Goal: Task Accomplishment & Management: Manage account settings

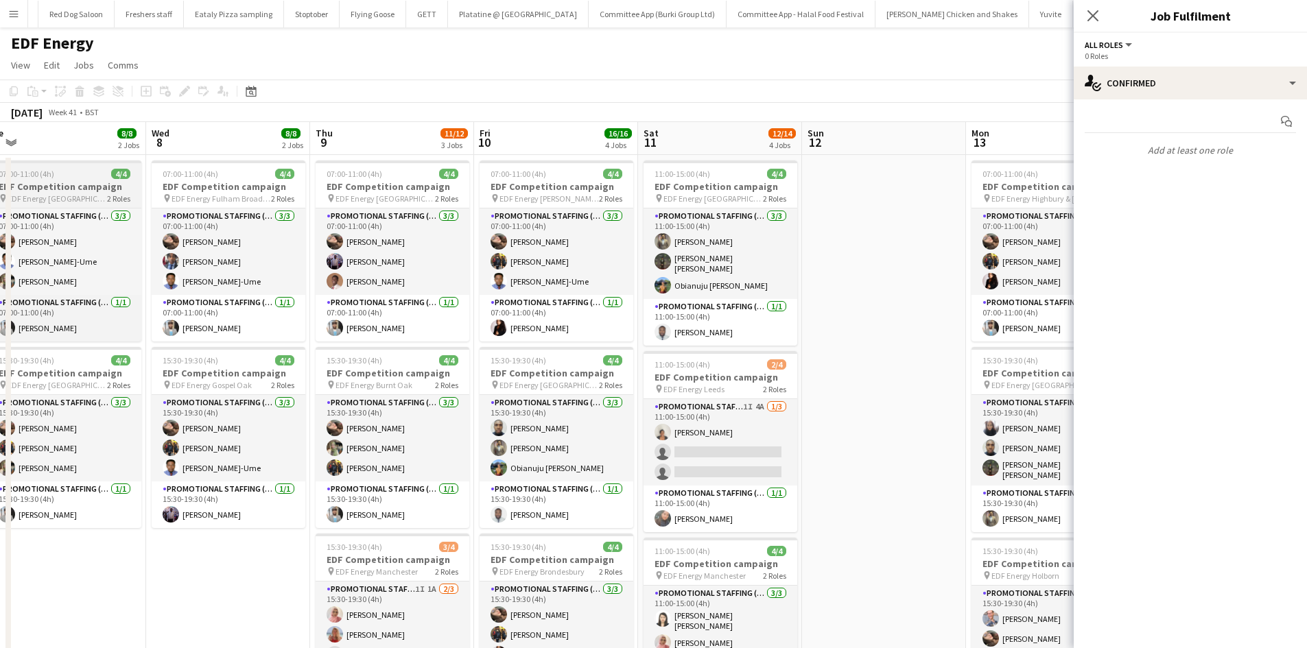
scroll to position [0, 346]
drag, startPoint x: 1149, startPoint y: 615, endPoint x: 838, endPoint y: 321, distance: 427.9
click at [1149, 615] on mat-expansion-panel "check Confirmed Start chat Add at least one role" at bounding box center [1189, 373] width 233 height 549
click at [837, 326] on app-date-cell at bounding box center [884, 568] width 164 height 827
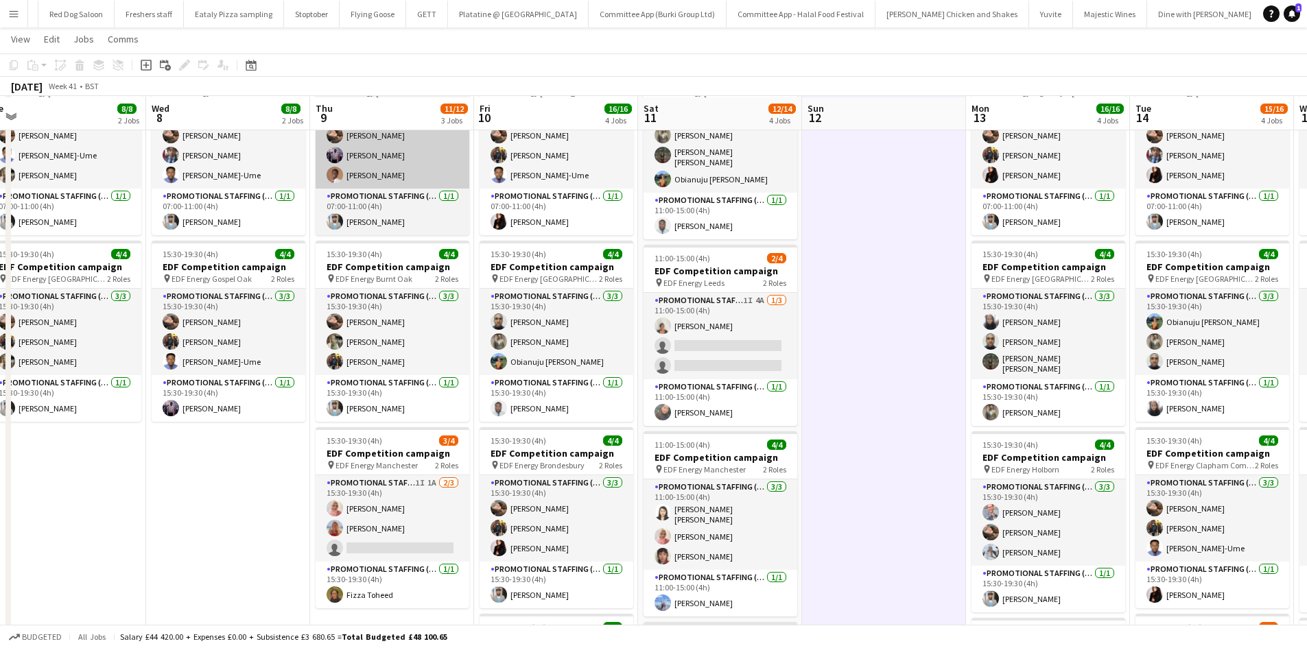
scroll to position [154, 0]
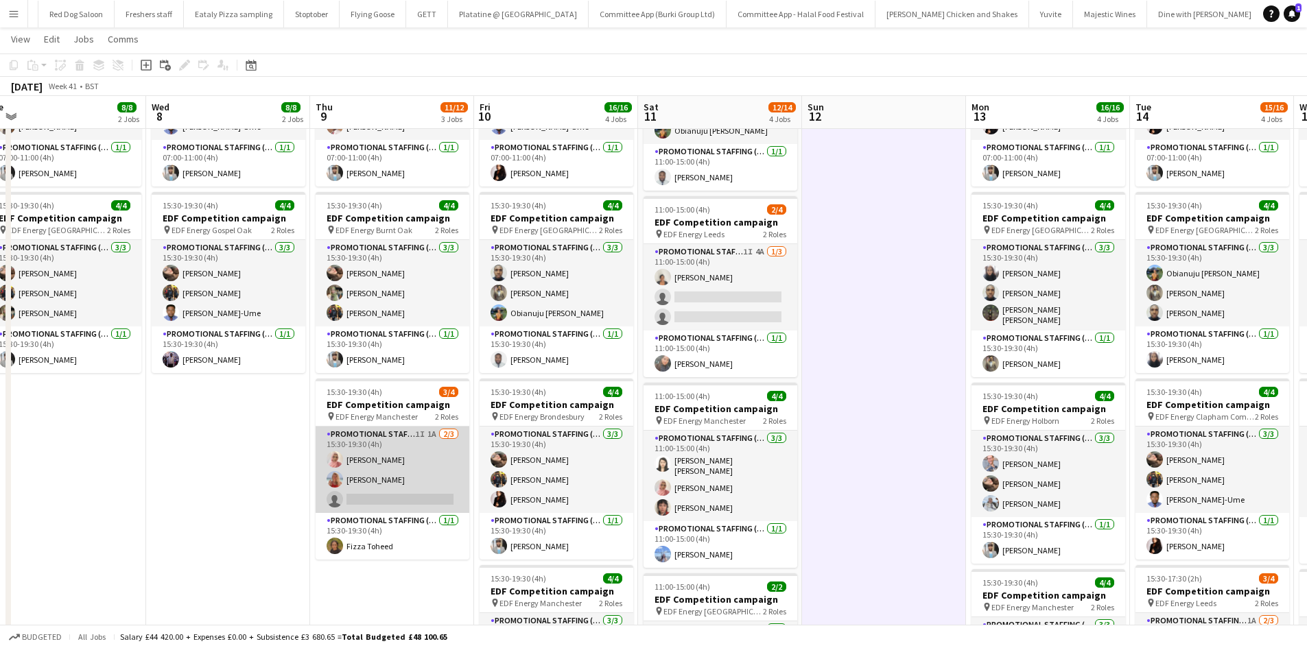
click at [398, 493] on app-card-role "Promotional Staffing (Flyering Staff) 1I 1A 2/3 15:30-19:30 (4h) Shabnam Jallal…" at bounding box center [393, 470] width 154 height 86
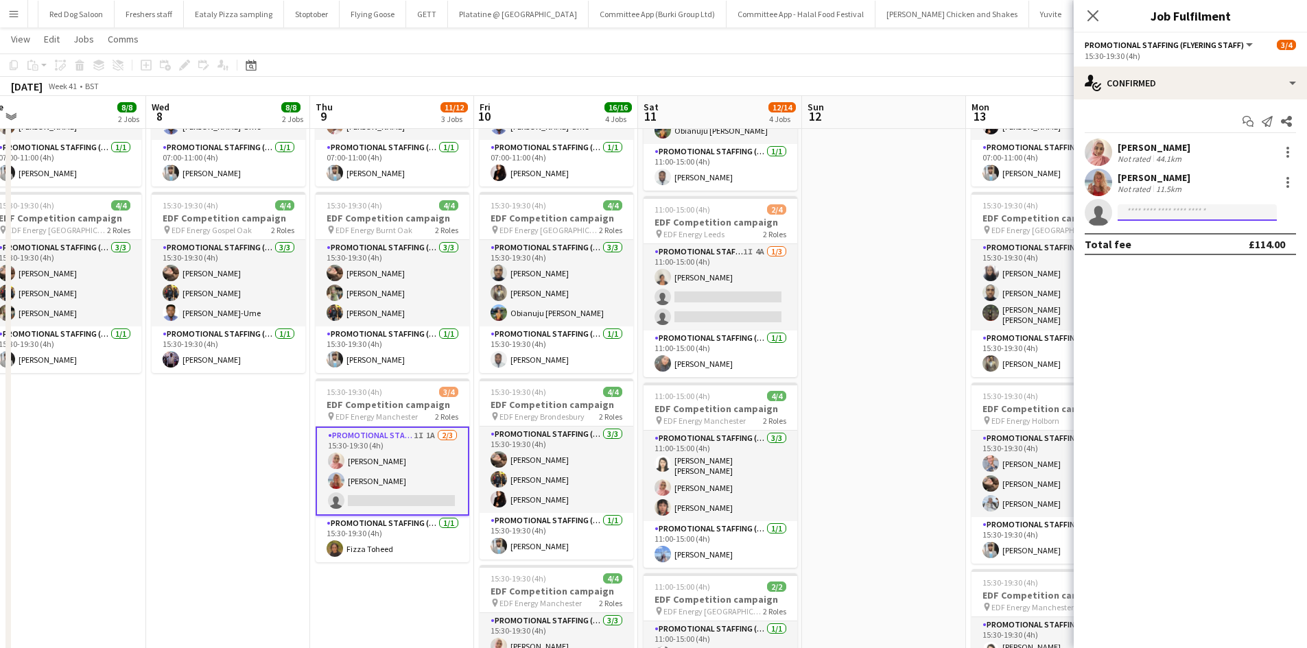
click at [1140, 206] on input at bounding box center [1196, 212] width 159 height 16
type input "****"
click at [1178, 252] on span "+447518927355" at bounding box center [1196, 254] width 137 height 11
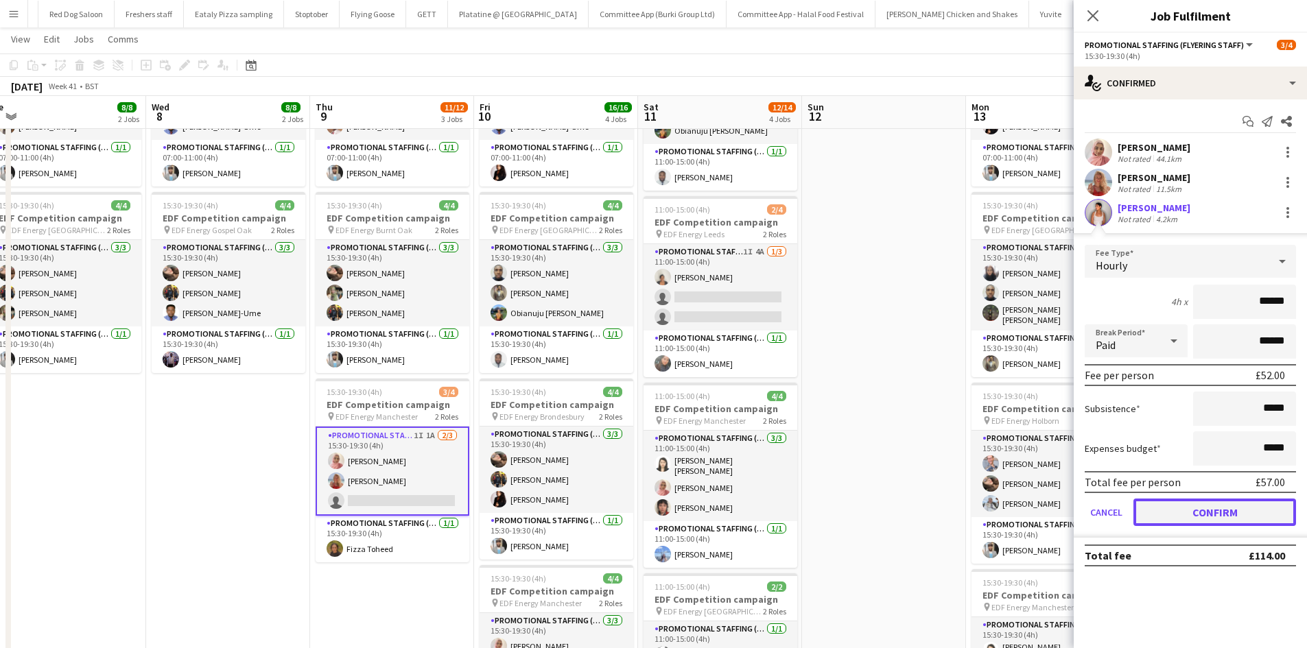
click at [1235, 505] on button "Confirm" at bounding box center [1214, 512] width 163 height 27
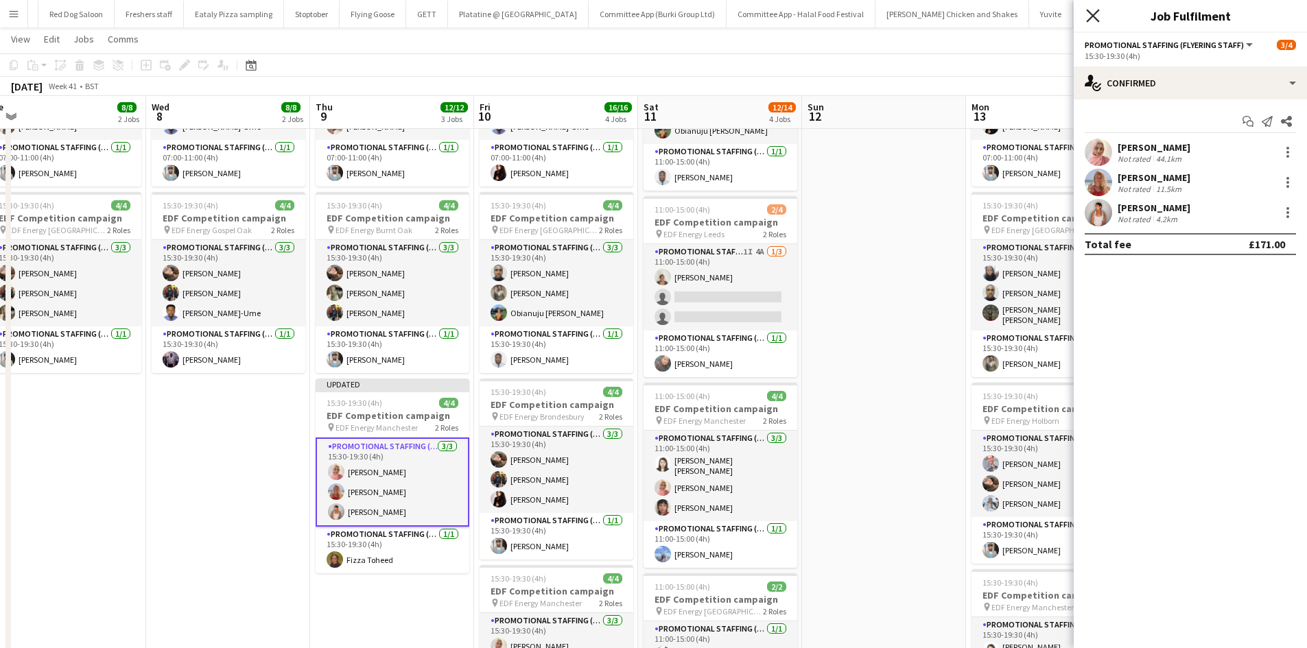
click at [1093, 20] on icon "Close pop-in" at bounding box center [1092, 15] width 13 height 13
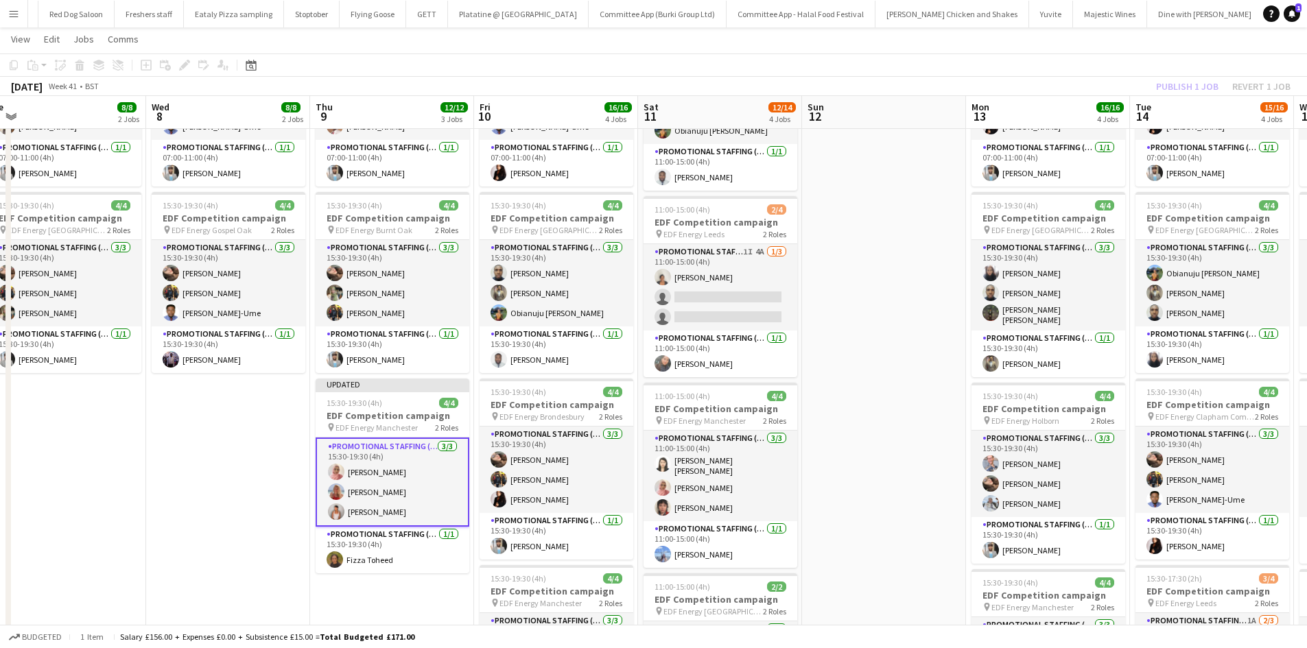
click at [1174, 82] on div "Publish 1 job Revert 1 job" at bounding box center [1222, 87] width 167 height 18
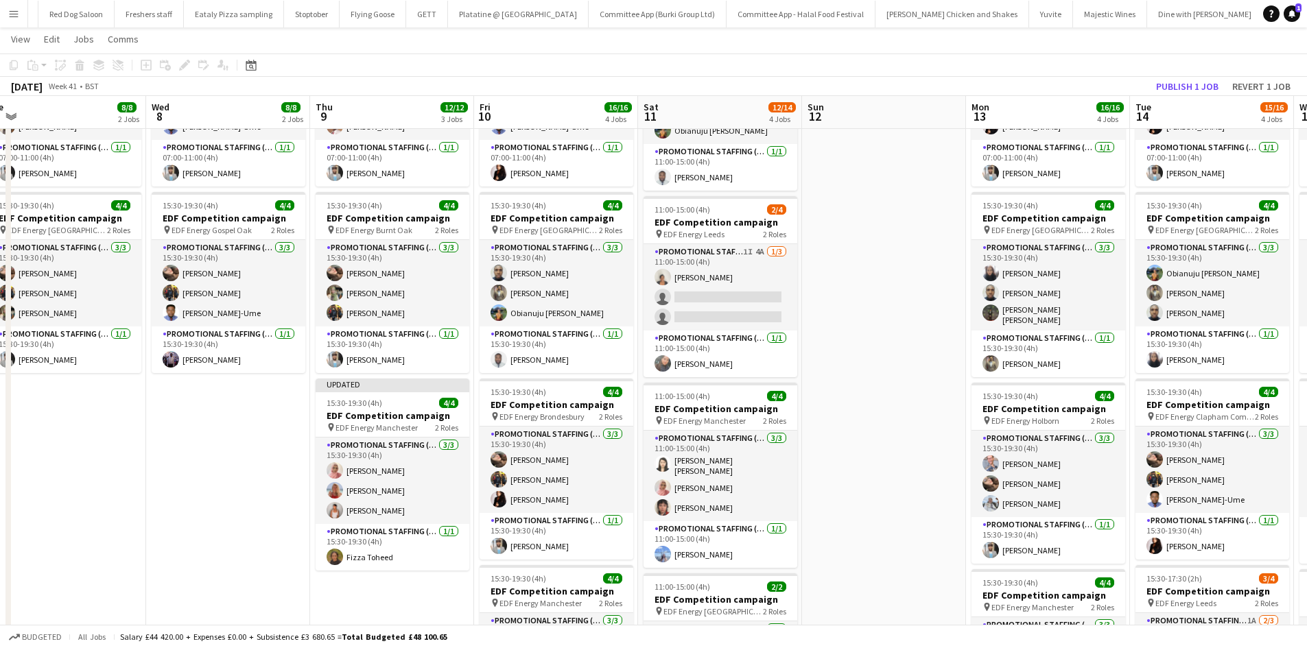
click at [1045, 51] on app-page-menu "View Day view expanded Day view collapsed Month view Date picker Jump to today …" at bounding box center [653, 40] width 1307 height 26
click at [1190, 80] on button "Publish 1 job" at bounding box center [1186, 87] width 73 height 18
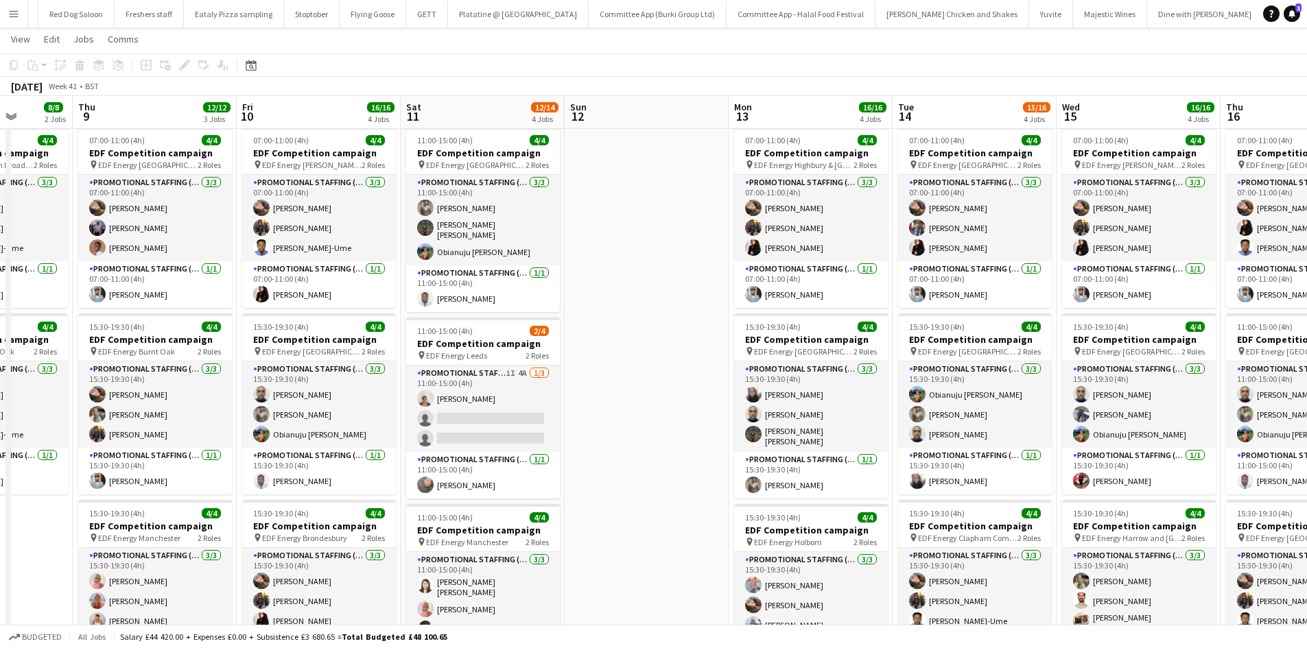
scroll to position [0, 508]
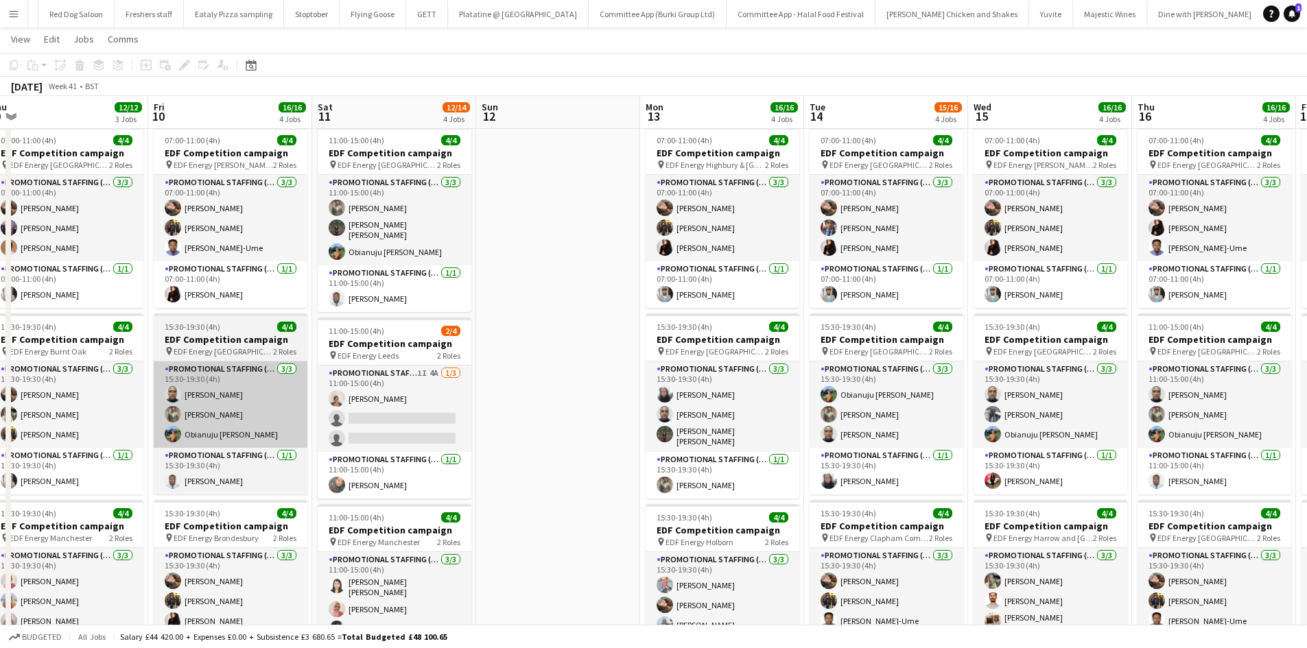
click at [223, 377] on app-calendar "Copy Paste Paste Ctrl+V Paste with crew Ctrl+Shift+V Paste linked Job Delete Gr…" at bounding box center [653, 484] width 1307 height 927
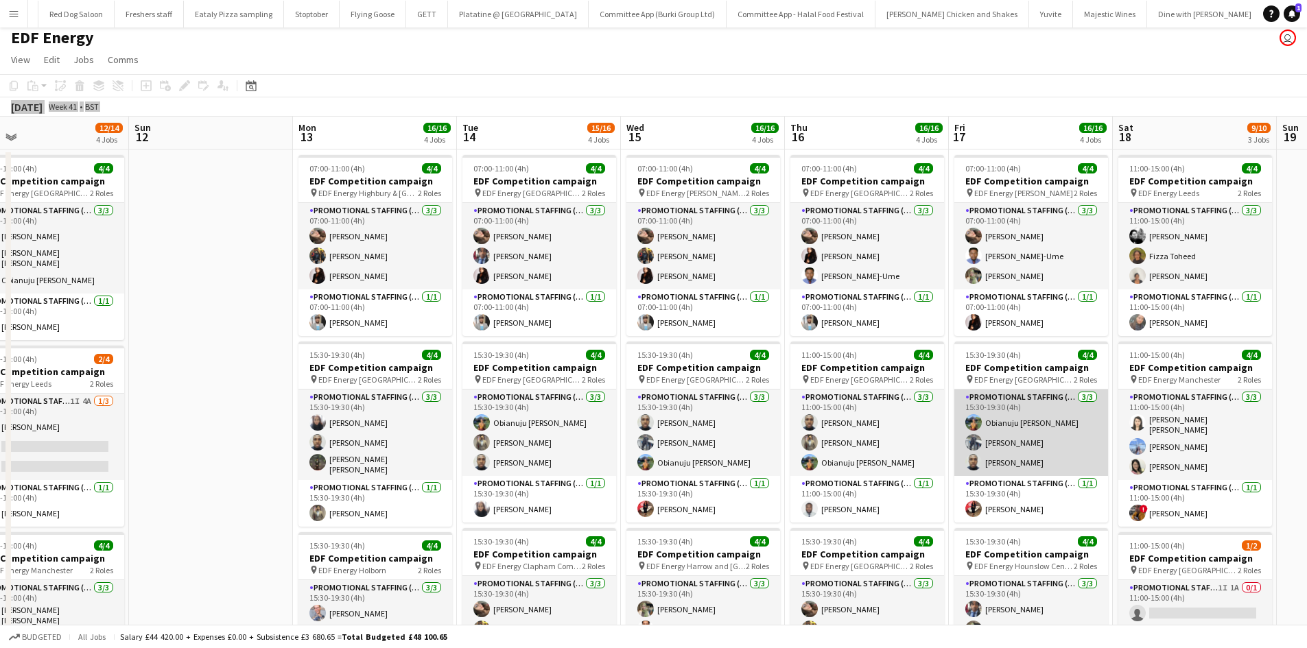
scroll to position [5, 0]
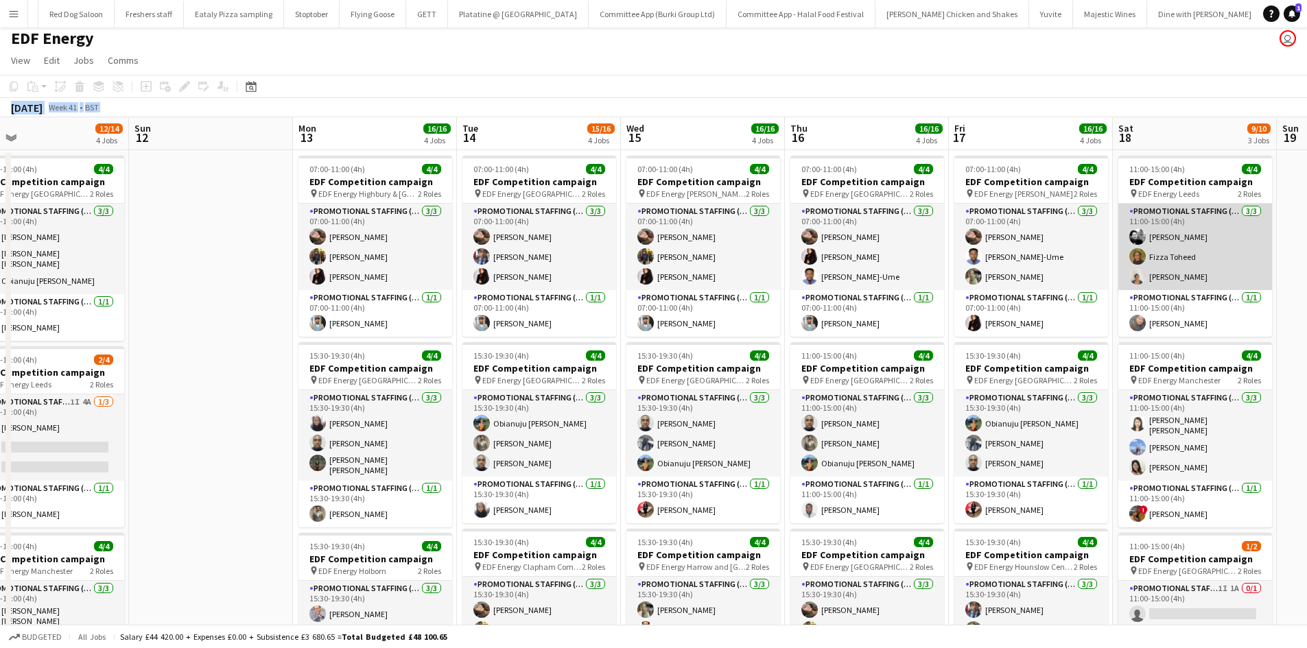
click at [1158, 240] on app-card-role "Promotional Staffing (Flyering Staff) 3/3 11:00-15:00 (4h) Dan Vasey Fizza Tohe…" at bounding box center [1195, 247] width 154 height 86
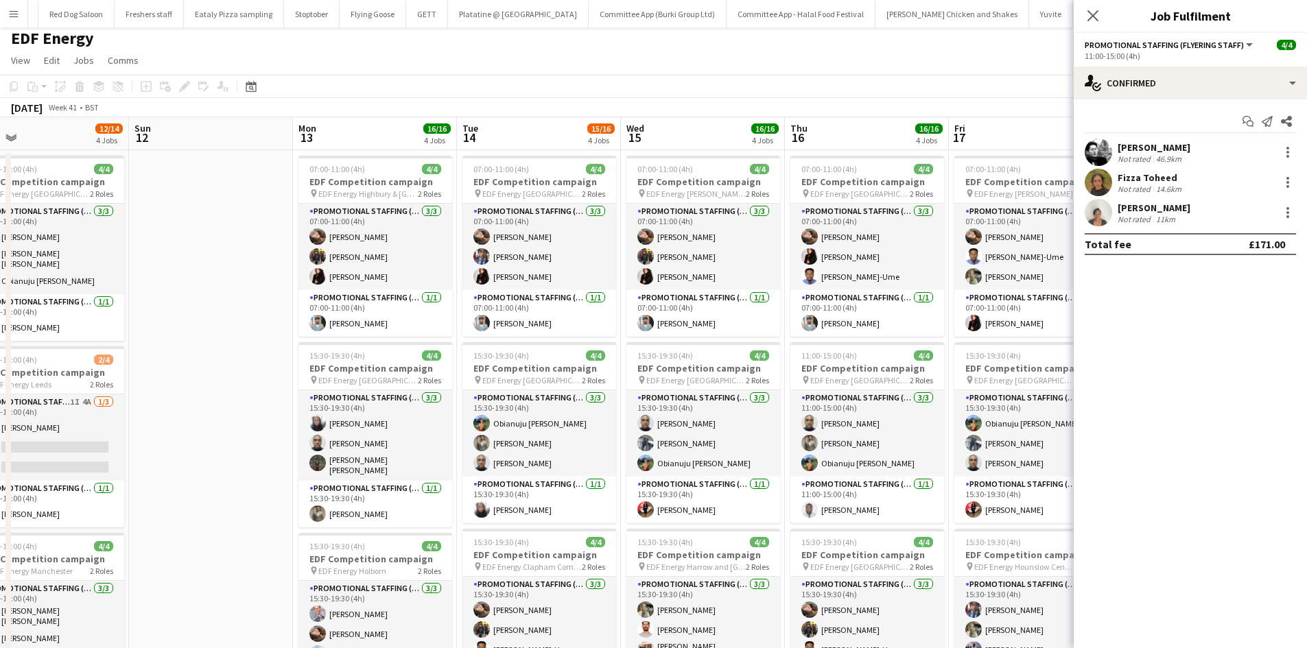
click at [1135, 146] on div "Dan Vasey" at bounding box center [1153, 147] width 73 height 12
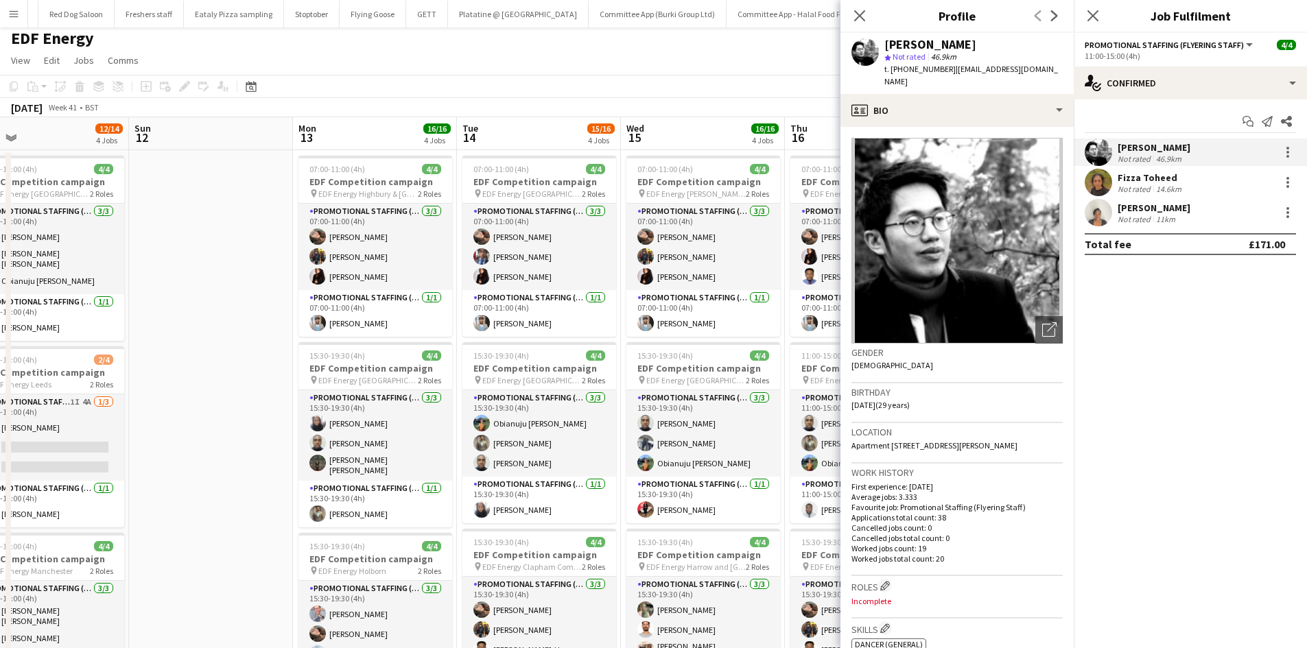
drag, startPoint x: 904, startPoint y: 69, endPoint x: 945, endPoint y: 69, distance: 41.2
click at [945, 69] on div "t. +447787927868 | danvasey96@gmail.com" at bounding box center [973, 75] width 178 height 25
copy span "7787927868"
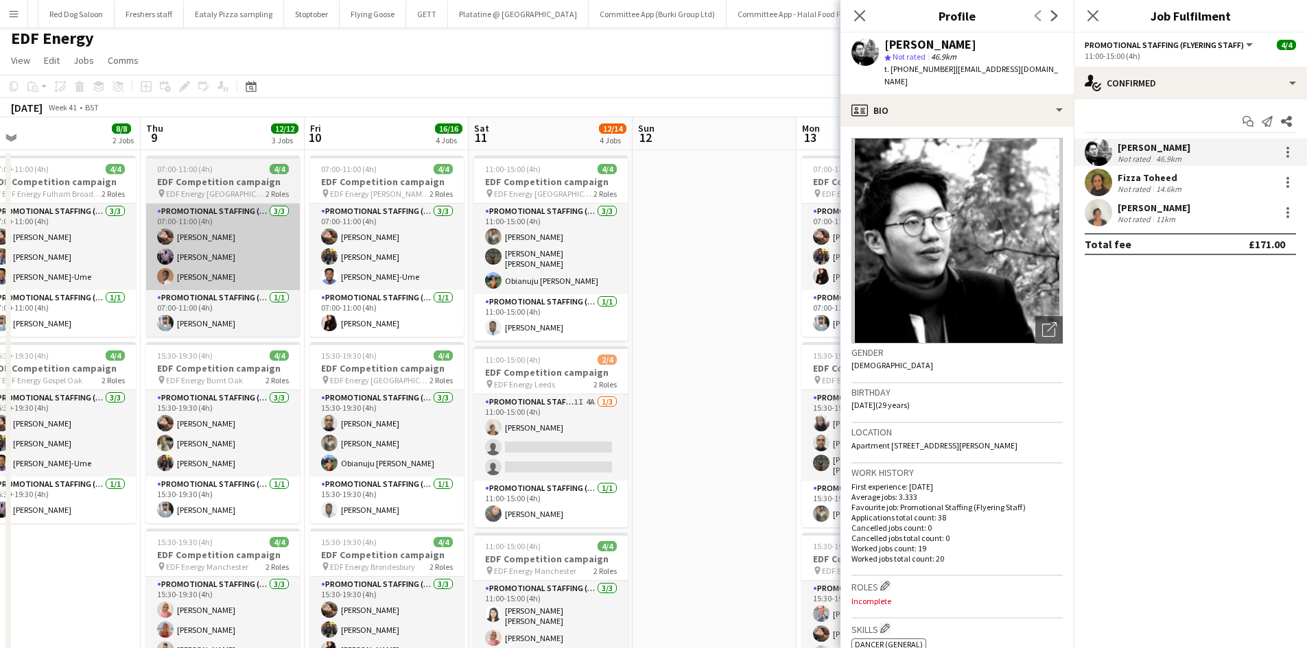
scroll to position [0, 350]
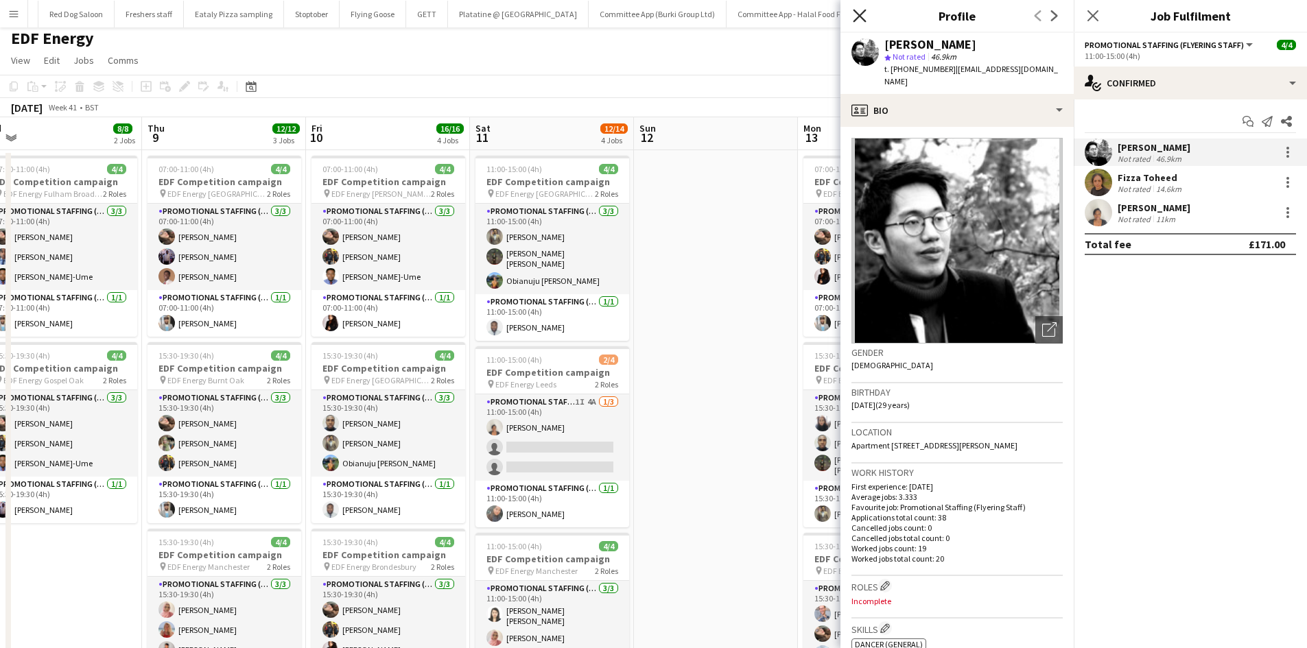
click at [855, 14] on icon "Close pop-in" at bounding box center [859, 15] width 13 height 13
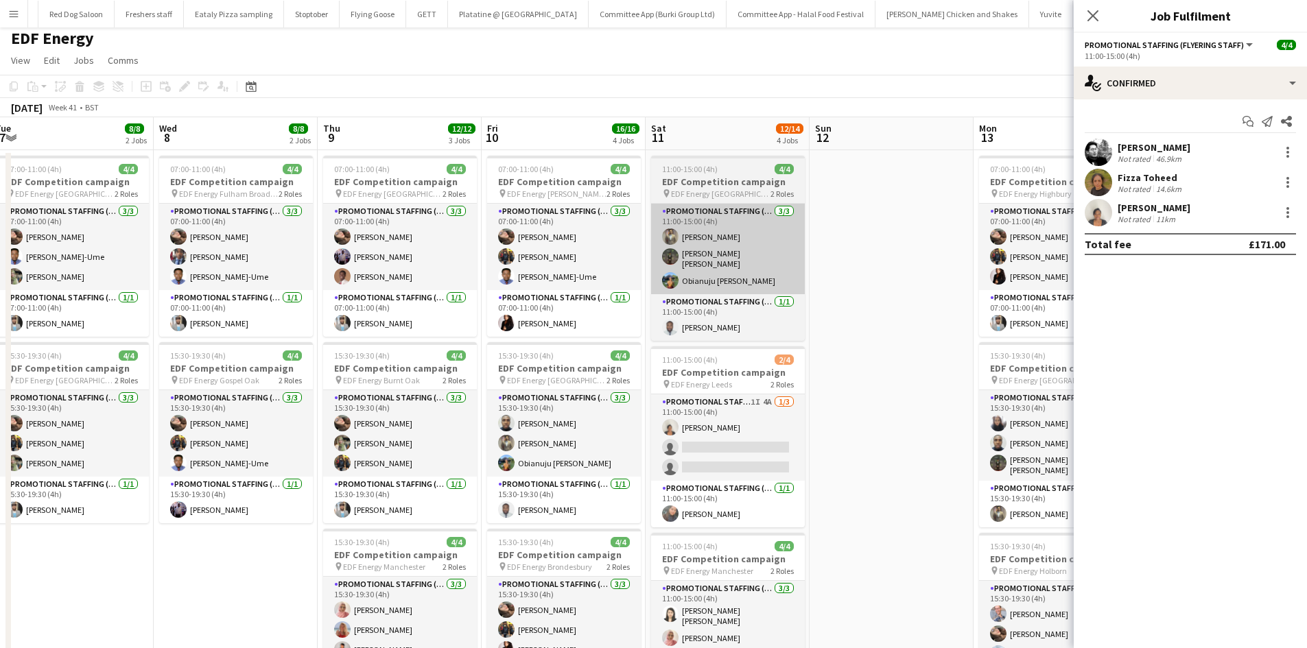
scroll to position [0, 324]
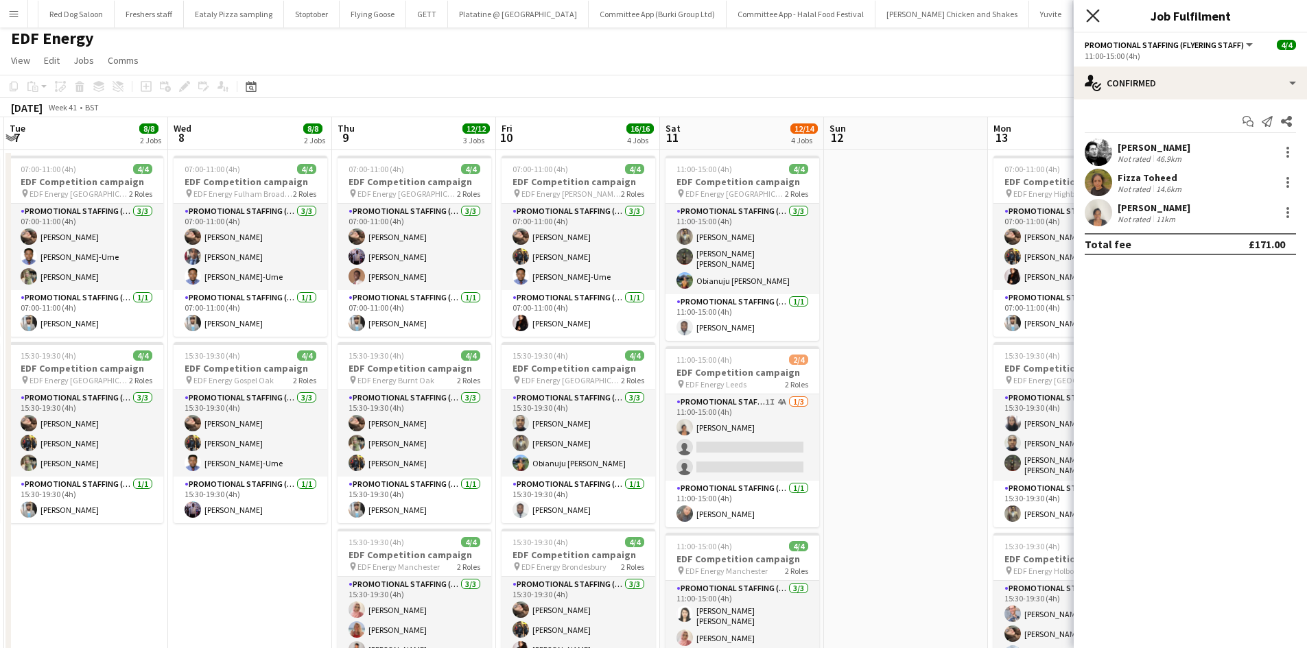
click at [1093, 21] on icon "Close pop-in" at bounding box center [1092, 15] width 13 height 13
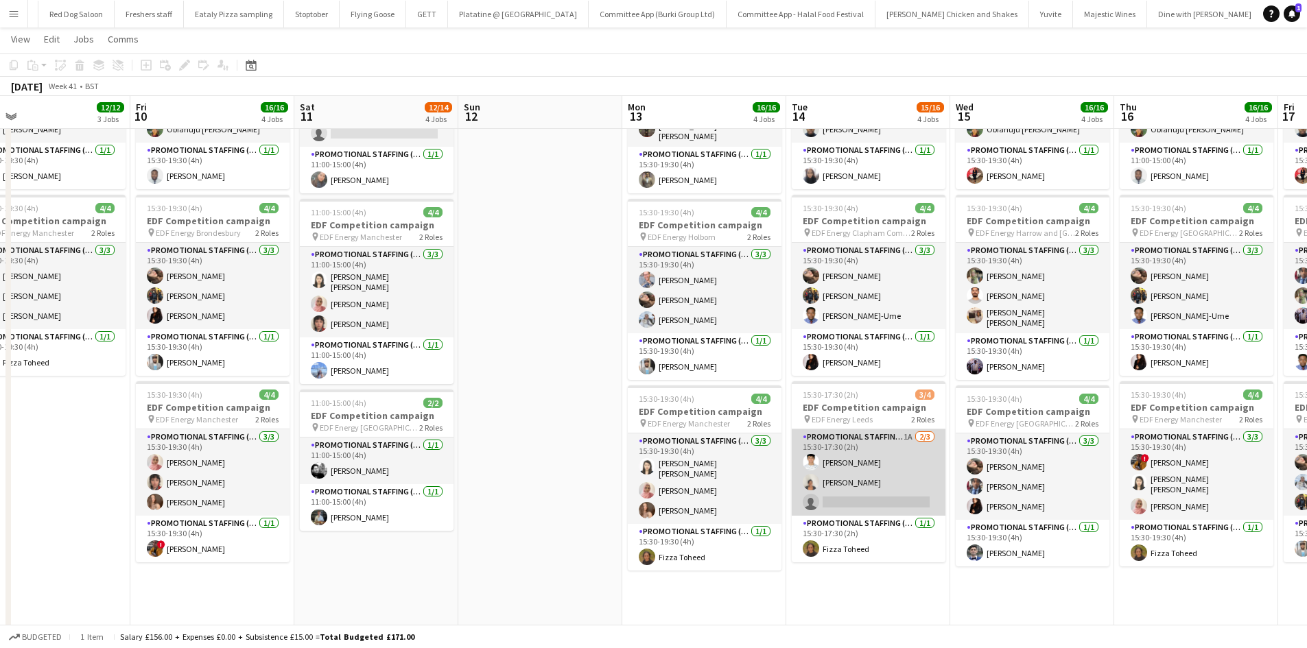
scroll to position [356, 0]
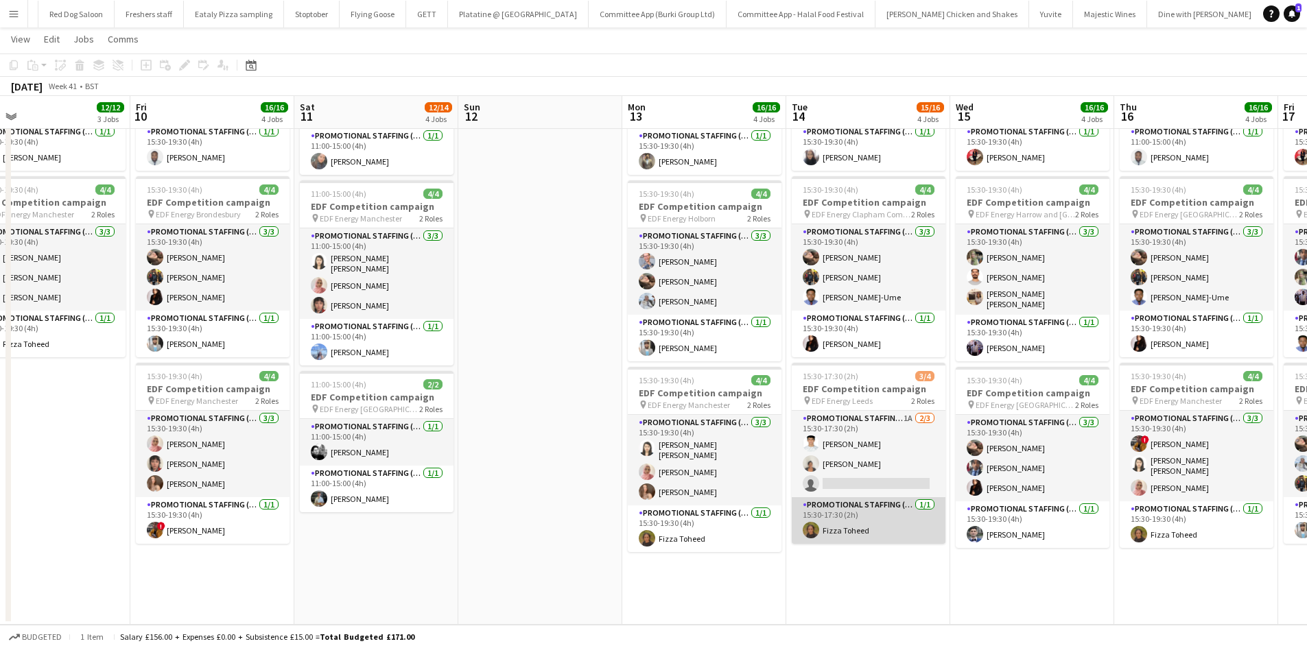
click at [831, 529] on app-card-role "Promotional Staffing (Team Leader) 1/1 15:30-17:30 (2h) Fizza Toheed" at bounding box center [868, 520] width 154 height 47
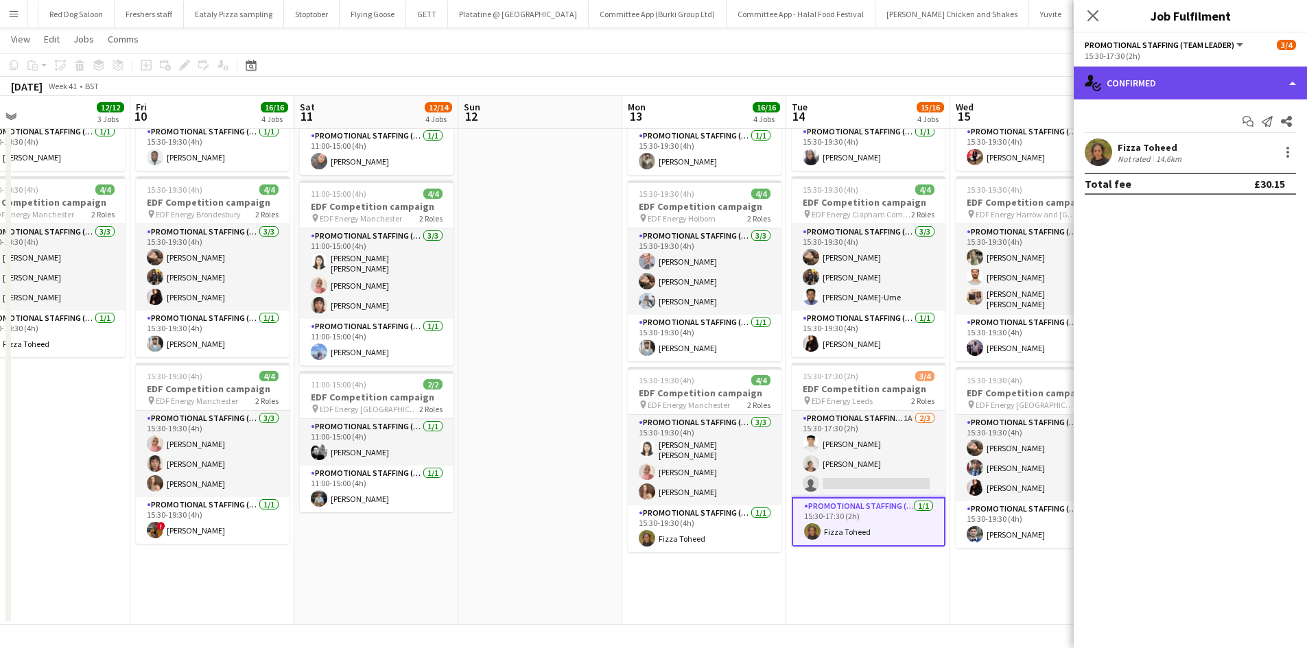
click at [1200, 75] on div "single-neutral-actions-check-2 Confirmed" at bounding box center [1189, 83] width 233 height 33
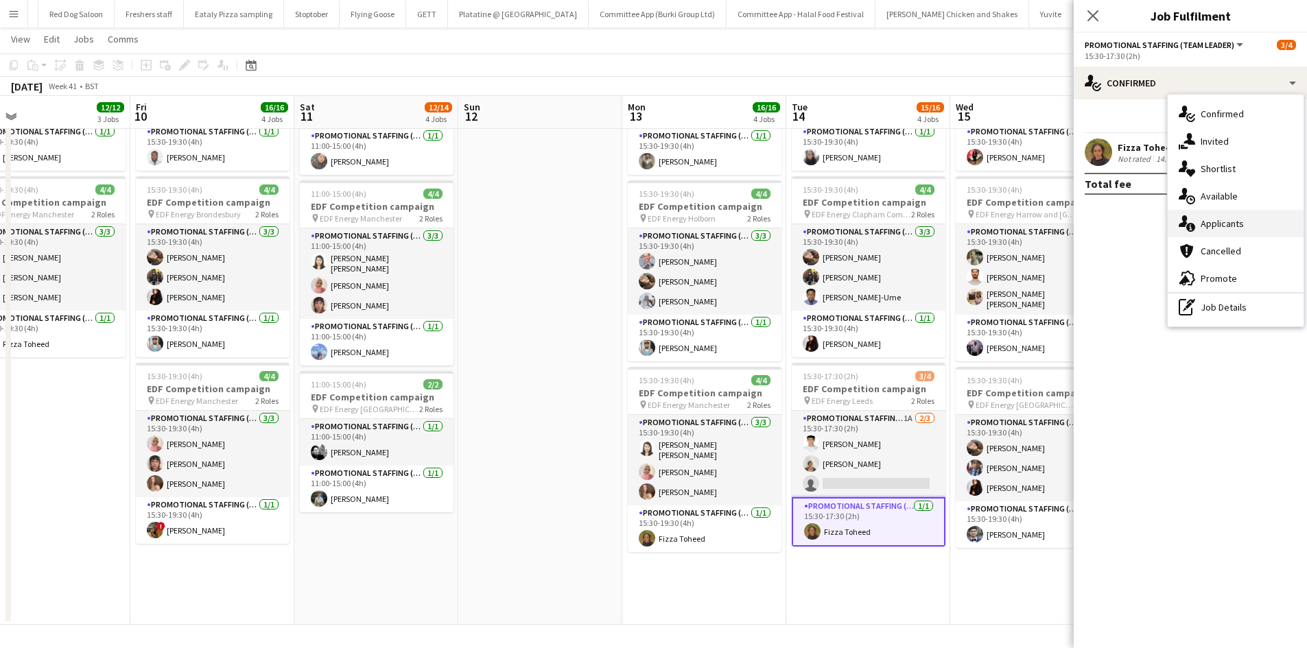
click at [1231, 218] on span "Applicants" at bounding box center [1221, 223] width 43 height 12
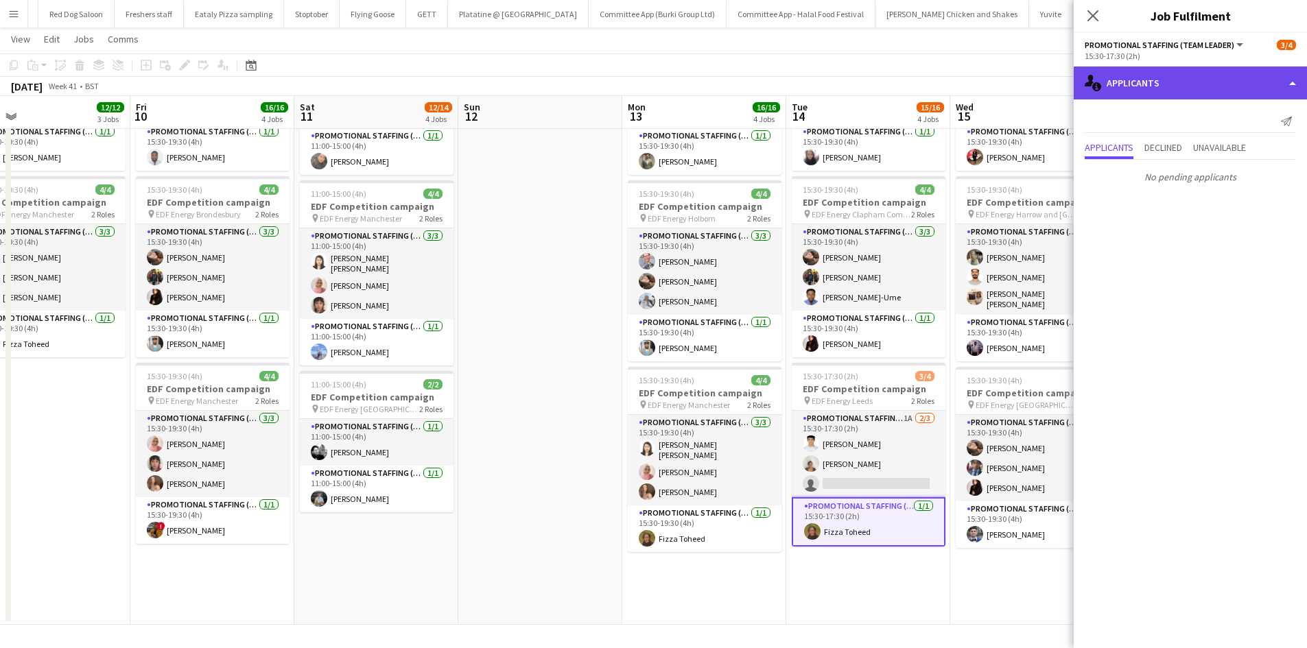
click at [1112, 78] on div "single-neutral-actions-information Applicants" at bounding box center [1189, 83] width 233 height 33
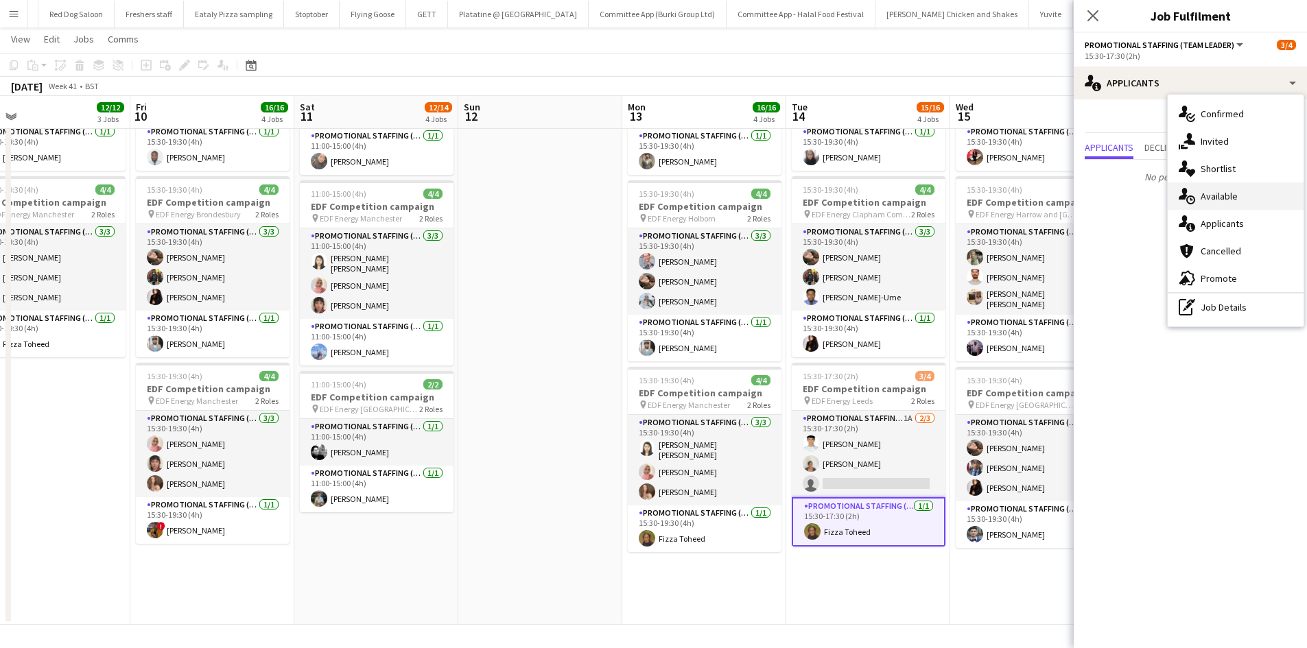
click at [1218, 200] on span "Available" at bounding box center [1218, 196] width 37 height 12
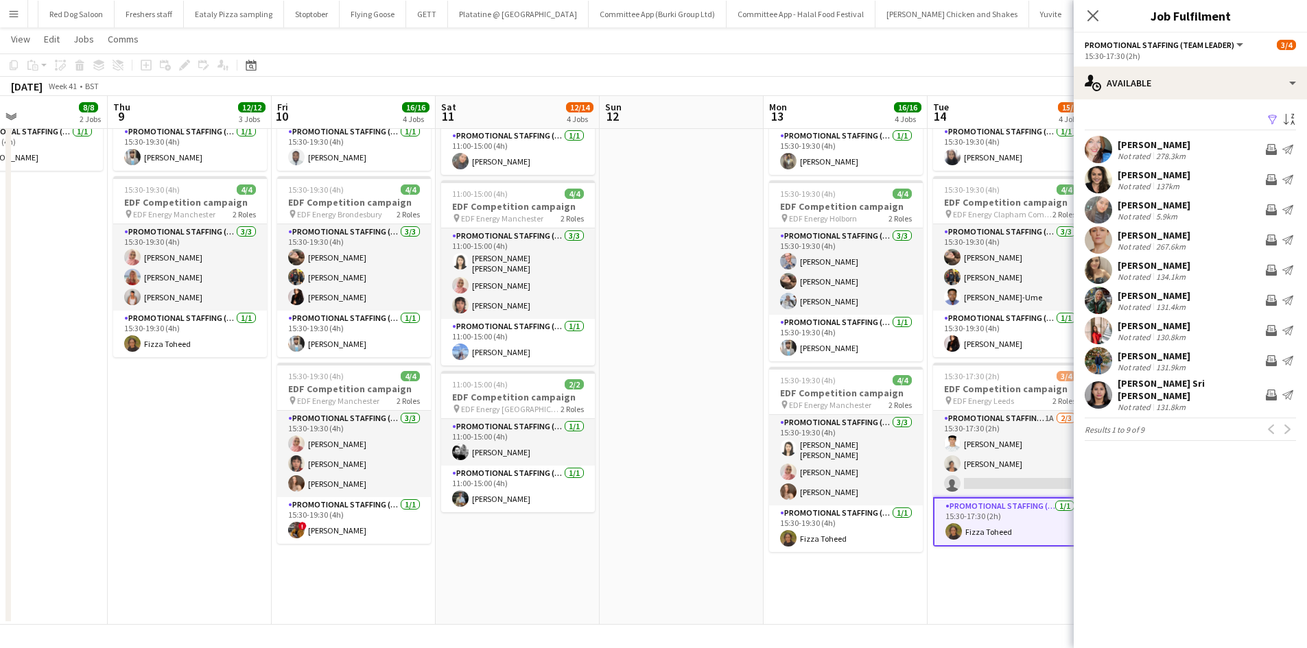
scroll to position [0, 383]
click at [1091, 13] on icon at bounding box center [1092, 15] width 13 height 13
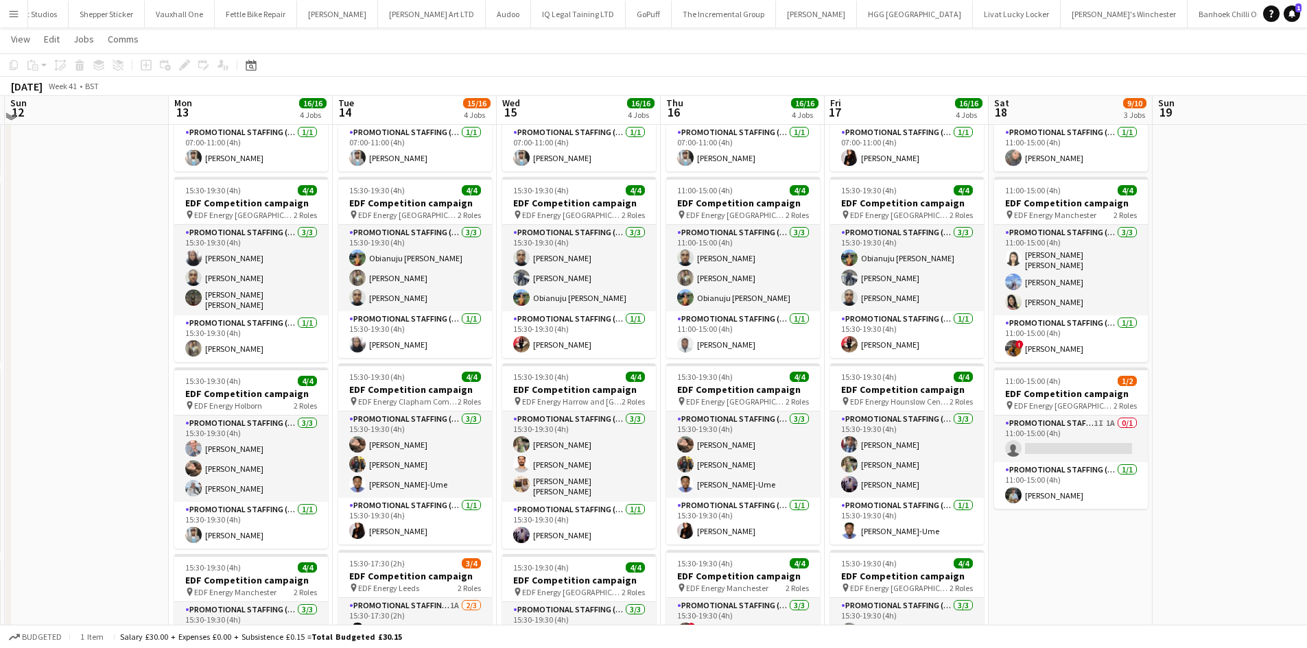
scroll to position [165, 0]
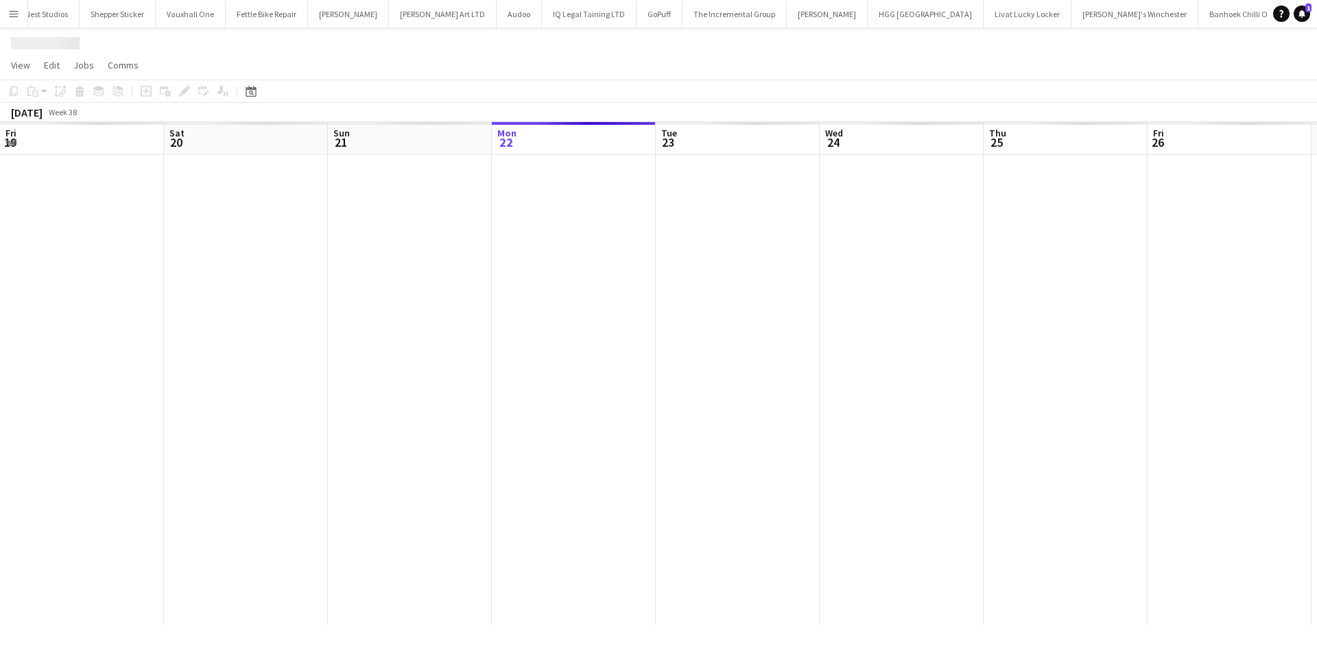
scroll to position [0, 328]
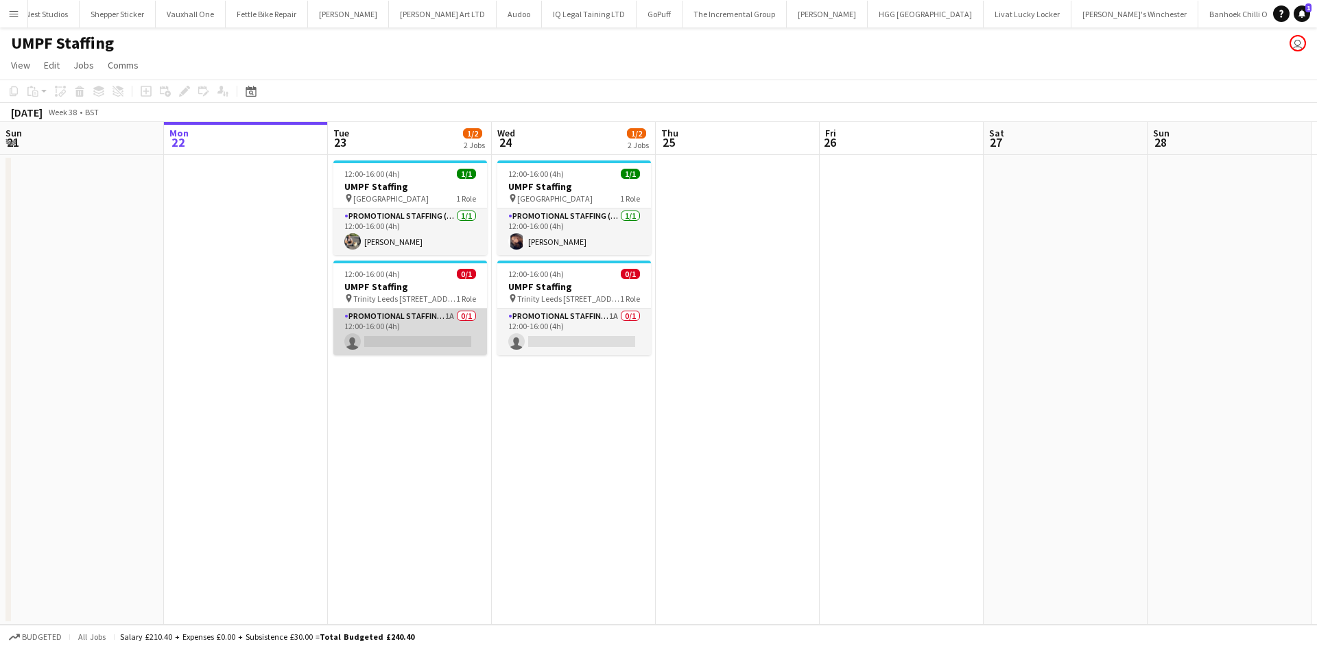
click at [438, 318] on app-card-role "Promotional Staffing (Brand Ambassadors) 1A 0/1 12:00-16:00 (4h) single-neutral…" at bounding box center [410, 332] width 154 height 47
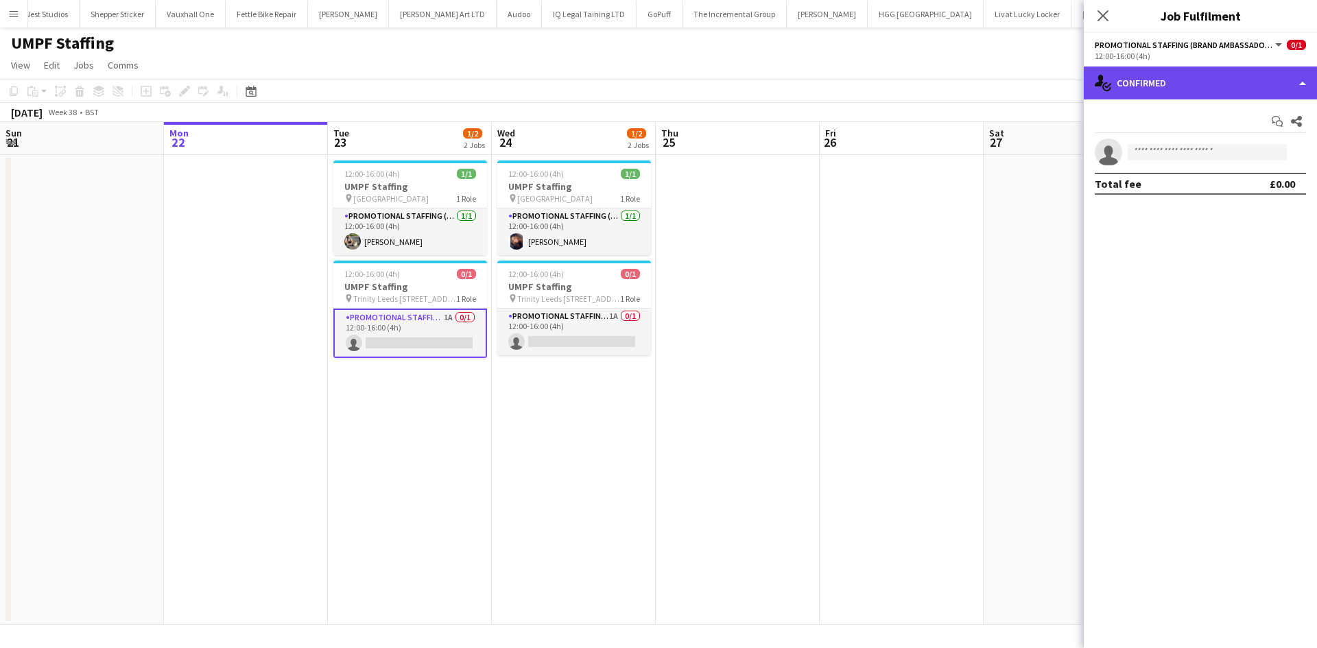
click at [1204, 72] on div "single-neutral-actions-check-2 Confirmed" at bounding box center [1200, 83] width 233 height 33
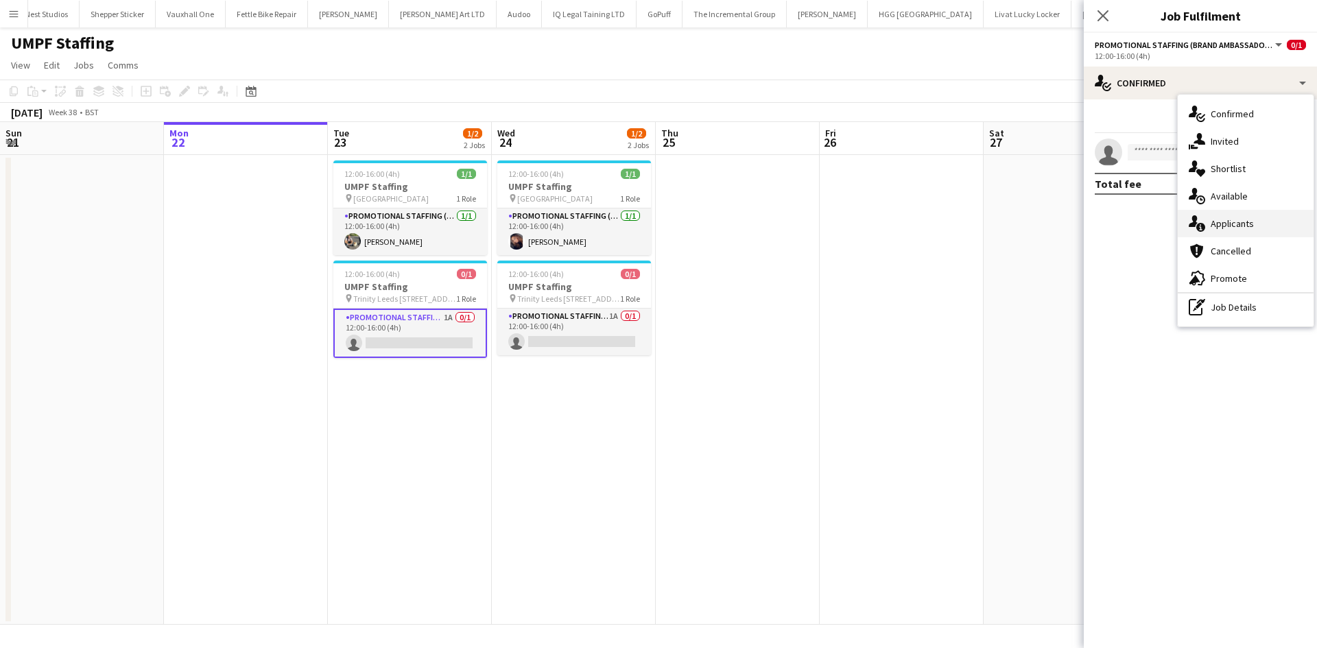
click at [1236, 235] on div "single-neutral-actions-information Applicants" at bounding box center [1246, 223] width 136 height 27
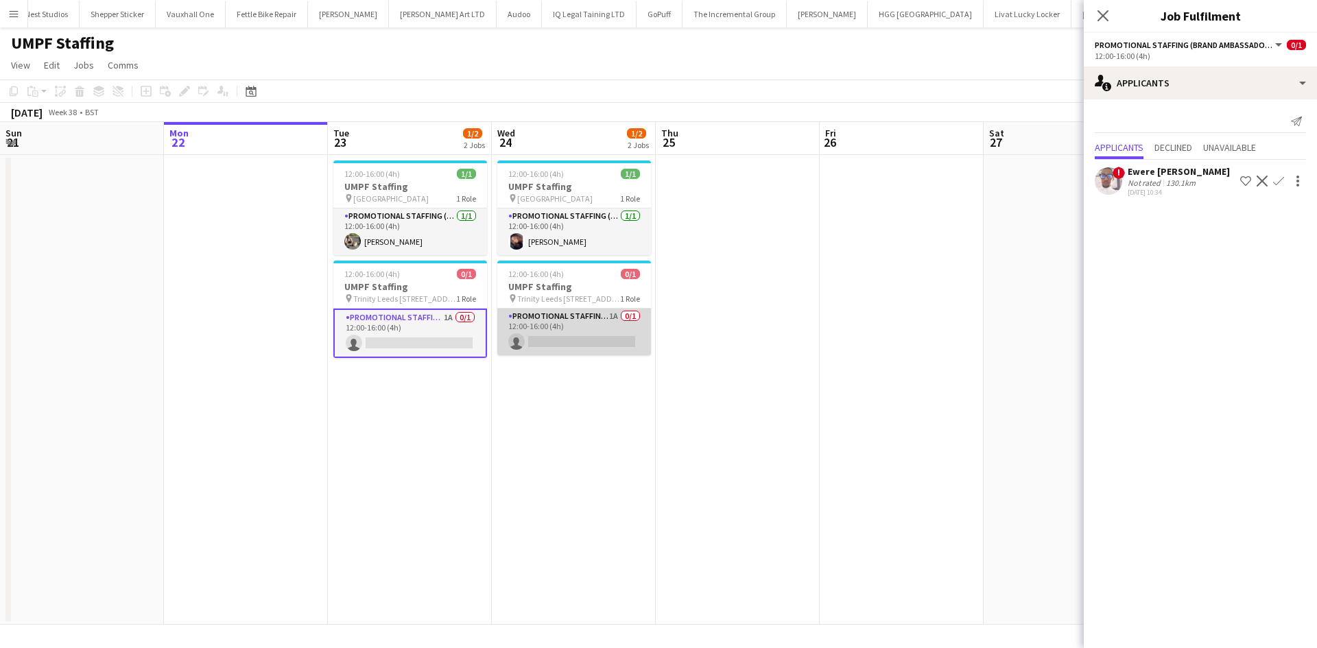
click at [519, 331] on app-card-role "Promotional Staffing (Brand Ambassadors) 1A 0/1 12:00-16:00 (4h) single-neutral…" at bounding box center [574, 332] width 154 height 47
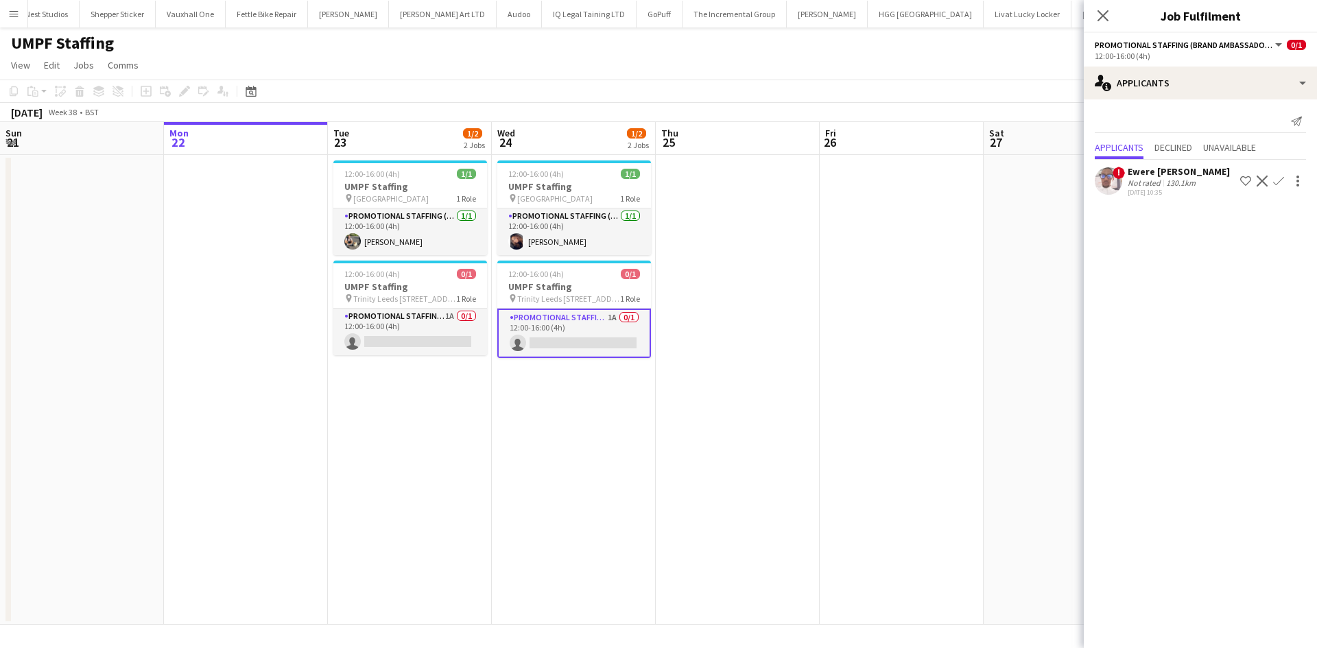
click at [1117, 190] on app-user-avatar at bounding box center [1108, 180] width 27 height 27
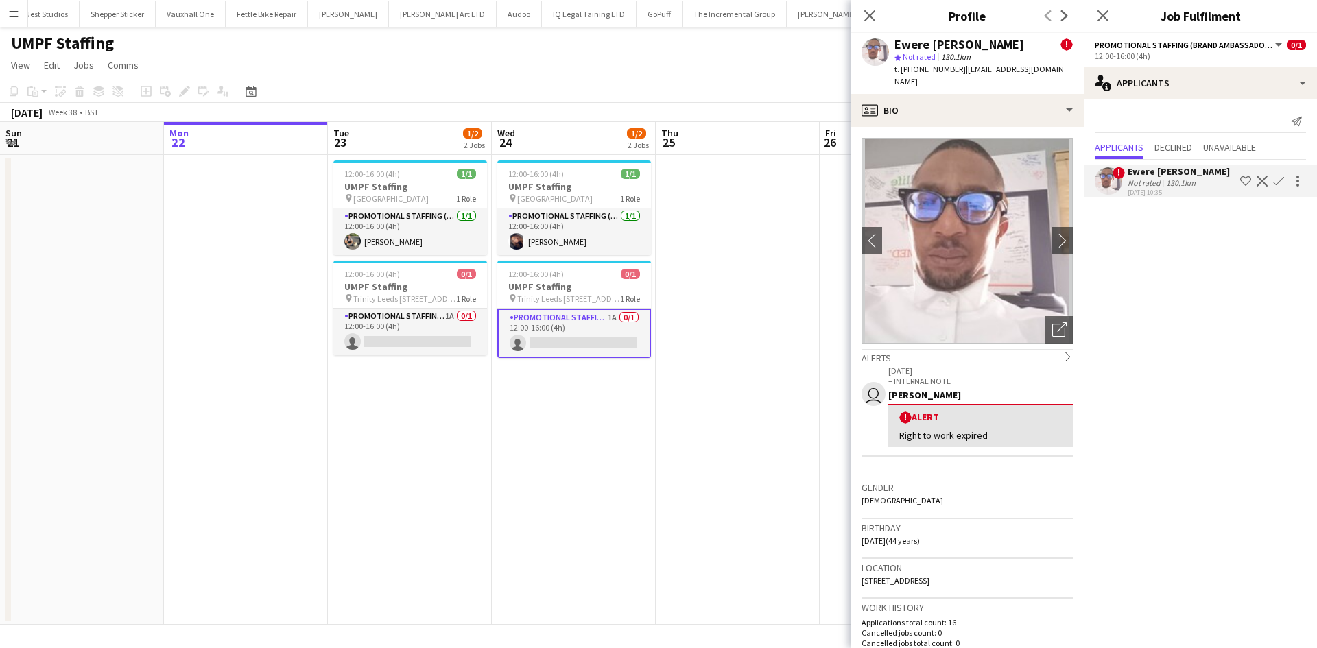
click at [866, 2] on div "Close pop-in" at bounding box center [869, 16] width 38 height 32
click at [875, 12] on icon "Close pop-in" at bounding box center [869, 15] width 13 height 13
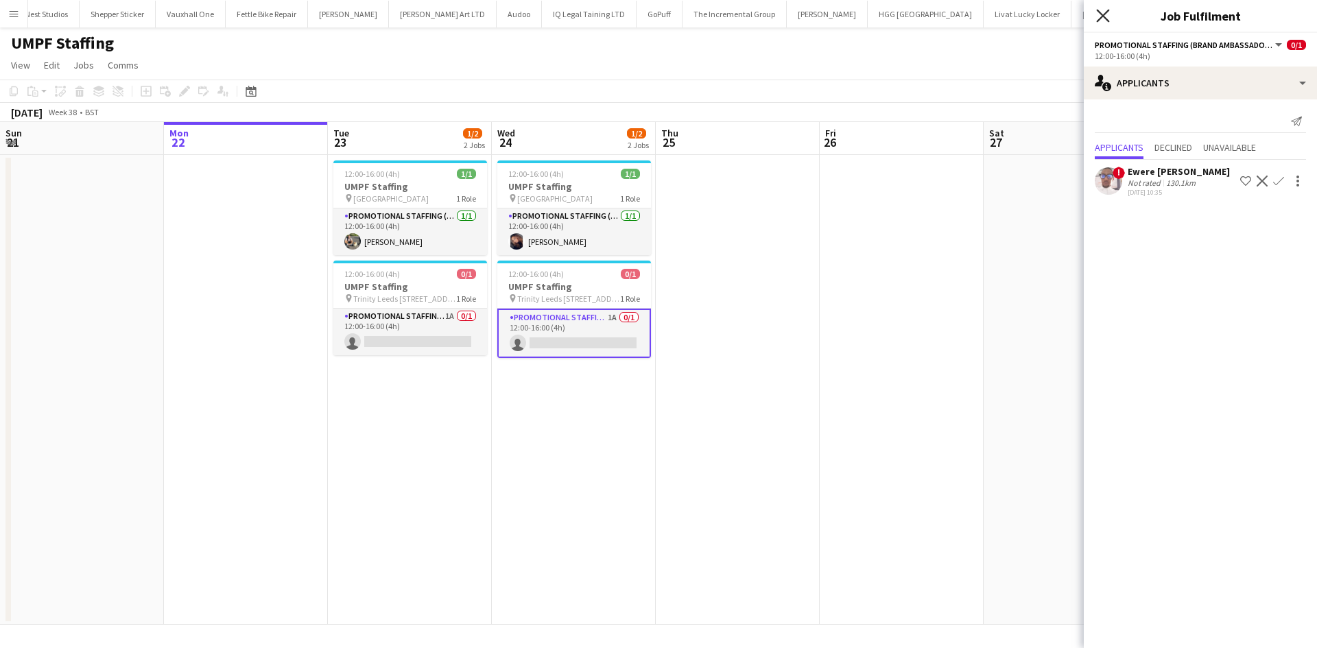
click at [1097, 20] on icon "Close pop-in" at bounding box center [1102, 15] width 13 height 13
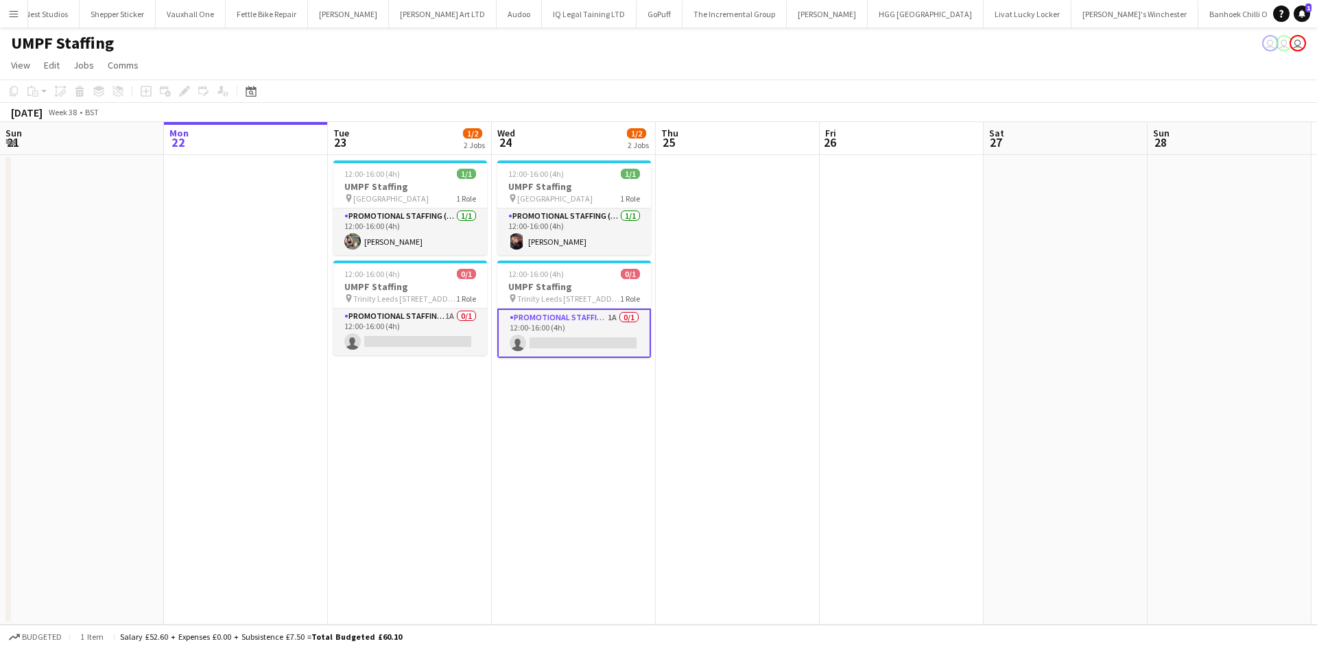
click at [1, 25] on button "Menu" at bounding box center [13, 13] width 27 height 27
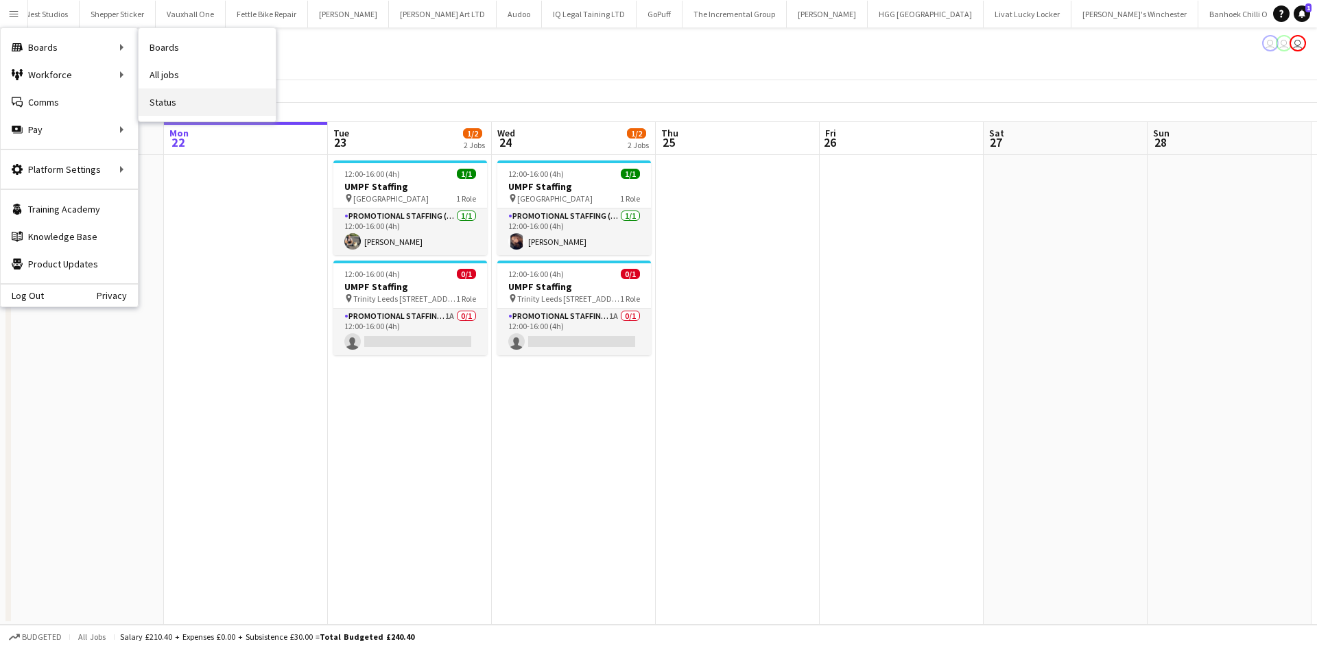
click at [173, 104] on link "Status" at bounding box center [207, 101] width 137 height 27
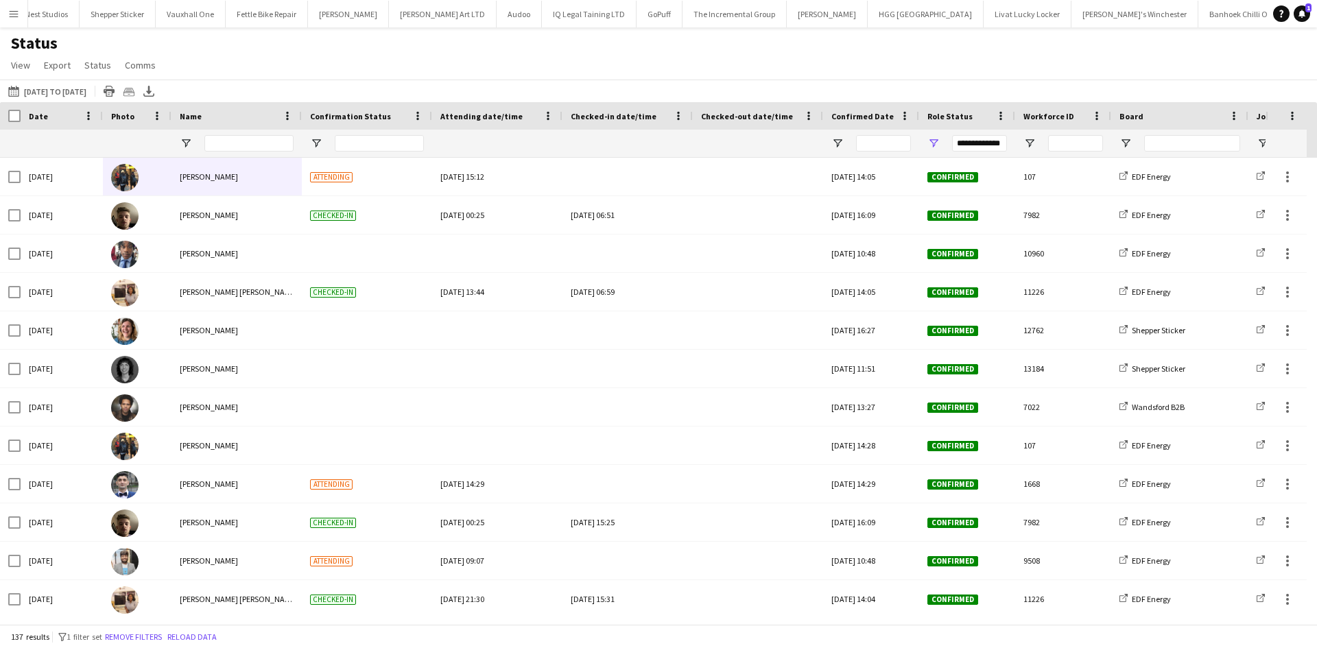
drag, startPoint x: 29, startPoint y: 176, endPoint x: 186, endPoint y: 199, distance: 158.8
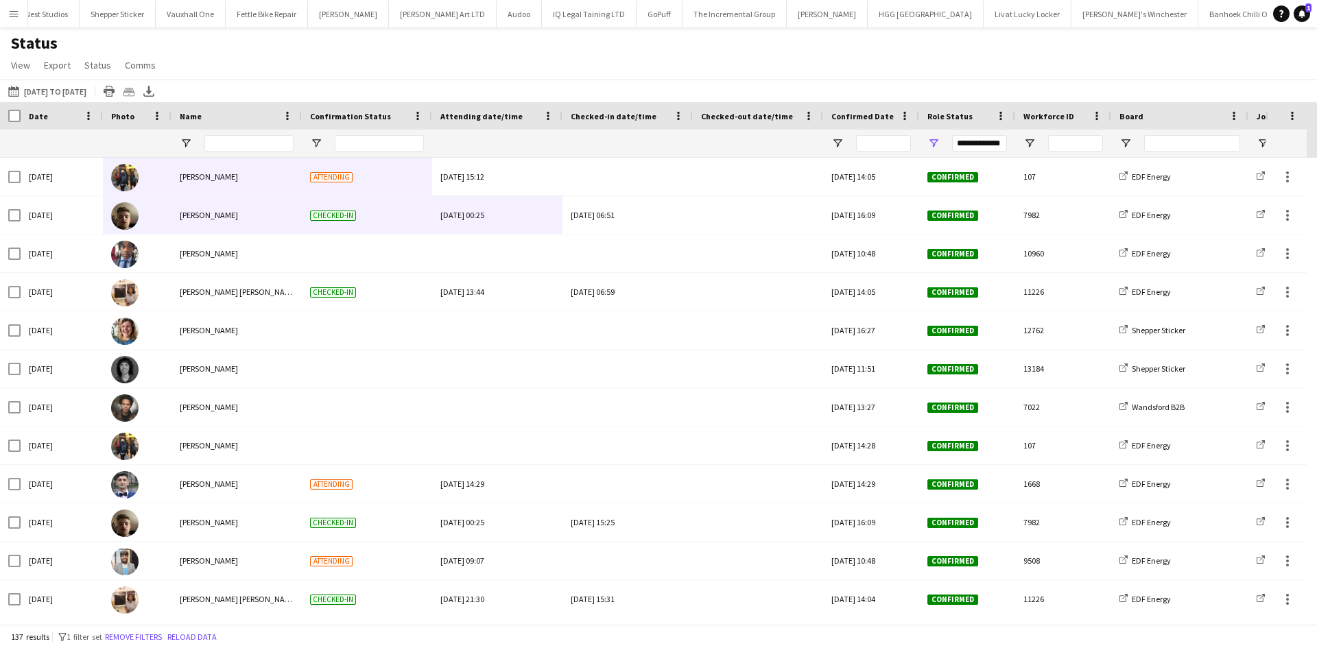
drag, startPoint x: 514, startPoint y: 181, endPoint x: 158, endPoint y: 237, distance: 359.6
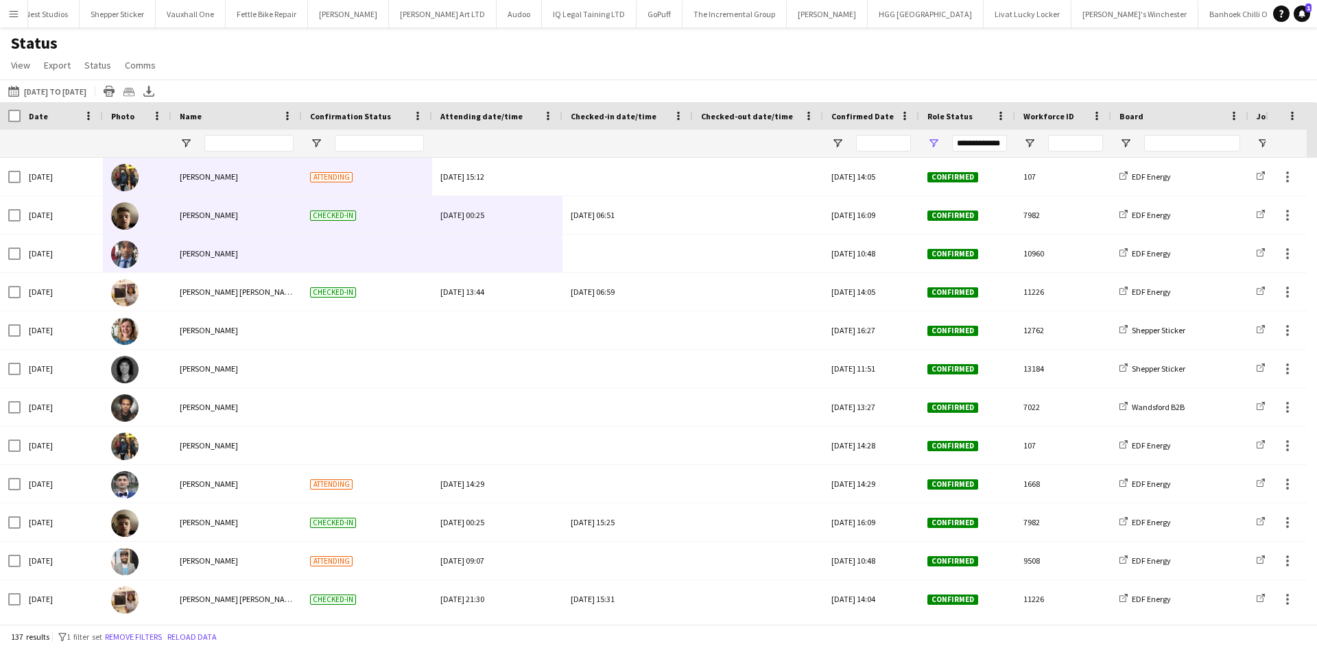
click at [201, 58] on div "Status View Views Default view New view Update view Delete view Edit name Custo…" at bounding box center [658, 56] width 1317 height 47
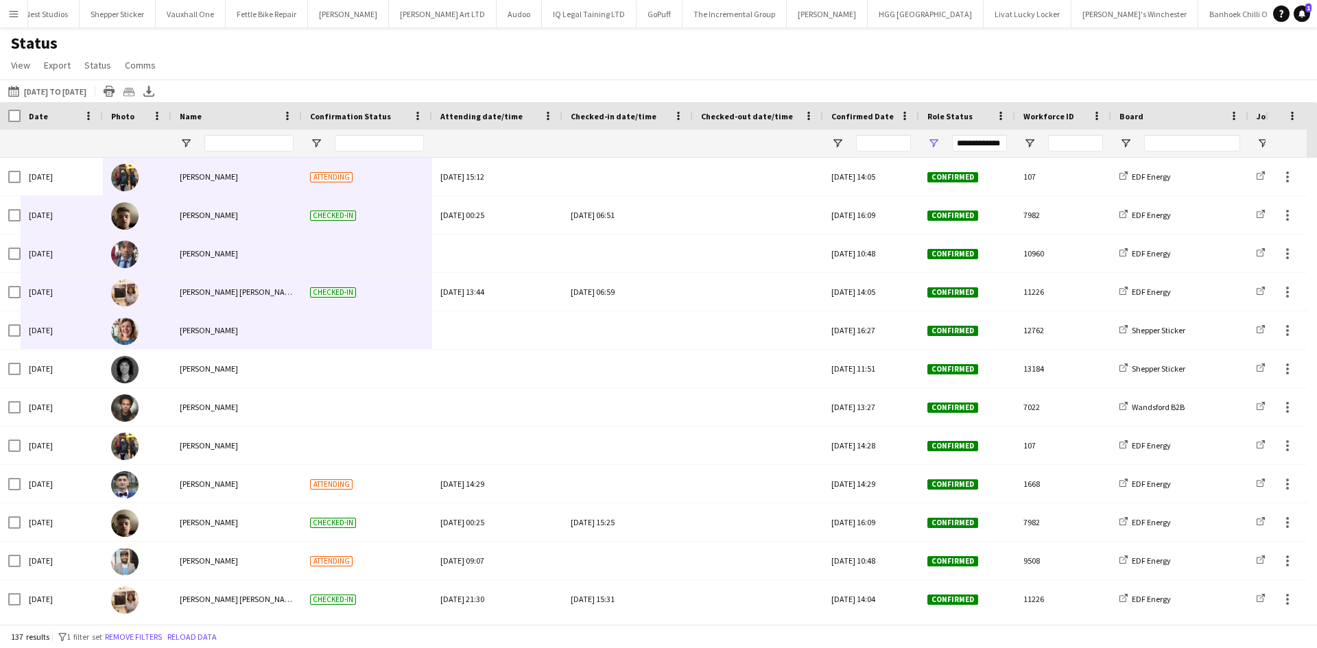
drag, startPoint x: 43, startPoint y: 172, endPoint x: 343, endPoint y: 327, distance: 337.4
click at [315, 51] on div "Status View Views Default view New view Update view Delete view Edit name Custo…" at bounding box center [658, 56] width 1317 height 47
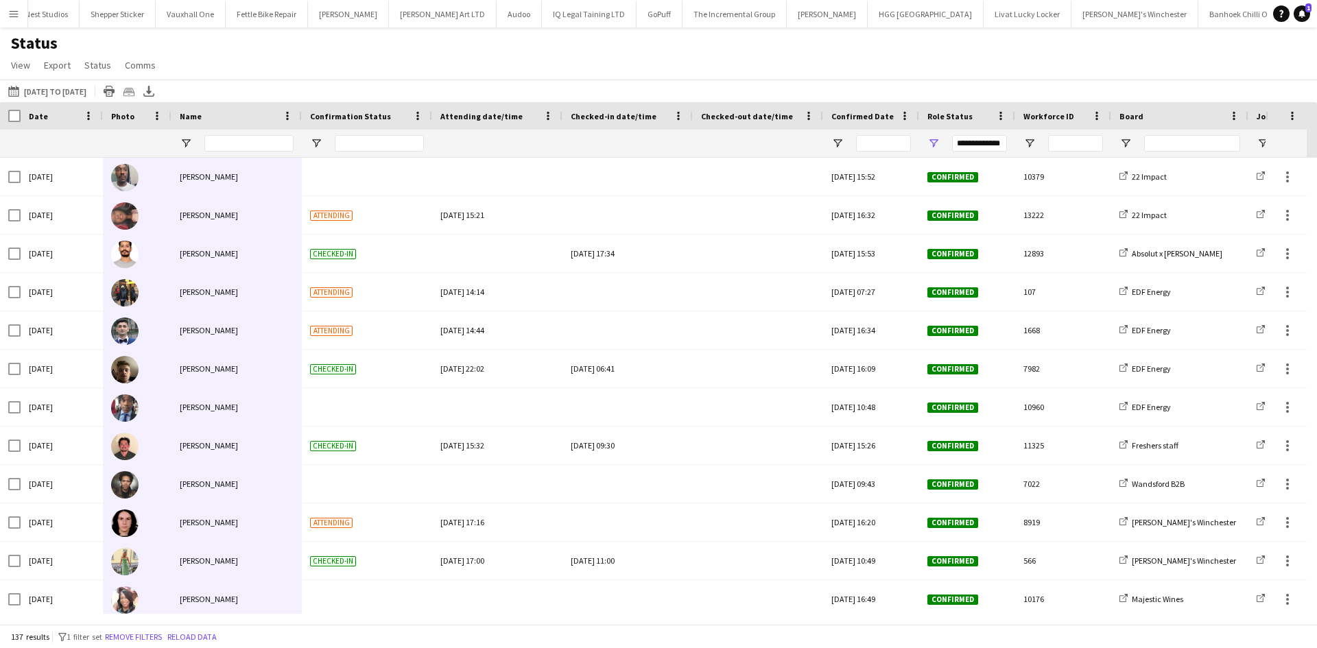
drag, startPoint x: 136, startPoint y: 177, endPoint x: 213, endPoint y: 600, distance: 430.2
click at [58, 91] on button "22-09-2025 to 28-09-2025 15-09-2025 to 21-09-2025" at bounding box center [47, 91] width 84 height 16
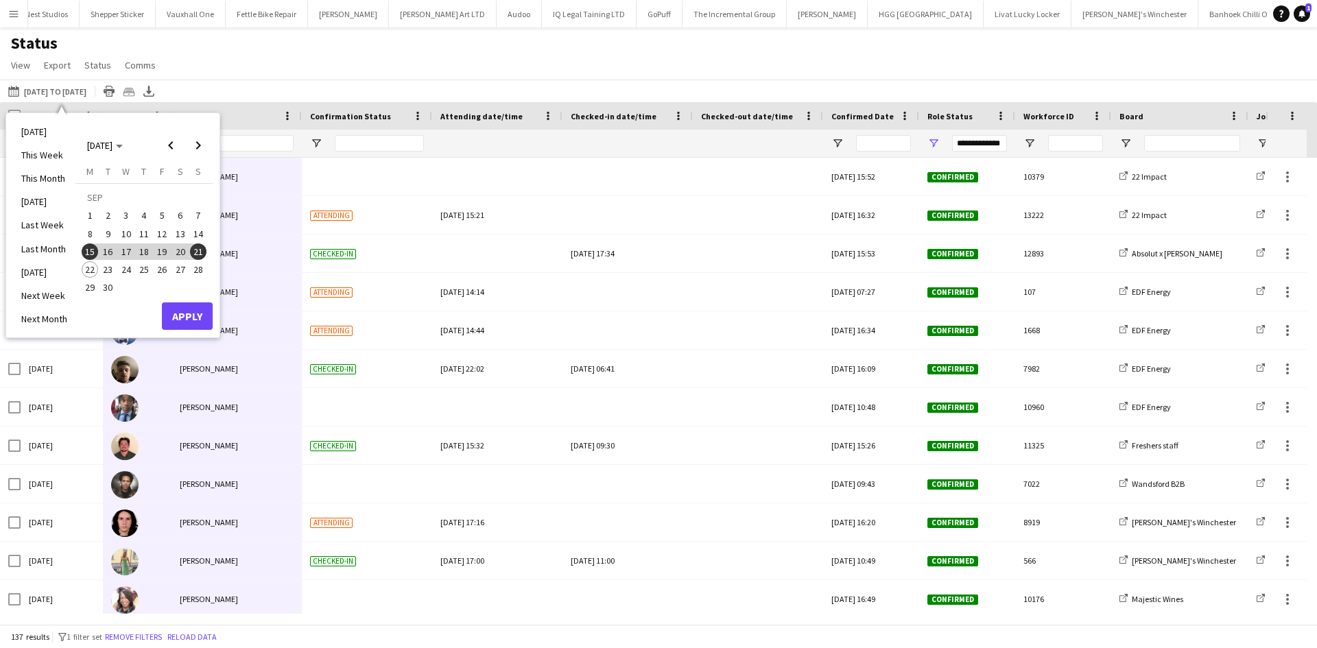
click at [92, 268] on span "22" at bounding box center [90, 269] width 16 height 16
click at [200, 263] on span "28" at bounding box center [198, 269] width 16 height 16
click at [188, 325] on button "Apply" at bounding box center [187, 315] width 51 height 27
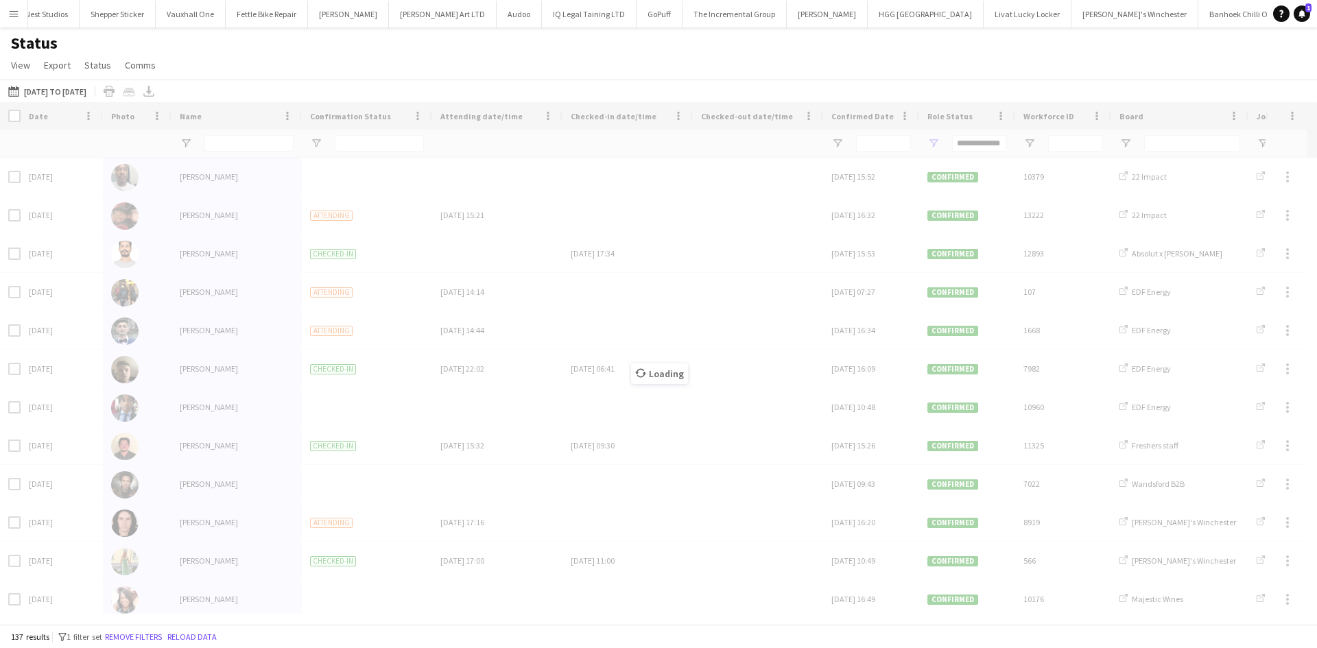
click at [444, 73] on div "Status View Views Default view New view Update view Delete view Edit name Custo…" at bounding box center [658, 56] width 1317 height 47
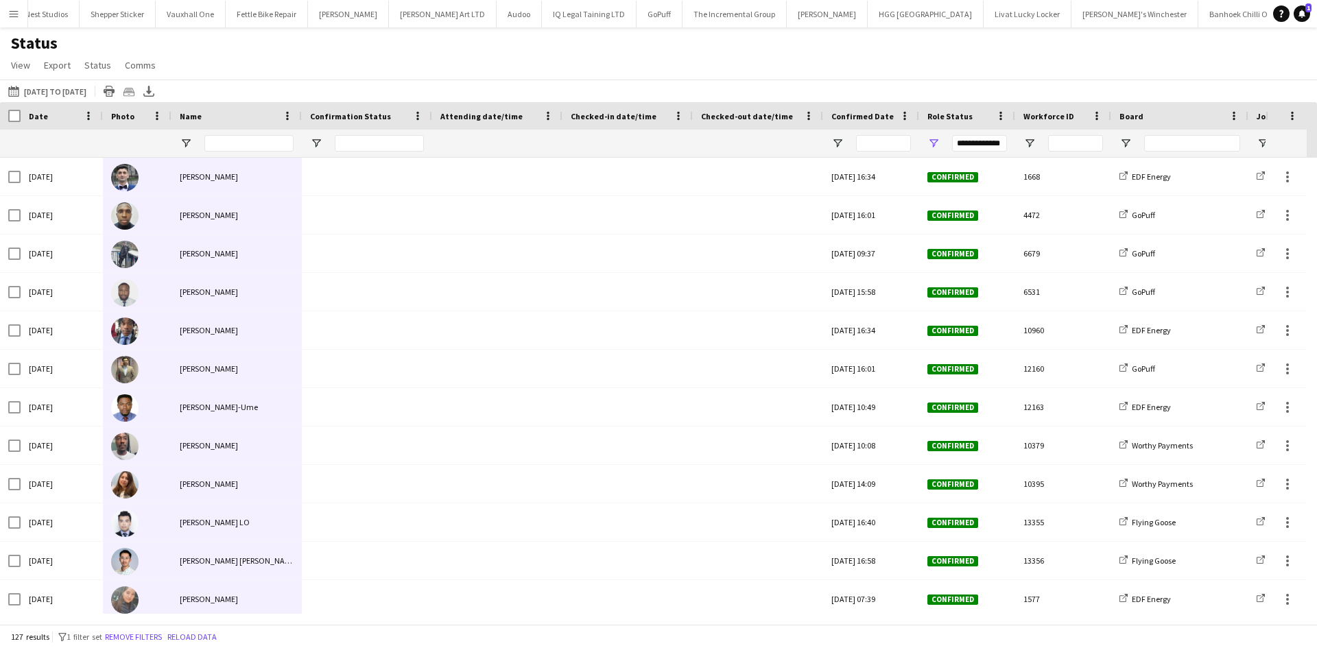
click at [444, 73] on div "Status View Views Default view New view Update view Delete view Edit name Custo…" at bounding box center [658, 56] width 1317 height 47
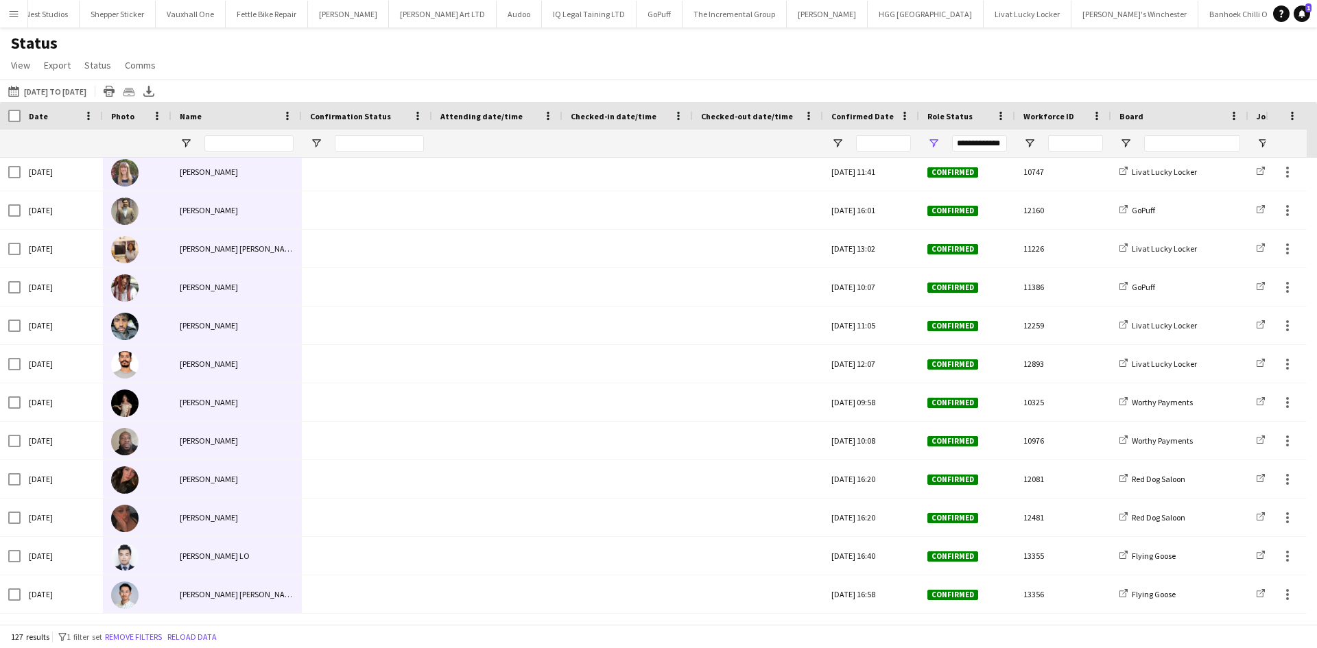
drag, startPoint x: 119, startPoint y: 169, endPoint x: 233, endPoint y: 619, distance: 463.9
click at [233, 619] on div "Crew Shift Details Date Photo Name" at bounding box center [658, 363] width 1317 height 522
click at [13, 25] on button "Menu" at bounding box center [13, 13] width 27 height 27
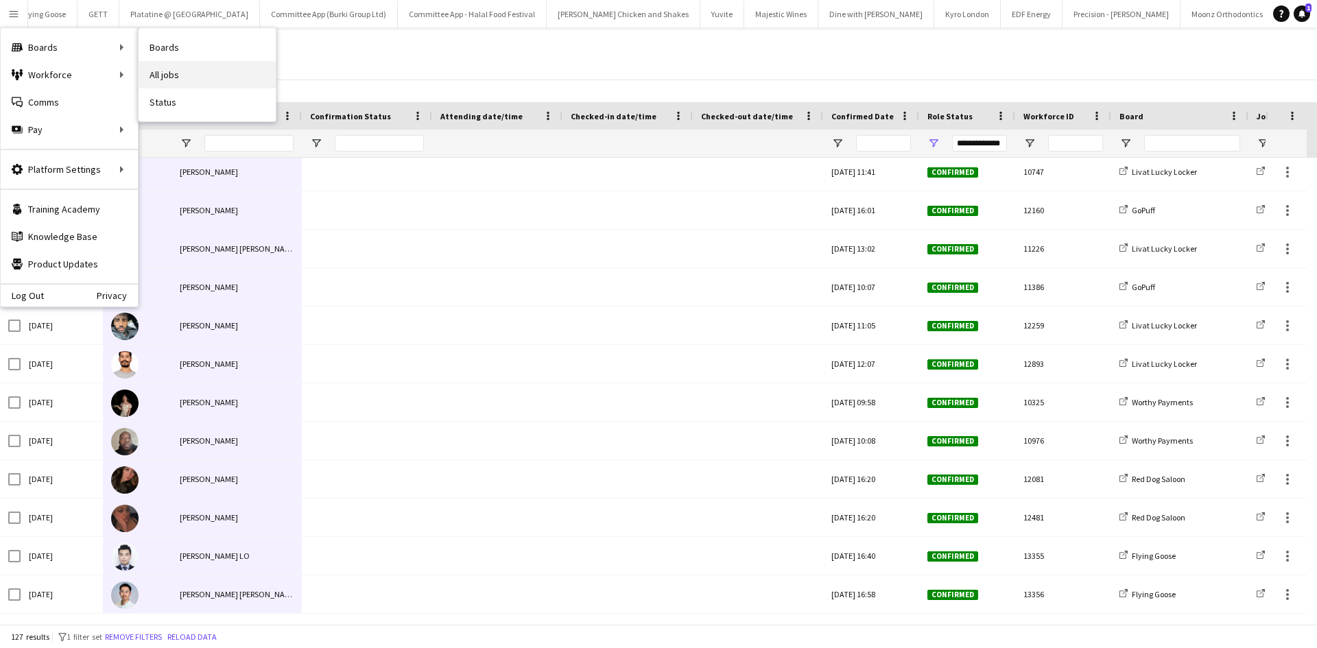
click at [169, 74] on link "All jobs" at bounding box center [207, 74] width 137 height 27
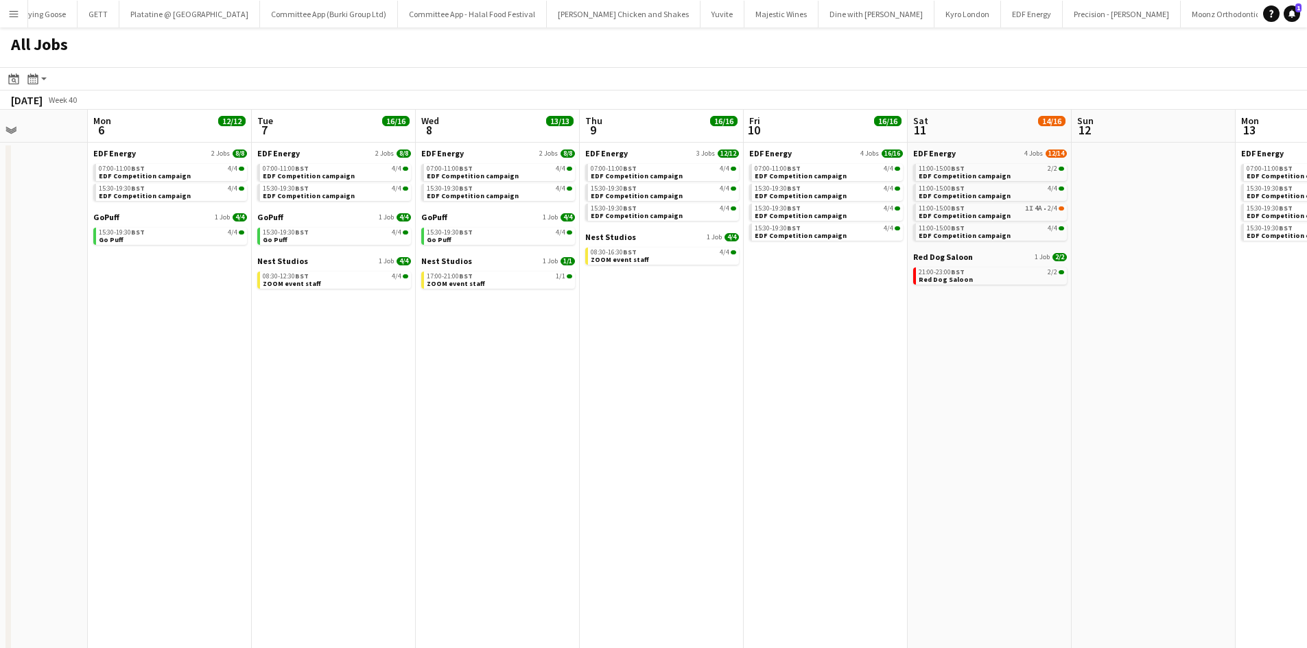
scroll to position [0, 405]
click at [942, 162] on app-calendar-brief-board "EDF Energy 4 Jobs 12/14 11:00-15:00 BST 2/2 EDF Competition campaign 11:00-15:0…" at bounding box center [989, 194] width 154 height 93
click at [939, 160] on app-calendar-brief-board "EDF Energy 4 Jobs 12/14 11:00-15:00 BST 2/2 EDF Competition campaign 11:00-15:0…" at bounding box center [989, 194] width 154 height 93
click at [937, 148] on span "EDF Energy" at bounding box center [933, 153] width 43 height 10
click at [12, 9] on app-icon "Menu" at bounding box center [13, 13] width 11 height 11
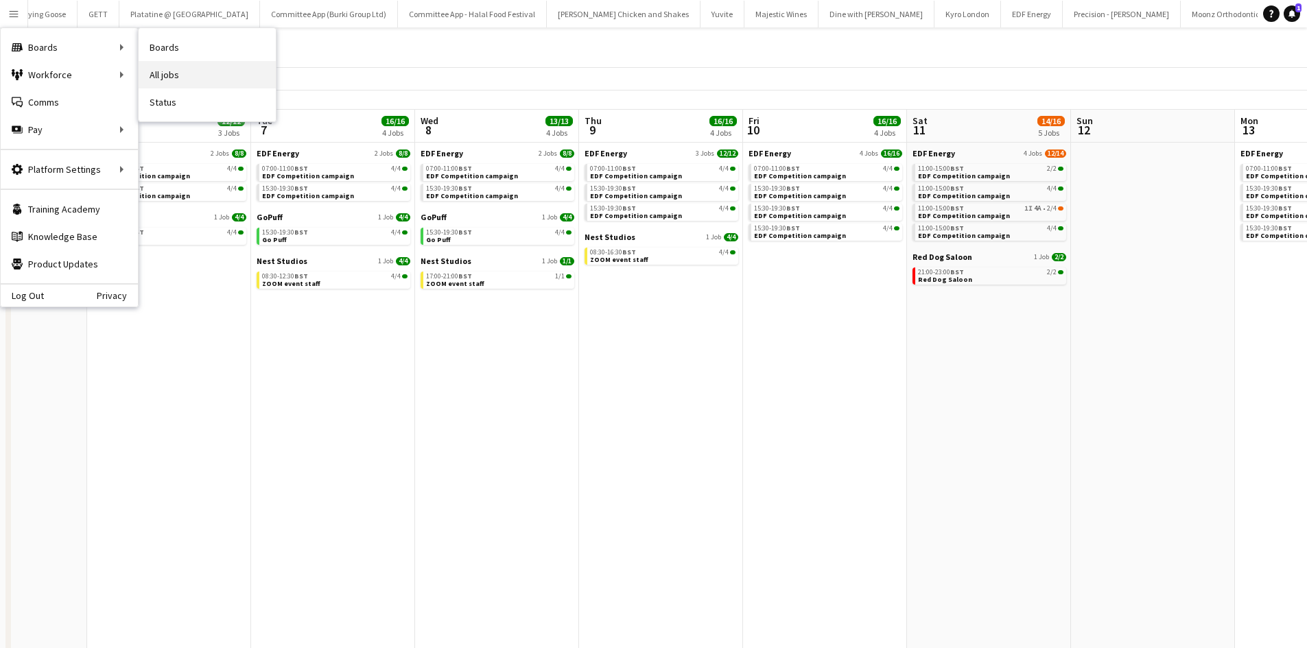
click at [178, 73] on link "All jobs" at bounding box center [207, 74] width 137 height 27
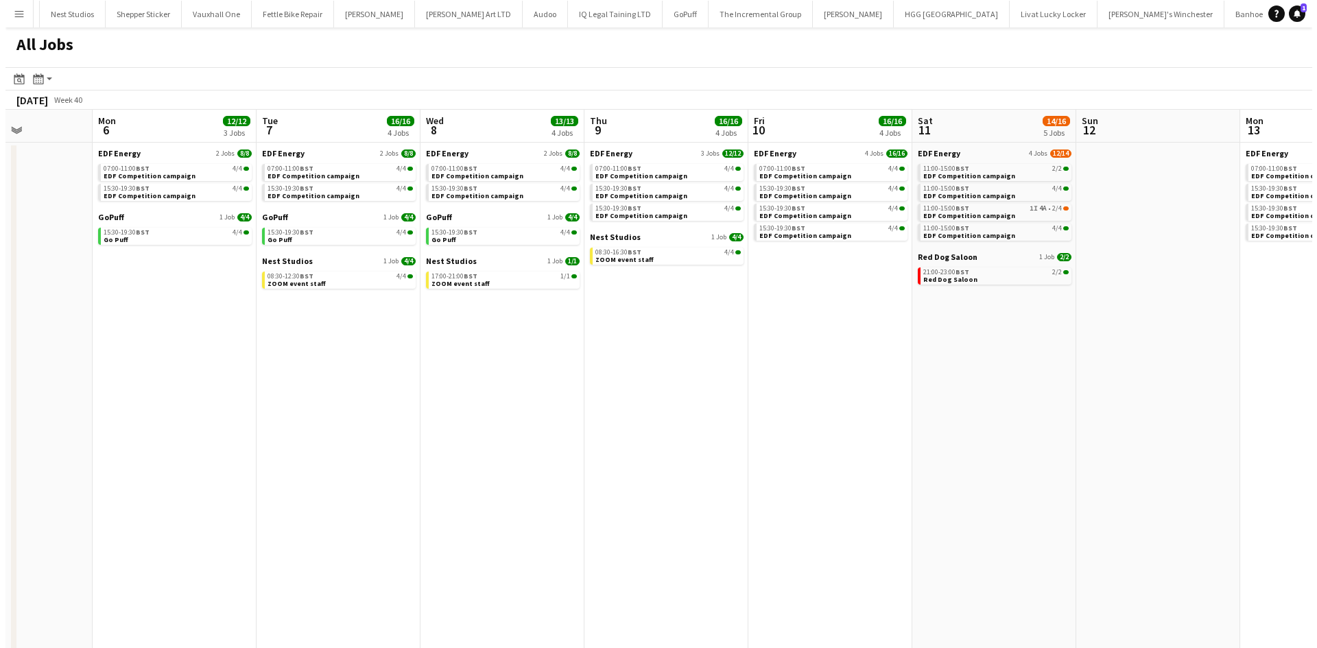
scroll to position [0, 2226]
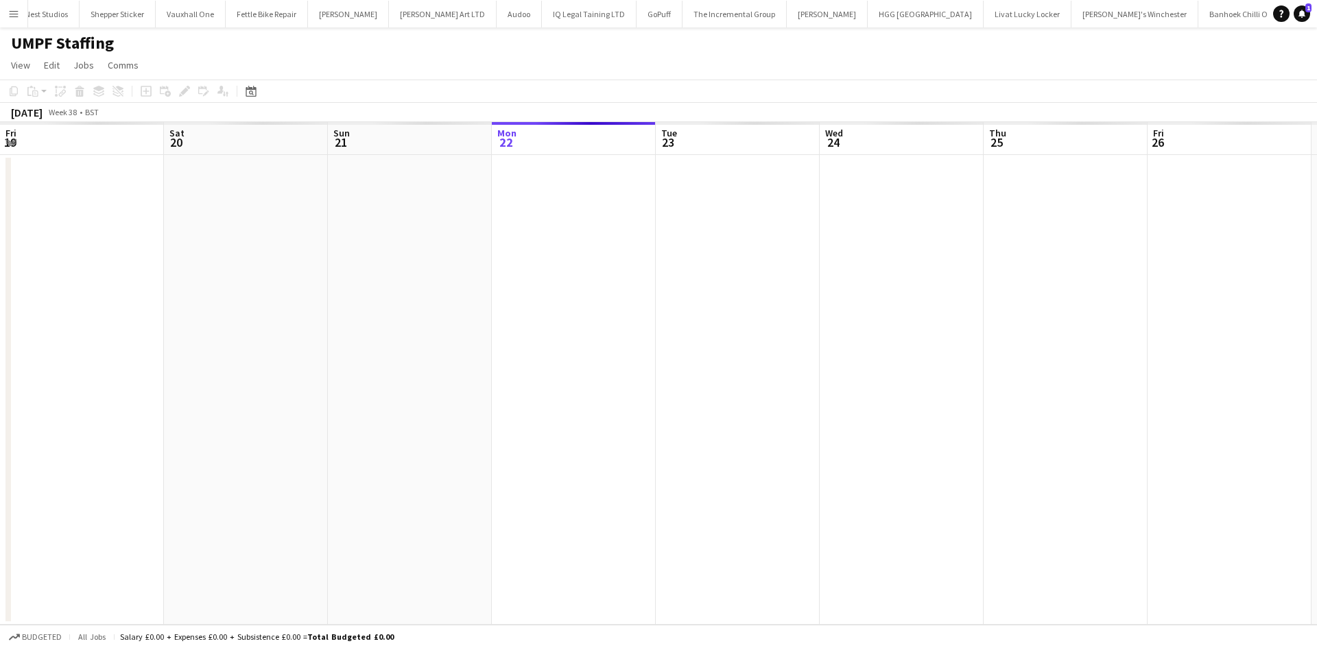
scroll to position [0, 328]
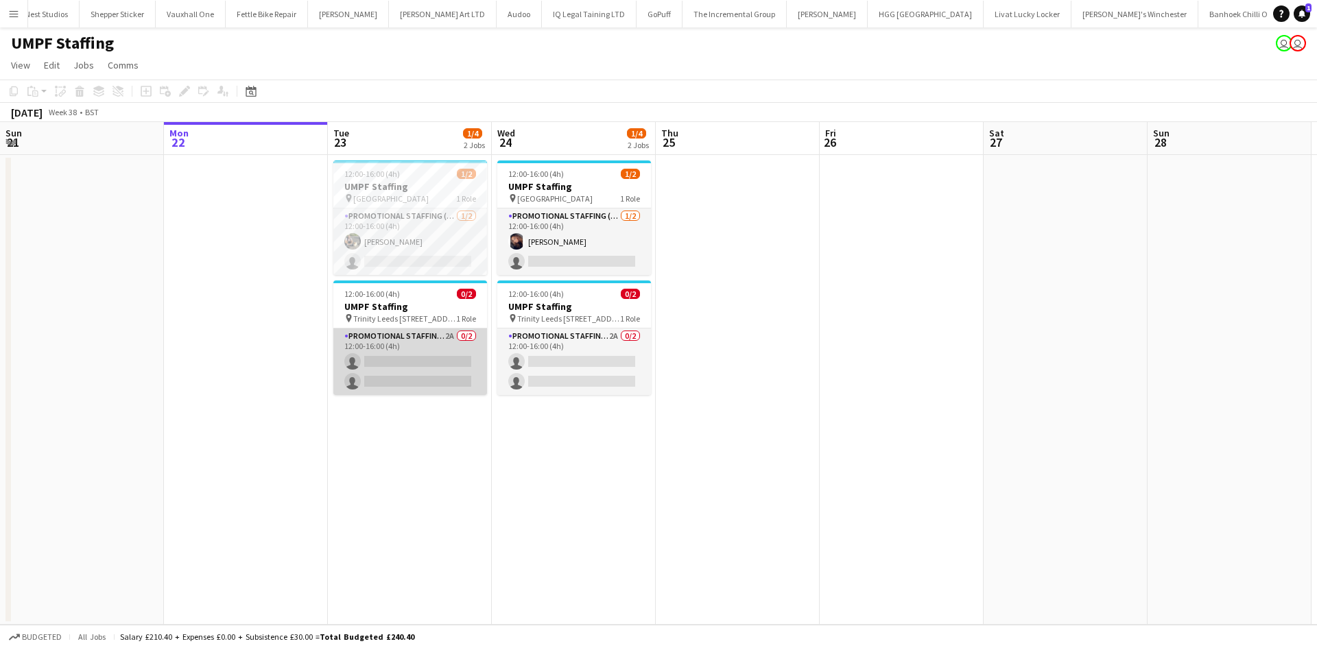
click at [409, 363] on app-card-role "Promotional Staffing (Brand Ambassadors) 2A 0/2 12:00-16:00 (4h) single-neutral…" at bounding box center [410, 362] width 154 height 67
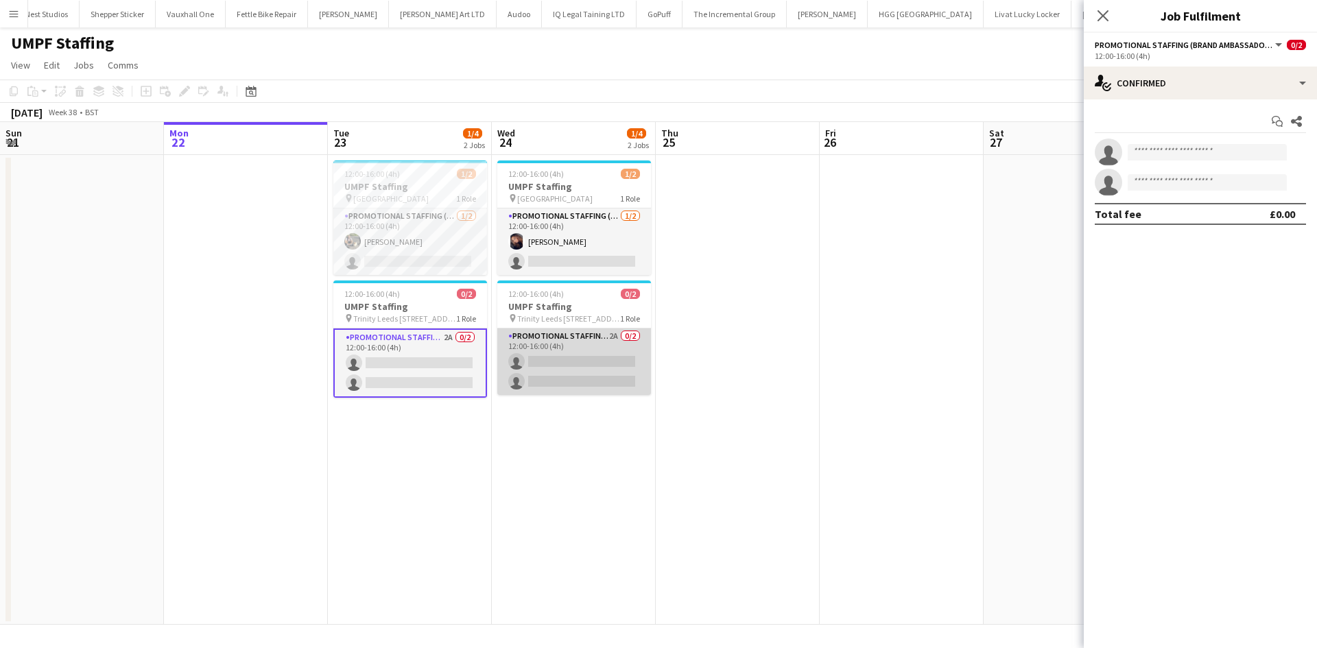
click at [604, 364] on app-card-role "Promotional Staffing (Brand Ambassadors) 2A 0/2 12:00-16:00 (4h) single-neutral…" at bounding box center [574, 362] width 154 height 67
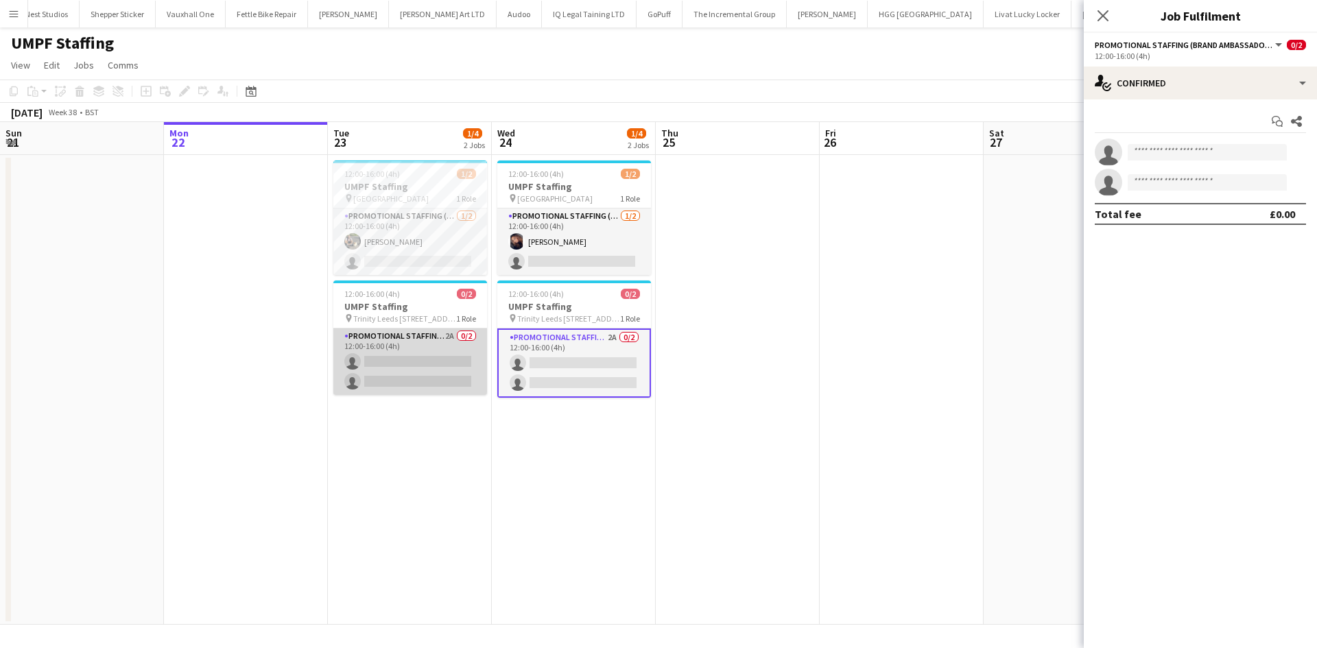
click at [439, 351] on app-card-role "Promotional Staffing (Brand Ambassadors) 2A 0/2 12:00-16:00 (4h) single-neutral…" at bounding box center [410, 362] width 154 height 67
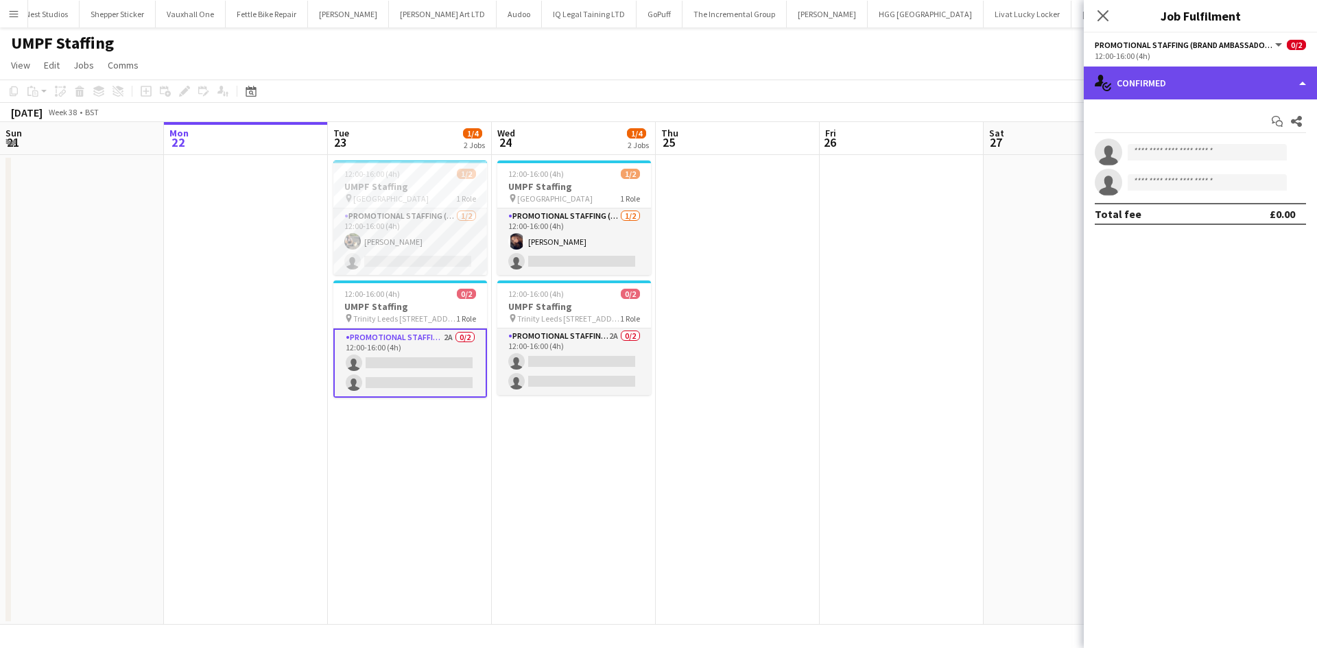
click at [1273, 86] on div "single-neutral-actions-check-2 Confirmed" at bounding box center [1200, 83] width 233 height 33
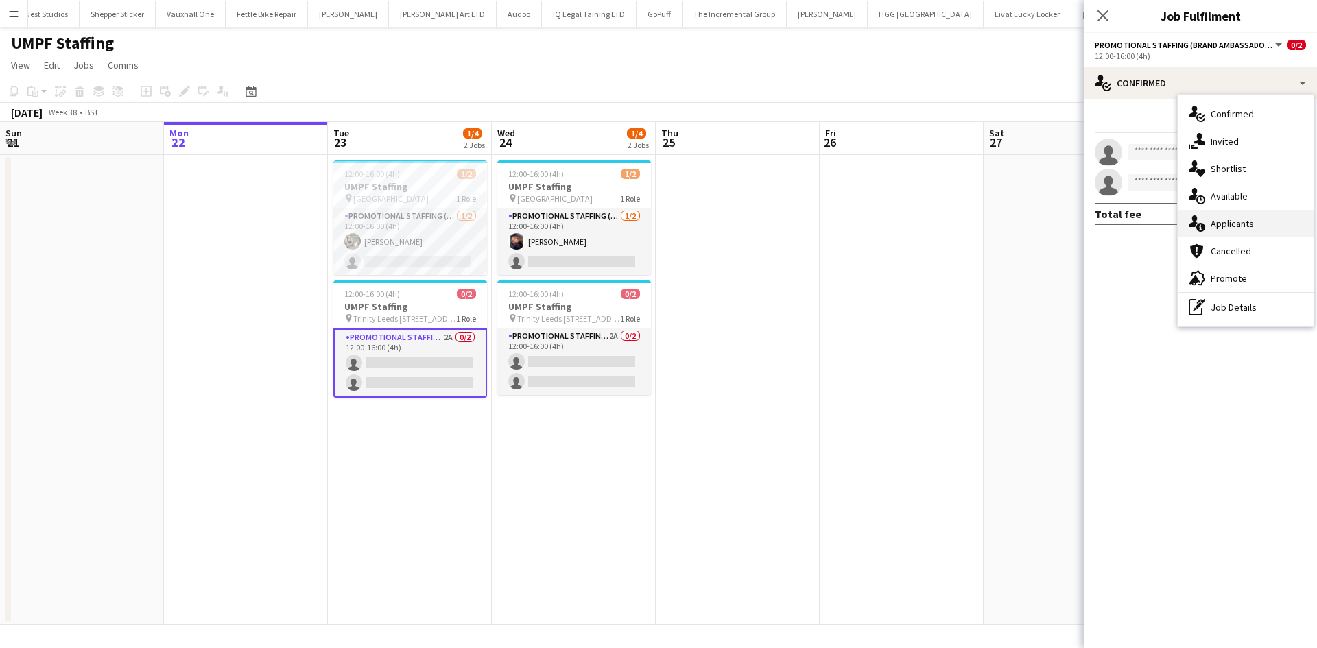
click at [1213, 223] on span "Applicants" at bounding box center [1232, 223] width 43 height 12
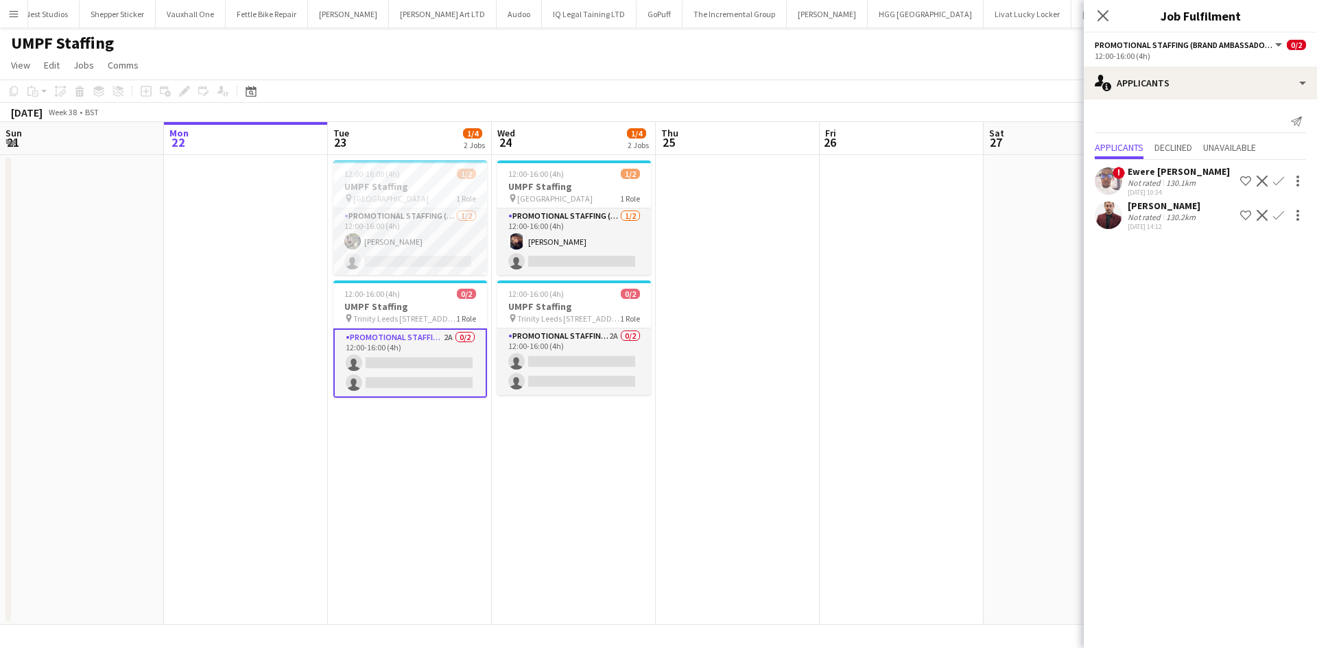
click at [1109, 221] on app-user-avatar at bounding box center [1108, 215] width 27 height 27
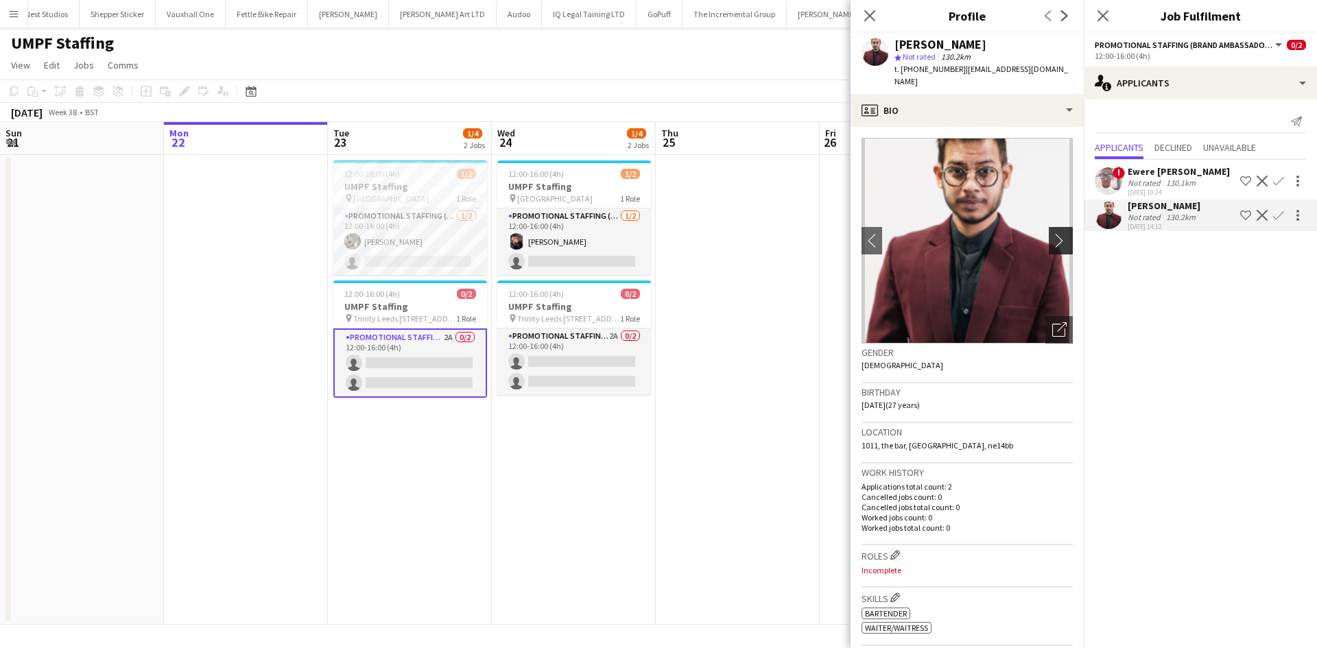
click at [1056, 233] on app-icon "chevron-right" at bounding box center [1062, 240] width 21 height 14
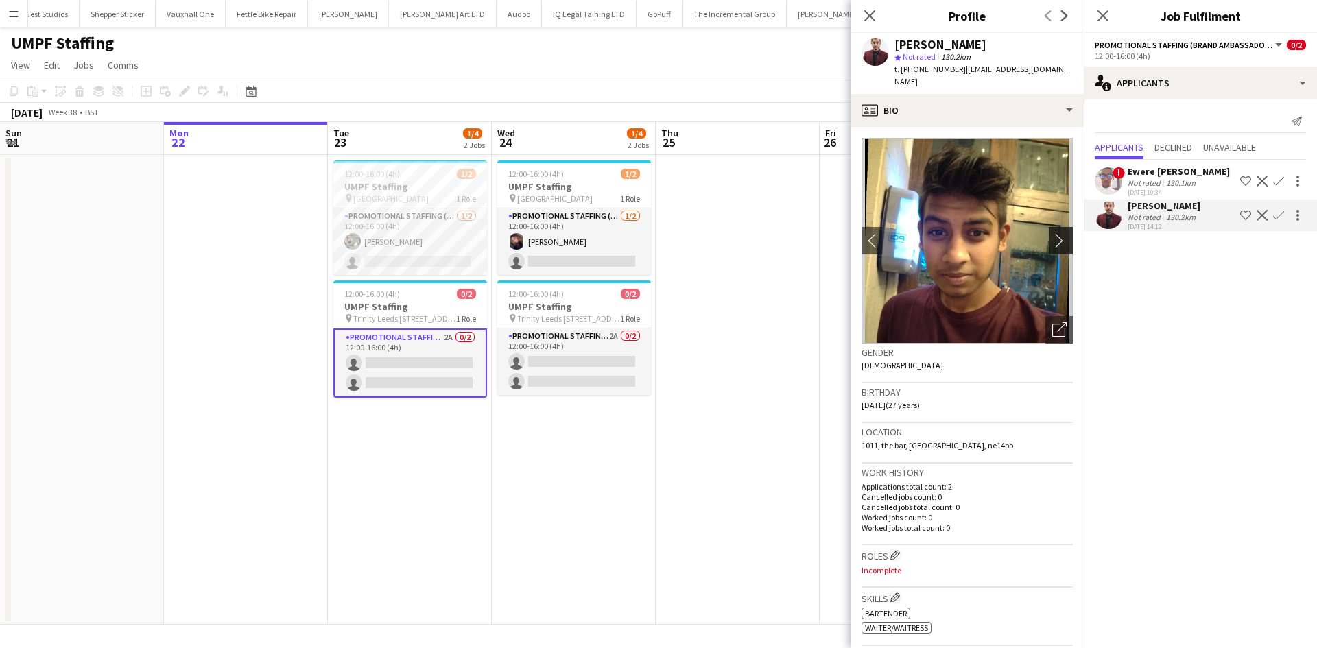
click at [1056, 233] on app-icon "chevron-right" at bounding box center [1062, 240] width 21 height 14
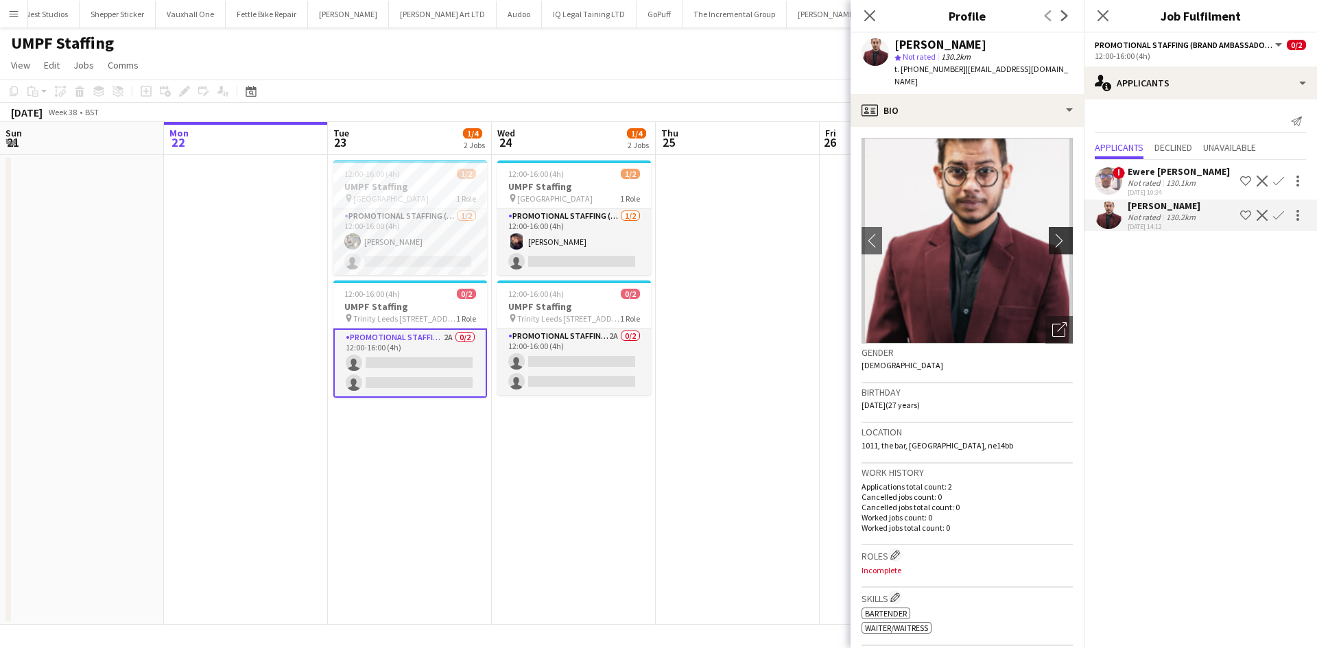
click at [1056, 233] on app-icon "chevron-right" at bounding box center [1062, 240] width 21 height 14
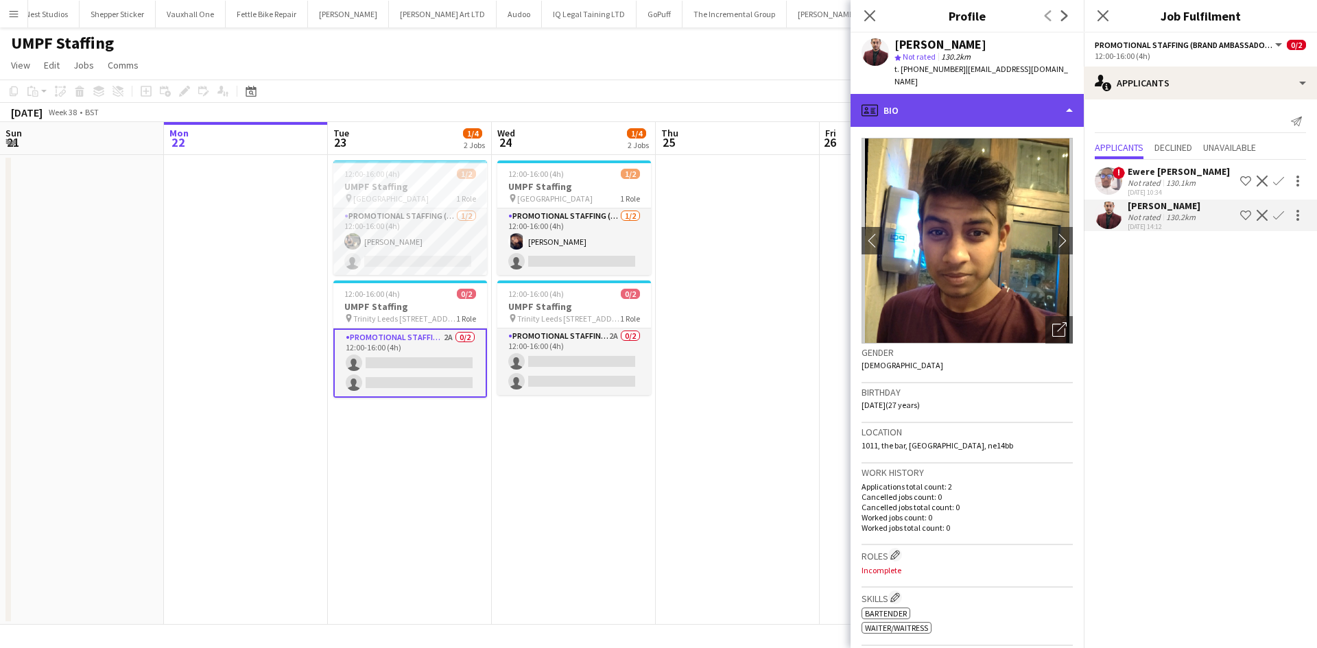
click at [990, 94] on div "profile Bio" at bounding box center [966, 110] width 233 height 33
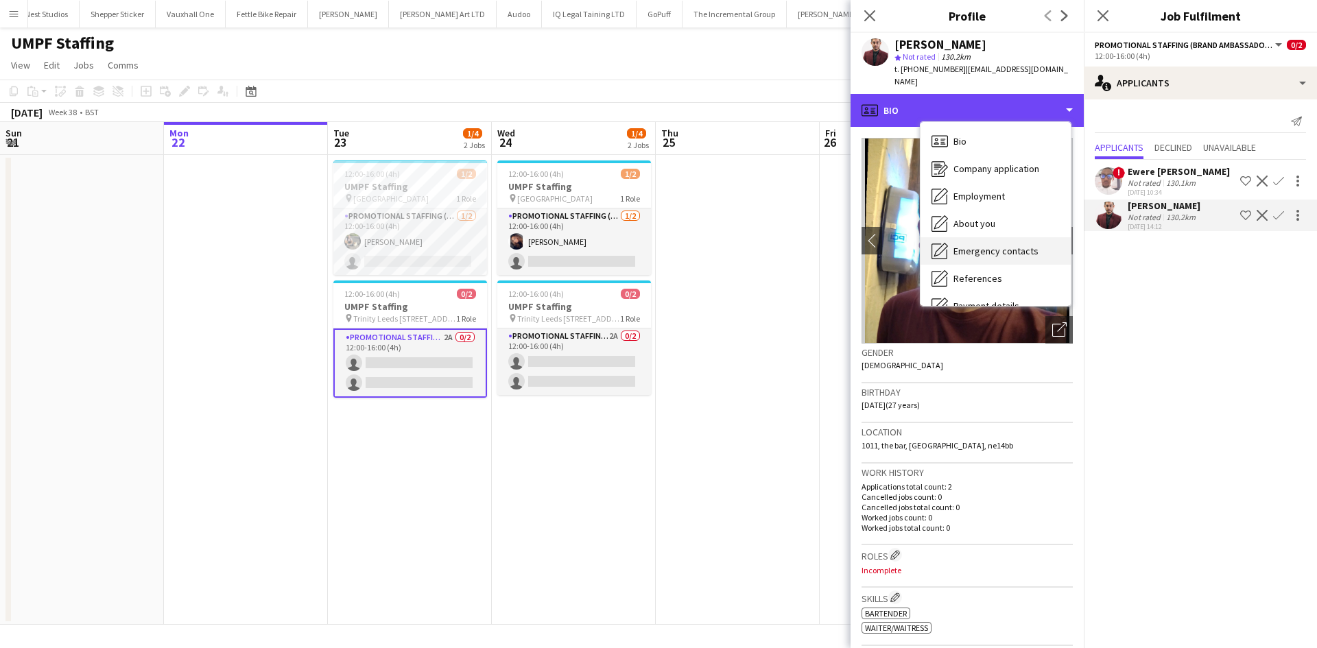
scroll to position [184, 0]
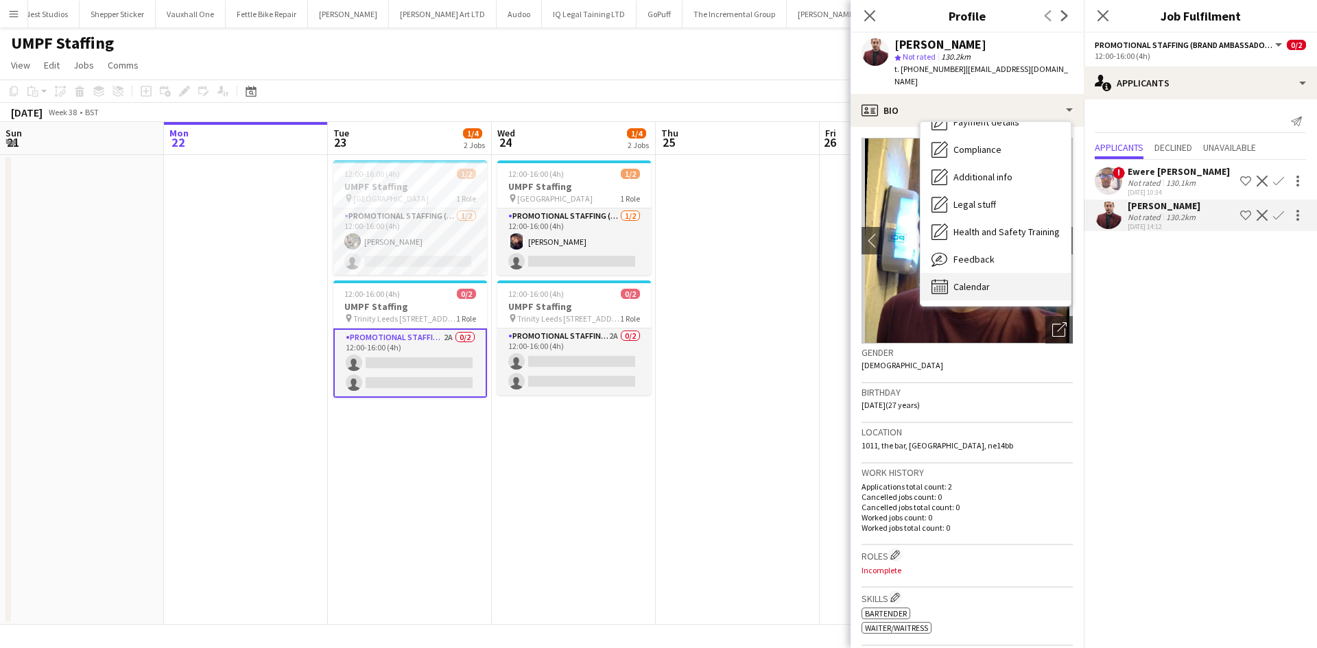
click at [969, 281] on span "Calendar" at bounding box center [971, 287] width 36 height 12
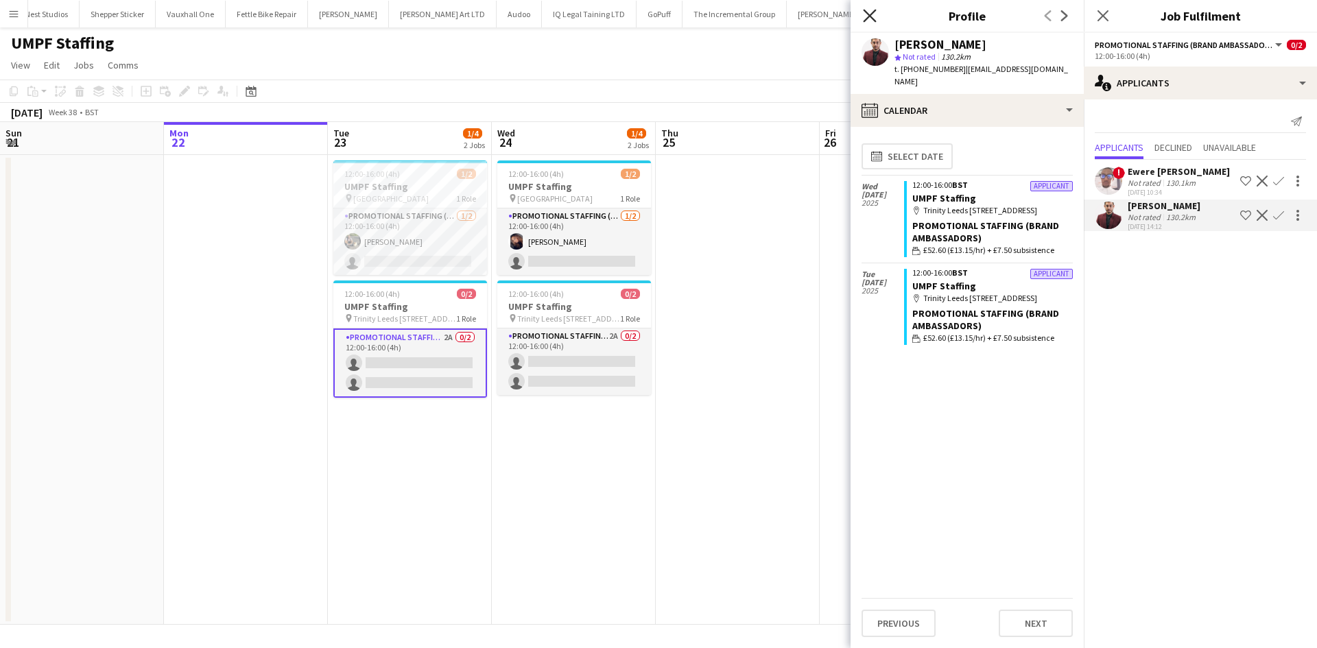
click at [875, 14] on icon "Close pop-in" at bounding box center [869, 15] width 13 height 13
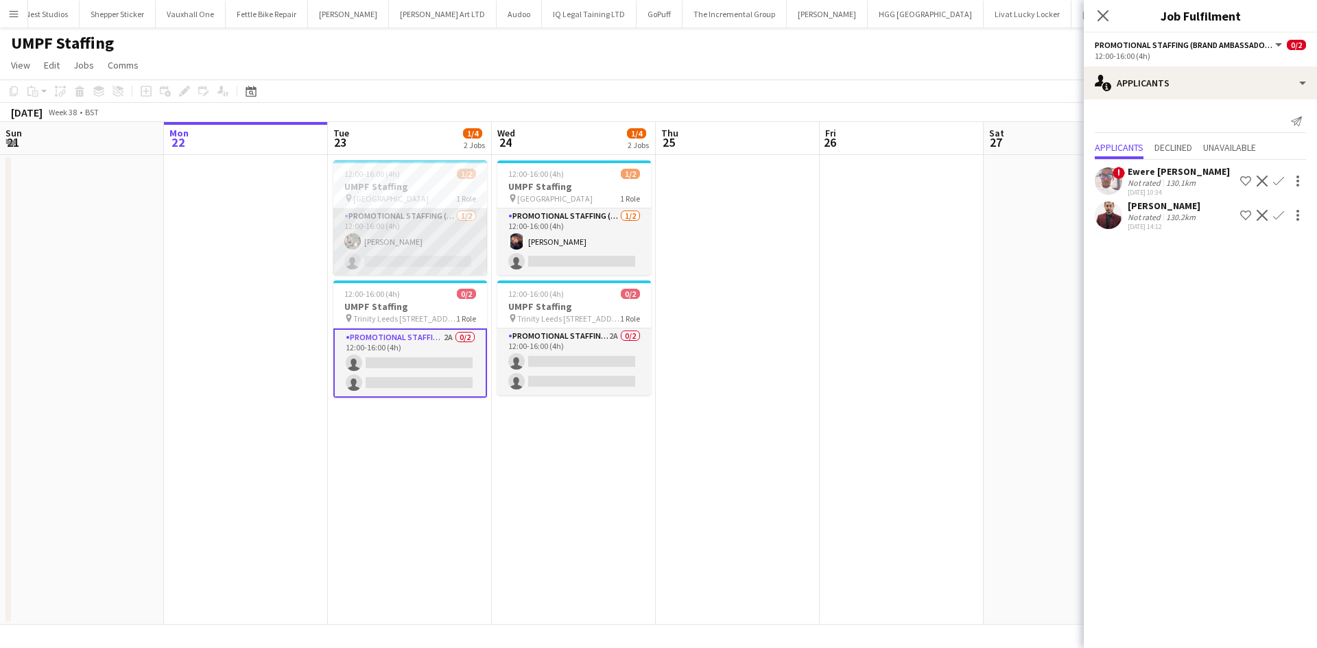
click at [381, 259] on app-card-role "Promotional Staffing (Brand Ambassadors) 1/2 12:00-16:00 (4h) Michal Kuman sing…" at bounding box center [410, 242] width 154 height 67
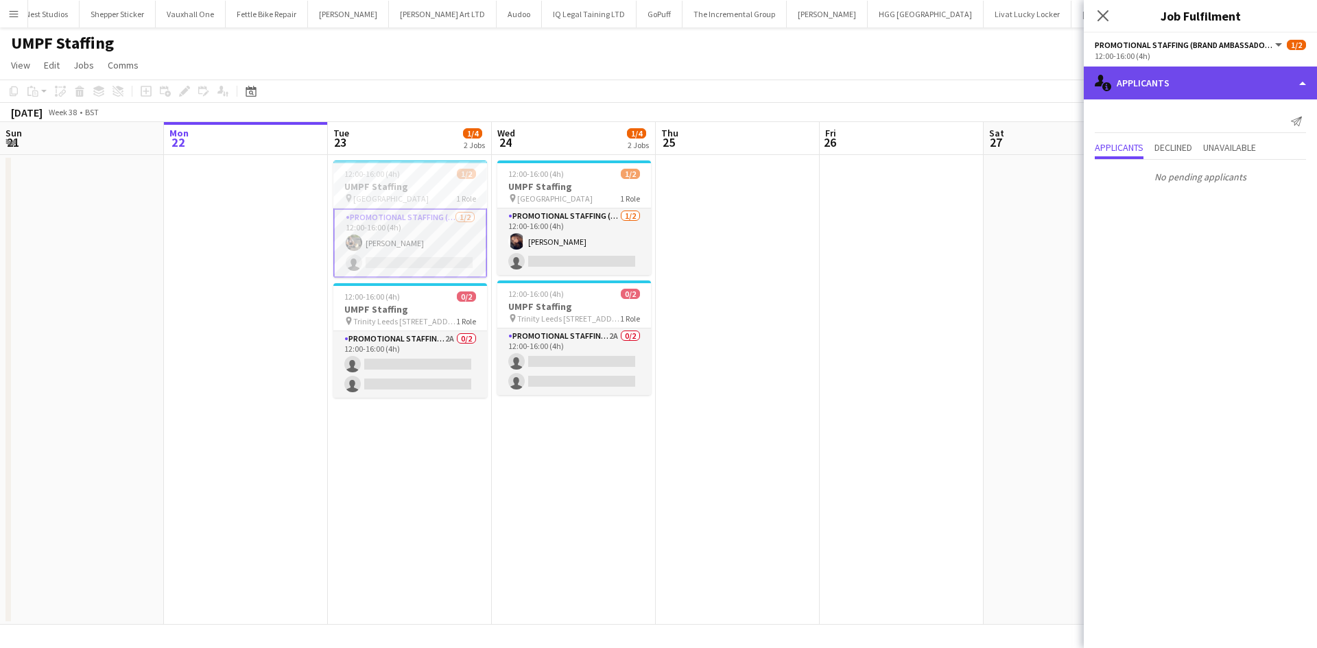
click at [1201, 90] on div "single-neutral-actions-information Applicants" at bounding box center [1200, 83] width 233 height 33
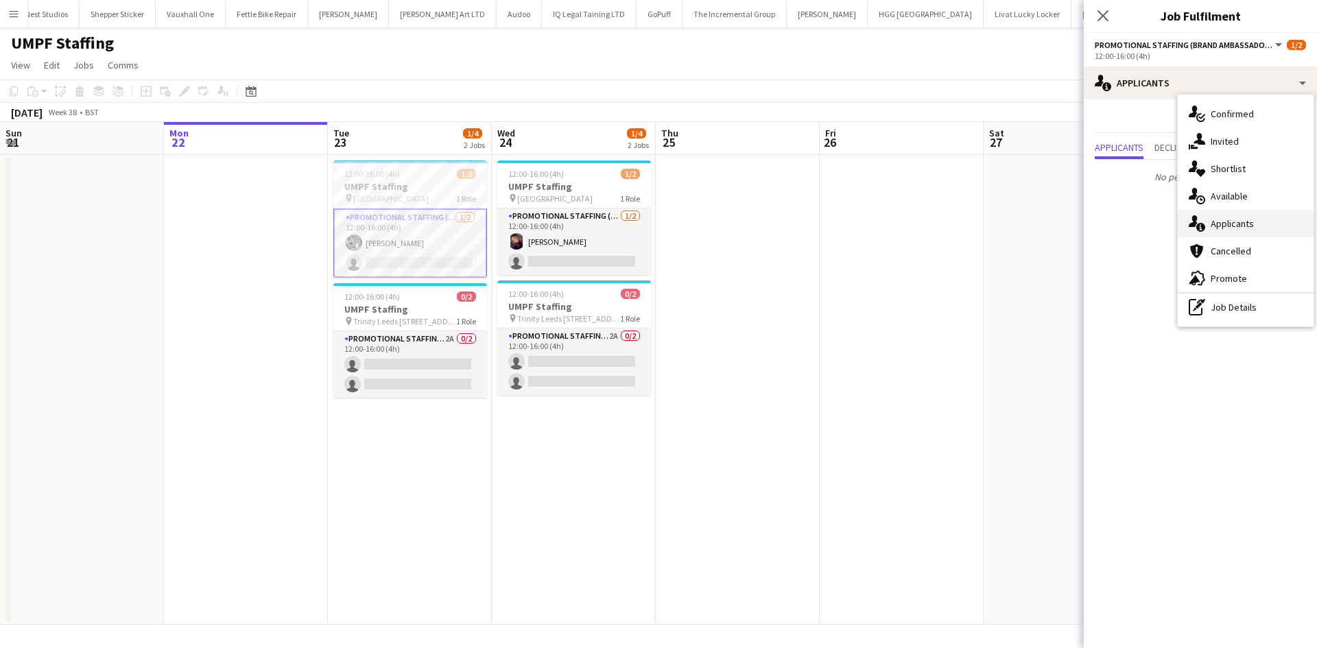
click at [1236, 227] on span "Applicants" at bounding box center [1232, 223] width 43 height 12
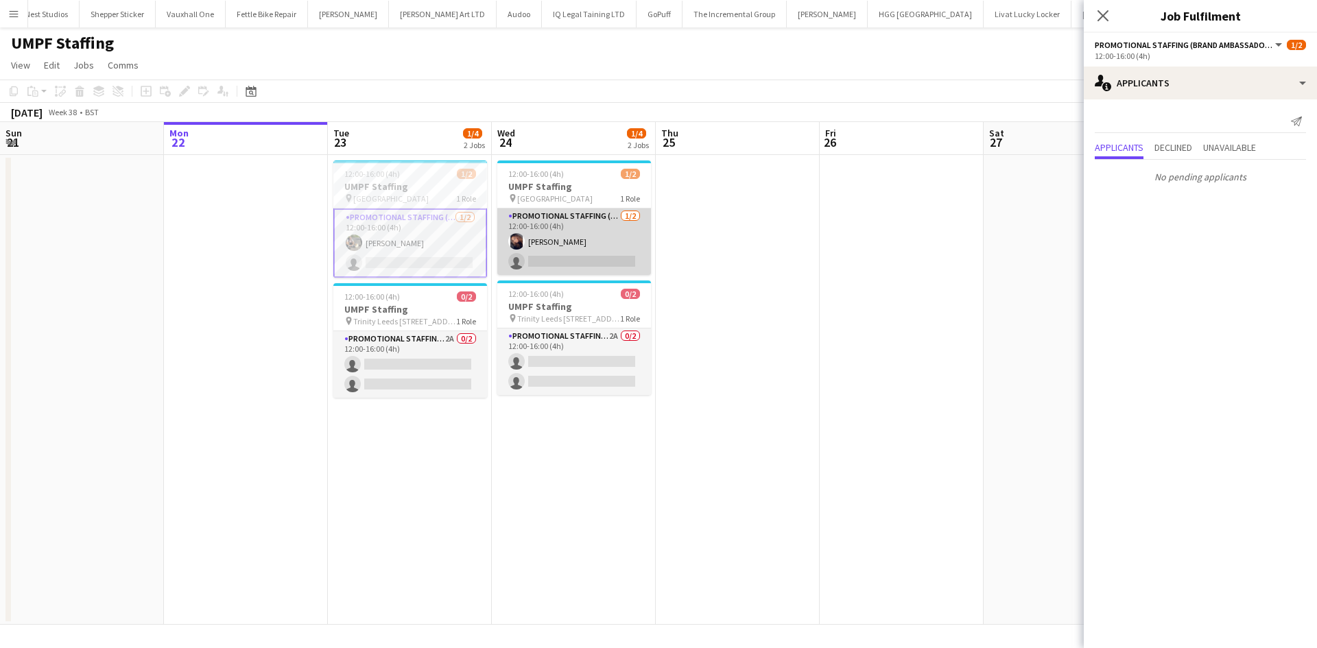
click at [580, 233] on app-card-role "Promotional Staffing (Brand Ambassadors) 1/2 12:00-16:00 (4h) Sian Williams sin…" at bounding box center [574, 242] width 154 height 67
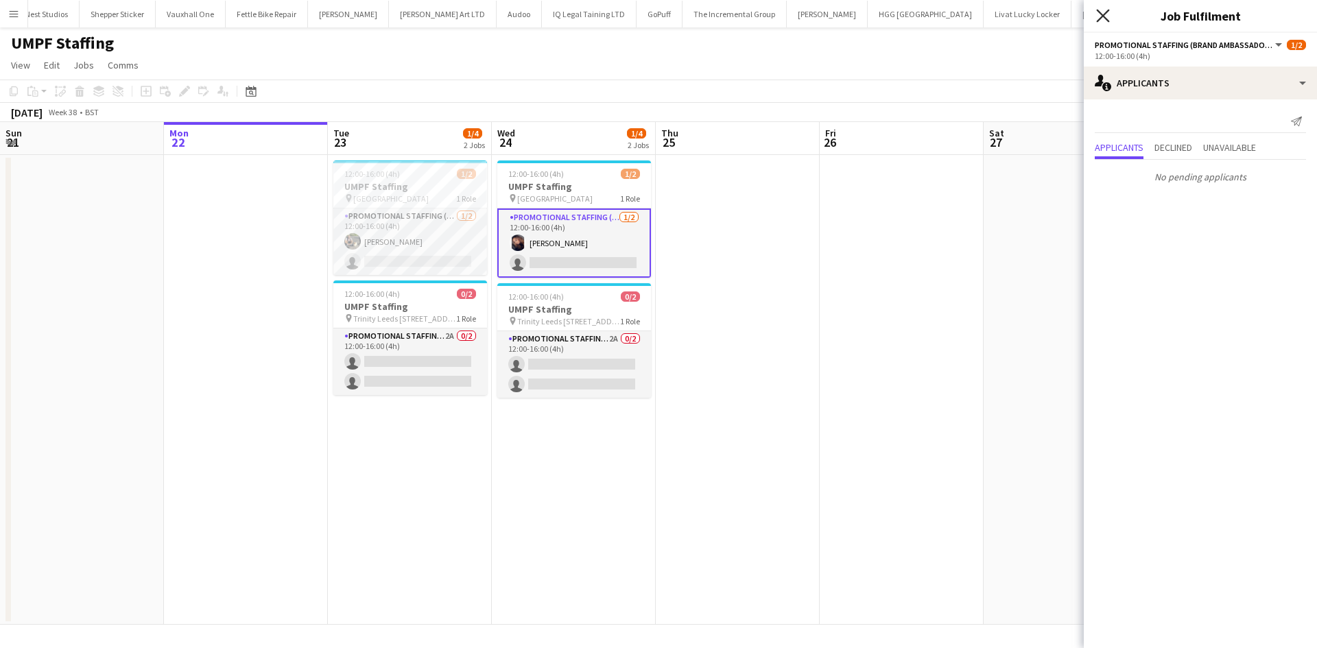
click at [1102, 21] on icon "Close pop-in" at bounding box center [1102, 15] width 13 height 13
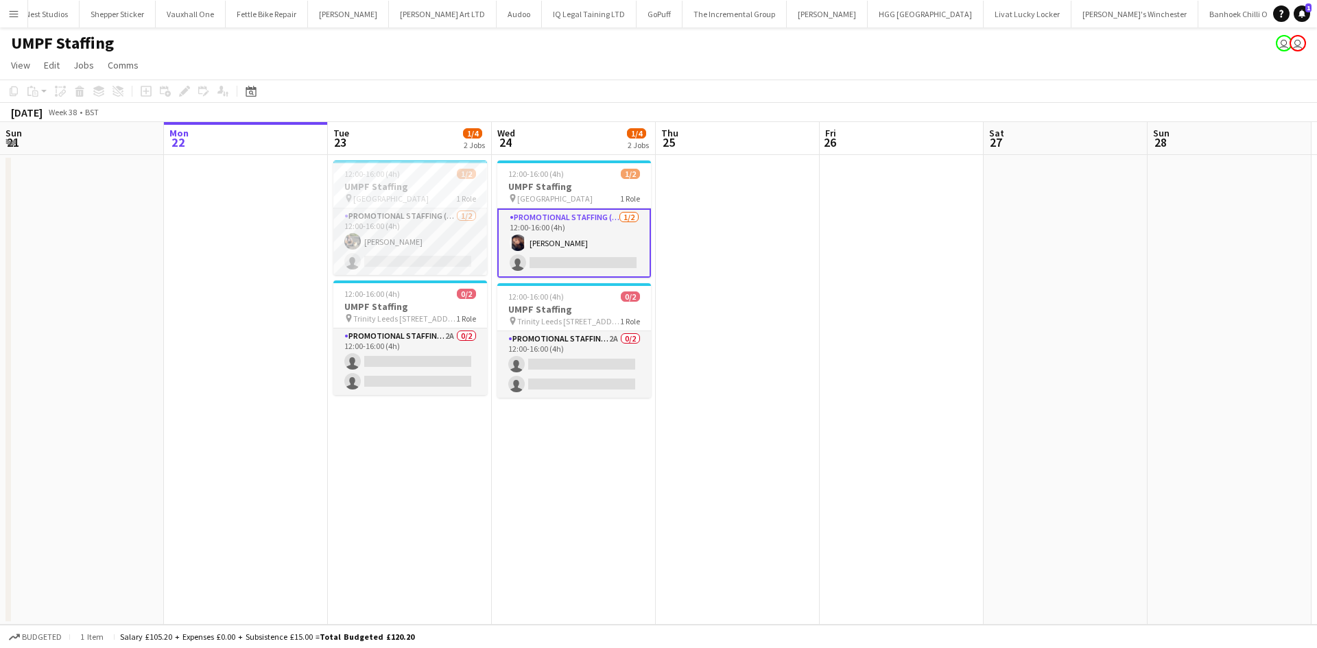
click at [723, 385] on app-date-cell at bounding box center [738, 390] width 164 height 470
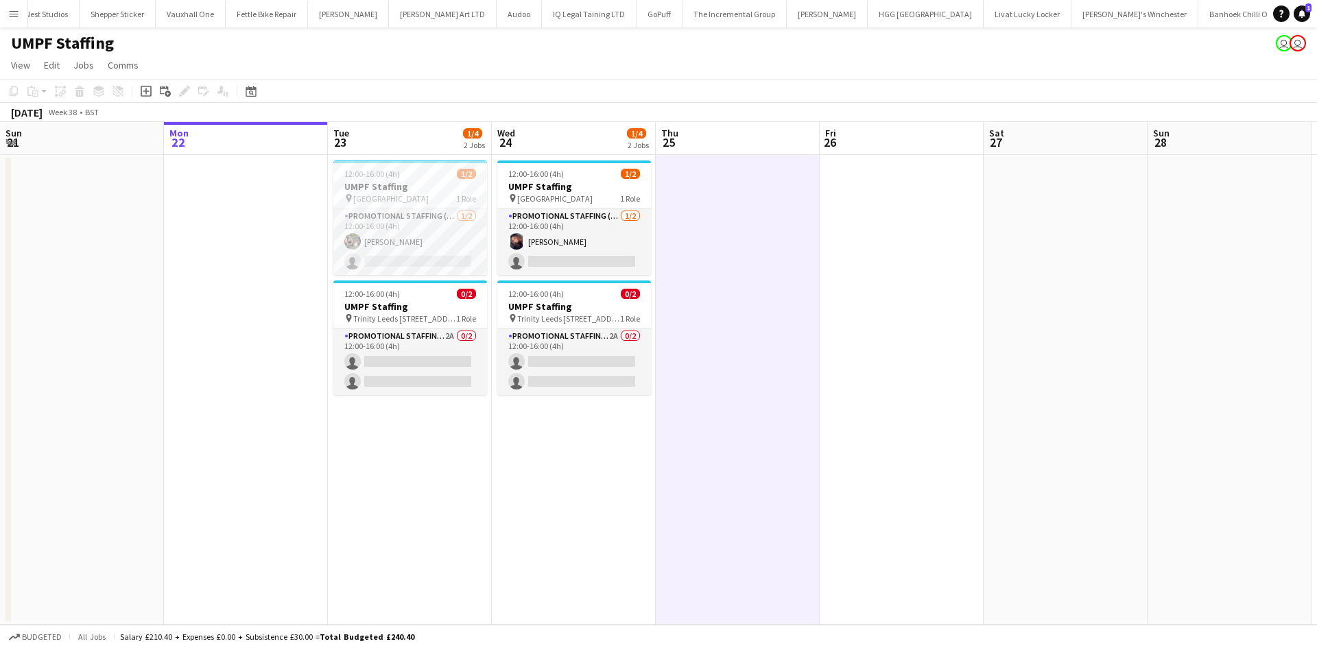
click at [160, 256] on app-date-cell at bounding box center [82, 390] width 164 height 470
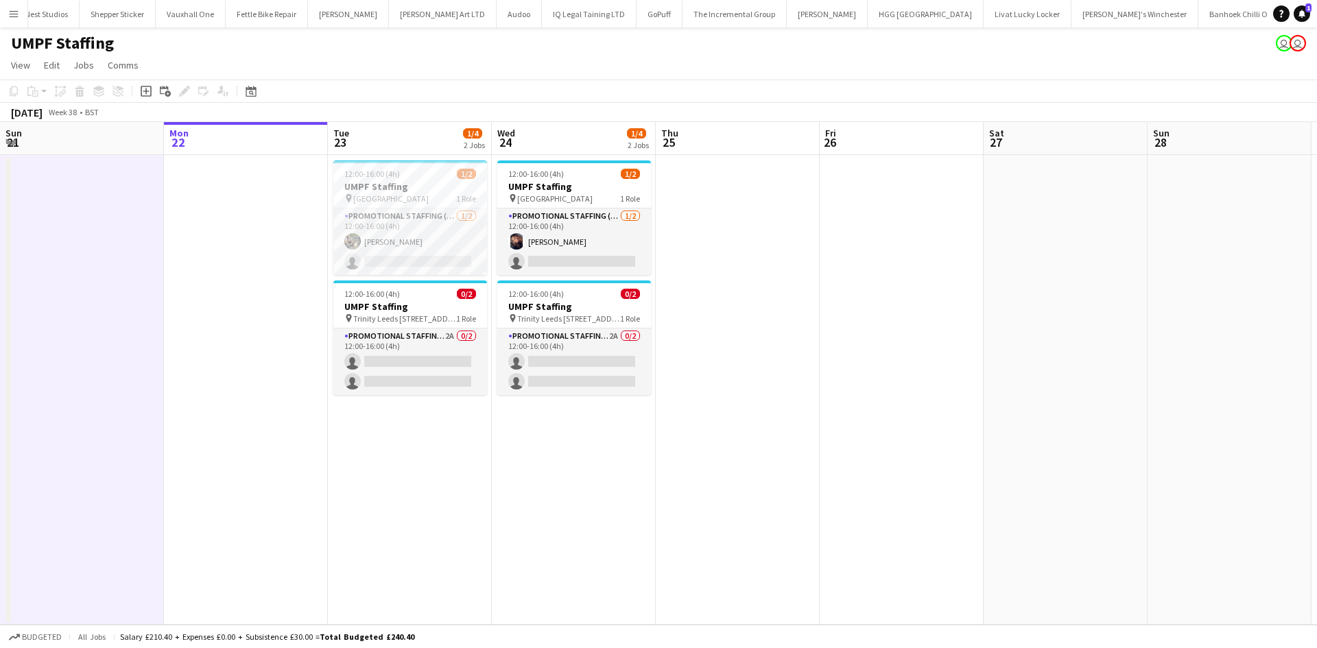
drag, startPoint x: 393, startPoint y: 373, endPoint x: 679, endPoint y: 195, distance: 337.0
click at [393, 373] on app-card-role "Promotional Staffing (Brand Ambassadors) 2A 0/2 12:00-16:00 (4h) single-neutral…" at bounding box center [410, 362] width 154 height 67
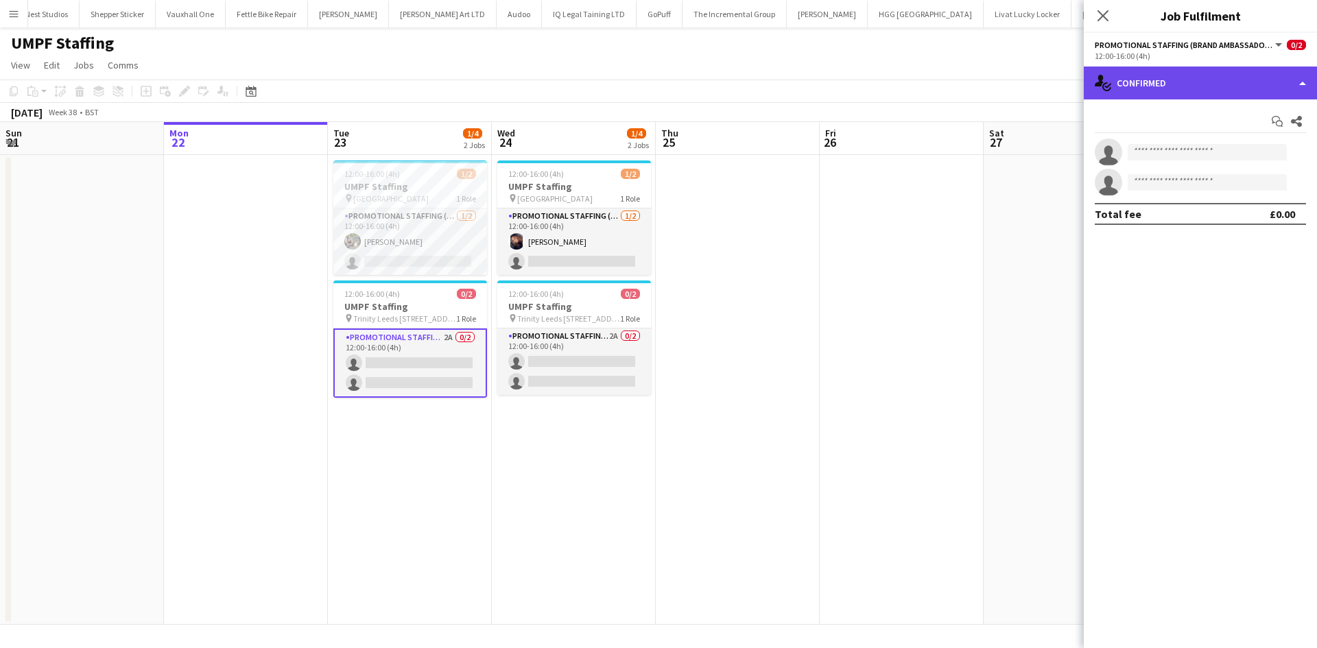
click at [1202, 86] on div "single-neutral-actions-check-2 Confirmed" at bounding box center [1200, 83] width 233 height 33
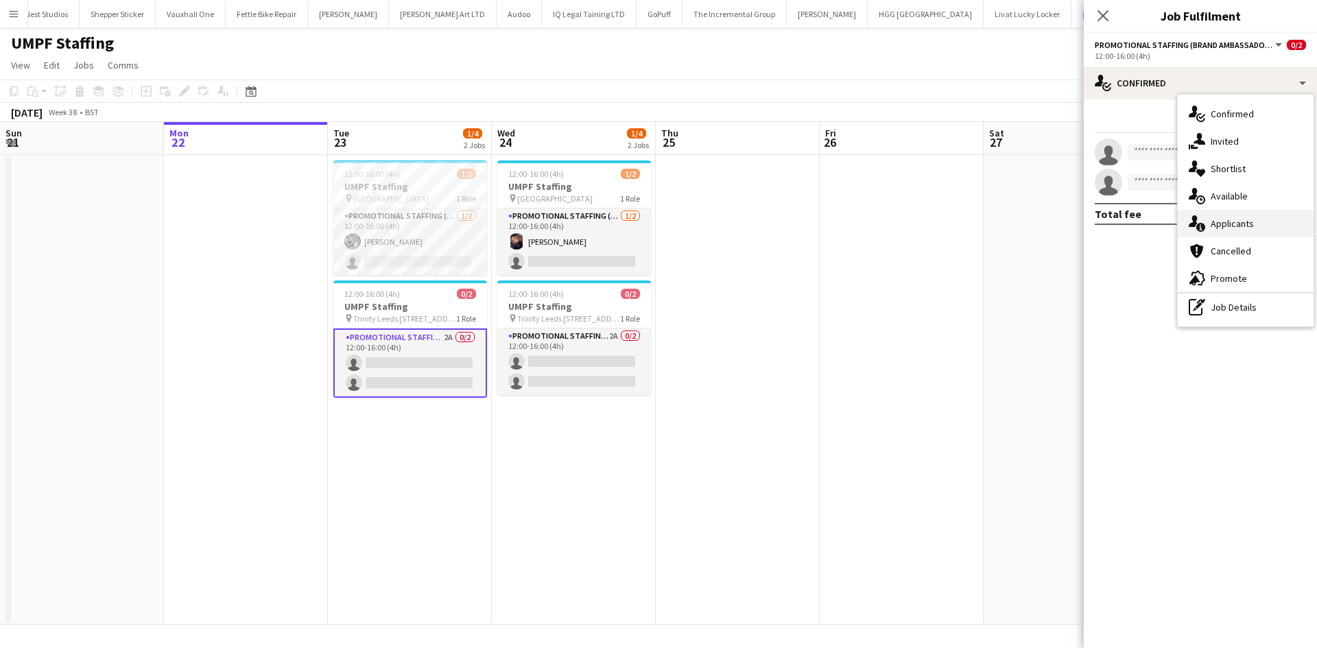
click at [1227, 223] on span "Applicants" at bounding box center [1232, 223] width 43 height 12
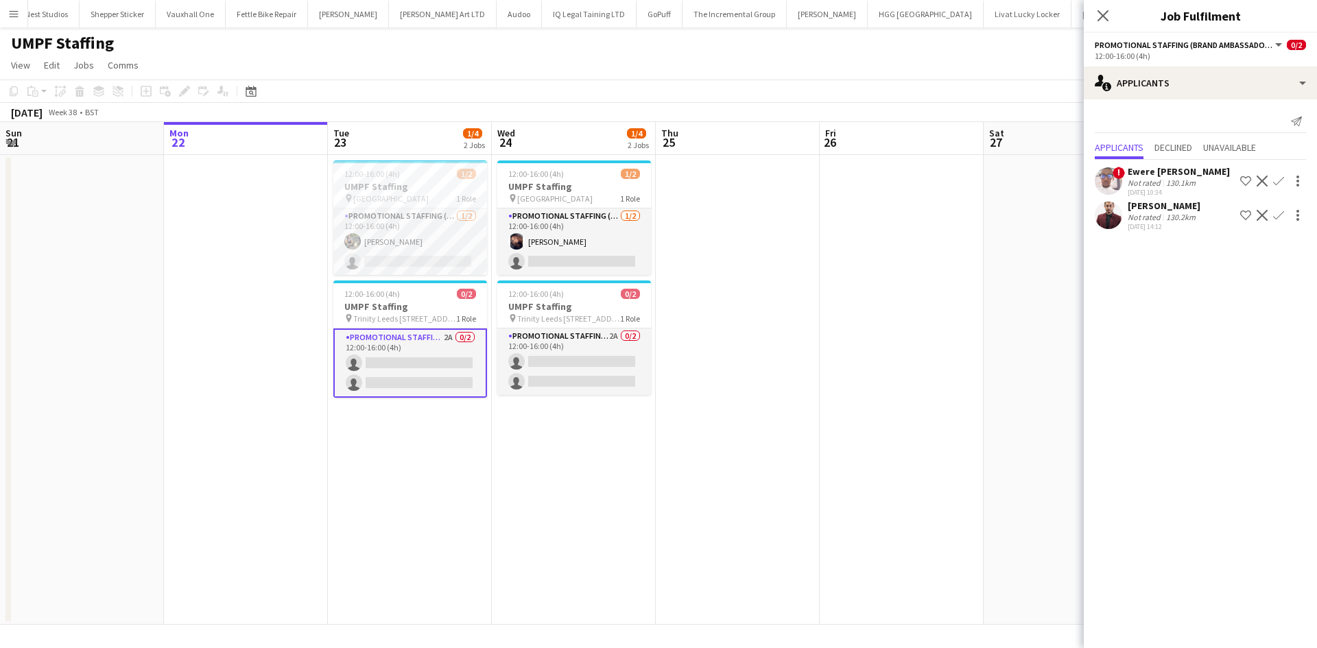
click at [1152, 209] on div "Shikhar Gupta" at bounding box center [1164, 206] width 73 height 12
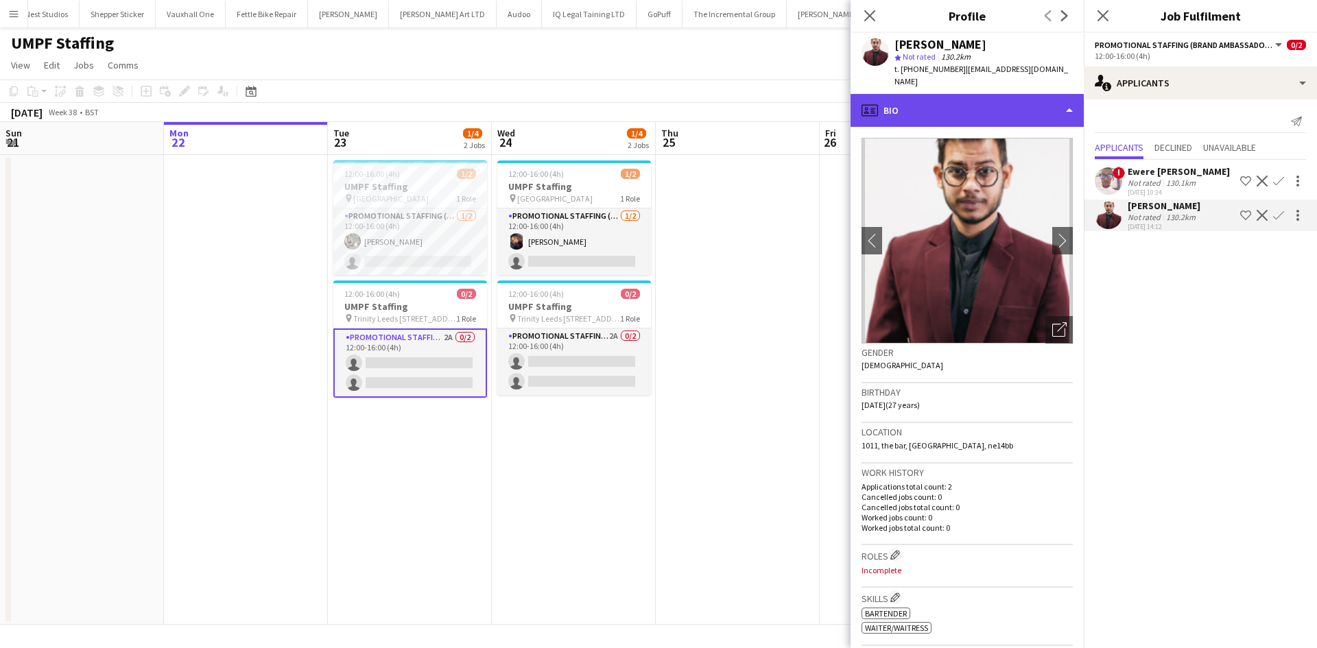
click at [949, 99] on div "profile Bio" at bounding box center [966, 110] width 233 height 33
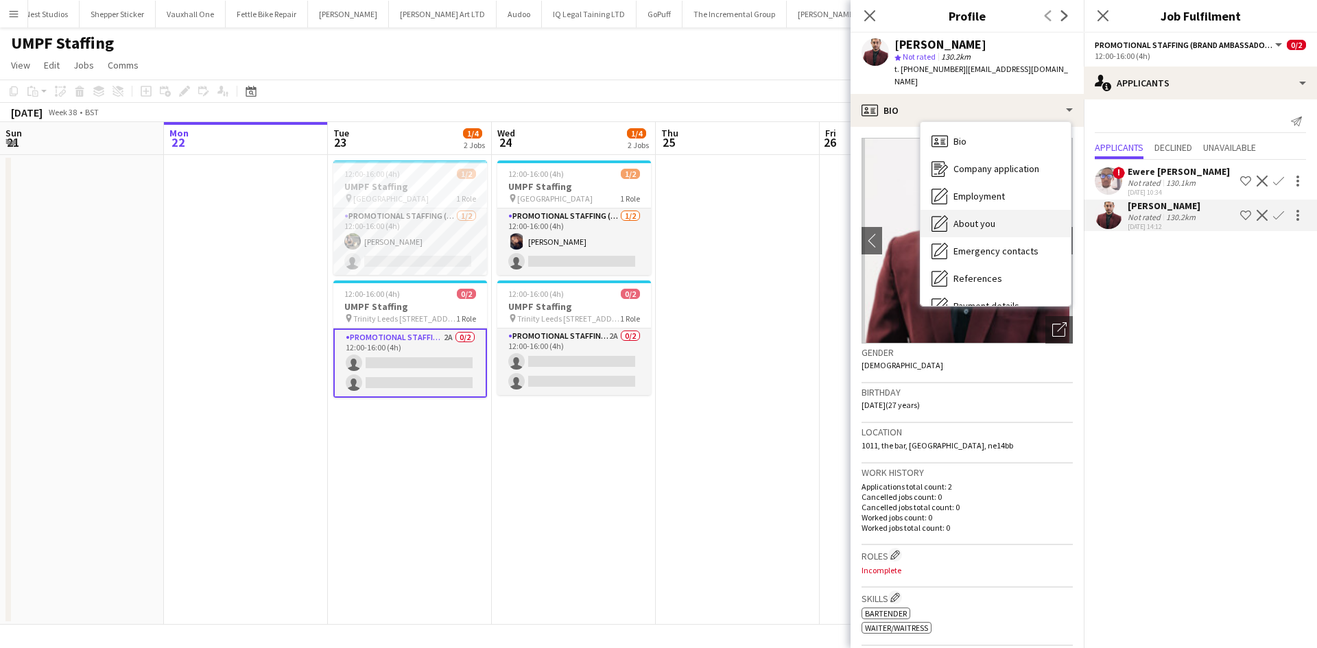
click at [981, 217] on span "About you" at bounding box center [974, 223] width 42 height 12
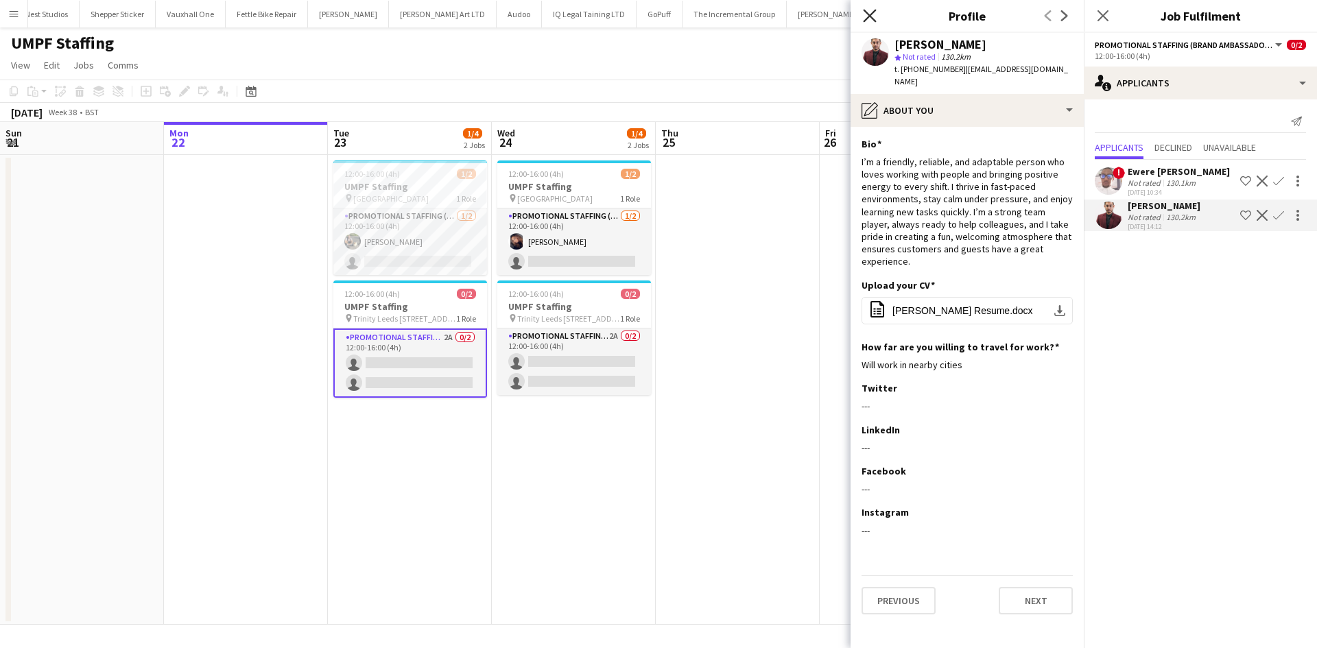
click at [868, 14] on icon at bounding box center [869, 15] width 13 height 13
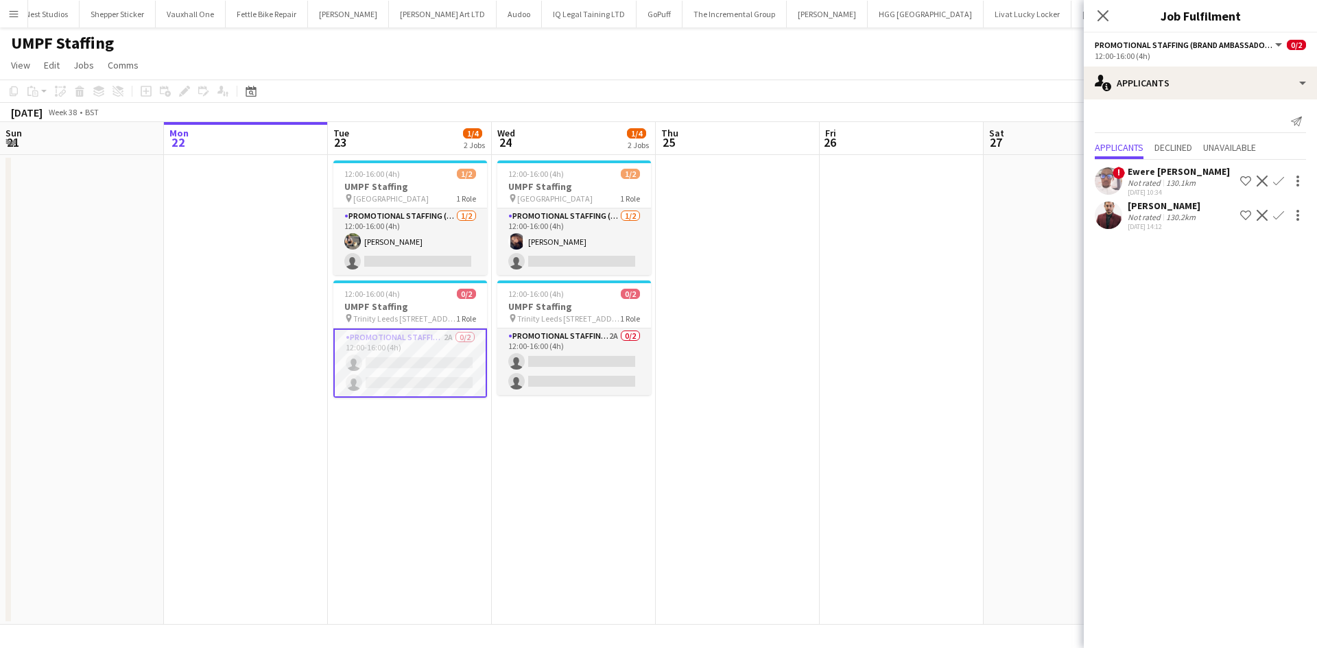
click at [1100, 202] on div at bounding box center [1108, 215] width 27 height 27
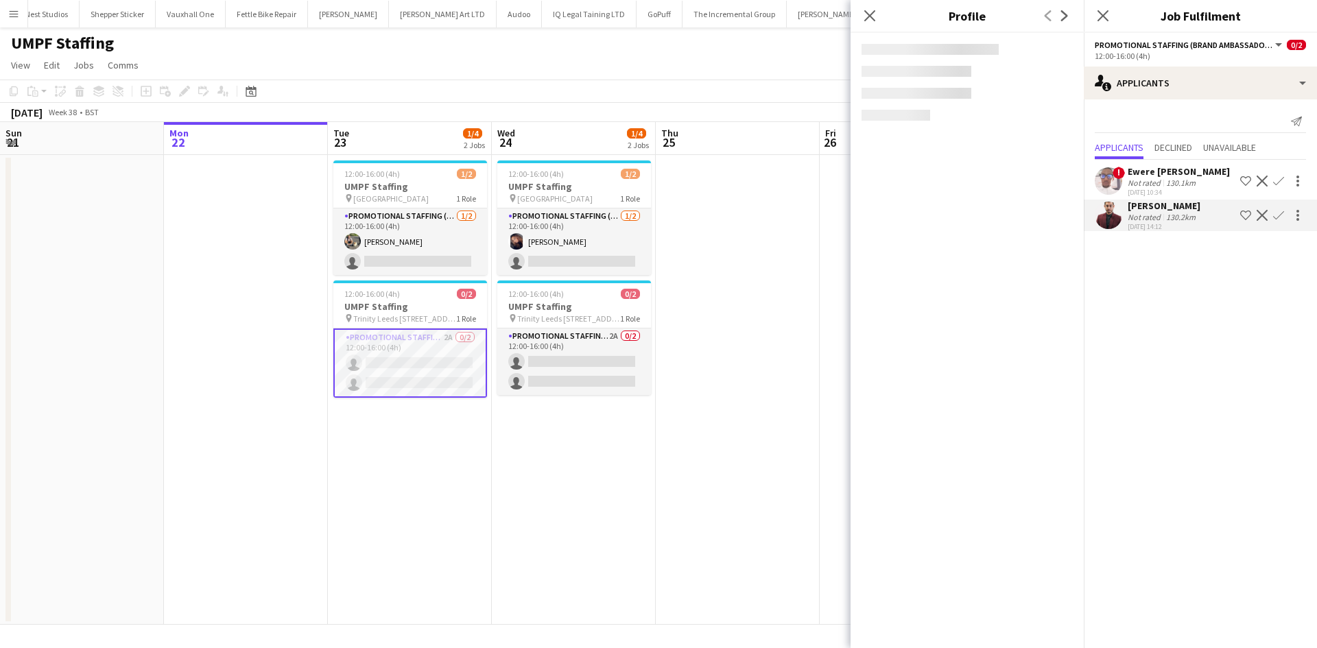
click at [1106, 184] on app-user-avatar at bounding box center [1108, 180] width 27 height 27
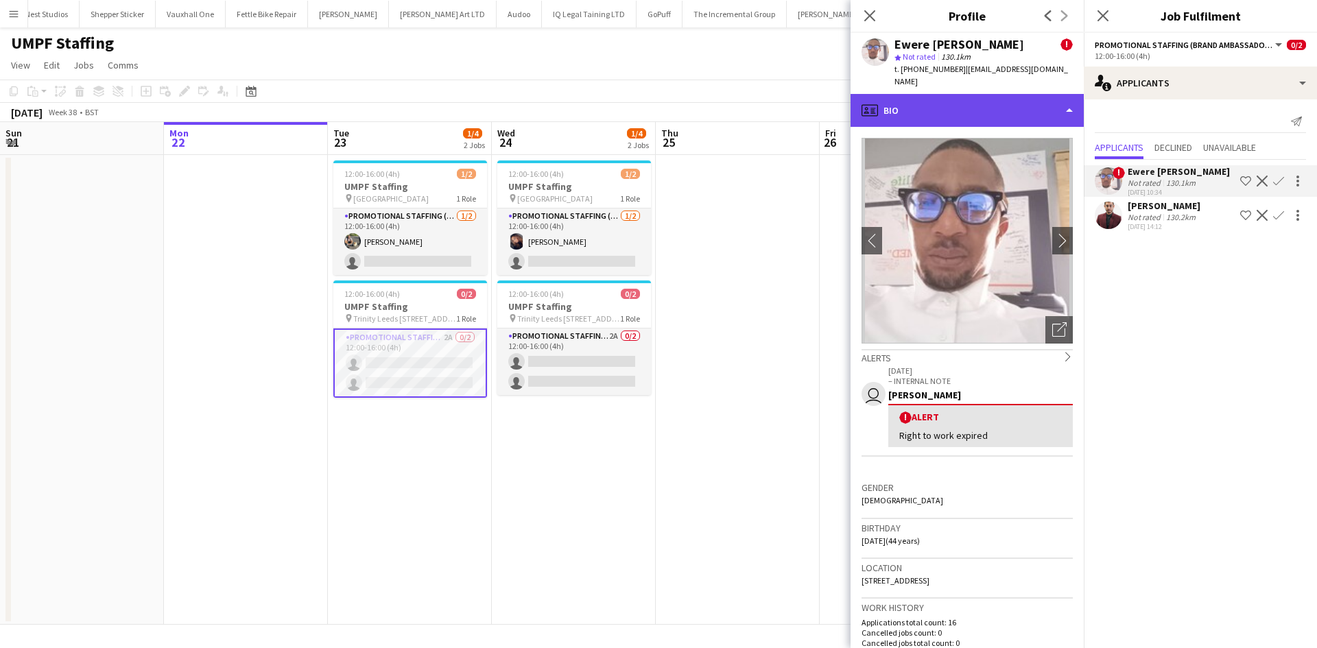
click at [964, 109] on div "profile Bio" at bounding box center [966, 110] width 233 height 33
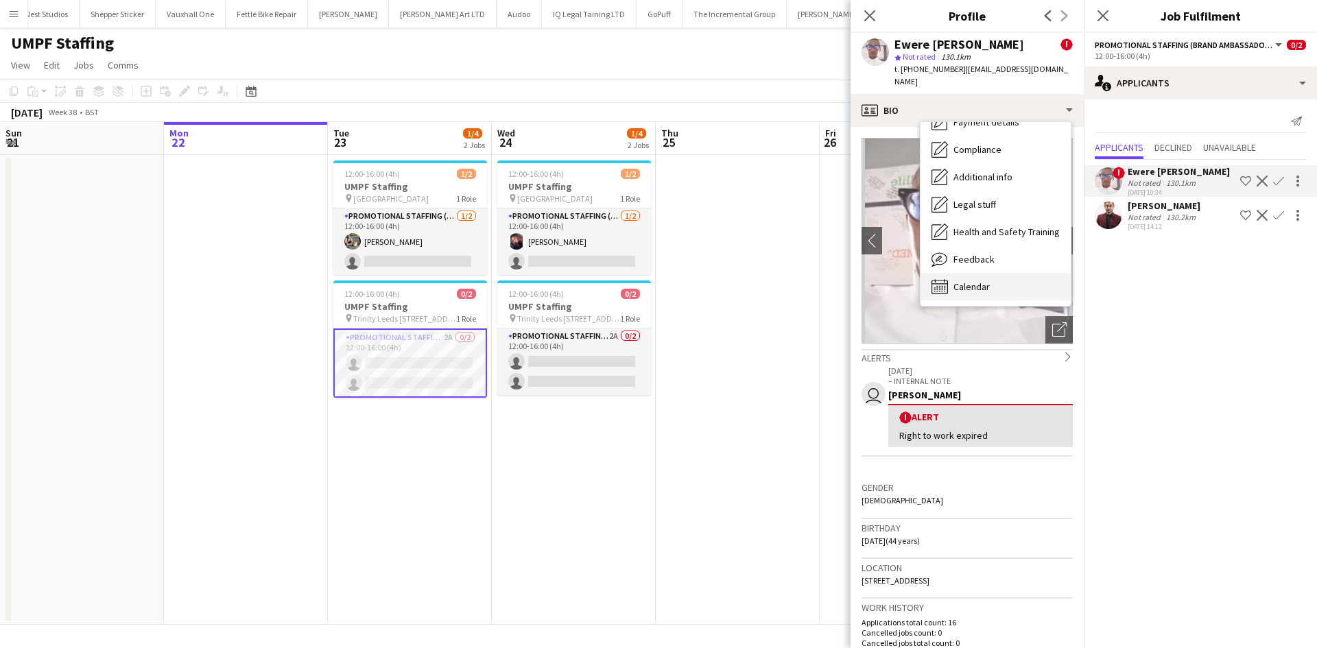
click at [974, 273] on div "Calendar Calendar" at bounding box center [995, 286] width 150 height 27
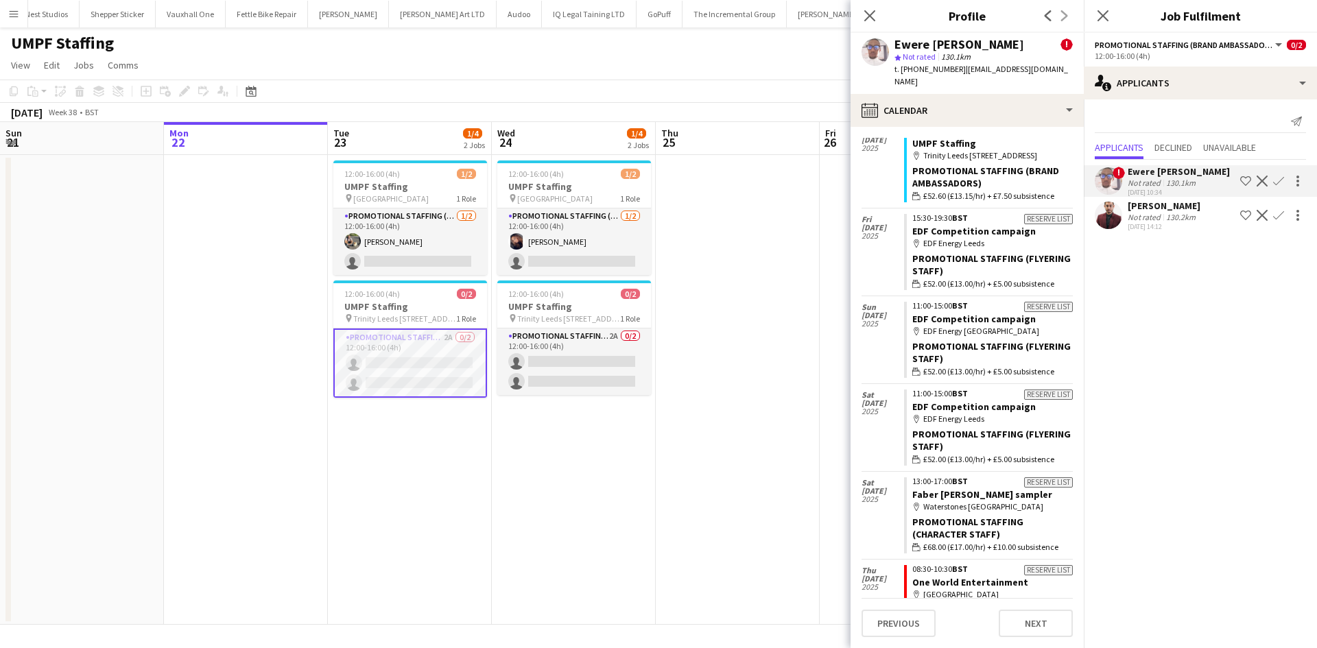
scroll to position [956, 0]
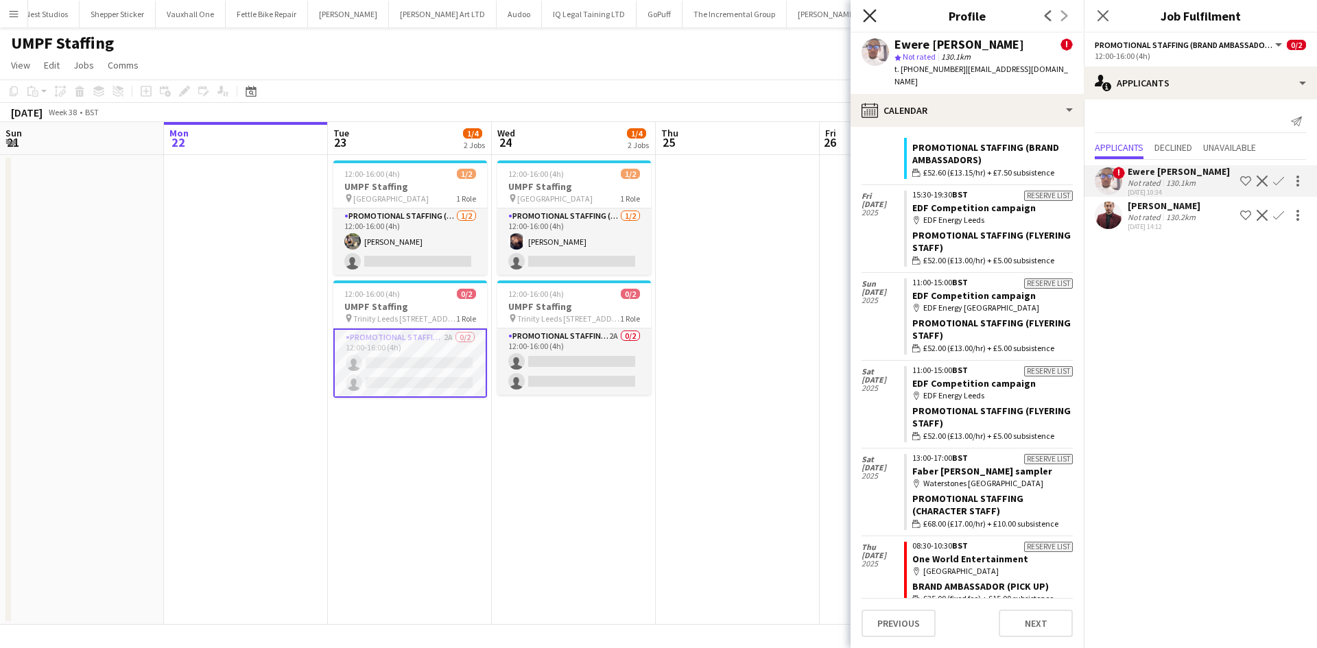
click at [863, 19] on icon "Close pop-in" at bounding box center [869, 15] width 13 height 13
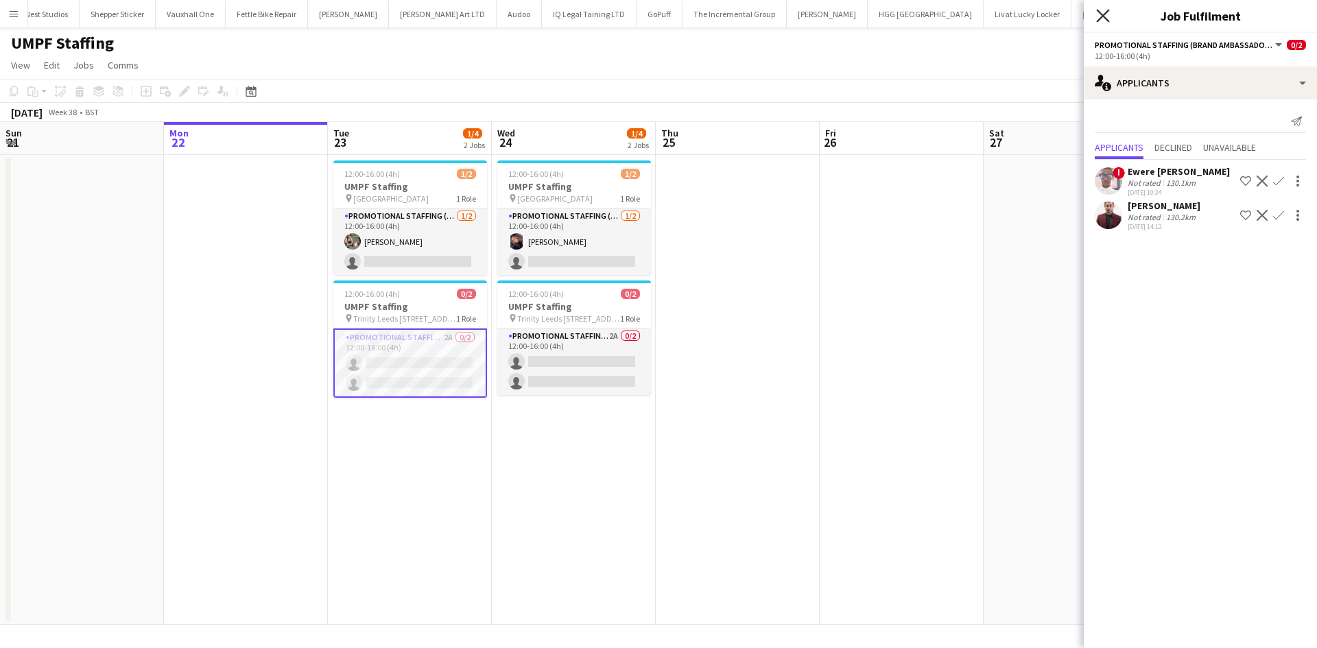
click at [1102, 11] on icon "Close pop-in" at bounding box center [1102, 15] width 13 height 13
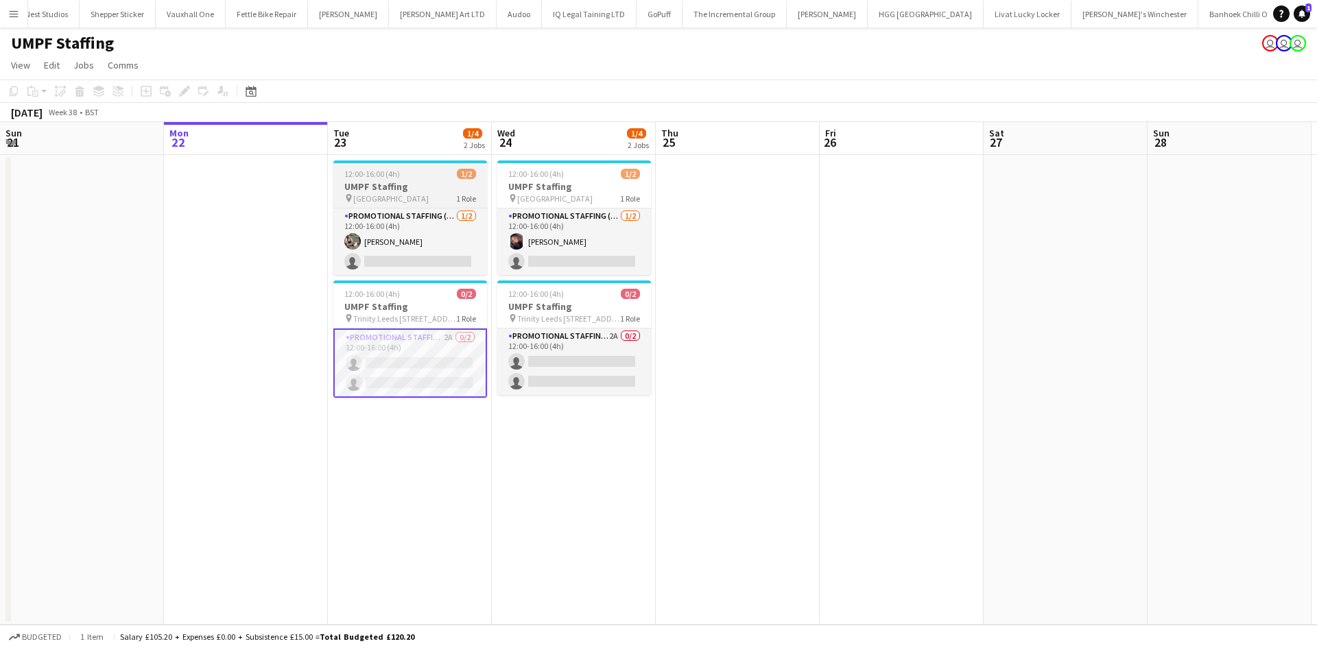
click at [401, 202] on span "St Davids Bridge Street Cardiff" at bounding box center [390, 198] width 75 height 10
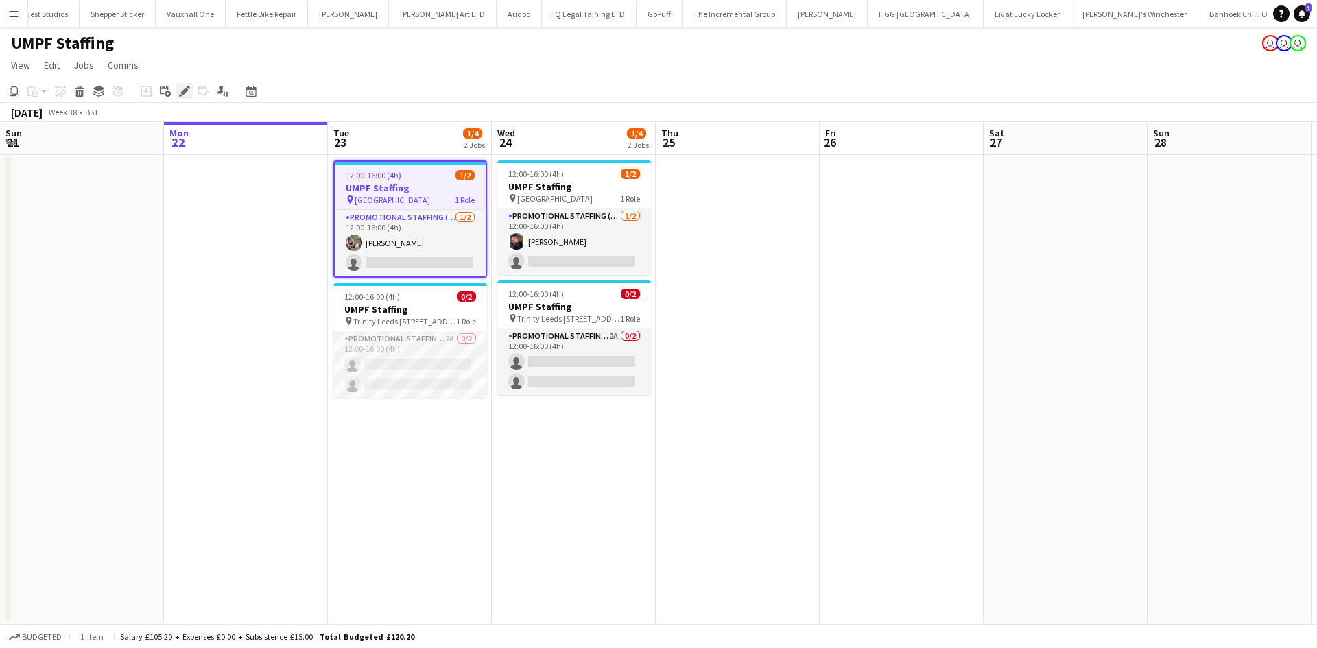
click at [186, 87] on icon "Edit" at bounding box center [184, 91] width 11 height 11
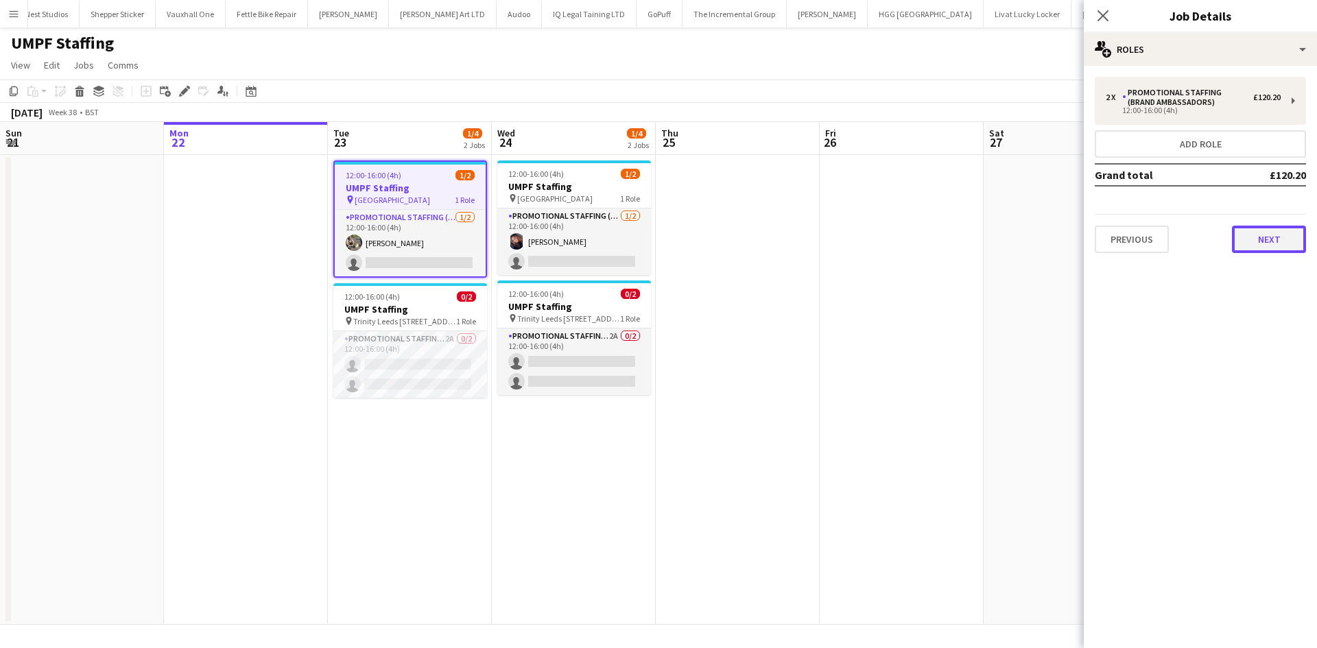
click at [1246, 246] on button "Next" at bounding box center [1269, 239] width 74 height 27
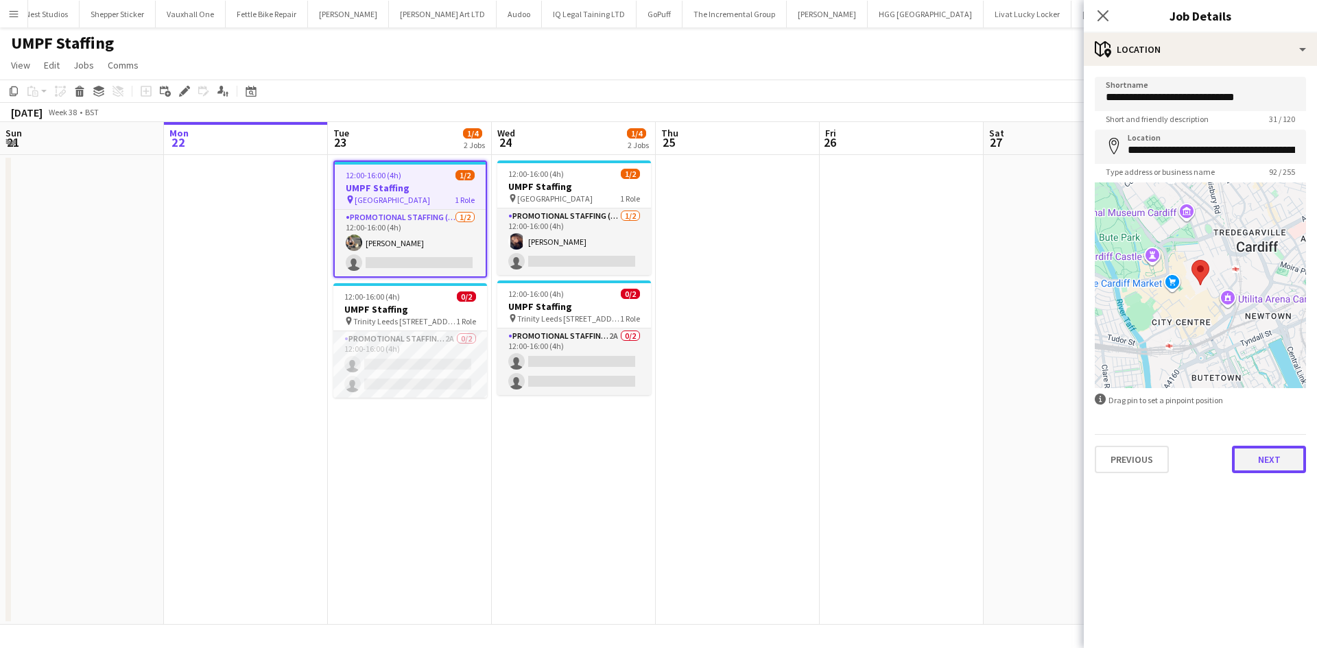
click at [1276, 468] on button "Next" at bounding box center [1269, 459] width 74 height 27
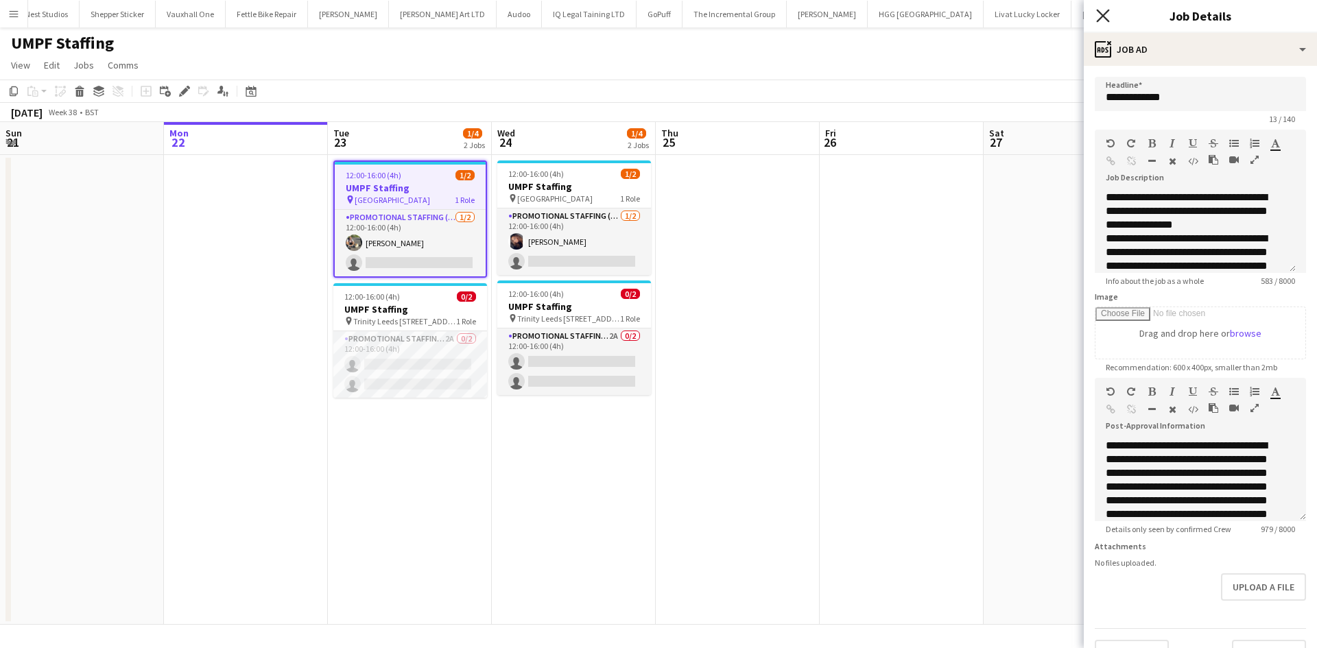
click at [1102, 21] on icon "Close pop-in" at bounding box center [1102, 15] width 13 height 13
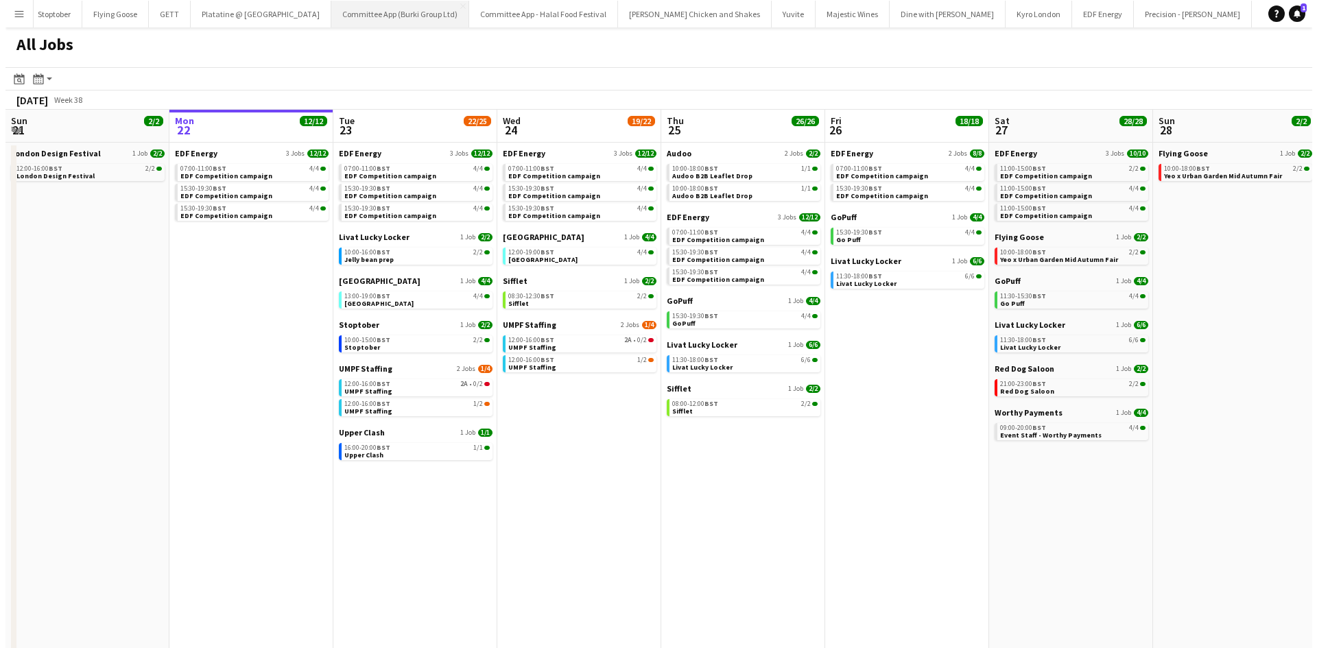
scroll to position [0, 397]
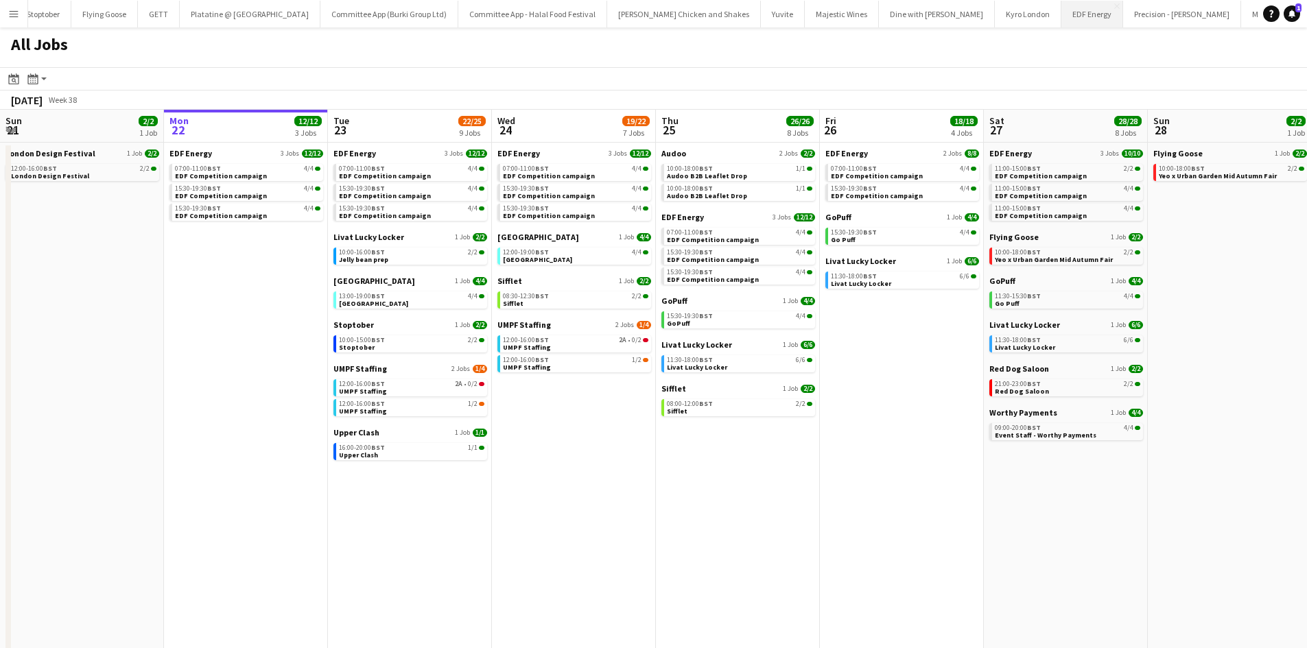
click at [1061, 10] on button "EDF Energy Close" at bounding box center [1092, 14] width 62 height 27
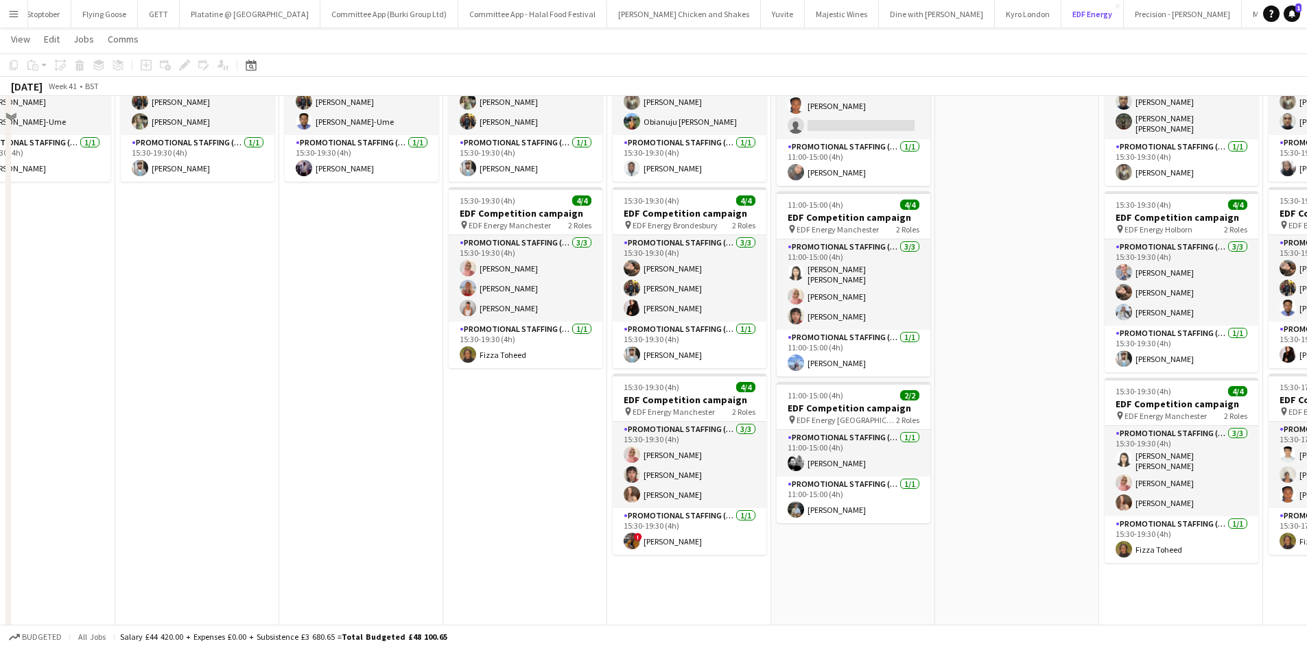
scroll to position [356, 0]
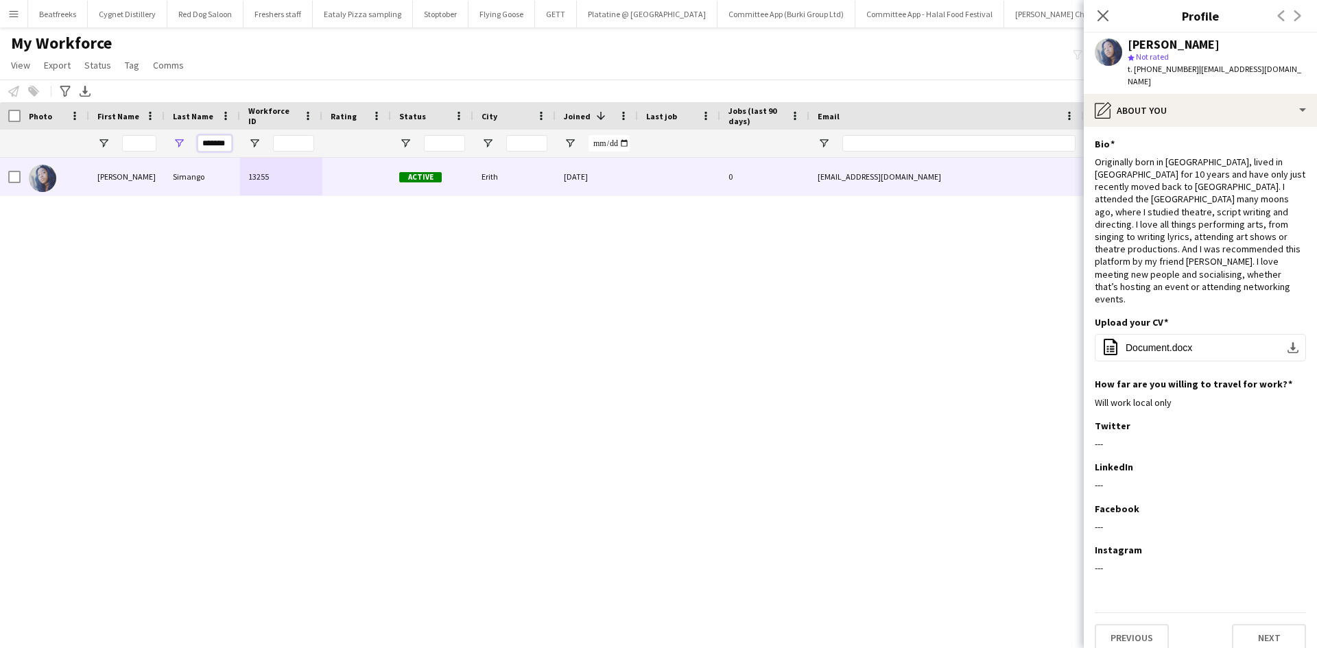
scroll to position [0, 2]
drag, startPoint x: 201, startPoint y: 144, endPoint x: 392, endPoint y: 139, distance: 191.4
click at [392, 139] on div "*******" at bounding box center [743, 143] width 1487 height 27
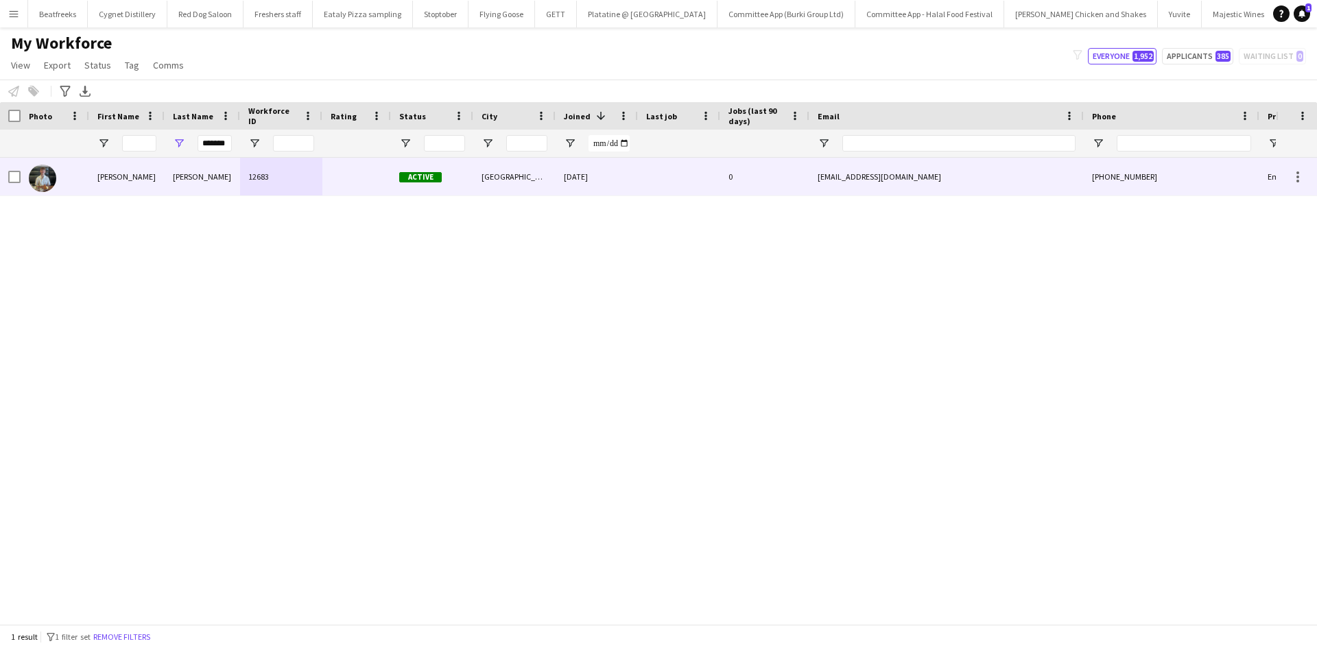
click at [165, 179] on div "Stowell" at bounding box center [202, 177] width 75 height 38
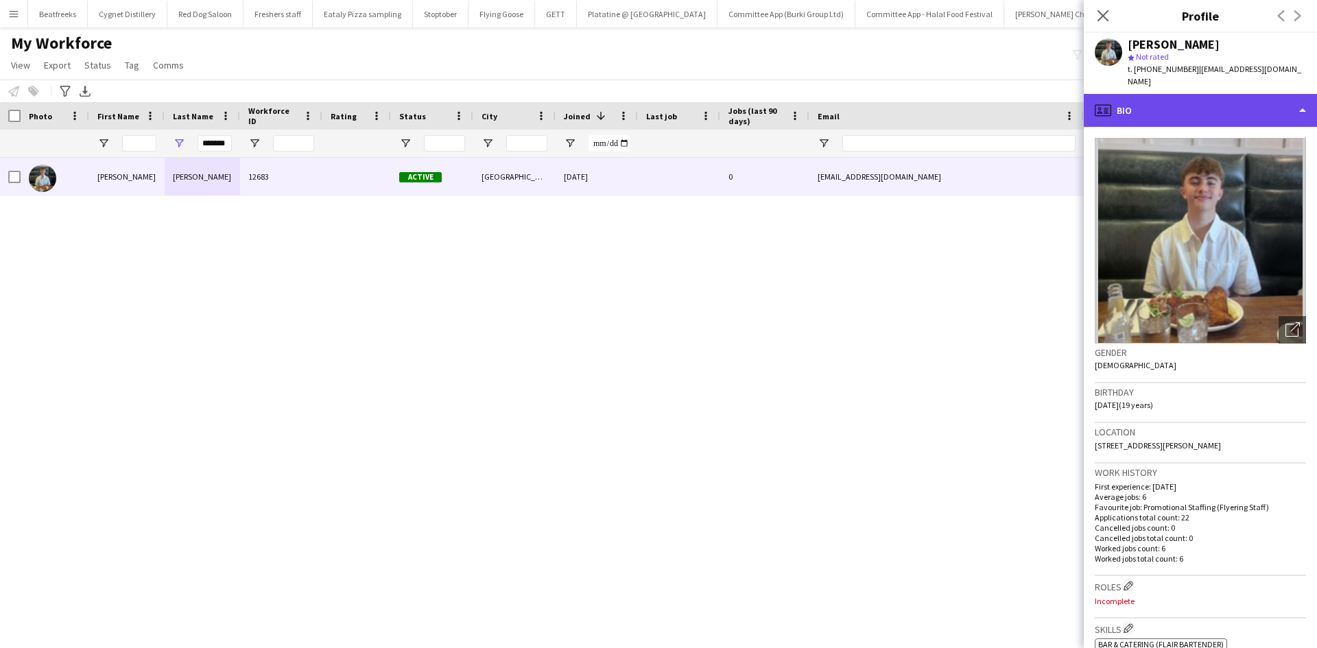
click at [1183, 108] on div "profile Bio" at bounding box center [1200, 110] width 233 height 33
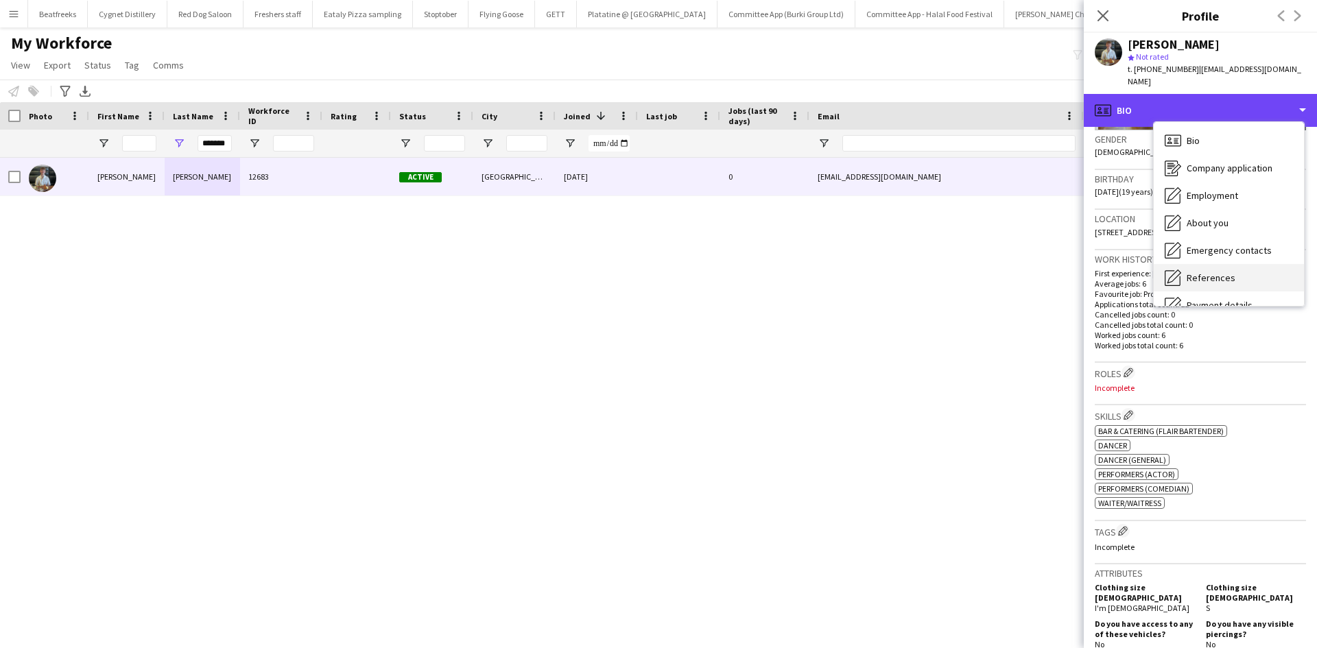
scroll to position [184, 0]
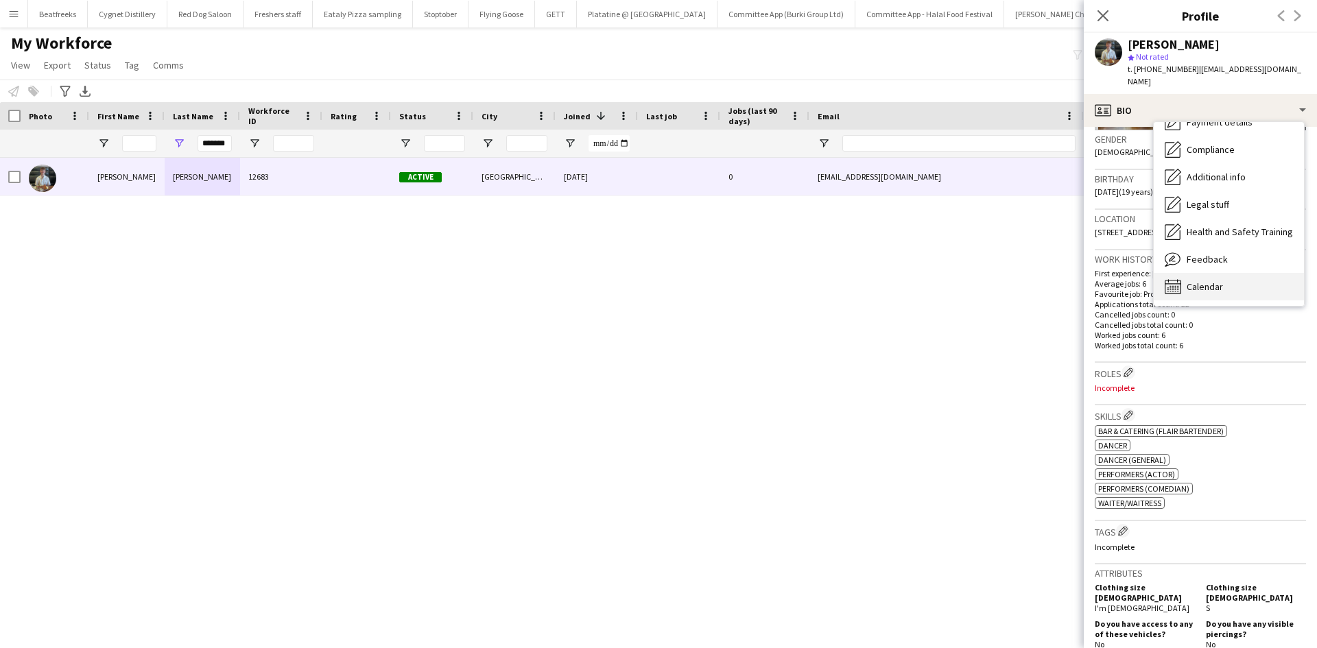
click at [1209, 273] on div "Calendar Calendar" at bounding box center [1229, 286] width 150 height 27
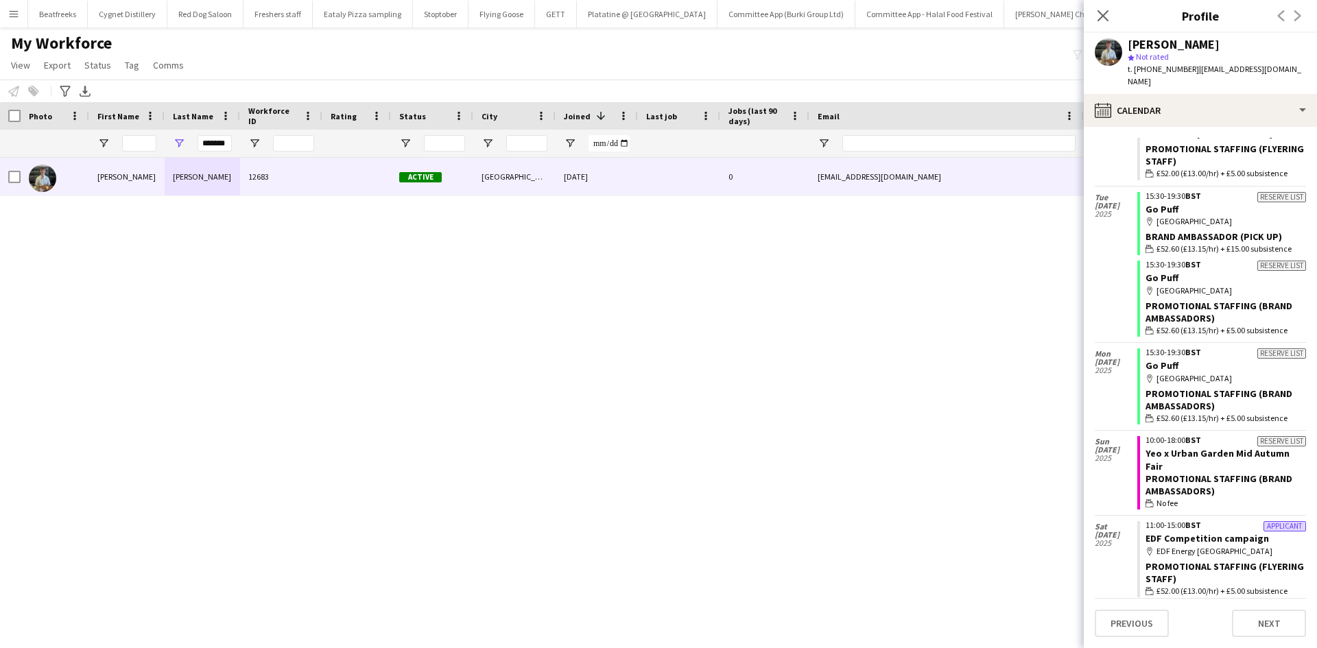
scroll to position [672, 0]
drag, startPoint x: 226, startPoint y: 143, endPoint x: 64, endPoint y: 156, distance: 162.4
click at [64, 156] on div "*******" at bounding box center [743, 143] width 1487 height 27
type input "*"
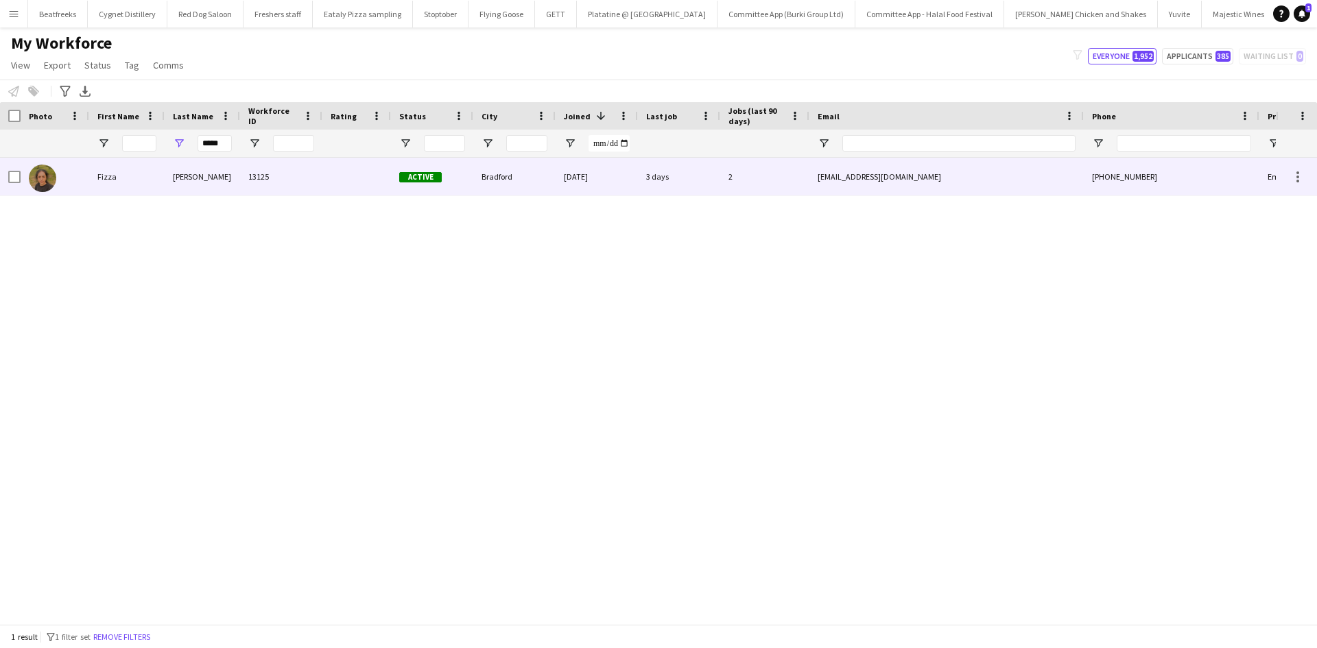
click at [199, 191] on div "Toheed" at bounding box center [202, 177] width 75 height 38
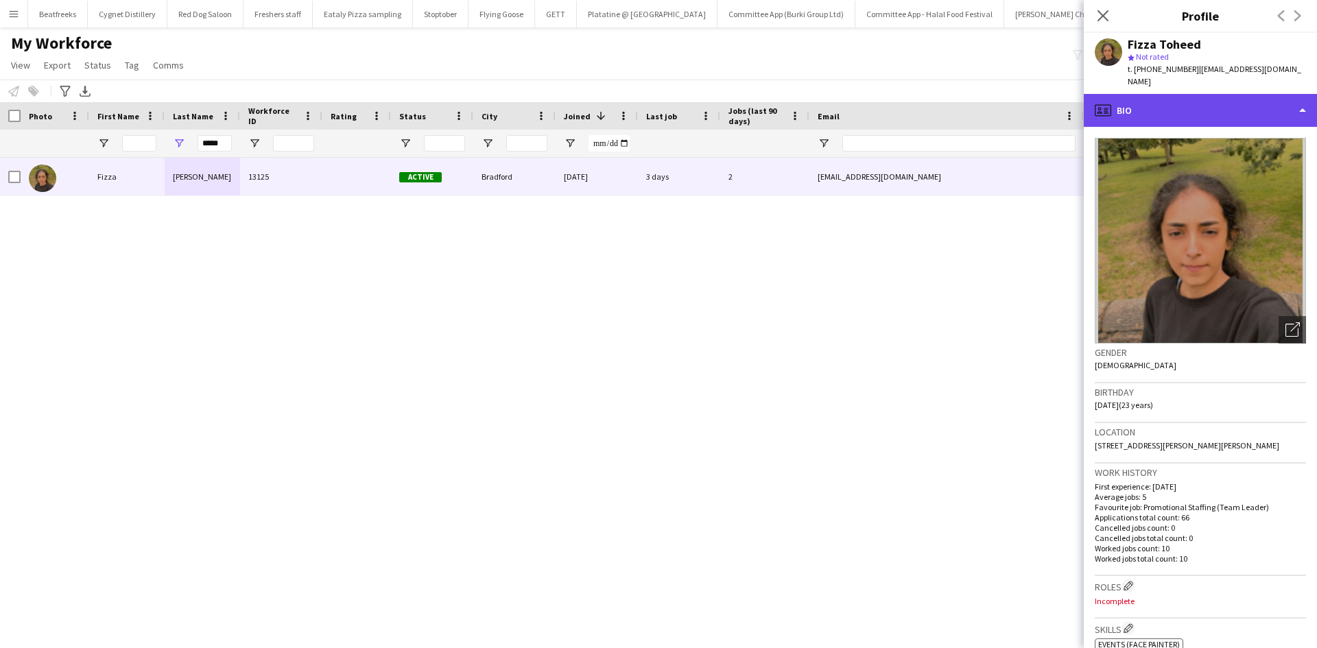
click at [1167, 94] on div "profile Bio" at bounding box center [1200, 110] width 233 height 33
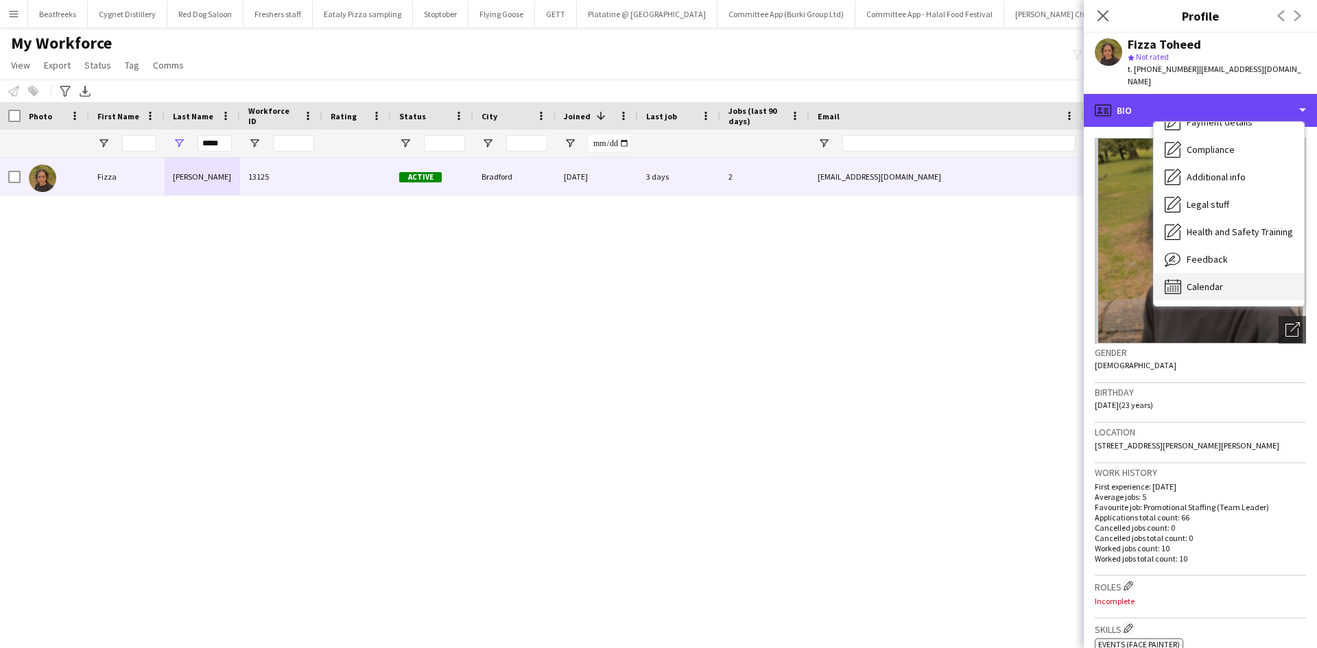
scroll to position [183, 0]
click at [1209, 274] on div "Calendar Calendar" at bounding box center [1229, 287] width 150 height 27
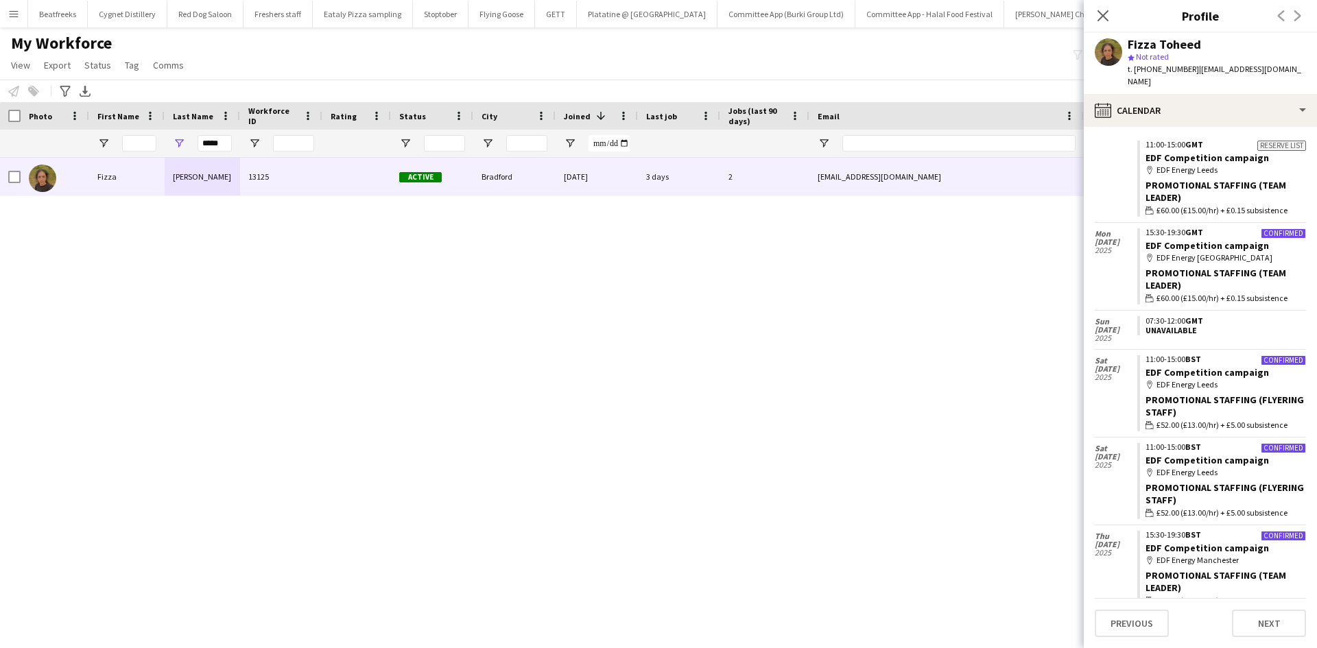
scroll to position [713, 0]
drag, startPoint x: 229, startPoint y: 145, endPoint x: 91, endPoint y: 149, distance: 138.6
click at [91, 149] on div "*****" at bounding box center [743, 143] width 1487 height 27
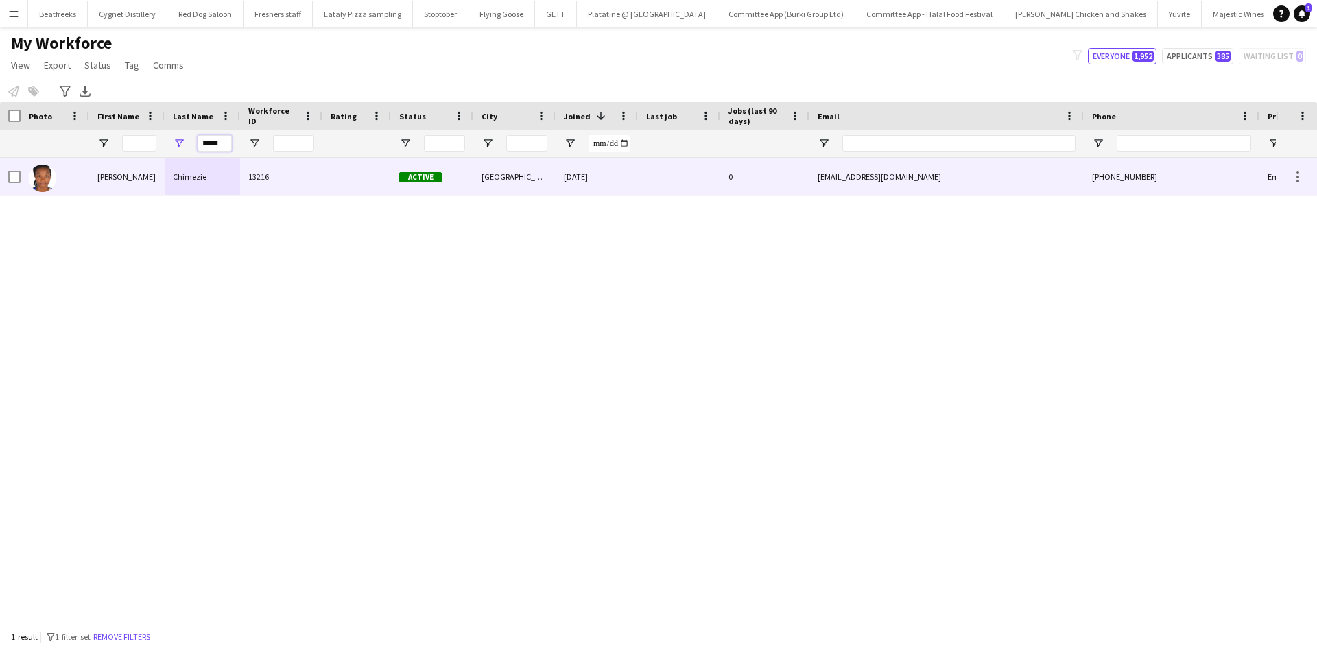
type input "*****"
click at [237, 171] on div "Chimezie" at bounding box center [202, 177] width 75 height 38
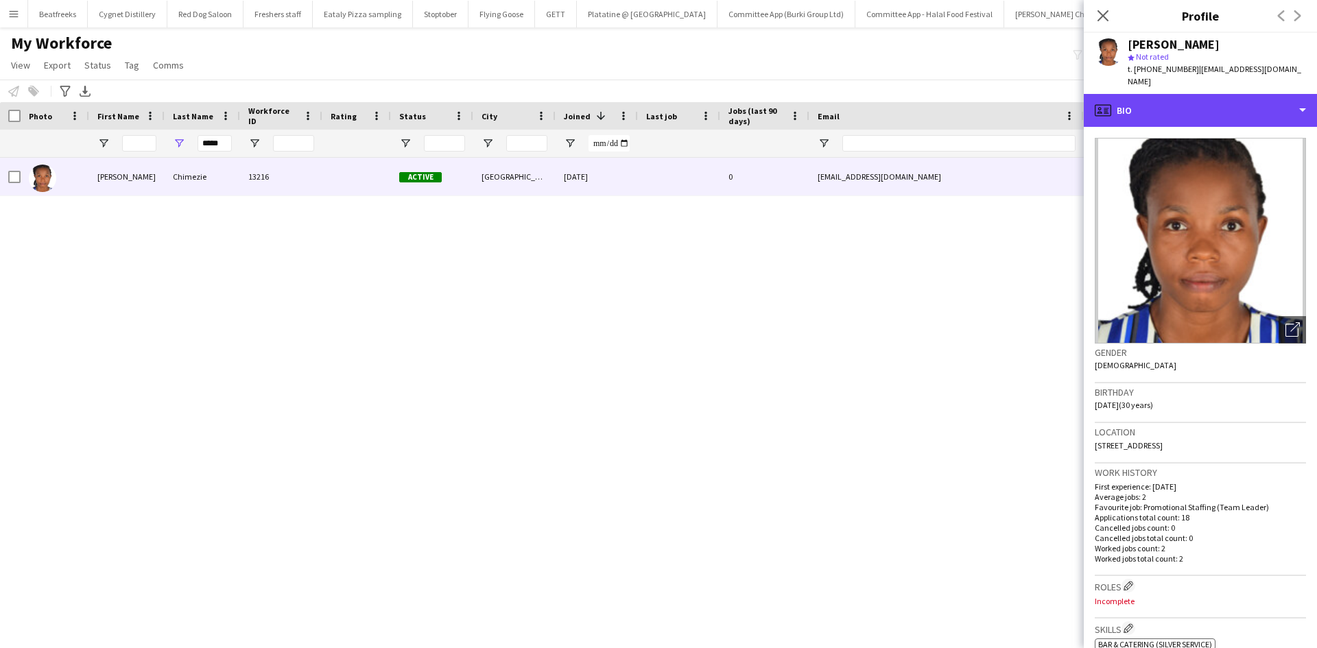
click at [1154, 94] on div "profile Bio" at bounding box center [1200, 110] width 233 height 33
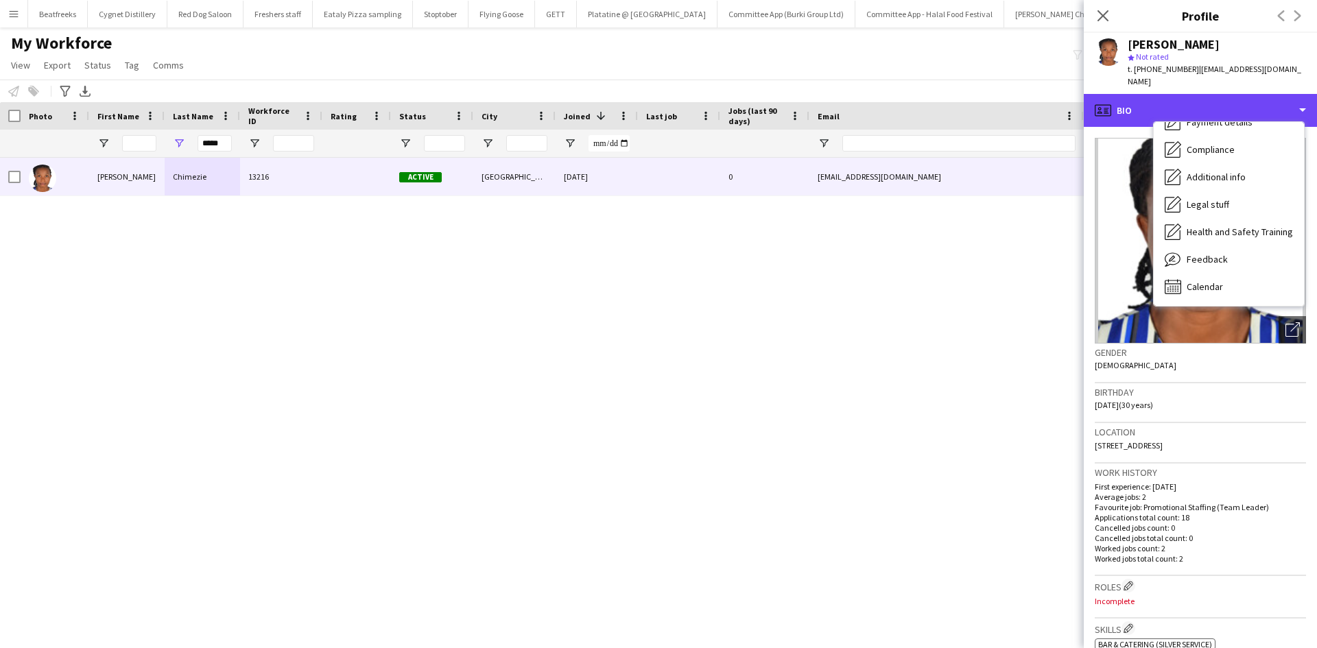
scroll to position [0, 0]
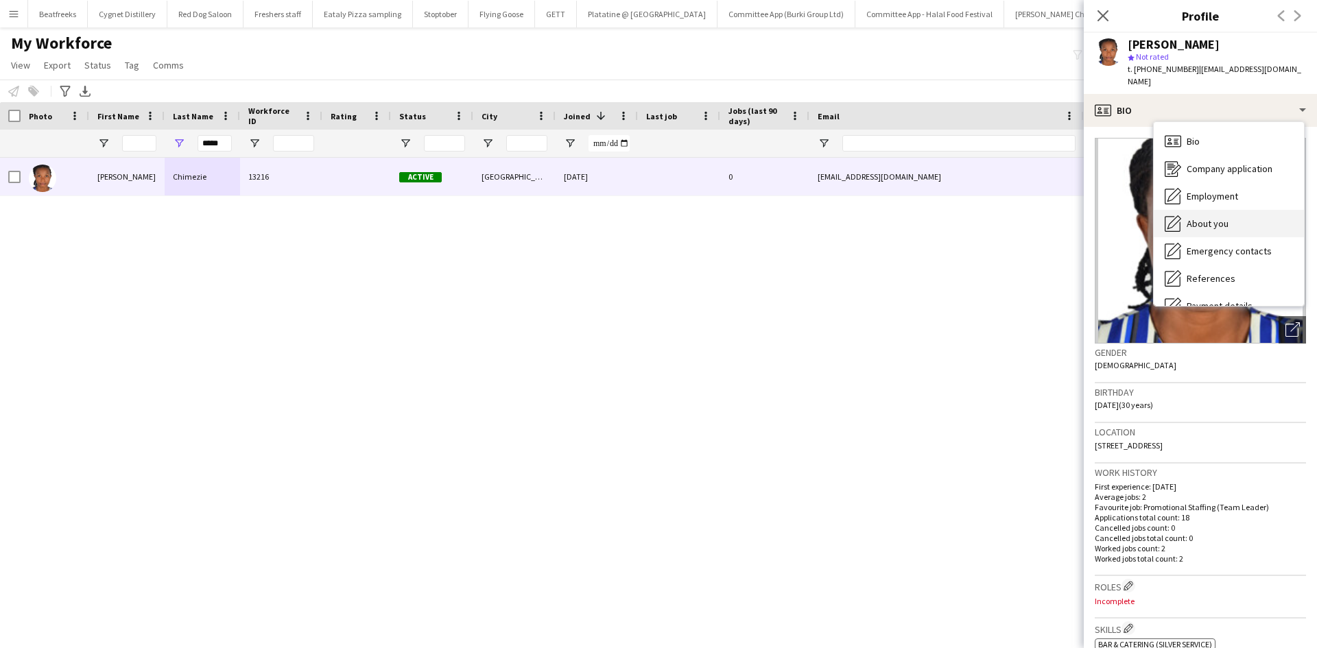
click at [1217, 217] on span "About you" at bounding box center [1208, 223] width 42 height 12
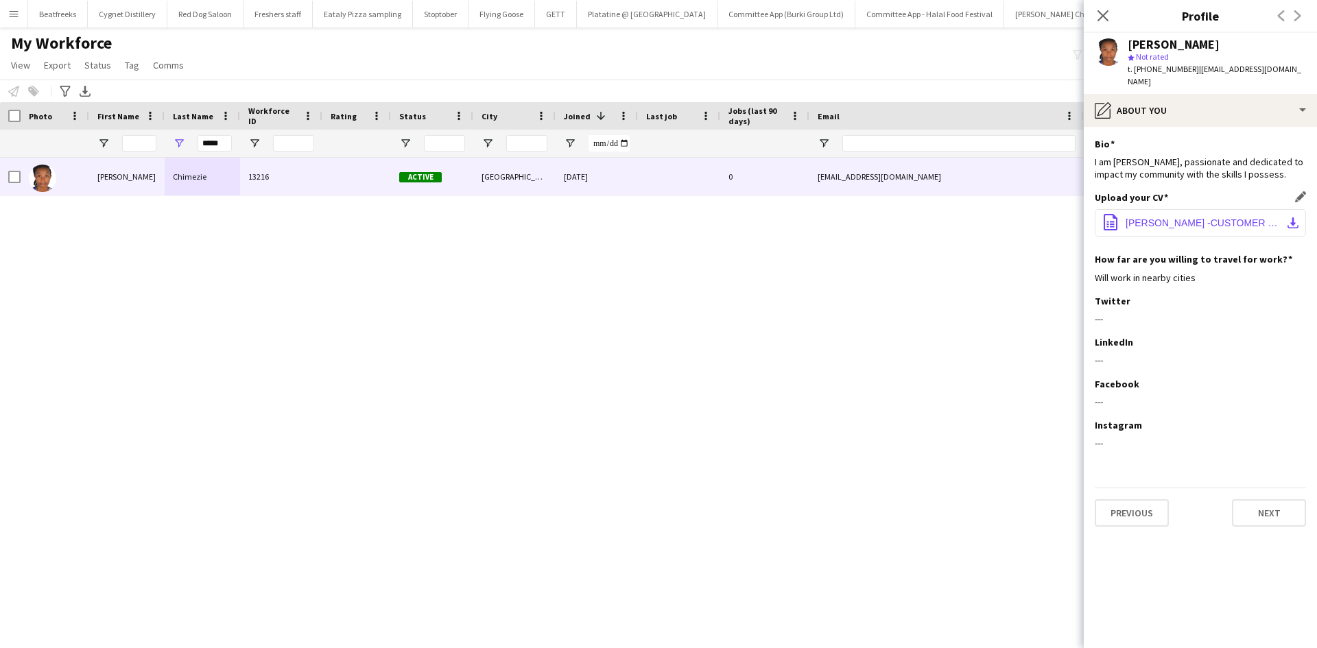
click at [1188, 217] on span "LAURETTA CHIMEZIE -CUSTOMER SERVICE CV (1).pdf" at bounding box center [1203, 222] width 155 height 11
click at [807, 381] on div "Lauretta Chimezie 13216 Active Sheffield 04-09-2025 0 laurelonyinye123@gmail.co…" at bounding box center [638, 386] width 1276 height 456
click at [1099, 15] on icon "Close pop-in" at bounding box center [1102, 15] width 13 height 13
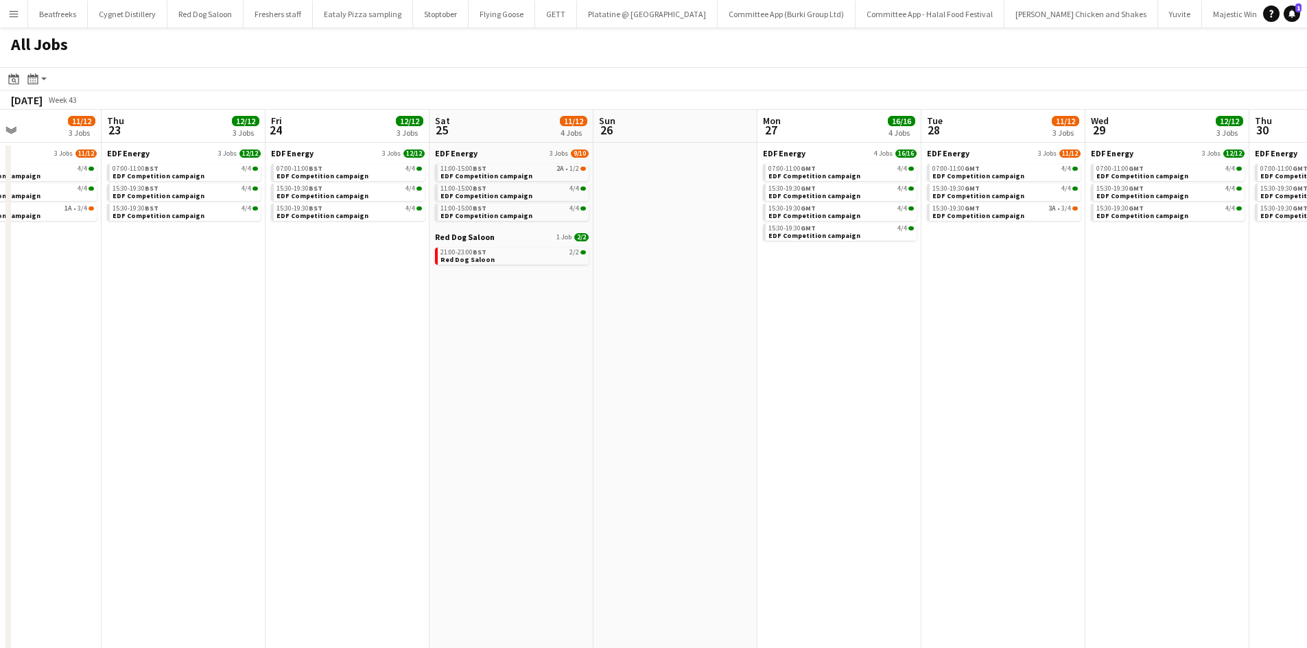
scroll to position [0, 555]
click at [814, 150] on link "EDF Energy 4 Jobs 16/16" at bounding box center [839, 153] width 154 height 10
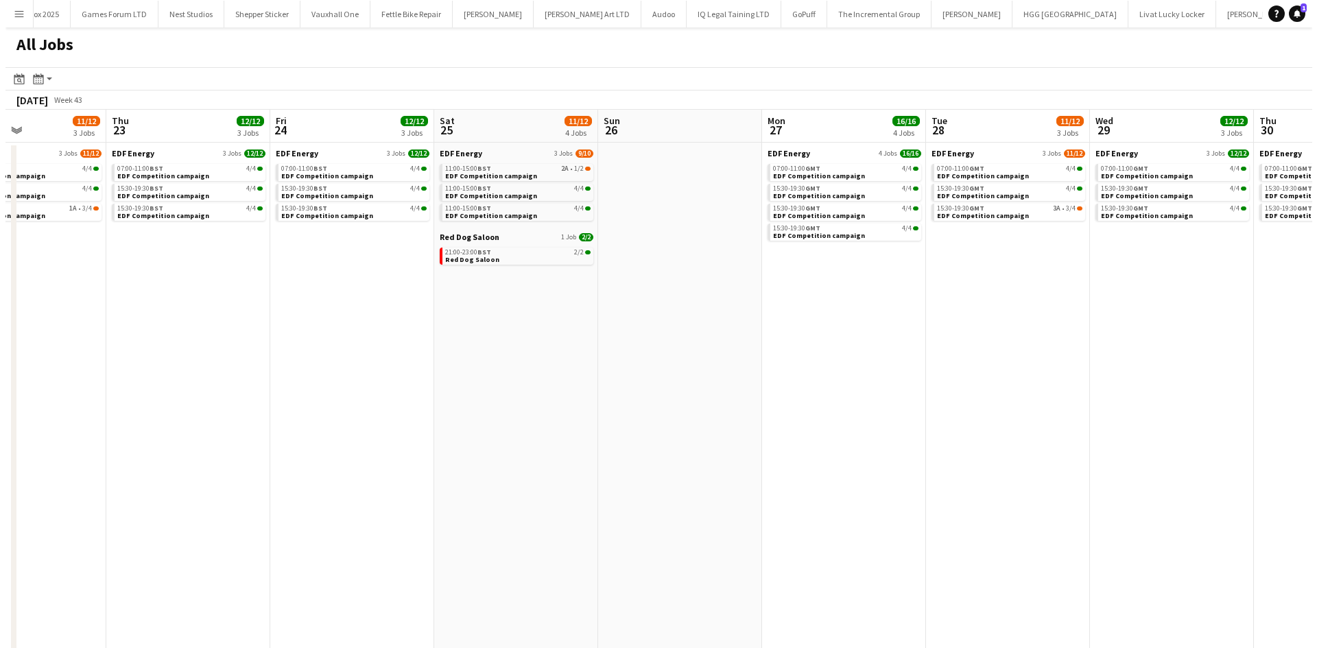
scroll to position [0, 2226]
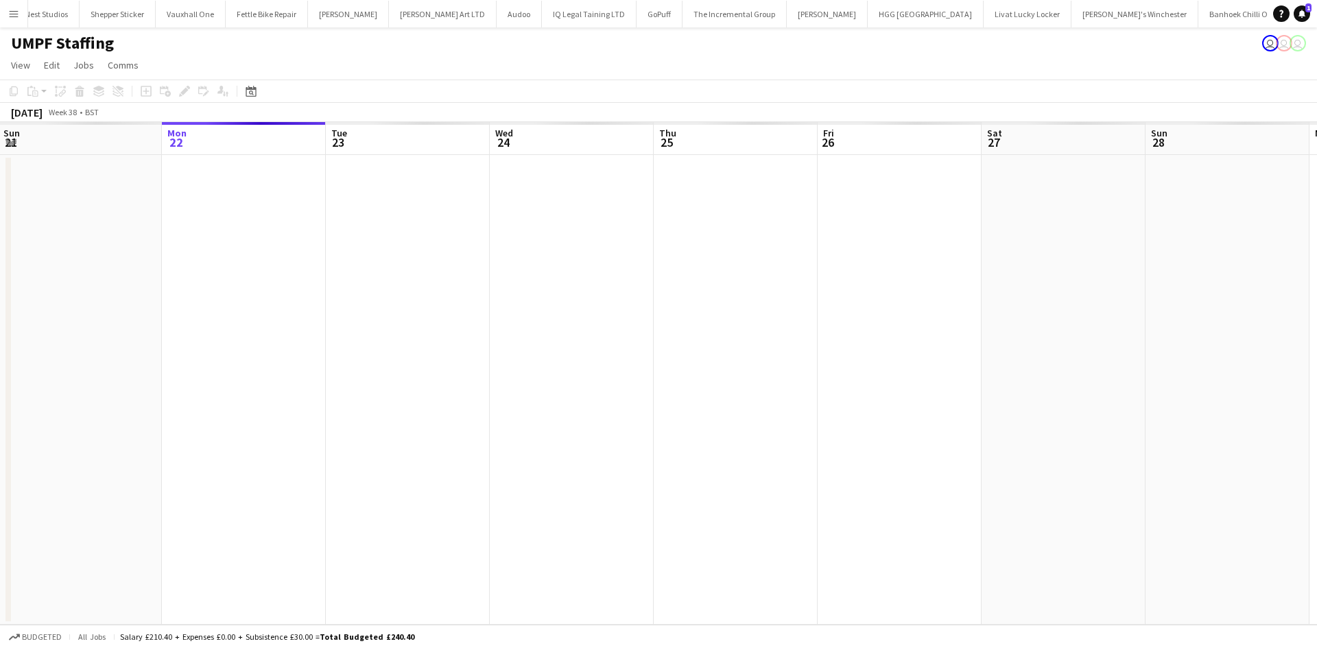
scroll to position [0, 331]
click at [19, 10] on app-icon "Menu" at bounding box center [13, 13] width 11 height 11
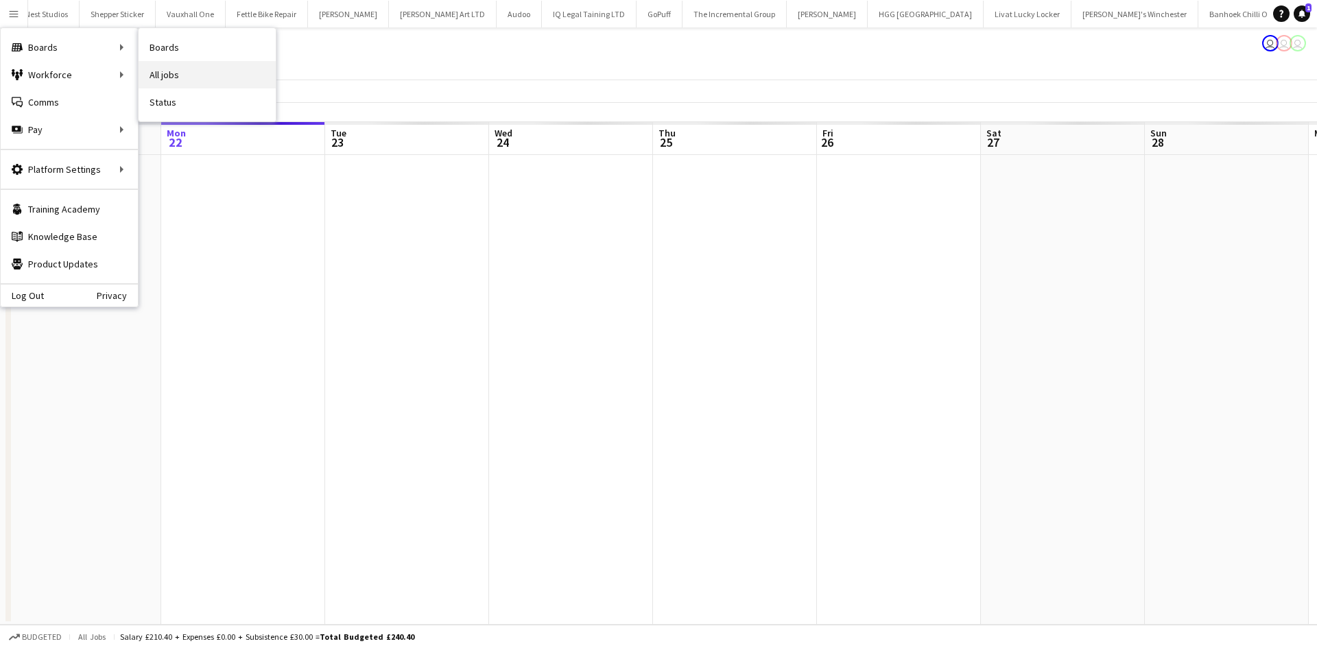
click at [155, 73] on link "All jobs" at bounding box center [207, 74] width 137 height 27
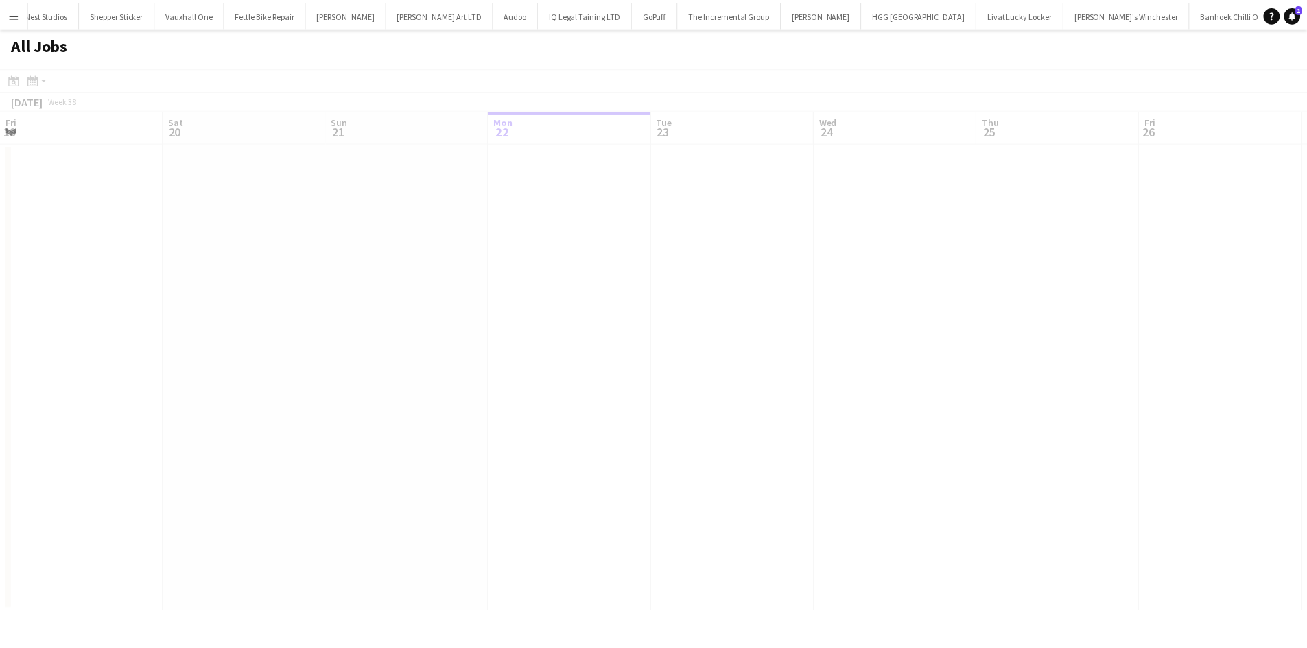
scroll to position [0, 328]
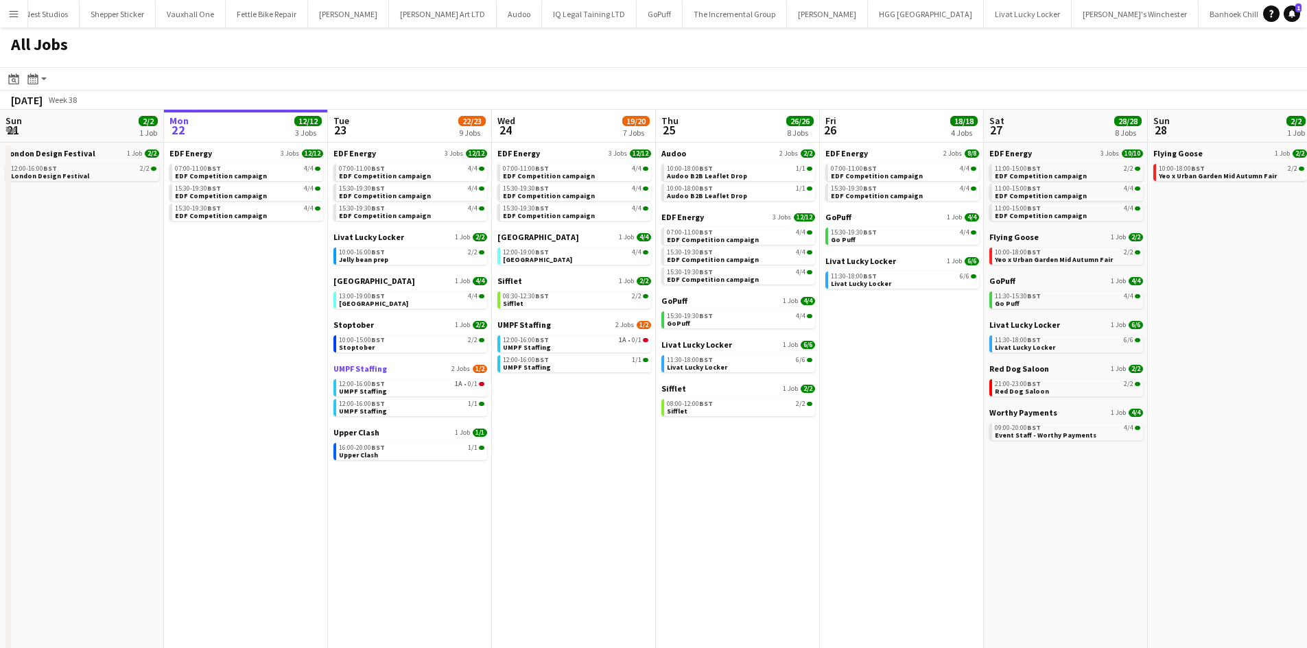
click at [399, 372] on link "UMPF Staffing 2 Jobs 1/2" at bounding box center [410, 369] width 154 height 10
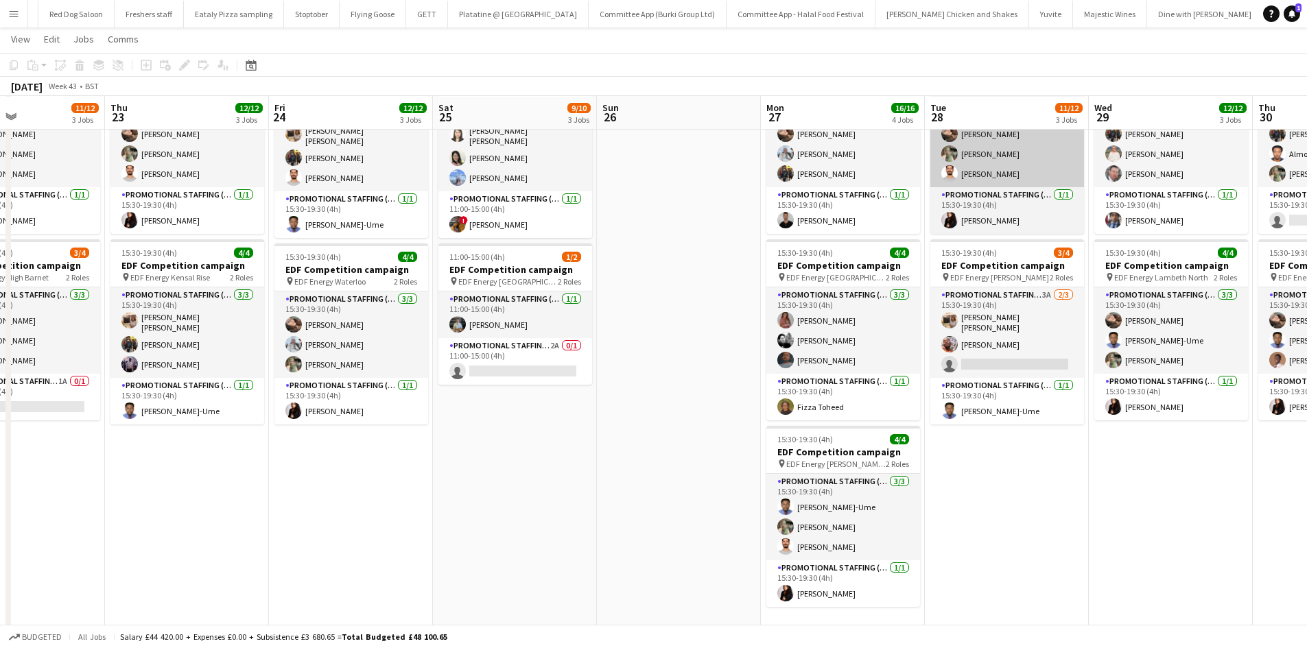
scroll to position [294, 0]
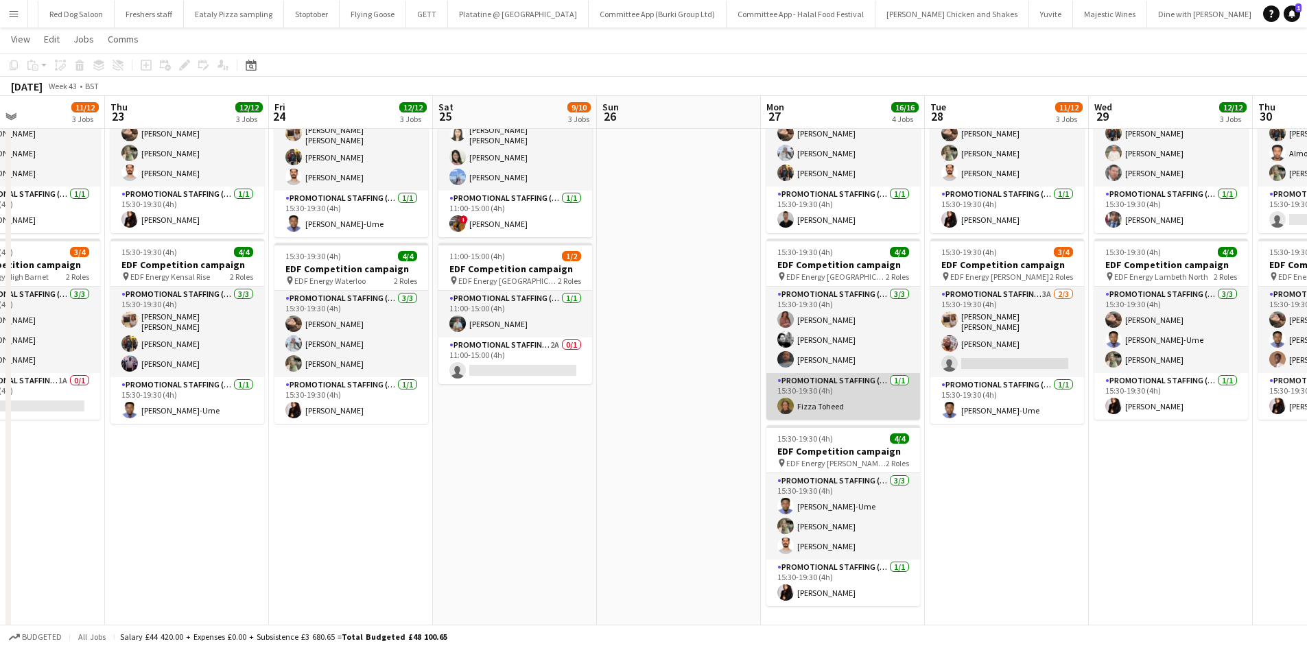
click at [849, 404] on app-card-role "Promotional Staffing (Team Leader) 1/1 15:30-19:30 (4h) Fizza Toheed" at bounding box center [843, 396] width 154 height 47
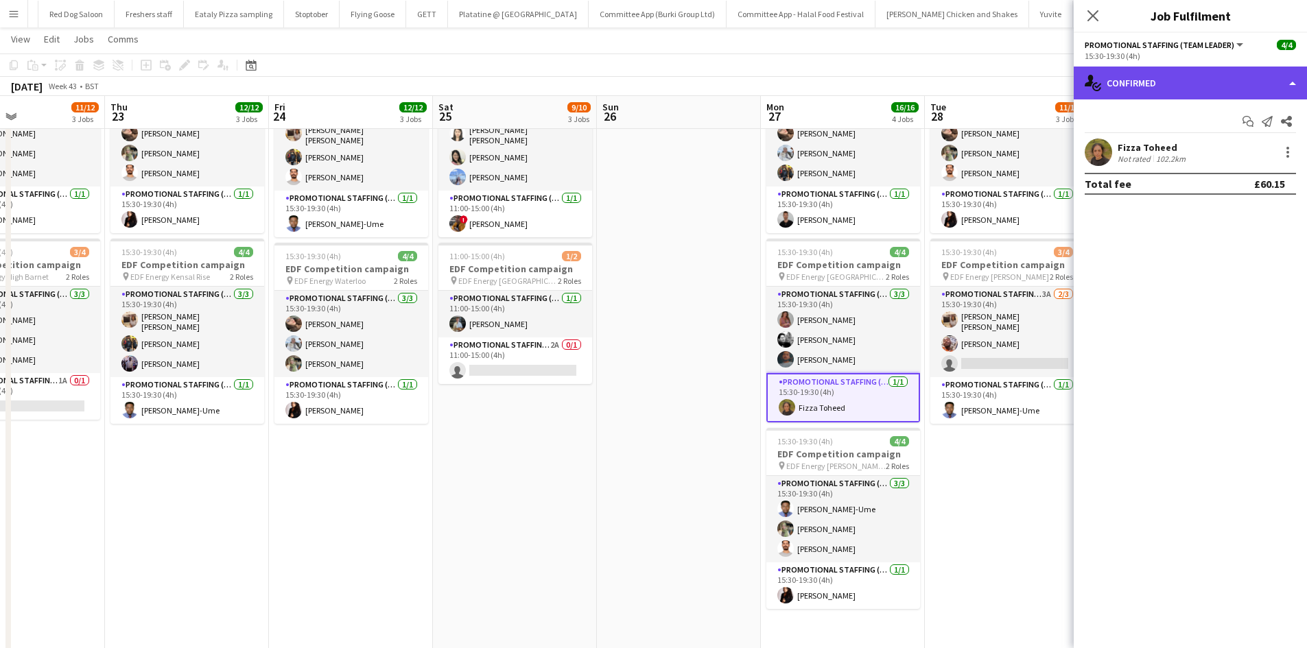
click at [1157, 86] on div "single-neutral-actions-check-2 Confirmed" at bounding box center [1189, 83] width 233 height 33
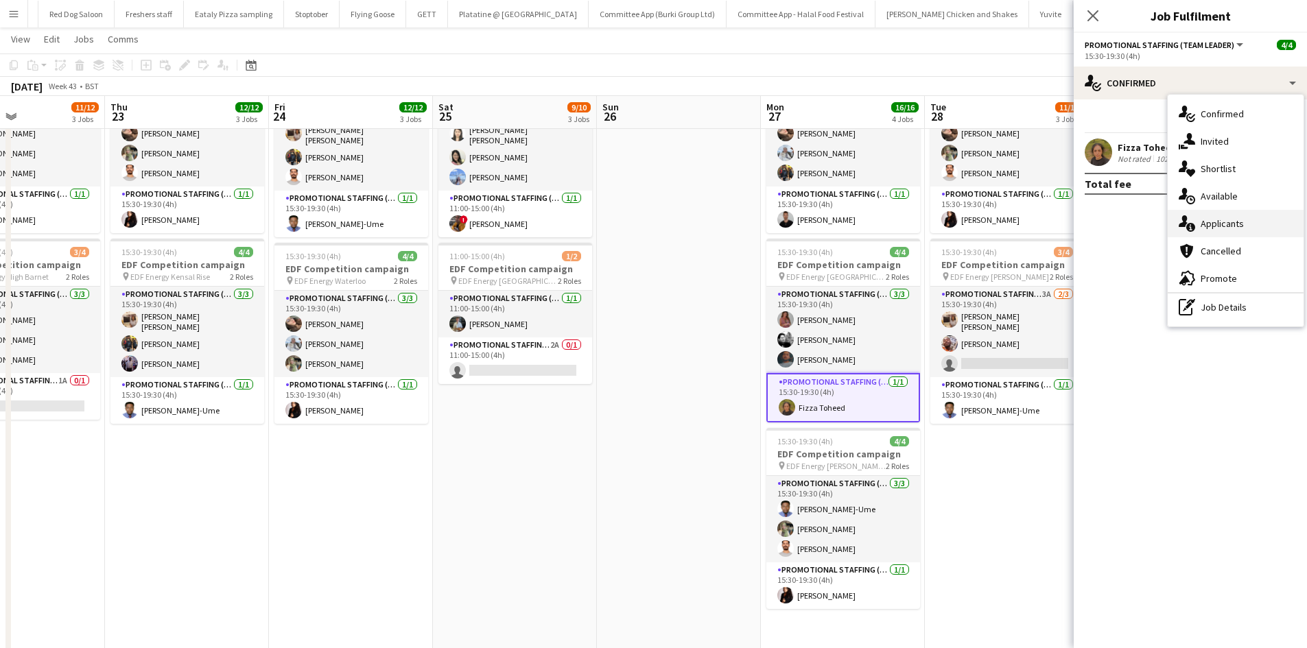
click at [1219, 226] on span "Applicants" at bounding box center [1221, 223] width 43 height 12
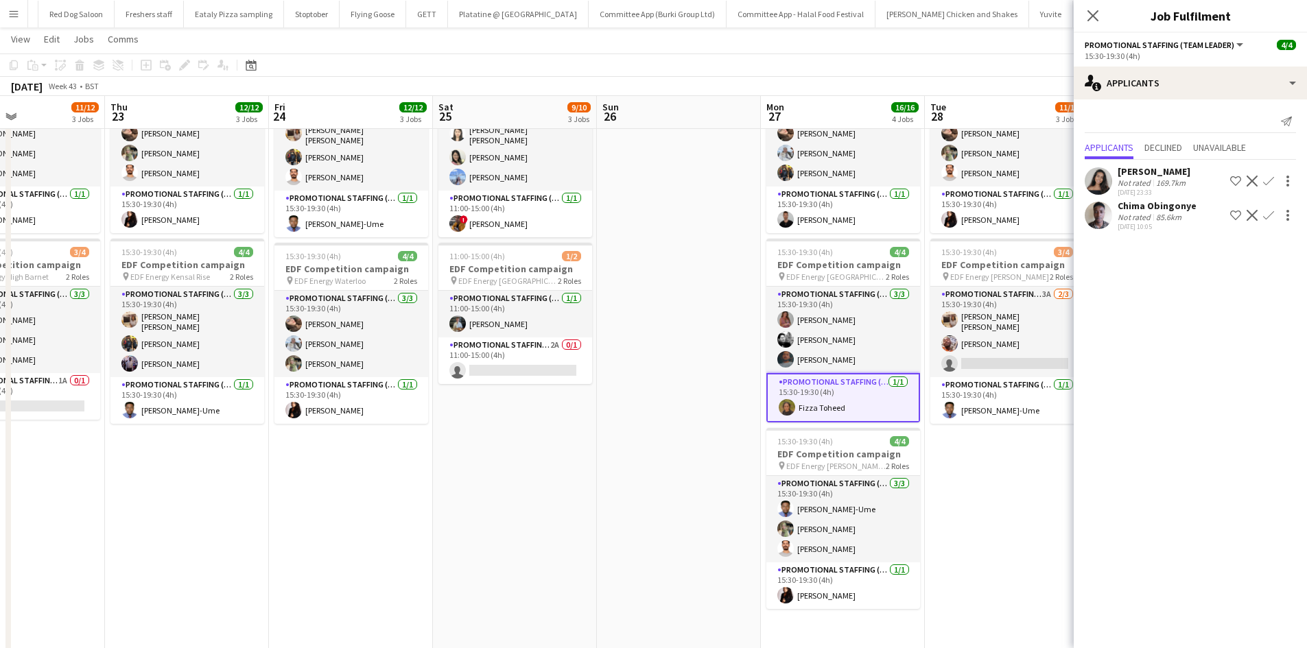
click at [837, 405] on app-card-role "Promotional Staffing (Team Leader) 1/1 15:30-19:30 (4h) Fizza Toheed" at bounding box center [843, 397] width 154 height 49
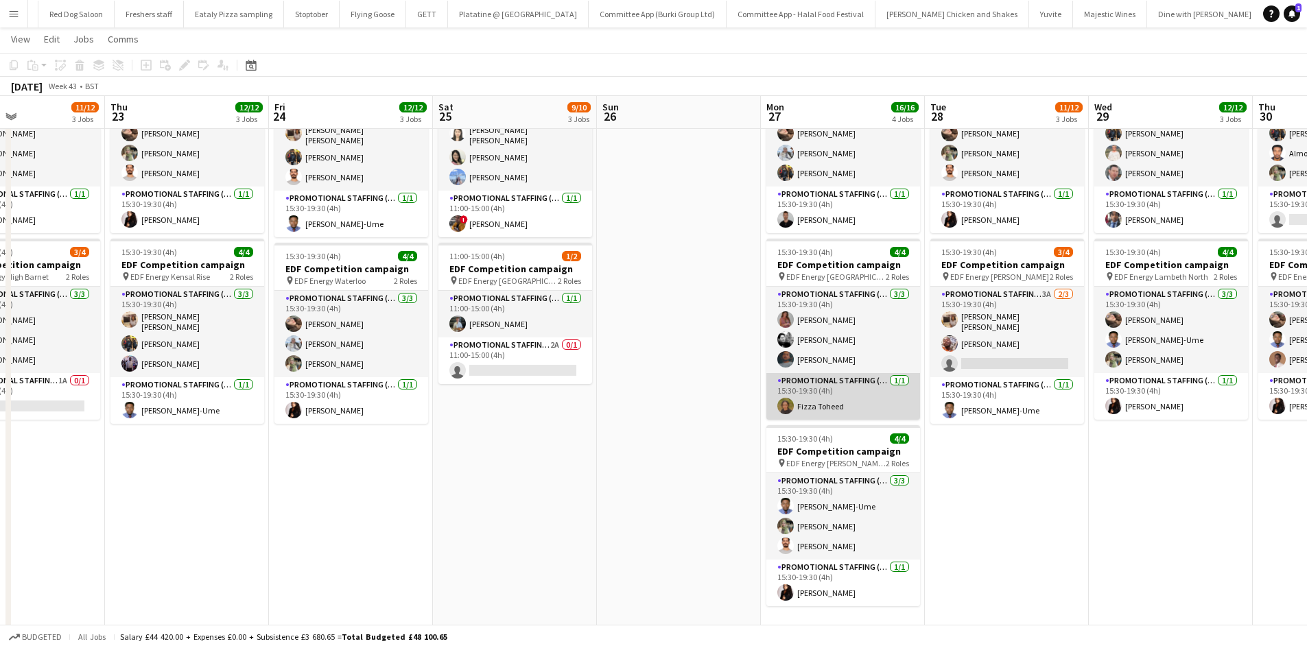
click at [837, 405] on app-card-role "Promotional Staffing (Team Leader) 1/1 15:30-19:30 (4h) Fizza Toheed" at bounding box center [843, 396] width 154 height 47
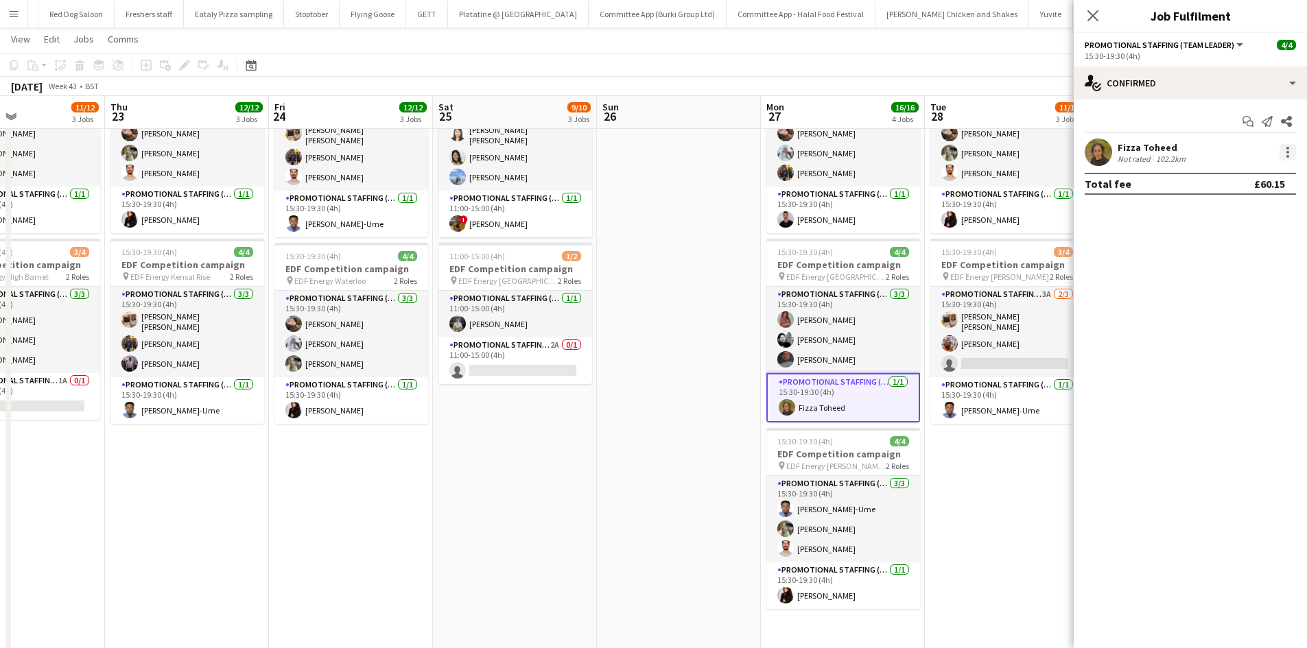
click at [1287, 150] on div at bounding box center [1287, 152] width 16 height 16
click at [1173, 150] on div at bounding box center [653, 324] width 1307 height 648
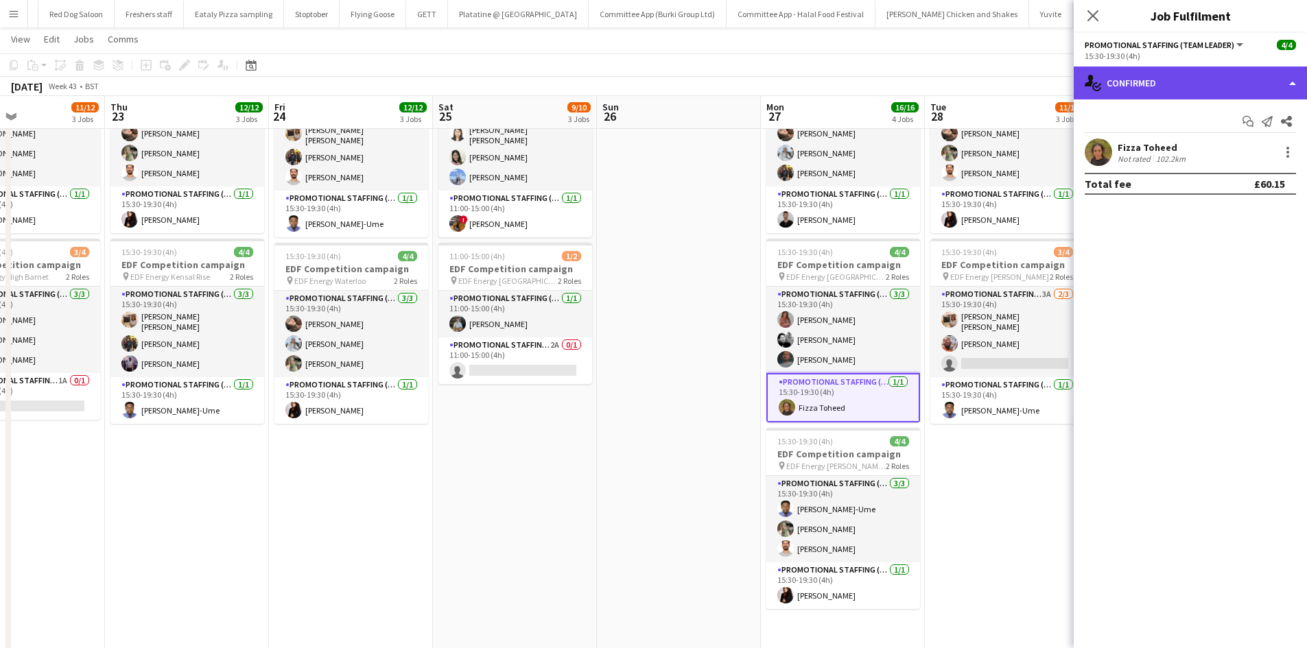
click at [1141, 80] on div "single-neutral-actions-check-2 Confirmed" at bounding box center [1189, 83] width 233 height 33
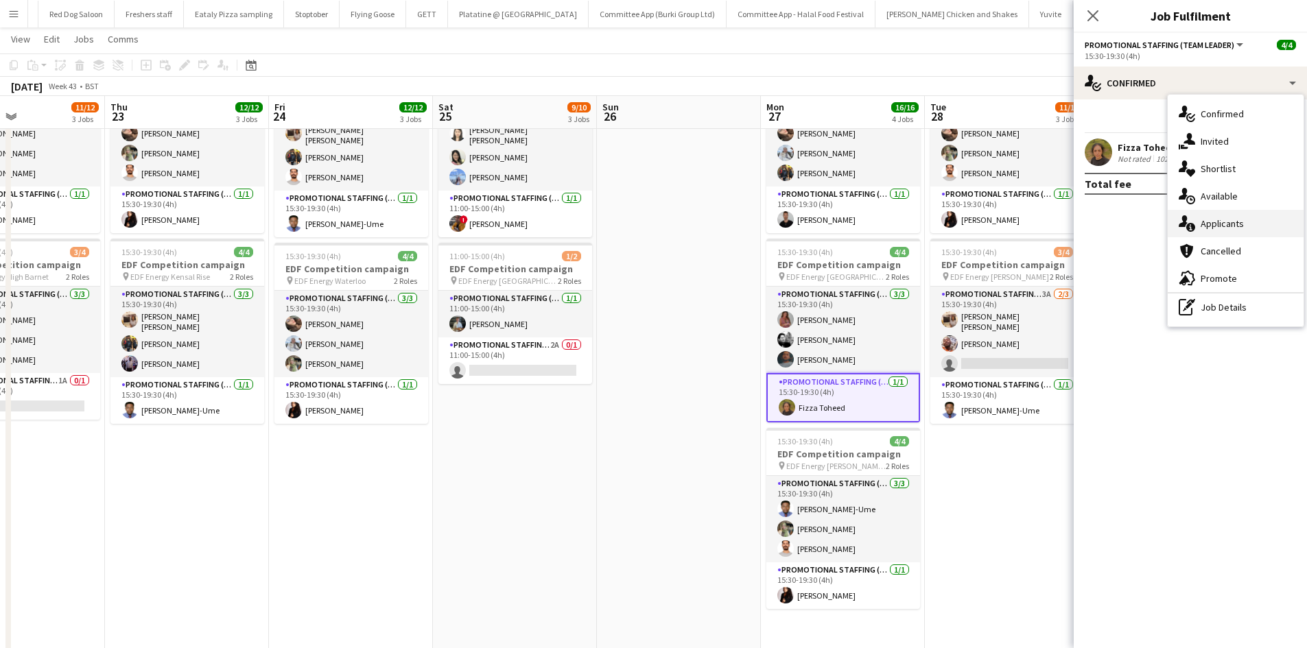
click at [1214, 215] on div "single-neutral-actions-information Applicants" at bounding box center [1235, 223] width 136 height 27
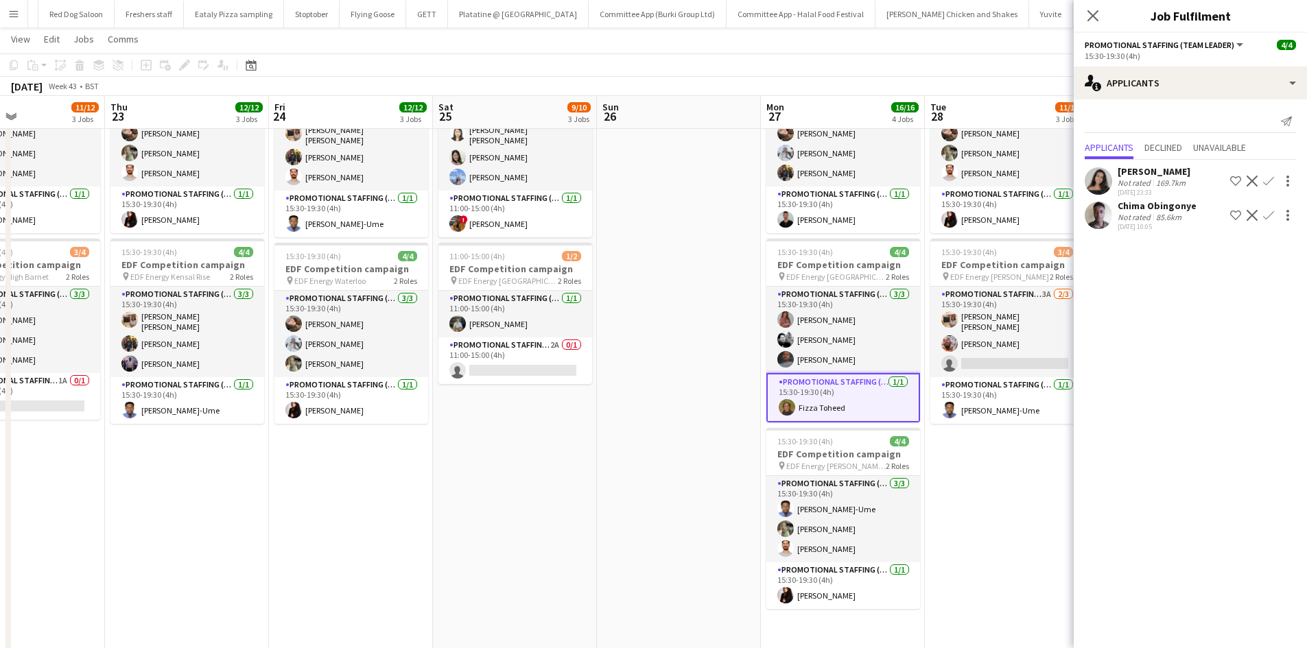
click at [1140, 164] on div "anika sahota Not rated 169.7km 16-09-2025 23:33 Shortlist crew Decline Confirm …" at bounding box center [1189, 197] width 233 height 74
click at [1140, 165] on div "anika sahota" at bounding box center [1153, 171] width 73 height 12
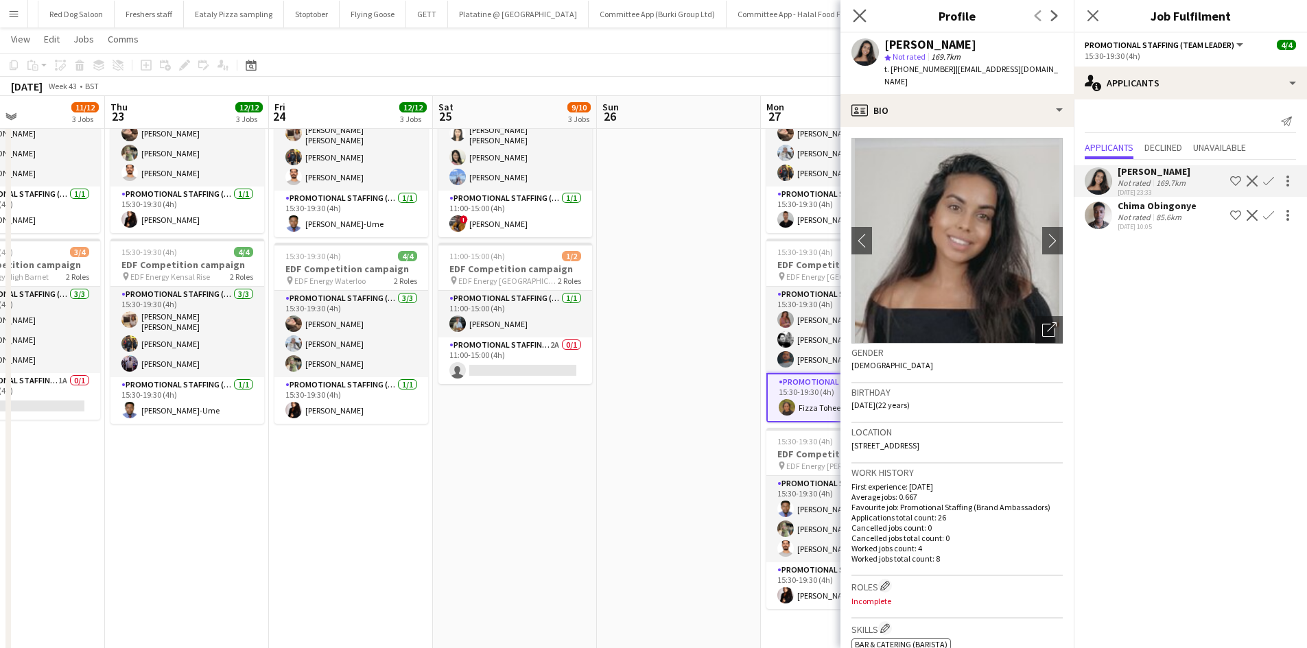
click at [855, 8] on app-icon "Close pop-in" at bounding box center [860, 16] width 20 height 20
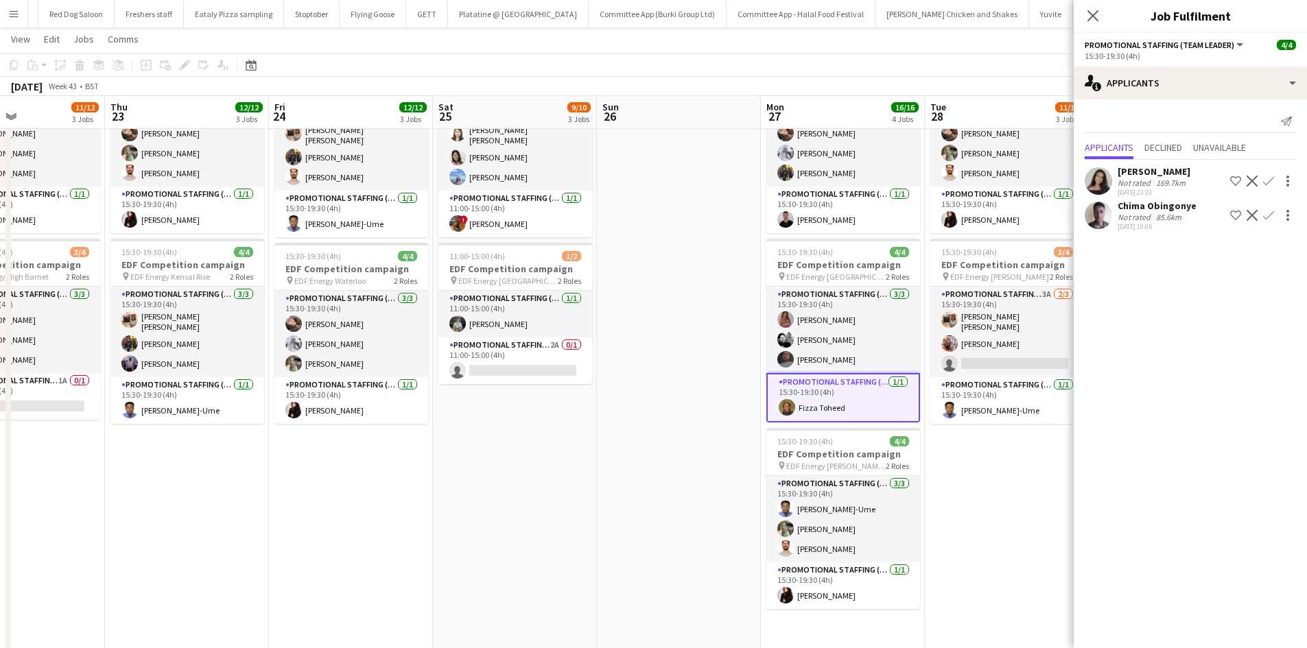
click at [1138, 187] on div "Not rated" at bounding box center [1135, 183] width 36 height 10
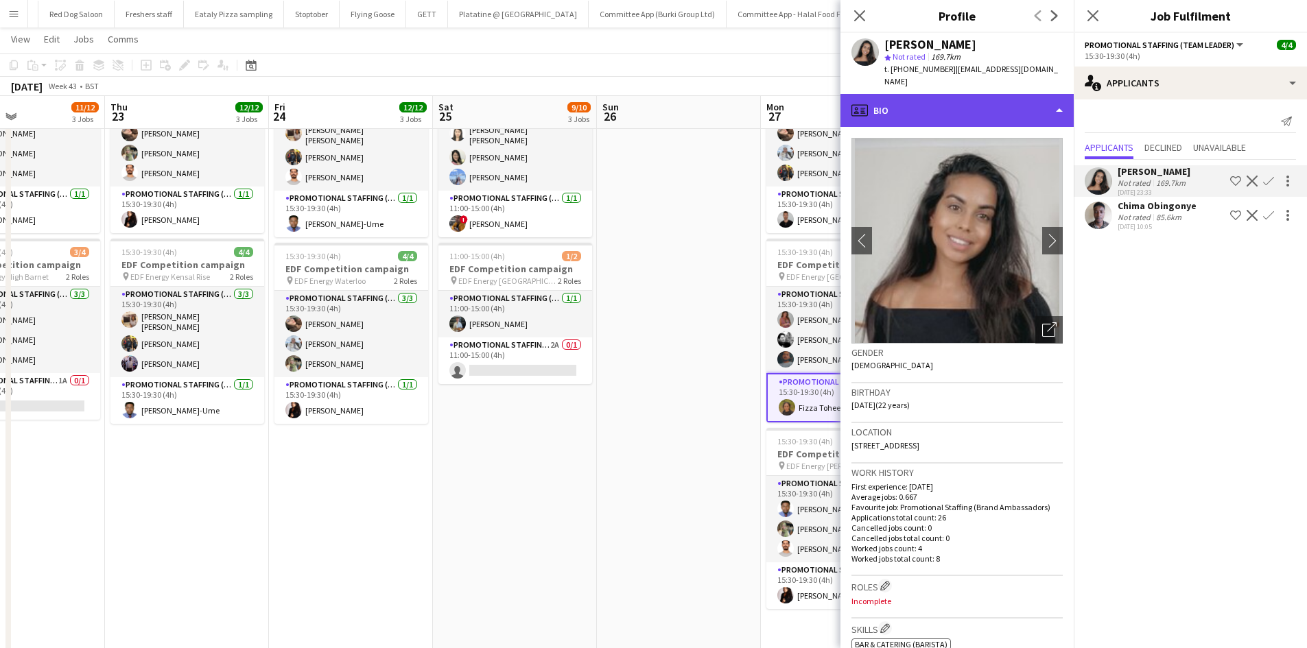
click at [958, 94] on div "profile Bio" at bounding box center [956, 110] width 233 height 33
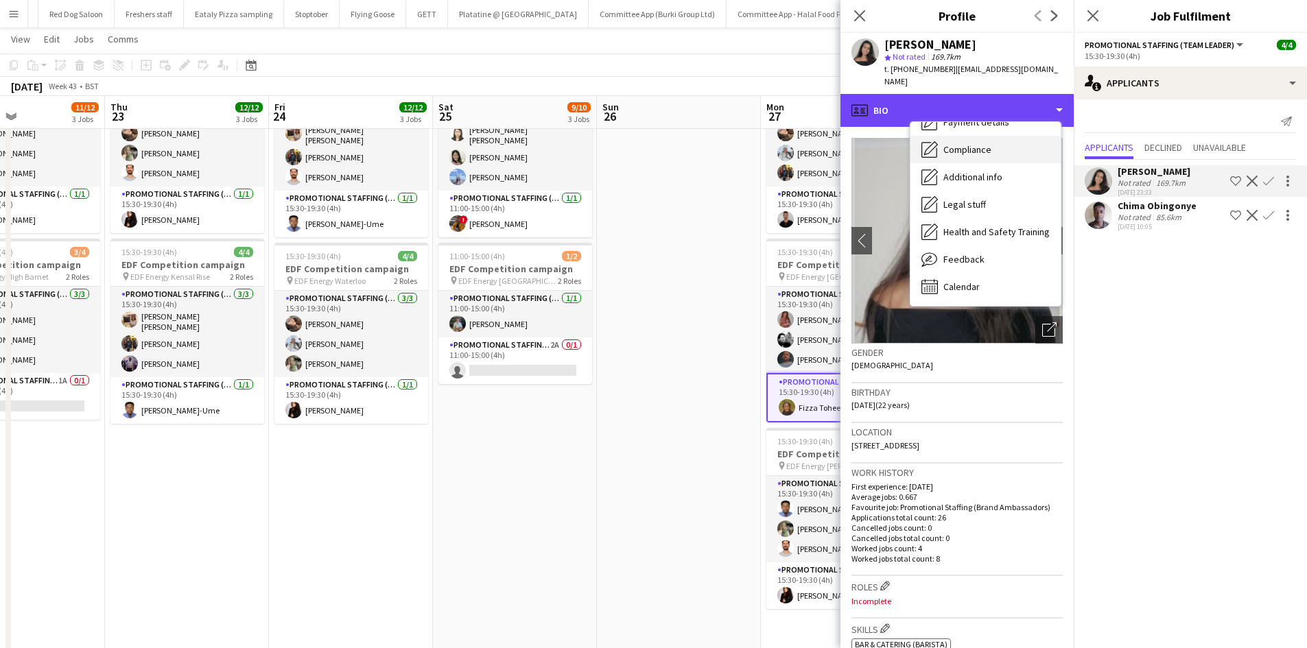
scroll to position [82, 0]
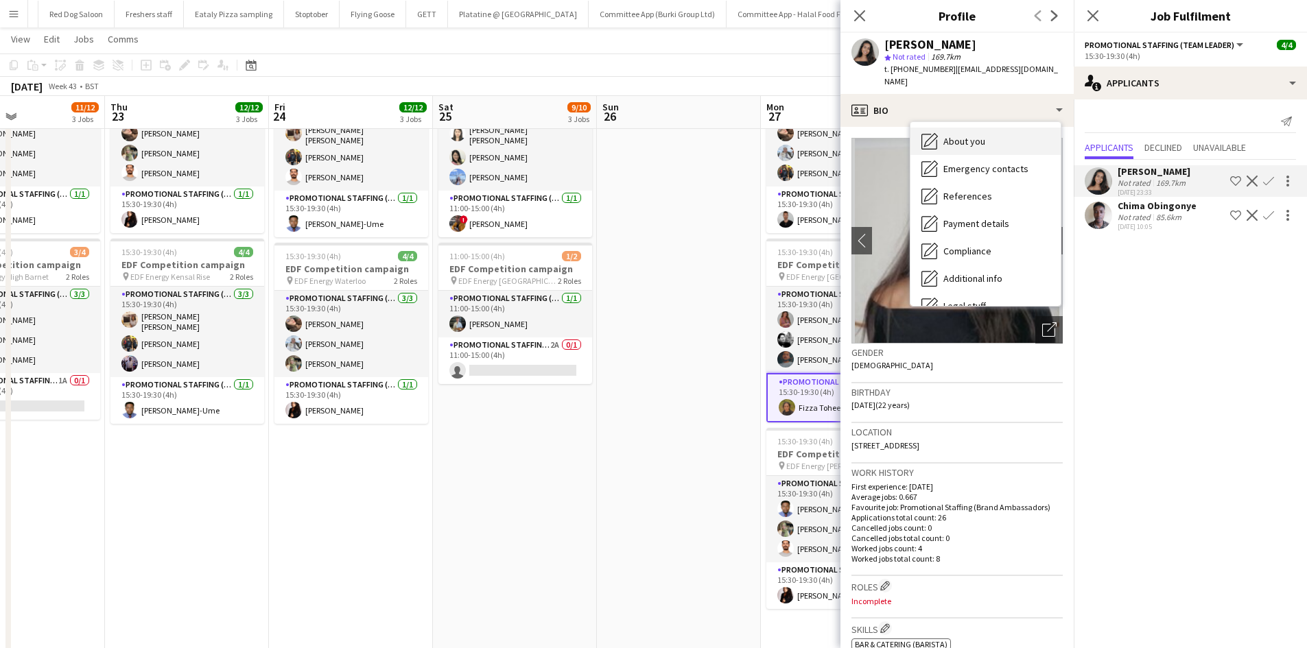
click at [964, 135] on span "About you" at bounding box center [964, 141] width 42 height 12
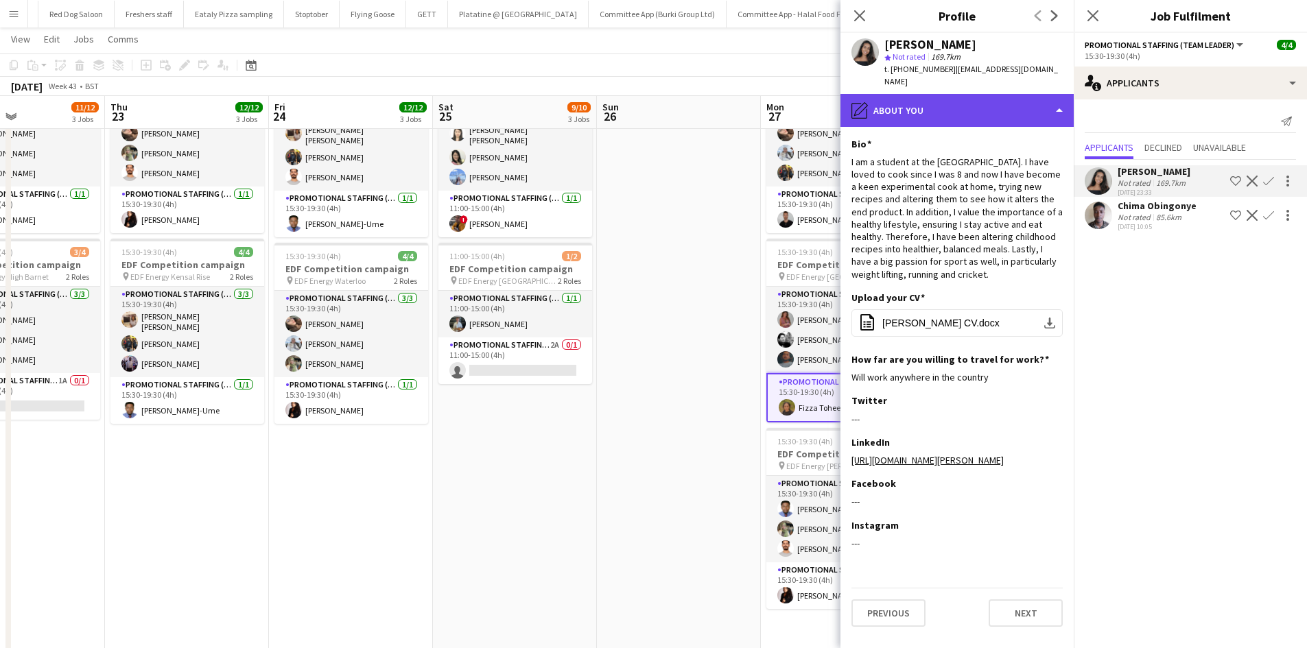
click at [881, 94] on div "pencil4 About you" at bounding box center [956, 110] width 233 height 33
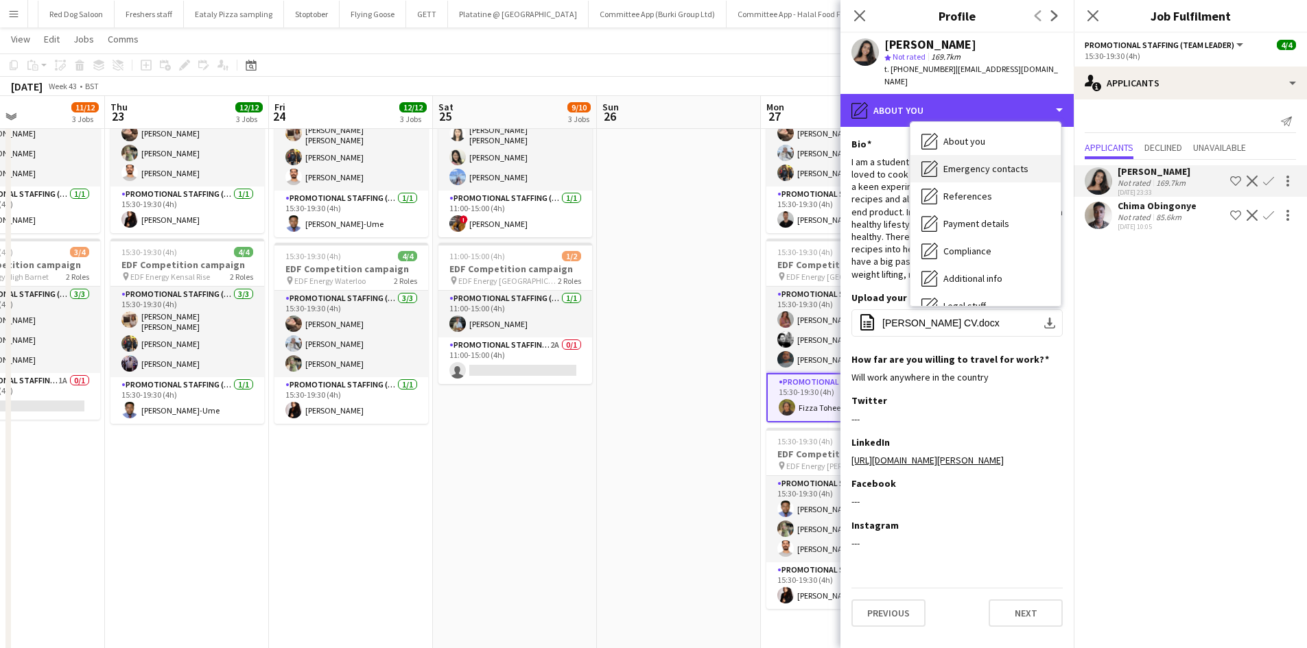
scroll to position [0, 0]
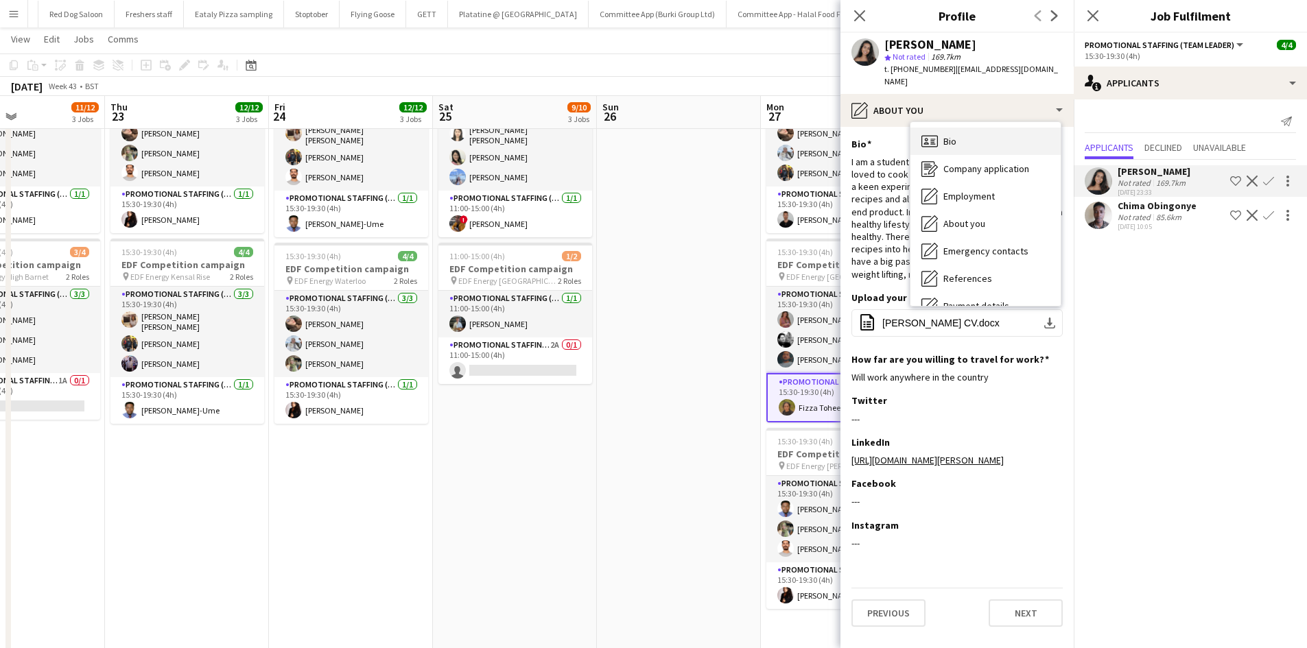
click at [951, 135] on span "Bio" at bounding box center [949, 141] width 13 height 12
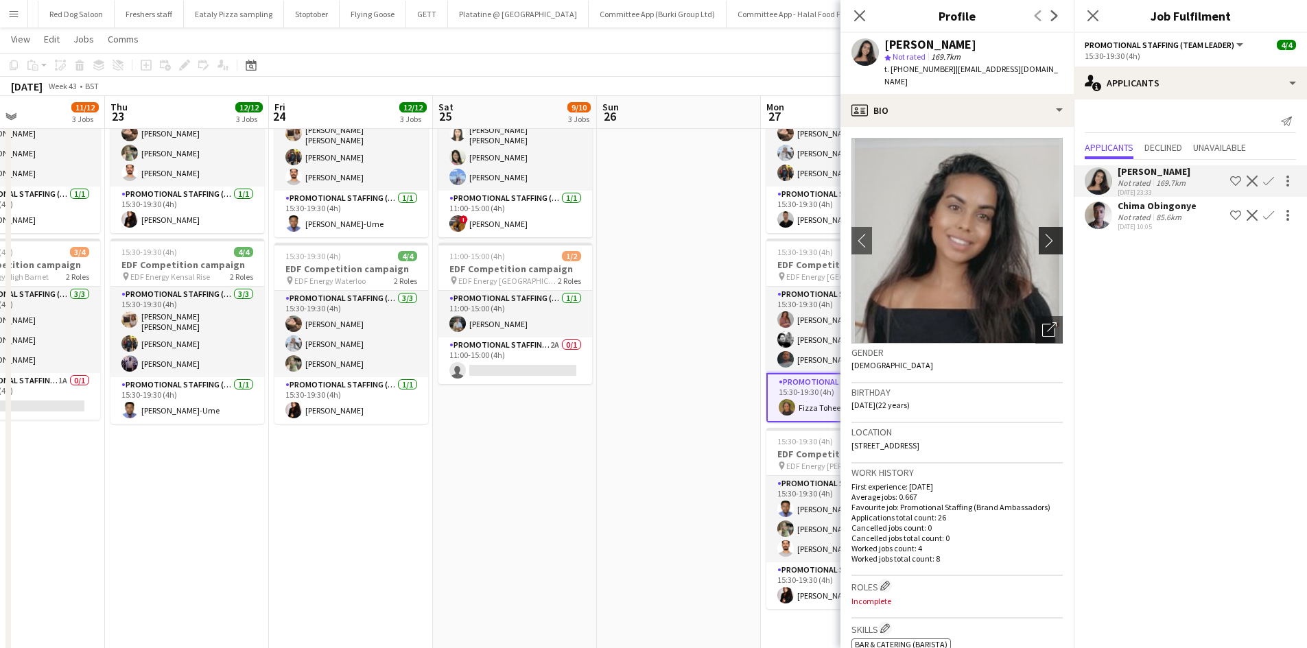
click at [1042, 233] on app-icon "chevron-right" at bounding box center [1052, 240] width 21 height 14
click at [866, 14] on icon "Close pop-in" at bounding box center [859, 15] width 13 height 13
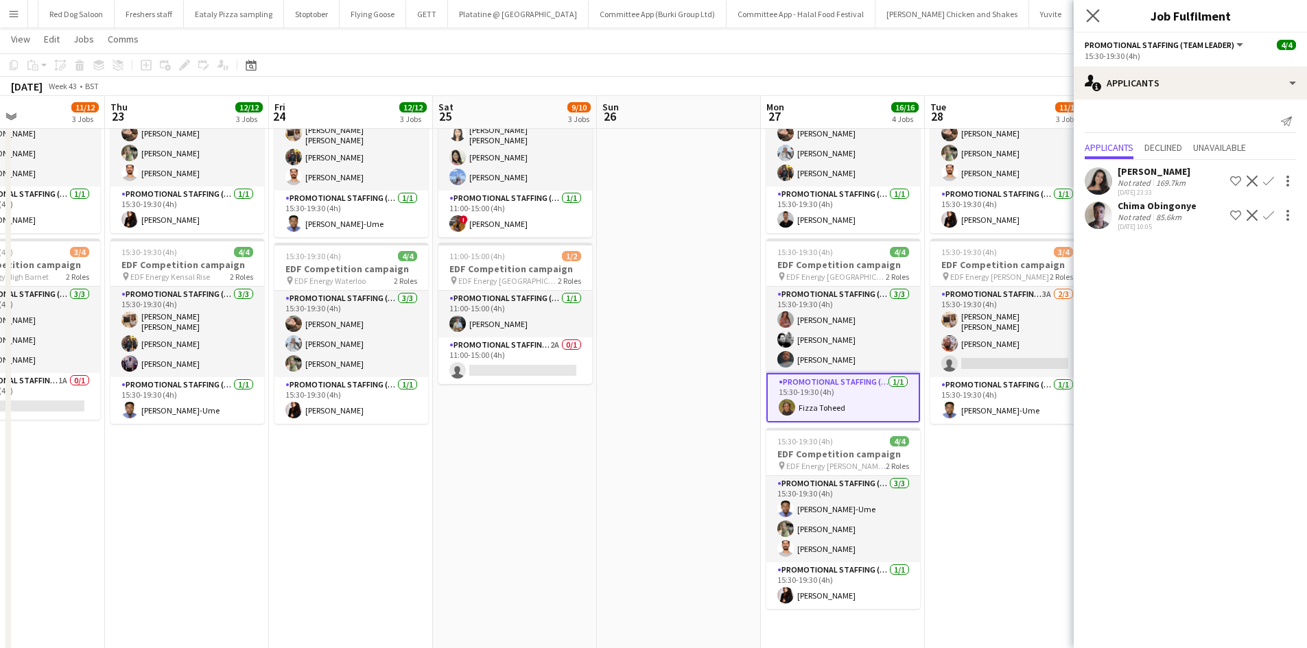
click at [1083, 22] on app-icon "Close pop-in" at bounding box center [1093, 16] width 20 height 20
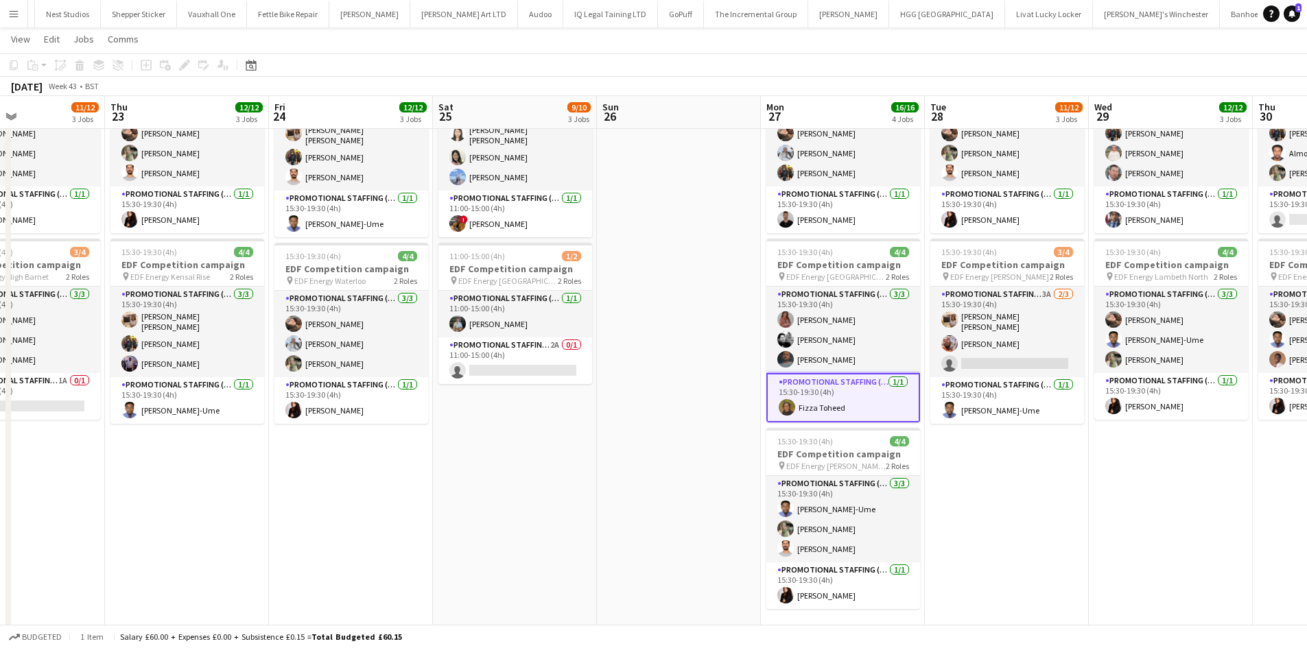
scroll to position [0, 2227]
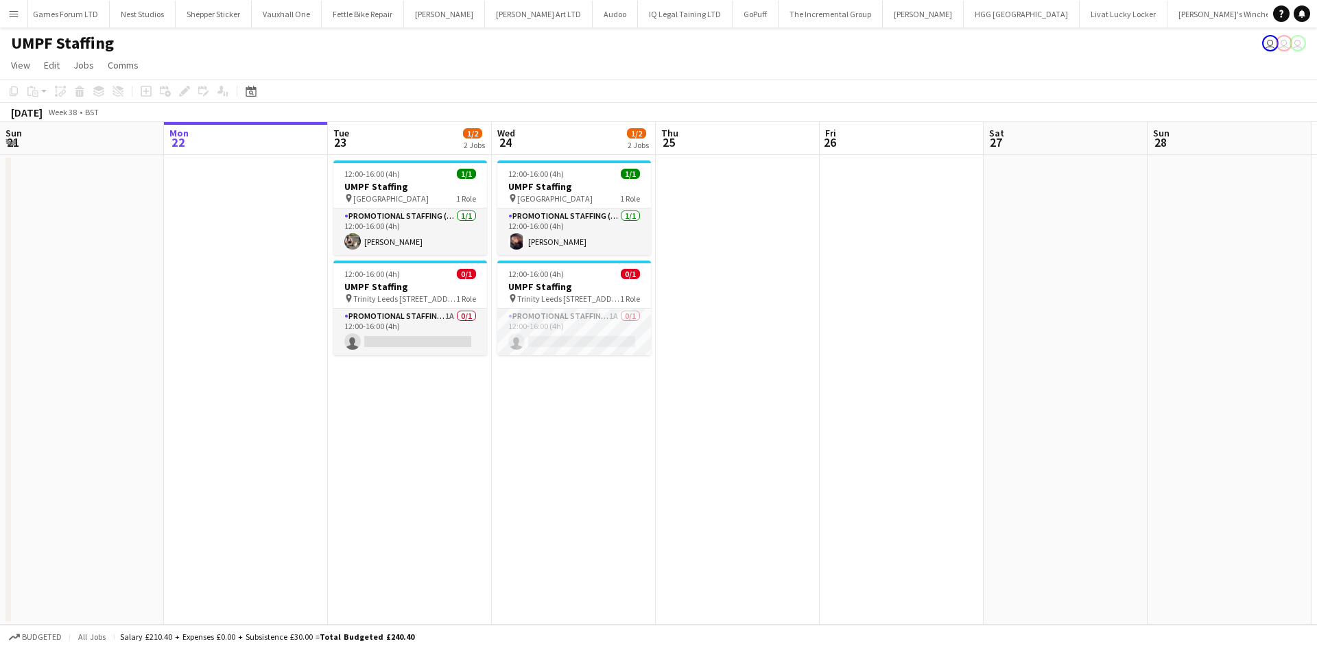
scroll to position [0, 2140]
click at [436, 245] on app-card-role "Promotional Staffing (Brand Ambassadors) [DATE] 12:00-16:00 (4h) [PERSON_NAME]" at bounding box center [410, 232] width 154 height 47
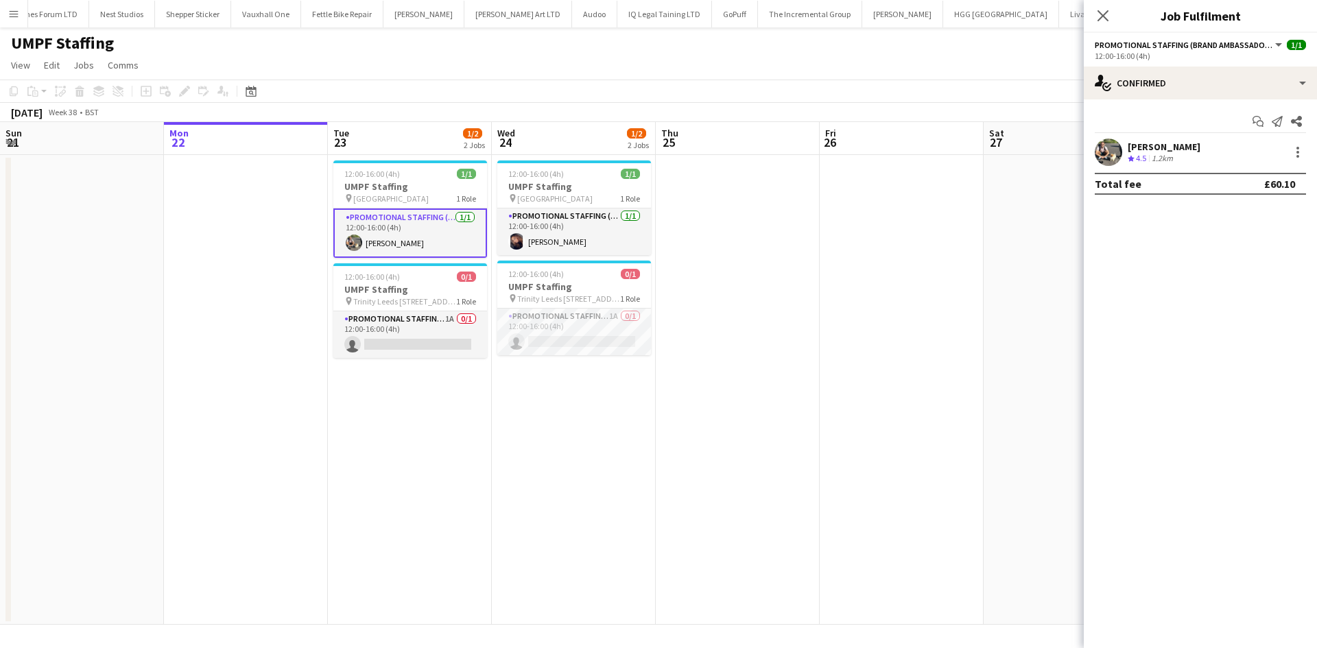
click at [1106, 149] on app-user-avatar at bounding box center [1108, 152] width 27 height 27
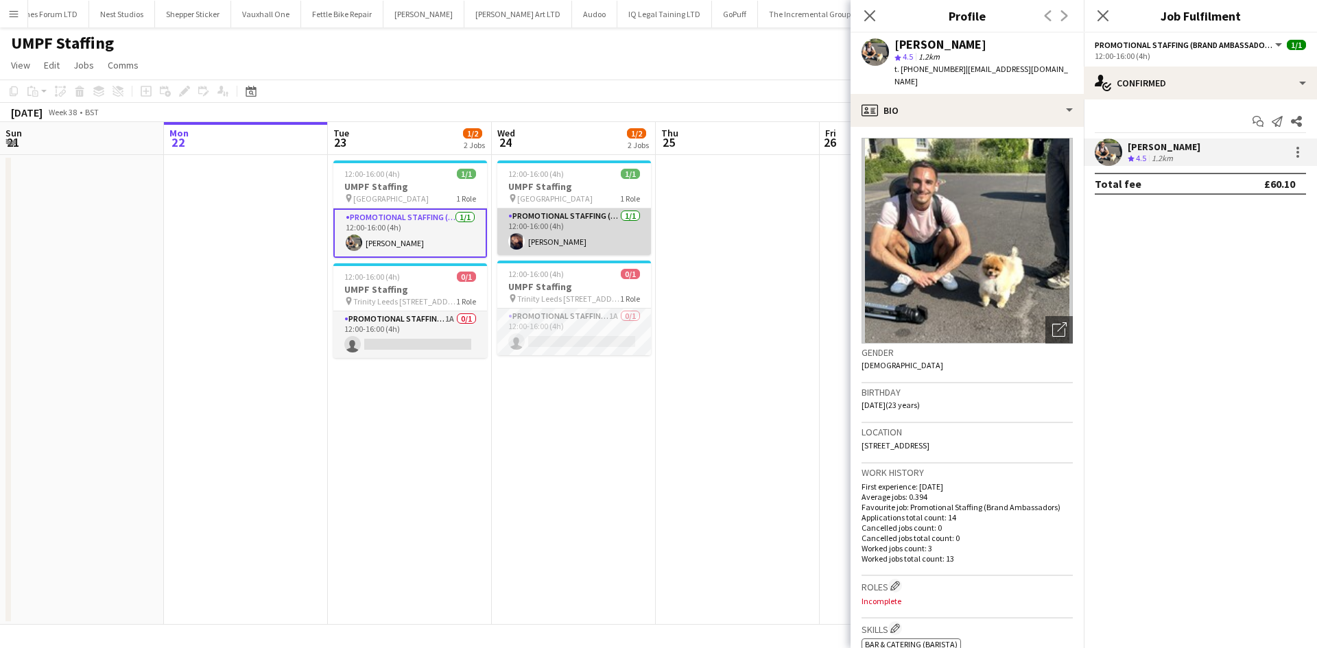
click at [512, 247] on app-user-avatar at bounding box center [516, 241] width 16 height 16
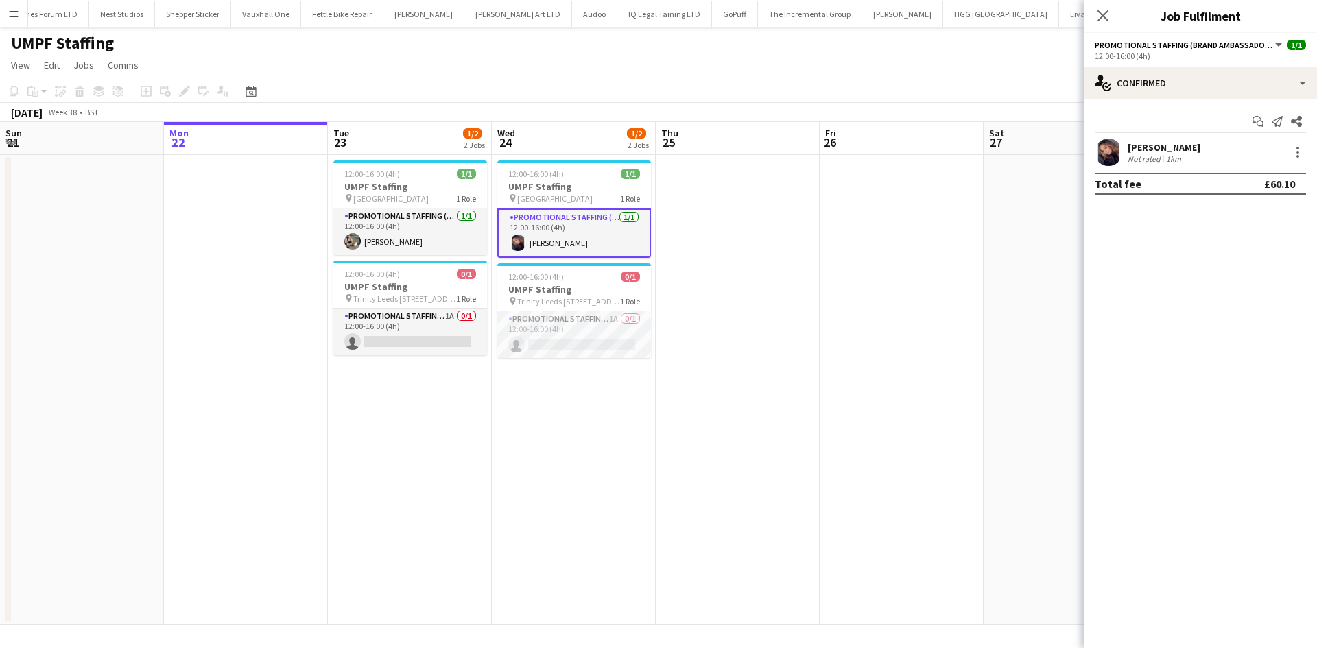
click at [1099, 154] on app-user-avatar at bounding box center [1108, 152] width 27 height 27
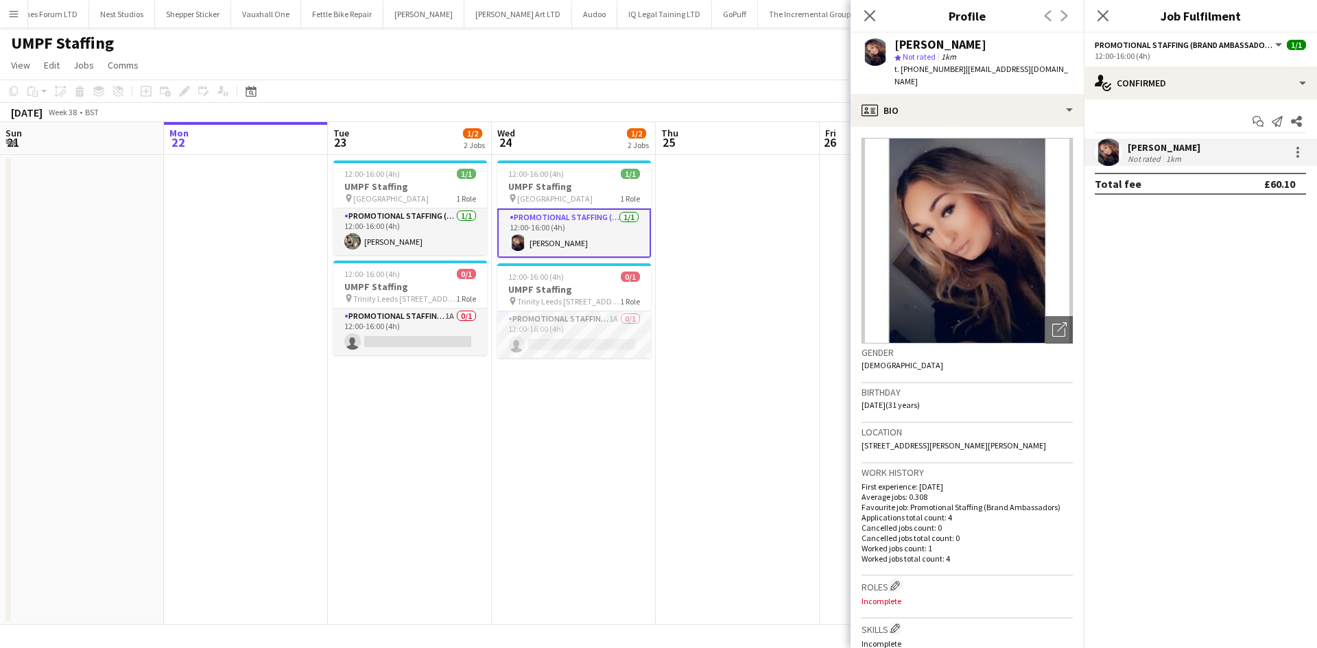
click at [879, 7] on div "Close pop-in" at bounding box center [869, 16] width 38 height 32
click at [877, 9] on app-icon "Close pop-in" at bounding box center [870, 16] width 20 height 20
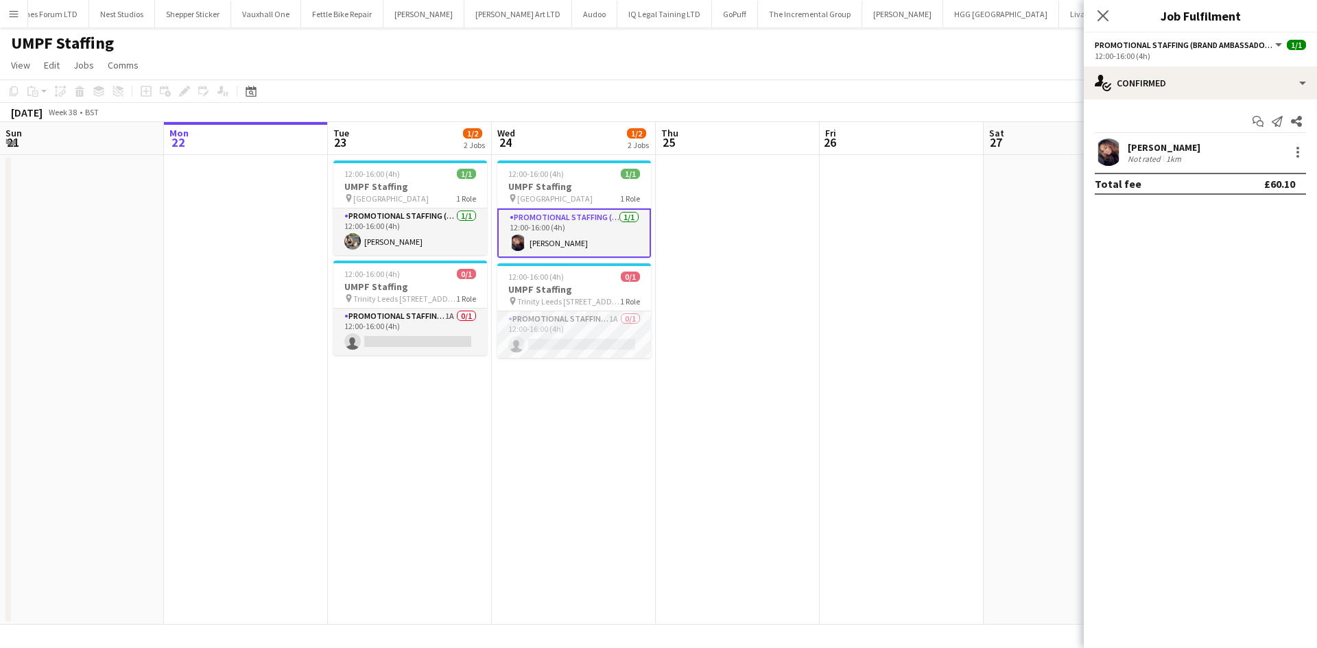
click at [767, 262] on app-date-cell at bounding box center [738, 390] width 164 height 470
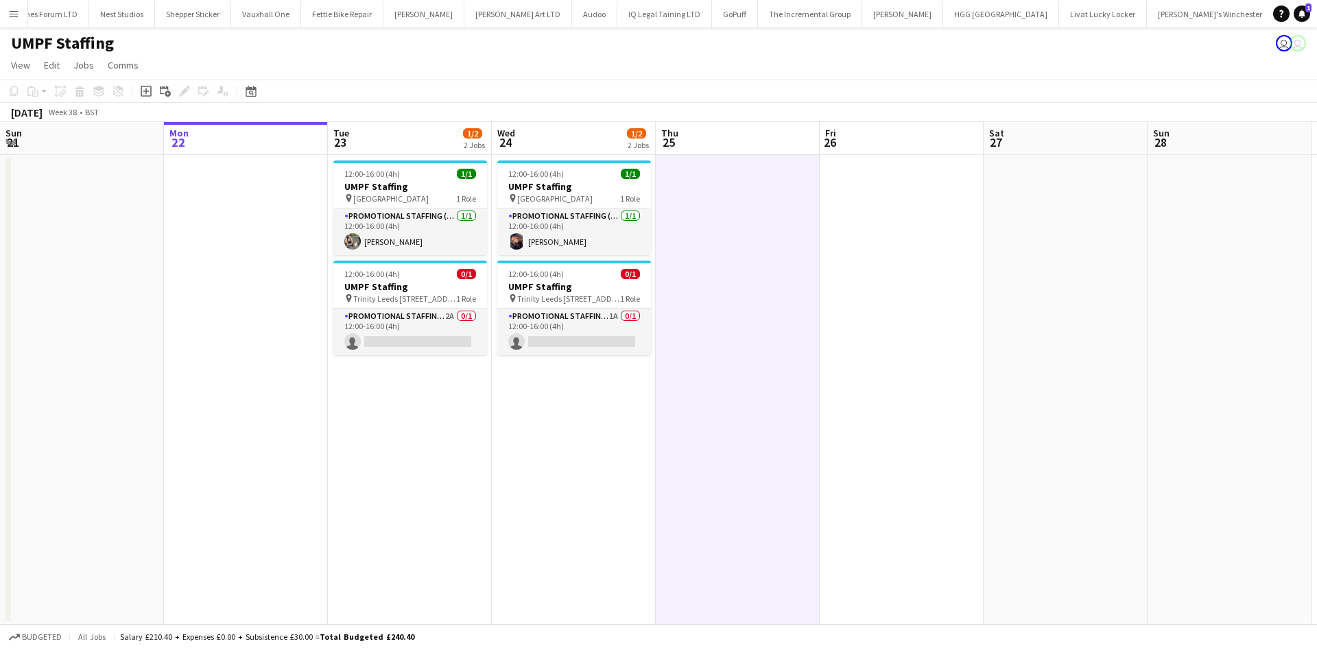
click at [12, 8] on app-icon "Menu" at bounding box center [13, 13] width 11 height 11
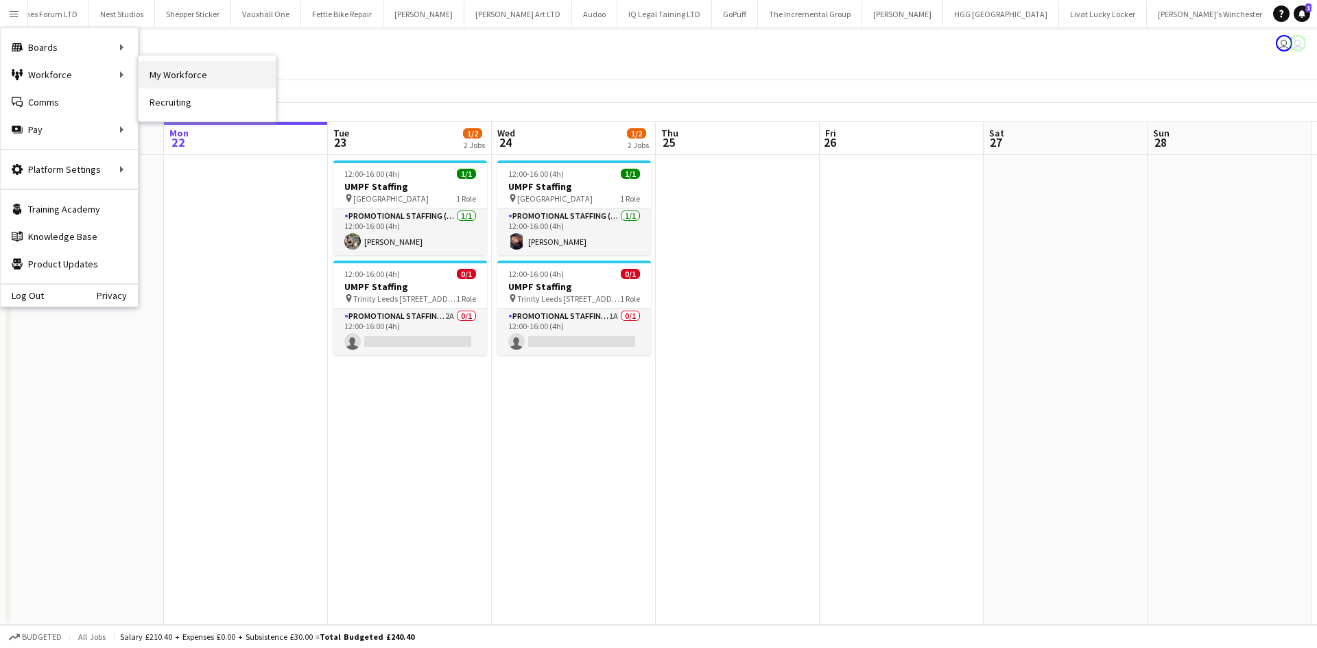
click at [166, 64] on link "My Workforce" at bounding box center [207, 74] width 137 height 27
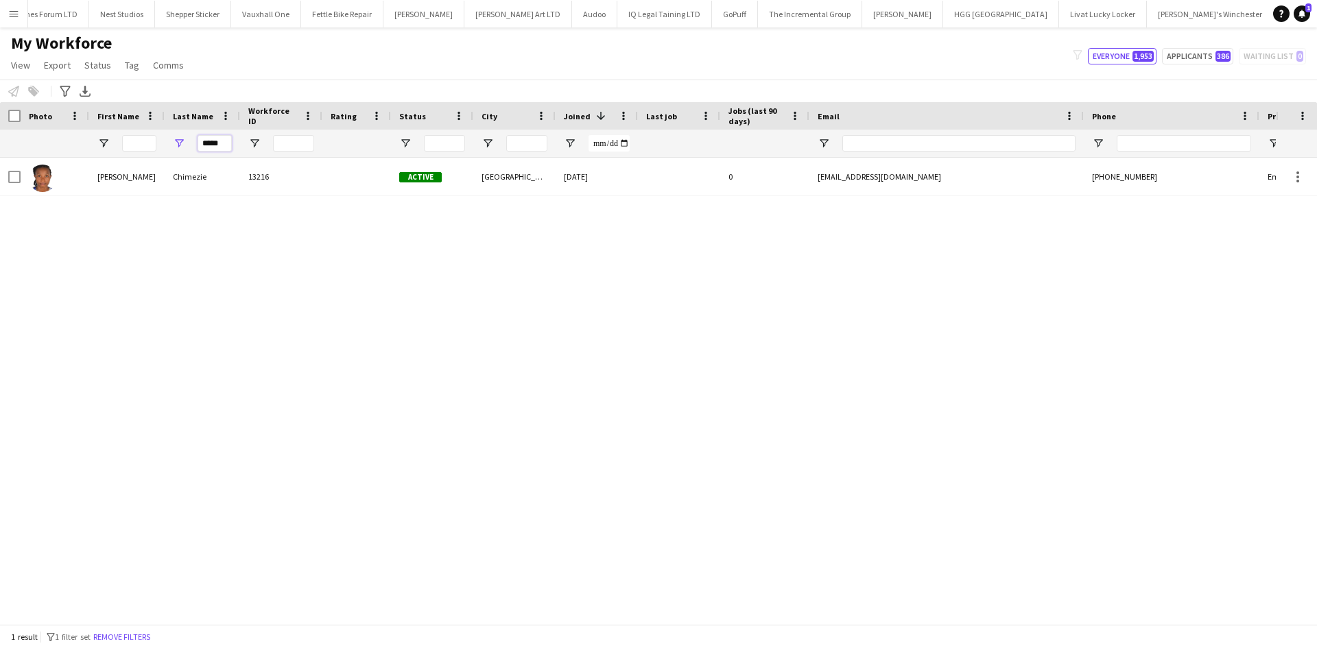
drag, startPoint x: 227, startPoint y: 141, endPoint x: 147, endPoint y: 164, distance: 83.6
click at [147, 164] on div "Workforce Details Photo First Name" at bounding box center [658, 363] width 1317 height 522
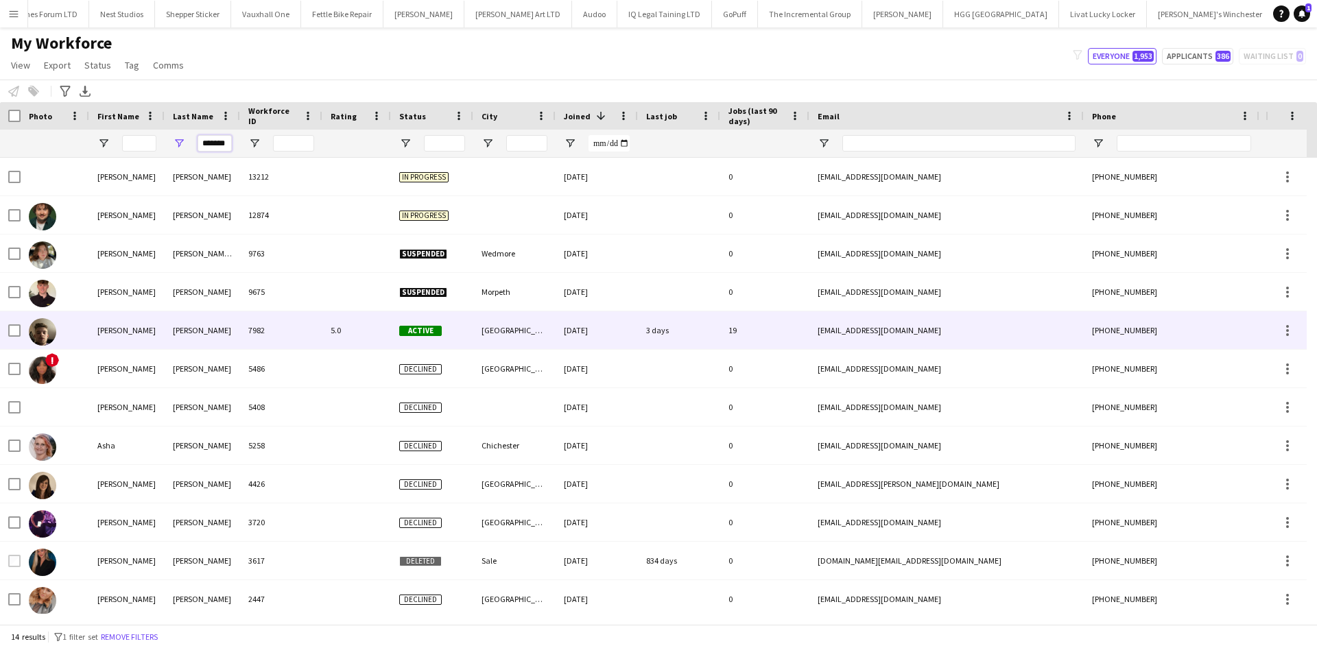
type input "*******"
click at [217, 328] on div "[PERSON_NAME]" at bounding box center [202, 330] width 75 height 38
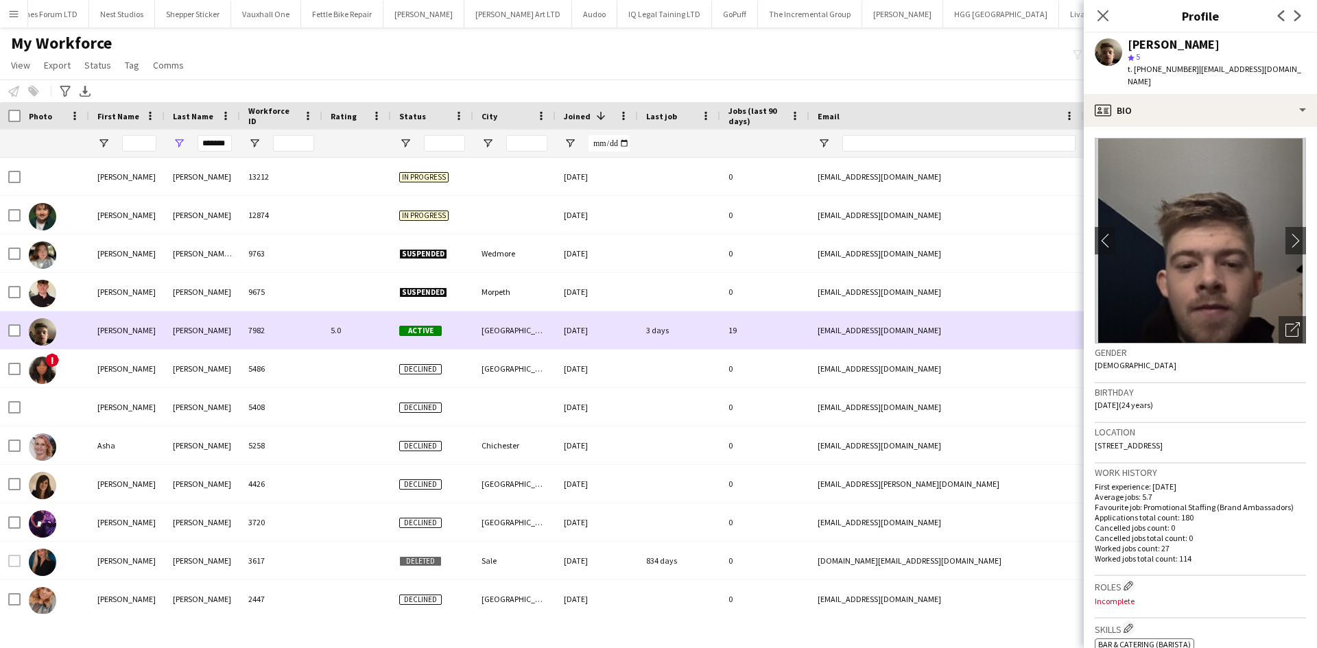
click at [500, 342] on div "[GEOGRAPHIC_DATA]" at bounding box center [514, 330] width 82 height 38
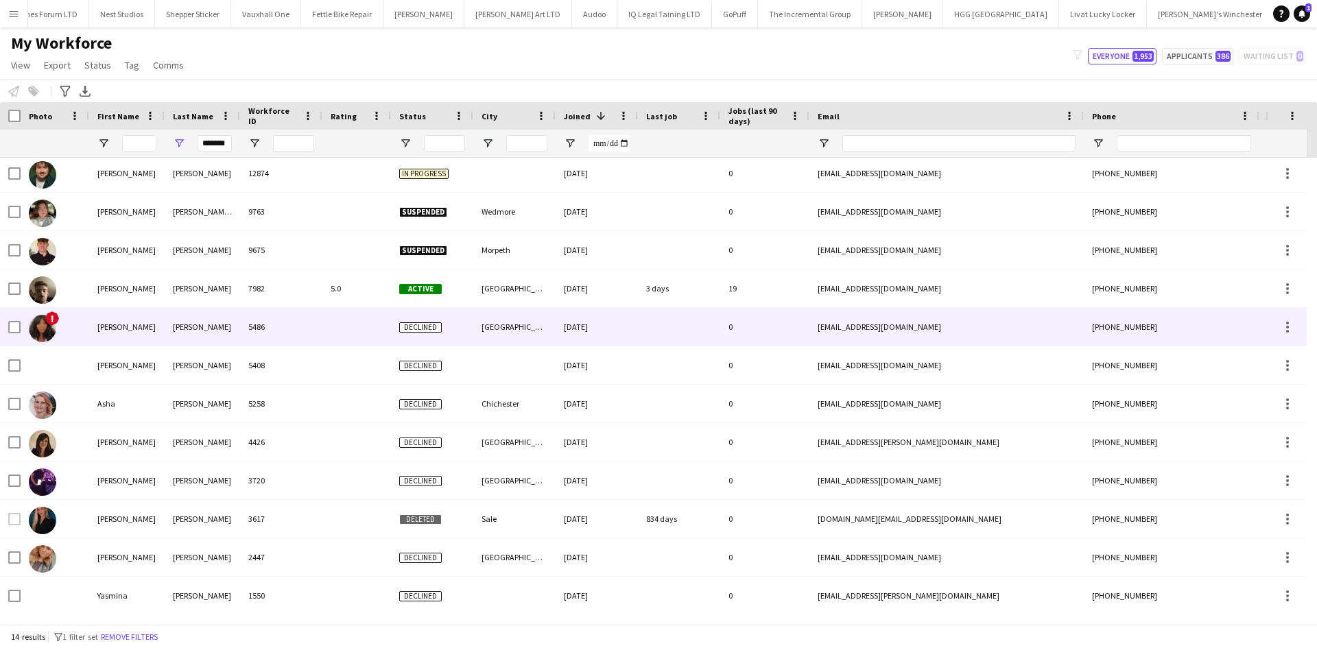
scroll to position [42, 0]
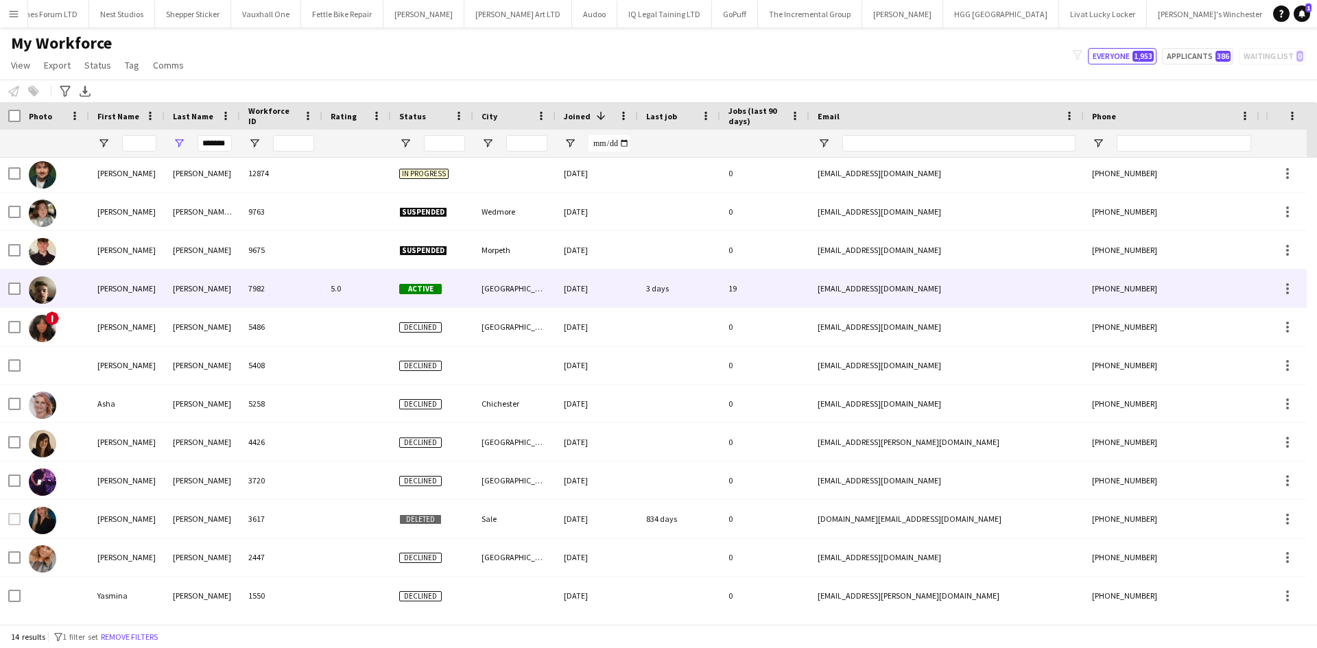
click at [379, 305] on div "5.0" at bounding box center [356, 289] width 69 height 38
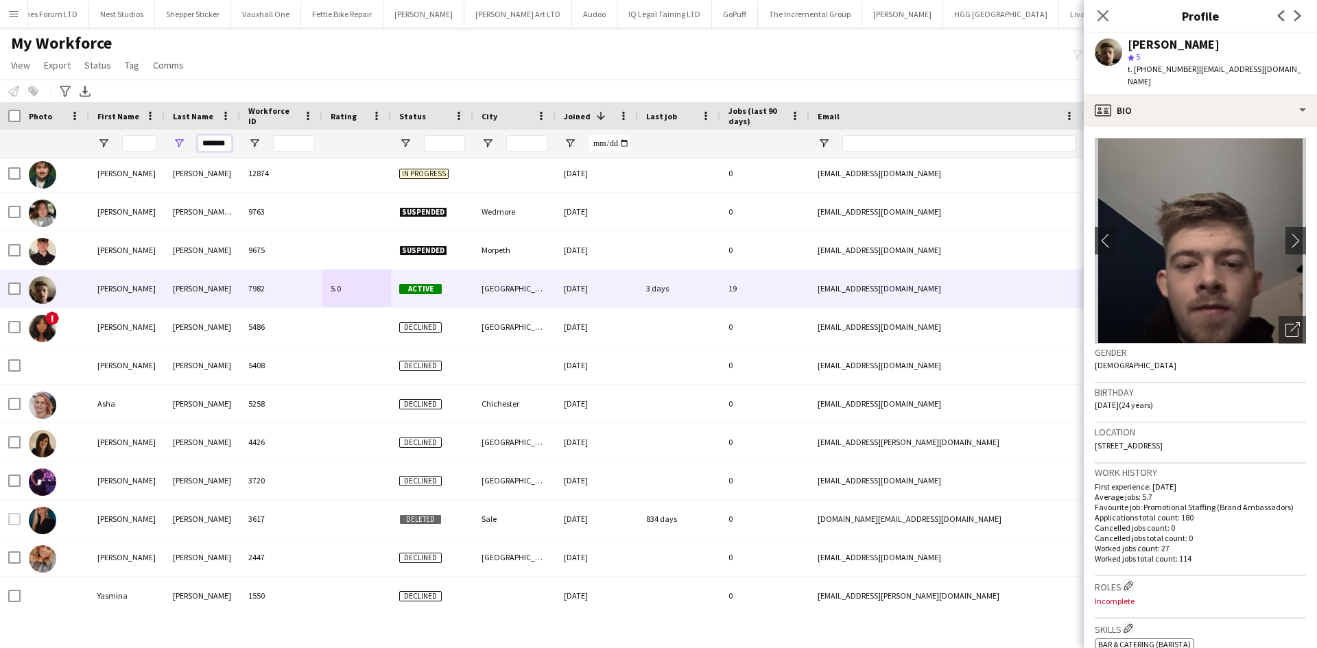
drag, startPoint x: 200, startPoint y: 144, endPoint x: 432, endPoint y: 157, distance: 232.2
click at [432, 157] on div "*******" at bounding box center [743, 143] width 1487 height 27
click at [447, 142] on input "Status Filter Input" at bounding box center [444, 143] width 41 height 16
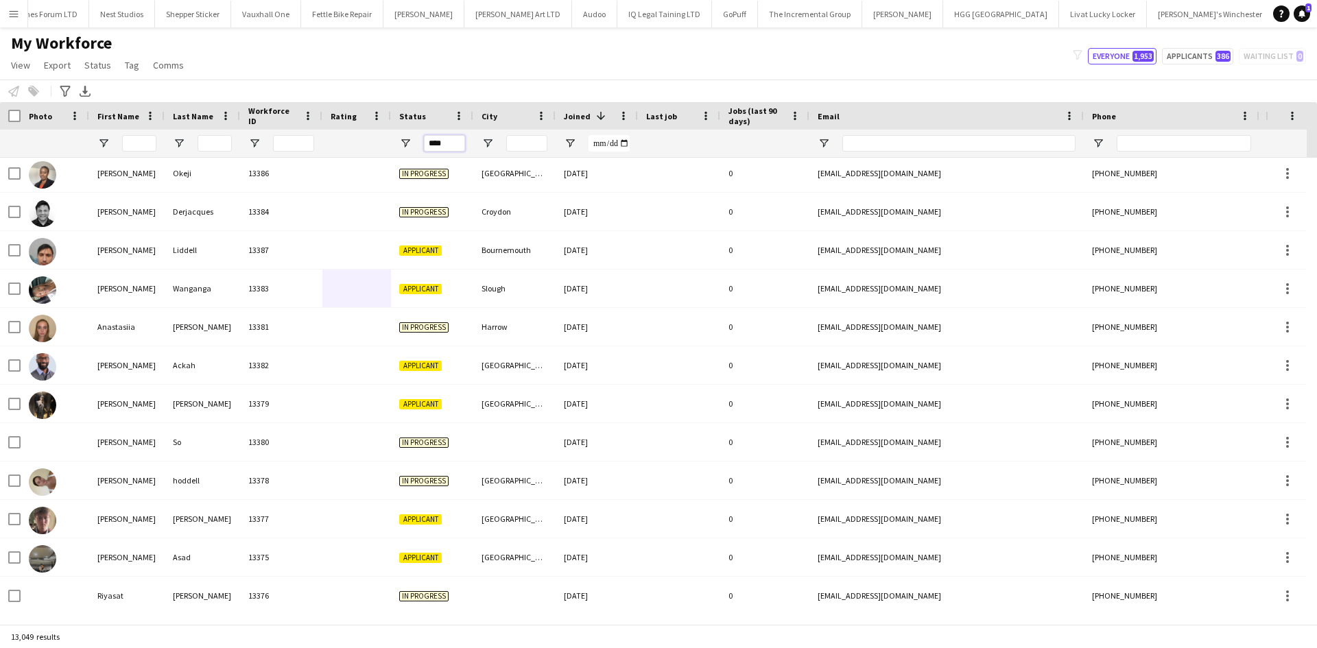
type input "*****"
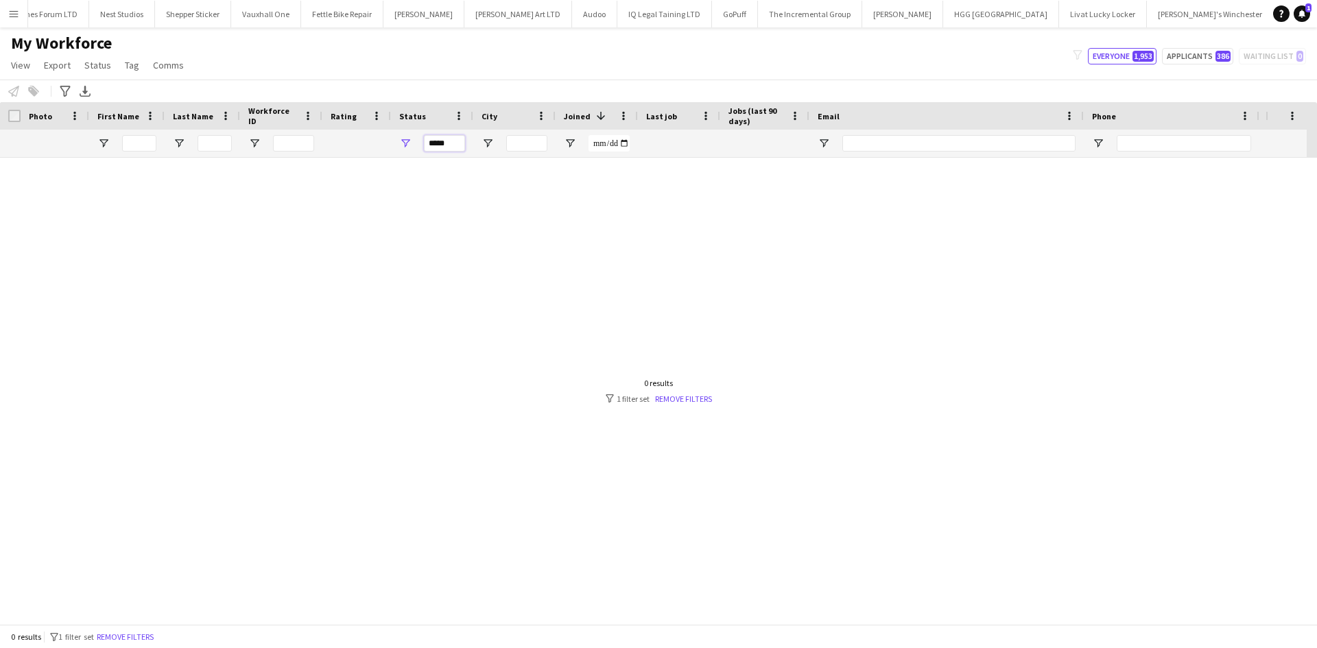
scroll to position [0, 0]
drag, startPoint x: 451, startPoint y: 143, endPoint x: 348, endPoint y: 141, distance: 103.6
click at [348, 141] on div "*****" at bounding box center [743, 143] width 1487 height 27
click at [529, 142] on input "City Filter Input" at bounding box center [526, 143] width 41 height 16
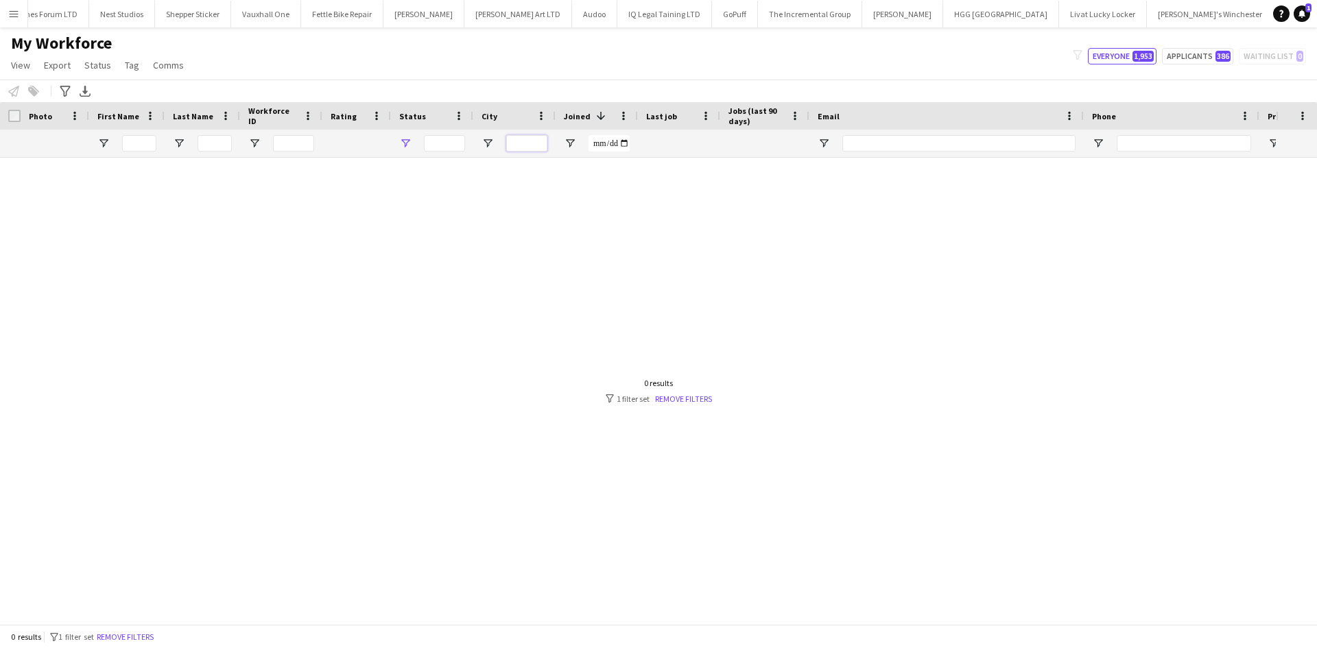
click at [529, 142] on input "City Filter Input" at bounding box center [526, 143] width 41 height 16
click at [530, 142] on input "City Filter Input" at bounding box center [526, 143] width 41 height 16
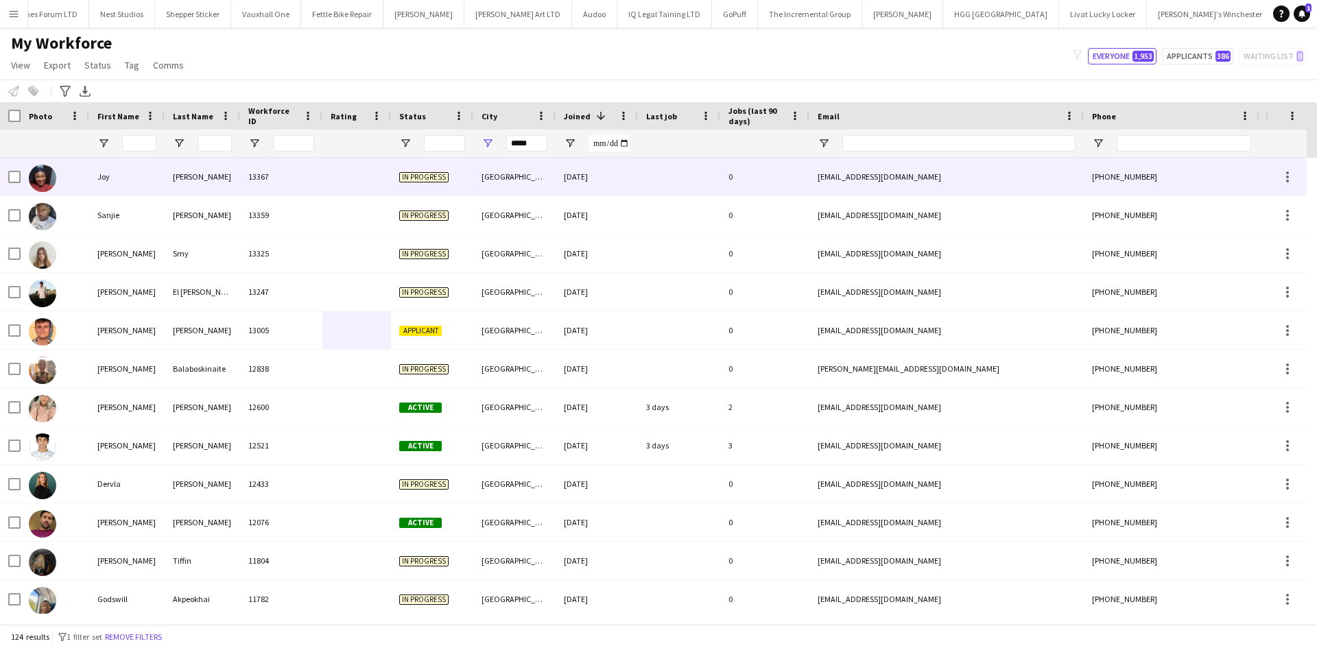
click at [444, 169] on div "In progress" at bounding box center [432, 177] width 82 height 38
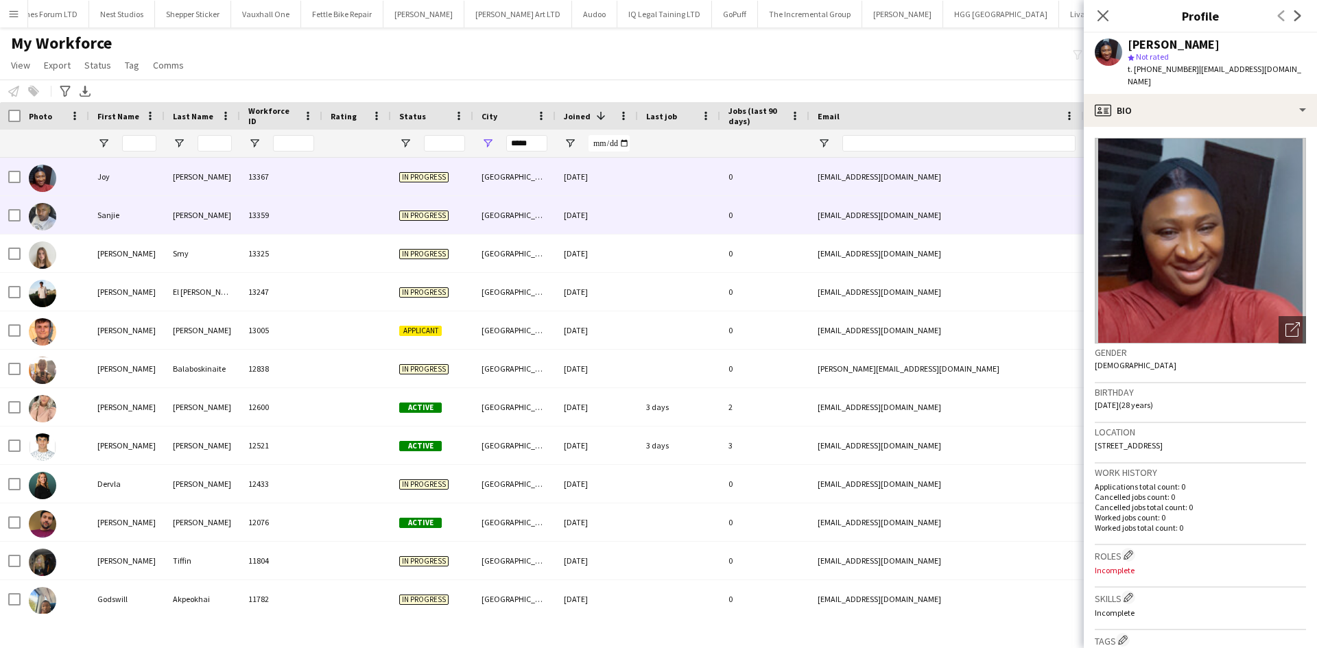
click at [464, 207] on div "In progress" at bounding box center [432, 215] width 82 height 38
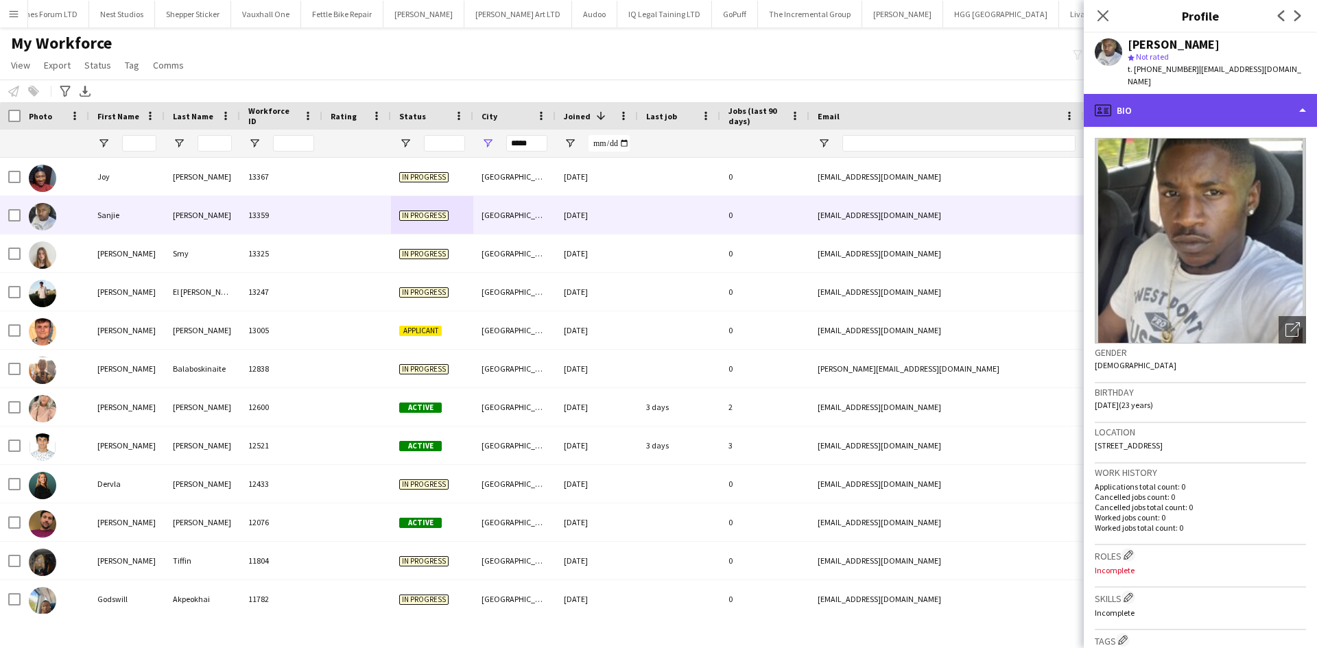
click at [1212, 97] on div "profile Bio" at bounding box center [1200, 110] width 233 height 33
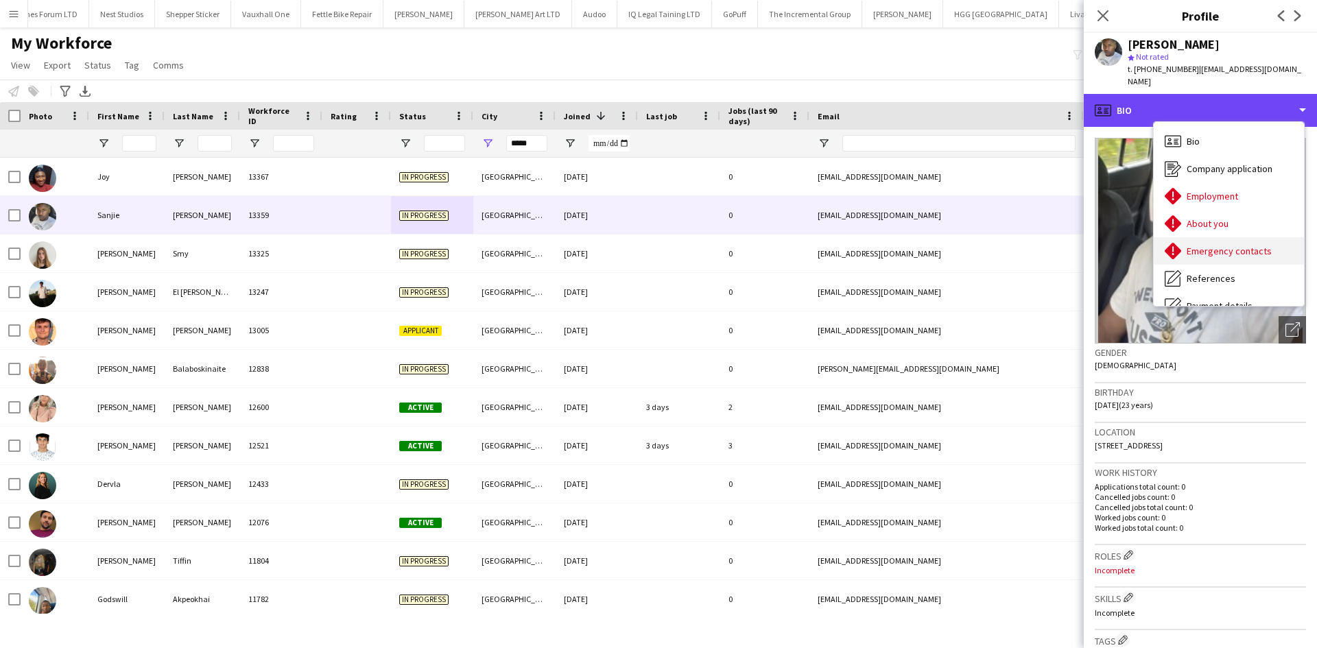
scroll to position [184, 0]
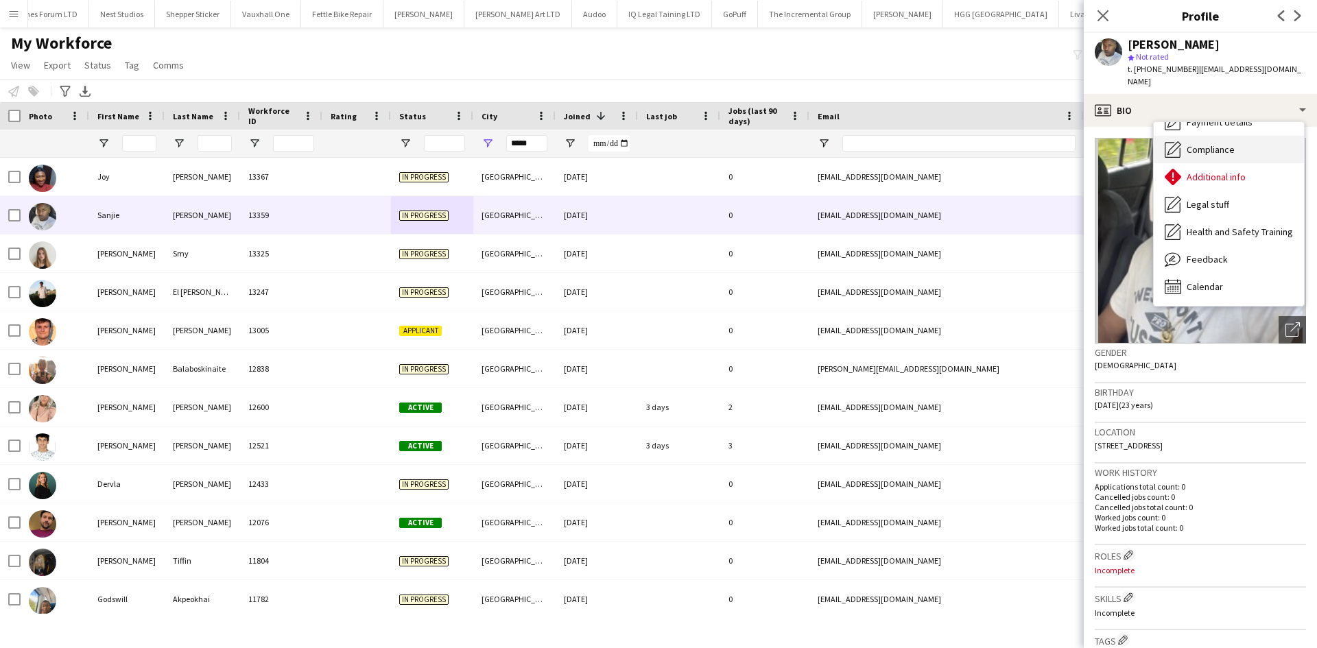
click at [1215, 143] on span "Compliance" at bounding box center [1211, 149] width 48 height 12
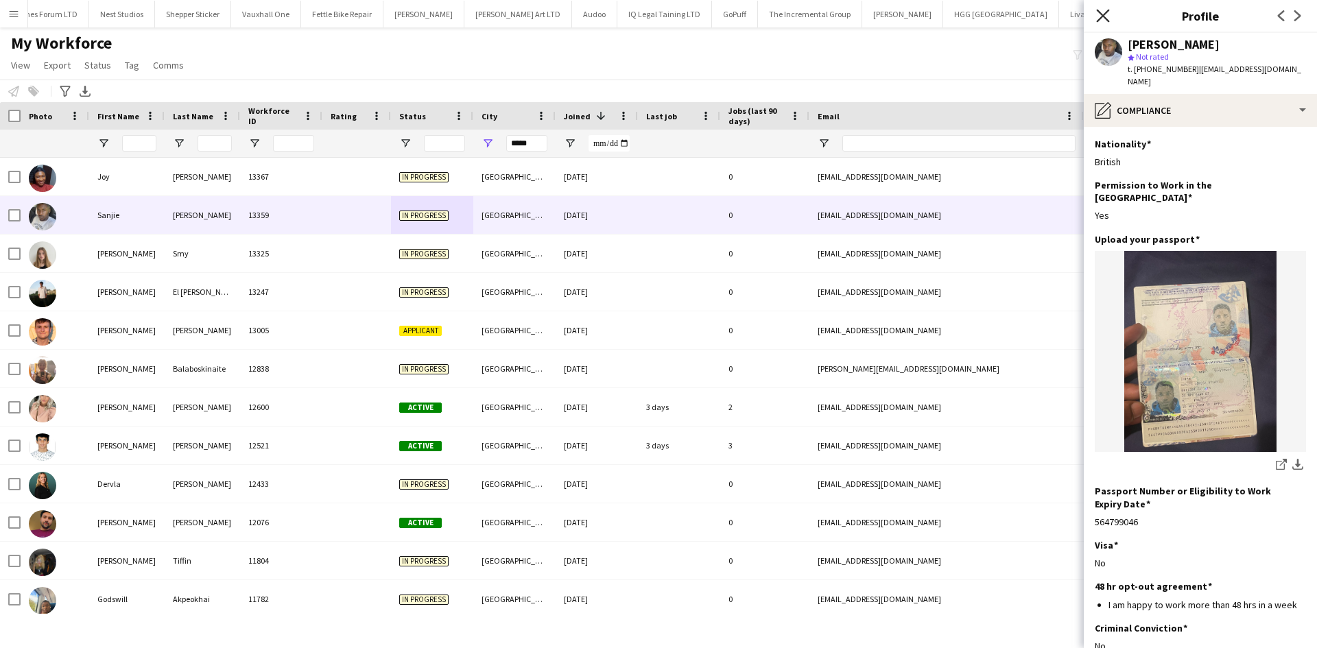
click at [1101, 19] on icon "Close pop-in" at bounding box center [1102, 15] width 13 height 13
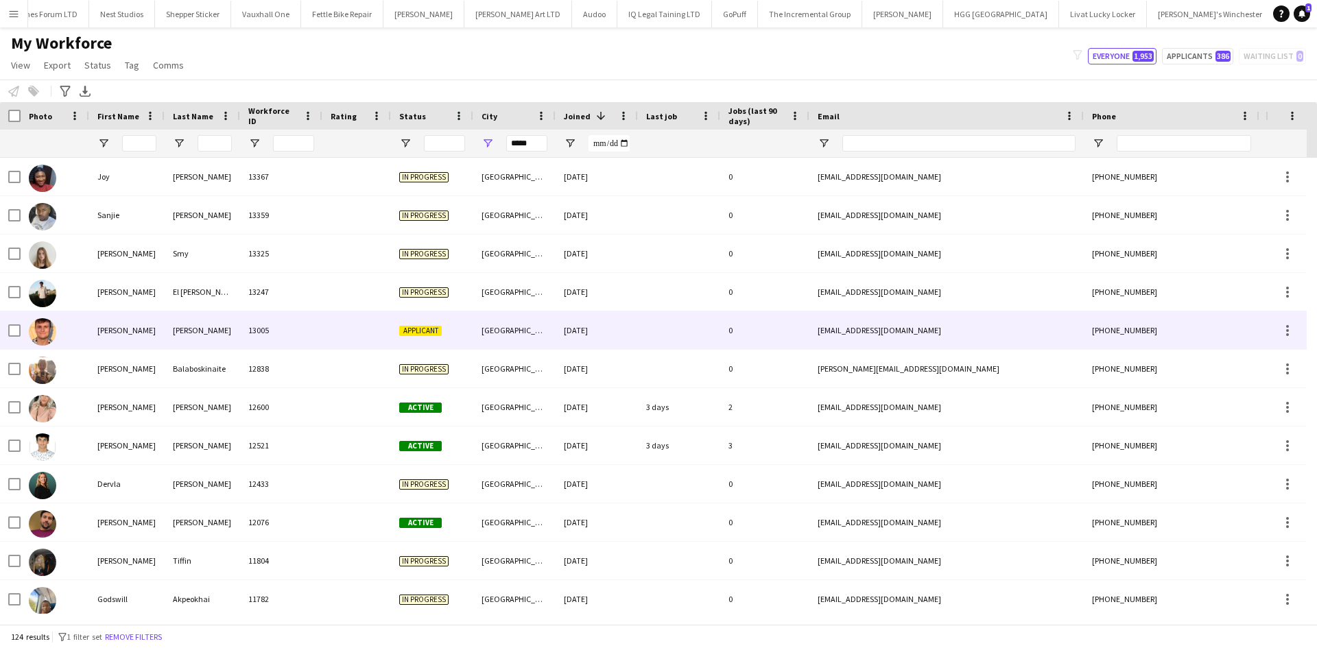
click at [521, 328] on div "[GEOGRAPHIC_DATA]" at bounding box center [514, 330] width 82 height 38
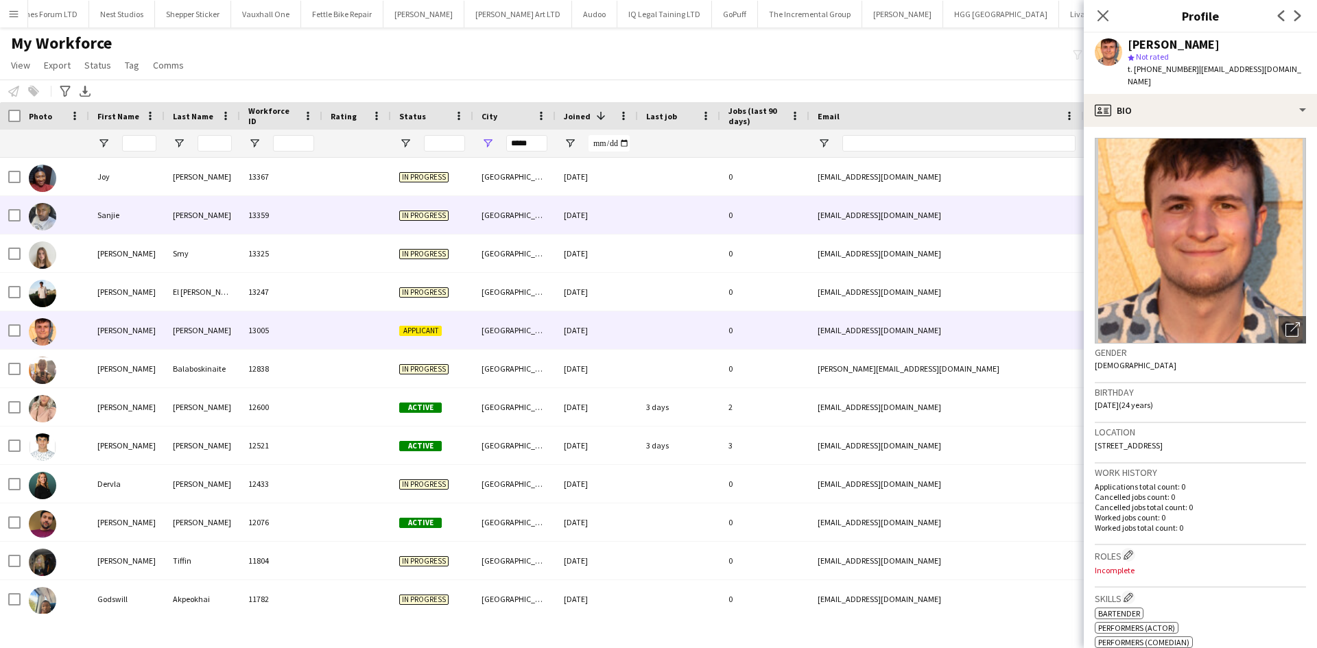
click at [509, 218] on div "[GEOGRAPHIC_DATA]" at bounding box center [514, 215] width 82 height 38
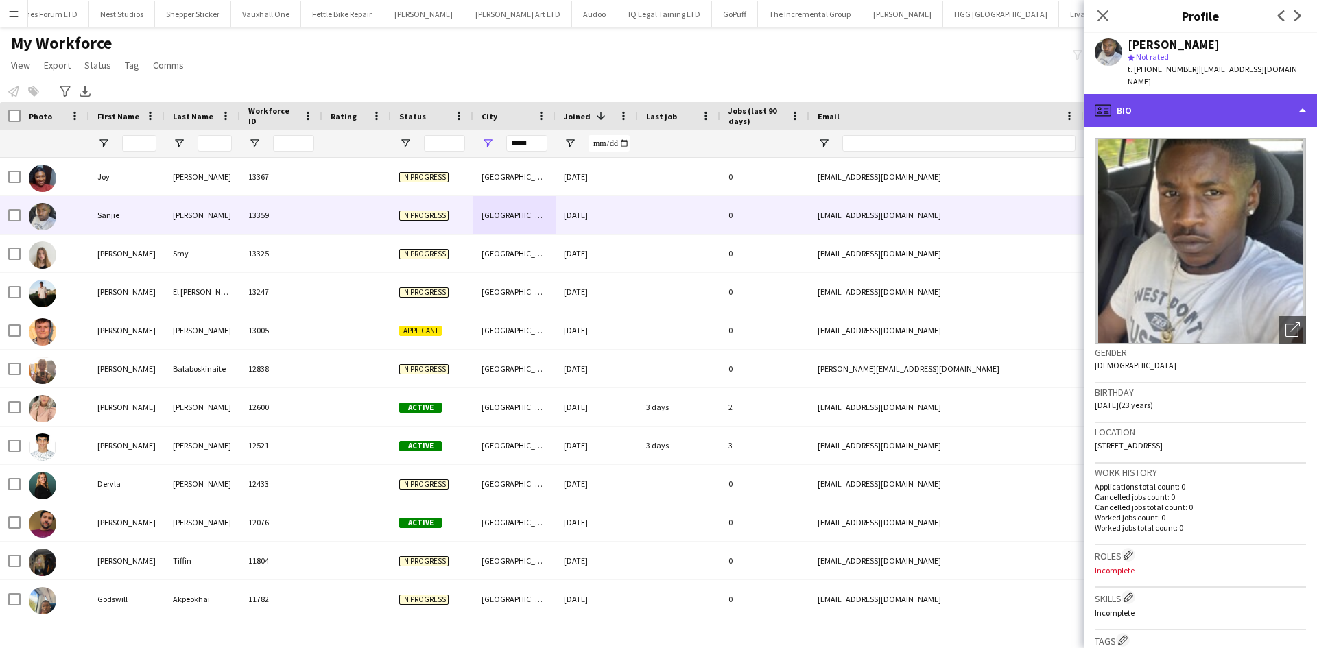
click at [1188, 94] on div "profile Bio" at bounding box center [1200, 110] width 233 height 33
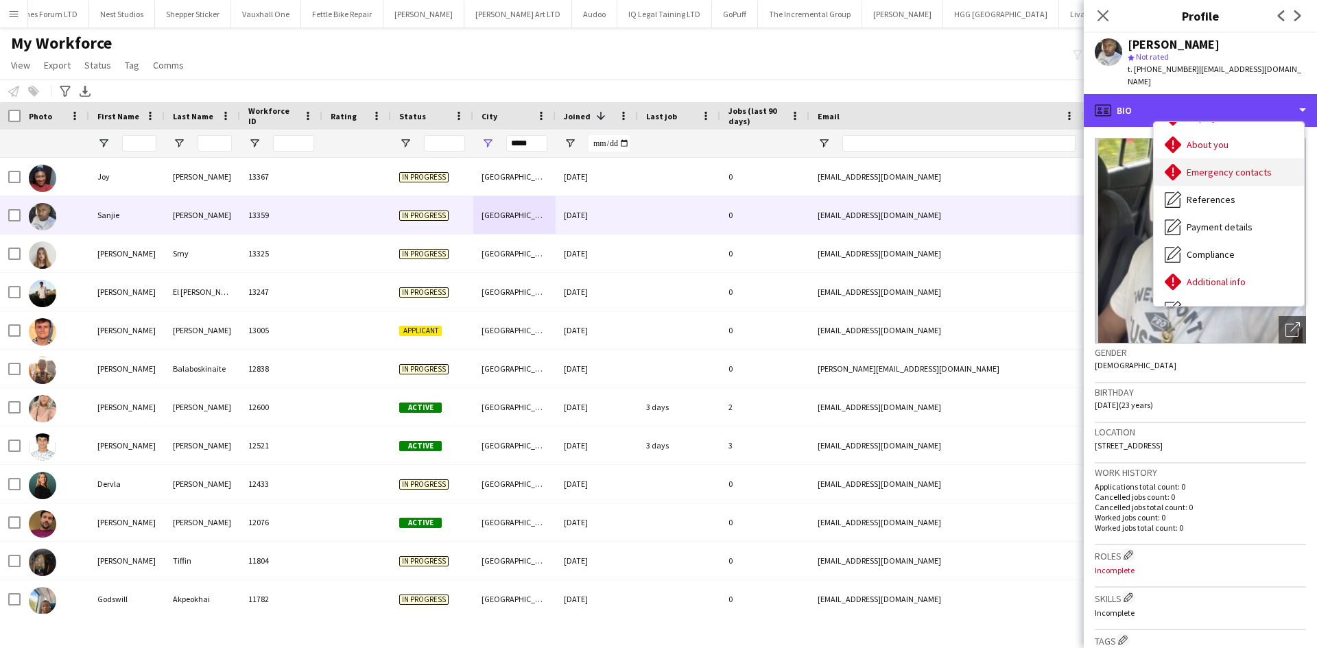
scroll to position [91, 0]
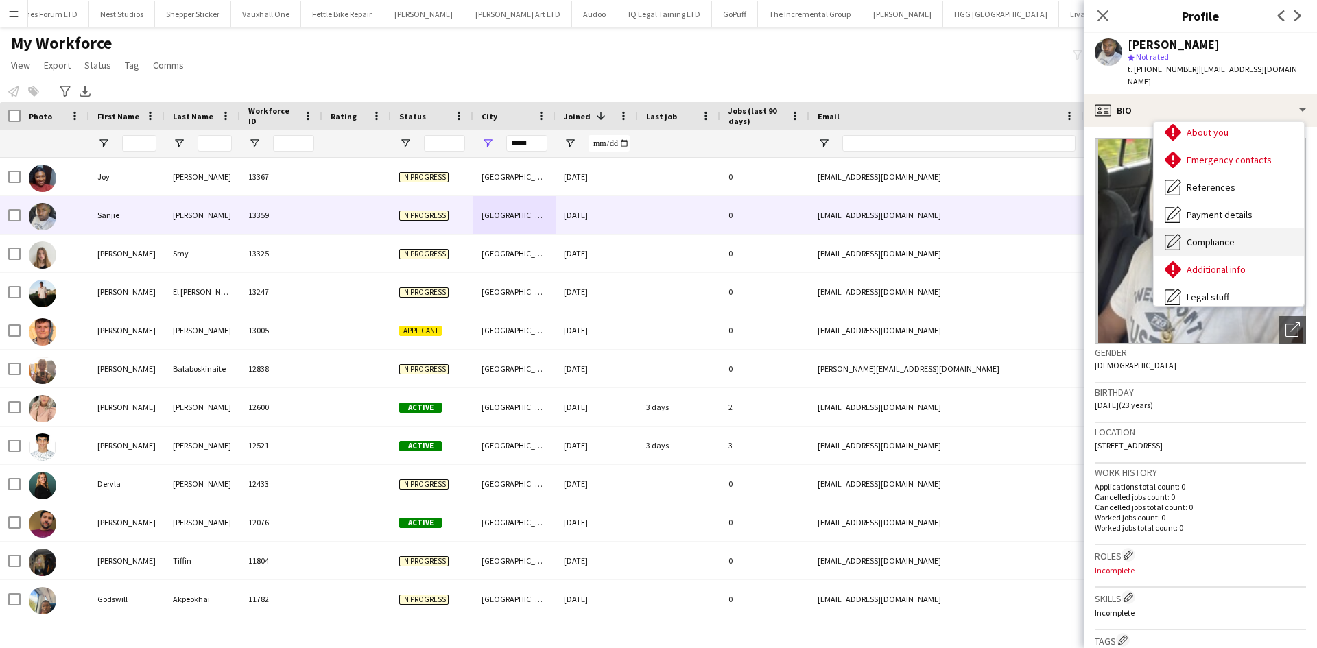
click at [1206, 236] on span "Compliance" at bounding box center [1211, 242] width 48 height 12
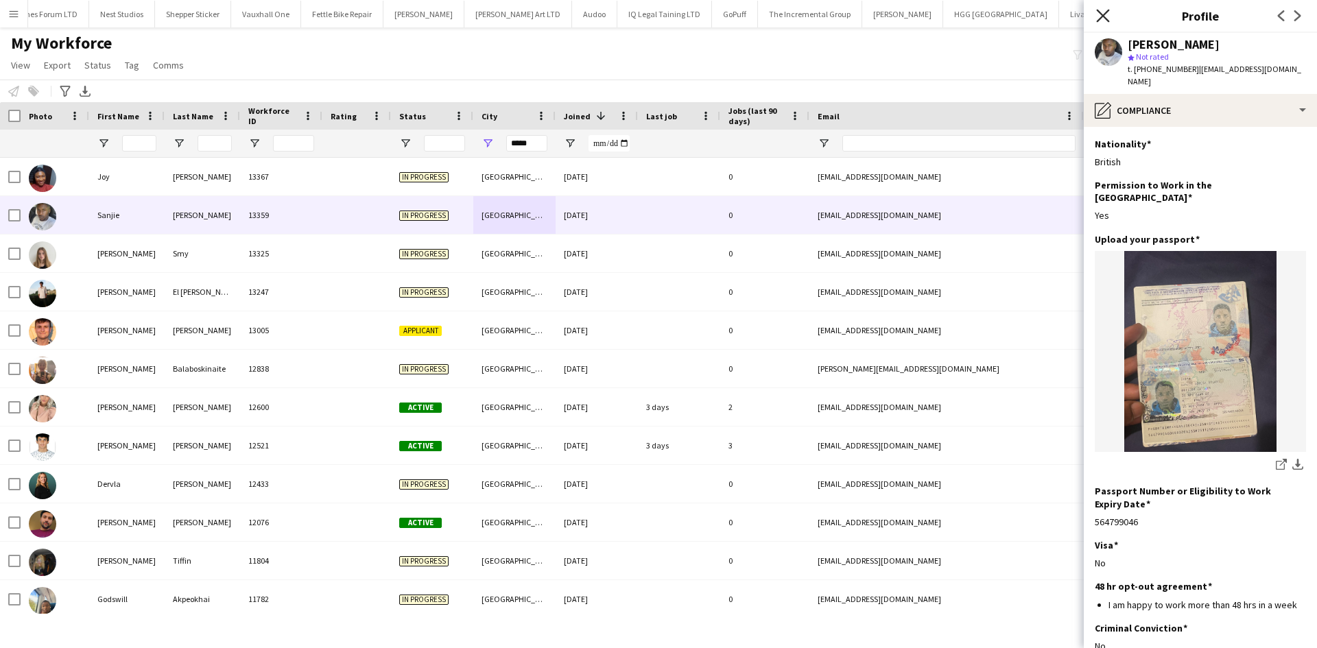
click at [1104, 14] on icon at bounding box center [1102, 15] width 13 height 13
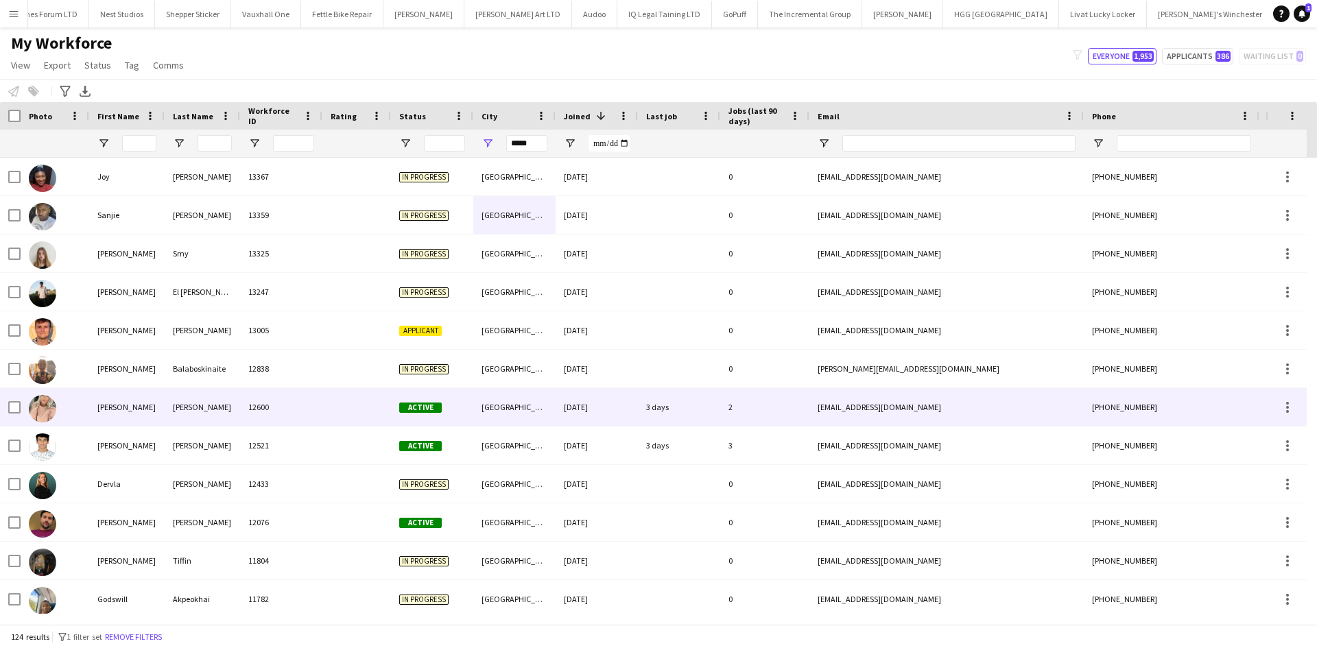
click at [175, 403] on div "[PERSON_NAME]" at bounding box center [202, 407] width 75 height 38
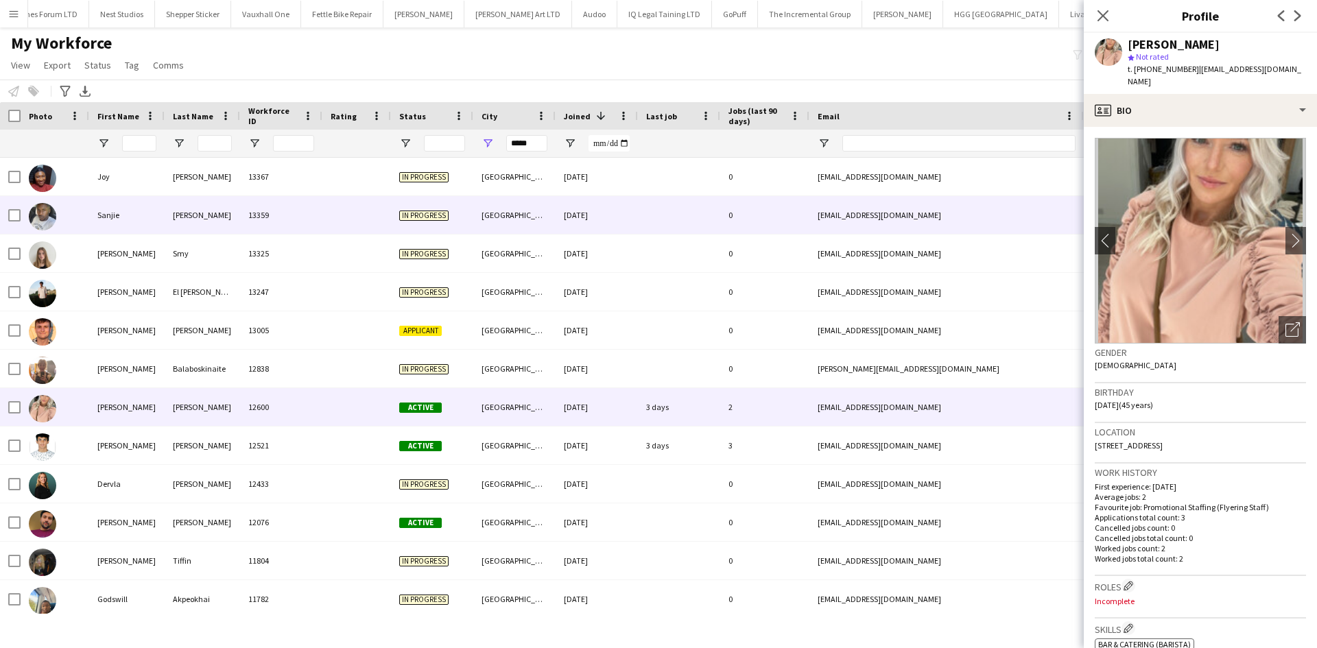
click at [302, 222] on div "13359" at bounding box center [281, 215] width 82 height 38
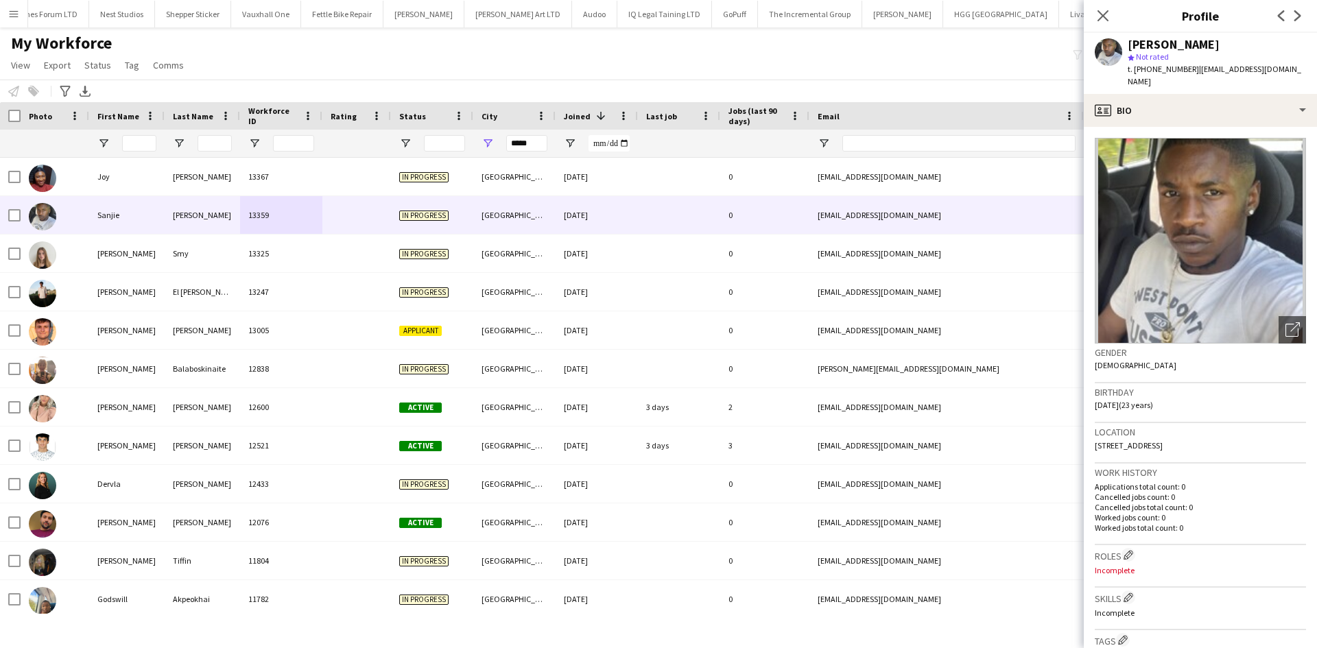
click at [1144, 127] on app-crew-profile-bio "Open photos pop-in Gender [DEMOGRAPHIC_DATA] Birthday [DEMOGRAPHIC_DATA] (23 ye…" at bounding box center [1200, 387] width 233 height 521
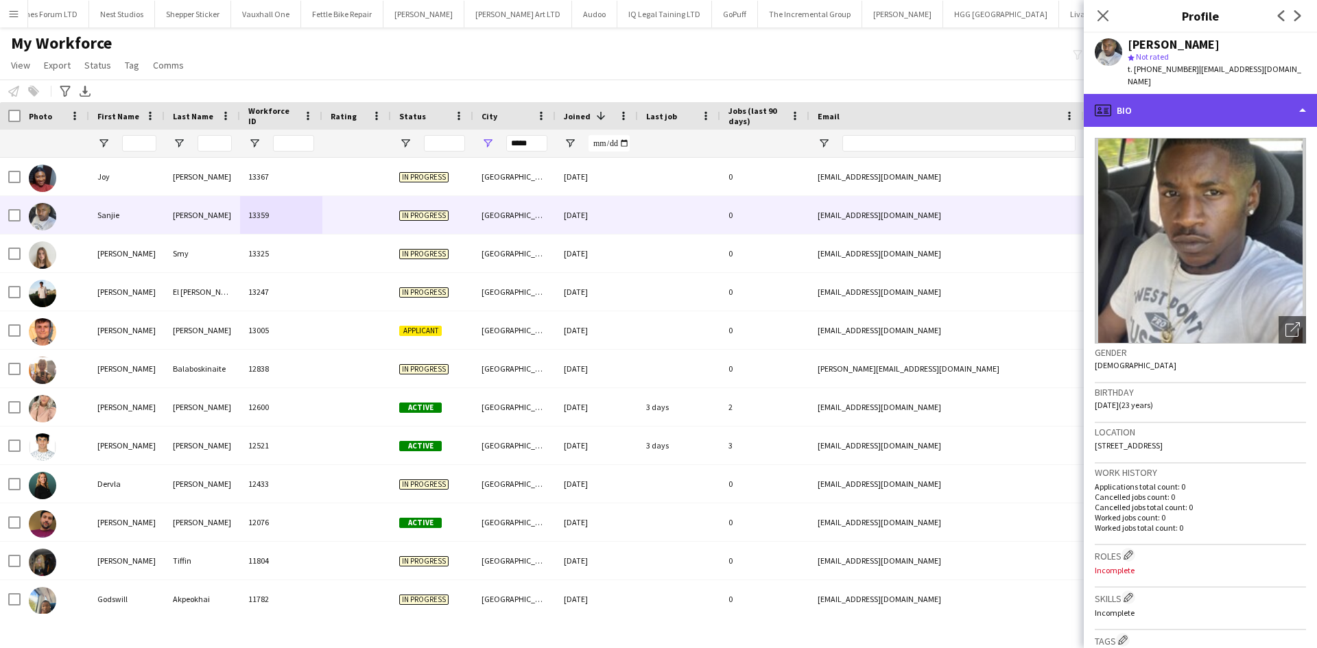
click at [1144, 108] on div "profile Bio" at bounding box center [1200, 110] width 233 height 33
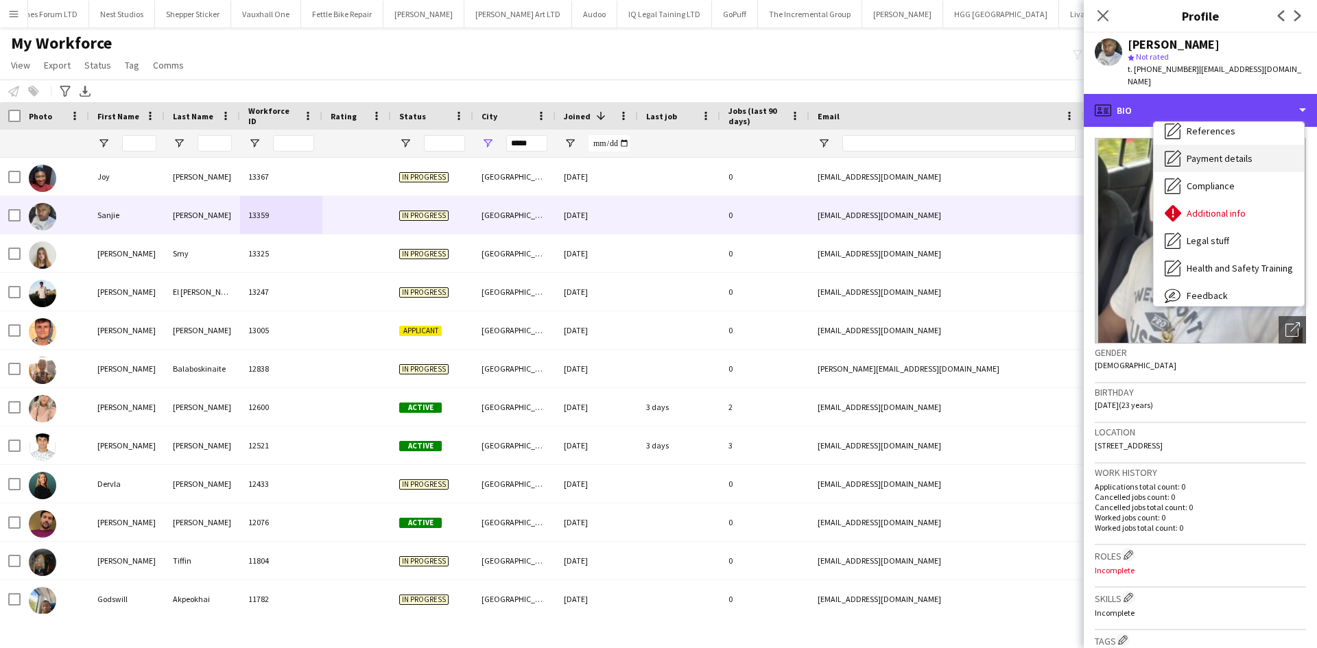
scroll to position [184, 0]
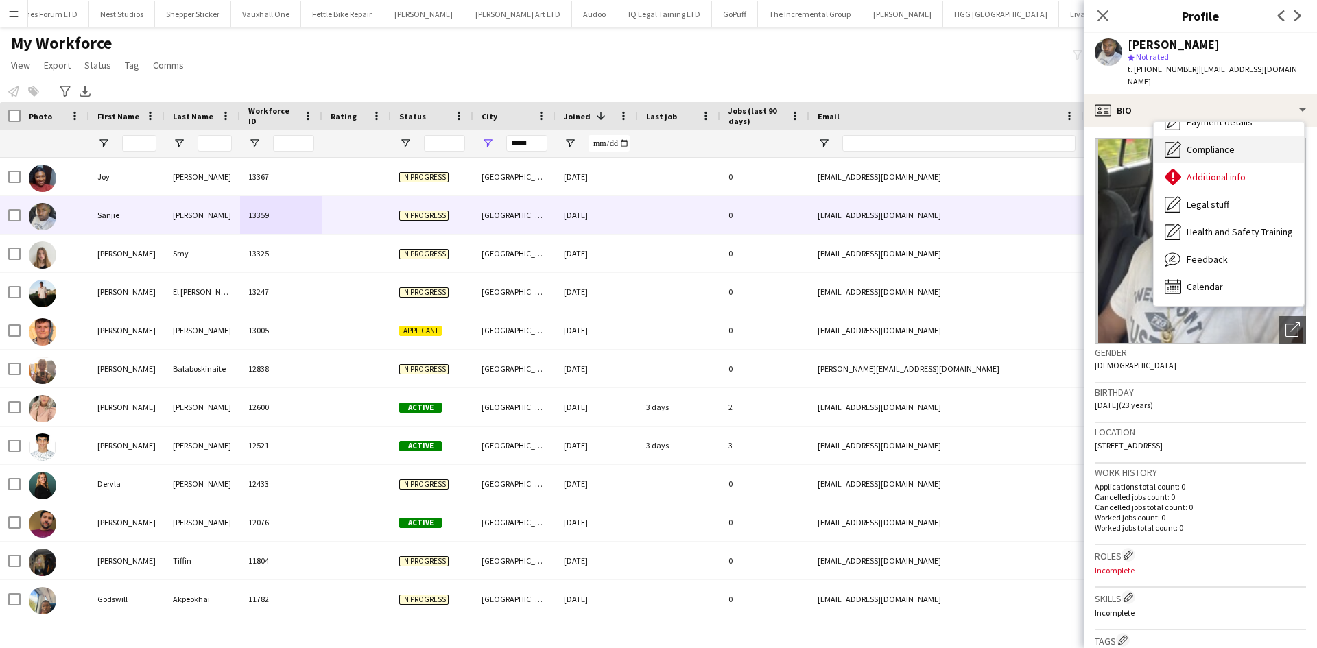
click at [1214, 143] on span "Compliance" at bounding box center [1211, 149] width 48 height 12
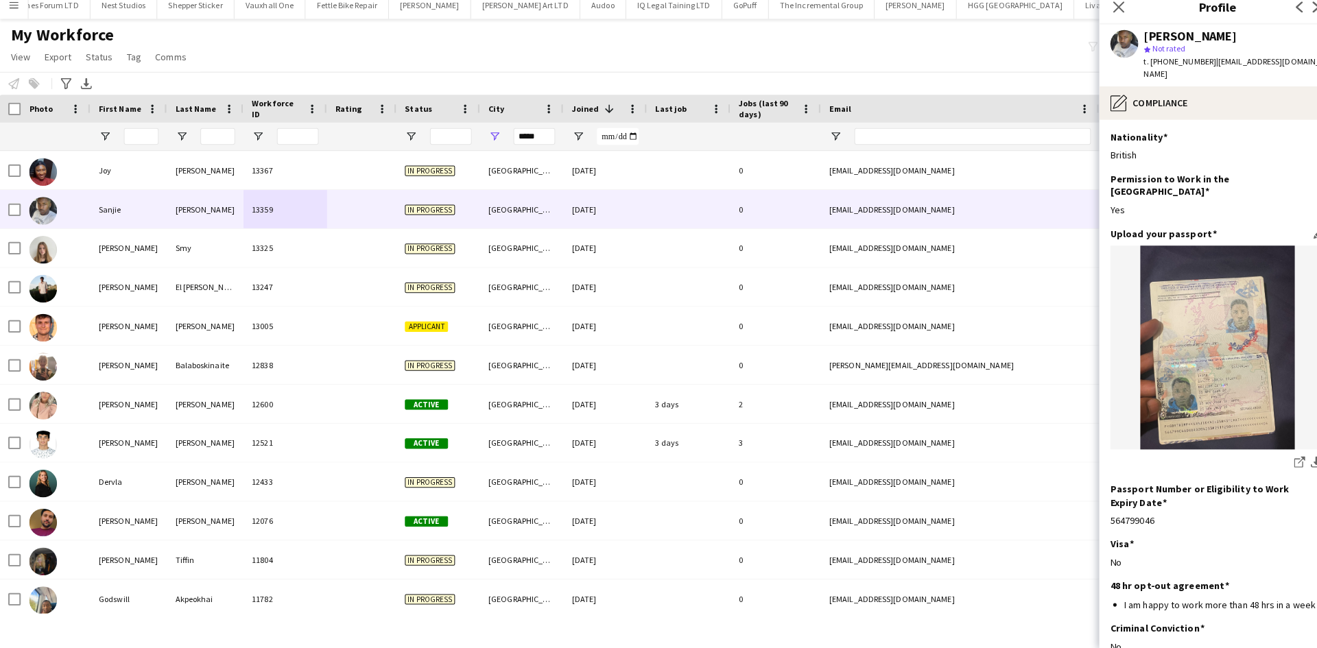
scroll to position [0, 0]
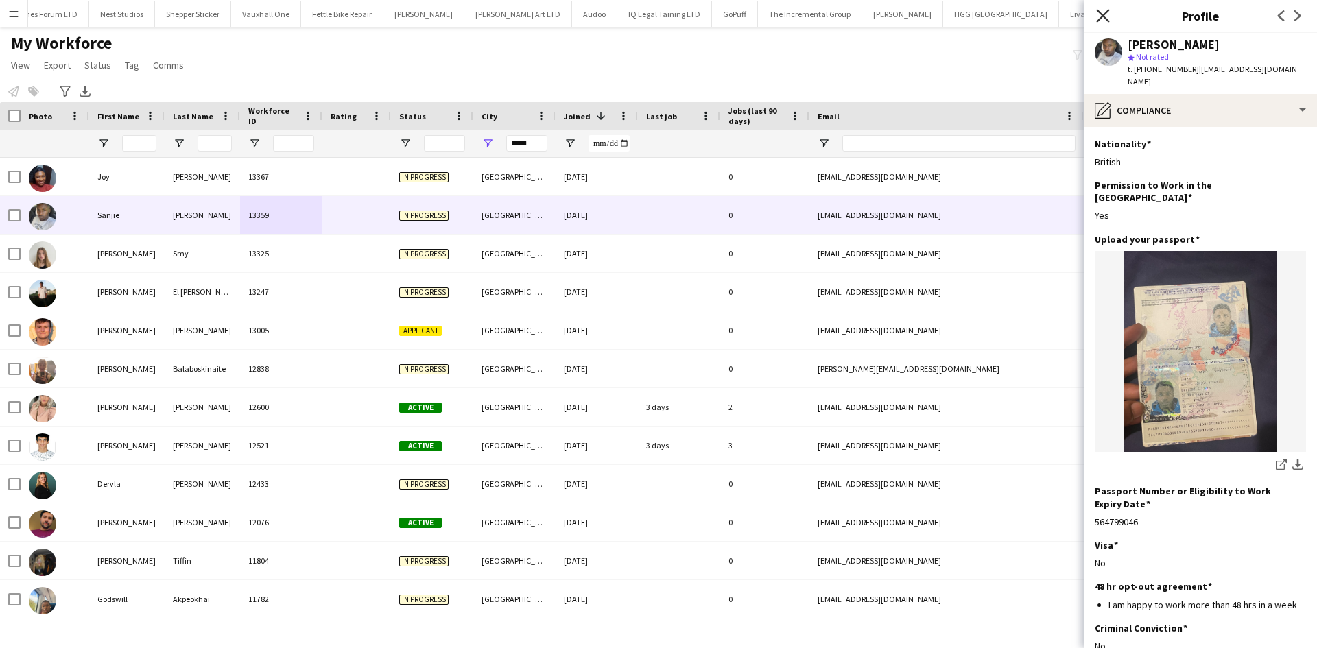
click at [1107, 20] on icon at bounding box center [1102, 15] width 13 height 13
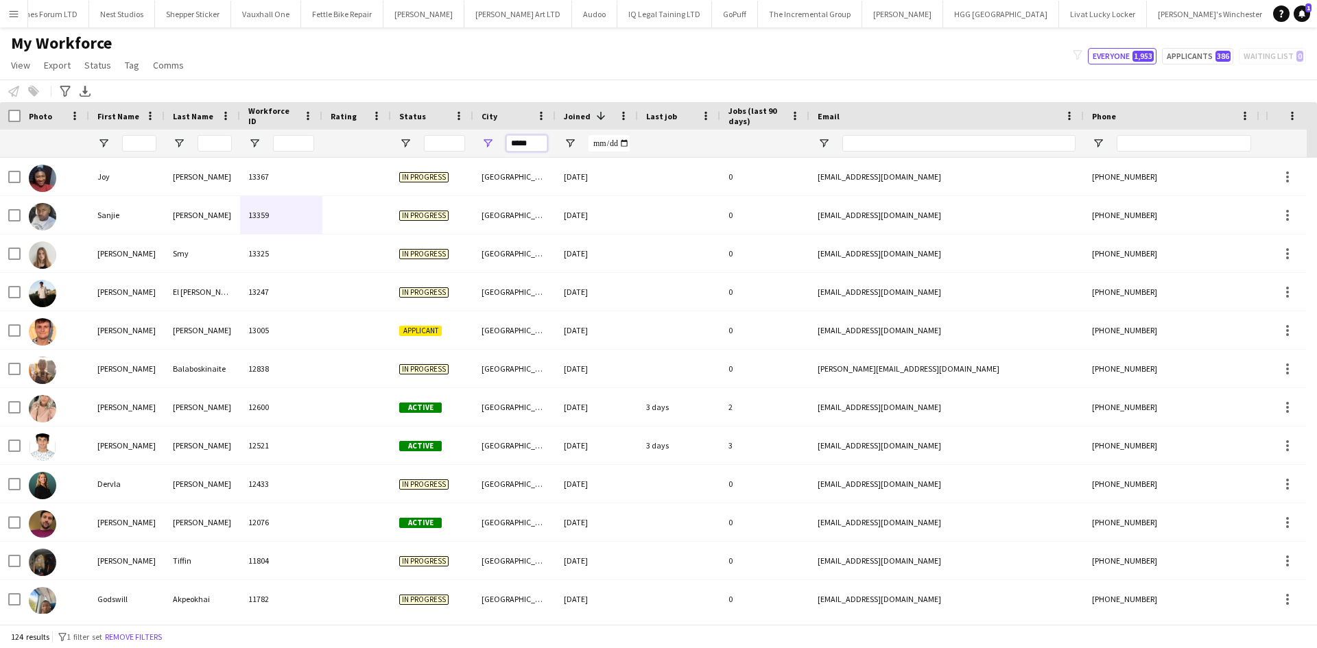
drag, startPoint x: 536, startPoint y: 143, endPoint x: 418, endPoint y: 146, distance: 118.7
click at [418, 146] on div at bounding box center [743, 143] width 1487 height 27
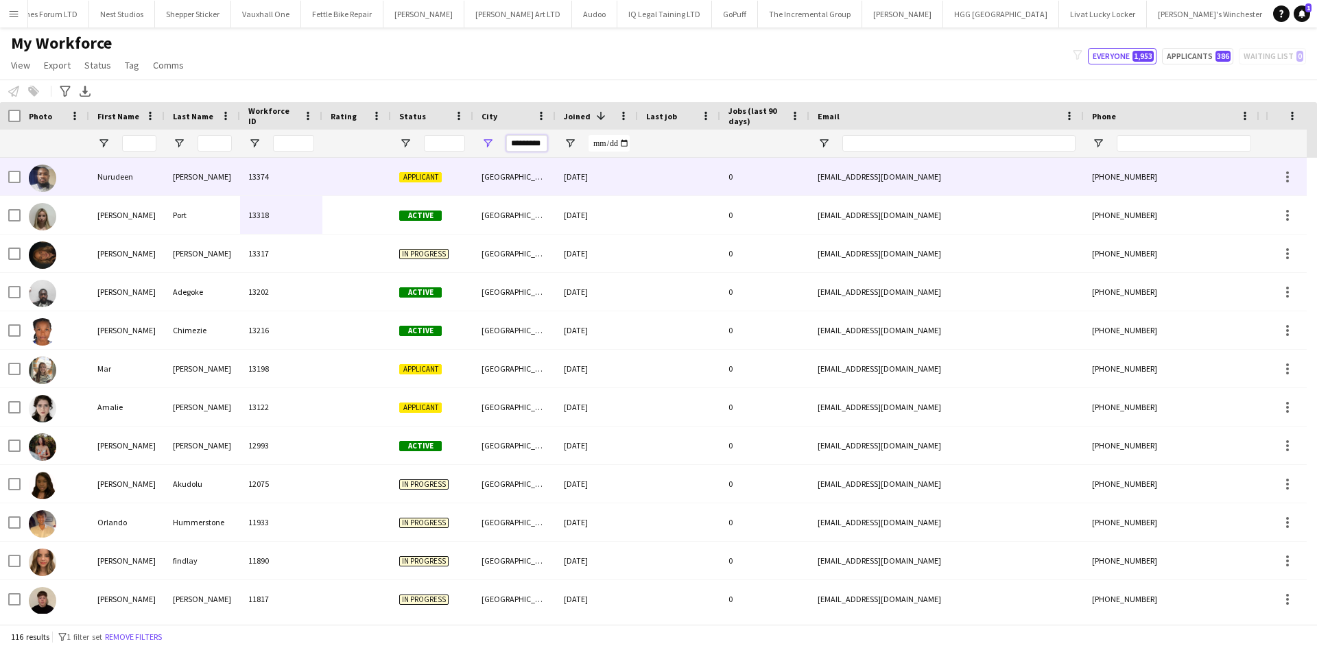
type input "*********"
click at [495, 181] on div "[GEOGRAPHIC_DATA]" at bounding box center [514, 177] width 82 height 38
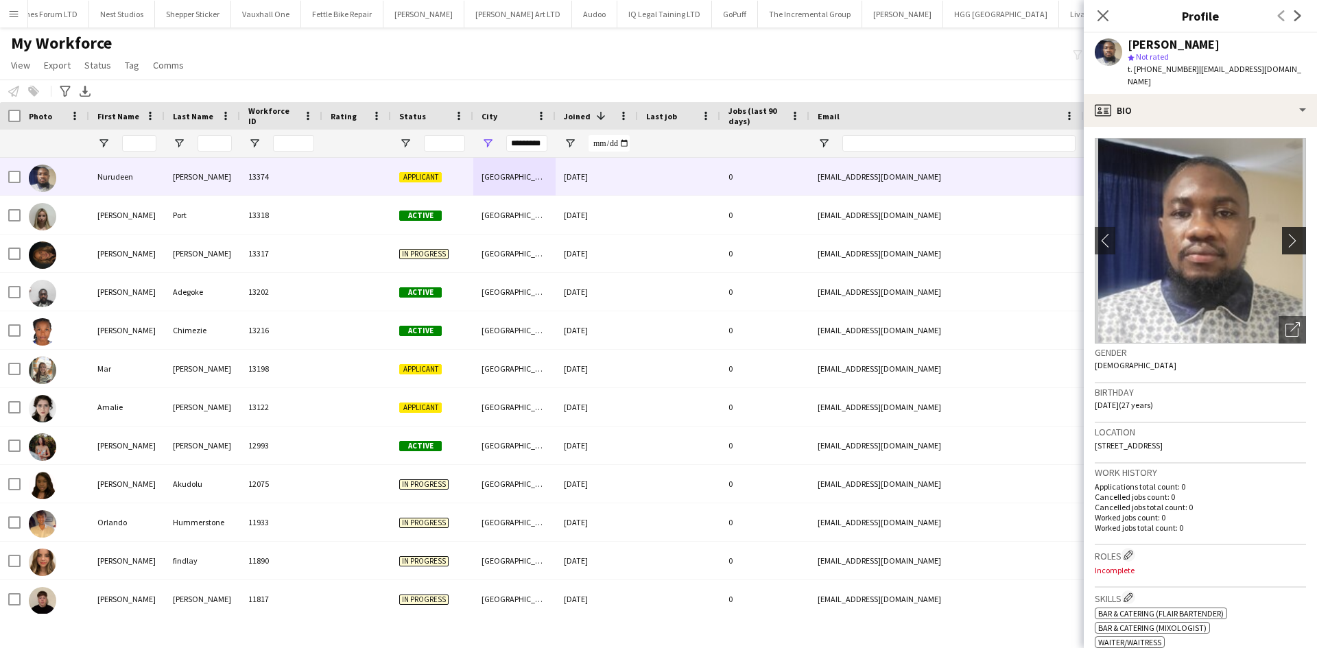
click at [1285, 235] on app-icon "chevron-right" at bounding box center [1295, 240] width 21 height 14
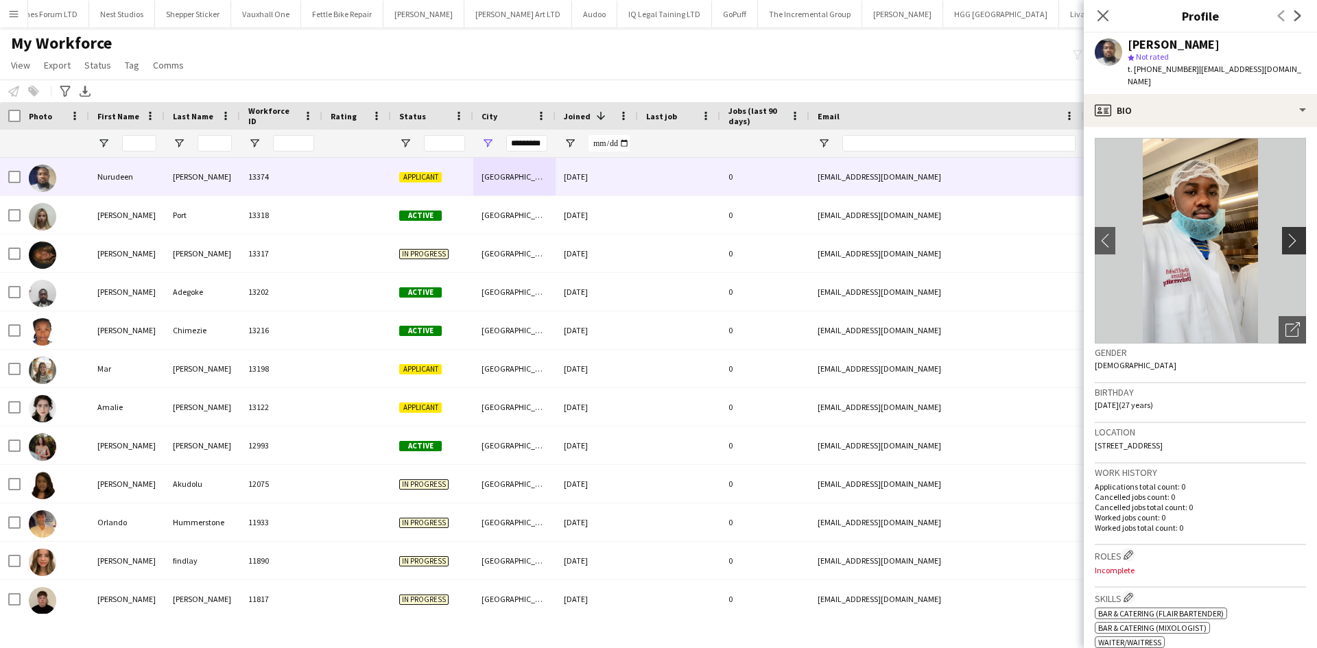
click at [1285, 235] on app-icon "chevron-right" at bounding box center [1295, 240] width 21 height 14
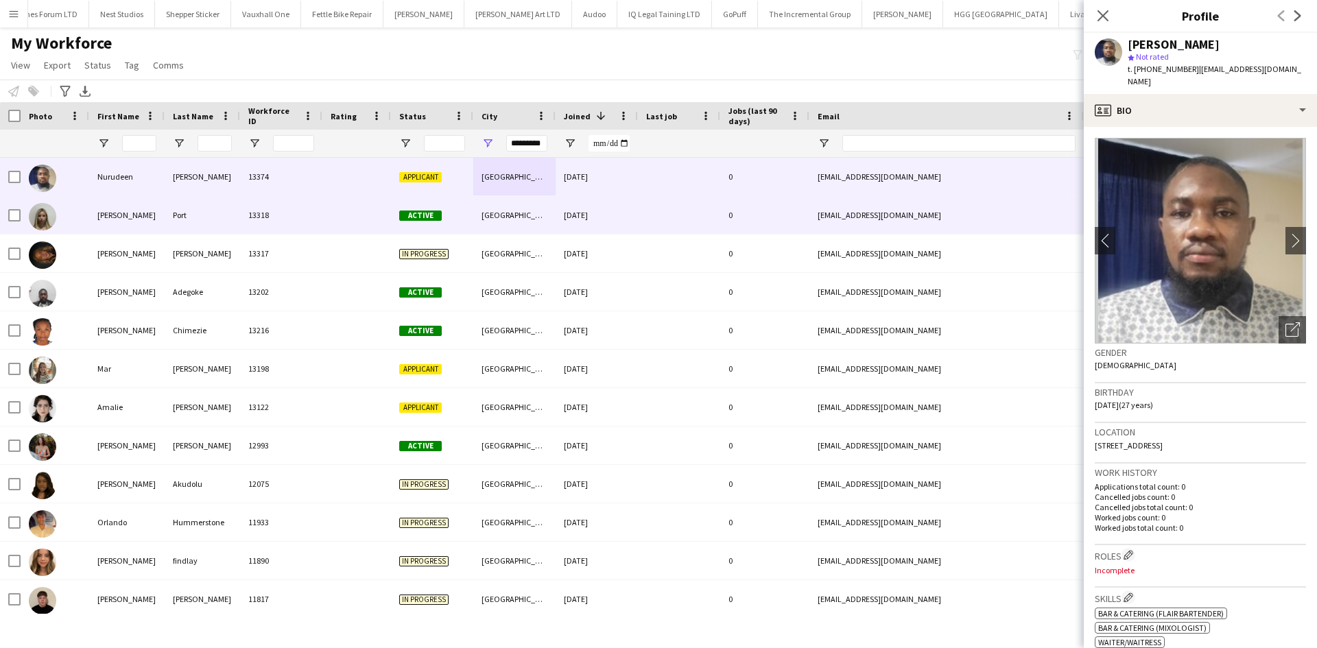
click at [556, 224] on div "[DATE]" at bounding box center [597, 215] width 82 height 38
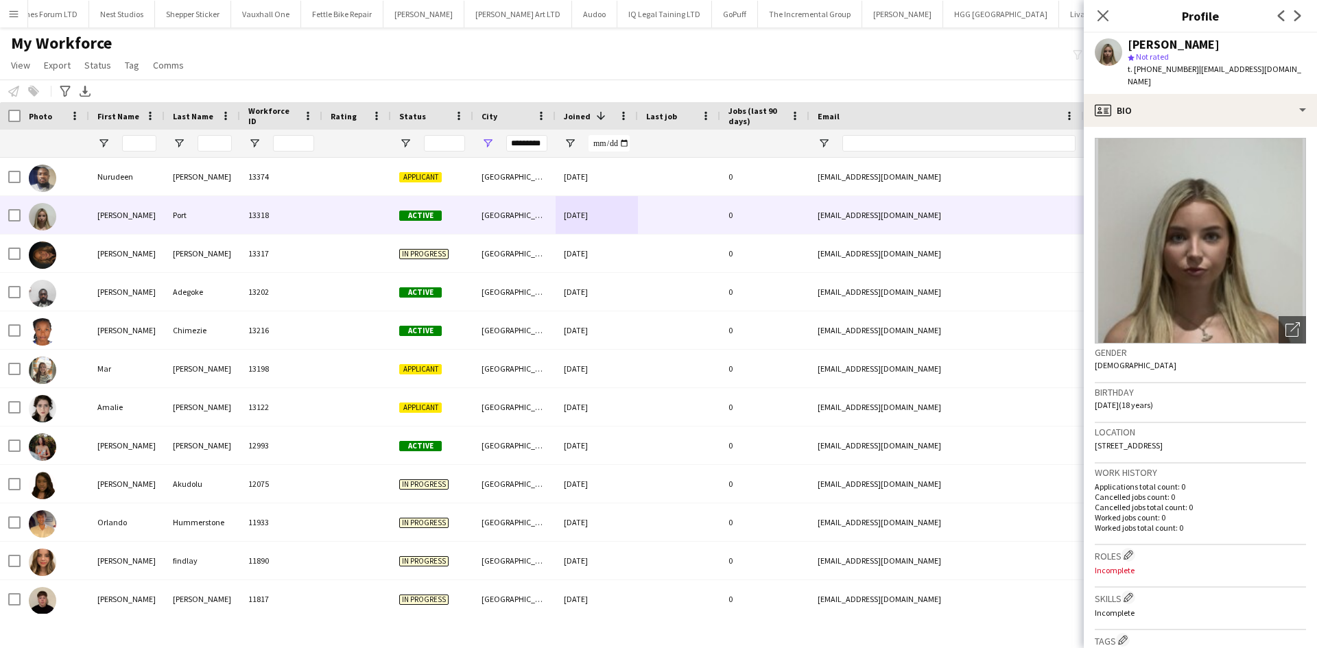
drag, startPoint x: 1160, startPoint y: 444, endPoint x: 1130, endPoint y: 450, distance: 30.8
click at [1130, 450] on div "Location [STREET_ADDRESS]" at bounding box center [1200, 443] width 211 height 40
copy span "S10 3AH"
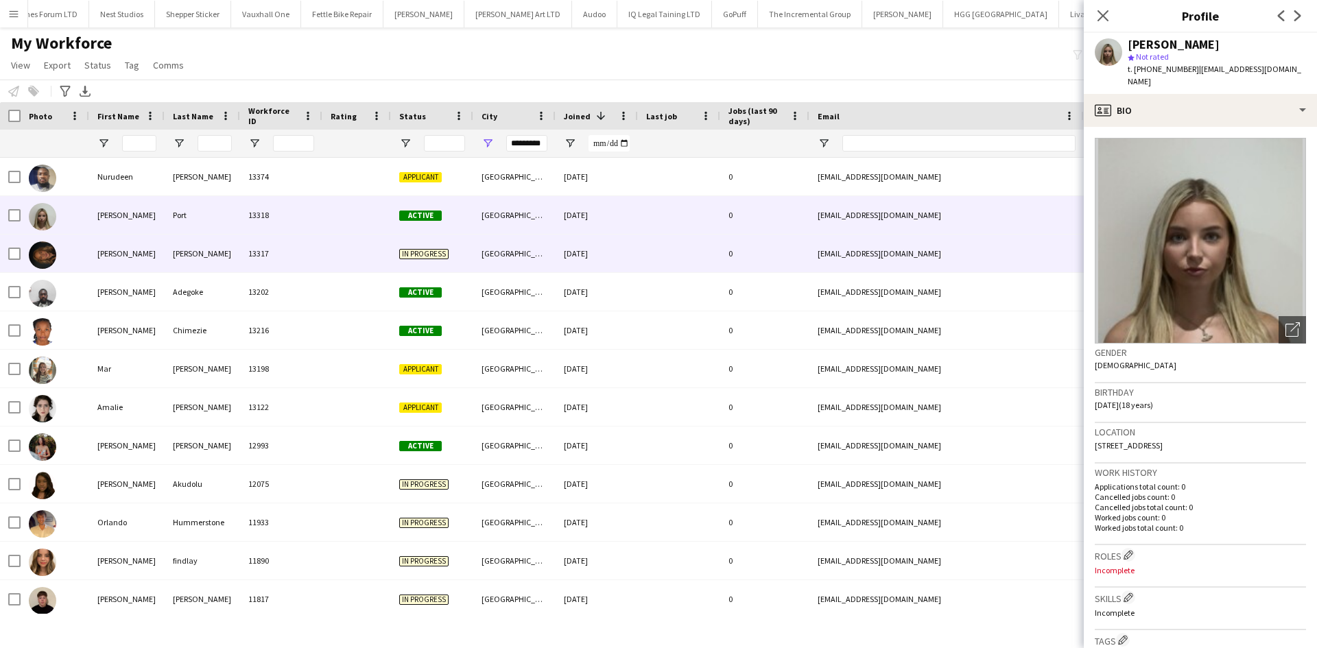
click at [482, 267] on div "[GEOGRAPHIC_DATA]" at bounding box center [514, 254] width 82 height 38
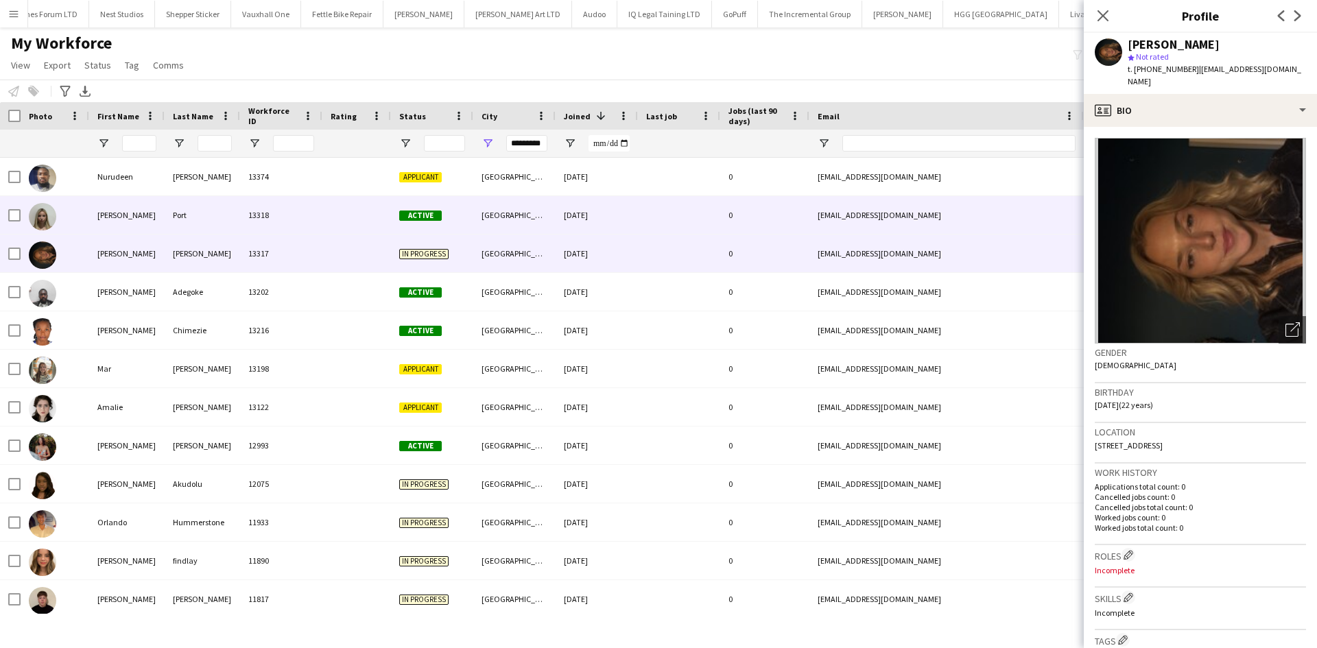
click at [556, 209] on div "[DATE]" at bounding box center [597, 215] width 82 height 38
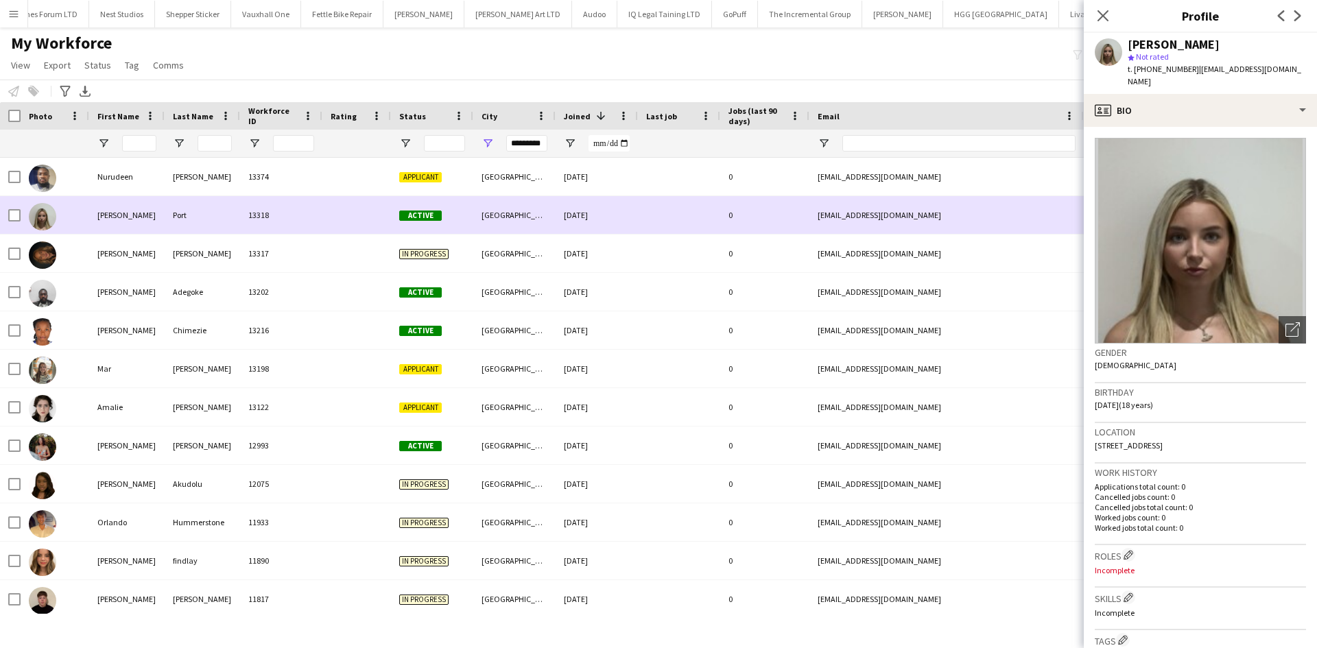
click at [556, 230] on div "[DATE]" at bounding box center [597, 215] width 82 height 38
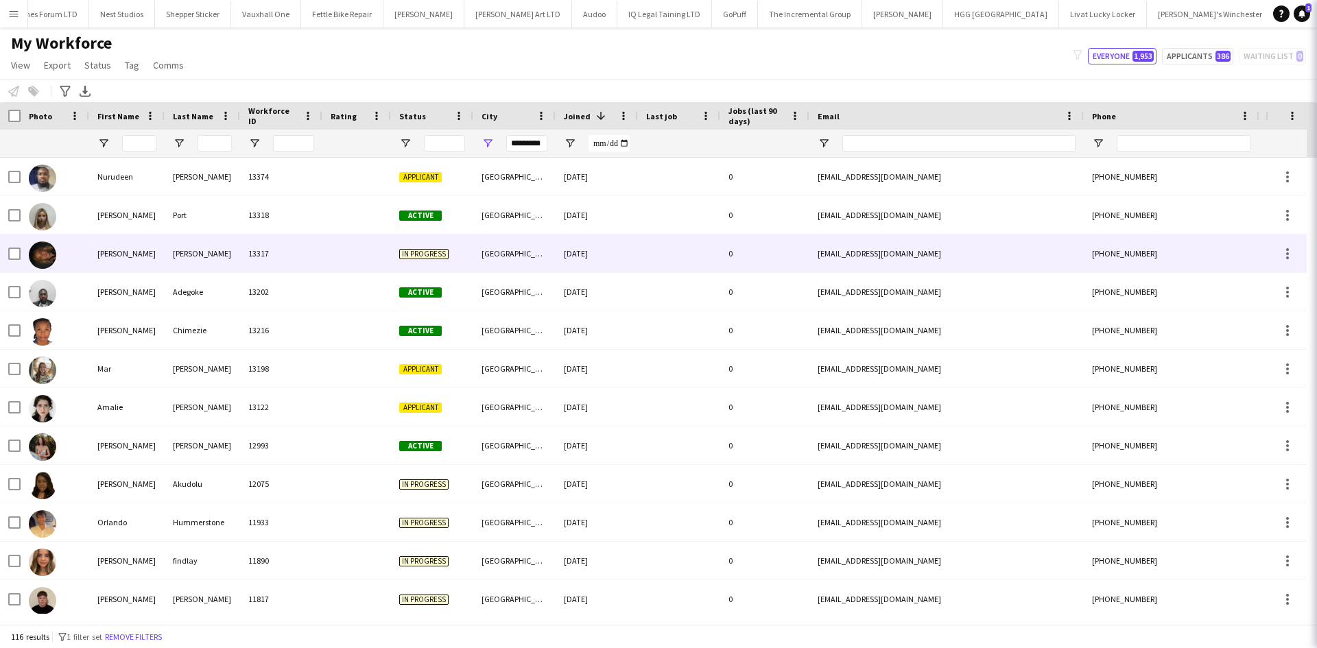
click at [565, 257] on div "[DATE]" at bounding box center [597, 254] width 82 height 38
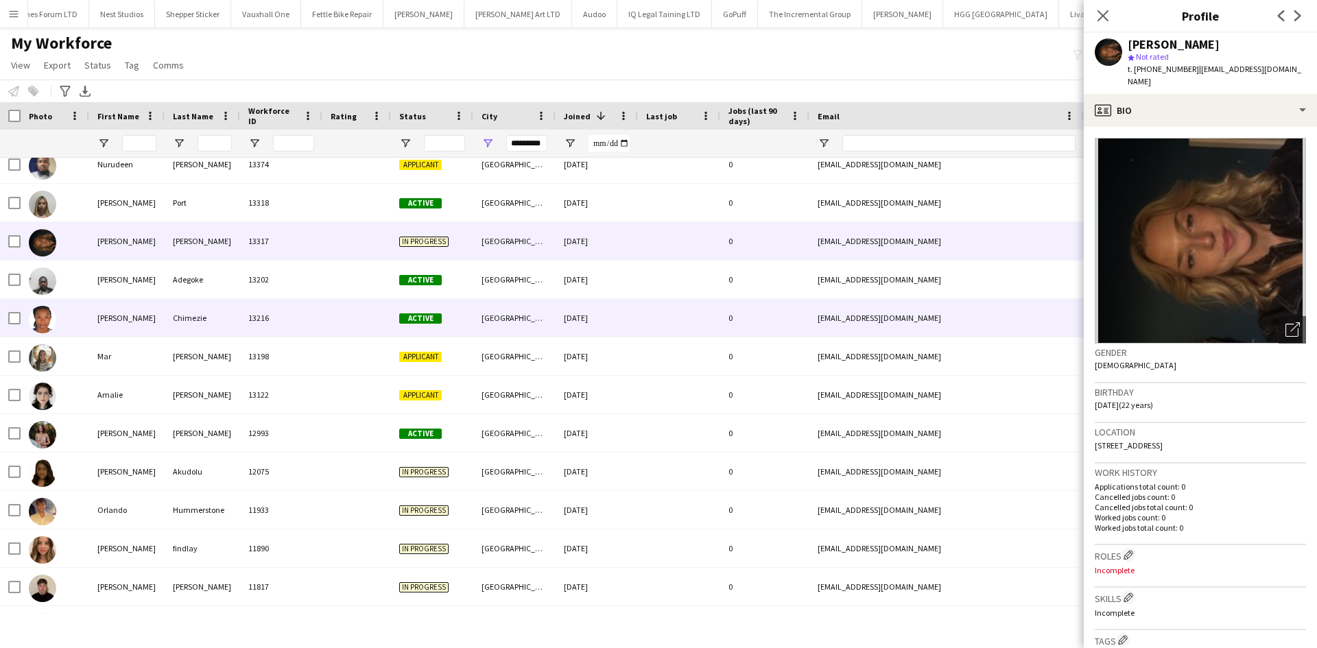
scroll to position [13, 0]
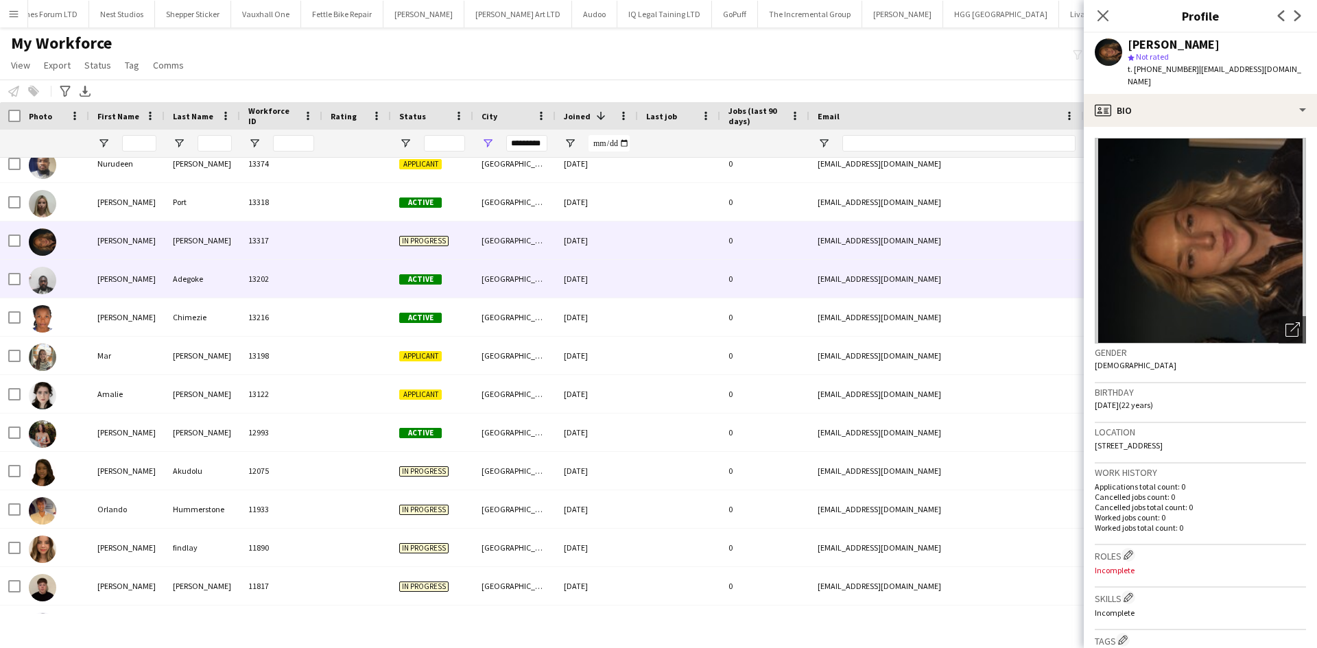
click at [560, 279] on div "[DATE]" at bounding box center [597, 279] width 82 height 38
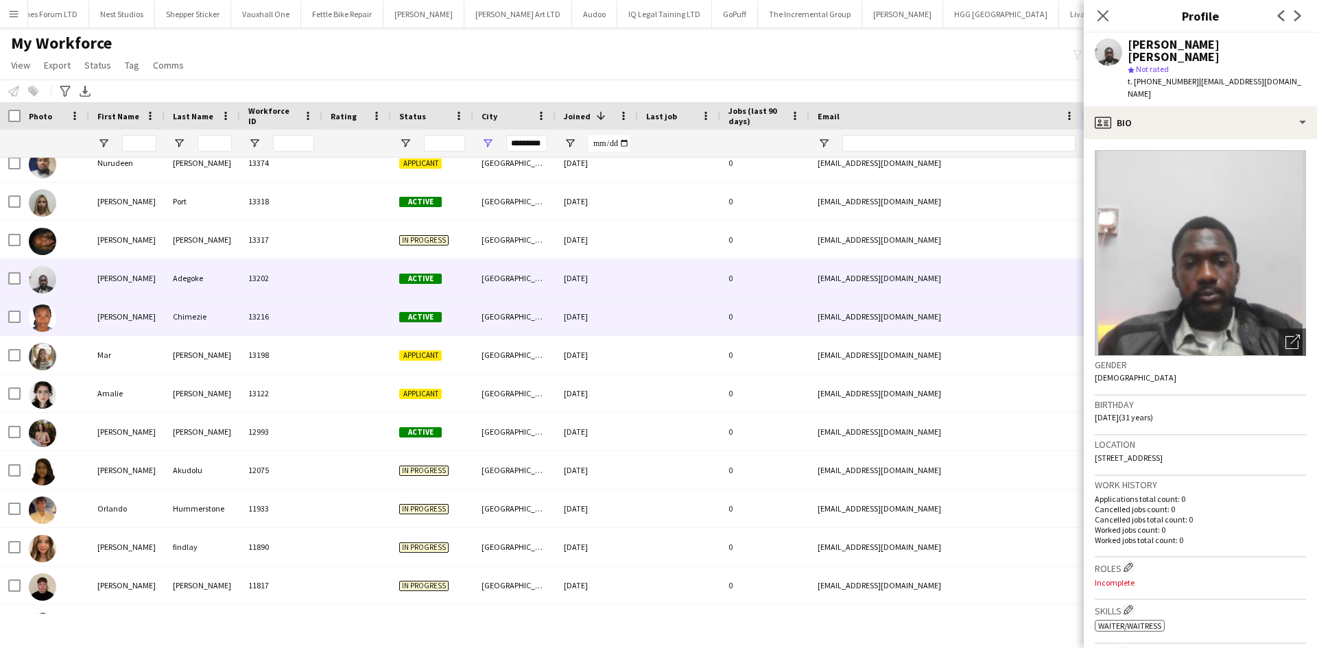
scroll to position [14, 0]
click at [551, 314] on div "[GEOGRAPHIC_DATA]" at bounding box center [514, 316] width 82 height 38
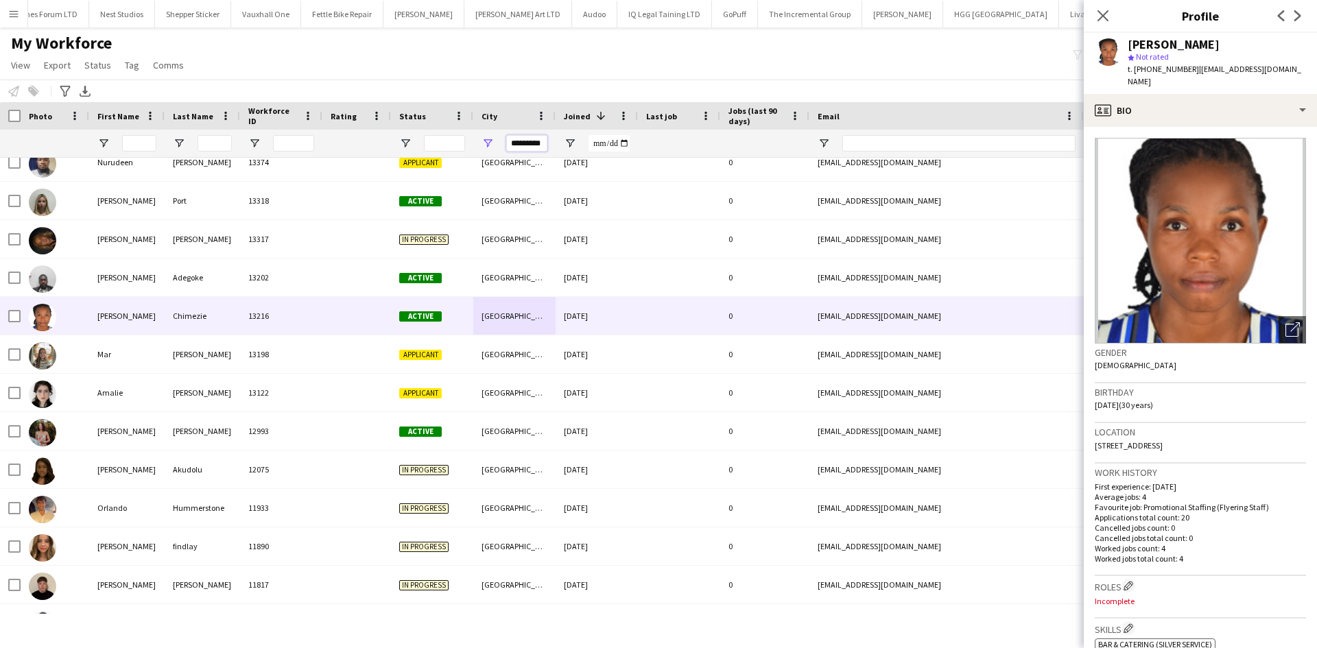
drag, startPoint x: 543, startPoint y: 142, endPoint x: 493, endPoint y: 147, distance: 49.6
click at [493, 147] on div "*********" at bounding box center [514, 143] width 82 height 27
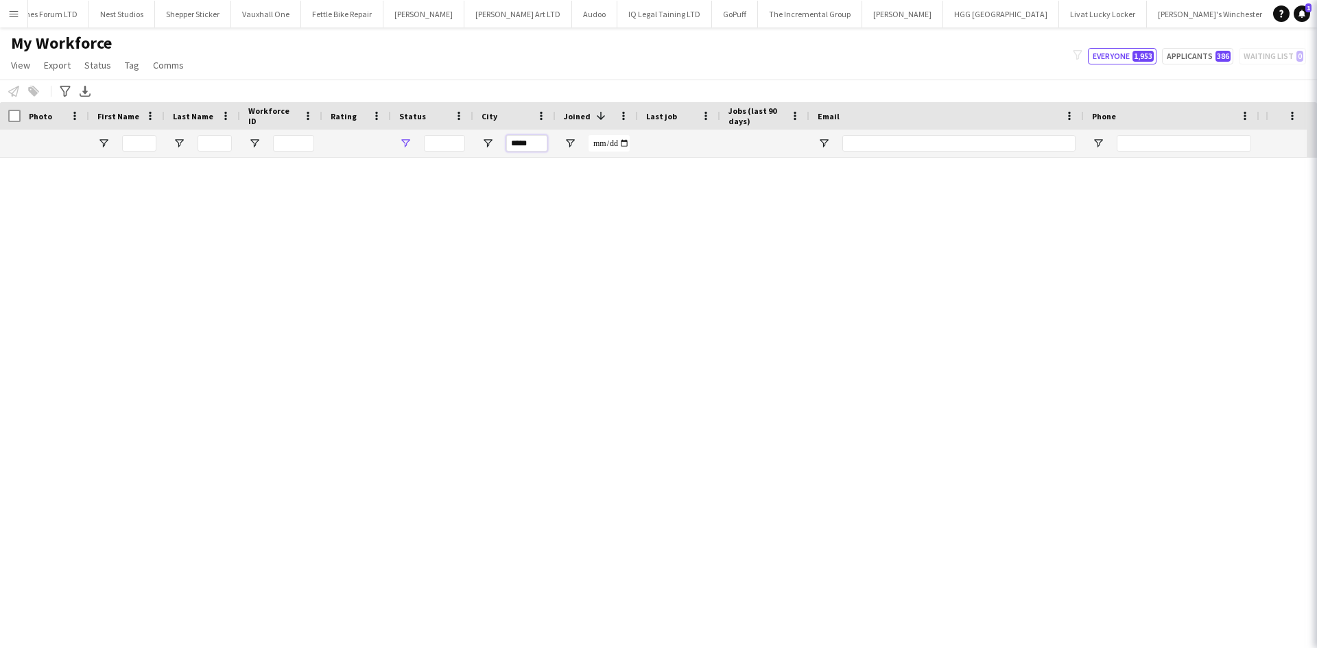
type input "*****"
click at [408, 141] on span "Open Filter Menu" at bounding box center [405, 143] width 12 height 12
click at [405, 144] on span "Open Filter Menu" at bounding box center [405, 143] width 12 height 12
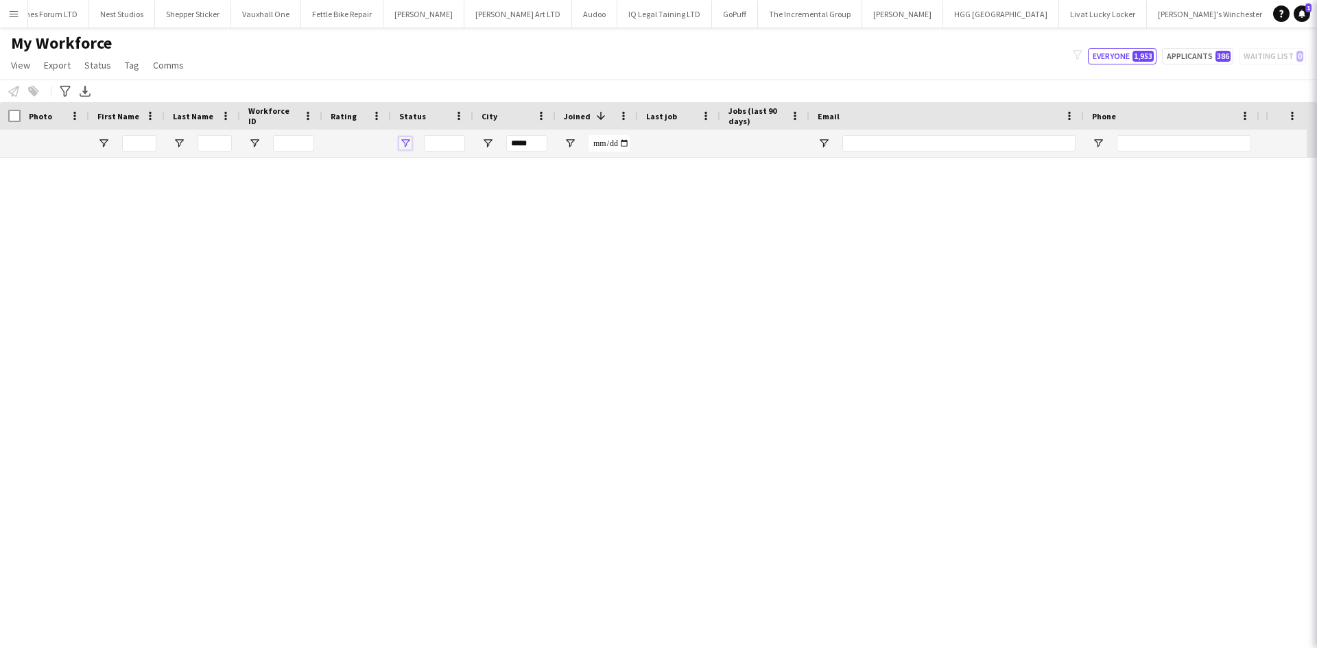
click at [405, 144] on span "Open Filter Menu" at bounding box center [405, 143] width 12 height 12
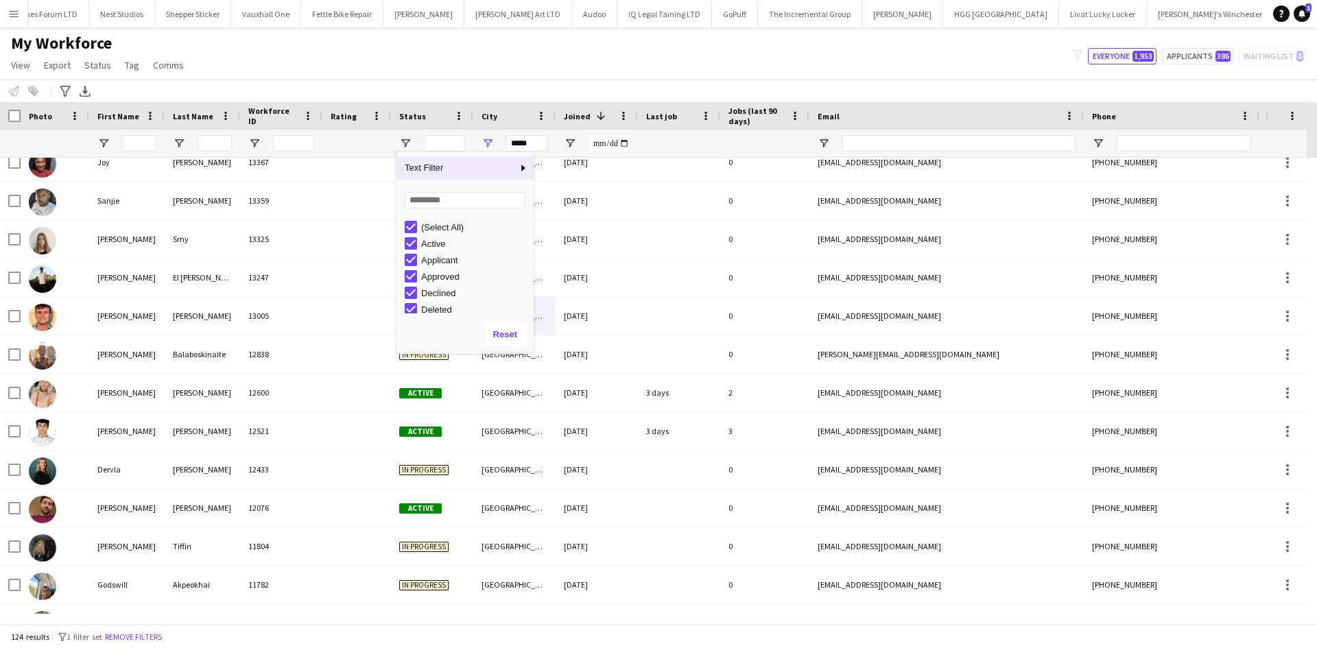
click at [440, 276] on div "Approved" at bounding box center [475, 277] width 108 height 10
click at [439, 295] on div "Declined" at bounding box center [475, 293] width 108 height 10
click at [439, 311] on div "Deleted" at bounding box center [475, 310] width 108 height 10
click at [436, 239] on div "In progress" at bounding box center [475, 240] width 108 height 10
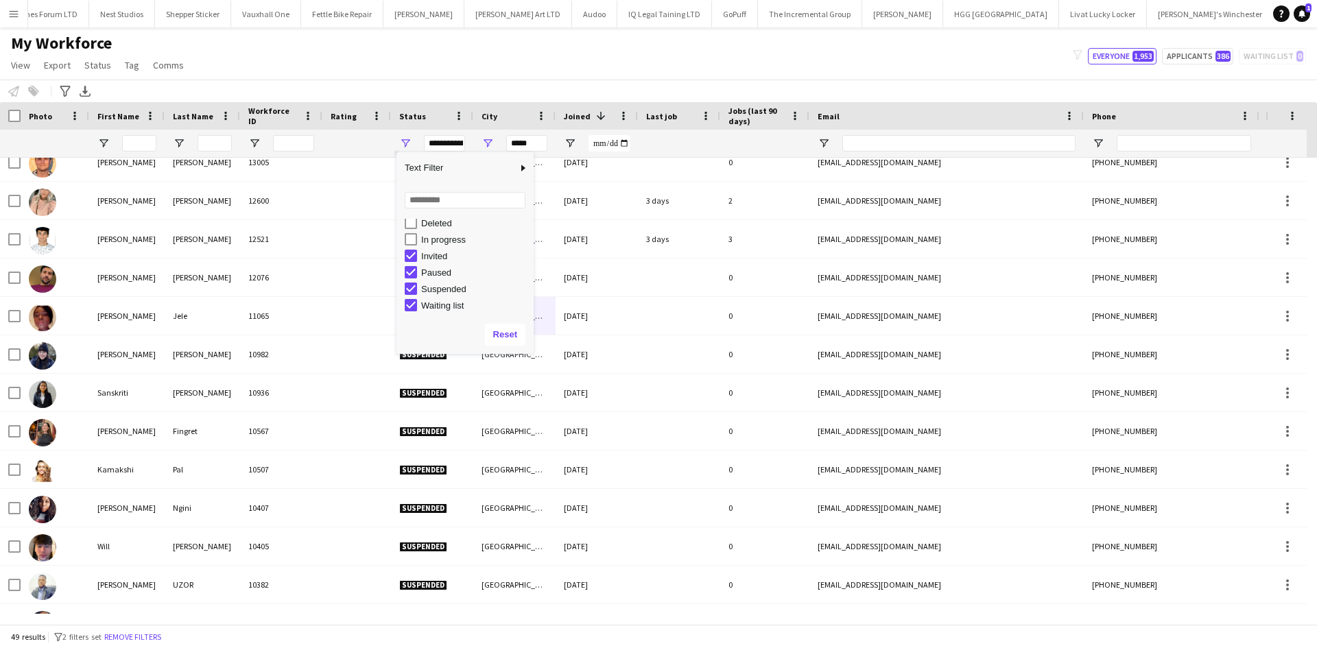
click at [431, 252] on div "Invited" at bounding box center [475, 256] width 108 height 10
click at [433, 278] on div "Paused" at bounding box center [475, 272] width 108 height 10
click at [435, 296] on div "Suspended" at bounding box center [469, 289] width 129 height 16
click at [433, 309] on div "Waiting list" at bounding box center [475, 305] width 108 height 10
click at [440, 288] on div "Suspended" at bounding box center [475, 289] width 108 height 10
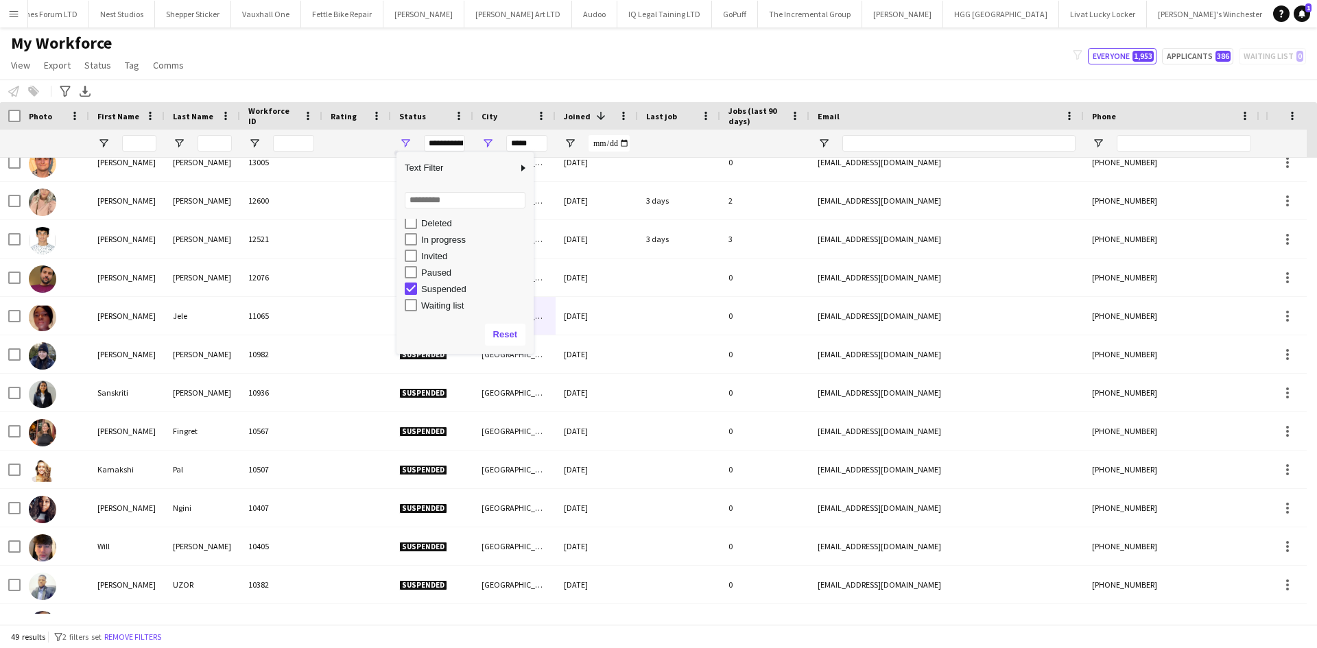
type input "**********"
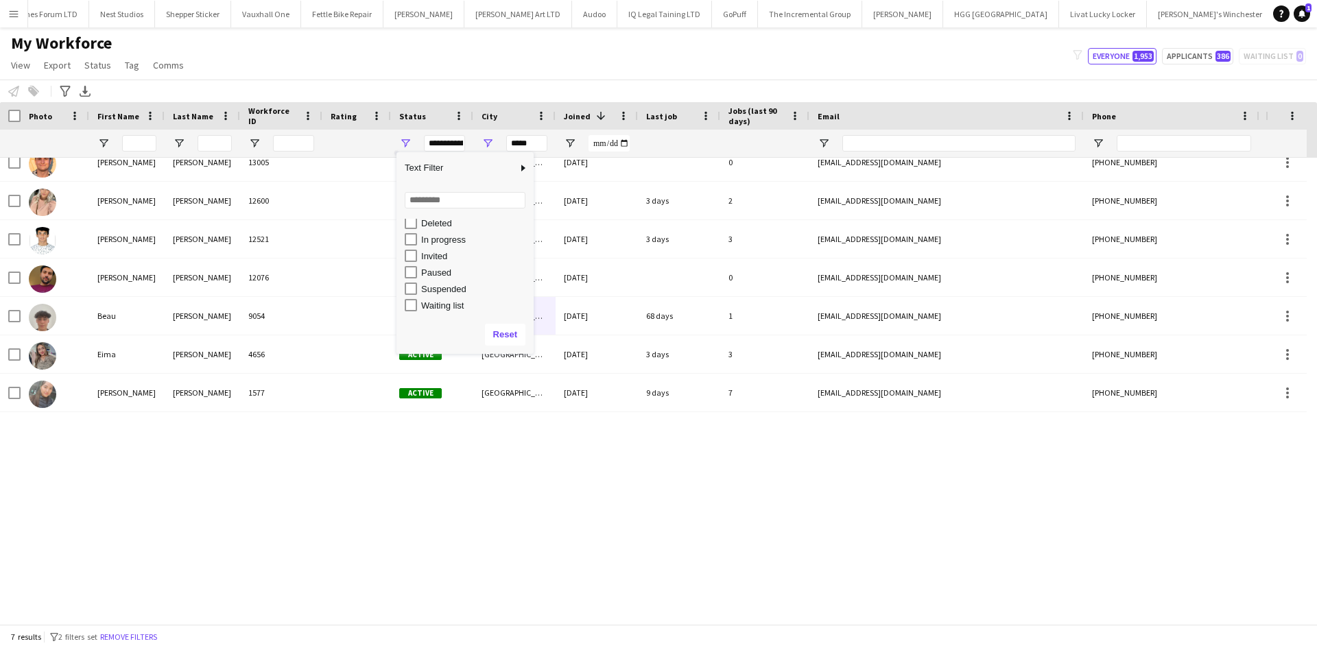
scroll to position [0, 0]
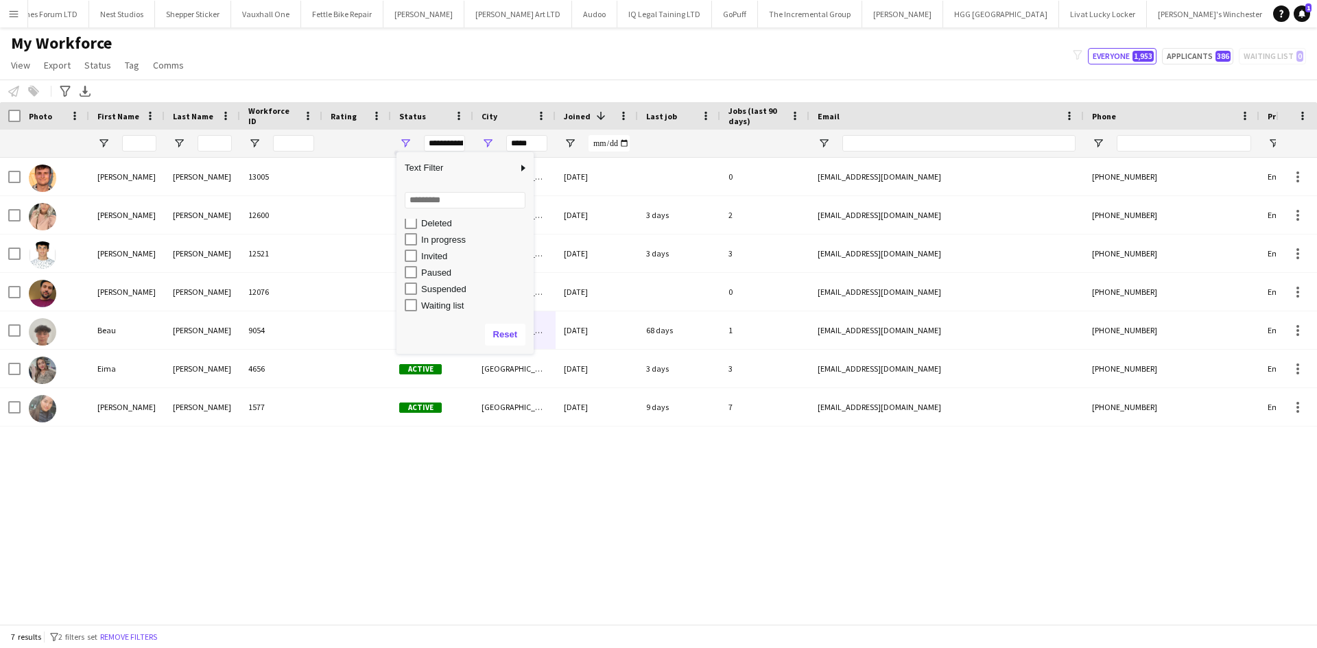
click at [608, 60] on div "My Workforce View Views Default view New view Update view Delete view Edit name…" at bounding box center [658, 56] width 1317 height 47
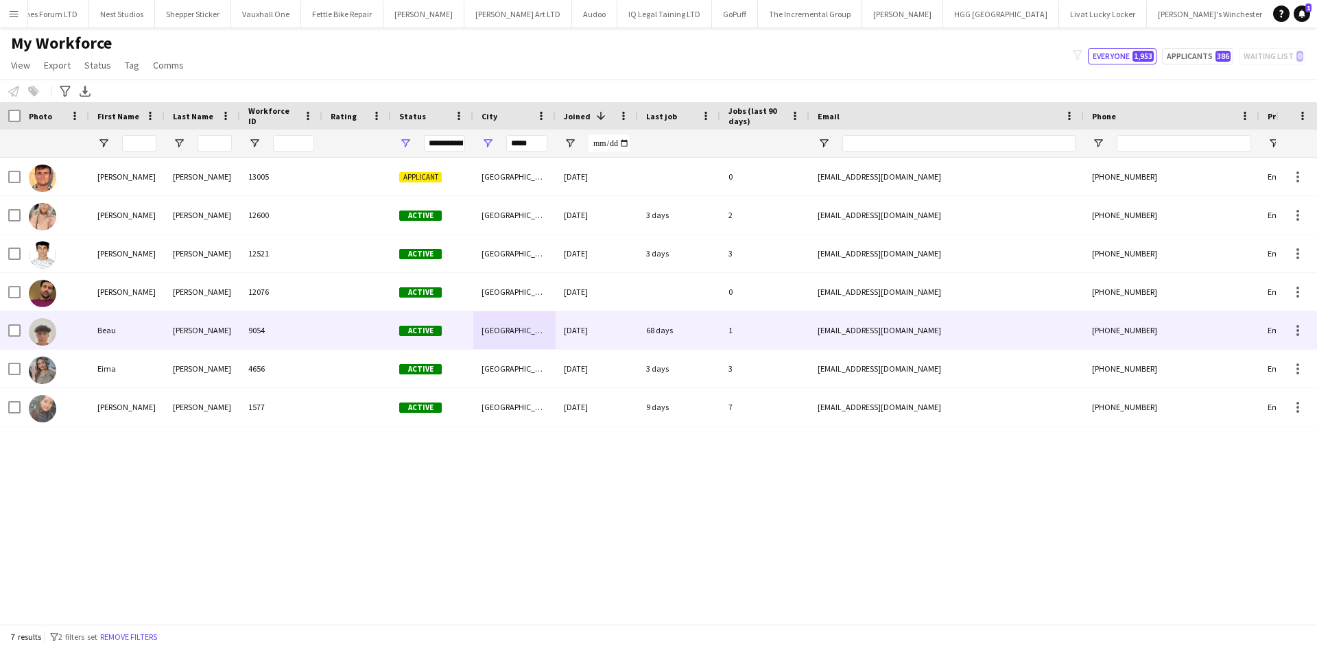
click at [275, 329] on div "9054" at bounding box center [281, 330] width 82 height 38
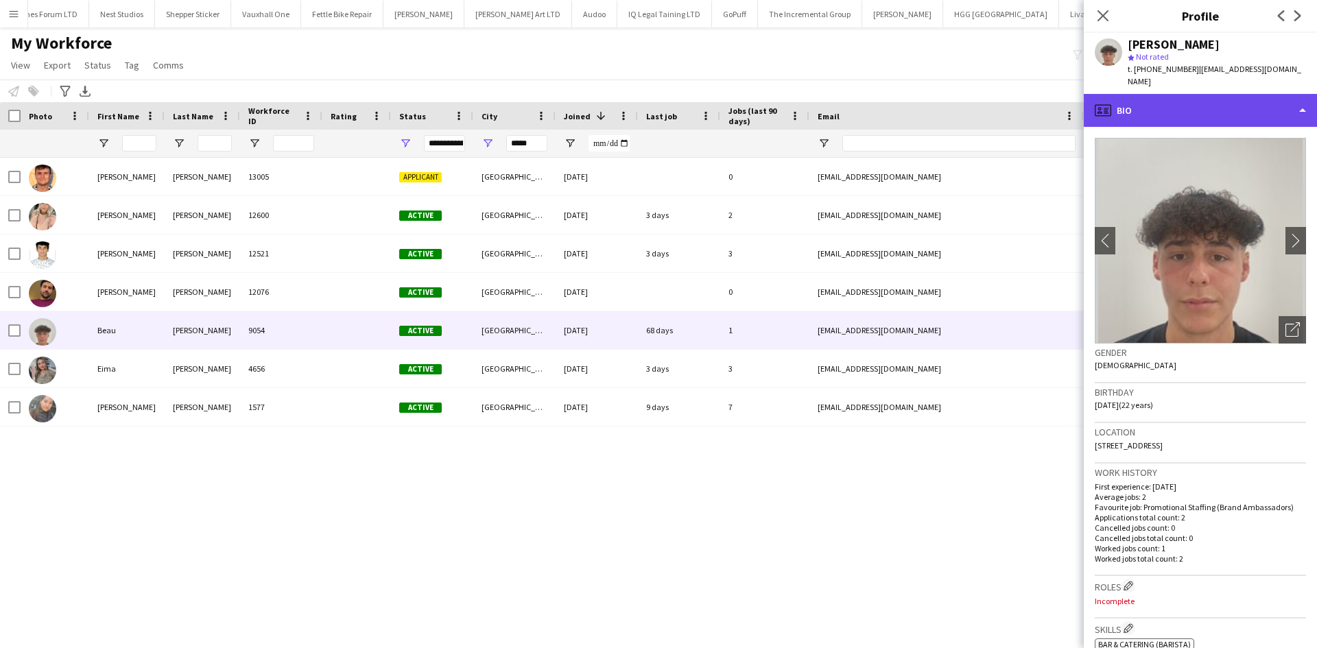
click at [1170, 94] on div "profile Bio" at bounding box center [1200, 110] width 233 height 33
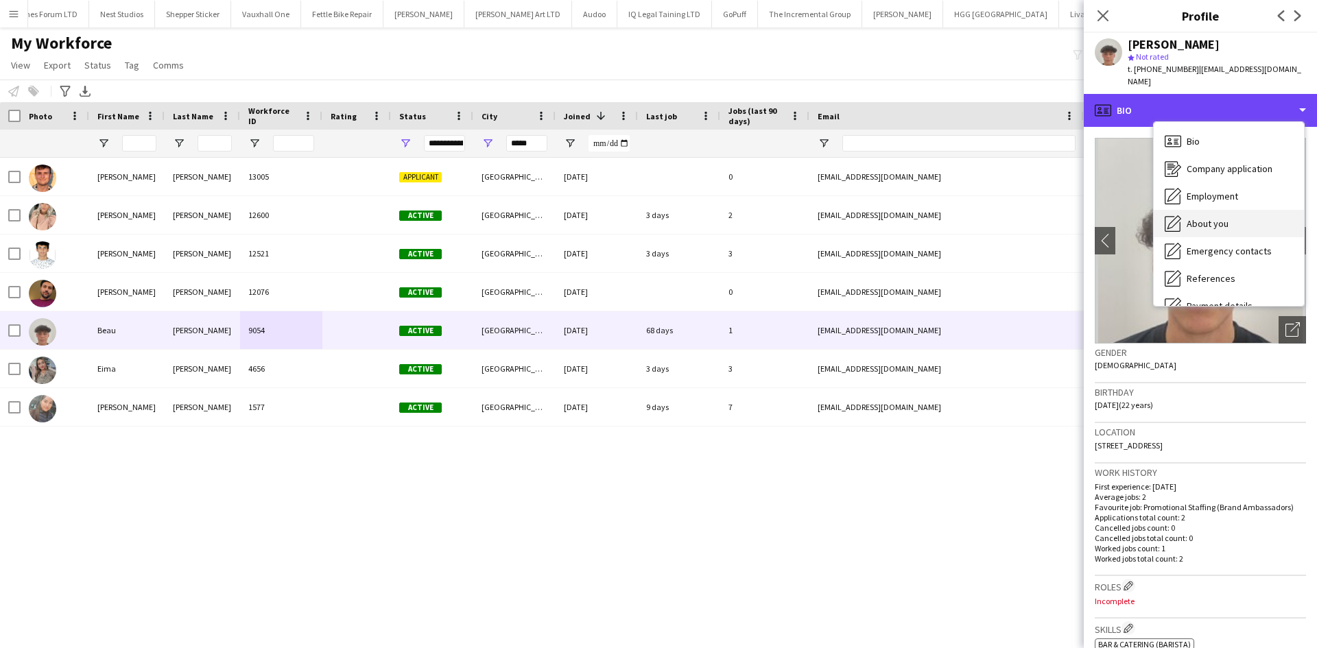
scroll to position [184, 0]
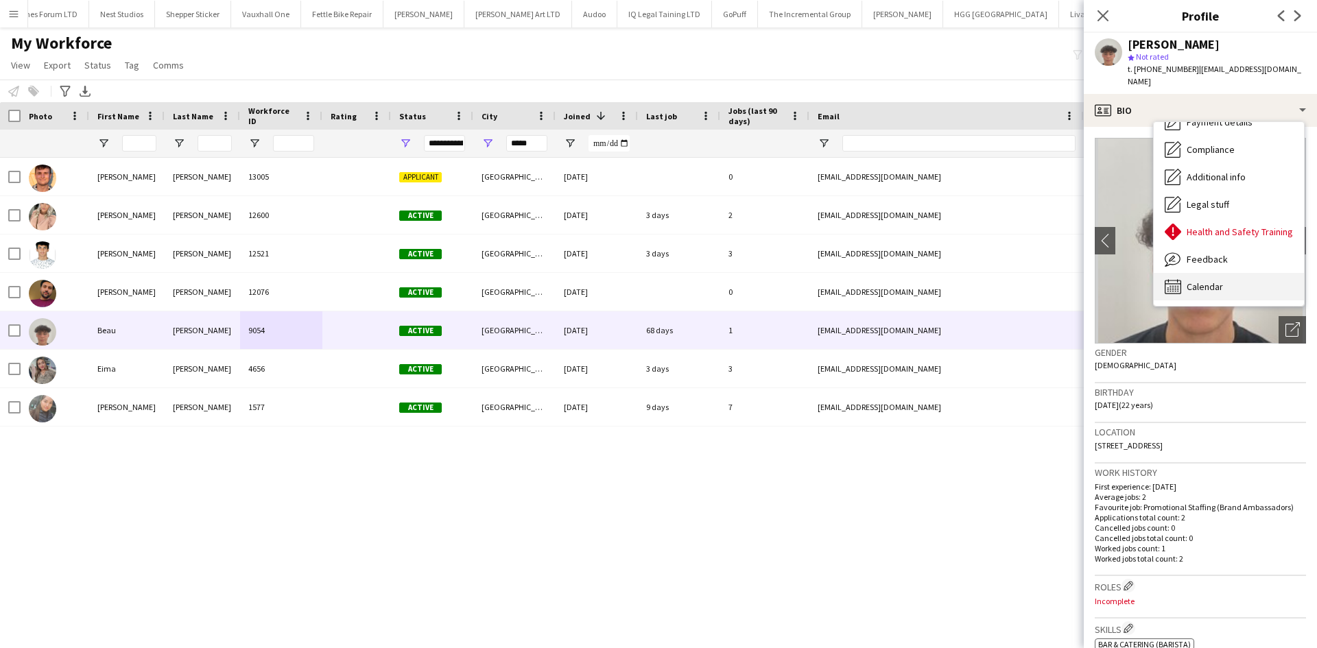
click at [1217, 281] on span "Calendar" at bounding box center [1205, 287] width 36 height 12
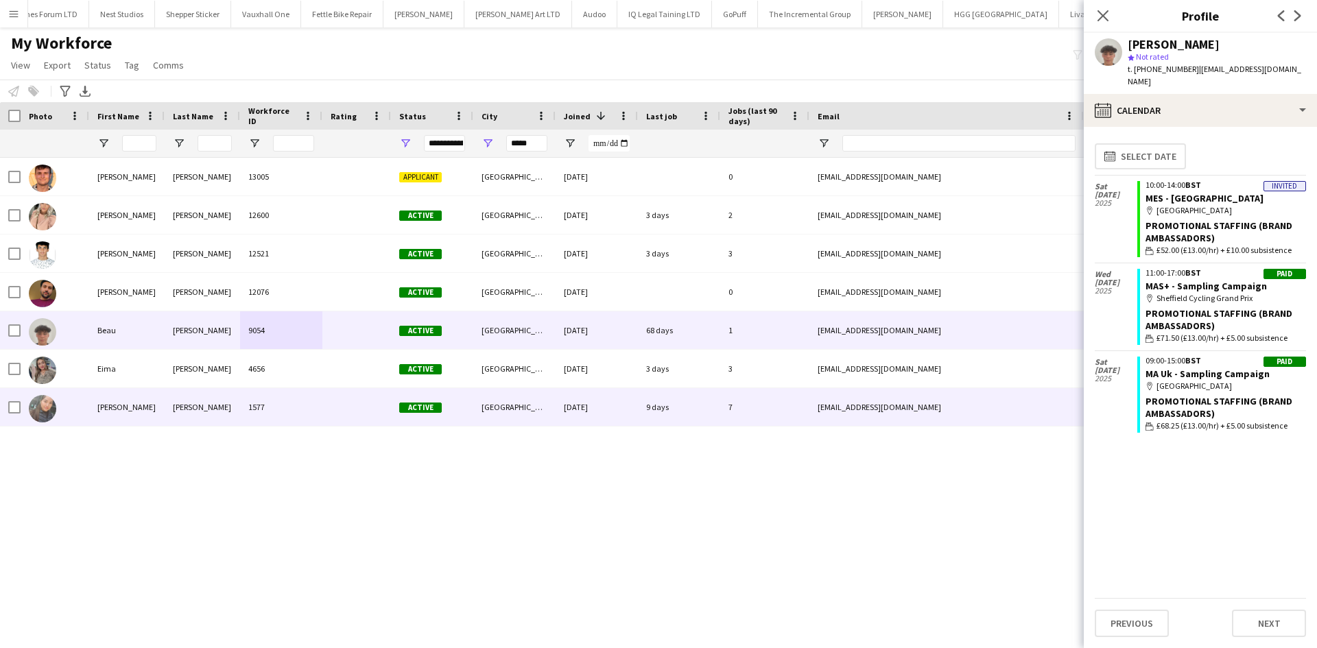
click at [281, 405] on div "1577" at bounding box center [281, 407] width 82 height 38
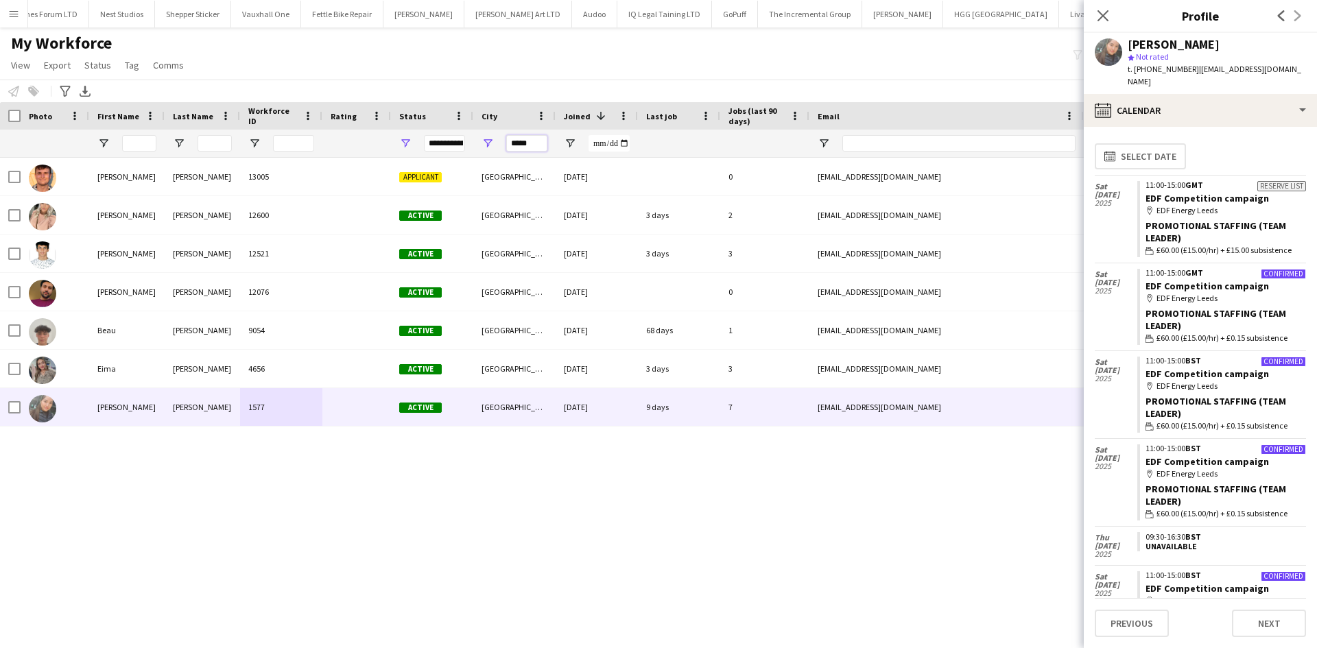
drag, startPoint x: 540, startPoint y: 147, endPoint x: 423, endPoint y: 153, distance: 116.8
click at [423, 153] on div "**********" at bounding box center [743, 143] width 1487 height 27
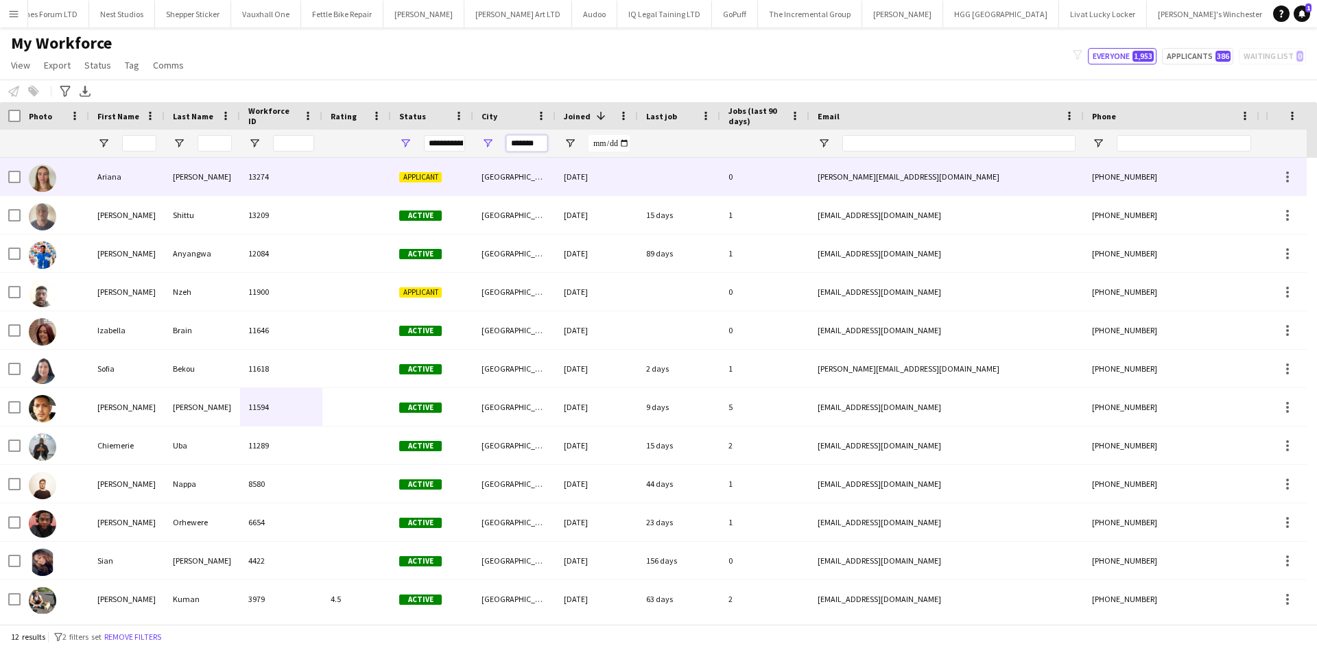
type input "*******"
click at [568, 190] on div "[DATE]" at bounding box center [597, 177] width 82 height 38
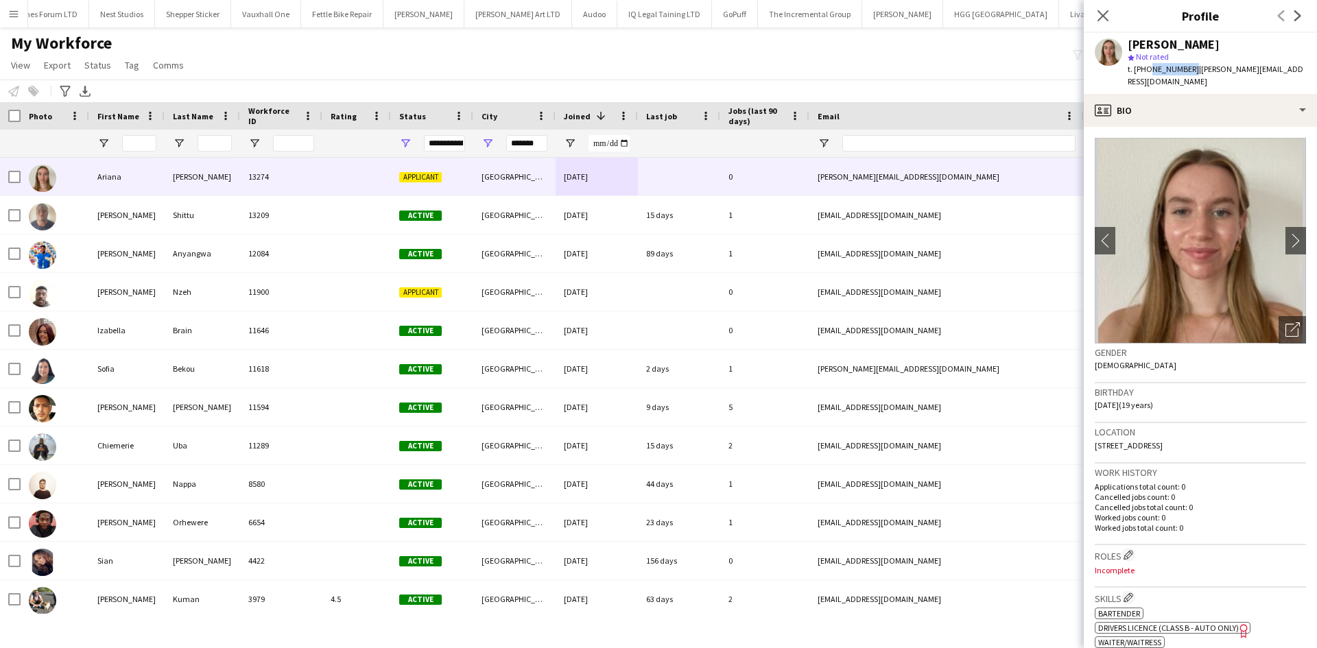
drag, startPoint x: 1147, startPoint y: 69, endPoint x: 1187, endPoint y: 73, distance: 40.1
click at [1187, 73] on span "t. [PHONE_NUMBER]" at bounding box center [1163, 69] width 71 height 10
copy span "7471802278"
drag, startPoint x: 537, startPoint y: 140, endPoint x: 333, endPoint y: 136, distance: 203.7
click at [333, 136] on div "**********" at bounding box center [743, 143] width 1487 height 27
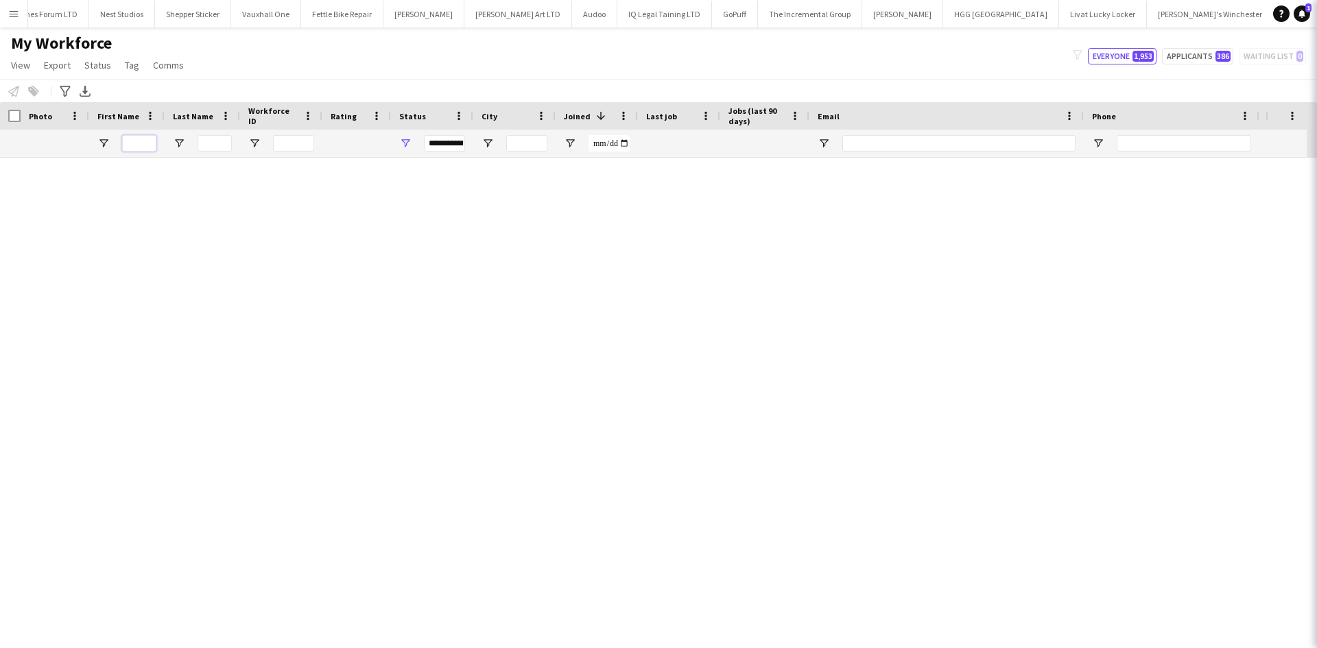
click at [138, 145] on input "First Name Filter Input" at bounding box center [139, 143] width 34 height 16
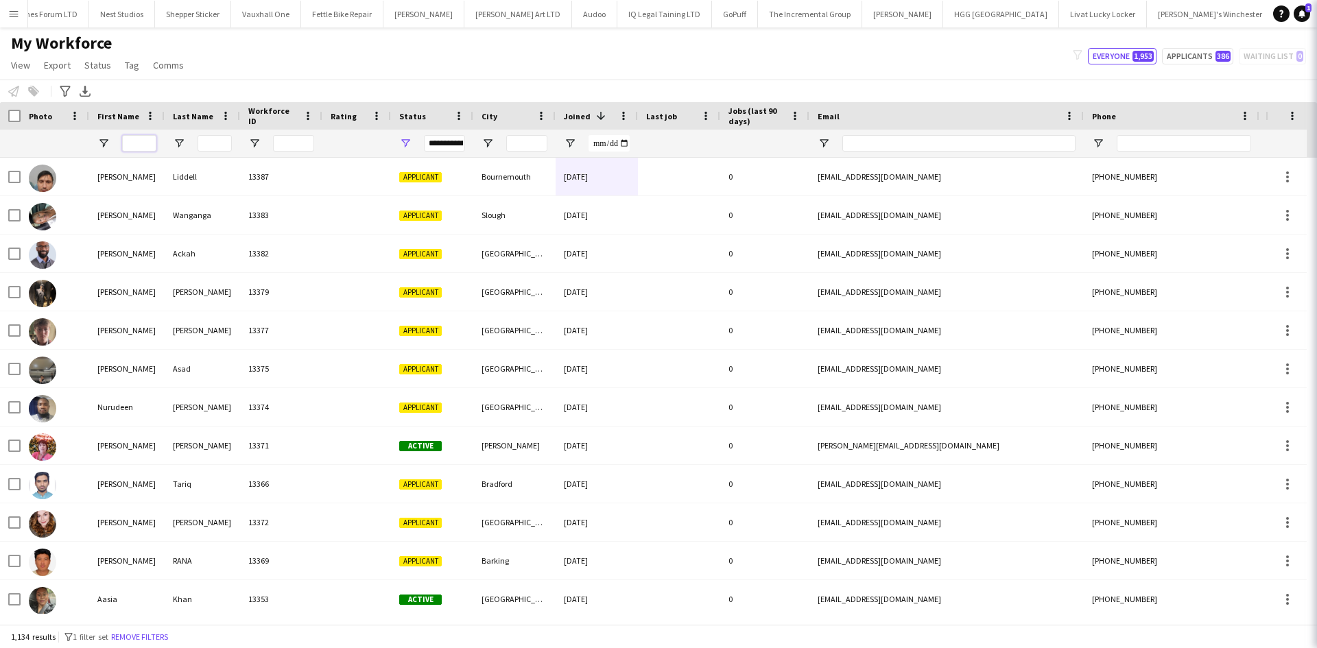
click at [138, 145] on input "First Name Filter Input" at bounding box center [139, 143] width 34 height 16
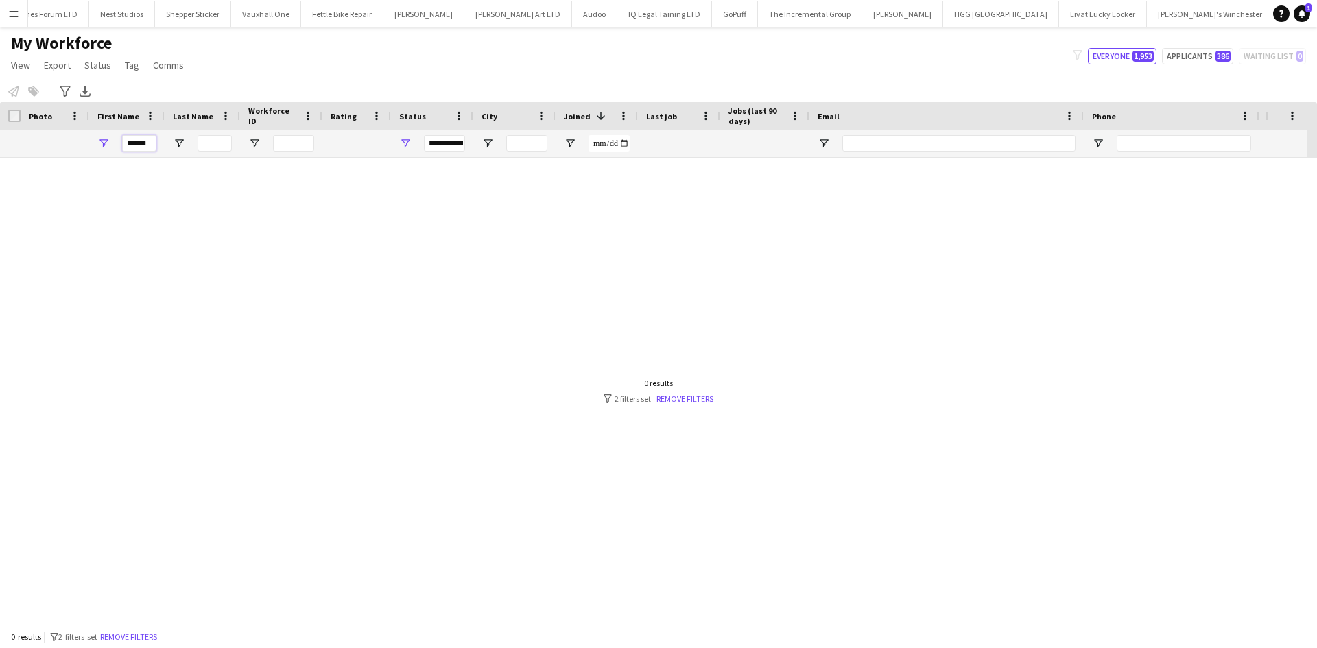
type input "******"
drag, startPoint x: 152, startPoint y: 145, endPoint x: 88, endPoint y: 139, distance: 64.2
click at [88, 139] on div "**********" at bounding box center [743, 143] width 1487 height 27
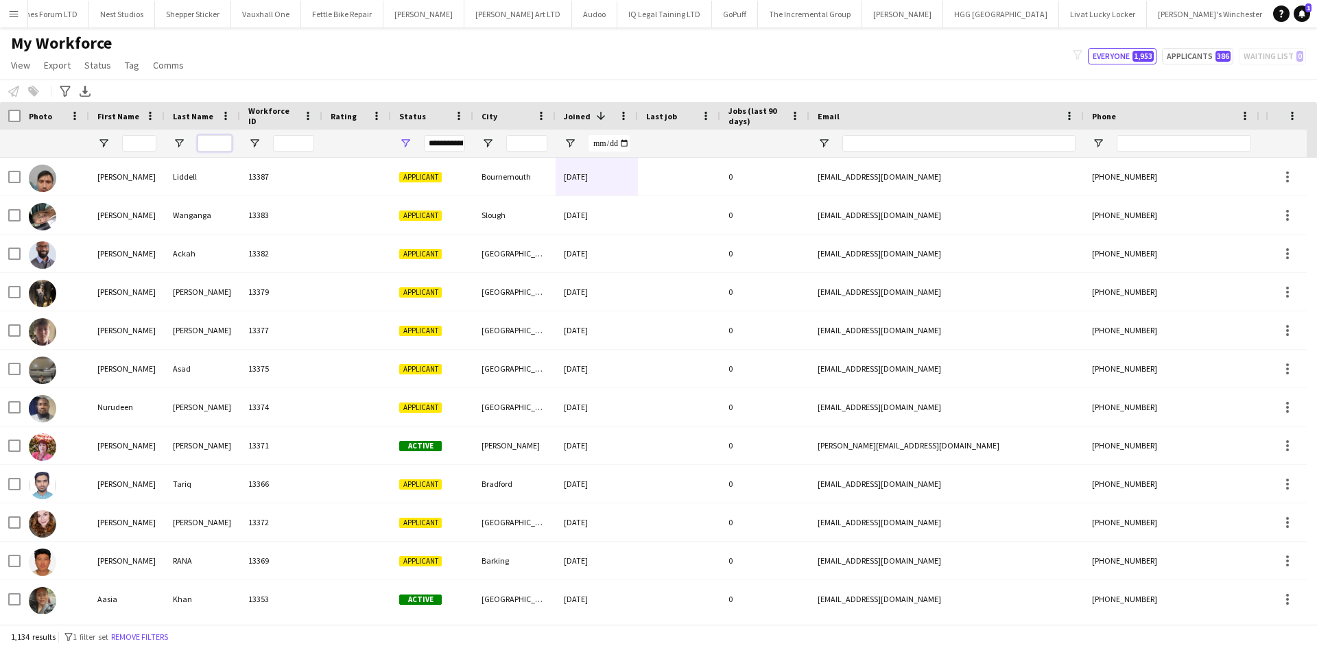
click at [222, 141] on input "Last Name Filter Input" at bounding box center [215, 143] width 34 height 16
click at [405, 145] on span "Open Filter Menu" at bounding box center [405, 143] width 12 height 12
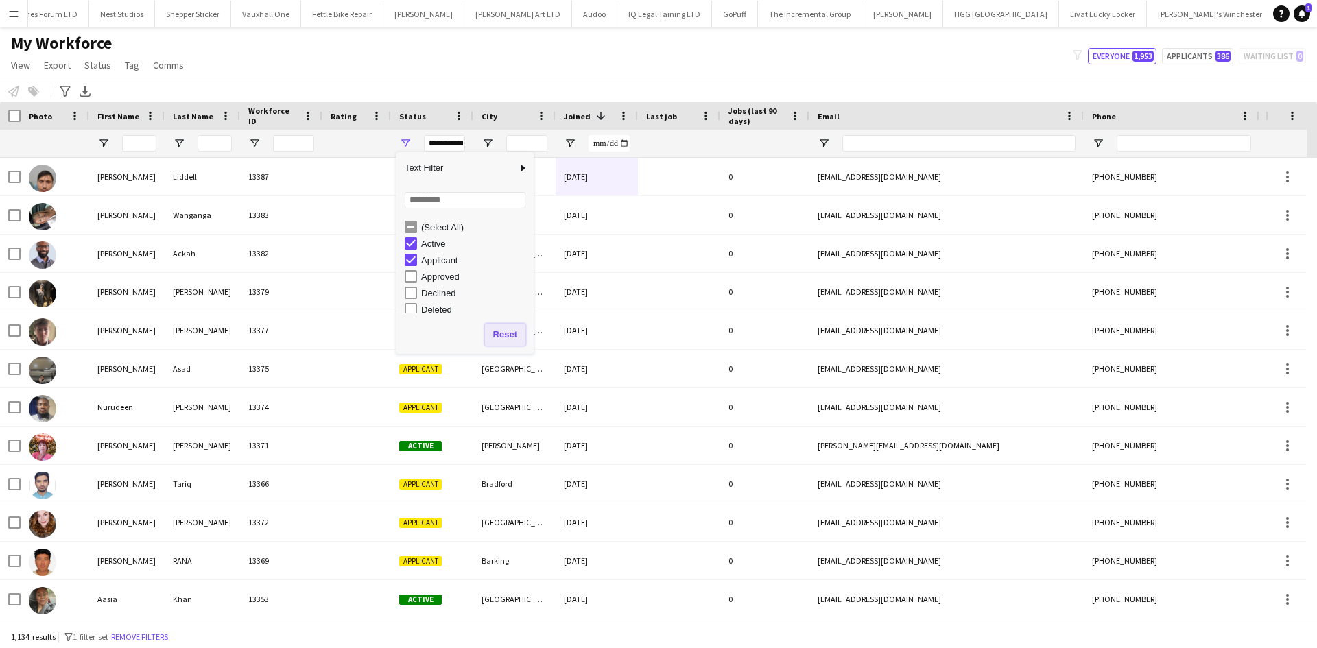
click at [510, 333] on button "Reset" at bounding box center [505, 335] width 40 height 22
click at [516, 336] on button "Reset" at bounding box center [505, 335] width 40 height 22
click at [508, 332] on button "Reset" at bounding box center [505, 335] width 40 height 22
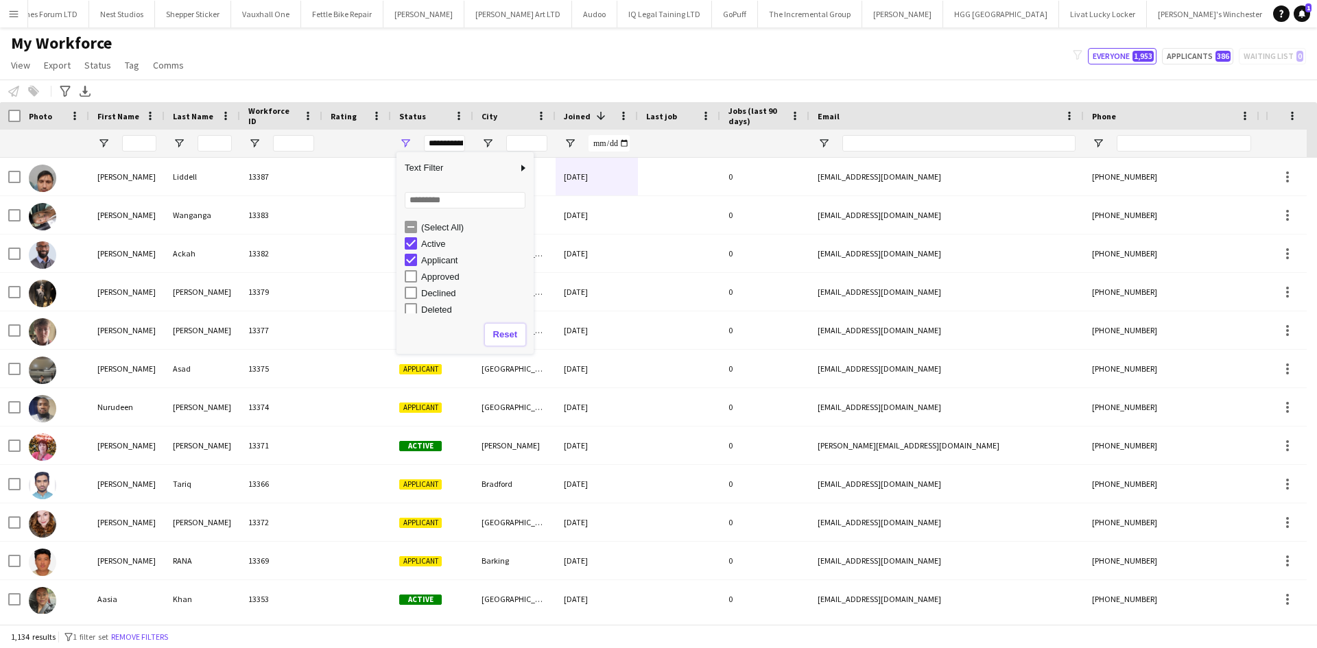
click at [503, 327] on button "Reset" at bounding box center [505, 335] width 40 height 22
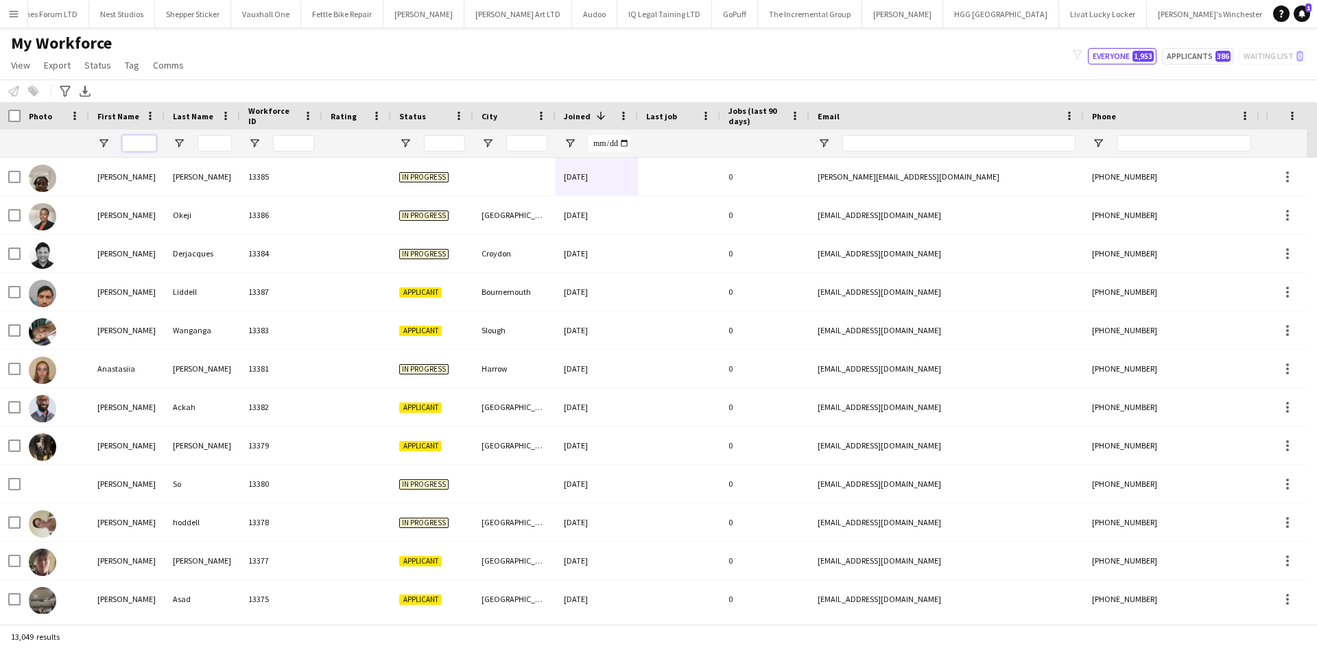
click at [152, 146] on input "First Name Filter Input" at bounding box center [139, 143] width 34 height 16
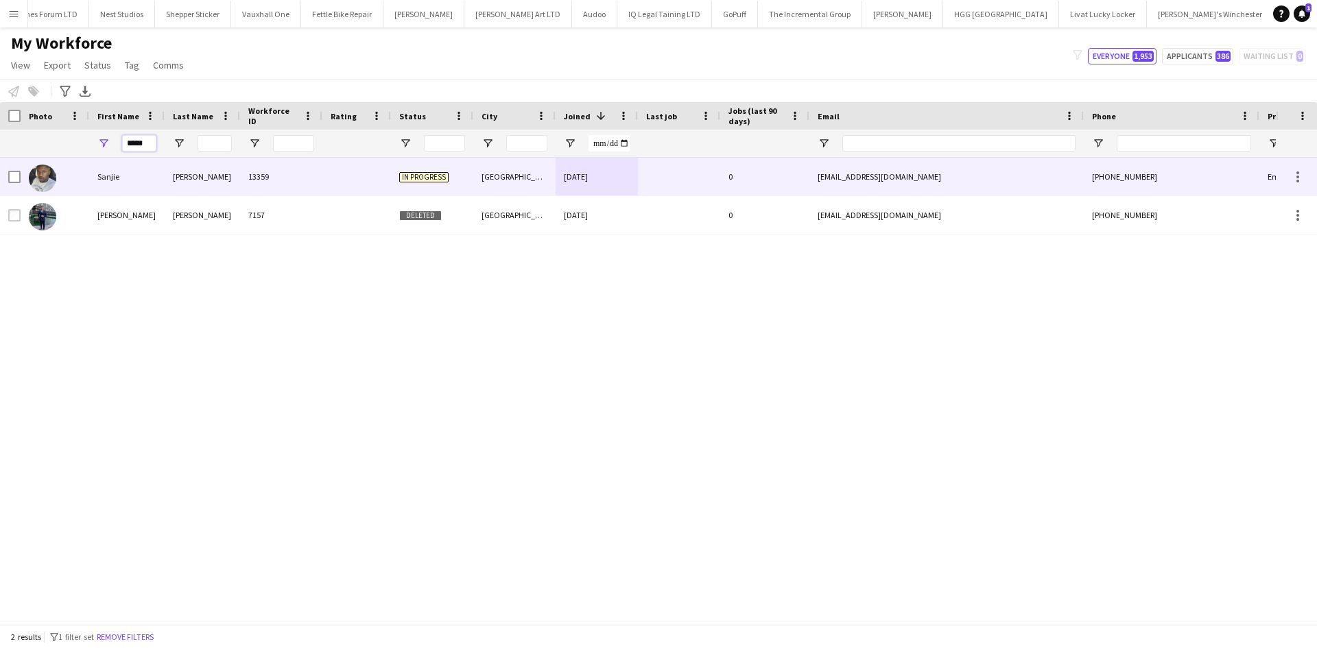
type input "*****"
click at [184, 190] on div "[PERSON_NAME]" at bounding box center [202, 177] width 75 height 38
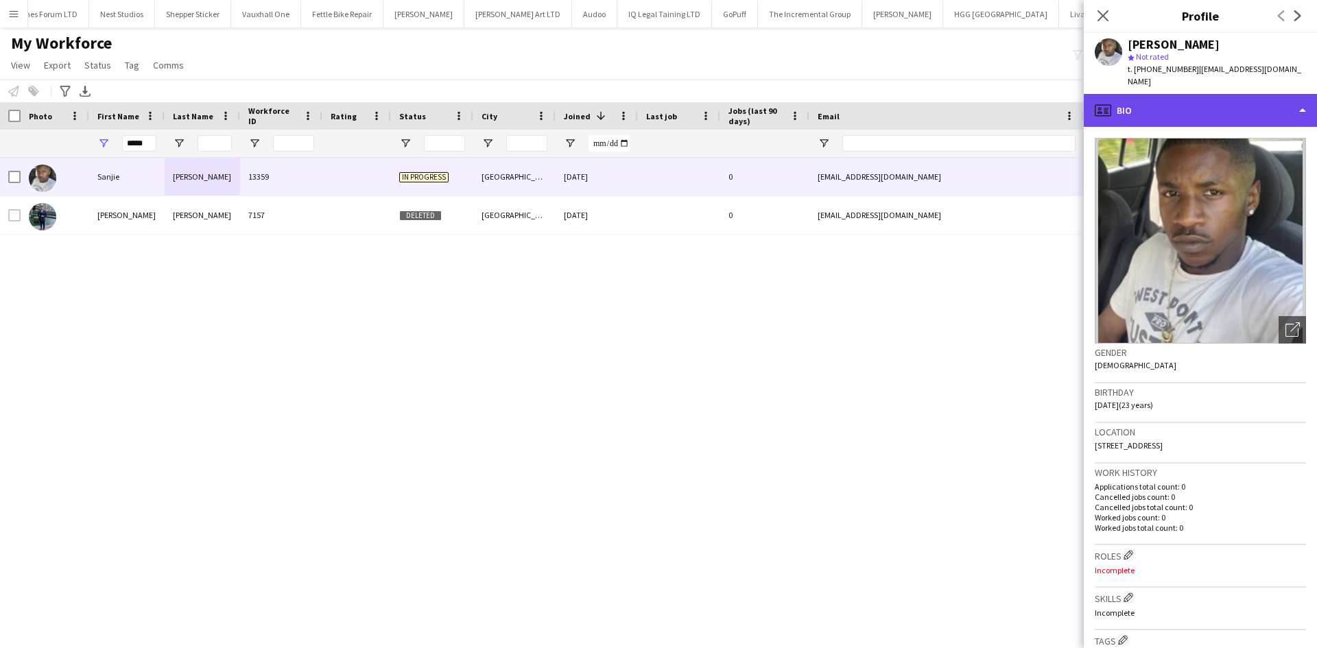
click at [1154, 98] on div "profile Bio" at bounding box center [1200, 110] width 233 height 33
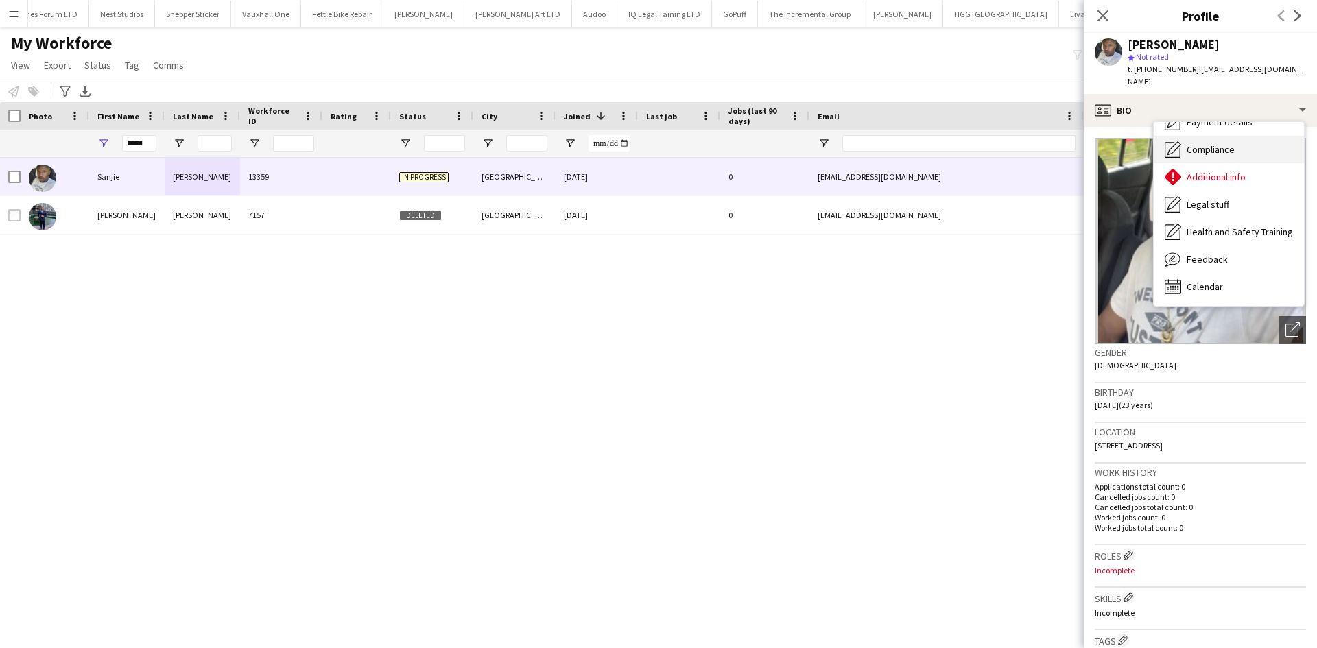
click at [1232, 136] on div "Compliance Compliance" at bounding box center [1229, 149] width 150 height 27
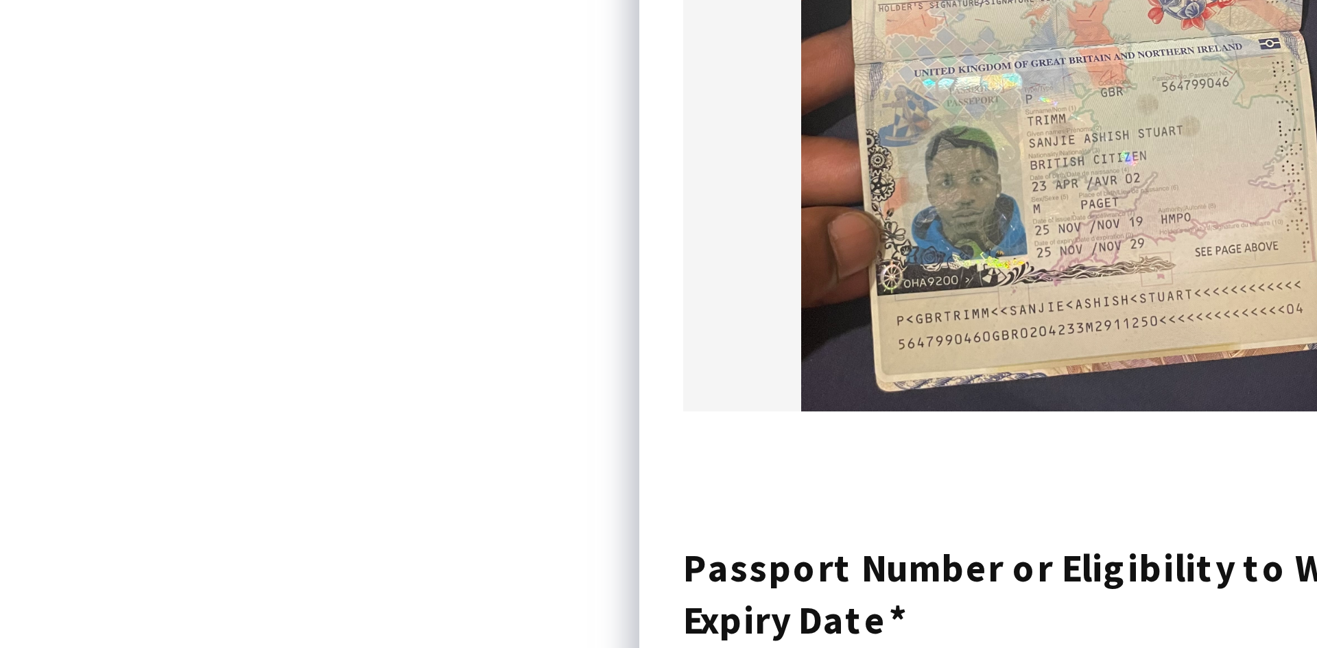
scroll to position [84, 0]
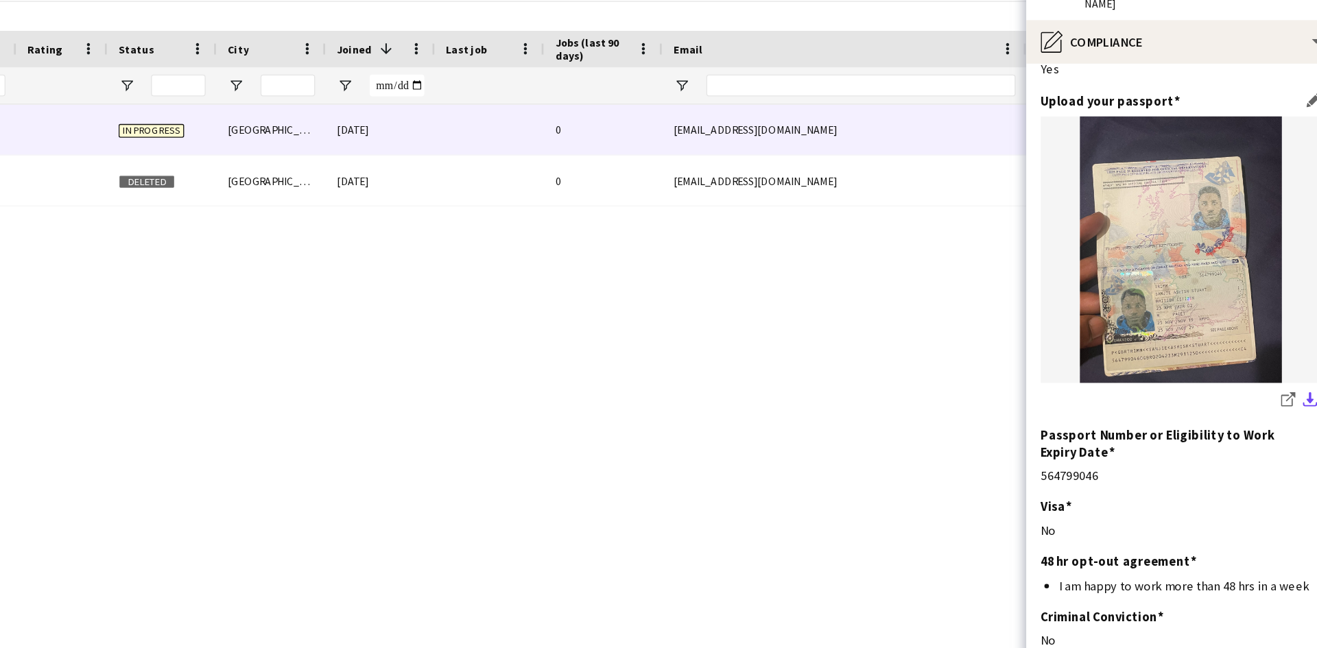
drag, startPoint x: 1191, startPoint y: 376, endPoint x: 1289, endPoint y: 353, distance: 101.5
click at [1292, 374] on app-icon "download-bottom" at bounding box center [1297, 380] width 11 height 13
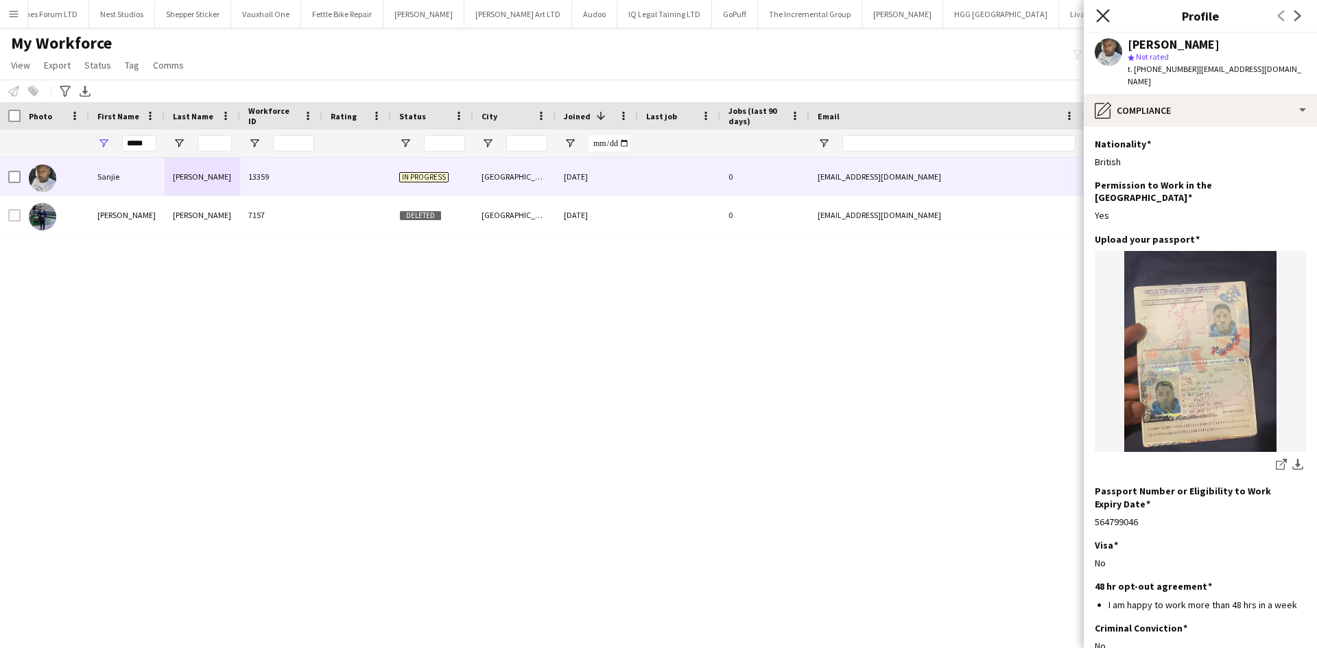
click at [1097, 21] on icon at bounding box center [1102, 15] width 13 height 13
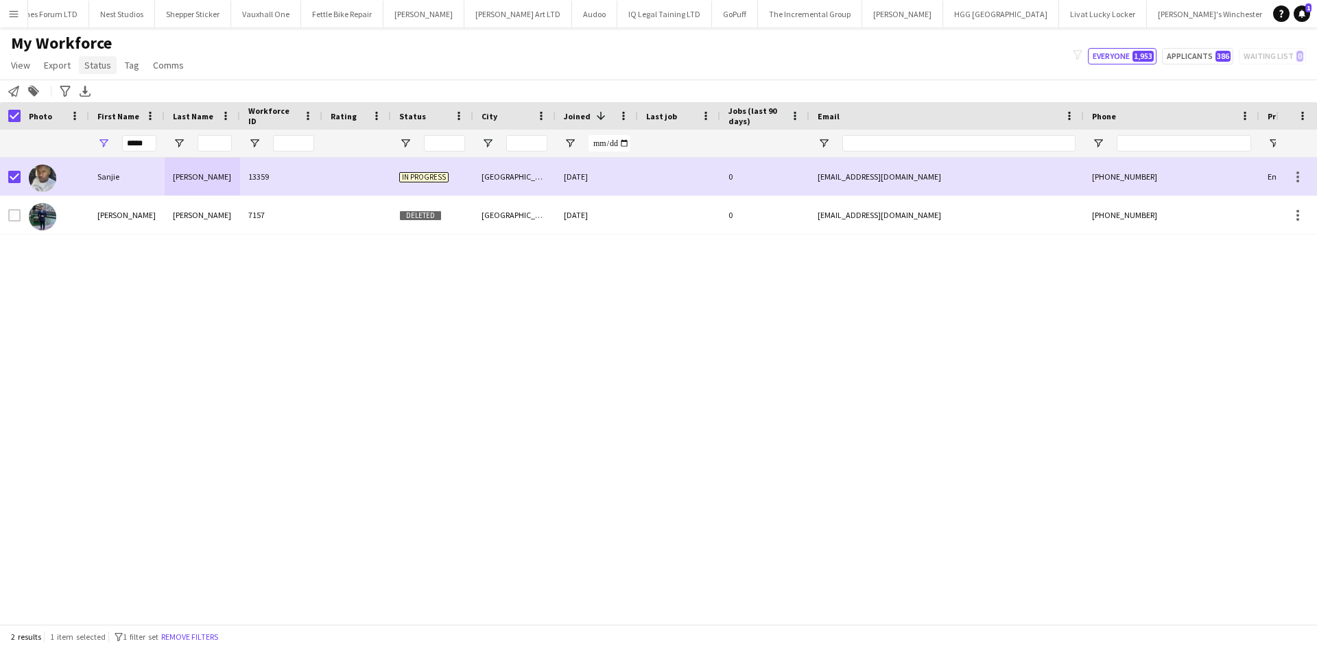
click at [82, 60] on link "Status" at bounding box center [98, 65] width 38 height 18
click at [116, 88] on link "Edit" at bounding box center [127, 94] width 96 height 29
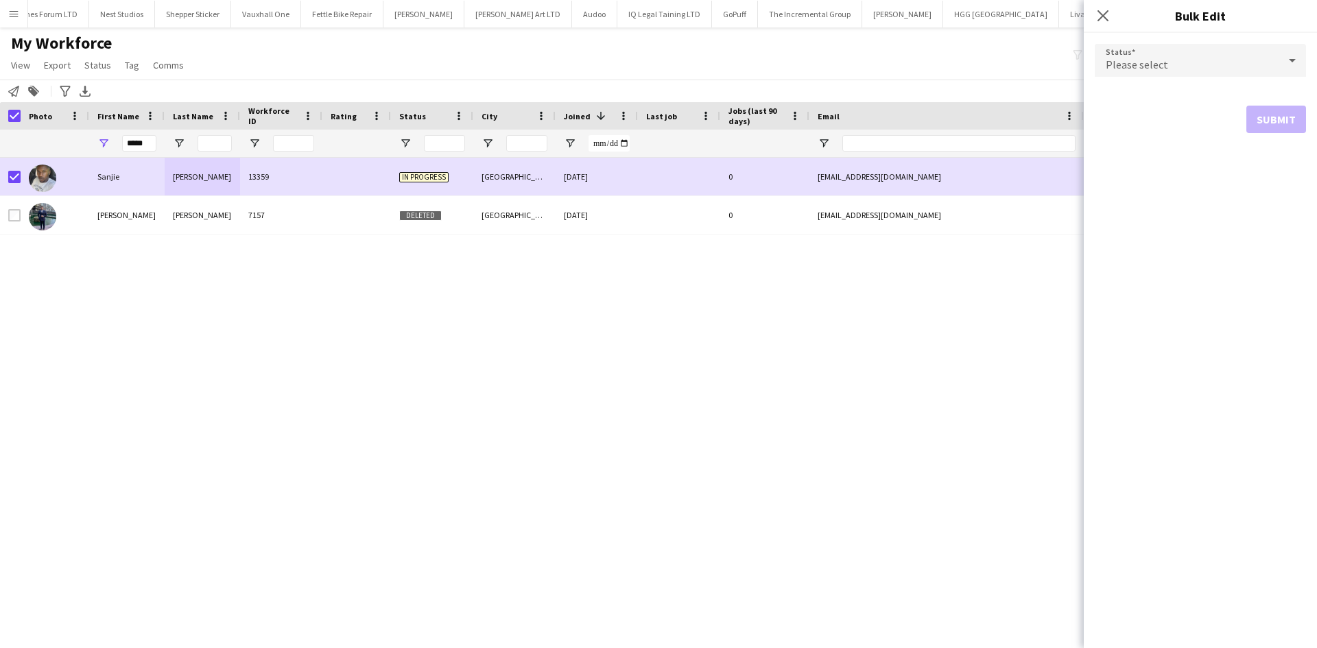
click at [1152, 67] on span "Please select" at bounding box center [1137, 65] width 62 height 14
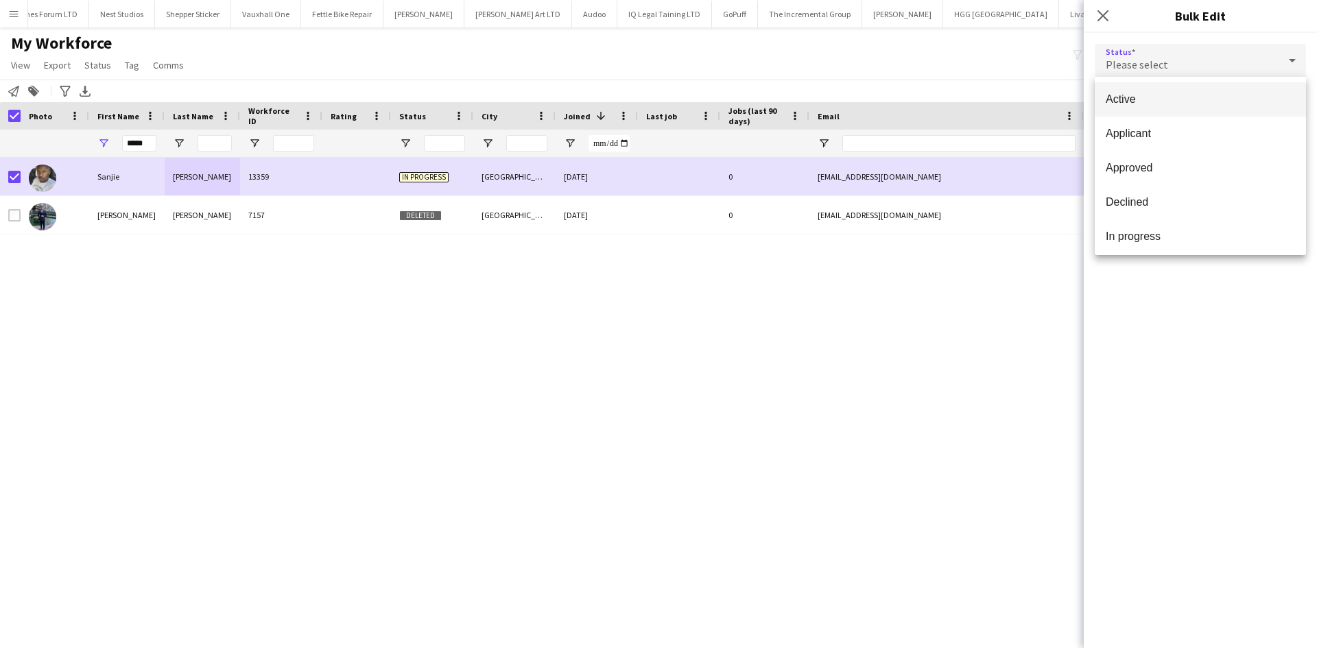
click at [1151, 109] on mat-option "Active" at bounding box center [1200, 99] width 211 height 34
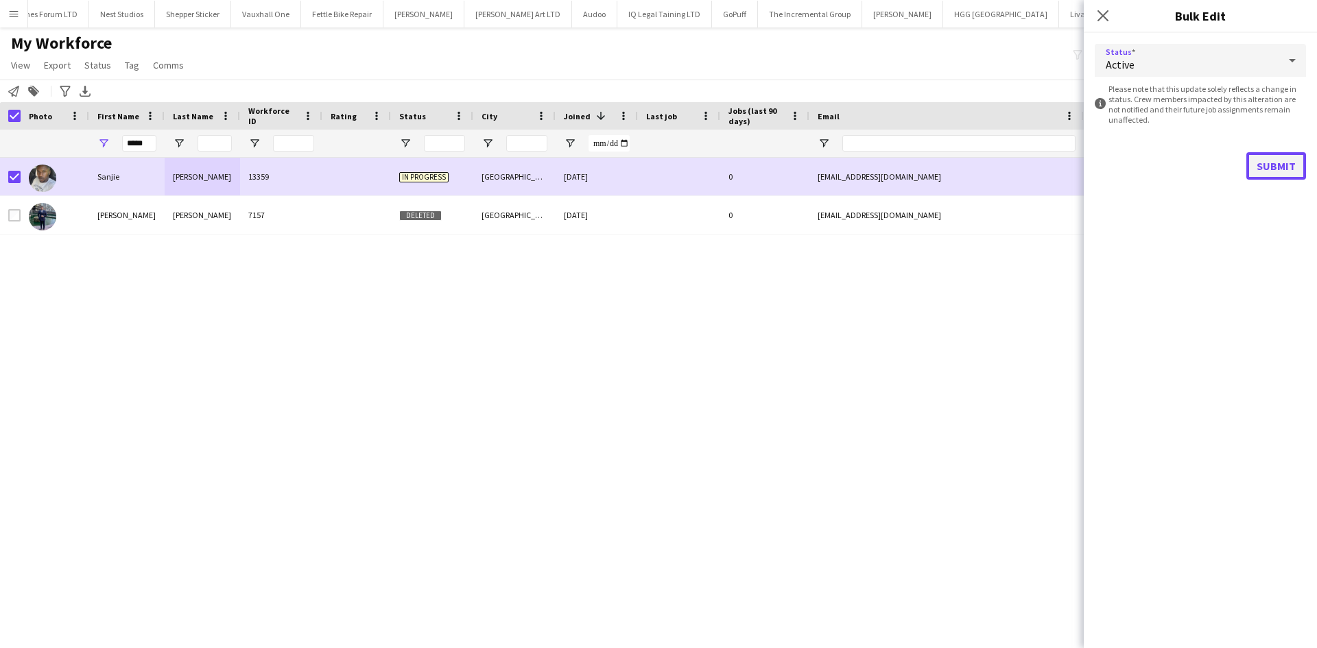
click at [1274, 166] on button "Submit" at bounding box center [1276, 165] width 60 height 27
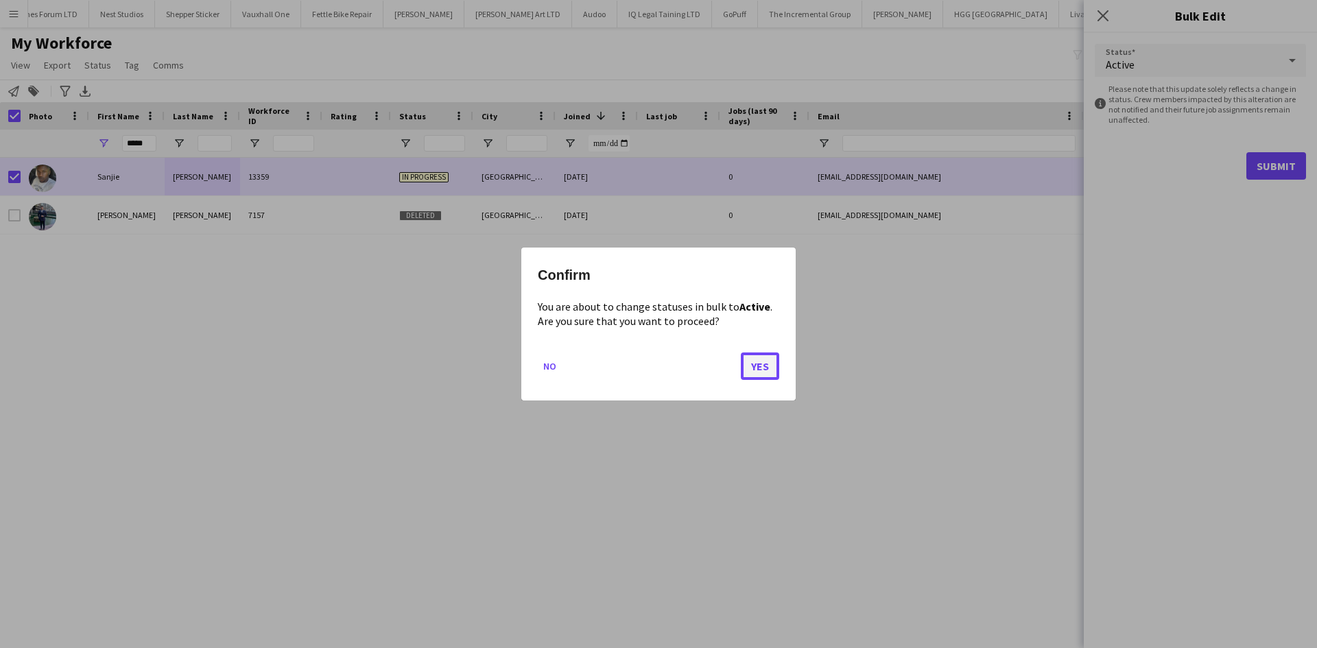
click at [770, 358] on button "Yes" at bounding box center [760, 366] width 38 height 27
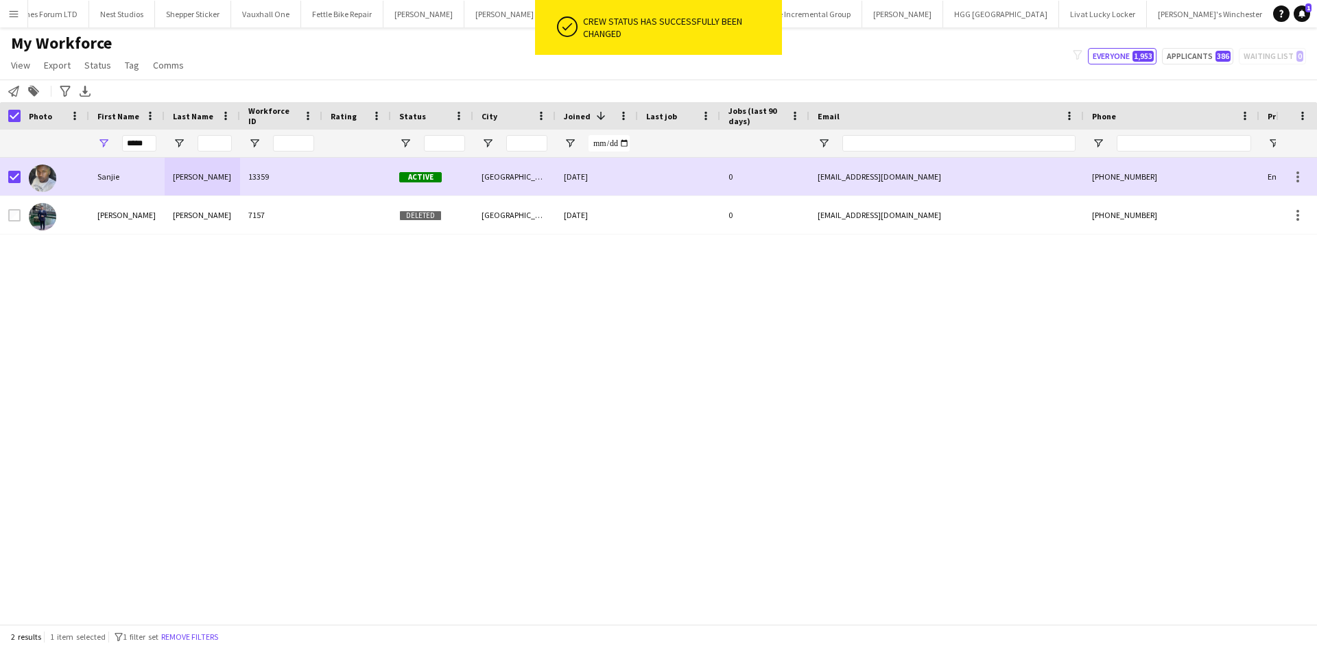
click at [963, 45] on div "My Workforce View Views Default view New view Update view Delete view Edit name…" at bounding box center [658, 56] width 1317 height 47
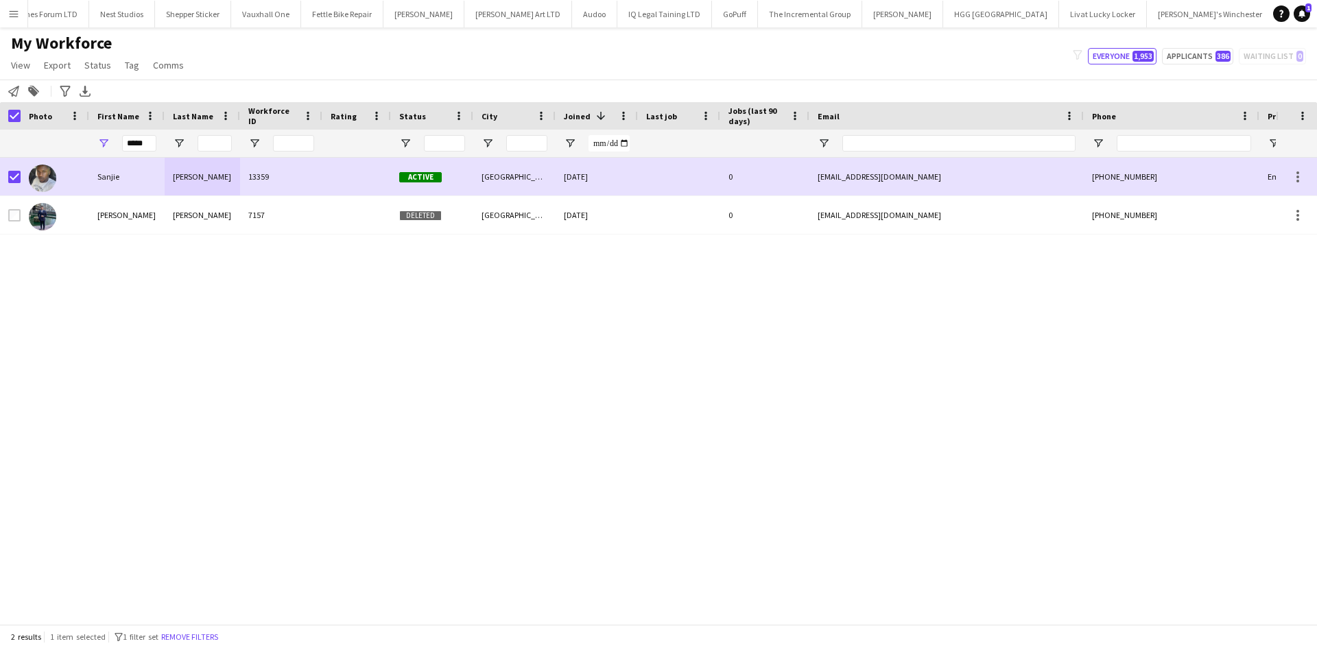
scroll to position [0, 2215]
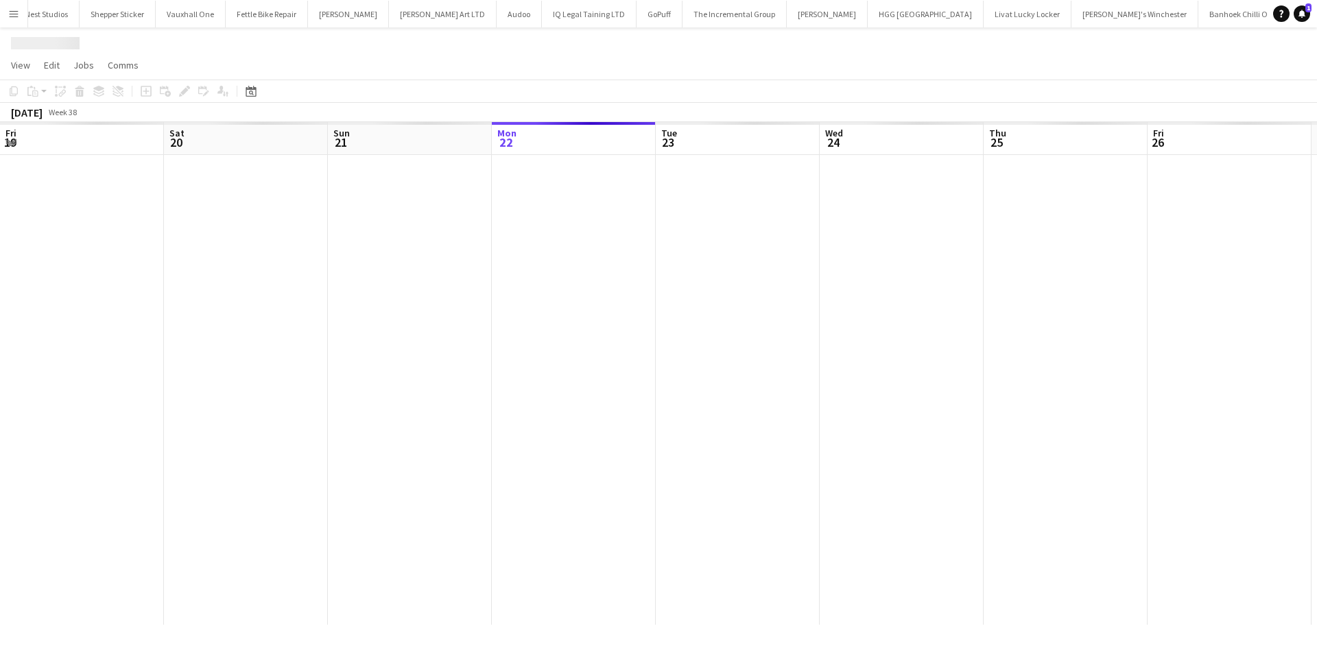
scroll to position [0, 328]
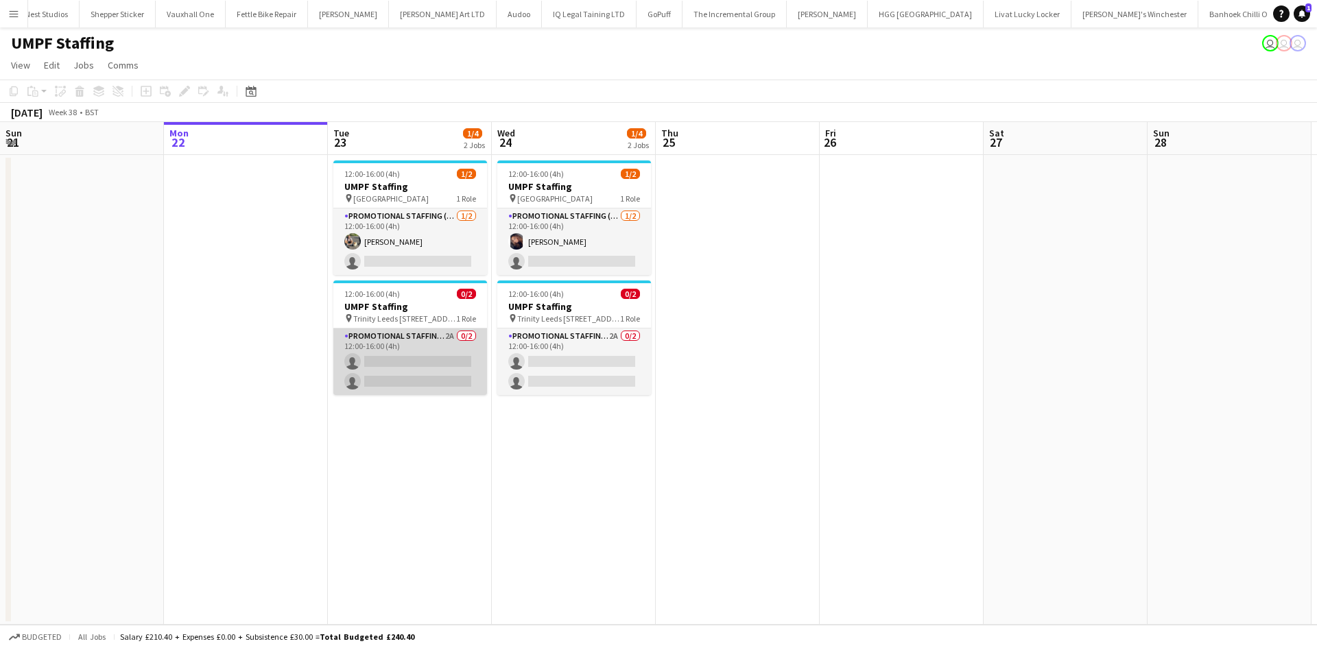
click at [389, 381] on app-card-role "Promotional Staffing (Brand Ambassadors) 2A 0/2 12:00-16:00 (4h) single-neutral…" at bounding box center [410, 362] width 154 height 67
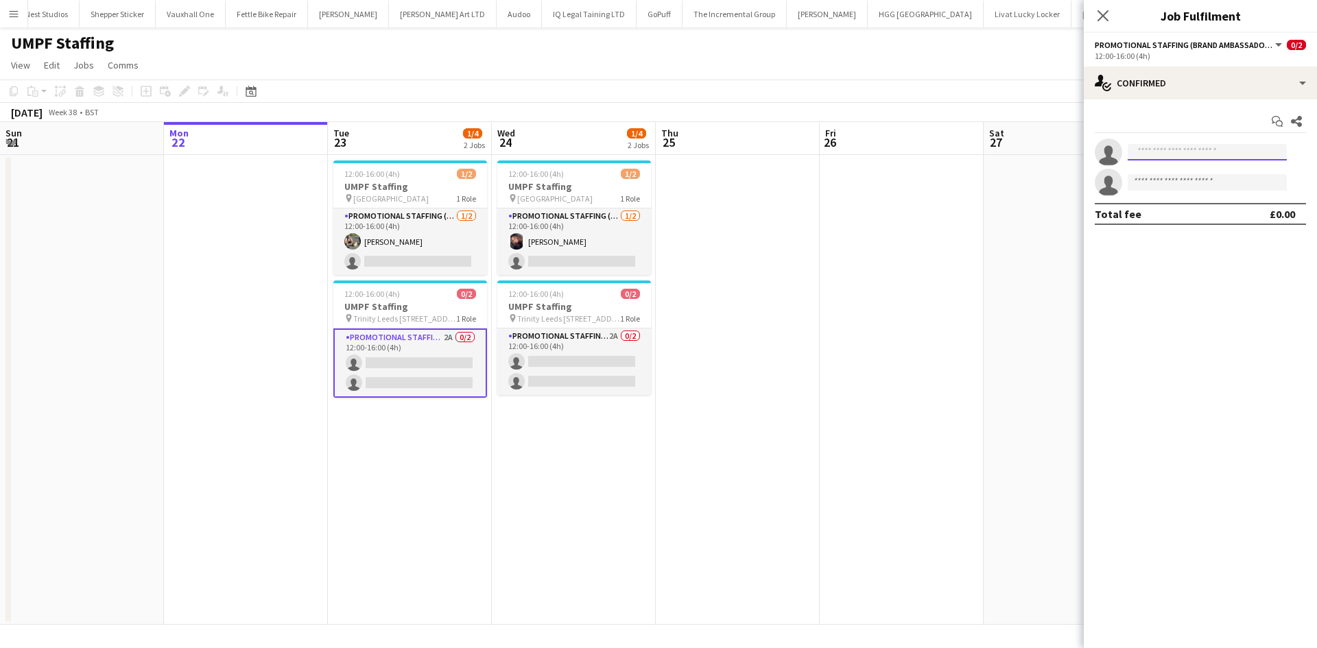
click at [1193, 157] on input at bounding box center [1207, 152] width 159 height 16
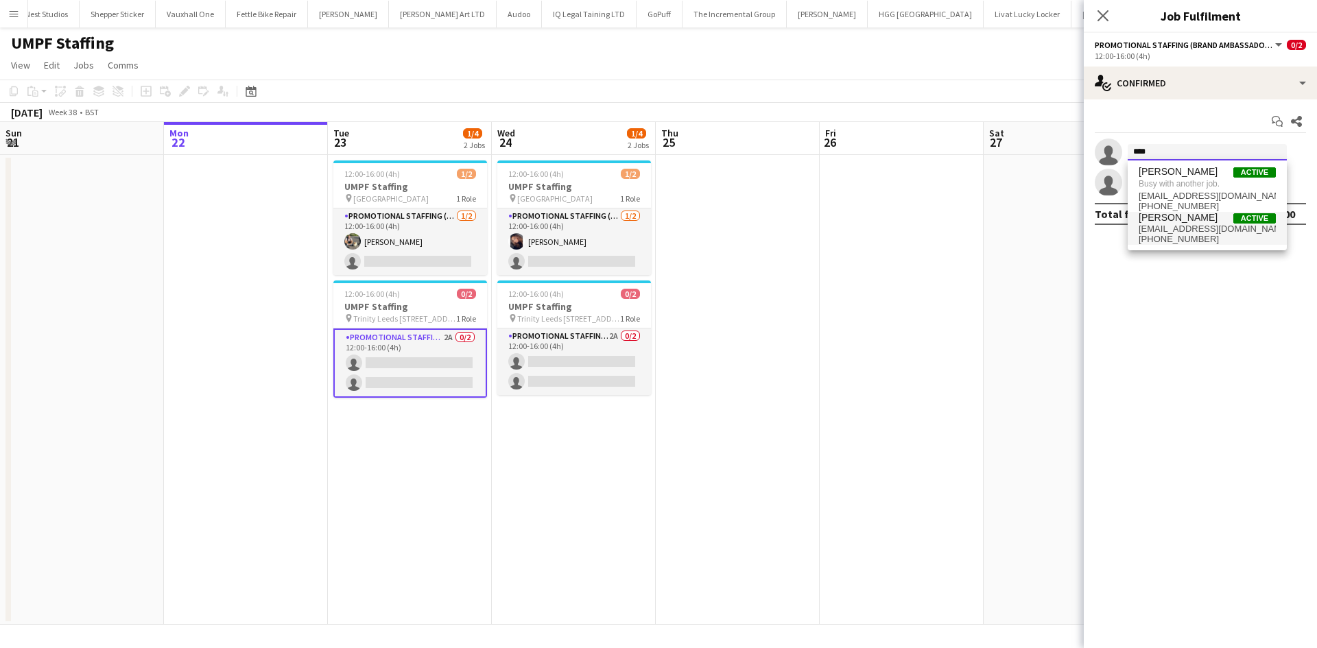
type input "****"
click at [1198, 233] on span "[EMAIL_ADDRESS][DOMAIN_NAME]" at bounding box center [1207, 229] width 137 height 11
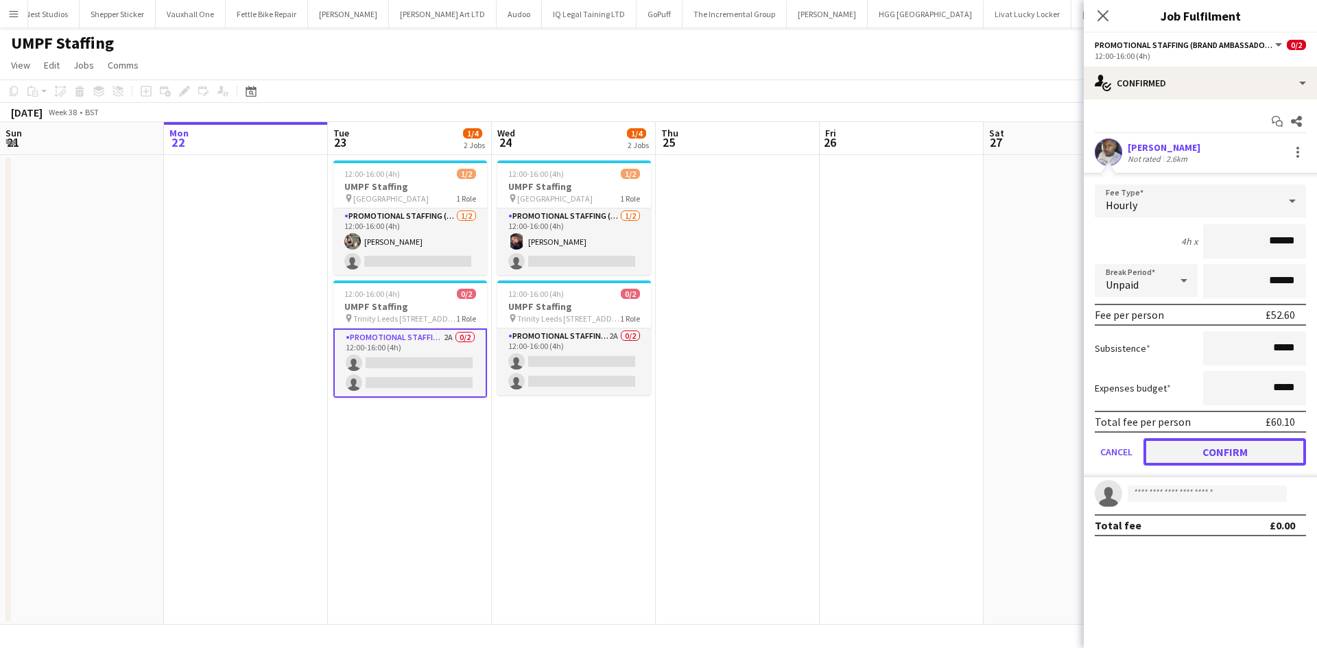
click at [1248, 457] on button "Confirm" at bounding box center [1224, 451] width 163 height 27
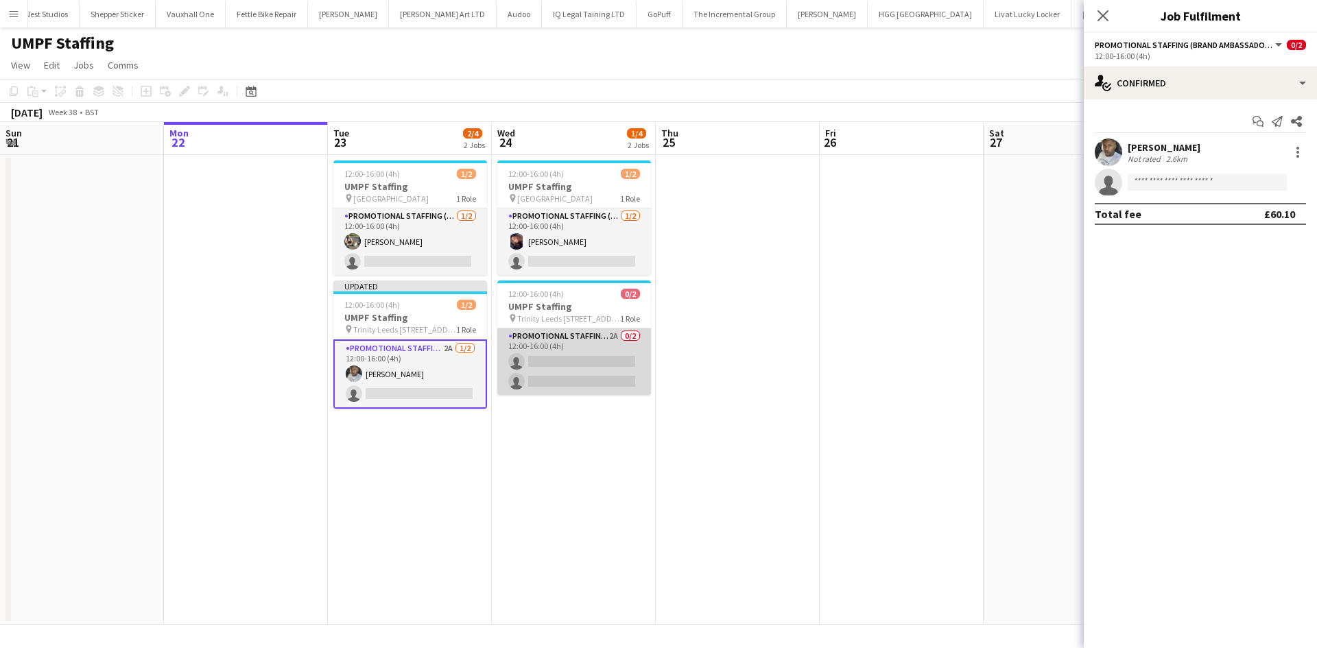
click at [588, 348] on app-card-role "Promotional Staffing (Brand Ambassadors) 2A 0/2 12:00-16:00 (4h) single-neutral…" at bounding box center [574, 362] width 154 height 67
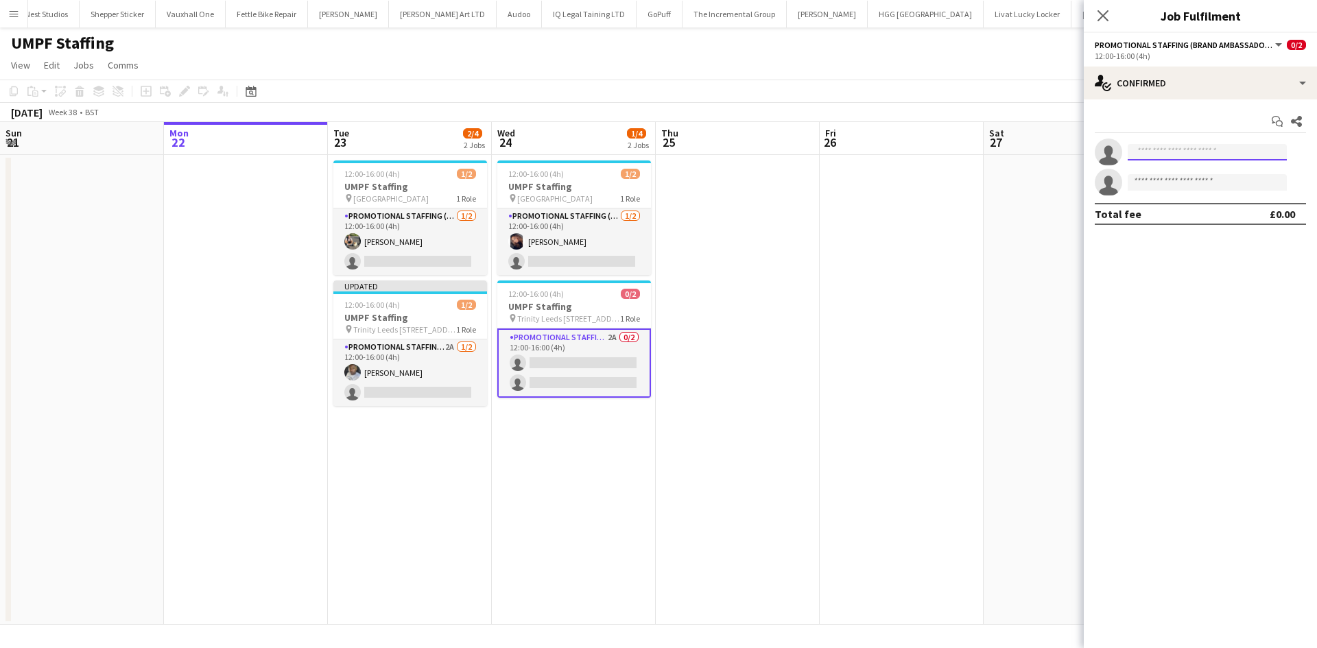
click at [1180, 155] on input at bounding box center [1207, 152] width 159 height 16
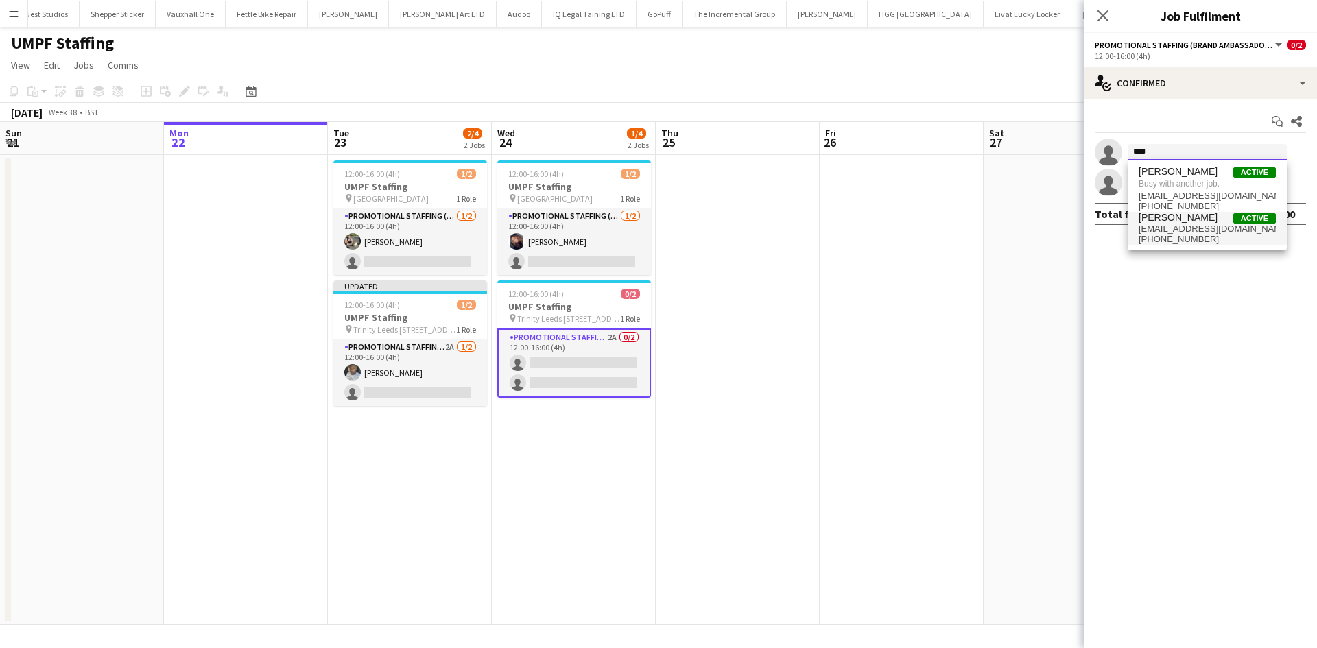
type input "****"
click at [1176, 231] on span "[EMAIL_ADDRESS][DOMAIN_NAME]" at bounding box center [1207, 229] width 137 height 11
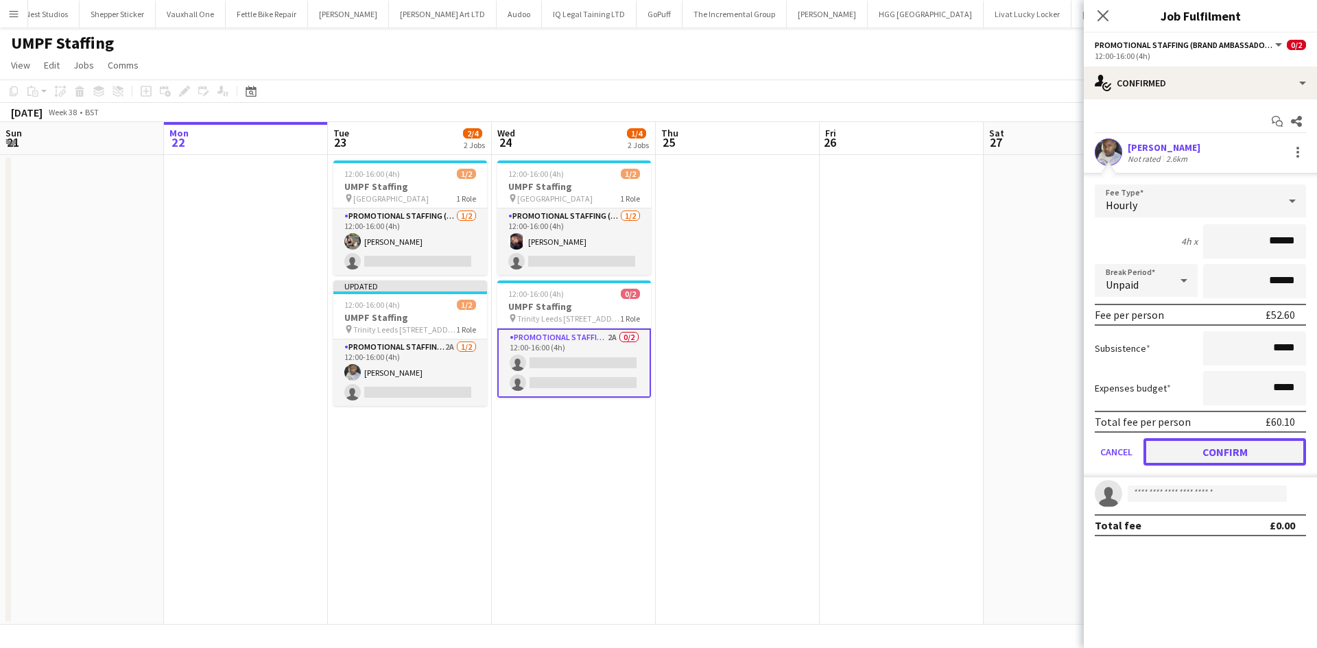
click at [1232, 455] on button "Confirm" at bounding box center [1224, 451] width 163 height 27
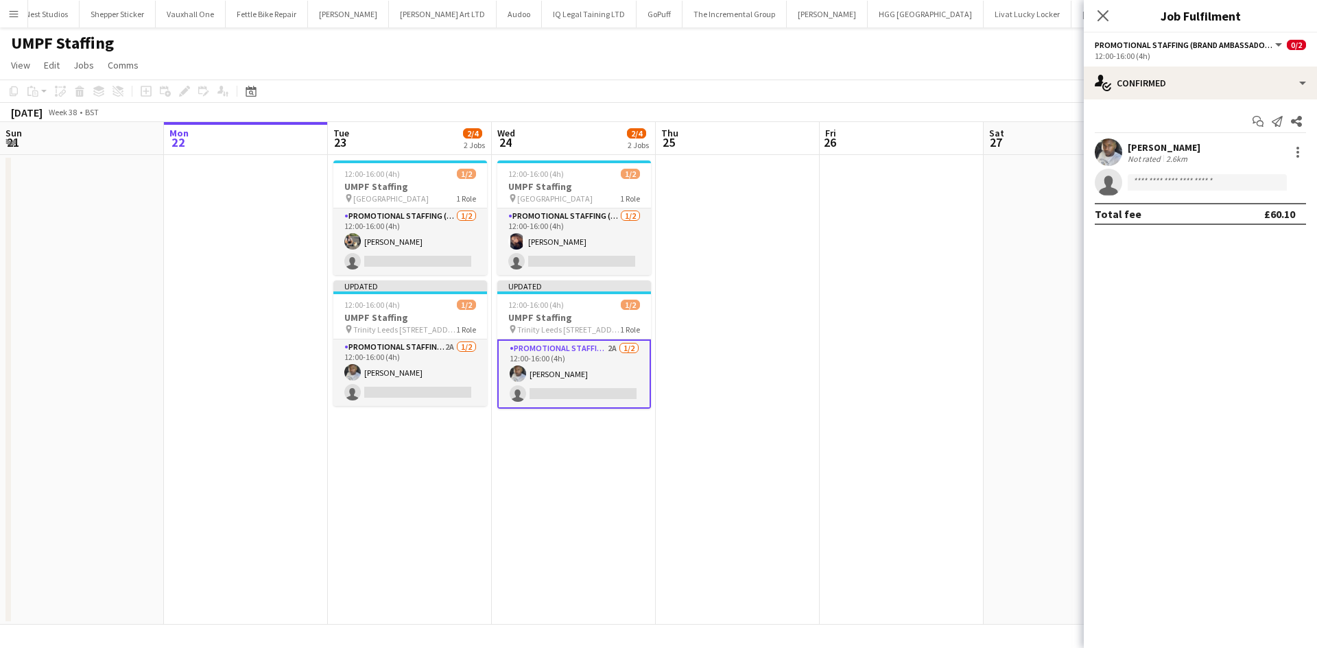
click at [967, 377] on app-date-cell at bounding box center [902, 390] width 164 height 470
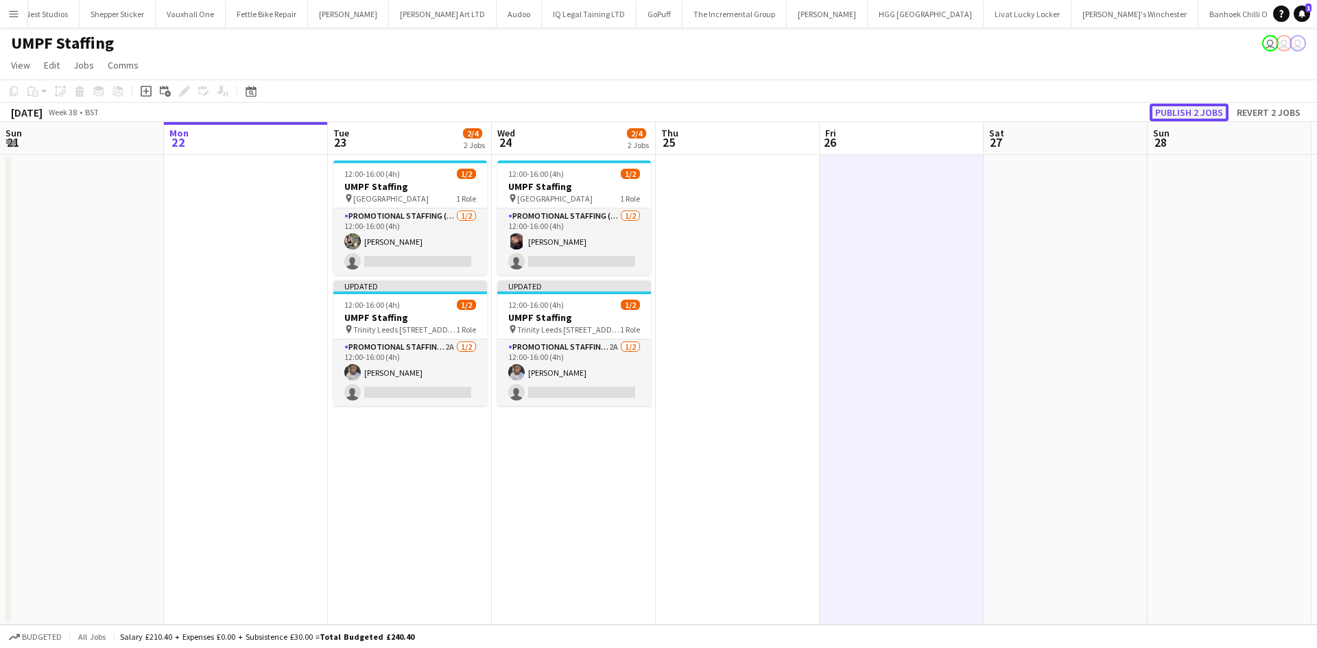
click at [1204, 111] on button "Publish 2 jobs" at bounding box center [1189, 113] width 79 height 18
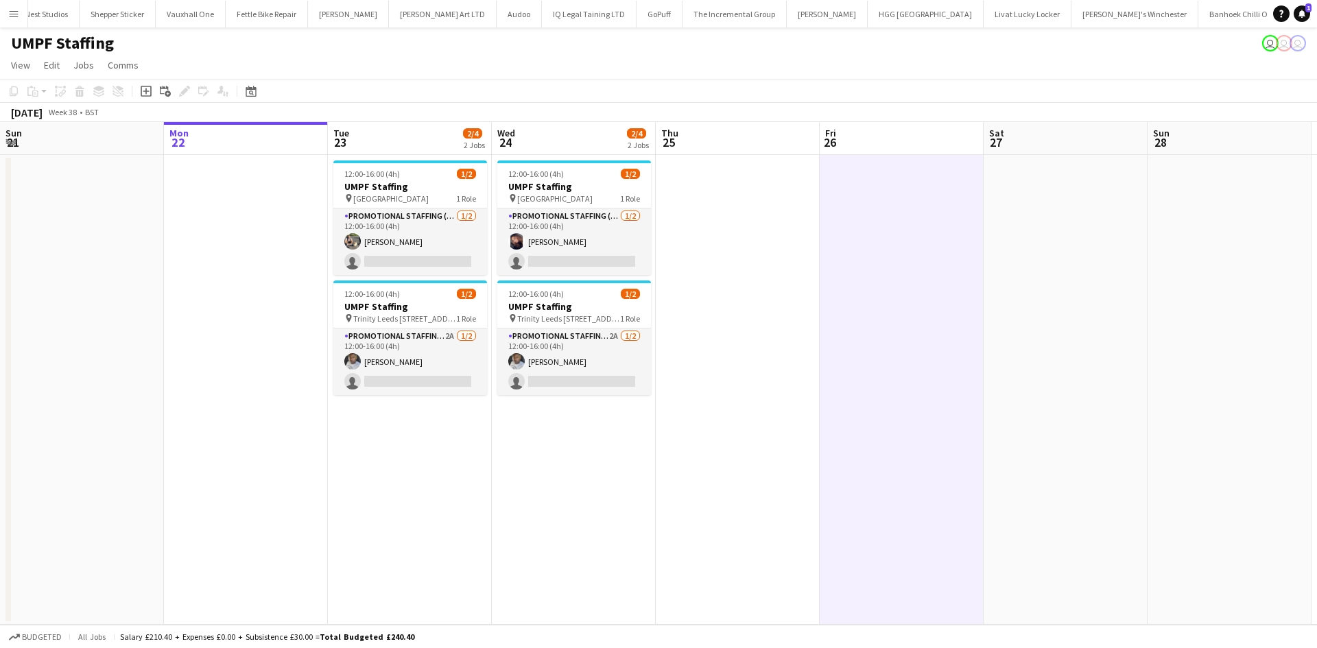
click at [5, 5] on button "Menu" at bounding box center [13, 13] width 27 height 27
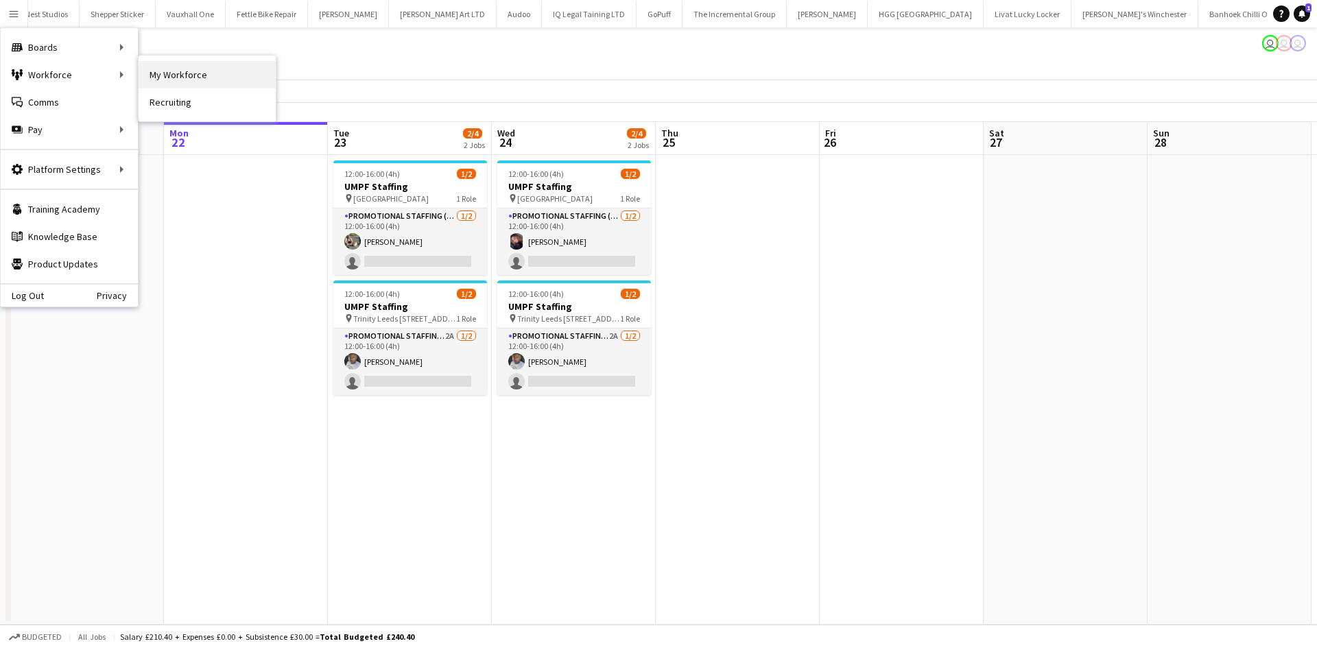
click at [199, 78] on link "My Workforce" at bounding box center [207, 74] width 137 height 27
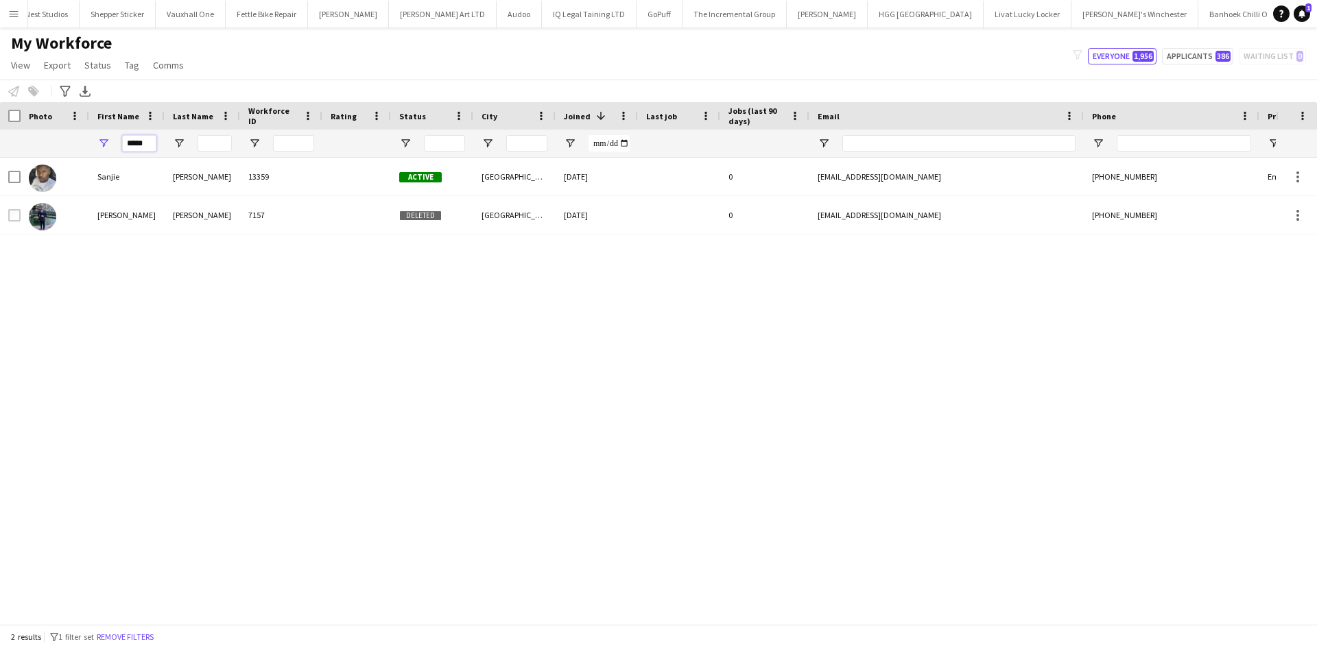
drag, startPoint x: 119, startPoint y: 140, endPoint x: 86, endPoint y: 136, distance: 33.8
click at [86, 136] on div "*****" at bounding box center [743, 143] width 1487 height 27
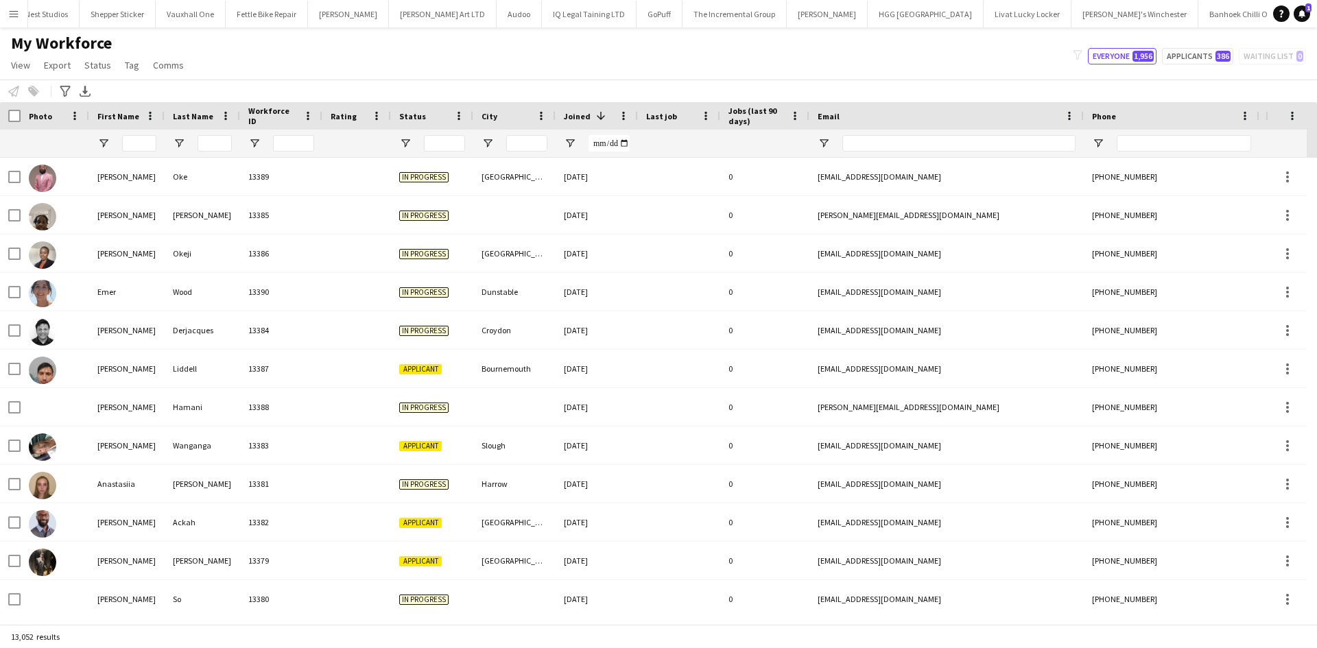
click at [10, 21] on button "Menu" at bounding box center [13, 13] width 27 height 27
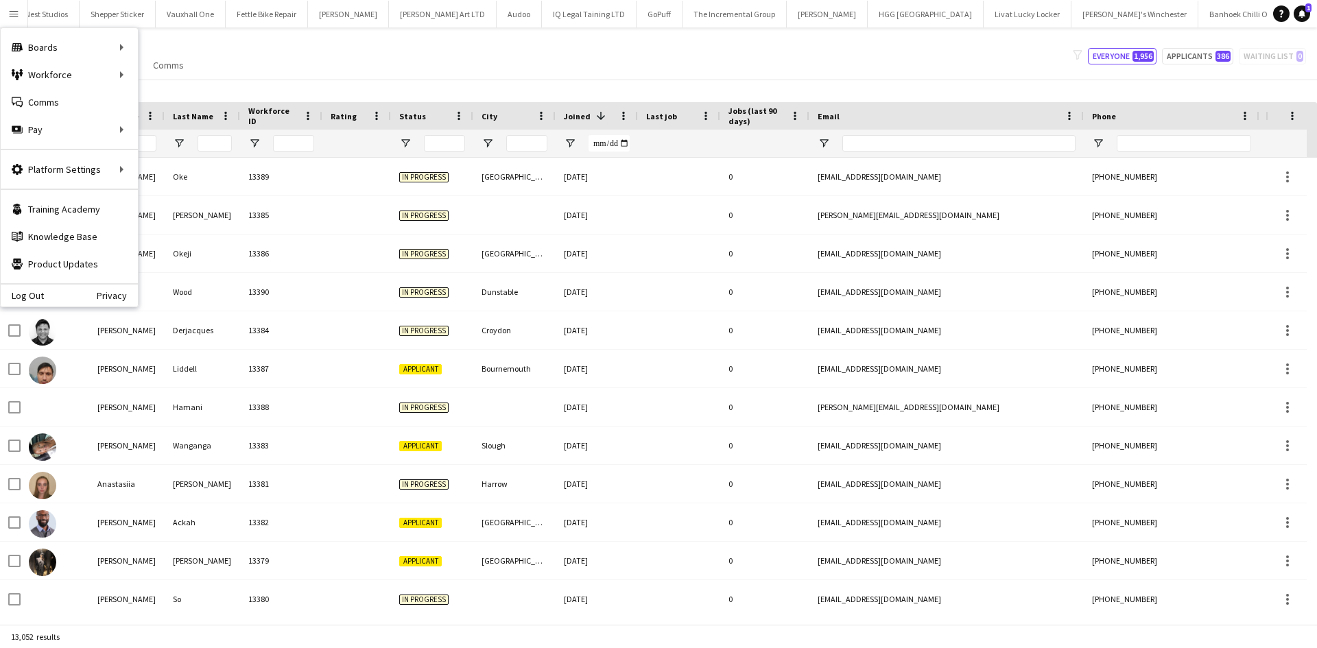
click at [371, 56] on div "My Workforce View Views Default view New view Update view Delete view Edit name…" at bounding box center [658, 56] width 1317 height 47
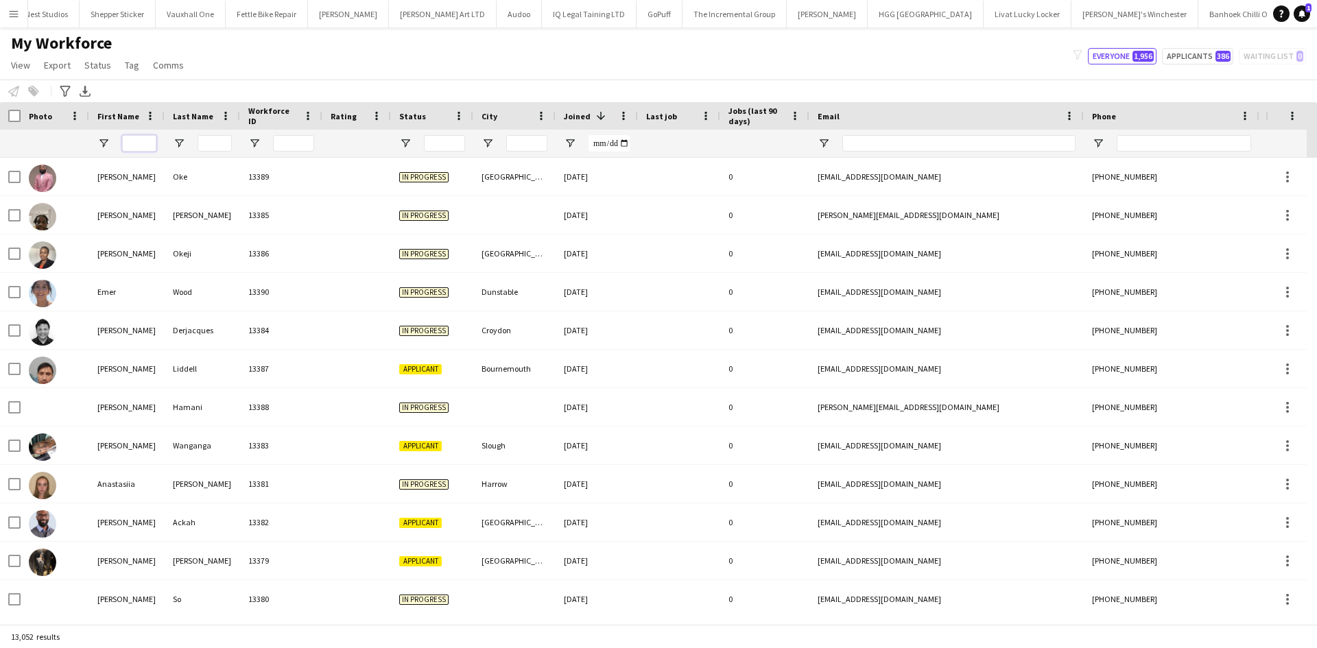
click at [143, 144] on input "First Name Filter Input" at bounding box center [139, 143] width 34 height 16
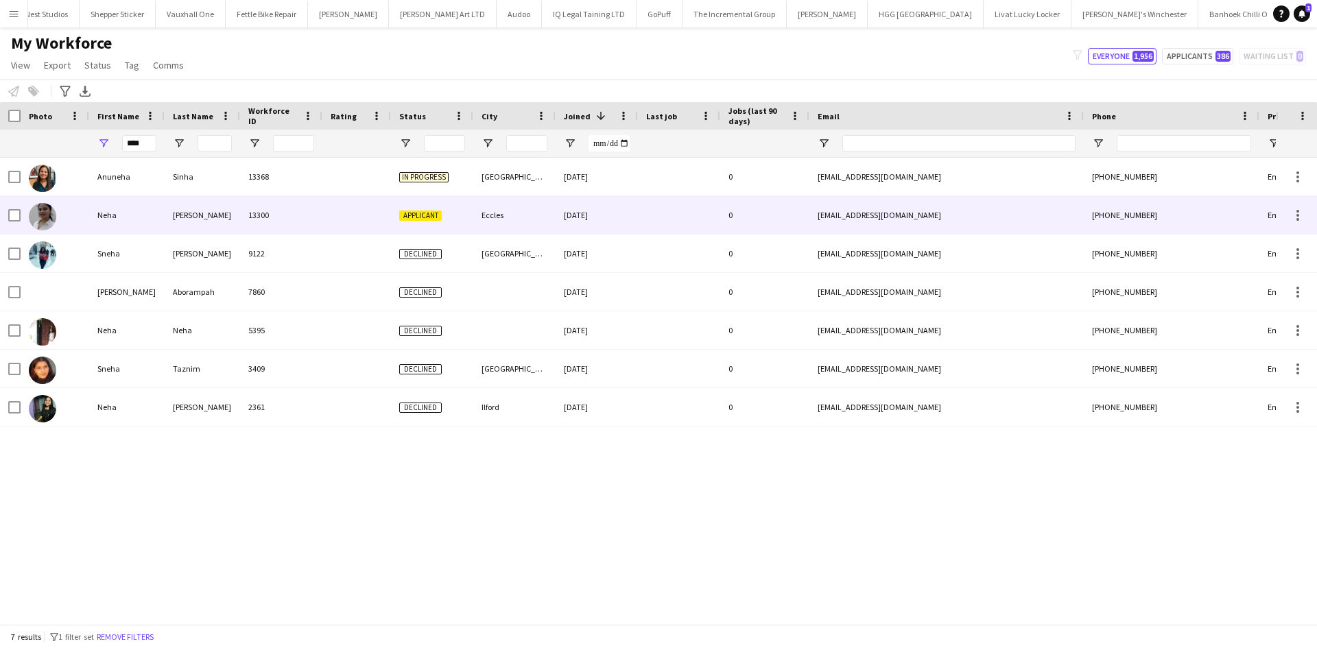
click at [190, 219] on div "Sudarsanan" at bounding box center [202, 215] width 75 height 38
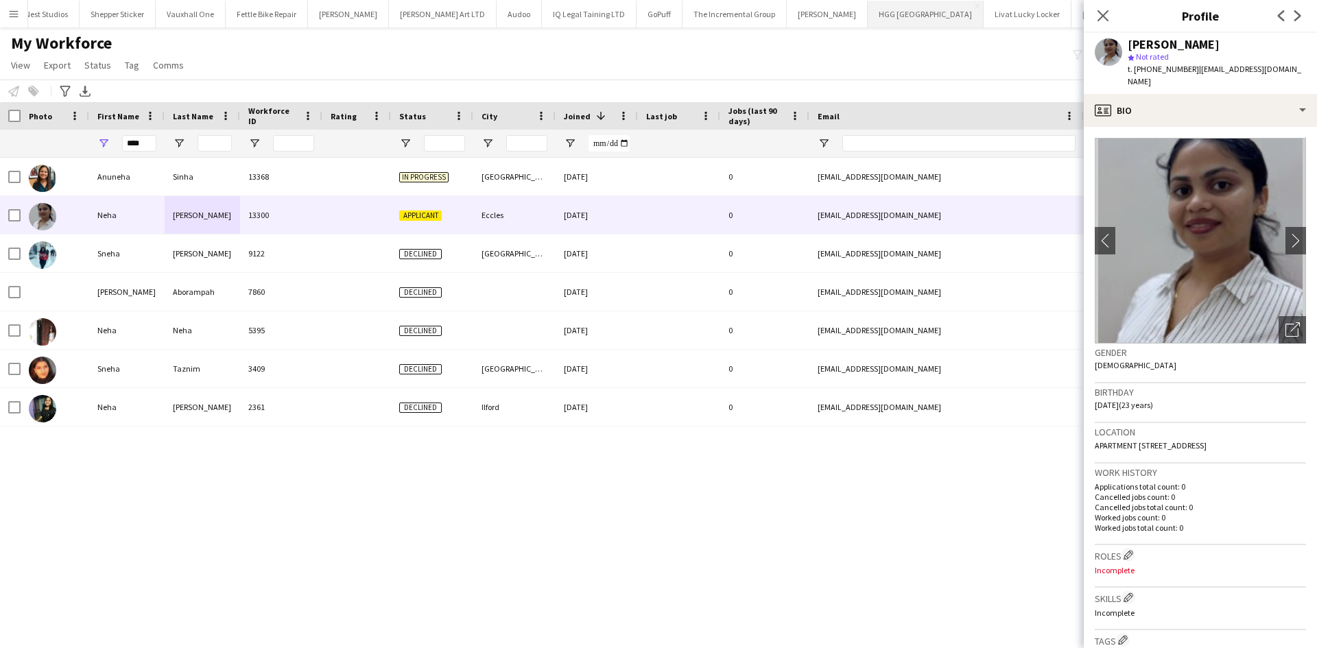
drag, startPoint x: 1129, startPoint y: 400, endPoint x: 646, endPoint y: 14, distance: 617.8
click at [646, 14] on body "Menu Boards Boards Boards All jobs Status Workforce Workforce My Workforce Recr…" at bounding box center [658, 324] width 1317 height 648
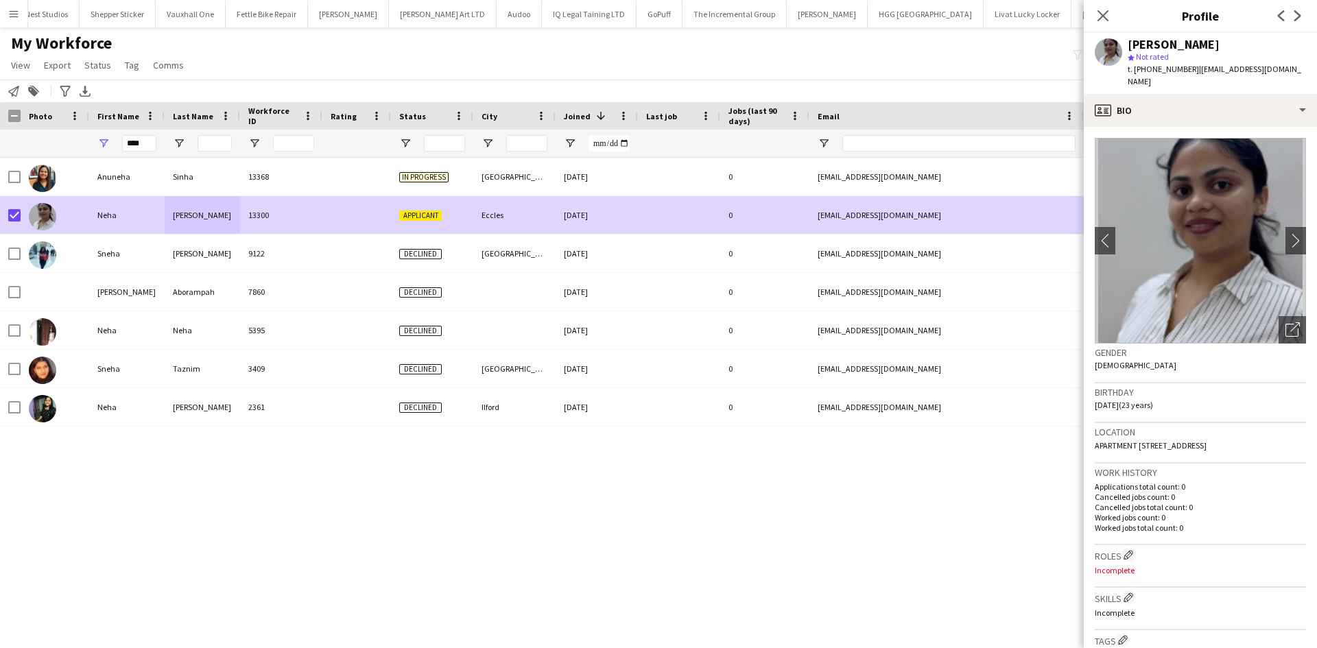
click at [281, 71] on div "My Workforce View Views Default view New view Update view Delete view Edit name…" at bounding box center [658, 56] width 1317 height 47
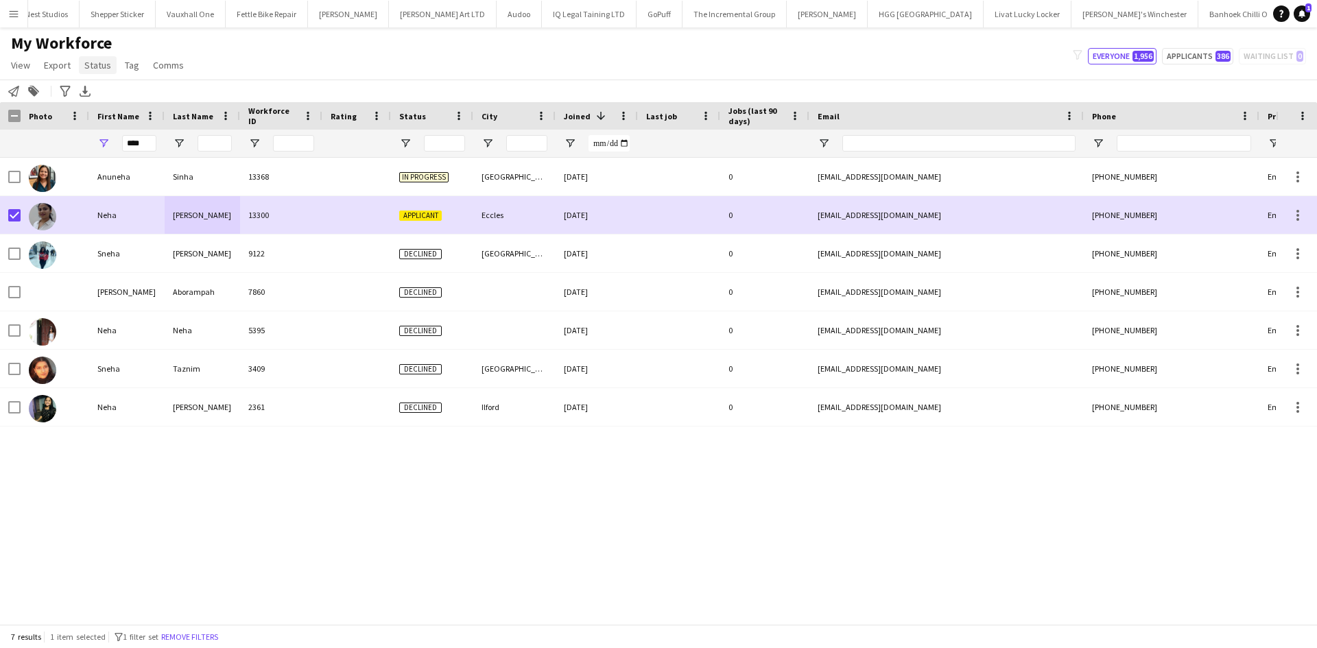
click at [104, 64] on span "Status" at bounding box center [97, 65] width 27 height 12
click at [130, 108] on link "Edit" at bounding box center [127, 94] width 96 height 29
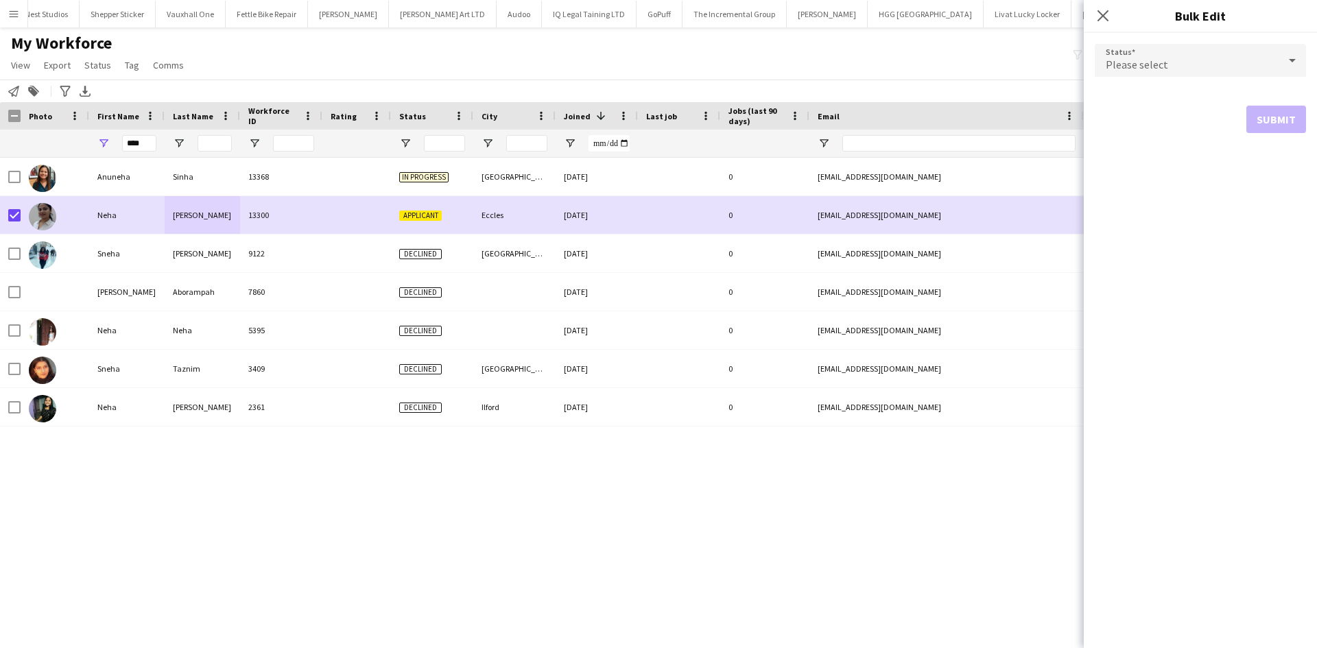
click at [1134, 57] on div "Please select" at bounding box center [1187, 60] width 184 height 33
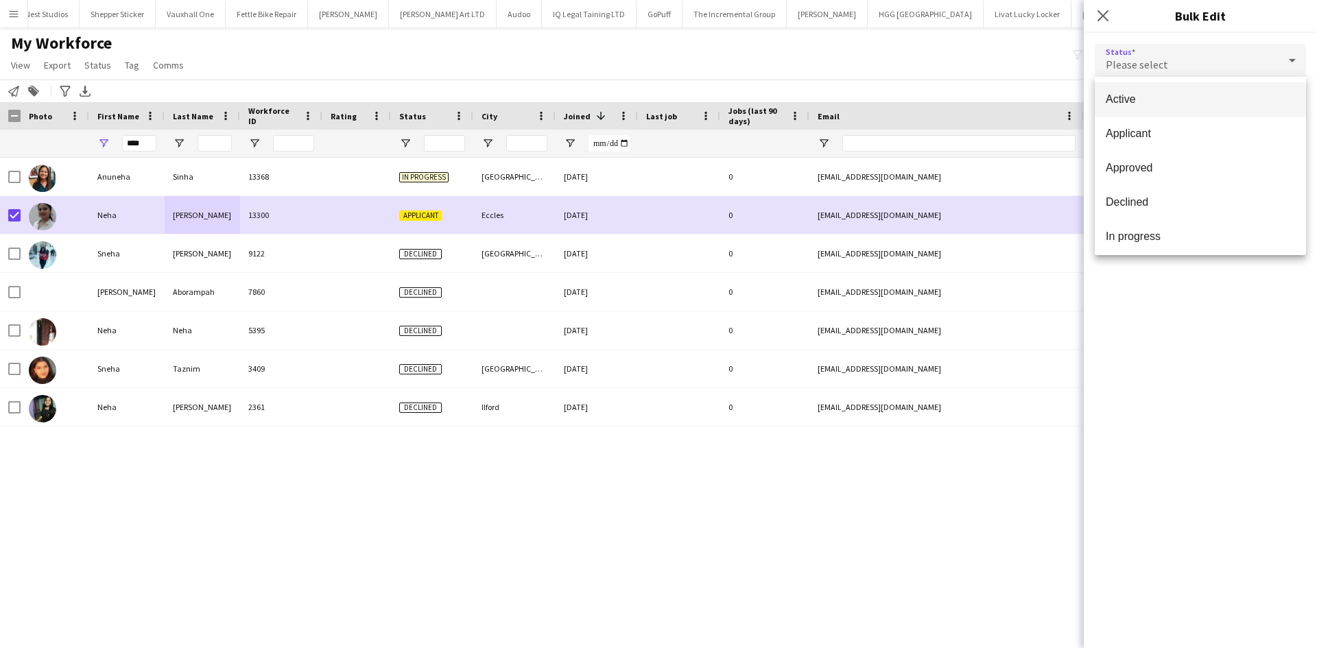
click at [1159, 102] on span "Active" at bounding box center [1200, 99] width 189 height 13
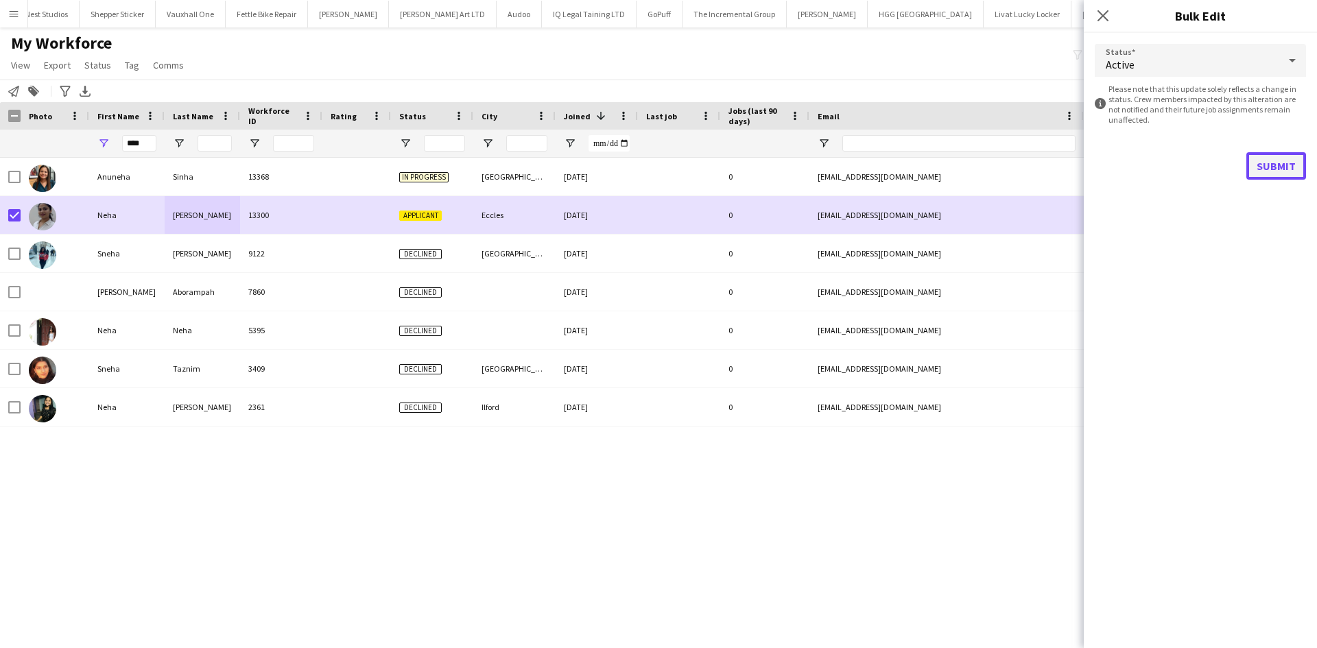
click at [1276, 158] on button "Submit" at bounding box center [1276, 165] width 60 height 27
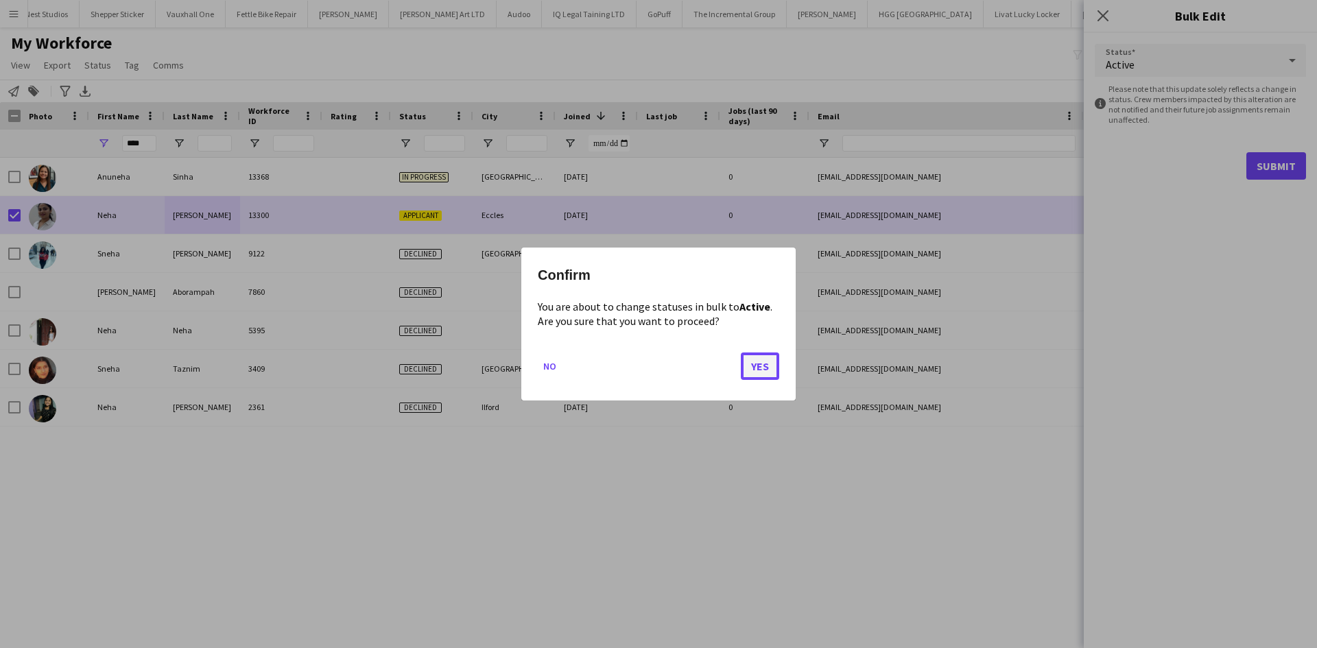
click at [772, 364] on button "Yes" at bounding box center [760, 366] width 38 height 27
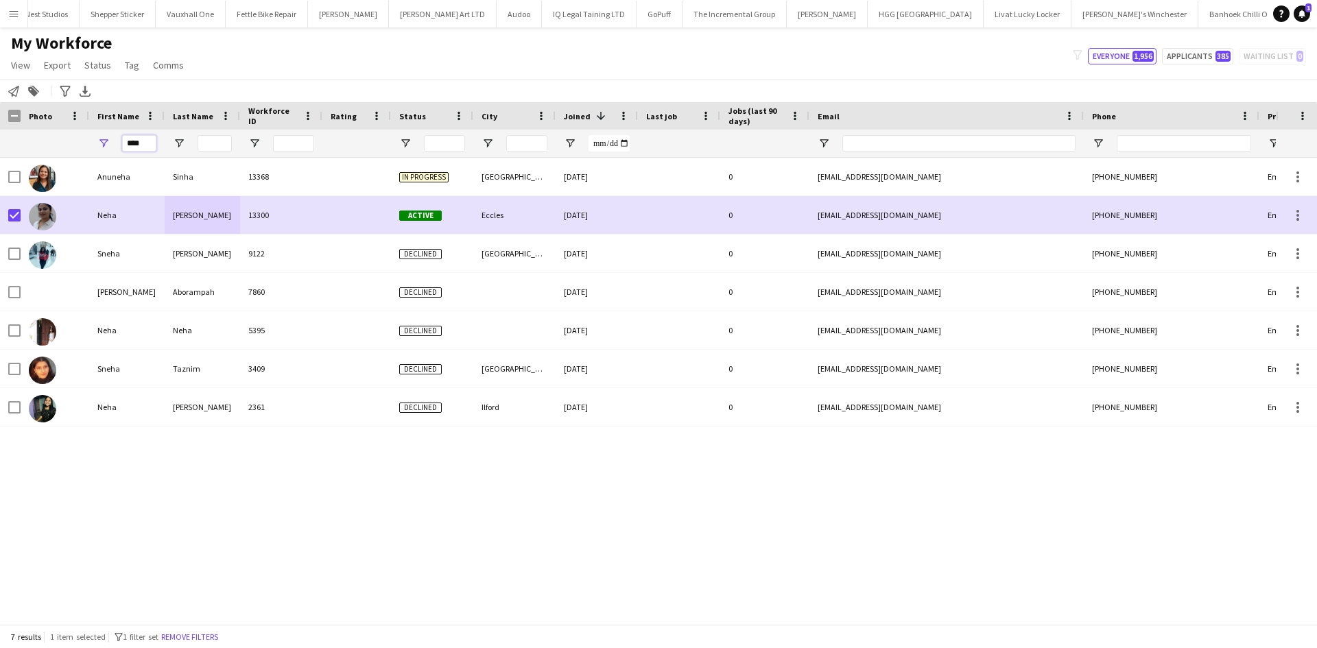
drag, startPoint x: 136, startPoint y: 144, endPoint x: 25, endPoint y: 152, distance: 112.1
click at [25, 152] on div "****" at bounding box center [743, 143] width 1487 height 27
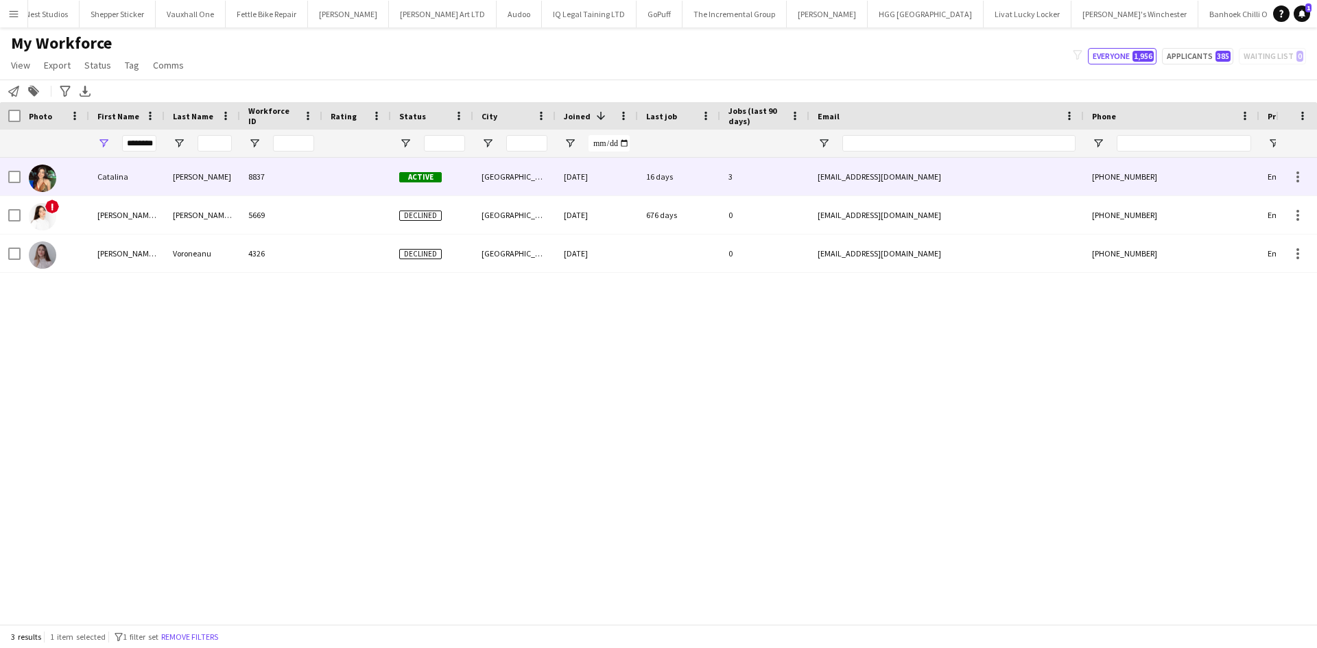
click at [277, 178] on div "8837" at bounding box center [281, 177] width 82 height 38
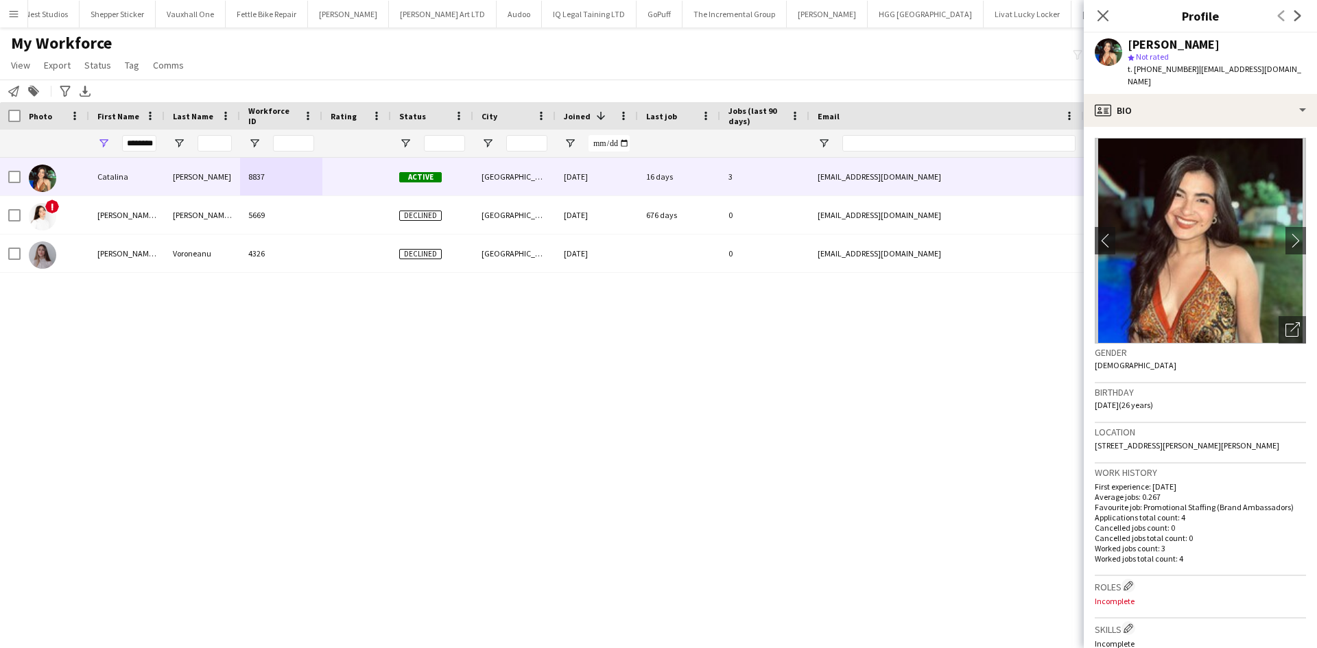
drag, startPoint x: 1290, startPoint y: 429, endPoint x: 1255, endPoint y: 432, distance: 35.1
click at [1255, 432] on div "Location 4 Haverstock Road, 4 Haverstock Road, Bristol, BS4 2BZ" at bounding box center [1200, 443] width 211 height 40
copy span "BS4 2BZ"
drag, startPoint x: 126, startPoint y: 143, endPoint x: 388, endPoint y: 159, distance: 263.2
click at [388, 159] on div "Workforce Details Photo First Name" at bounding box center [658, 363] width 1317 height 522
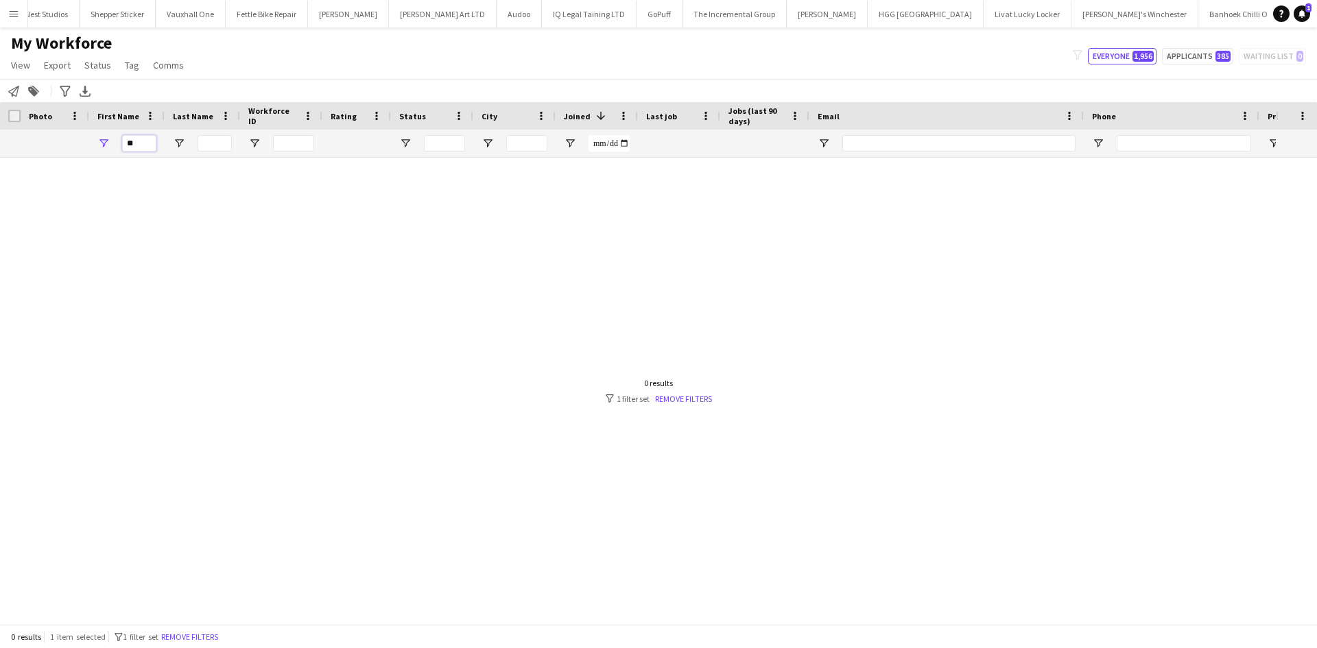
type input "*"
click at [224, 146] on input "Last Name Filter Input" at bounding box center [215, 143] width 34 height 16
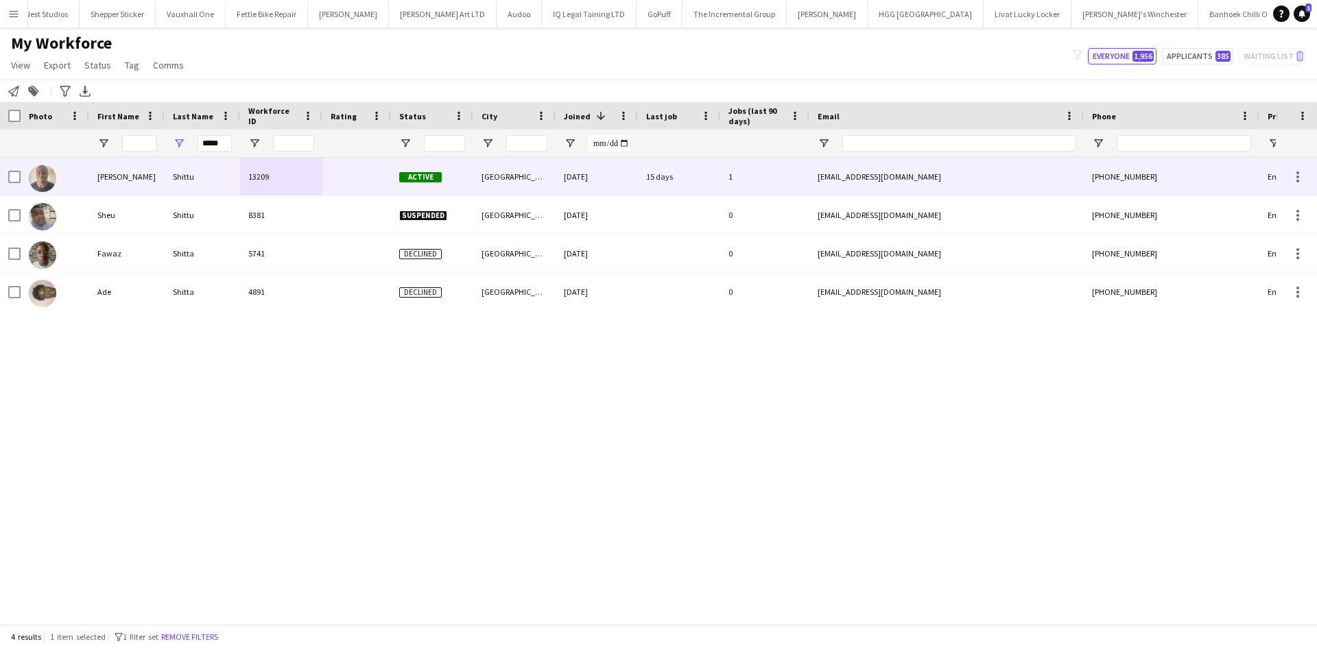
click at [233, 169] on div "Shittu" at bounding box center [202, 177] width 75 height 38
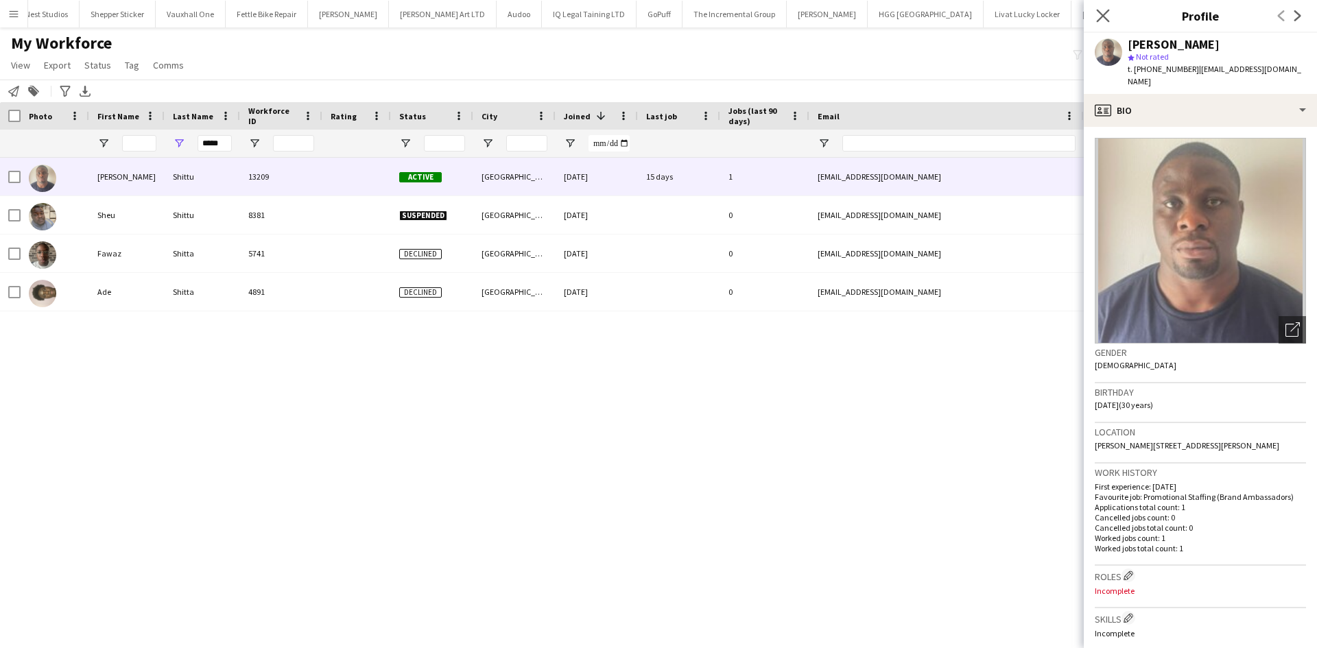
click at [1102, 8] on app-icon "Close pop-in" at bounding box center [1103, 16] width 20 height 20
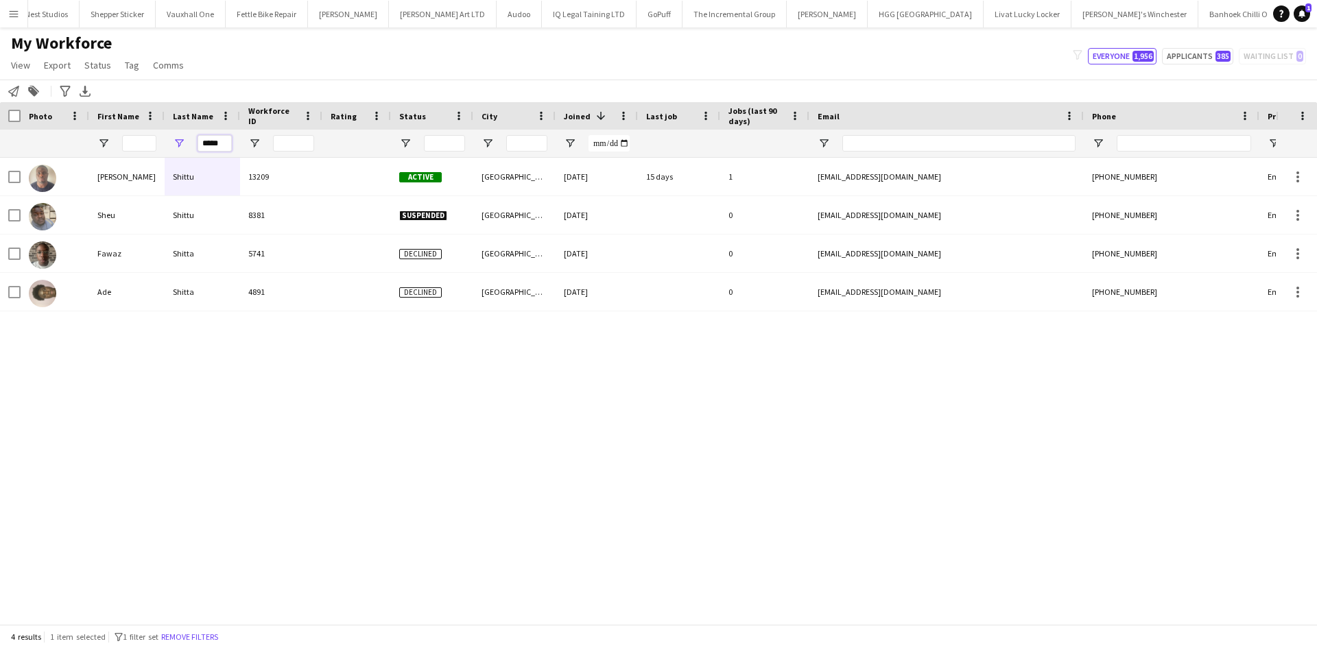
drag, startPoint x: 222, startPoint y: 140, endPoint x: 143, endPoint y: 143, distance: 78.9
click at [143, 143] on div "*****" at bounding box center [743, 143] width 1487 height 27
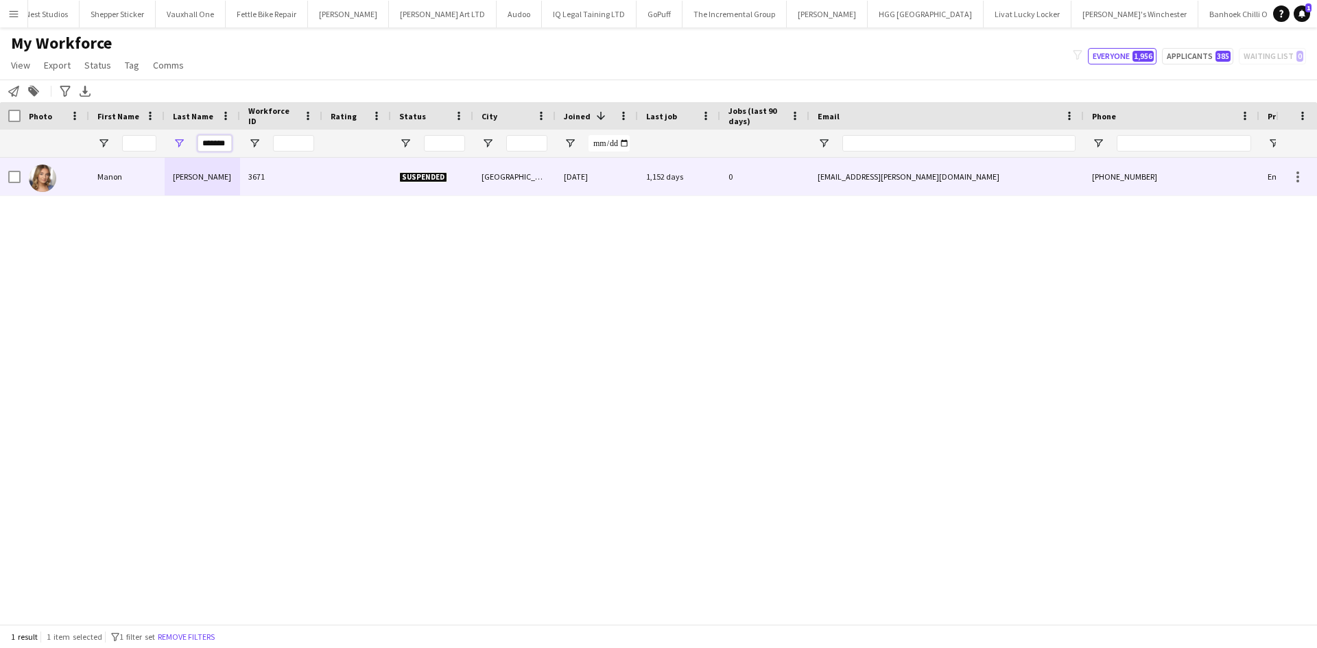
type input "*******"
click at [206, 175] on div "Stonier" at bounding box center [202, 177] width 75 height 38
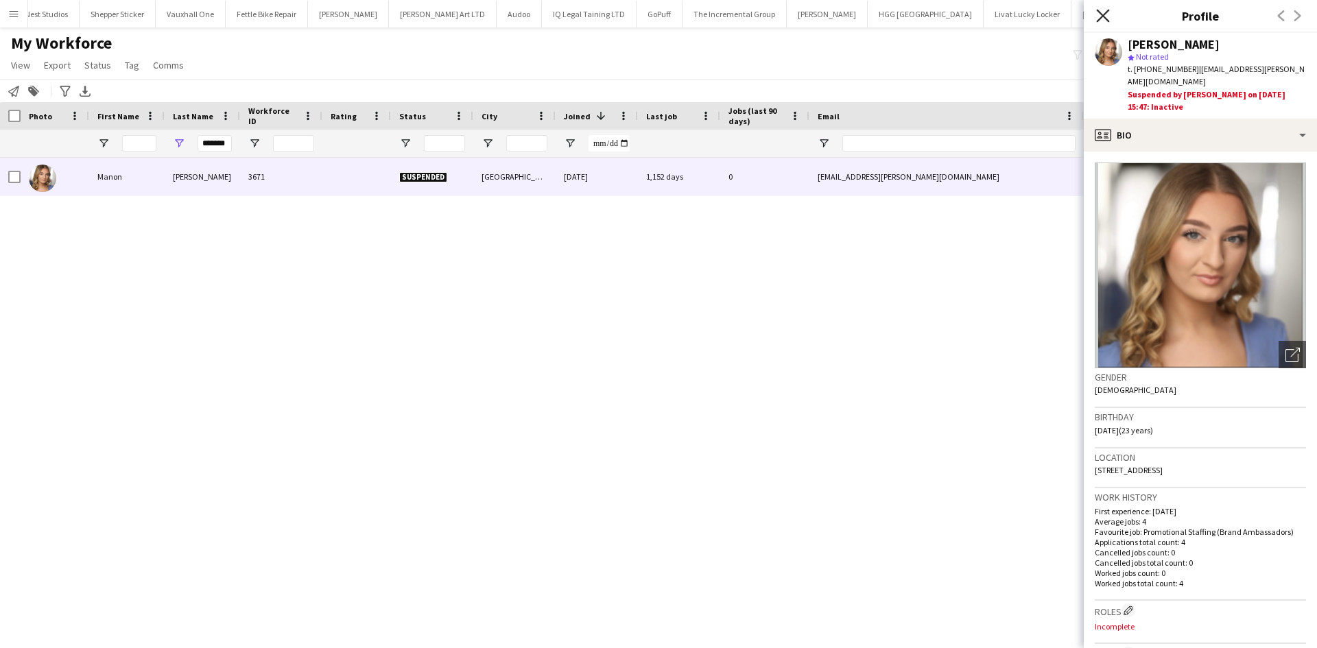
click at [1106, 17] on icon "Close pop-in" at bounding box center [1102, 15] width 13 height 13
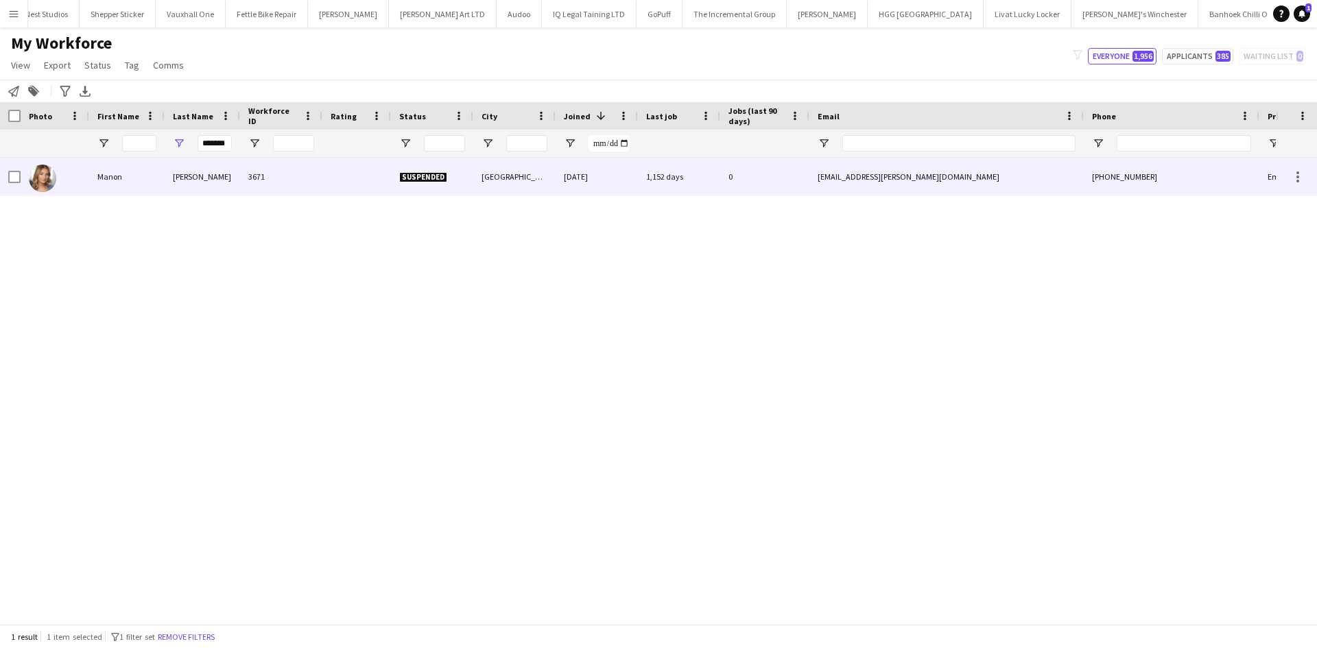
click at [412, 181] on span "Suspended" at bounding box center [423, 177] width 48 height 10
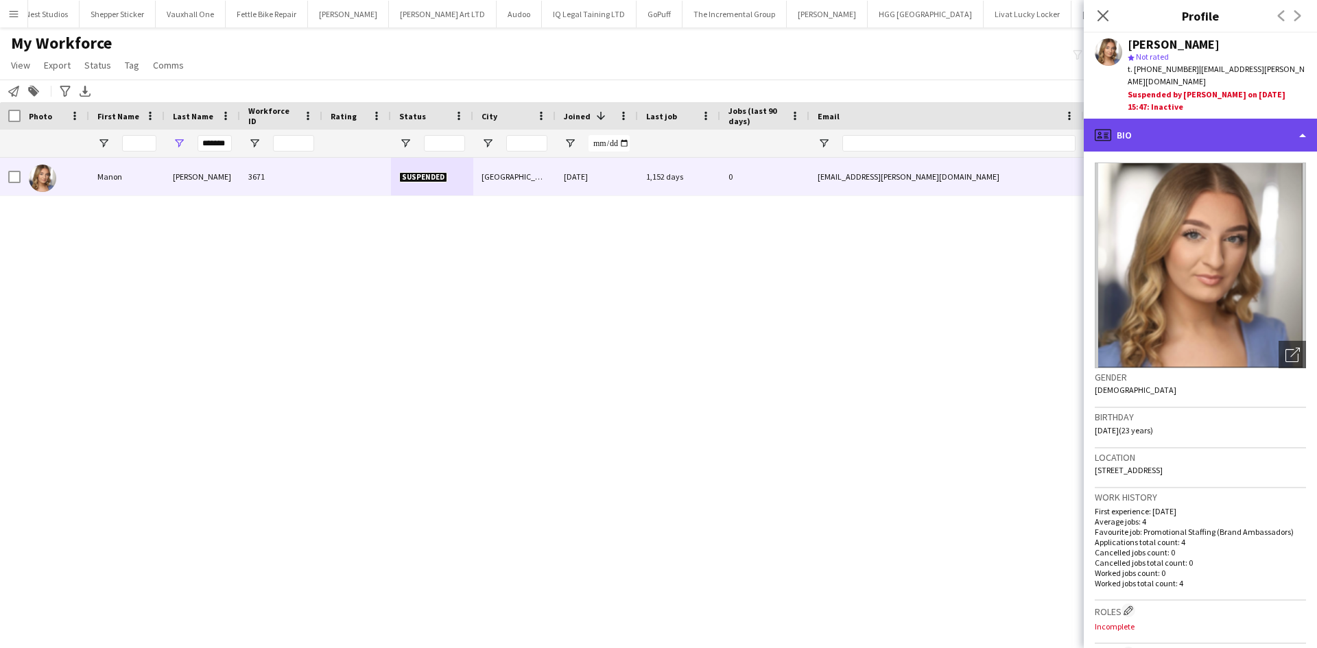
click at [1141, 128] on div "profile Bio" at bounding box center [1200, 135] width 233 height 33
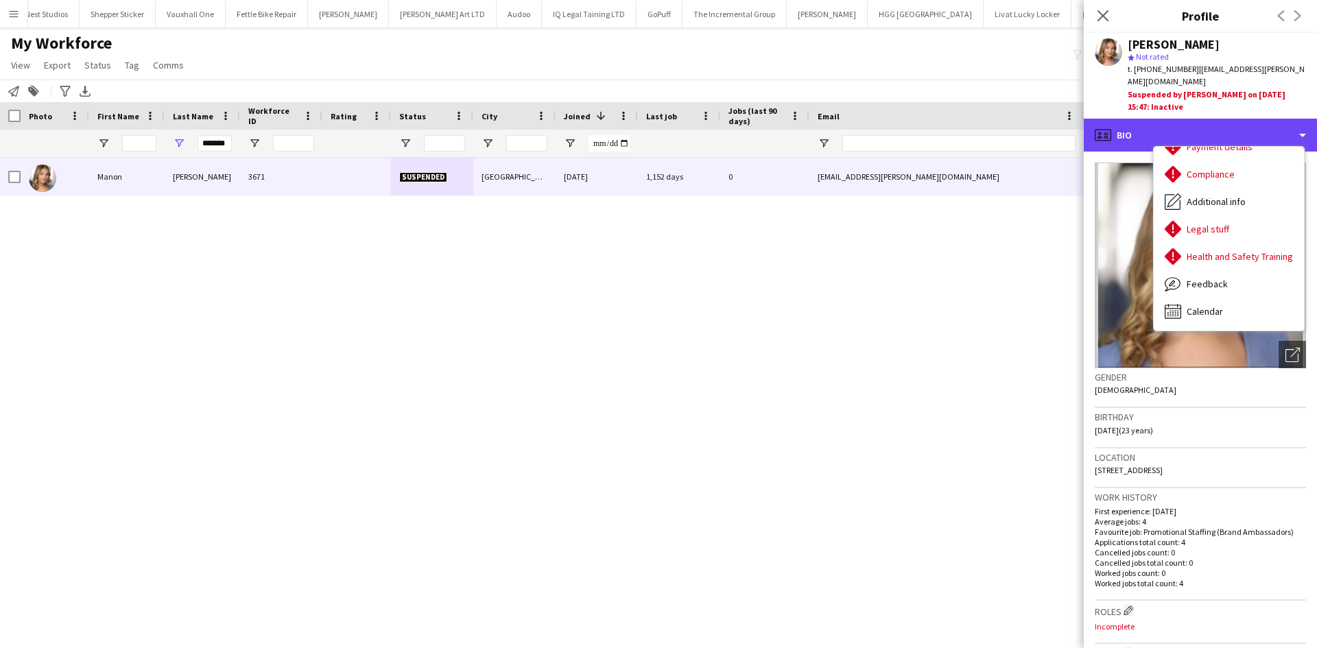
scroll to position [183, 0]
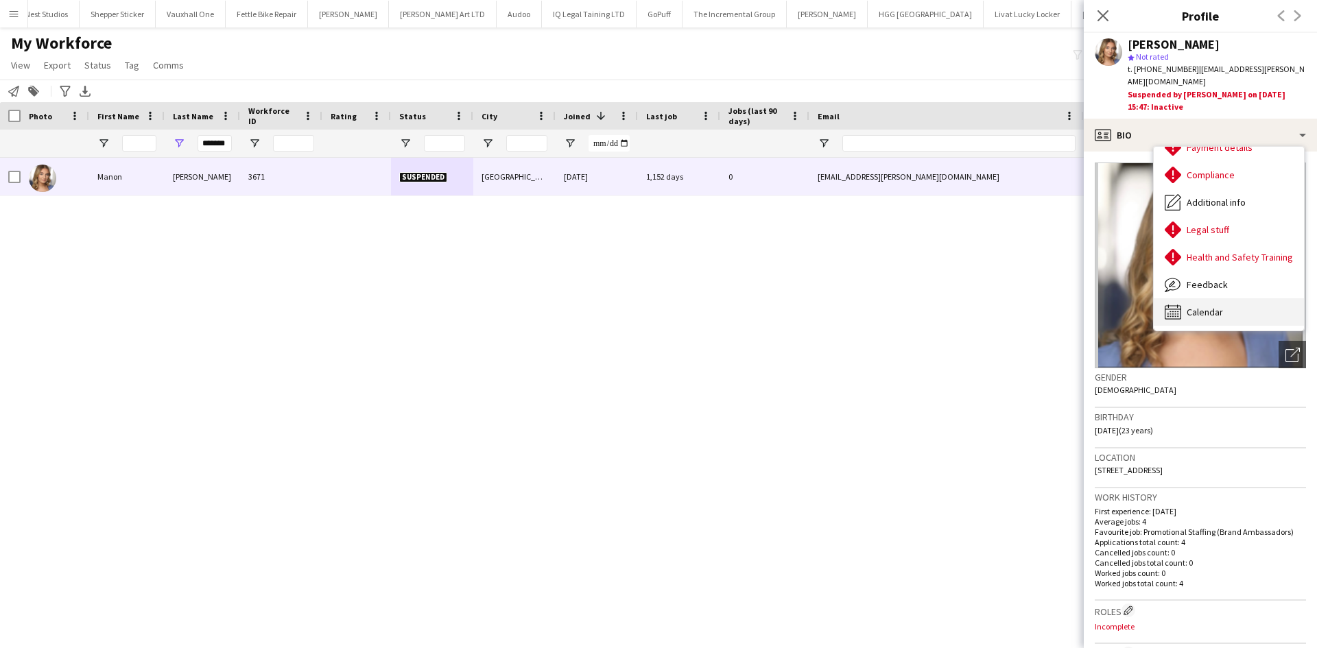
click at [1206, 306] on span "Calendar" at bounding box center [1205, 312] width 36 height 12
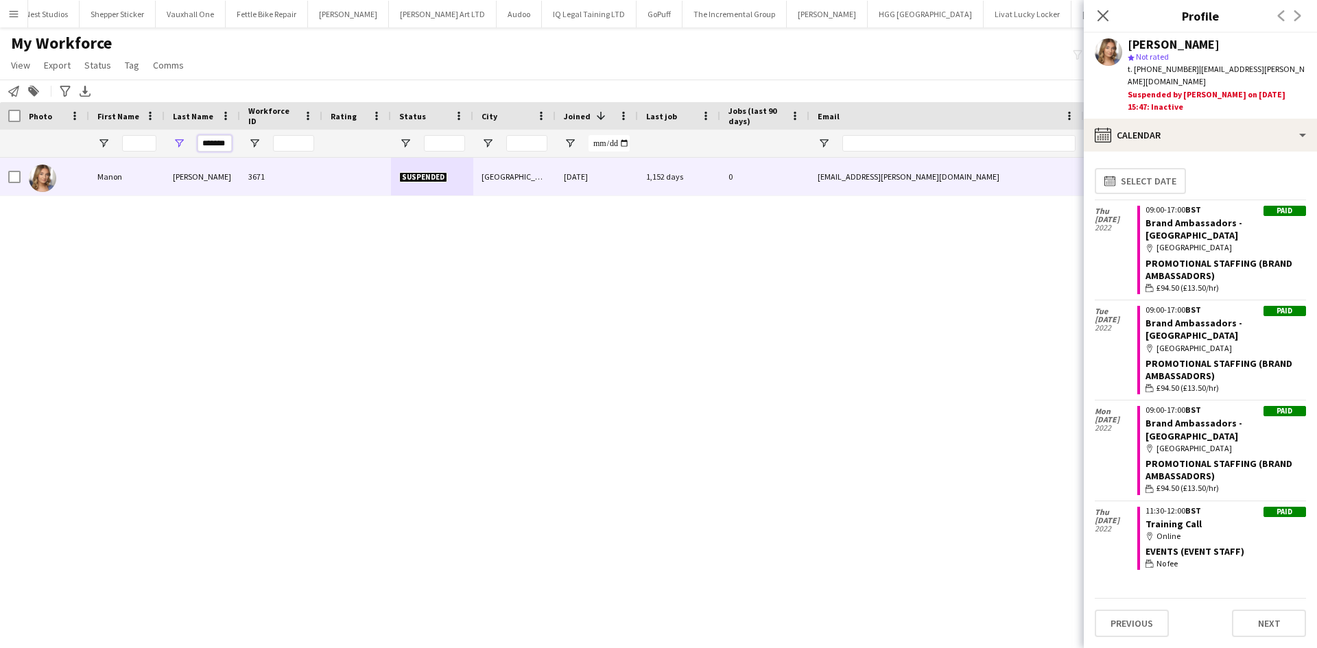
drag, startPoint x: 229, startPoint y: 148, endPoint x: 130, endPoint y: 153, distance: 99.6
click at [130, 153] on div "*******" at bounding box center [743, 143] width 1487 height 27
click at [454, 147] on input "Status Filter Input" at bounding box center [444, 143] width 41 height 16
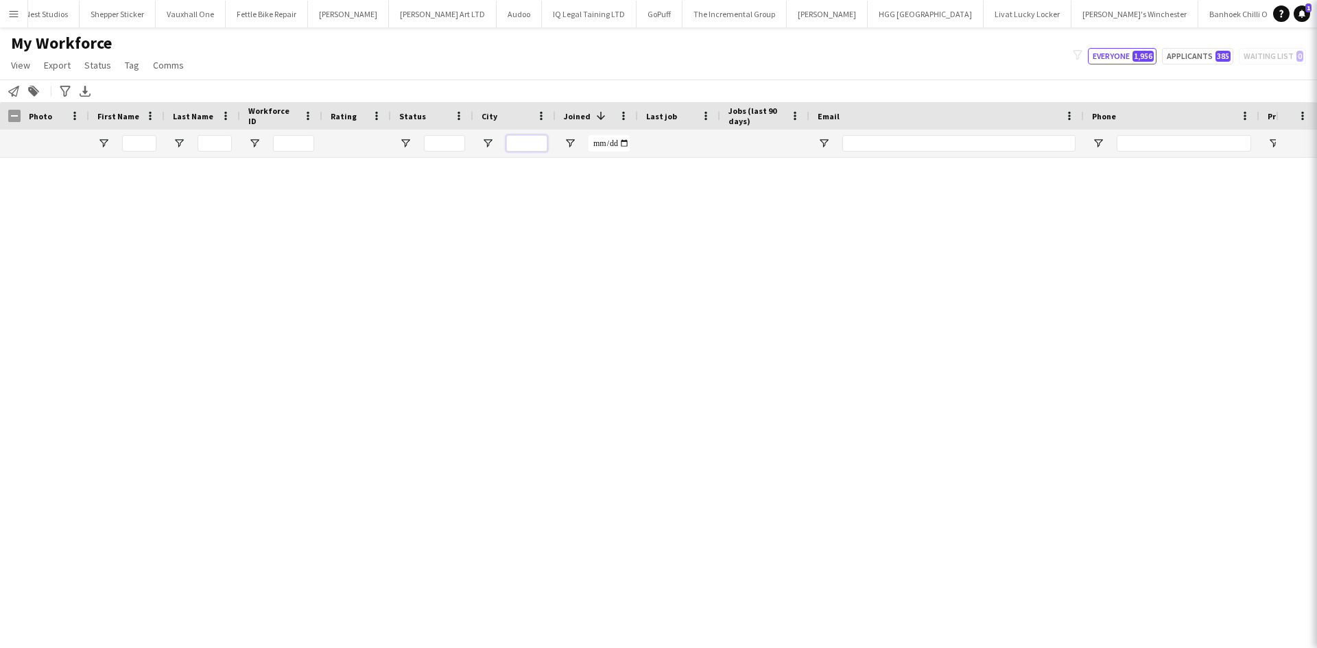
click at [523, 145] on input "City Filter Input" at bounding box center [526, 143] width 41 height 16
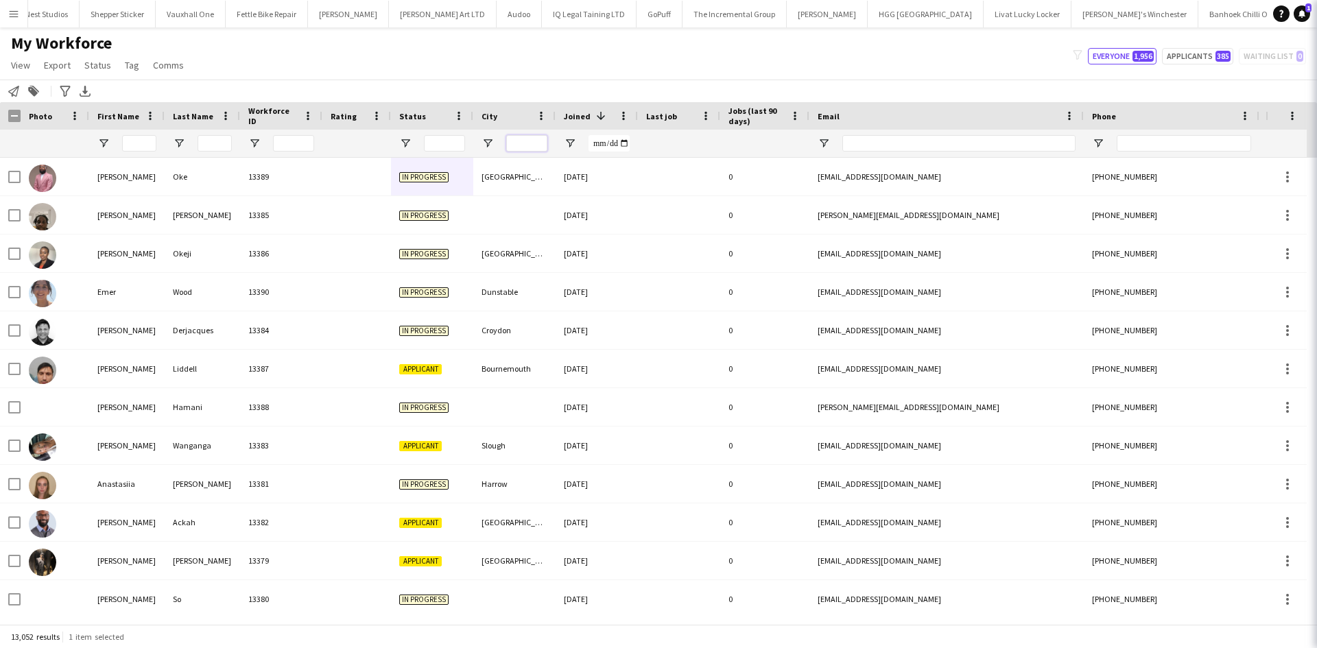
click at [527, 144] on input "City Filter Input" at bounding box center [526, 143] width 41 height 16
type input "*******"
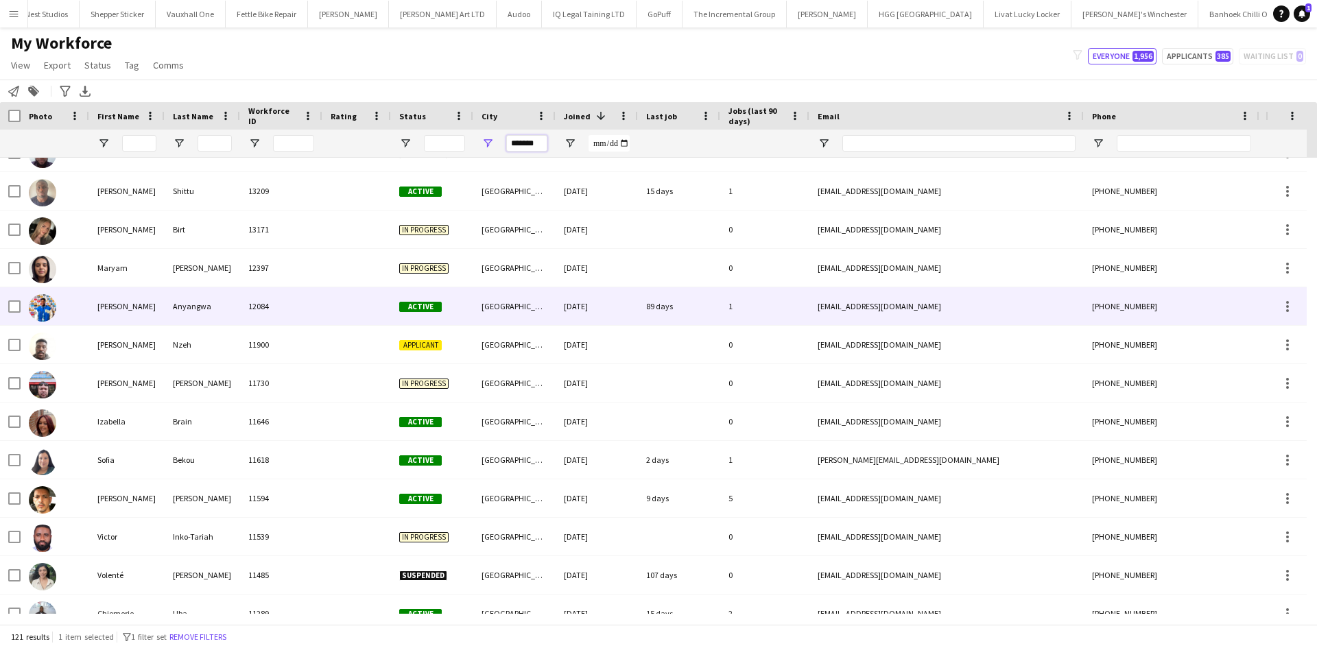
scroll to position [64, 0]
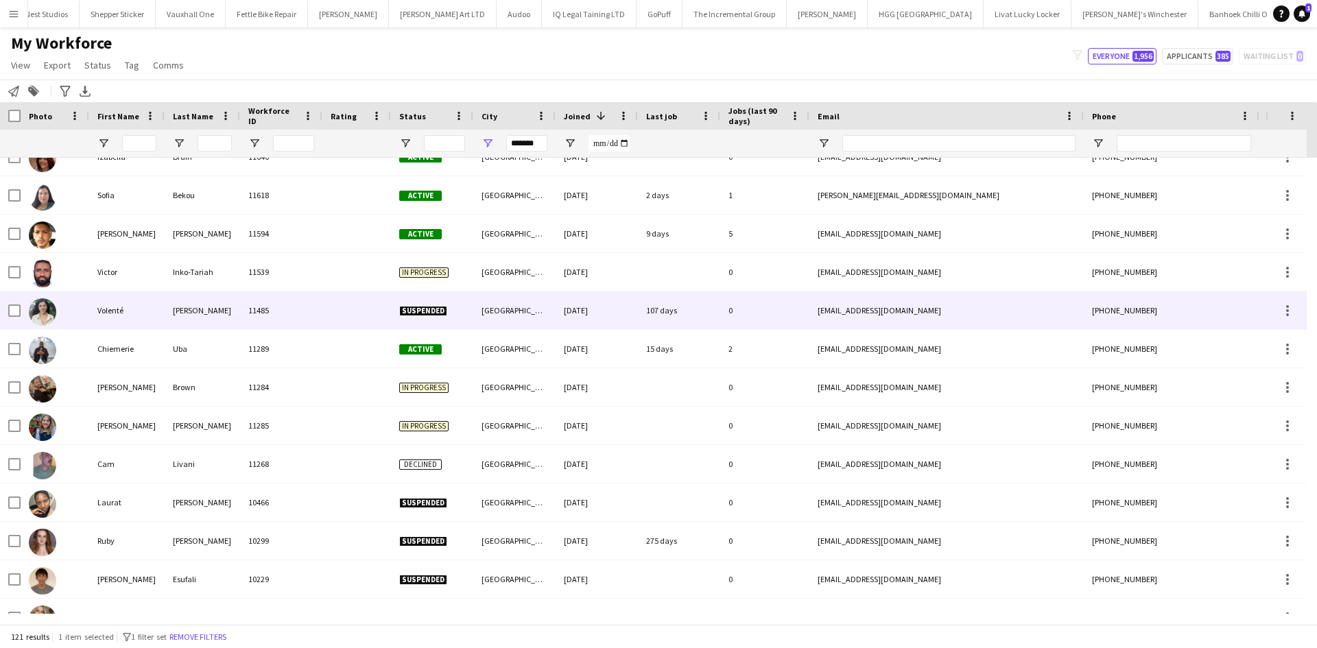
click at [324, 315] on div at bounding box center [356, 310] width 69 height 38
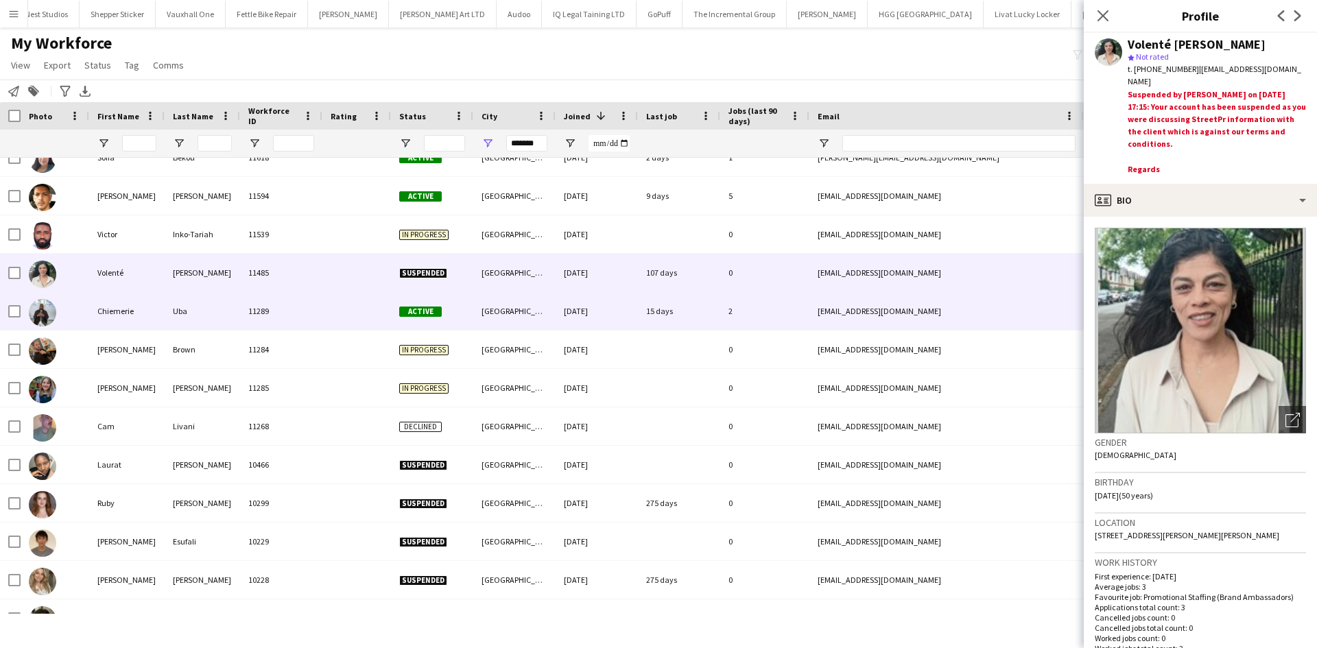
click at [321, 309] on div "11289" at bounding box center [281, 311] width 82 height 38
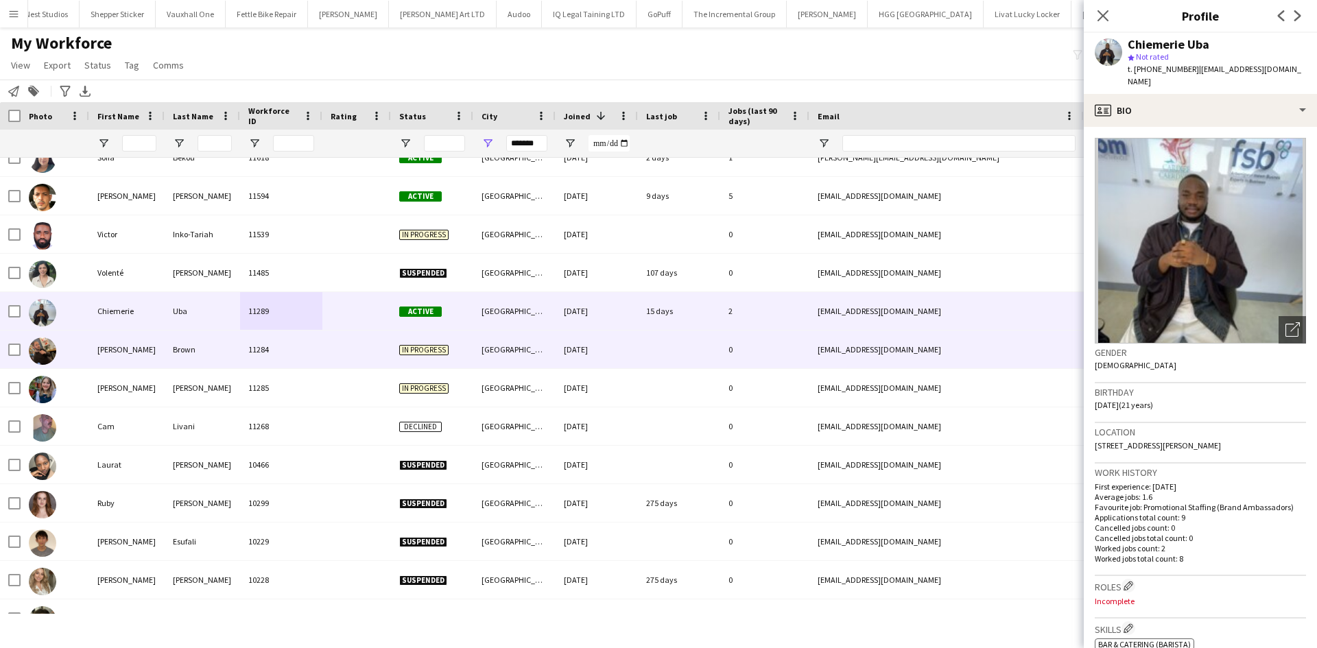
click at [490, 351] on div "Cardiff" at bounding box center [514, 350] width 82 height 38
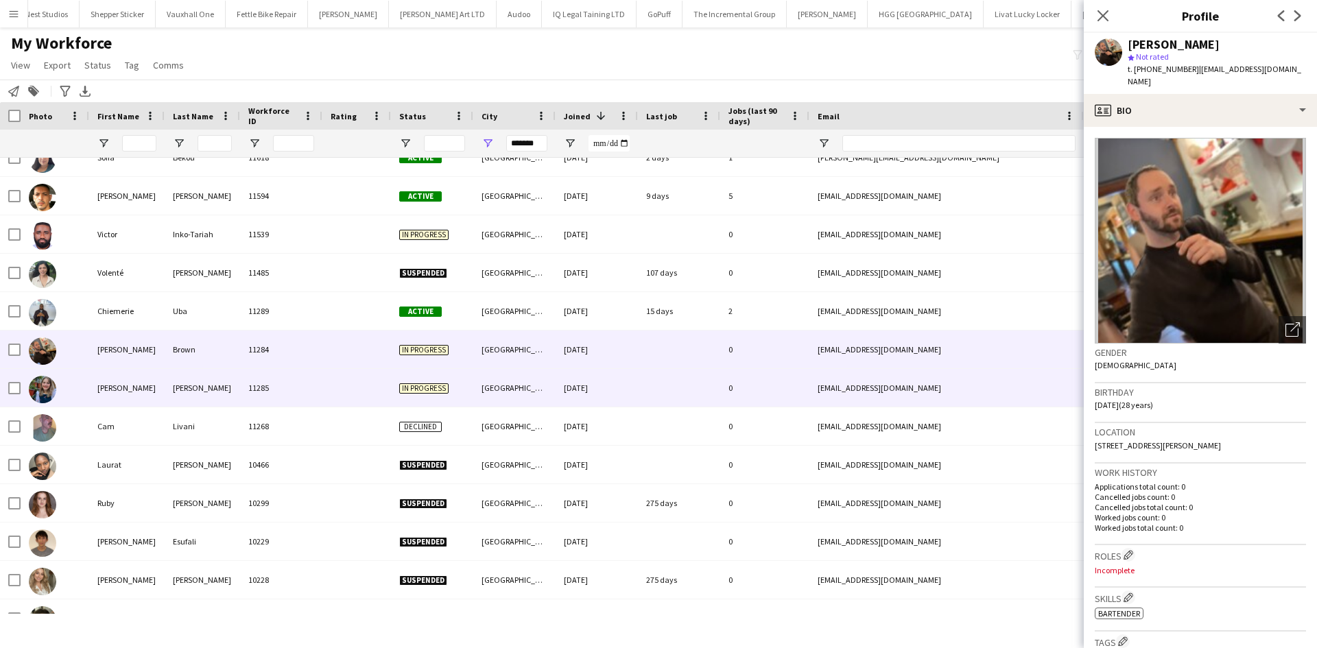
click at [524, 375] on div "Cardiff" at bounding box center [514, 388] width 82 height 38
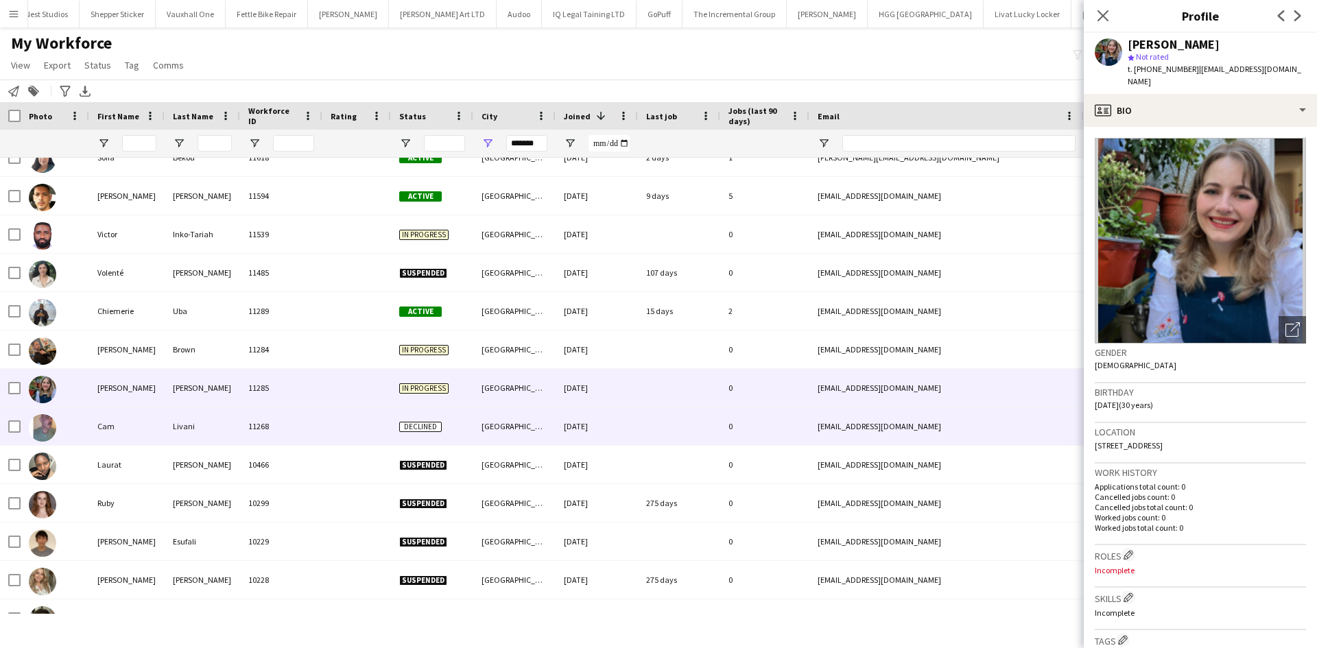
click at [519, 417] on div "Cardiff" at bounding box center [514, 426] width 82 height 38
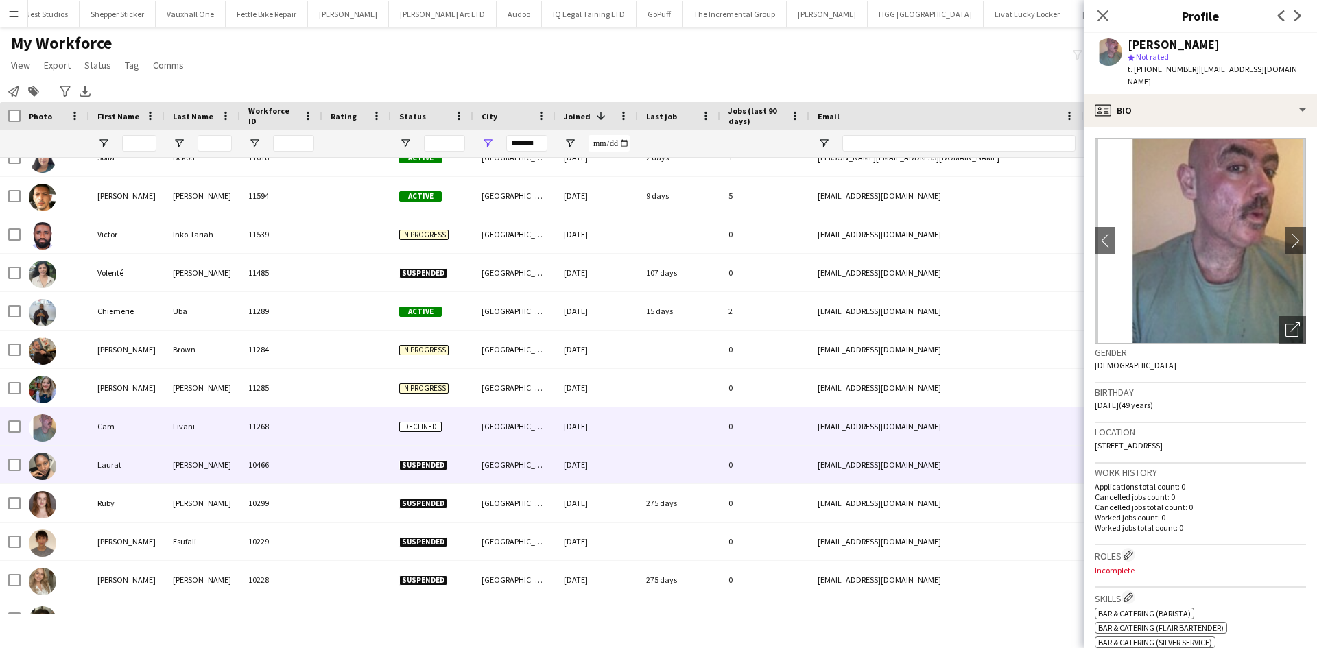
click at [503, 464] on div "Cardiff" at bounding box center [514, 465] width 82 height 38
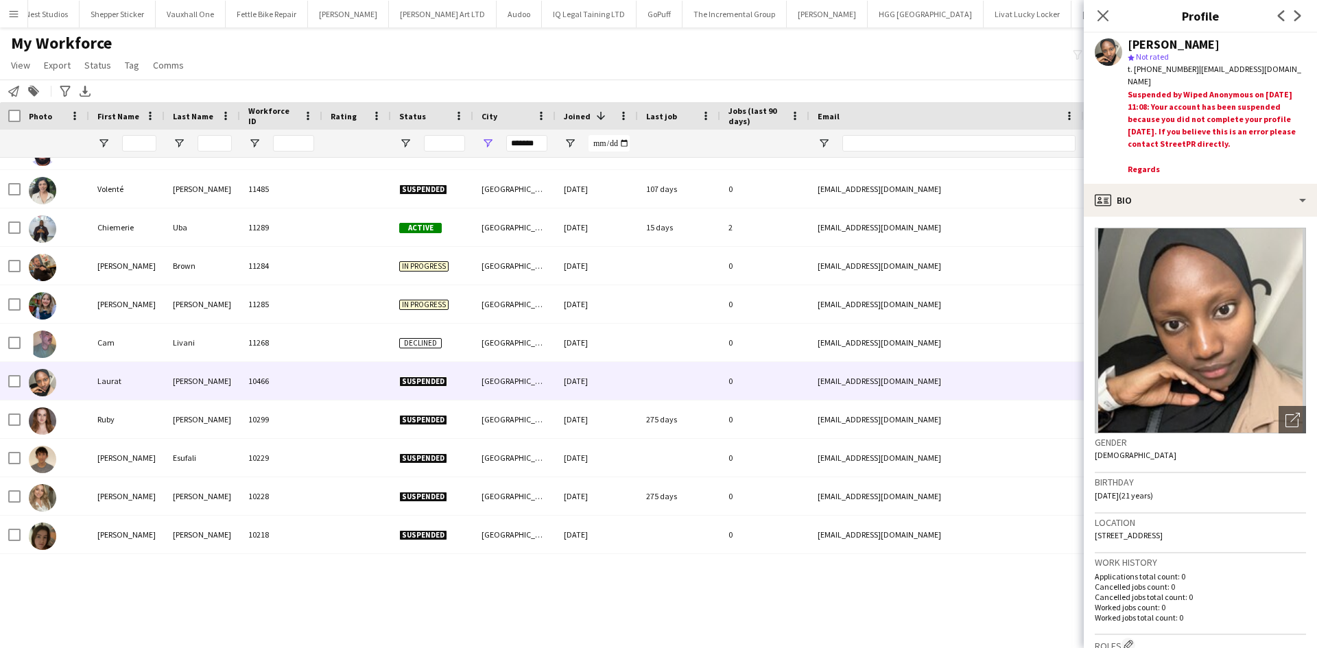
scroll to position [0, 0]
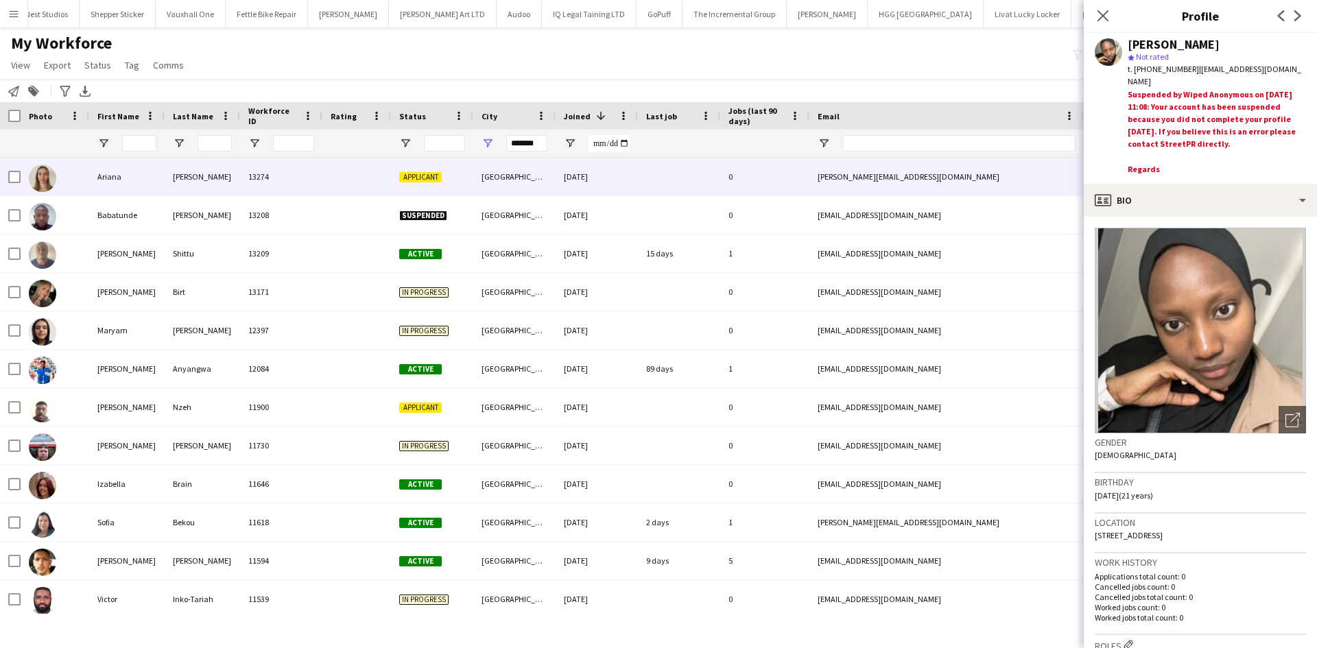
click at [525, 167] on div "Cardiff" at bounding box center [514, 177] width 82 height 38
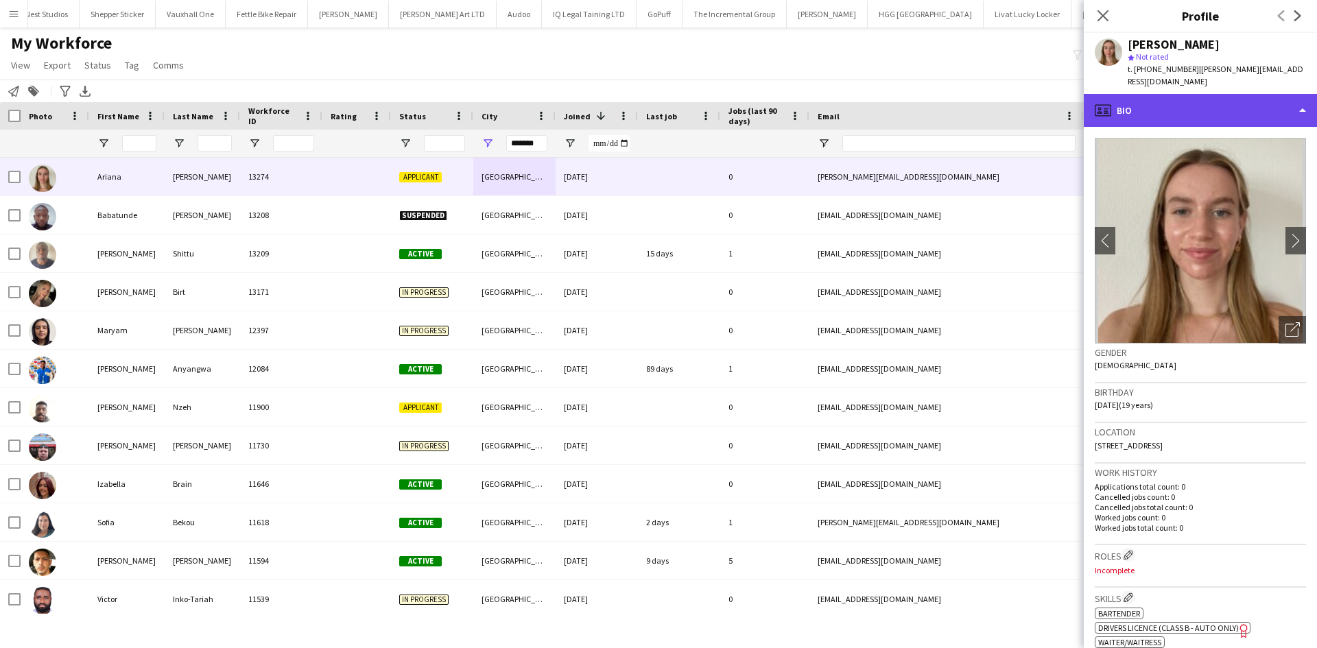
click at [1139, 98] on div "profile Bio" at bounding box center [1200, 110] width 233 height 33
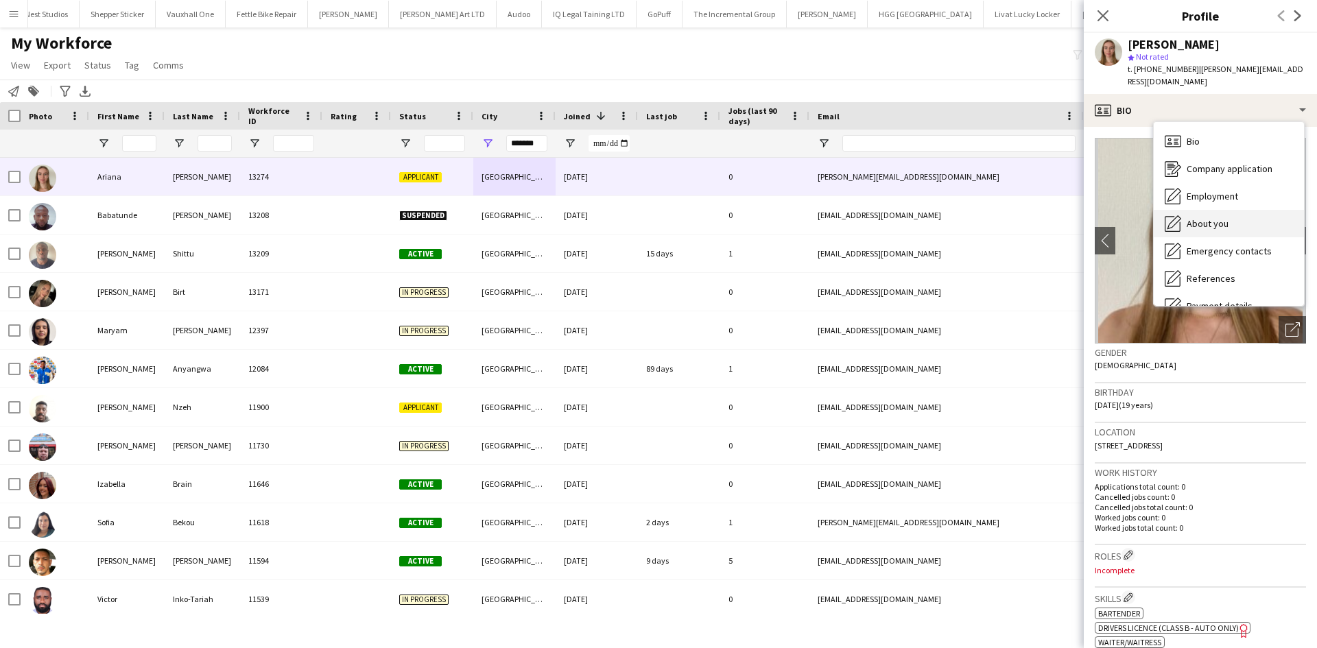
click at [1216, 210] on div "About you About you" at bounding box center [1229, 223] width 150 height 27
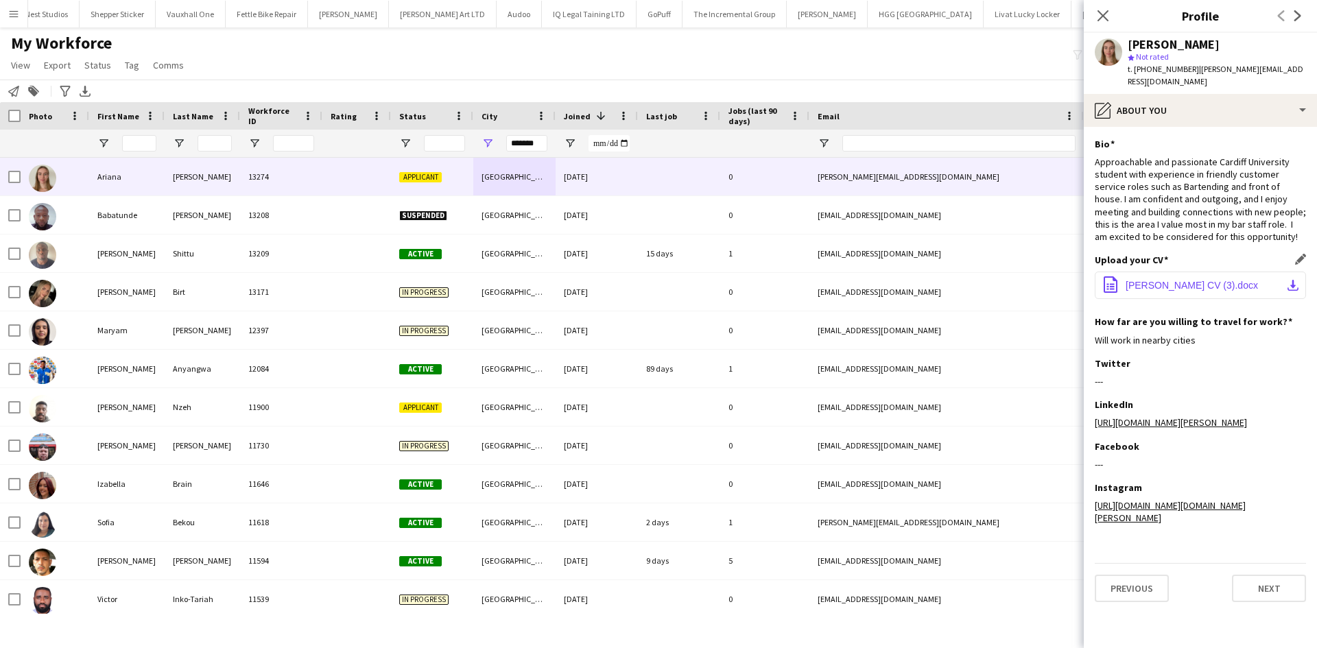
click at [1147, 280] on span "Ariana Milligan CV (3).docx" at bounding box center [1192, 285] width 132 height 11
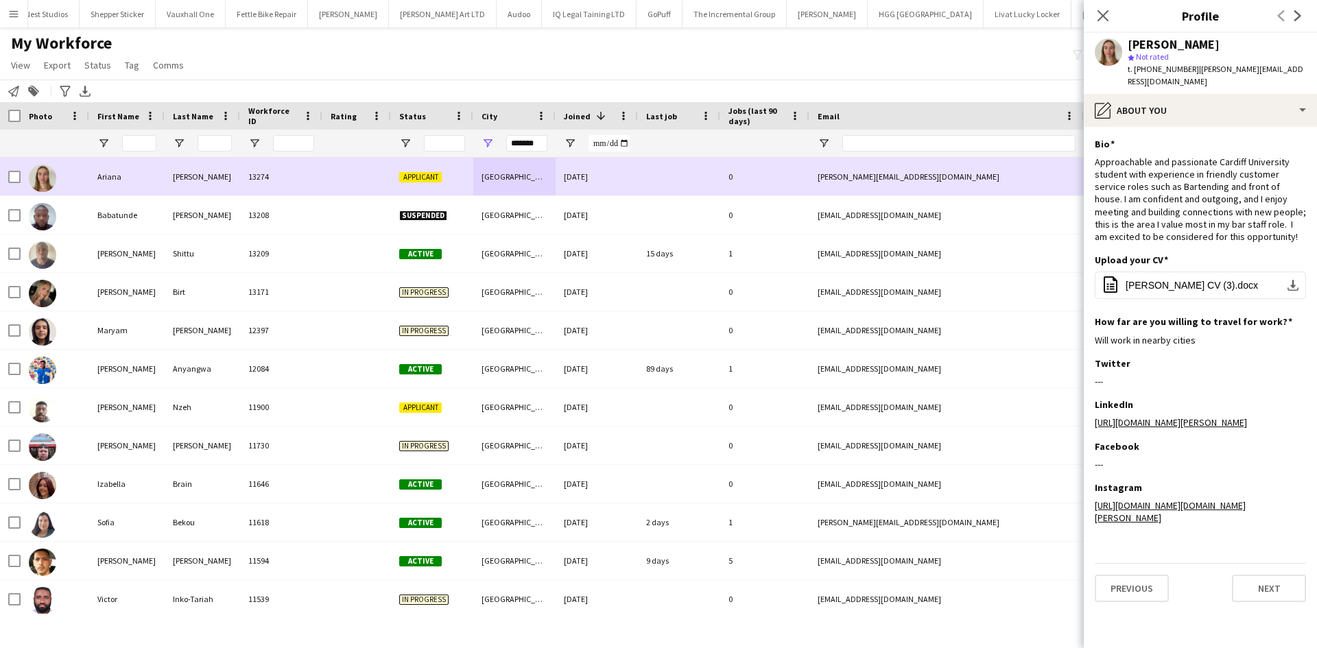
click at [340, 179] on div at bounding box center [356, 177] width 69 height 38
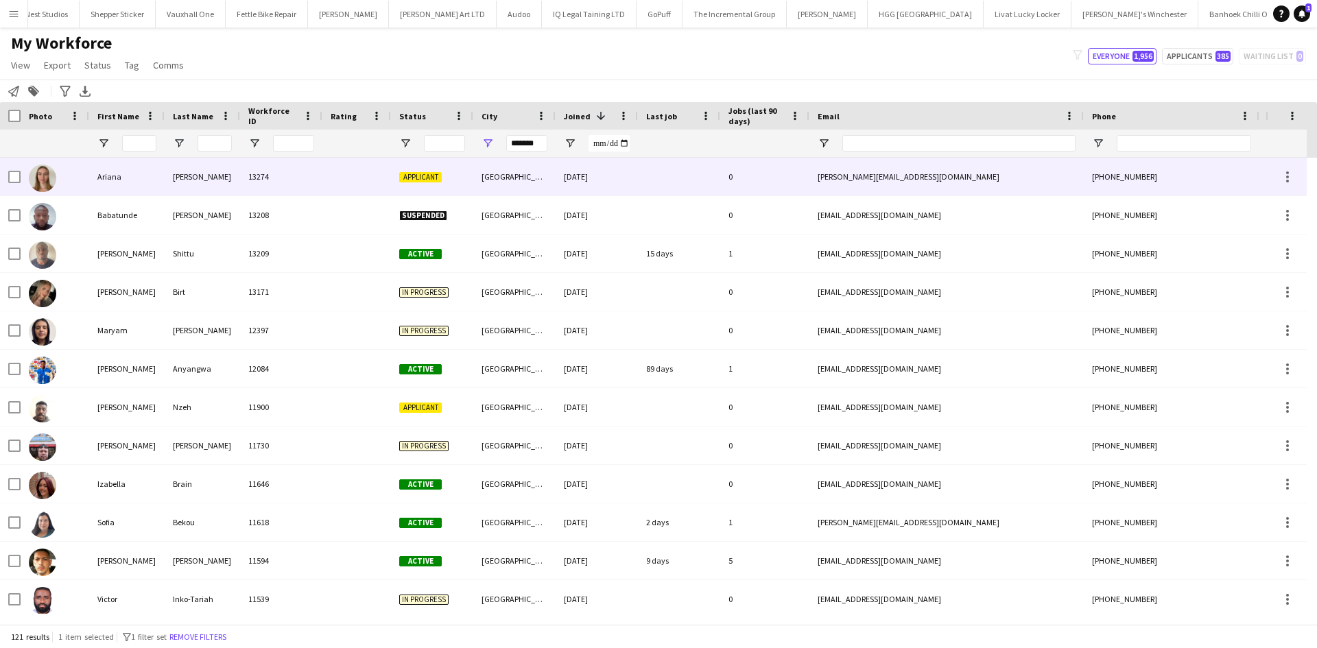
click at [340, 179] on div at bounding box center [356, 177] width 69 height 38
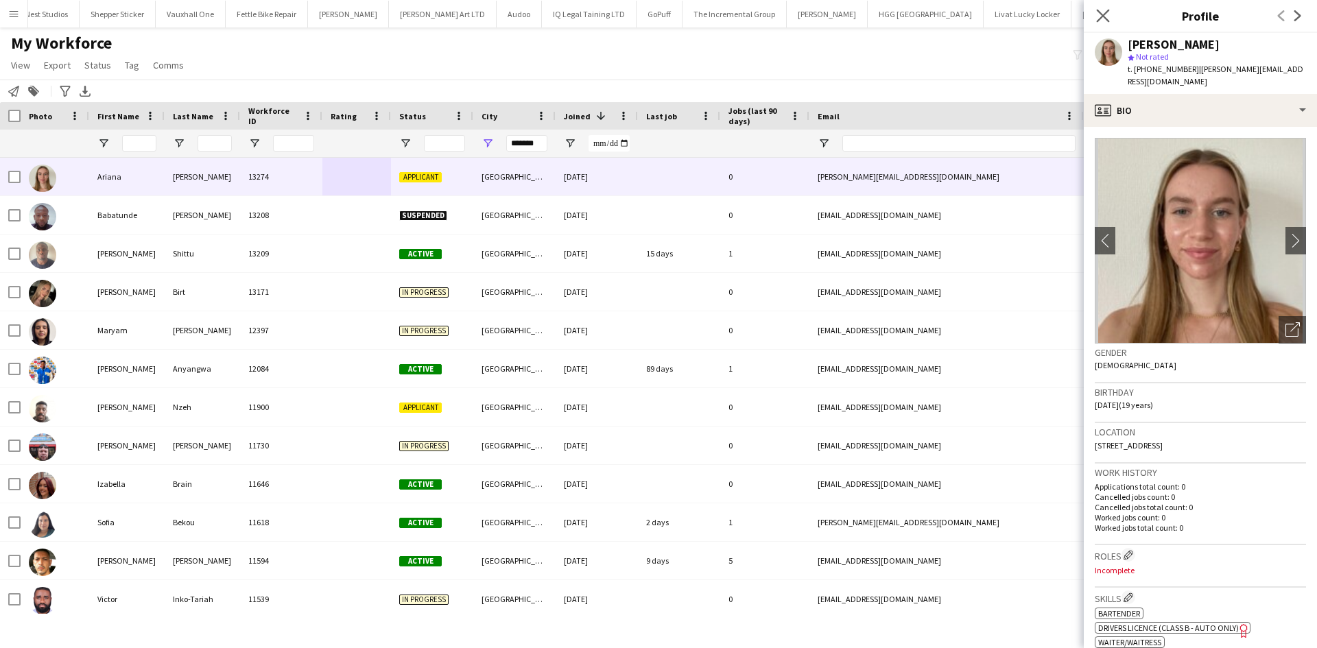
click at [1104, 8] on app-icon "Close pop-in" at bounding box center [1103, 16] width 20 height 20
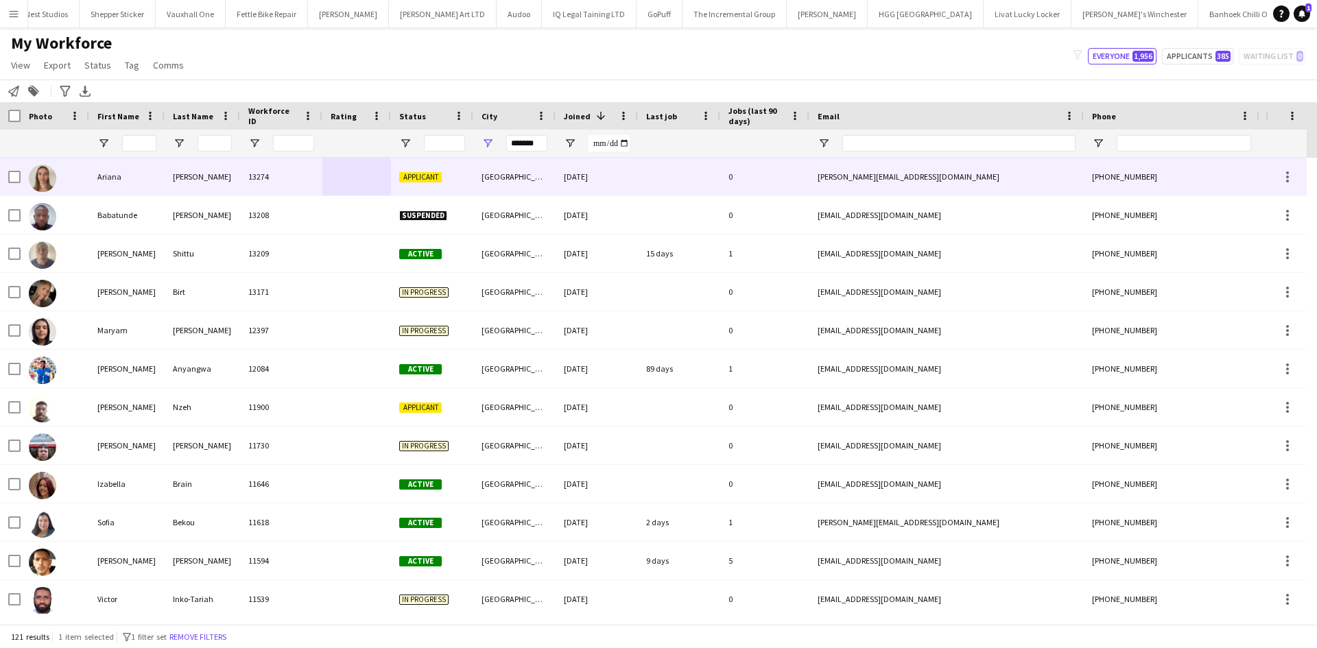
click at [382, 180] on div at bounding box center [356, 177] width 69 height 38
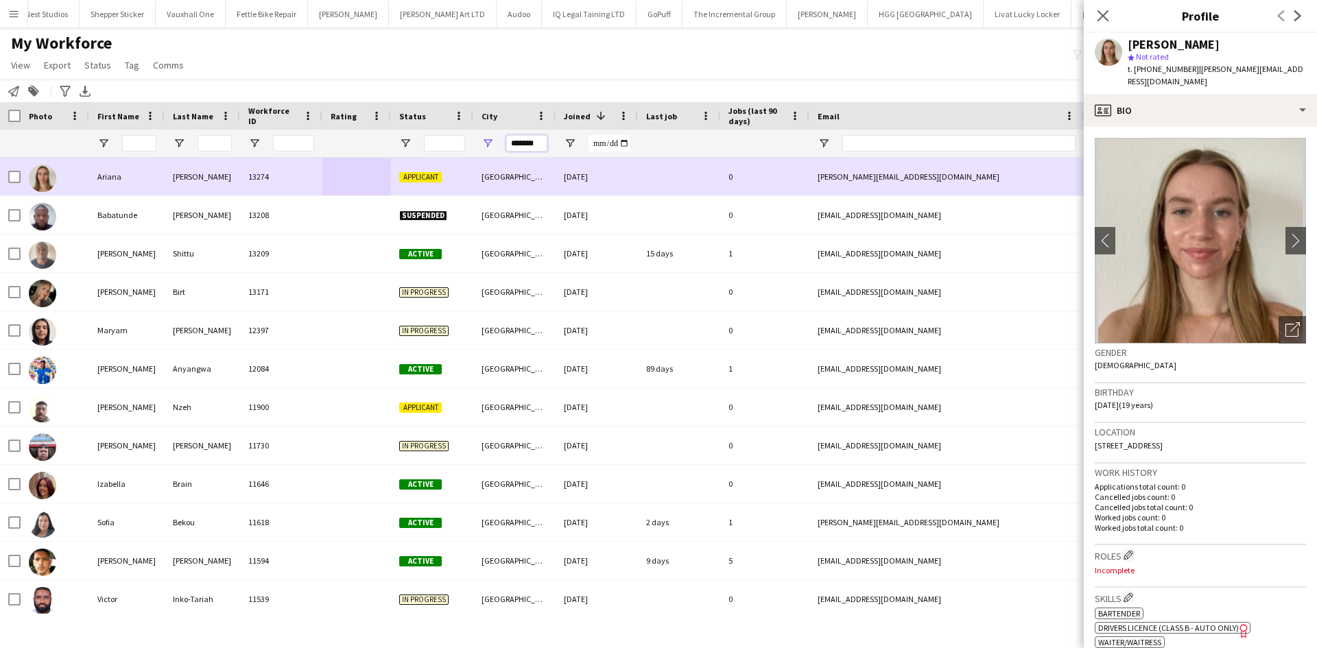
drag, startPoint x: 536, startPoint y: 142, endPoint x: 431, endPoint y: 176, distance: 109.7
click at [431, 176] on div "Workforce Details Photo First Name" at bounding box center [658, 363] width 1317 height 522
click at [217, 141] on input "Last Name Filter Input" at bounding box center [215, 143] width 34 height 16
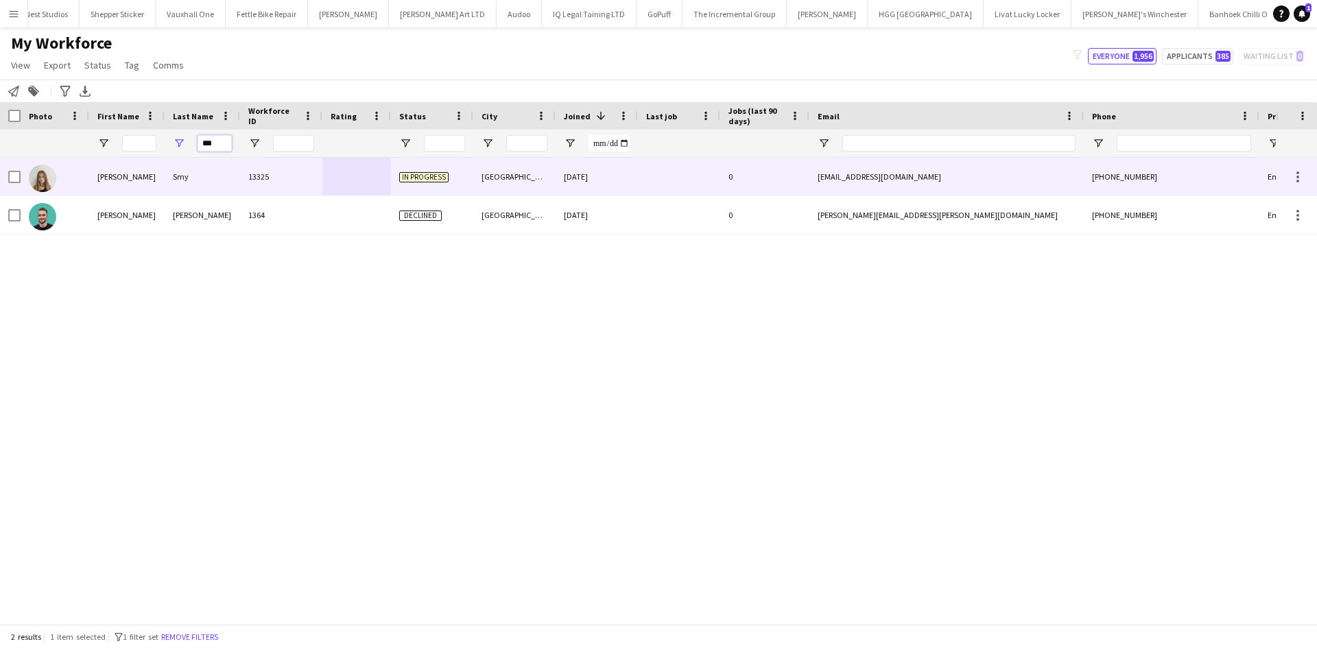
type input "***"
click at [246, 171] on div "13325" at bounding box center [281, 177] width 82 height 38
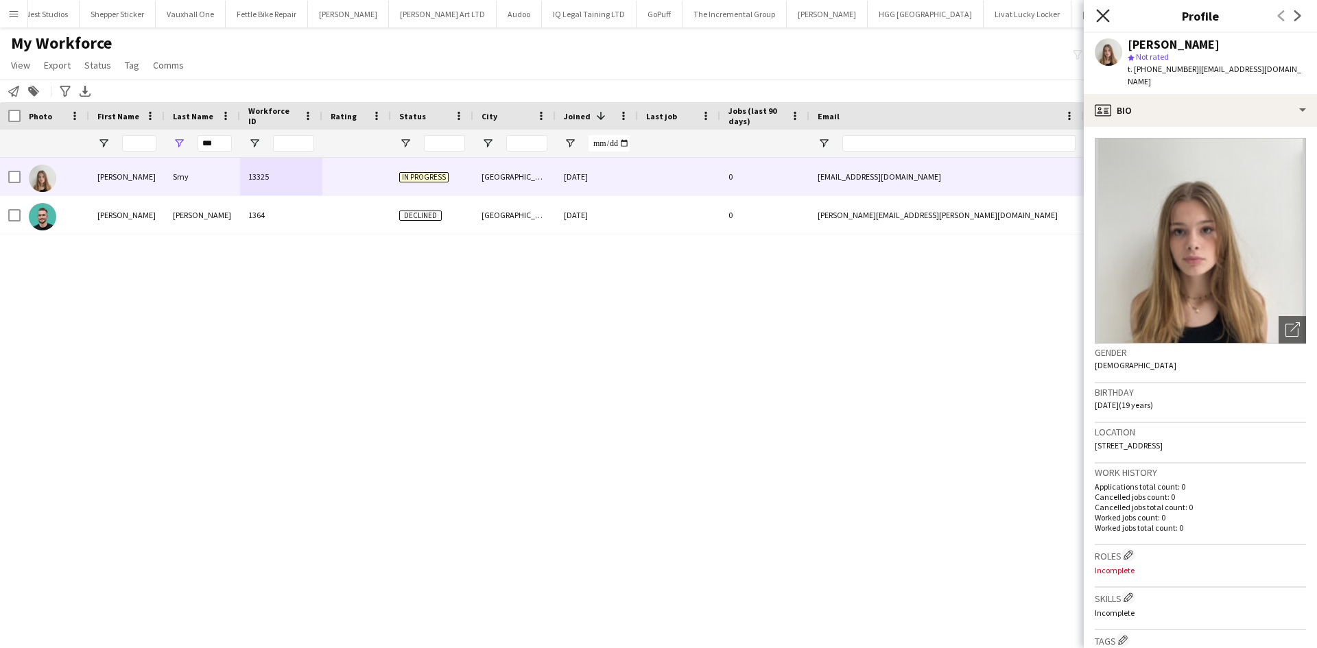
click at [1102, 11] on icon "Close pop-in" at bounding box center [1102, 15] width 13 height 13
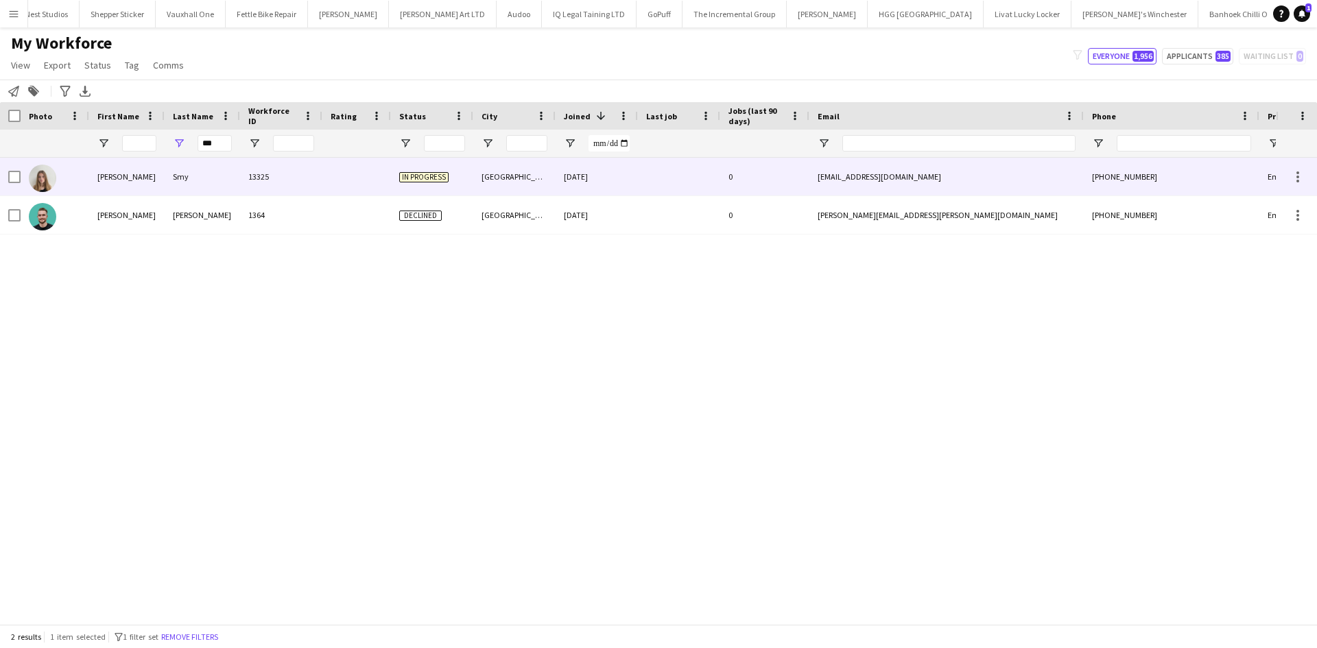
click at [593, 173] on div "15-09-2025" at bounding box center [597, 177] width 82 height 38
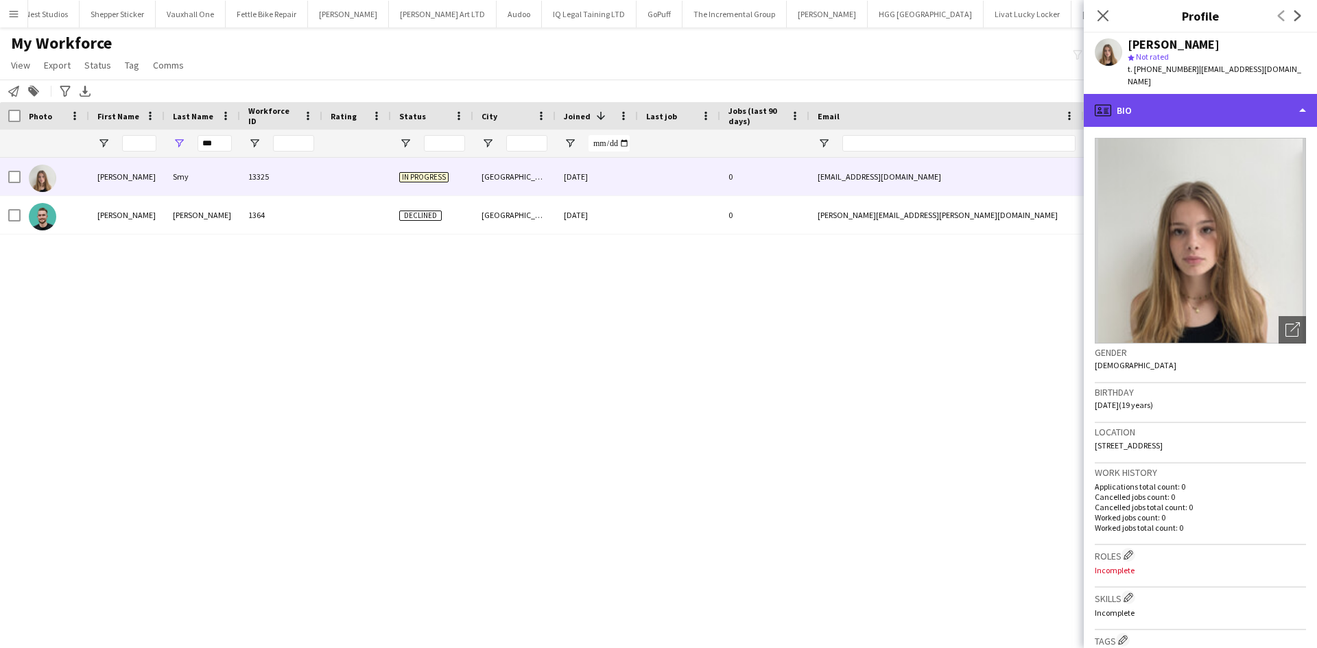
click at [1206, 94] on div "profile Bio" at bounding box center [1200, 110] width 233 height 33
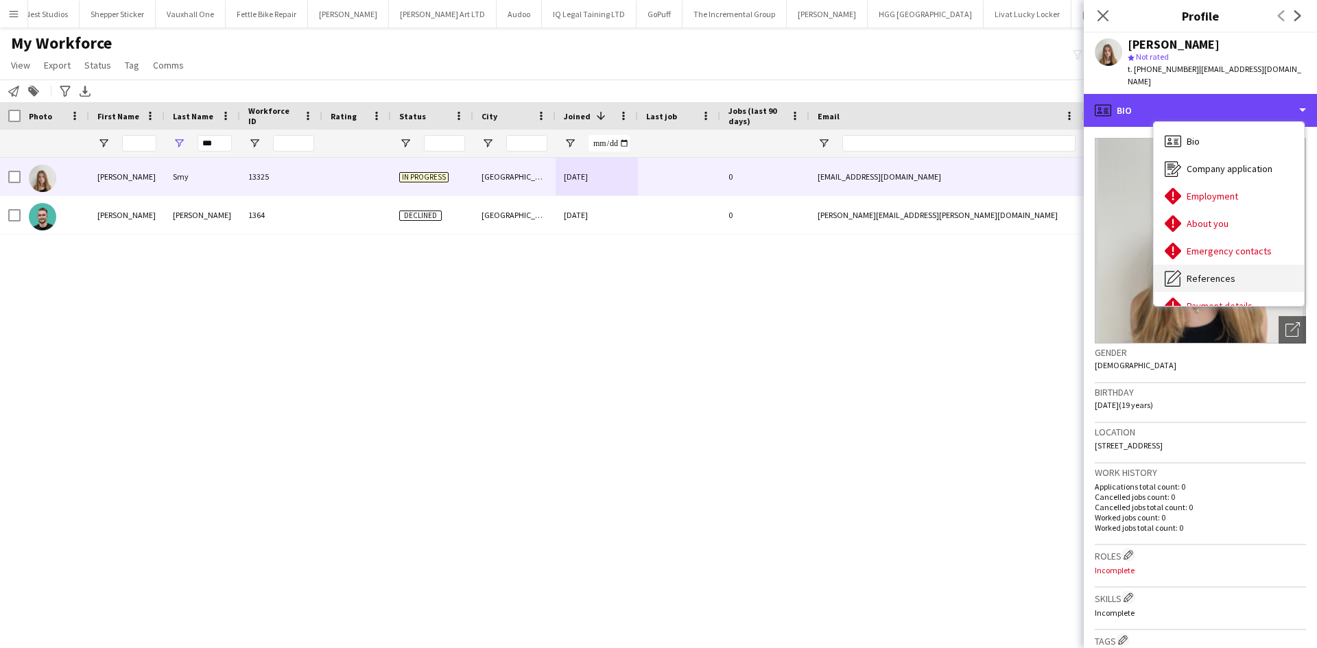
scroll to position [184, 0]
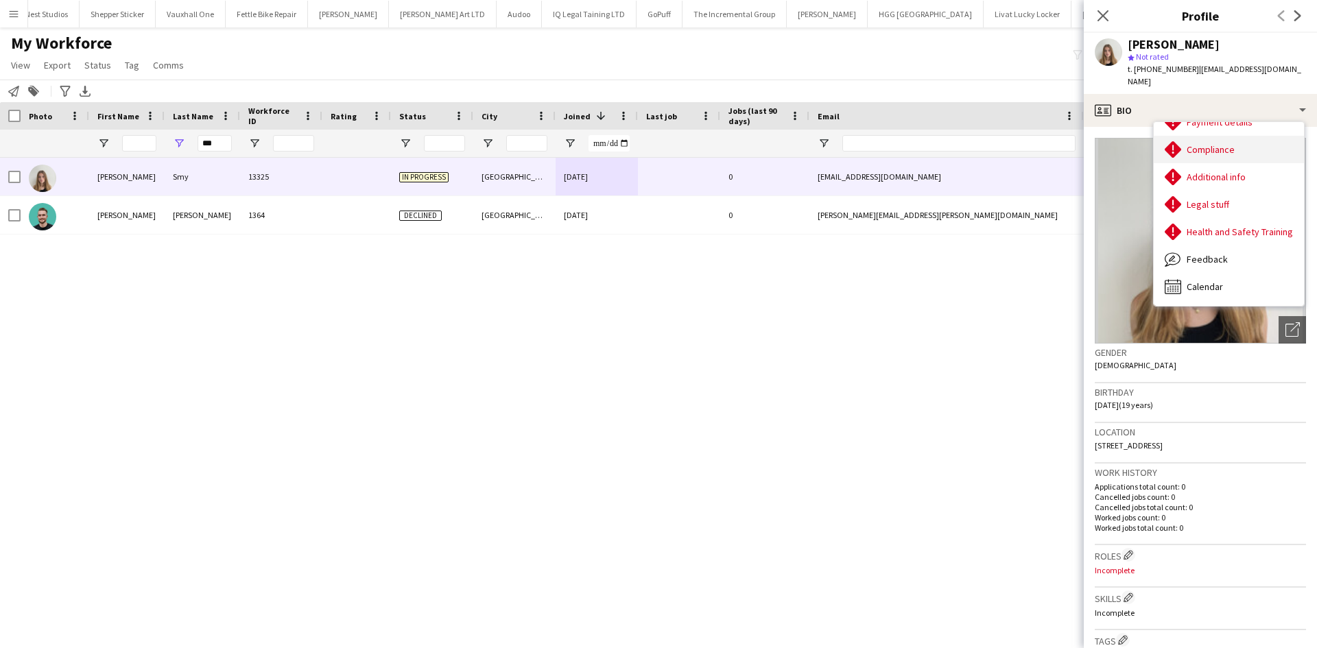
click at [1240, 136] on div "Compliance Compliance" at bounding box center [1229, 149] width 150 height 27
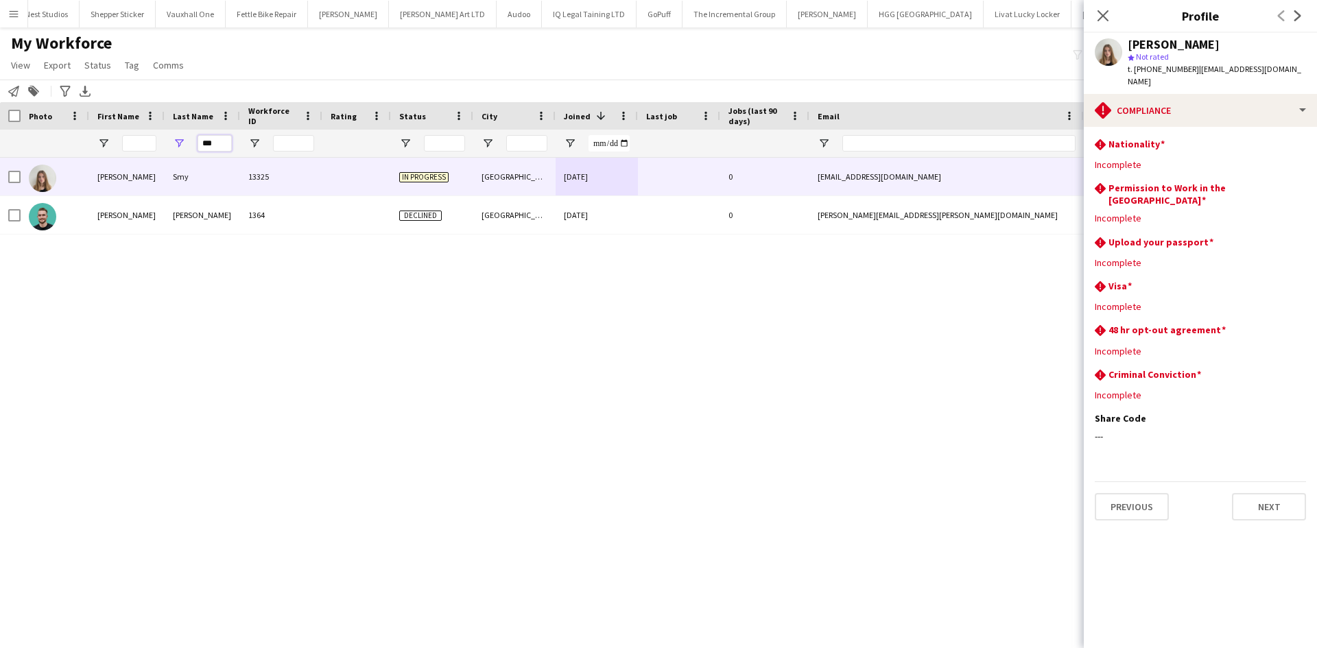
drag, startPoint x: 217, startPoint y: 142, endPoint x: 87, endPoint y: 162, distance: 131.1
click at [87, 162] on div "Workforce Details Photo First Name" at bounding box center [658, 363] width 1317 height 522
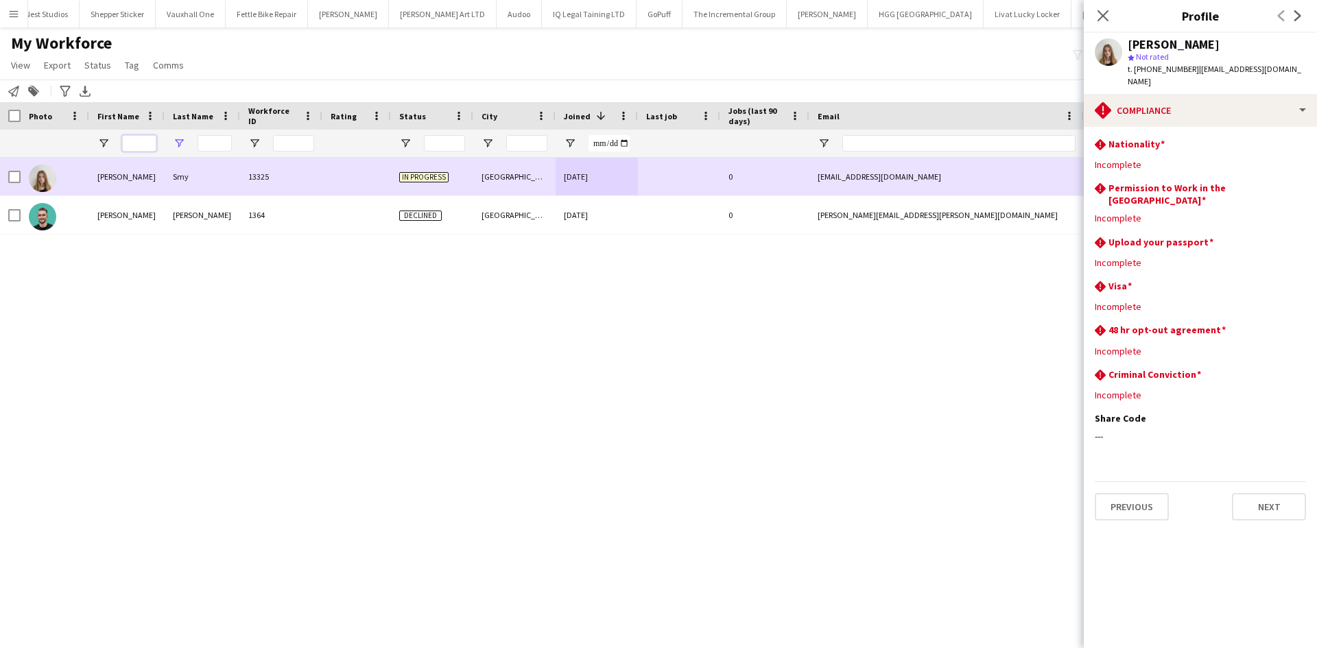
click at [143, 144] on input "First Name Filter Input" at bounding box center [139, 143] width 34 height 16
click at [144, 137] on input "First Name Filter Input" at bounding box center [139, 143] width 34 height 16
click at [221, 141] on input "Last Name Filter Input" at bounding box center [215, 143] width 34 height 16
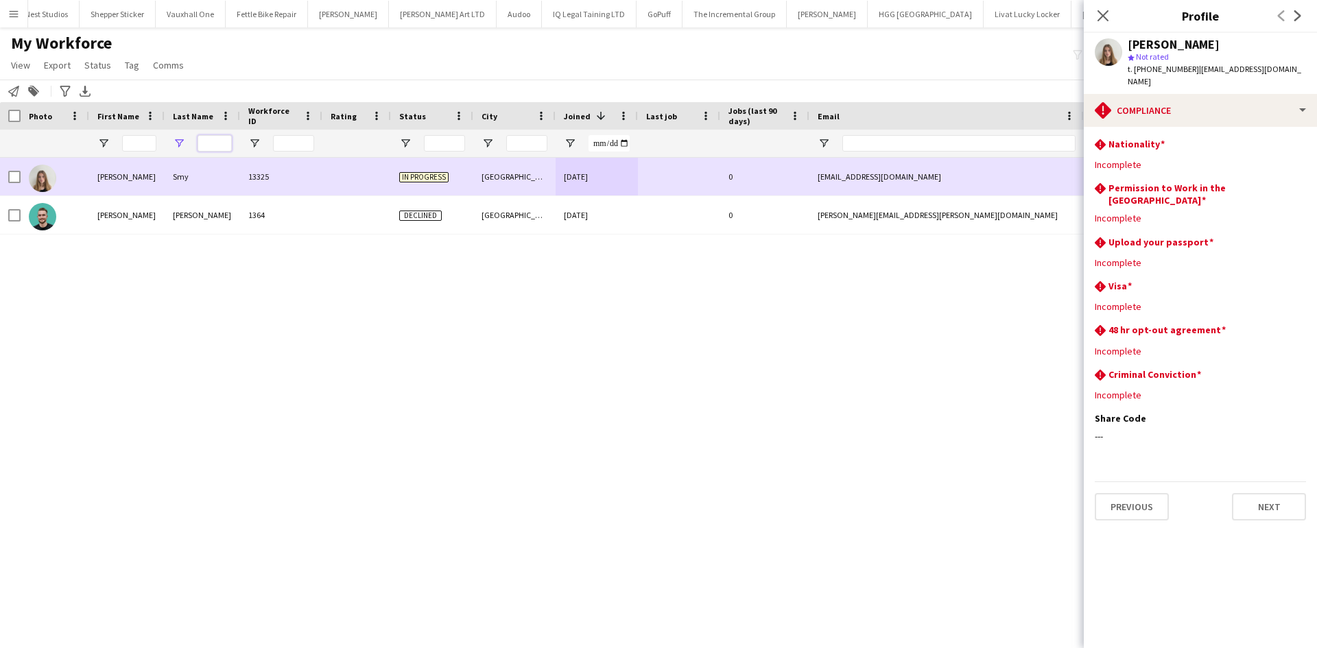
click at [221, 141] on input "Last Name Filter Input" at bounding box center [215, 143] width 34 height 16
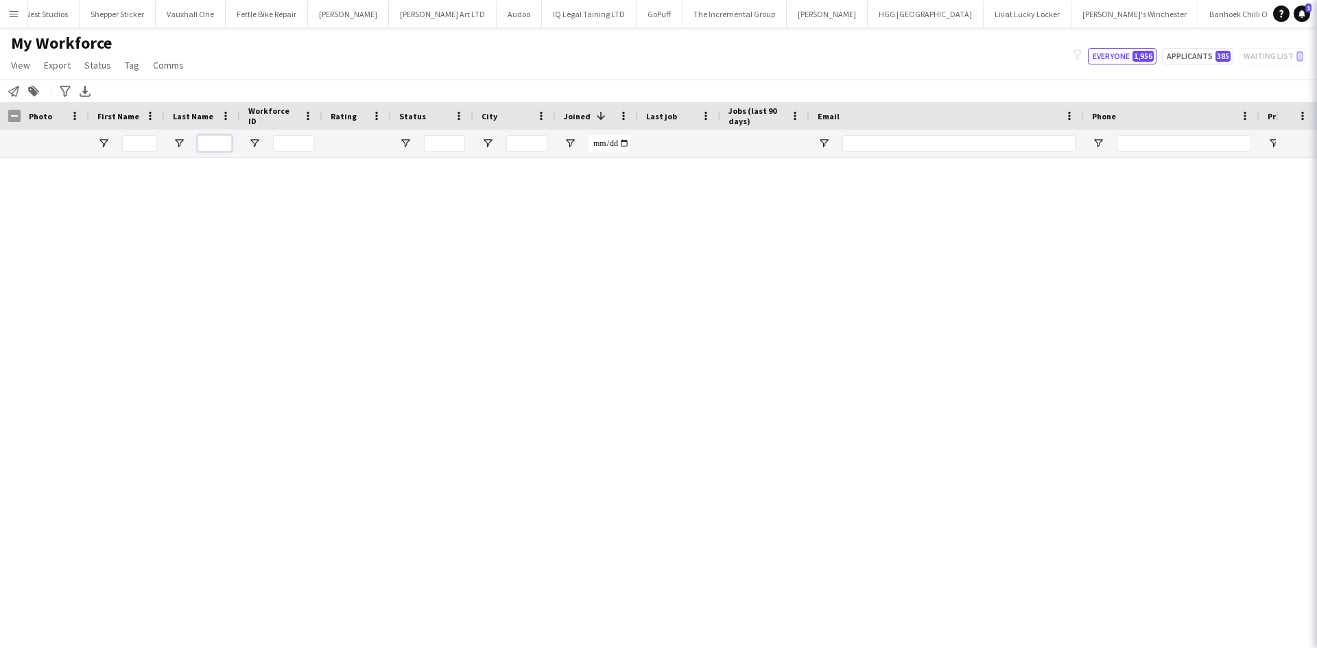
click at [221, 141] on input "Last Name Filter Input" at bounding box center [215, 143] width 34 height 16
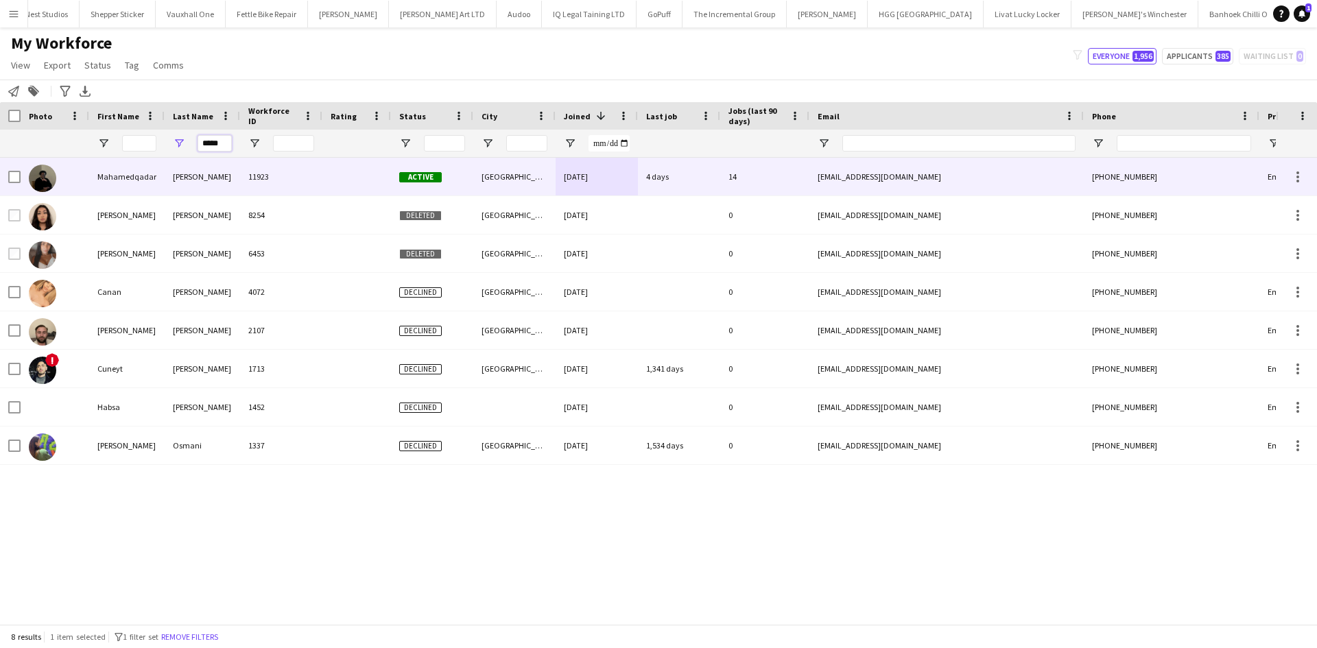
type input "*****"
click at [265, 177] on div "11923" at bounding box center [281, 177] width 82 height 38
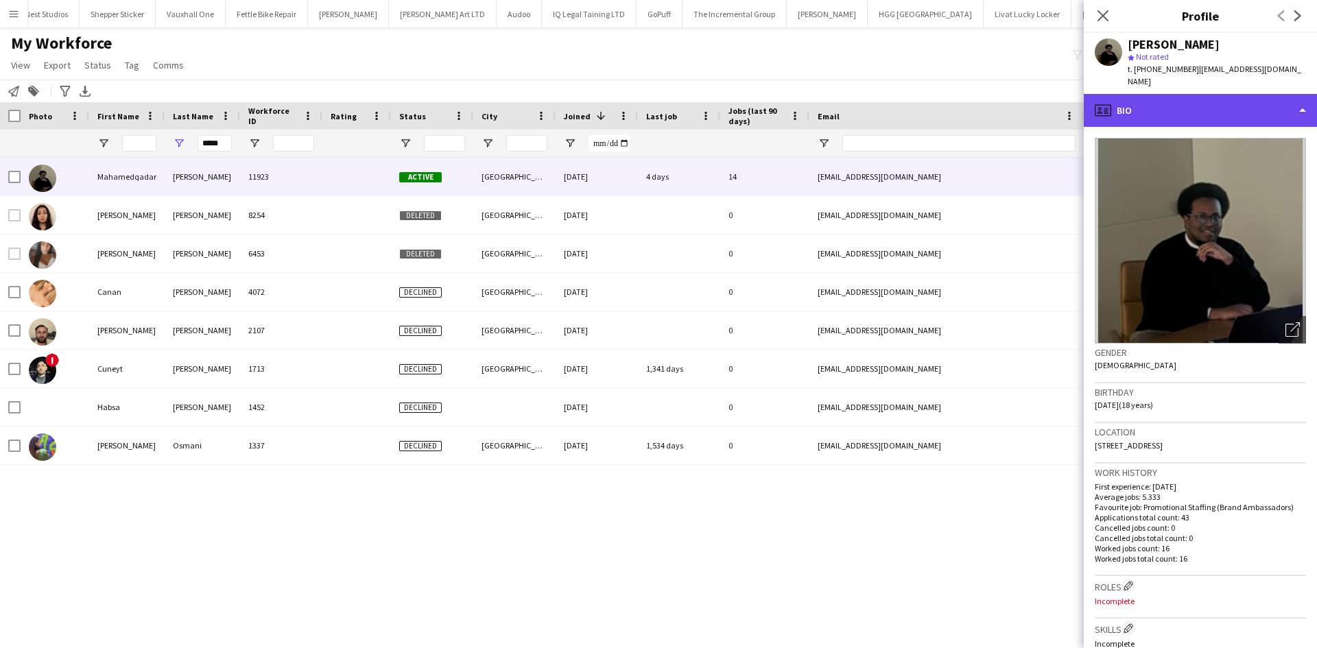
click at [1201, 94] on div "profile Bio" at bounding box center [1200, 110] width 233 height 33
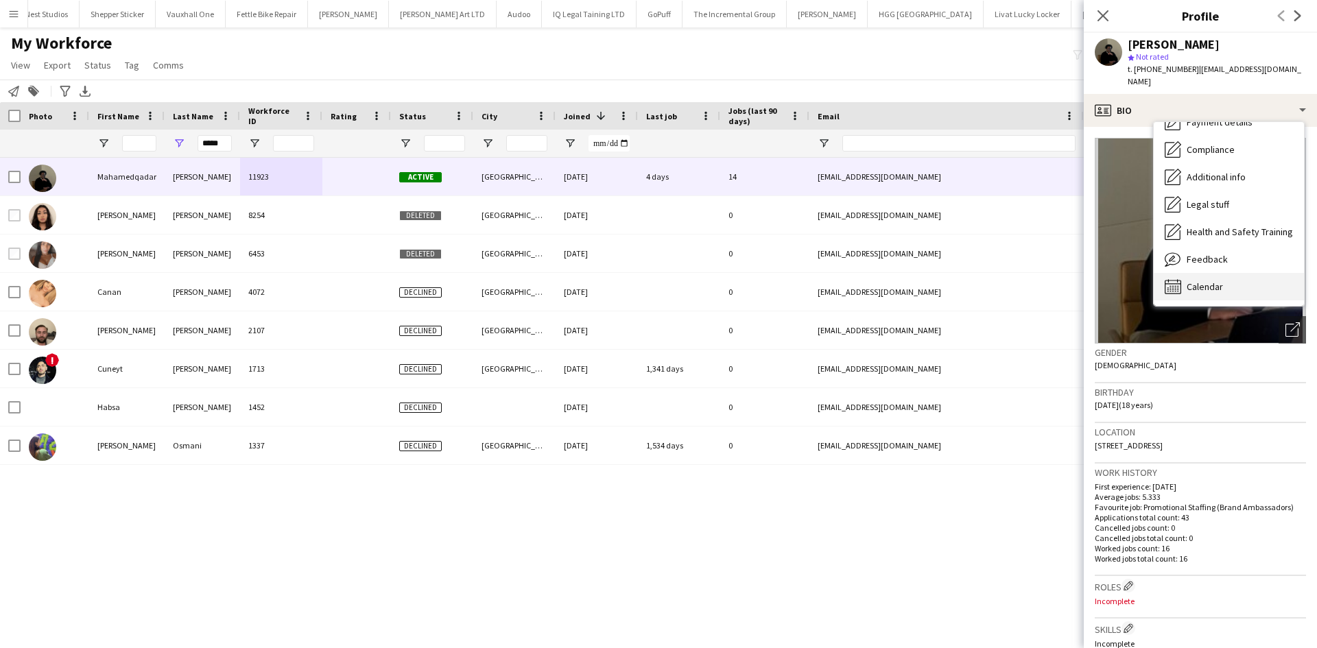
click at [1219, 281] on span "Calendar" at bounding box center [1205, 287] width 36 height 12
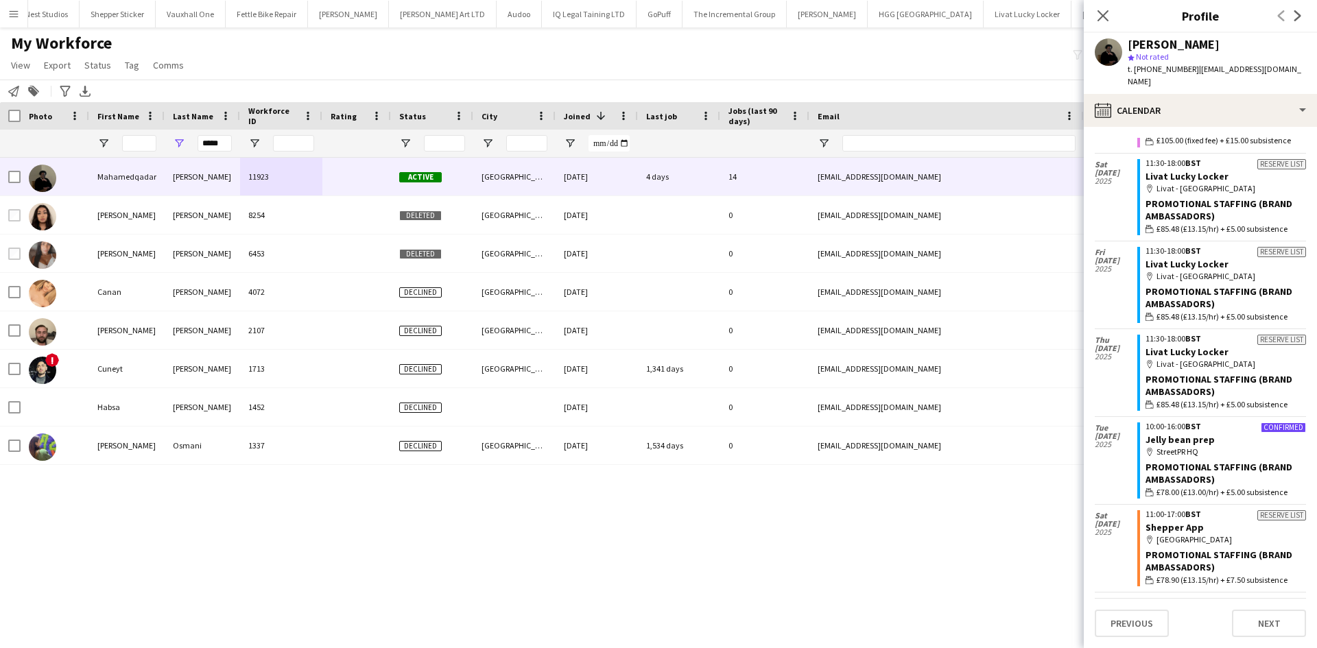
scroll to position [455, 0]
click at [988, 78] on div "My Workforce View Views Default view New view Update view Delete view Edit name…" at bounding box center [658, 56] width 1317 height 47
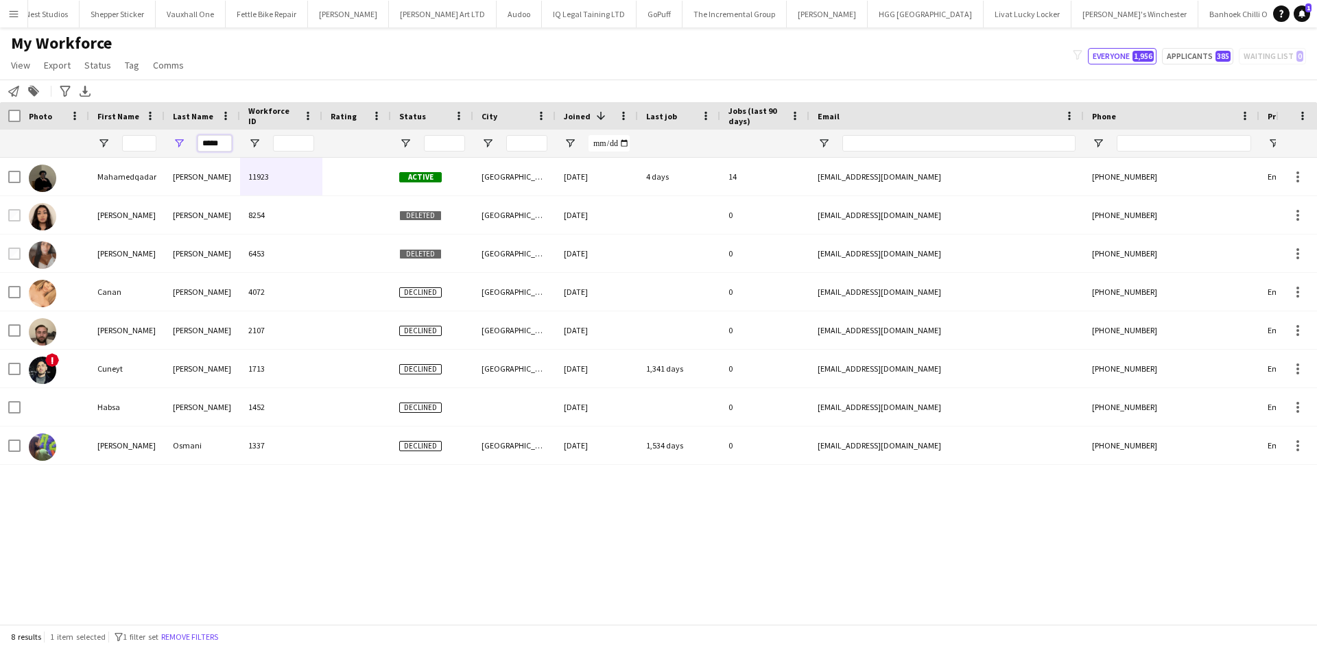
drag, startPoint x: 187, startPoint y: 143, endPoint x: 118, endPoint y: 144, distance: 69.3
click at [118, 144] on div "*****" at bounding box center [743, 143] width 1487 height 27
click at [134, 145] on input "First Name Filter Input" at bounding box center [139, 143] width 34 height 16
click at [134, 143] on input "First Name Filter Input" at bounding box center [139, 143] width 34 height 16
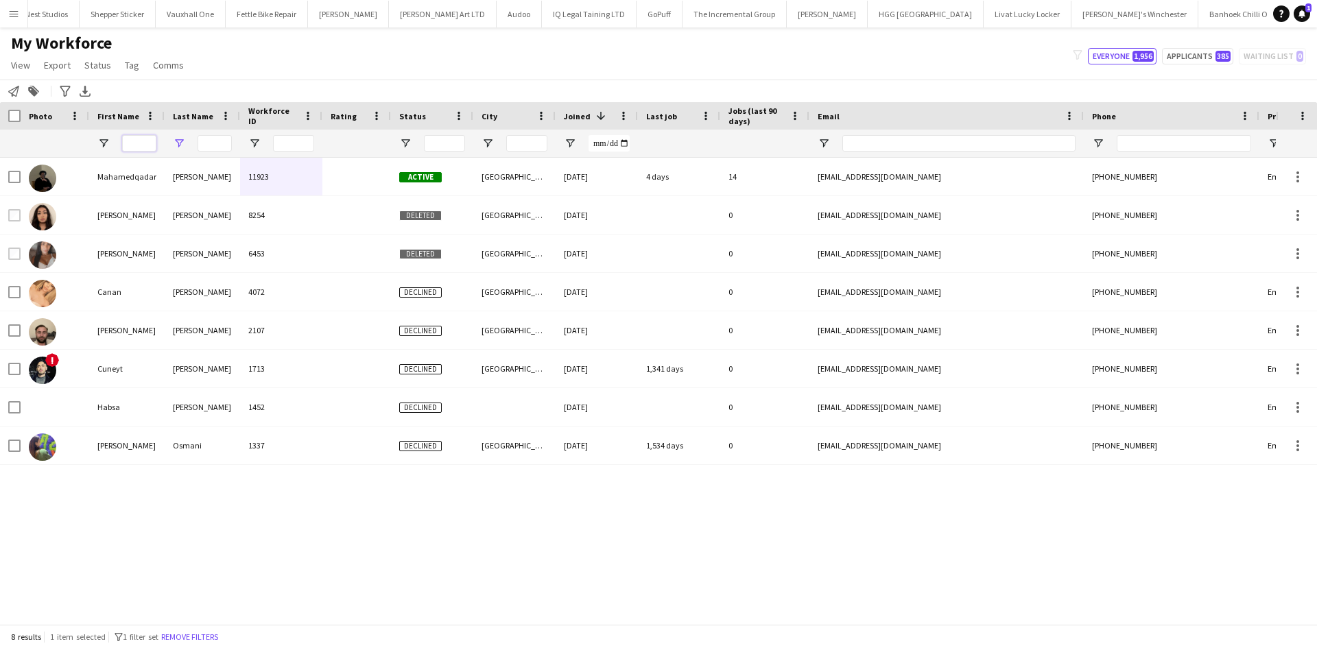
click at [134, 143] on input "First Name Filter Input" at bounding box center [139, 143] width 34 height 16
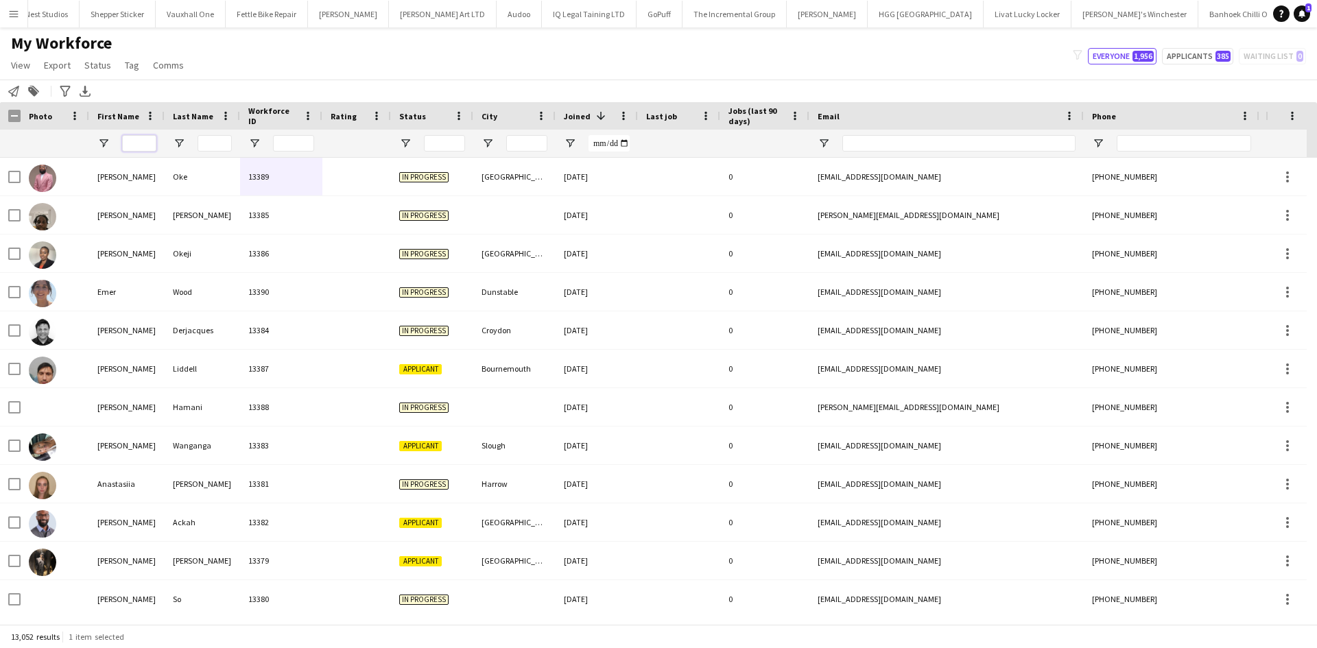
click at [132, 152] on input "First Name Filter Input" at bounding box center [139, 143] width 34 height 16
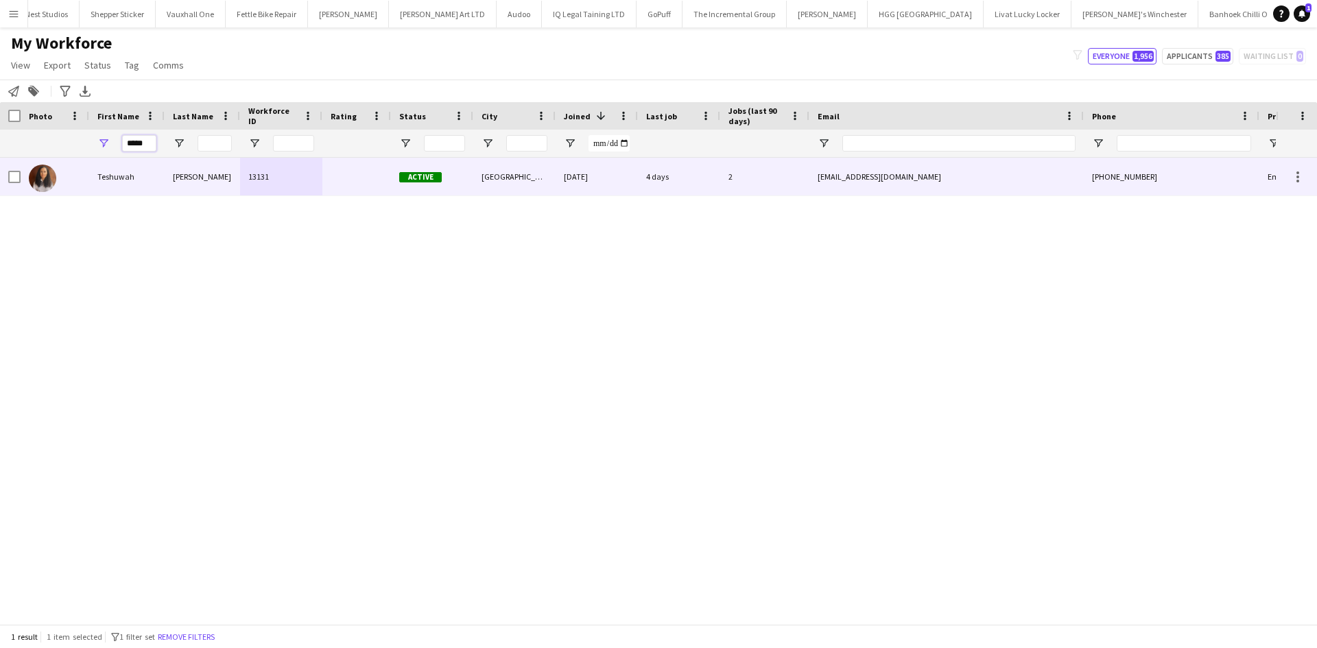
type input "*****"
click at [156, 189] on div "Teshuwah" at bounding box center [126, 177] width 75 height 38
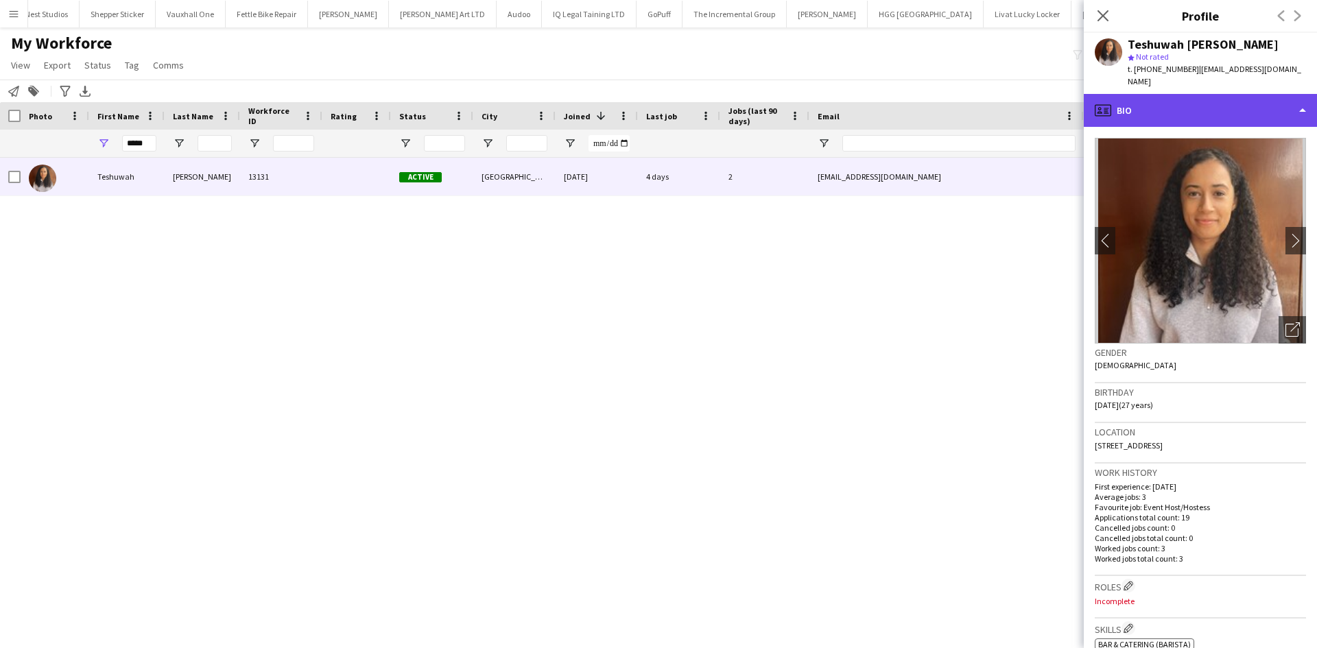
click at [1212, 94] on div "profile Bio" at bounding box center [1200, 110] width 233 height 33
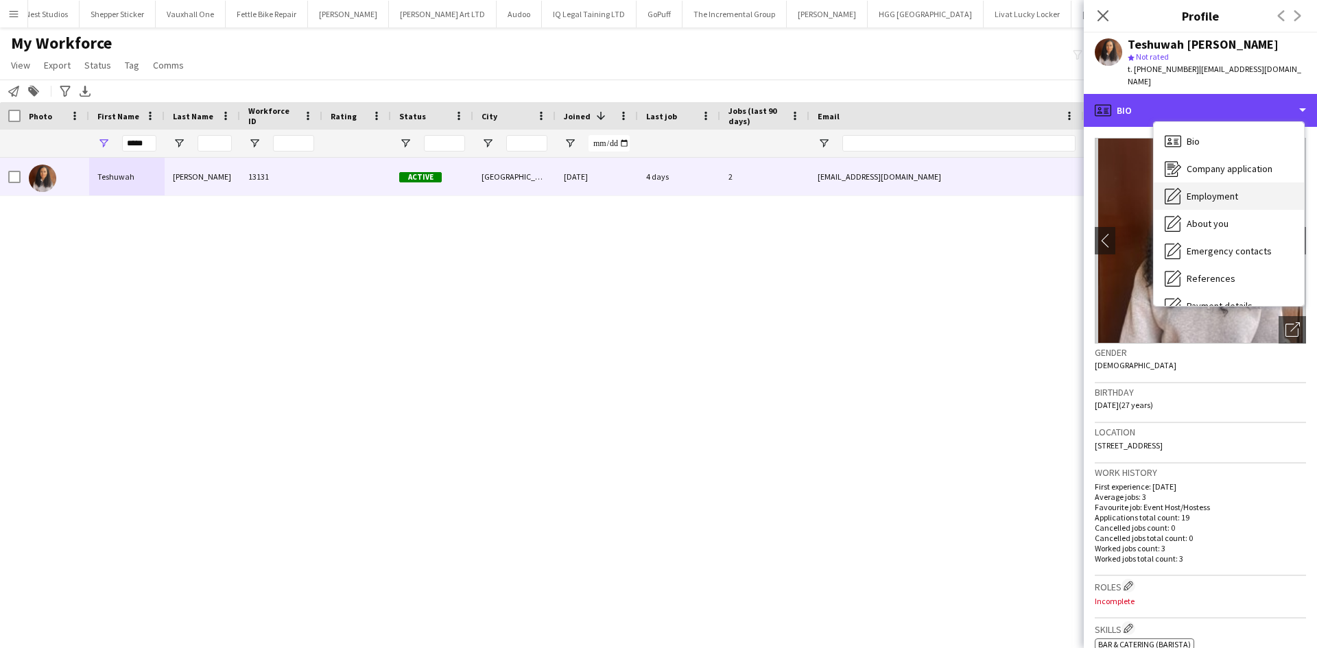
scroll to position [184, 0]
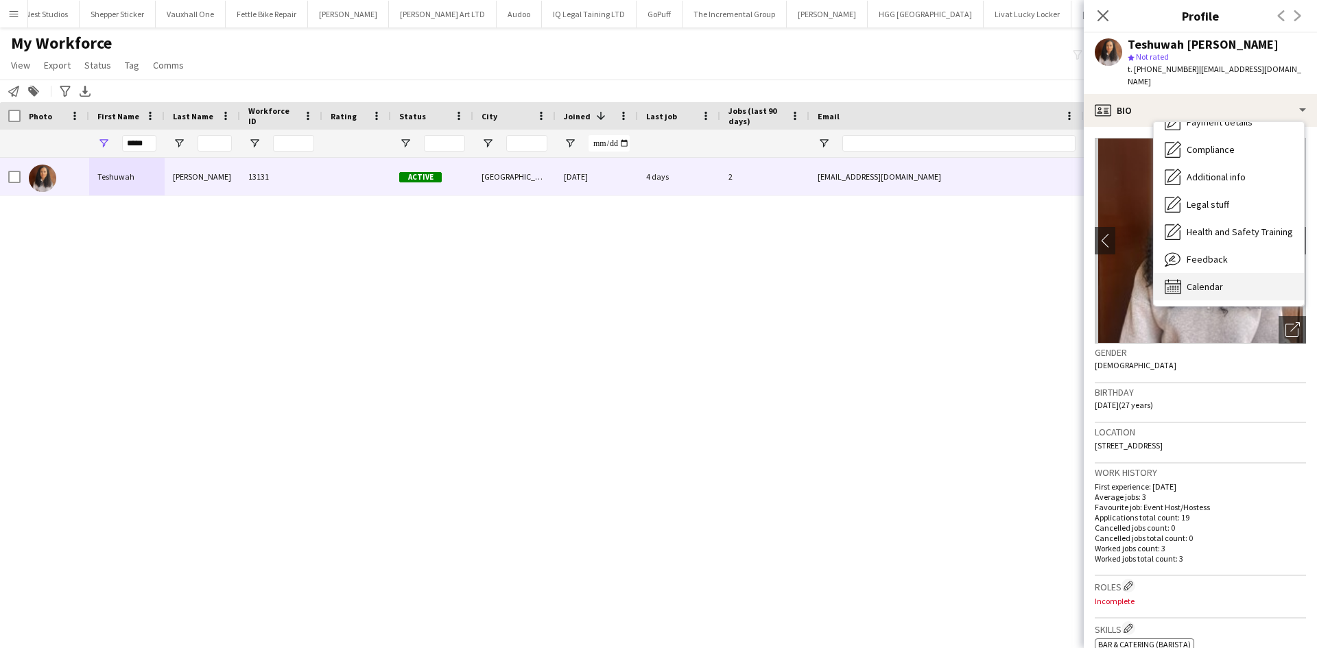
click at [1206, 281] on span "Calendar" at bounding box center [1205, 287] width 36 height 12
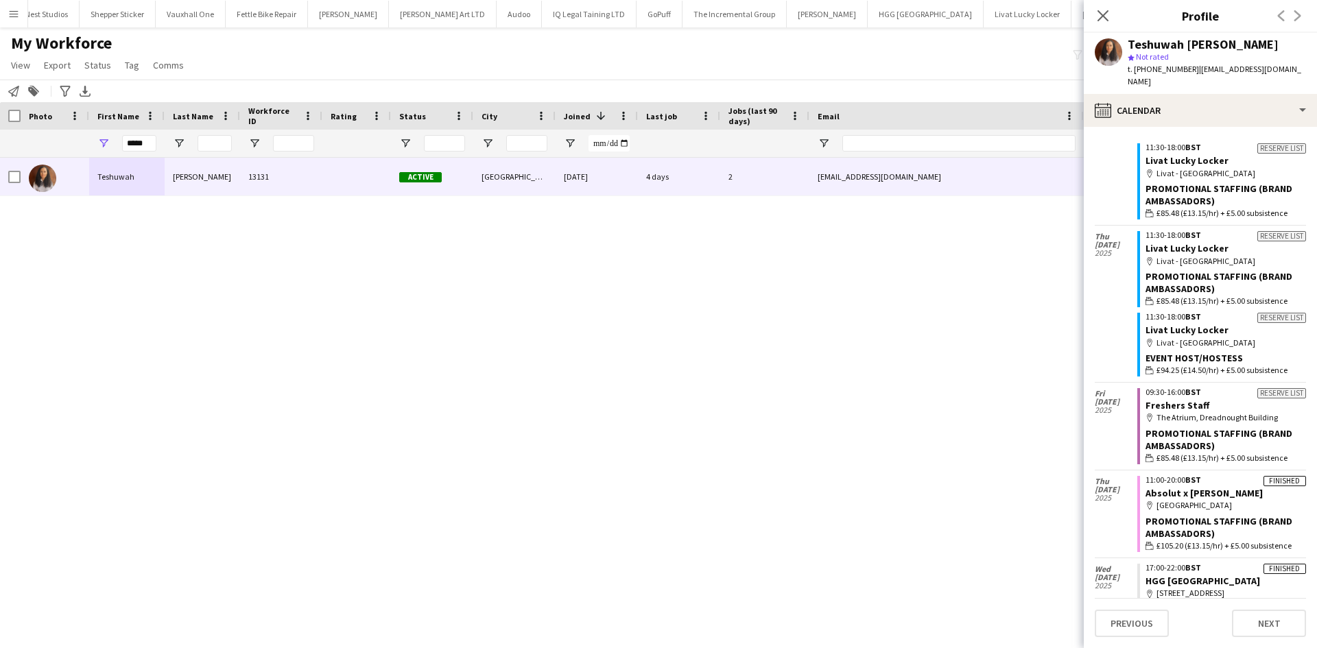
scroll to position [713, 0]
drag, startPoint x: 138, startPoint y: 143, endPoint x: 91, endPoint y: 144, distance: 47.3
click at [91, 144] on div "*****" at bounding box center [126, 143] width 75 height 27
click at [224, 145] on input "Last Name Filter Input" at bounding box center [215, 143] width 34 height 16
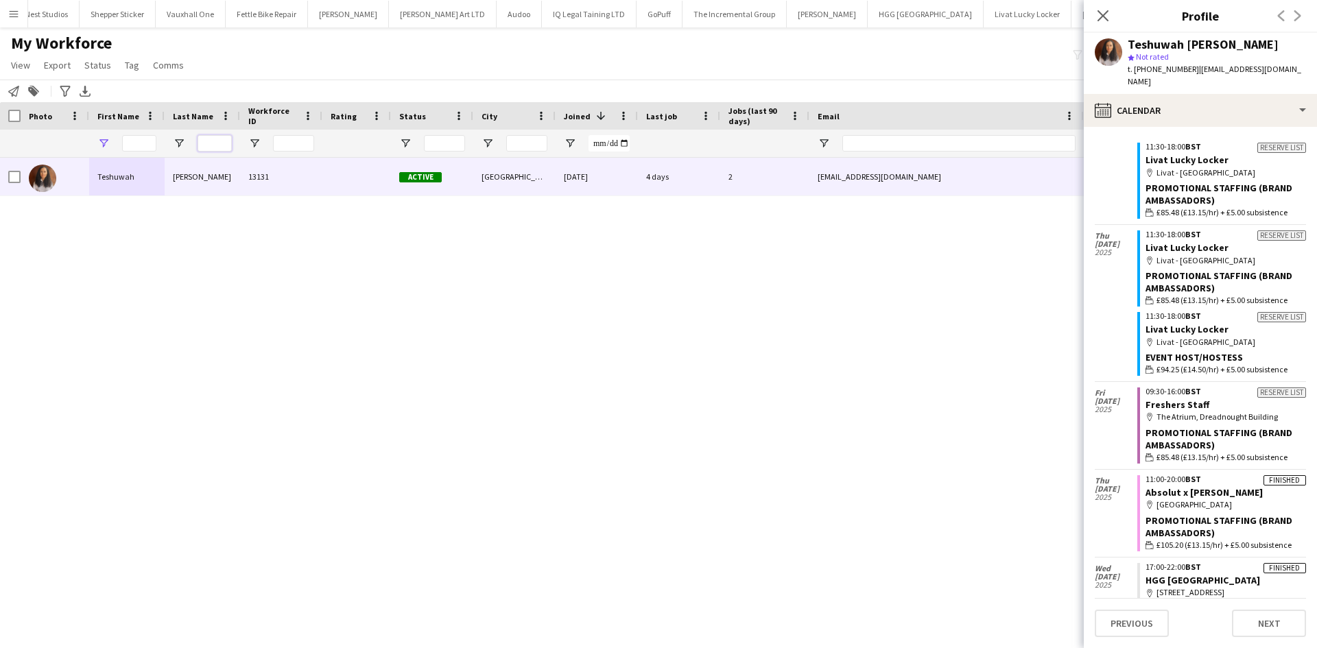
click at [224, 145] on input "Last Name Filter Input" at bounding box center [215, 143] width 34 height 16
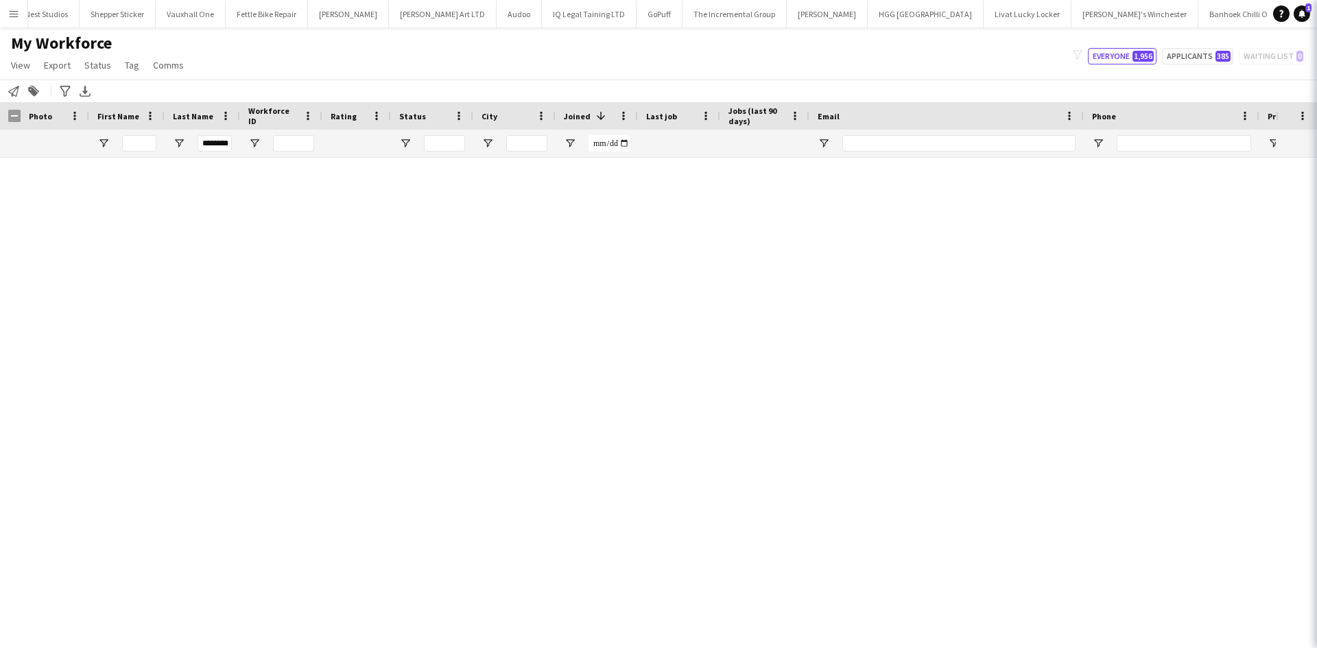
click at [1316, 21] on app-icon "Close pop-in" at bounding box center [1336, 16] width 20 height 20
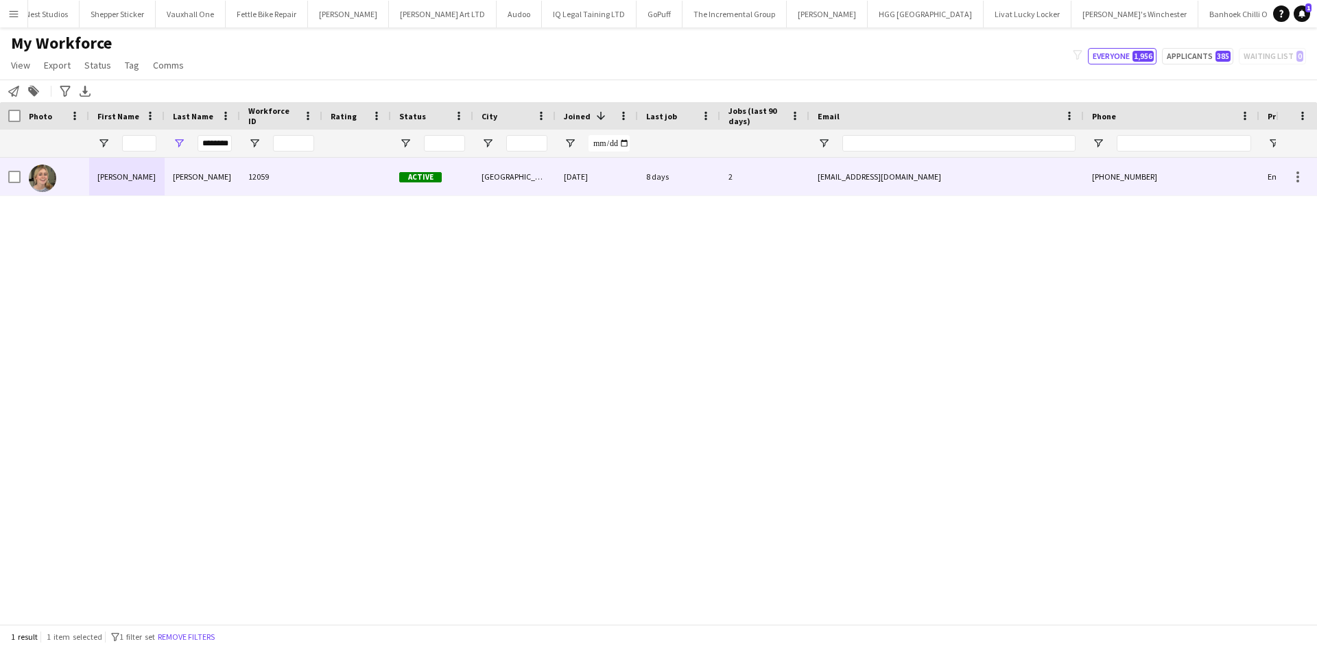
click at [359, 184] on div at bounding box center [356, 177] width 69 height 38
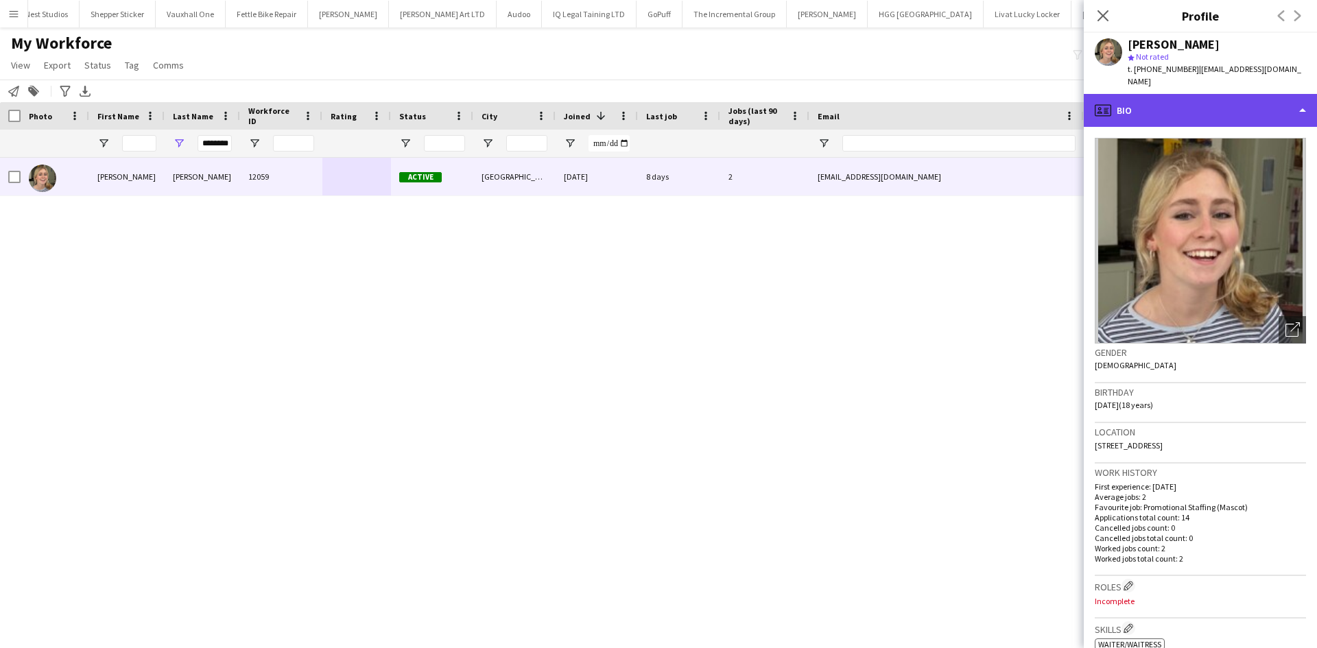
click at [1115, 94] on div "profile Bio" at bounding box center [1200, 110] width 233 height 33
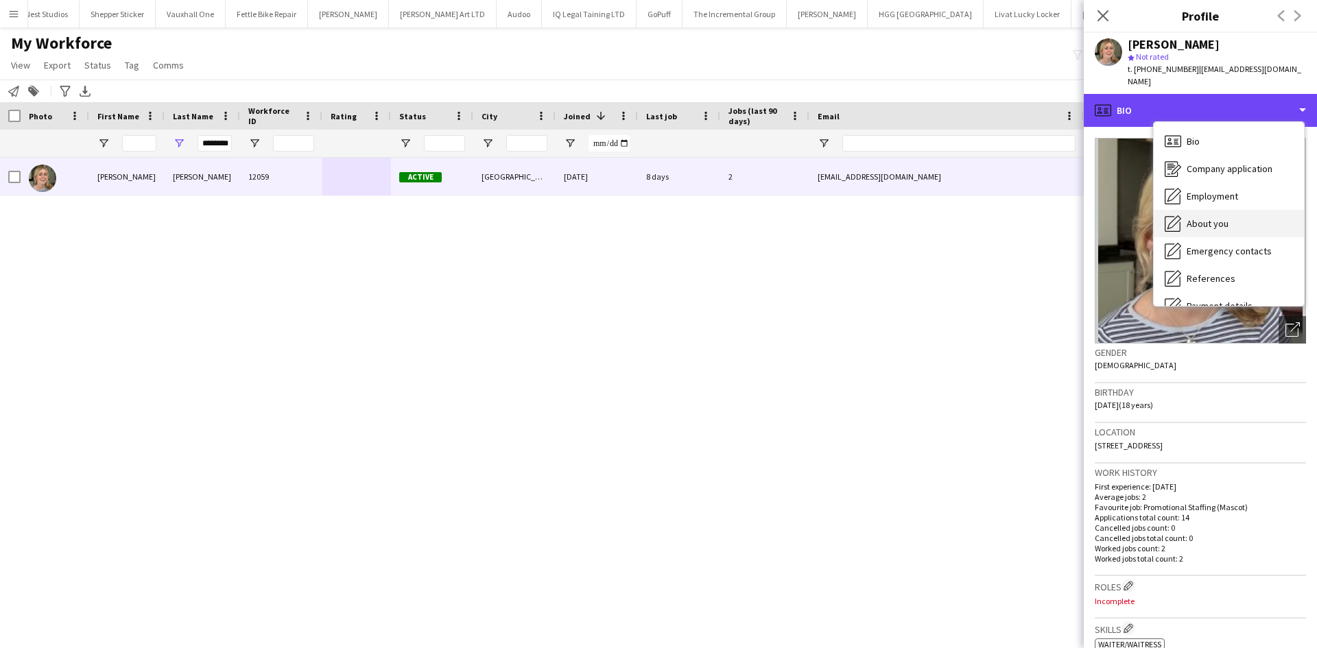
scroll to position [184, 0]
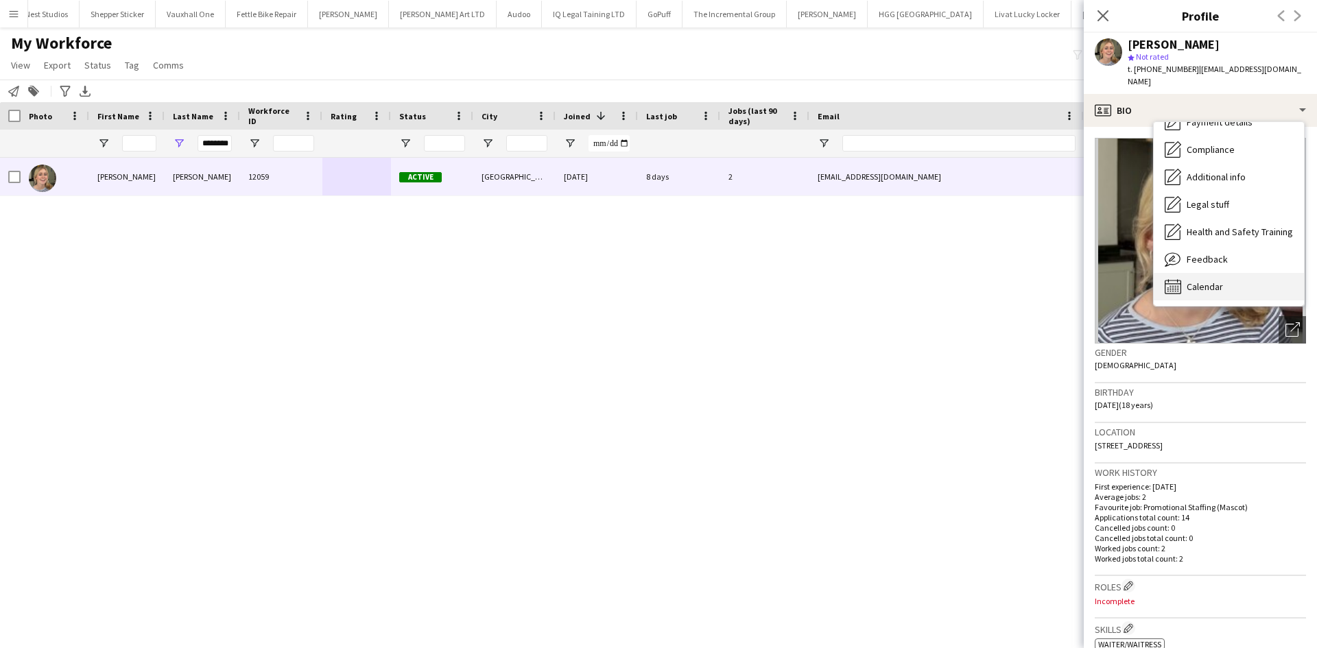
click at [1227, 273] on div "Calendar Calendar" at bounding box center [1229, 286] width 150 height 27
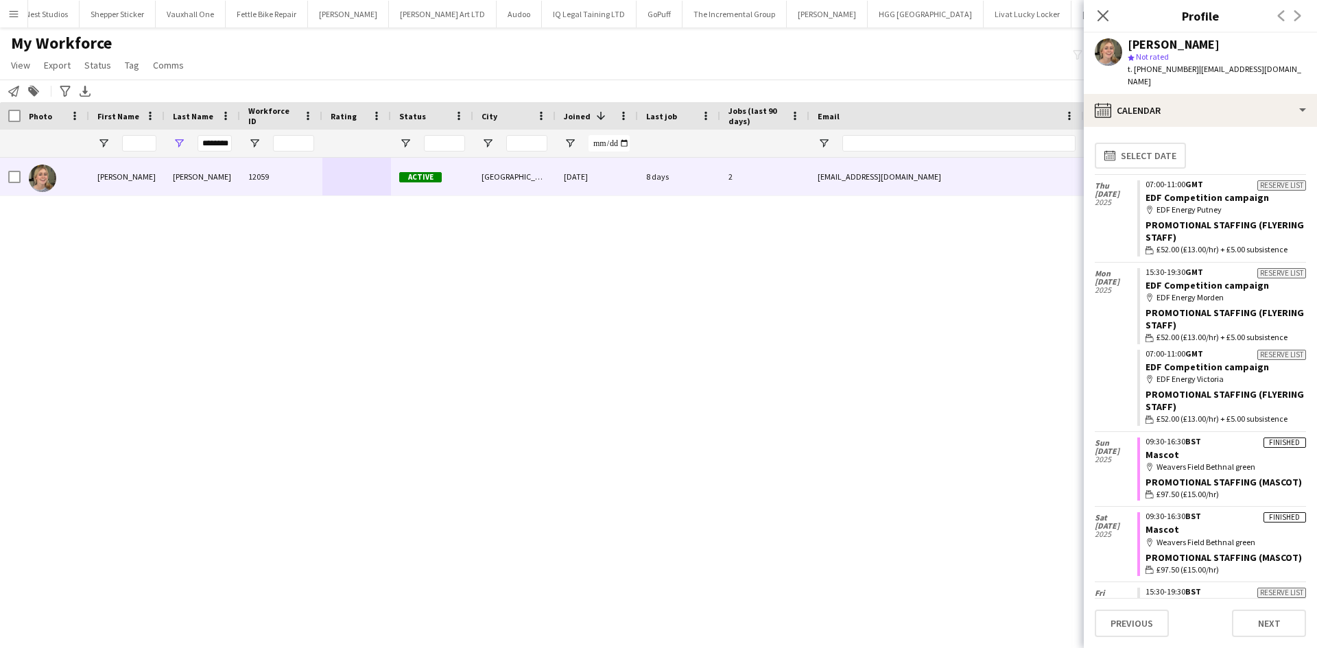
scroll to position [0, 0]
drag, startPoint x: 200, startPoint y: 143, endPoint x: 327, endPoint y: 162, distance: 129.0
click at [327, 162] on div "Workforce Details Photo First Name" at bounding box center [658, 363] width 1317 height 522
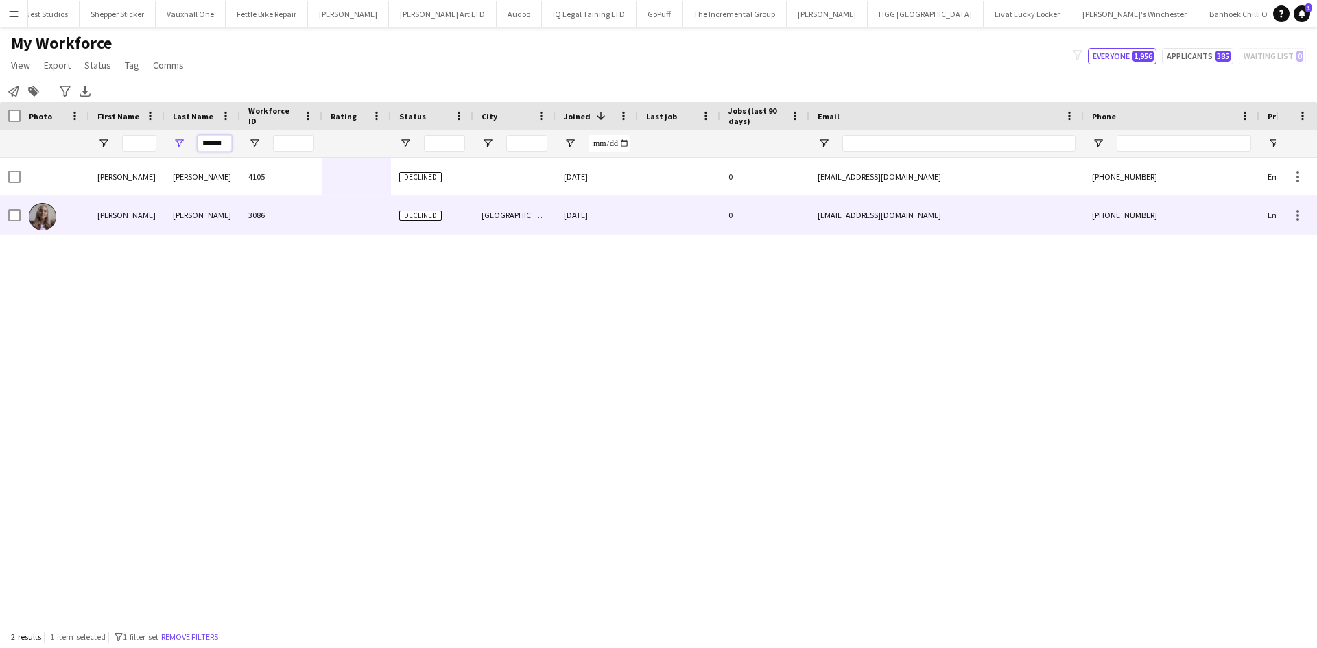
type input "******"
click at [261, 219] on div "3086" at bounding box center [281, 215] width 82 height 38
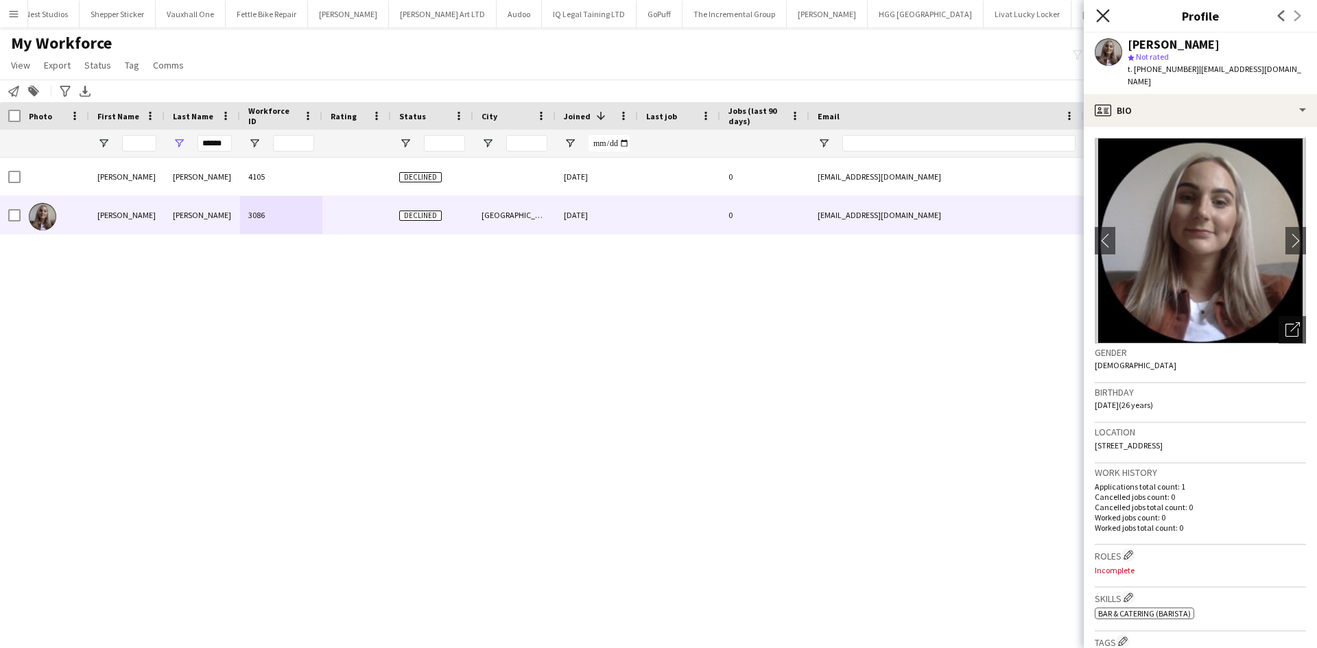
click at [1103, 12] on icon "Close pop-in" at bounding box center [1102, 15] width 13 height 13
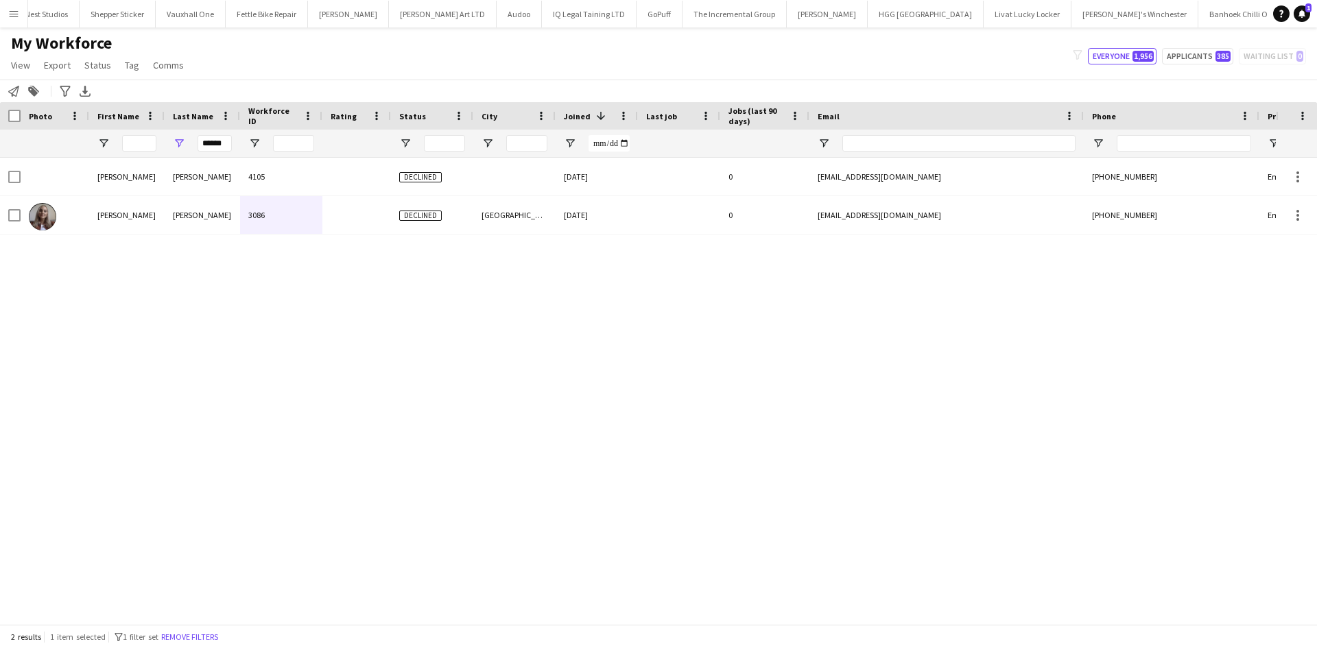
click at [19, 26] on button "Menu" at bounding box center [13, 13] width 27 height 27
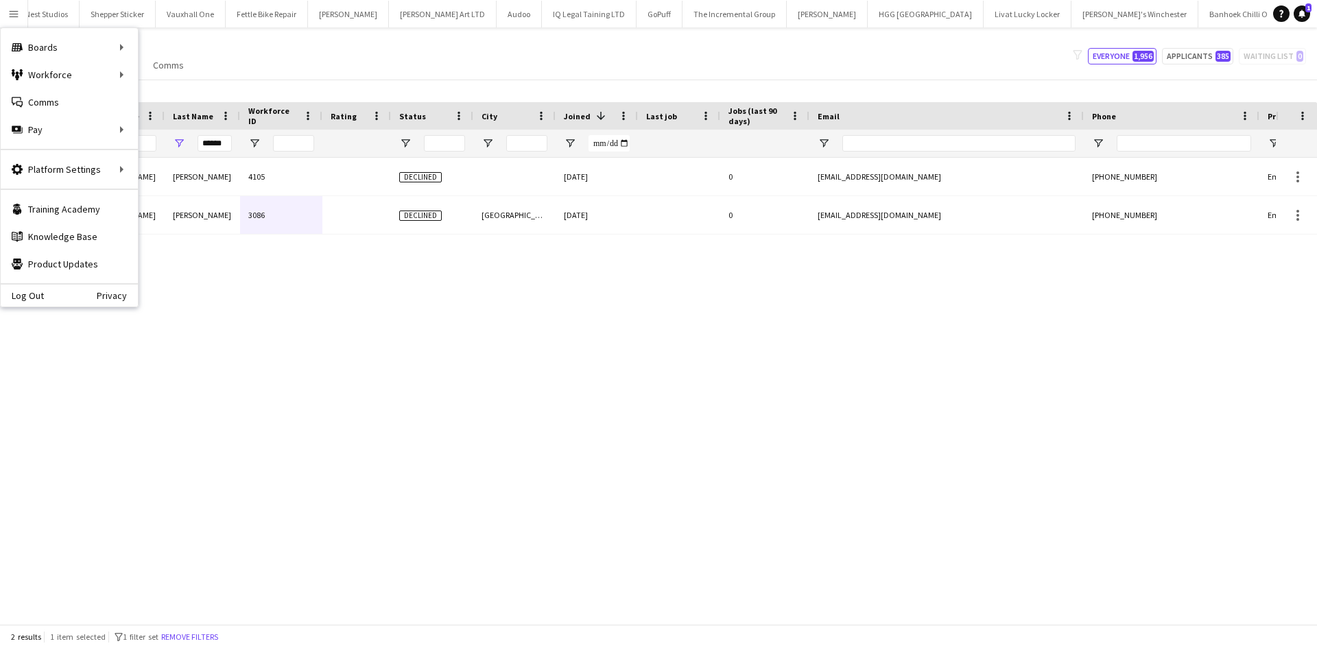
click at [10, 10] on app-icon "Menu" at bounding box center [13, 13] width 11 height 11
click at [171, 63] on link "All jobs" at bounding box center [207, 74] width 137 height 27
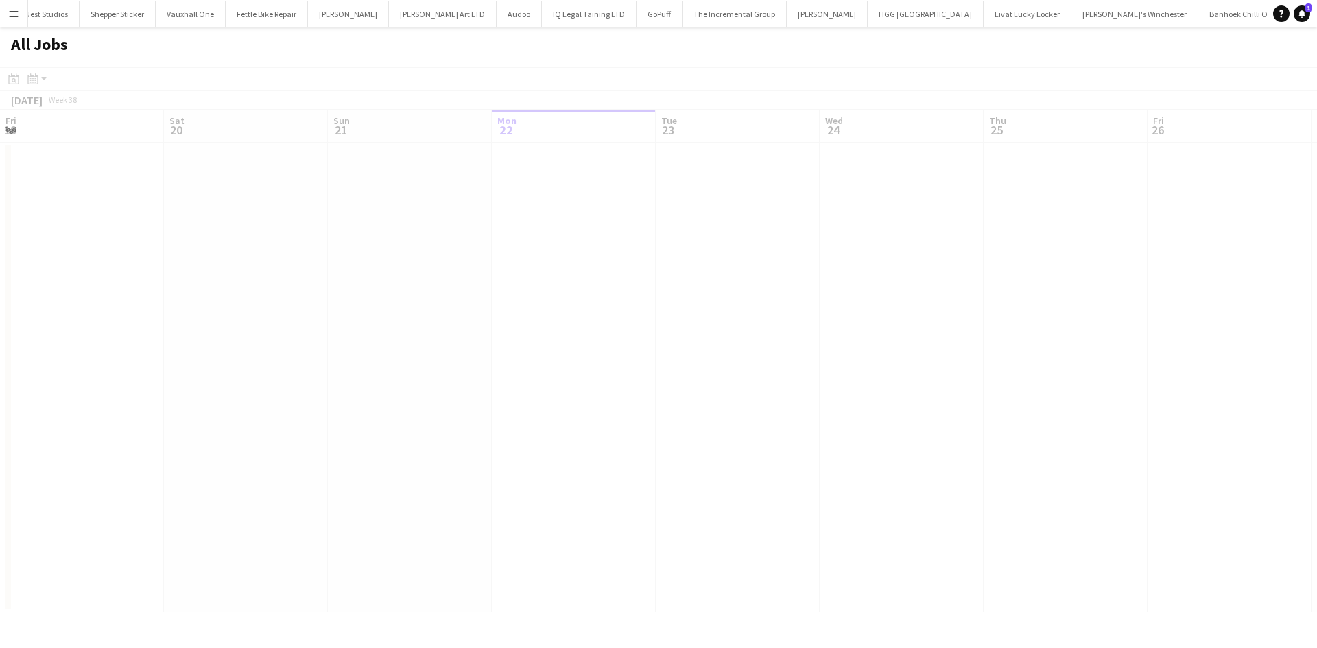
scroll to position [0, 328]
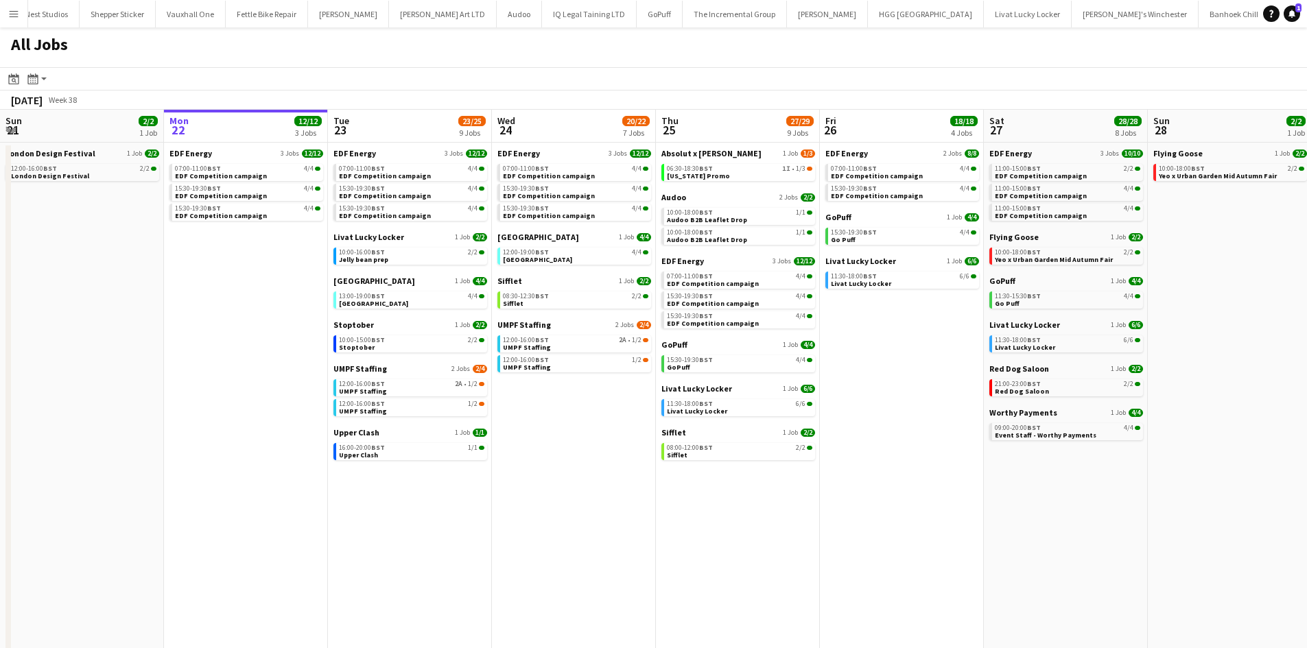
click at [13, 9] on app-icon "Menu" at bounding box center [13, 13] width 11 height 11
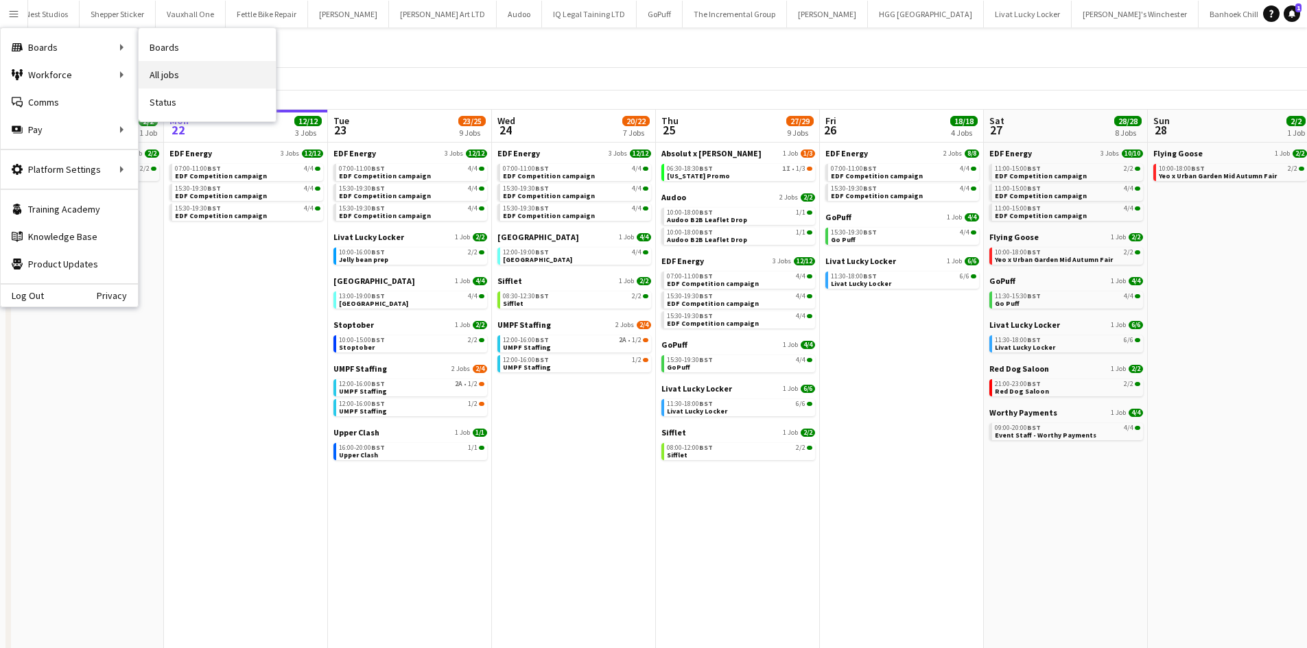
click at [171, 77] on link "All jobs" at bounding box center [207, 74] width 137 height 27
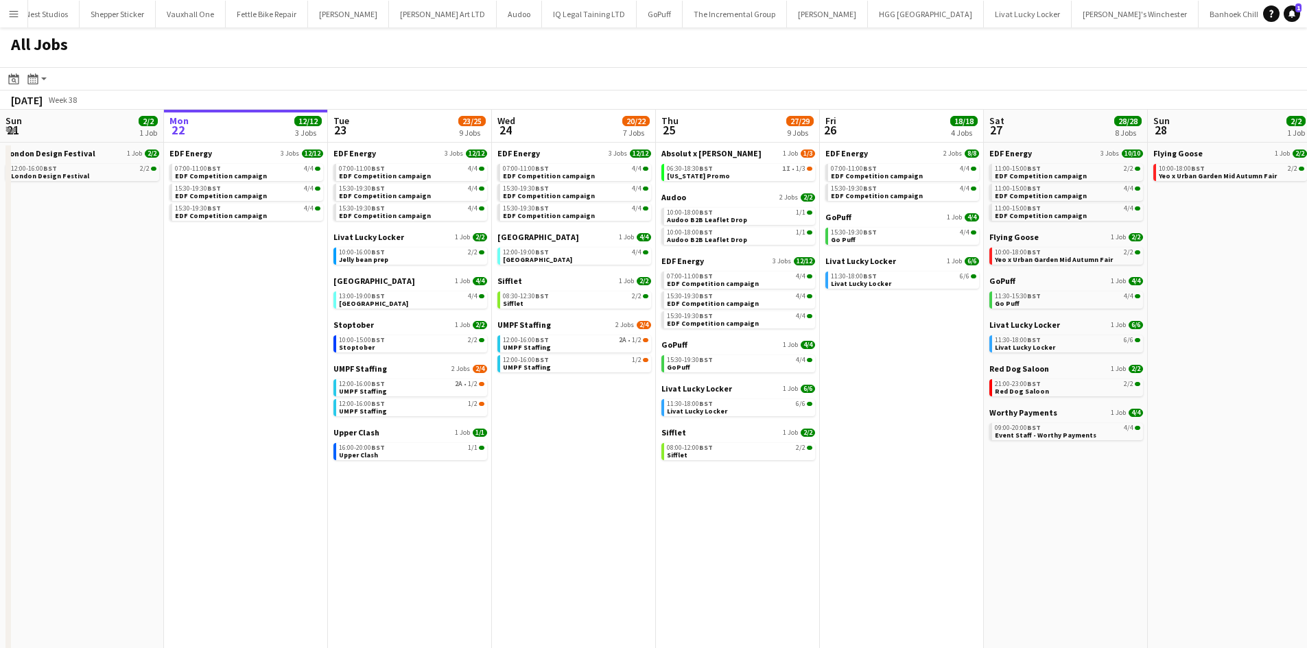
click at [10, 19] on button "Menu" at bounding box center [13, 13] width 27 height 27
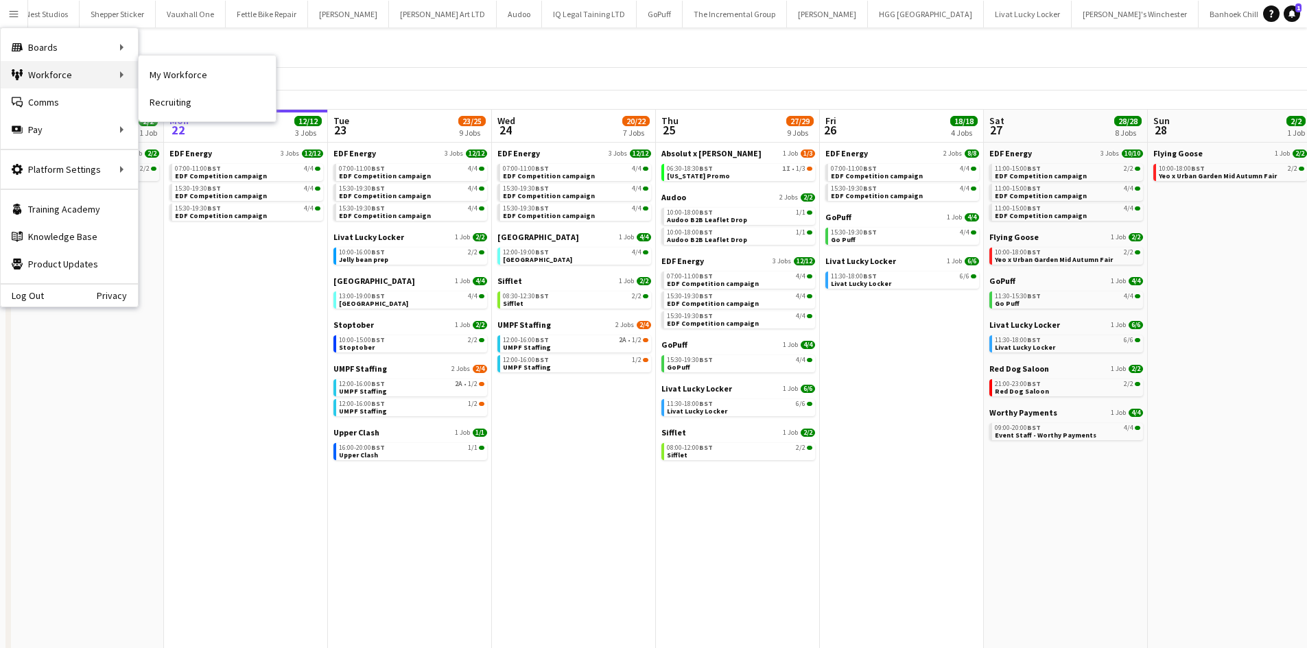
click at [53, 76] on div "Workforce Workforce" at bounding box center [69, 74] width 137 height 27
click at [66, 80] on div "Workforce Workforce" at bounding box center [69, 74] width 137 height 27
click at [185, 76] on link "My Workforce" at bounding box center [207, 74] width 137 height 27
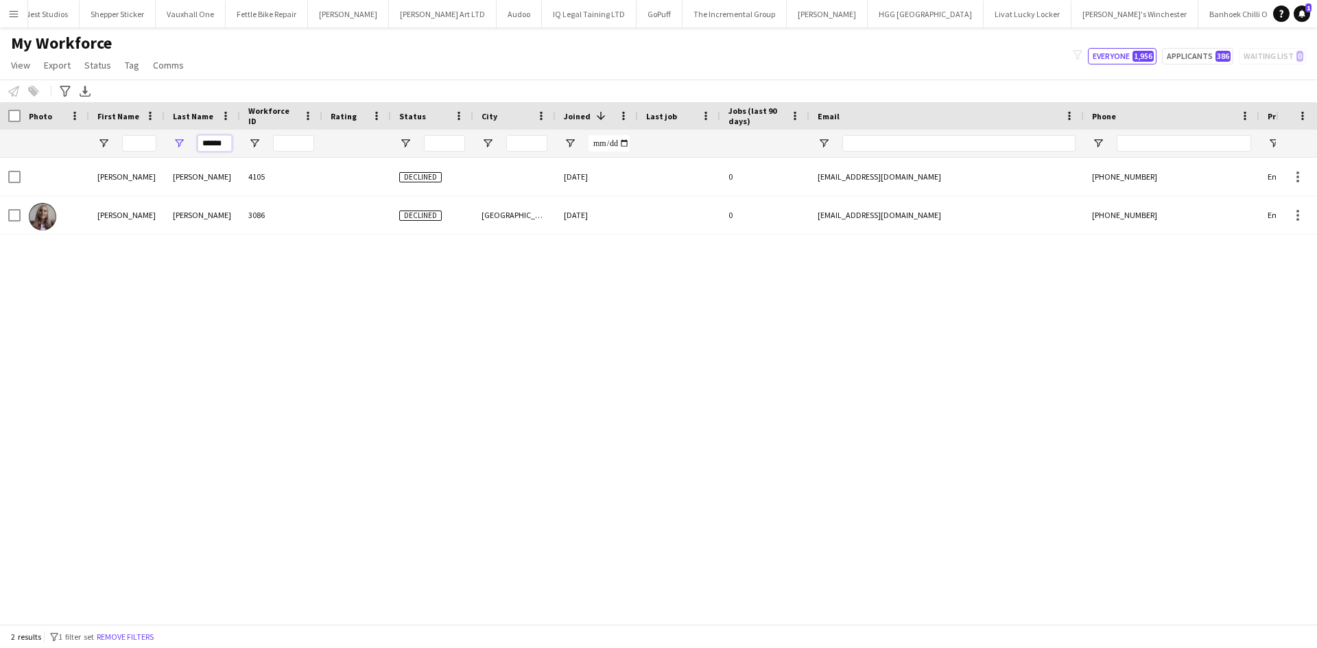
drag, startPoint x: 202, startPoint y: 144, endPoint x: 305, endPoint y: 154, distance: 103.4
click at [305, 154] on div "******" at bounding box center [743, 143] width 1487 height 27
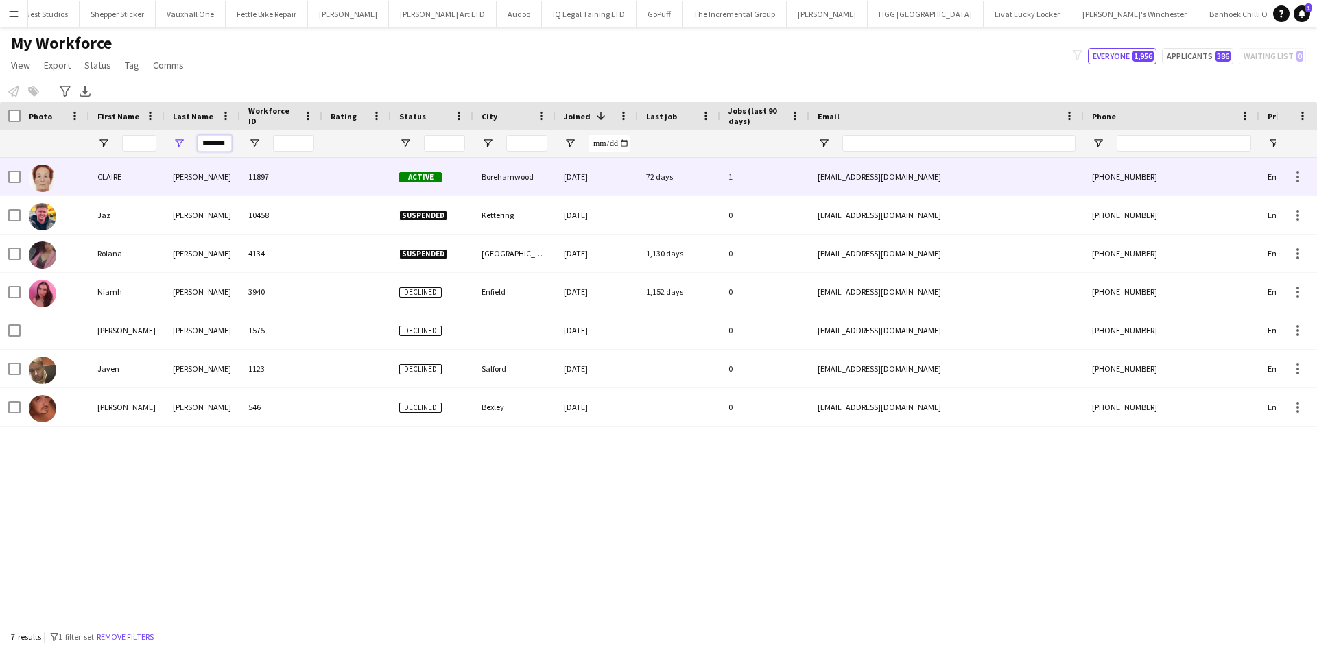
type input "*******"
click at [196, 187] on div "WALLACE" at bounding box center [202, 177] width 75 height 38
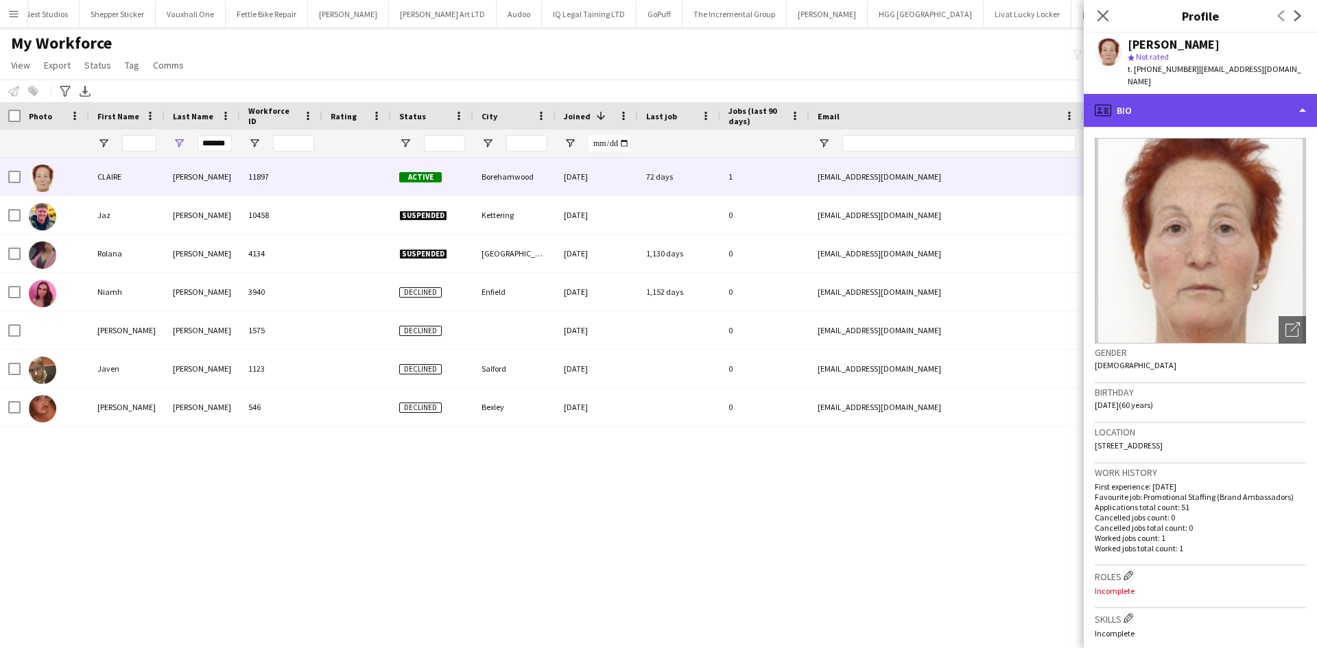
click at [1147, 106] on div "profile Bio" at bounding box center [1200, 110] width 233 height 33
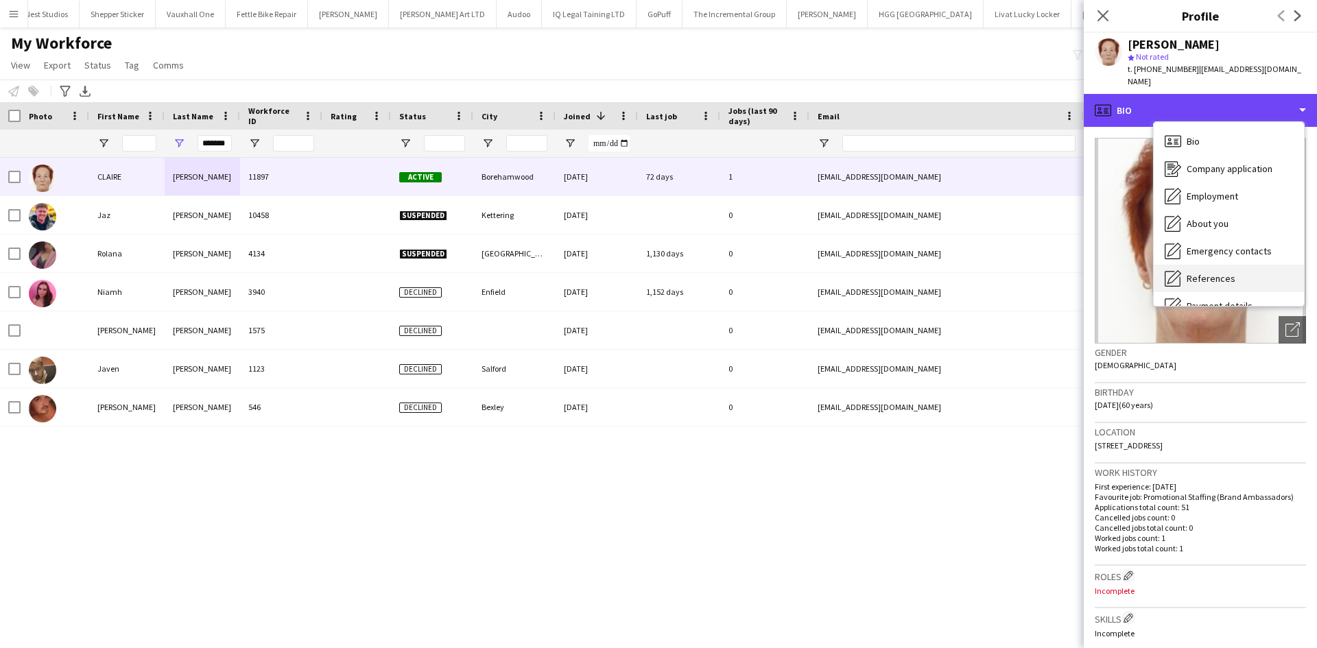
scroll to position [184, 0]
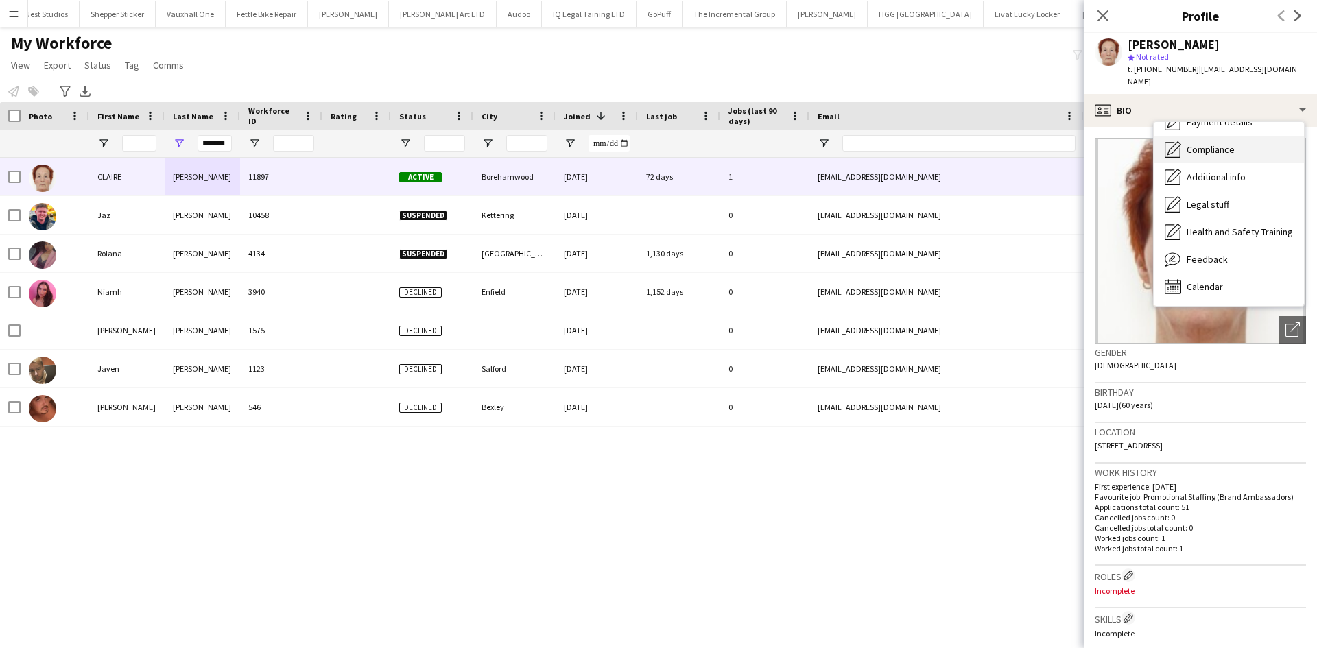
click at [1221, 143] on span "Compliance" at bounding box center [1211, 149] width 48 height 12
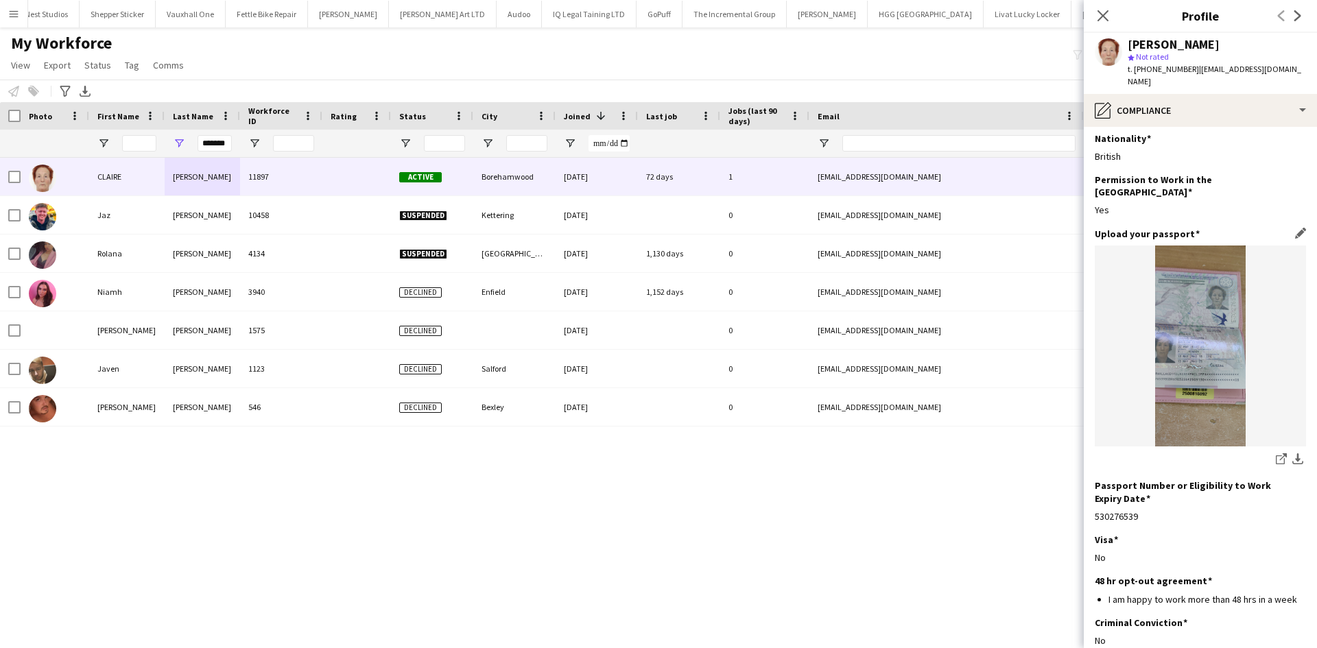
scroll to position [8, 0]
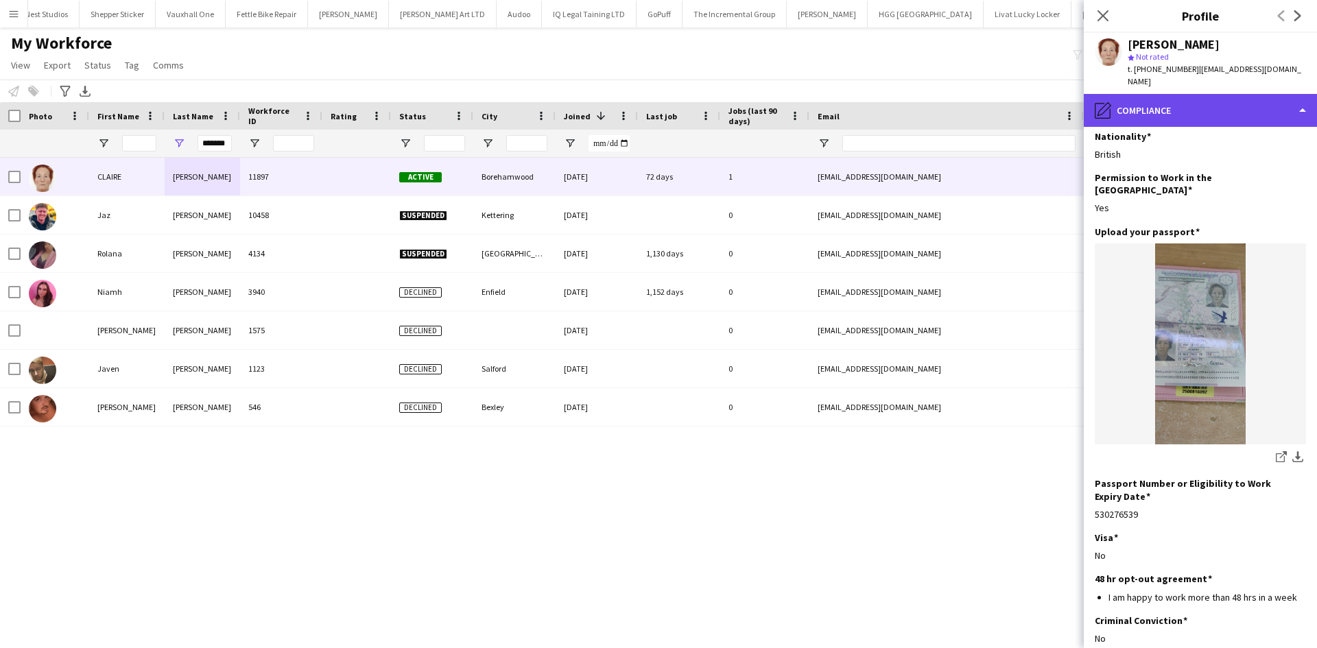
click at [1150, 97] on div "pencil4 Compliance" at bounding box center [1200, 110] width 233 height 33
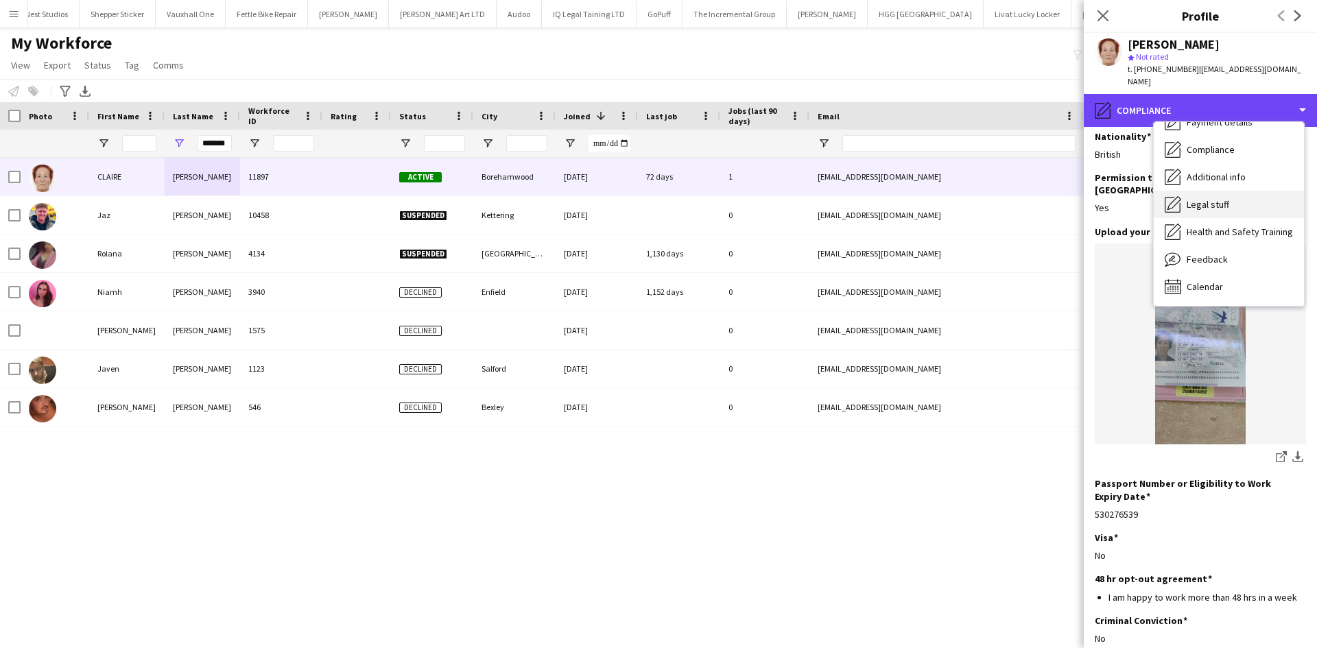
scroll to position [0, 0]
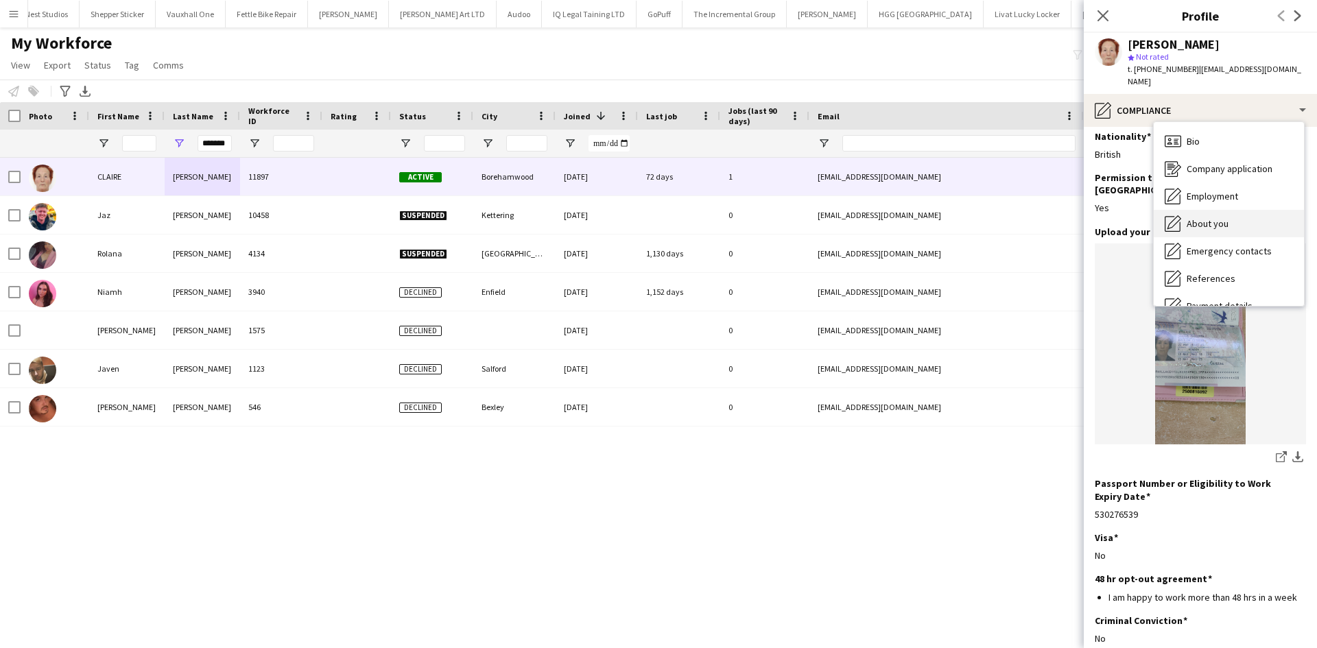
click at [1210, 217] on span "About you" at bounding box center [1208, 223] width 42 height 12
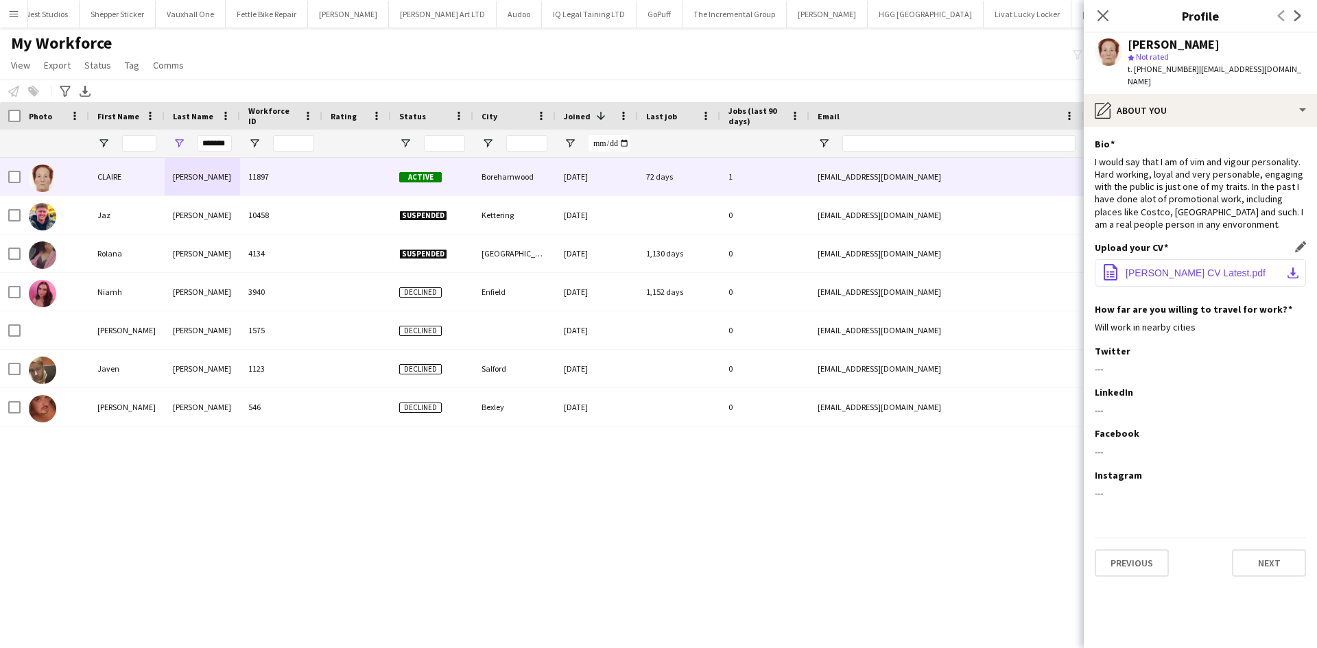
click at [1185, 259] on button "office-file-sheet Claire Wallace CV Latest.pdf download-bottom" at bounding box center [1200, 272] width 211 height 27
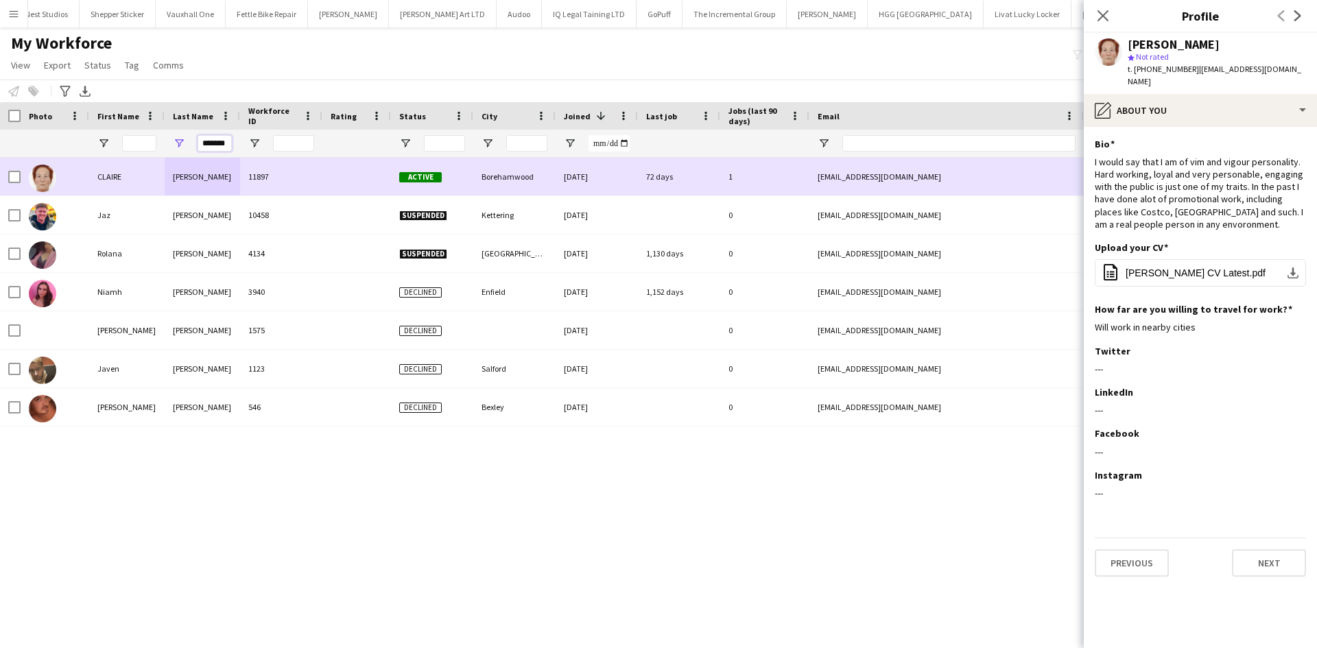
drag, startPoint x: 200, startPoint y: 143, endPoint x: 320, endPoint y: 158, distance: 121.1
click at [320, 158] on div "Workforce Details Photo First Name" at bounding box center [658, 363] width 1317 height 522
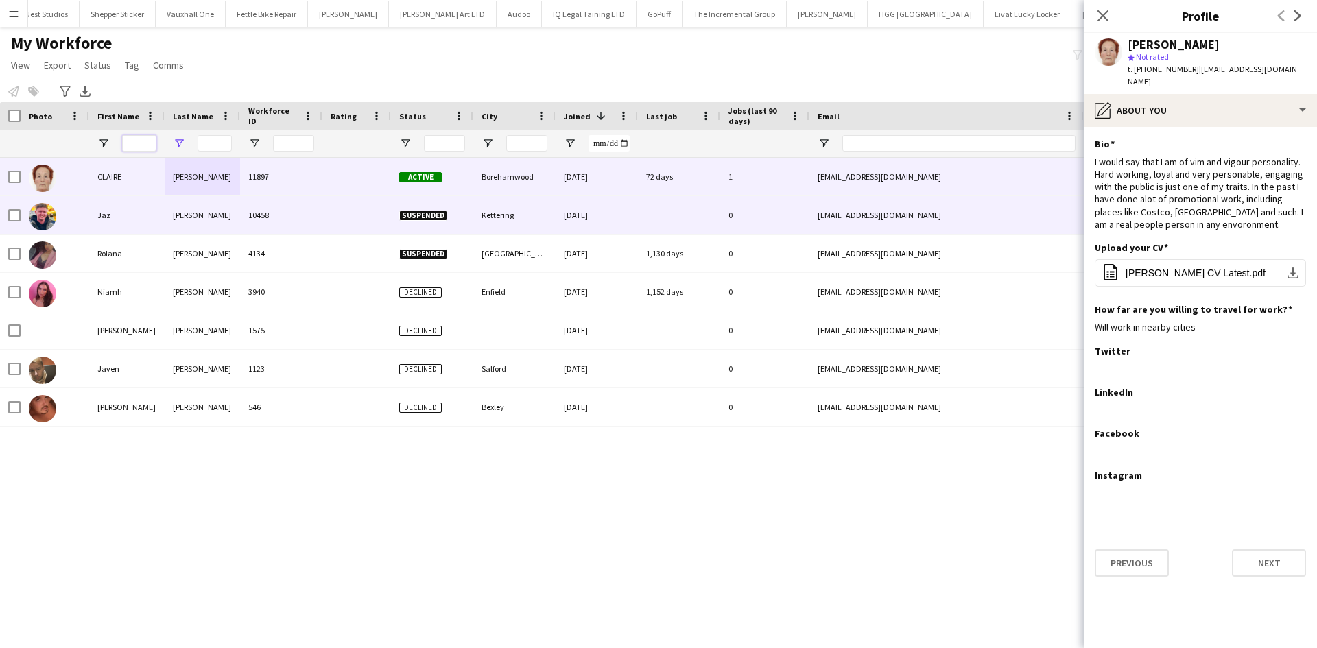
click at [135, 143] on input "First Name Filter Input" at bounding box center [139, 143] width 34 height 16
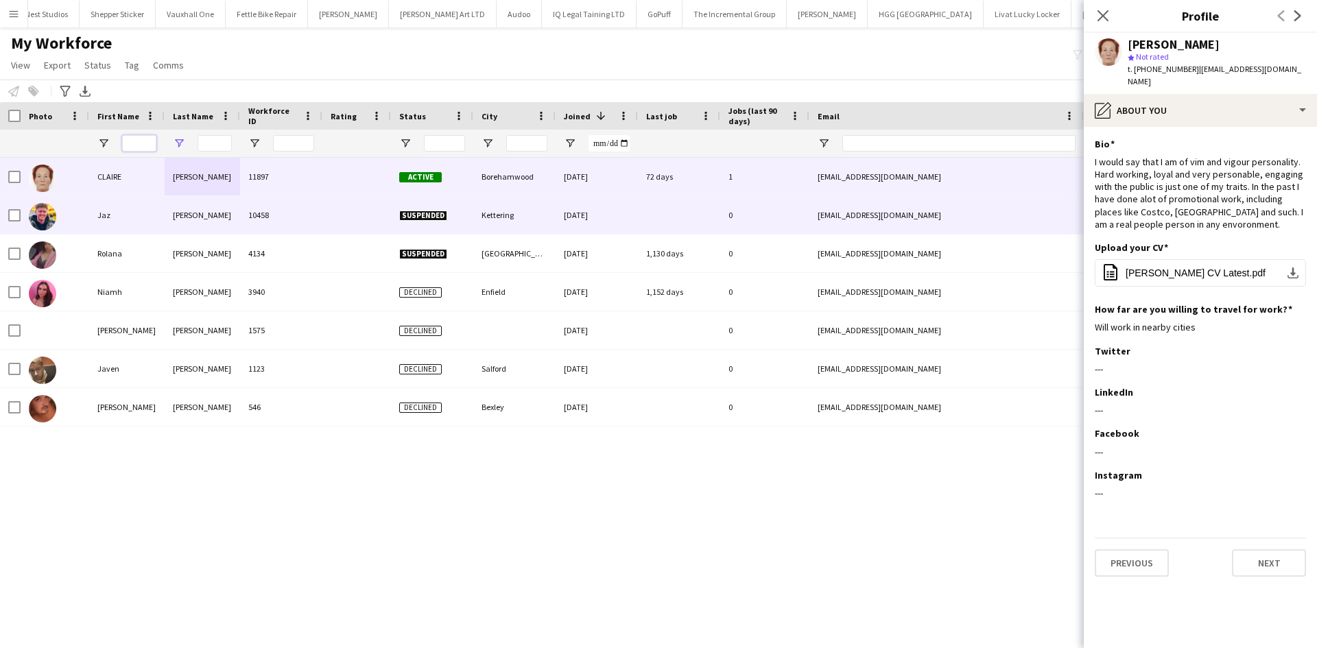
click at [135, 143] on input "First Name Filter Input" at bounding box center [139, 143] width 34 height 16
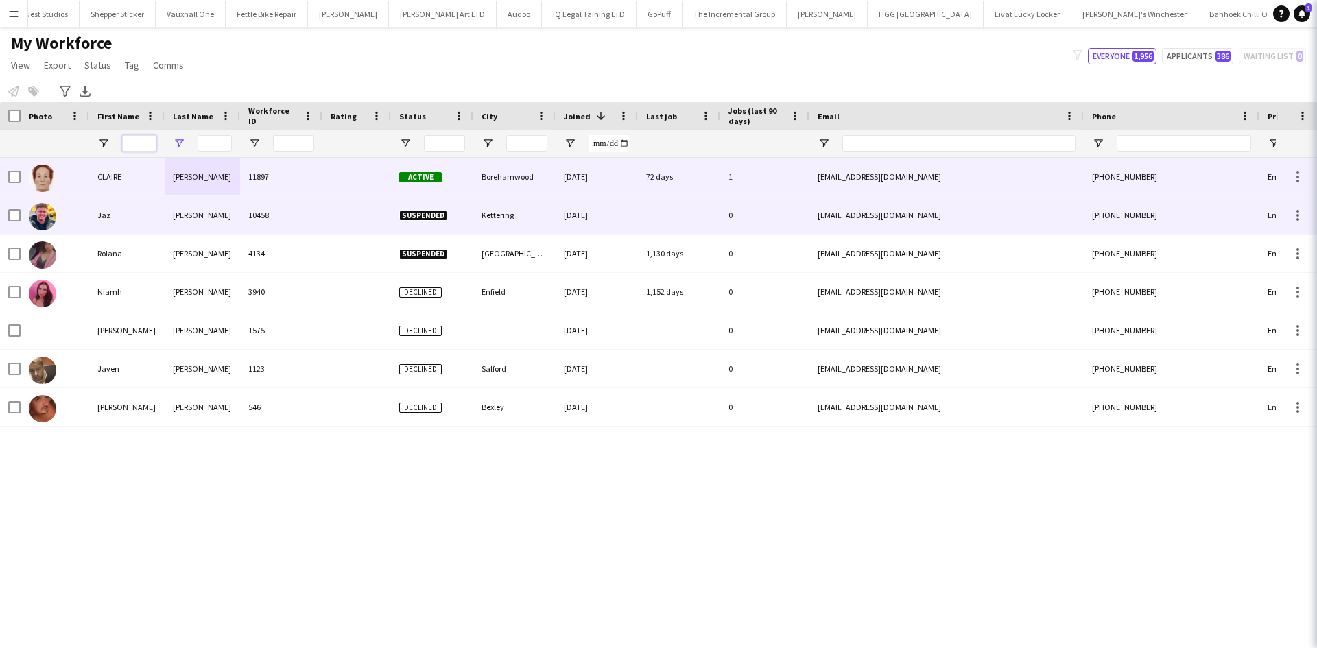
click at [135, 143] on input "First Name Filter Input" at bounding box center [139, 143] width 34 height 16
paste input "**********"
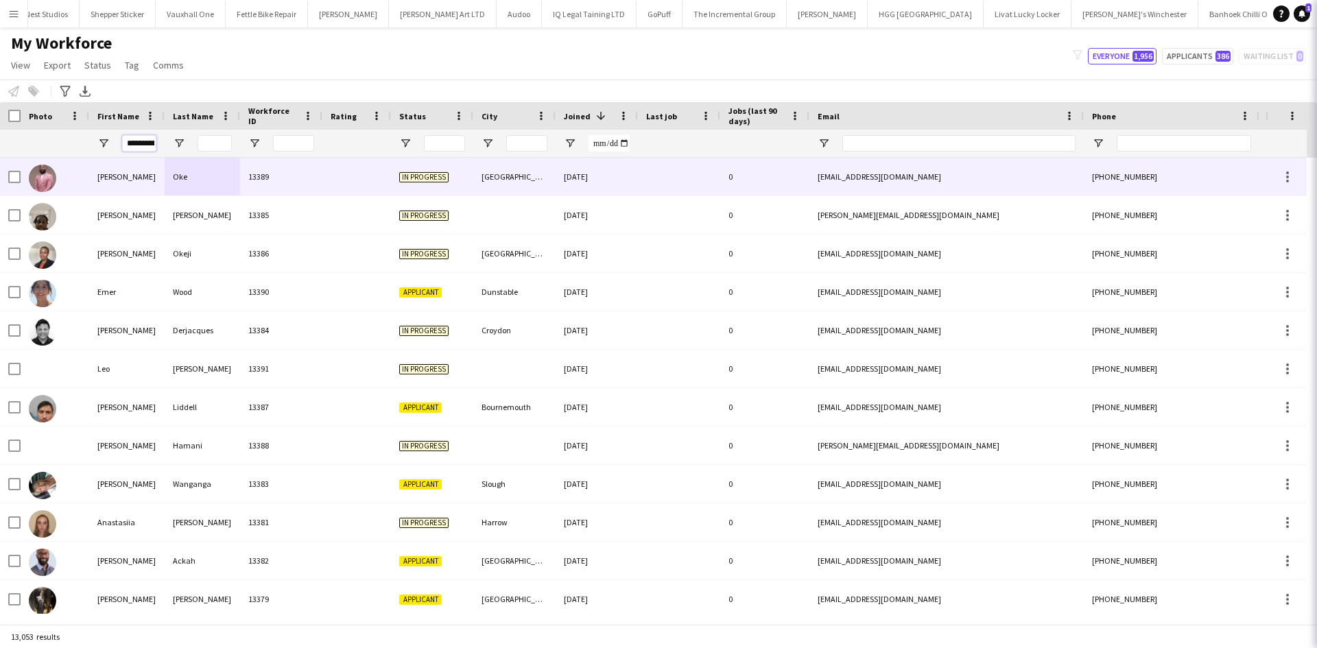
scroll to position [0, 12]
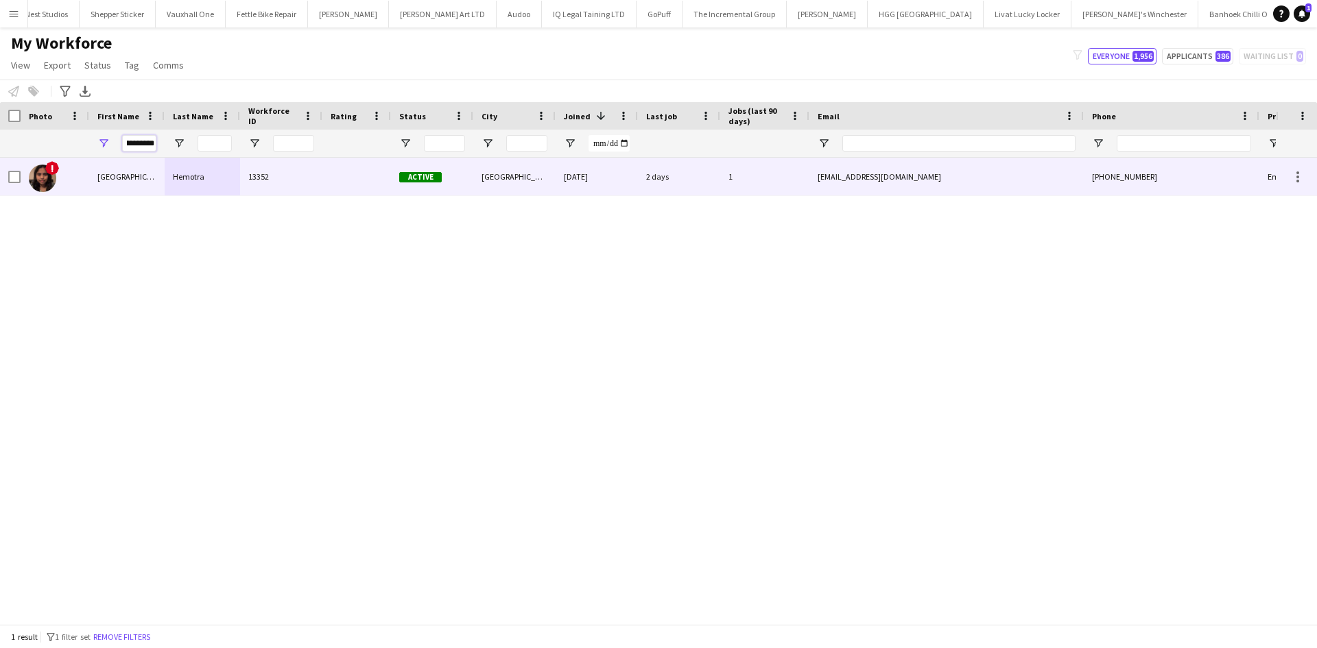
type input "**********"
click at [248, 180] on div "13352" at bounding box center [281, 177] width 82 height 38
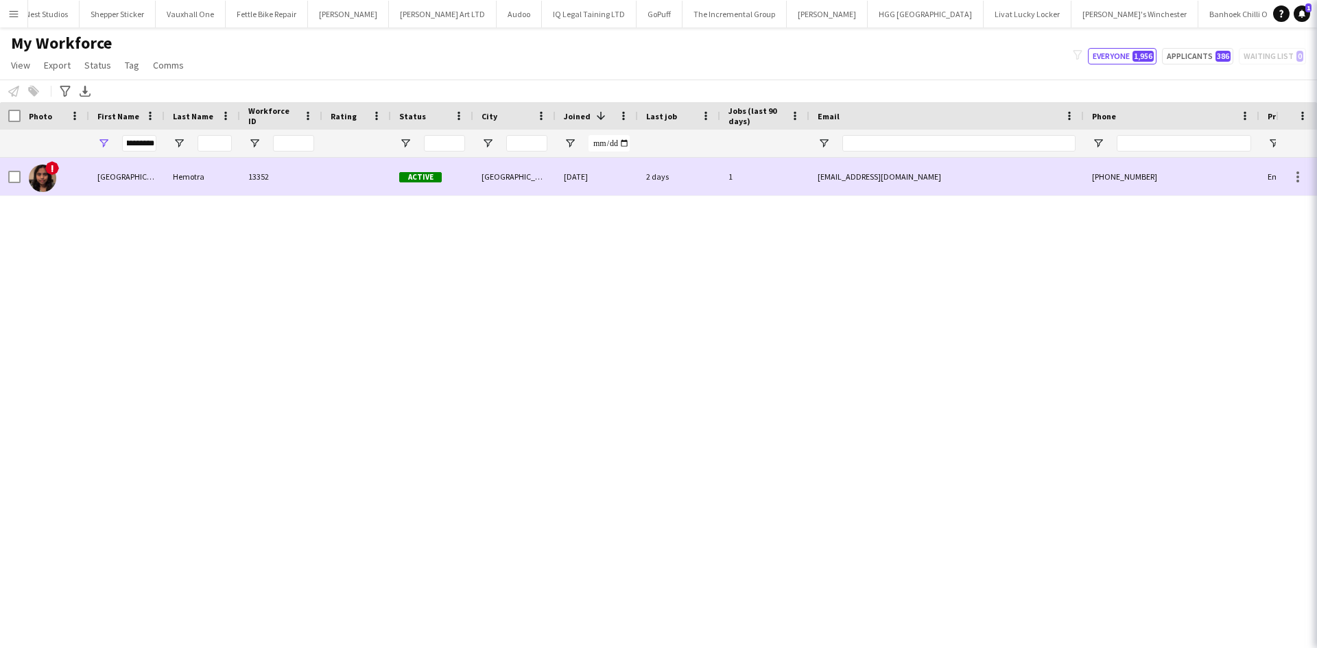
scroll to position [0, 0]
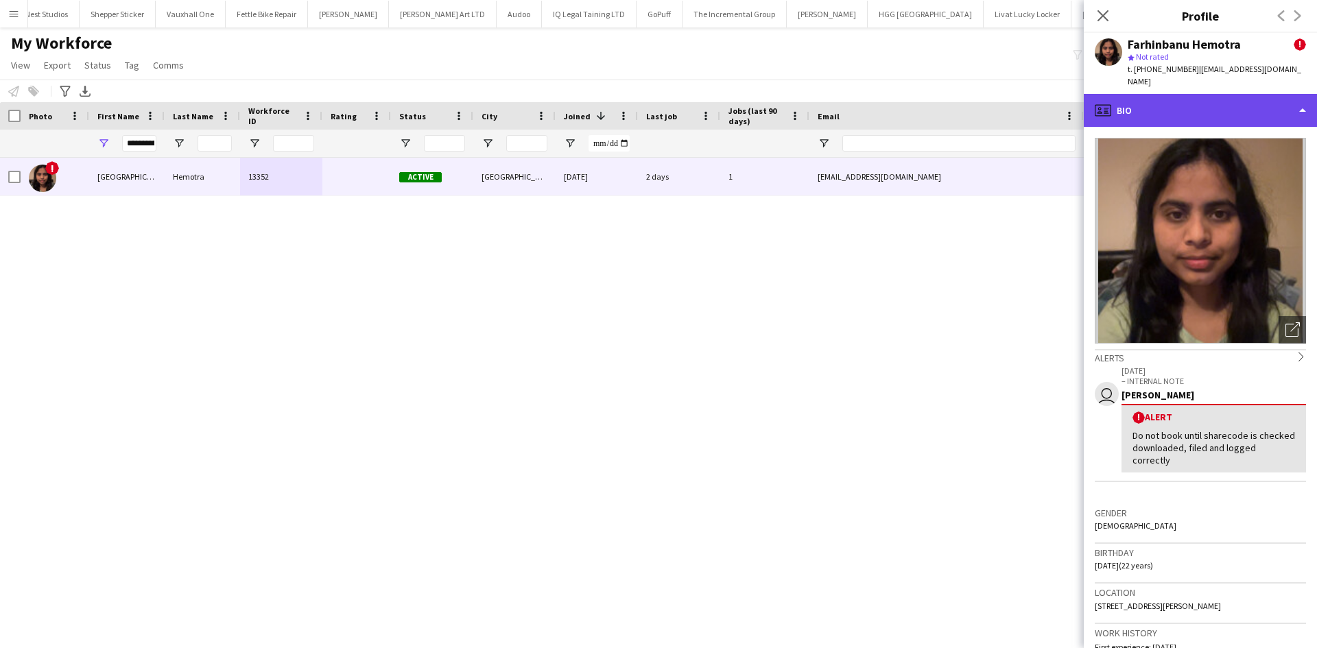
click at [1182, 94] on div "profile Bio" at bounding box center [1200, 110] width 233 height 33
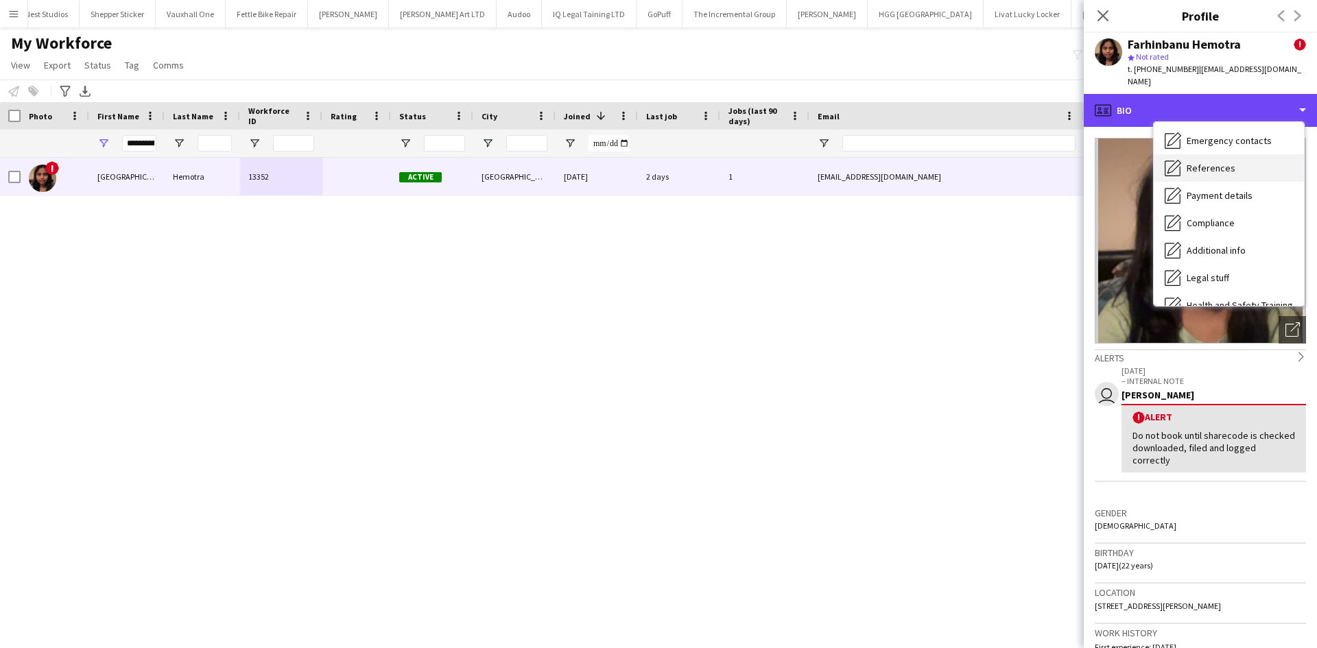
scroll to position [184, 0]
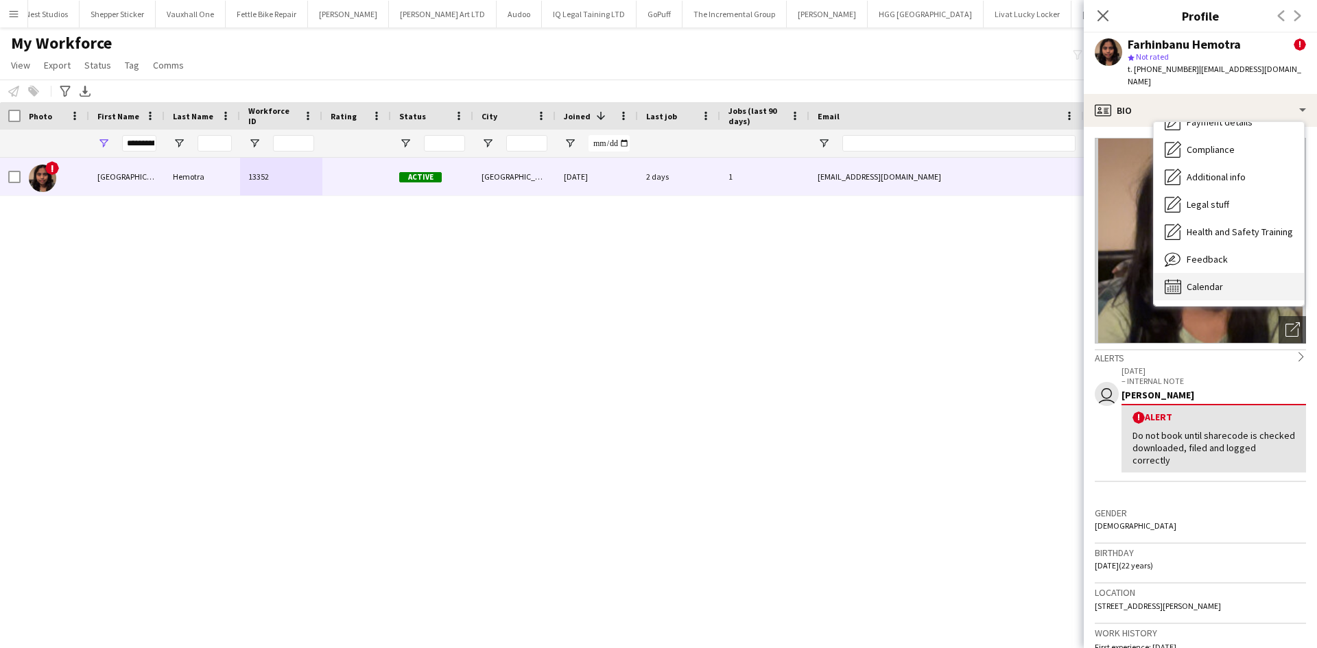
click at [1197, 281] on span "Calendar" at bounding box center [1205, 287] width 36 height 12
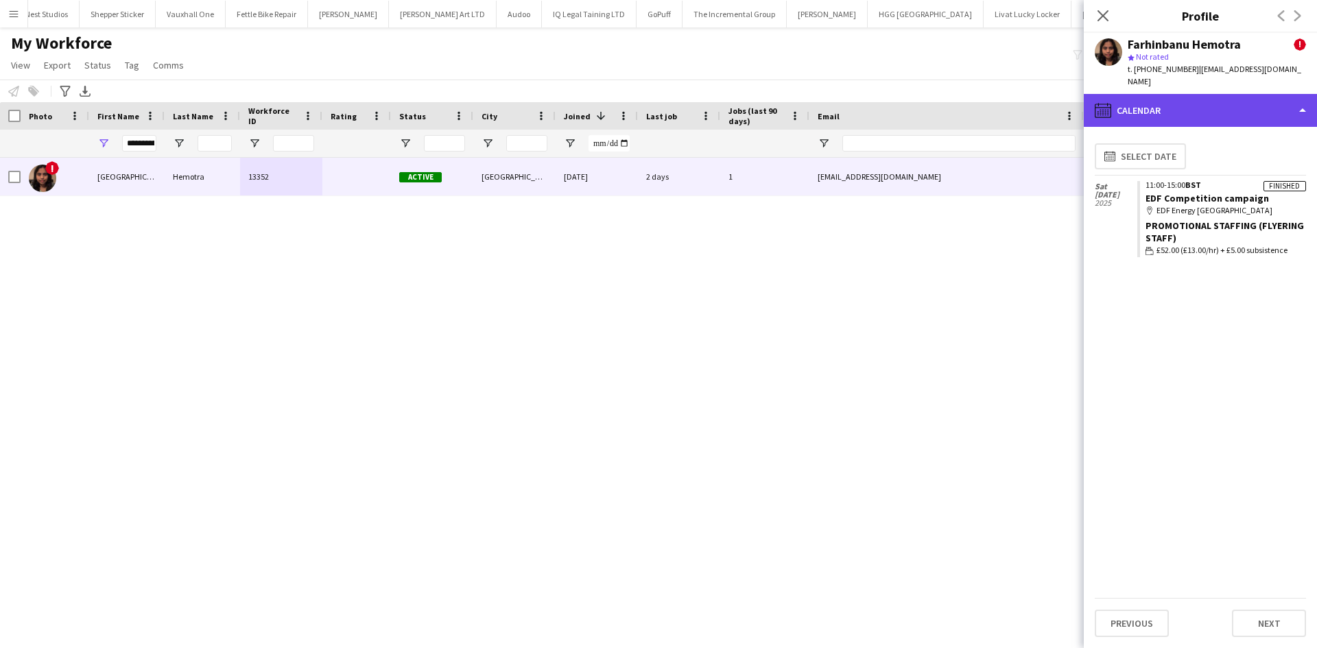
click at [1173, 110] on div "calendar-full Calendar" at bounding box center [1200, 110] width 233 height 33
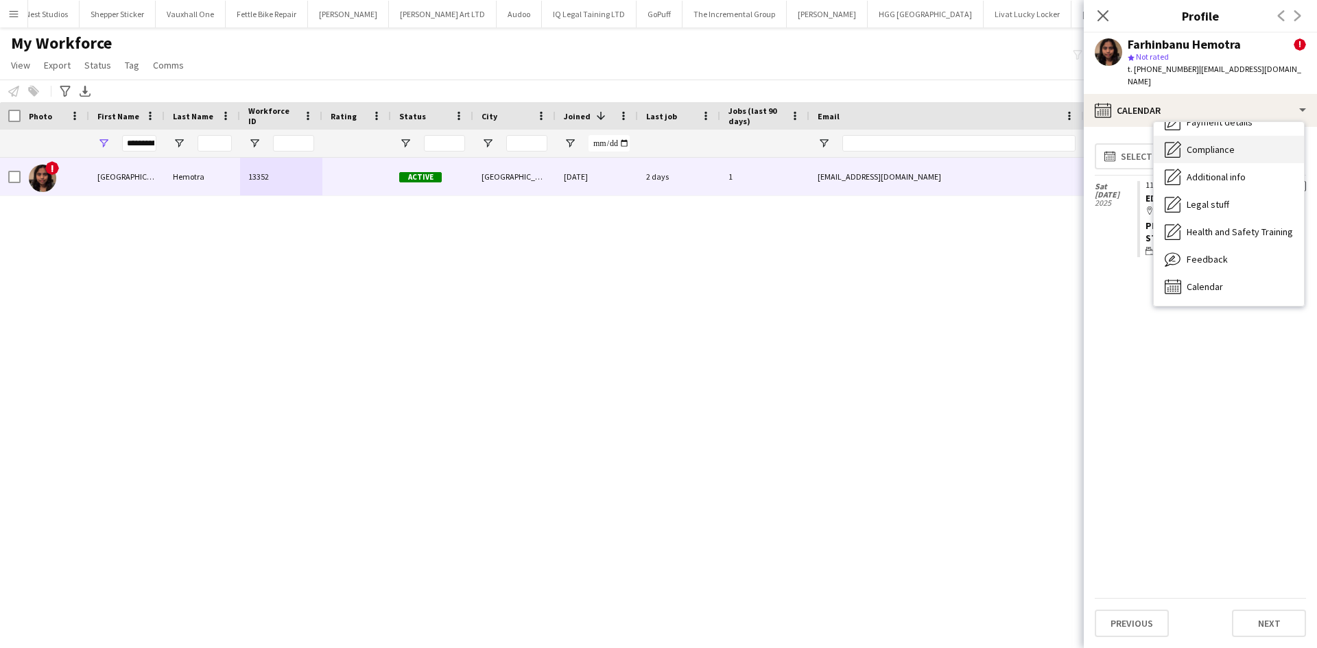
click at [1217, 143] on span "Compliance" at bounding box center [1211, 149] width 48 height 12
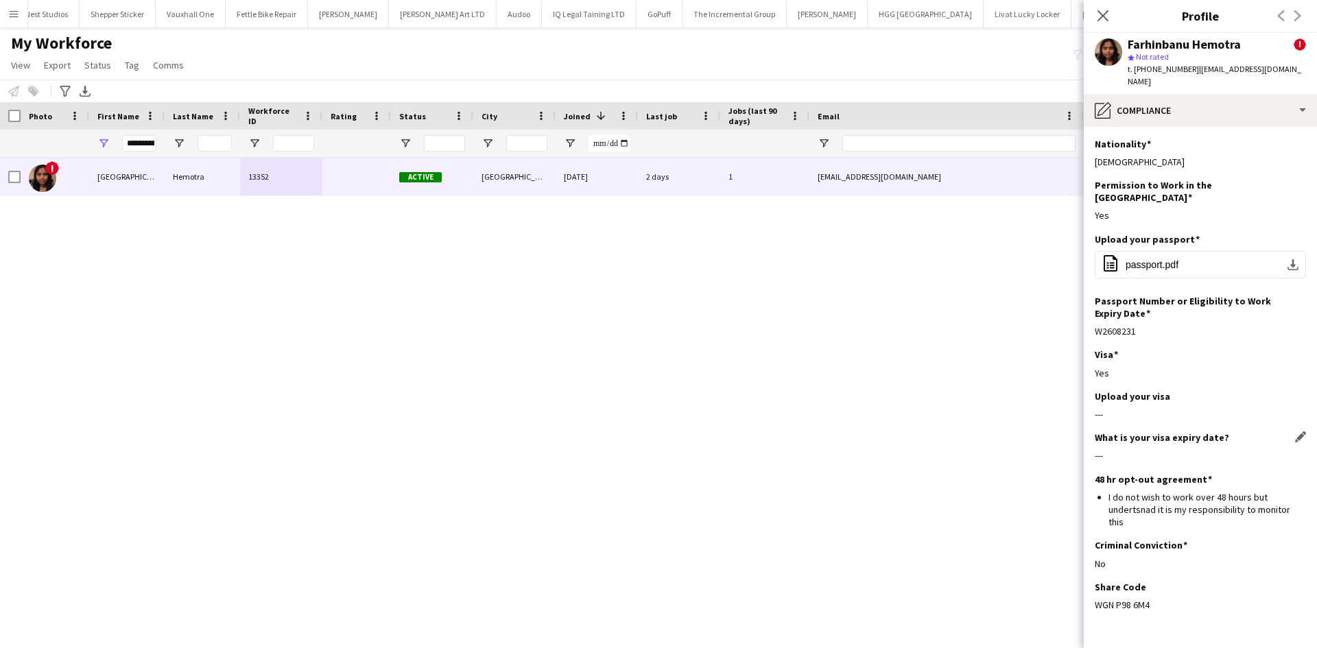
scroll to position [26, 0]
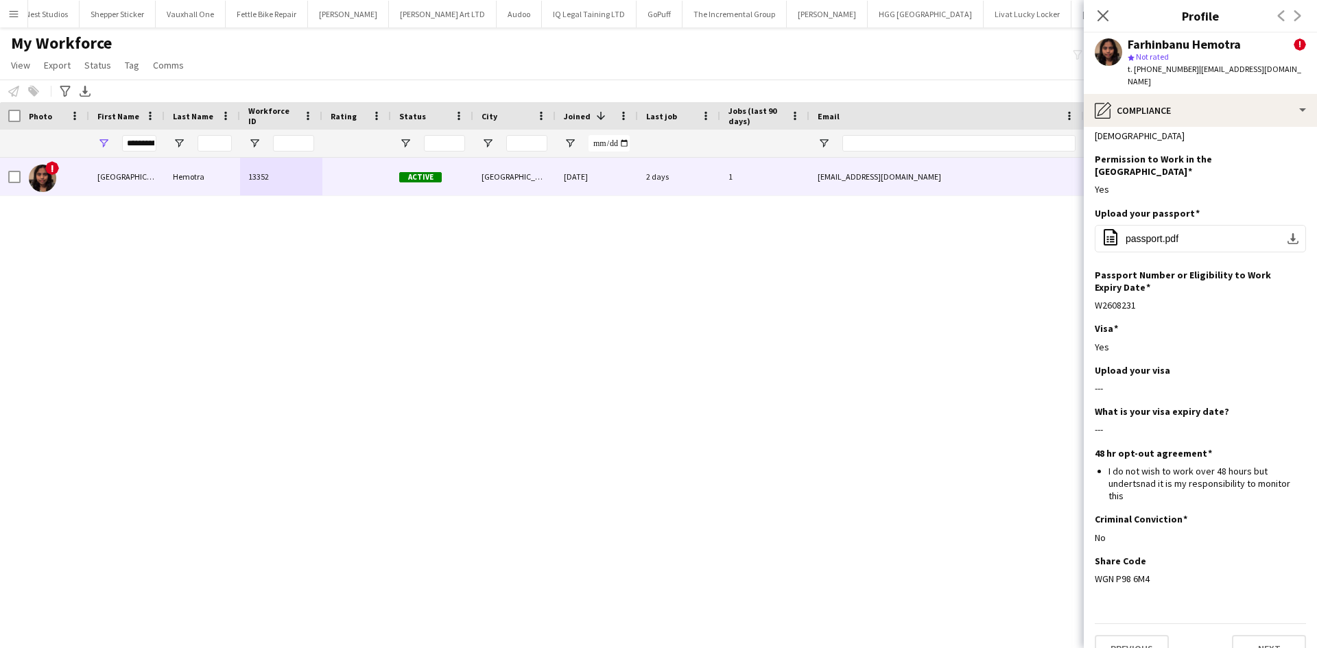
drag, startPoint x: 1150, startPoint y: 553, endPoint x: 1091, endPoint y: 549, distance: 59.1
click at [1091, 549] on app-section-data-types "Nationality Edit this field Indian Permission to Work in the UK Edit this field…" at bounding box center [1200, 387] width 233 height 521
copy div "WGN P98 6M4"
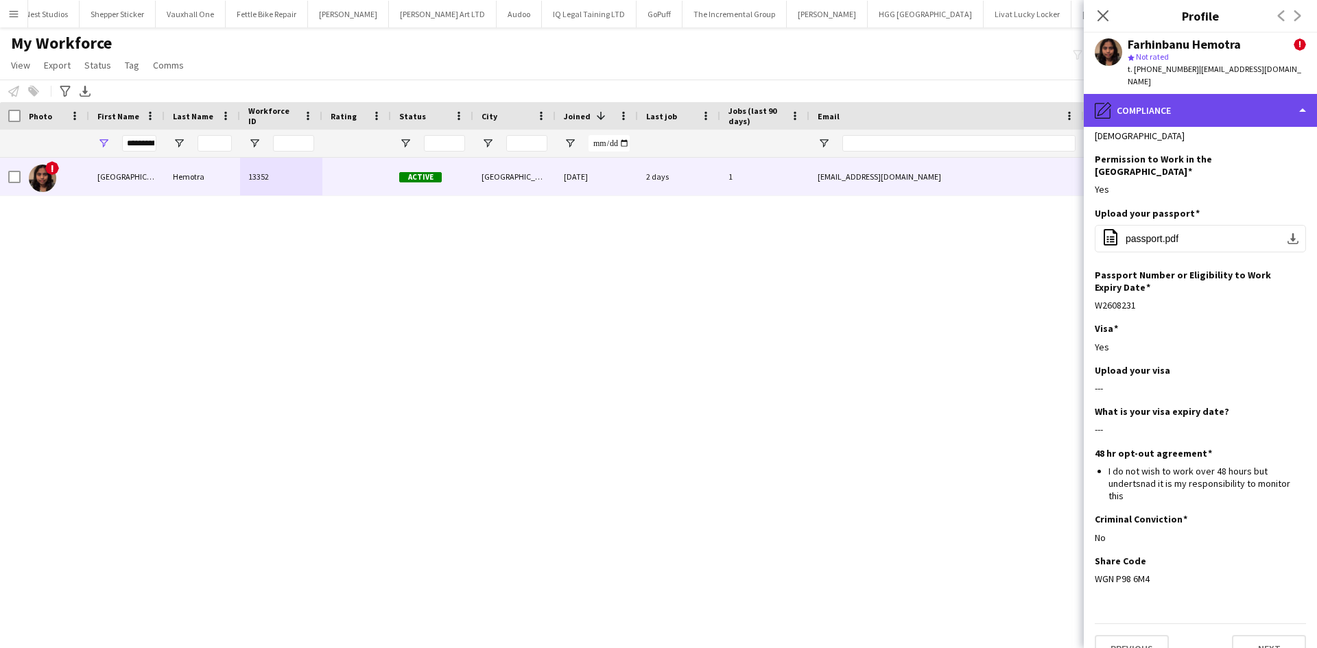
click at [1193, 94] on div "pencil4 Compliance" at bounding box center [1200, 110] width 233 height 33
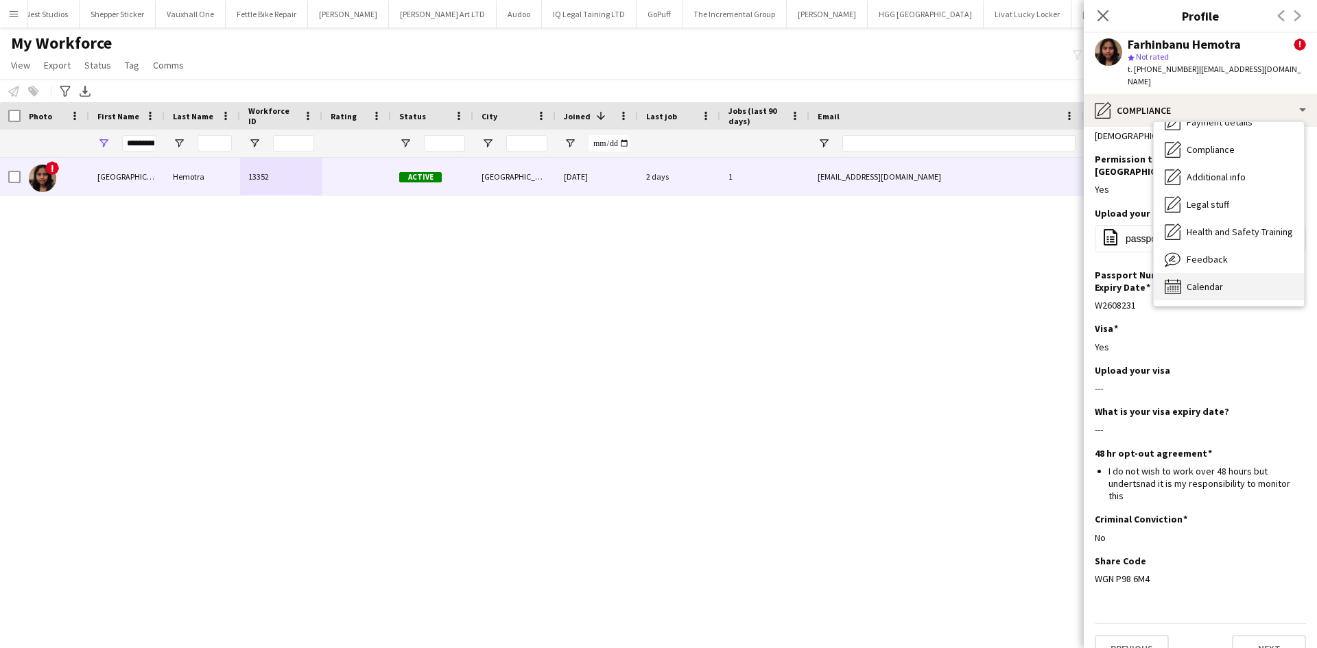
click at [1222, 273] on div "Calendar Calendar" at bounding box center [1229, 286] width 150 height 27
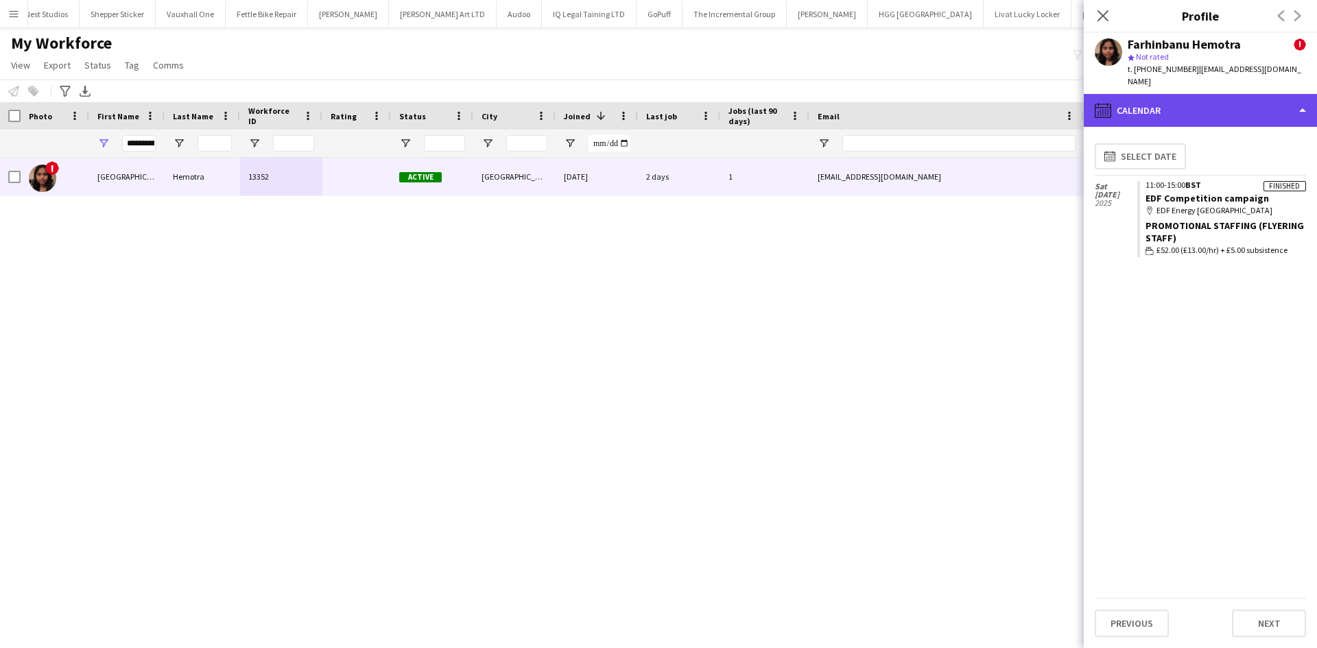
click at [1230, 99] on div "calendar-full Calendar" at bounding box center [1200, 110] width 233 height 33
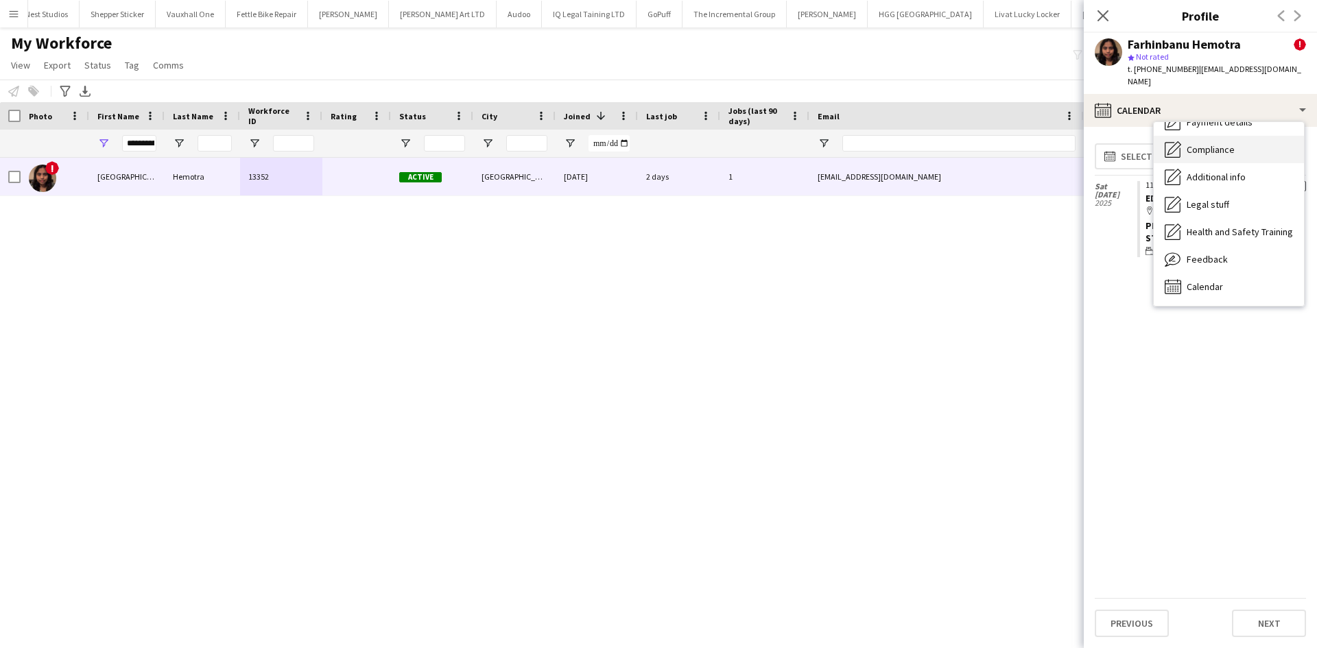
click at [1211, 136] on div "Compliance Compliance" at bounding box center [1229, 149] width 150 height 27
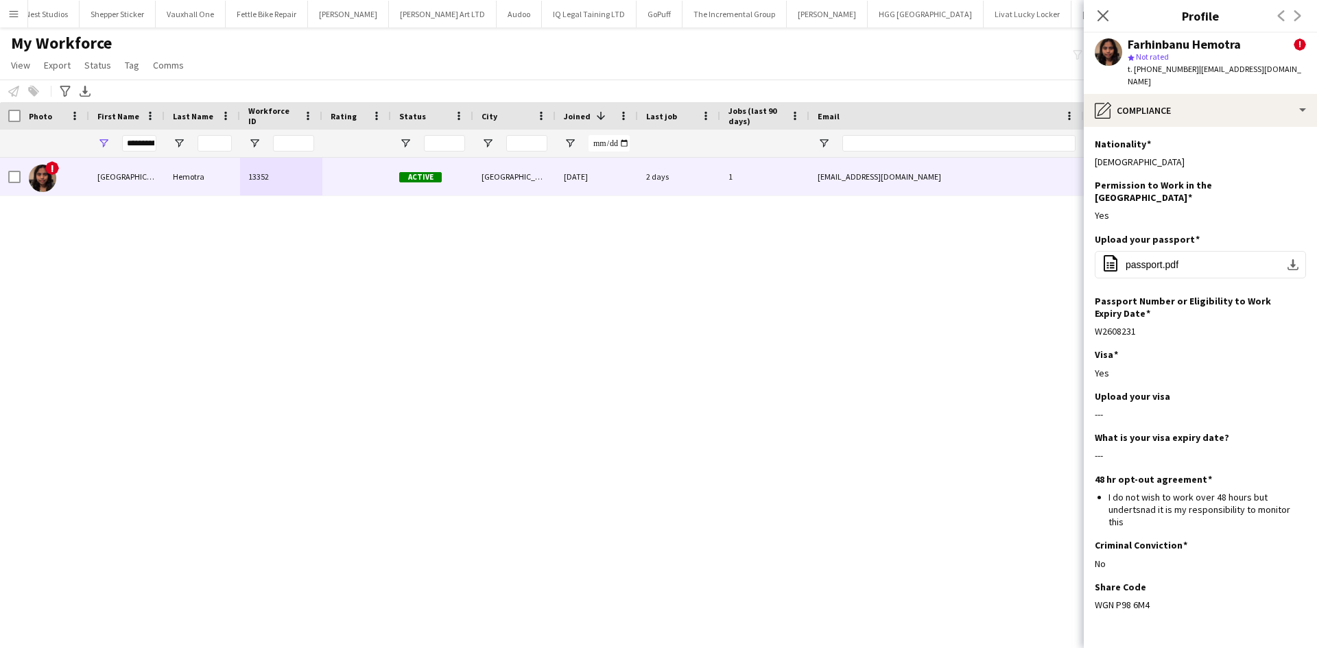
drag, startPoint x: 1154, startPoint y: 579, endPoint x: 1089, endPoint y: 582, distance: 65.2
click at [1089, 582] on app-section-data-types "Nationality Edit this field Indian Permission to Work in the UK Edit this field…" at bounding box center [1200, 387] width 233 height 521
copy div "WGN P98 6M4"
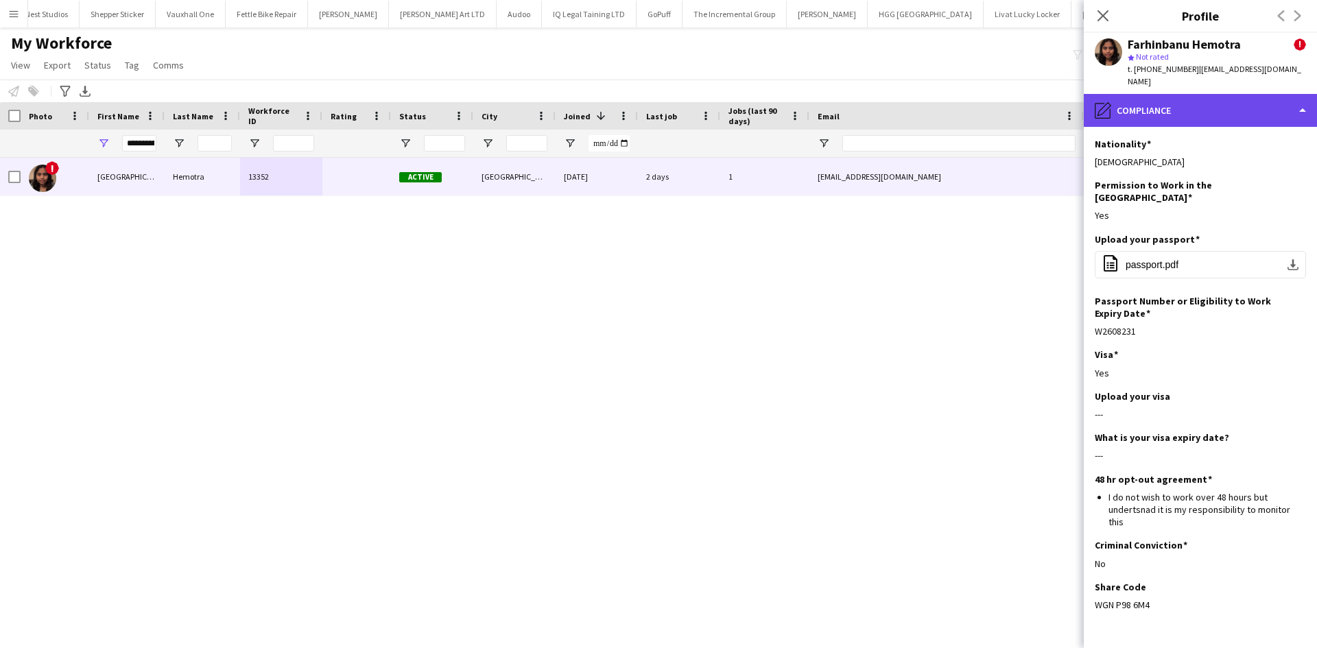
click at [1238, 108] on div "pencil4 Compliance" at bounding box center [1200, 110] width 233 height 33
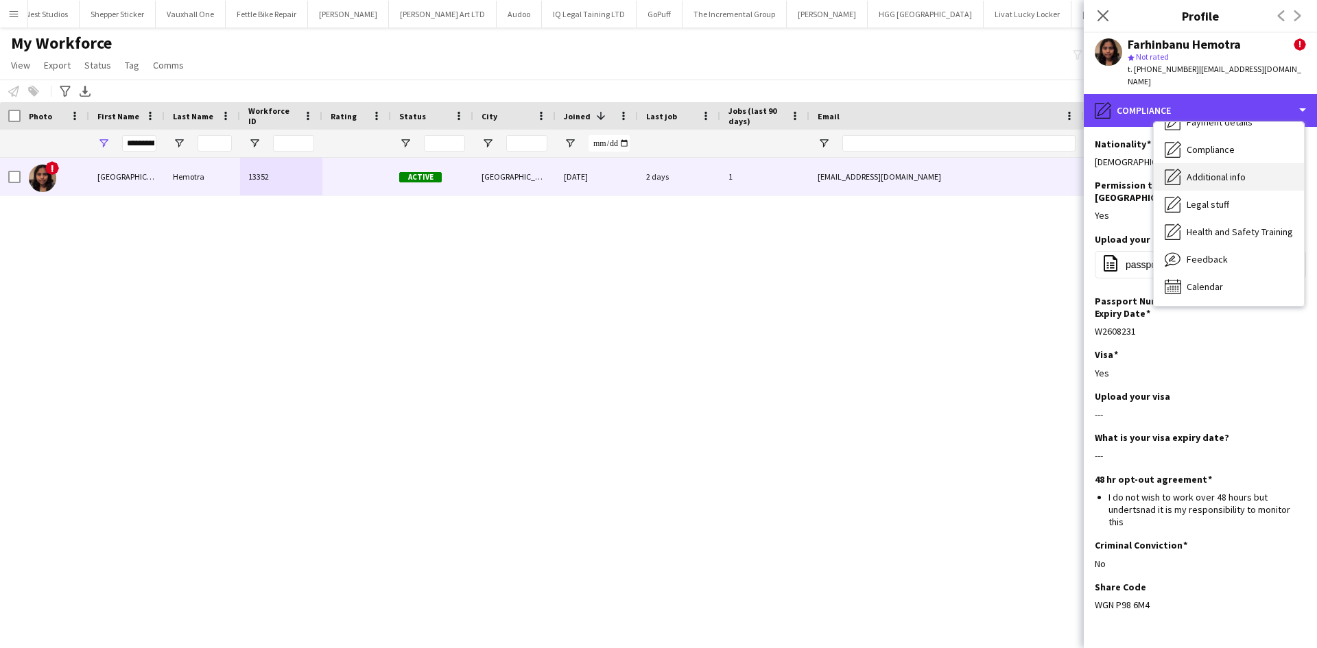
scroll to position [0, 0]
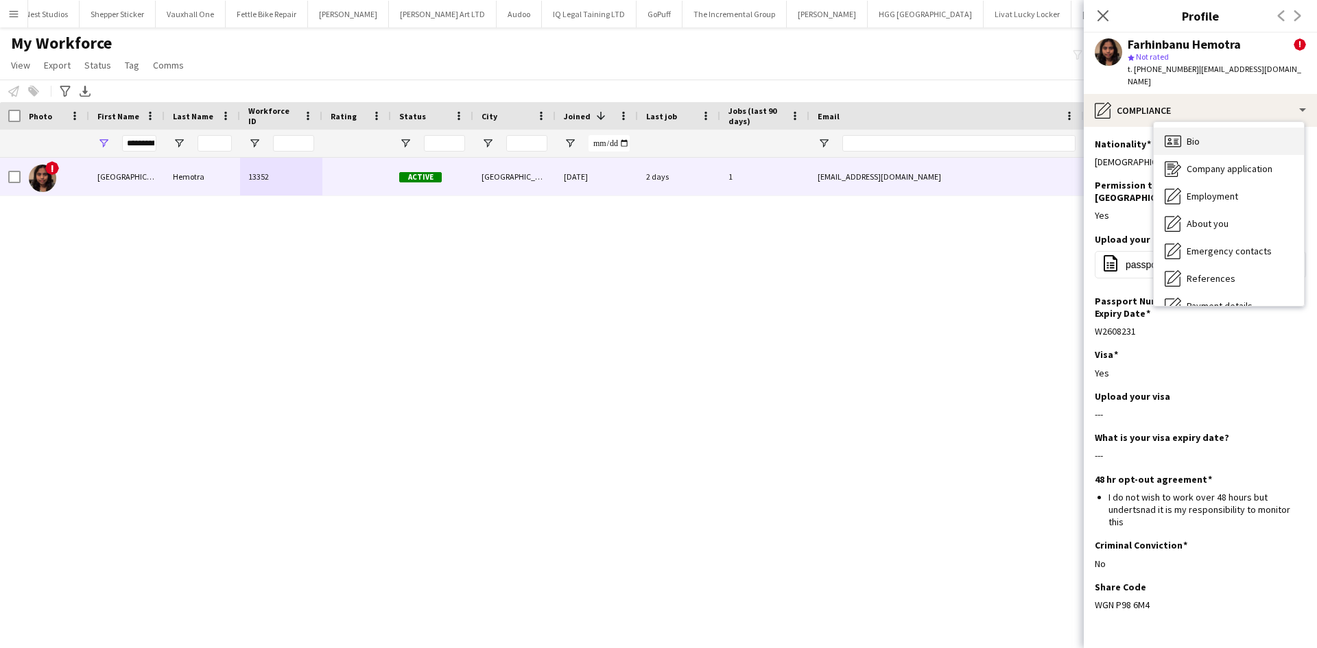
click at [1223, 130] on div "Bio Bio" at bounding box center [1229, 141] width 150 height 27
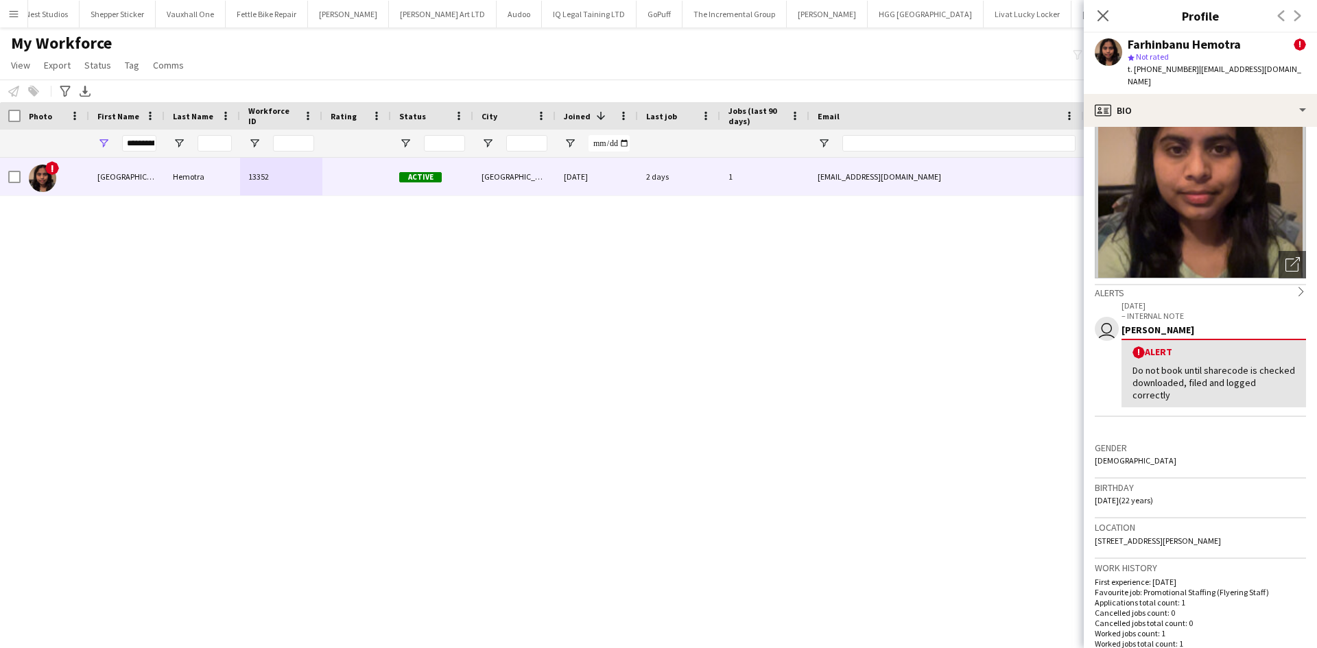
scroll to position [64, 0]
click at [1102, 11] on icon "Close pop-in" at bounding box center [1102, 15] width 13 height 13
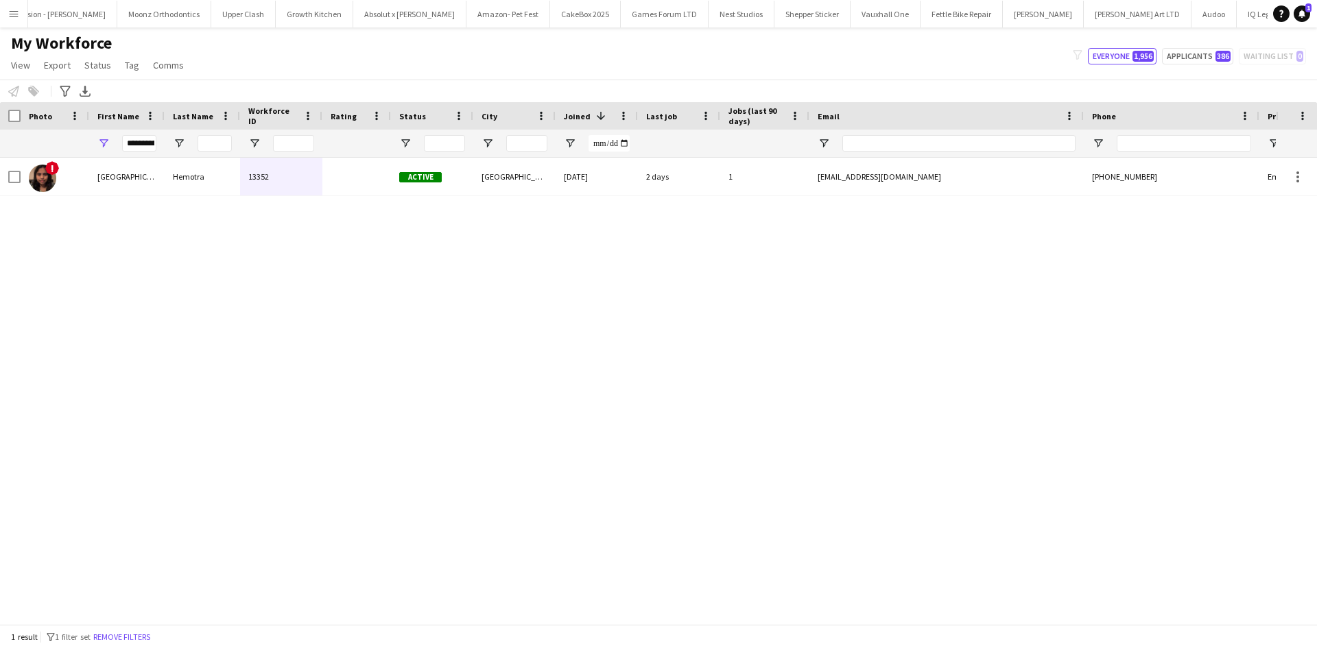
scroll to position [0, 1520]
click at [354, 18] on button "Absolut x [PERSON_NAME] Close" at bounding box center [410, 14] width 113 height 27
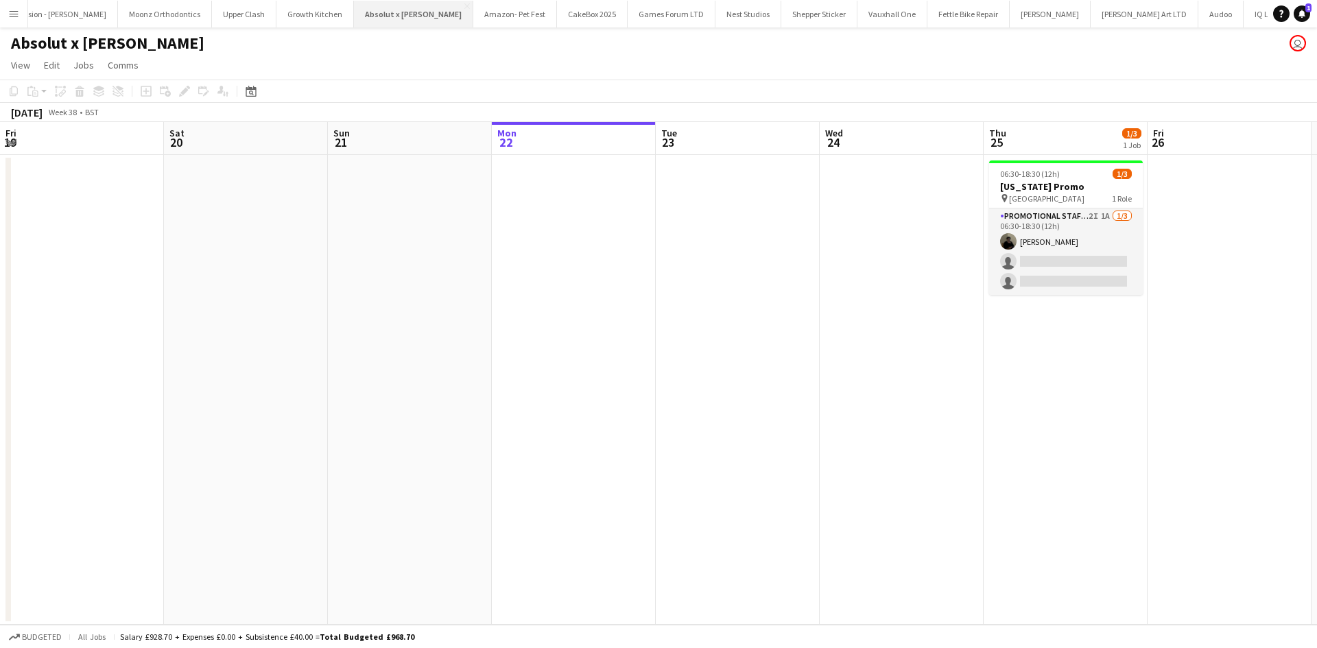
scroll to position [0, 328]
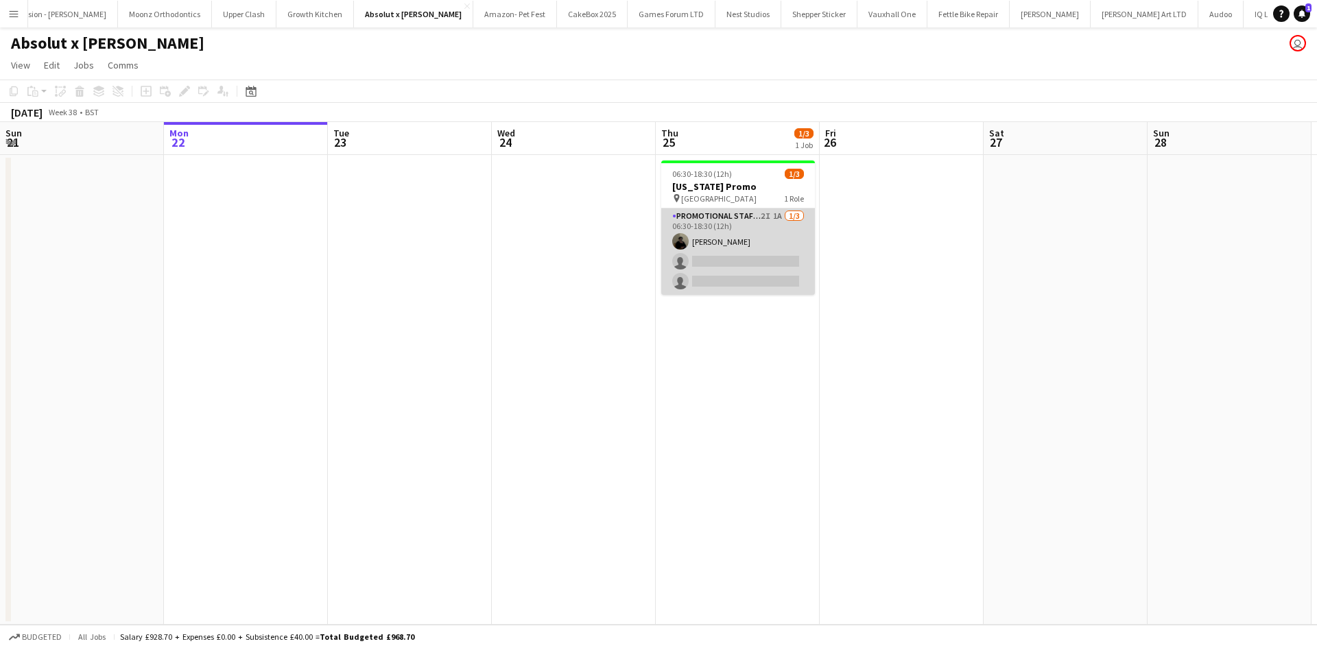
click at [733, 270] on app-card-role "Promotional Staffing (Brand Ambassadors) 2I 1A 1/3 06:30-18:30 (12h) Mahamedqad…" at bounding box center [738, 252] width 154 height 86
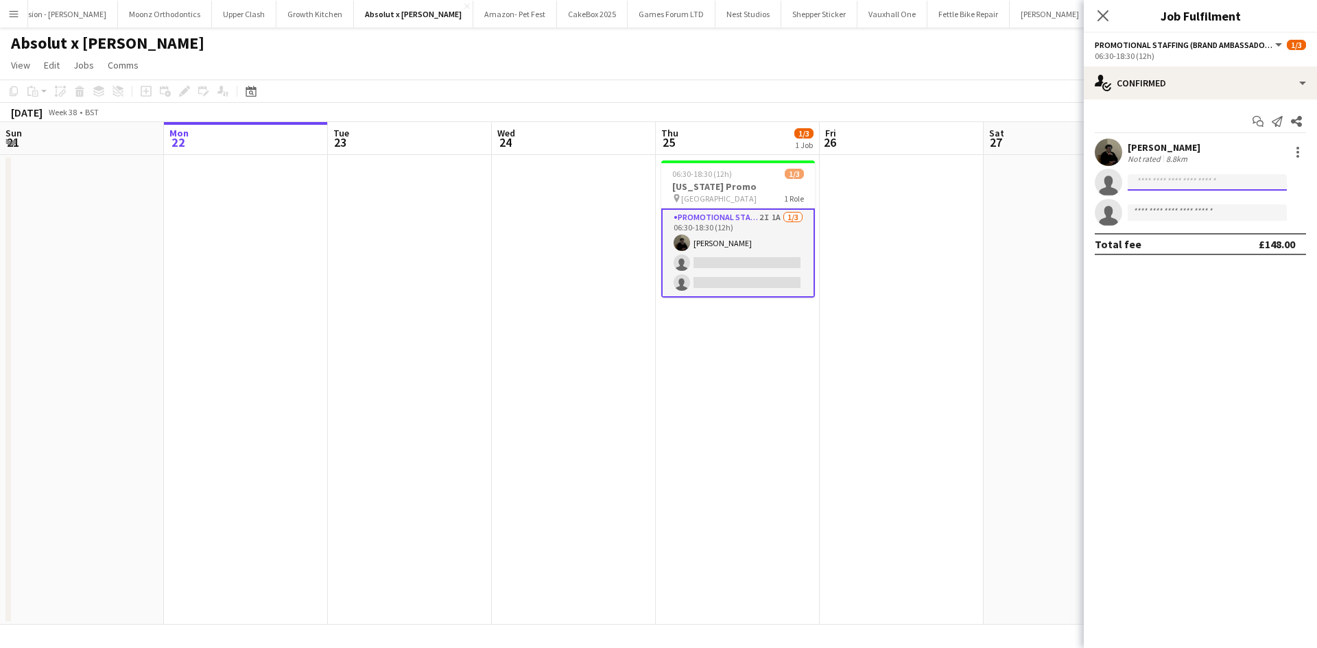
click at [1175, 178] on input at bounding box center [1207, 182] width 159 height 16
type input "*****"
click at [1202, 219] on span "+447872325801" at bounding box center [1207, 224] width 137 height 11
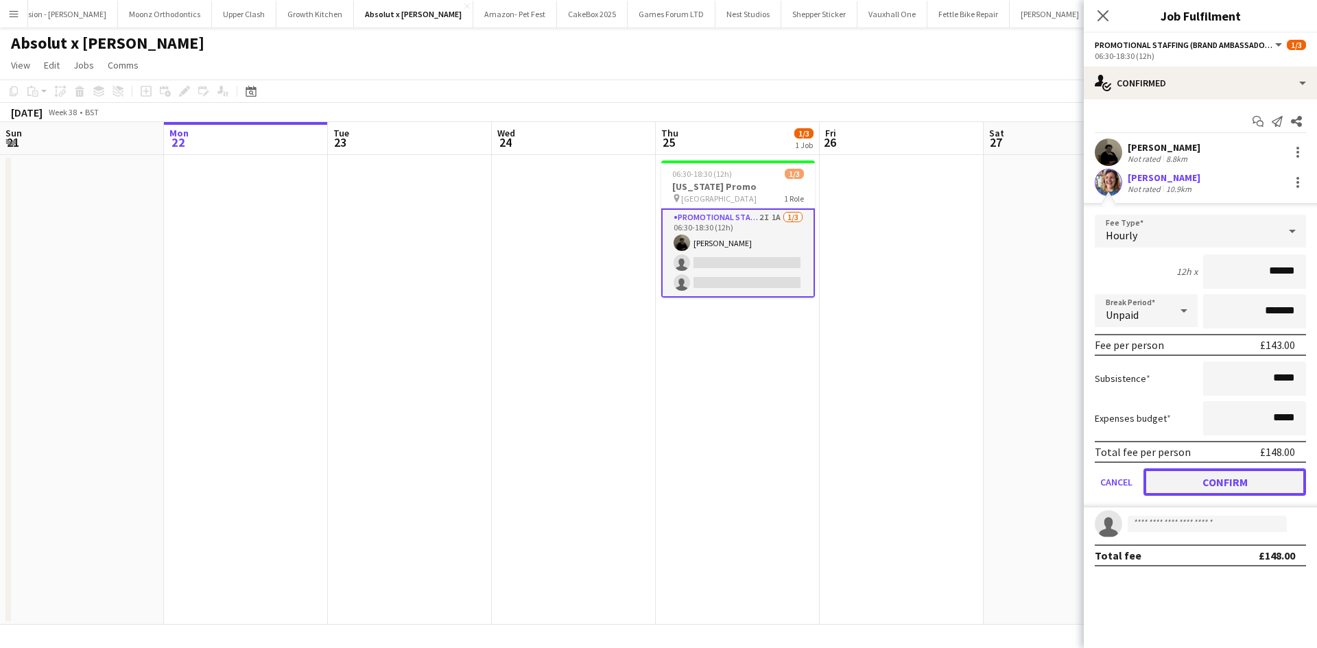
click at [1230, 486] on button "Confirm" at bounding box center [1224, 481] width 163 height 27
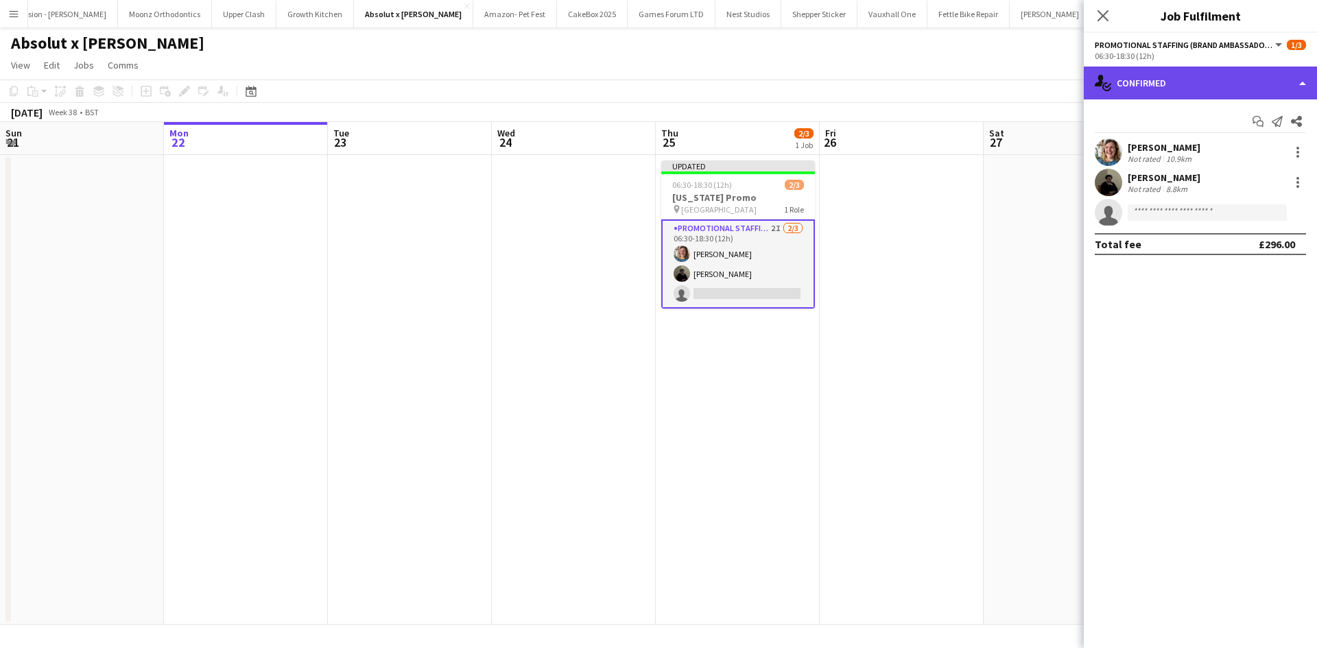
click at [1200, 80] on div "single-neutral-actions-check-2 Confirmed" at bounding box center [1200, 83] width 233 height 33
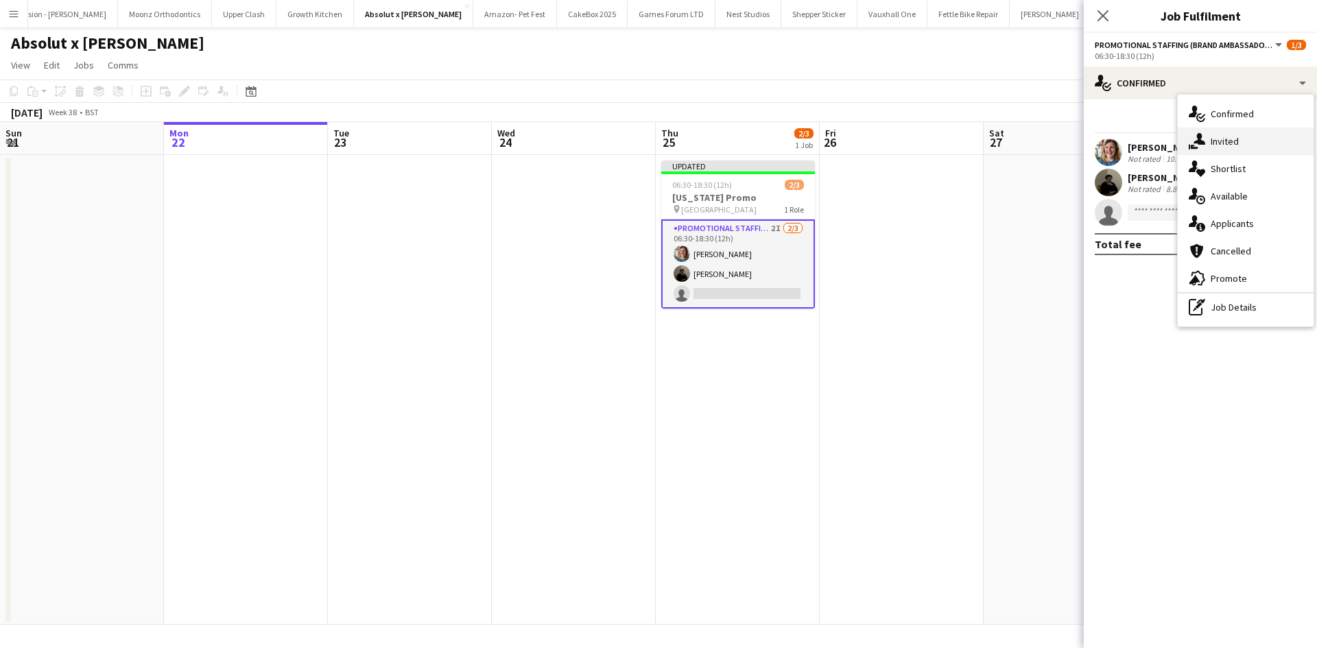
click at [1230, 148] on div "single-neutral-actions-share-1 Invited" at bounding box center [1246, 141] width 136 height 27
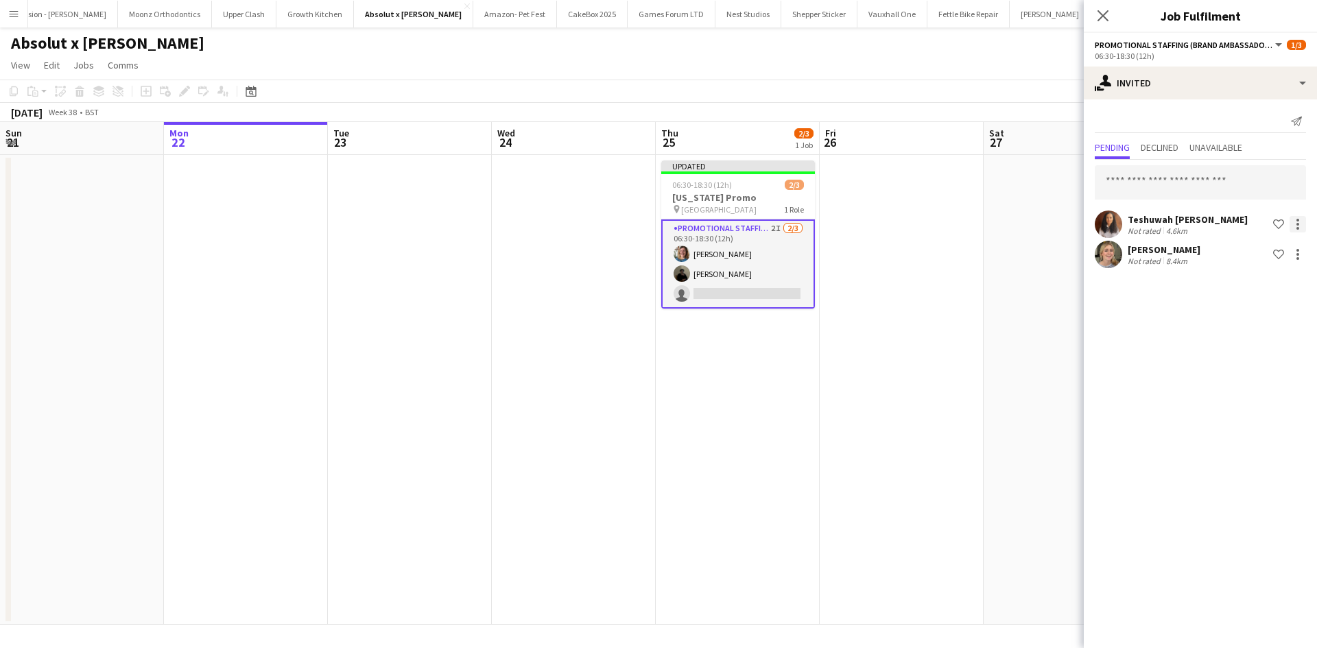
click at [1298, 226] on div at bounding box center [1297, 224] width 16 height 16
click at [1160, 283] on div at bounding box center [658, 324] width 1317 height 648
click at [906, 302] on app-date-cell at bounding box center [902, 390] width 164 height 470
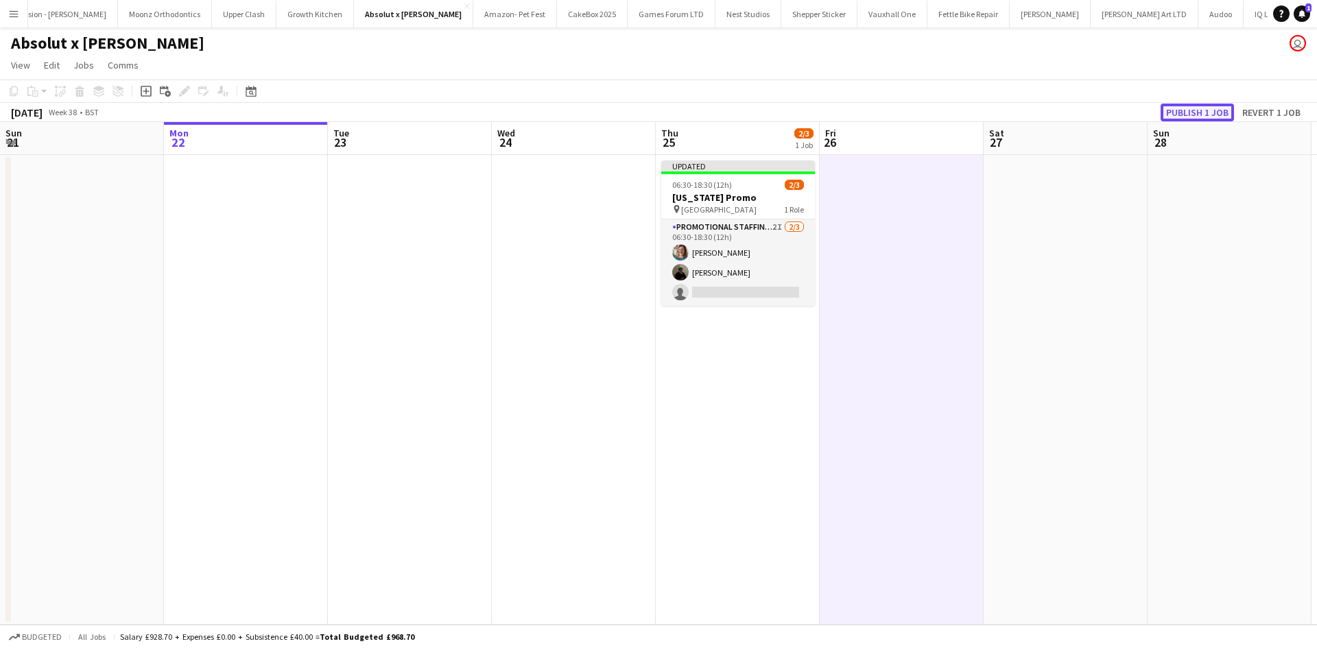
click at [1185, 104] on button "Publish 1 job" at bounding box center [1196, 113] width 73 height 18
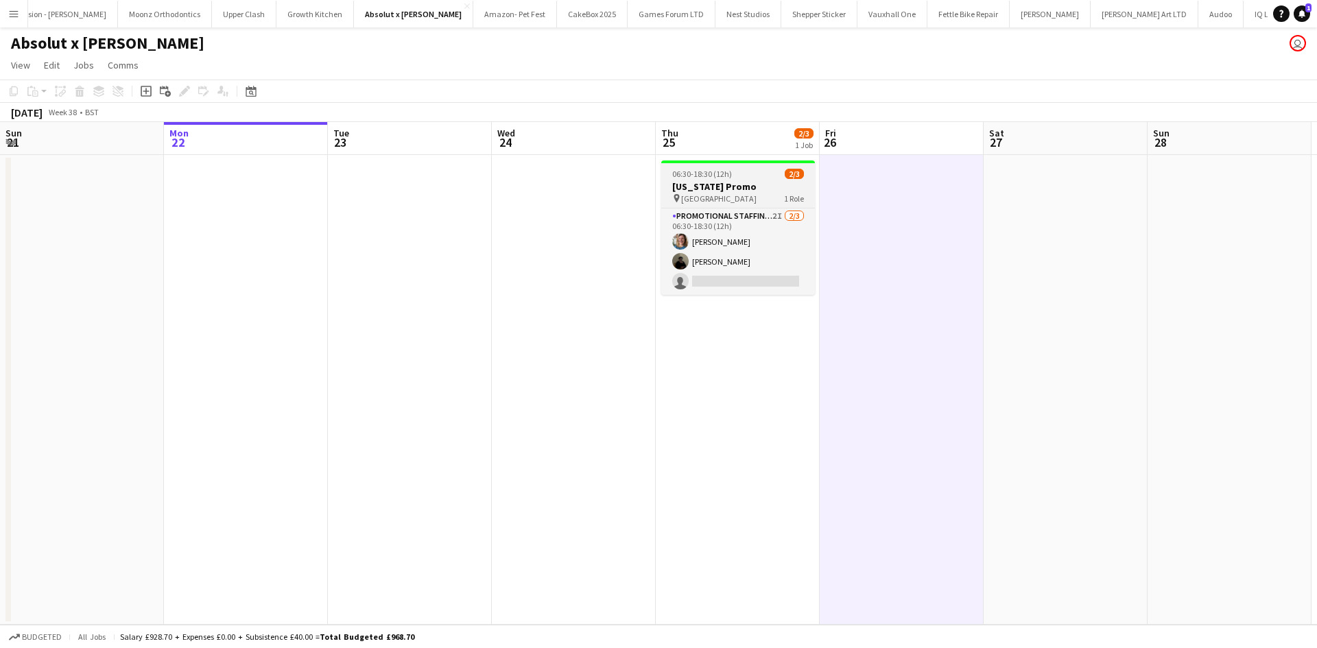
click at [691, 195] on span "[GEOGRAPHIC_DATA]" at bounding box center [718, 198] width 75 height 10
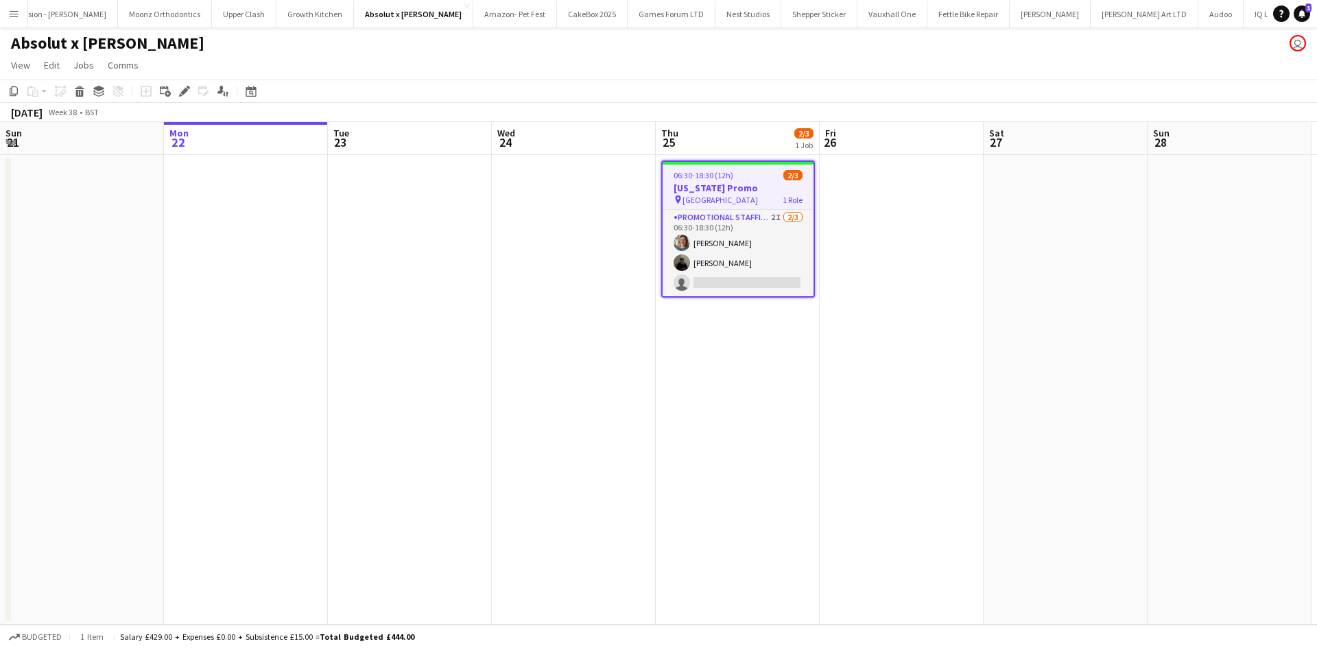
click at [740, 190] on h3 "[US_STATE] Promo" at bounding box center [738, 188] width 151 height 12
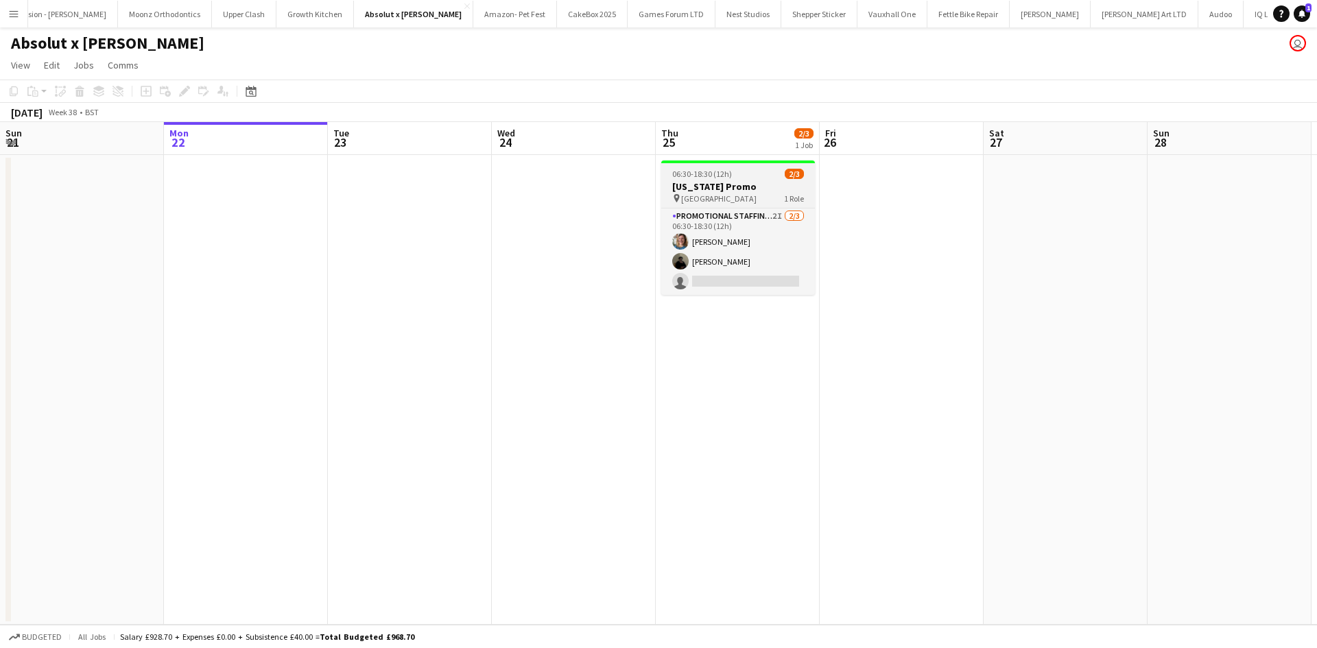
click at [740, 190] on h3 "[US_STATE] Promo" at bounding box center [738, 186] width 154 height 12
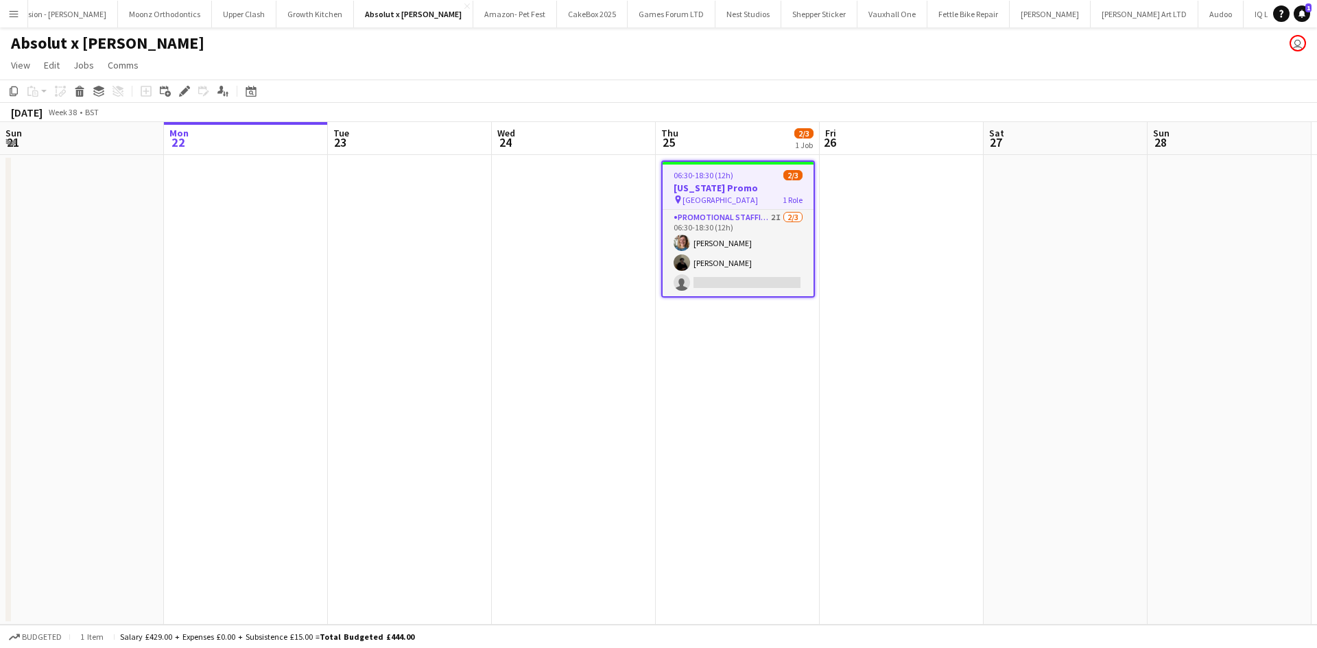
click at [8, 7] on button "Menu" at bounding box center [13, 13] width 27 height 27
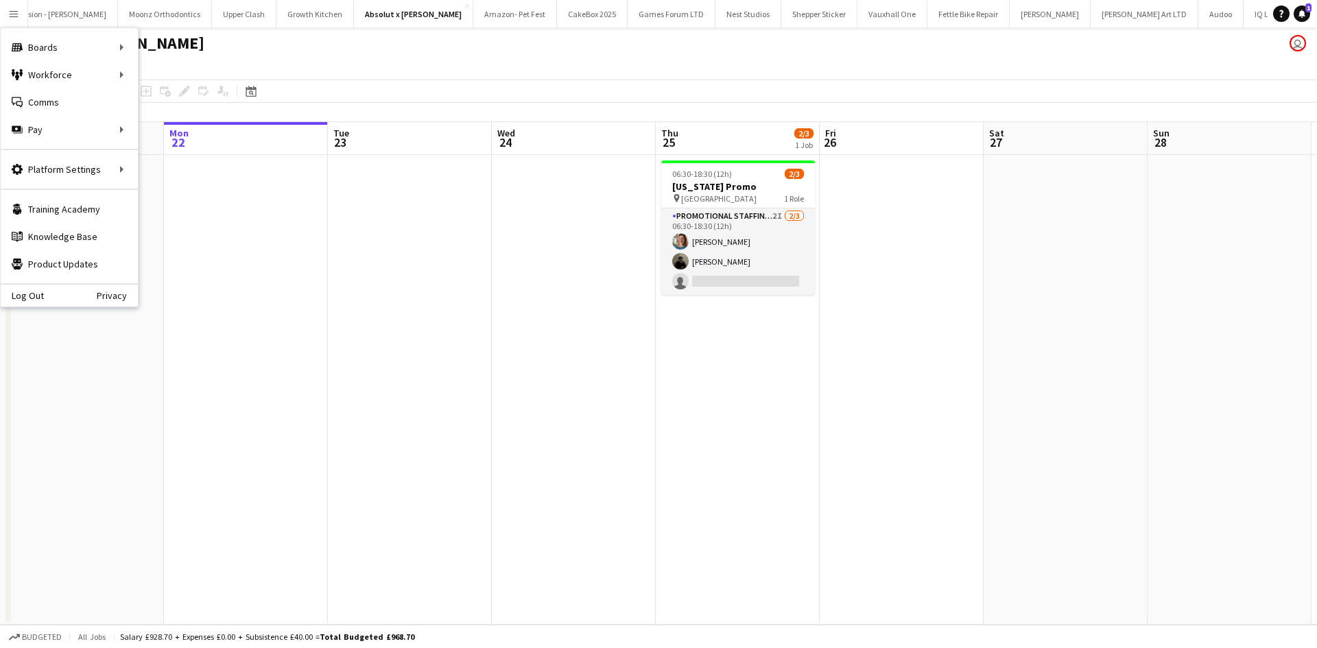
click at [460, 291] on app-date-cell at bounding box center [410, 390] width 164 height 470
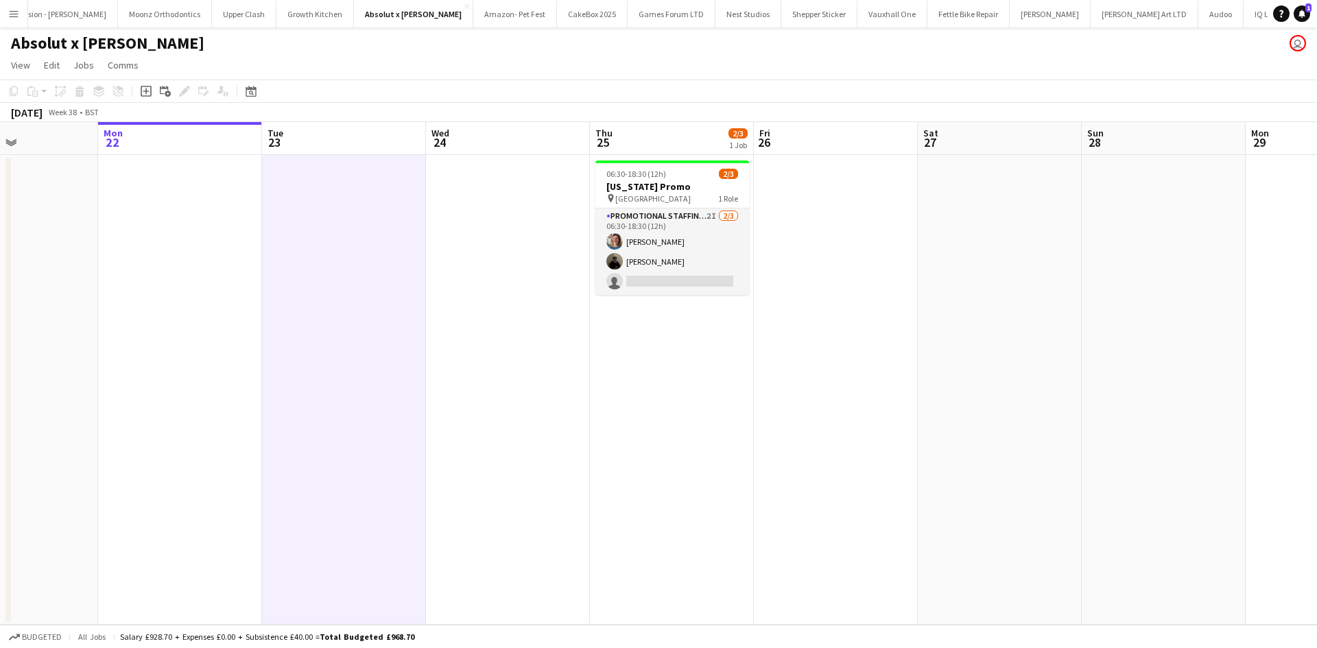
scroll to position [0, 394]
drag, startPoint x: 704, startPoint y: 290, endPoint x: 1034, endPoint y: 223, distance: 336.0
click at [704, 290] on app-card-role "Promotional Staffing (Brand Ambassadors) 2I 2/3 06:30-18:30 (12h) Nadia Rich Ma…" at bounding box center [672, 252] width 154 height 86
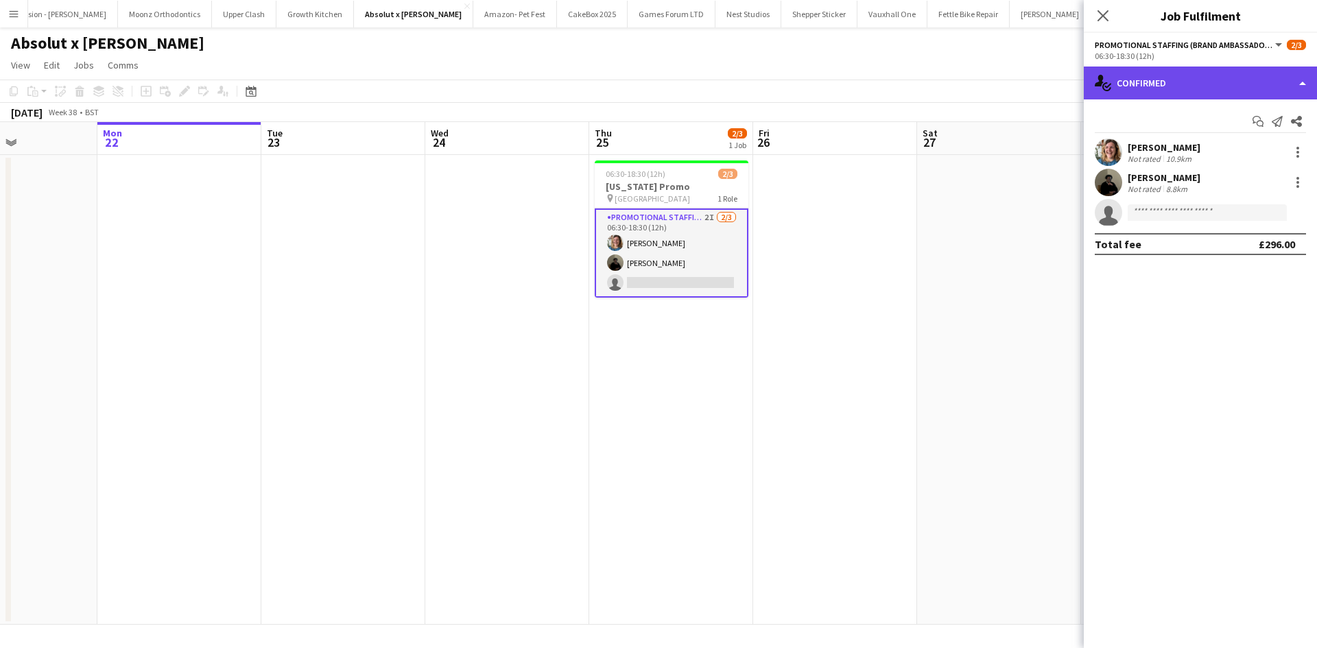
click at [1185, 78] on div "single-neutral-actions-check-2 Confirmed" at bounding box center [1200, 83] width 233 height 33
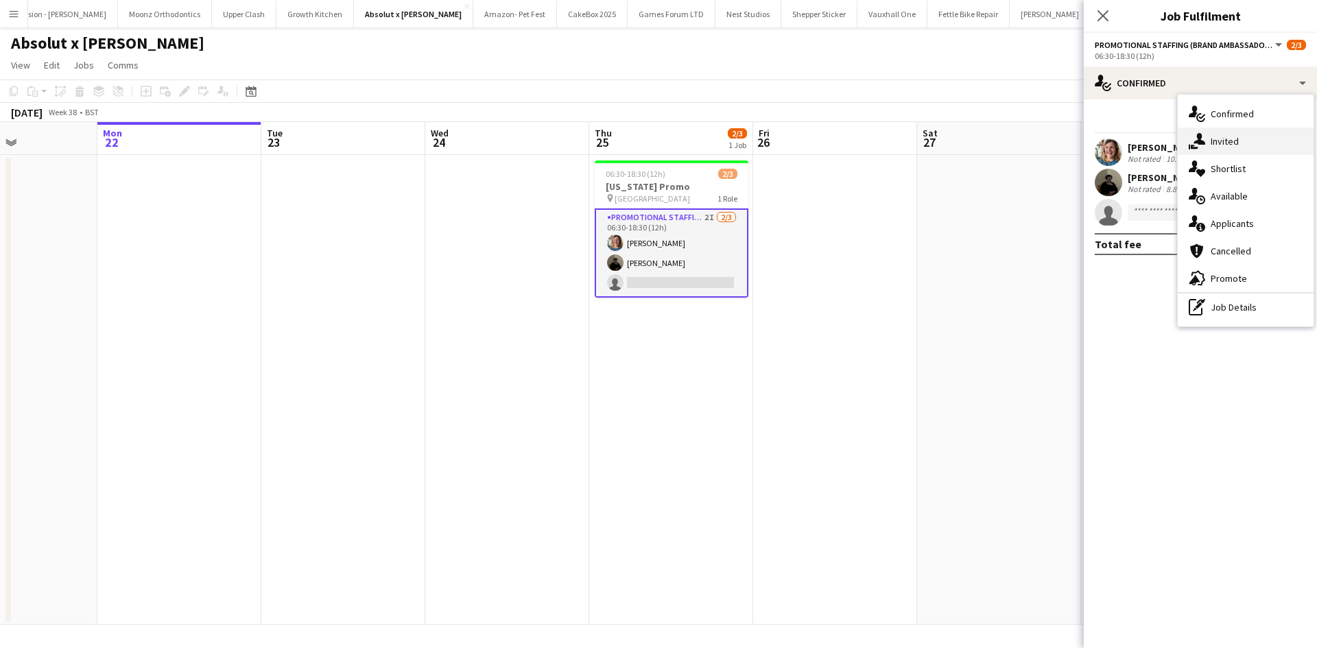
click at [1234, 136] on span "Invited" at bounding box center [1225, 141] width 28 height 12
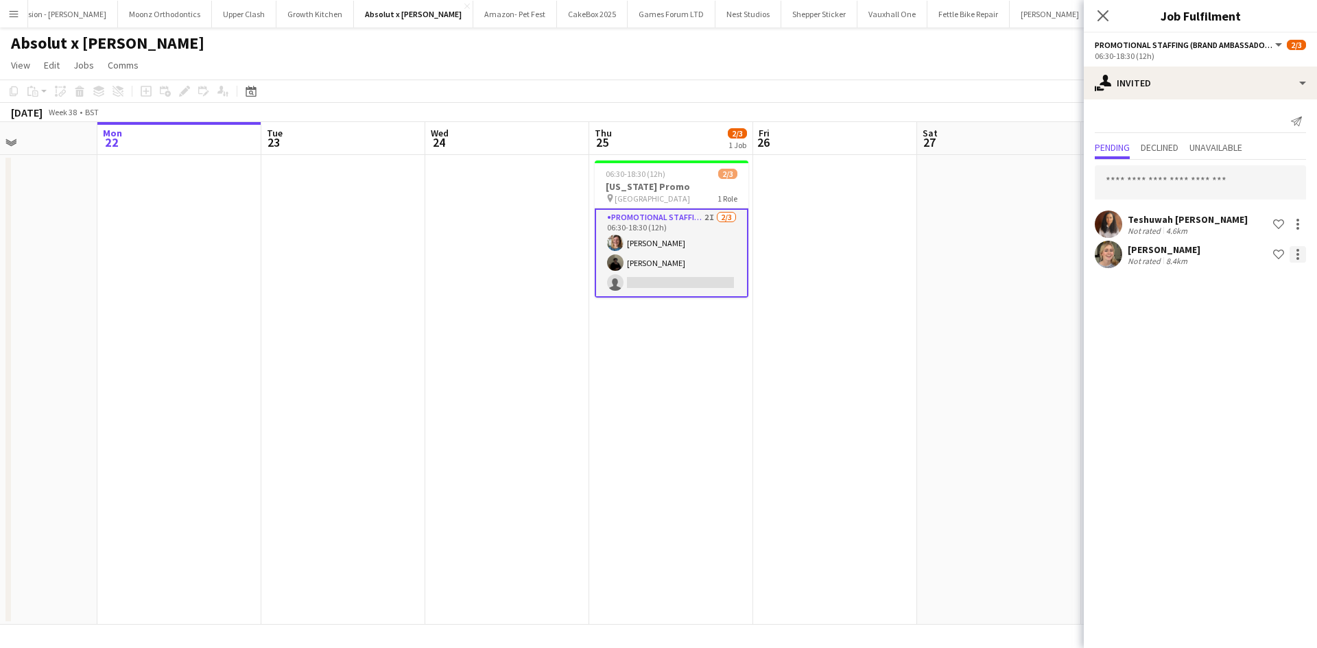
click at [1300, 254] on div at bounding box center [1297, 254] width 16 height 16
click at [1261, 385] on span "Cancel invitation" at bounding box center [1254, 378] width 81 height 12
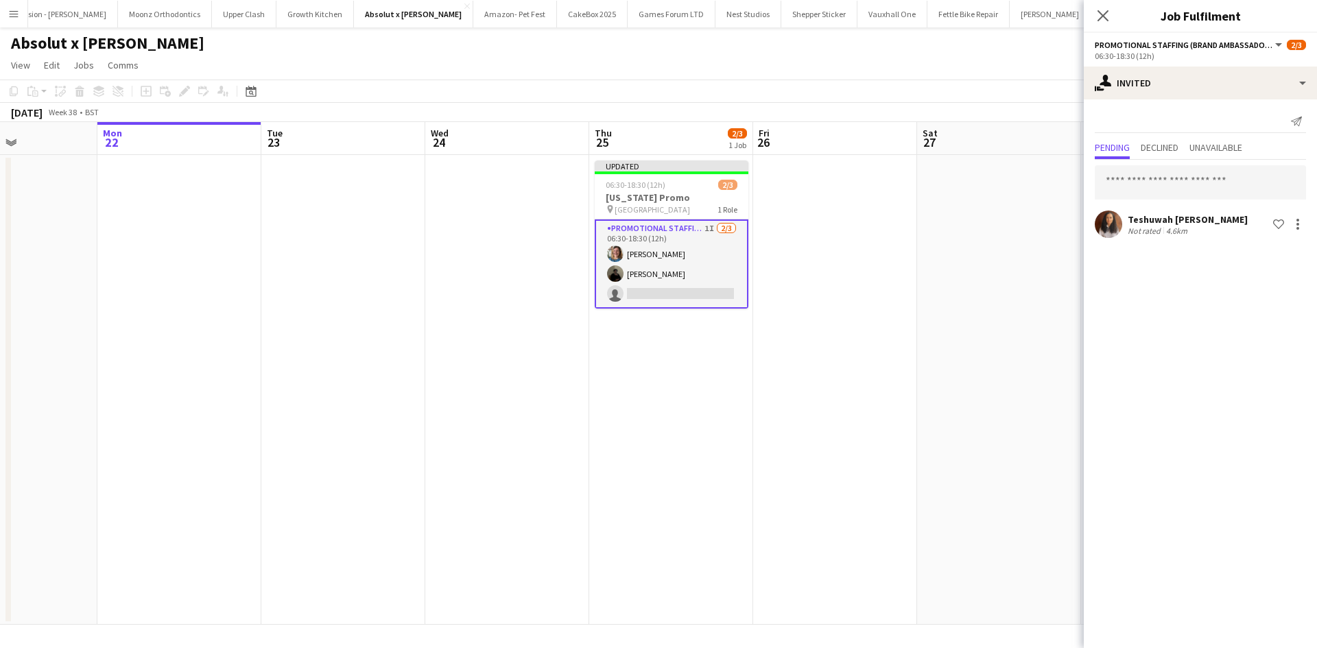
click at [962, 265] on app-date-cell at bounding box center [999, 390] width 164 height 470
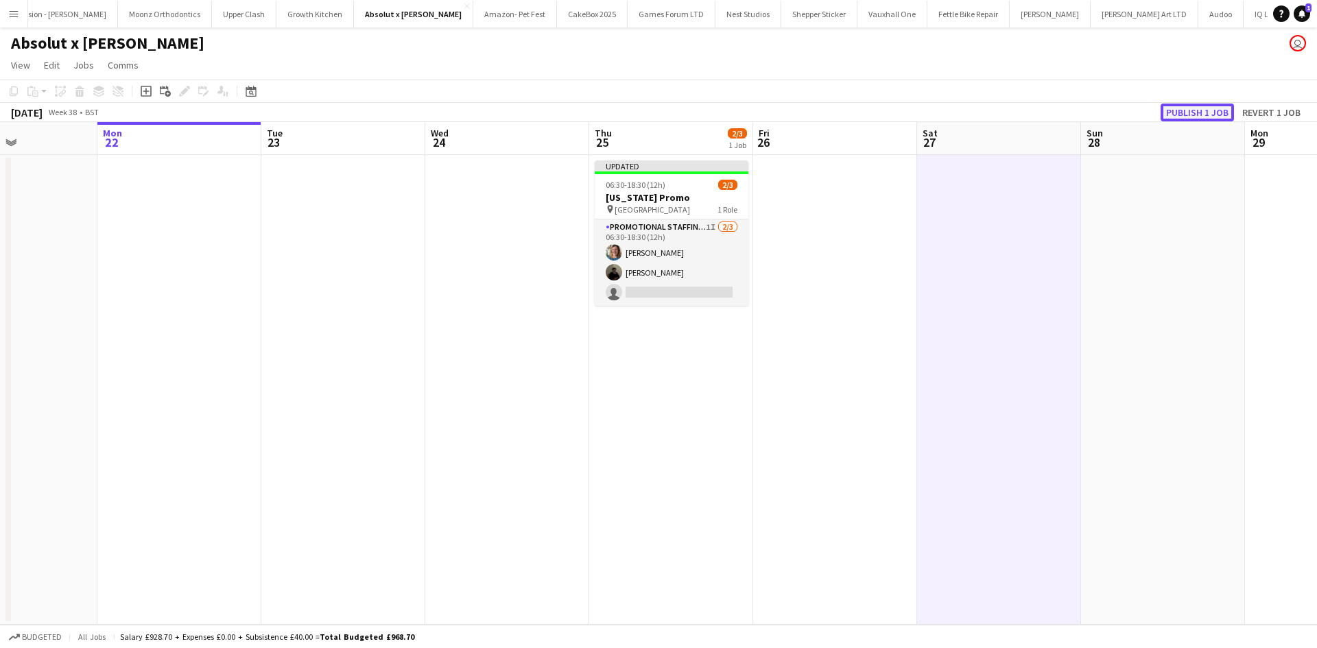
click at [1169, 115] on button "Publish 1 job" at bounding box center [1196, 113] width 73 height 18
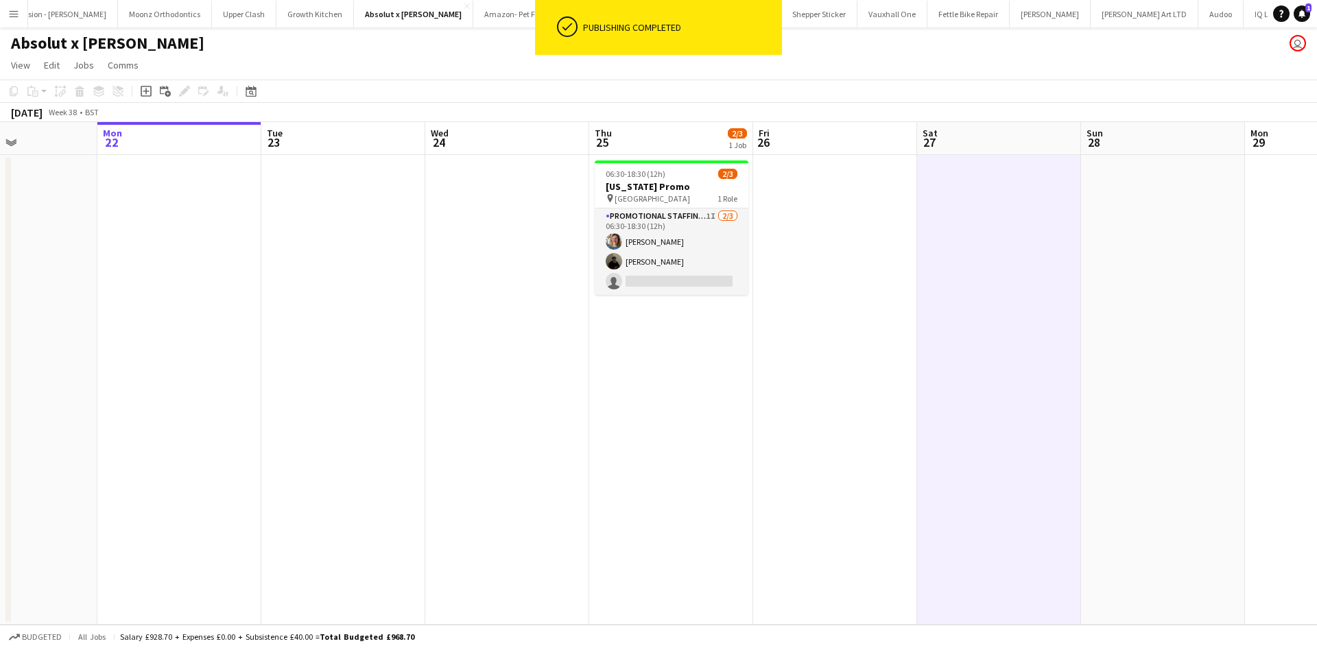
click at [852, 340] on app-date-cell at bounding box center [835, 390] width 164 height 470
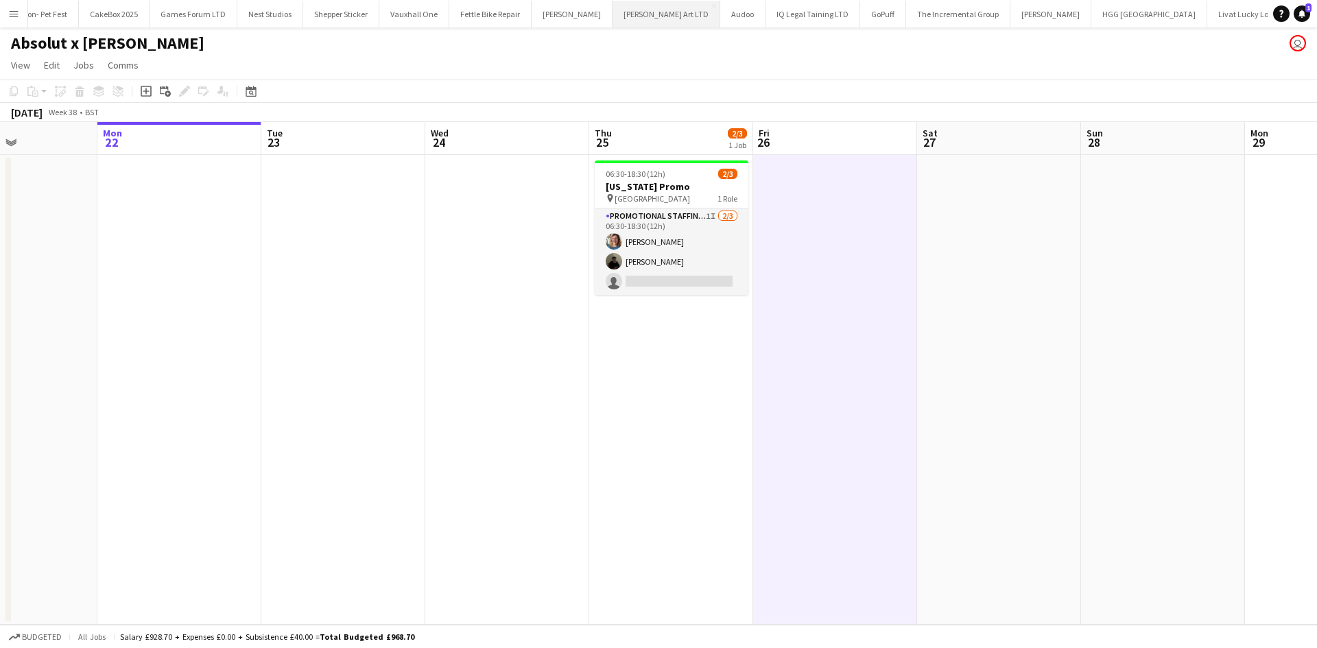
scroll to position [0, 2217]
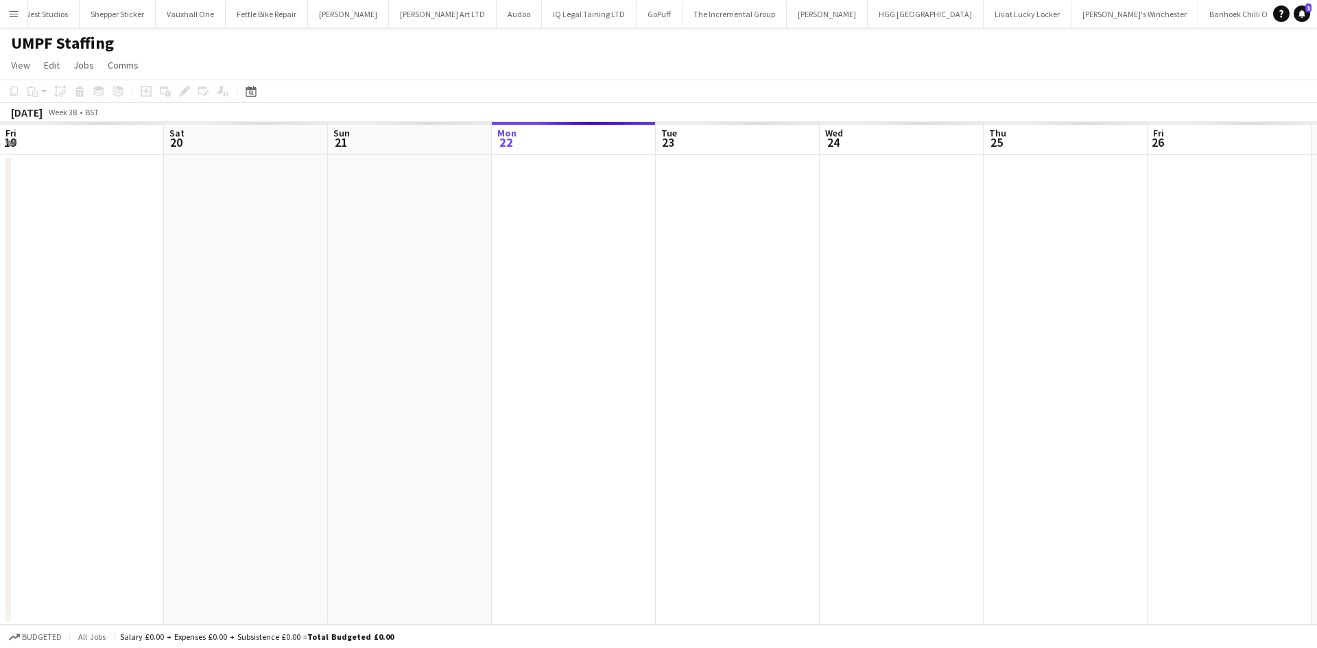
scroll to position [0, 328]
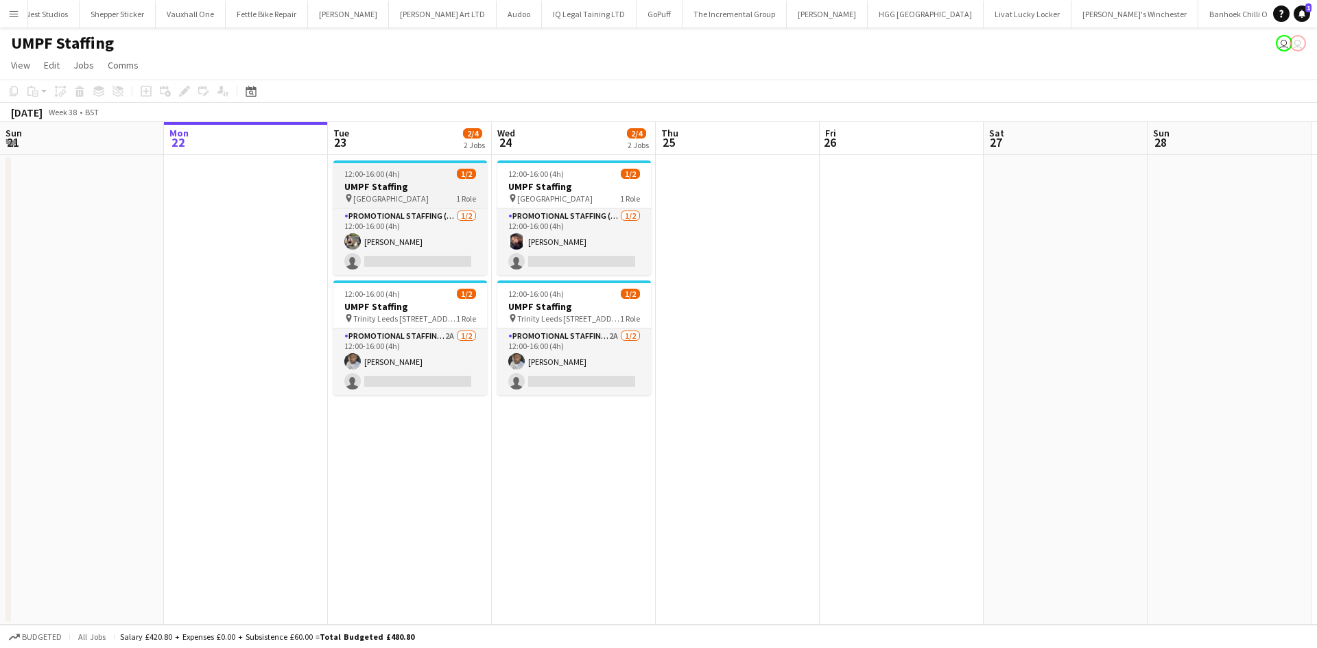
click at [399, 200] on span "[GEOGRAPHIC_DATA]" at bounding box center [390, 198] width 75 height 10
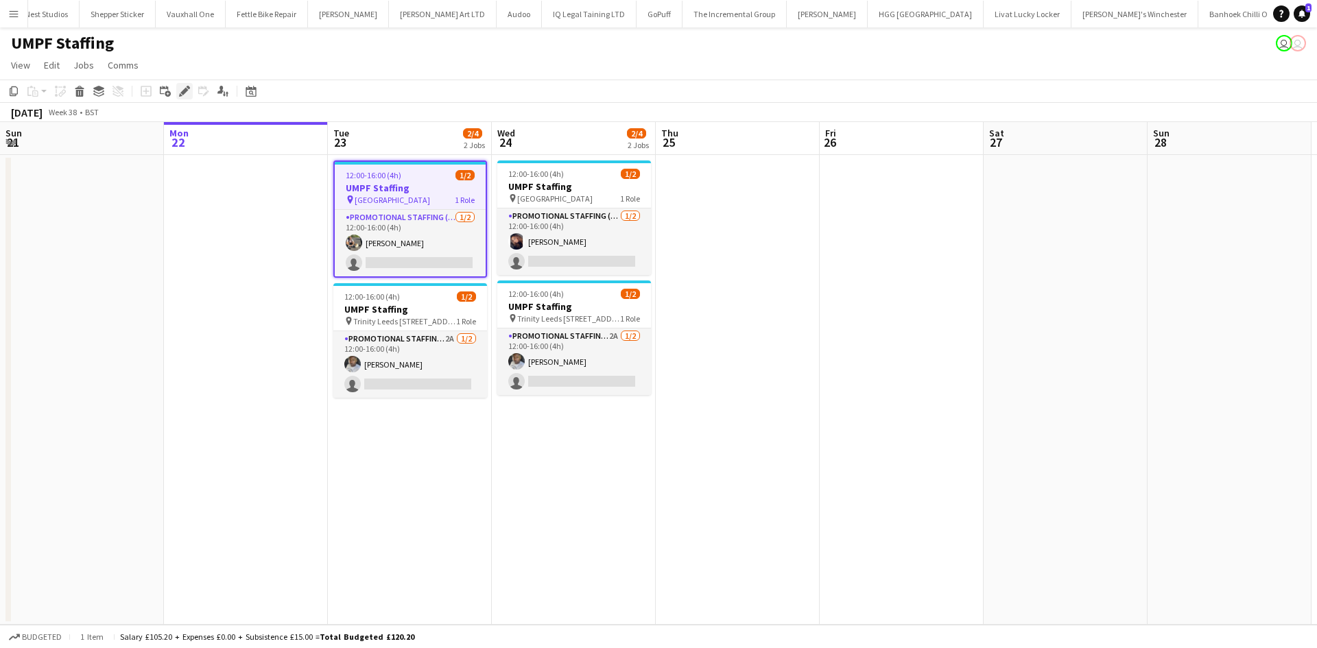
click at [179, 88] on icon "Edit" at bounding box center [184, 91] width 11 height 11
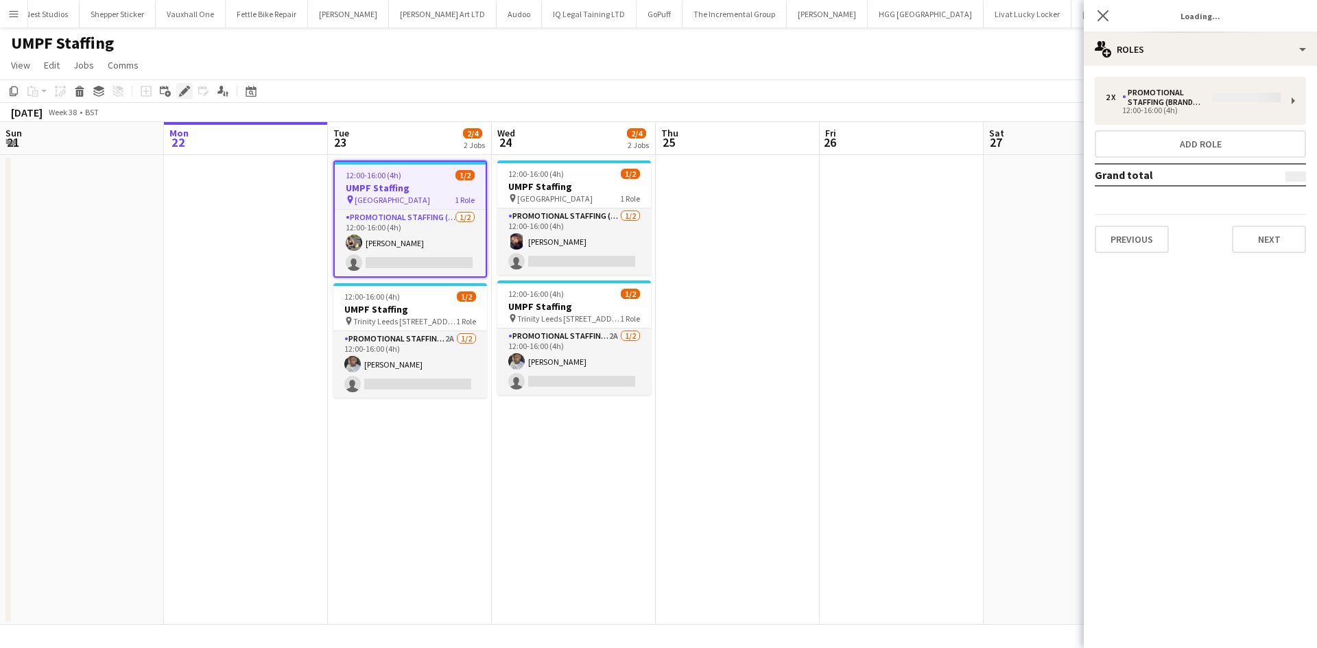
type input "**********"
click at [1289, 237] on button "Next" at bounding box center [1269, 239] width 74 height 27
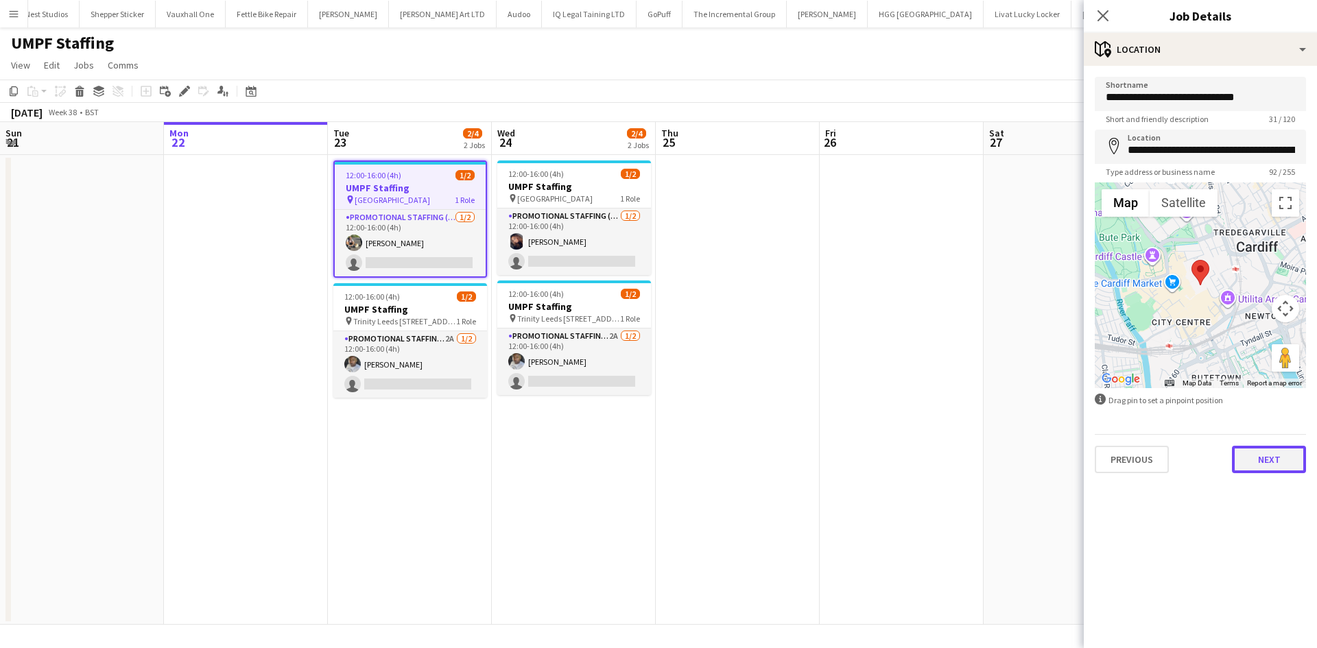
click at [1264, 458] on button "Next" at bounding box center [1269, 459] width 74 height 27
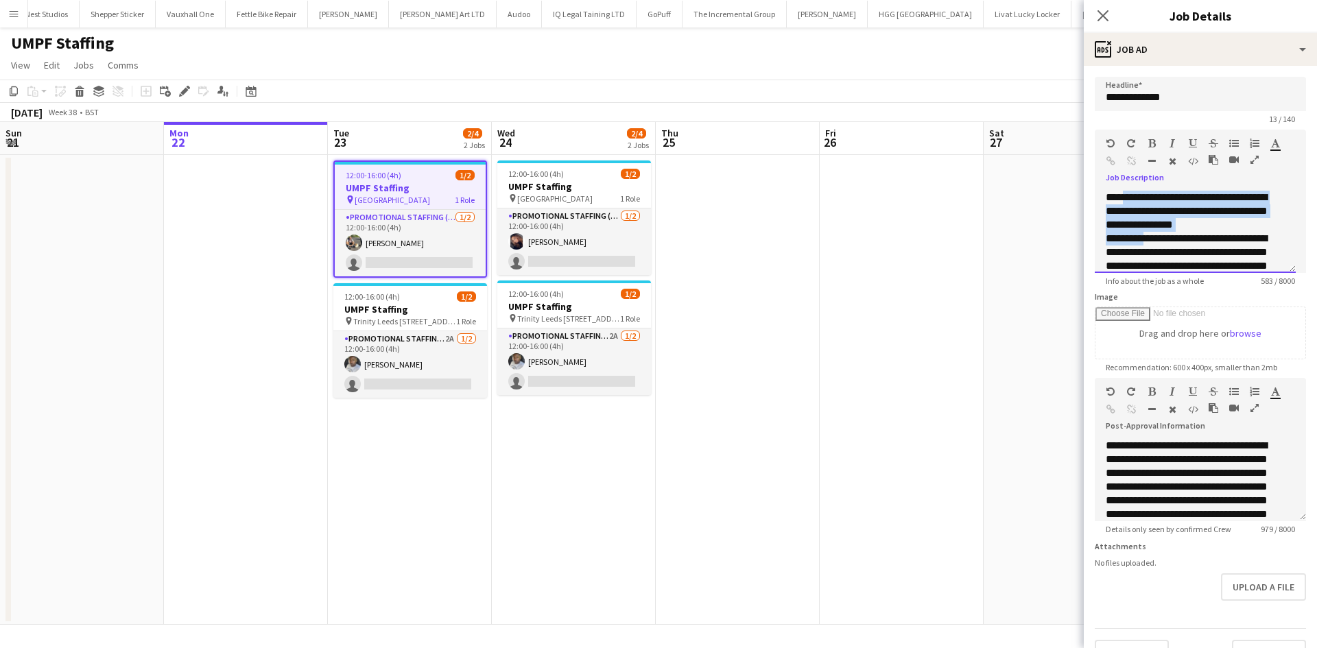
drag, startPoint x: 1123, startPoint y: 203, endPoint x: 1147, endPoint y: 234, distance: 39.1
click at [1147, 234] on div "**********" at bounding box center [1195, 232] width 201 height 82
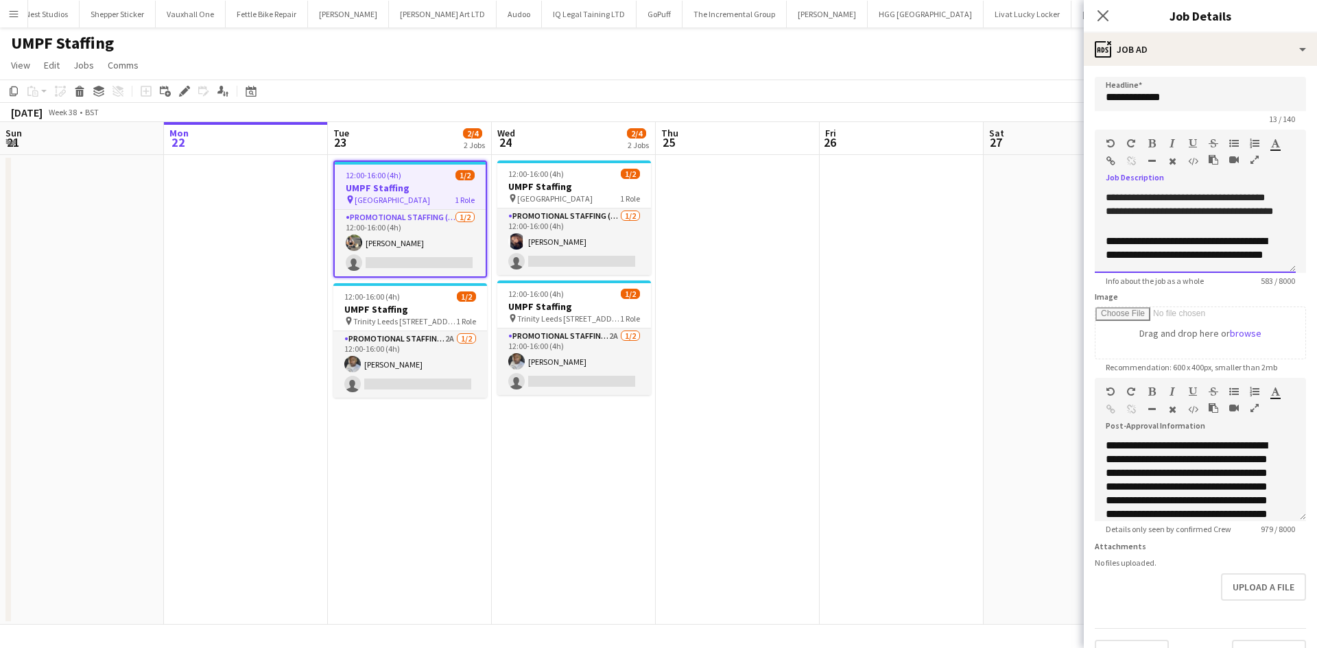
scroll to position [165, 0]
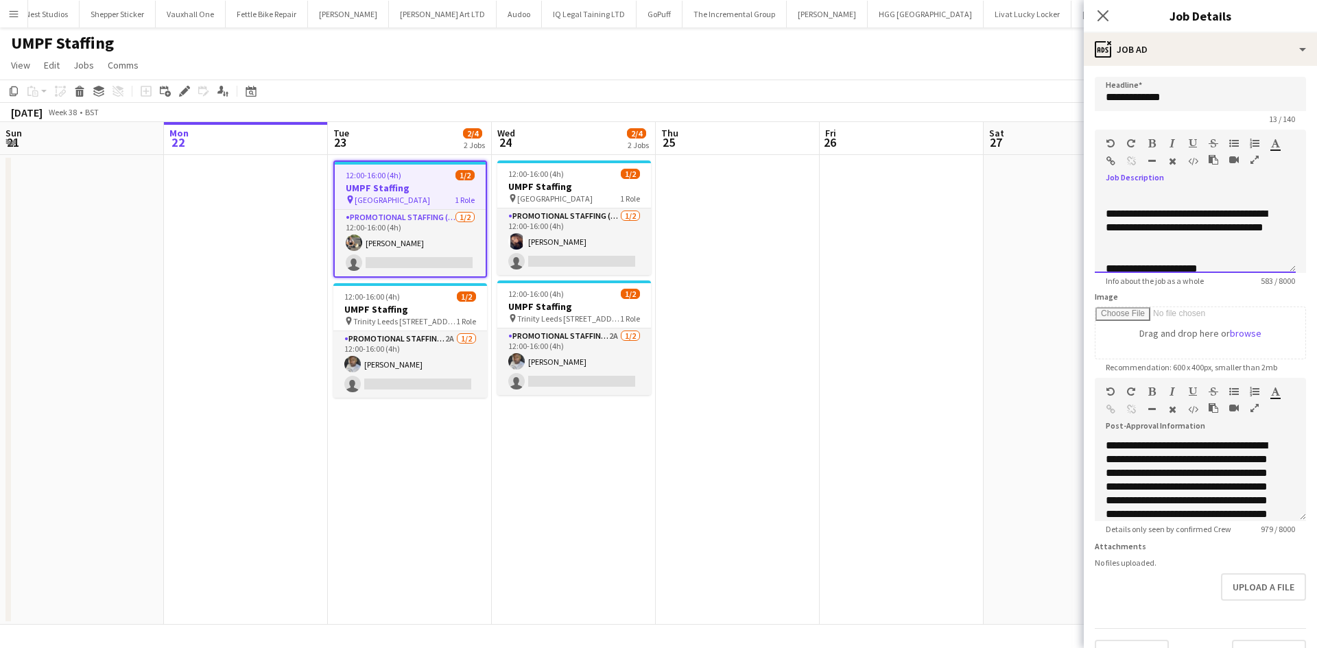
click at [1104, 209] on div "**********" at bounding box center [1195, 232] width 201 height 82
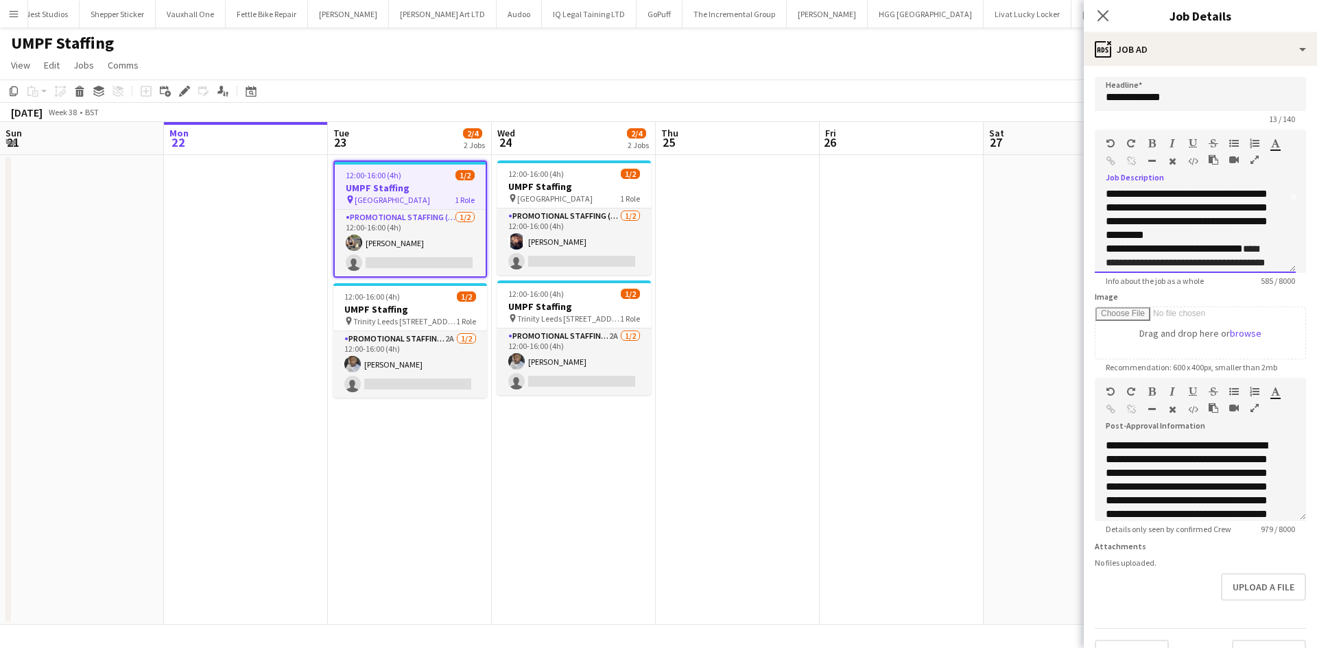
scroll to position [71, 0]
drag, startPoint x: 1134, startPoint y: 234, endPoint x: 1099, endPoint y: 233, distance: 34.3
click at [1099, 233] on div "**********" at bounding box center [1195, 232] width 201 height 82
copy div "*****"
click at [939, 275] on app-date-cell at bounding box center [902, 390] width 164 height 470
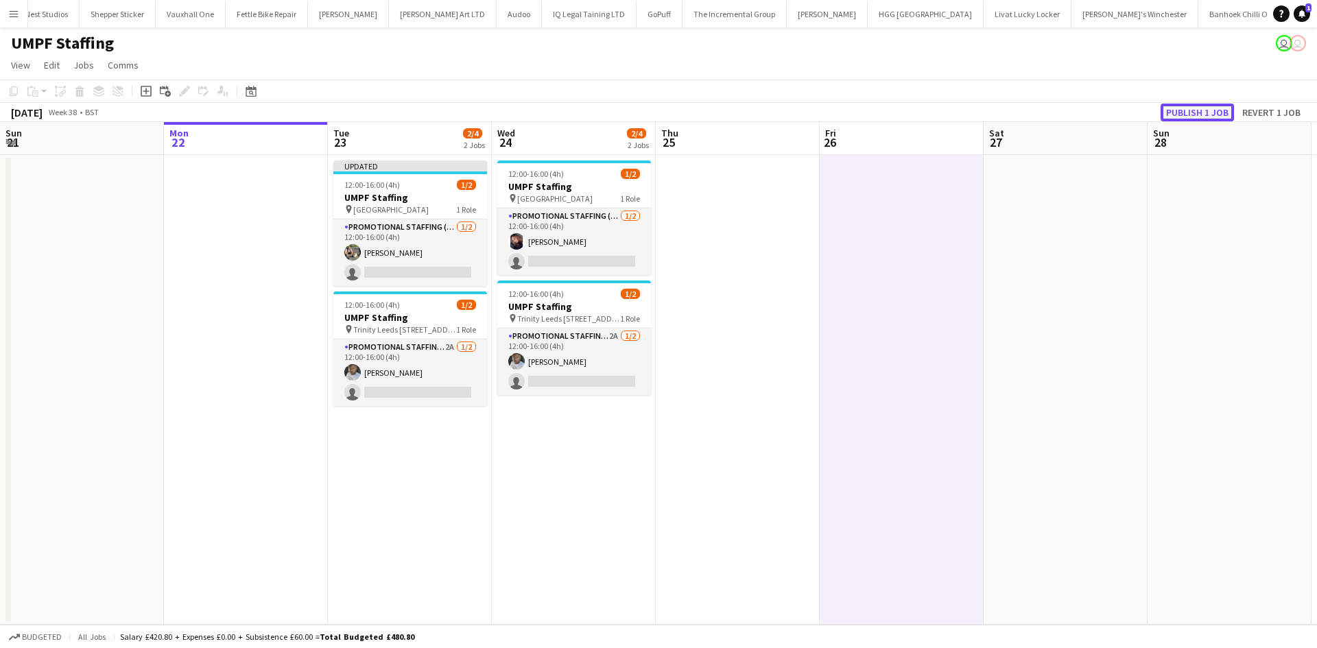
click at [1206, 107] on button "Publish 1 job" at bounding box center [1196, 113] width 73 height 18
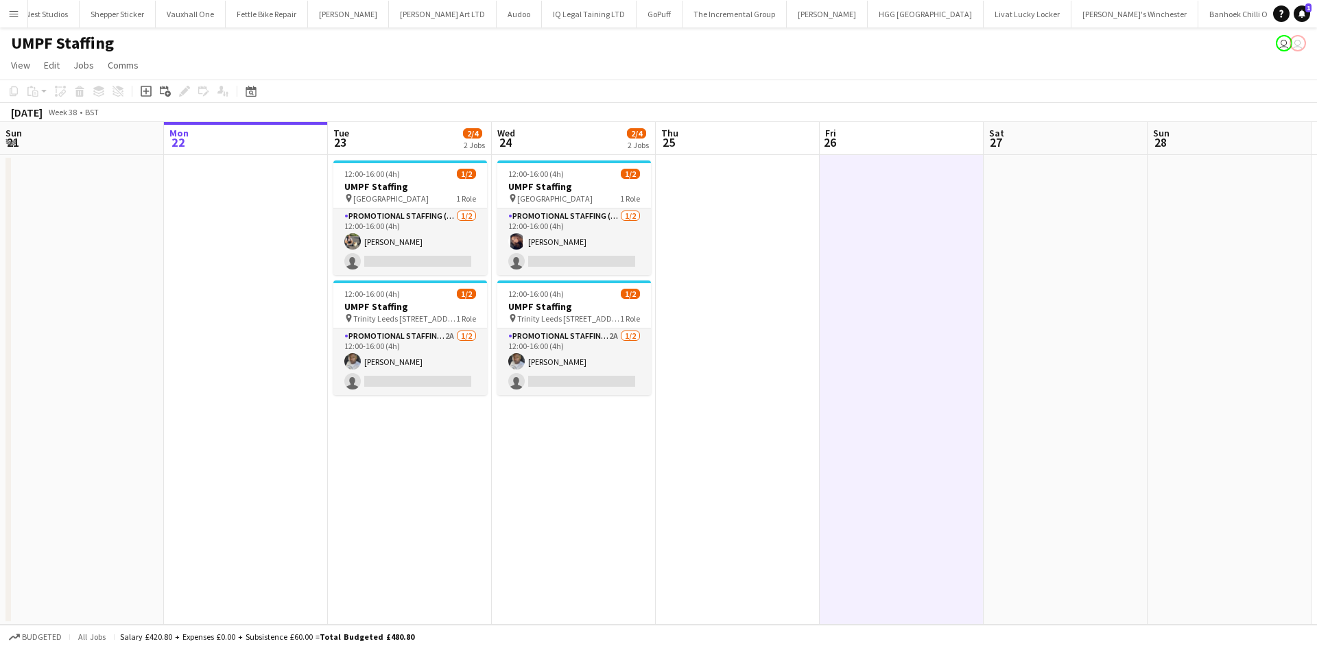
click at [14, 10] on app-icon "Menu" at bounding box center [13, 13] width 11 height 11
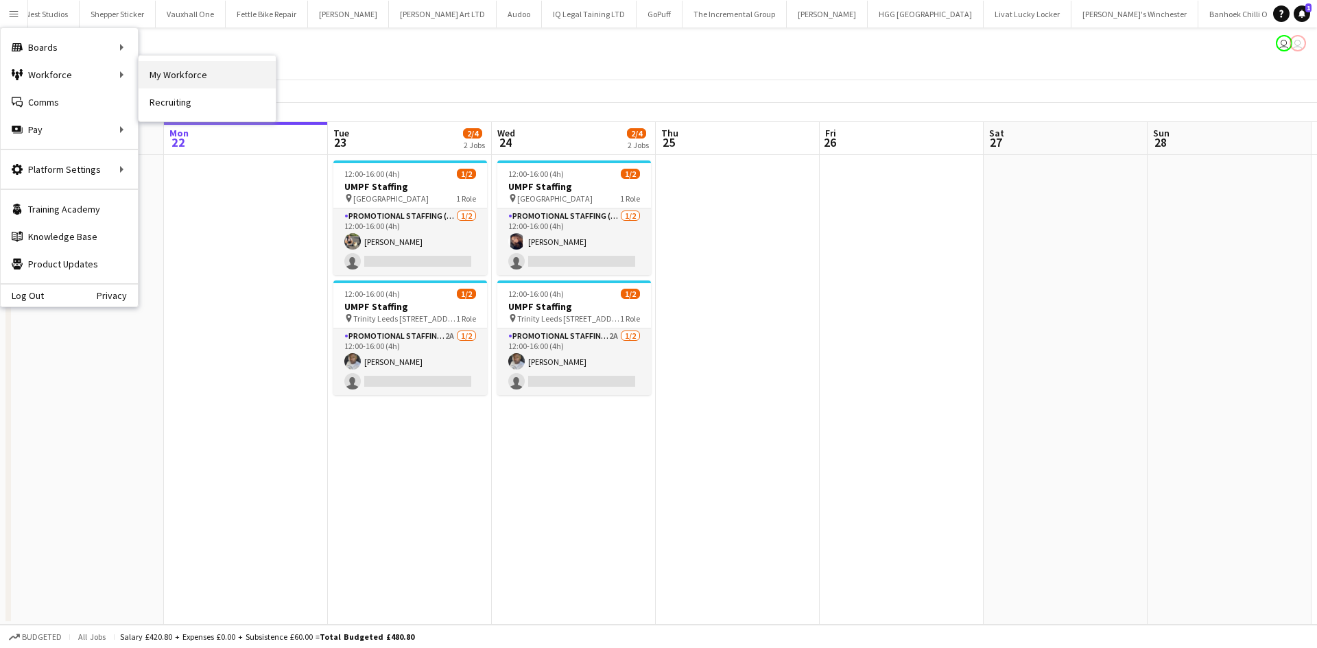
click at [203, 79] on link "My Workforce" at bounding box center [207, 74] width 137 height 27
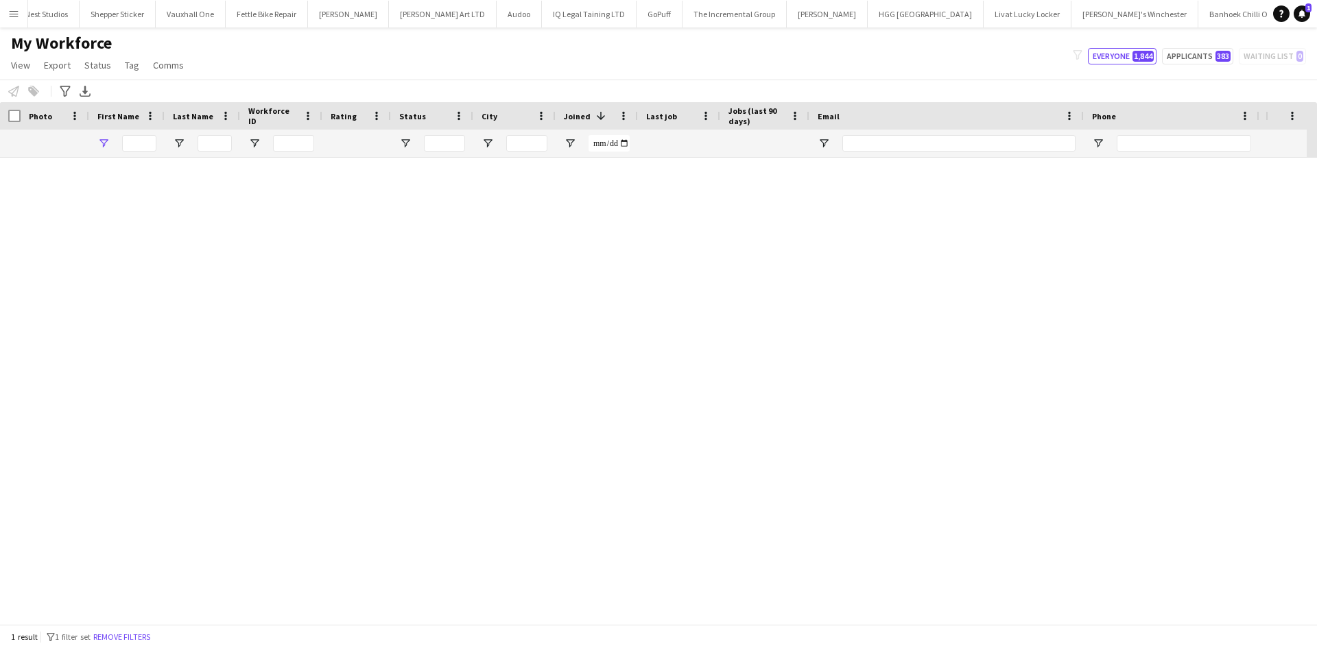
type input "**********"
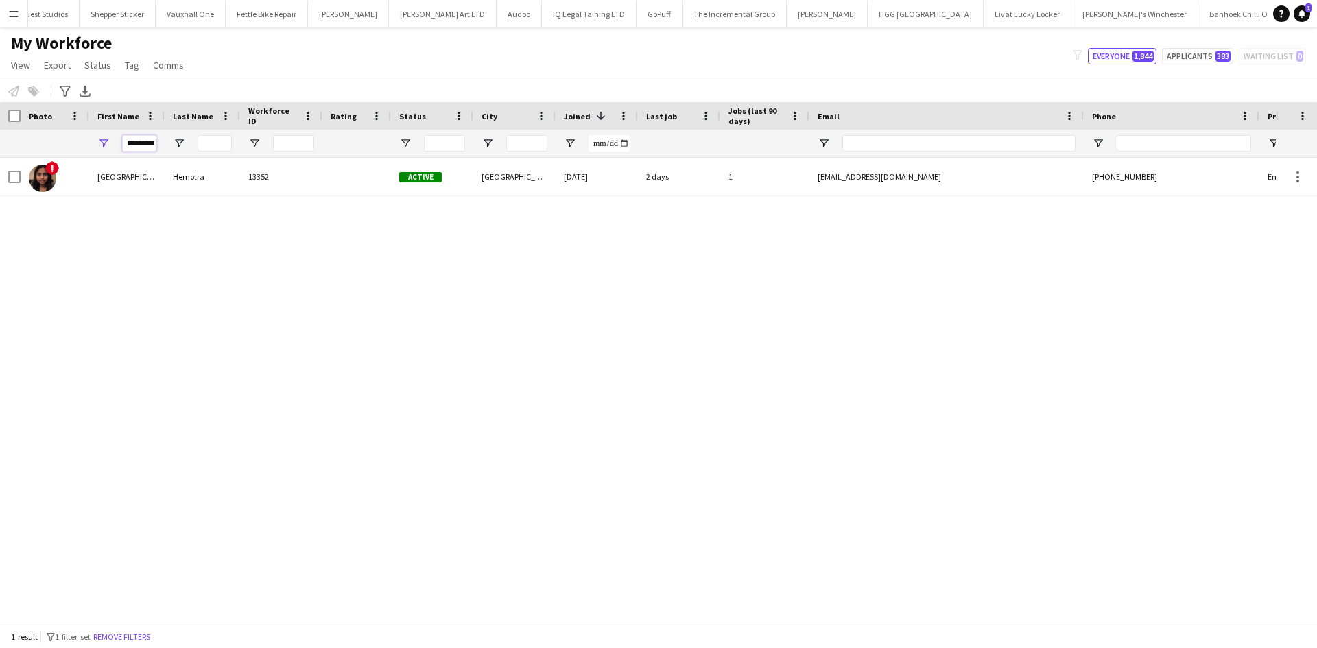
scroll to position [0, 12]
drag, startPoint x: 127, startPoint y: 145, endPoint x: 270, endPoint y: 157, distance: 143.8
click at [270, 157] on div "**********" at bounding box center [743, 143] width 1487 height 27
click at [213, 142] on input "Last Name Filter Input" at bounding box center [215, 143] width 34 height 16
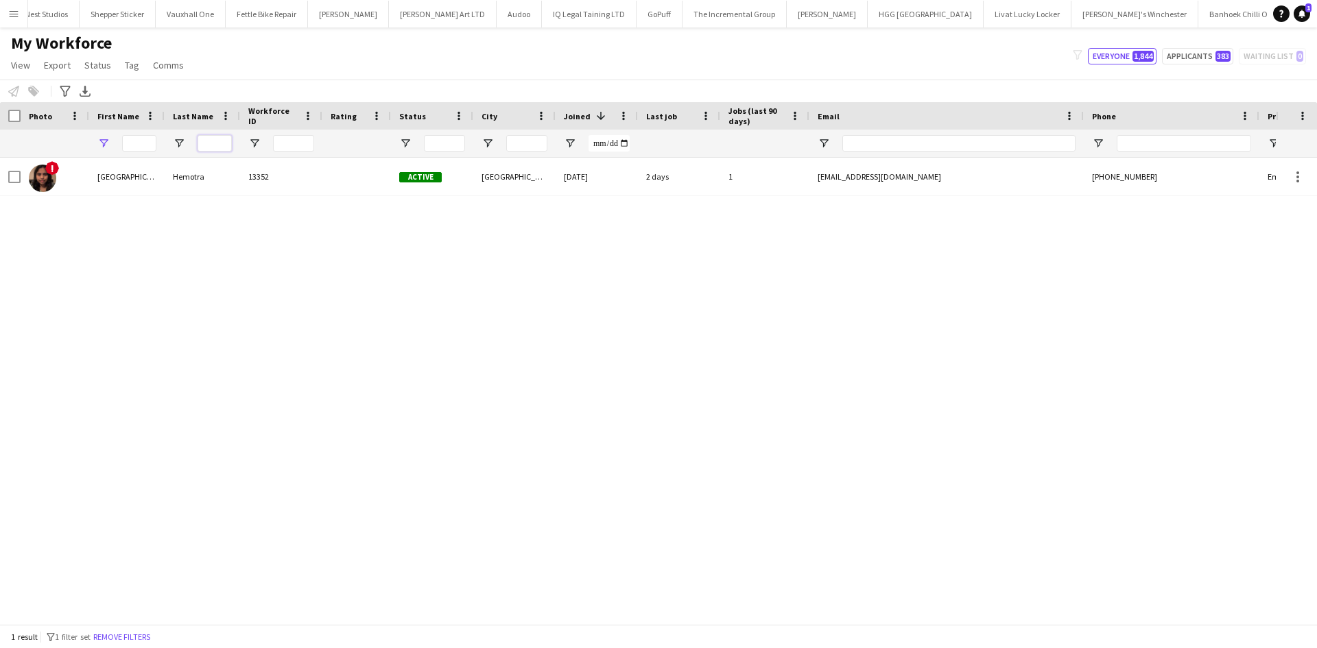
click at [212, 142] on input "Last Name Filter Input" at bounding box center [215, 143] width 34 height 16
click at [212, 143] on input "Last Name Filter Input" at bounding box center [215, 143] width 34 height 16
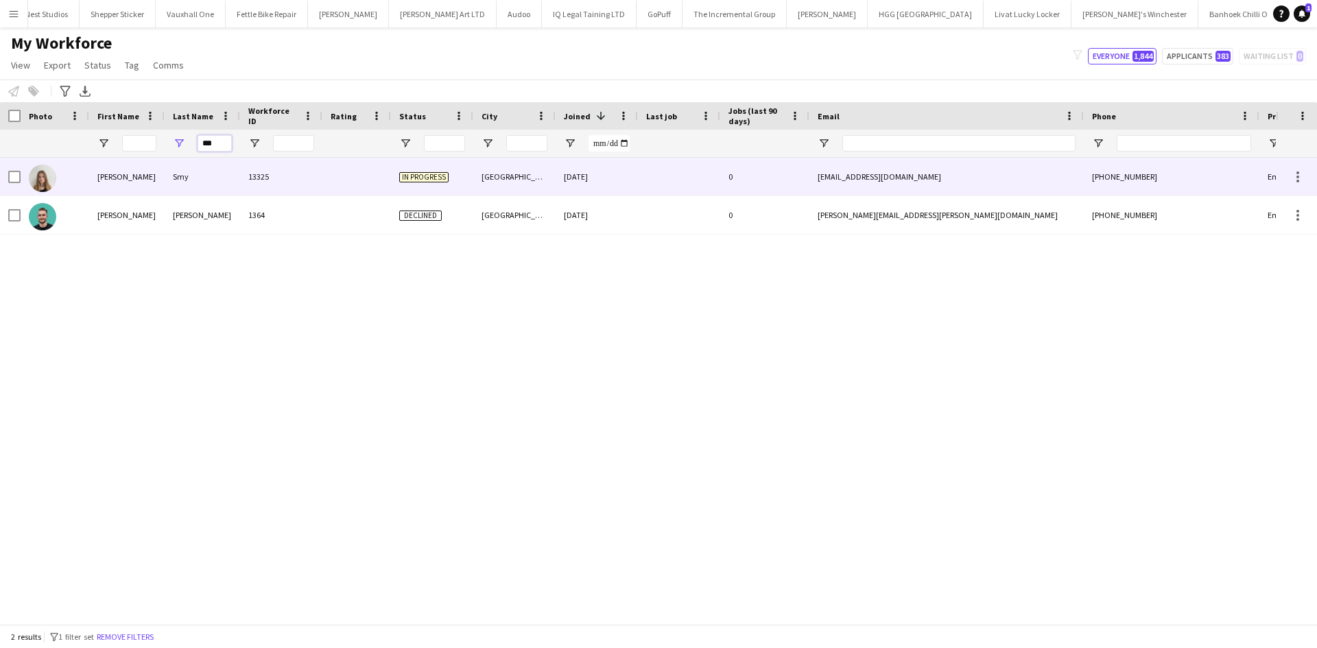
type input "***"
click at [217, 175] on div "Smy" at bounding box center [202, 177] width 75 height 38
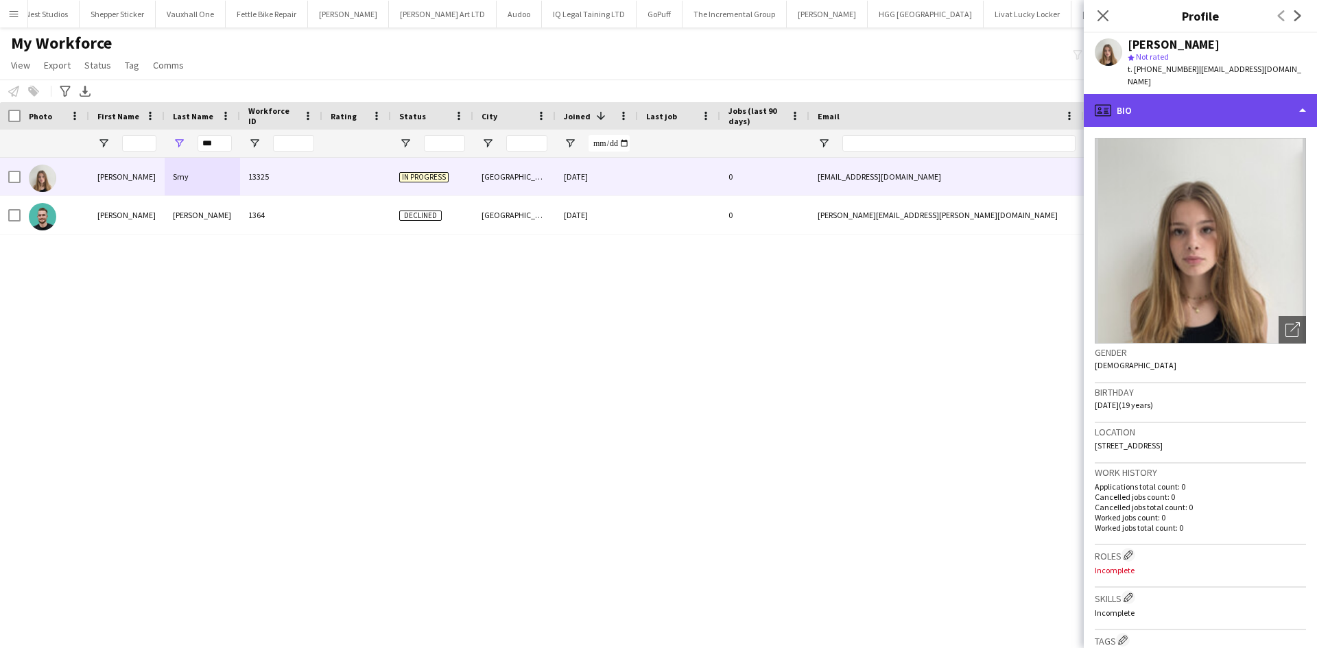
click at [1139, 94] on div "profile Bio" at bounding box center [1200, 110] width 233 height 33
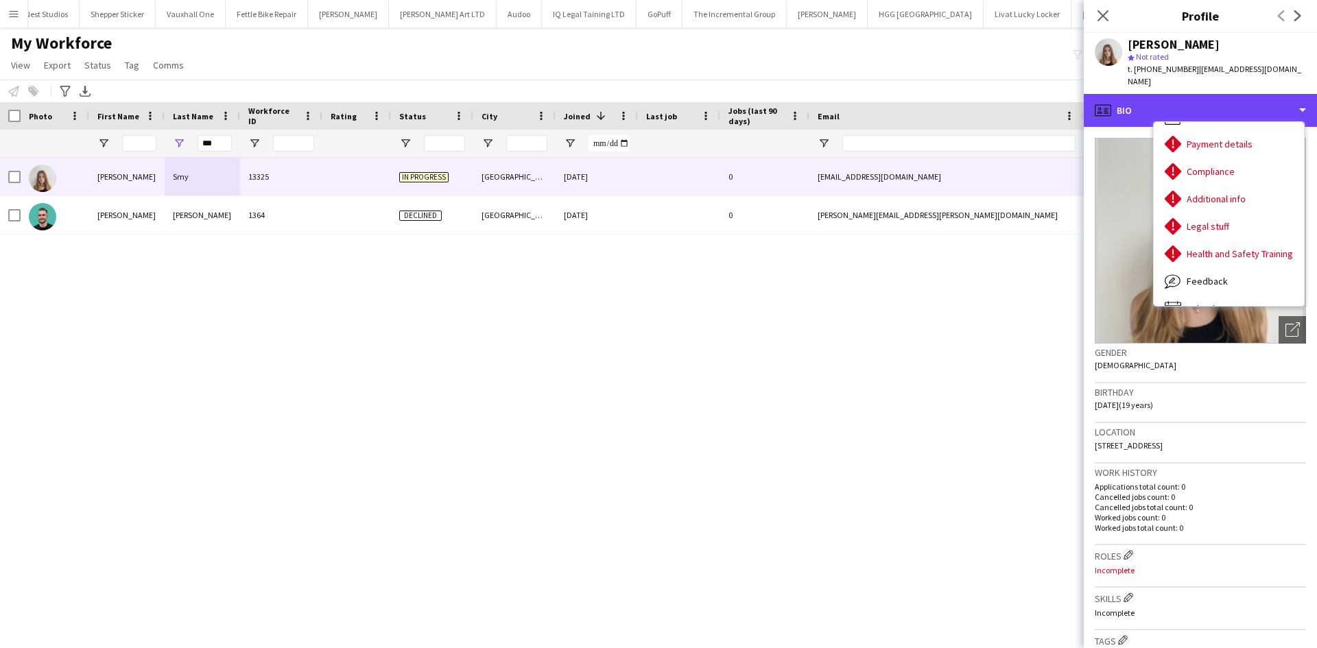
scroll to position [165, 0]
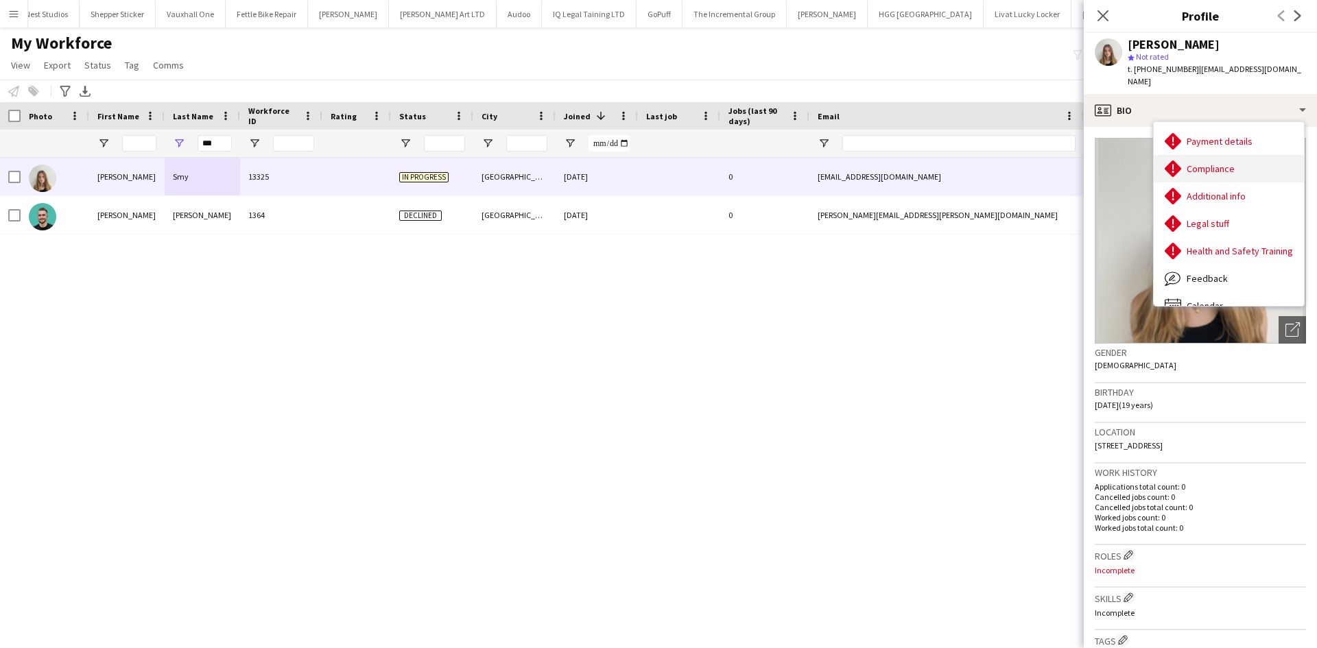
click at [1217, 163] on span "Compliance" at bounding box center [1211, 169] width 48 height 12
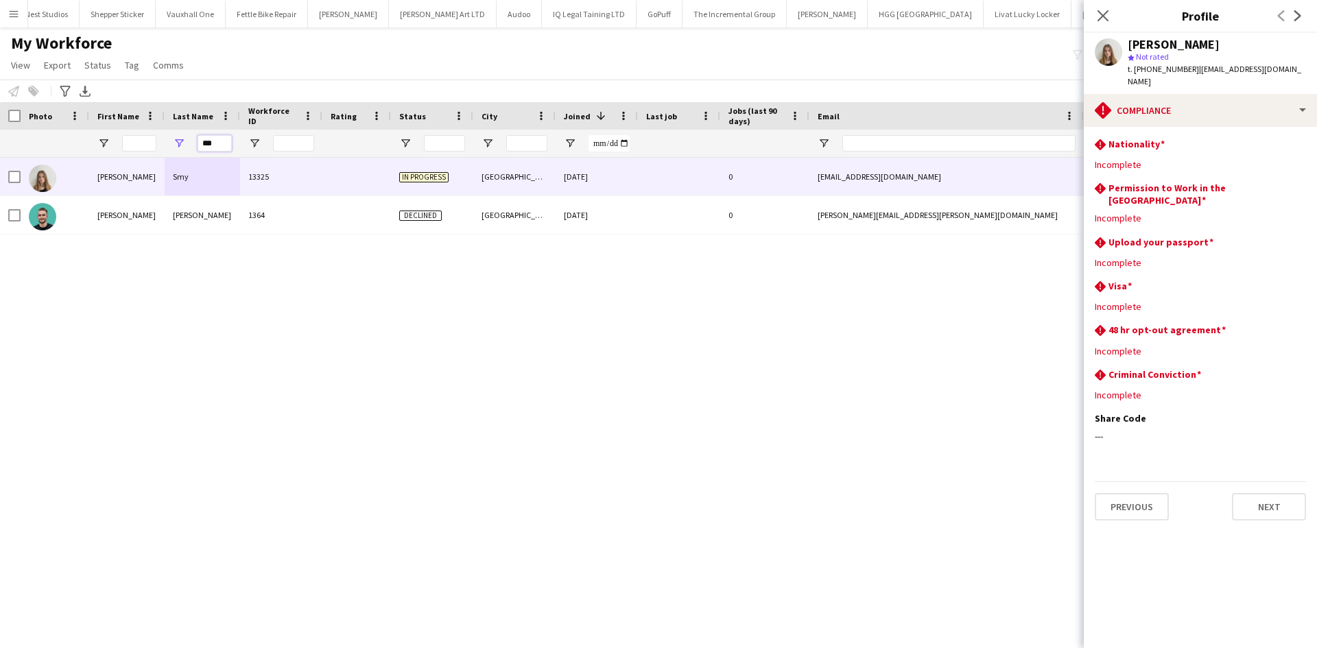
drag, startPoint x: 219, startPoint y: 147, endPoint x: 160, endPoint y: 143, distance: 59.1
click at [160, 143] on div "***" at bounding box center [743, 143] width 1487 height 27
click at [516, 145] on input "City Filter Input" at bounding box center [526, 143] width 41 height 16
click at [1095, 12] on app-icon "Close pop-in" at bounding box center [1103, 16] width 20 height 20
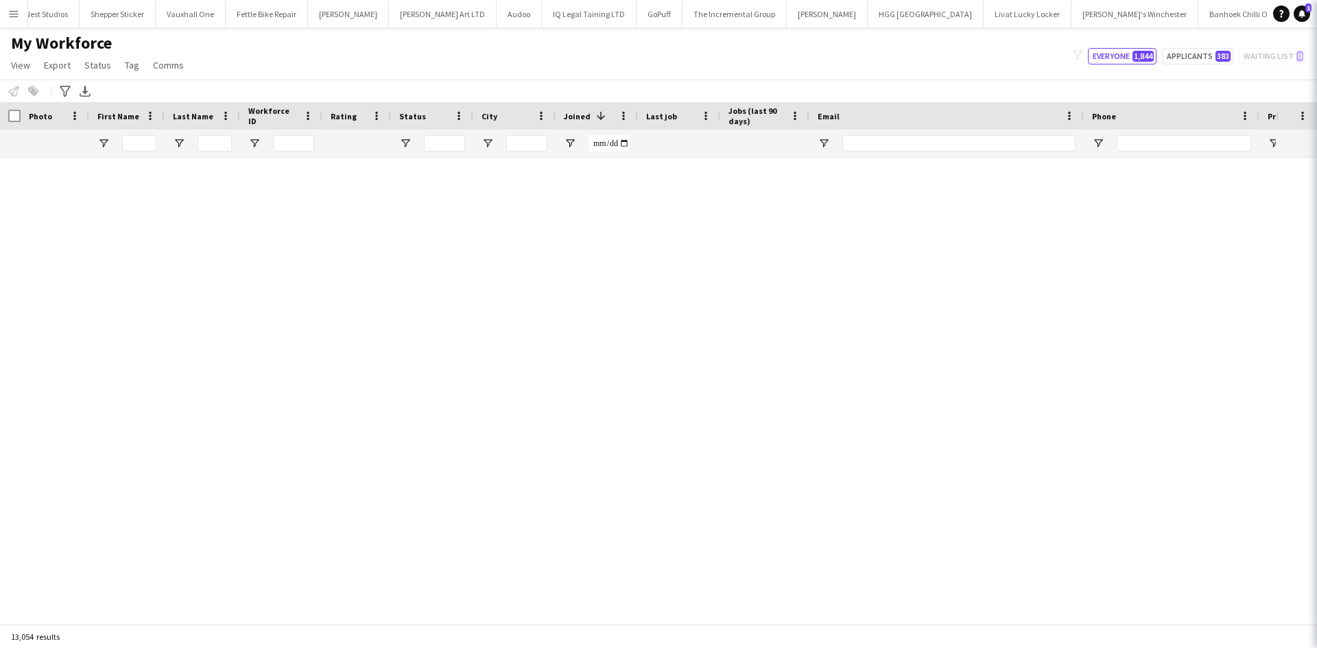
click at [1316, 16] on icon "Close pop-in" at bounding box center [1335, 15] width 13 height 13
click at [442, 145] on input "Status Filter Input" at bounding box center [444, 143] width 41 height 16
click at [440, 145] on input "Status Filter Input" at bounding box center [444, 143] width 41 height 16
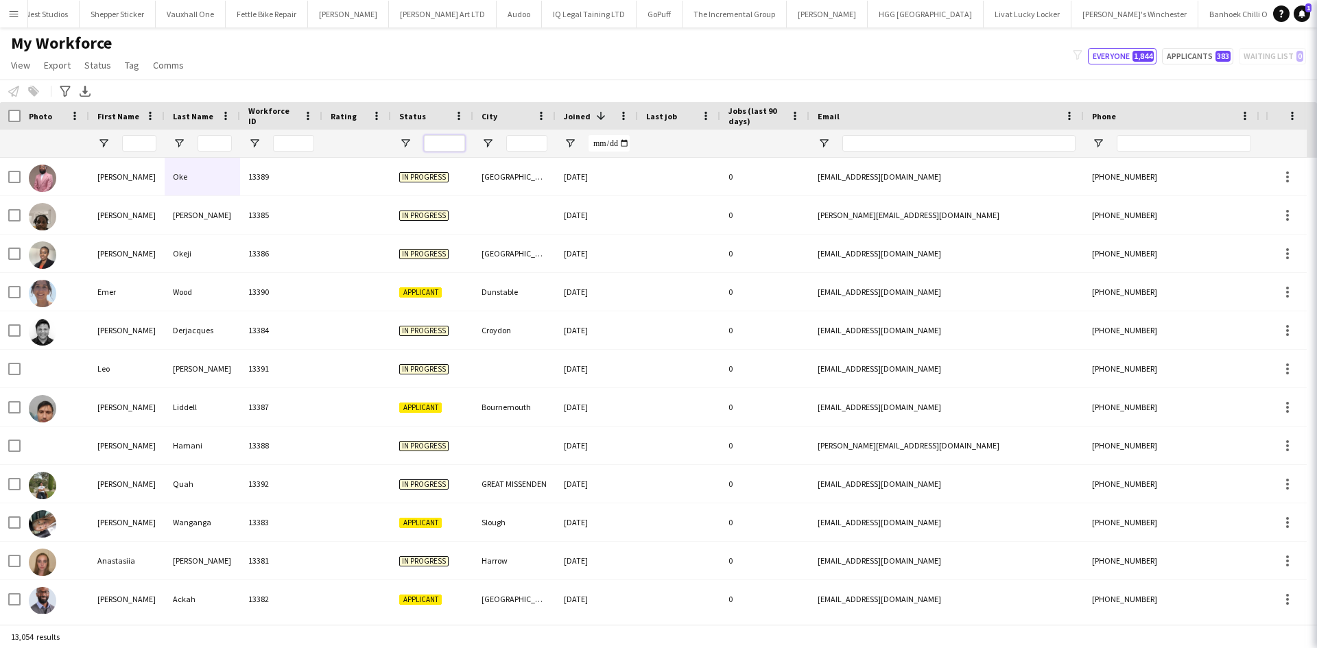
click at [440, 145] on input "Status Filter Input" at bounding box center [444, 143] width 41 height 16
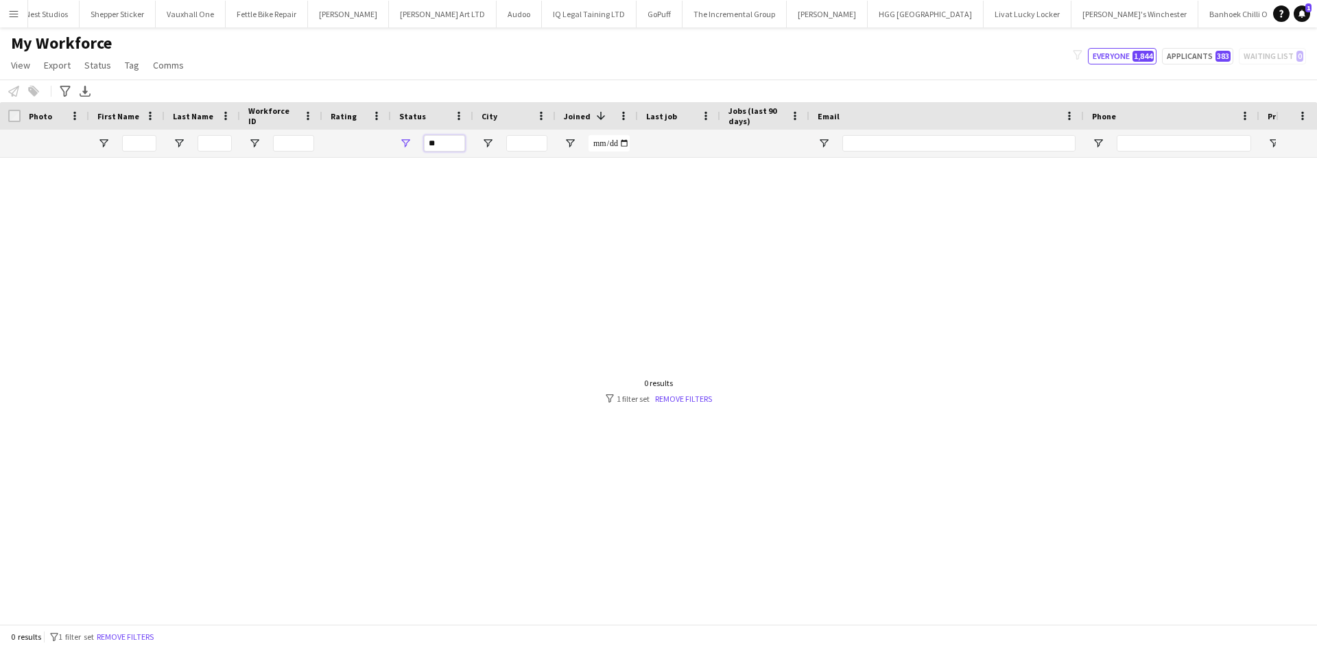
type input "*"
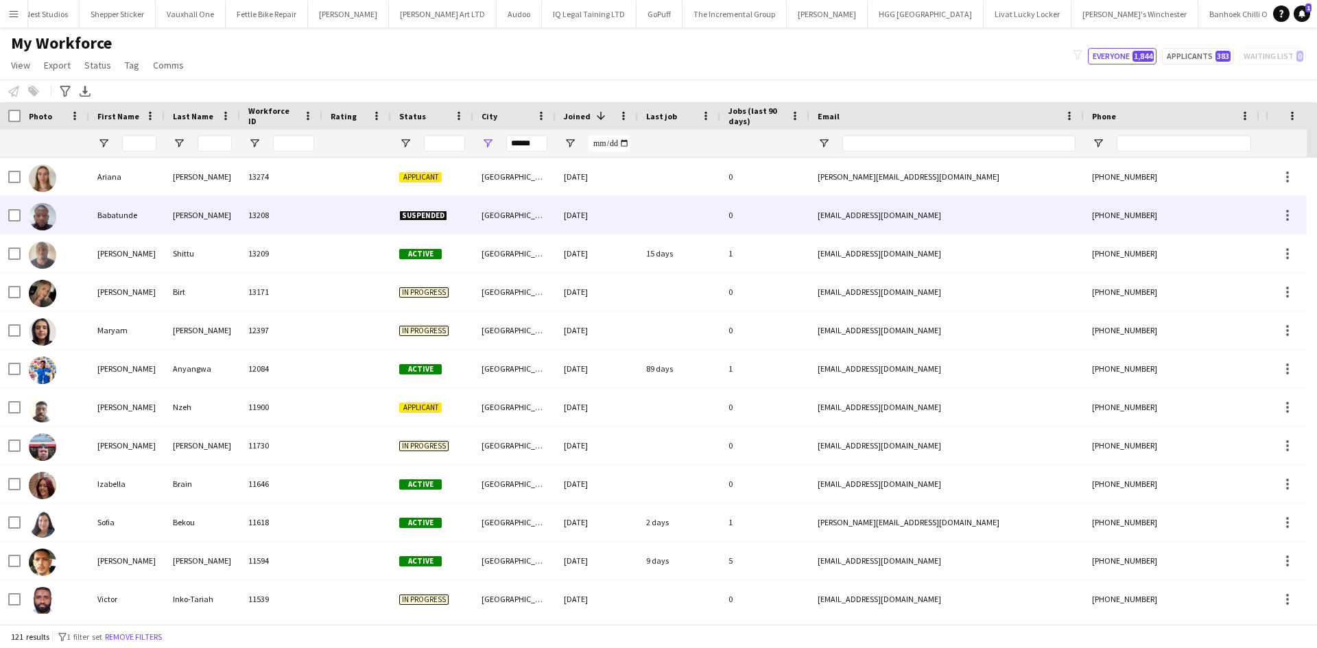
click at [581, 219] on div "04-09-2025" at bounding box center [597, 215] width 82 height 38
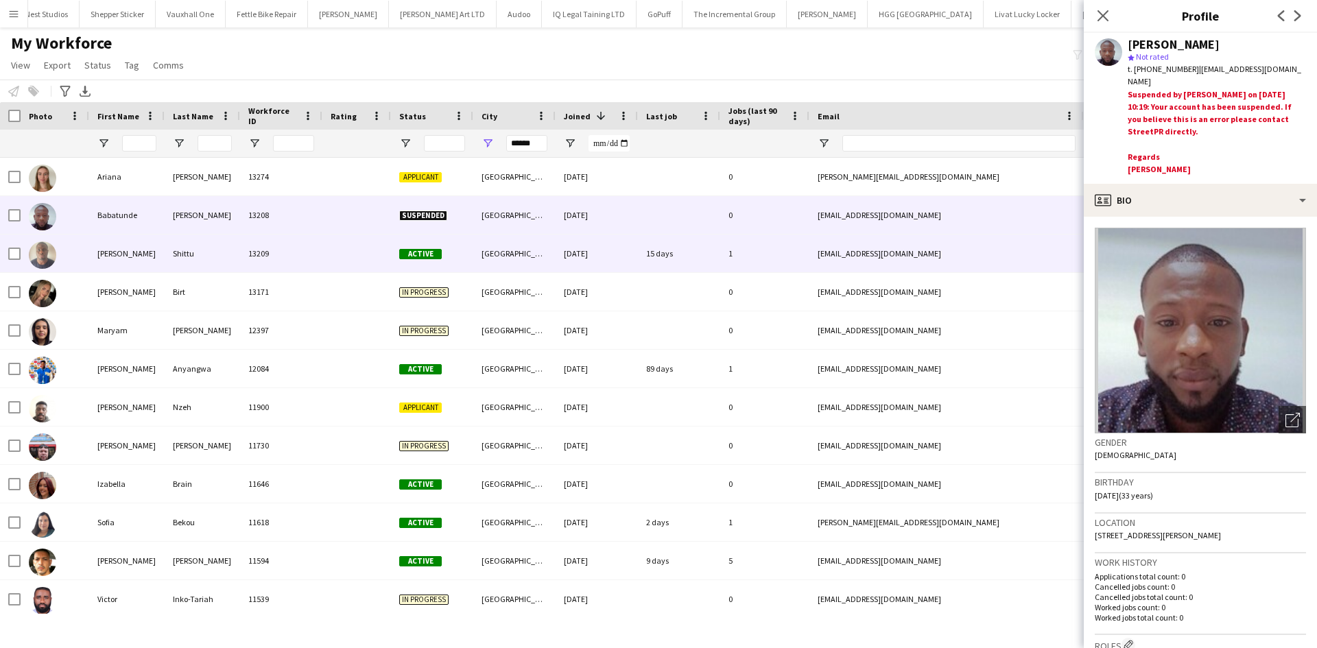
click at [593, 252] on div "04-09-2025" at bounding box center [597, 254] width 82 height 38
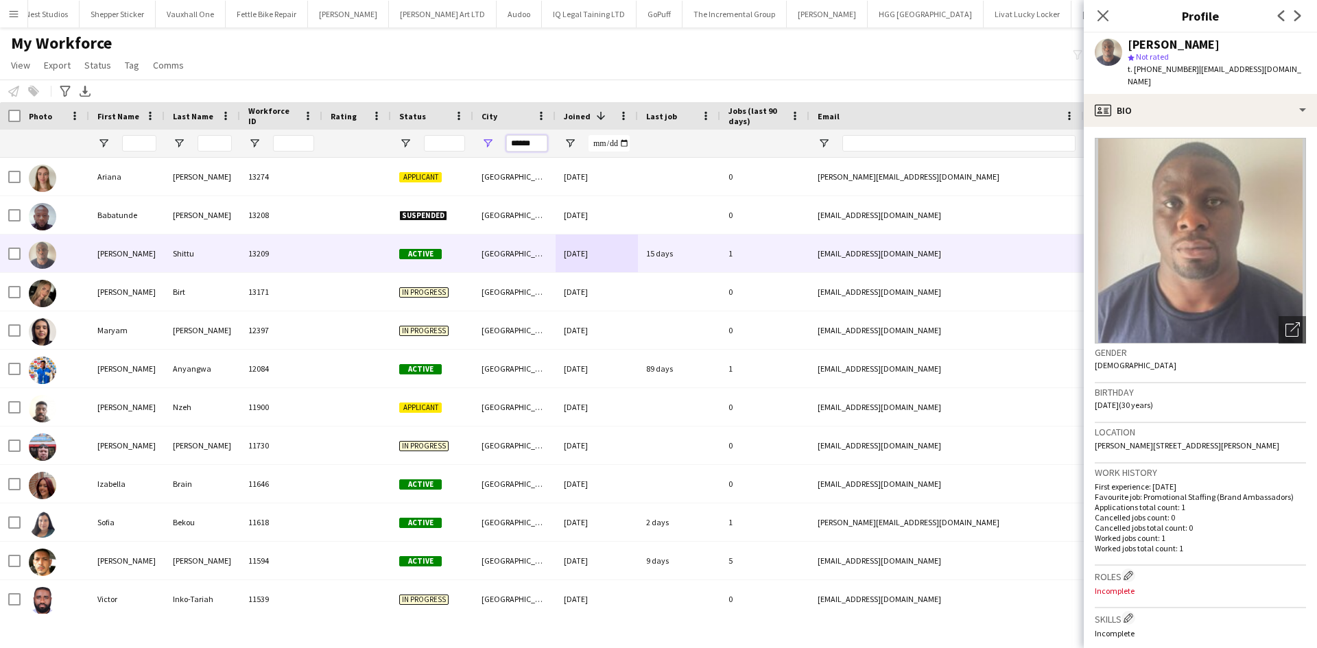
drag, startPoint x: 433, startPoint y: 140, endPoint x: 422, endPoint y: 139, distance: 10.3
click at [422, 139] on div at bounding box center [743, 143] width 1487 height 27
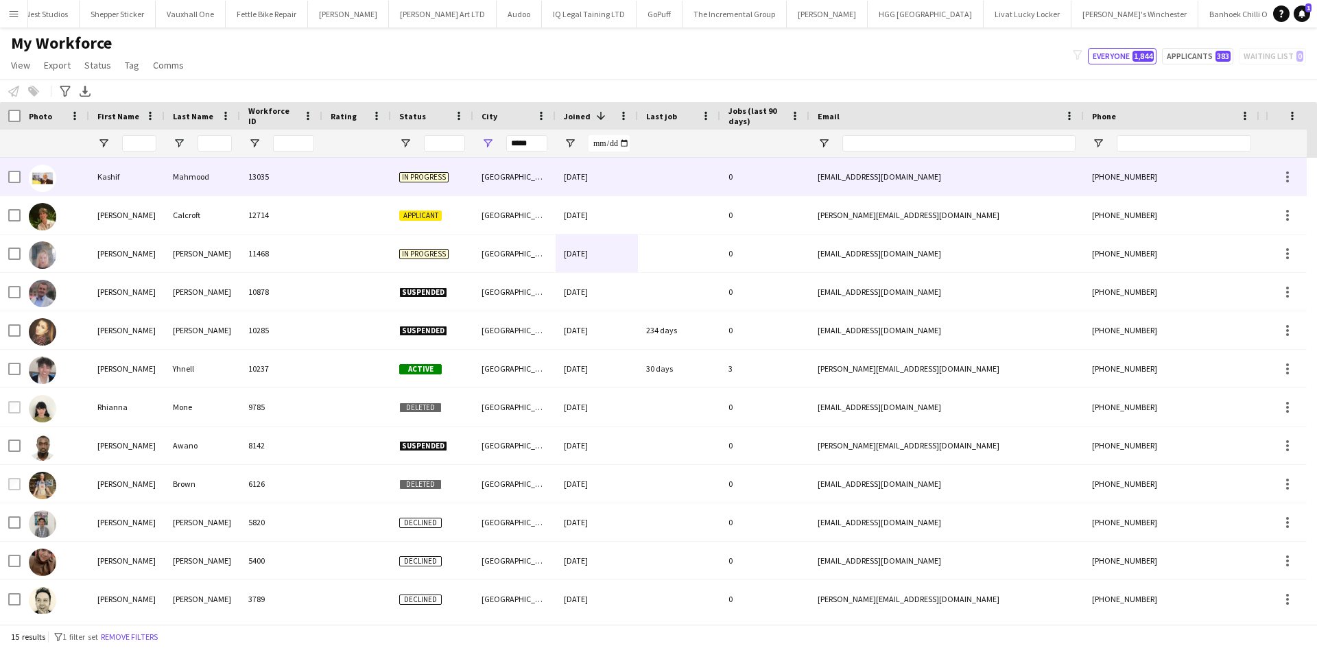
click at [508, 176] on div "Newport" at bounding box center [514, 177] width 82 height 38
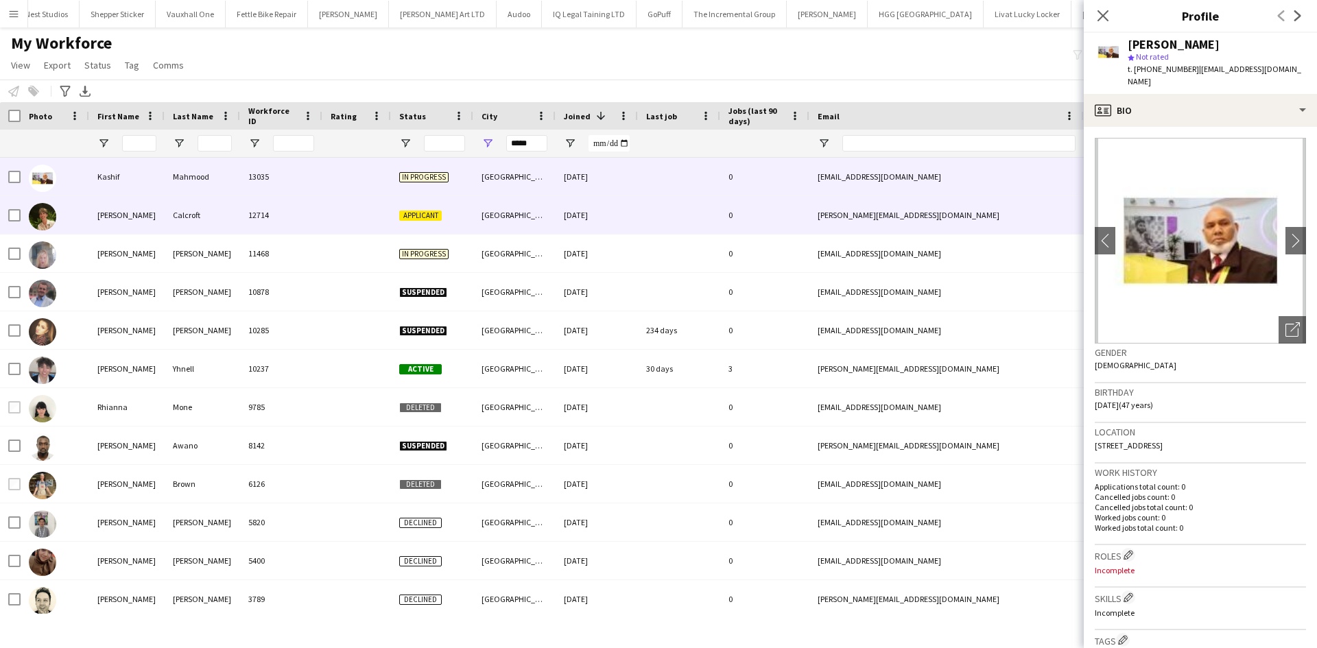
click at [534, 217] on div "Newport" at bounding box center [514, 215] width 82 height 38
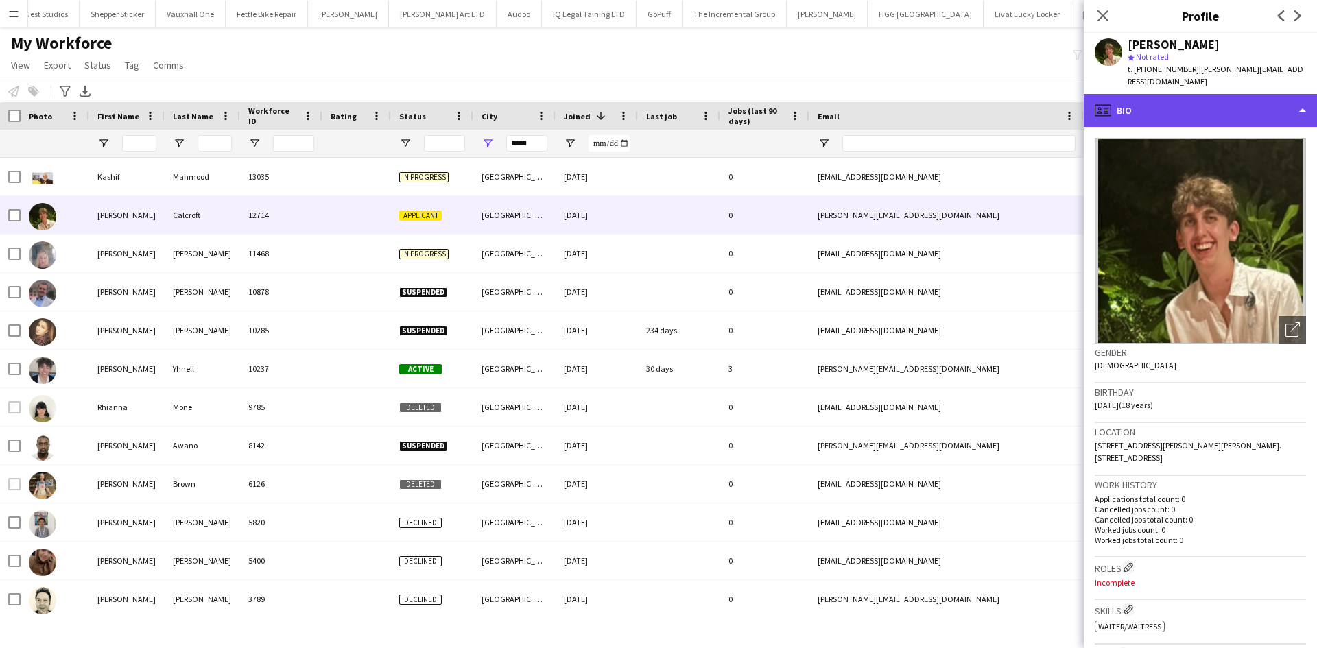
click at [1172, 97] on div "profile Bio" at bounding box center [1200, 110] width 233 height 33
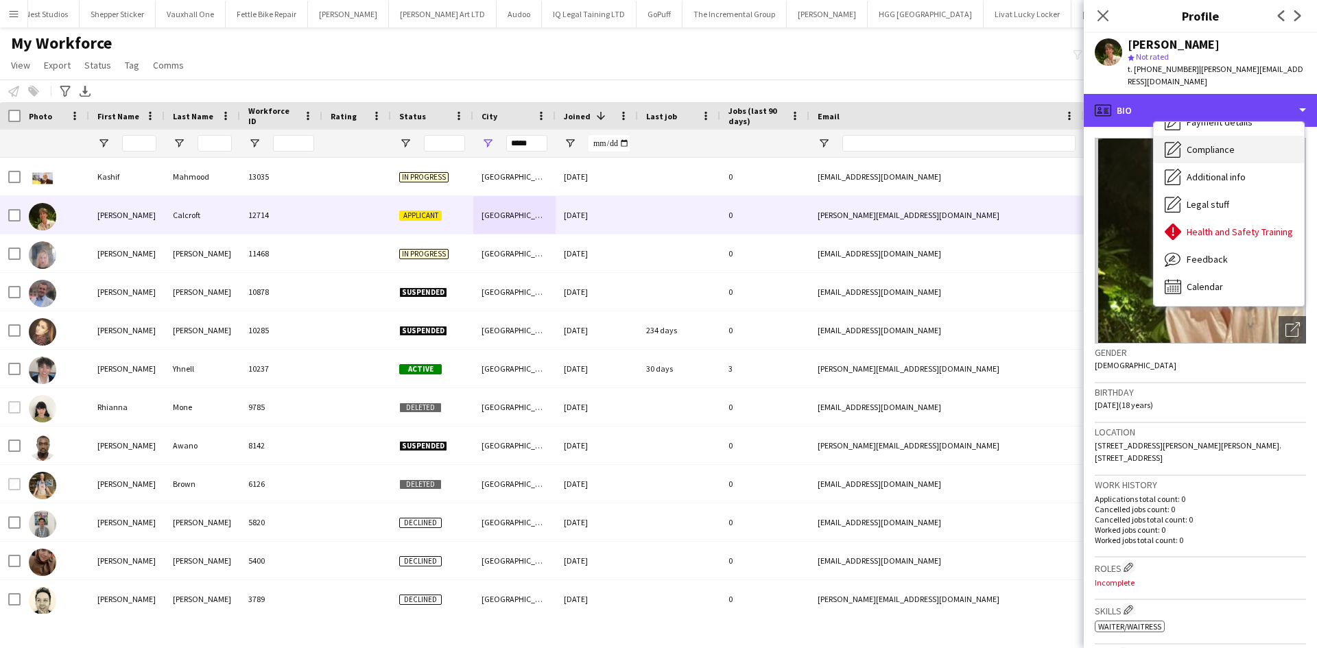
scroll to position [0, 0]
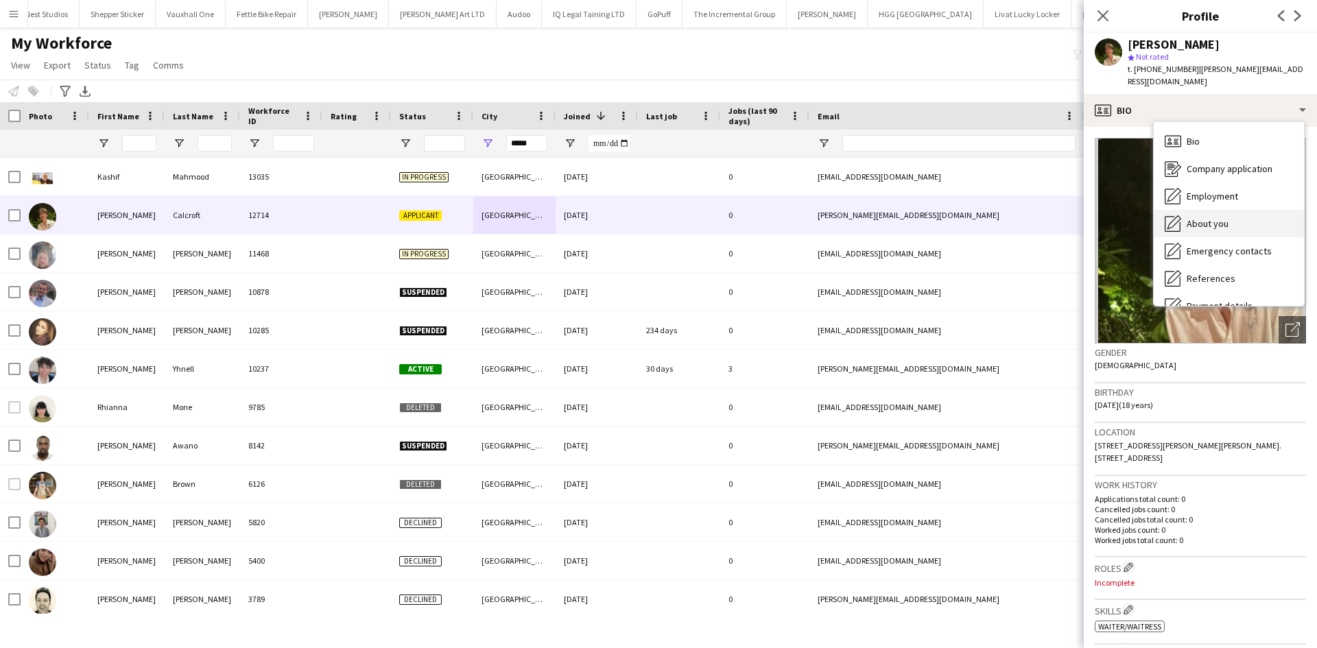
click at [1216, 210] on div "About you About you" at bounding box center [1229, 223] width 150 height 27
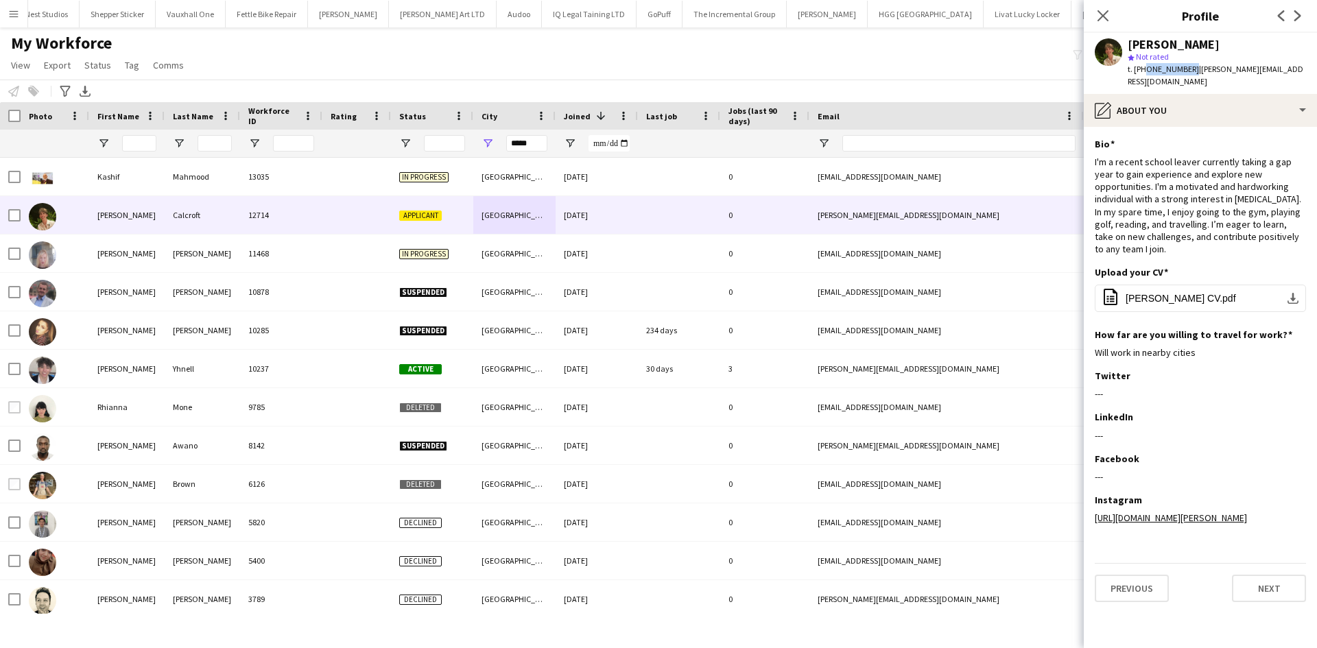
drag, startPoint x: 1187, startPoint y: 69, endPoint x: 1144, endPoint y: 66, distance: 43.3
click at [1144, 66] on span "t. +447894731211" at bounding box center [1163, 69] width 71 height 10
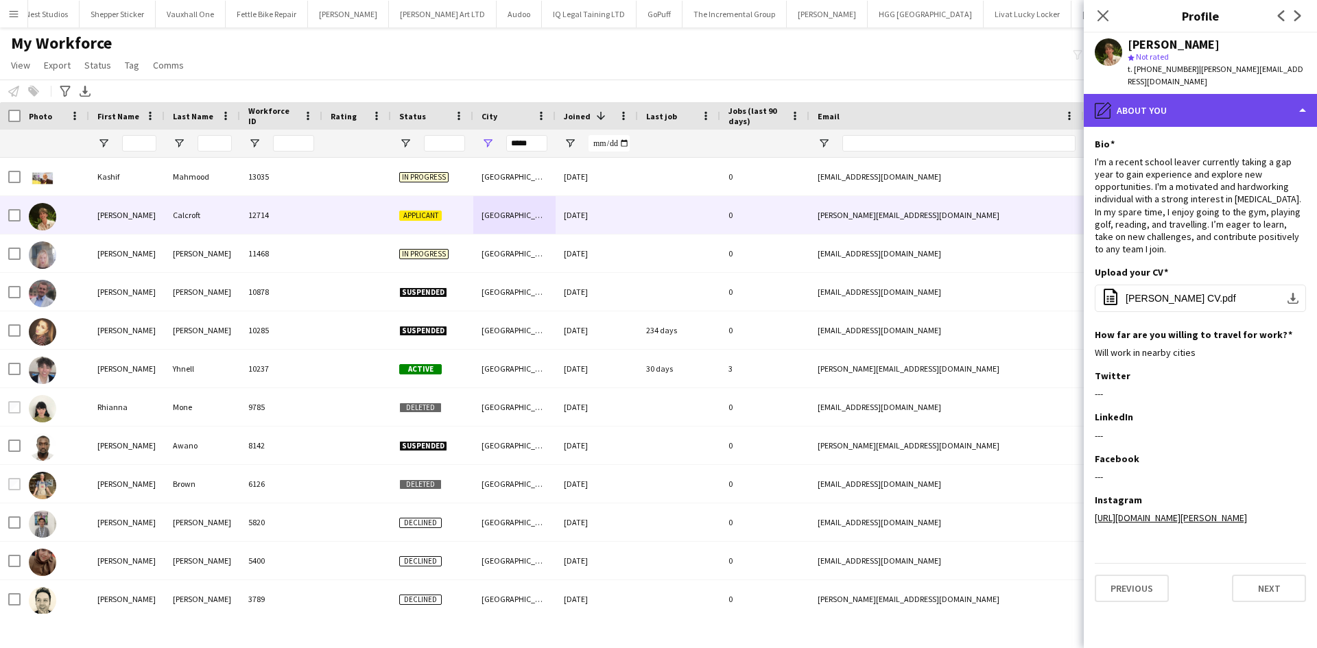
click at [1147, 95] on div "pencil4 About you" at bounding box center [1200, 110] width 233 height 33
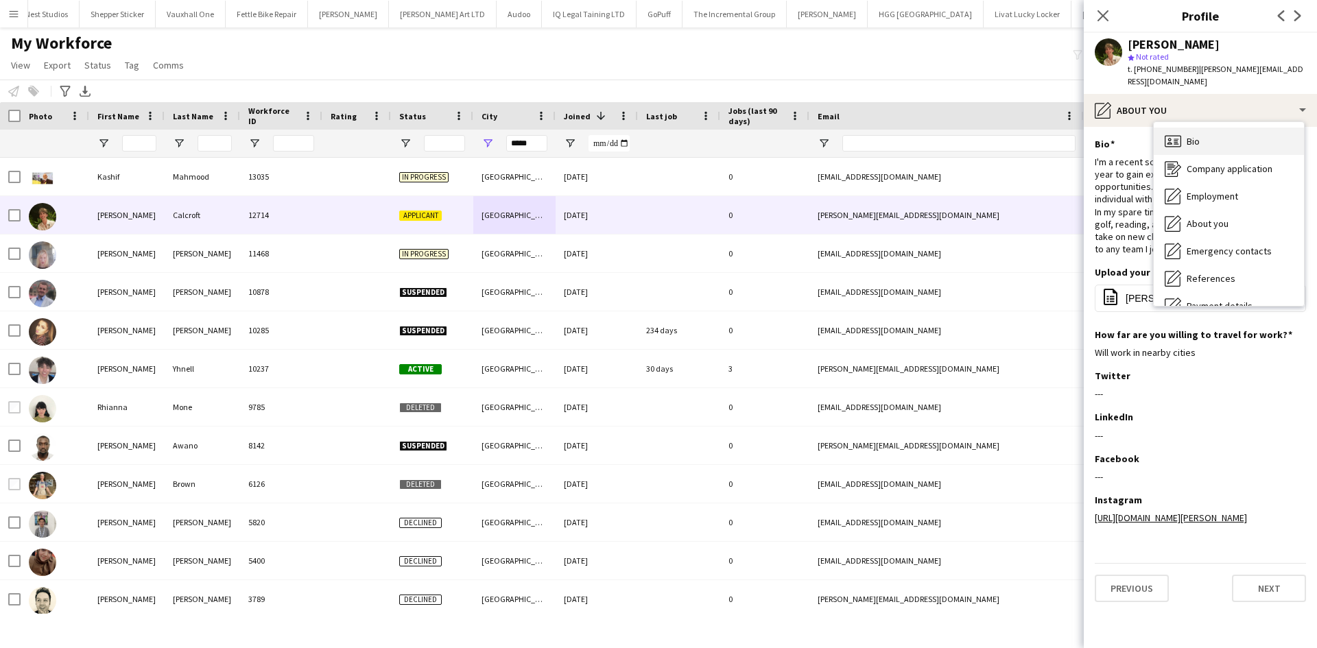
click at [1189, 135] on span "Bio" at bounding box center [1193, 141] width 13 height 12
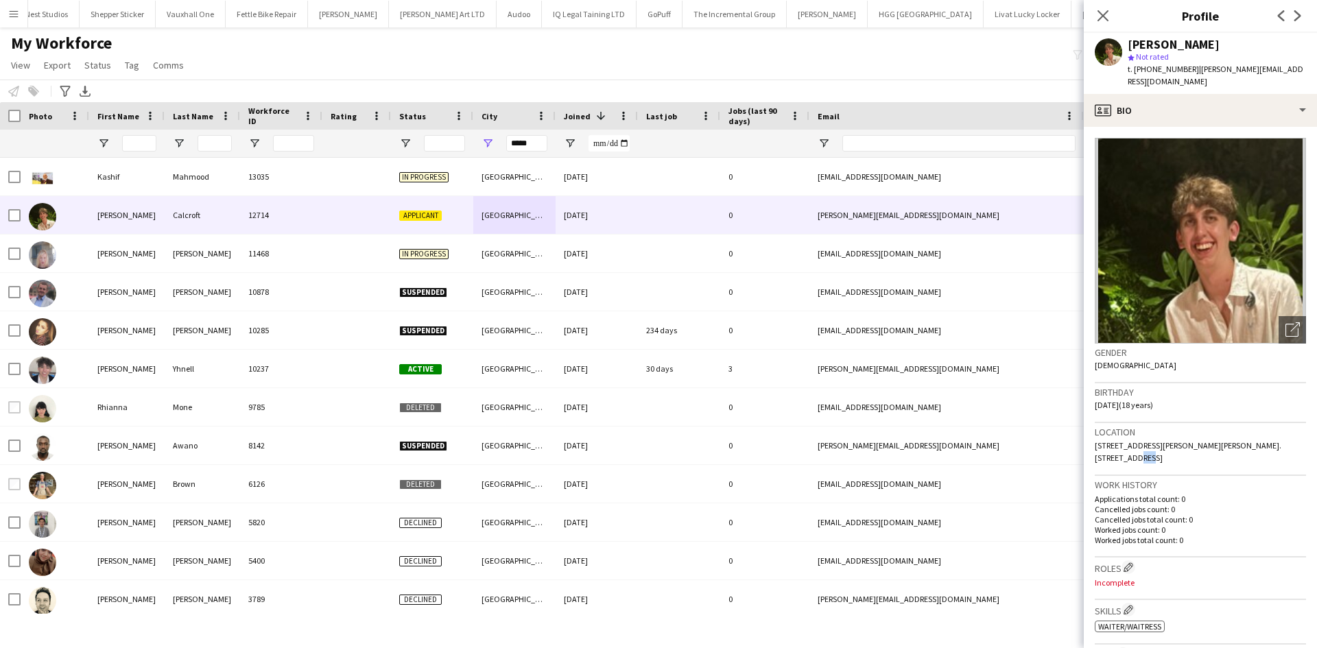
drag, startPoint x: 1283, startPoint y: 431, endPoint x: 1270, endPoint y: 431, distance: 13.7
click at [1270, 431] on div "Location 3 Clark Croft, 3 Clark Croft, Tibberton, Shropshire. TF10 8EZ, Newport…" at bounding box center [1200, 449] width 211 height 53
click at [1134, 440] on span "3 Clark Croft, 3 Clark Croft, Tibberton, Shropshire. TF10 8EZ, Newport, TF10 8EZ" at bounding box center [1188, 451] width 187 height 23
drag, startPoint x: 1105, startPoint y: 447, endPoint x: 1265, endPoint y: 432, distance: 160.5
click at [1265, 440] on span "3 Clark Croft, 3 Clark Croft, Tibberton, Shropshire. TF10 8EZ, Newport, TF10 8EZ" at bounding box center [1188, 451] width 187 height 23
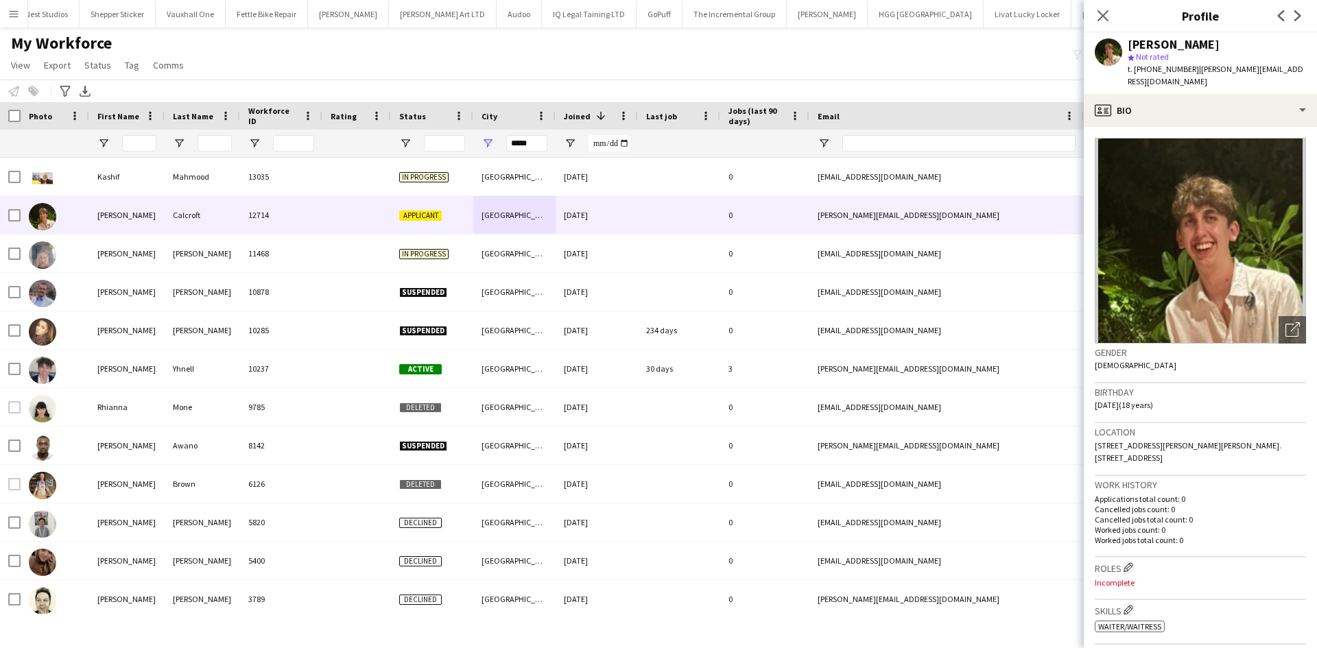
copy span "TF10 8E"
click at [1224, 455] on div "Location 3 Clark Croft, 3 Clark Croft, Tibberton, Shropshire. TF10 8EZ, Newport…" at bounding box center [1200, 449] width 211 height 53
drag, startPoint x: 1190, startPoint y: 444, endPoint x: 1147, endPoint y: 445, distance: 43.2
click at [1147, 445] on div "Location 3 Clark Croft, 3 Clark Croft, Tibberton, Shropshire. TF10 8EZ, Newport…" at bounding box center [1200, 449] width 211 height 53
copy span "TF10 8EZ"
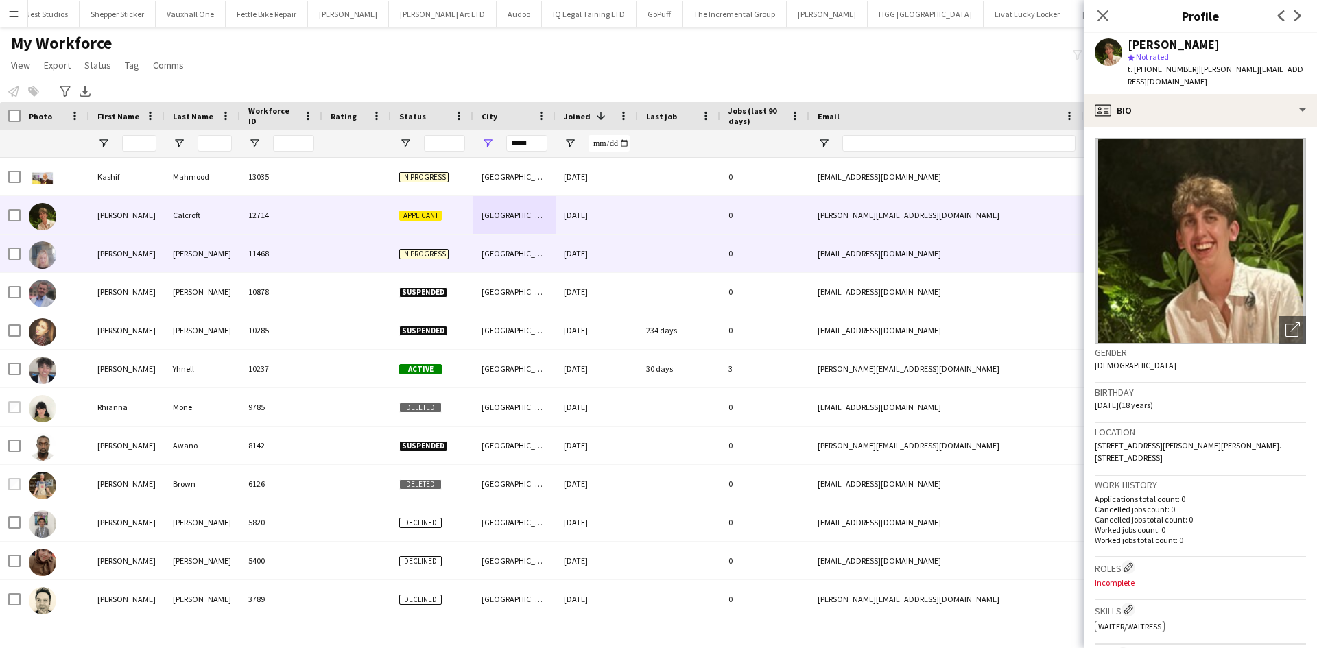
click at [586, 256] on div "16-05-2025" at bounding box center [597, 254] width 82 height 38
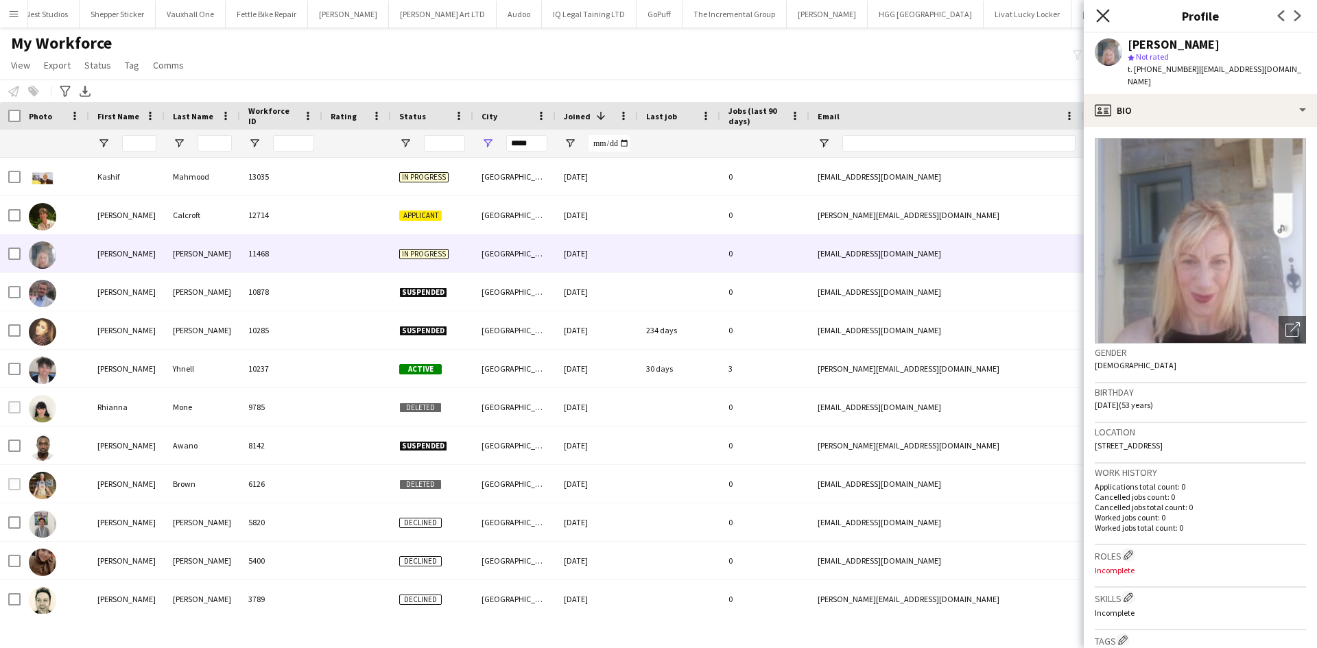
click at [1102, 15] on icon at bounding box center [1102, 15] width 13 height 13
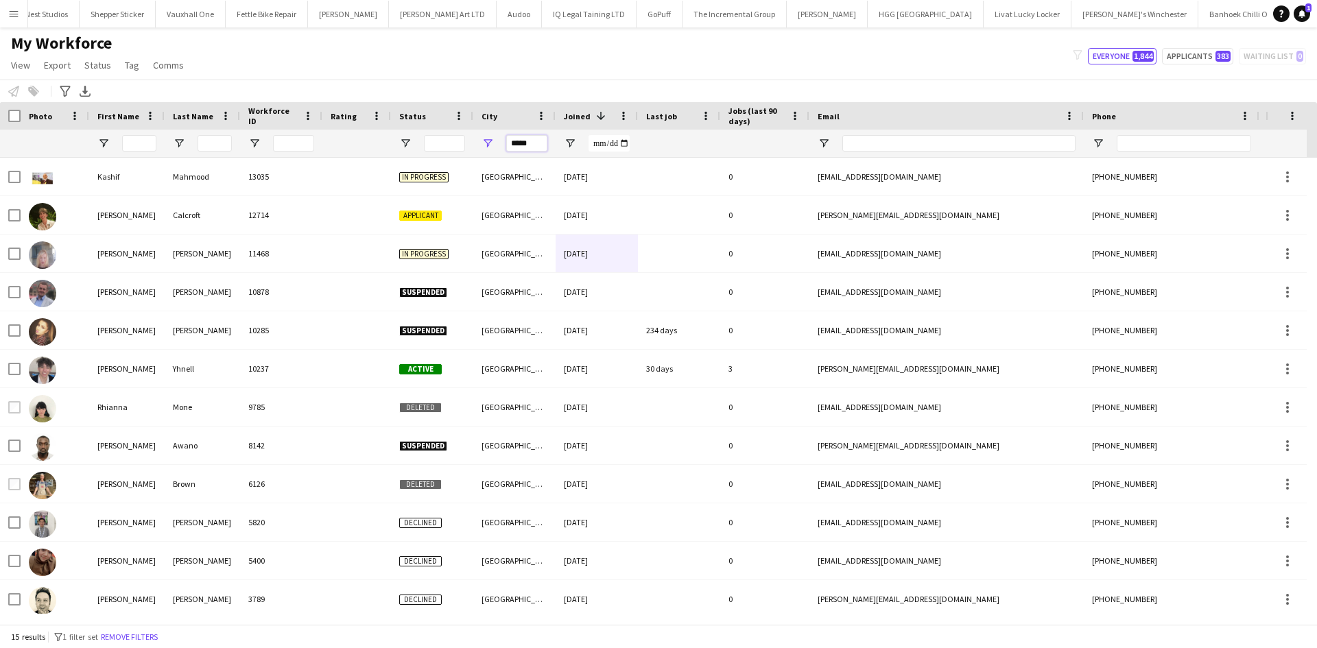
drag, startPoint x: 534, startPoint y: 145, endPoint x: 447, endPoint y: 153, distance: 88.1
click at [447, 153] on div at bounding box center [743, 143] width 1487 height 27
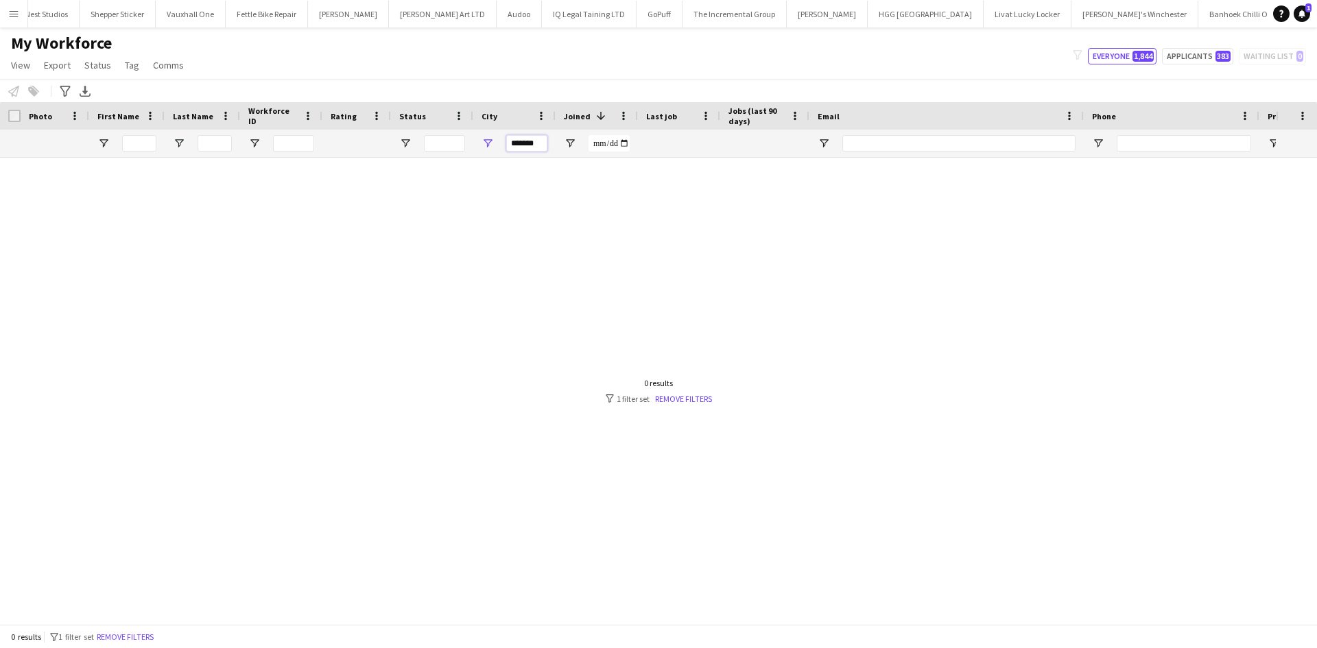
type input "*******"
drag, startPoint x: 539, startPoint y: 147, endPoint x: 451, endPoint y: 146, distance: 87.8
click at [451, 146] on div at bounding box center [743, 143] width 1487 height 27
click at [150, 135] on input "First Name Filter Input" at bounding box center [139, 143] width 34 height 16
click at [140, 145] on input "First Name Filter Input" at bounding box center [139, 143] width 34 height 16
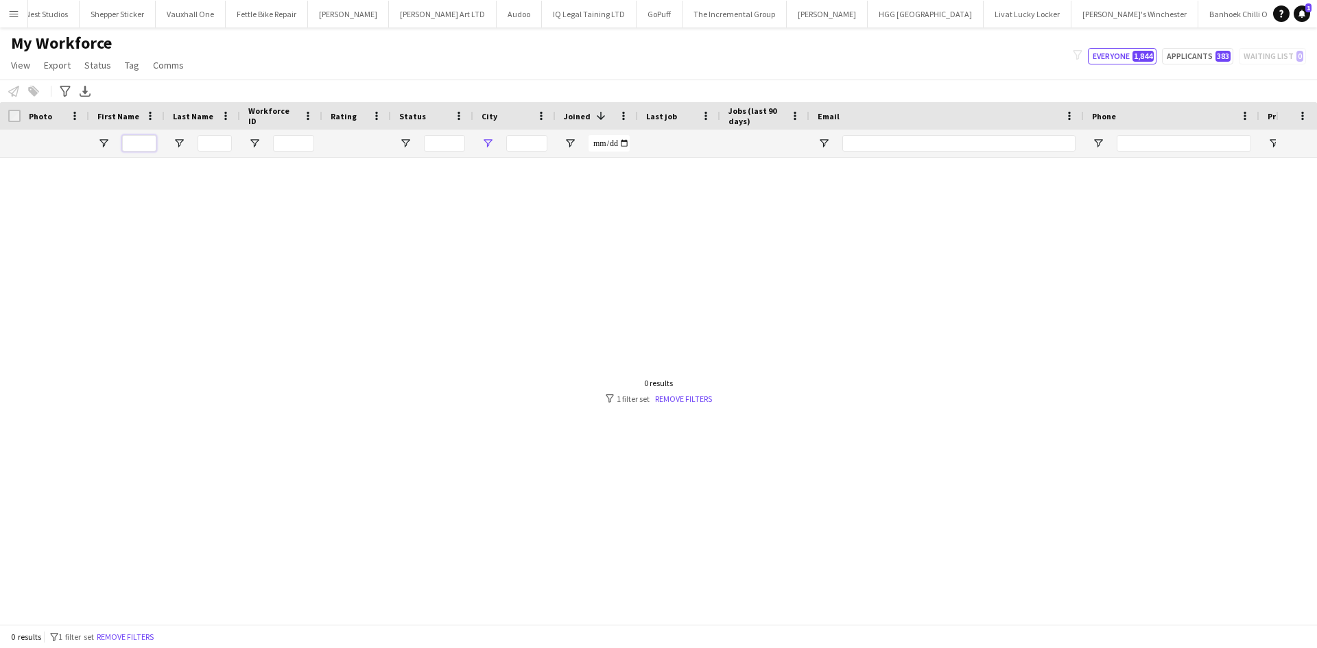
click at [140, 145] on input "First Name Filter Input" at bounding box center [139, 143] width 34 height 16
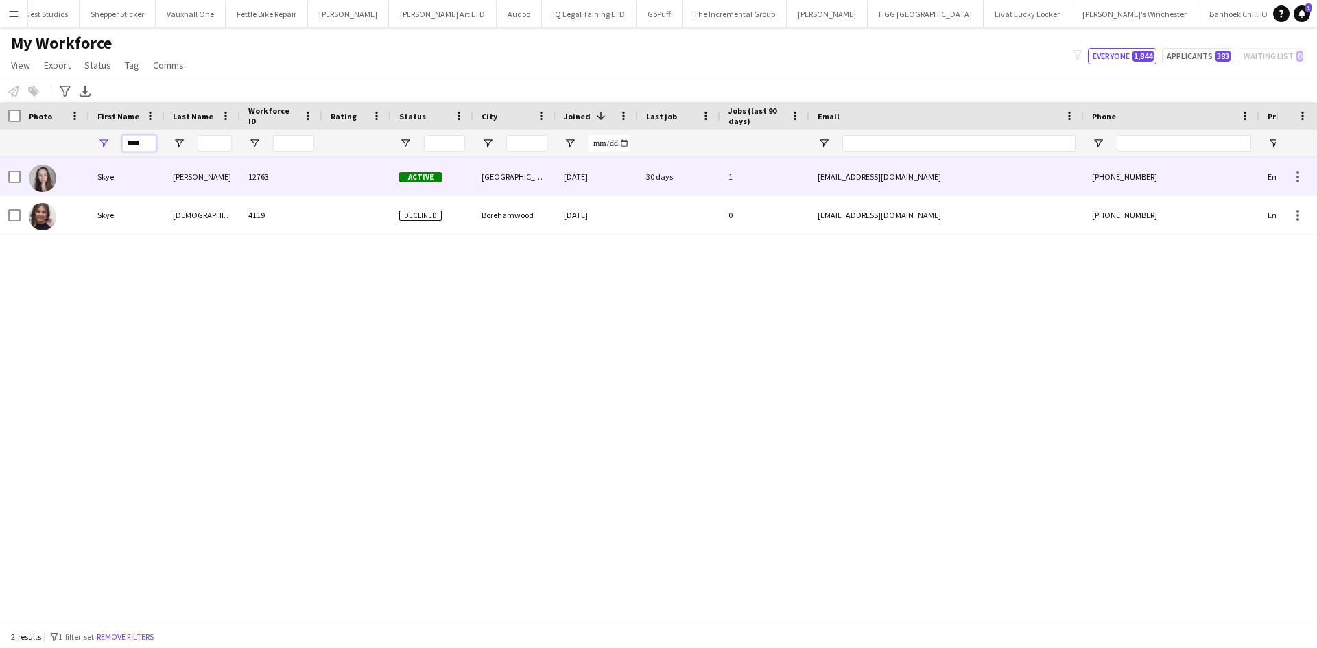
type input "****"
click at [168, 175] on div "Moschovakis" at bounding box center [202, 177] width 75 height 38
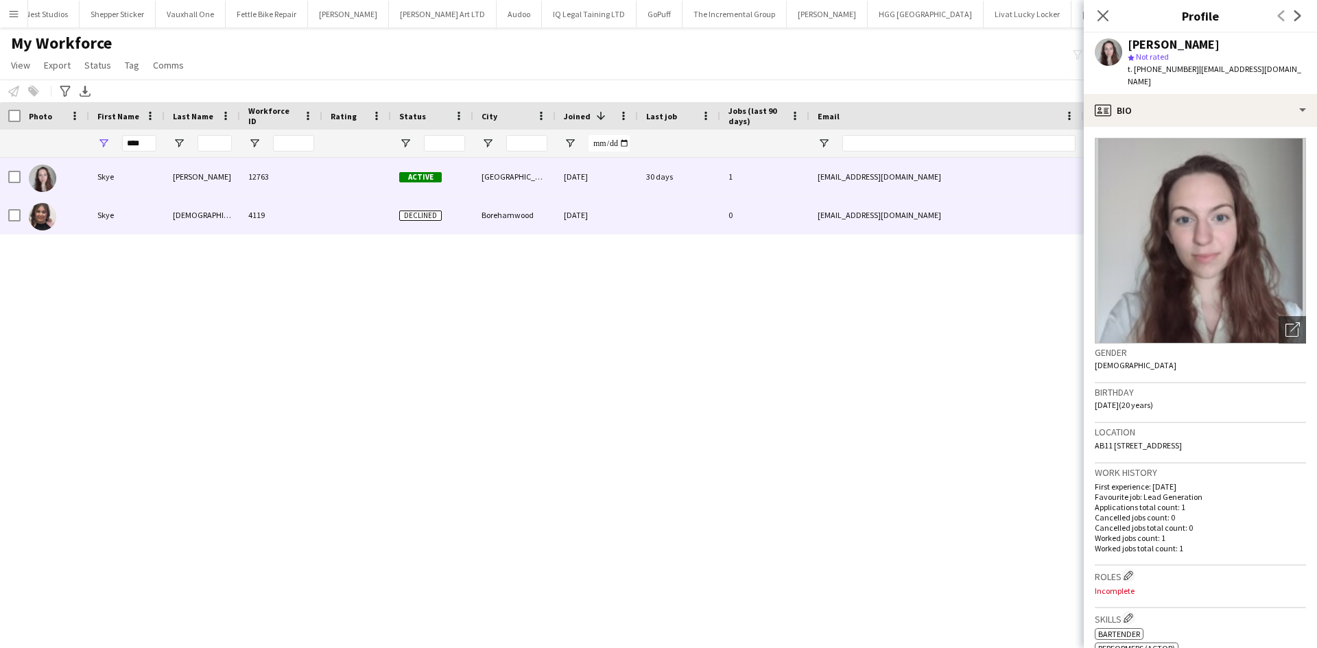
click at [494, 213] on div "Borehamwood" at bounding box center [514, 215] width 82 height 38
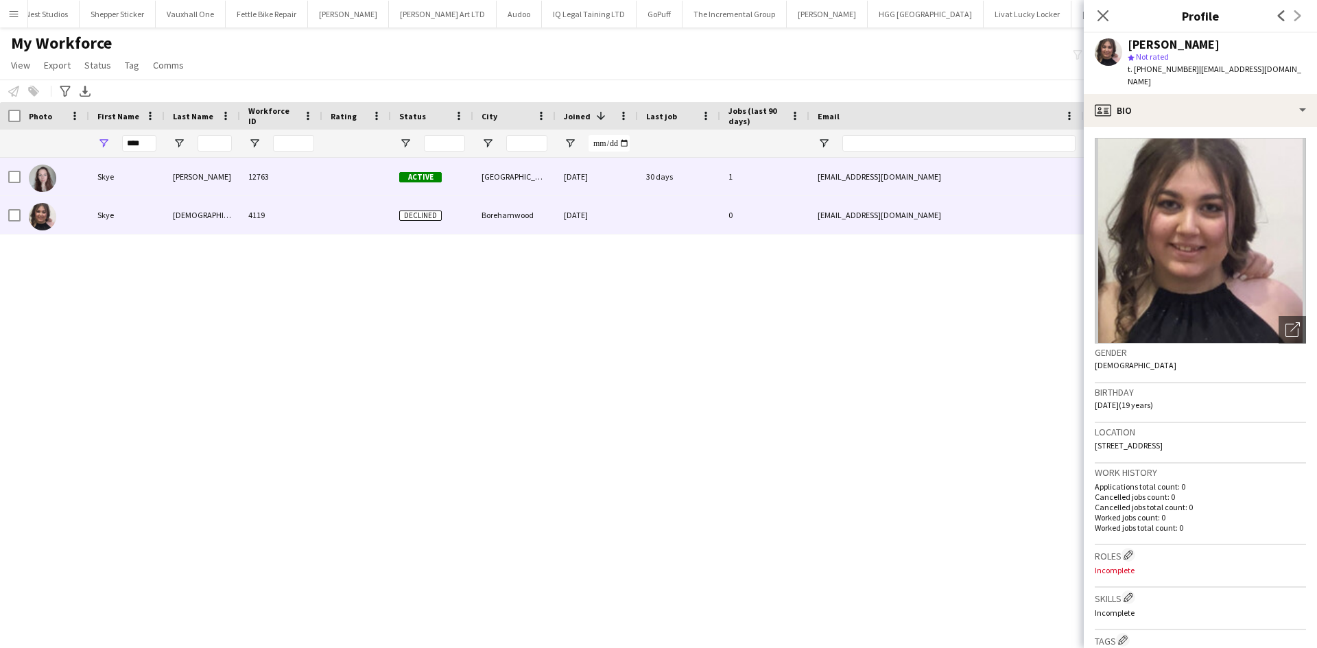
click at [509, 175] on div "Aberdeen" at bounding box center [514, 177] width 82 height 38
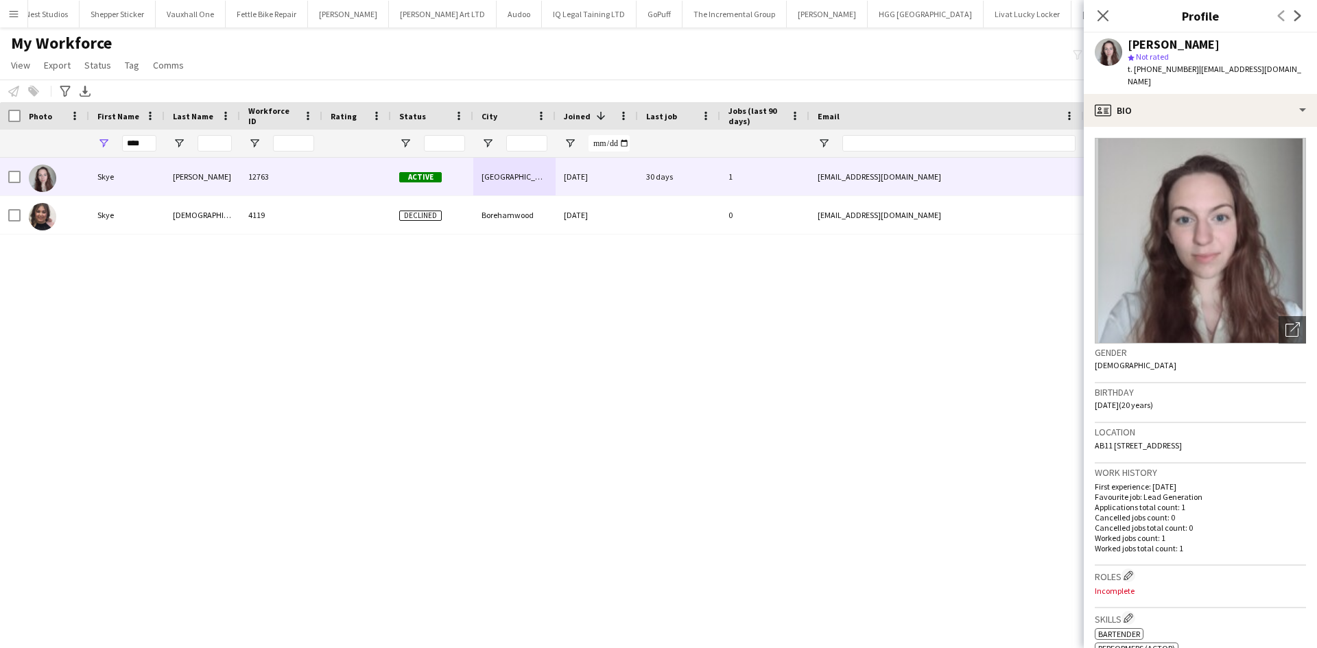
drag, startPoint x: 1287, startPoint y: 433, endPoint x: 1248, endPoint y: 440, distance: 39.7
click at [1248, 440] on div "Location AB11 6BS, 343 Union Street, Flat I, Aberdeen, AB11 6BS" at bounding box center [1200, 443] width 211 height 40
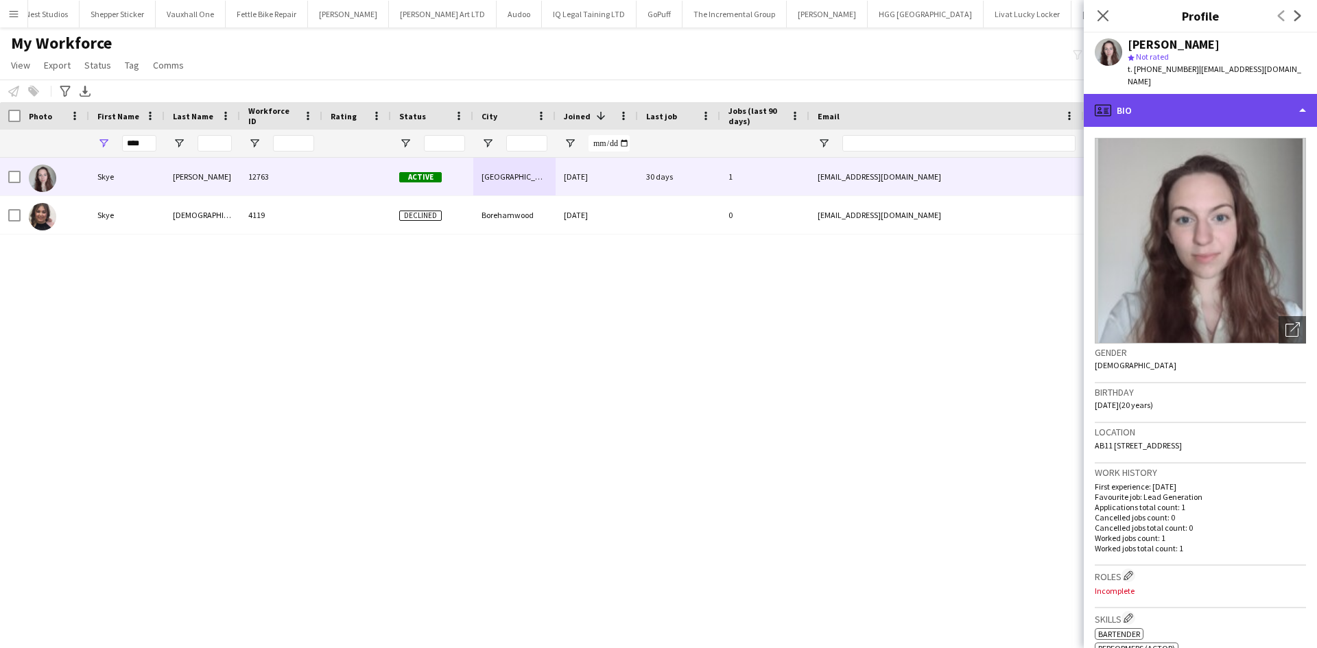
click at [1171, 94] on div "profile Bio" at bounding box center [1200, 110] width 233 height 33
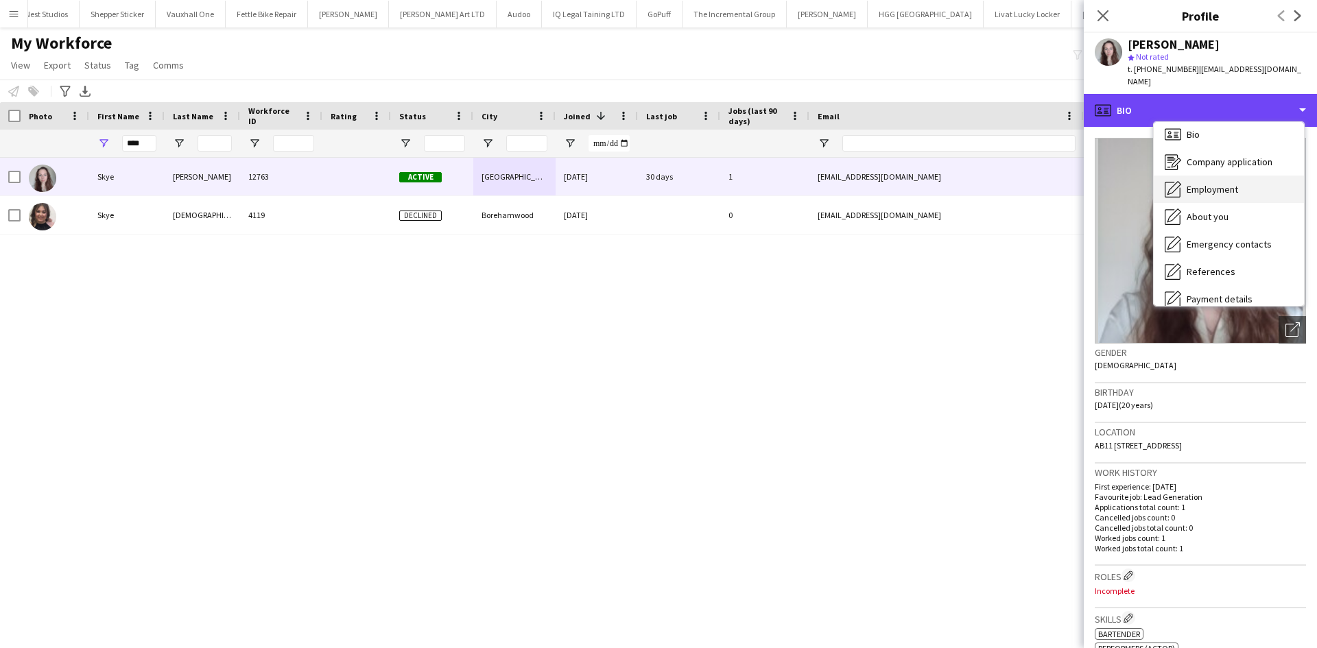
scroll to position [27, 0]
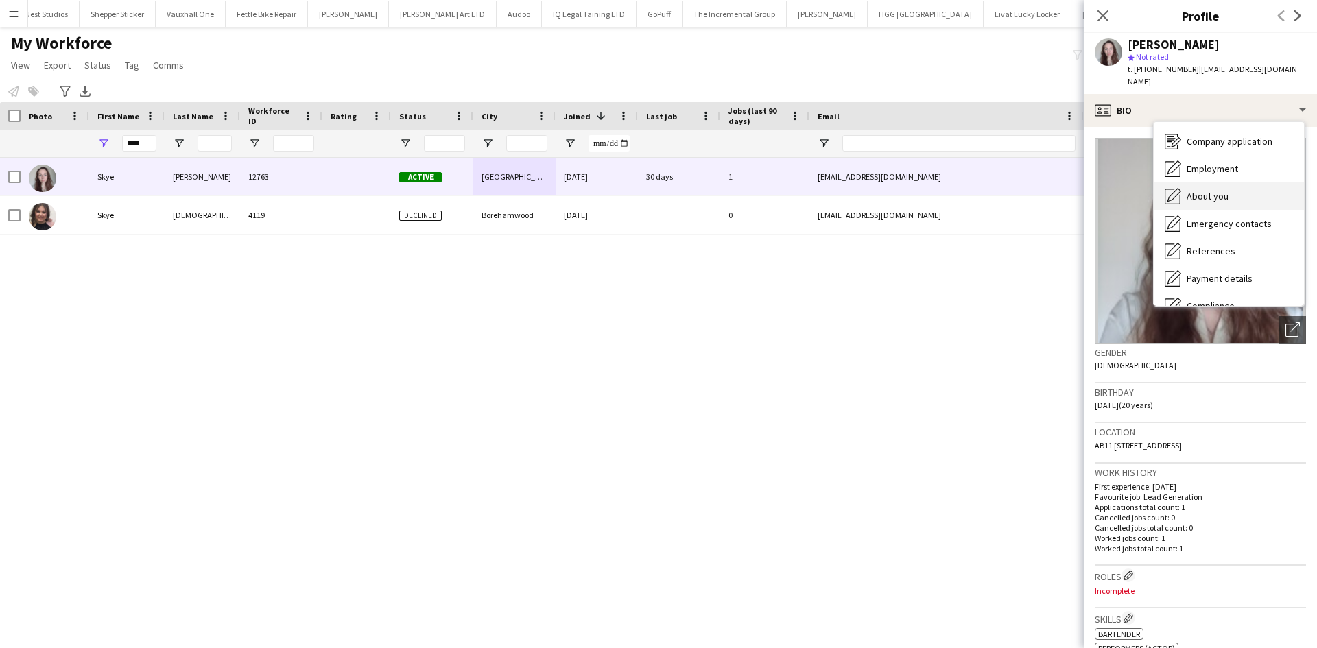
click at [1219, 182] on div "About you About you" at bounding box center [1229, 195] width 150 height 27
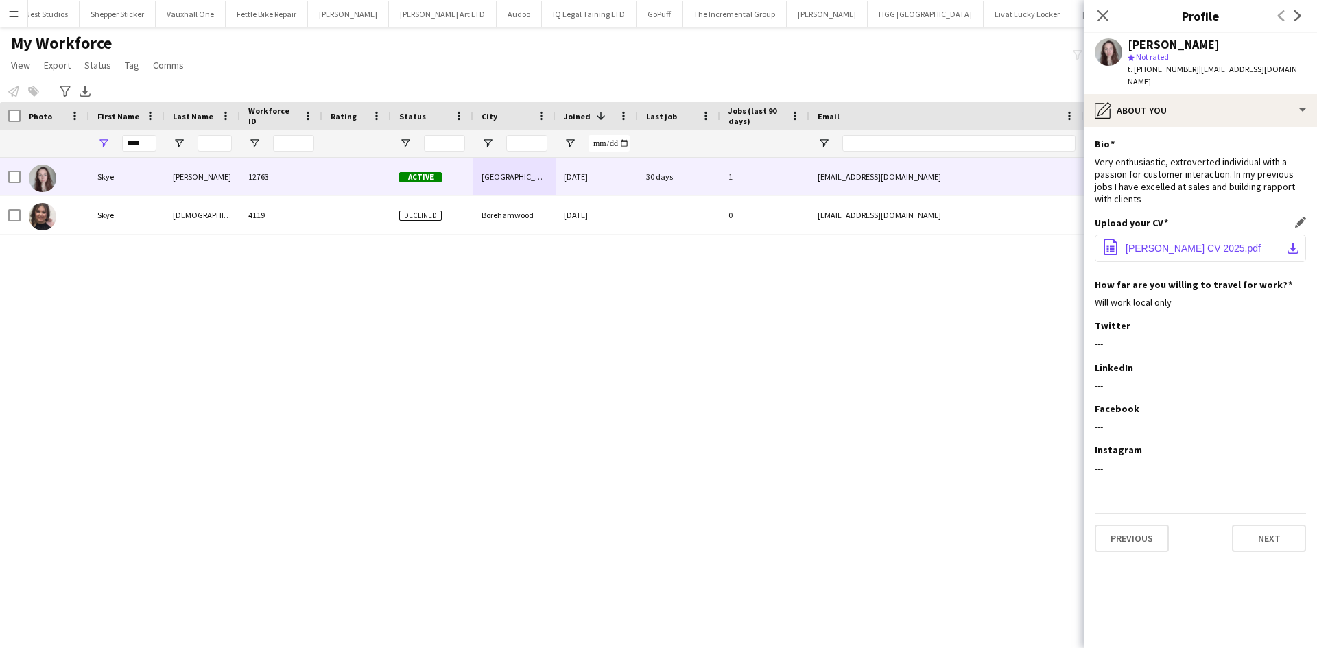
click at [1200, 235] on button "office-file-sheet Skye Moschovakis CV 2025.pdf download-bottom" at bounding box center [1200, 248] width 211 height 27
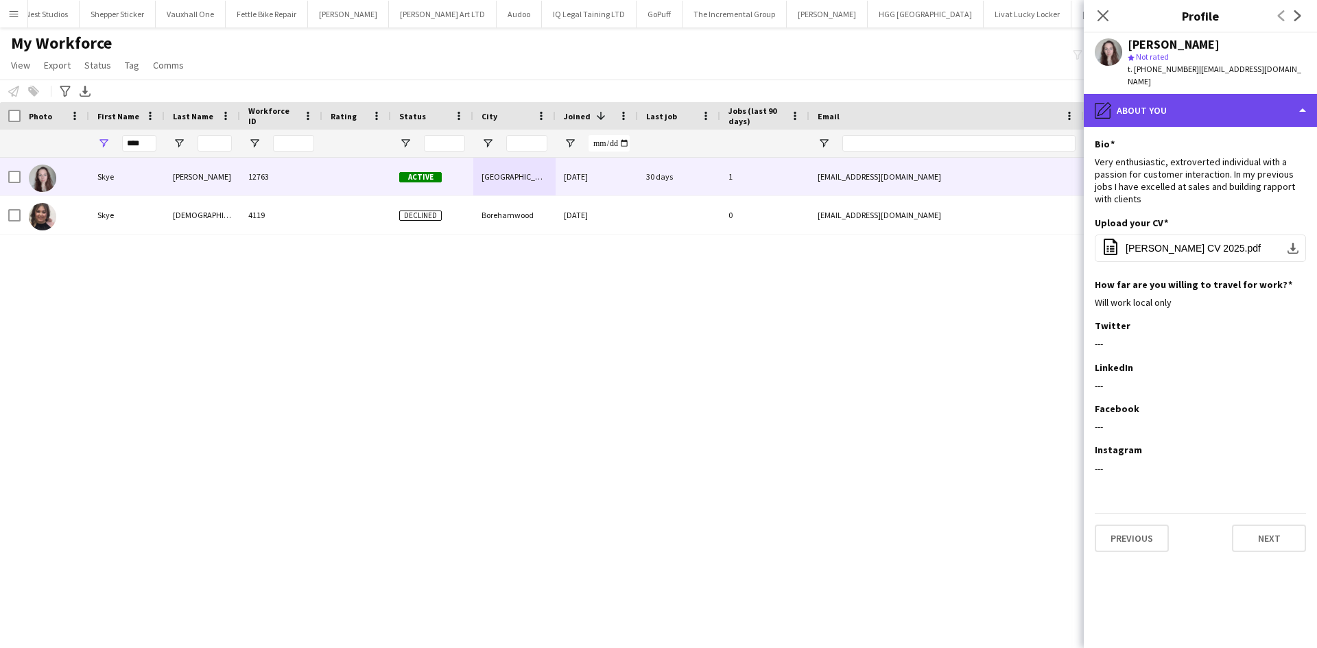
click at [1184, 94] on div "pencil4 About you" at bounding box center [1200, 110] width 233 height 33
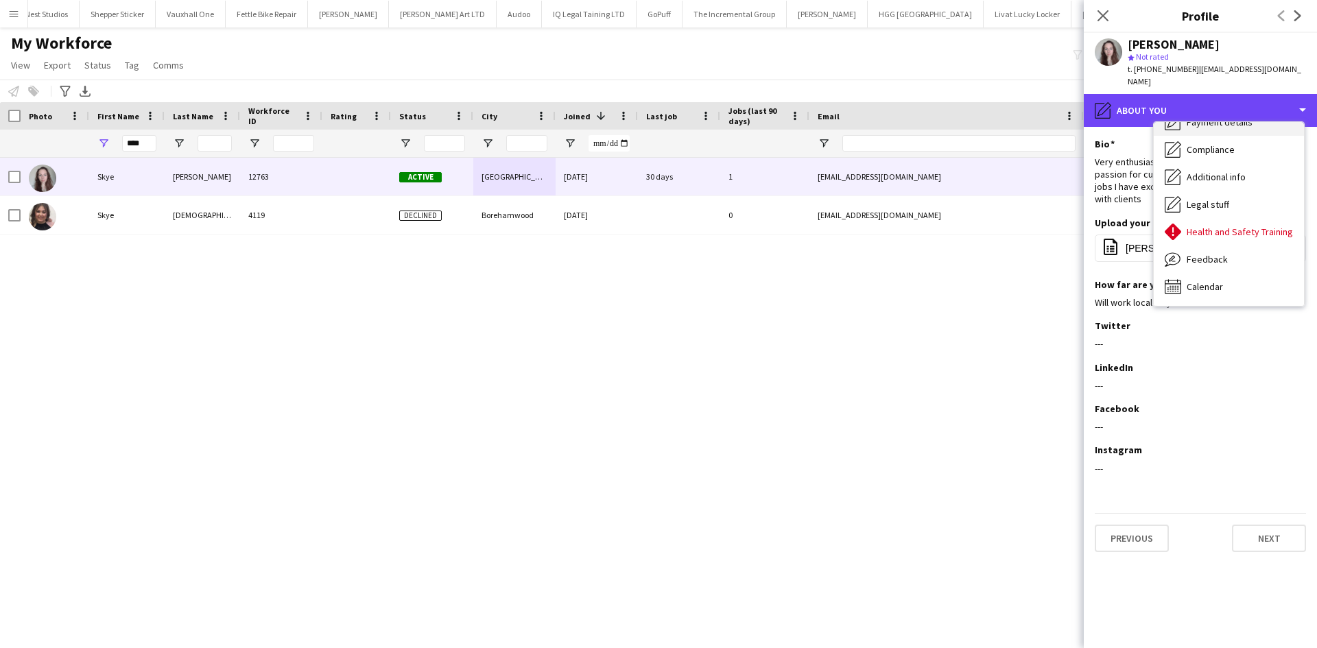
scroll to position [183, 0]
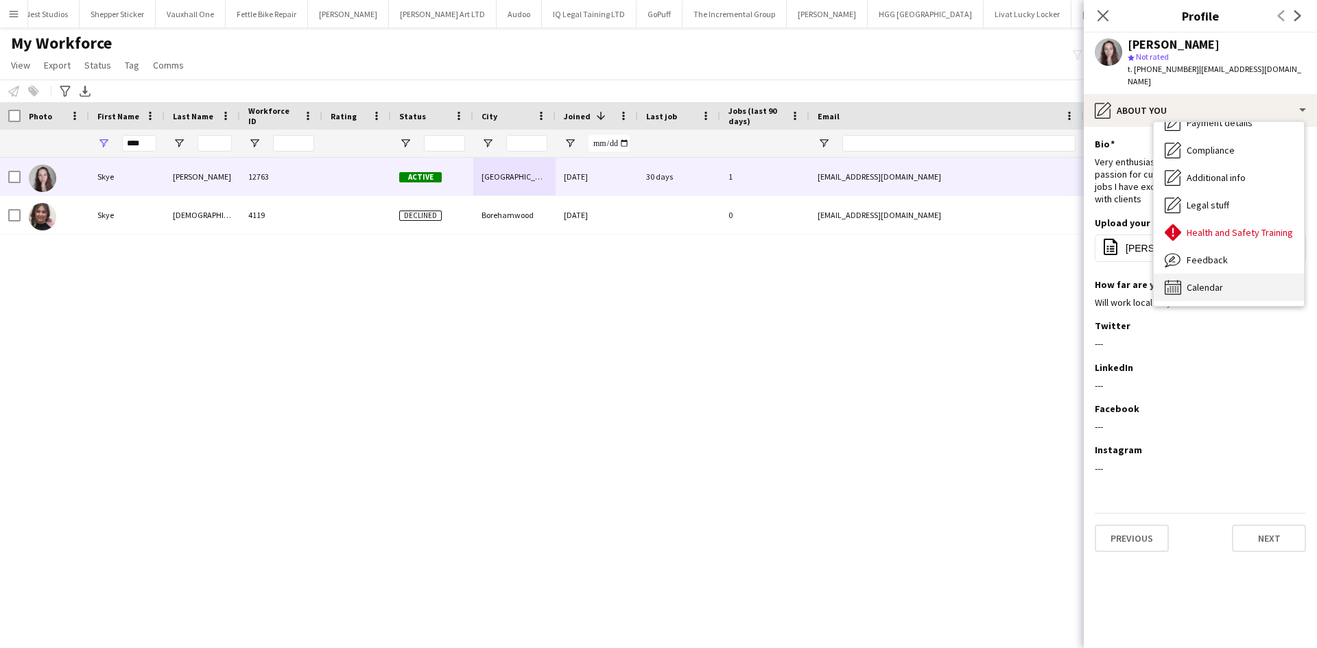
click at [1195, 281] on span "Calendar" at bounding box center [1205, 287] width 36 height 12
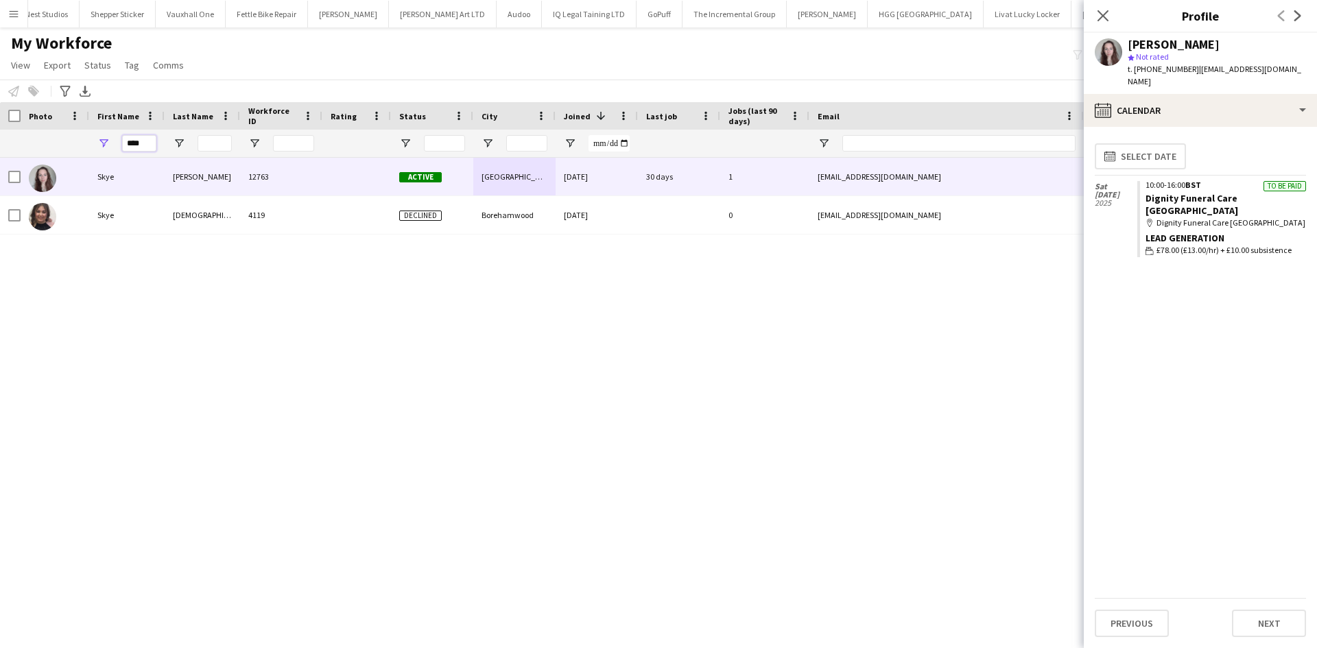
drag, startPoint x: 149, startPoint y: 143, endPoint x: 73, endPoint y: 145, distance: 76.2
click at [73, 145] on div "****" at bounding box center [743, 143] width 1487 height 27
click at [528, 141] on input "City Filter Input" at bounding box center [526, 143] width 41 height 16
click at [519, 143] on input "City Filter Input" at bounding box center [526, 143] width 41 height 16
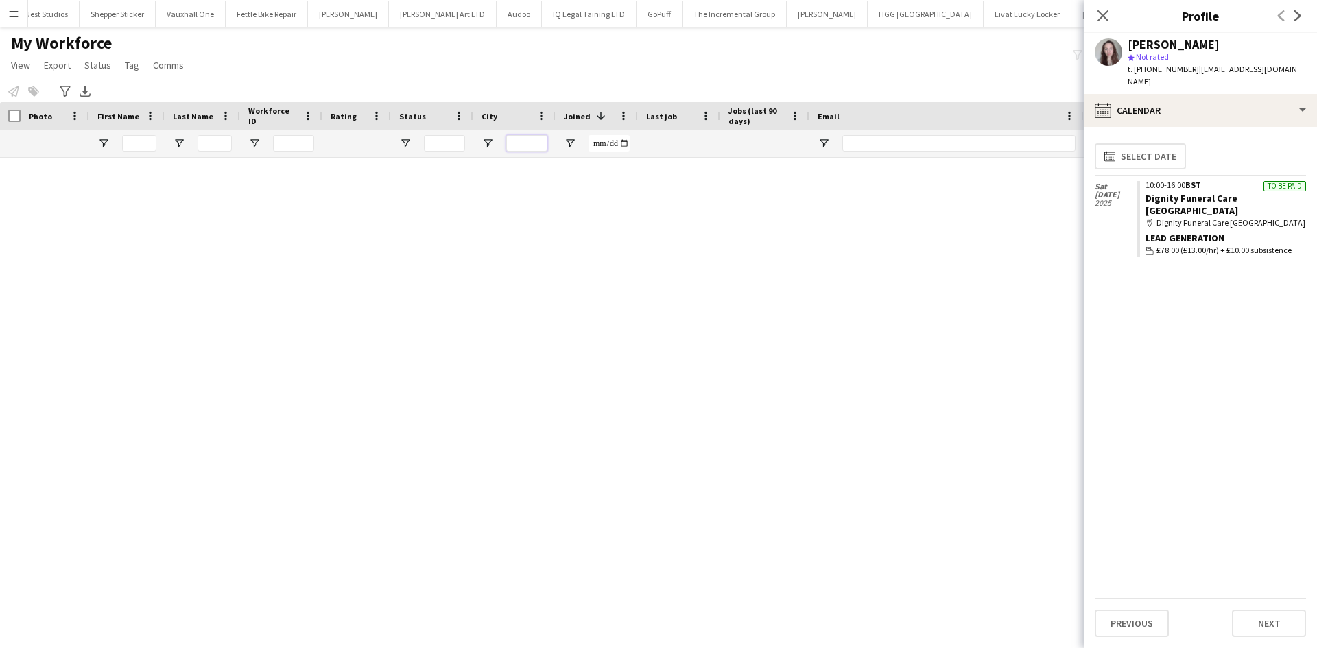
click at [519, 143] on input "City Filter Input" at bounding box center [526, 143] width 41 height 16
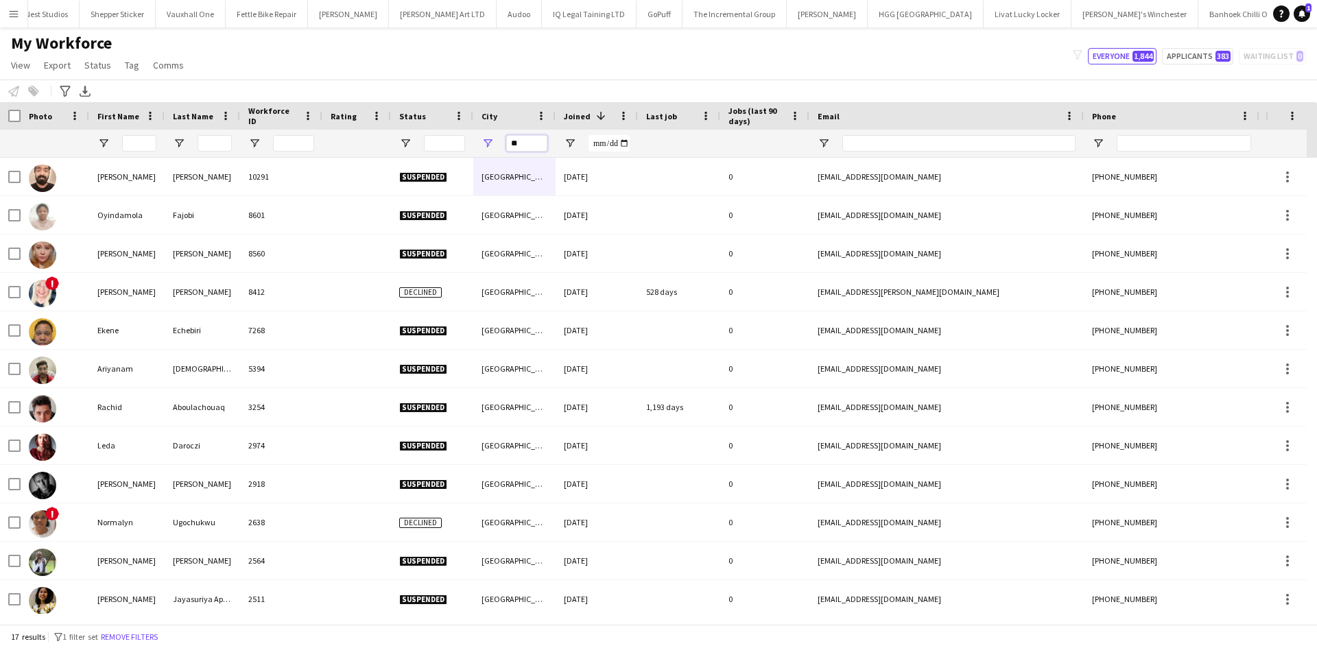
type input "*"
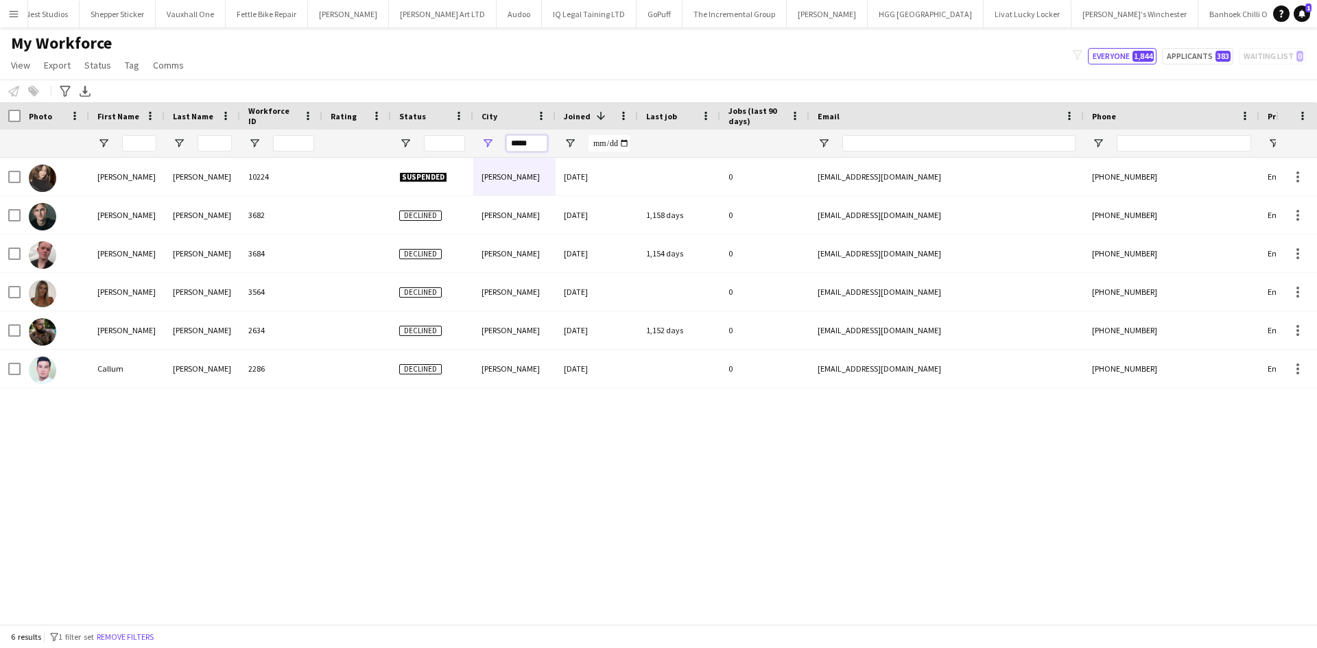
drag, startPoint x: 533, startPoint y: 143, endPoint x: 394, endPoint y: 169, distance: 141.8
click at [394, 169] on div "Workforce Details Photo First Name" at bounding box center [658, 363] width 1317 height 522
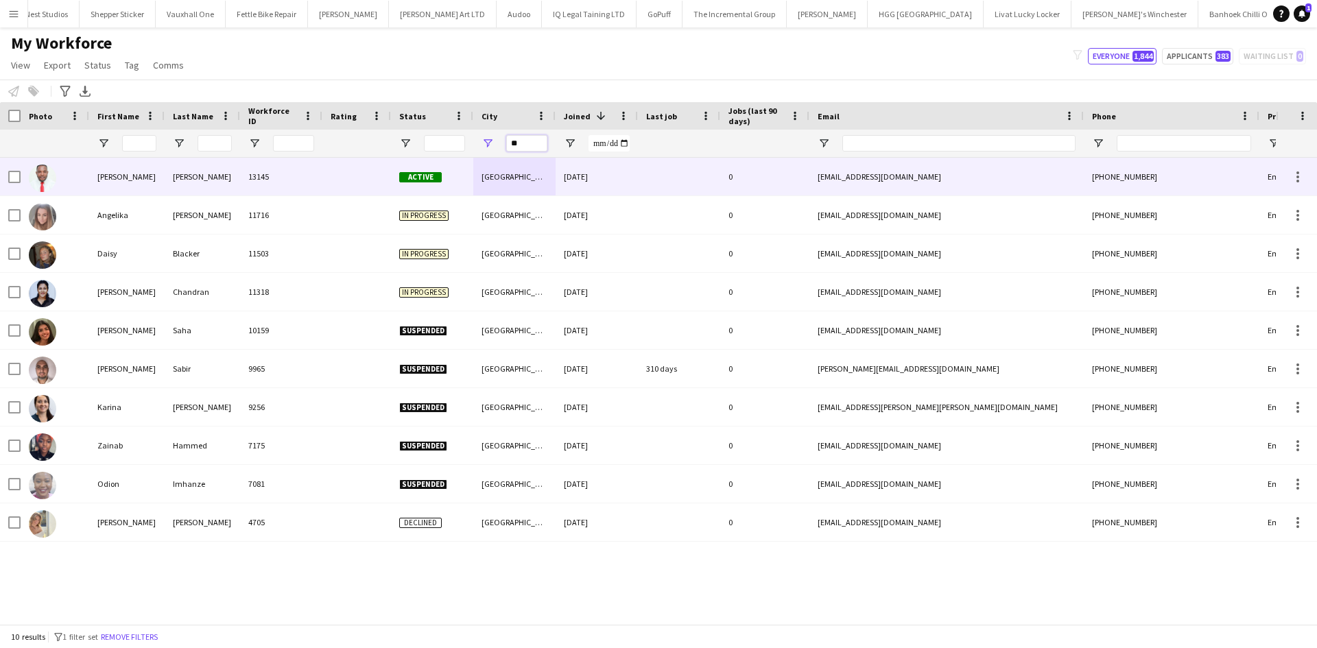
type input "*"
type input "*******"
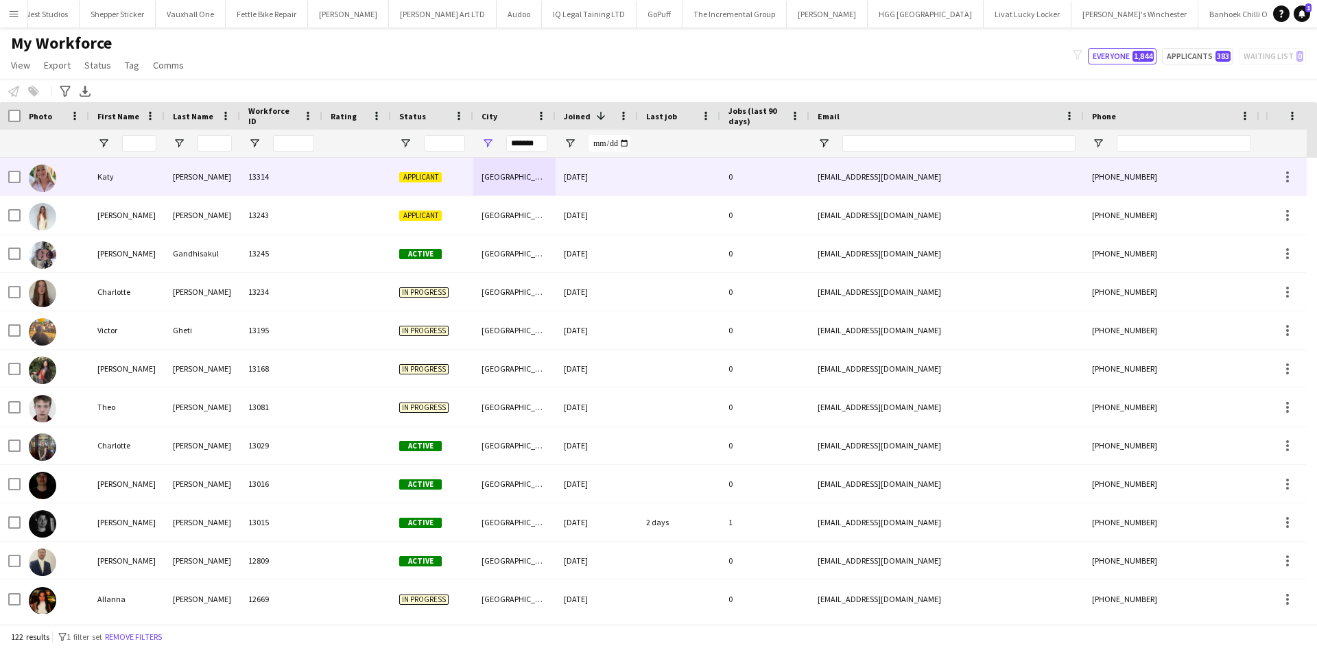
click at [573, 180] on div "14-09-2025" at bounding box center [597, 177] width 82 height 38
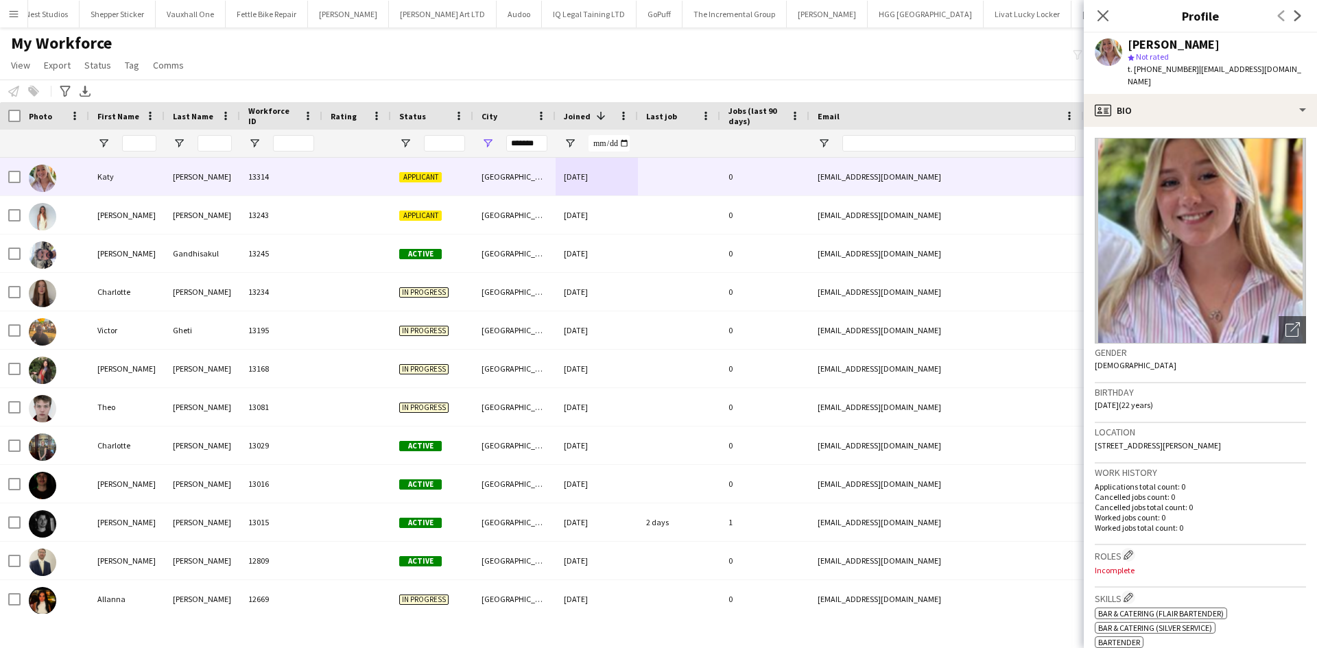
drag, startPoint x: 1201, startPoint y: 435, endPoint x: 1175, endPoint y: 442, distance: 27.0
click at [1175, 442] on div "Location 17 Byron Place, Bristol, BS8 1JT" at bounding box center [1200, 443] width 211 height 40
copy span "BS8 1JT"
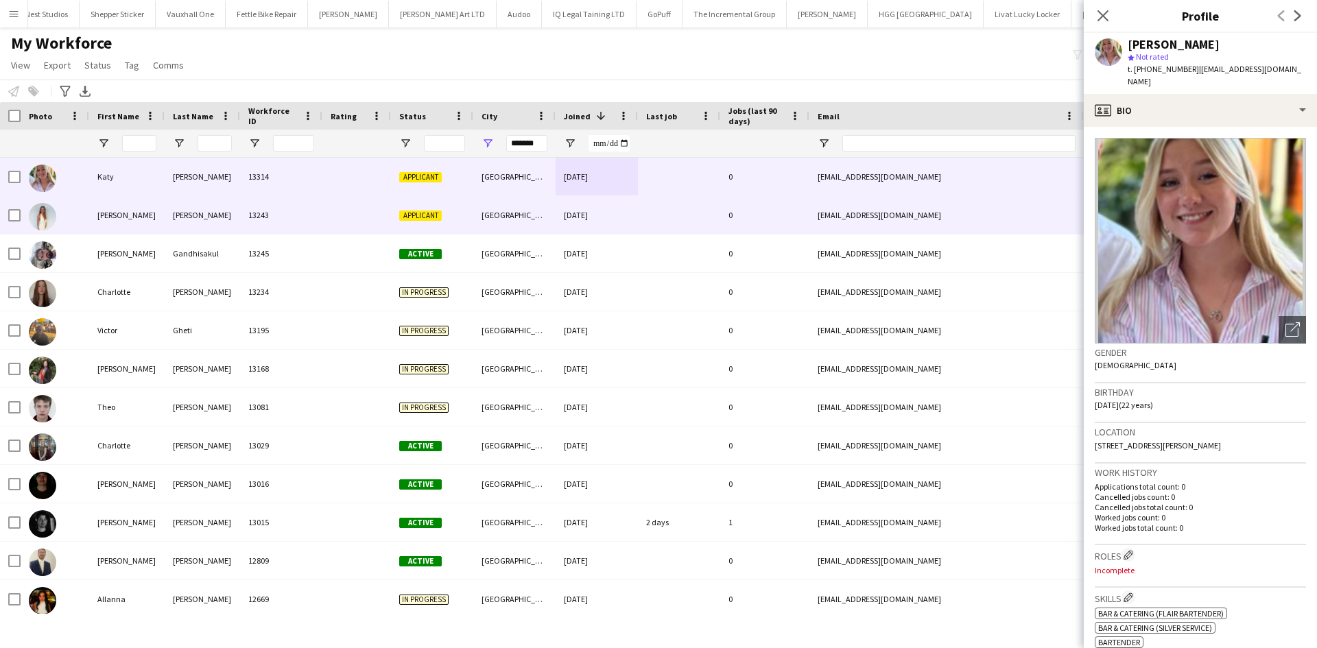
click at [576, 215] on div "07-09-2025" at bounding box center [597, 215] width 82 height 38
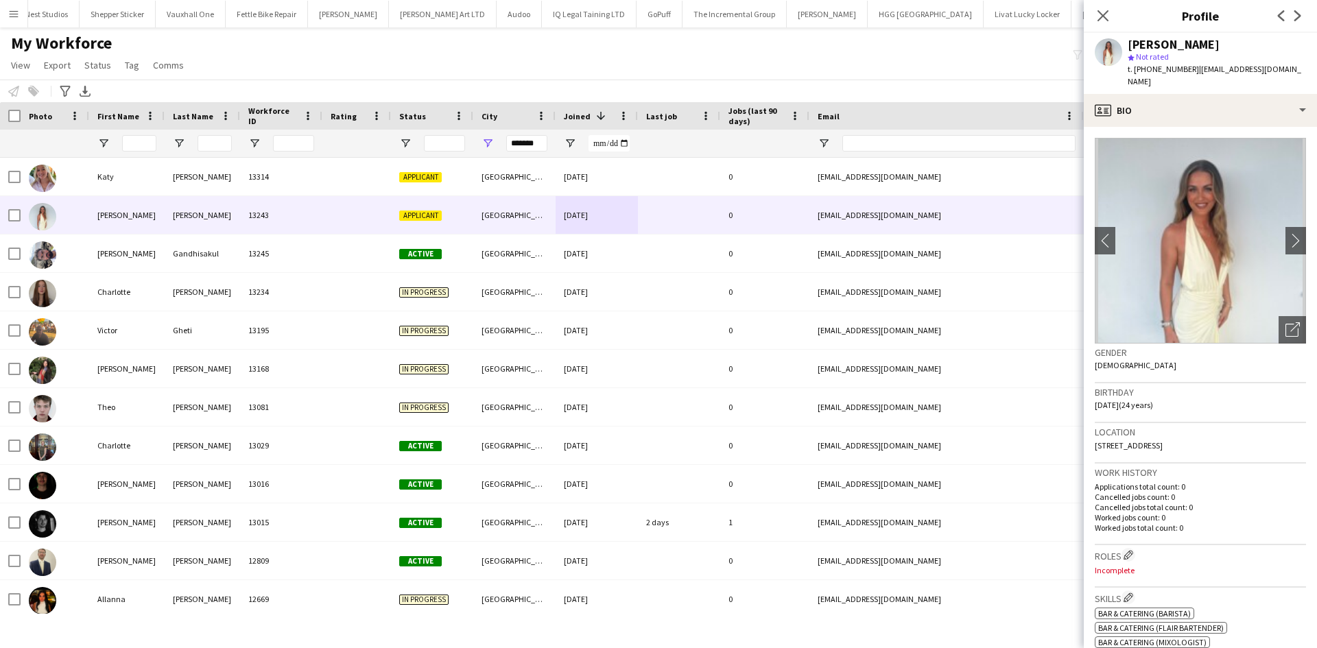
drag, startPoint x: 1238, startPoint y: 435, endPoint x: 1200, endPoint y: 435, distance: 37.7
click at [1200, 435] on div "Location 264A Badminton Road, Bristol, BS16 6NS" at bounding box center [1200, 443] width 211 height 40
copy span "BS16 6NS"
drag, startPoint x: 541, startPoint y: 143, endPoint x: 408, endPoint y: 139, distance: 133.1
click at [408, 139] on div at bounding box center [743, 143] width 1487 height 27
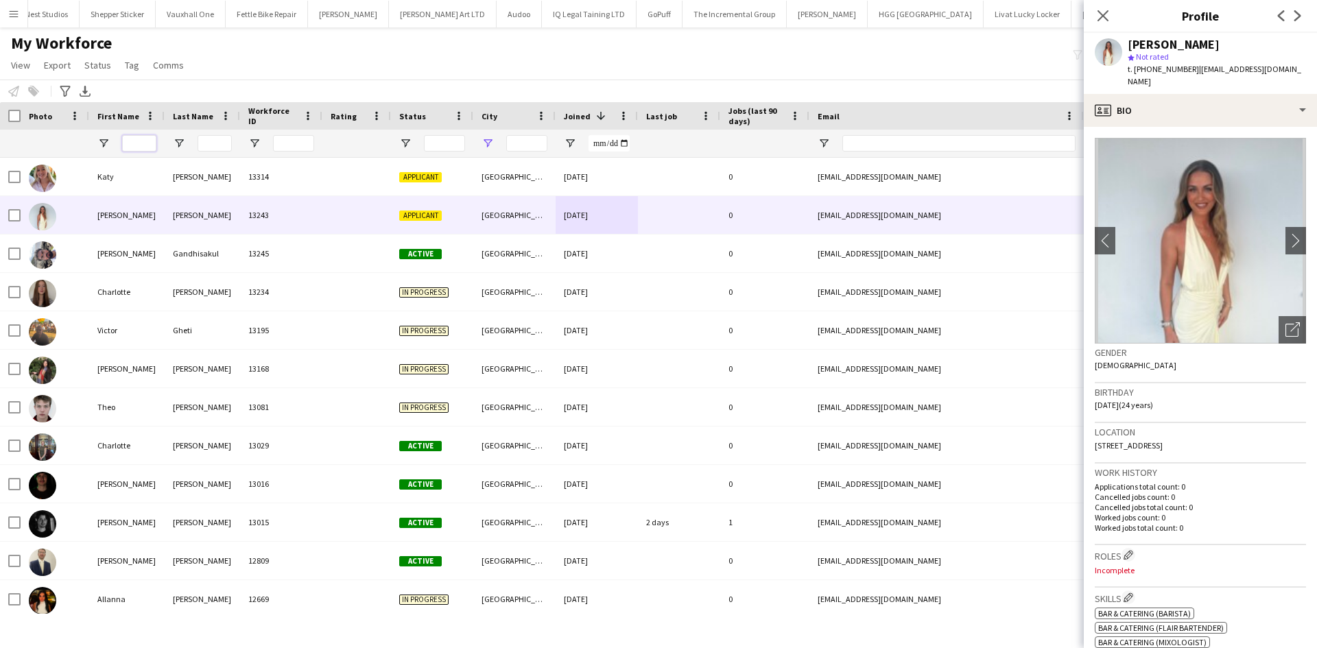
click at [132, 142] on input "First Name Filter Input" at bounding box center [139, 143] width 34 height 16
click at [142, 144] on input "First Name Filter Input" at bounding box center [139, 143] width 34 height 16
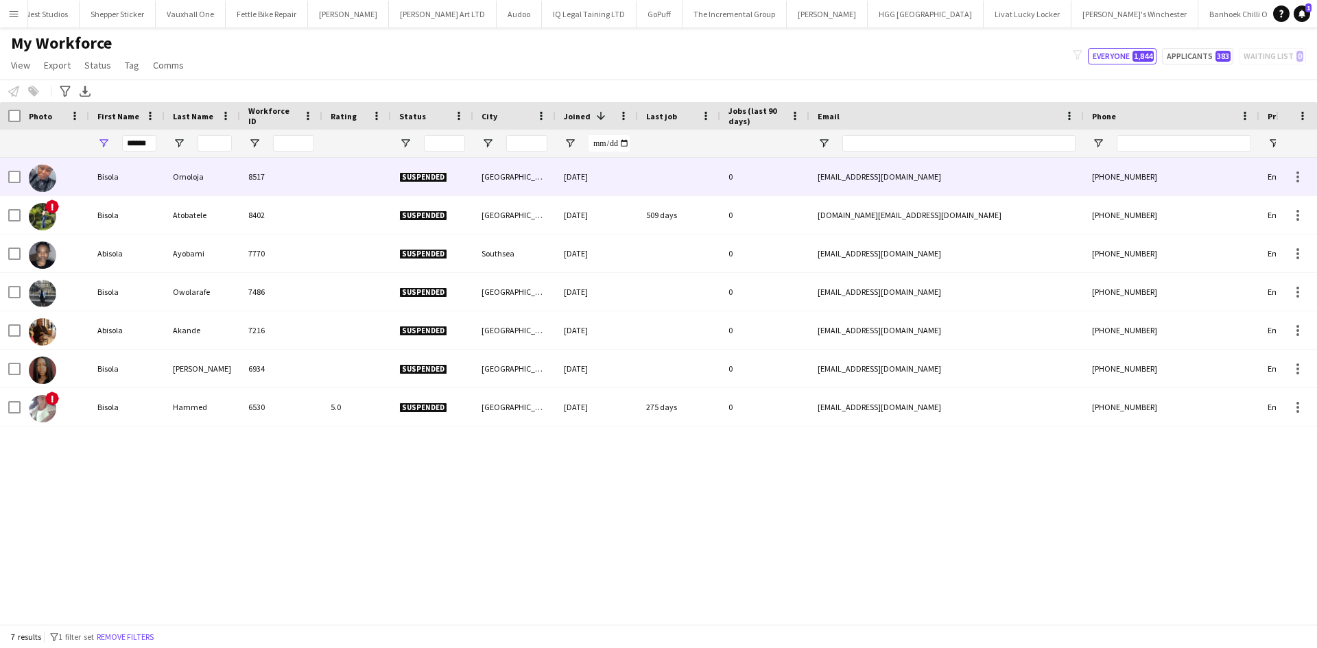
click at [251, 172] on div "8517" at bounding box center [281, 177] width 82 height 38
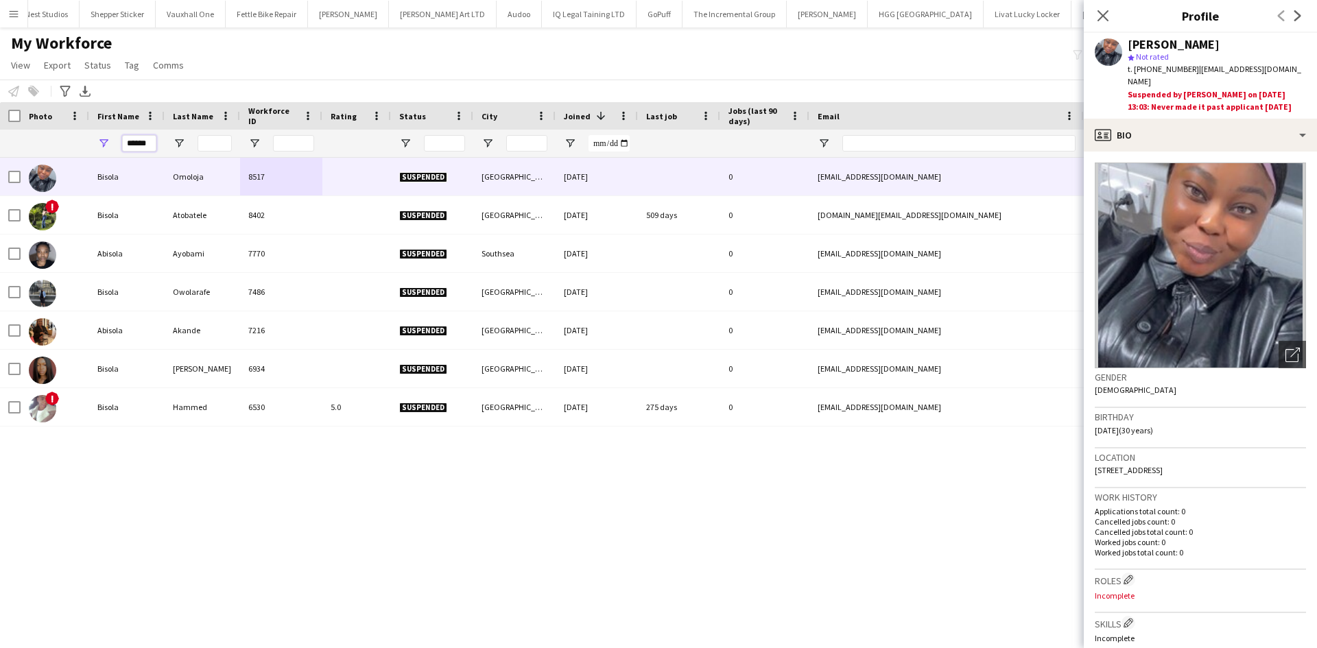
drag, startPoint x: 154, startPoint y: 146, endPoint x: 87, endPoint y: 147, distance: 66.5
click at [87, 147] on div "******" at bounding box center [743, 143] width 1487 height 27
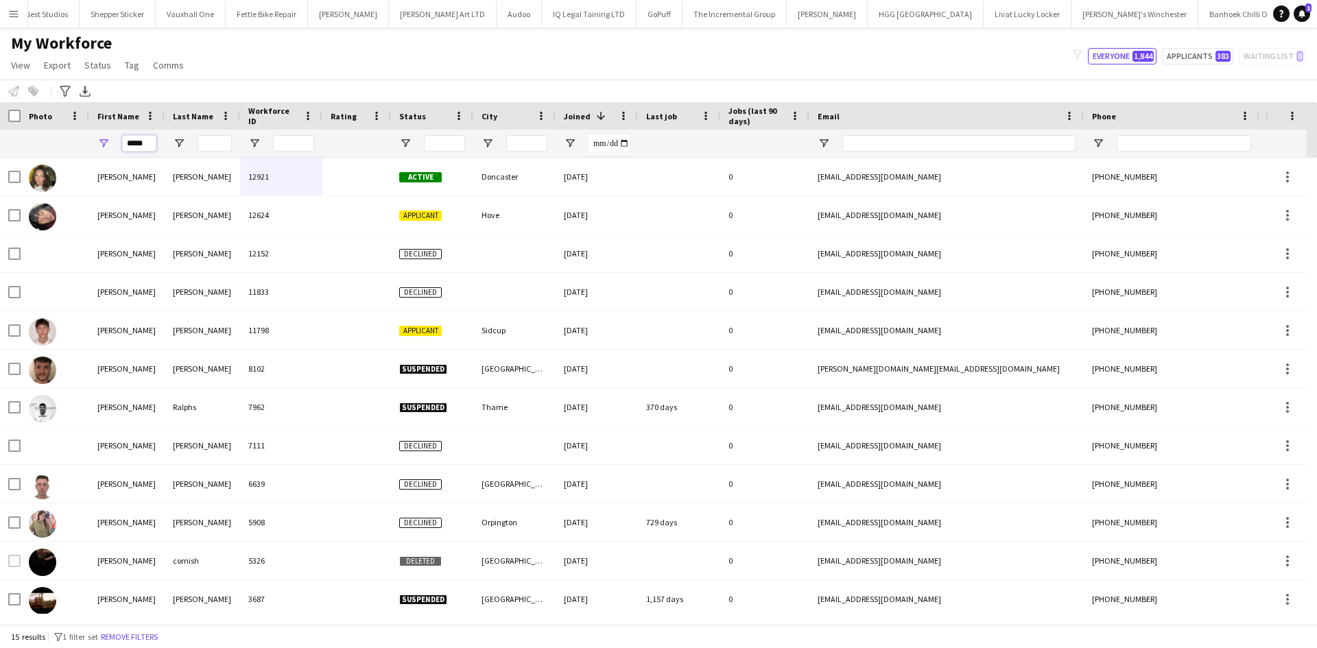
type input "*****"
click at [213, 141] on input "Last Name Filter Input" at bounding box center [215, 143] width 34 height 16
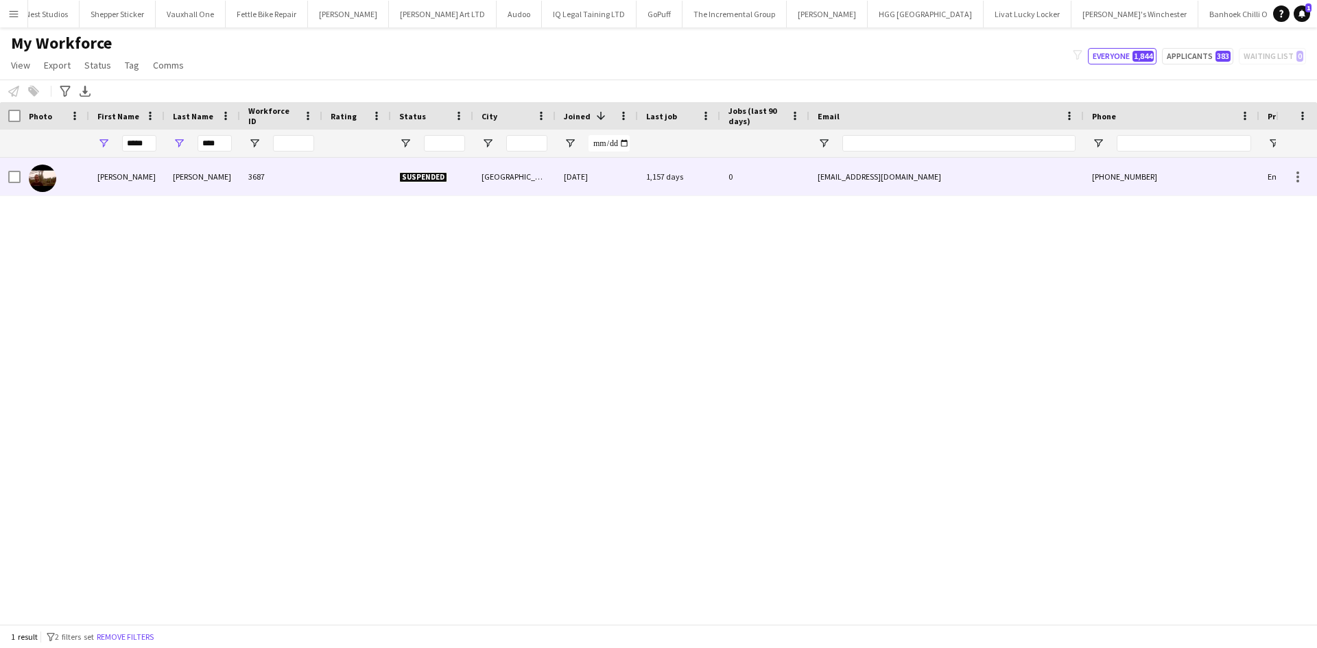
click at [178, 183] on div "Evans" at bounding box center [202, 177] width 75 height 38
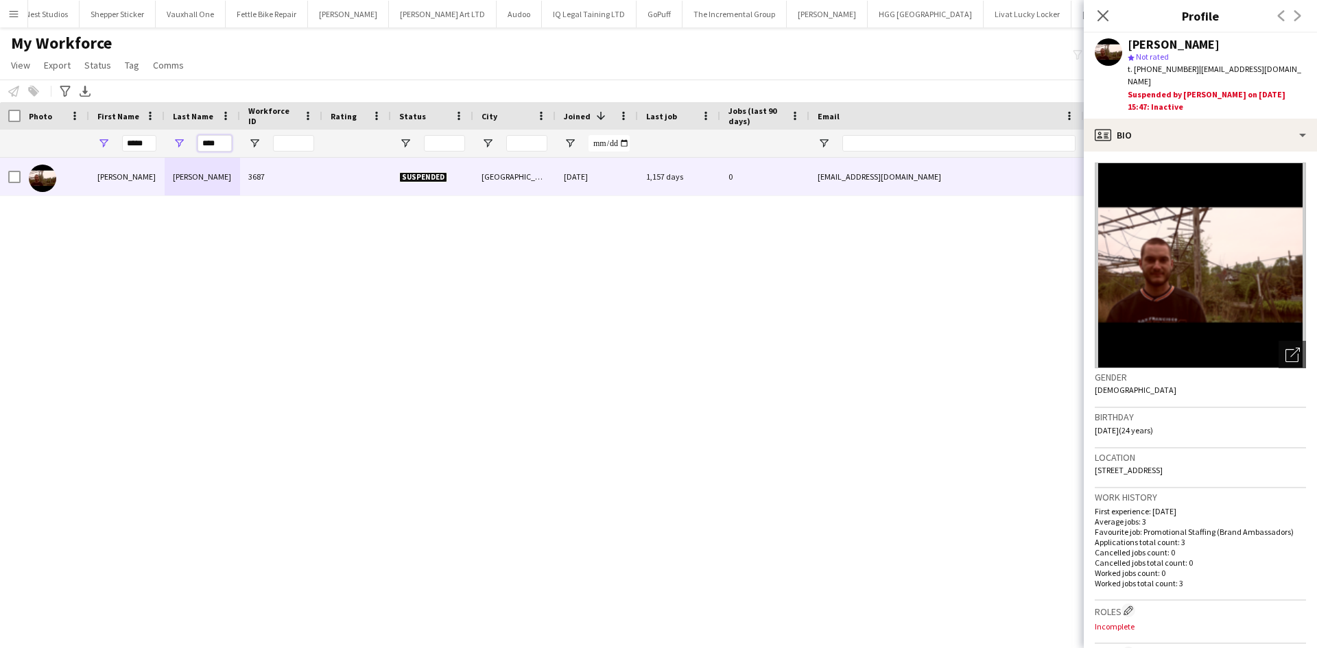
drag, startPoint x: 224, startPoint y: 146, endPoint x: 173, endPoint y: 143, distance: 51.5
click at [173, 143] on div "****" at bounding box center [202, 143] width 75 height 27
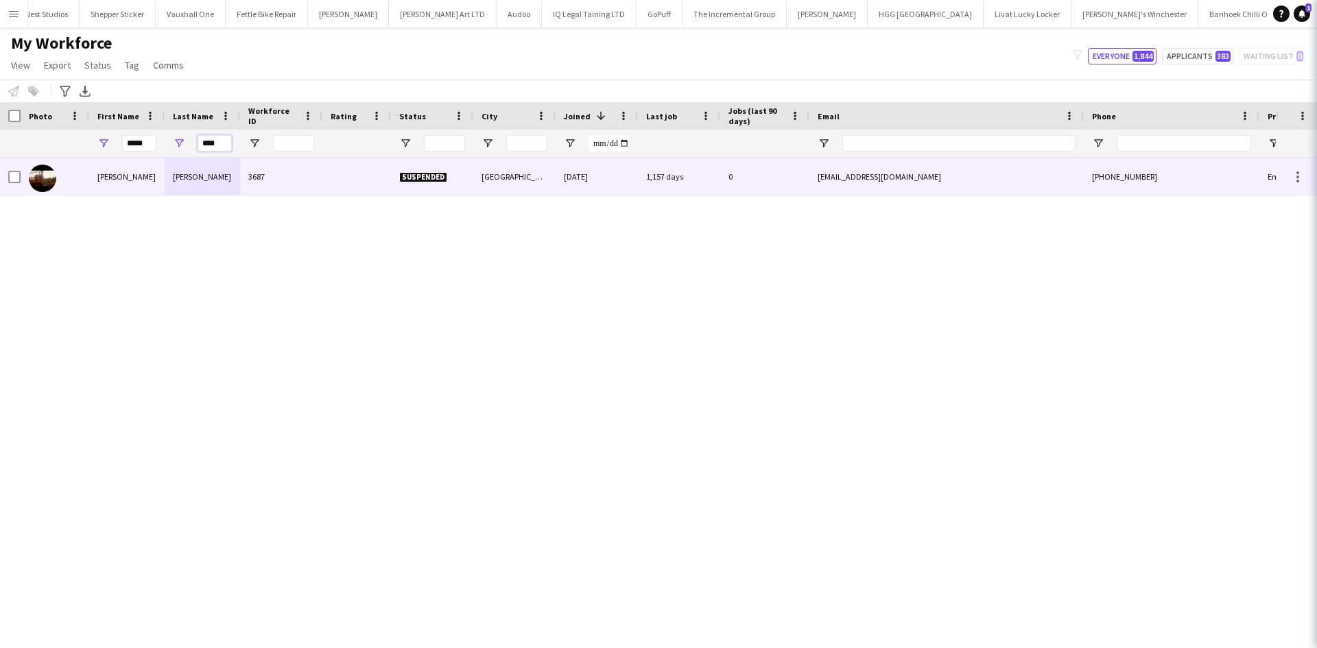
type input "****"
click at [147, 140] on input "*****" at bounding box center [139, 143] width 34 height 16
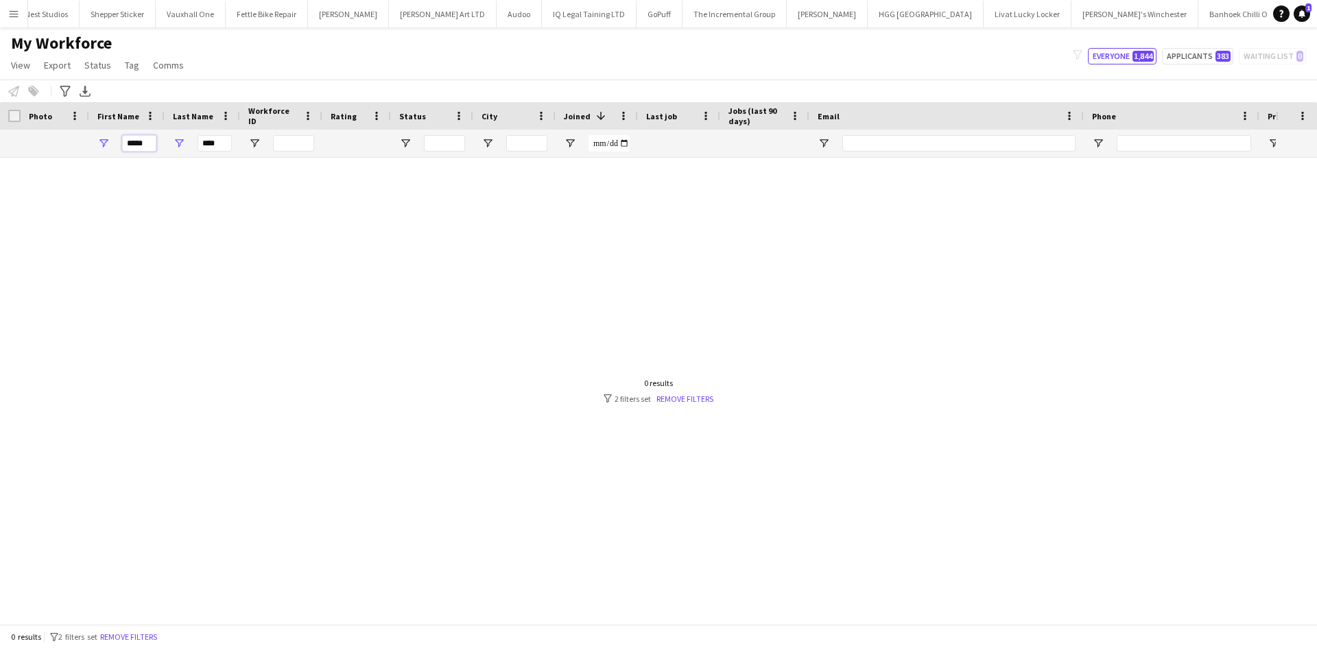
drag, startPoint x: 145, startPoint y: 141, endPoint x: 78, endPoint y: 146, distance: 67.4
click at [78, 146] on div "***** ****" at bounding box center [743, 143] width 1487 height 27
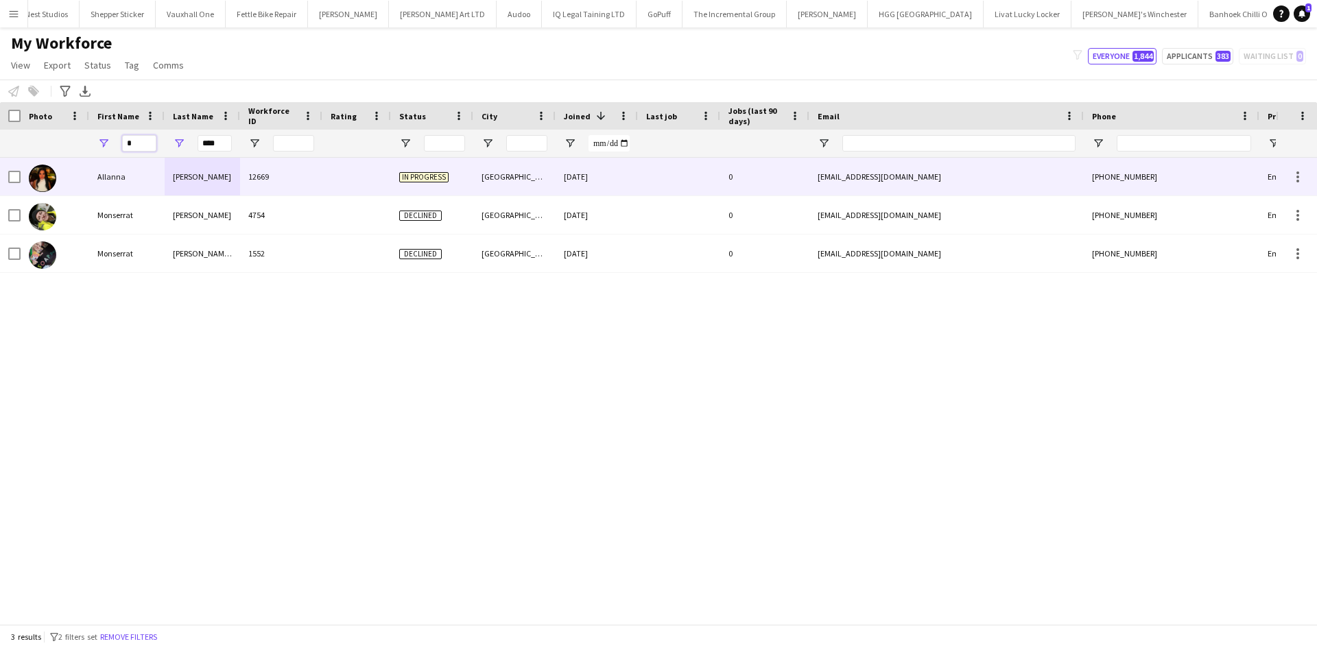
type input "*"
click at [289, 177] on div "12669" at bounding box center [281, 177] width 82 height 38
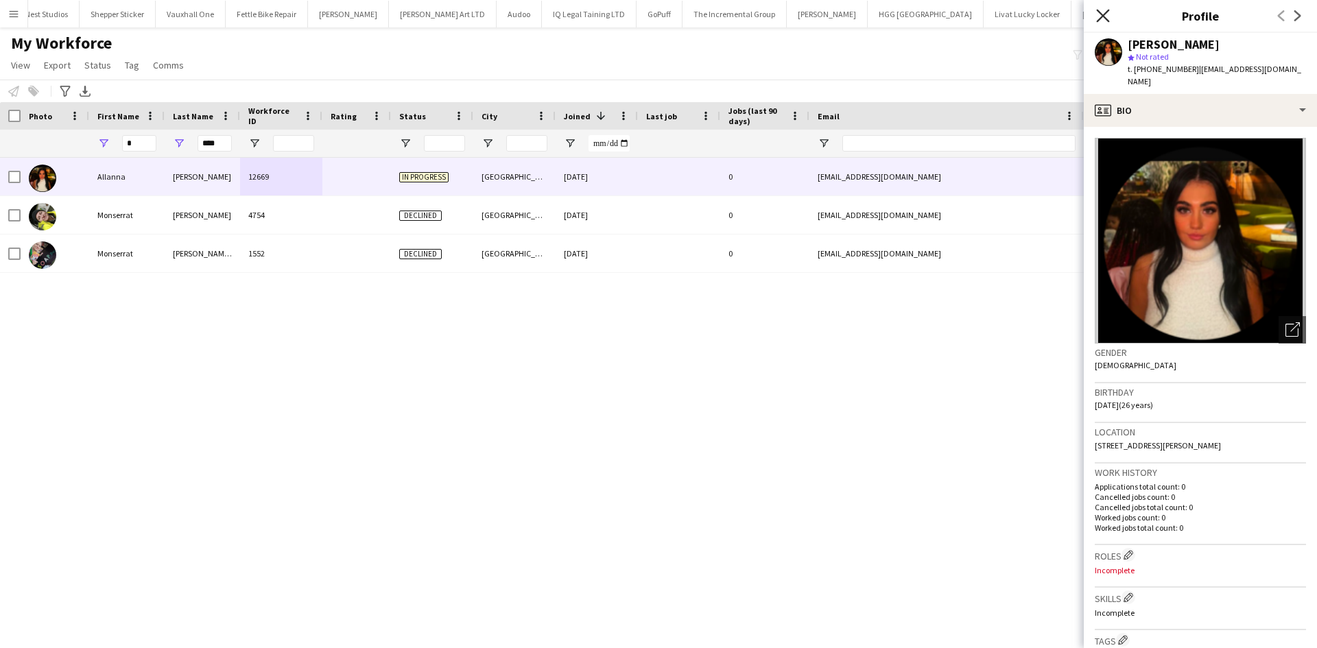
click at [1102, 10] on icon "Close pop-in" at bounding box center [1102, 15] width 13 height 13
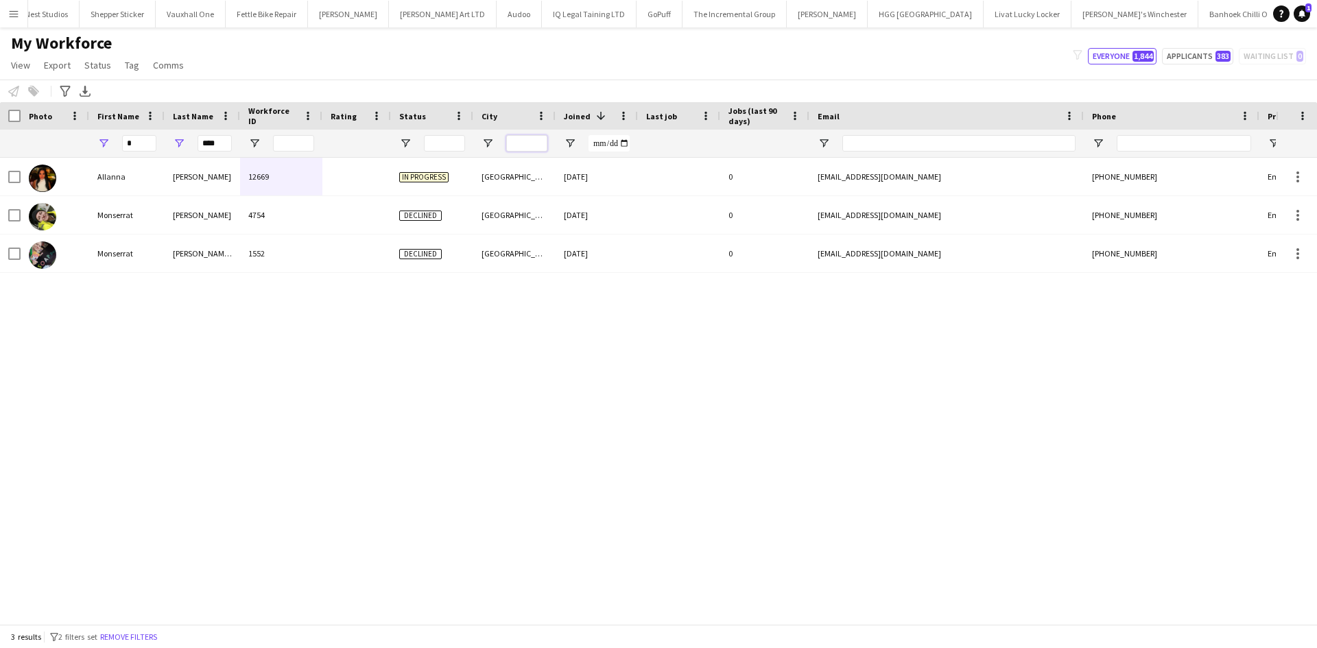
click at [525, 147] on input "City Filter Input" at bounding box center [526, 143] width 41 height 16
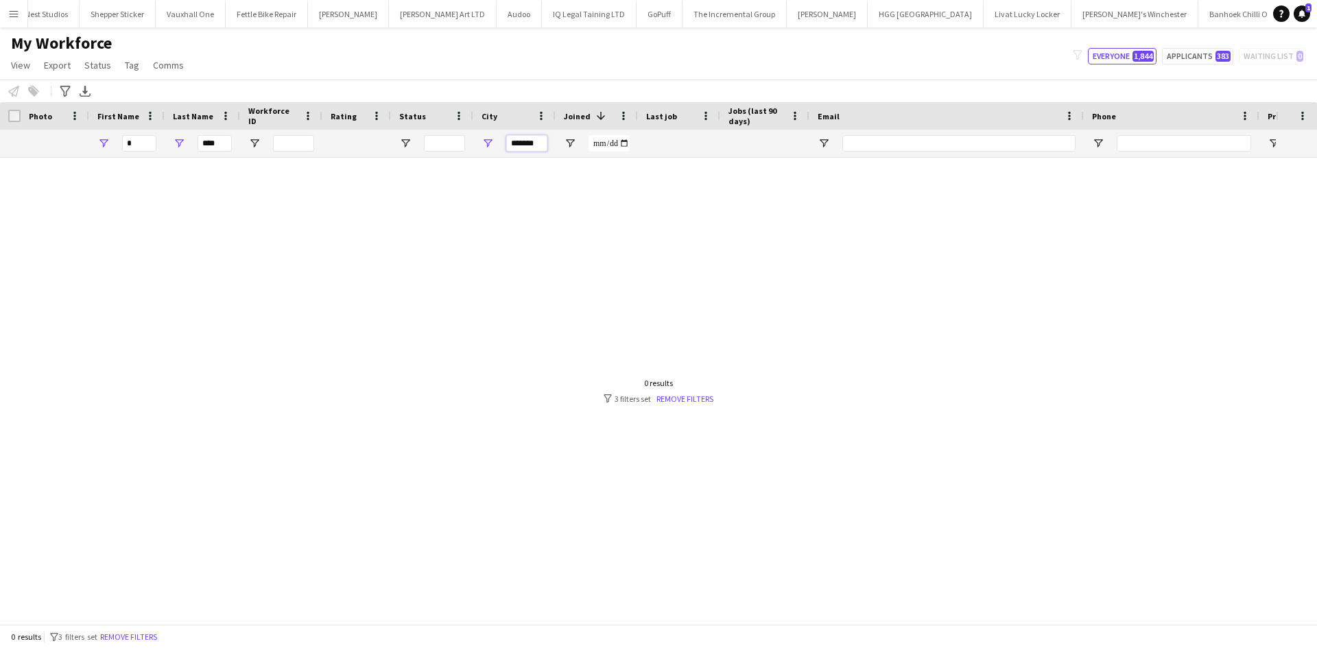
type input "*******"
drag, startPoint x: 228, startPoint y: 146, endPoint x: 11, endPoint y: 123, distance: 217.9
click at [11, 123] on div "Workforce Details Photo First Name 1 *" at bounding box center [743, 130] width 1487 height 56
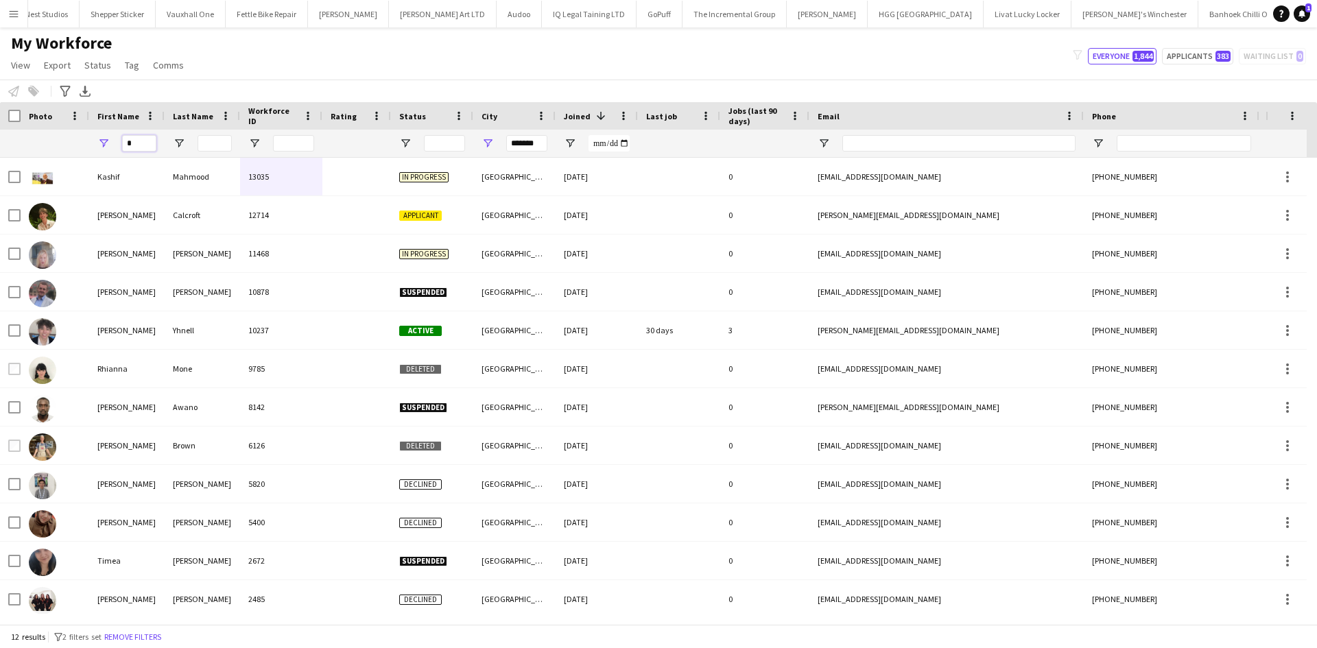
drag, startPoint x: 143, startPoint y: 144, endPoint x: -58, endPoint y: 176, distance: 203.4
click at [0, 176] on html "Menu Boards Boards Boards All jobs Status Workforce Workforce My Workforce Recr…" at bounding box center [658, 324] width 1317 height 648
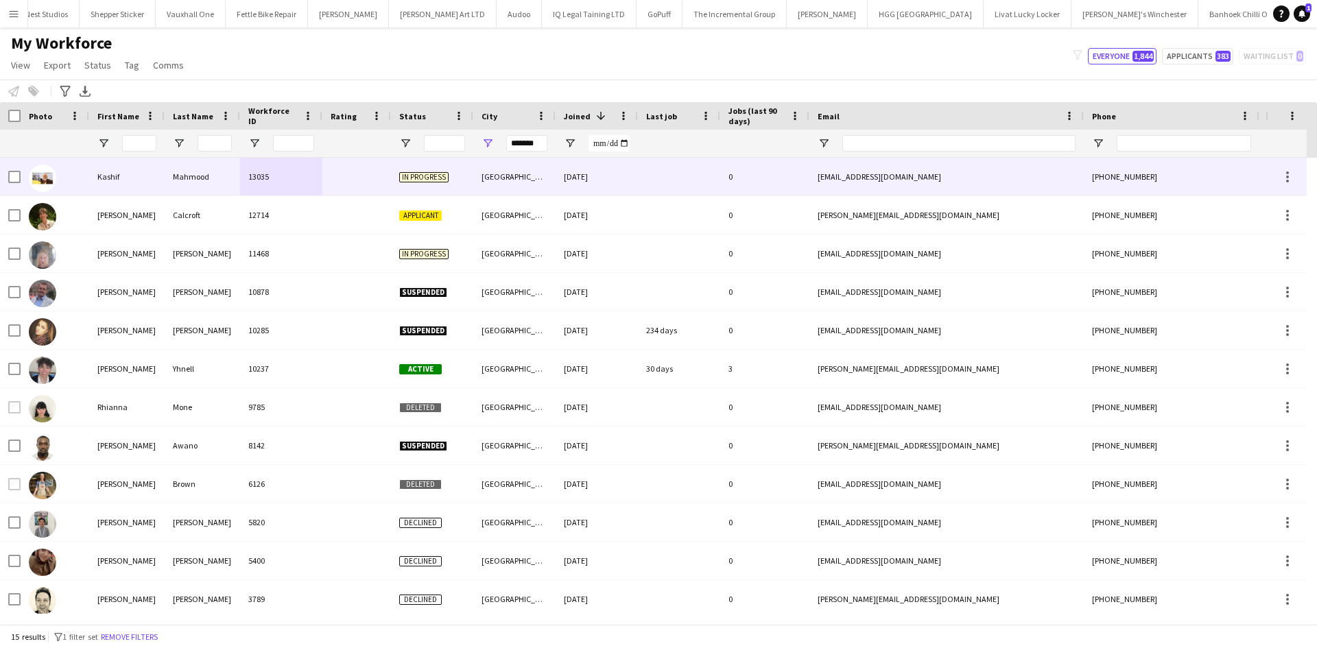
click at [516, 181] on div "Newport" at bounding box center [514, 177] width 82 height 38
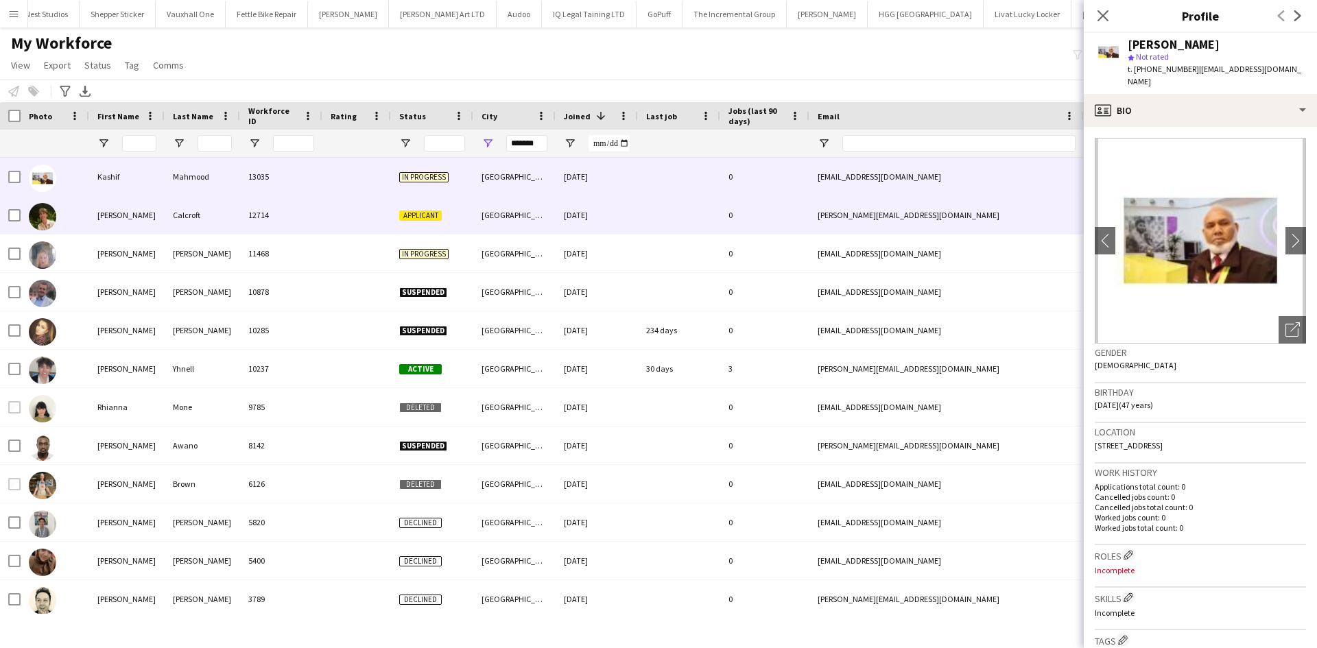
click at [560, 198] on div "01-08-2025" at bounding box center [597, 215] width 82 height 38
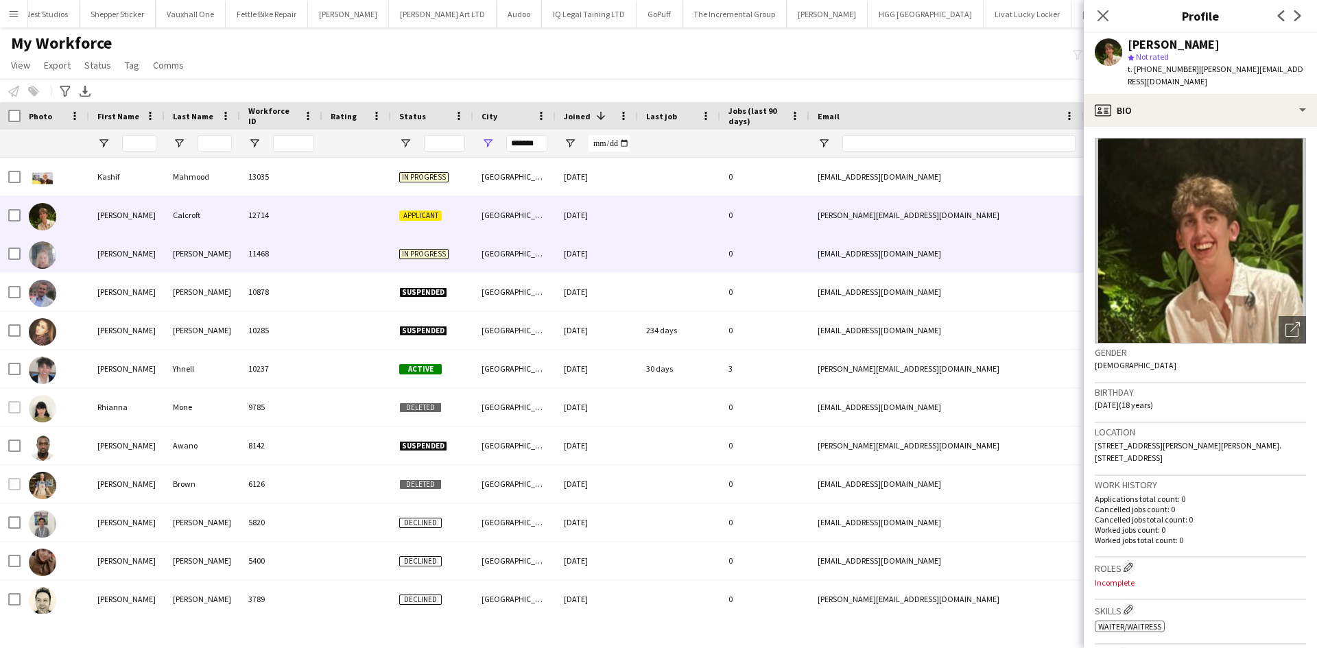
click at [565, 241] on div "16-05-2025" at bounding box center [597, 254] width 82 height 38
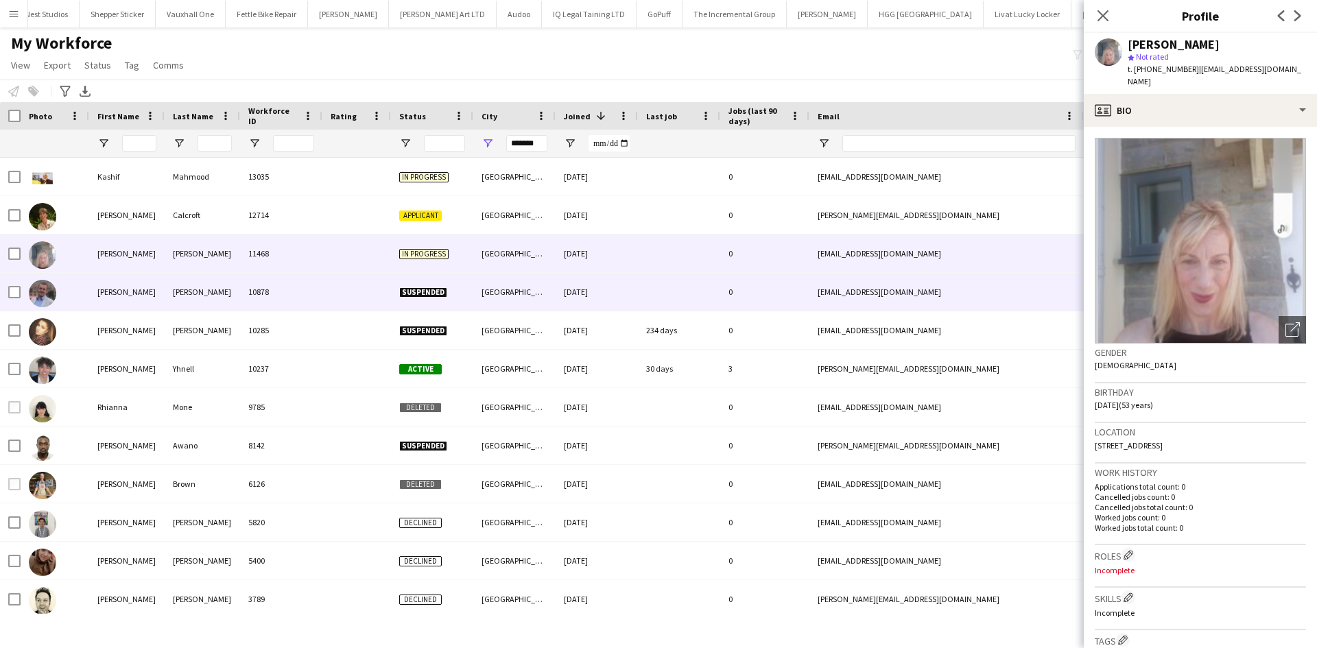
click at [564, 288] on div "17-03-2025" at bounding box center [597, 292] width 82 height 38
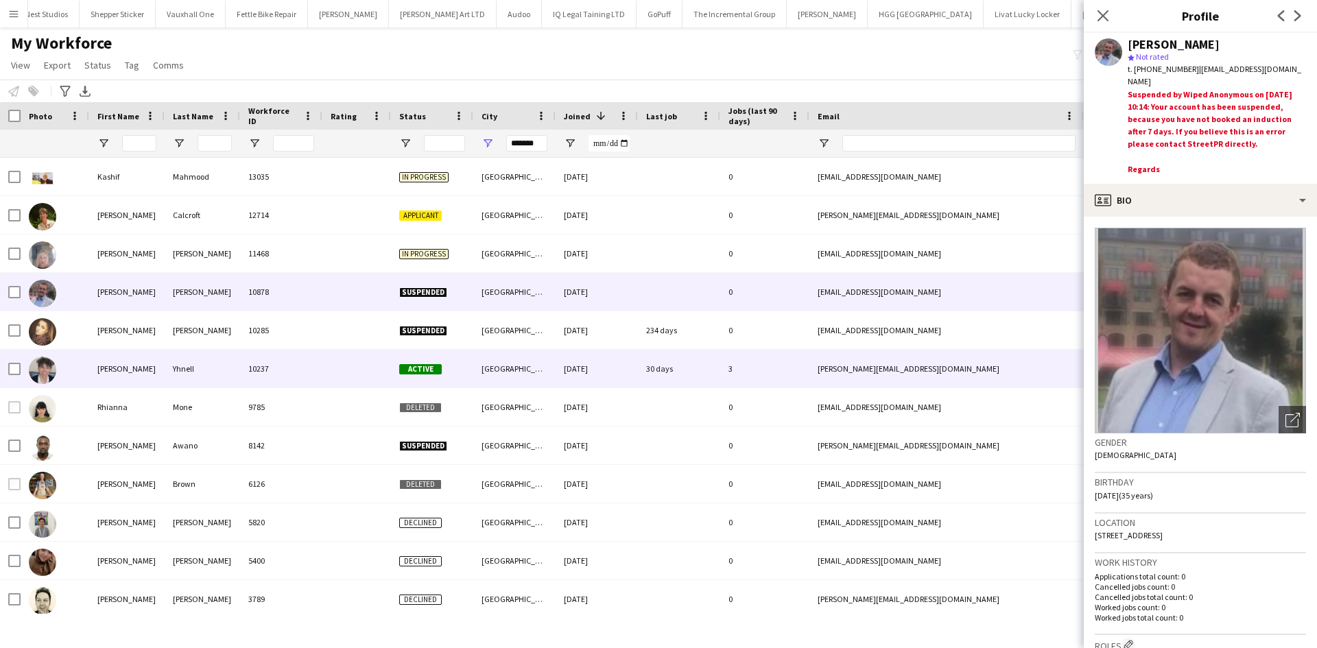
click at [537, 362] on div "Newport" at bounding box center [514, 369] width 82 height 38
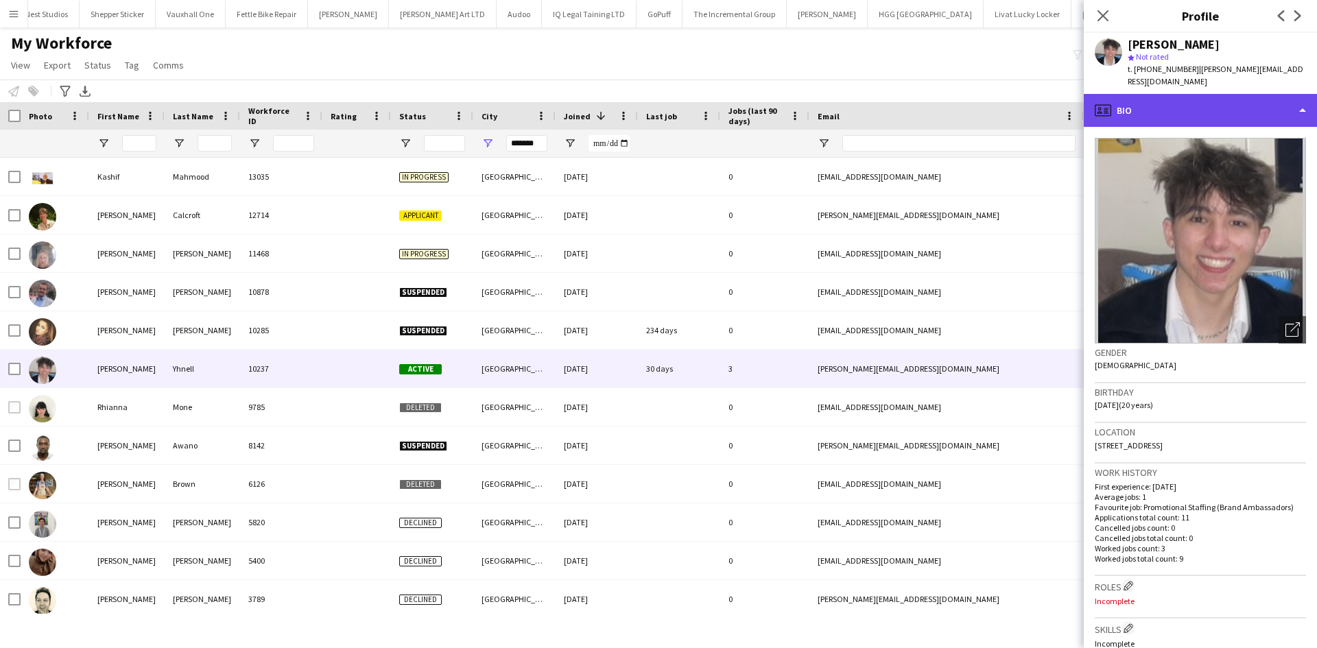
click at [1224, 97] on div "profile Bio" at bounding box center [1200, 110] width 233 height 33
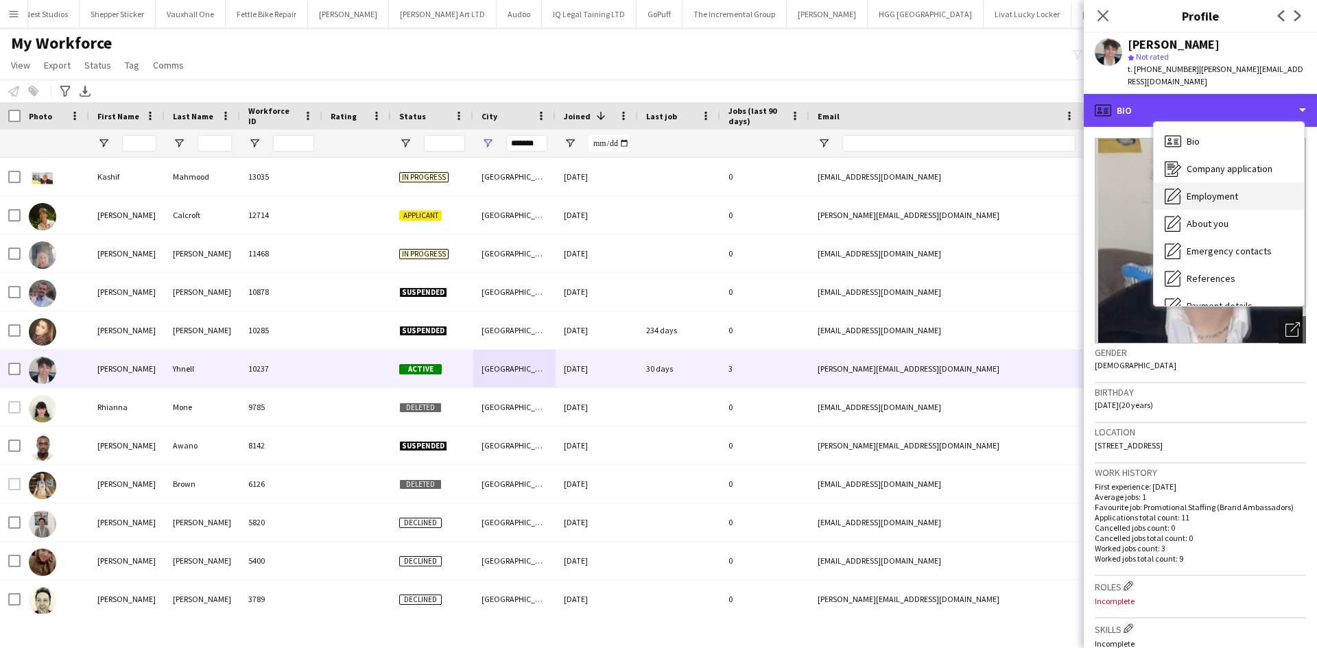
scroll to position [184, 0]
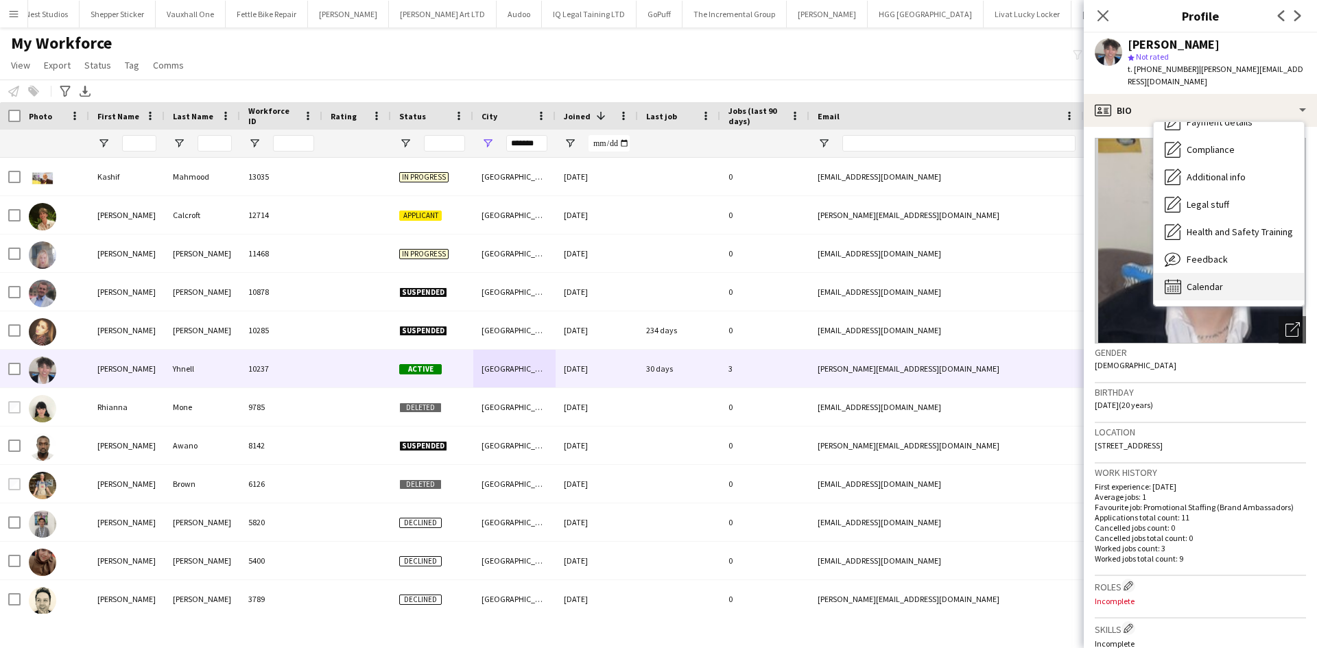
click at [1215, 281] on span "Calendar" at bounding box center [1205, 287] width 36 height 12
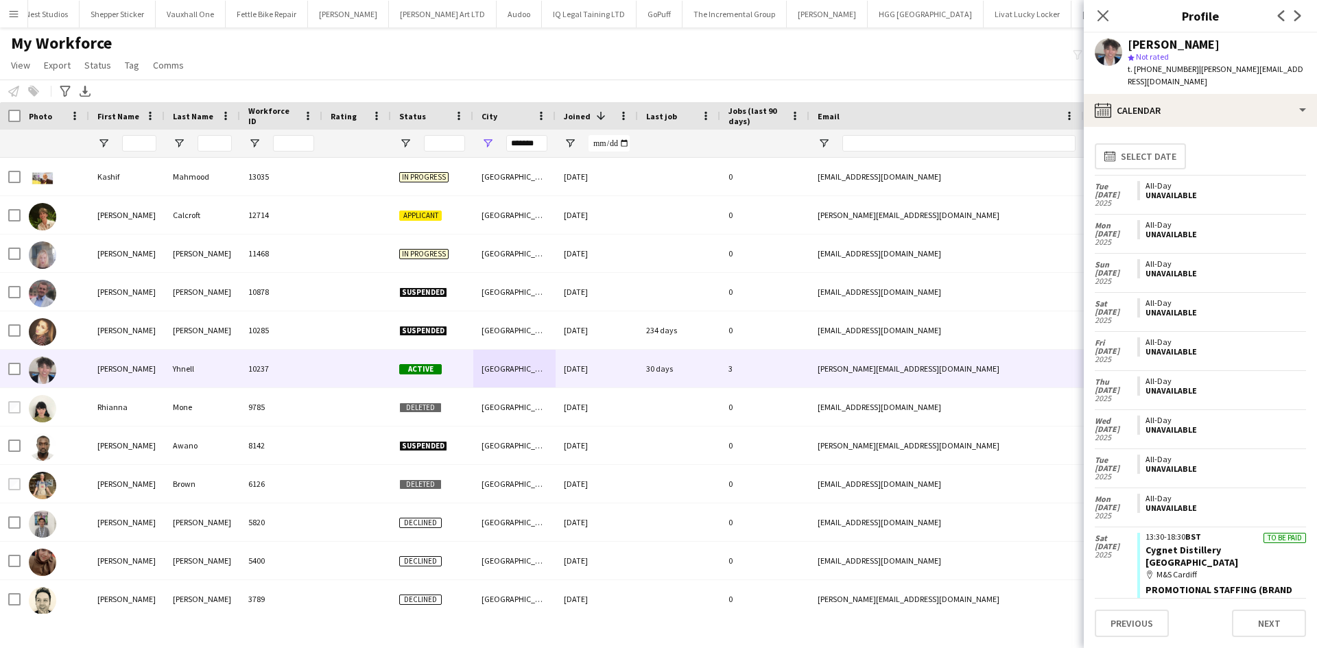
click at [1215, 277] on div "All-Day Unavailable" at bounding box center [1221, 273] width 169 height 38
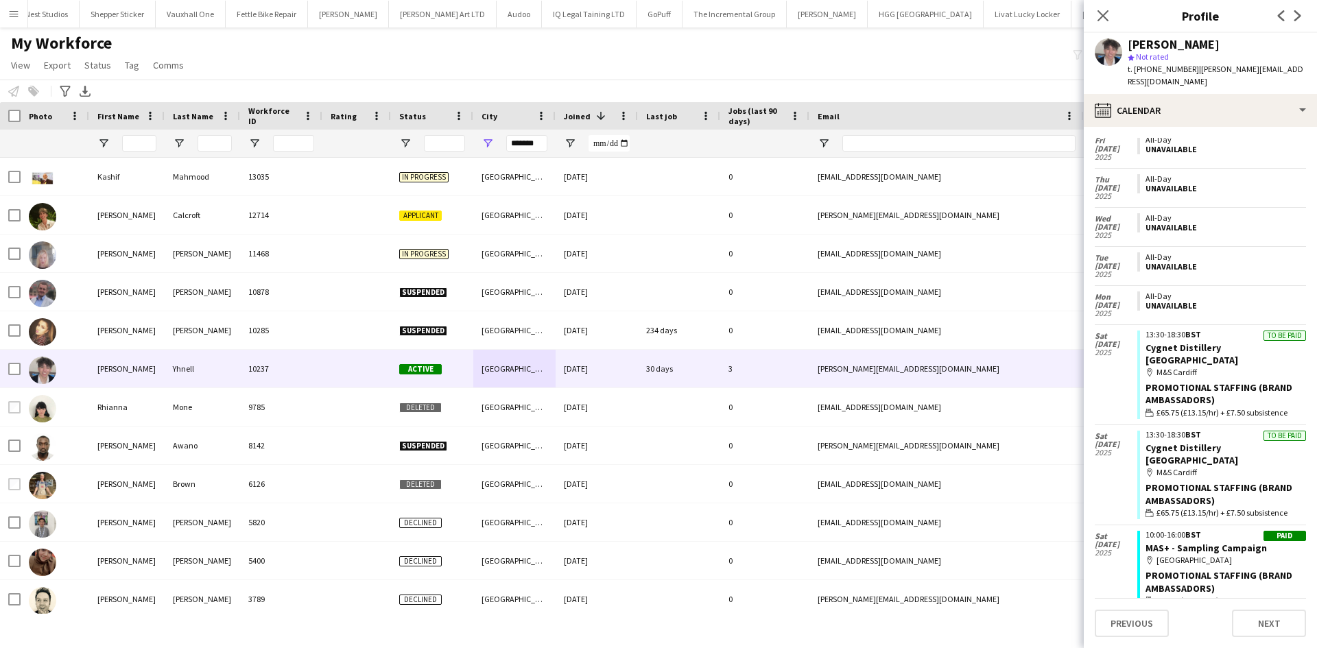
scroll to position [0, 0]
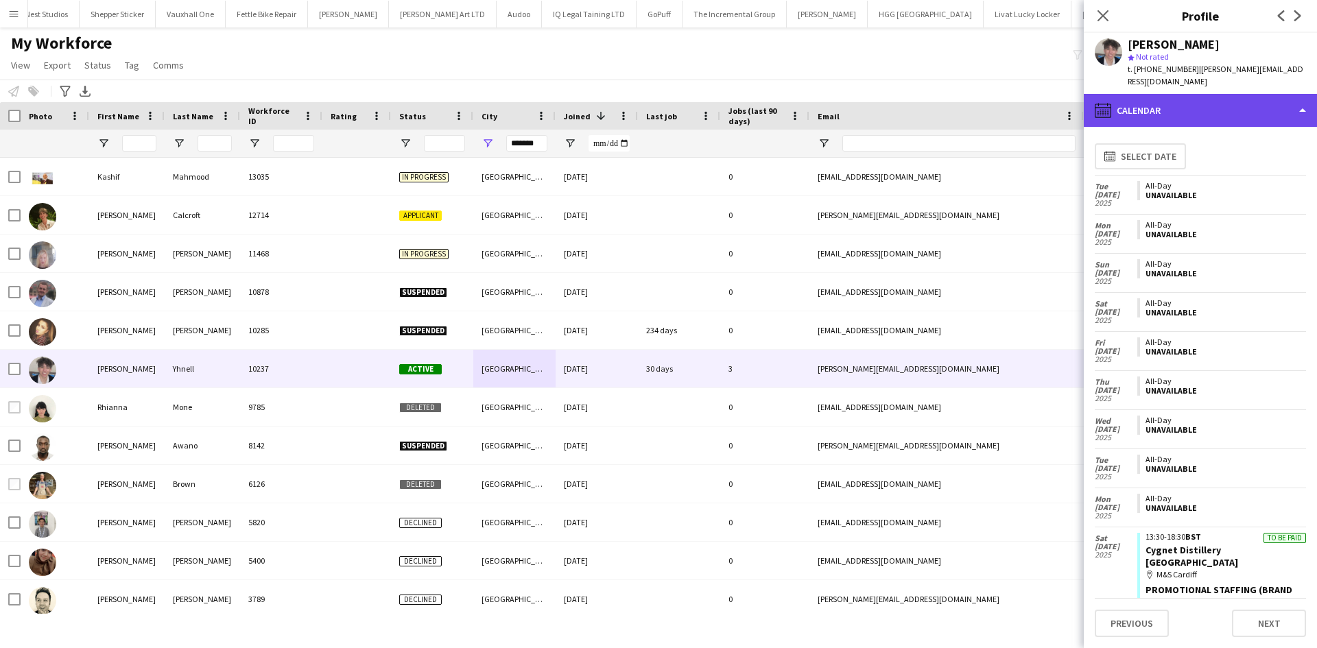
click at [1175, 95] on div "calendar-full Calendar" at bounding box center [1200, 110] width 233 height 33
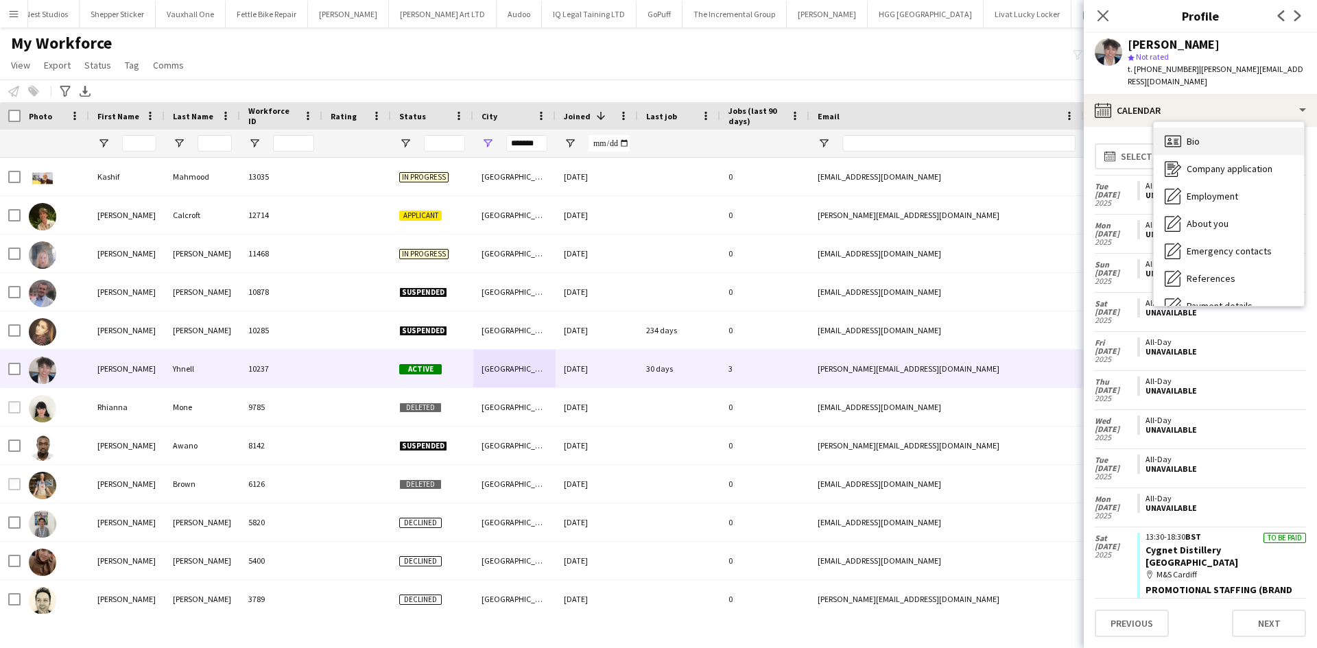
click at [1210, 130] on div "Bio Bio" at bounding box center [1229, 141] width 150 height 27
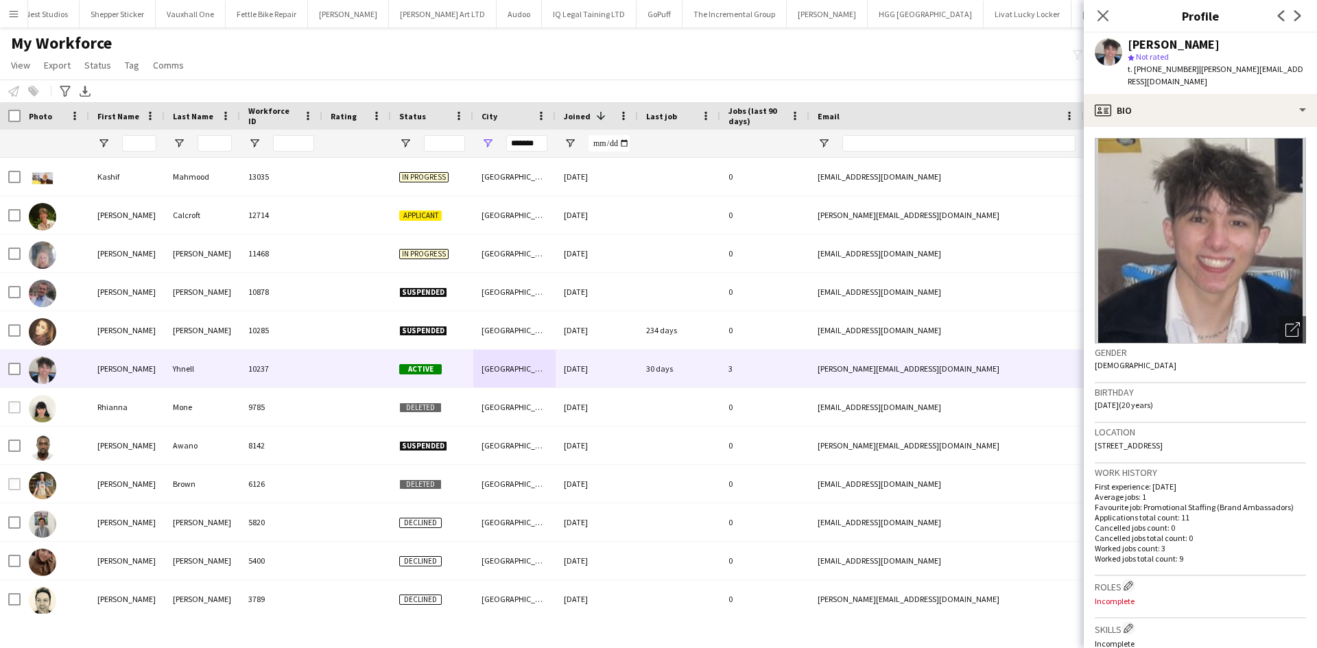
drag, startPoint x: 1241, startPoint y: 431, endPoint x: 1216, endPoint y: 433, distance: 24.8
click at [1216, 433] on div "Location 40 Humber Road, Bettws, Newport, NP20 7RQ" at bounding box center [1200, 443] width 211 height 40
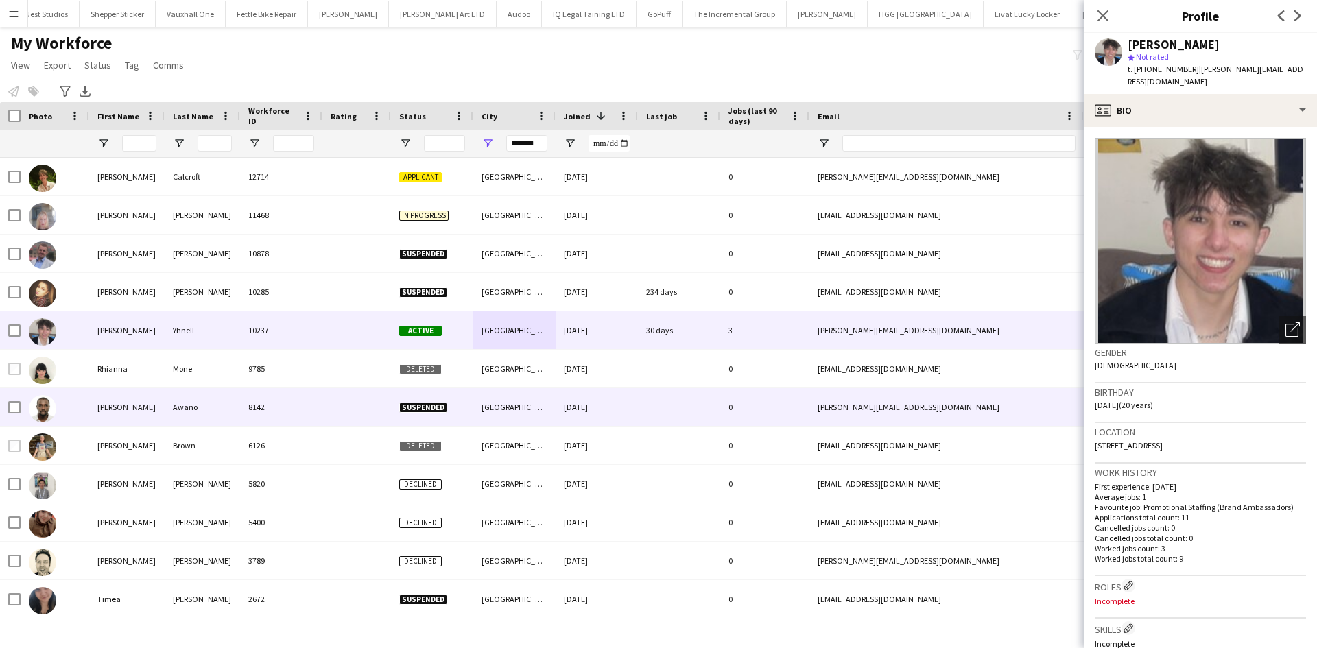
scroll to position [46, 0]
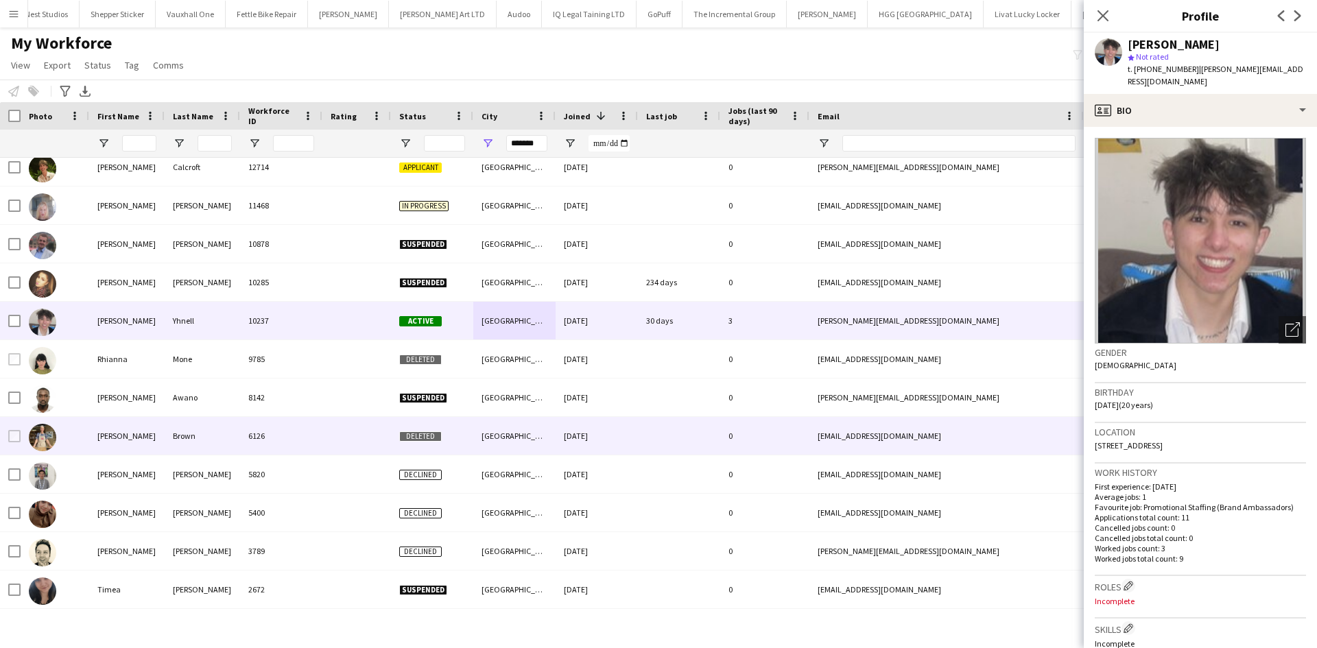
click at [317, 437] on div "6126" at bounding box center [281, 436] width 82 height 38
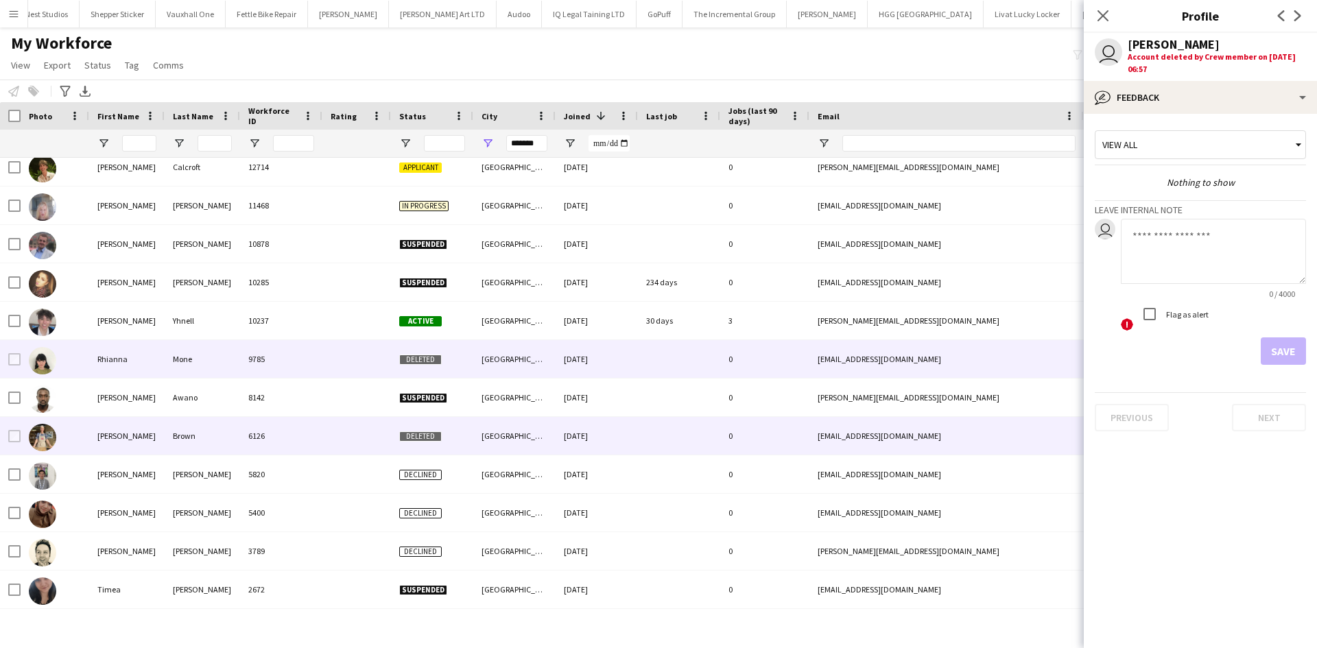
click at [489, 360] on div "Newport" at bounding box center [514, 359] width 82 height 38
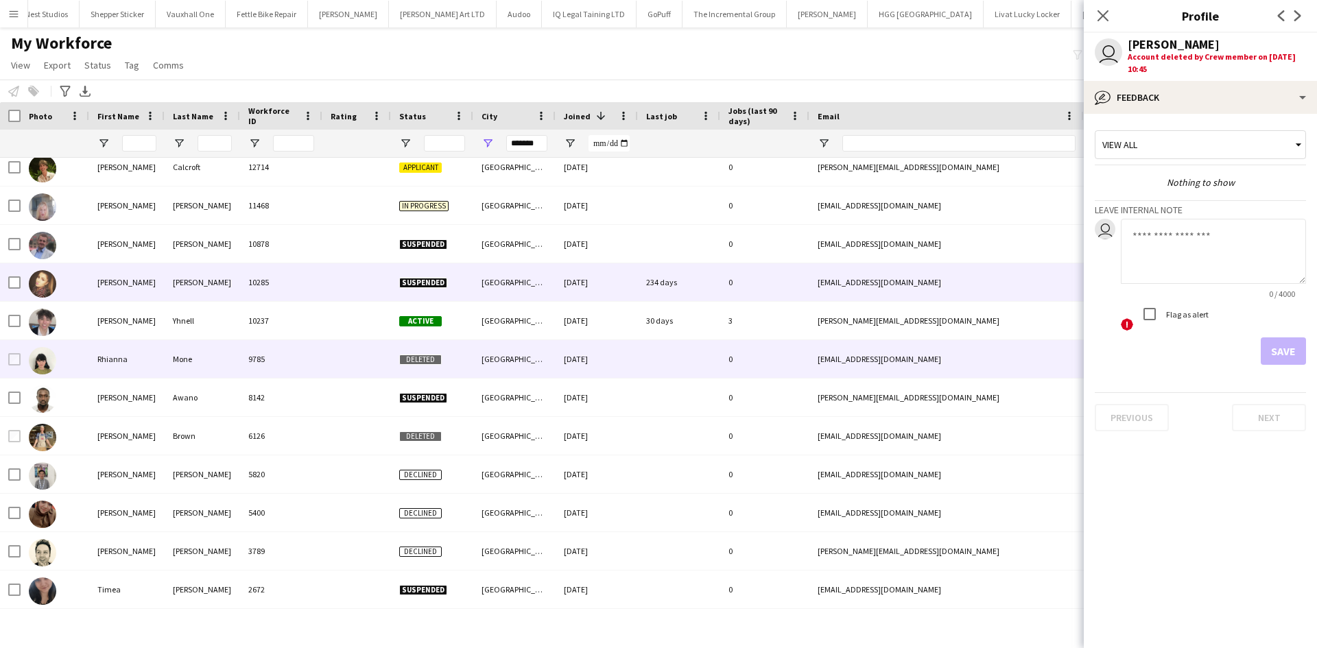
click at [511, 277] on div "Newport" at bounding box center [514, 282] width 82 height 38
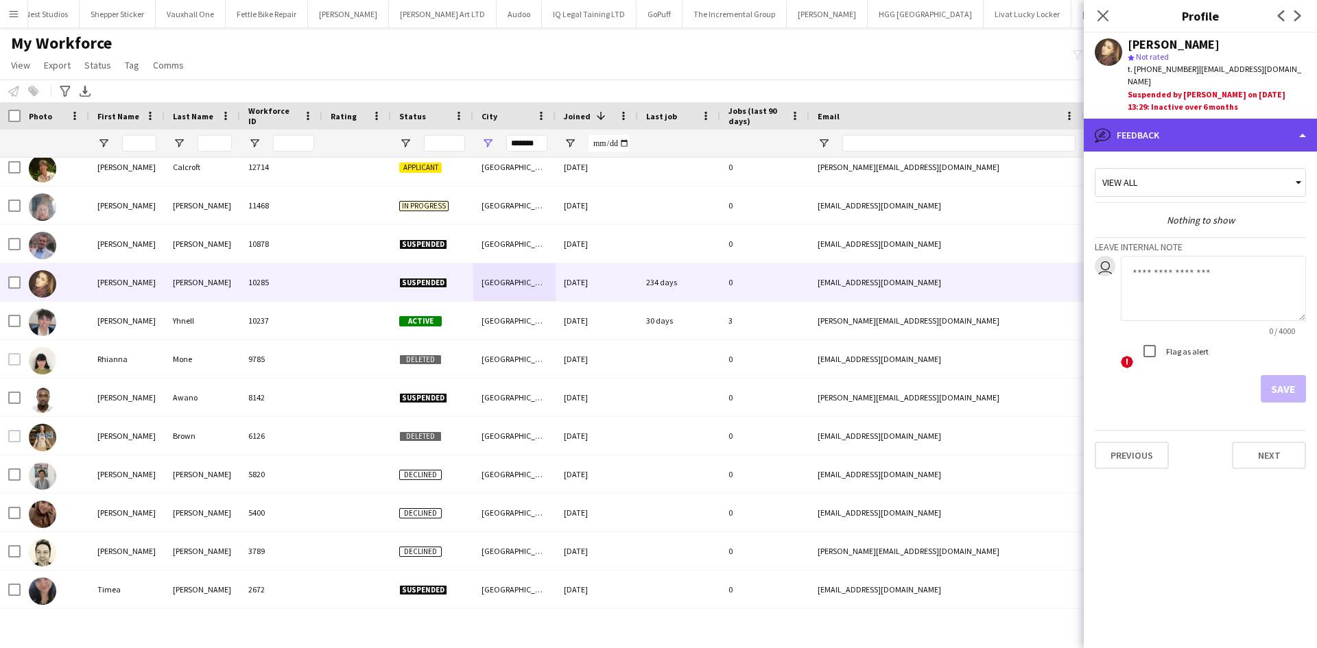
click at [1166, 126] on div "bubble-pencil Feedback" at bounding box center [1200, 135] width 233 height 33
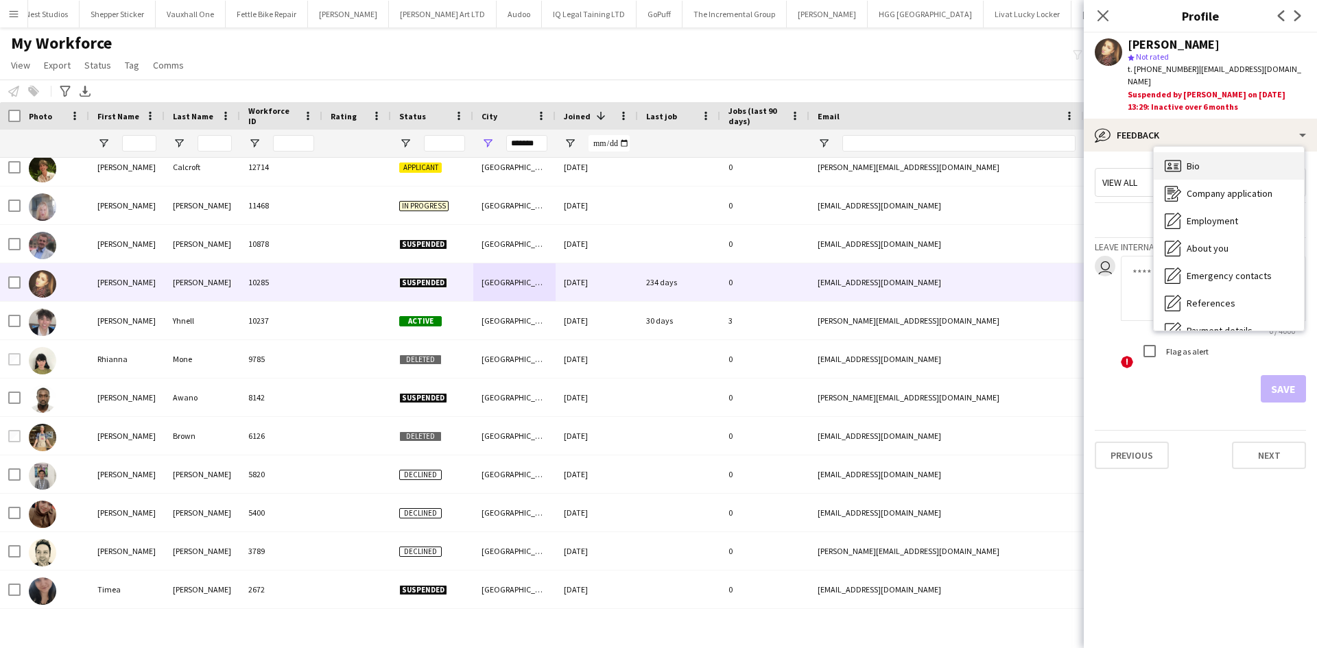
click at [1222, 173] on div "Bio Bio" at bounding box center [1229, 165] width 150 height 27
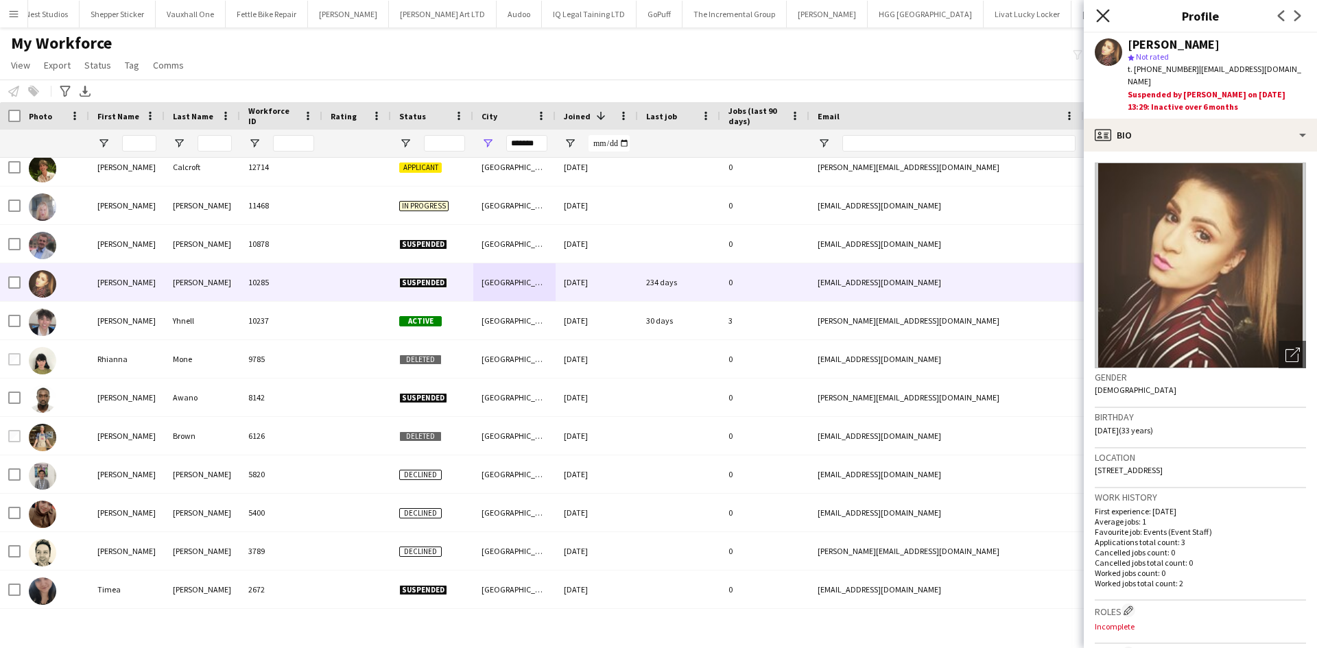
click at [1097, 16] on icon "Close pop-in" at bounding box center [1102, 15] width 13 height 13
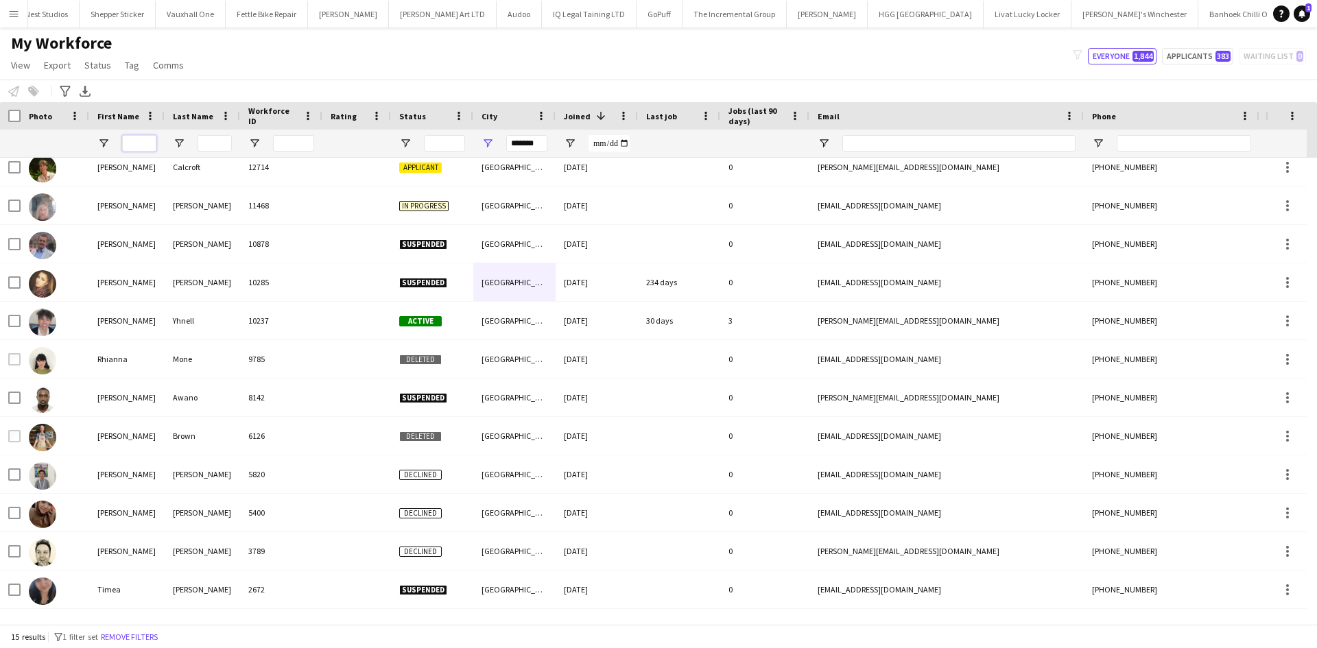
click at [139, 138] on input "First Name Filter Input" at bounding box center [139, 143] width 34 height 16
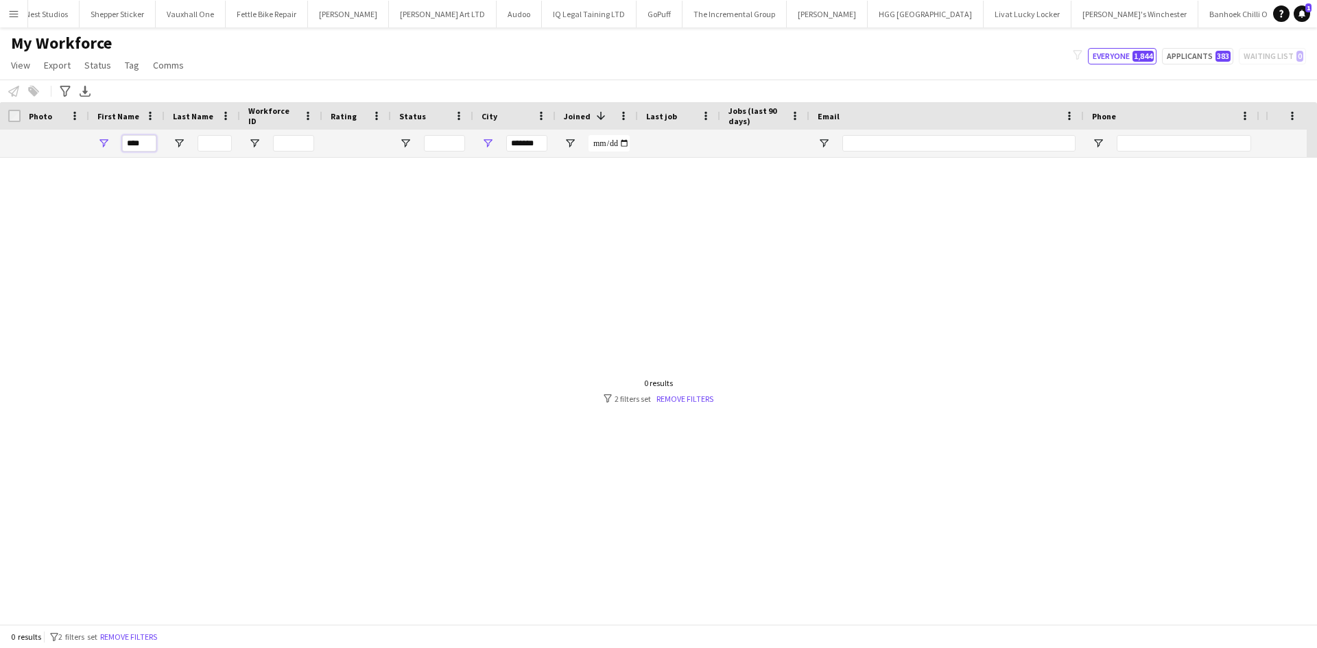
scroll to position [0, 0]
type input "*"
type input "****"
drag, startPoint x: 543, startPoint y: 144, endPoint x: 416, endPoint y: 156, distance: 127.5
click at [416, 156] on div "****" at bounding box center [743, 143] width 1487 height 27
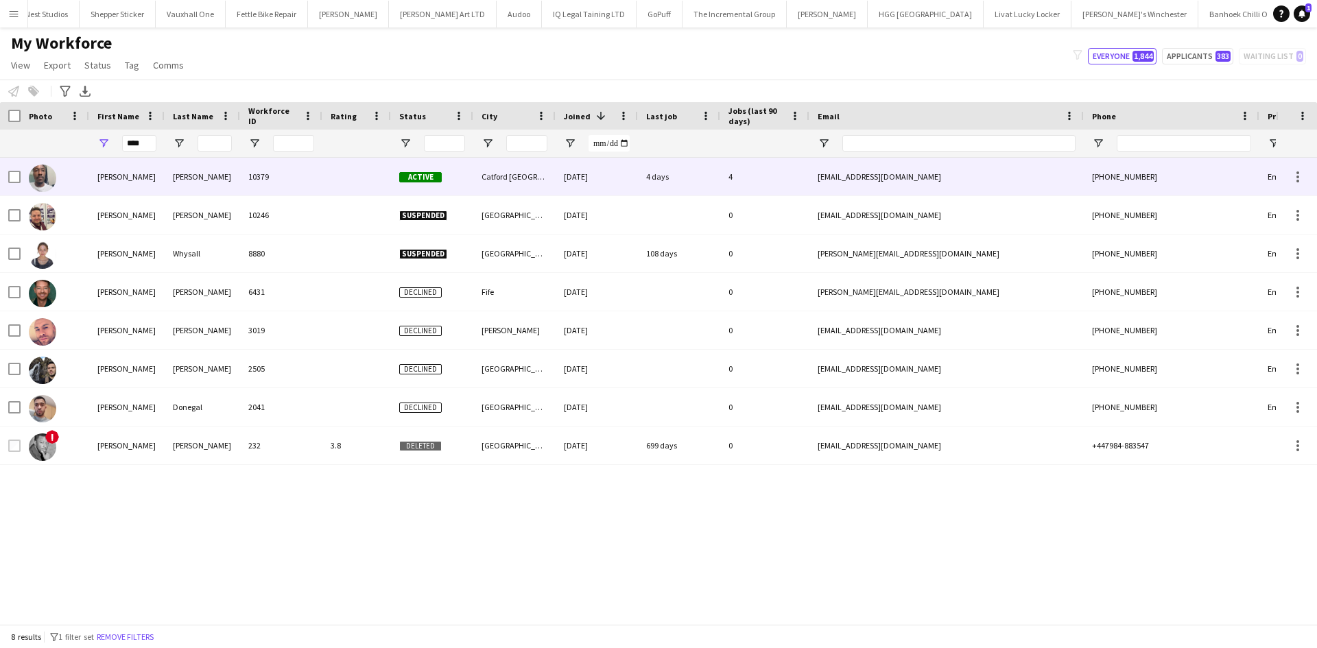
click at [171, 174] on div "Lewis" at bounding box center [202, 177] width 75 height 38
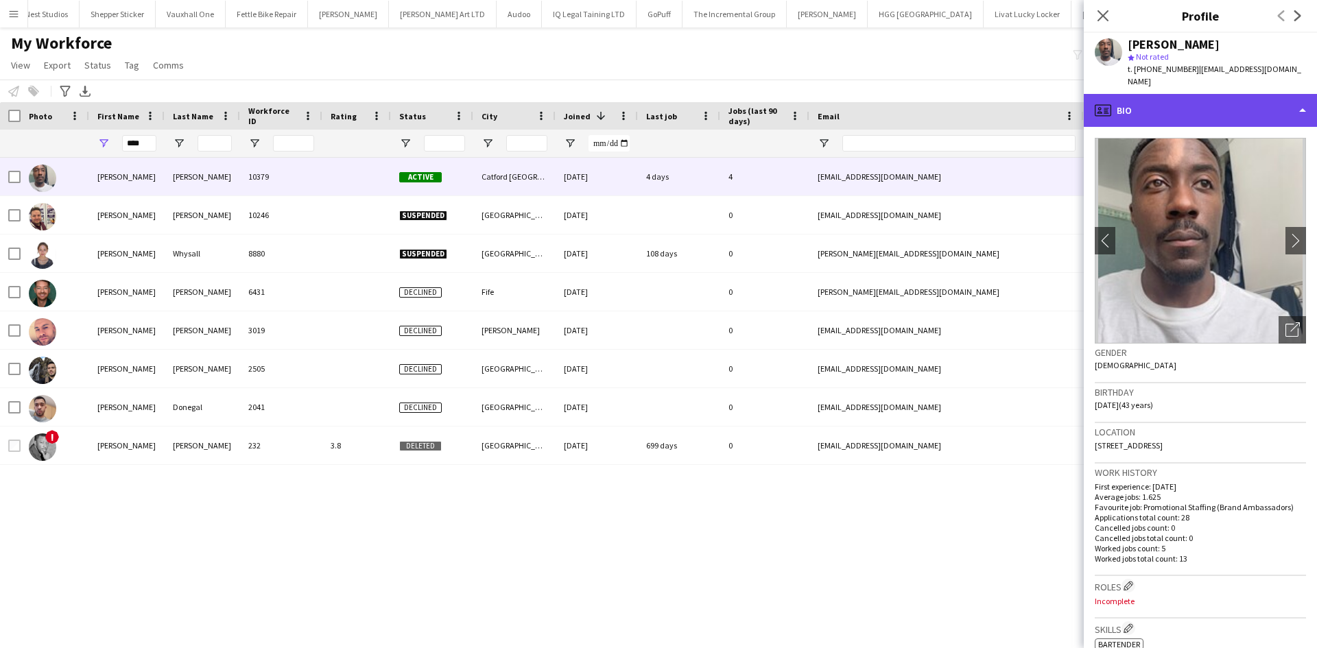
click at [1196, 102] on div "profile Bio" at bounding box center [1200, 110] width 233 height 33
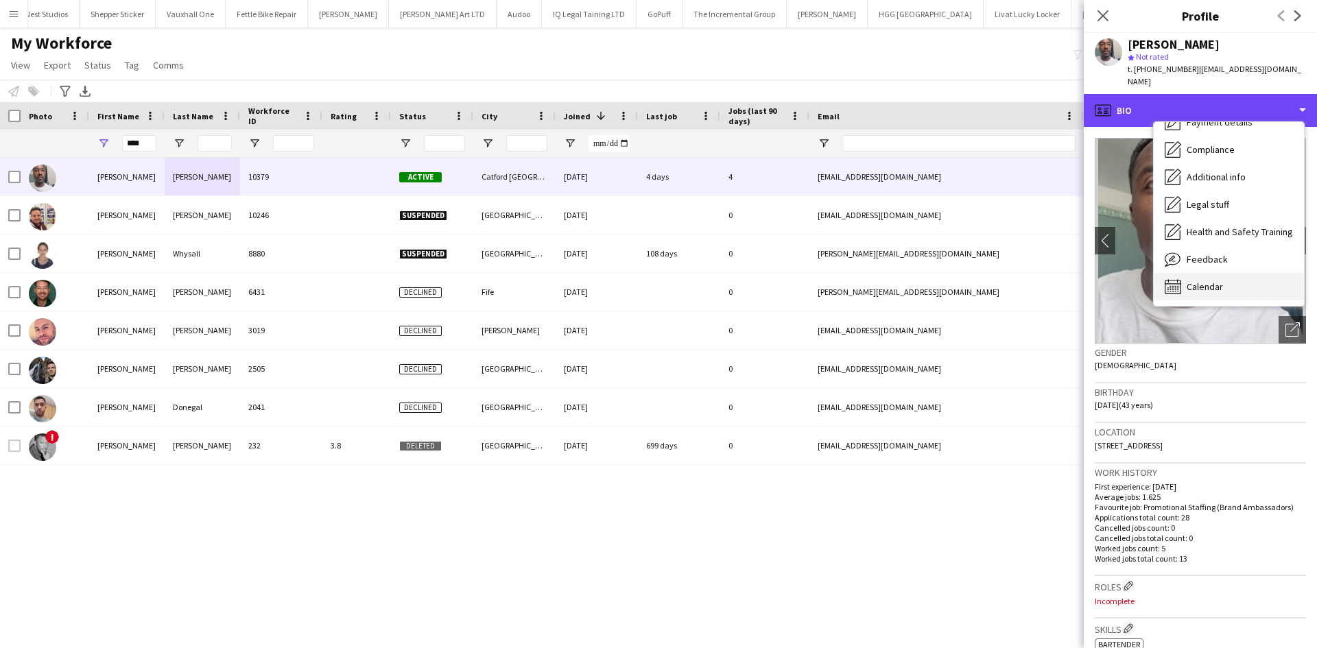
scroll to position [183, 0]
click at [1202, 274] on div "Calendar Calendar" at bounding box center [1229, 287] width 150 height 27
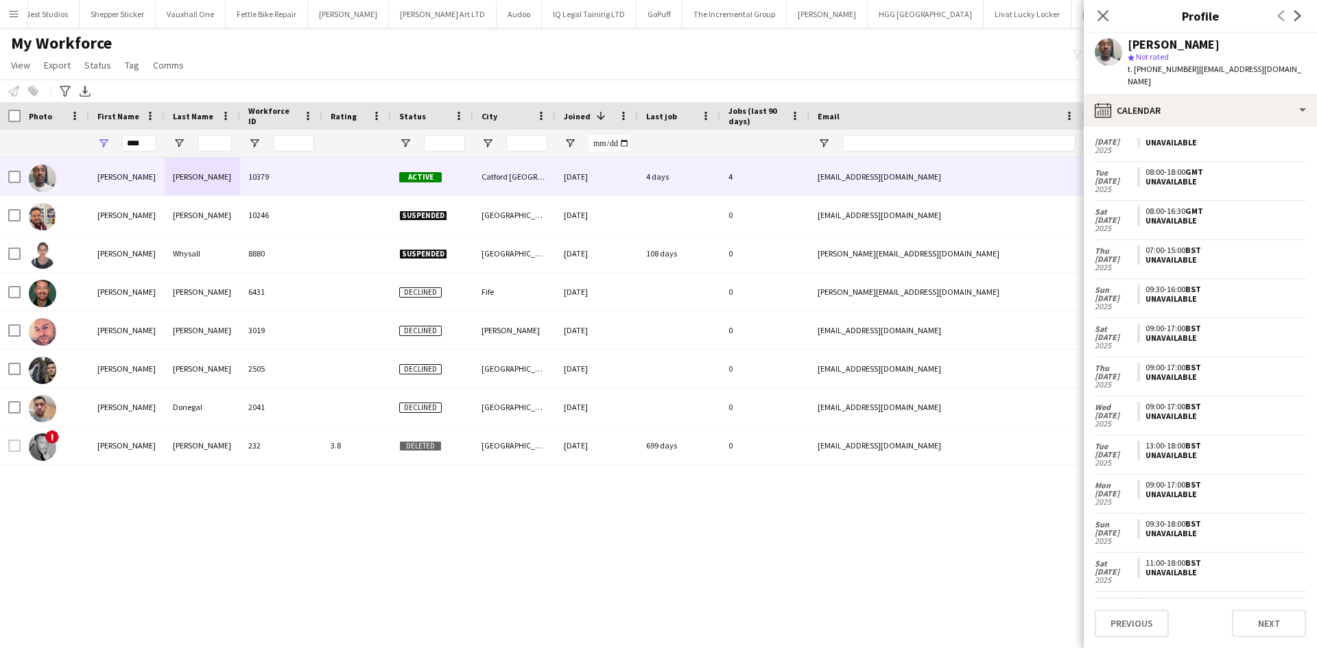
scroll to position [245, 0]
drag, startPoint x: 150, startPoint y: 143, endPoint x: 62, endPoint y: 159, distance: 88.5
click at [62, 159] on div "Workforce Details Photo First Name" at bounding box center [658, 363] width 1317 height 522
click at [209, 139] on input "Last Name Filter Input" at bounding box center [215, 143] width 34 height 16
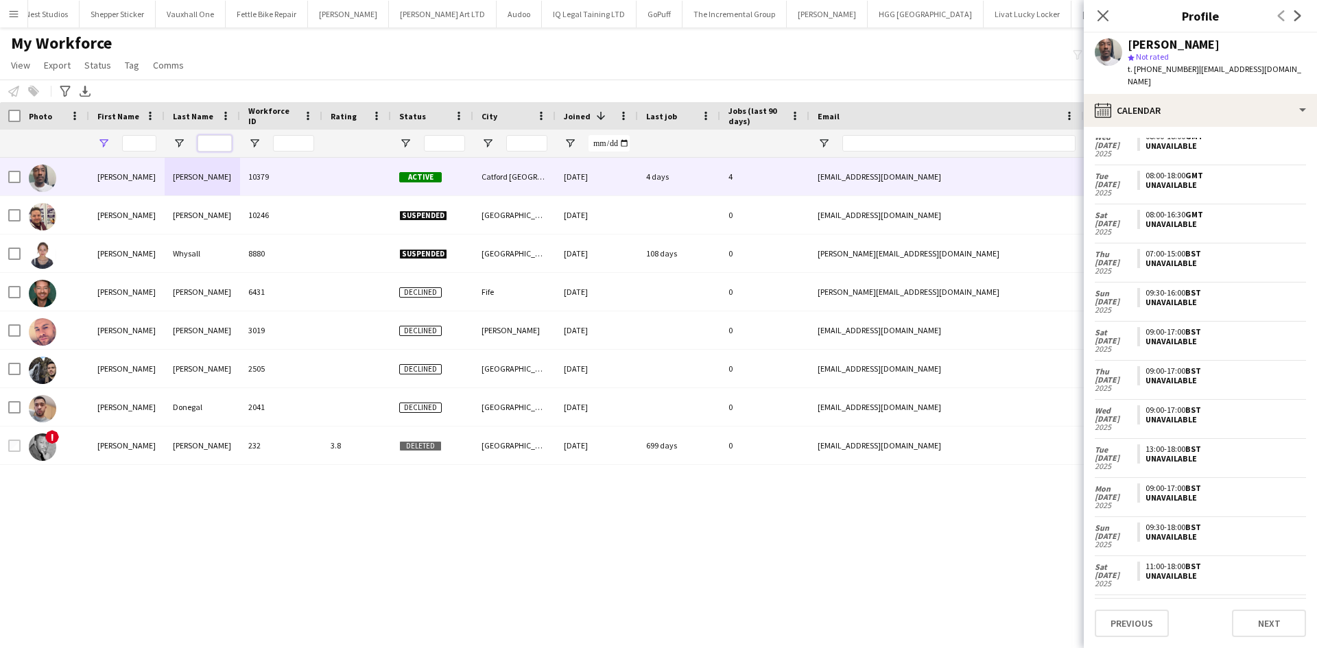
click at [210, 143] on input "Last Name Filter Input" at bounding box center [215, 143] width 34 height 16
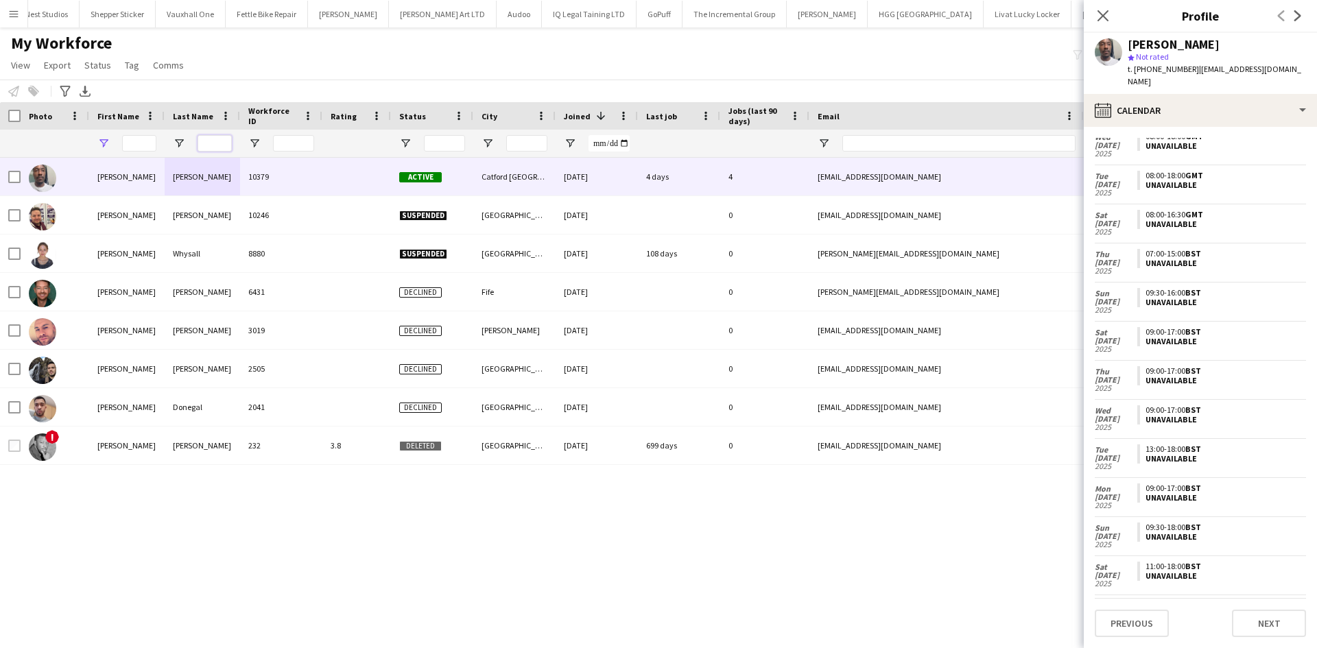
click at [210, 143] on input "Last Name Filter Input" at bounding box center [215, 143] width 34 height 16
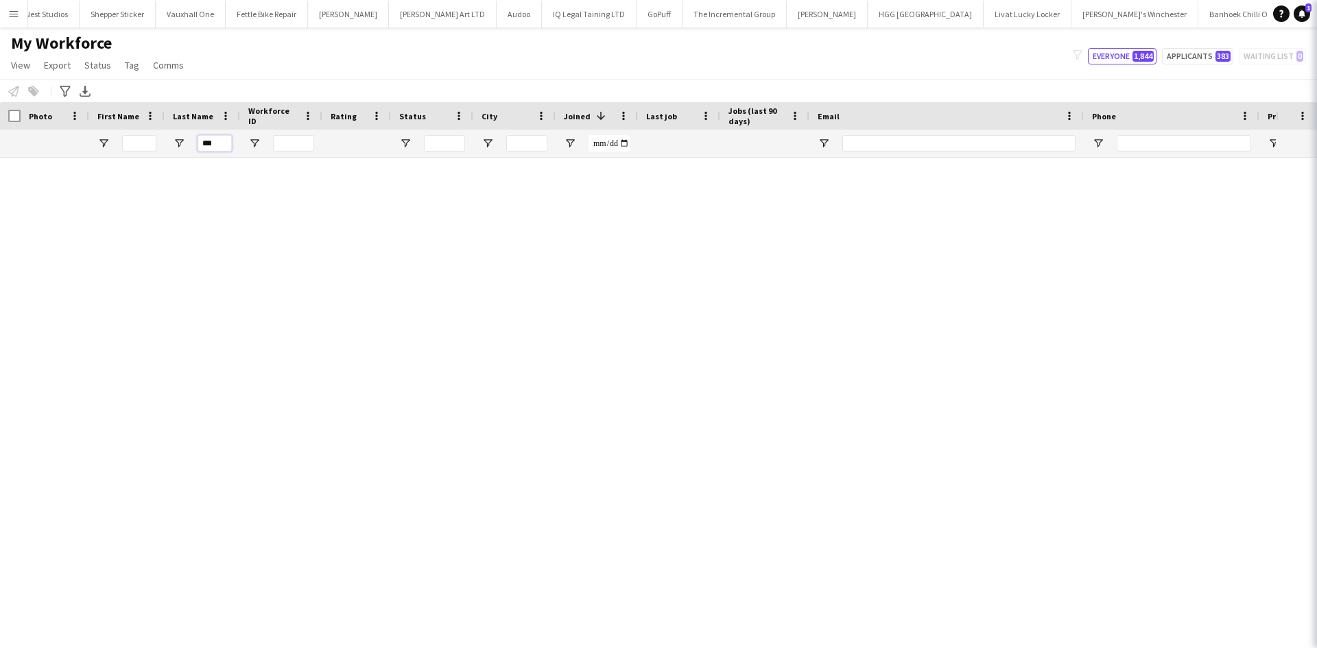
click at [210, 144] on input "***" at bounding box center [215, 143] width 34 height 16
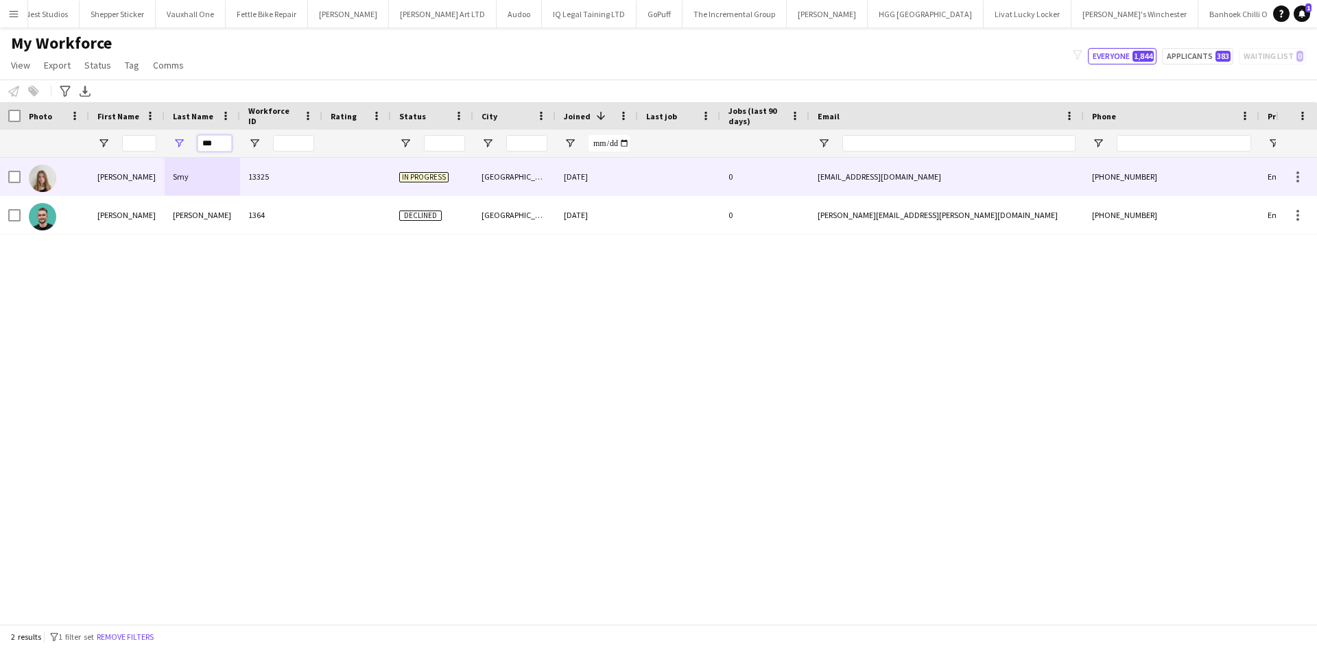
type input "***"
click at [225, 178] on div "Smy" at bounding box center [202, 177] width 75 height 38
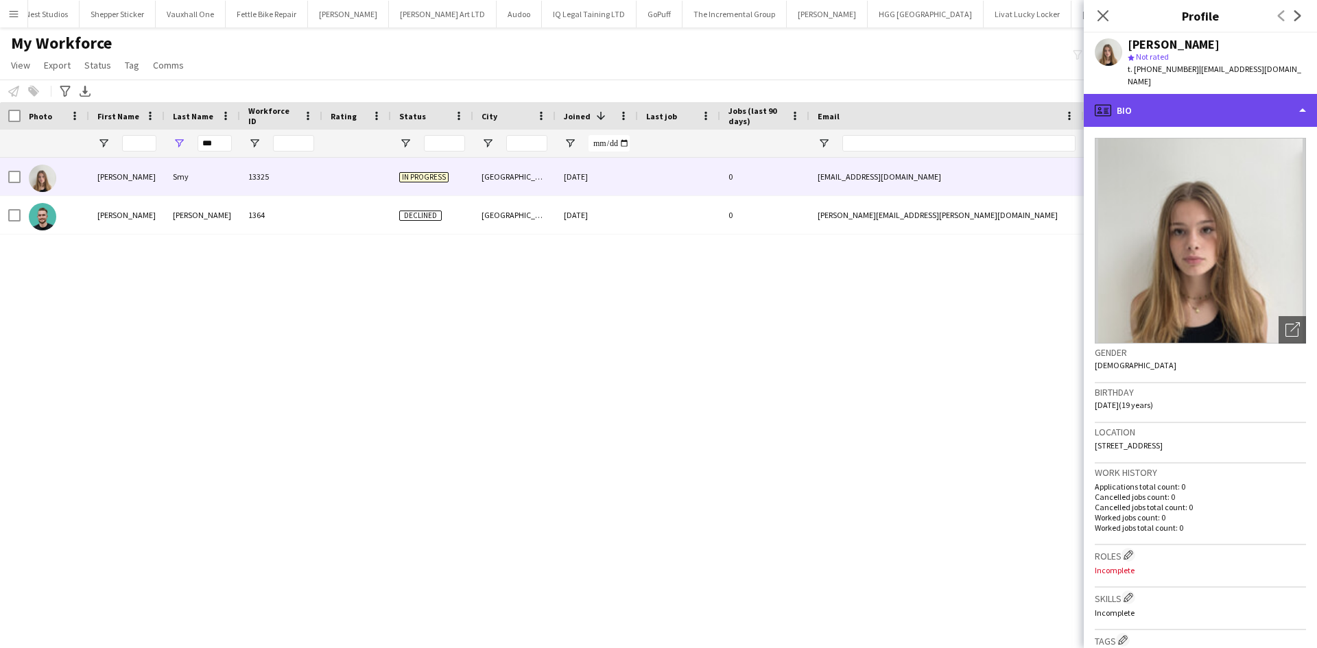
click at [1136, 94] on div "profile Bio" at bounding box center [1200, 110] width 233 height 33
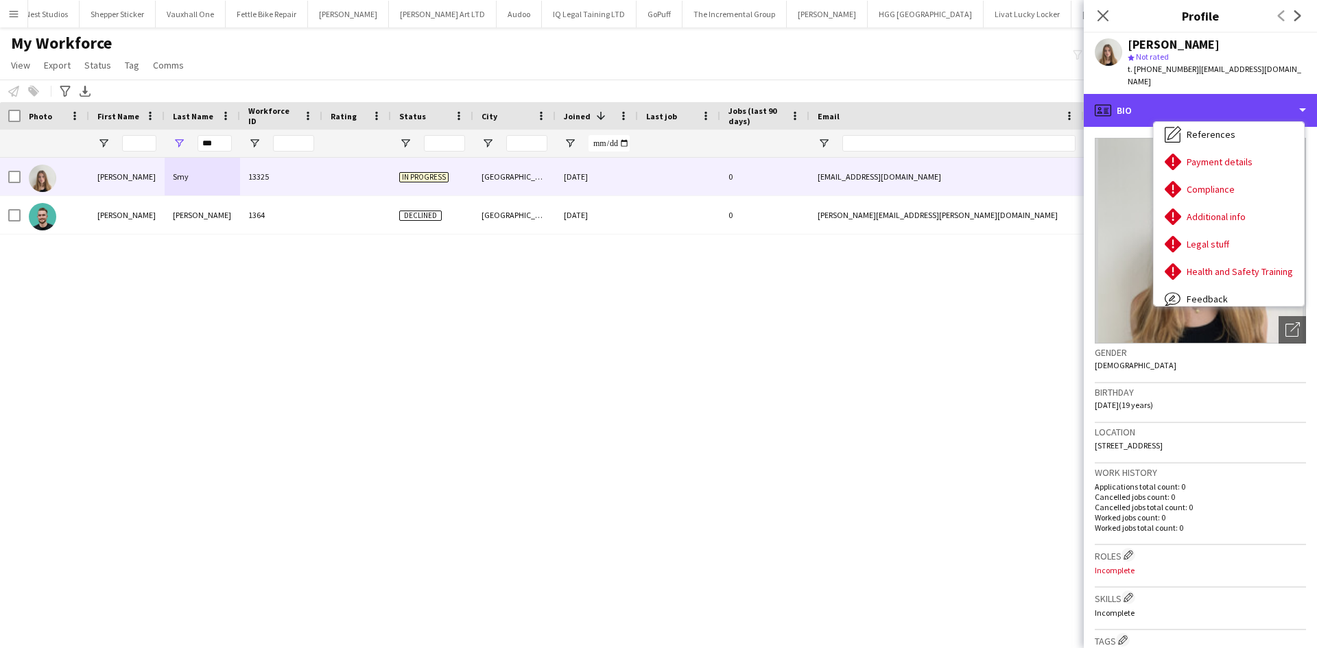
scroll to position [143, 0]
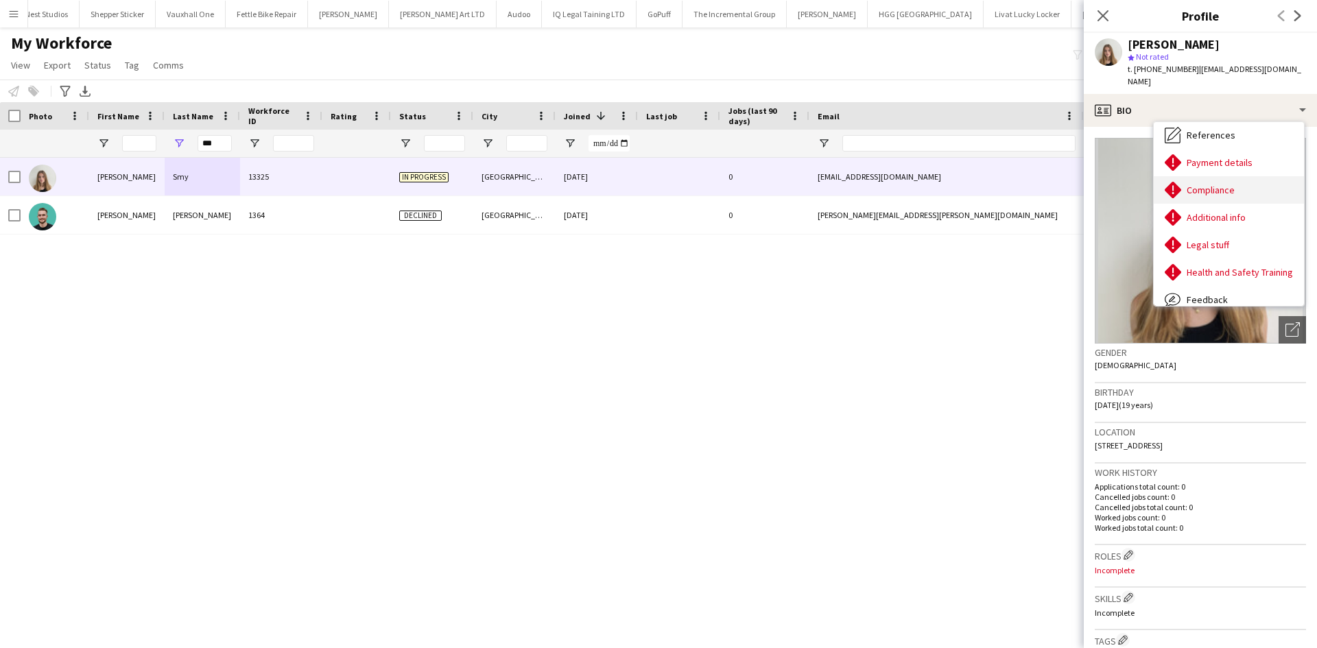
click at [1219, 176] on div "Compliance Compliance" at bounding box center [1229, 189] width 150 height 27
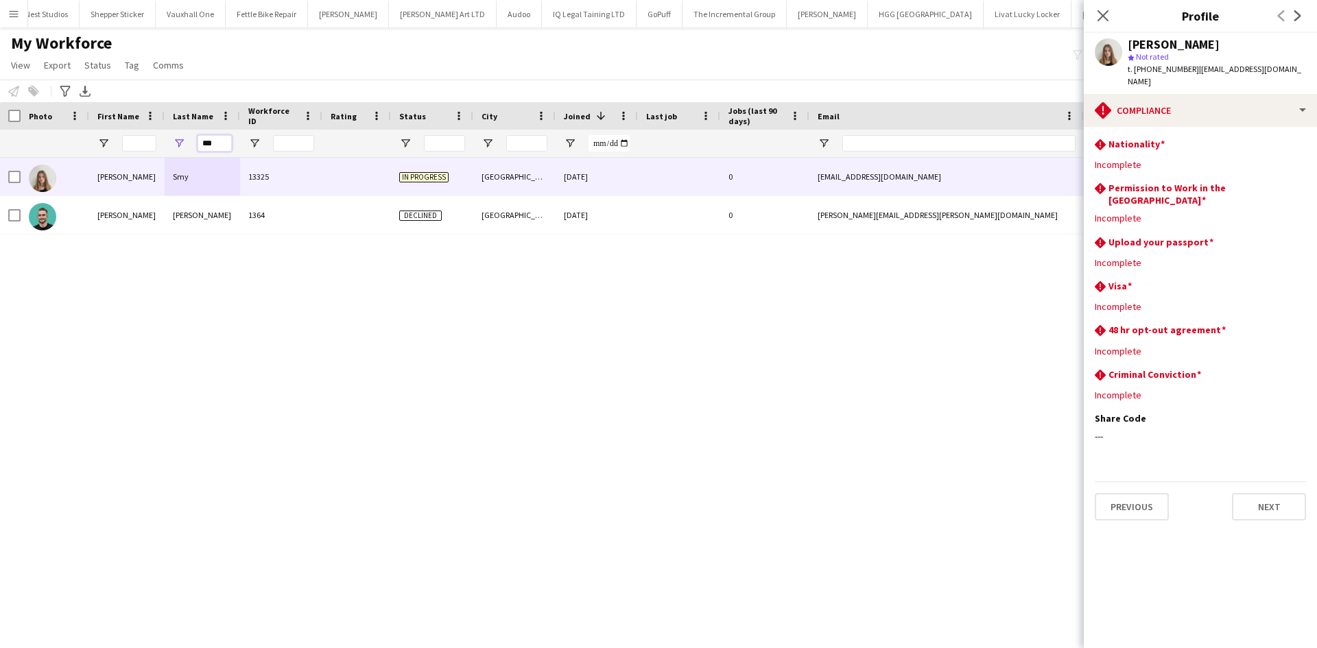
drag, startPoint x: 224, startPoint y: 149, endPoint x: 157, endPoint y: 160, distance: 68.2
click at [157, 160] on div "Workforce Details Photo First Name" at bounding box center [658, 363] width 1317 height 522
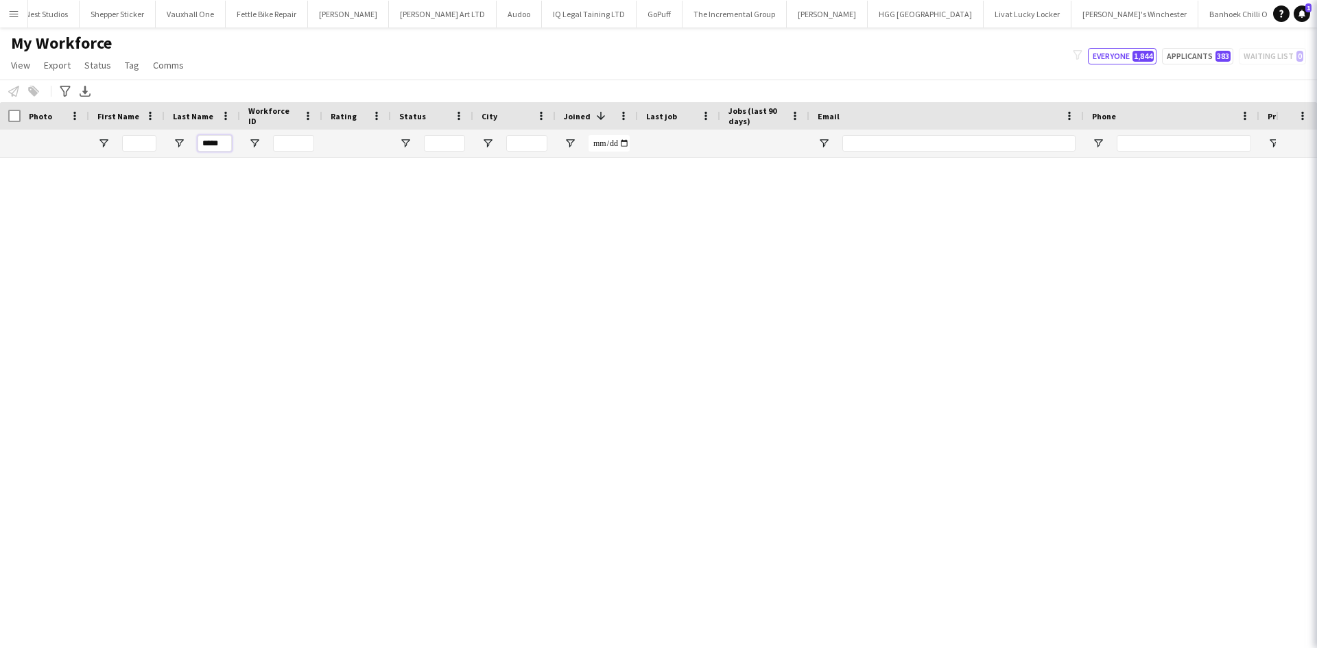
type input "*****"
click at [1316, 12] on app-icon "Close pop-in" at bounding box center [1336, 16] width 16 height 16
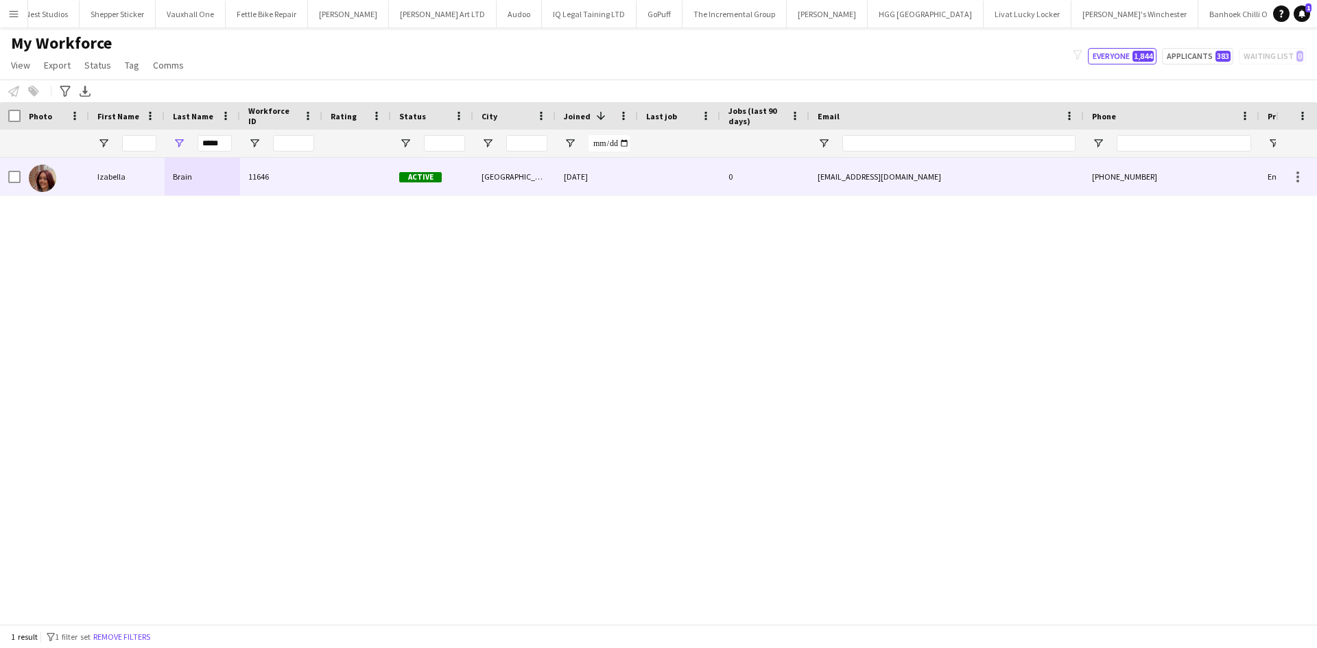
click at [287, 176] on div "11646" at bounding box center [281, 177] width 82 height 38
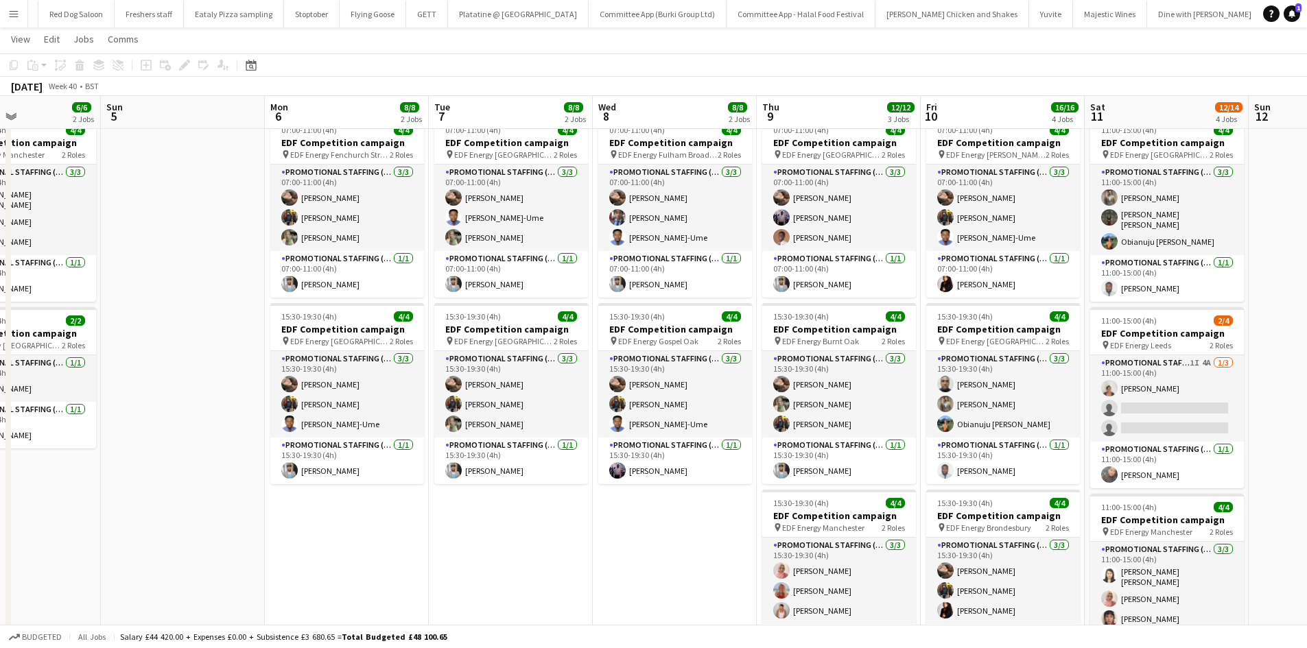
scroll to position [0, 555]
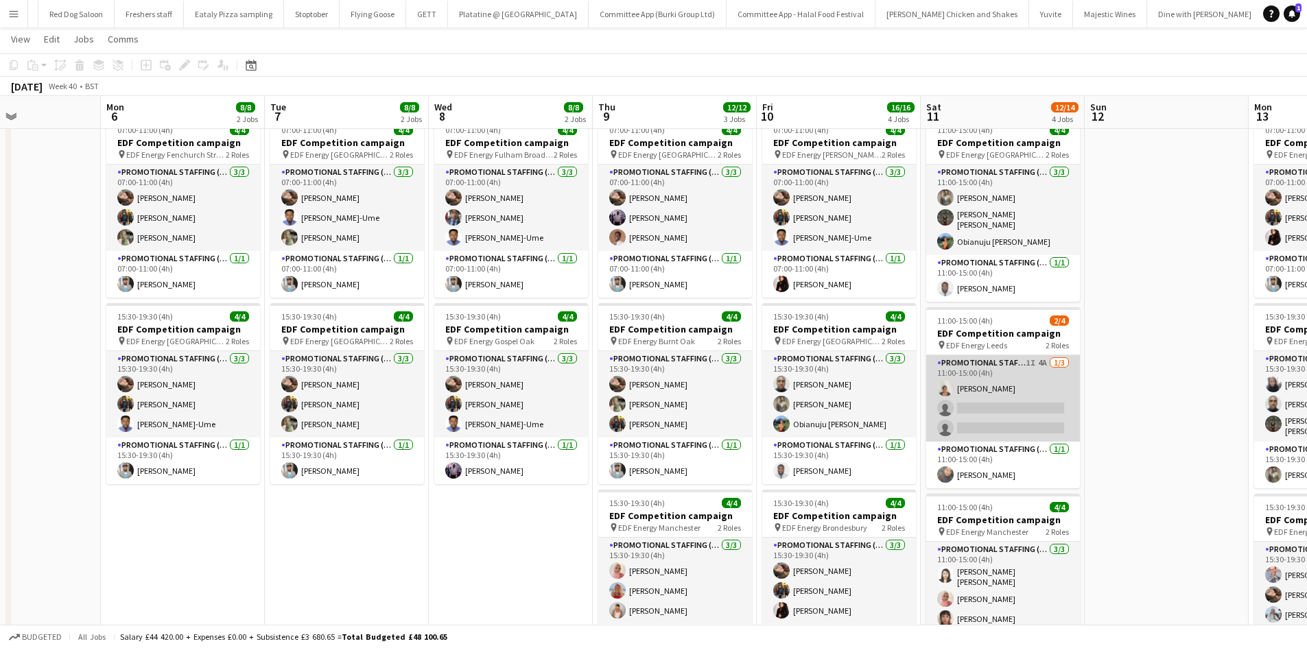
click at [983, 396] on app-card-role "Promotional Staffing (Flyering Staff) 1I 4A [DATE] 11:00-15:00 (4h) [PERSON_NAM…" at bounding box center [1003, 398] width 154 height 86
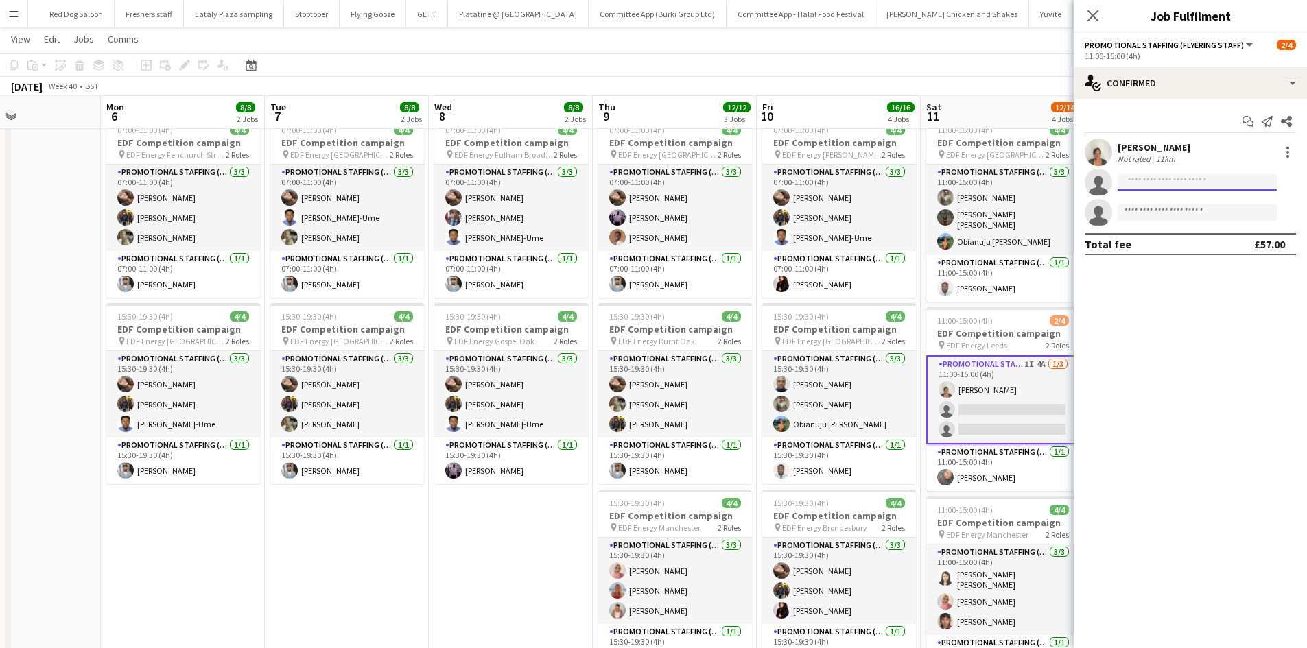
click at [1158, 181] on input at bounding box center [1196, 182] width 159 height 16
type input "*"
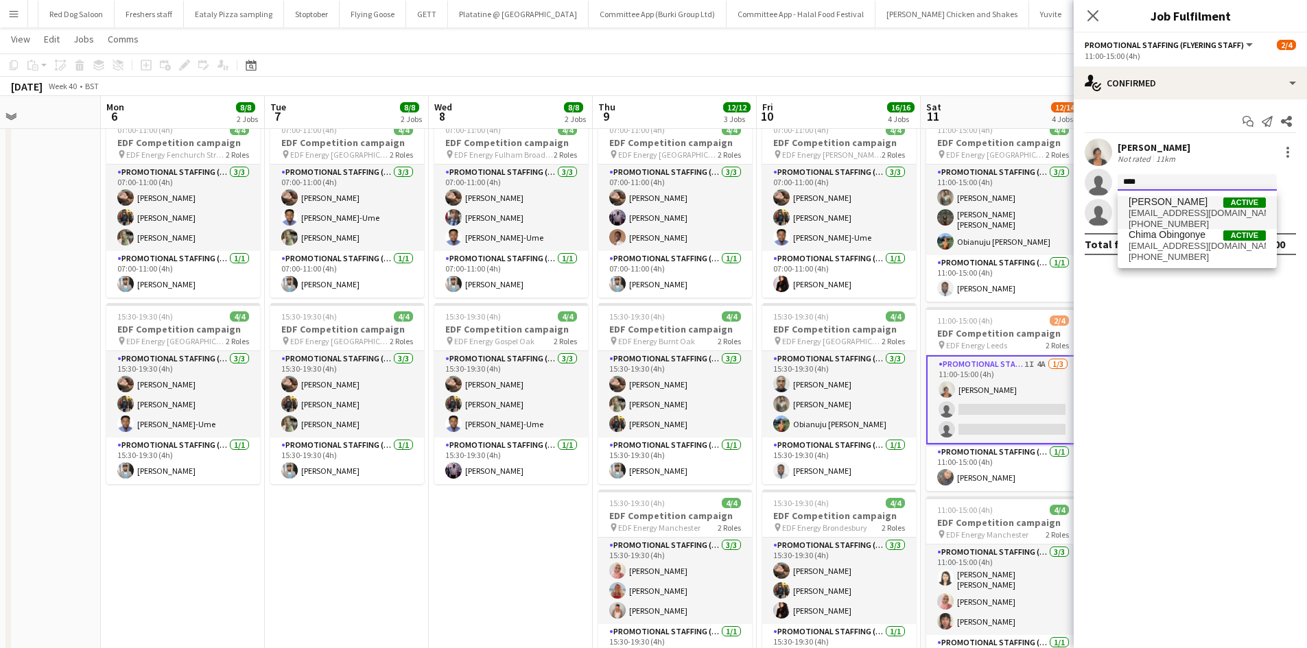
type input "****"
click at [1158, 212] on span "[EMAIL_ADDRESS][DOMAIN_NAME]" at bounding box center [1196, 213] width 137 height 11
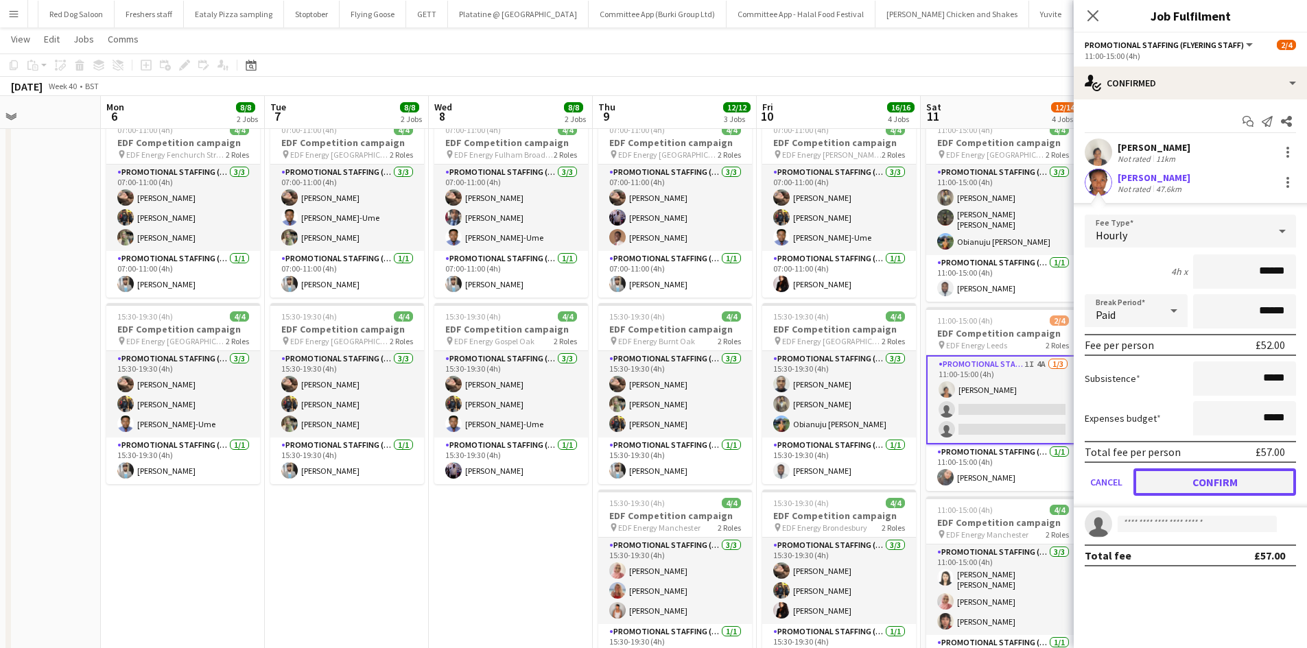
click at [1228, 479] on button "Confirm" at bounding box center [1214, 481] width 163 height 27
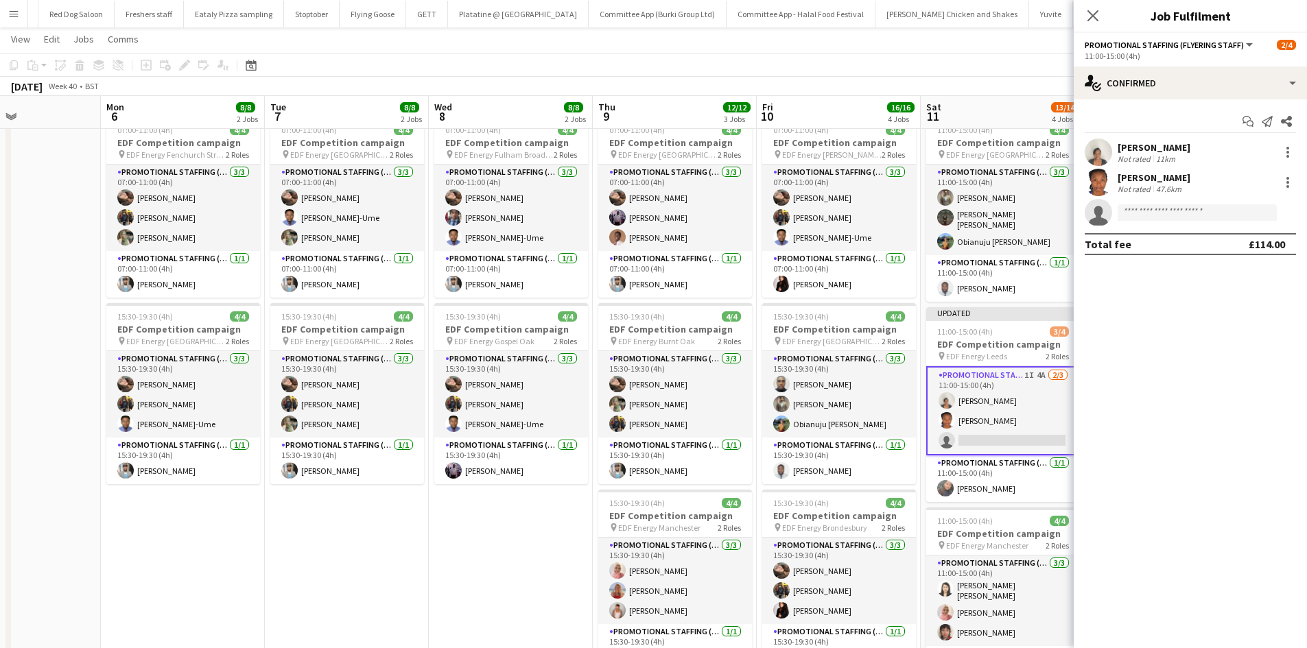
click at [969, 74] on app-toolbar "Copy Paste Paste Ctrl+V Paste with crew Ctrl+Shift+V Paste linked Job [GEOGRAPH…" at bounding box center [653, 64] width 1307 height 23
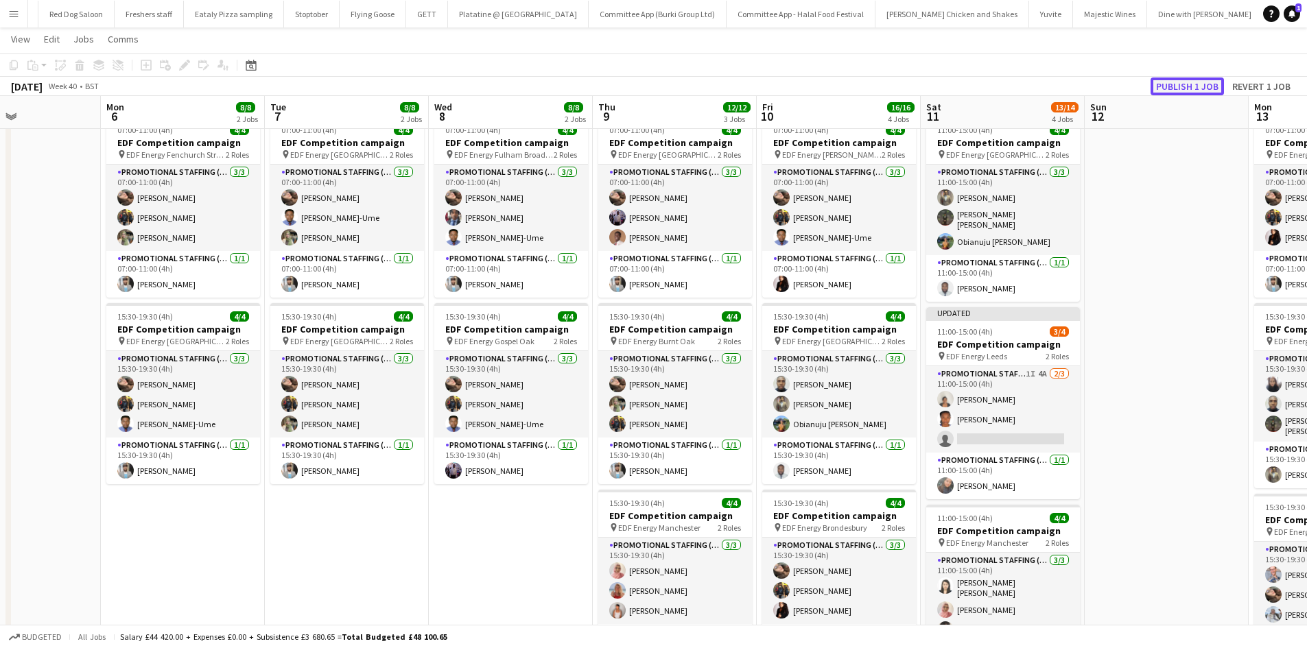
click at [1180, 86] on button "Publish 1 job" at bounding box center [1186, 87] width 73 height 18
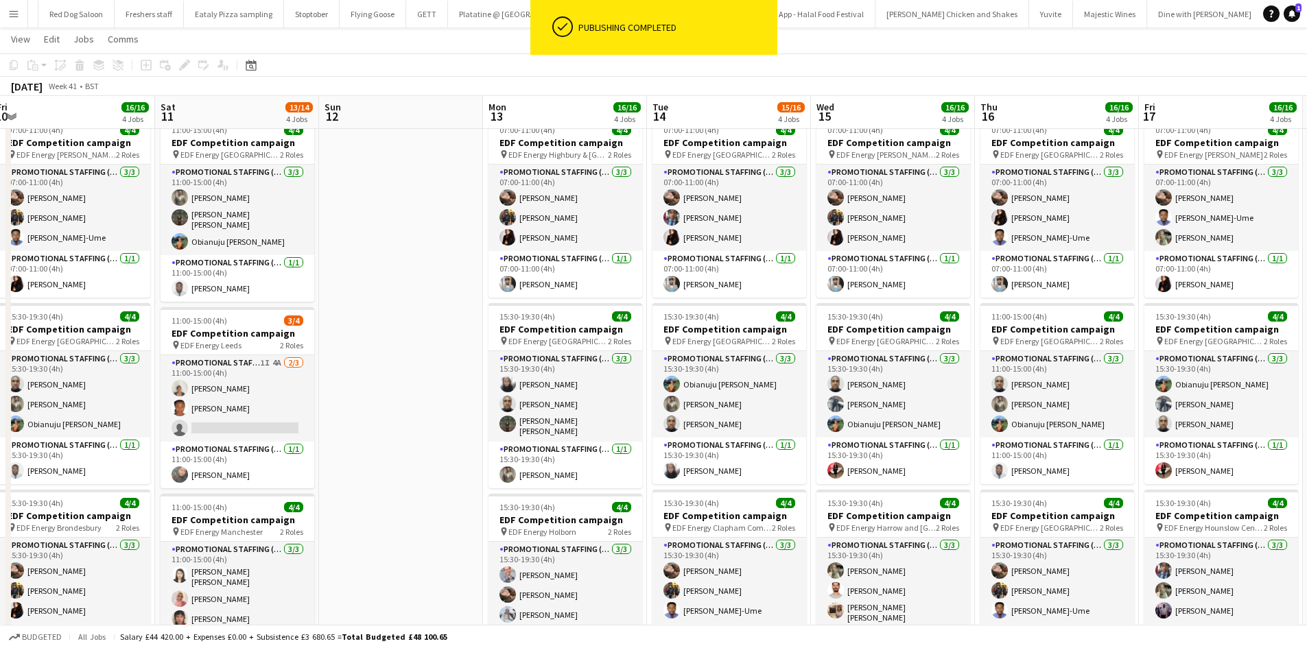
scroll to position [0, 384]
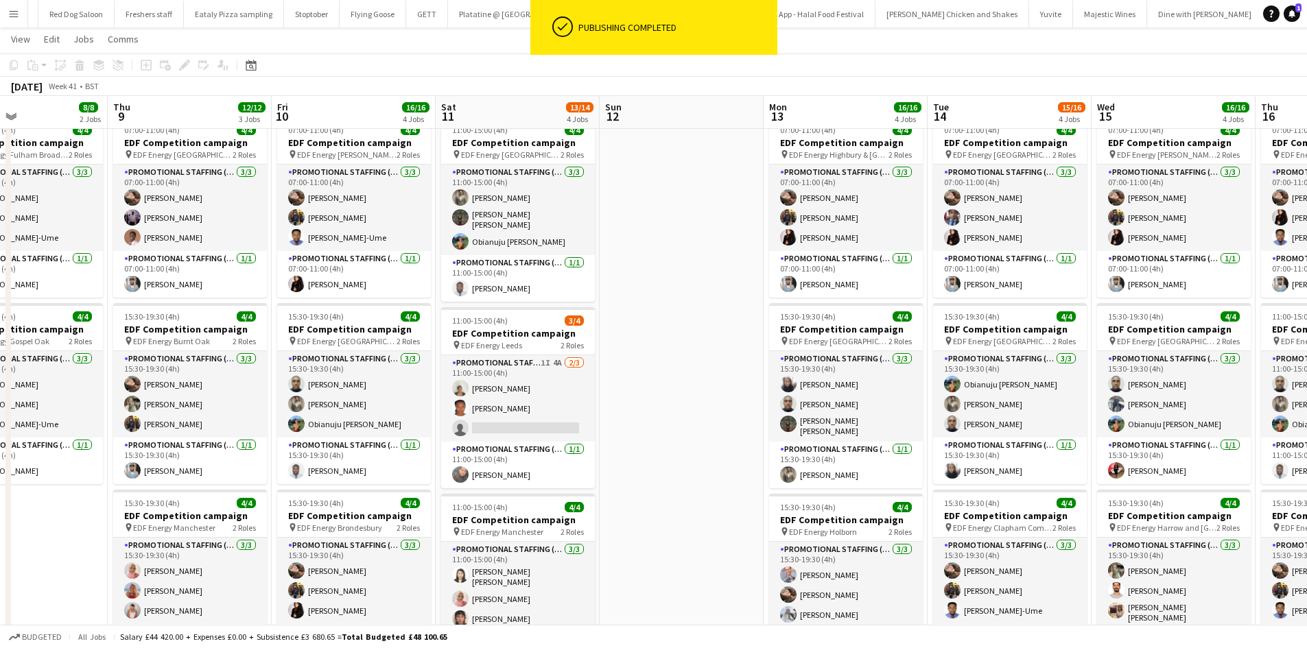
click at [1187, 283] on app-card-role "Promotional Staffing (Team Leader) 1/1 07:00-11:00 (4h) Abhishek Rayewar" at bounding box center [1174, 274] width 154 height 47
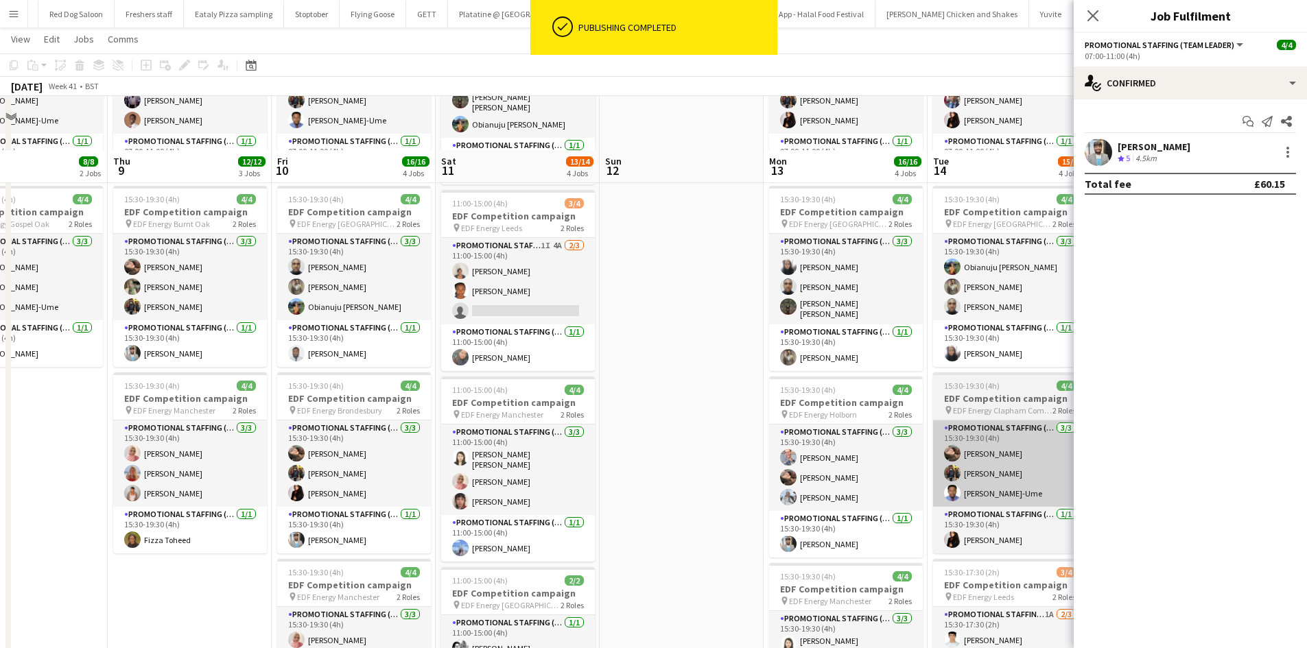
scroll to position [287, 0]
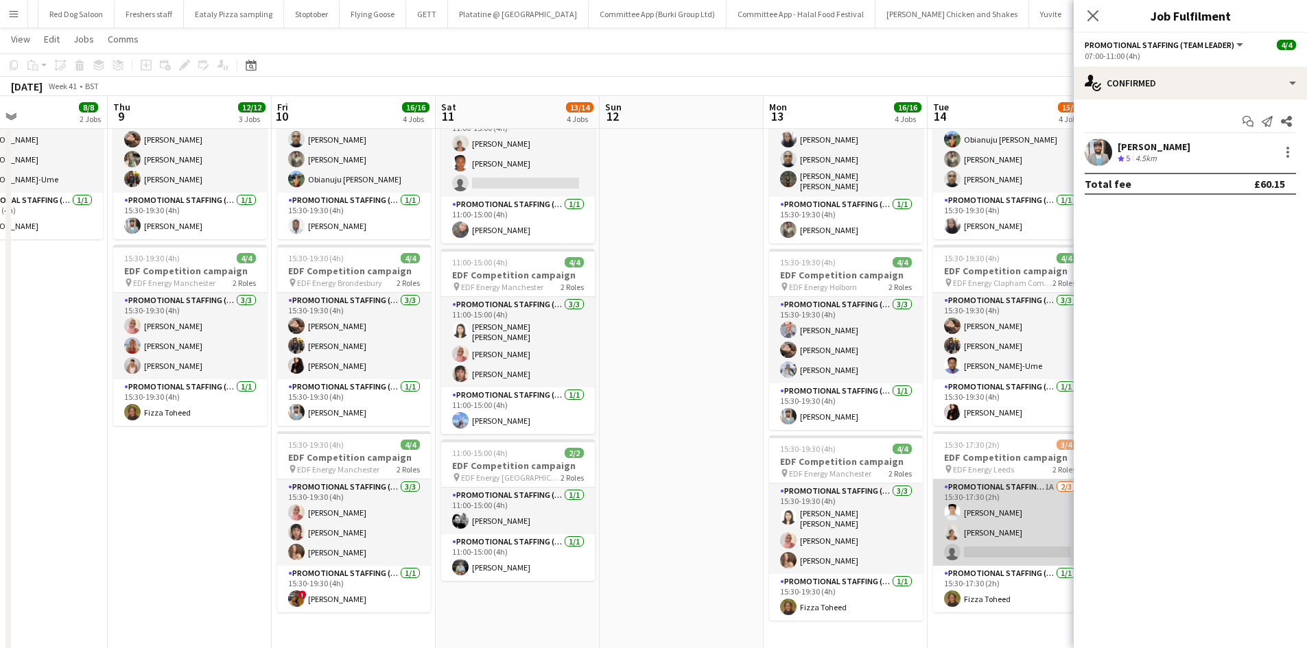
click at [992, 548] on app-card-role "Promotional Staffing (Flyering Staff) 1A 2/3 15:30-17:30 (2h) Parth Chabhadiya …" at bounding box center [1010, 522] width 154 height 86
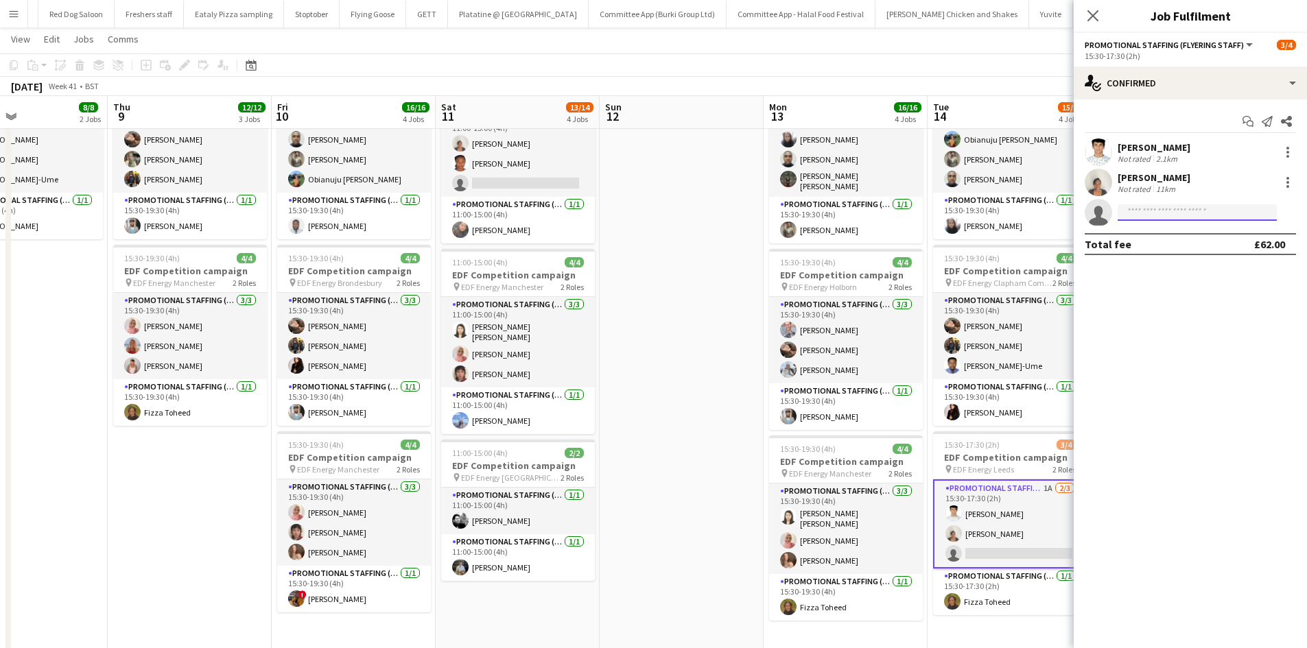
click at [1150, 212] on input at bounding box center [1196, 212] width 159 height 16
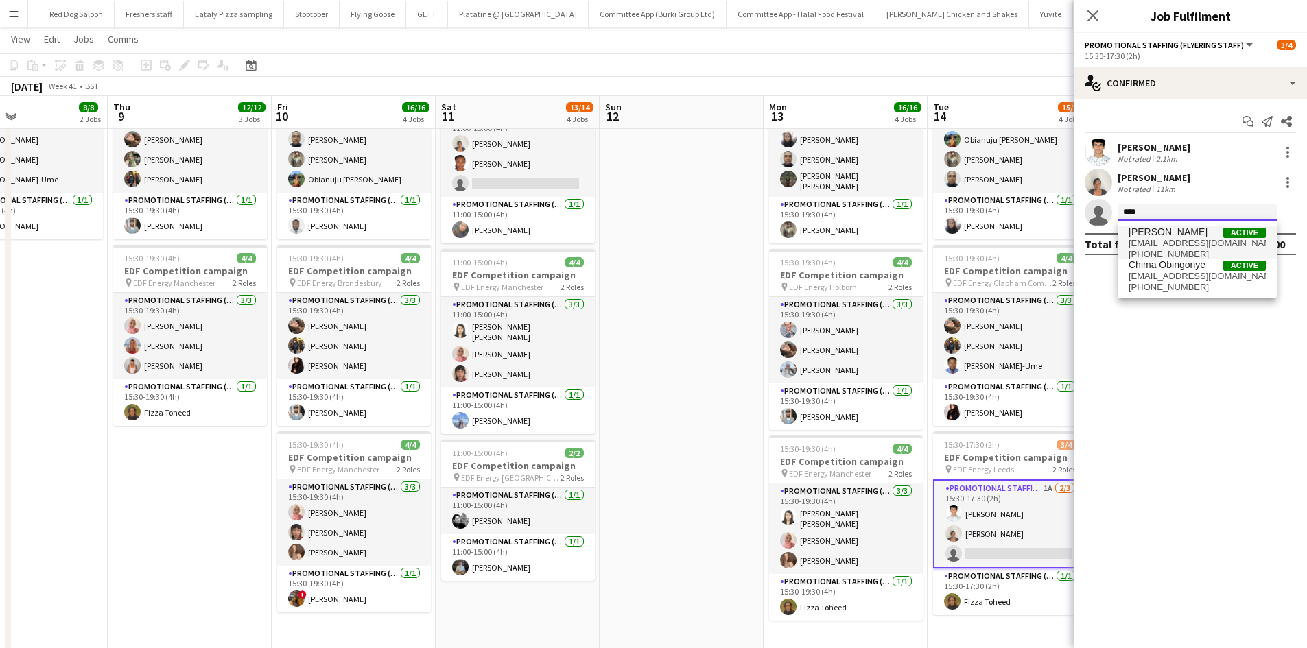
type input "****"
click at [1168, 249] on span "+447933299664" at bounding box center [1196, 254] width 137 height 11
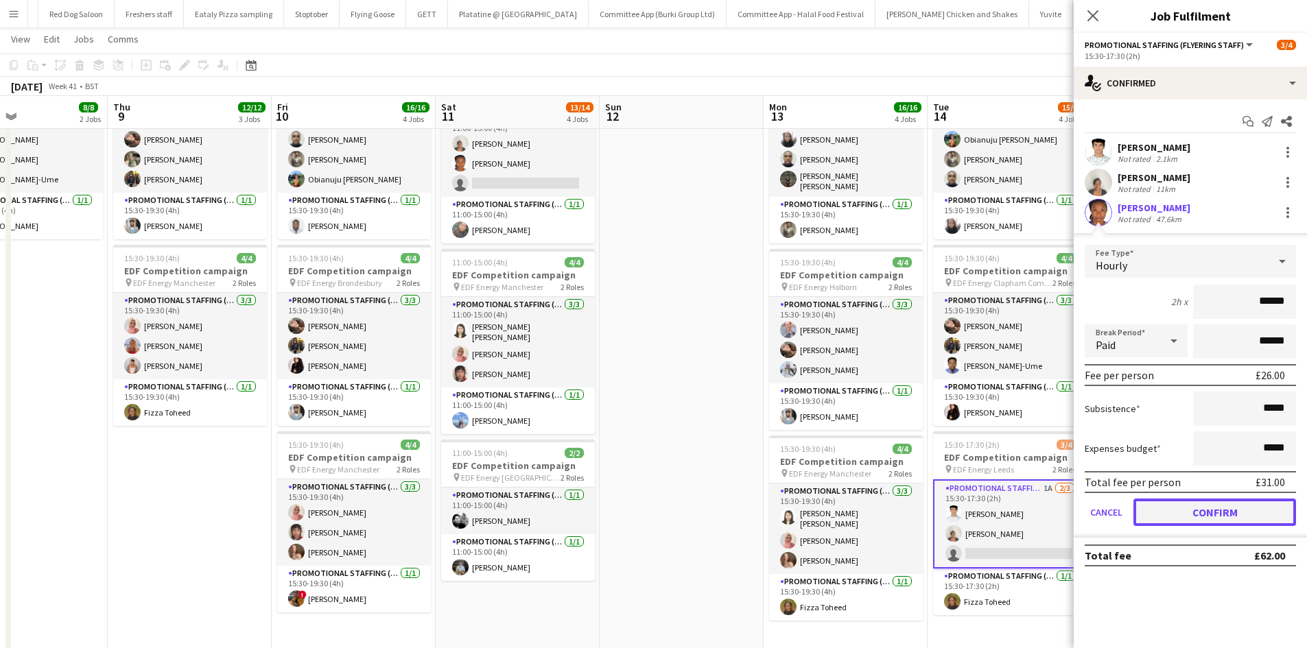
click at [1241, 501] on button "Confirm" at bounding box center [1214, 512] width 163 height 27
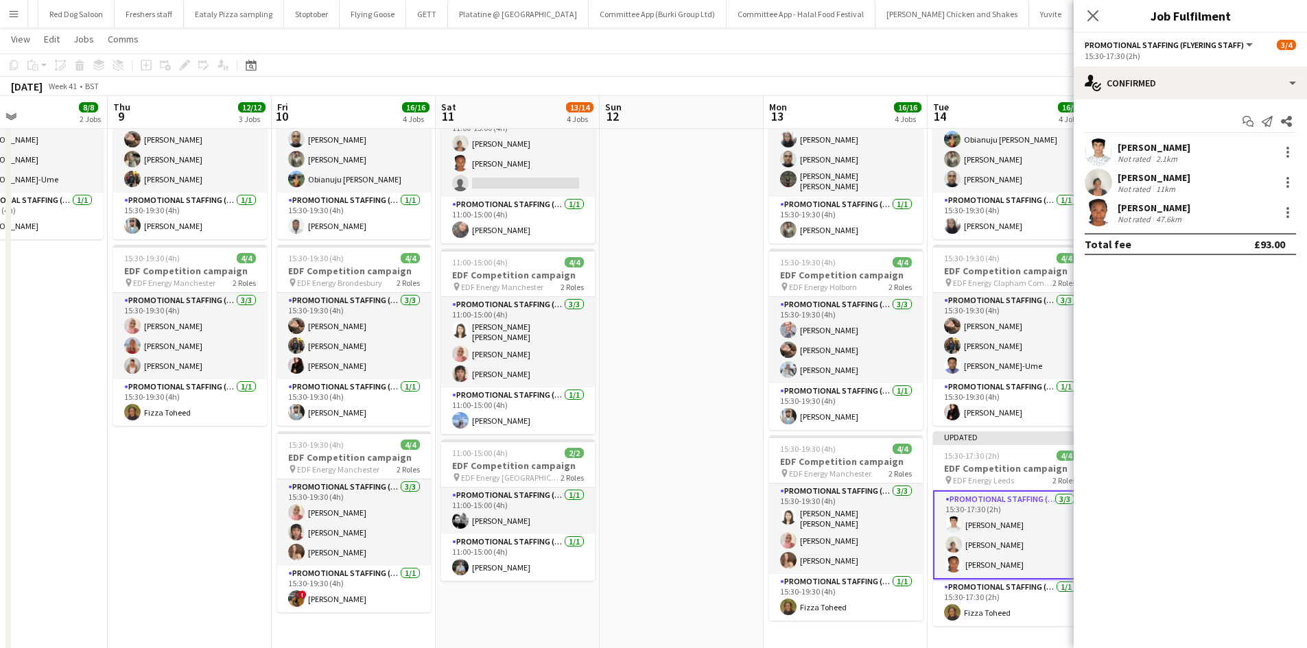
click at [752, 357] on app-date-cell at bounding box center [681, 284] width 164 height 836
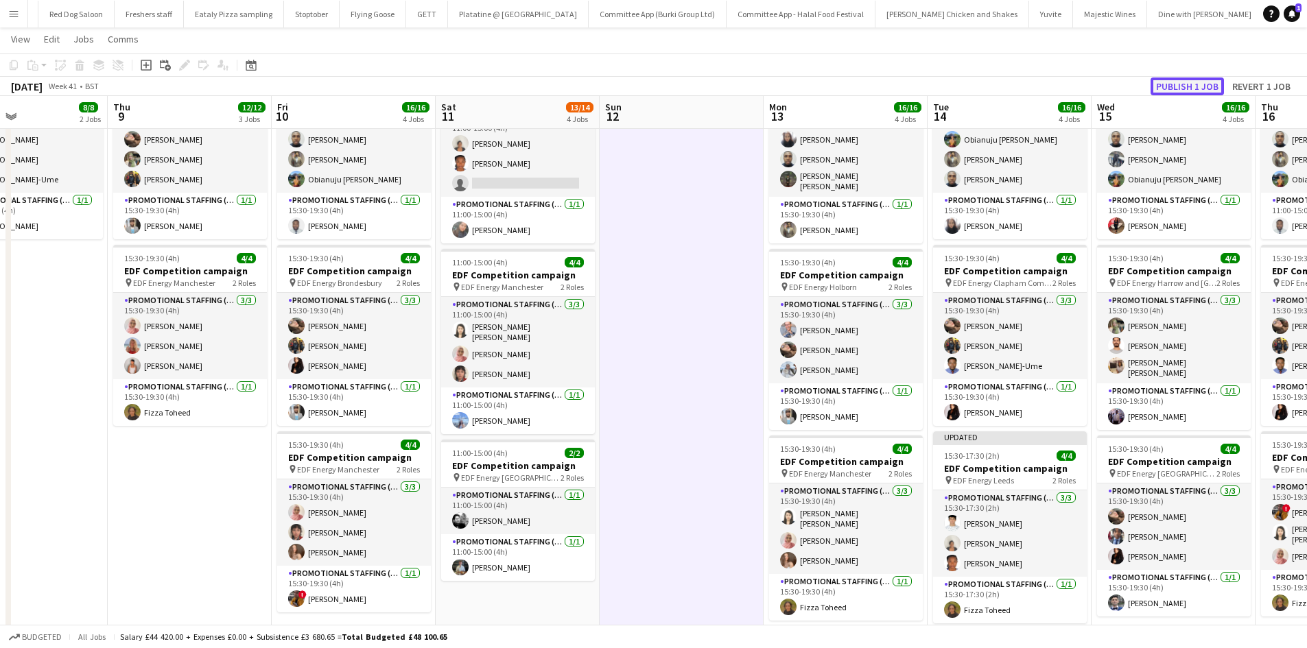
click at [1171, 87] on button "Publish 1 job" at bounding box center [1186, 87] width 73 height 18
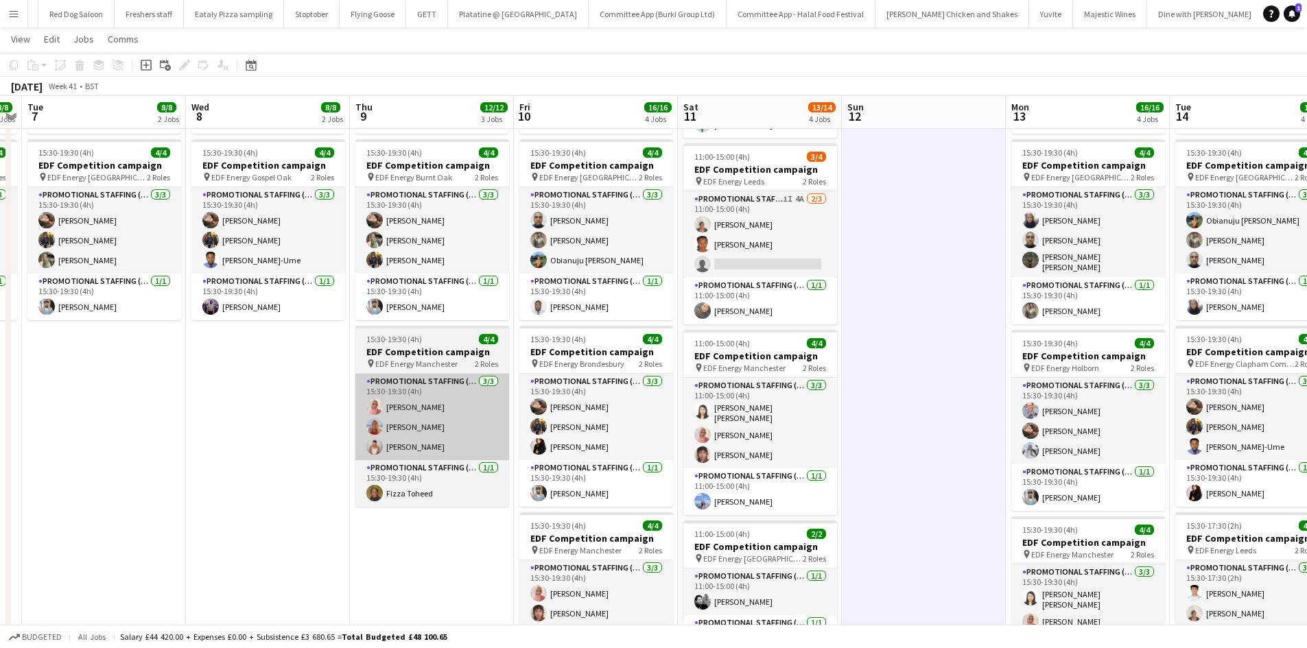
scroll to position [0, 305]
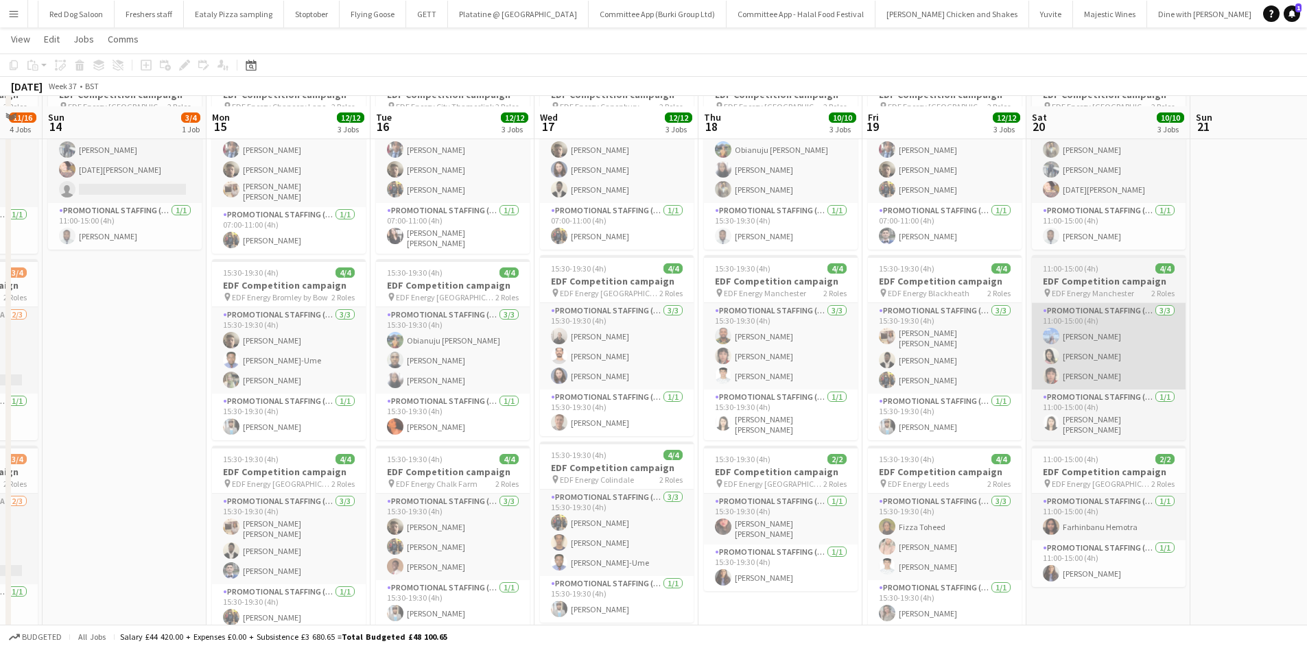
scroll to position [123, 0]
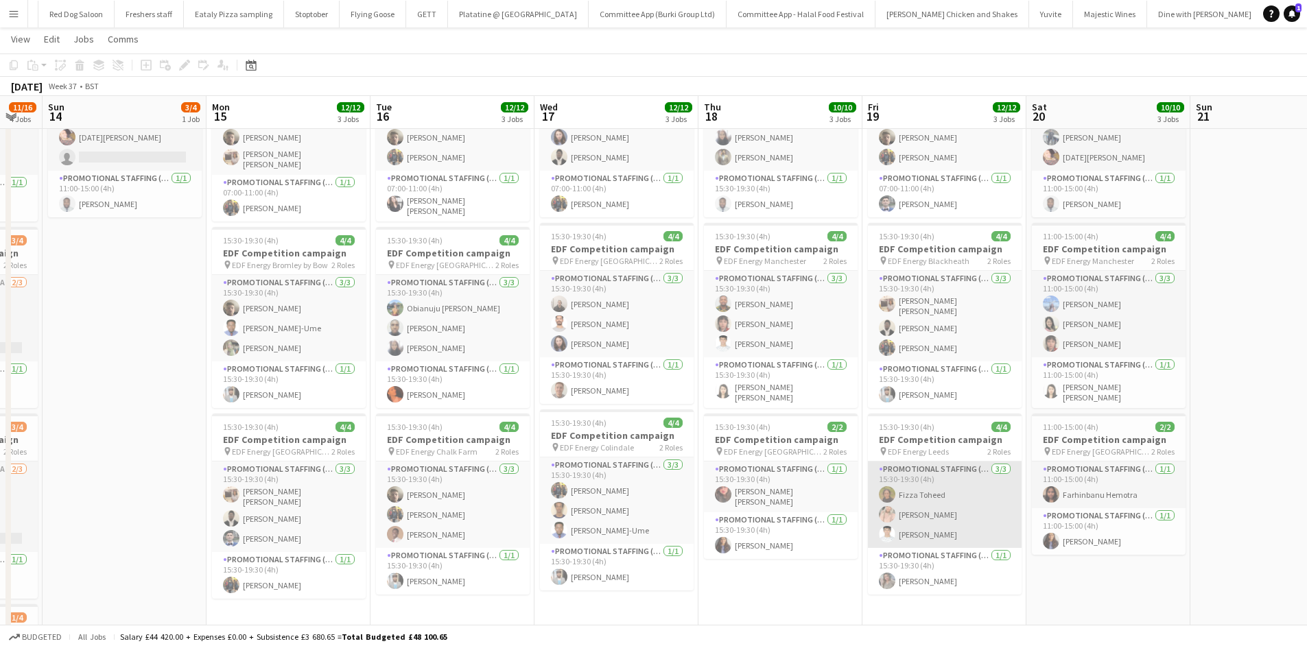
click at [919, 516] on app-card-role "Promotional Staffing (Flyering Staff) [DATE] 15:30-19:30 (4h) [PERSON_NAME] [PE…" at bounding box center [945, 505] width 154 height 86
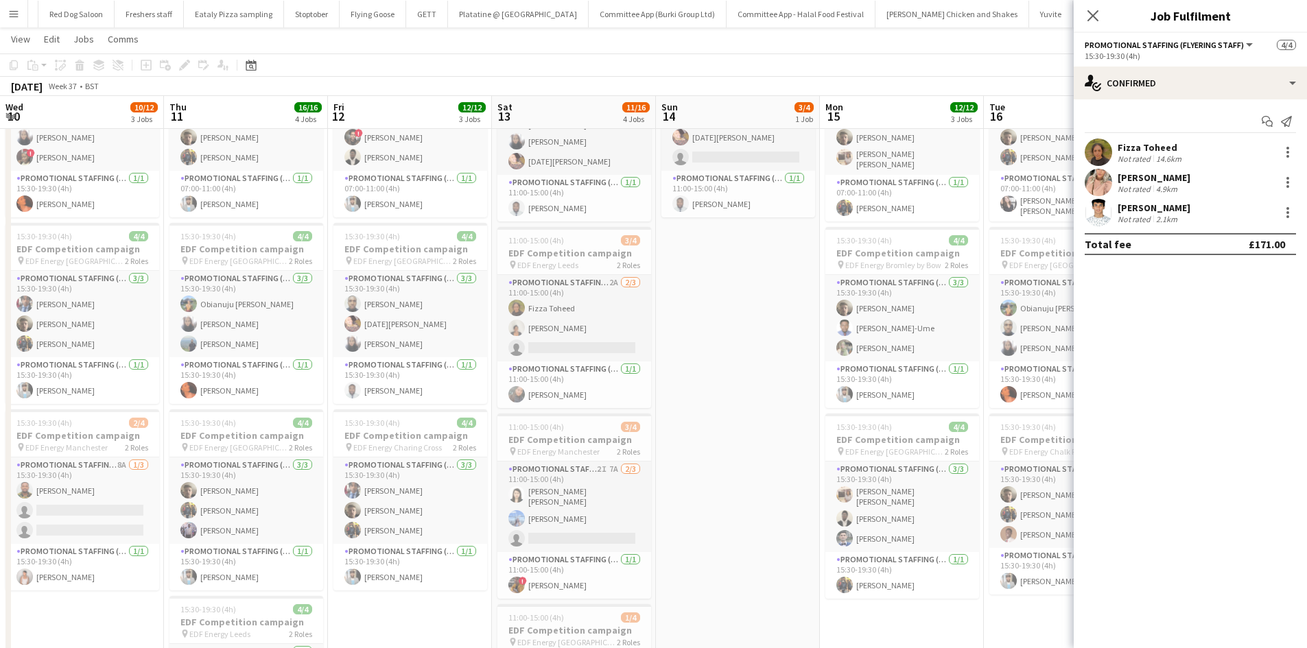
scroll to position [0, 328]
click at [1093, 23] on app-icon "Close pop-in" at bounding box center [1093, 16] width 20 height 20
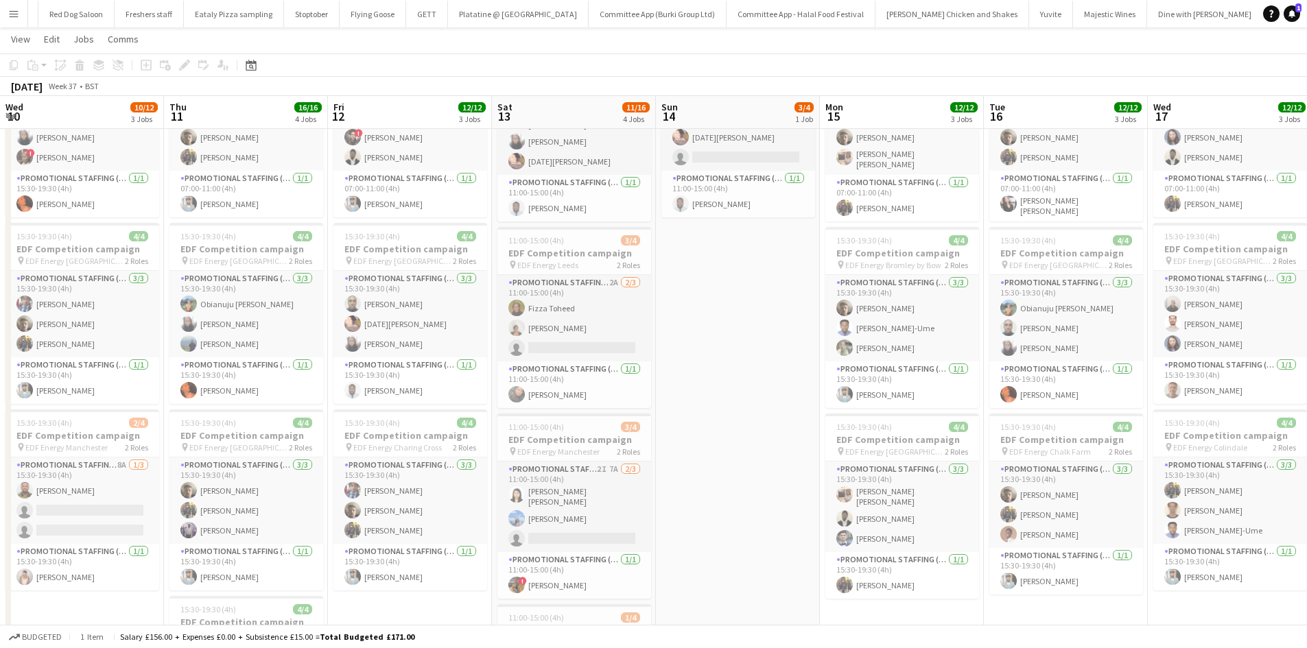
click at [18, 17] on app-icon "Menu" at bounding box center [13, 13] width 11 height 11
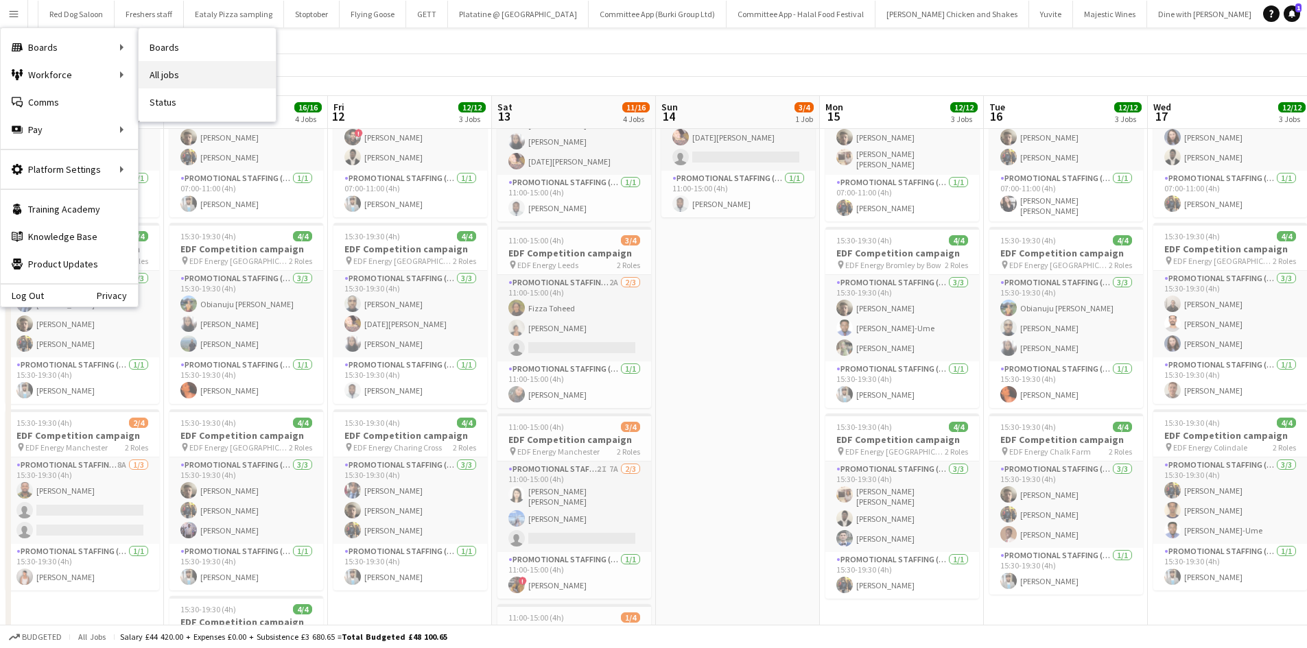
click at [175, 70] on link "All jobs" at bounding box center [207, 74] width 137 height 27
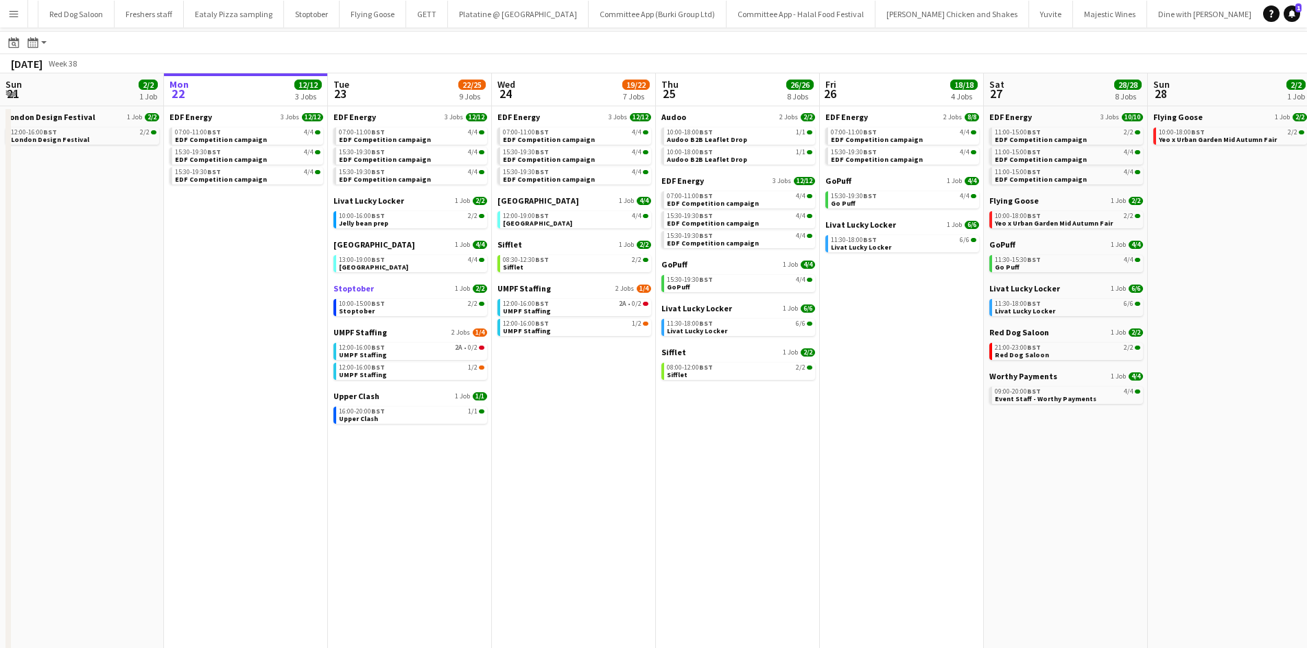
scroll to position [37, 0]
click at [417, 309] on link "10:00-15:00 BST 2/2 Stoptober" at bounding box center [411, 306] width 145 height 16
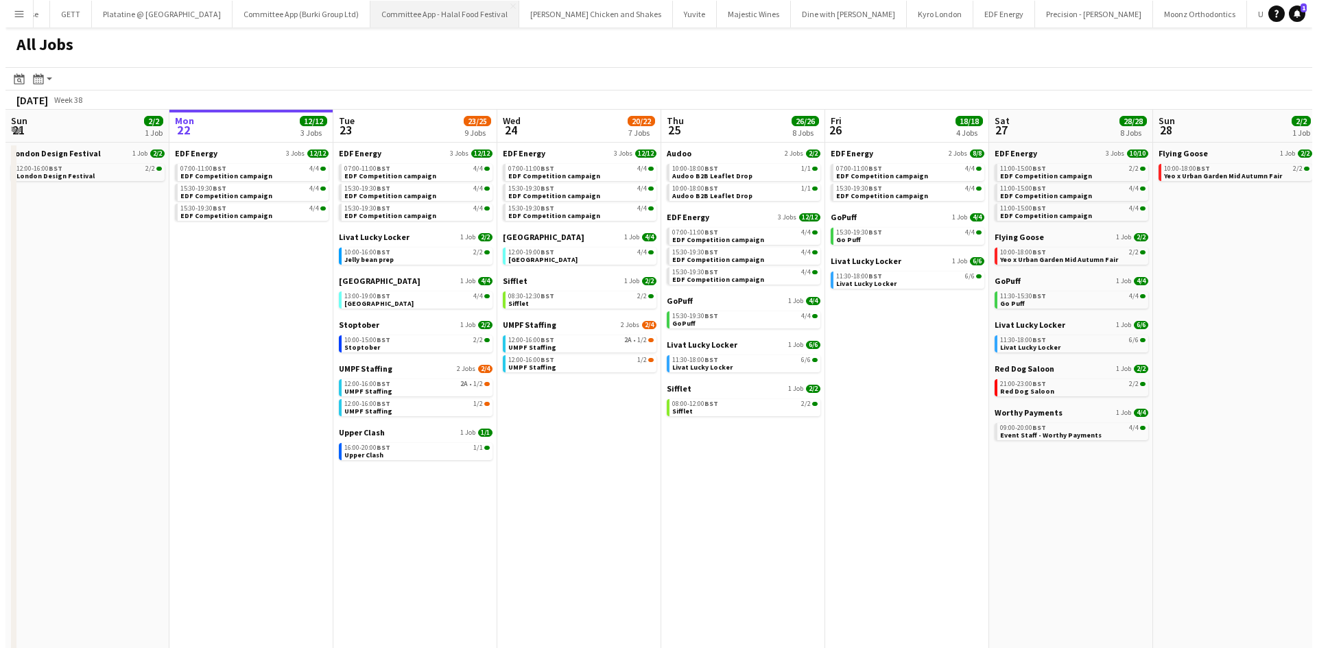
scroll to position [0, 491]
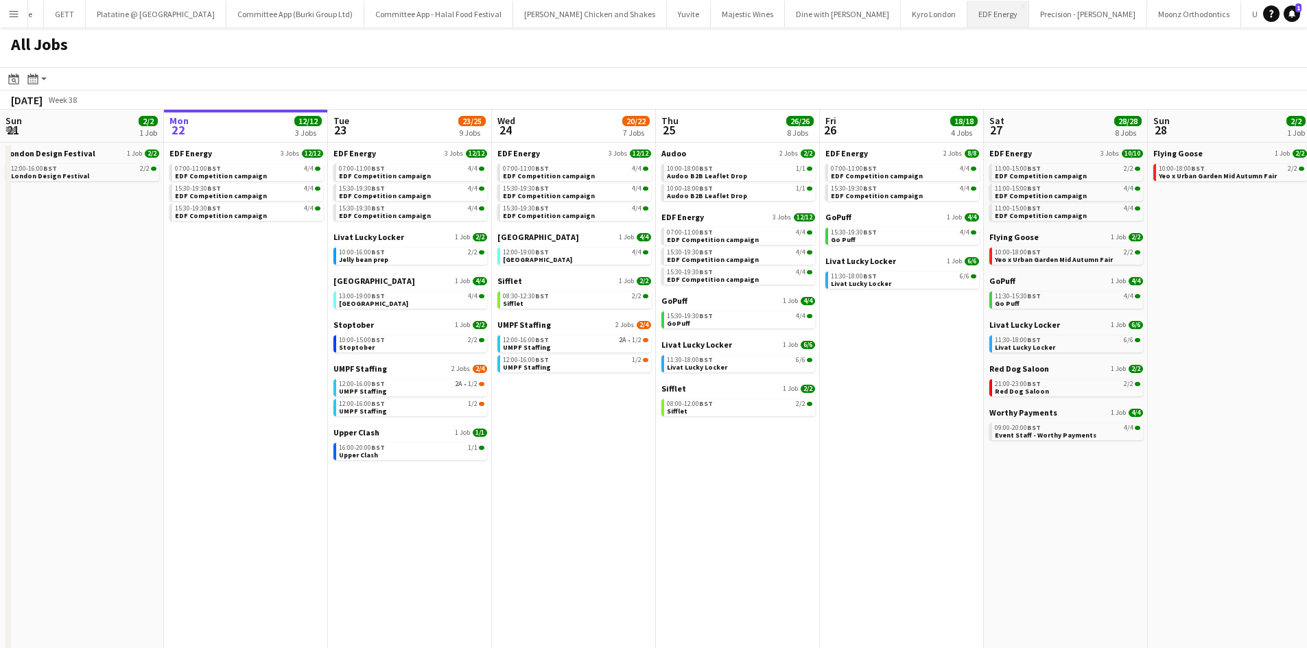
click at [967, 15] on button "EDF Energy Close" at bounding box center [998, 14] width 62 height 27
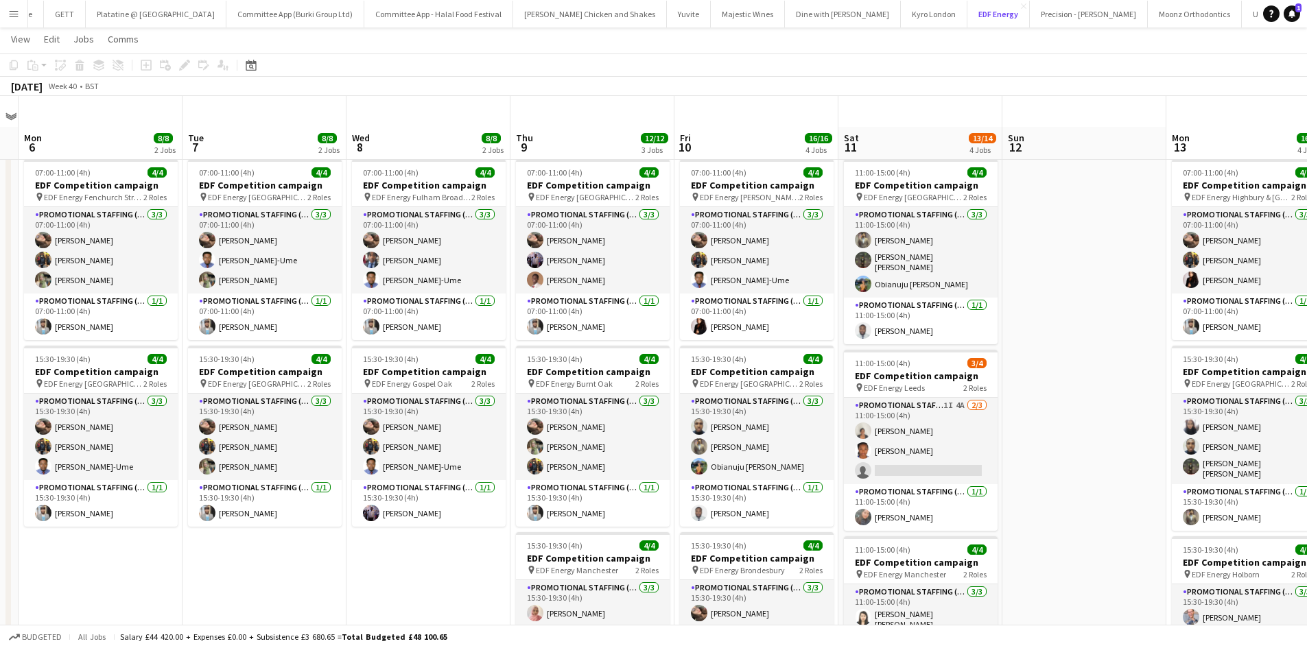
scroll to position [90, 0]
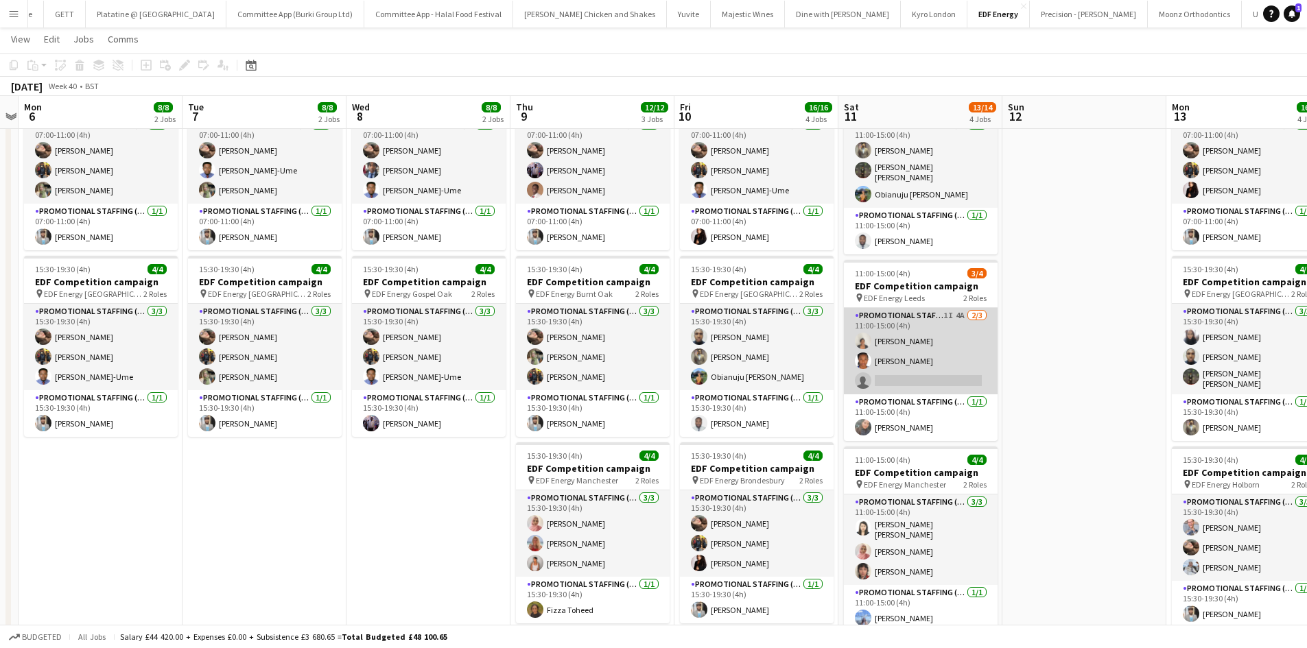
click at [918, 365] on app-card-role "Promotional Staffing (Flyering Staff) 1I 4A 2/3 11:00-15:00 (4h) Thandeka Masha…" at bounding box center [921, 351] width 154 height 86
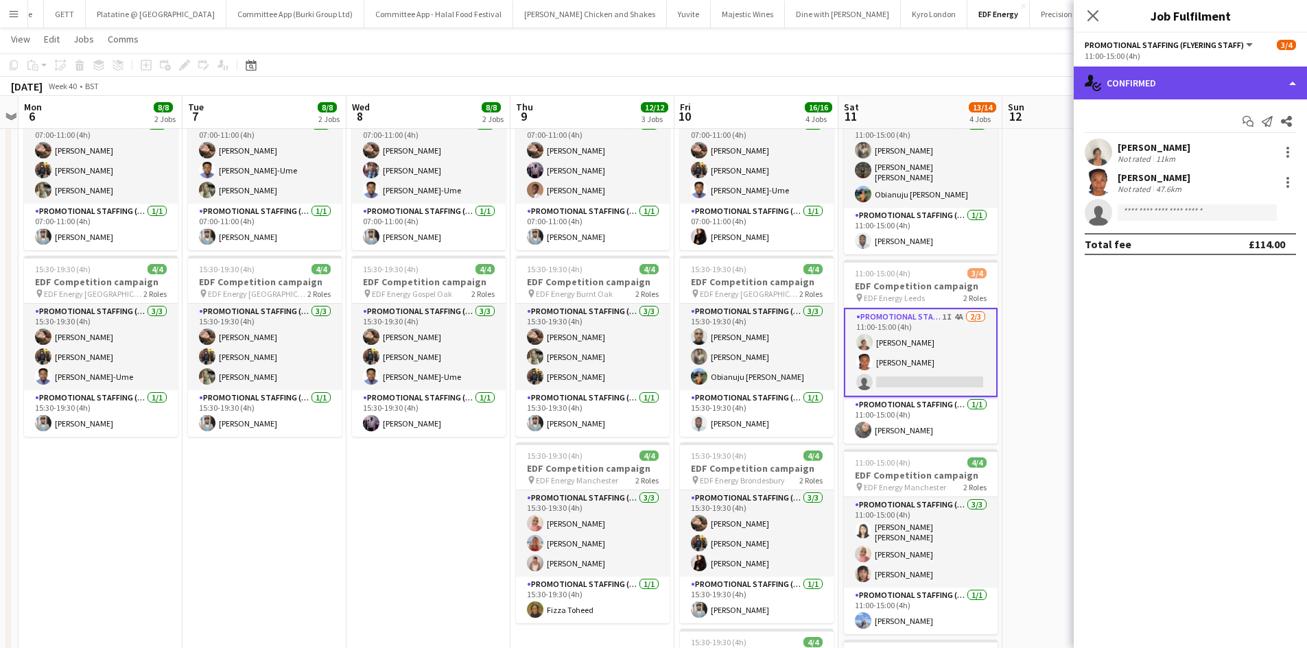
click at [1177, 84] on div "single-neutral-actions-check-2 Confirmed" at bounding box center [1189, 83] width 233 height 33
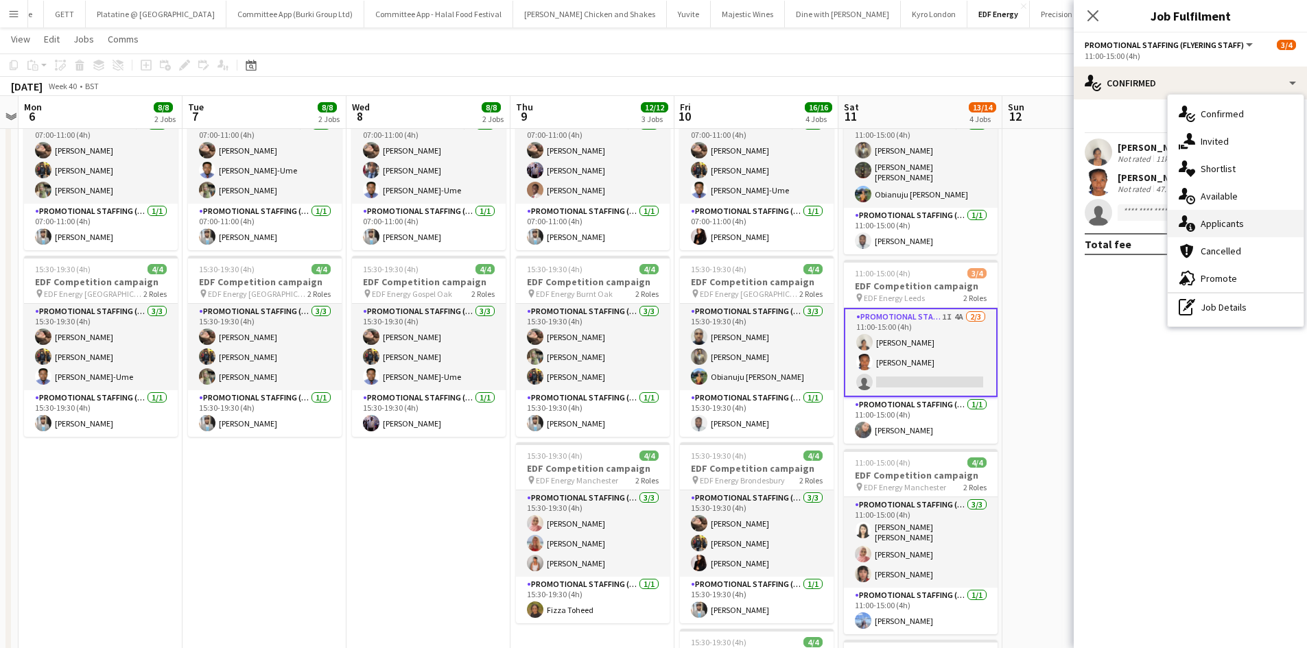
click at [1208, 217] on span "Applicants" at bounding box center [1221, 223] width 43 height 12
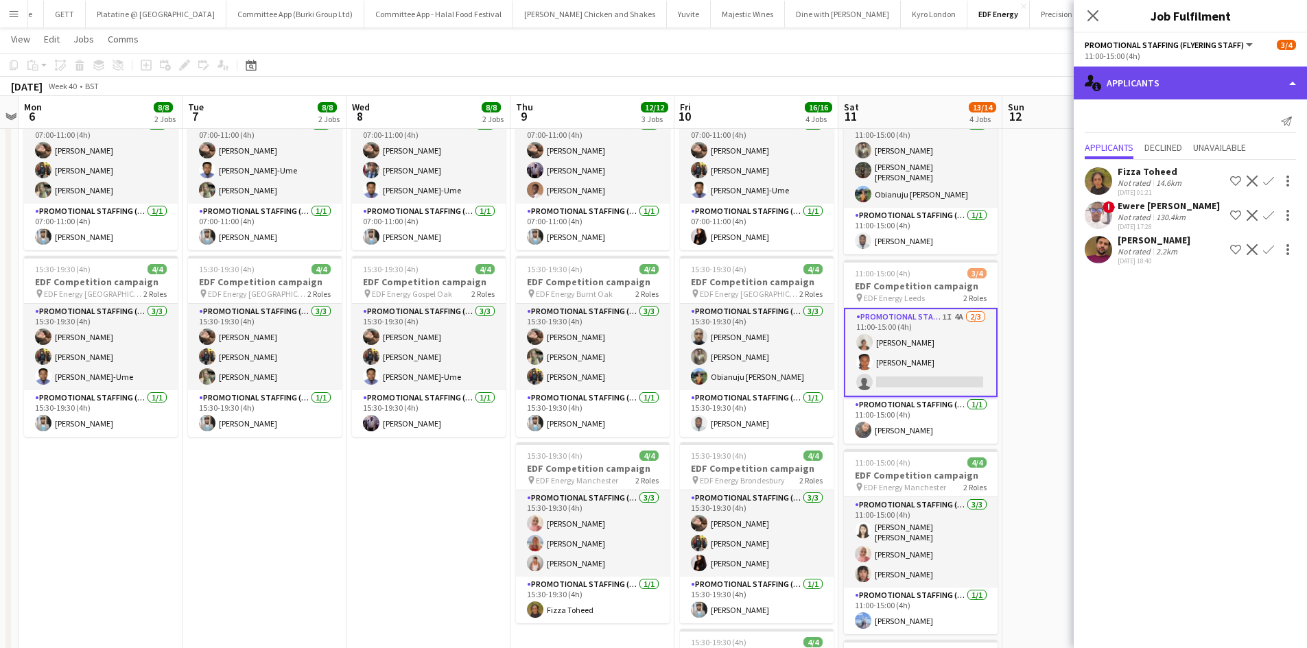
click at [1268, 85] on div "single-neutral-actions-information Applicants" at bounding box center [1189, 83] width 233 height 33
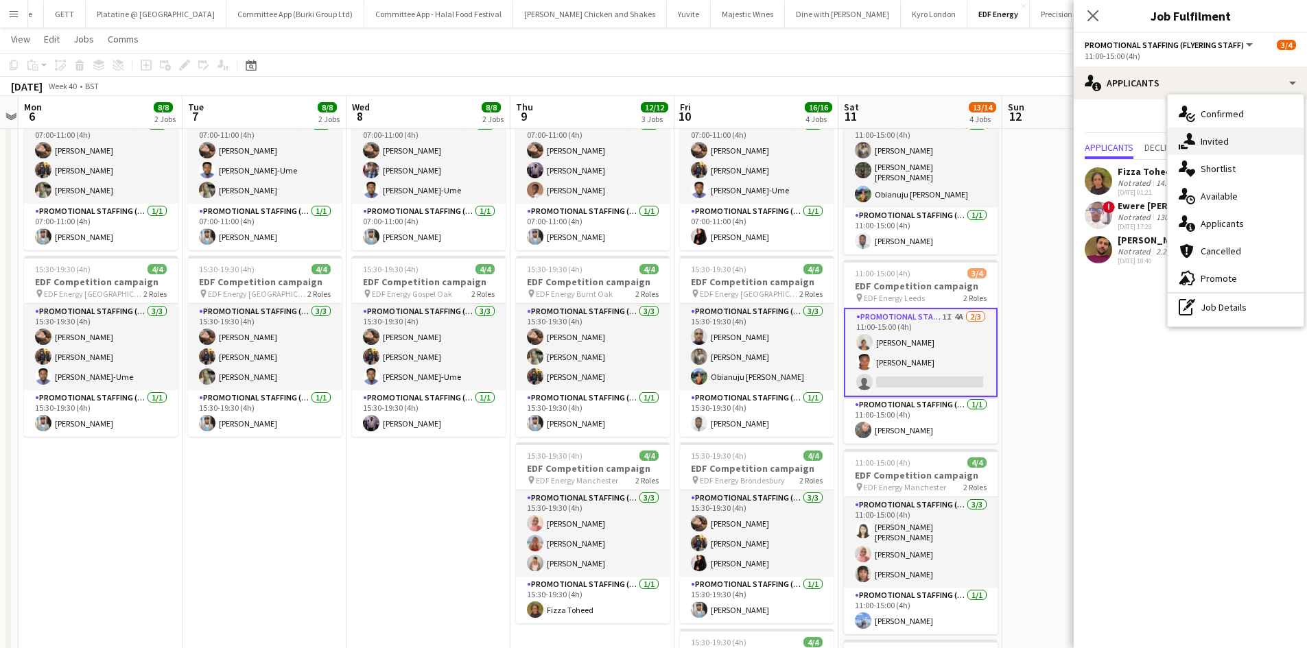
click at [1219, 139] on span "Invited" at bounding box center [1214, 141] width 28 height 12
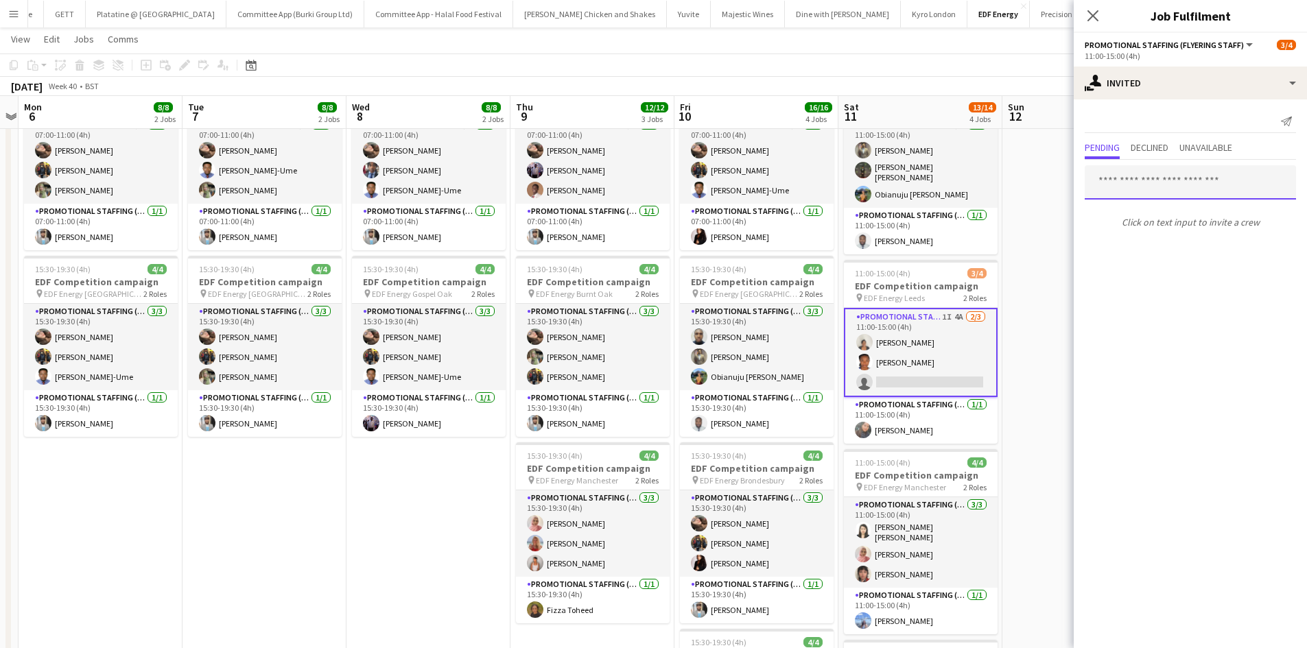
click at [1159, 200] on body "Menu Boards Boards Boards All jobs Status Workforce Workforce My Workforce Recr…" at bounding box center [653, 412] width 1307 height 1004
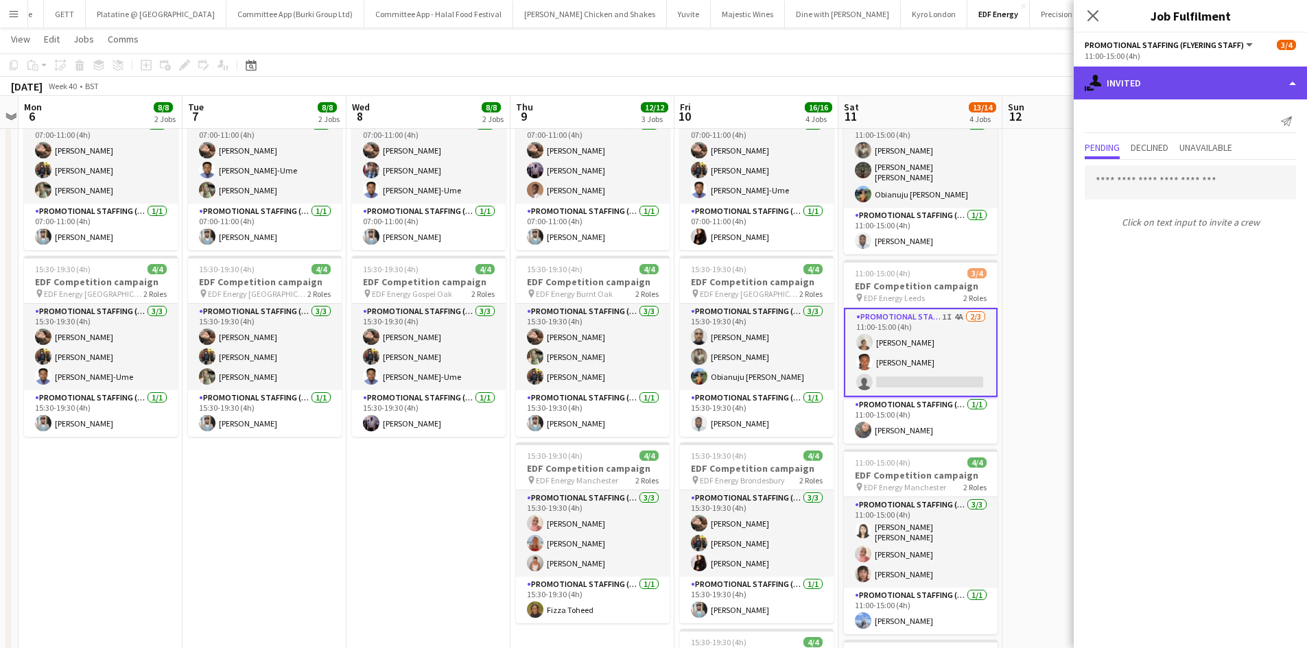
click at [1197, 84] on div "single-neutral-actions-share-1 Invited" at bounding box center [1189, 83] width 233 height 33
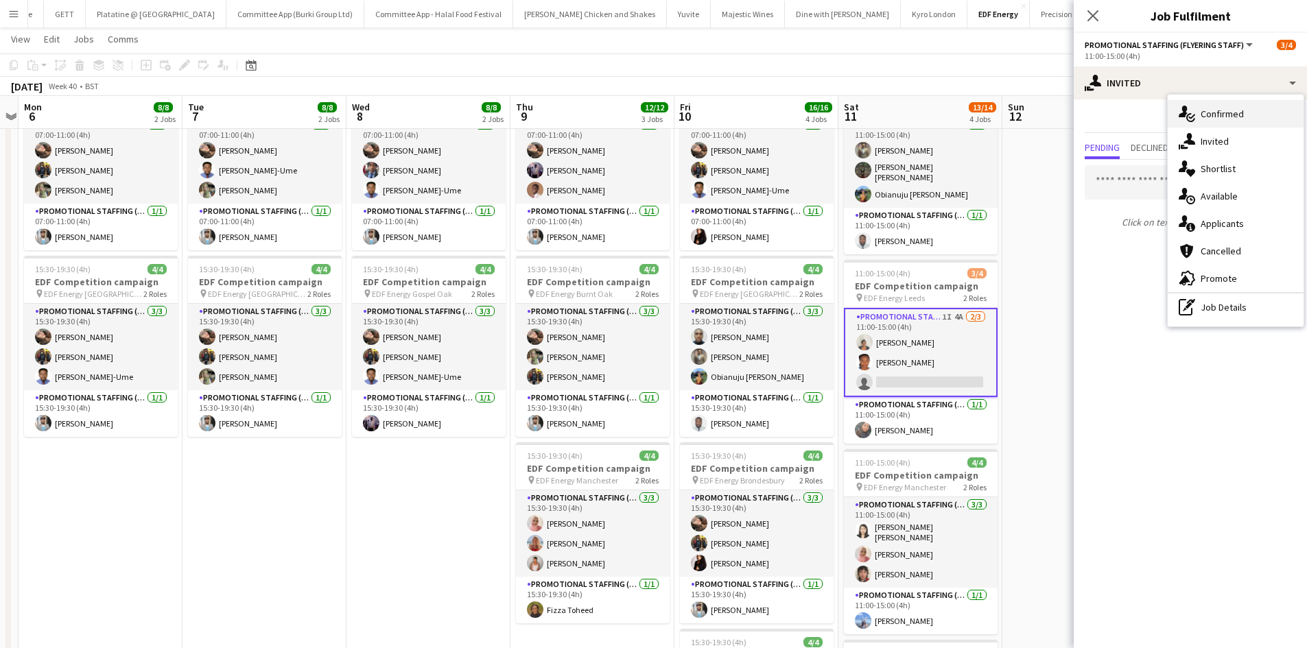
click at [1232, 108] on span "Confirmed" at bounding box center [1221, 114] width 43 height 12
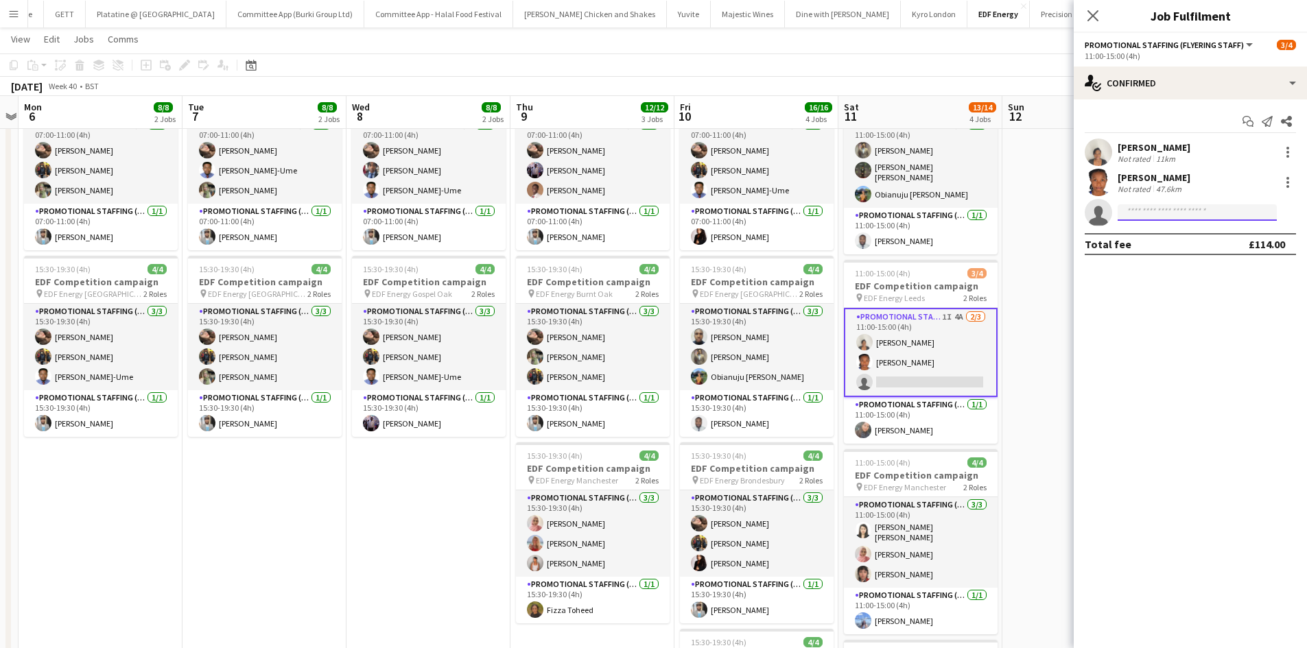
click at [1139, 211] on input at bounding box center [1196, 212] width 159 height 16
type input "****"
click at [1188, 238] on span "parthc12359@gmail.com" at bounding box center [1196, 243] width 137 height 11
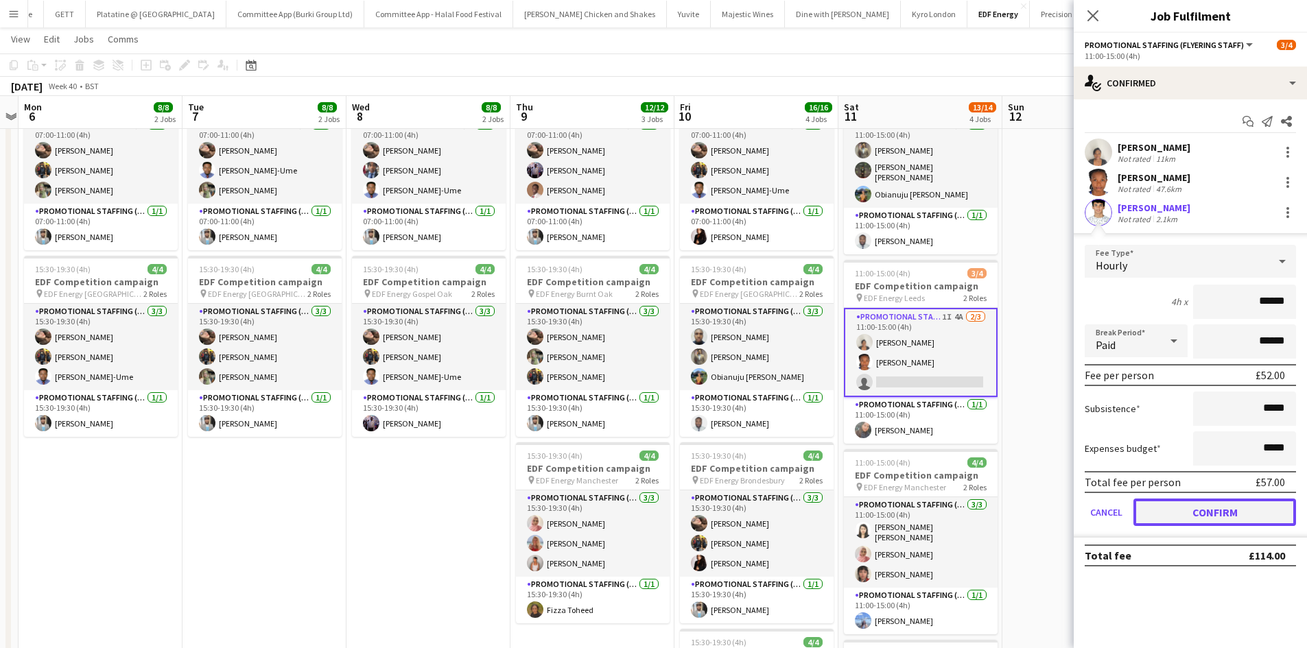
click at [1206, 507] on button "Confirm" at bounding box center [1214, 512] width 163 height 27
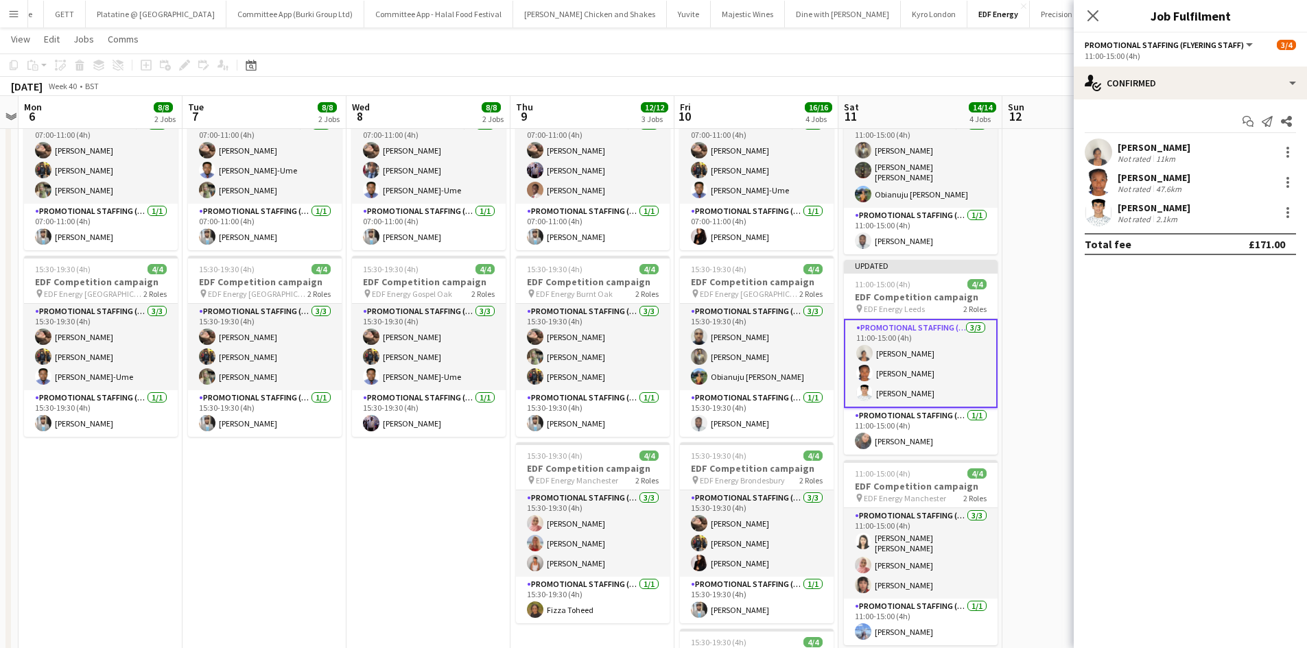
click at [1003, 36] on app-page-menu "View Day view expanded Day view collapsed Month view Date picker Jump to today …" at bounding box center [653, 40] width 1307 height 26
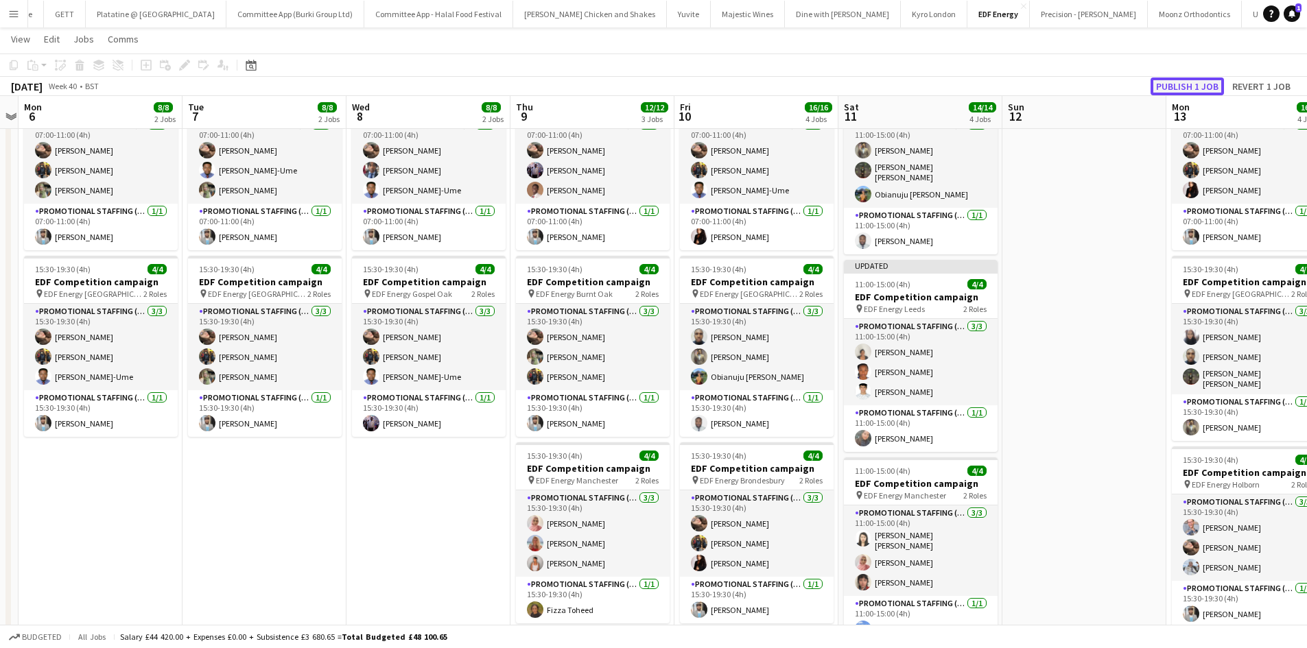
click at [1178, 81] on button "Publish 1 job" at bounding box center [1186, 87] width 73 height 18
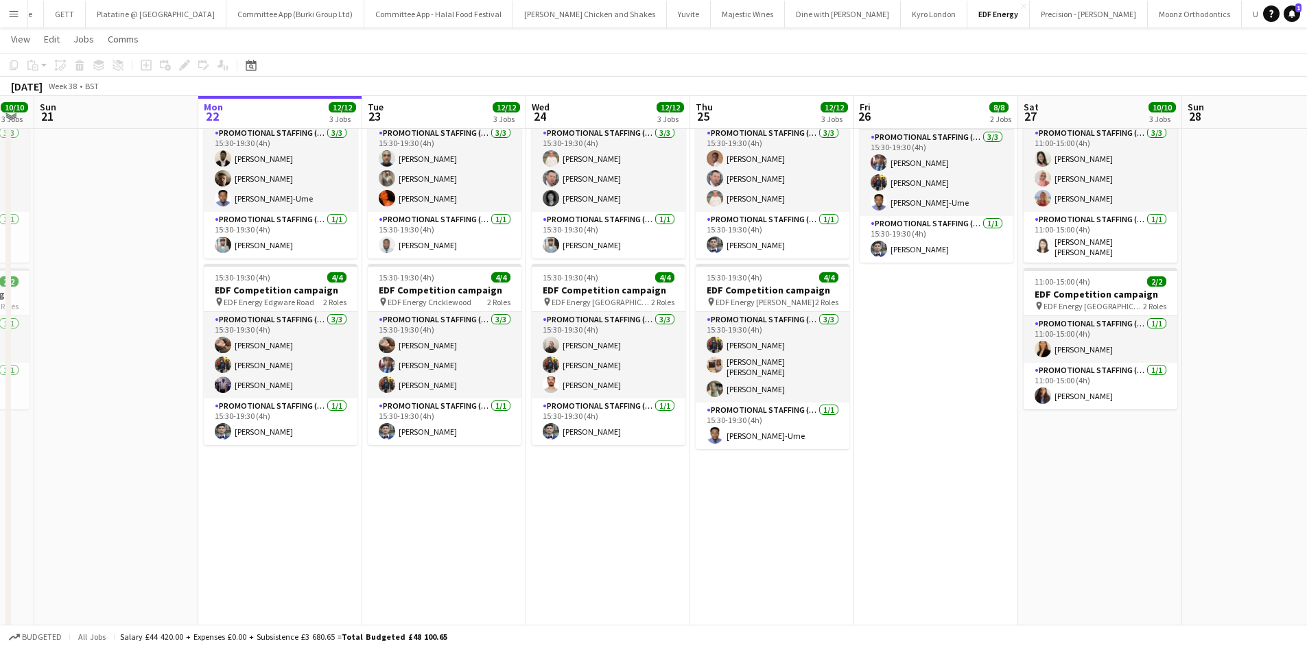
scroll to position [0, 290]
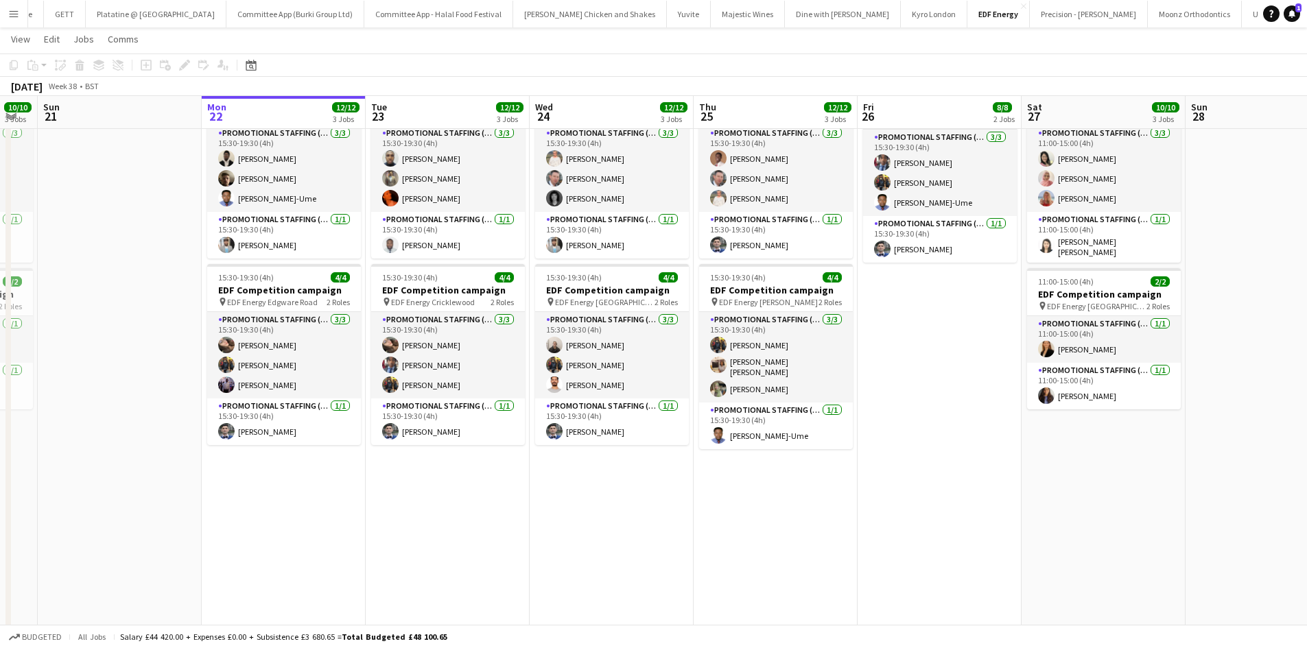
click at [19, 10] on app-icon "Menu" at bounding box center [13, 13] width 11 height 11
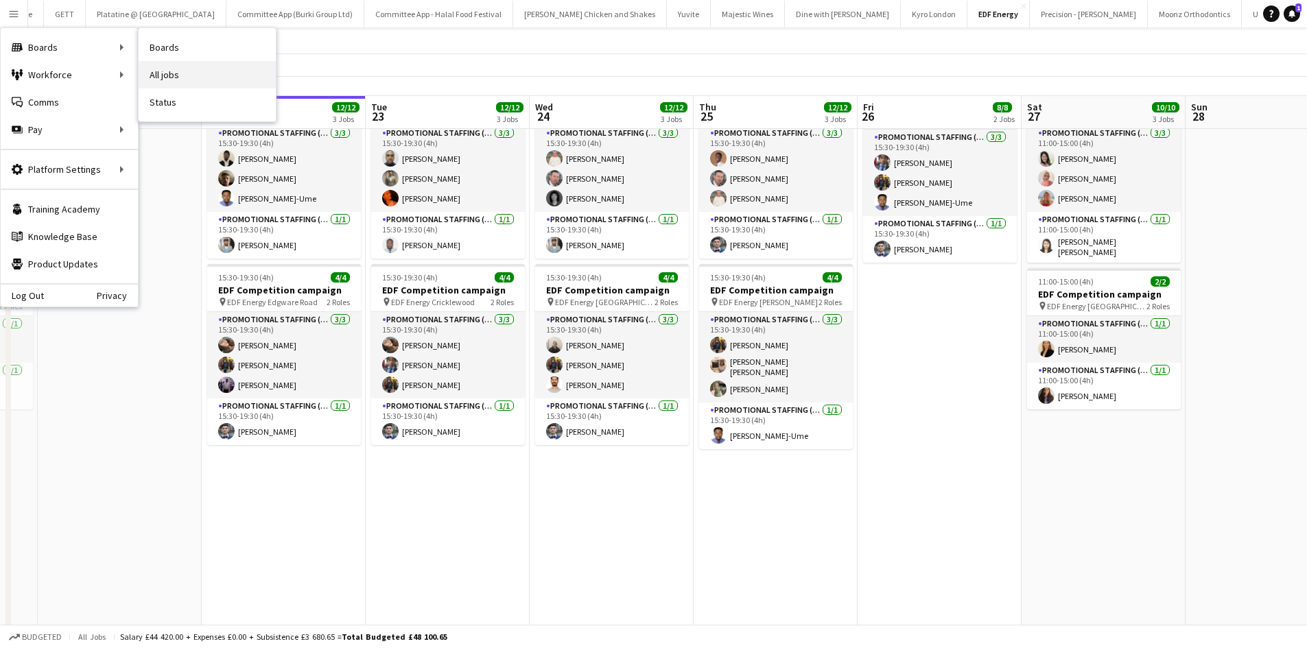
click at [163, 70] on link "All jobs" at bounding box center [207, 74] width 137 height 27
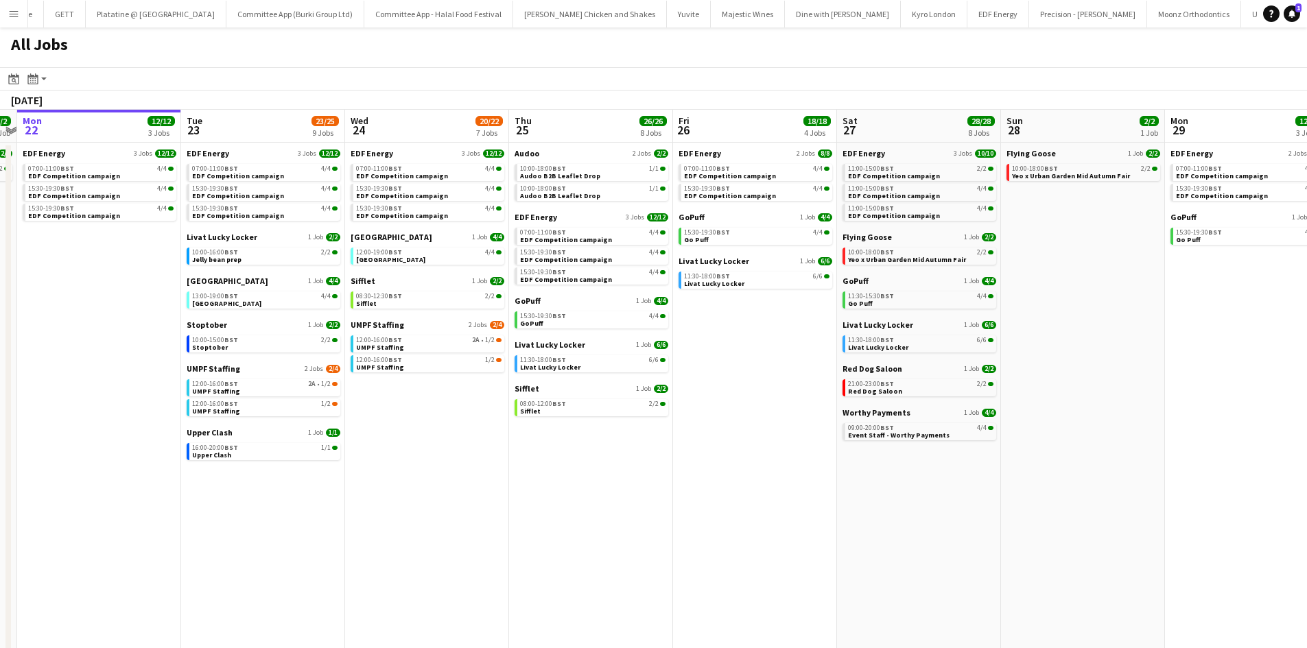
scroll to position [0, 414]
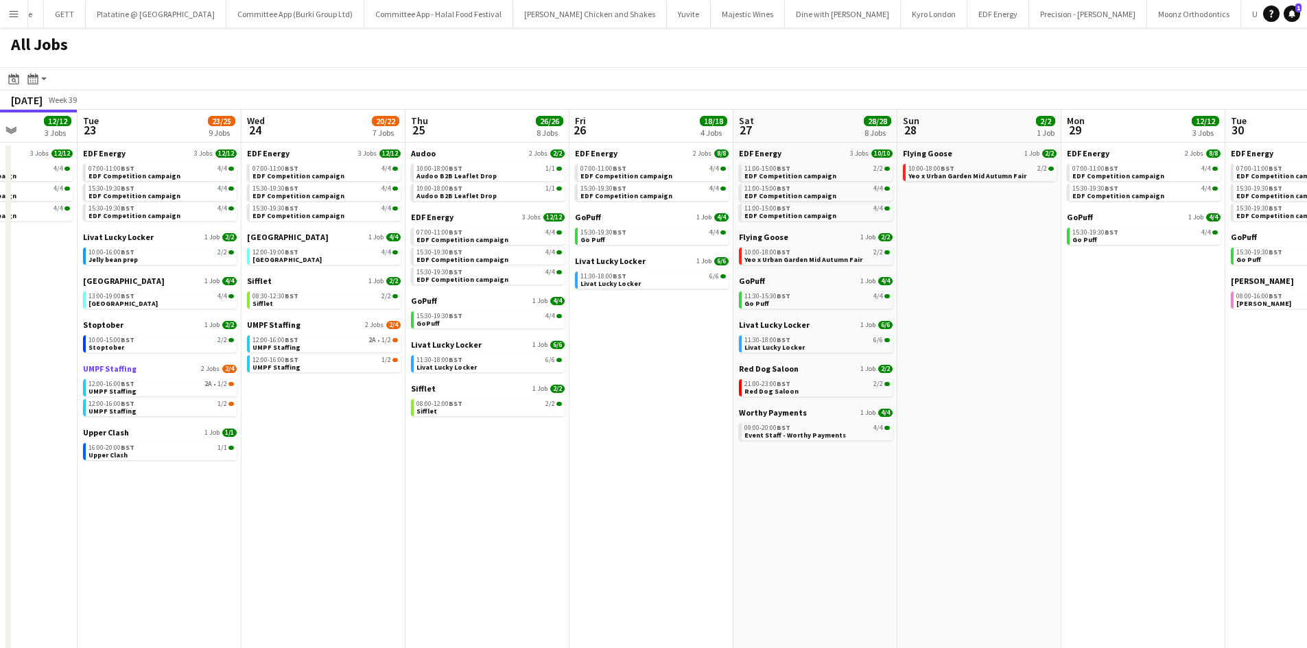
click at [153, 371] on link "UMPF Staffing 2 Jobs 2/4" at bounding box center [160, 369] width 154 height 10
click at [17, 9] on app-icon "Menu" at bounding box center [13, 13] width 11 height 11
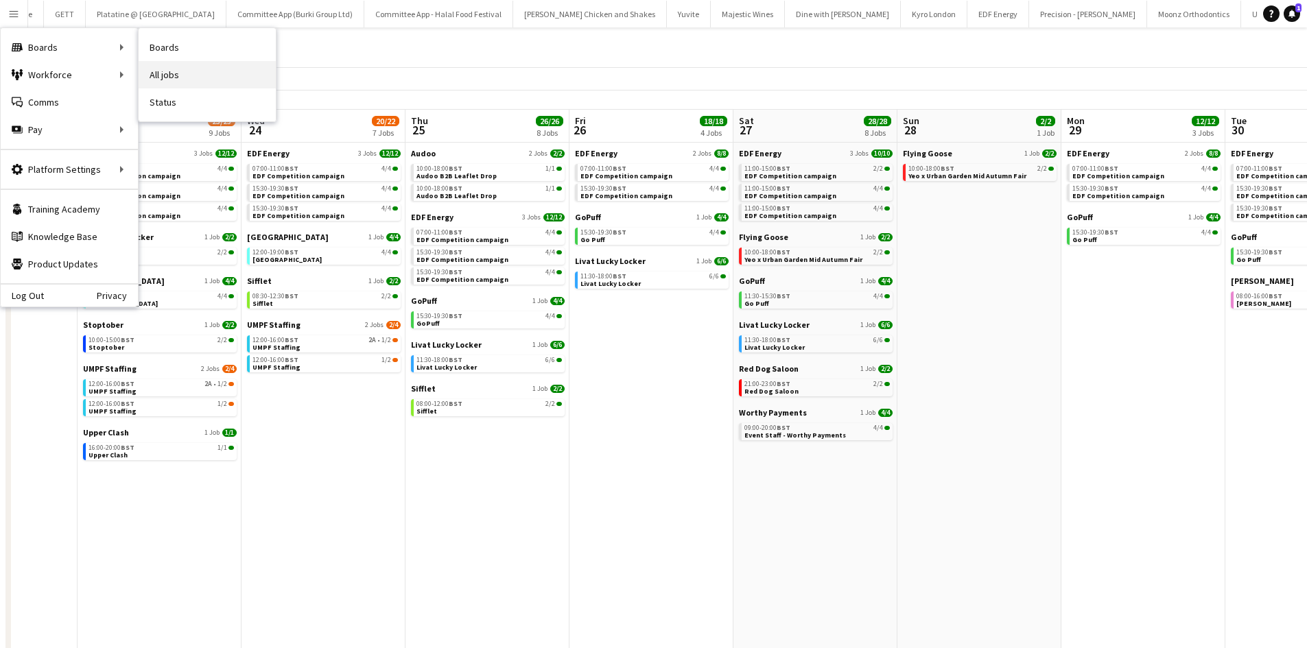
click at [171, 66] on link "All jobs" at bounding box center [207, 74] width 137 height 27
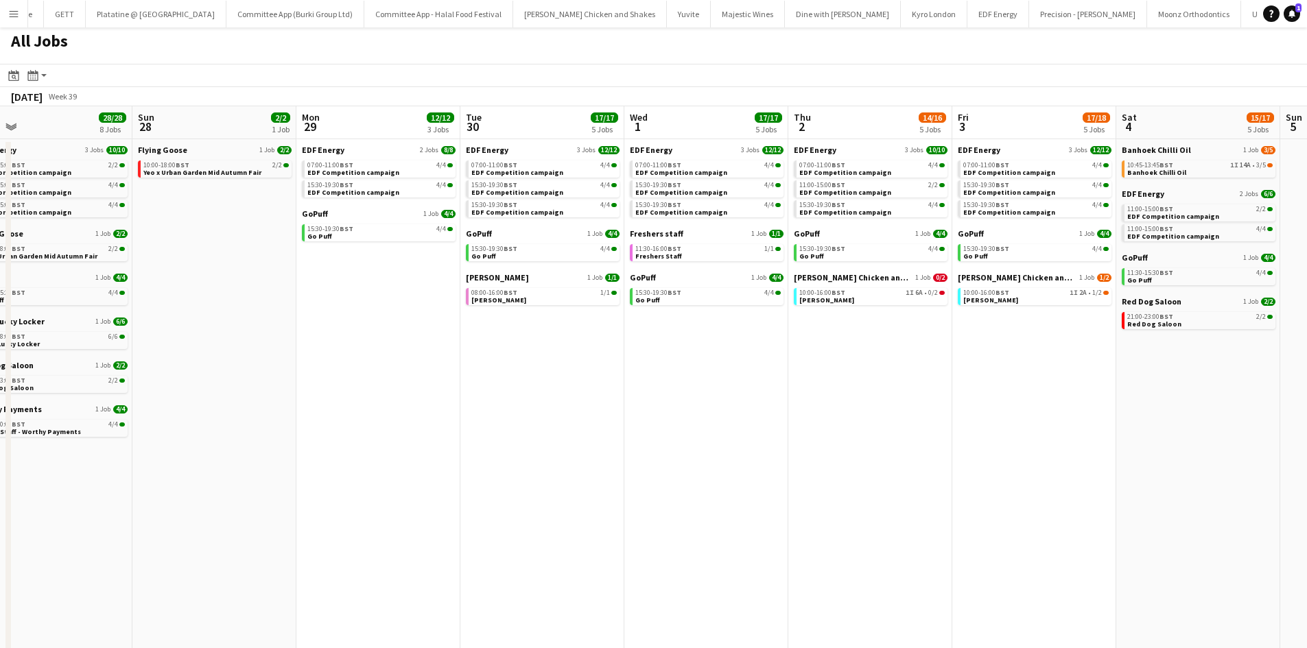
scroll to position [0, 524]
click at [875, 277] on span "[PERSON_NAME] Chicken and Shakes" at bounding box center [852, 277] width 119 height 10
click at [309, 17] on button "Absolut x Haring Close" at bounding box center [365, 14] width 113 height 27
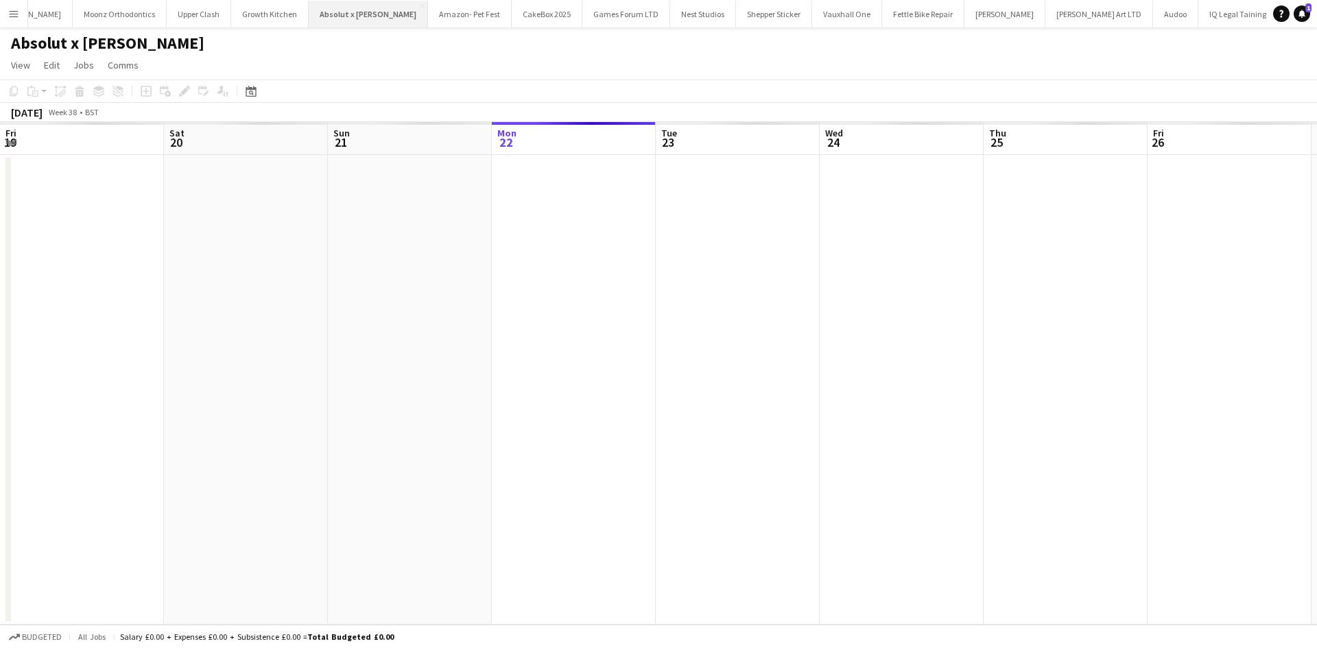
scroll to position [0, 328]
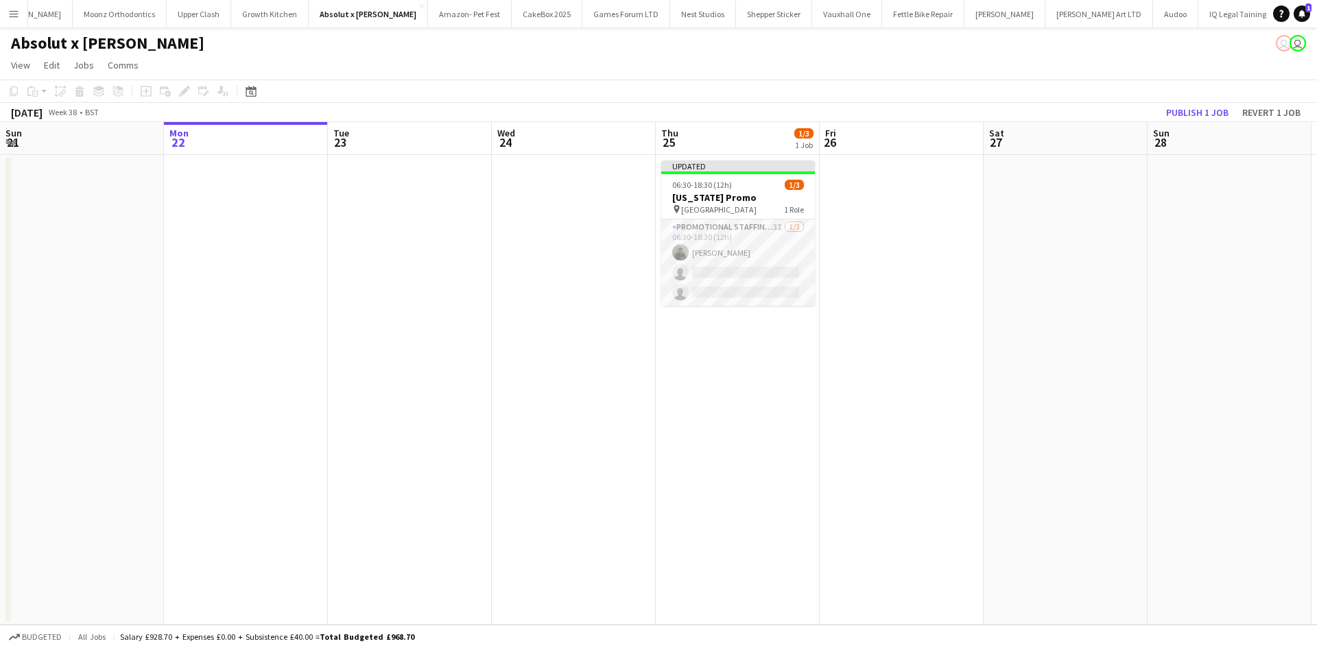
click at [772, 334] on app-date-cell "Updated 06:30-18:30 (12h) 1/3 Maryland Promo pin Kings cross station 1 Role Pro…" at bounding box center [738, 390] width 164 height 470
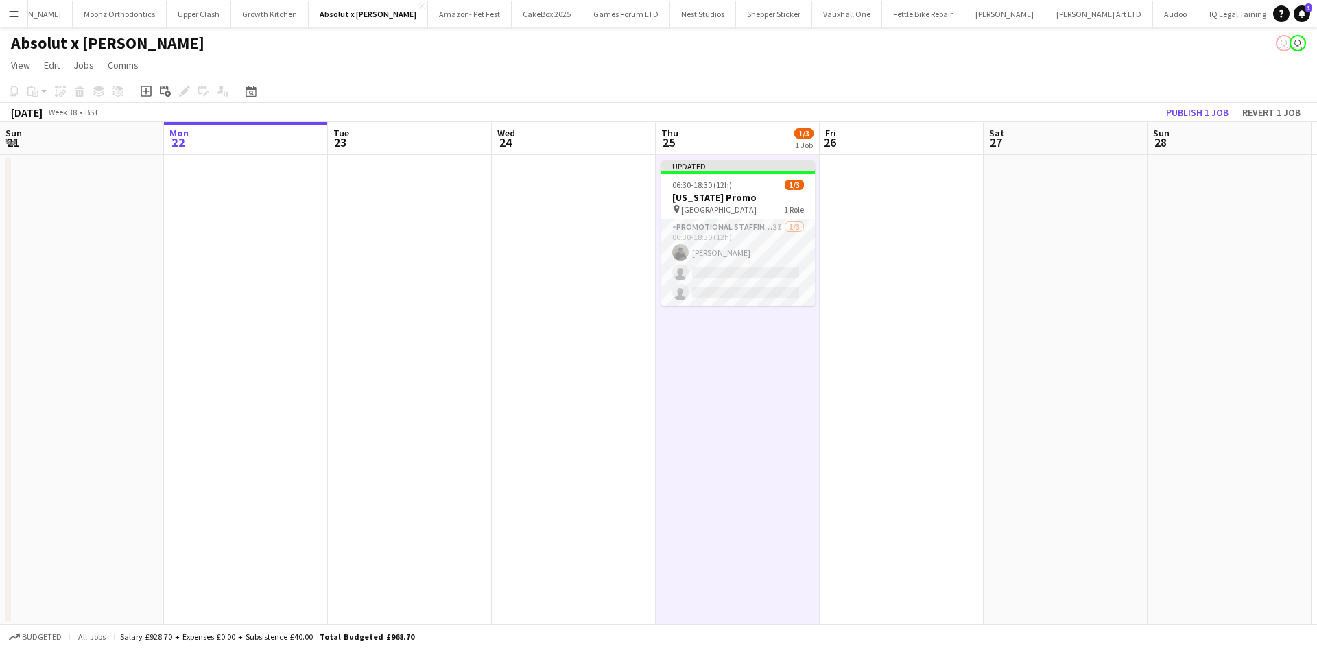
click at [895, 271] on app-date-cell at bounding box center [902, 390] width 164 height 470
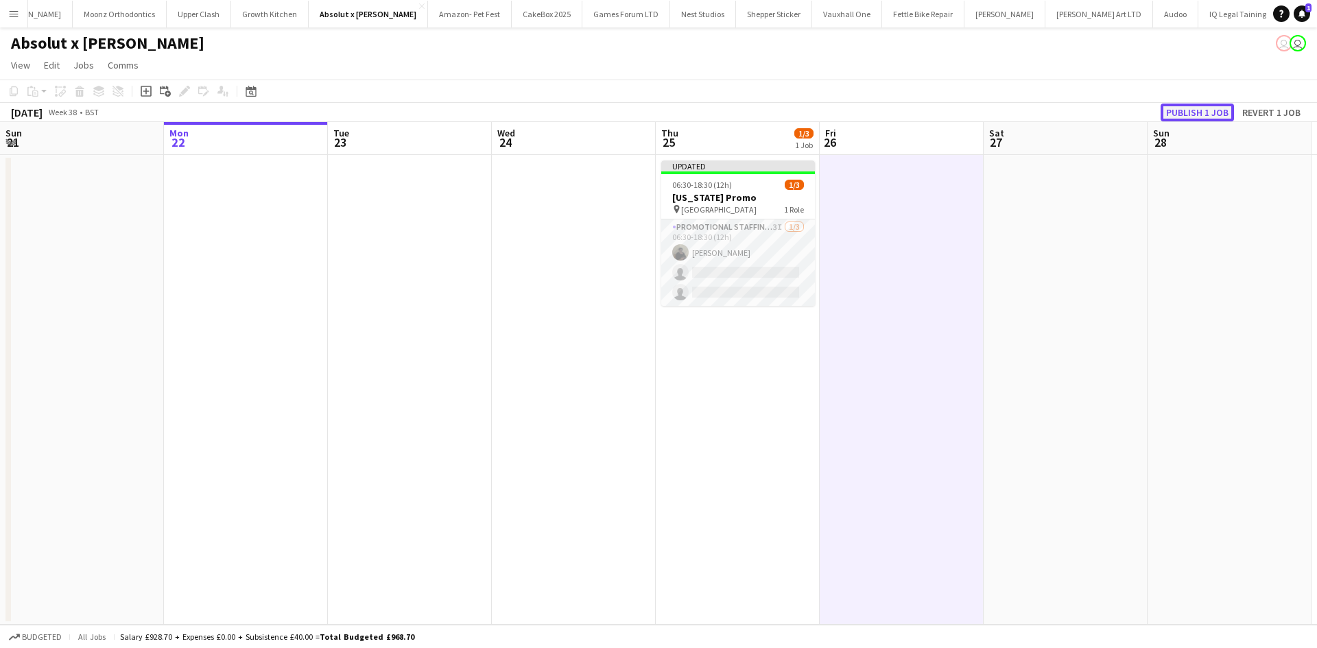
click at [1171, 114] on button "Publish 1 job" at bounding box center [1196, 113] width 73 height 18
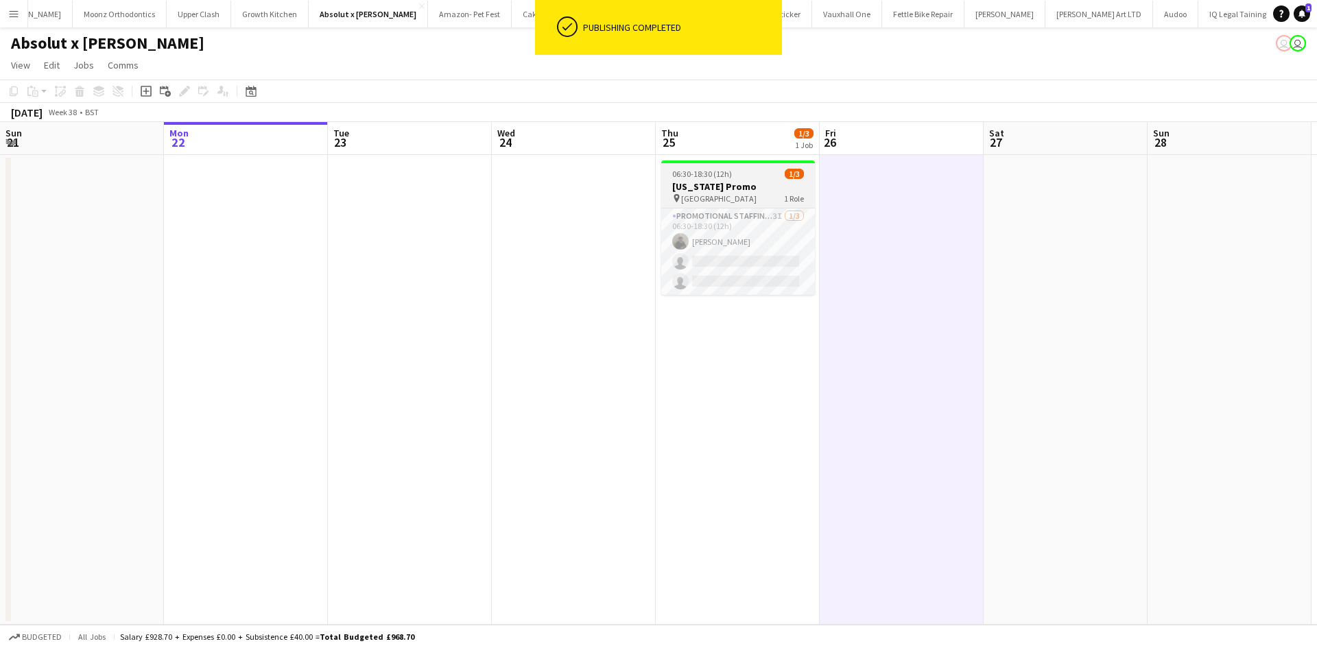
click at [724, 189] on h3 "[US_STATE] Promo" at bounding box center [738, 186] width 154 height 12
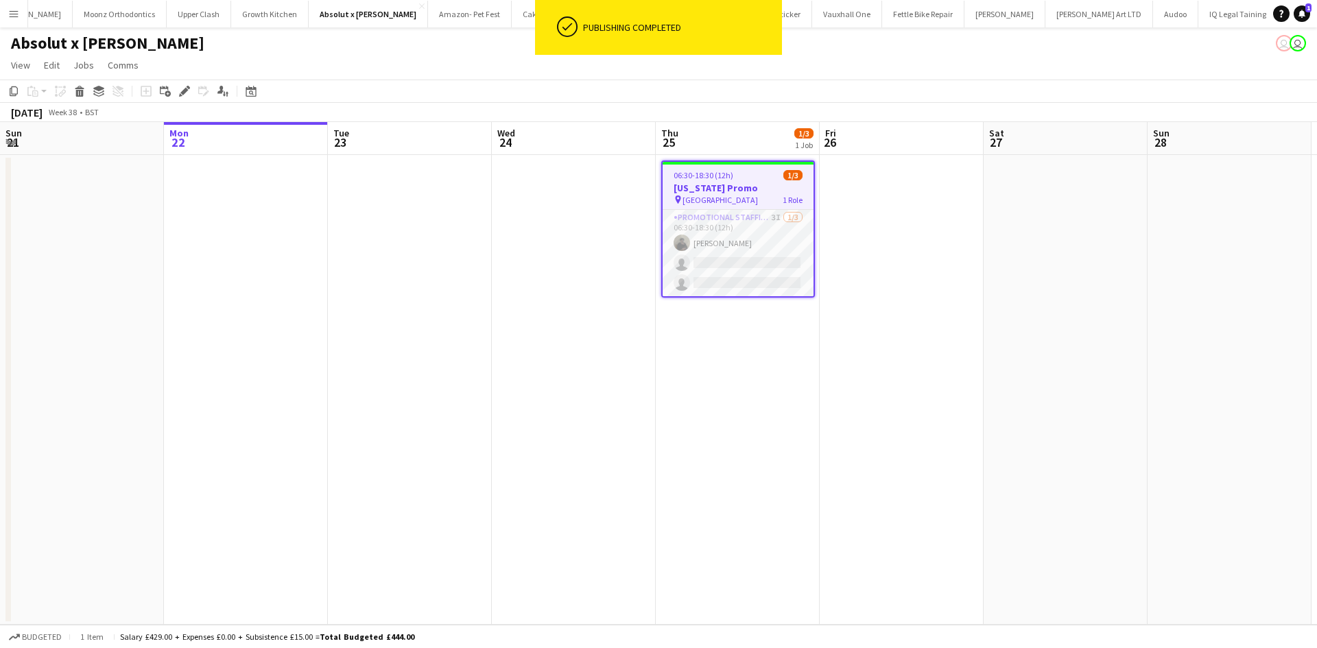
click at [916, 222] on app-date-cell at bounding box center [902, 390] width 164 height 470
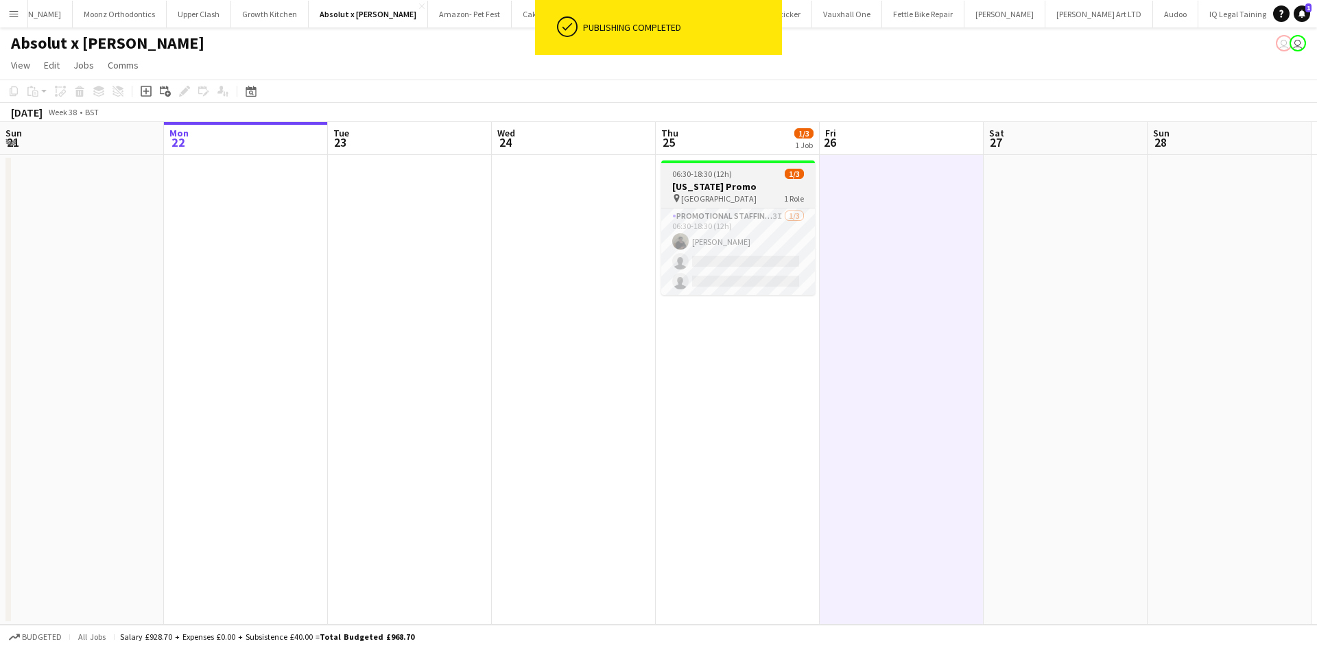
click at [743, 179] on app-job-card "06:30-18:30 (12h) 1/3 Maryland Promo pin Kings cross station 1 Role Promotional…" at bounding box center [738, 227] width 154 height 134
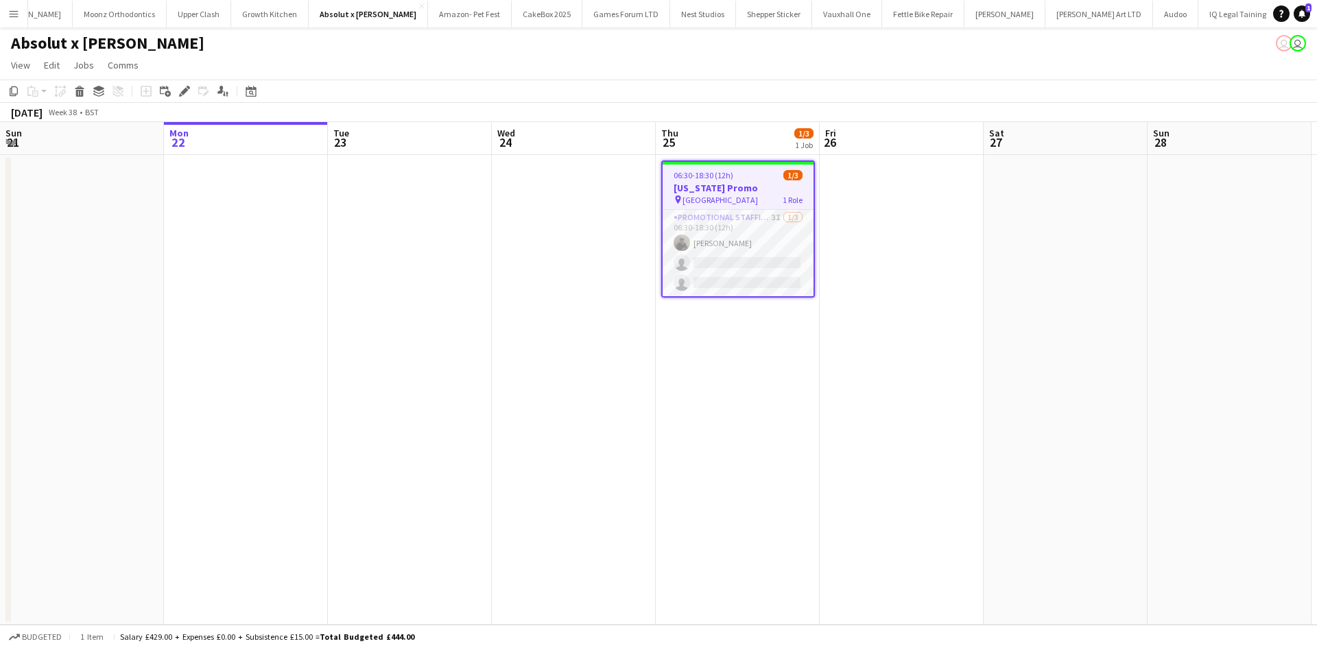
click at [689, 206] on app-job-card "06:30-18:30 (12h) 1/3 Maryland Promo pin Kings cross station 1 Role Promotional…" at bounding box center [738, 228] width 154 height 137
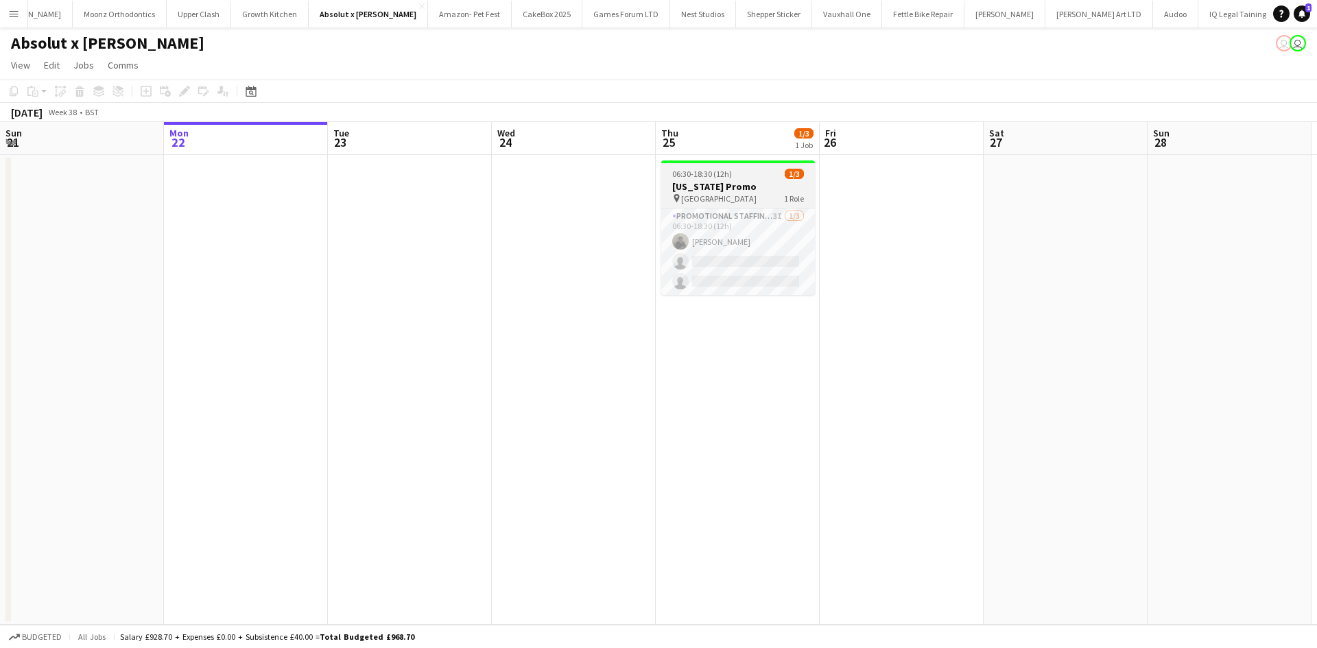
click at [693, 194] on span "Kings cross station" at bounding box center [718, 198] width 75 height 10
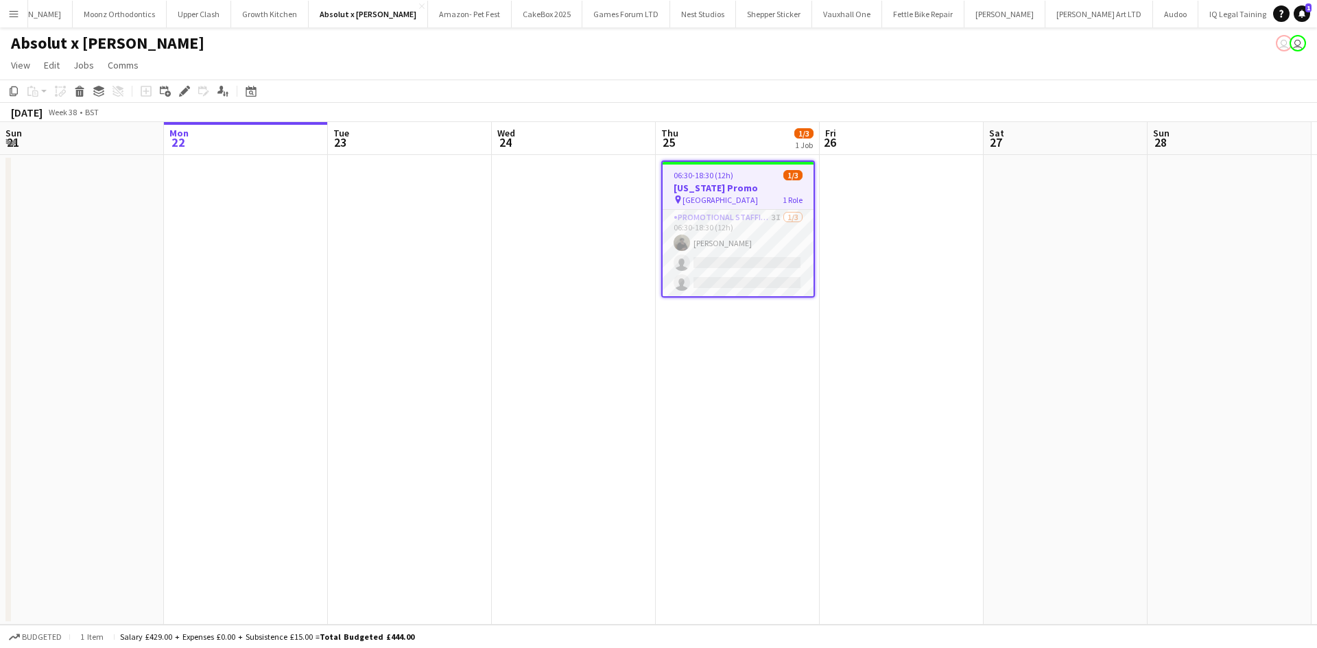
click at [562, 239] on app-date-cell at bounding box center [574, 390] width 164 height 470
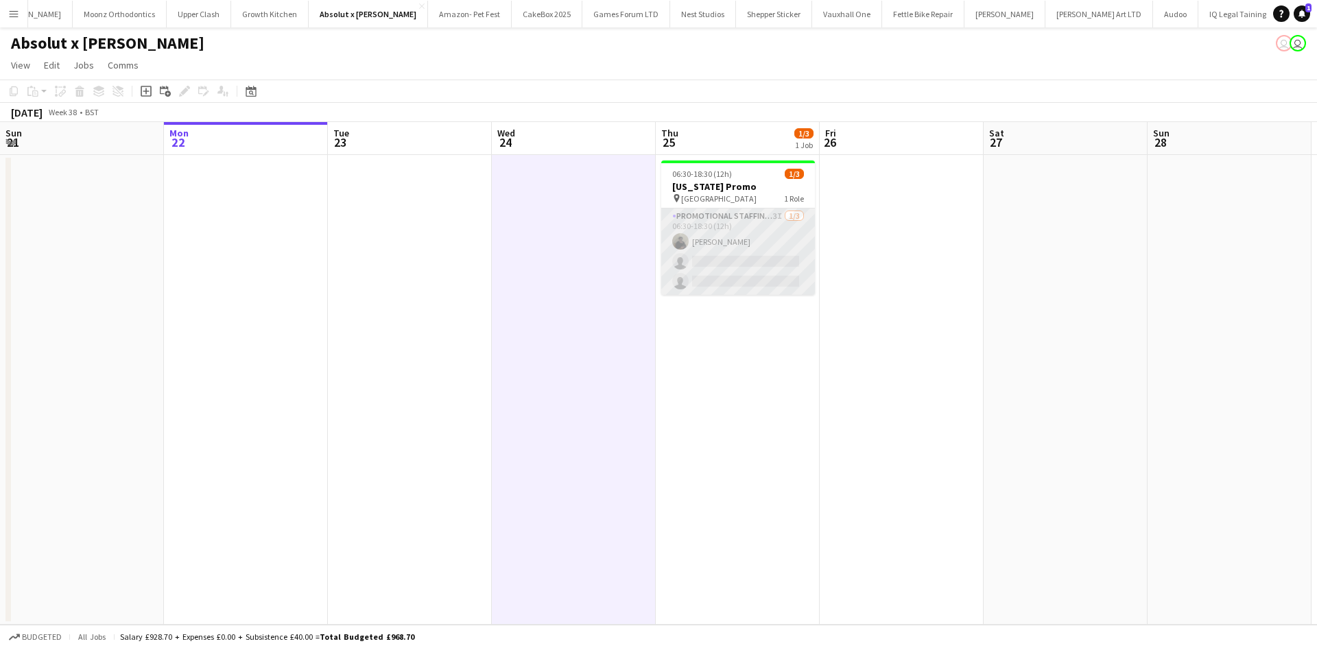
click at [716, 234] on app-card-role "Promotional Staffing (Brand Ambassadors) 3I 1/3 06:30-18:30 (12h) Mahamedqadar …" at bounding box center [738, 252] width 154 height 86
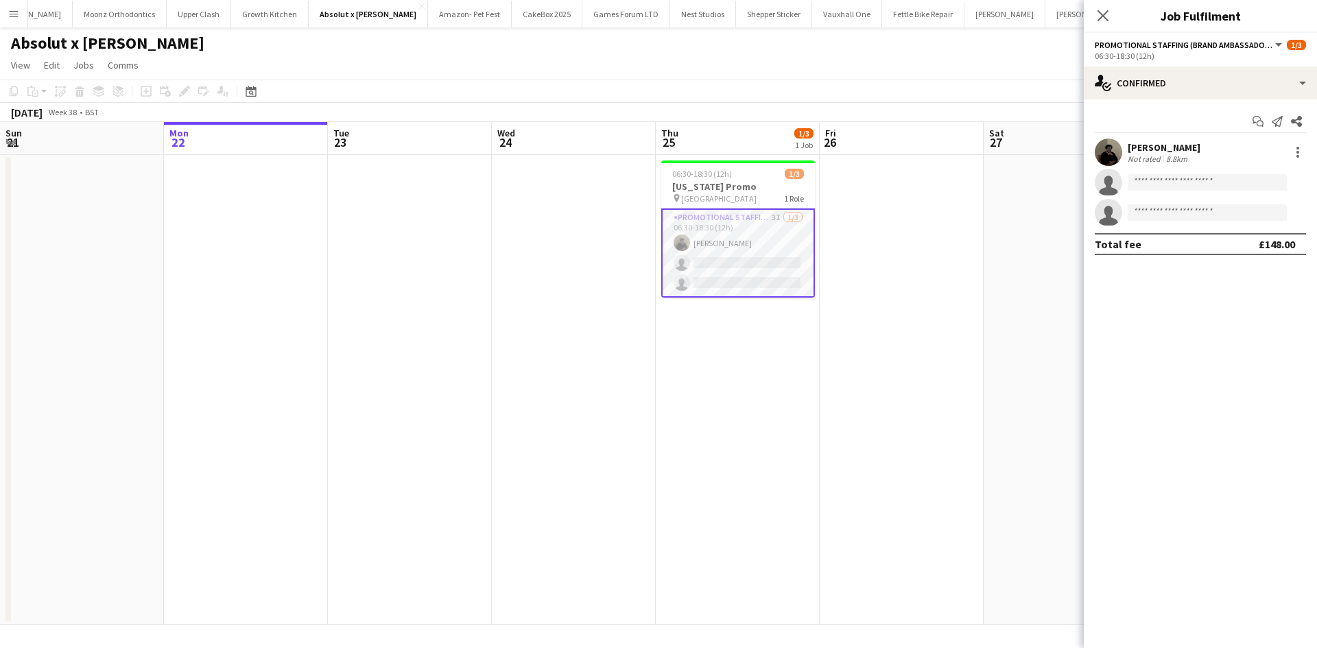
click at [1142, 161] on div "Not rated" at bounding box center [1146, 159] width 36 height 10
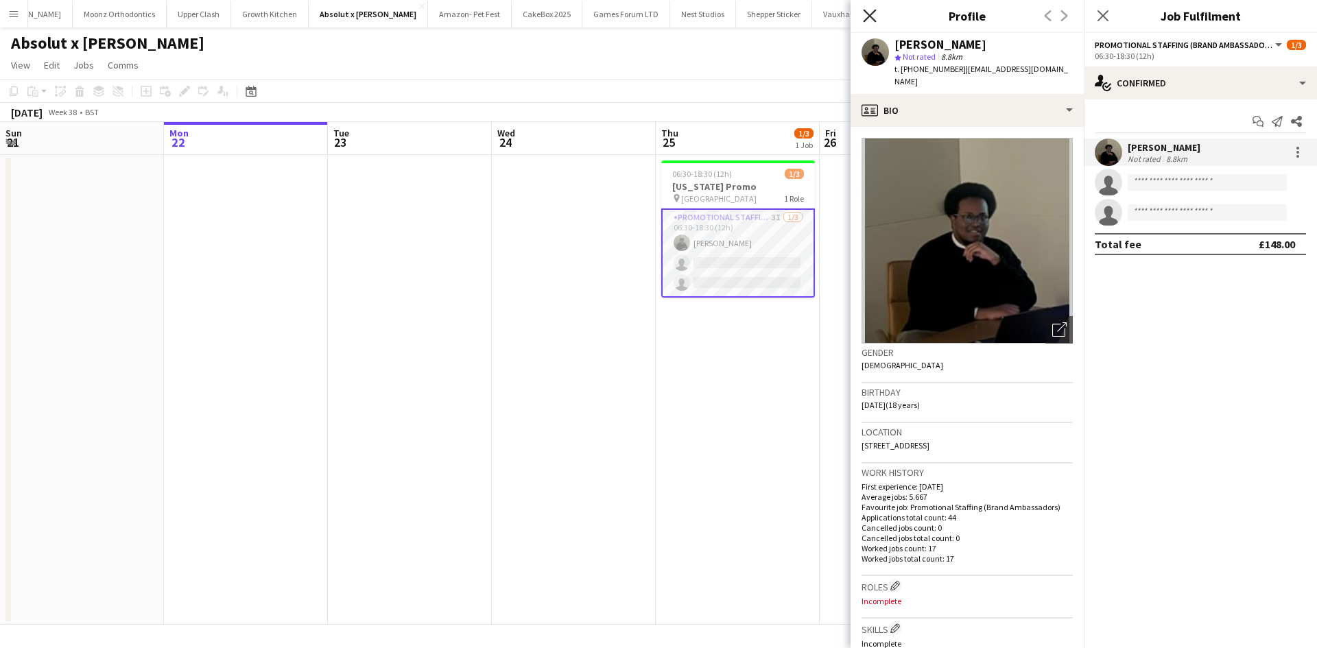
click at [865, 18] on icon "Close pop-in" at bounding box center [869, 15] width 13 height 13
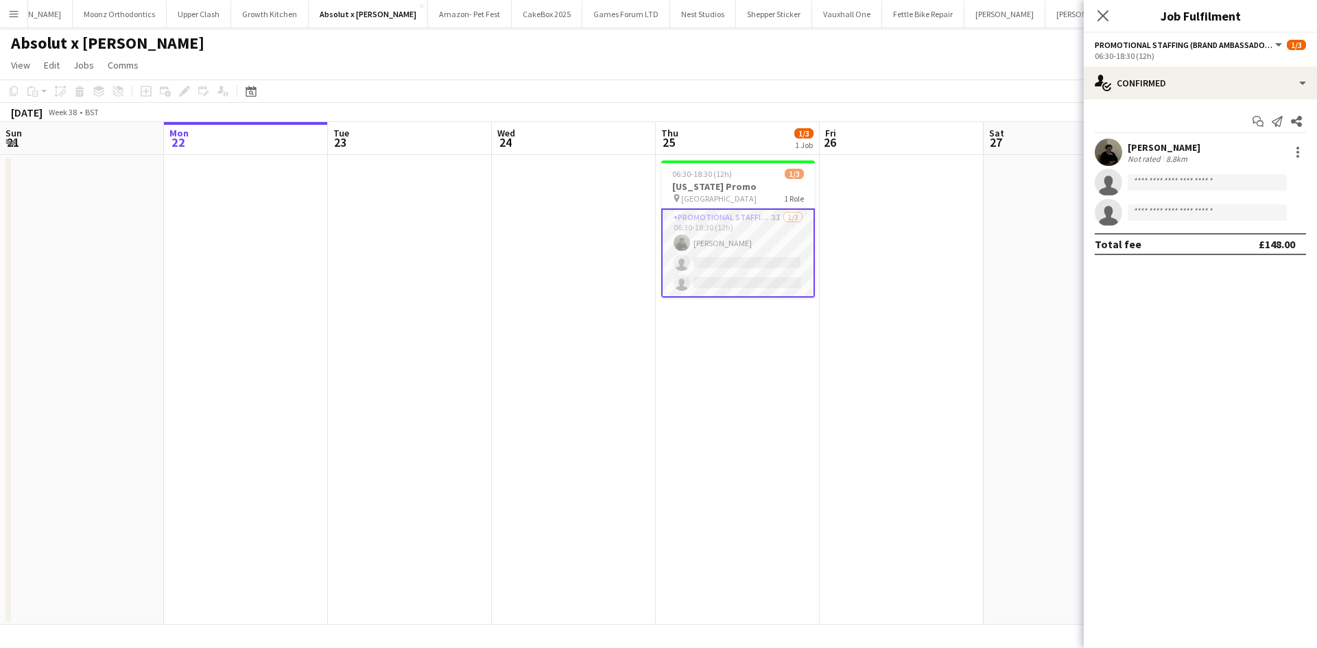
click at [1096, 6] on div "Close pop-in" at bounding box center [1103, 16] width 38 height 32
click at [1106, 19] on icon at bounding box center [1102, 15] width 13 height 13
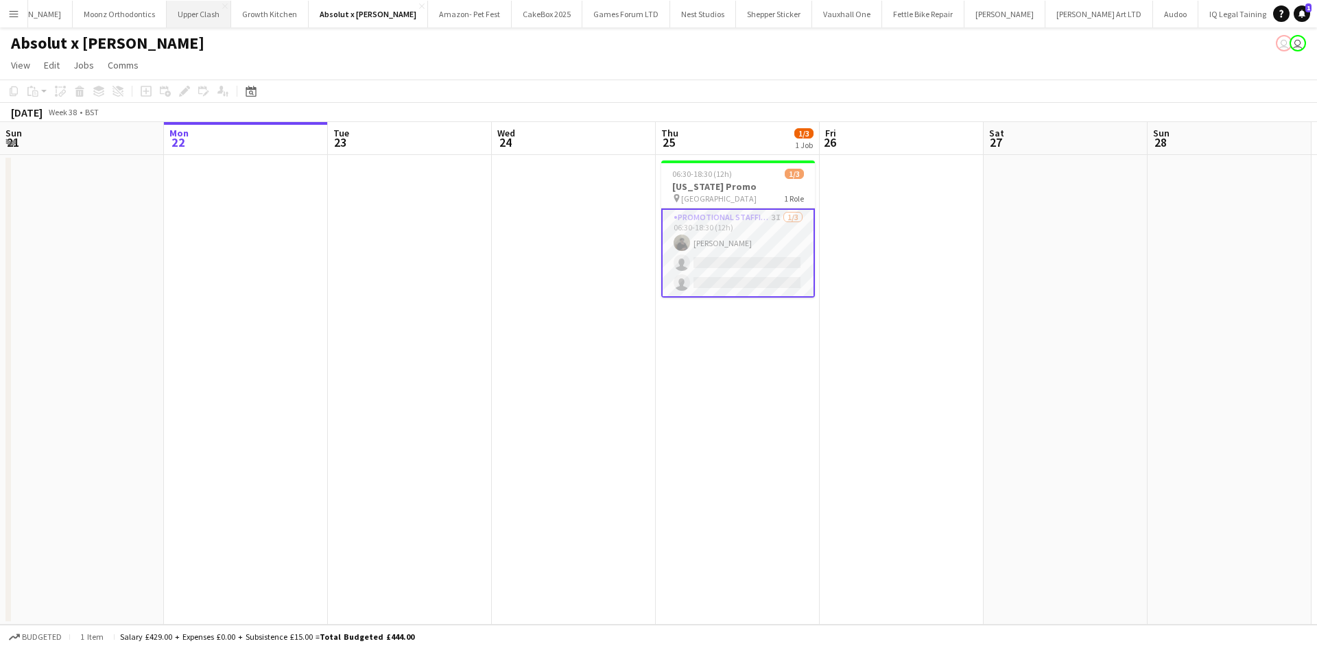
click at [167, 19] on button "Upper Clash Close" at bounding box center [199, 14] width 64 height 27
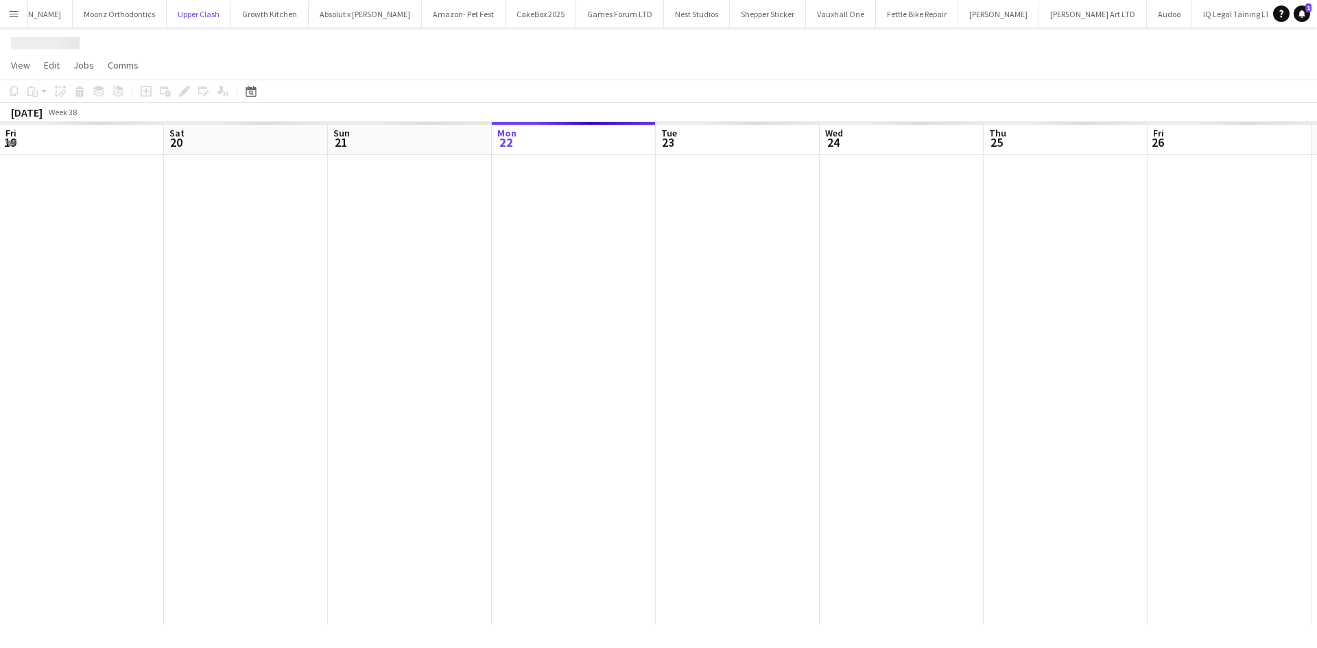
scroll to position [0, 328]
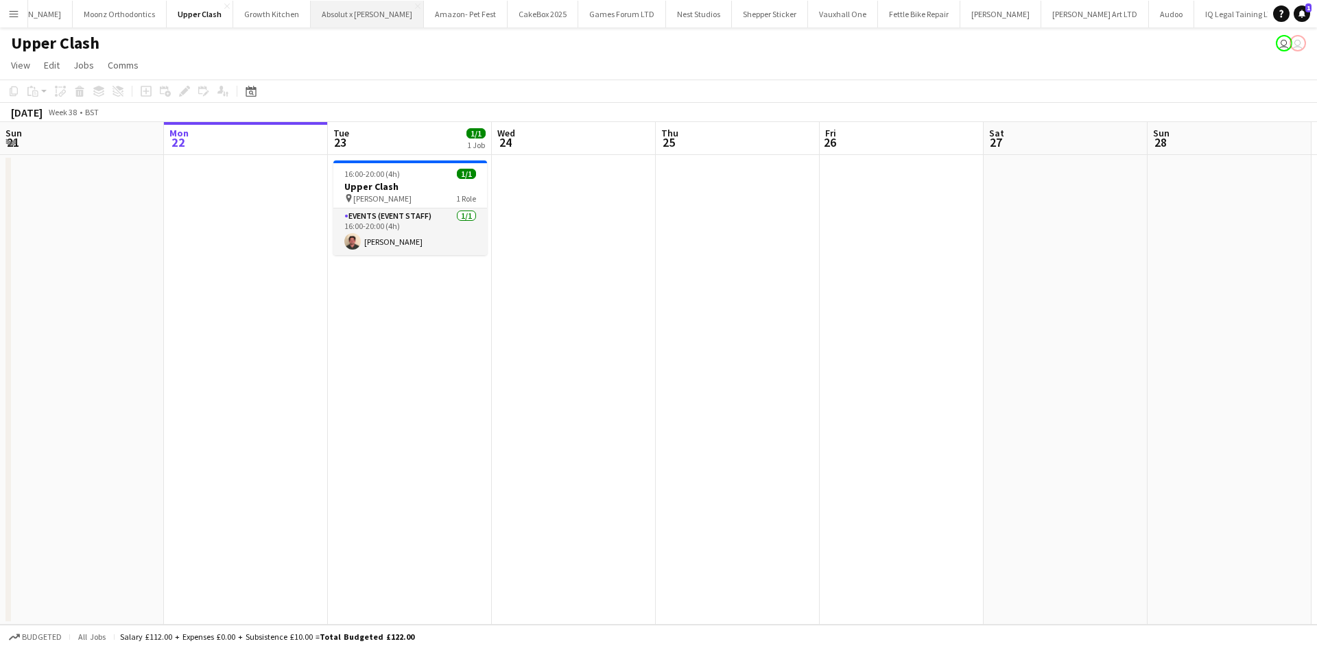
click at [311, 21] on button "Absolut x Haring Close" at bounding box center [367, 14] width 113 height 27
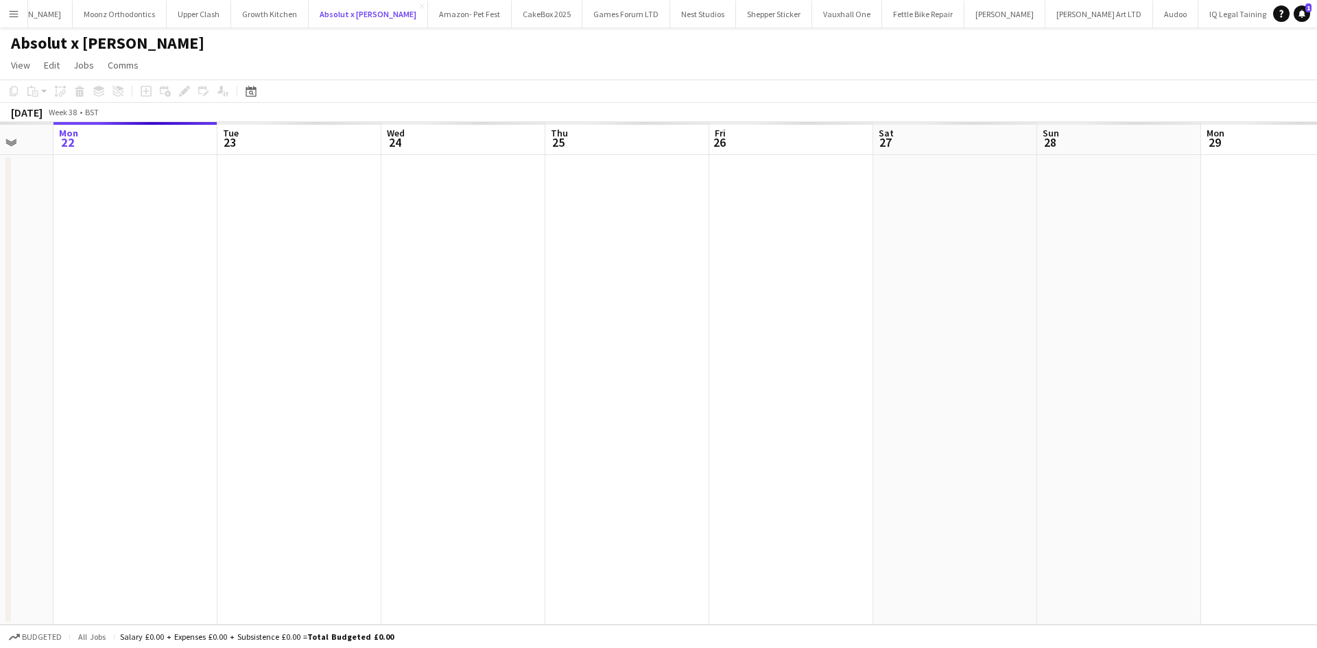
scroll to position [0, 473]
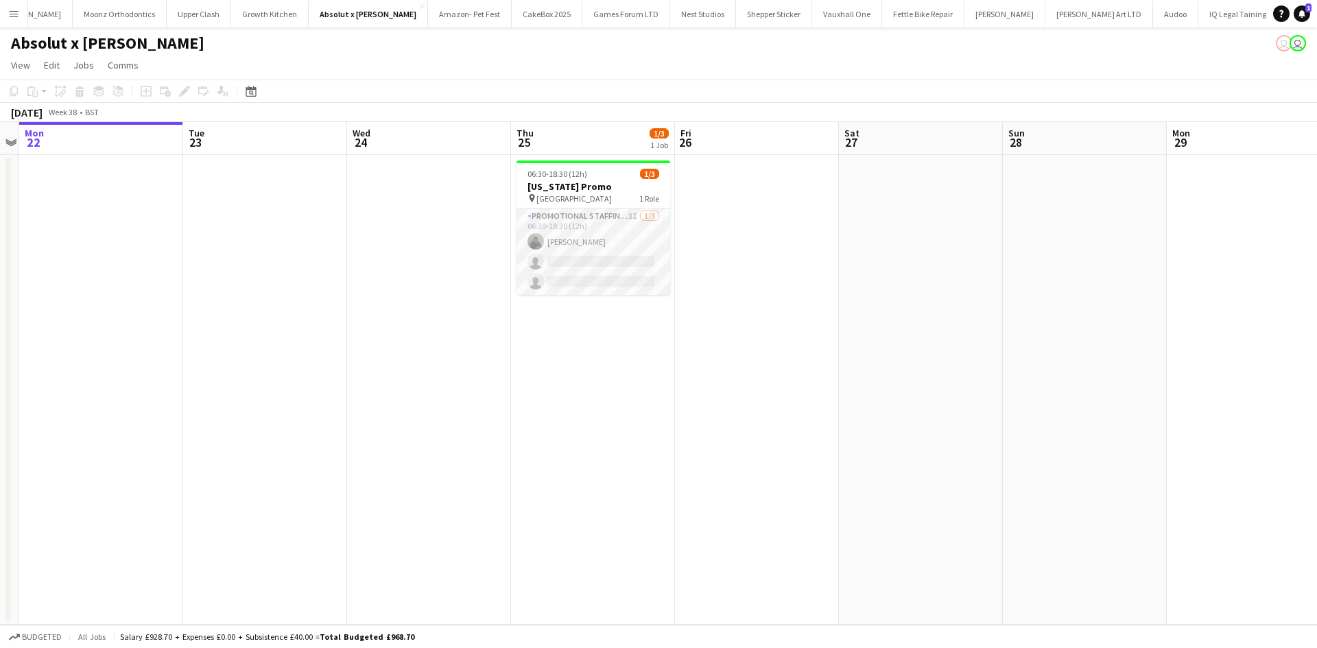
click at [526, 191] on h3 "[US_STATE] Promo" at bounding box center [593, 186] width 154 height 12
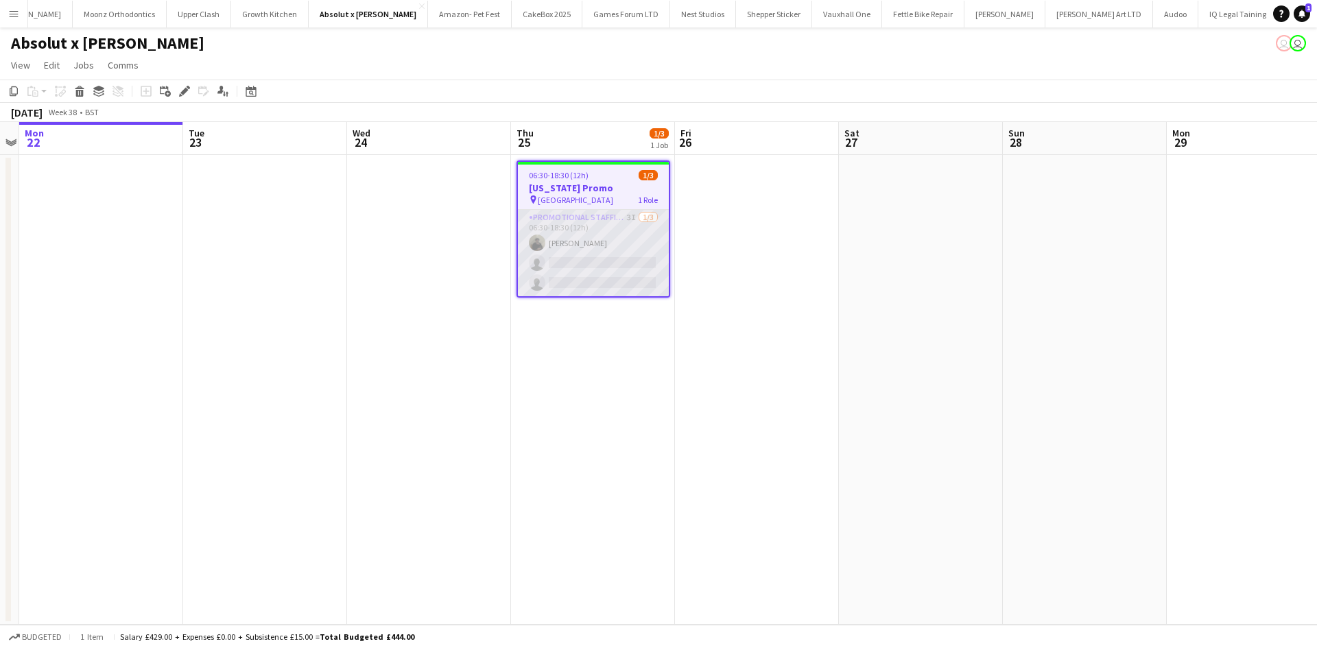
click at [580, 246] on app-card-role "Promotional Staffing (Brand Ambassadors) 3I 1/3 06:30-18:30 (12h) Mahamedqadar …" at bounding box center [593, 253] width 151 height 86
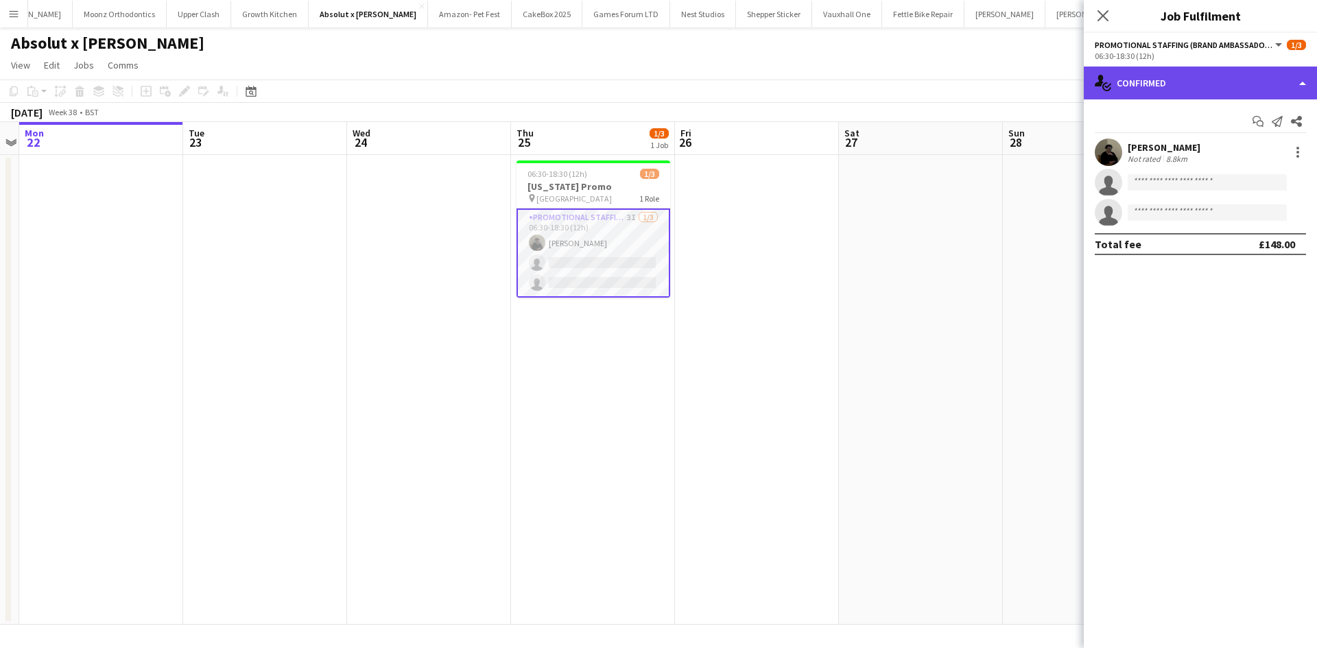
click at [1171, 79] on div "single-neutral-actions-check-2 Confirmed" at bounding box center [1200, 83] width 233 height 33
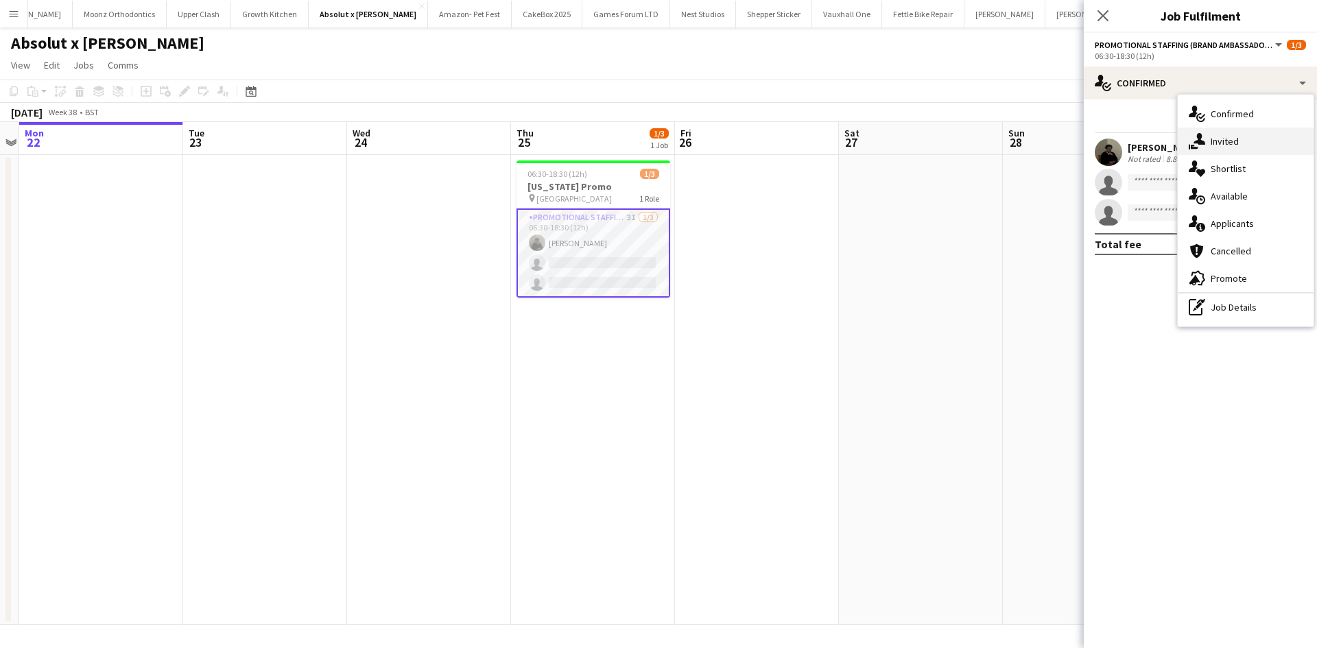
click at [1222, 144] on span "Invited" at bounding box center [1225, 141] width 28 height 12
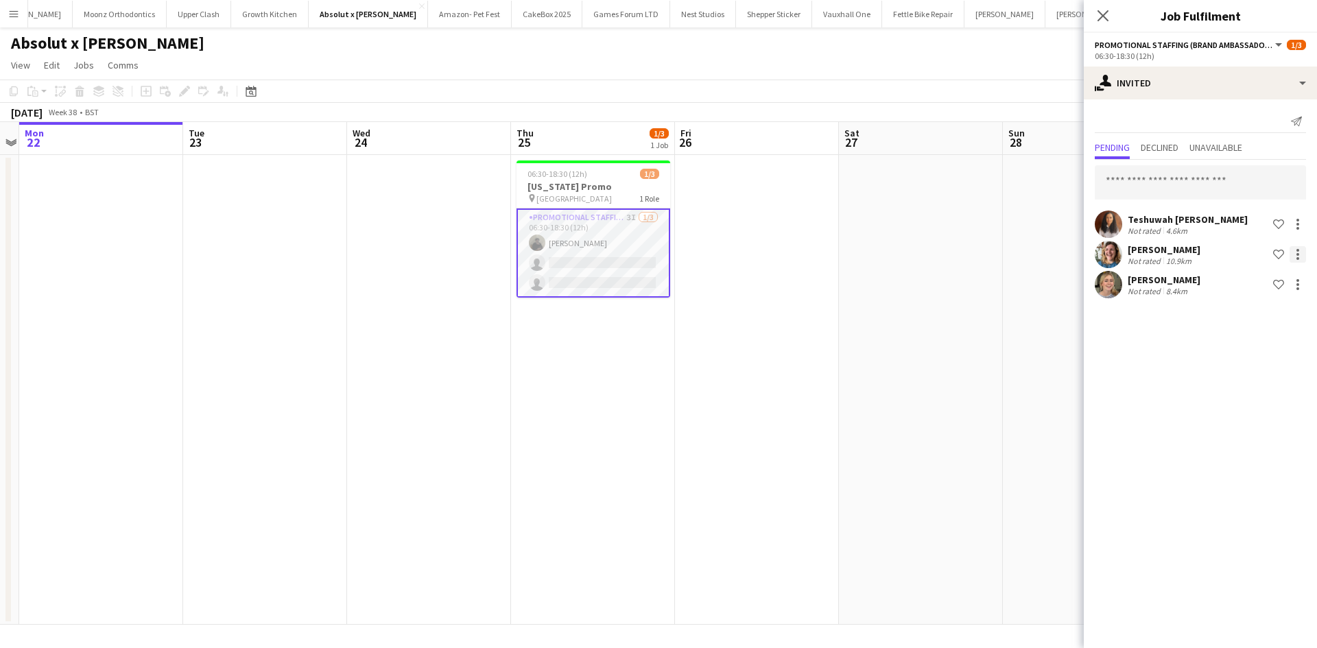
click at [1298, 254] on div at bounding box center [1297, 254] width 3 height 3
click at [1252, 372] on span "Cancel invitation" at bounding box center [1254, 378] width 80 height 12
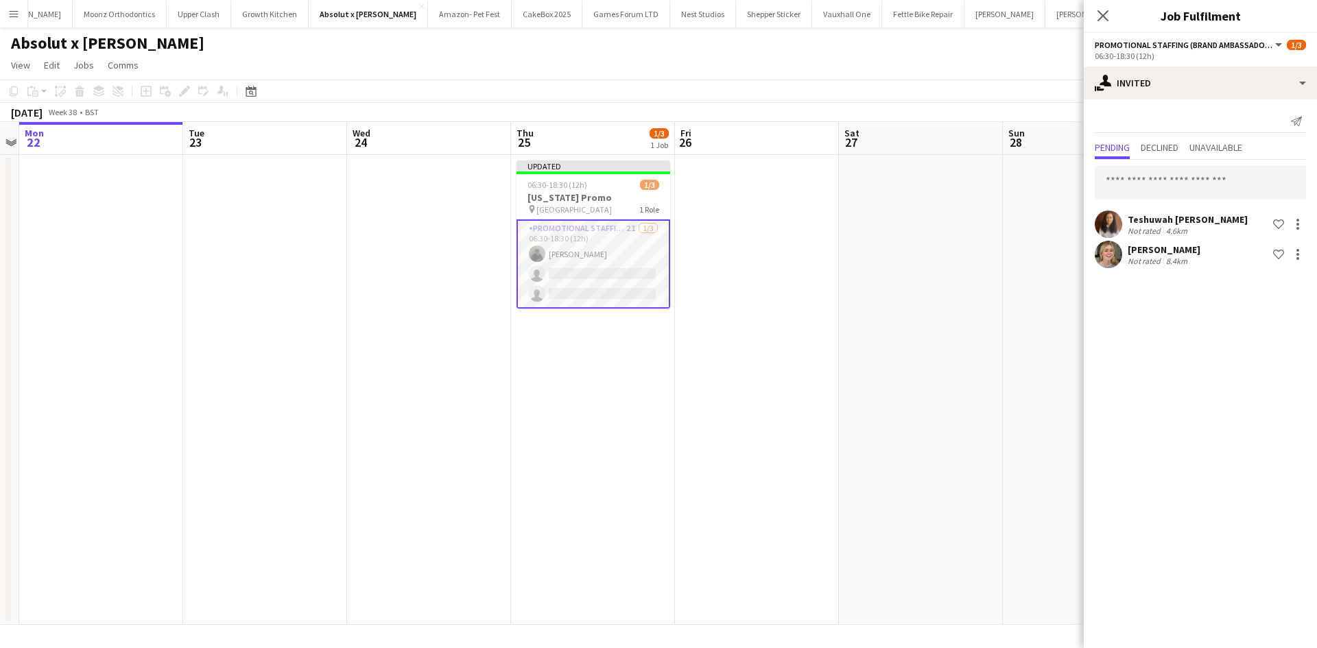
click at [1046, 385] on app-date-cell at bounding box center [1085, 390] width 164 height 470
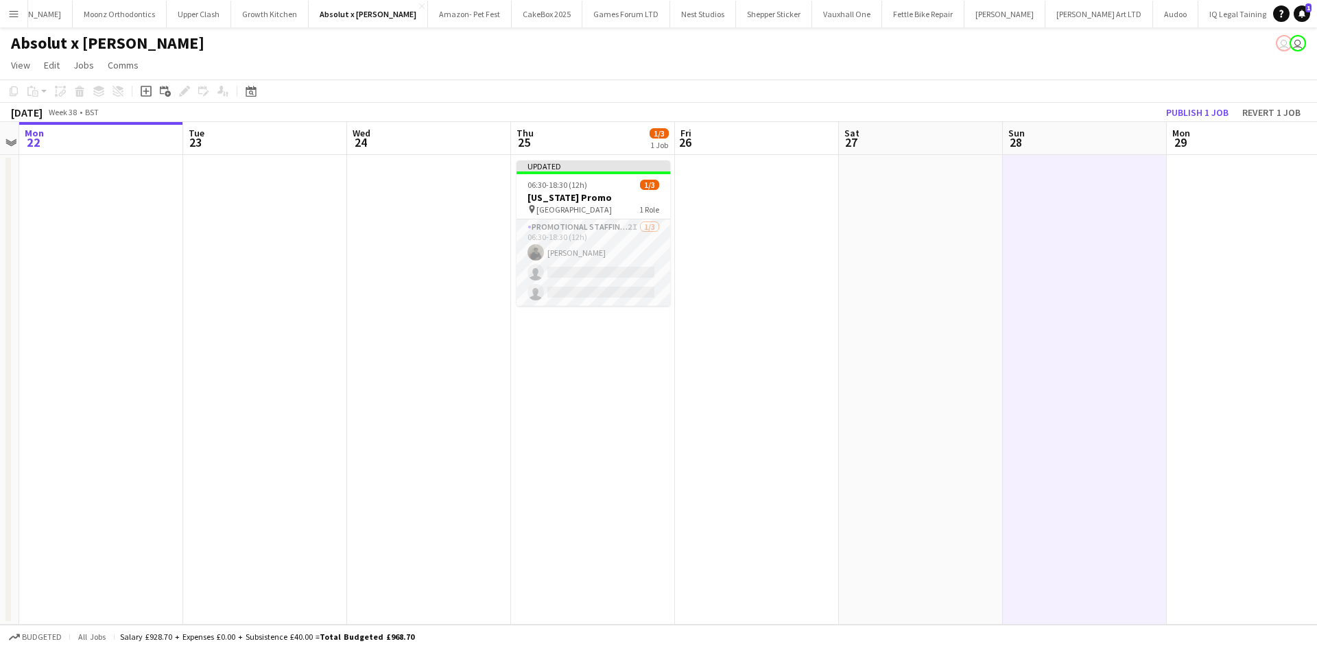
click at [519, 56] on app-page-menu "View Day view expanded Day view collapsed Month view Date picker Jump to today …" at bounding box center [658, 66] width 1317 height 26
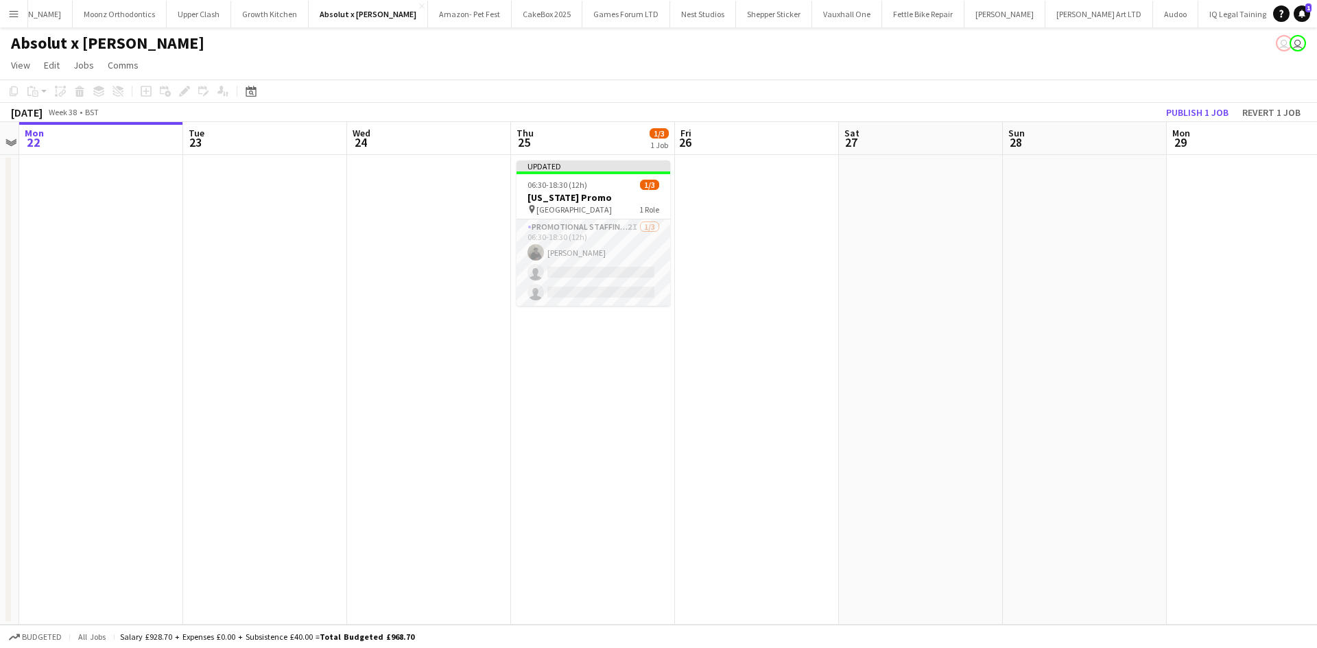
click at [19, 13] on app-icon "Menu" at bounding box center [13, 13] width 11 height 11
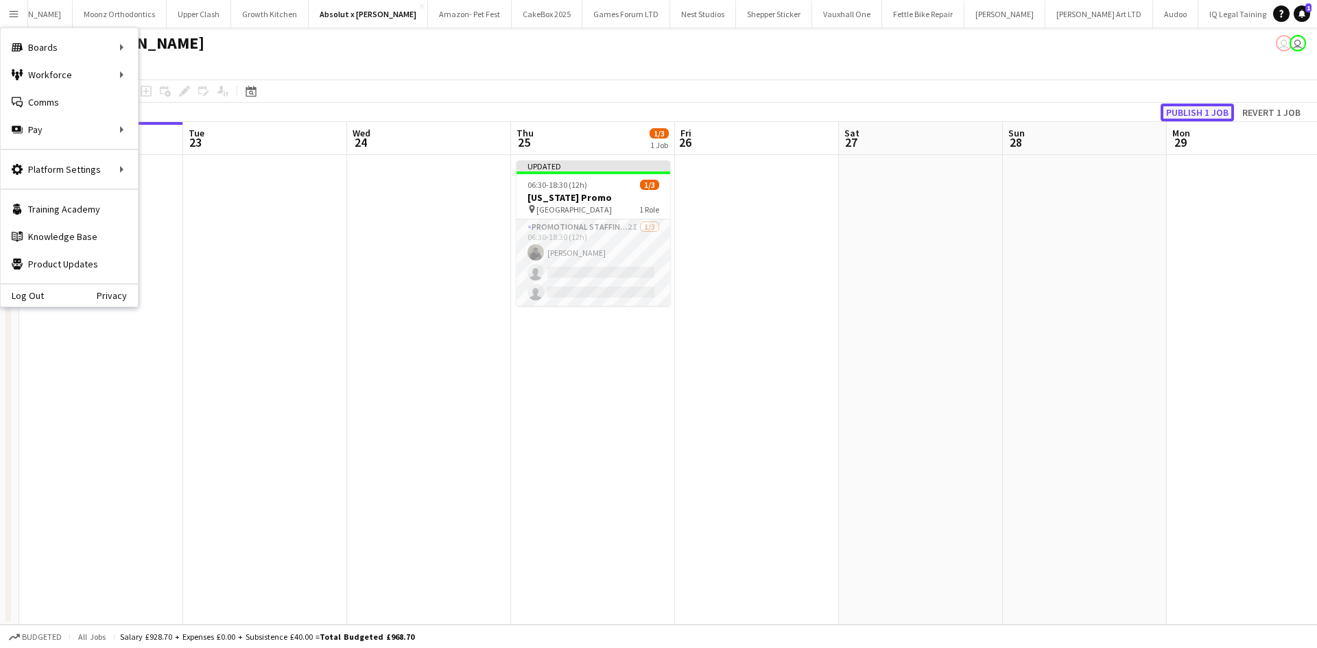
click at [1193, 110] on button "Publish 1 job" at bounding box center [1196, 113] width 73 height 18
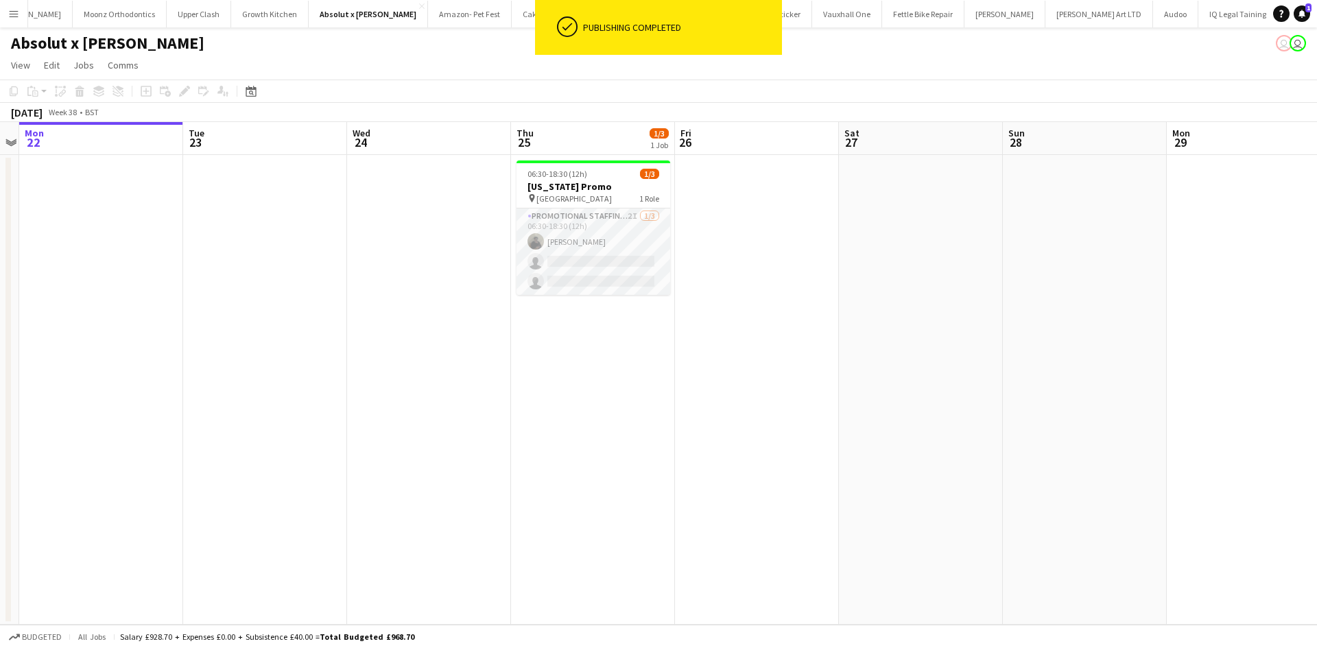
click at [14, 23] on button "Menu" at bounding box center [13, 13] width 27 height 27
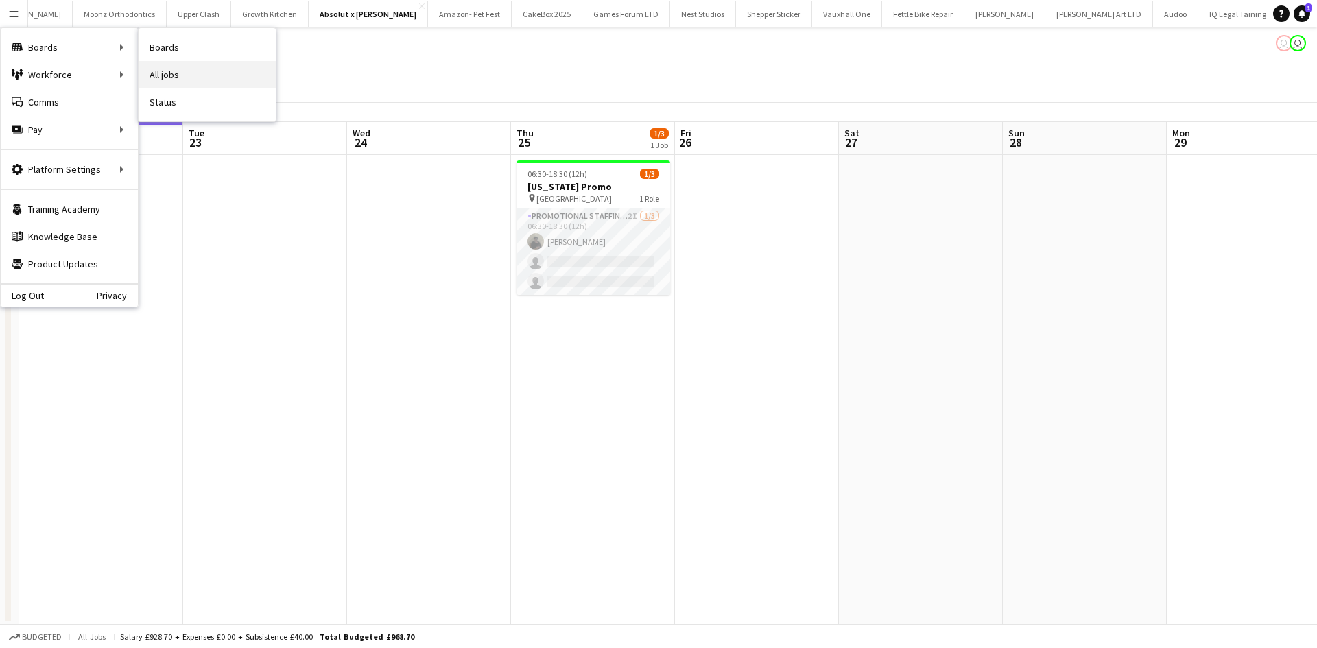
click at [187, 75] on link "All jobs" at bounding box center [207, 74] width 137 height 27
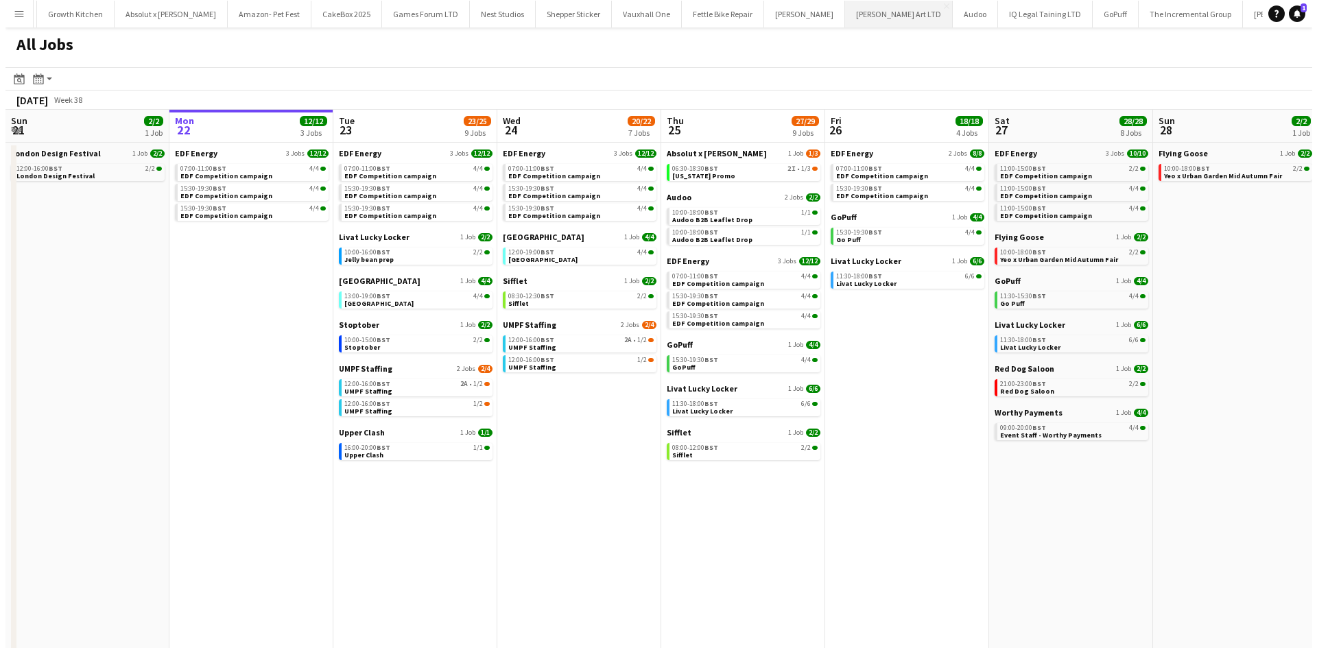
scroll to position [0, 1639]
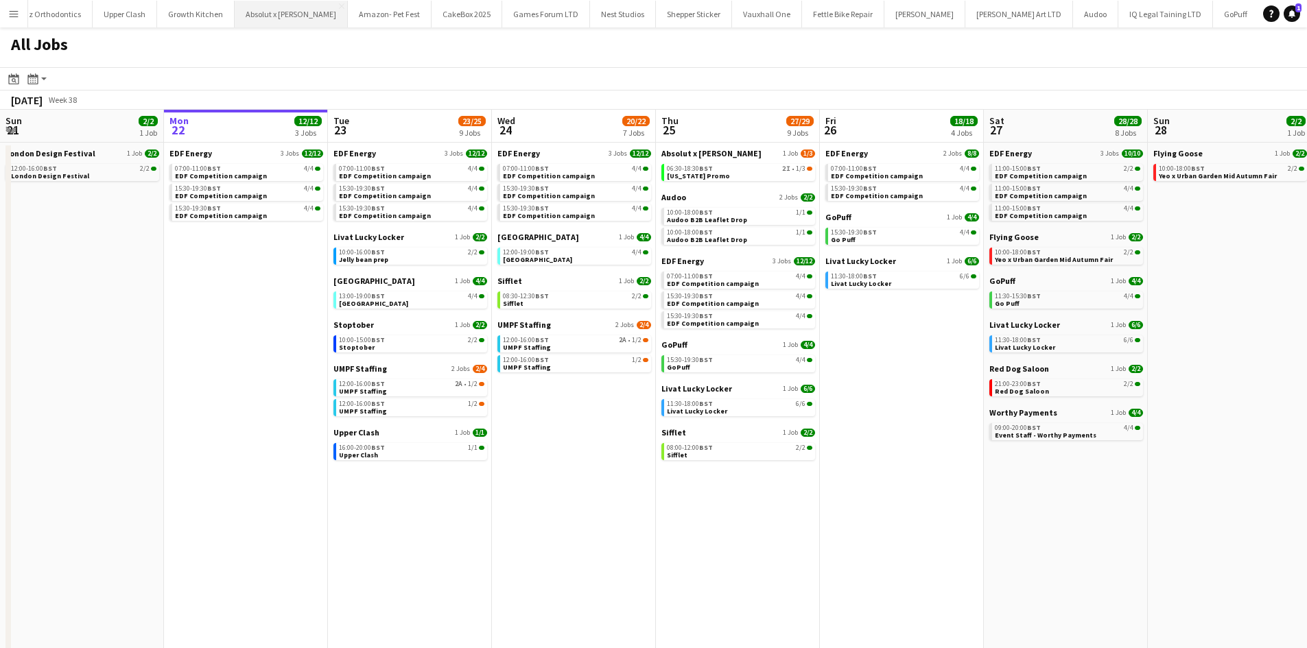
click at [235, 14] on button "Absolut x Haring Close" at bounding box center [291, 14] width 113 height 27
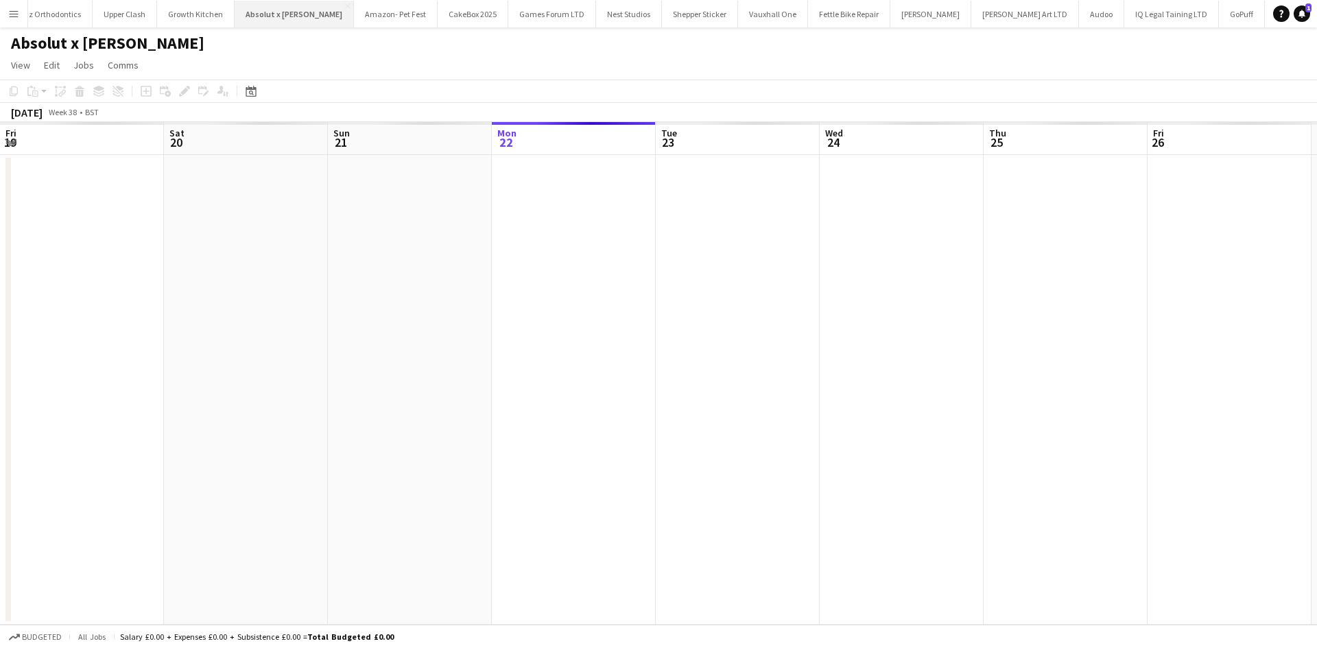
scroll to position [0, 328]
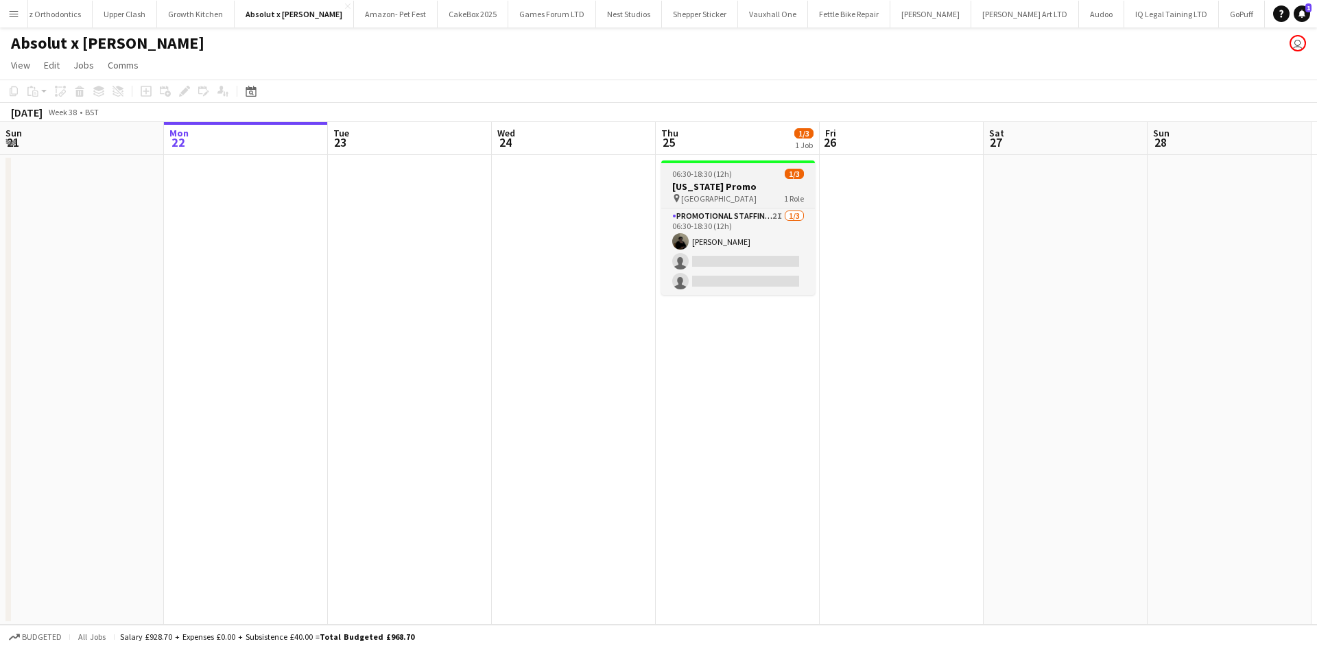
click at [691, 191] on h3 "[US_STATE] Promo" at bounding box center [738, 186] width 154 height 12
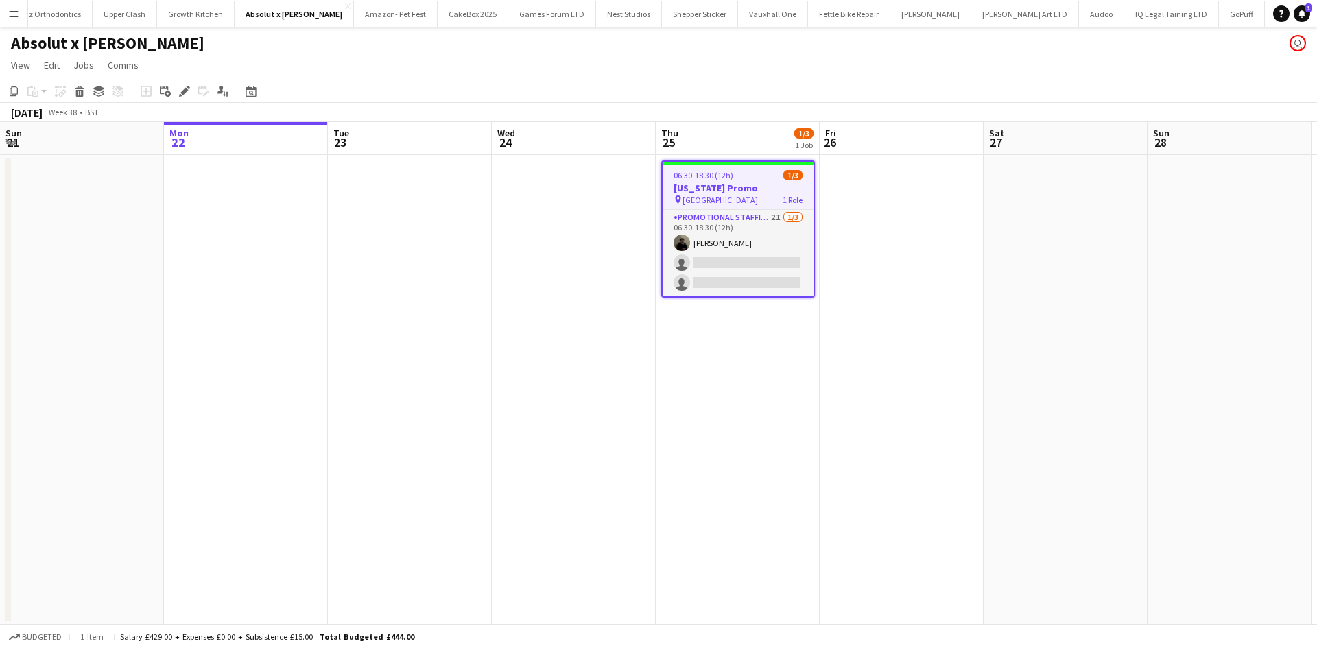
click at [715, 198] on span "Kings cross station" at bounding box center [719, 200] width 75 height 10
click at [16, 22] on button "Menu" at bounding box center [13, 13] width 27 height 27
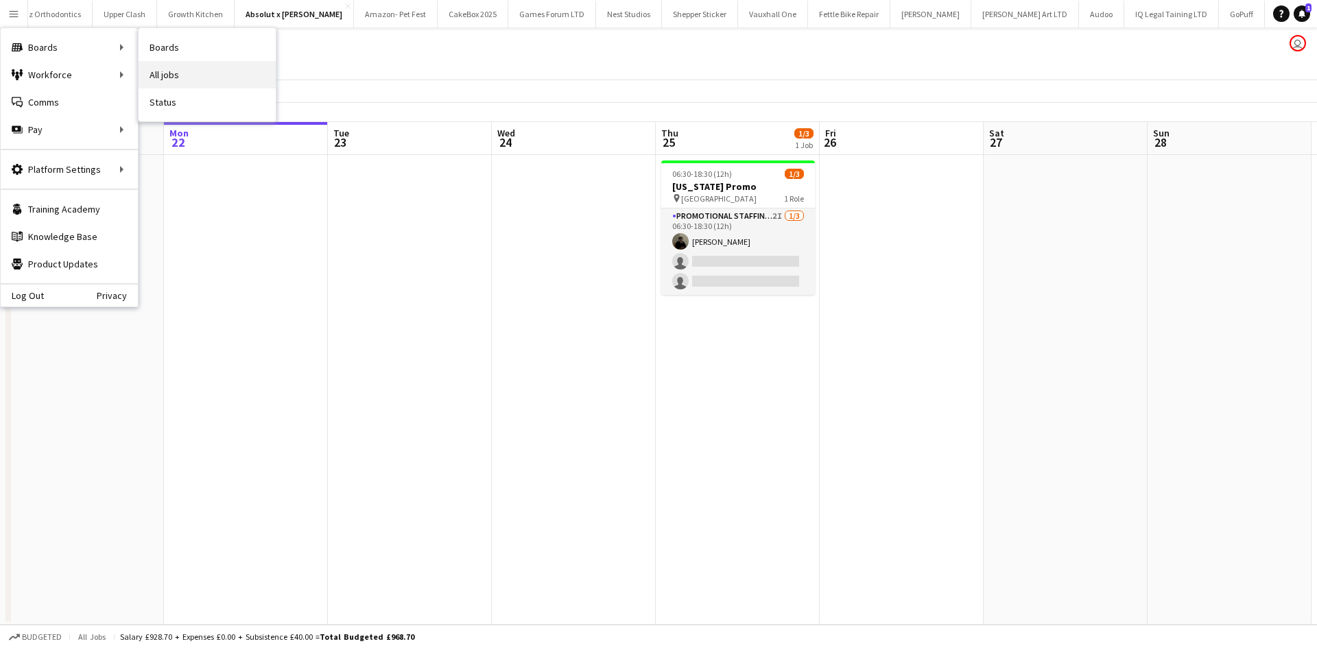
click at [164, 70] on link "All jobs" at bounding box center [207, 74] width 137 height 27
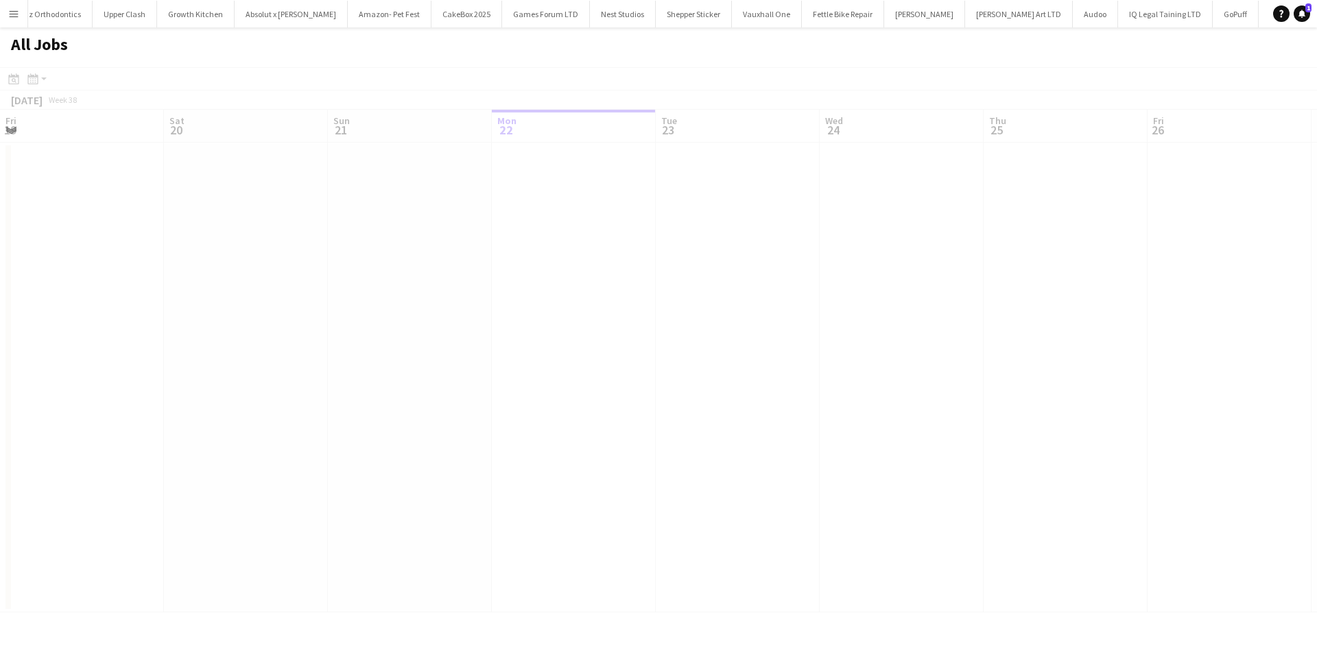
scroll to position [0, 328]
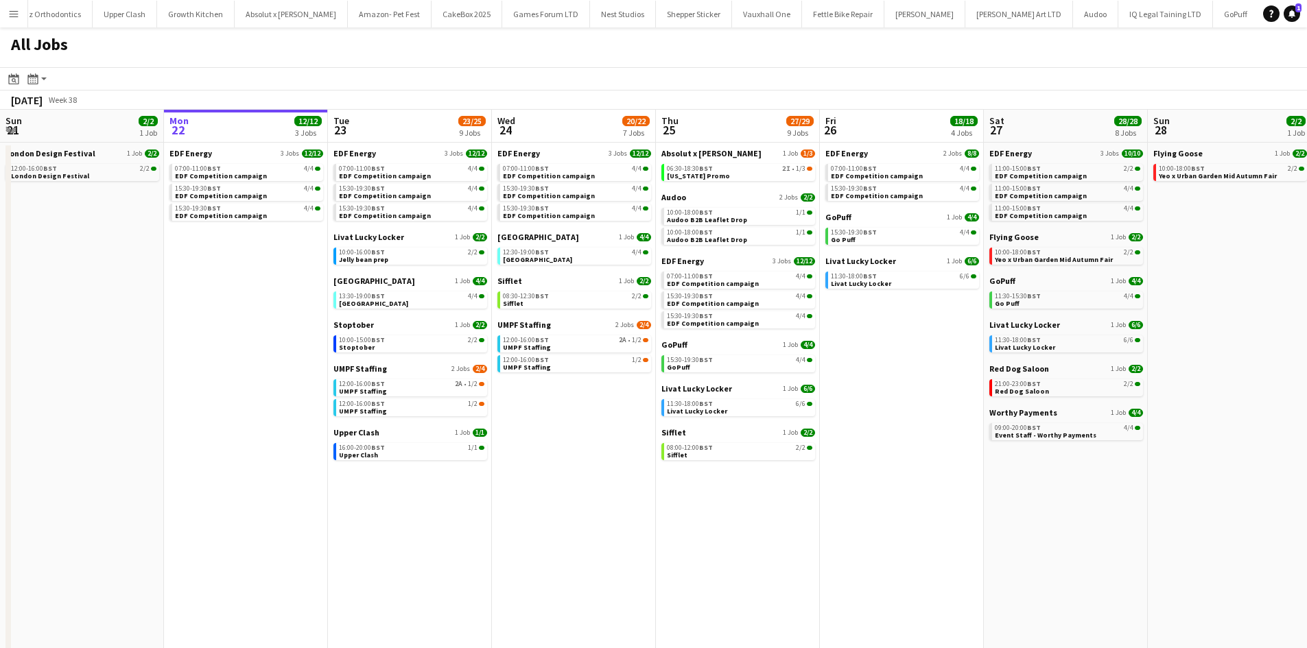
click at [12, 9] on app-icon "Menu" at bounding box center [13, 13] width 11 height 11
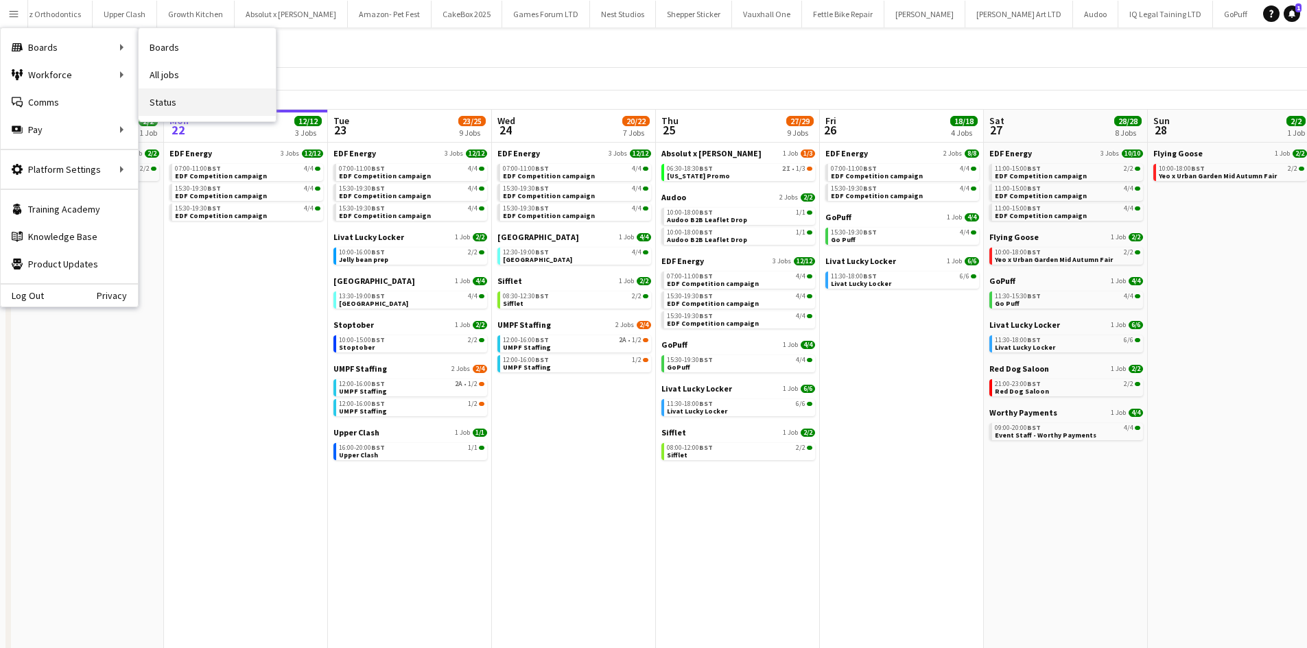
click at [165, 93] on link "Status" at bounding box center [207, 101] width 137 height 27
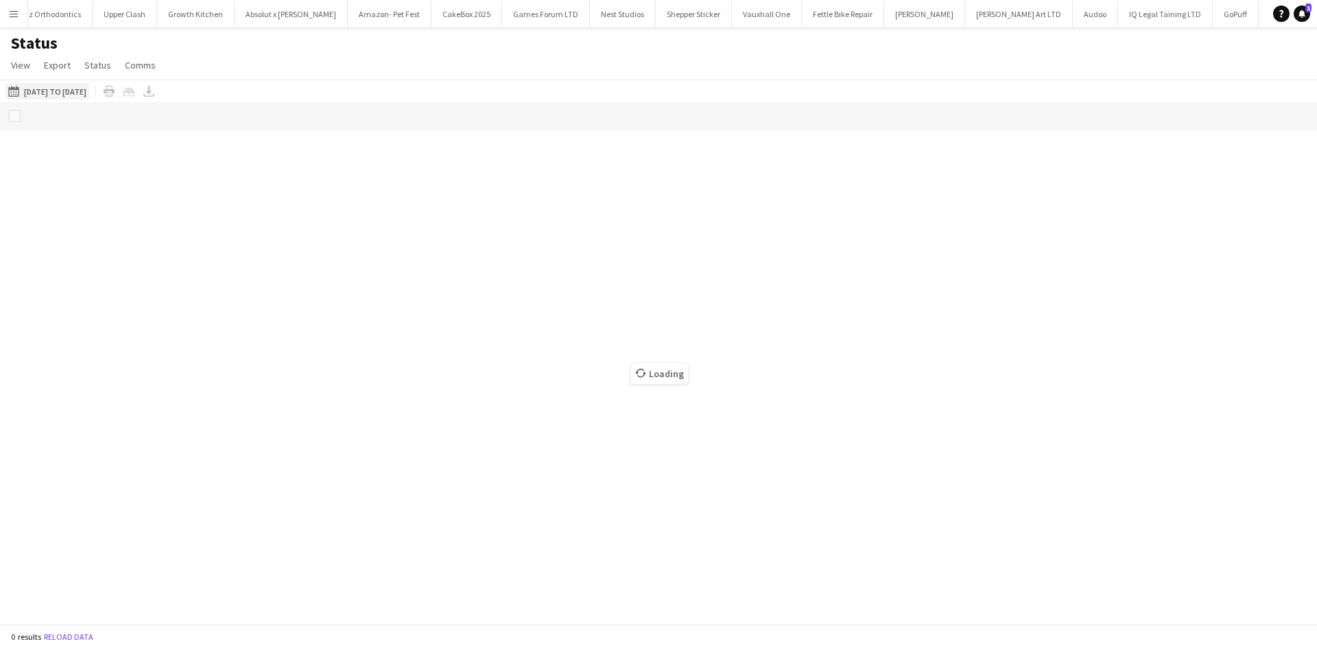
click at [69, 91] on button "22-09-2025 to 28-09-2025 22-09-2025 to 28-09-2025" at bounding box center [47, 91] width 84 height 16
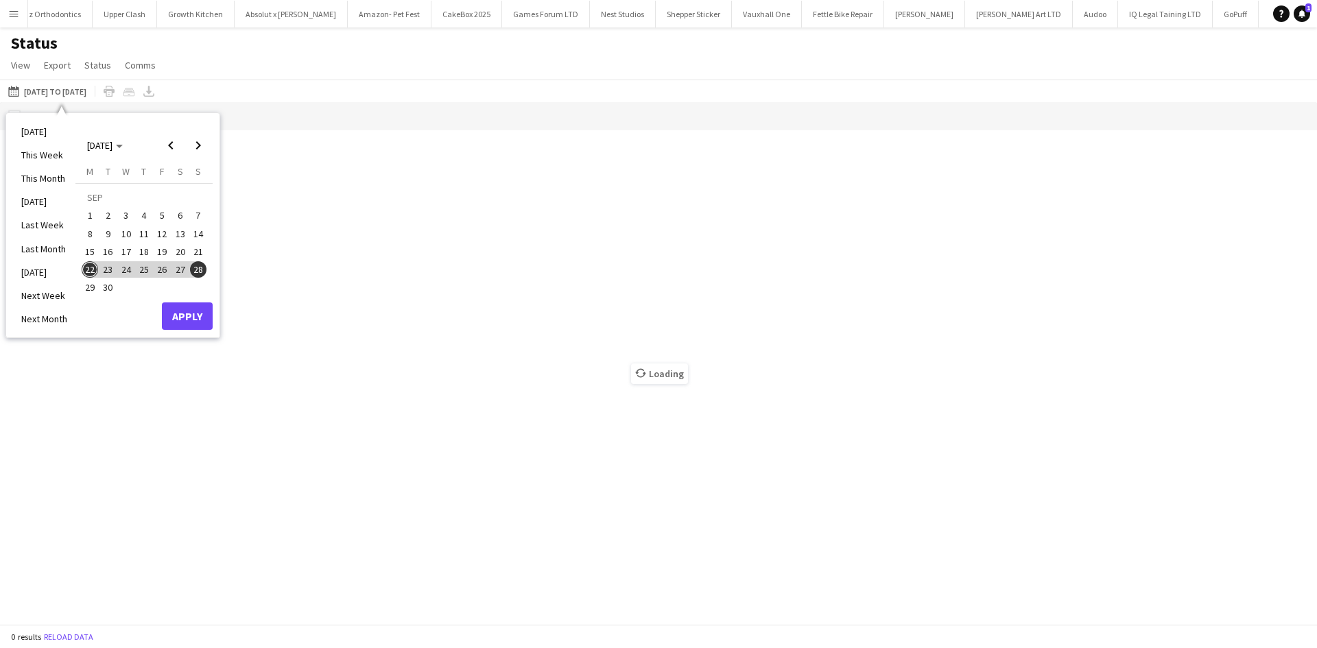
click at [91, 251] on span "15" at bounding box center [90, 251] width 16 height 16
click at [199, 250] on span "21" at bounding box center [198, 251] width 16 height 16
click at [182, 307] on button "Apply" at bounding box center [187, 315] width 51 height 27
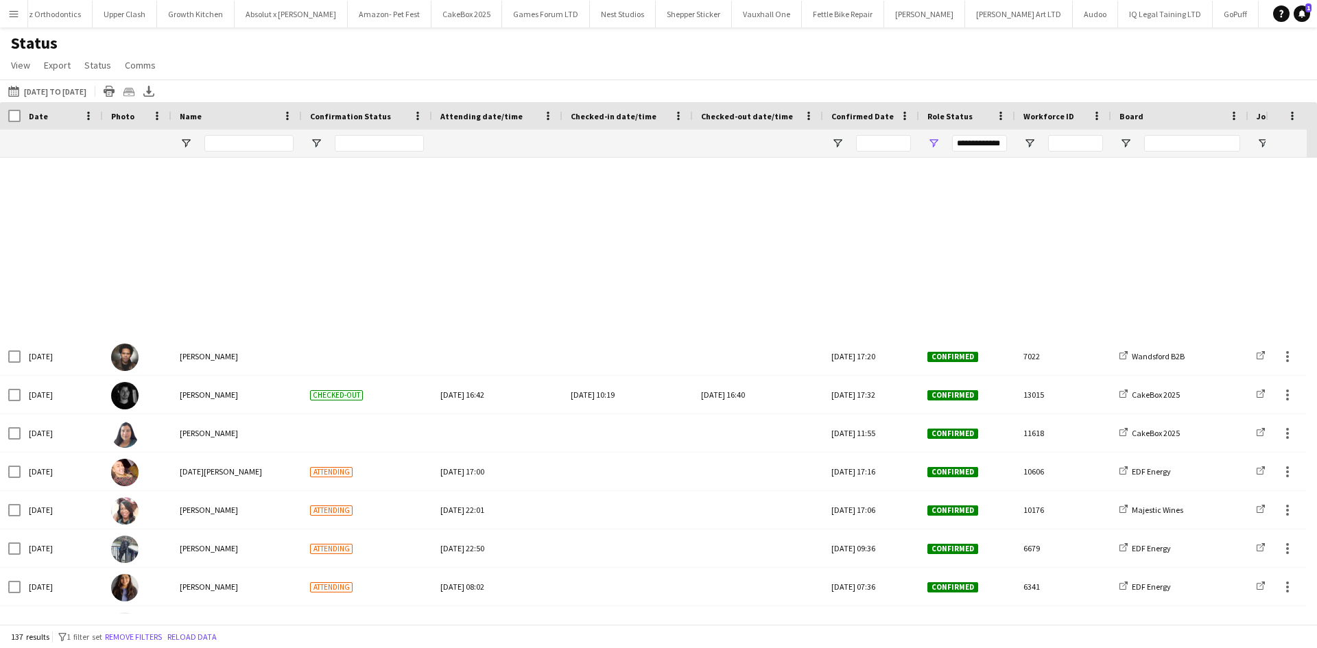
scroll to position [4806, 0]
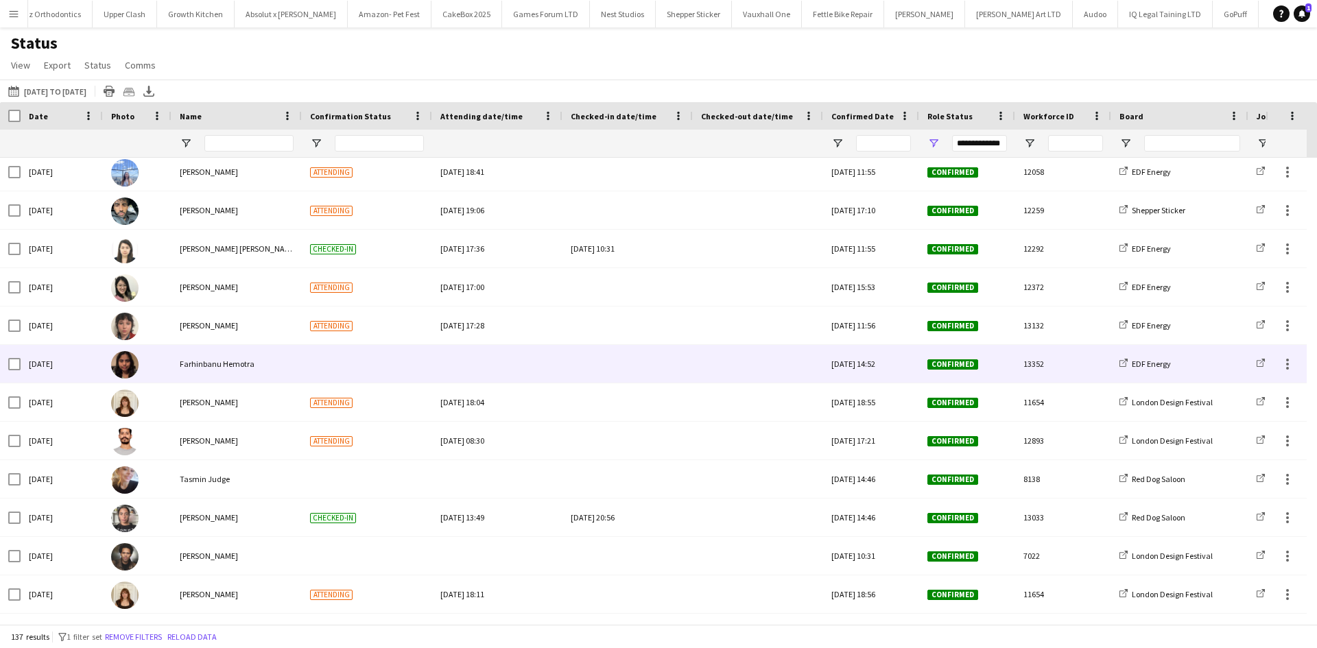
click at [205, 362] on span "Farhinbanu Hemotra" at bounding box center [217, 364] width 75 height 10
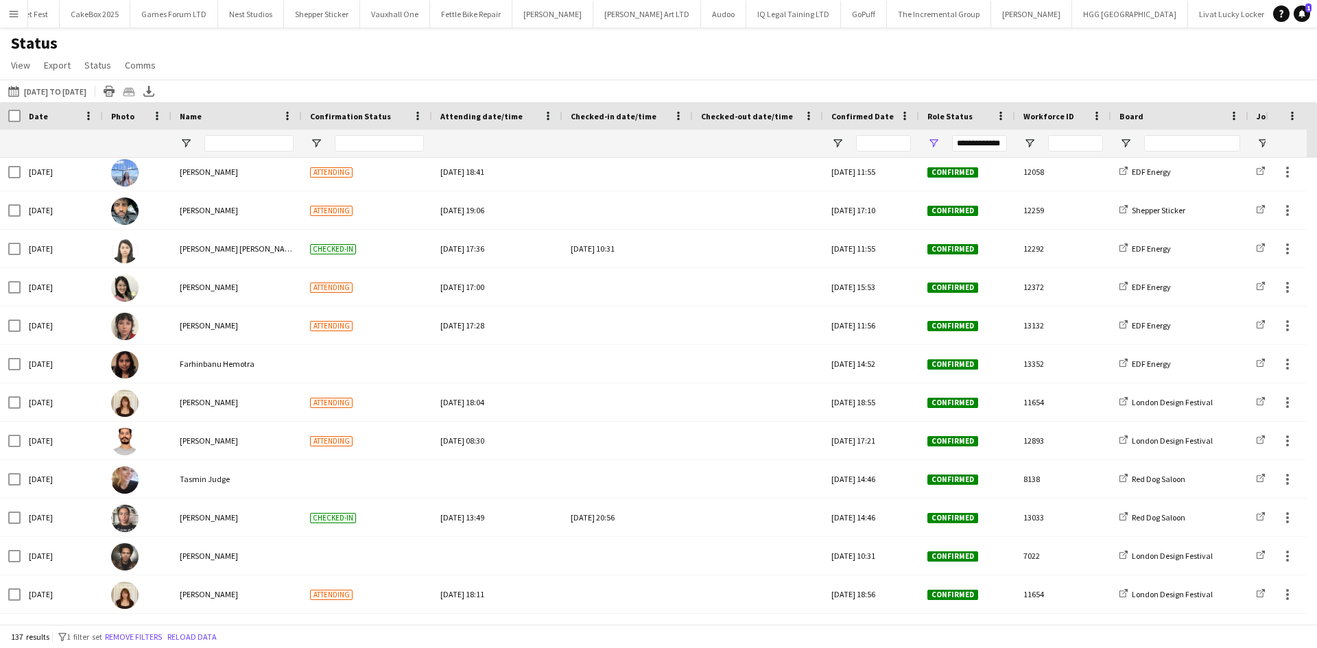
scroll to position [0, 2215]
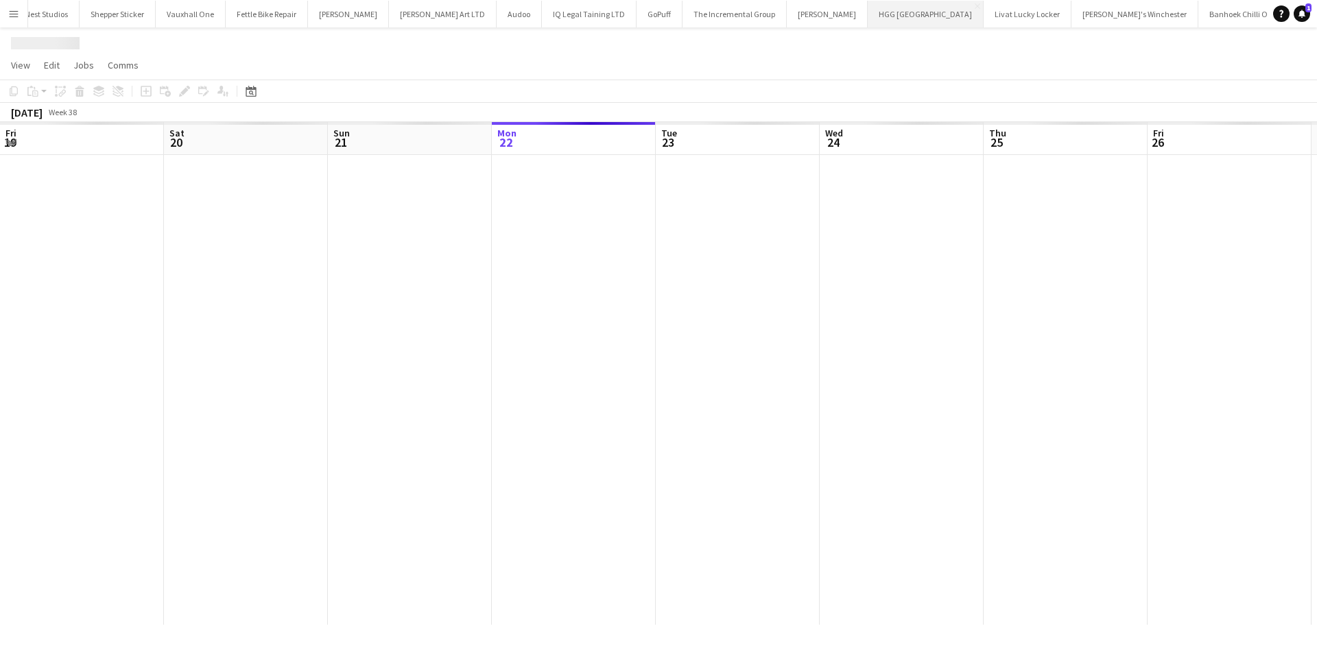
scroll to position [0, 328]
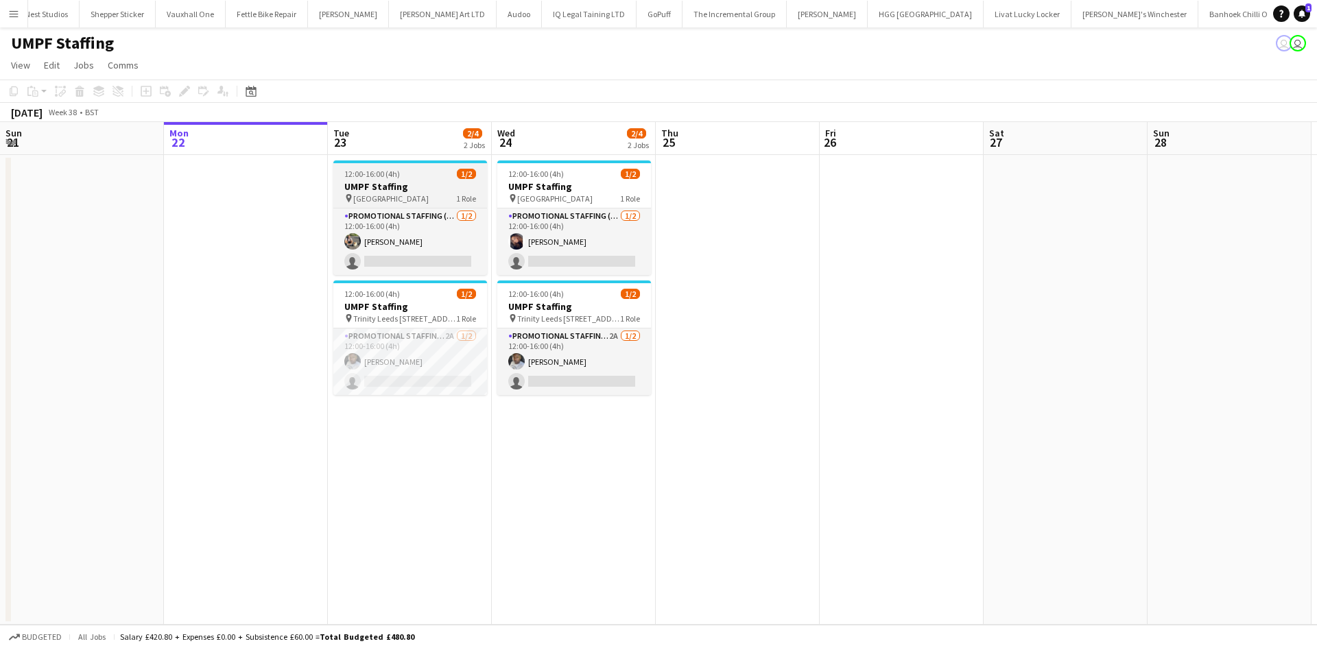
click at [403, 202] on span "St Davids Bridge Street Cardiff" at bounding box center [390, 198] width 75 height 10
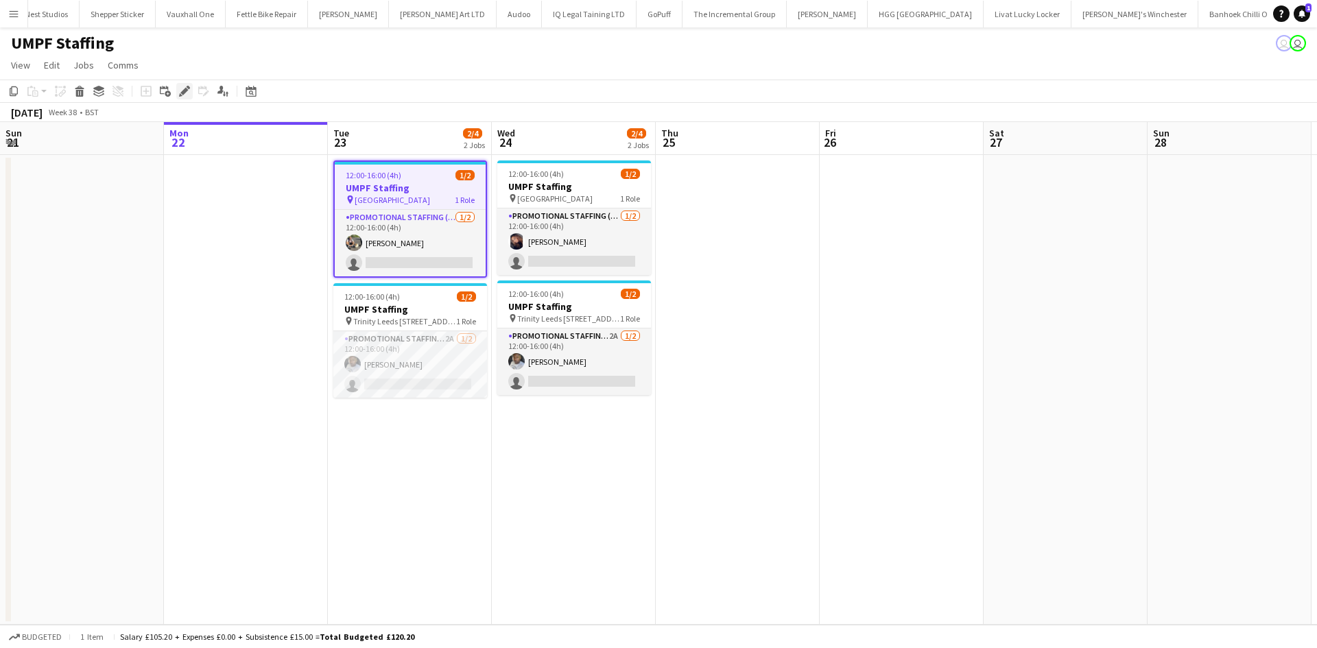
click at [187, 98] on div "Edit" at bounding box center [184, 91] width 16 height 16
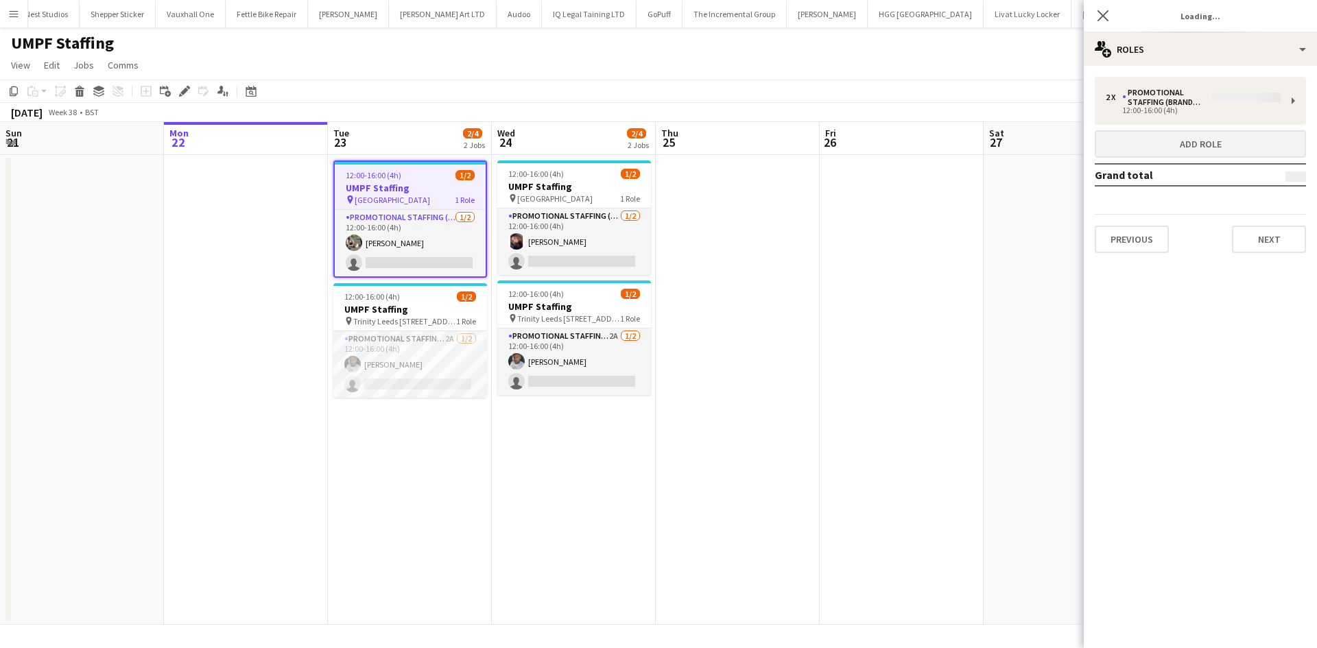
type input "**********"
click at [1252, 244] on button "Next" at bounding box center [1269, 239] width 74 height 27
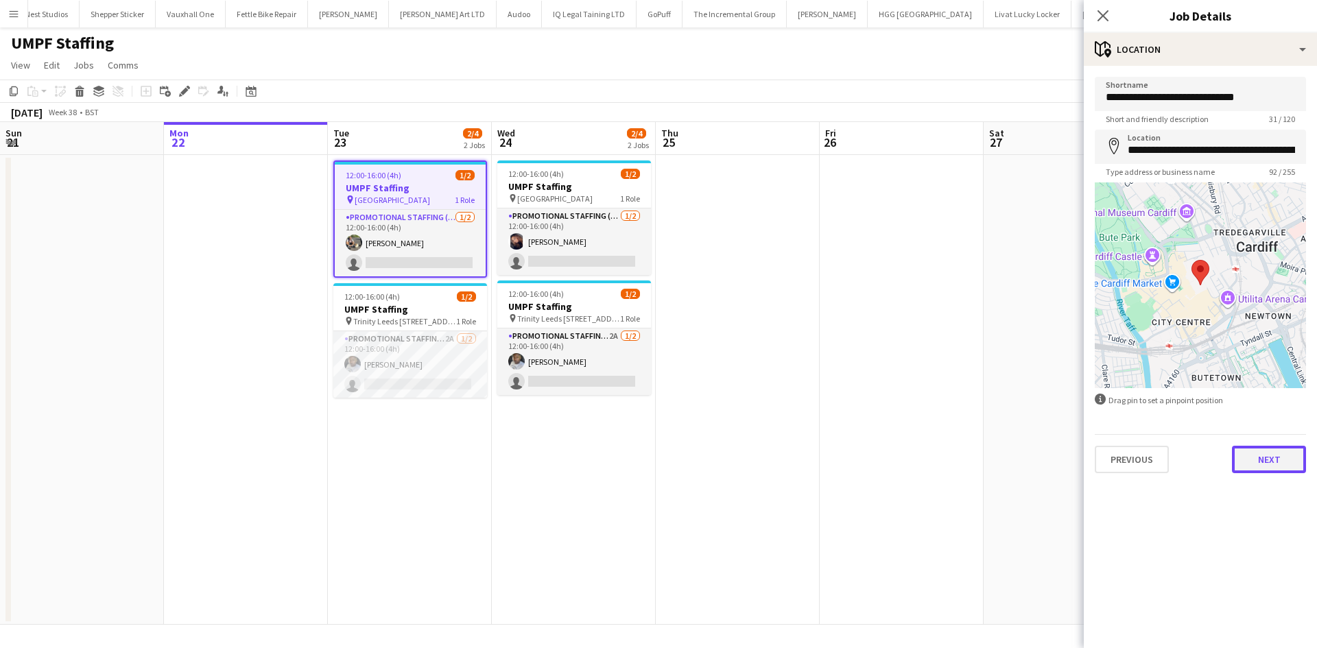
click at [1267, 463] on button "Next" at bounding box center [1269, 459] width 74 height 27
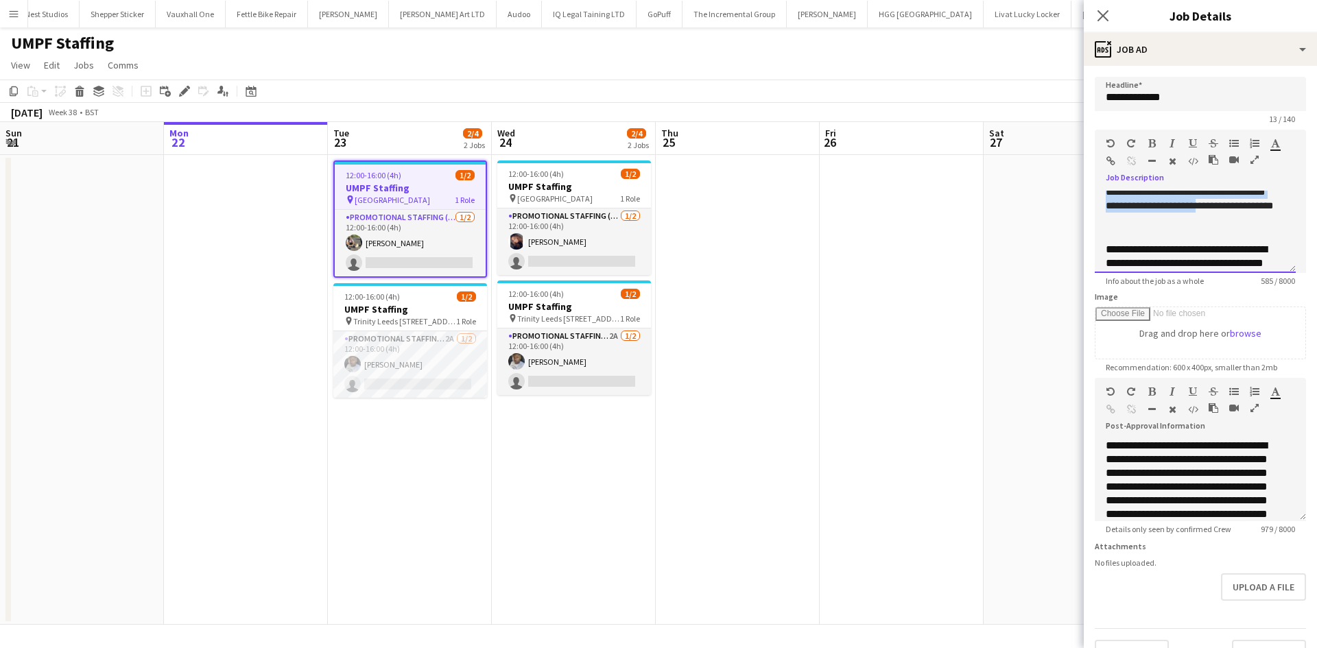
scroll to position [134, 0]
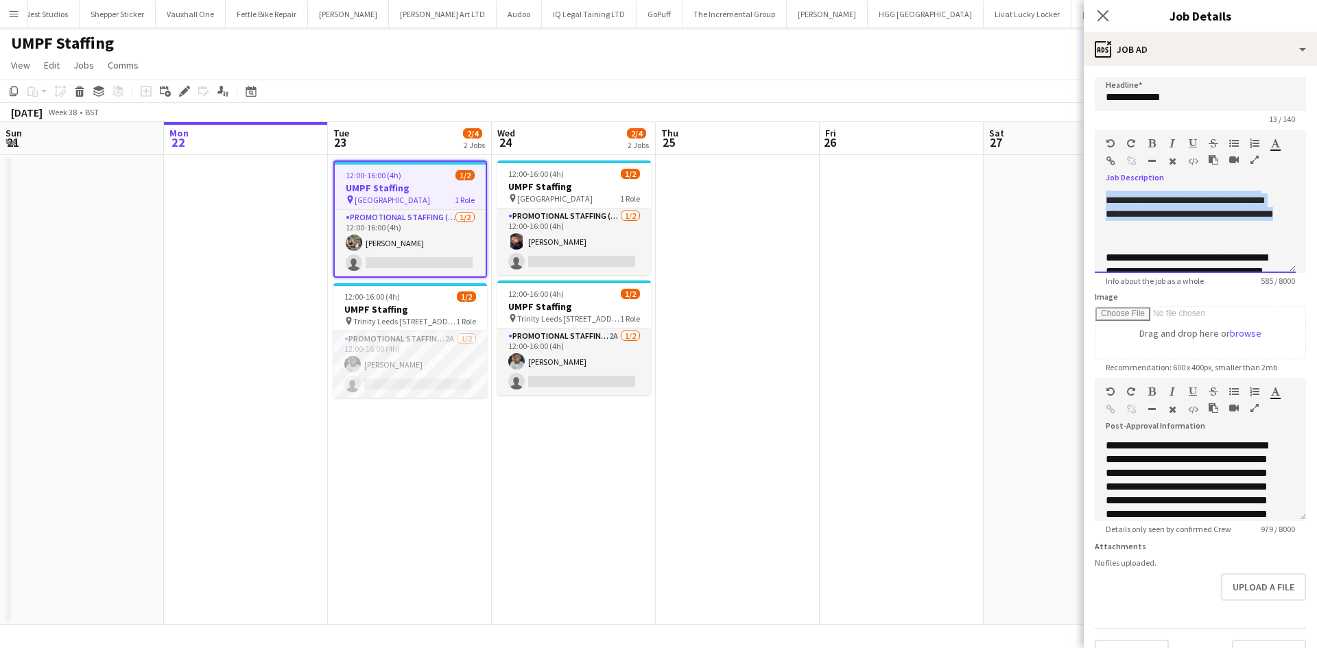
drag, startPoint x: 1106, startPoint y: 193, endPoint x: 1228, endPoint y: 230, distance: 127.6
click at [1228, 230] on div "**********" at bounding box center [1195, 232] width 201 height 82
copy div "**********"
click at [842, 111] on div "September 2025 Week 38 • BST" at bounding box center [658, 112] width 1317 height 19
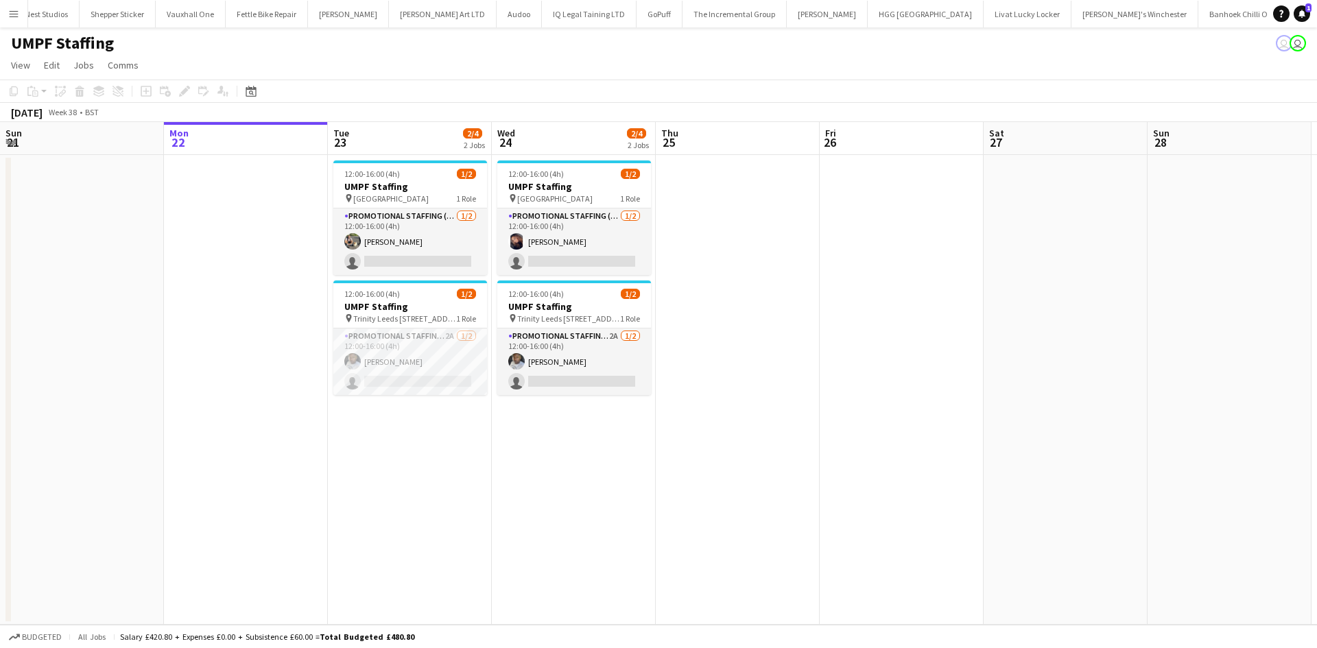
click at [195, 313] on app-date-cell at bounding box center [246, 390] width 164 height 470
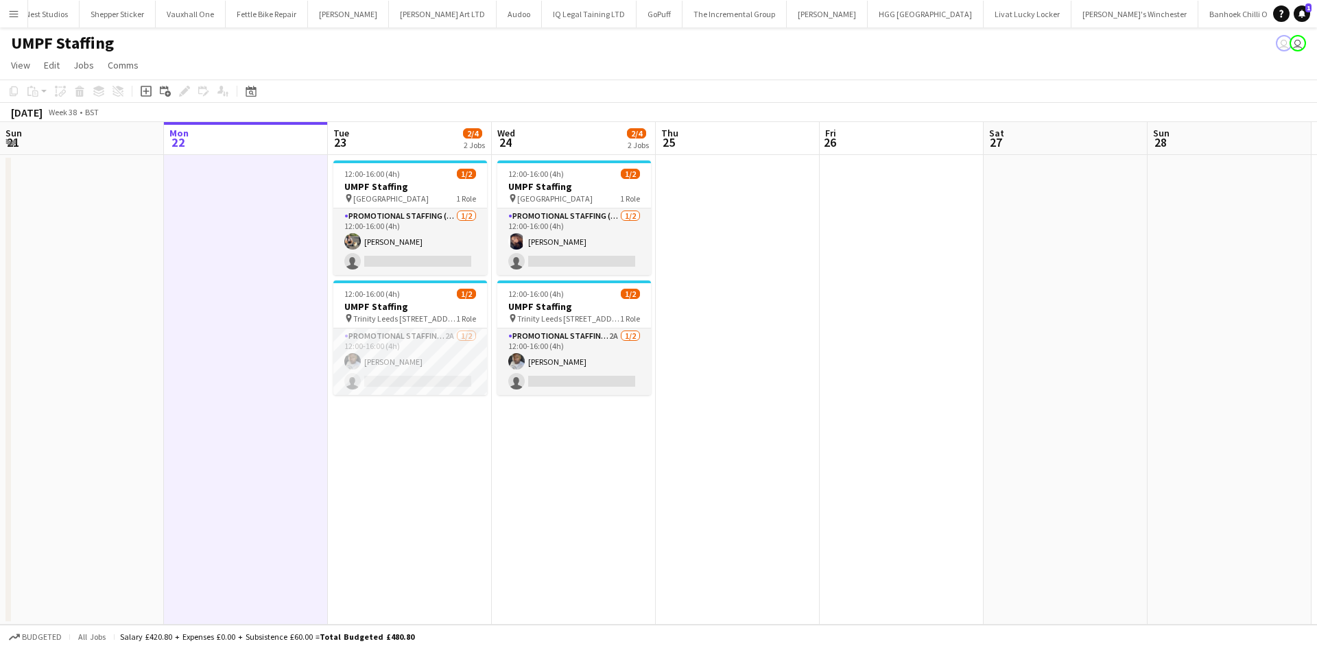
click at [503, 515] on app-date-cell "12:00-16:00 (4h) 1/2 UMPF Staffing pin St Davids Bridge Street Cardiff 1 Role P…" at bounding box center [574, 390] width 164 height 470
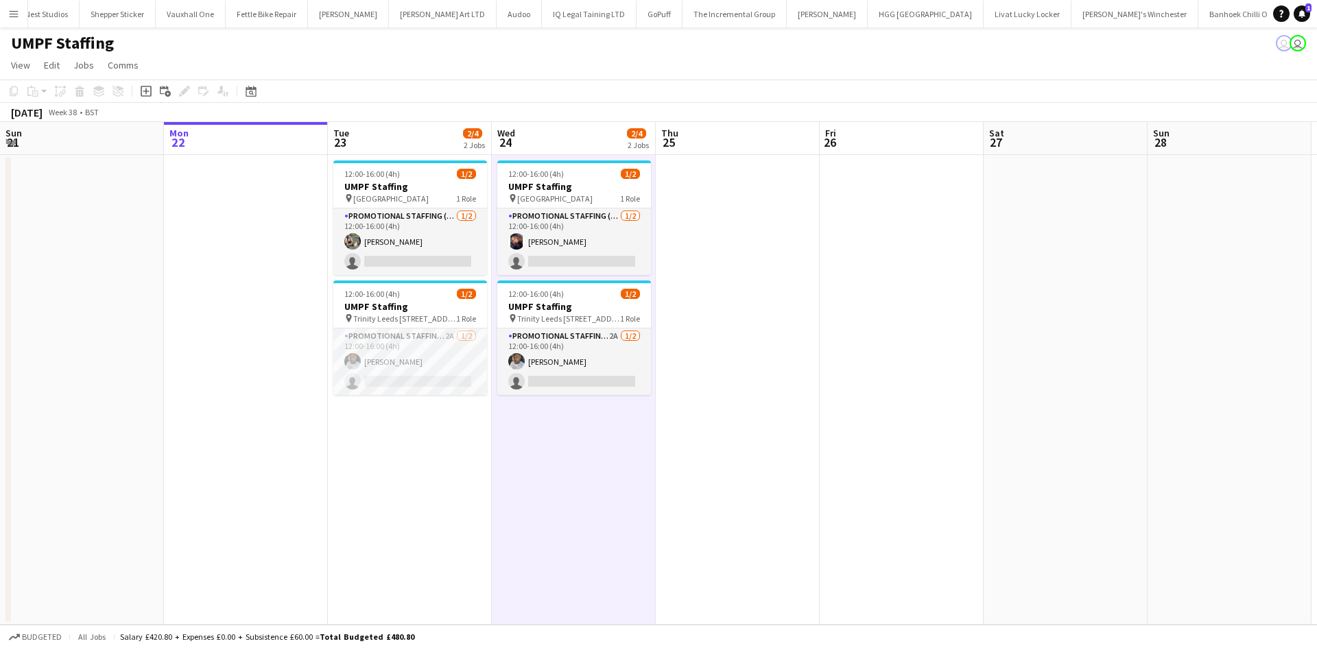
click at [503, 515] on app-date-cell "12:00-16:00 (4h) 1/2 UMPF Staffing pin St Davids Bridge Street Cardiff 1 Role P…" at bounding box center [574, 390] width 164 height 470
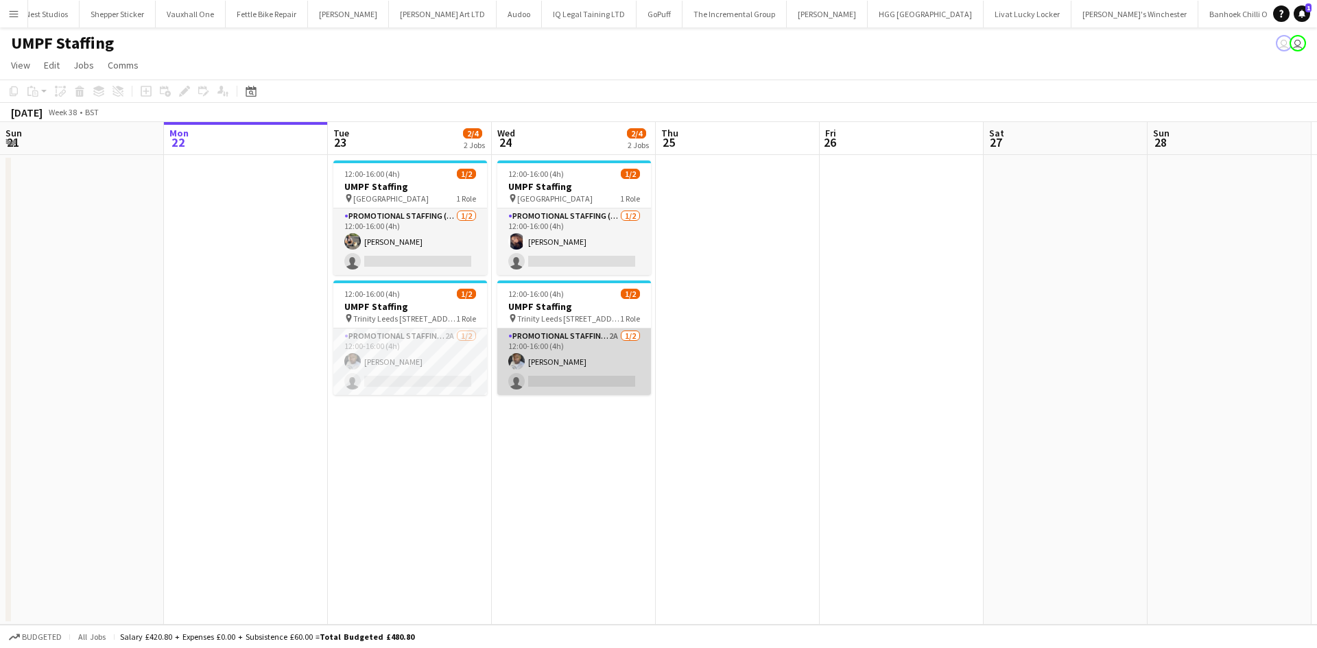
click at [562, 383] on app-card-role "Promotional Staffing (Brand Ambassadors) 2A 1/2 12:00-16:00 (4h) Sanjie Trimm s…" at bounding box center [574, 362] width 154 height 67
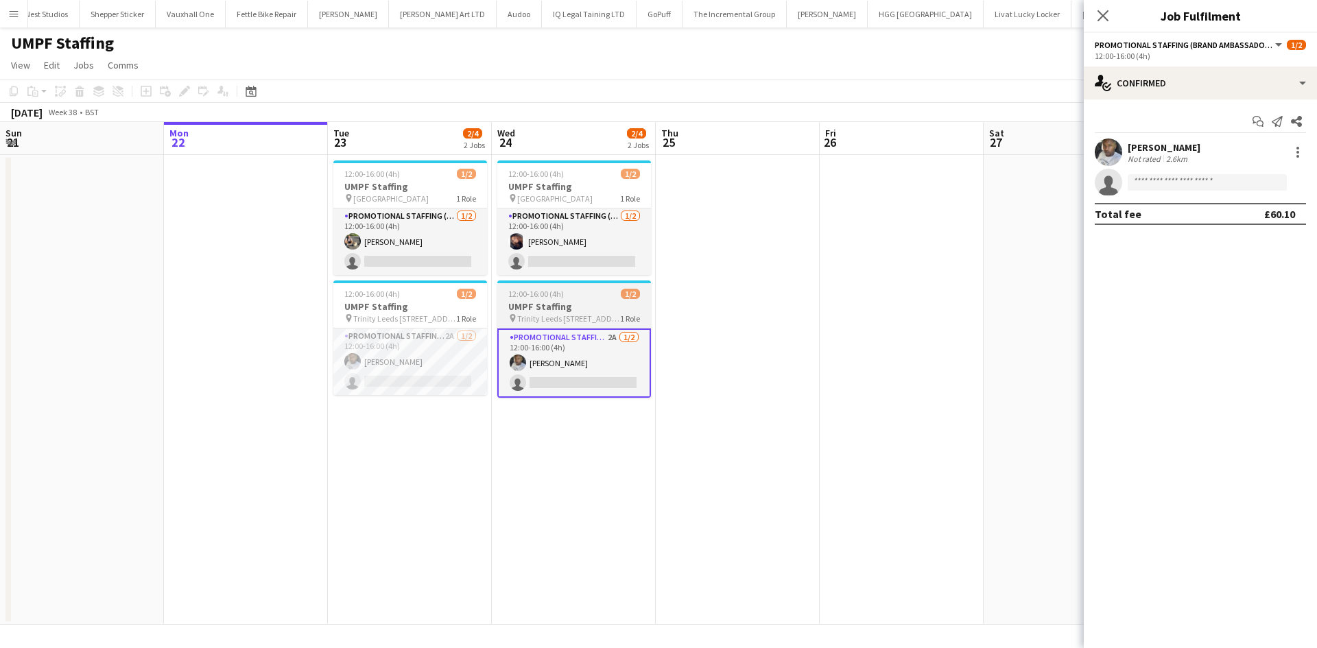
click at [563, 296] on div "12:00-16:00 (4h) 1/2" at bounding box center [574, 294] width 154 height 10
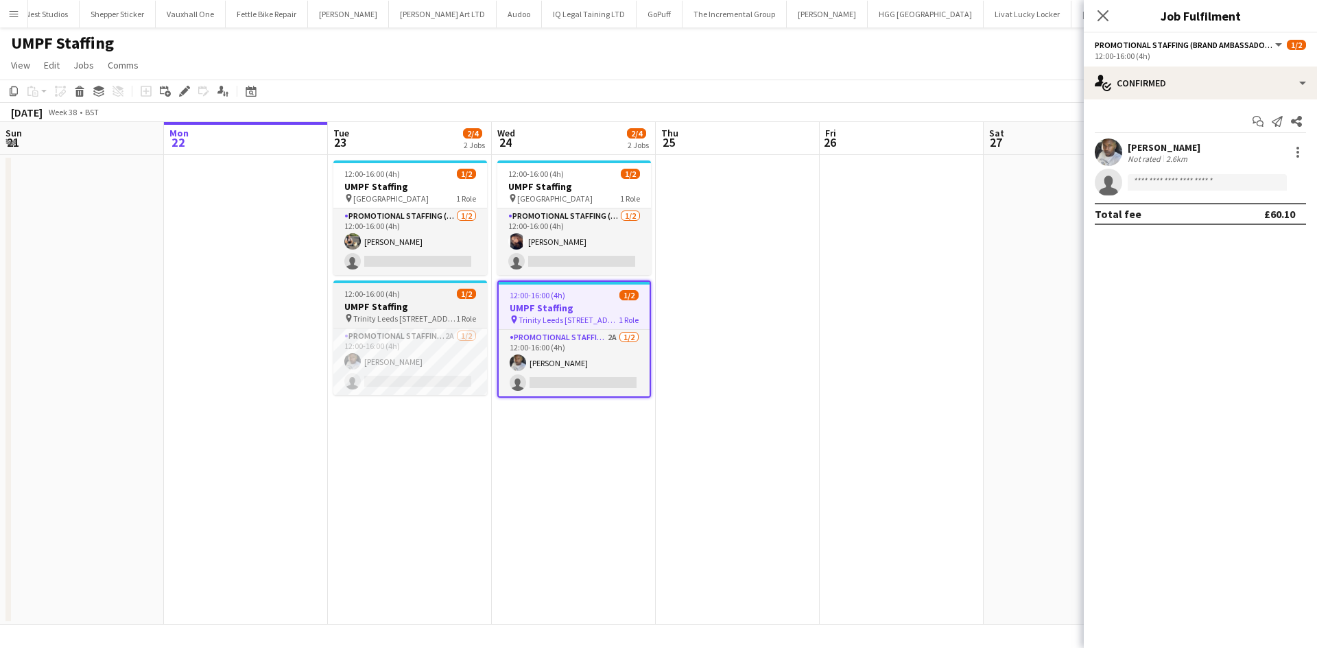
click at [399, 303] on h3 "UMPF Staffing" at bounding box center [410, 306] width 154 height 12
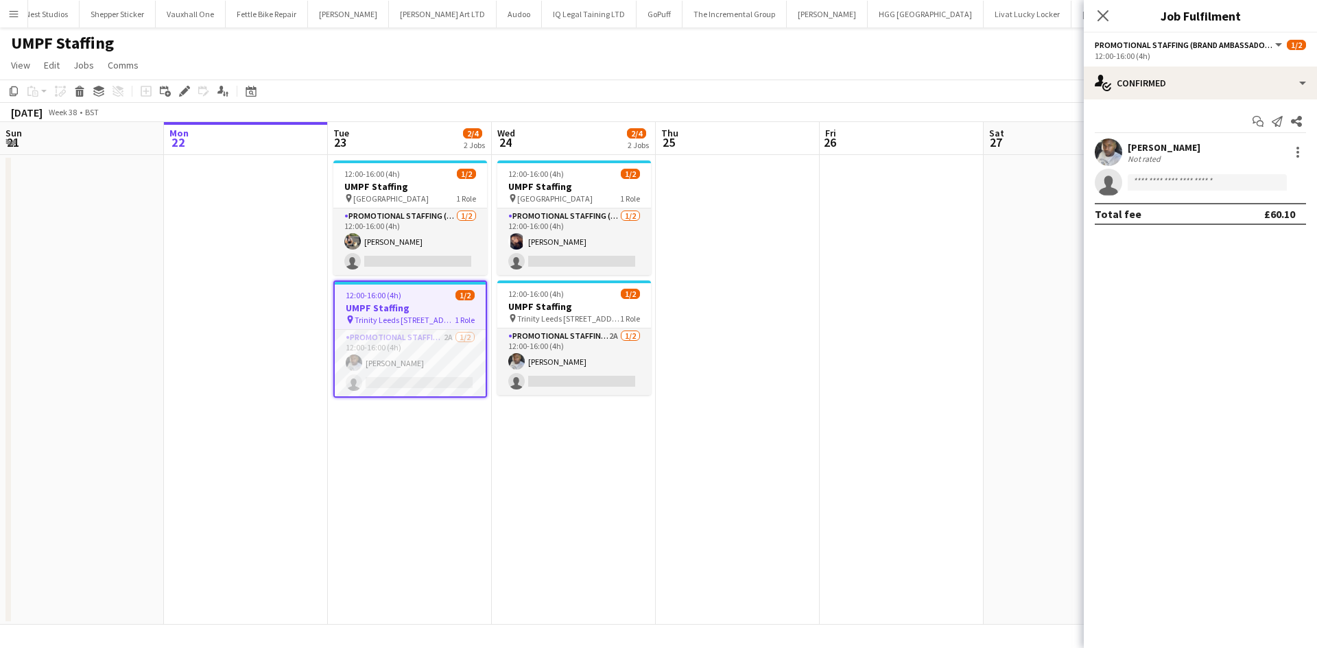
click at [399, 303] on h3 "UMPF Staffing" at bounding box center [410, 308] width 151 height 12
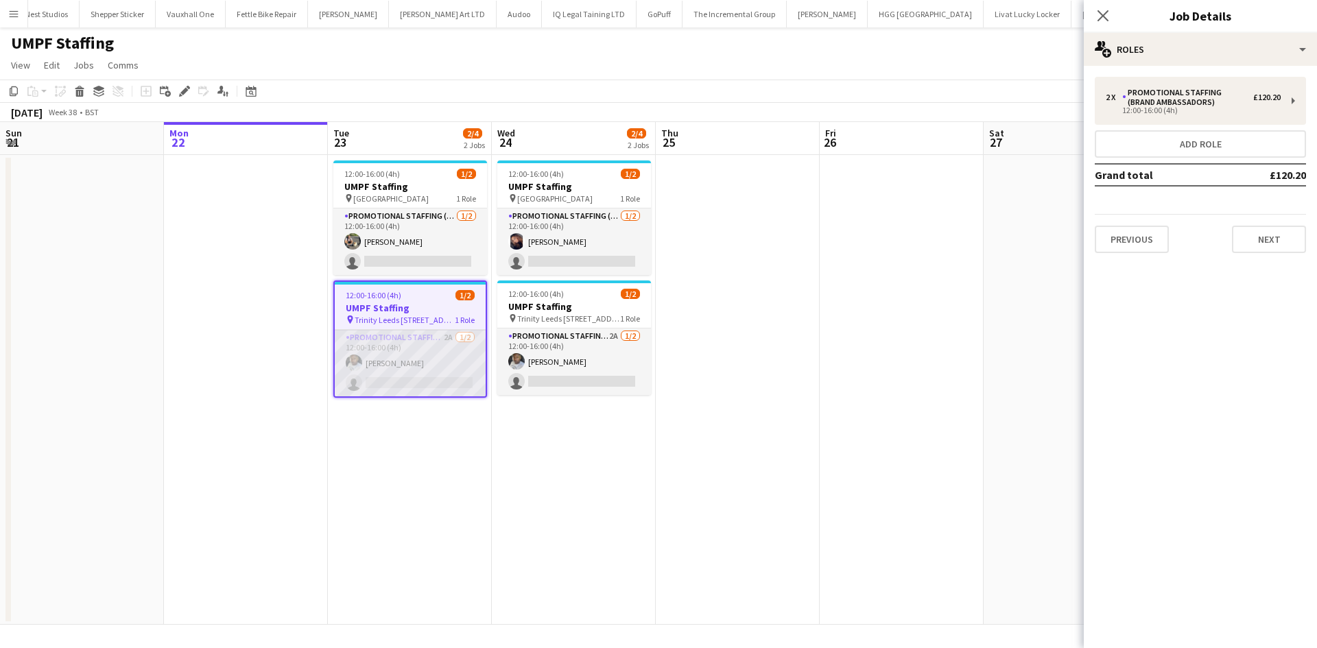
click at [405, 379] on app-card-role "Promotional Staffing (Brand Ambassadors) 2A 1/2 12:00-16:00 (4h) Sanjie Trimm s…" at bounding box center [410, 363] width 151 height 67
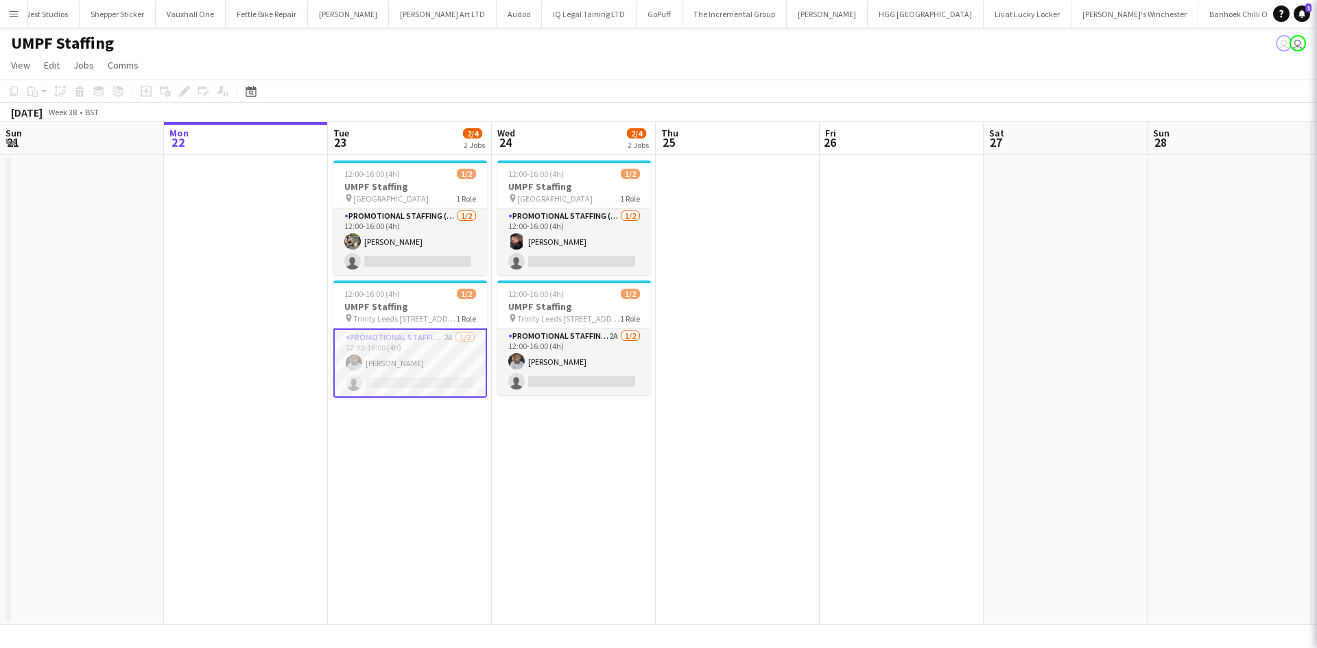
click at [405, 379] on app-card-role "Promotional Staffing (Brand Ambassadors) 2A 1/2 12:00-16:00 (4h) Sanjie Trimm s…" at bounding box center [410, 363] width 154 height 69
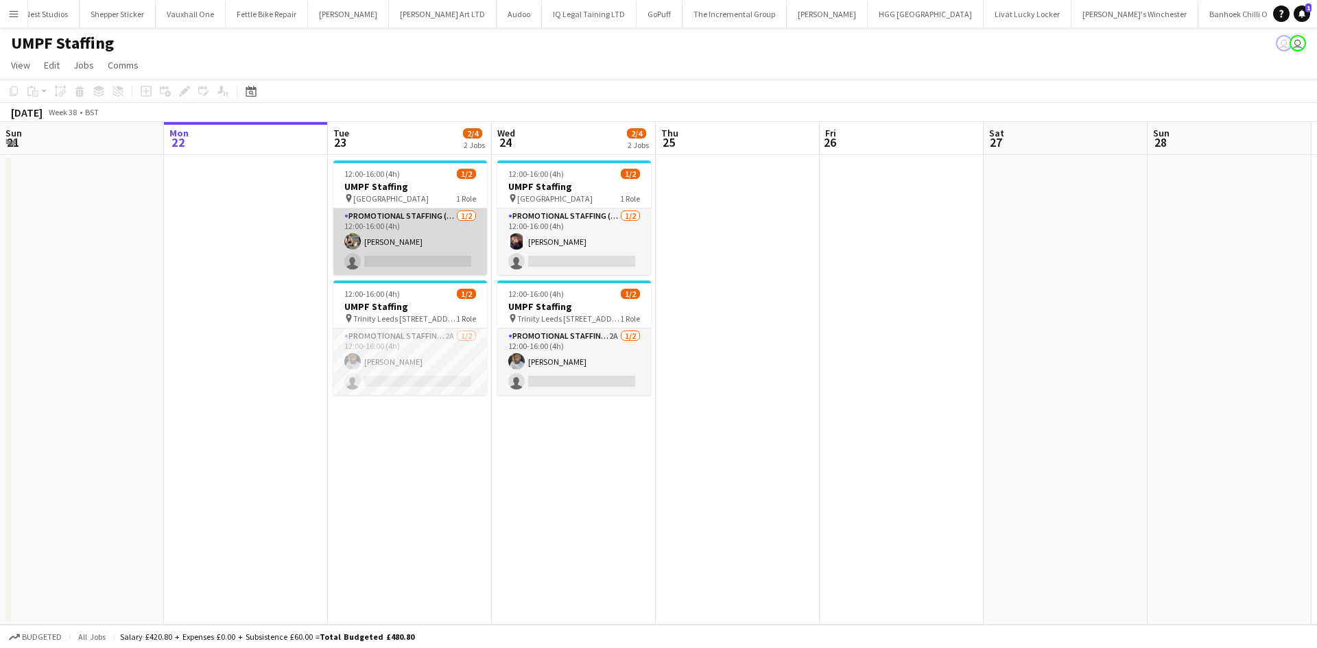
click at [425, 237] on app-card-role "Promotional Staffing (Brand Ambassadors) 1/2 12:00-16:00 (4h) Michal Kuman sing…" at bounding box center [410, 242] width 154 height 67
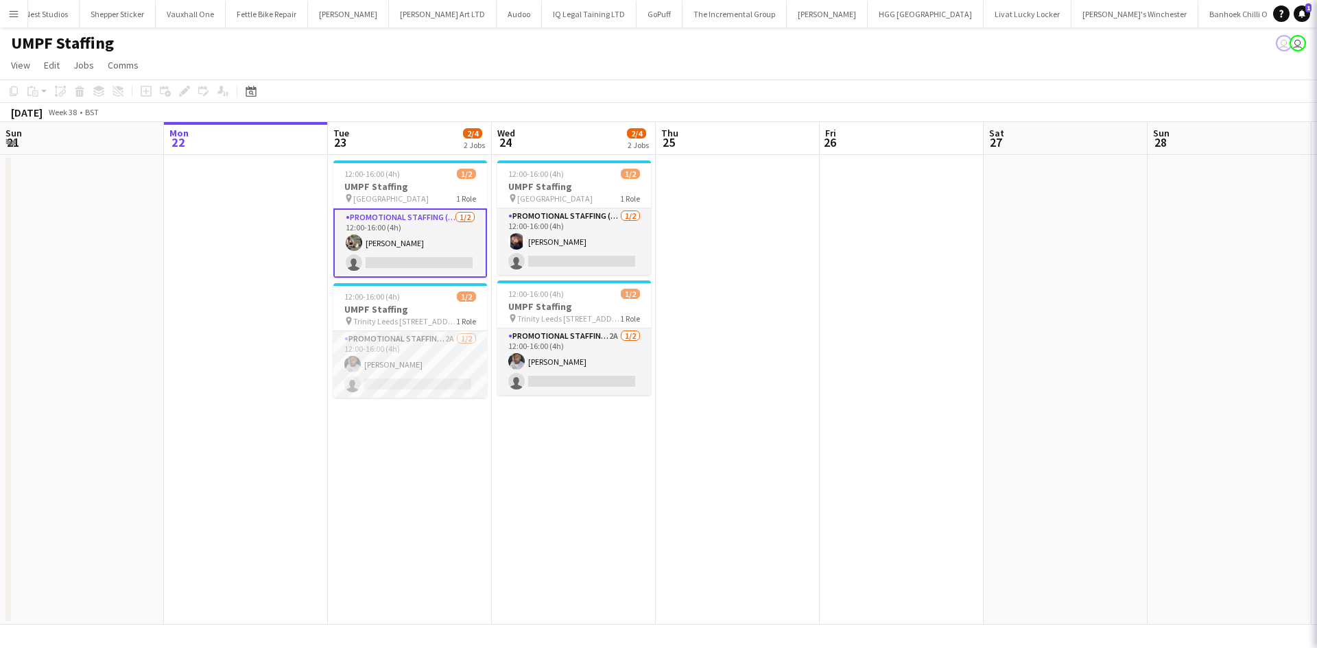
click at [425, 237] on app-card-role "Promotional Staffing (Brand Ambassadors) 1/2 12:00-16:00 (4h) Michal Kuman sing…" at bounding box center [410, 243] width 154 height 69
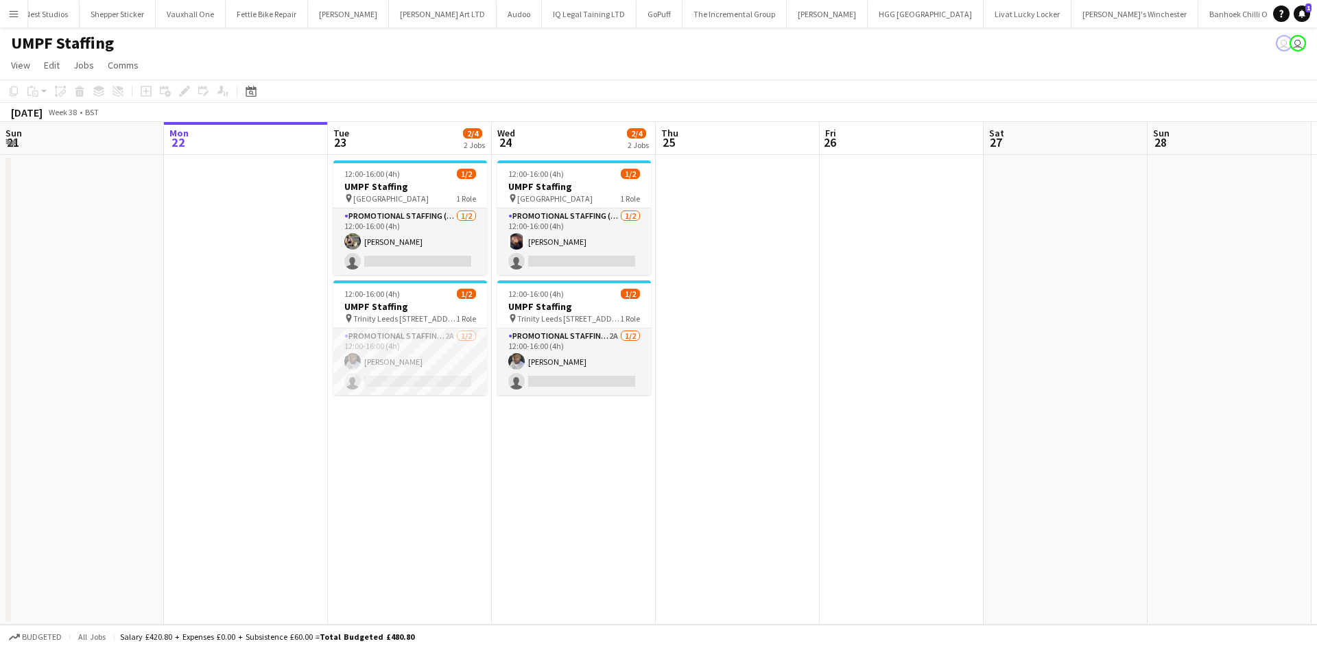
click at [563, 411] on app-date-cell "12:00-16:00 (4h) 1/2 UMPF Staffing pin St Davids Bridge Street Cardiff 1 Role P…" at bounding box center [574, 390] width 164 height 470
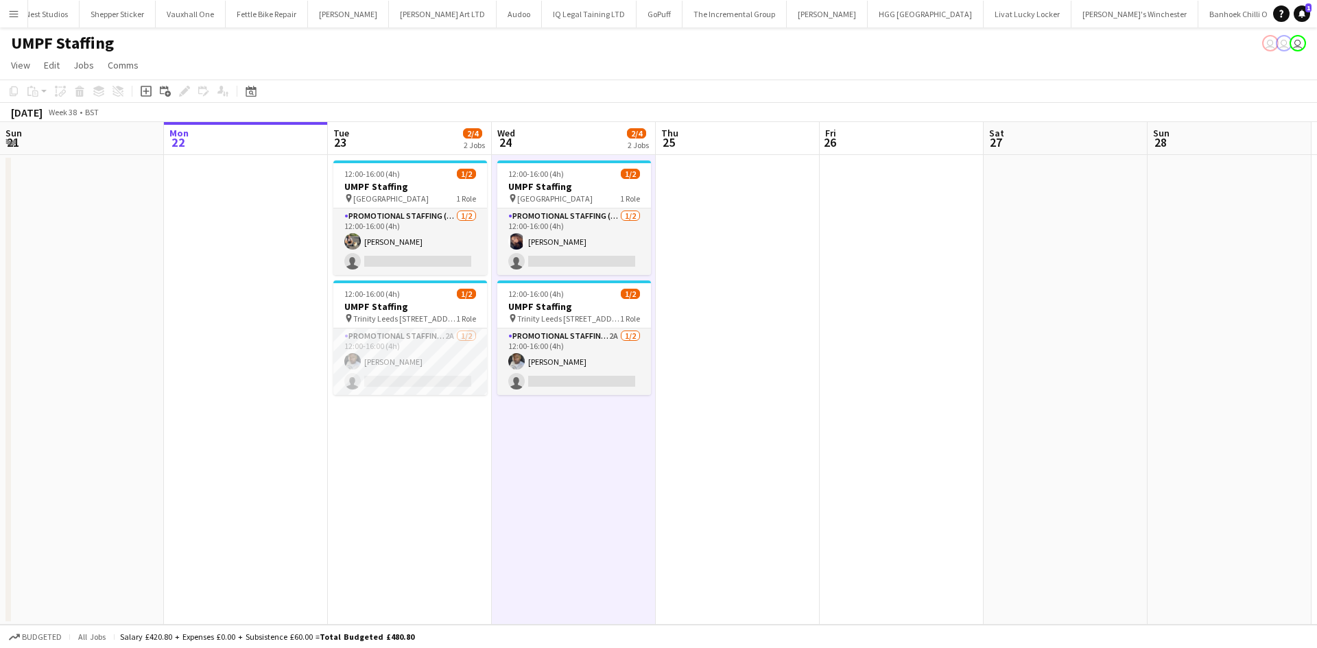
drag, startPoint x: 399, startPoint y: 195, endPoint x: 750, endPoint y: 239, distance: 353.2
click at [399, 195] on span "St Davids Bridge Street Cardiff" at bounding box center [390, 198] width 75 height 10
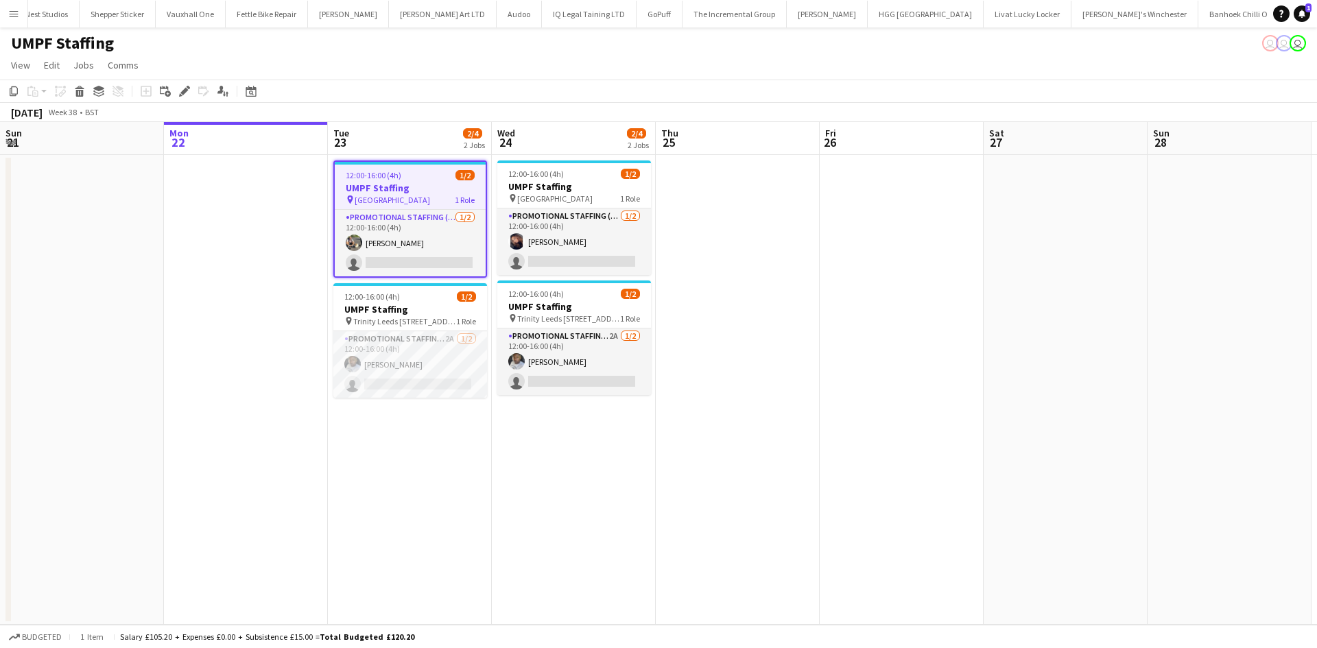
click at [750, 239] on app-date-cell at bounding box center [738, 390] width 164 height 470
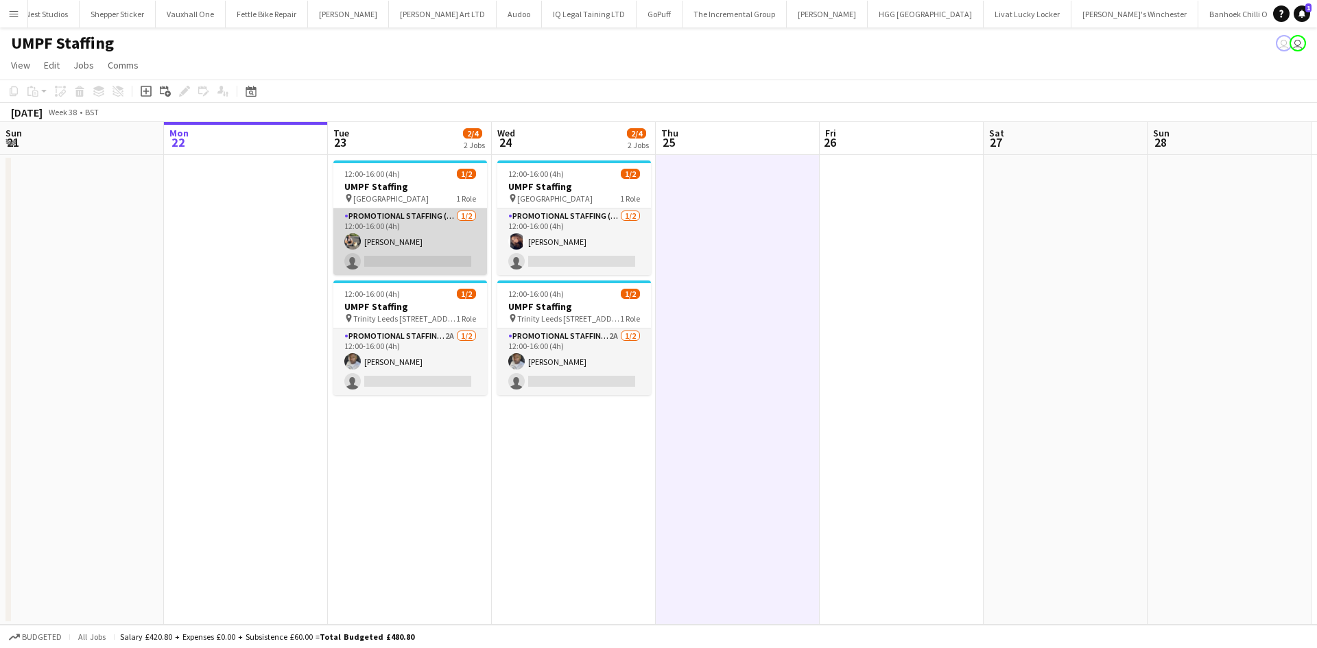
click at [398, 254] on app-card-role "Promotional Staffing (Brand Ambassadors) 1/2 12:00-16:00 (4h) Michal Kuman sing…" at bounding box center [410, 242] width 154 height 67
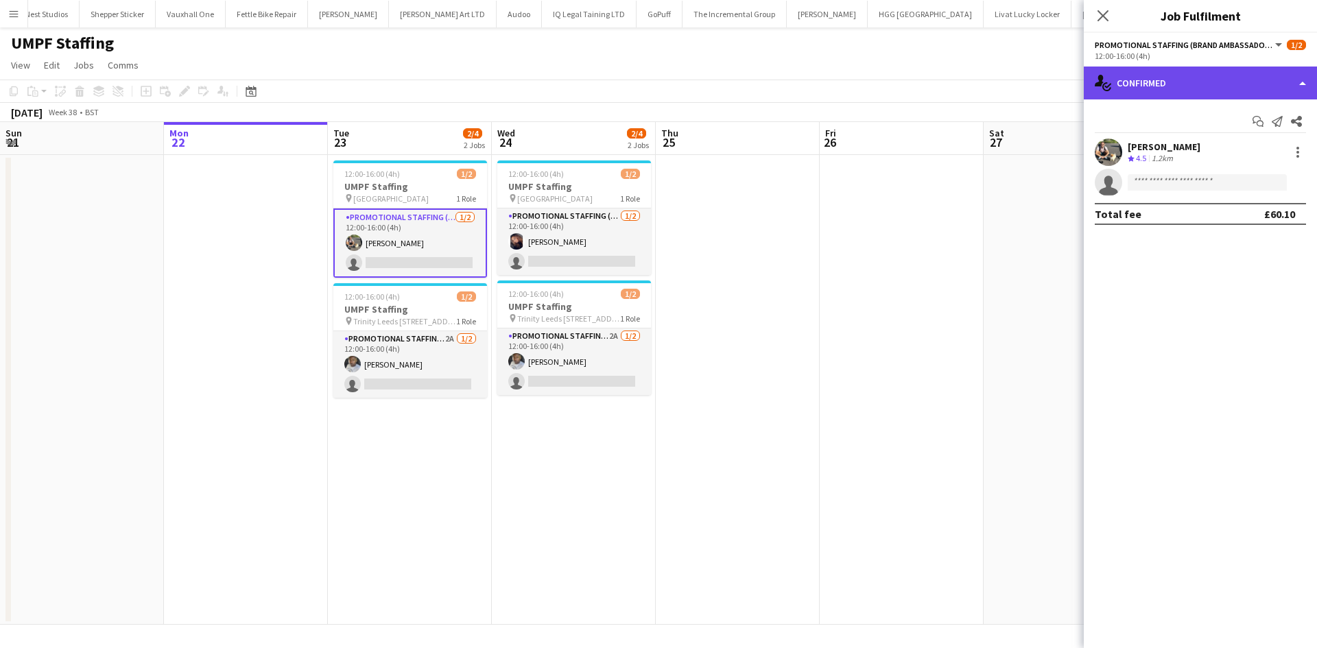
click at [1187, 87] on div "single-neutral-actions-check-2 Confirmed" at bounding box center [1200, 83] width 233 height 33
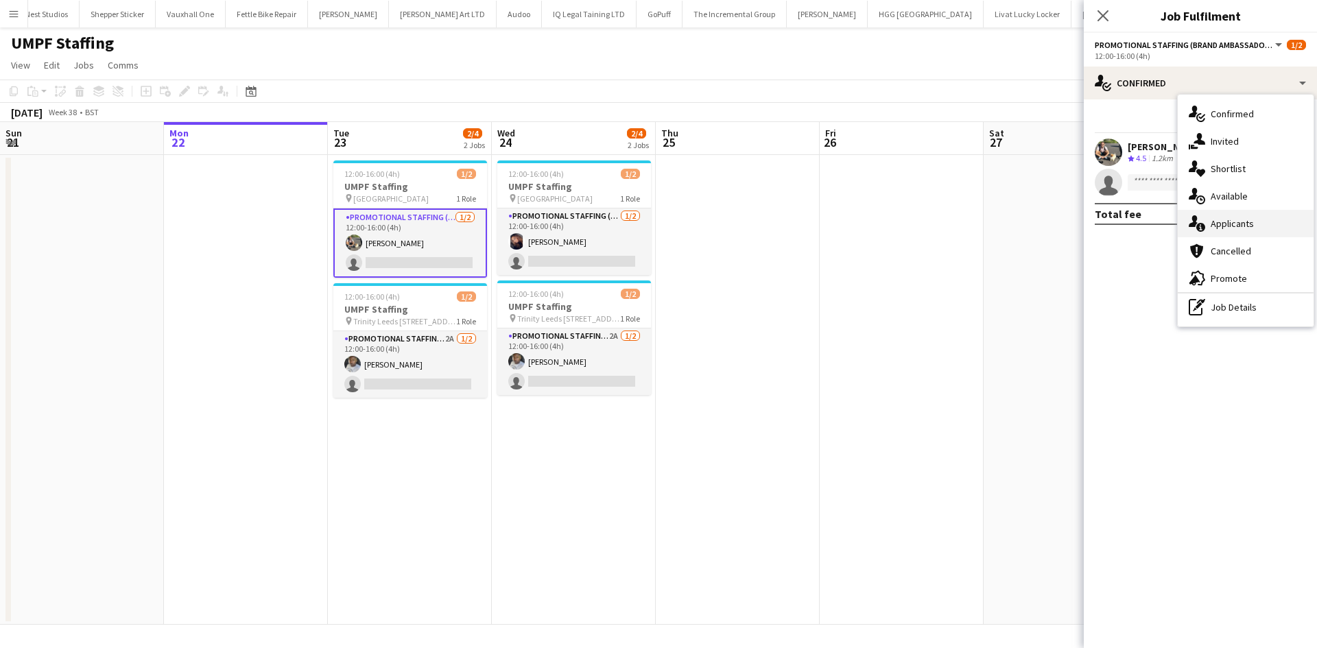
click at [1223, 219] on span "Applicants" at bounding box center [1232, 223] width 43 height 12
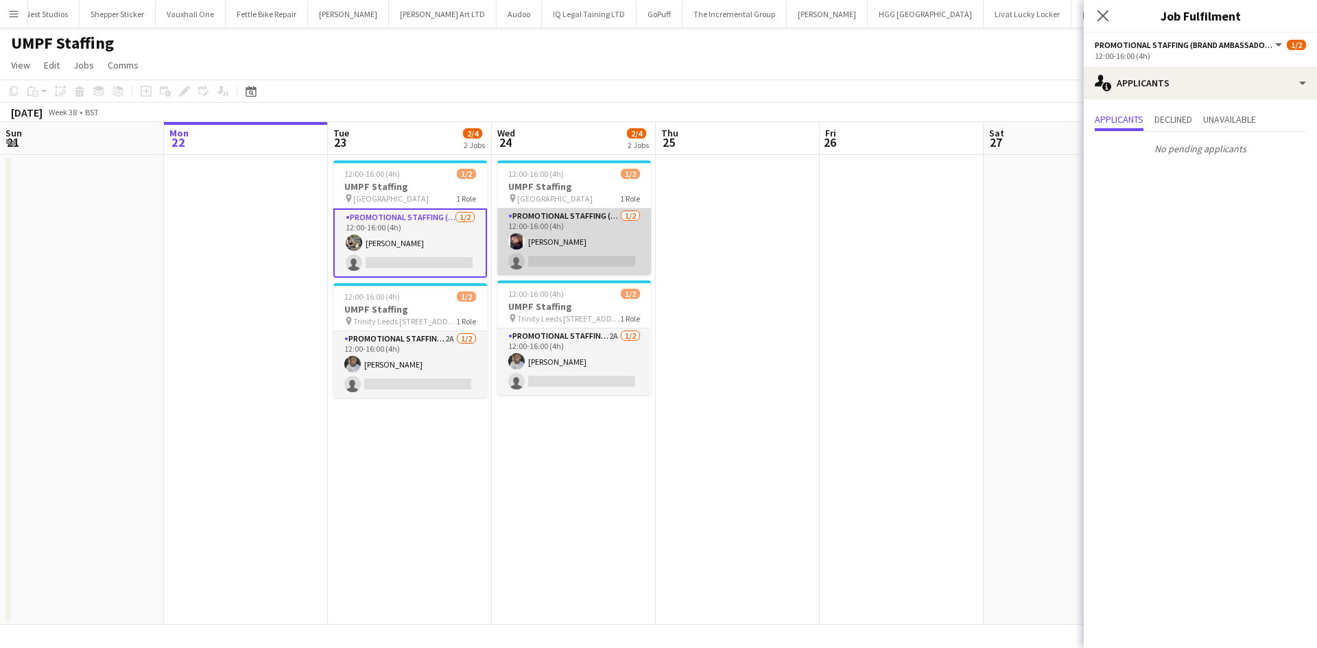
click at [591, 232] on app-card-role "Promotional Staffing (Brand Ambassadors) 1/2 12:00-16:00 (4h) Sian Williams sin…" at bounding box center [574, 242] width 154 height 67
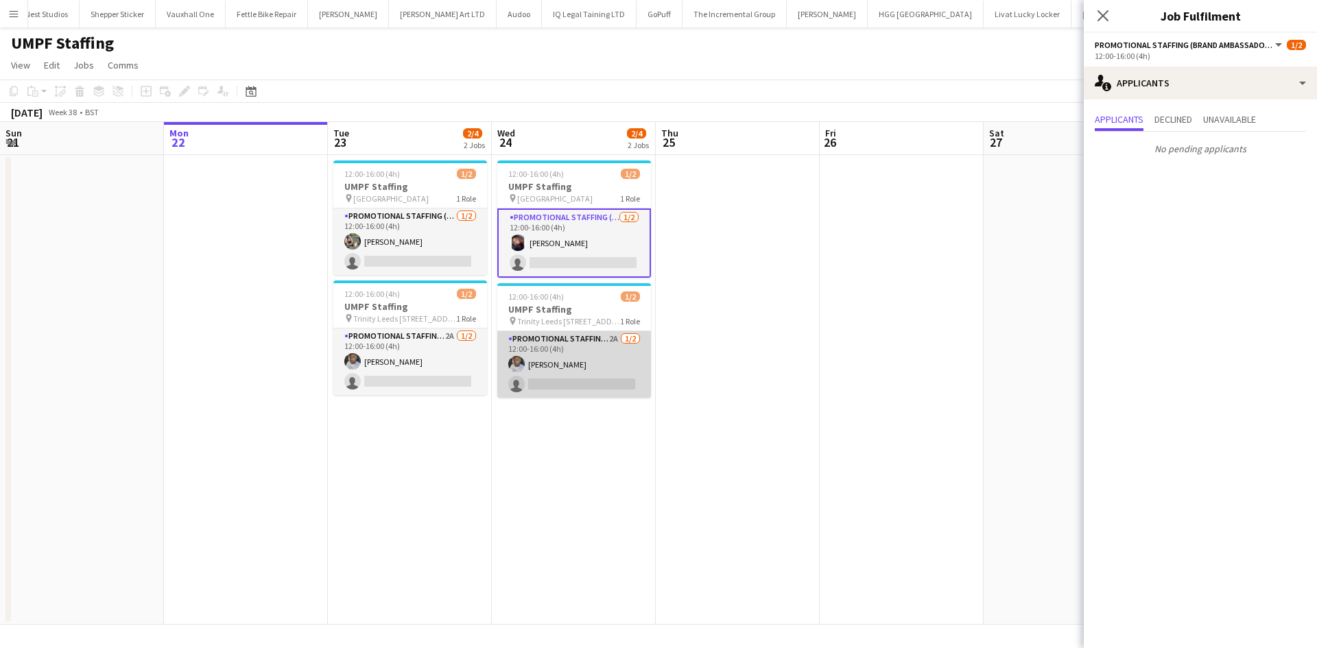
click at [609, 354] on app-card-role "Promotional Staffing (Brand Ambassadors) 2A 1/2 12:00-16:00 (4h) Sanjie Trimm s…" at bounding box center [574, 364] width 154 height 67
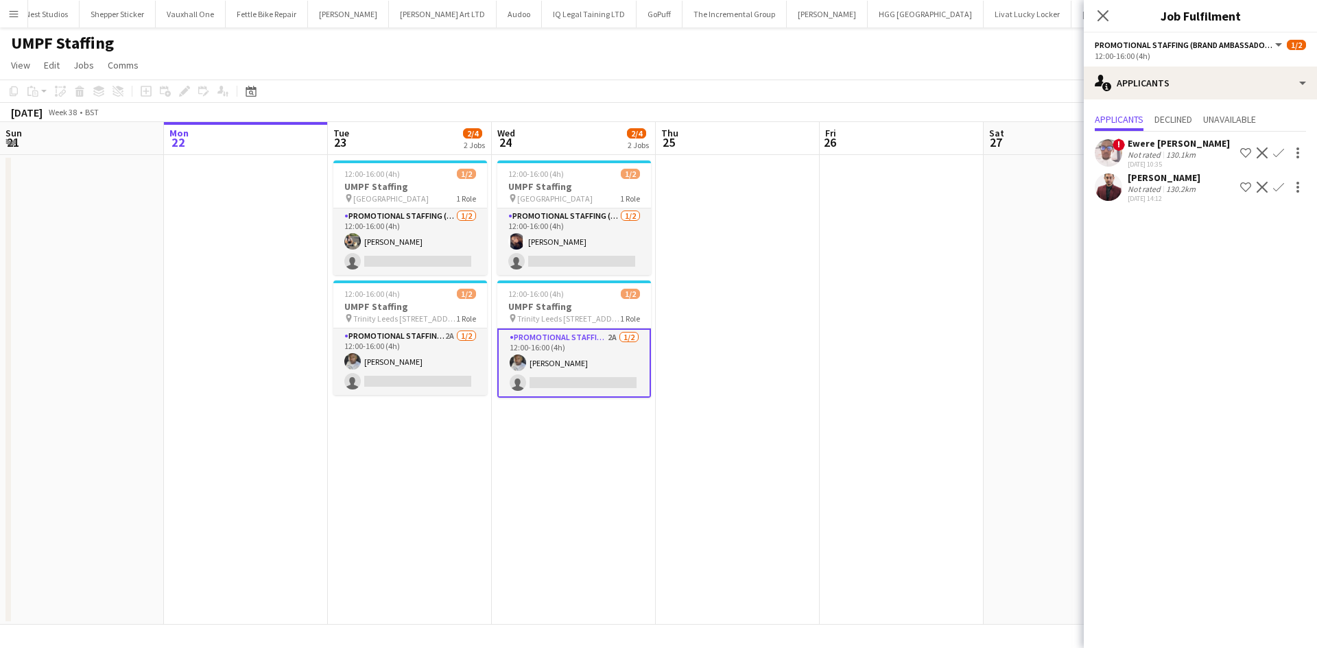
click at [1132, 177] on div "Shikhar Gupta" at bounding box center [1164, 177] width 73 height 12
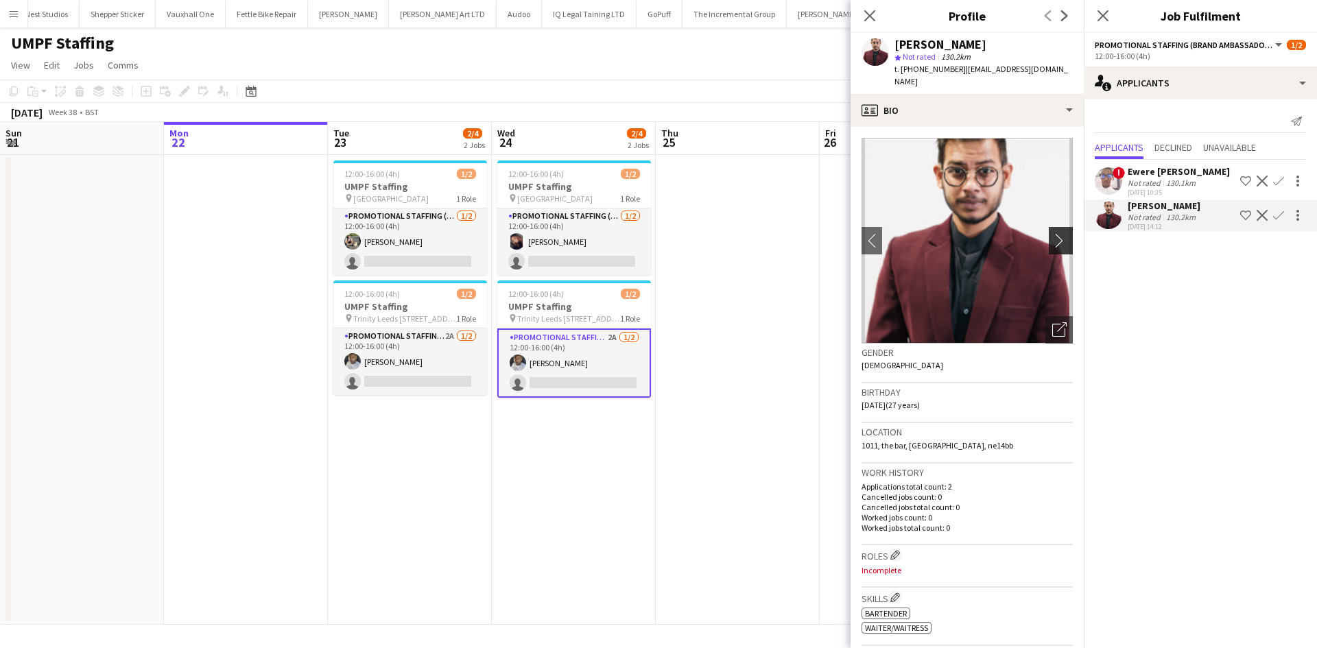
click at [1052, 233] on app-icon "chevron-right" at bounding box center [1062, 240] width 21 height 14
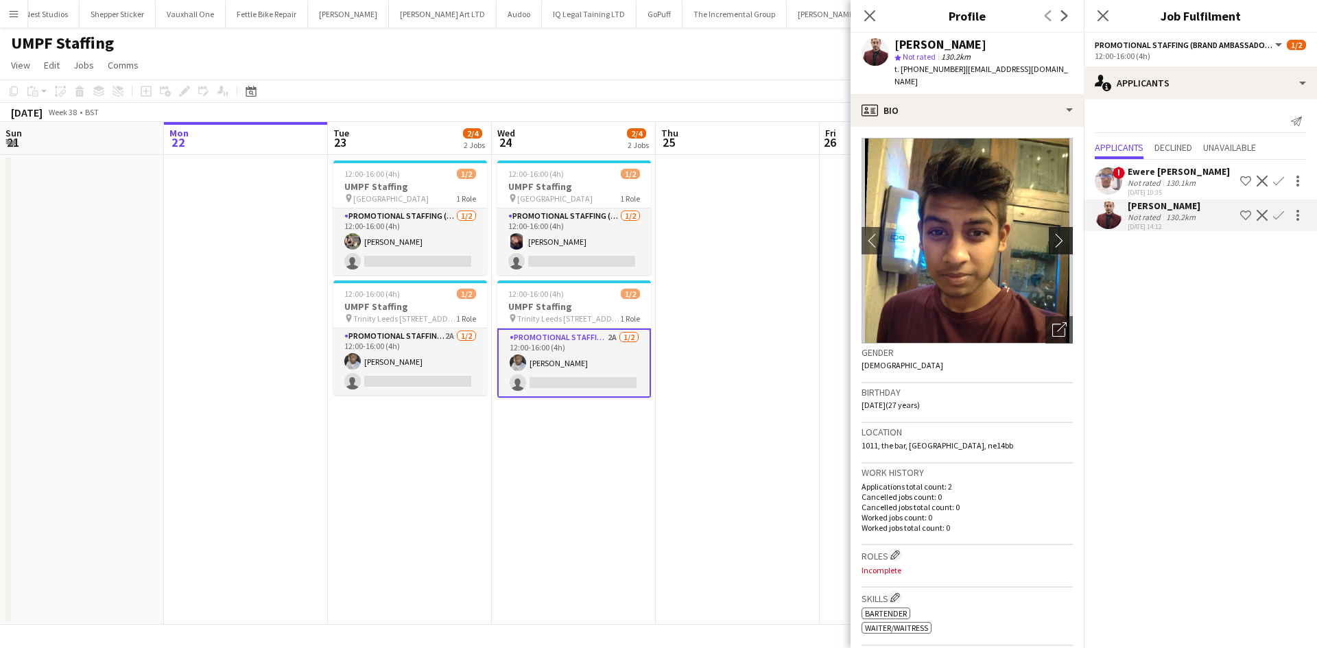
click at [1052, 233] on app-icon "chevron-right" at bounding box center [1062, 240] width 21 height 14
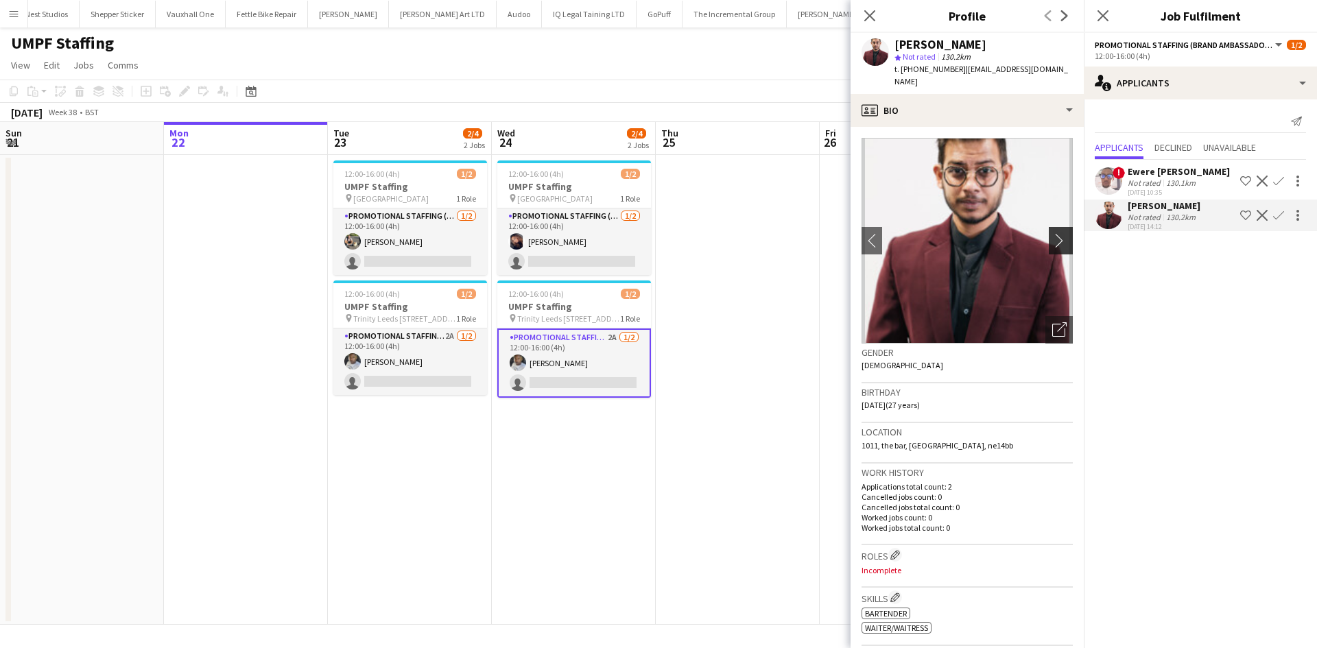
click at [1052, 233] on app-icon "chevron-right" at bounding box center [1062, 240] width 21 height 14
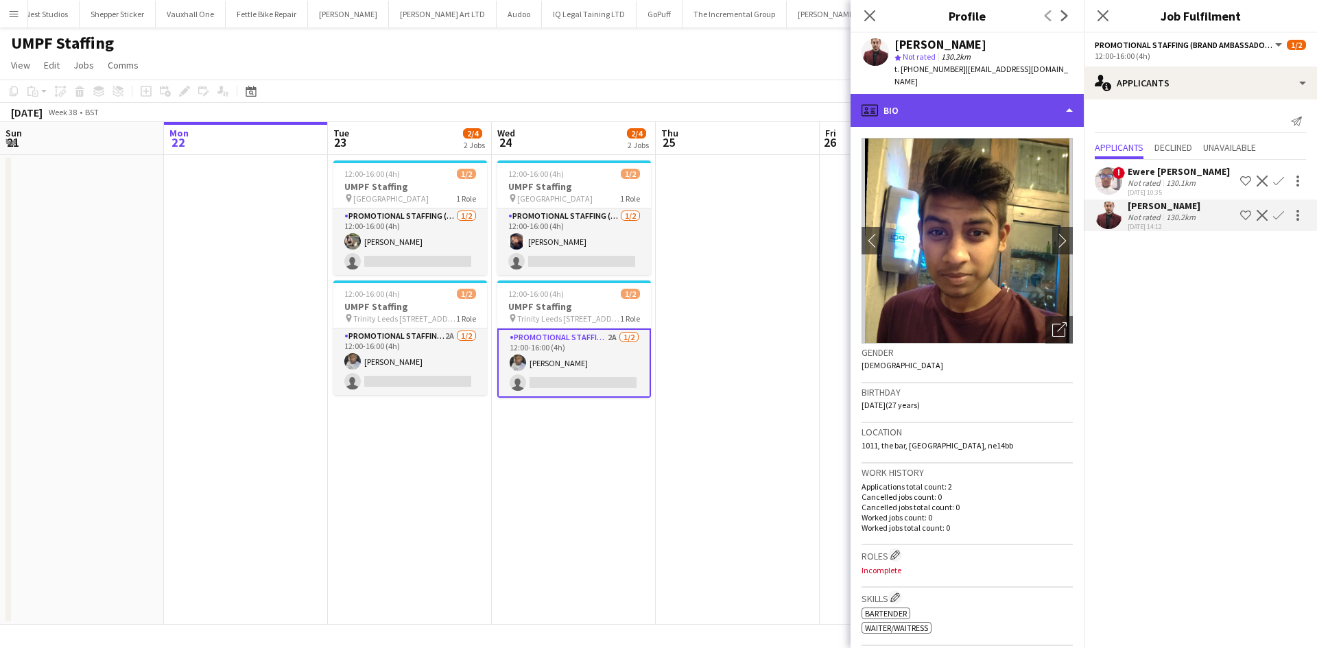
click at [961, 95] on div "profile Bio" at bounding box center [966, 110] width 233 height 33
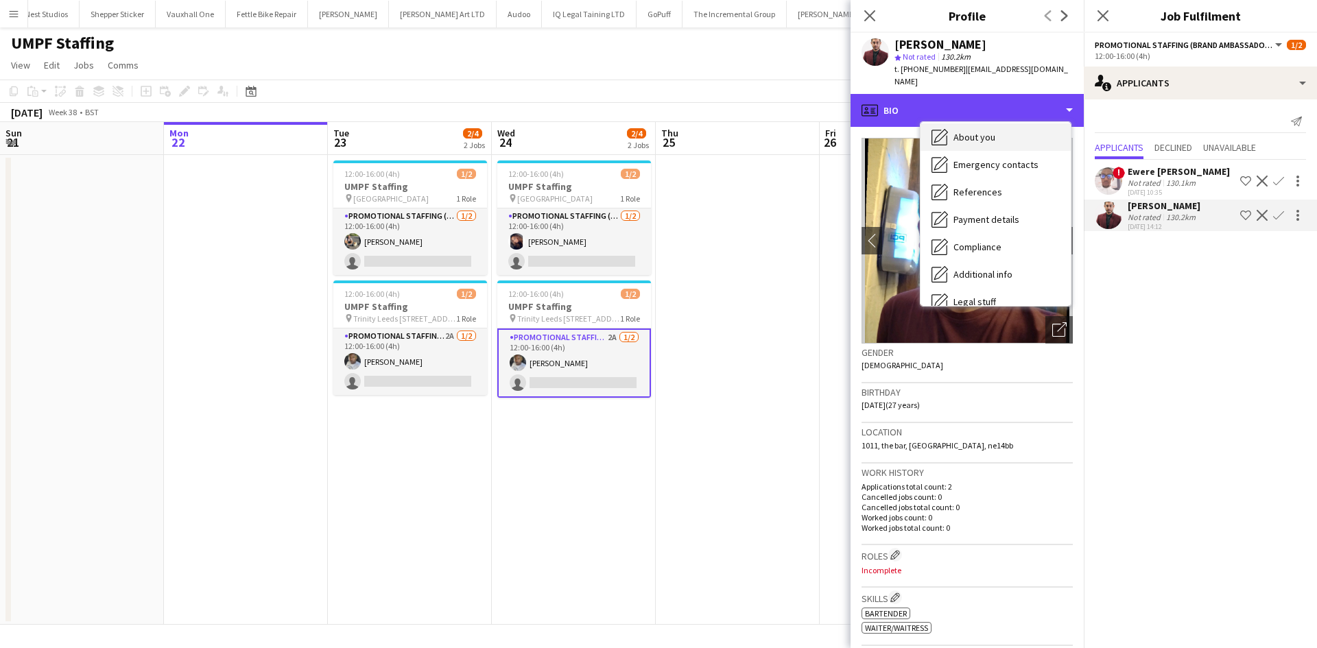
scroll to position [87, 0]
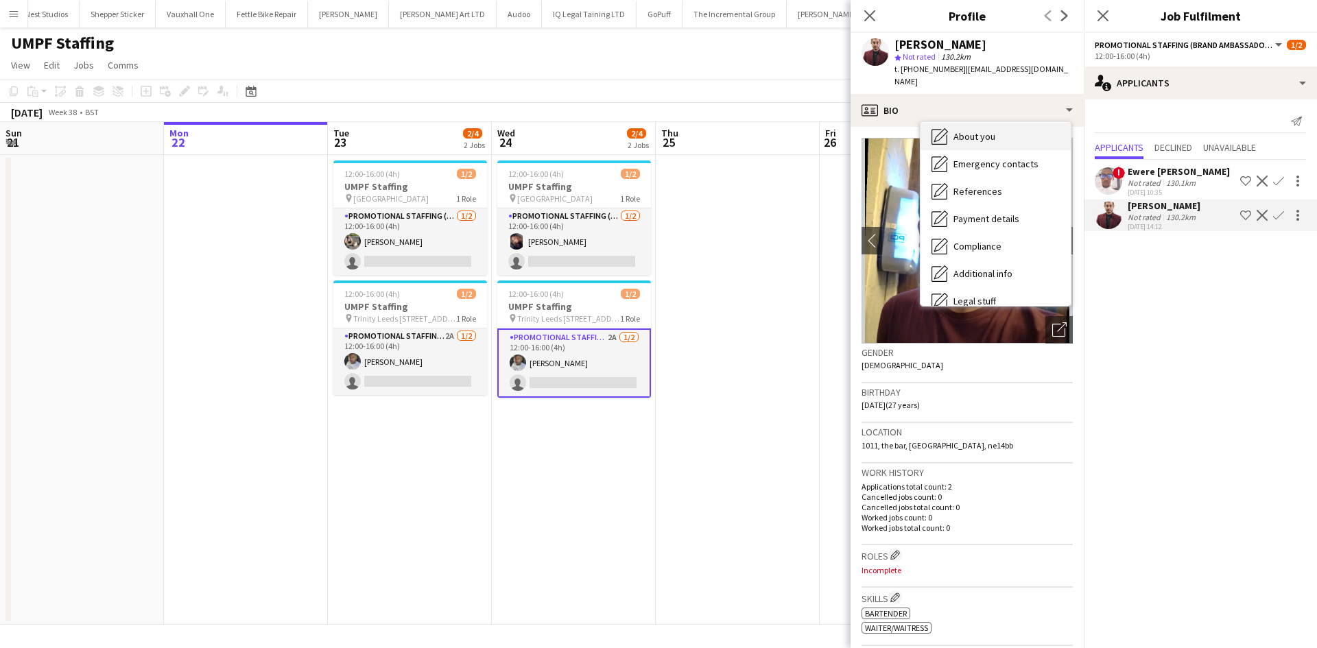
click at [988, 130] on span "About you" at bounding box center [974, 136] width 42 height 12
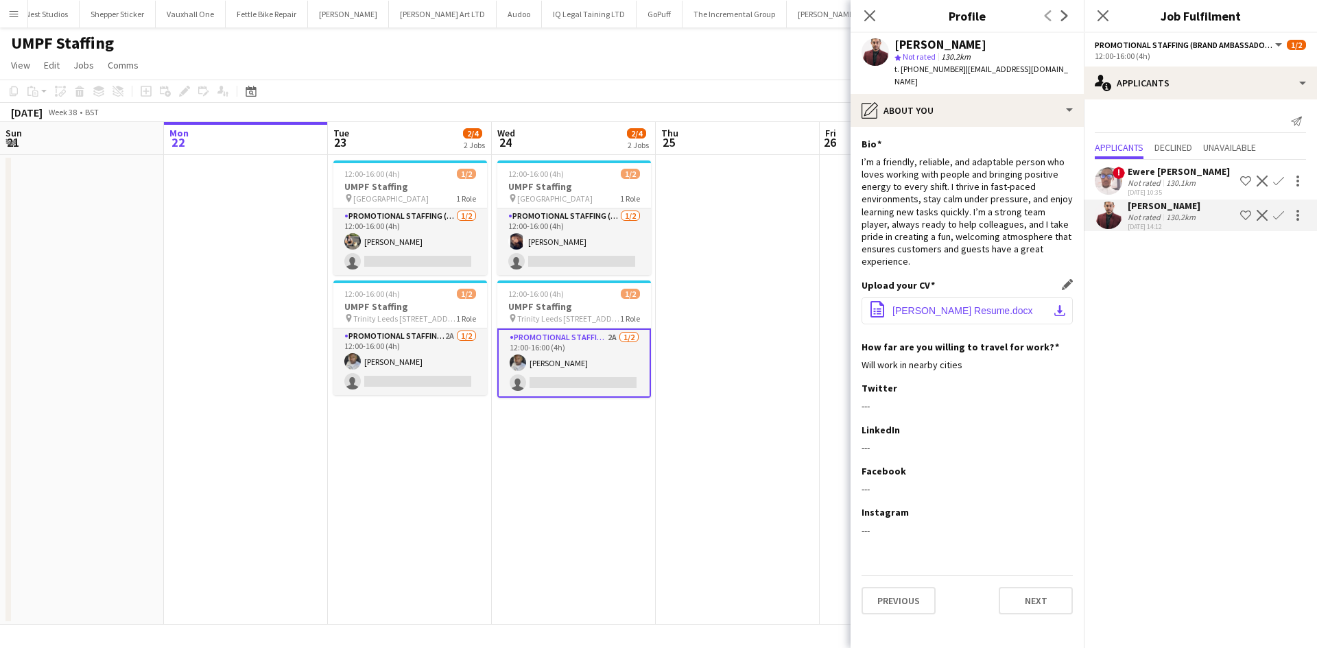
click at [957, 305] on span "Shikhar Gupta Resume.docx" at bounding box center [962, 310] width 141 height 11
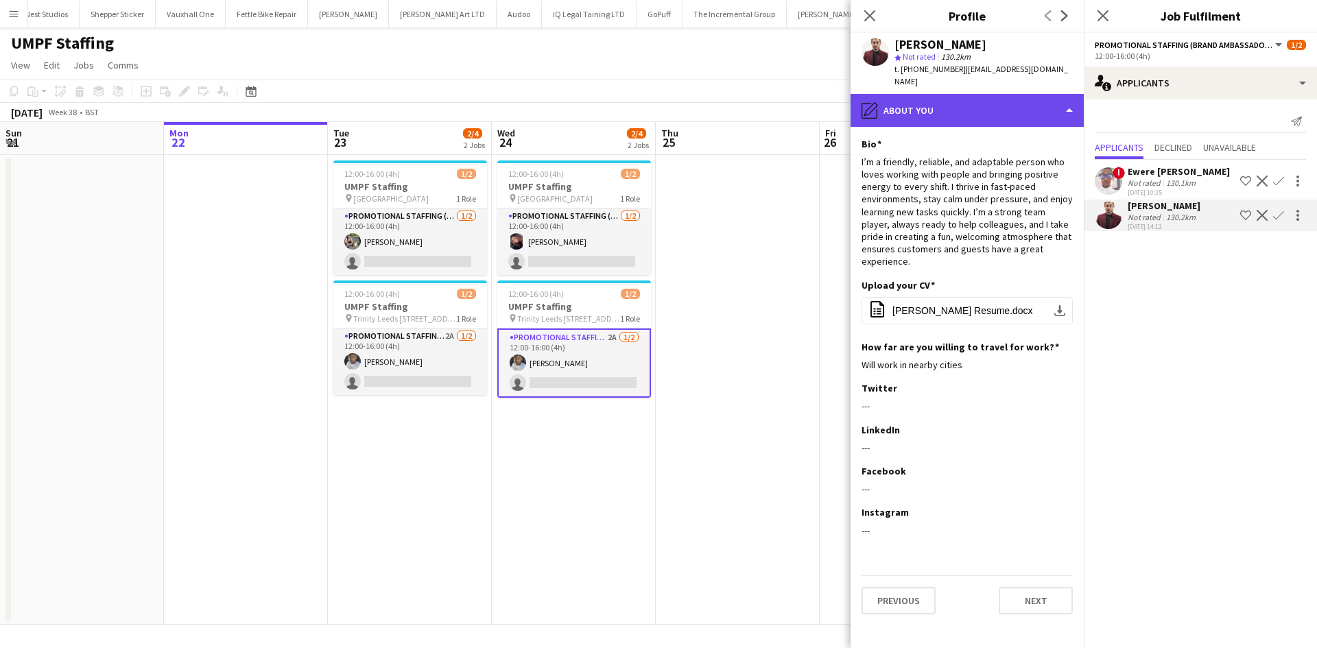
click at [1010, 100] on div "pencil4 About you" at bounding box center [966, 110] width 233 height 33
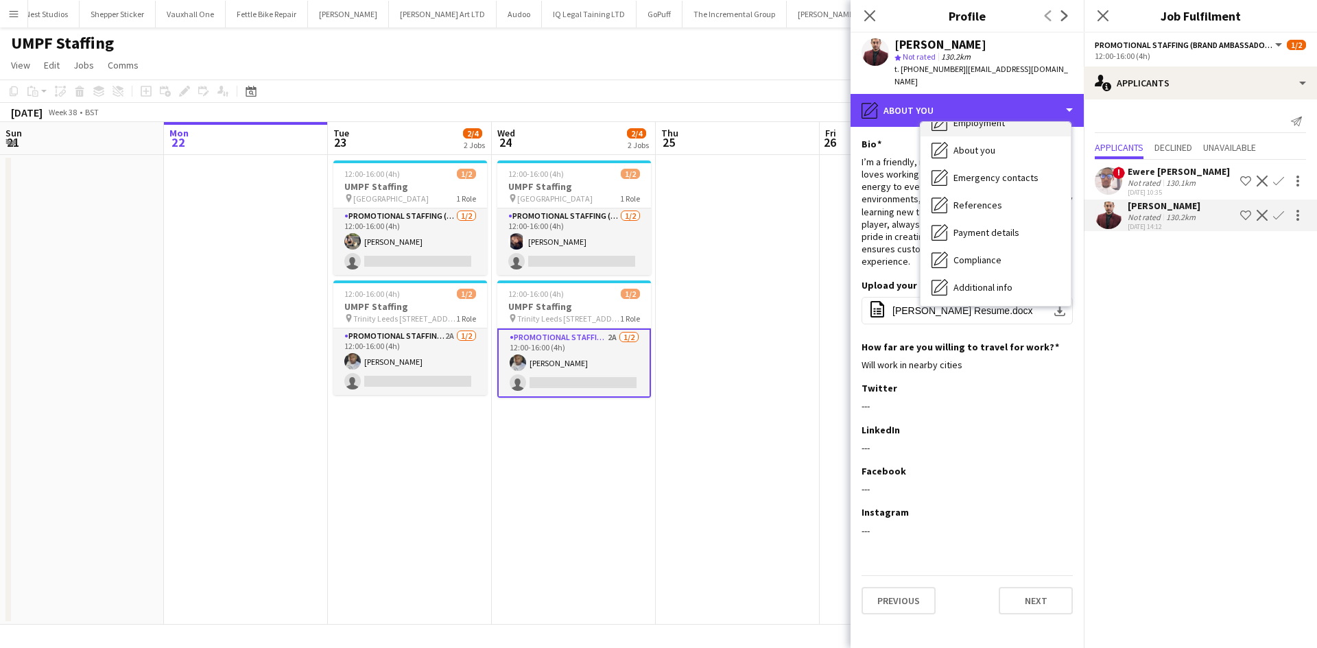
scroll to position [100, 0]
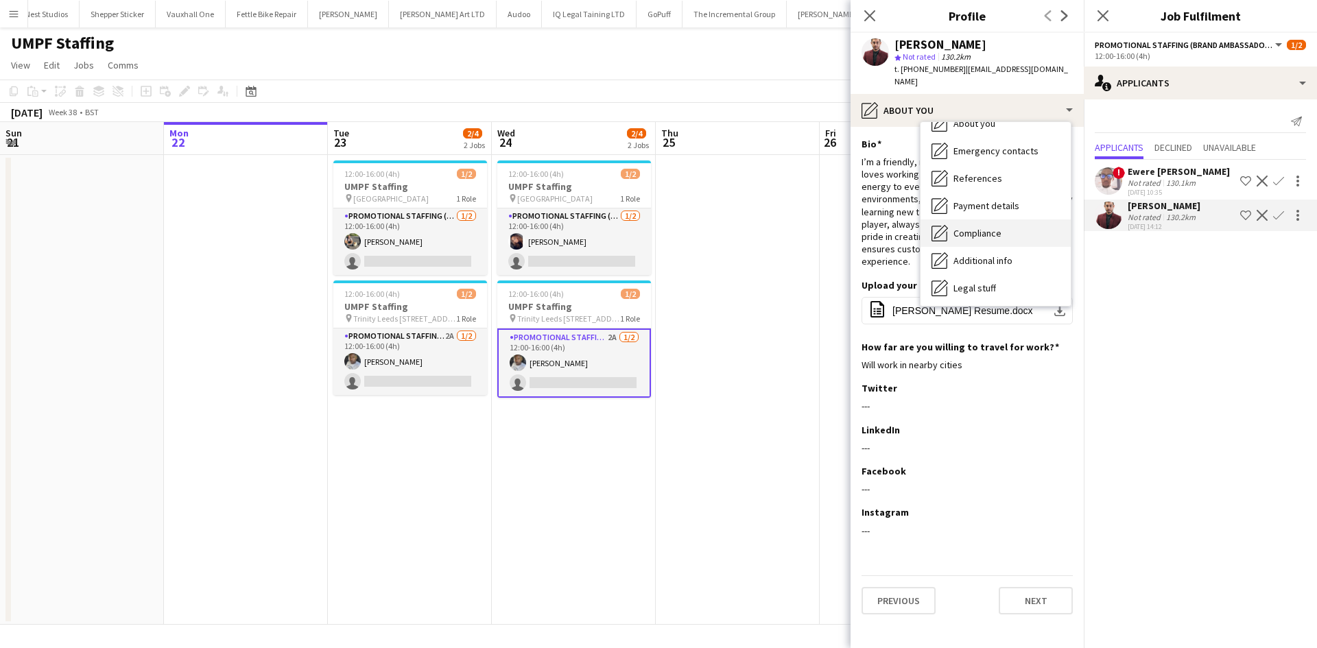
click at [1000, 229] on div "Compliance Compliance" at bounding box center [995, 232] width 150 height 27
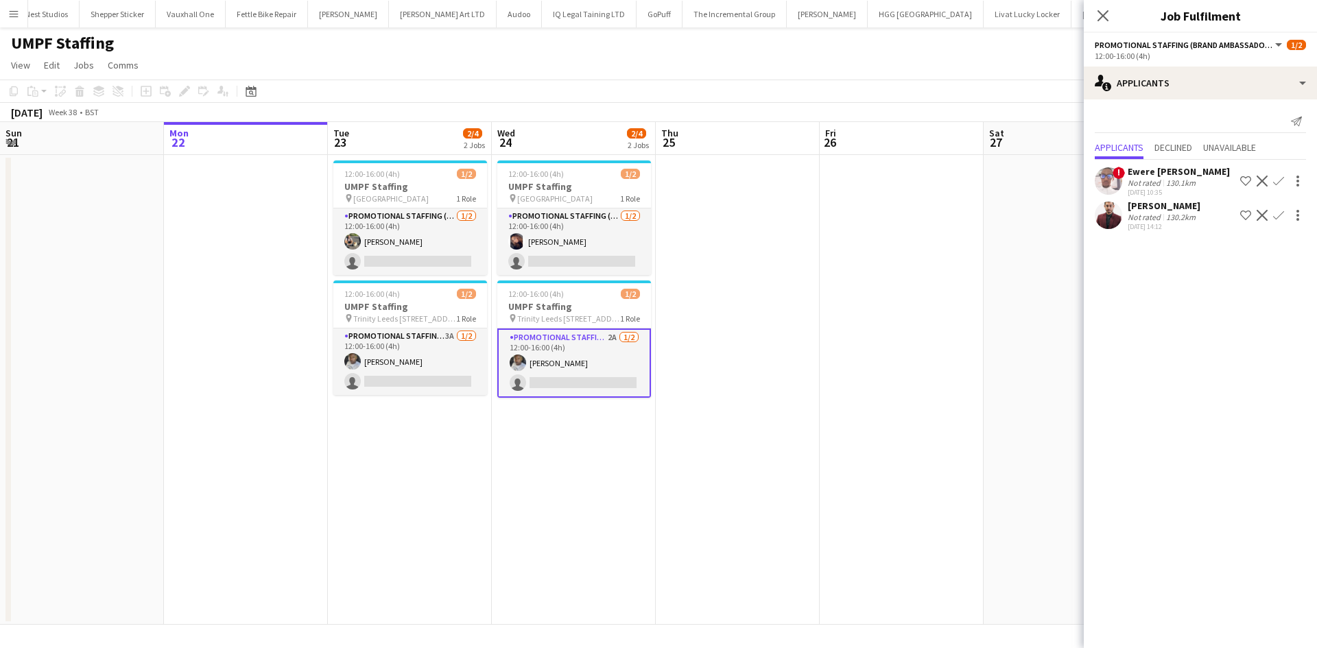
click at [12, 11] on app-icon "Menu" at bounding box center [13, 13] width 11 height 11
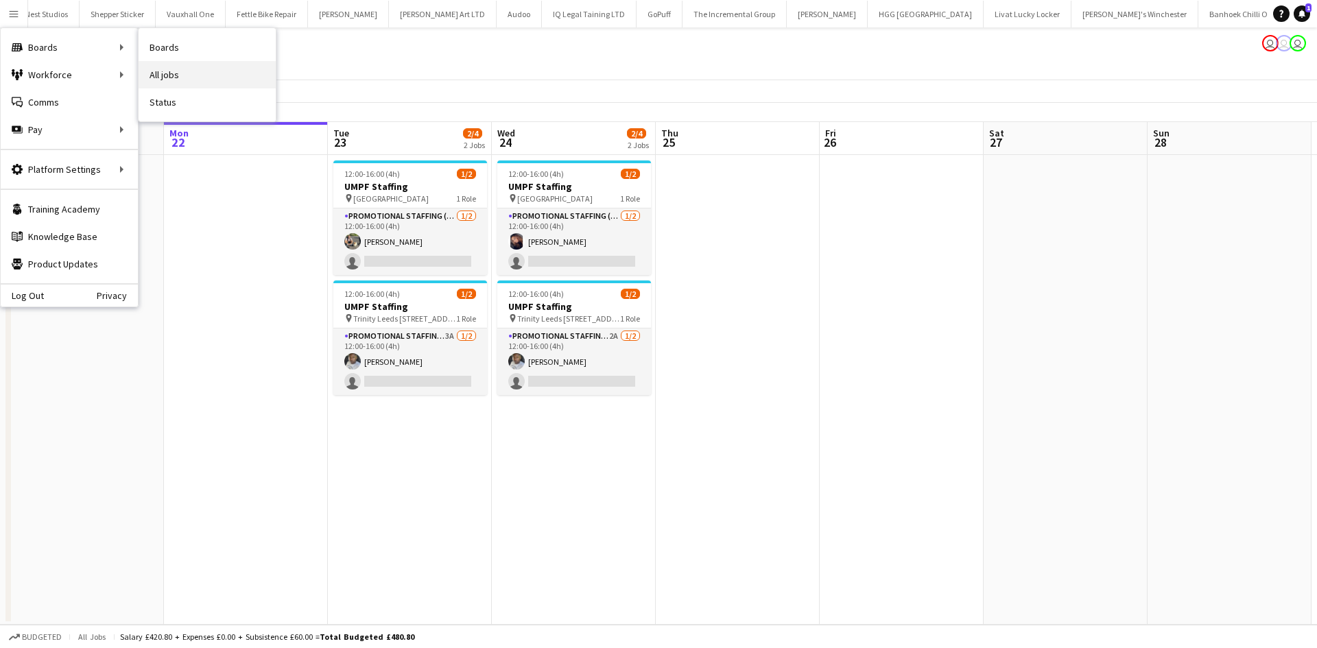
click at [191, 79] on link "All jobs" at bounding box center [207, 74] width 137 height 27
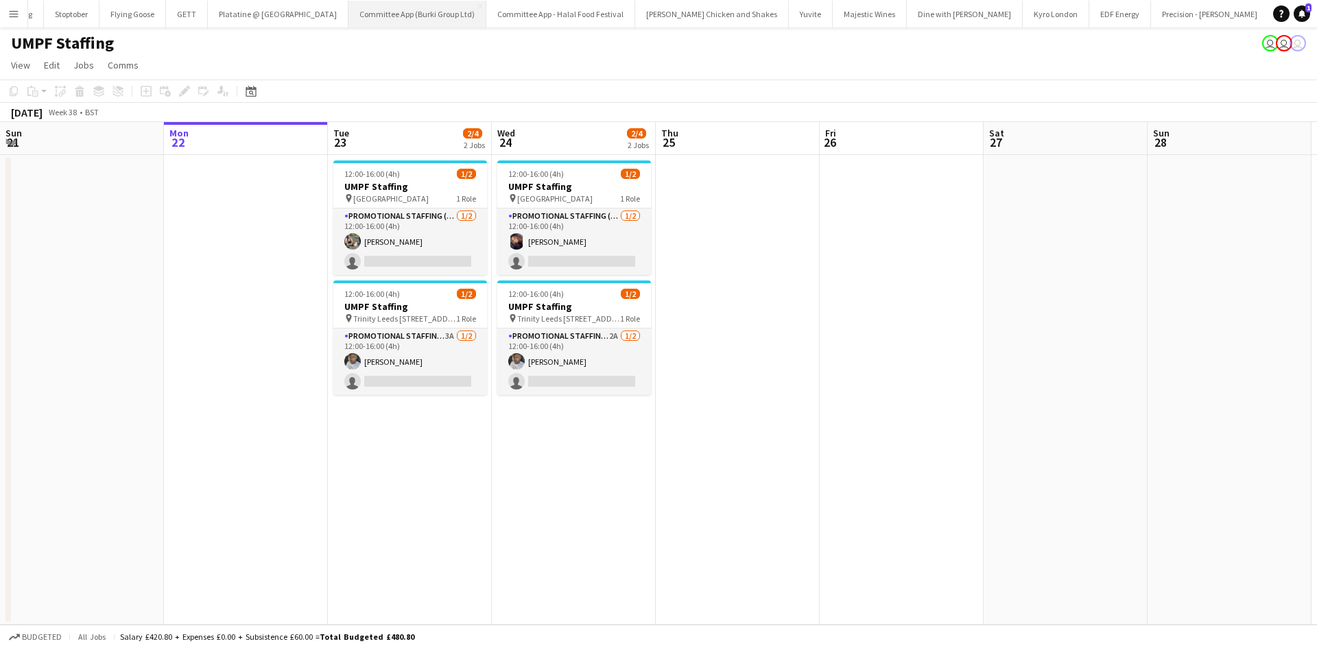
scroll to position [0, 371]
click at [1087, 23] on button "EDF Energy Close" at bounding box center [1118, 14] width 62 height 27
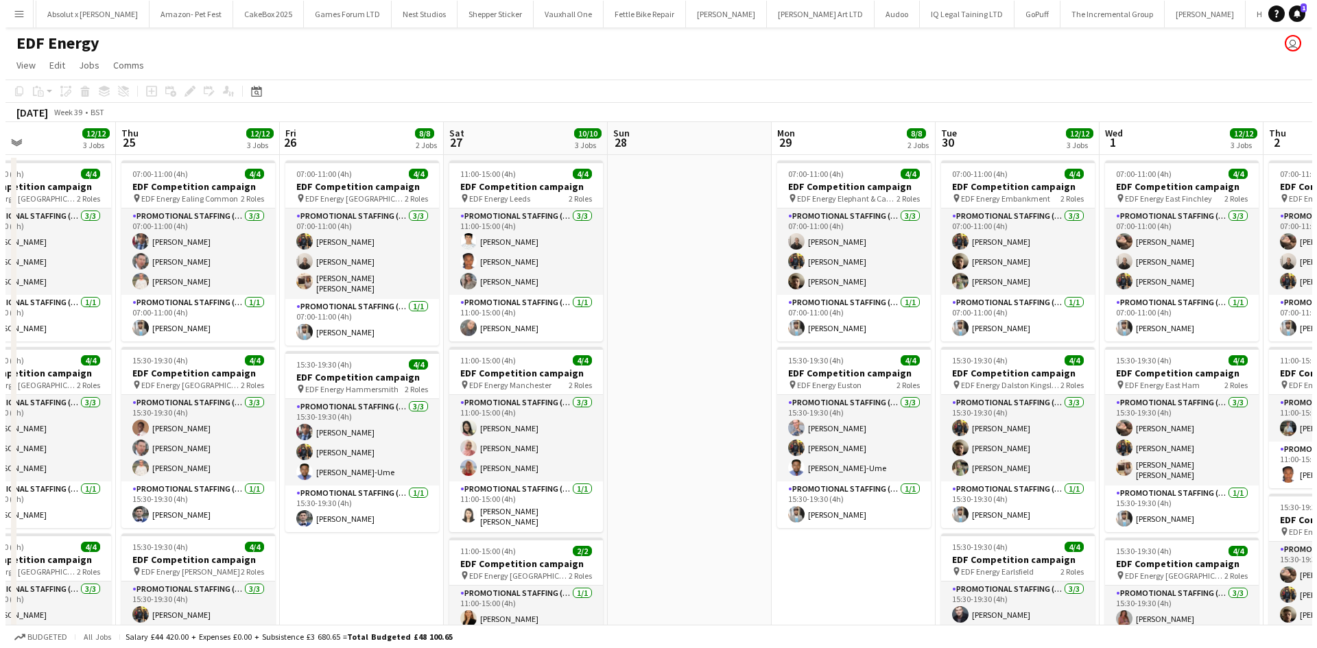
scroll to position [0, 2227]
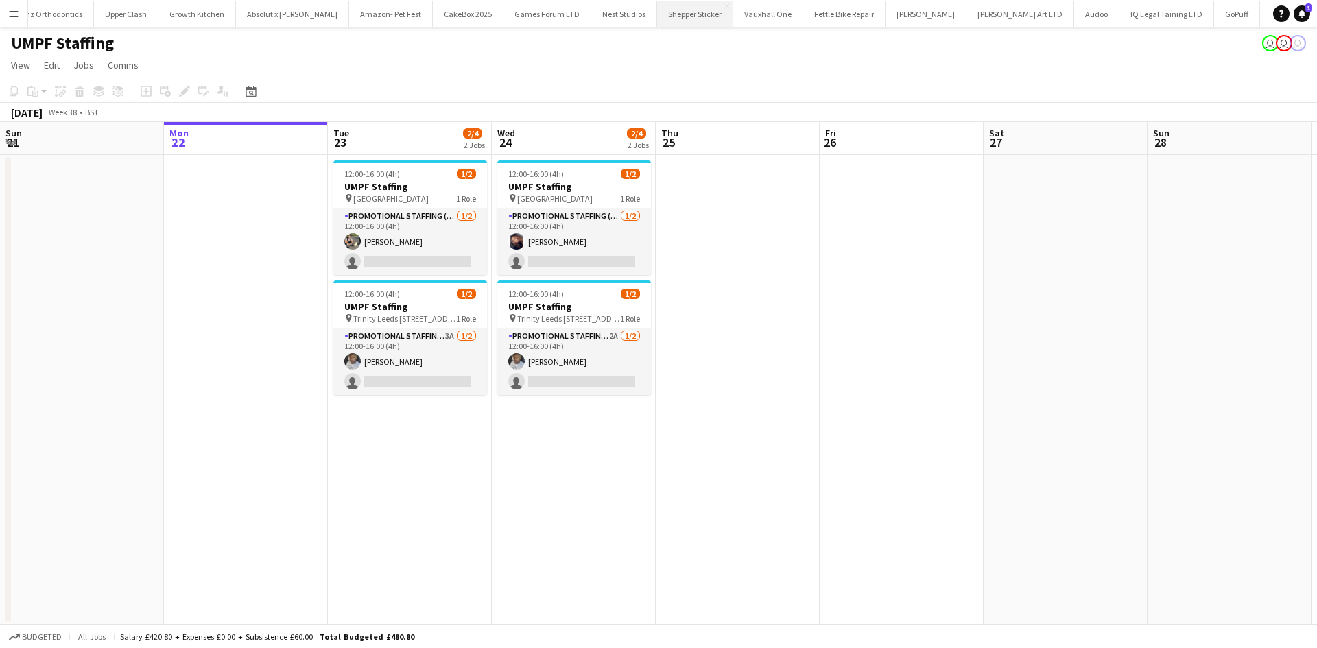
scroll to position [0, 1637]
click at [237, 14] on button "Absolut x Haring Close" at bounding box center [293, 14] width 113 height 27
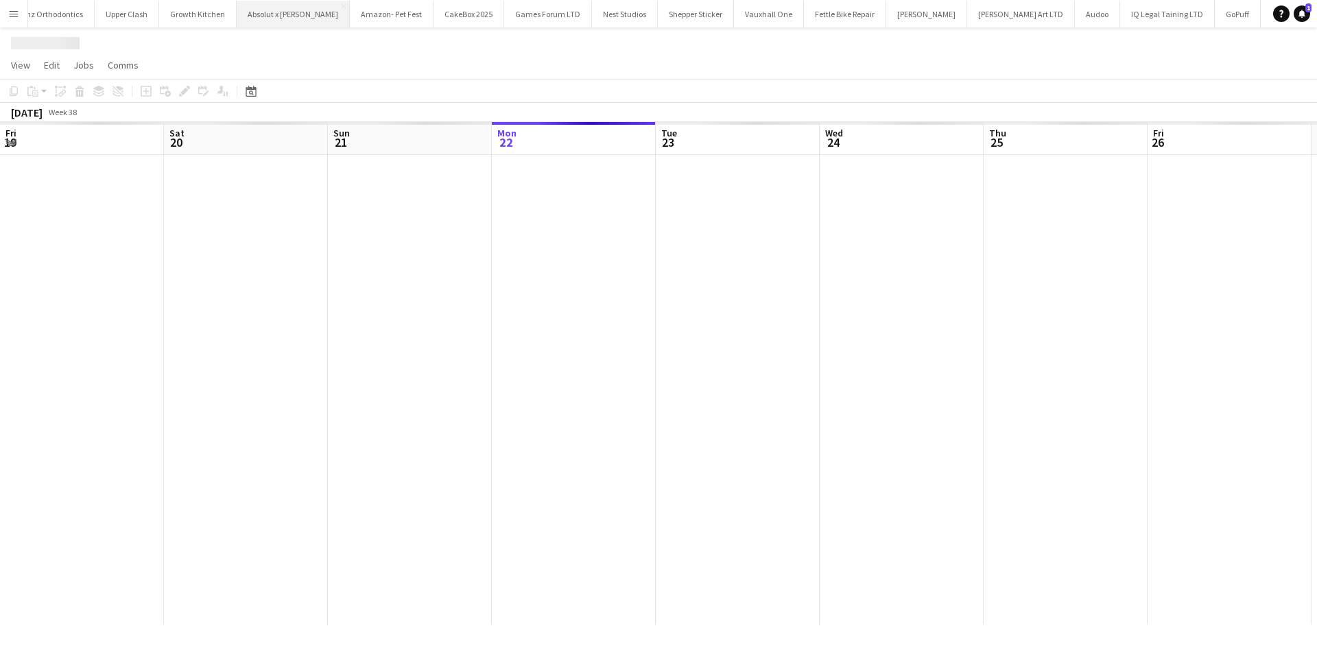
scroll to position [0, 328]
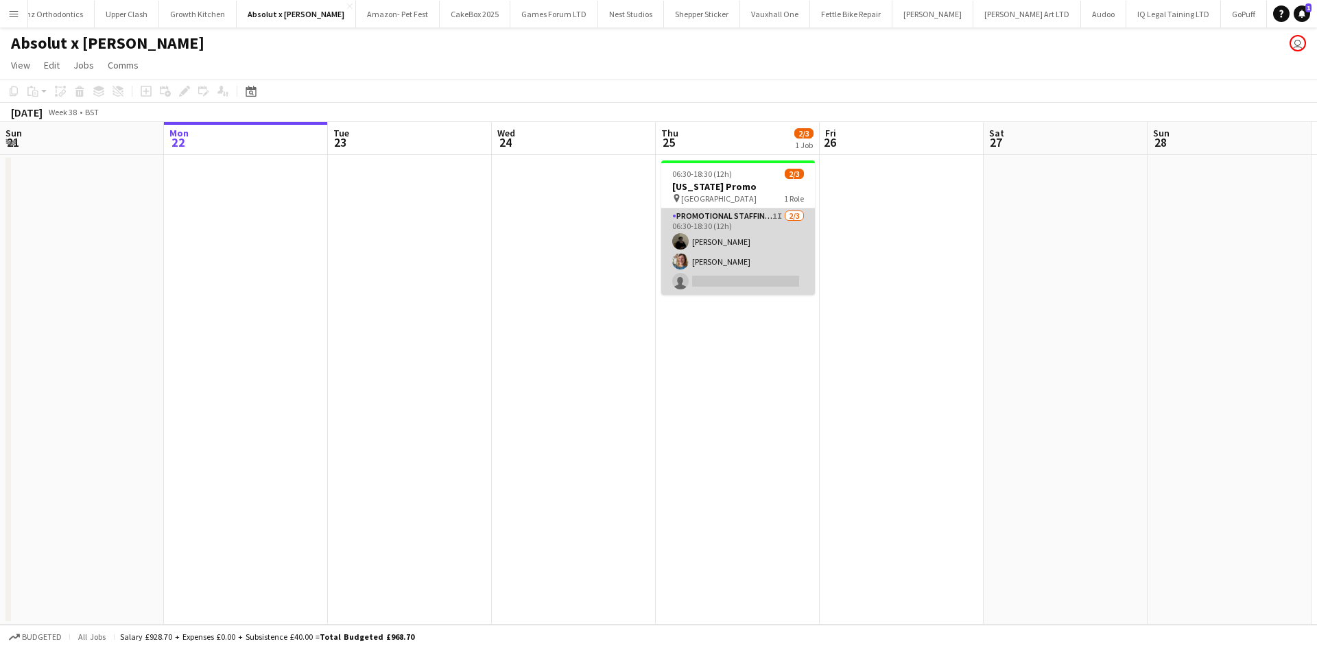
click at [713, 253] on app-card-role "Promotional Staffing (Brand Ambassadors) 1I 2/3 06:30-18:30 (12h) Mahamedqadar …" at bounding box center [738, 252] width 154 height 86
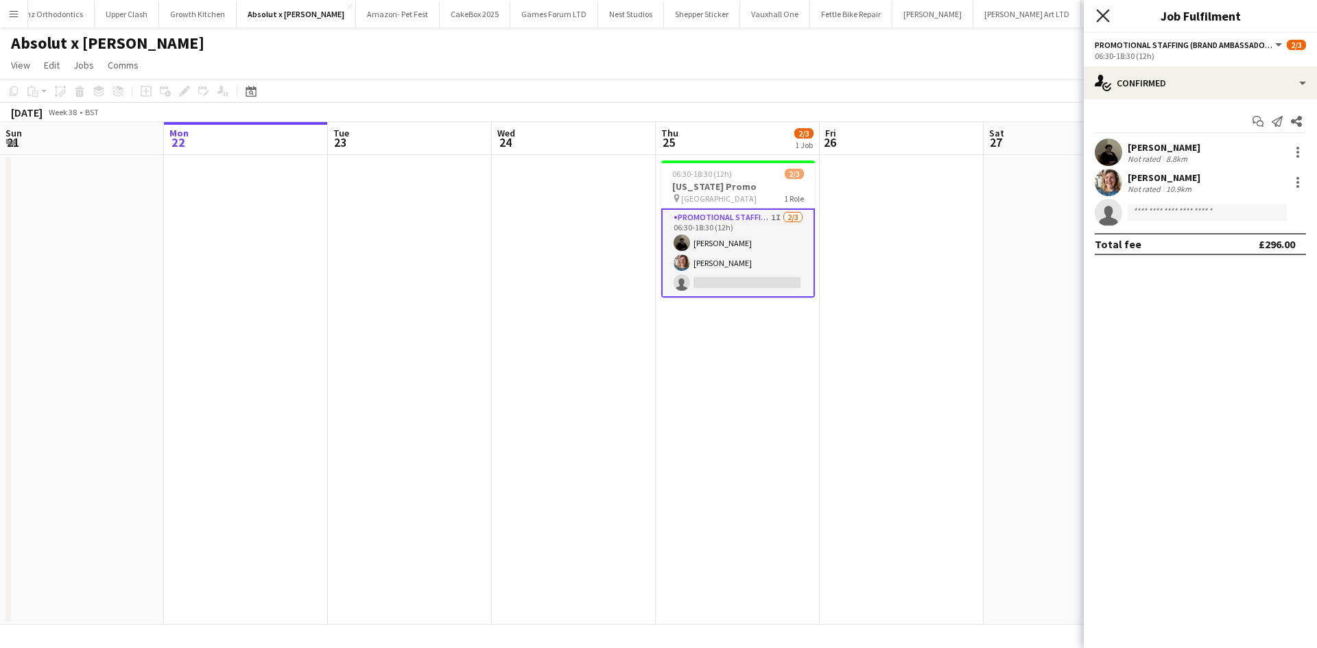
click at [1106, 19] on icon at bounding box center [1102, 15] width 13 height 13
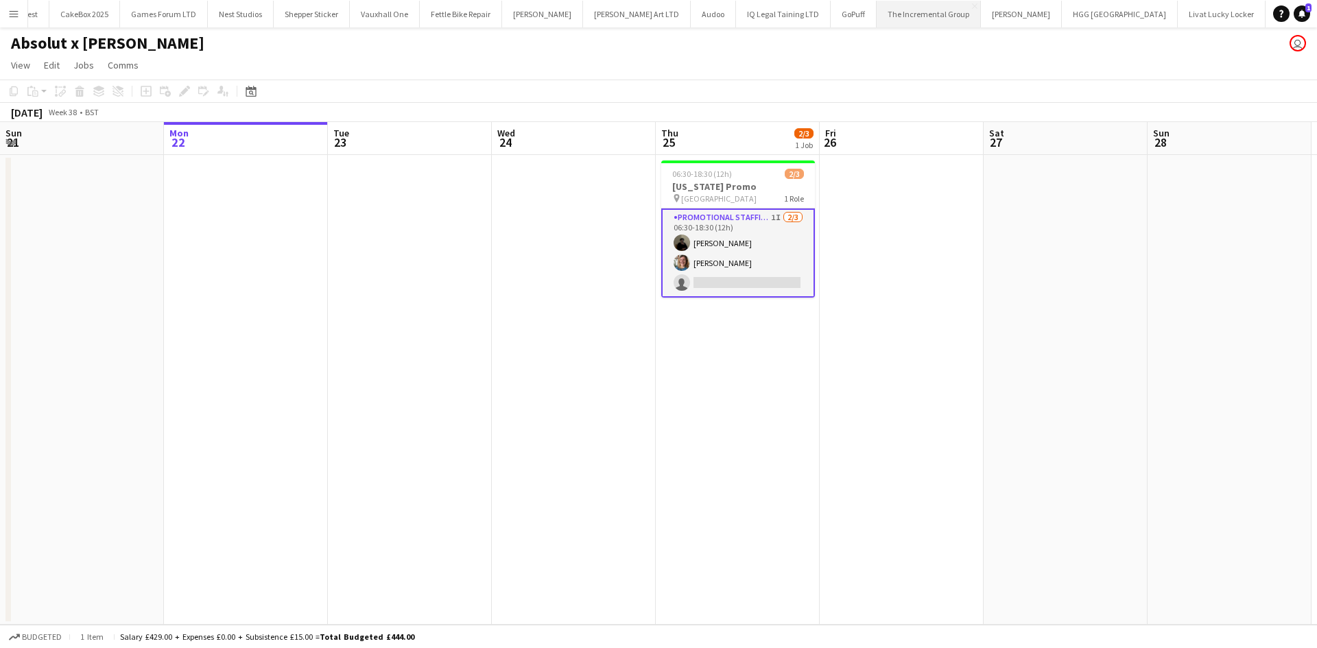
scroll to position [0, 2217]
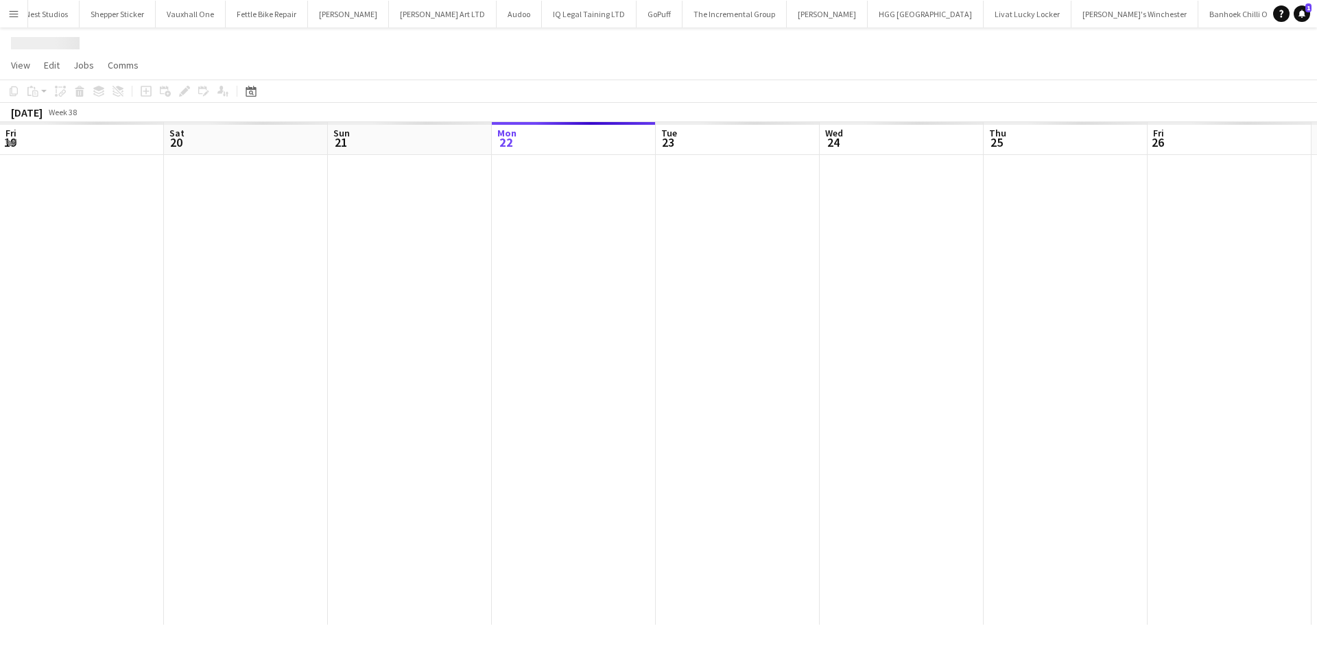
scroll to position [0, 328]
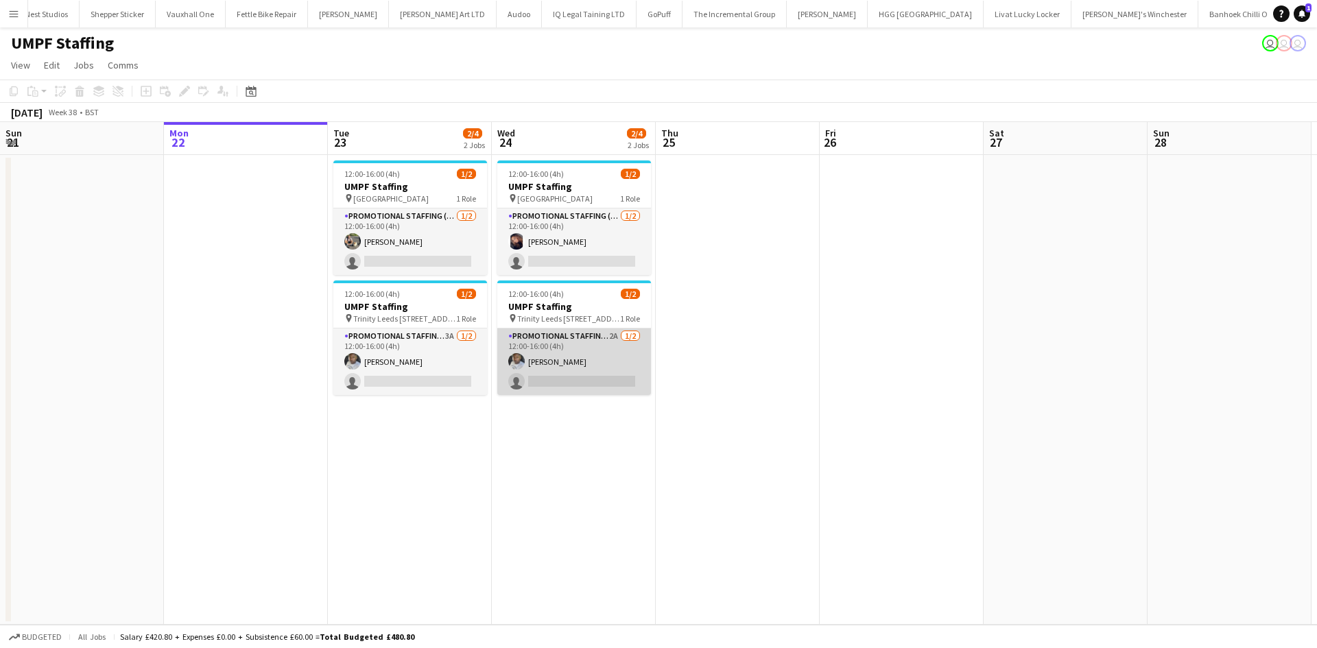
click at [524, 361] on app-user-avatar at bounding box center [516, 361] width 16 height 16
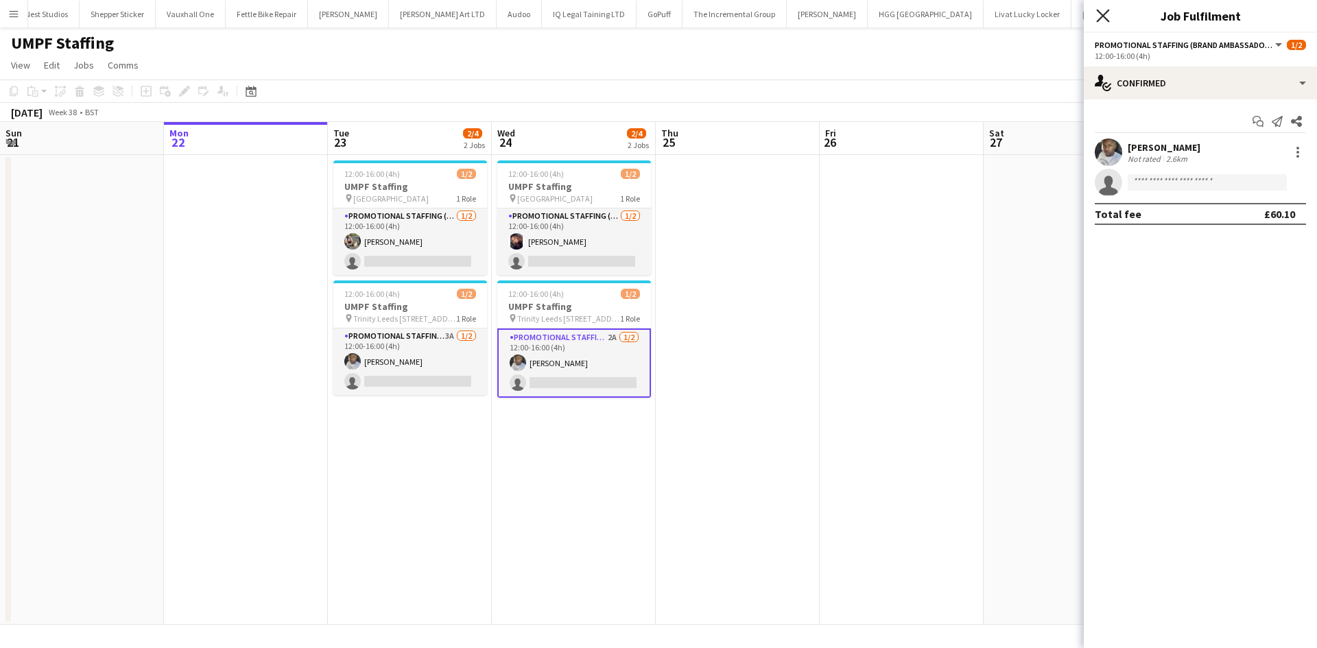
click at [1104, 14] on icon at bounding box center [1102, 15] width 13 height 13
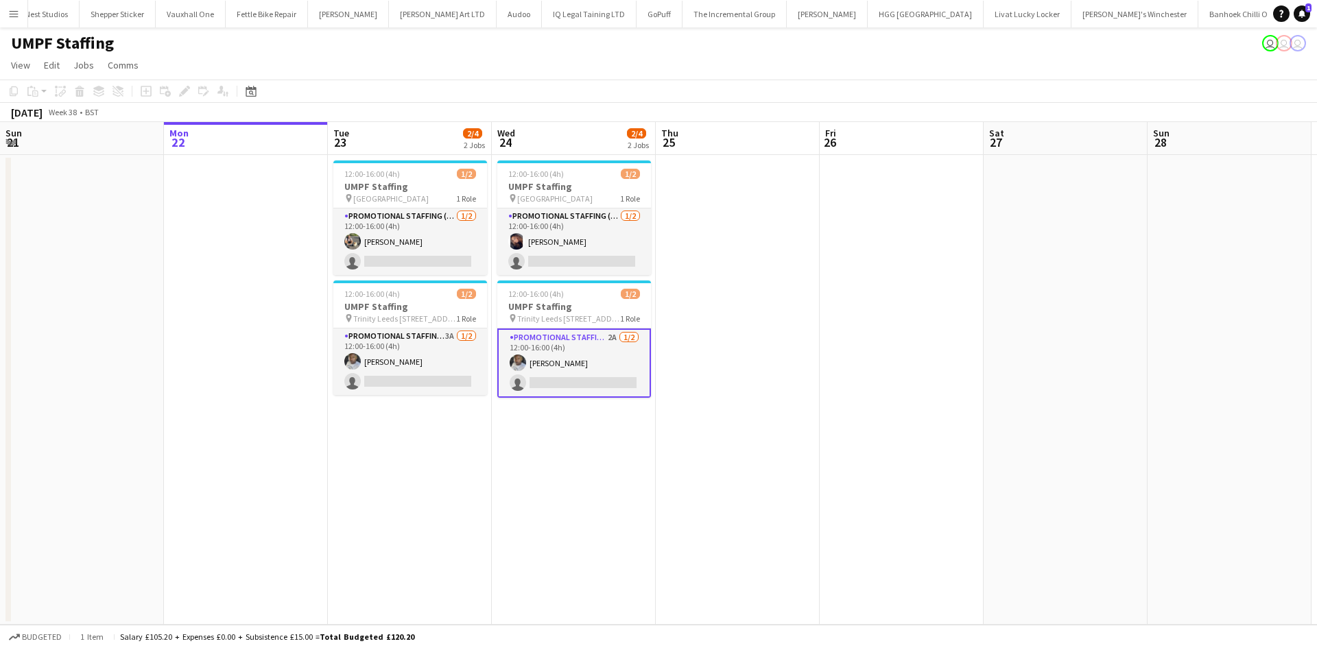
click at [728, 313] on app-date-cell at bounding box center [738, 390] width 164 height 470
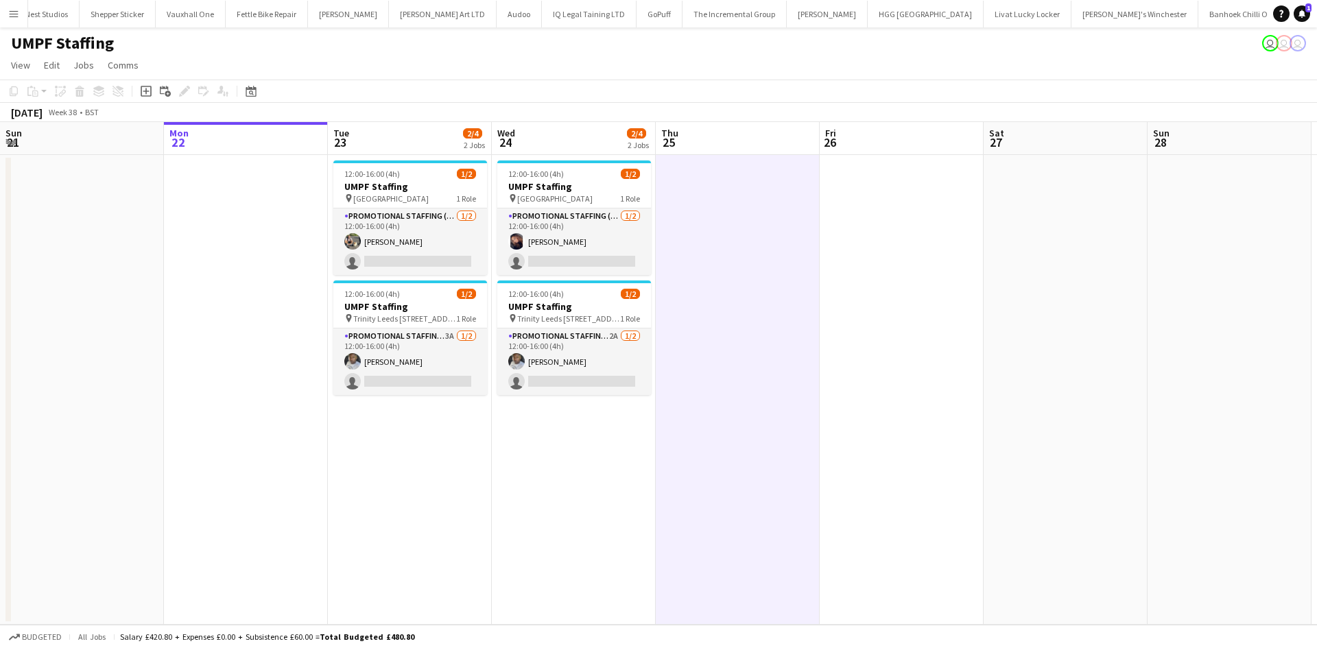
click at [767, 363] on app-date-cell at bounding box center [738, 390] width 164 height 470
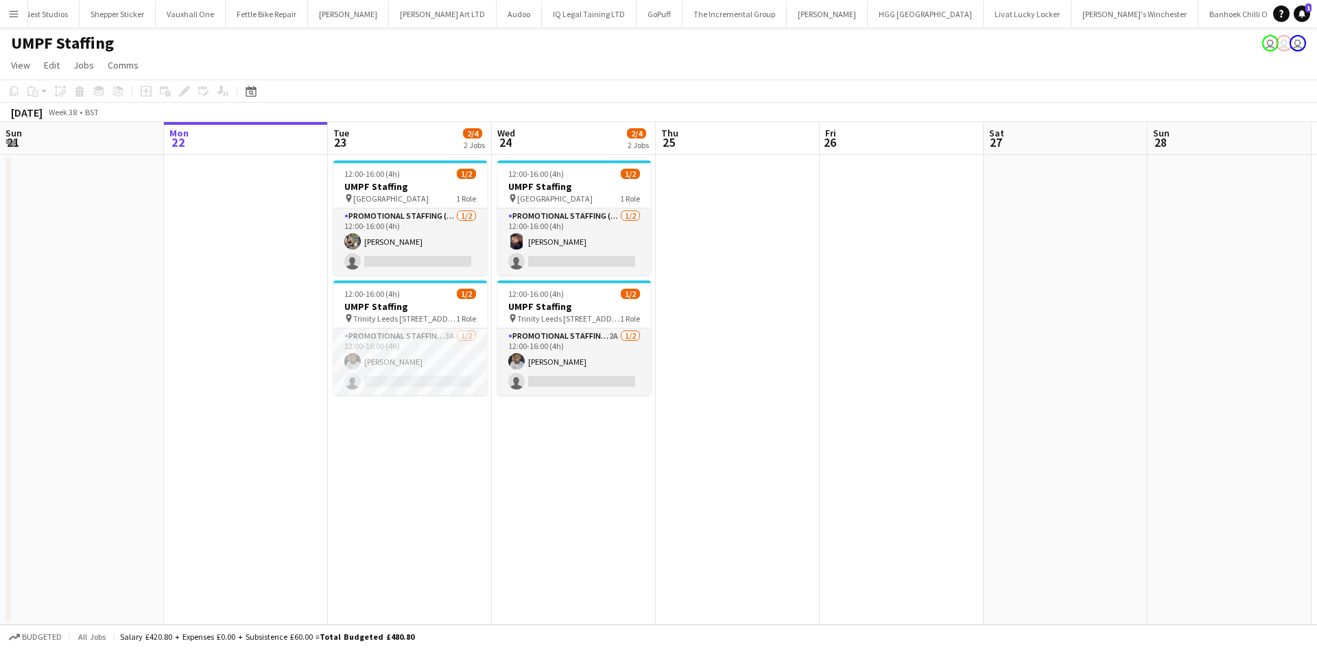
click at [14, 14] on app-icon "Menu" at bounding box center [13, 13] width 11 height 11
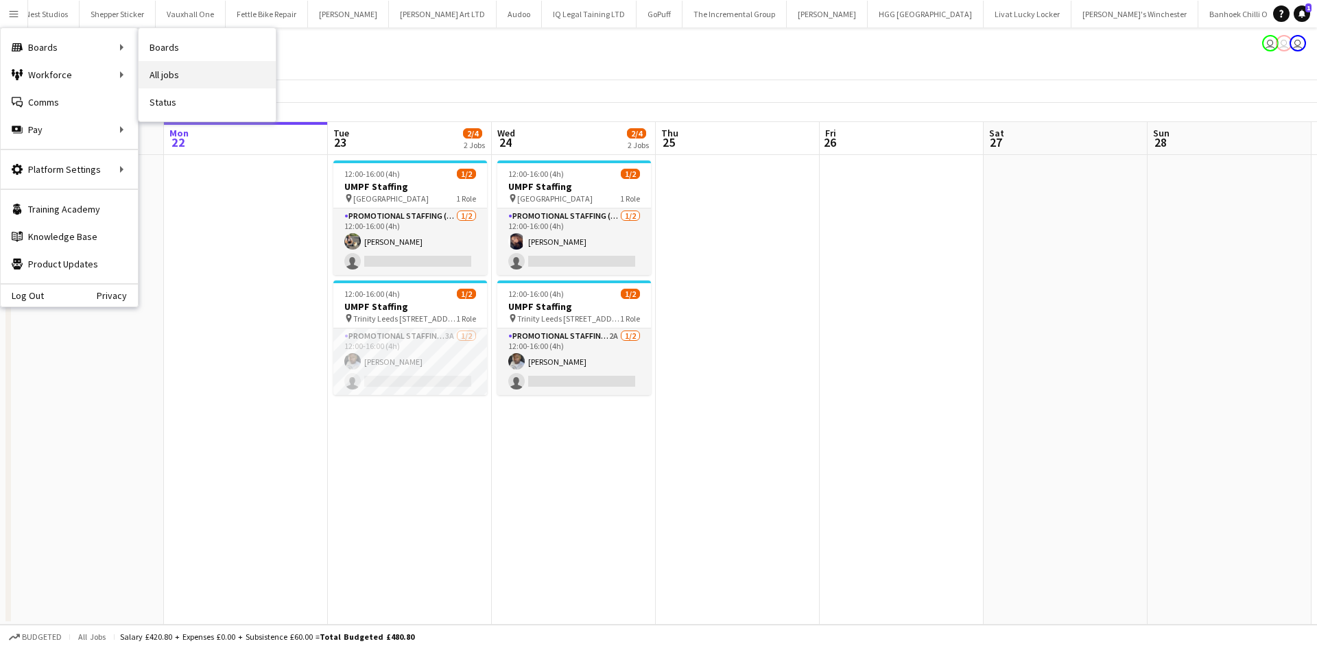
click at [165, 71] on link "All jobs" at bounding box center [207, 74] width 137 height 27
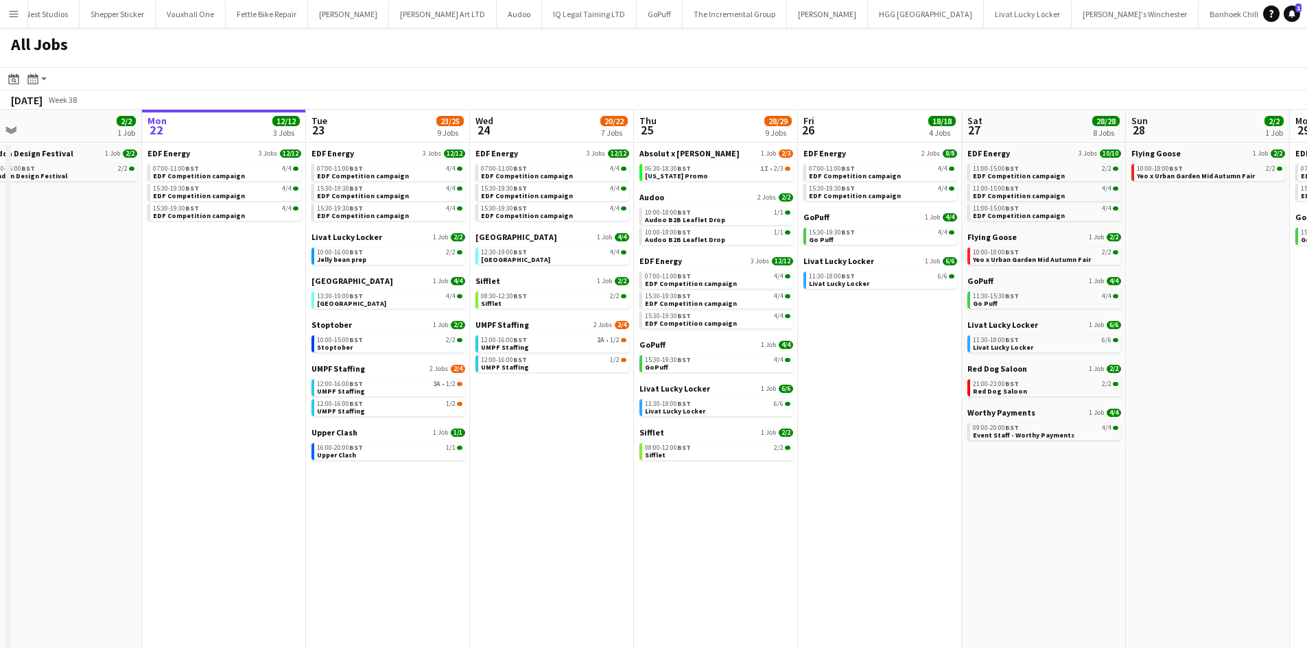
scroll to position [0, 350]
click at [374, 368] on link "UMPF Staffing 2 Jobs 2/4" at bounding box center [388, 369] width 154 height 10
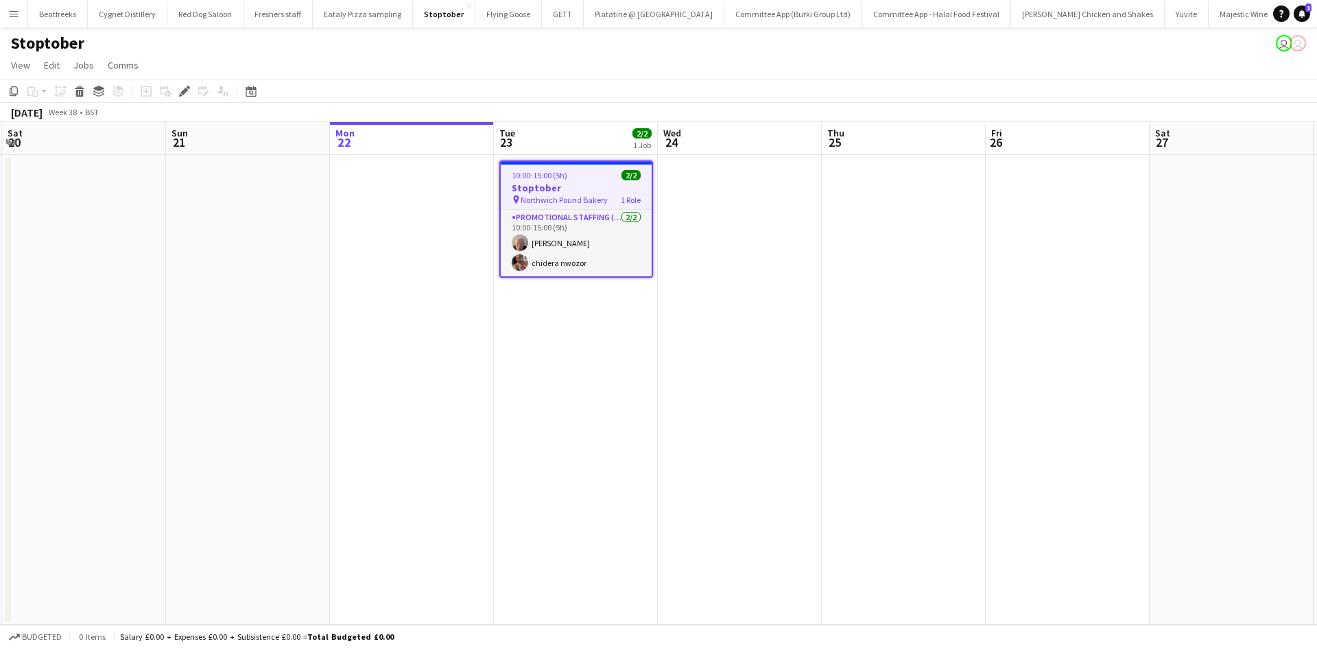
scroll to position [0, 492]
click at [12, 14] on app-icon "Menu" at bounding box center [13, 13] width 11 height 11
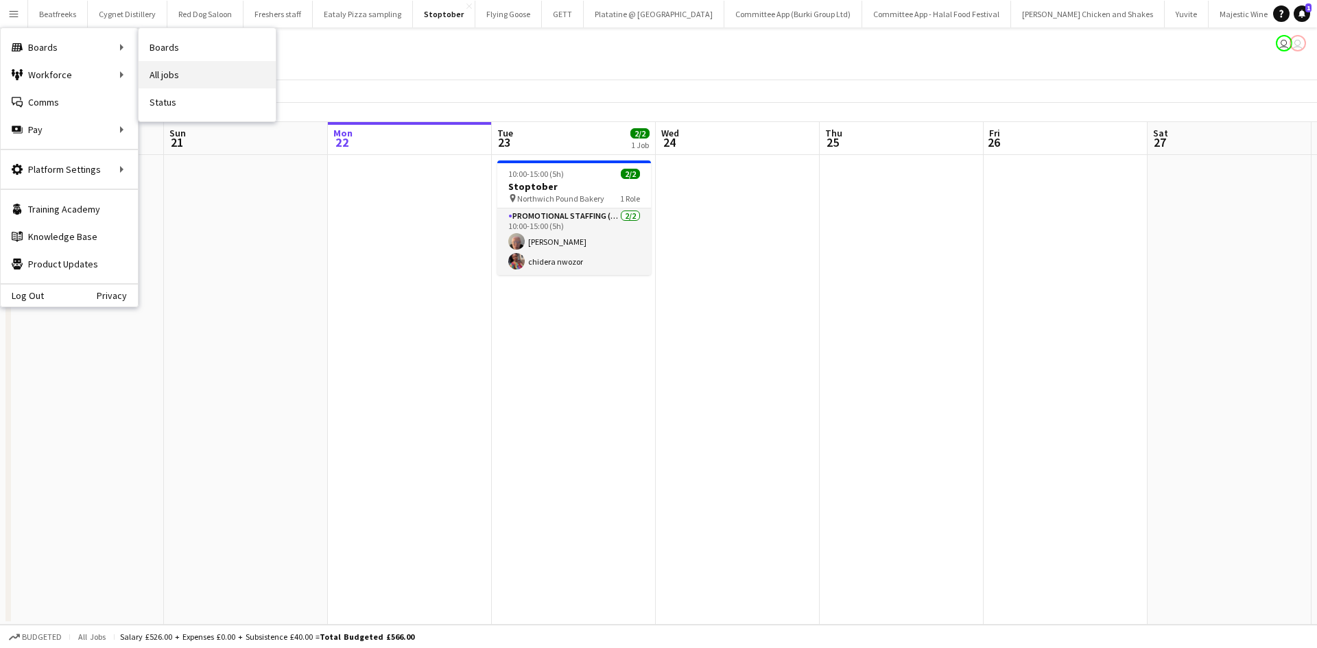
click at [174, 75] on link "All jobs" at bounding box center [207, 74] width 137 height 27
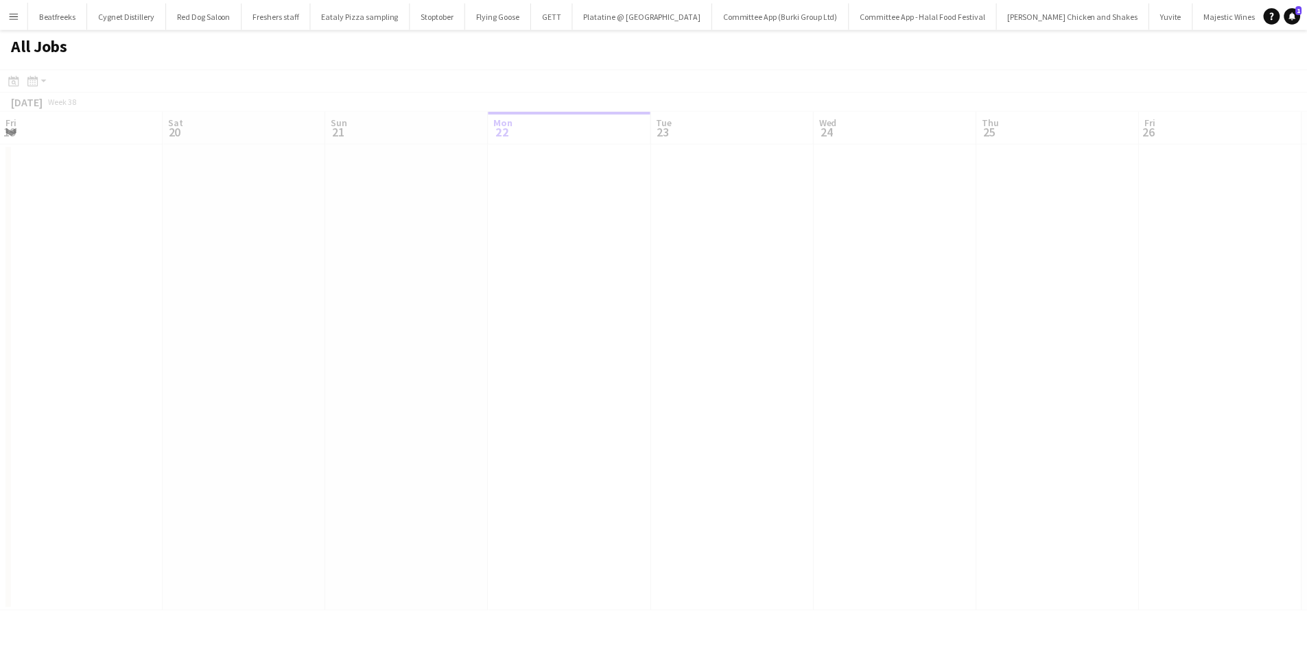
scroll to position [0, 328]
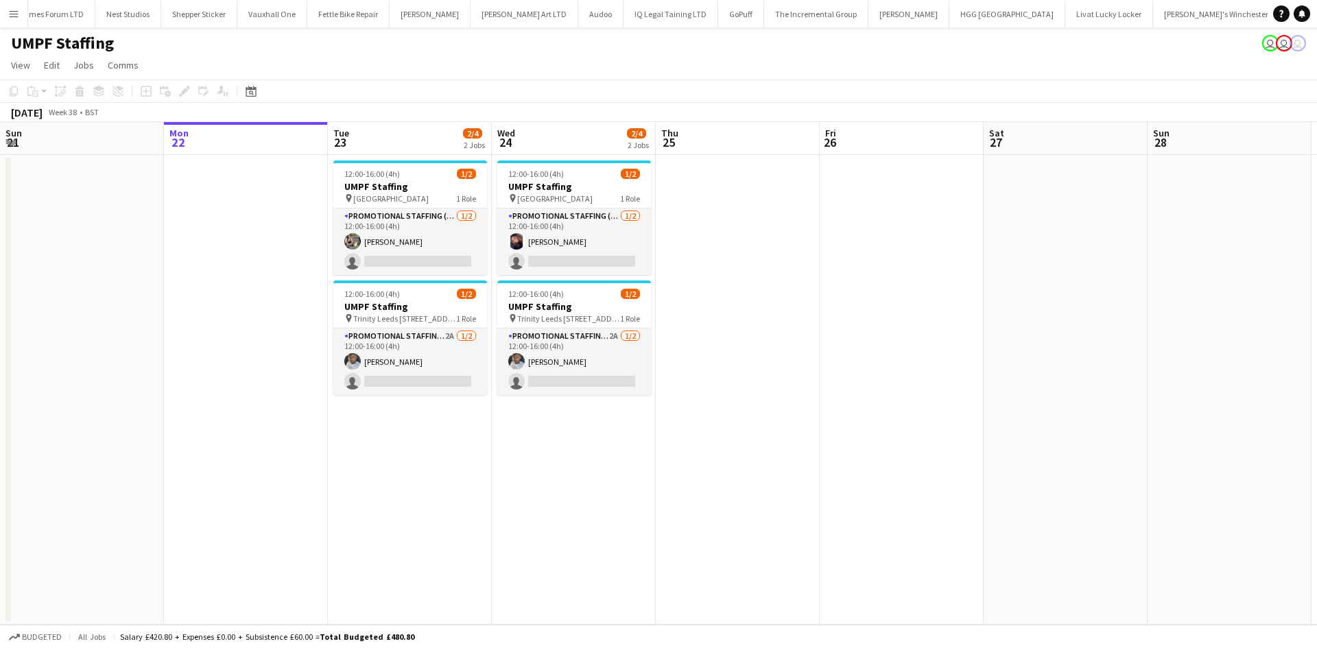
scroll to position [0, 2140]
click at [389, 253] on app-card-role "Promotional Staffing (Brand Ambassadors) [DATE] 12:00-16:00 (4h) [PERSON_NAME] …" at bounding box center [410, 242] width 154 height 67
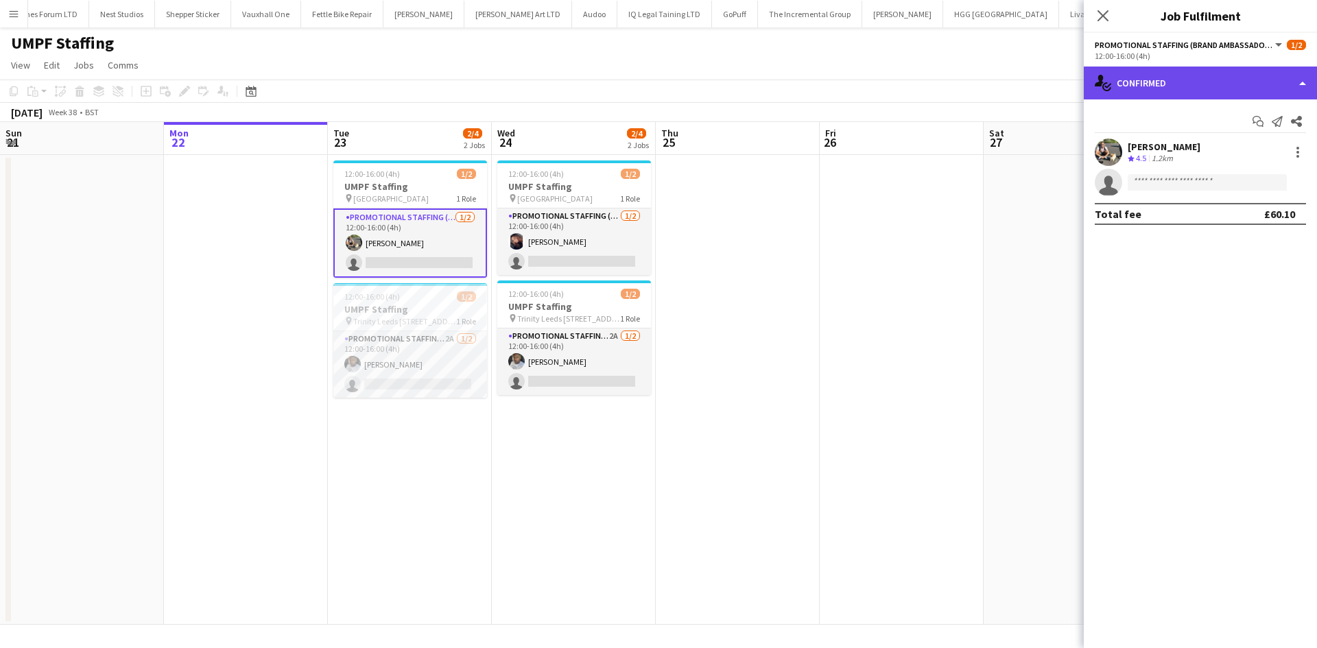
click at [1170, 82] on div "single-neutral-actions-check-2 Confirmed" at bounding box center [1200, 83] width 233 height 33
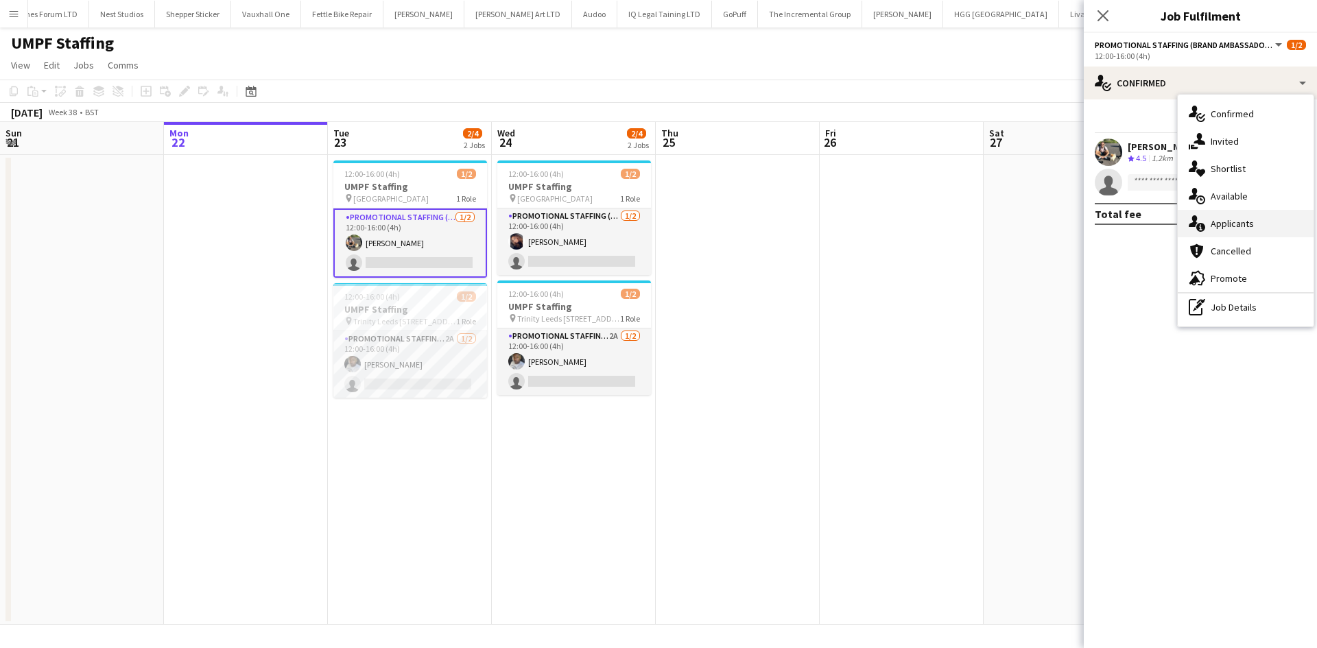
click at [1220, 224] on span "Applicants" at bounding box center [1232, 223] width 43 height 12
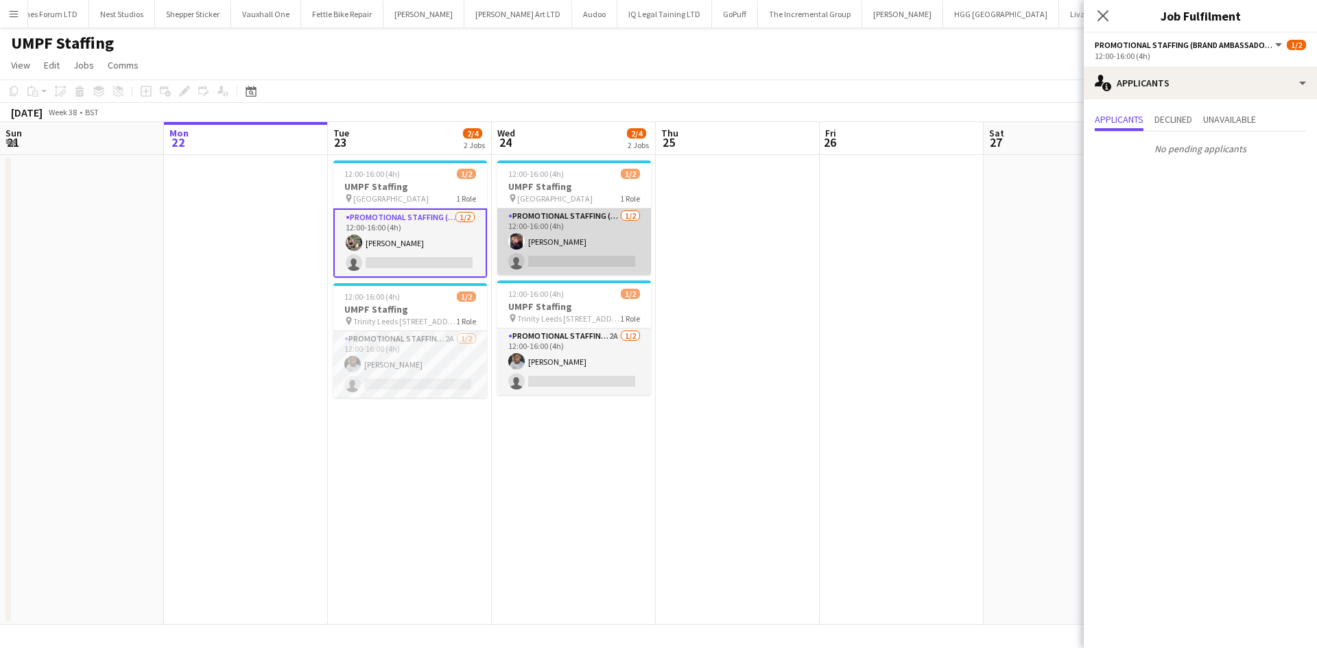
click at [523, 234] on app-card-role "Promotional Staffing (Brand Ambassadors) [DATE] 12:00-16:00 (4h) [PERSON_NAME] …" at bounding box center [574, 242] width 154 height 67
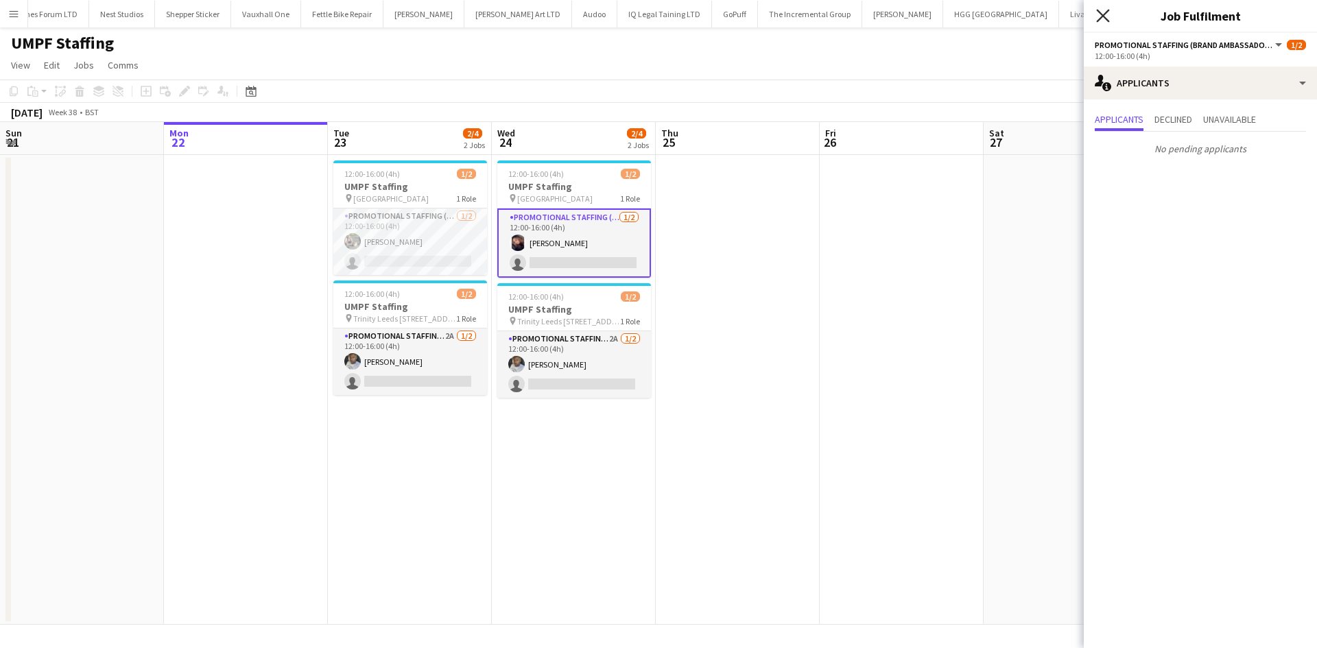
click at [1099, 17] on icon "Close pop-in" at bounding box center [1102, 15] width 13 height 13
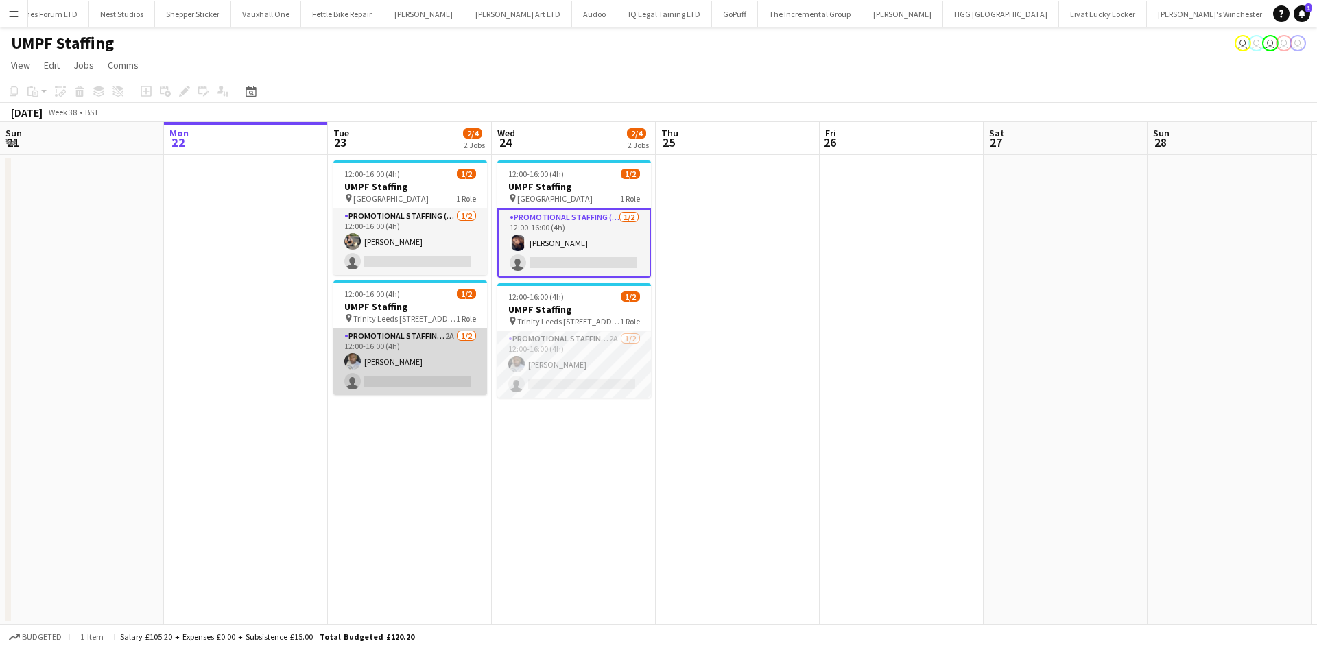
click at [381, 357] on app-card-role "Promotional Staffing (Brand Ambassadors) 2A [DATE] 12:00-16:00 (4h) [PERSON_NAM…" at bounding box center [410, 362] width 154 height 67
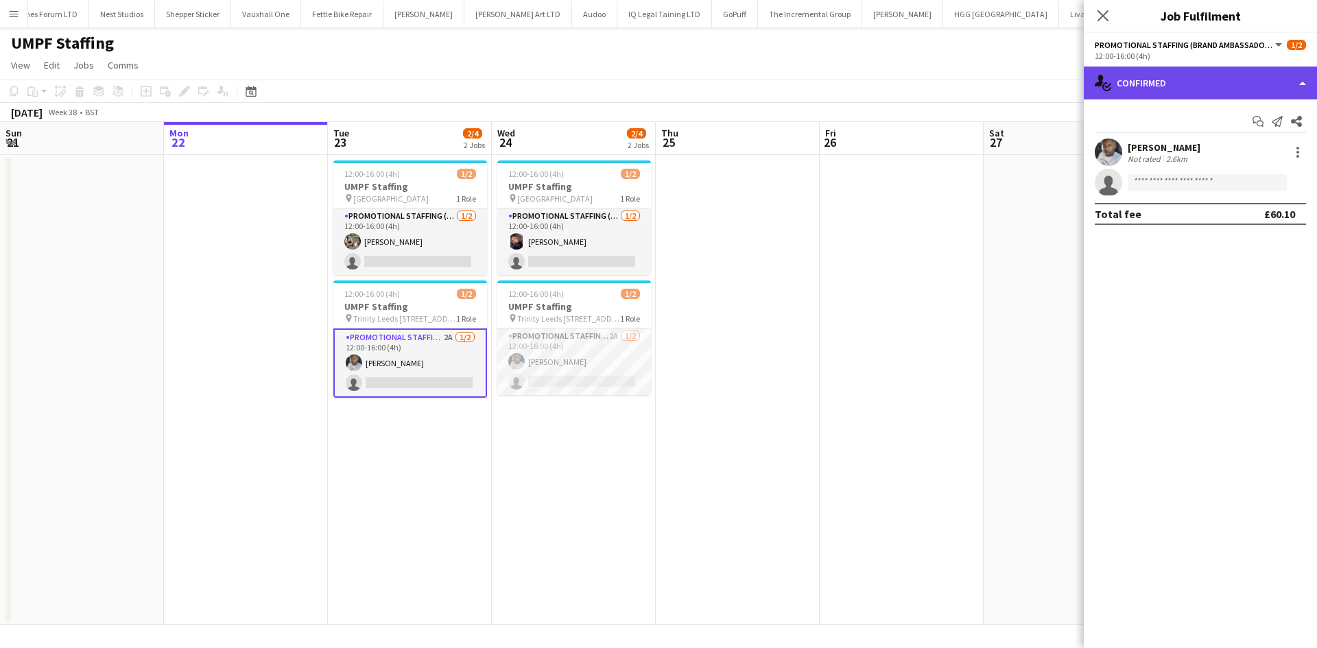
click at [1178, 83] on div "single-neutral-actions-check-2 Confirmed" at bounding box center [1200, 83] width 233 height 33
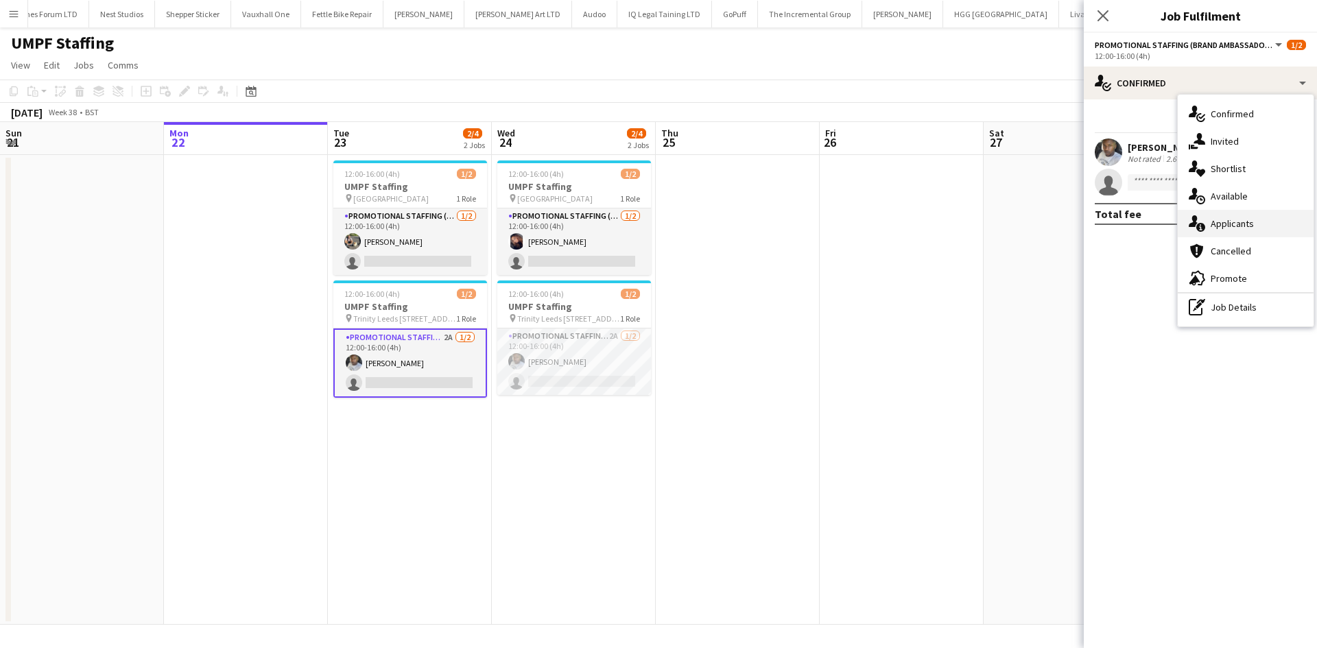
click at [1235, 235] on div "single-neutral-actions-information Applicants" at bounding box center [1246, 223] width 136 height 27
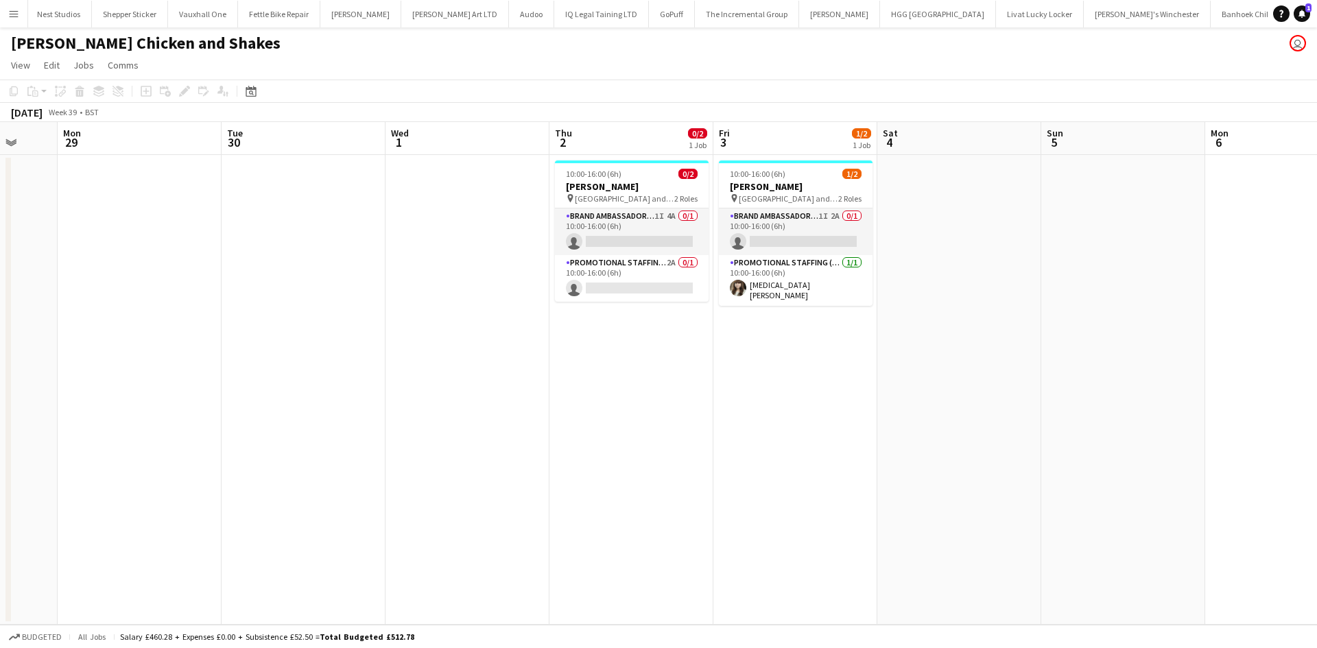
scroll to position [0, 2218]
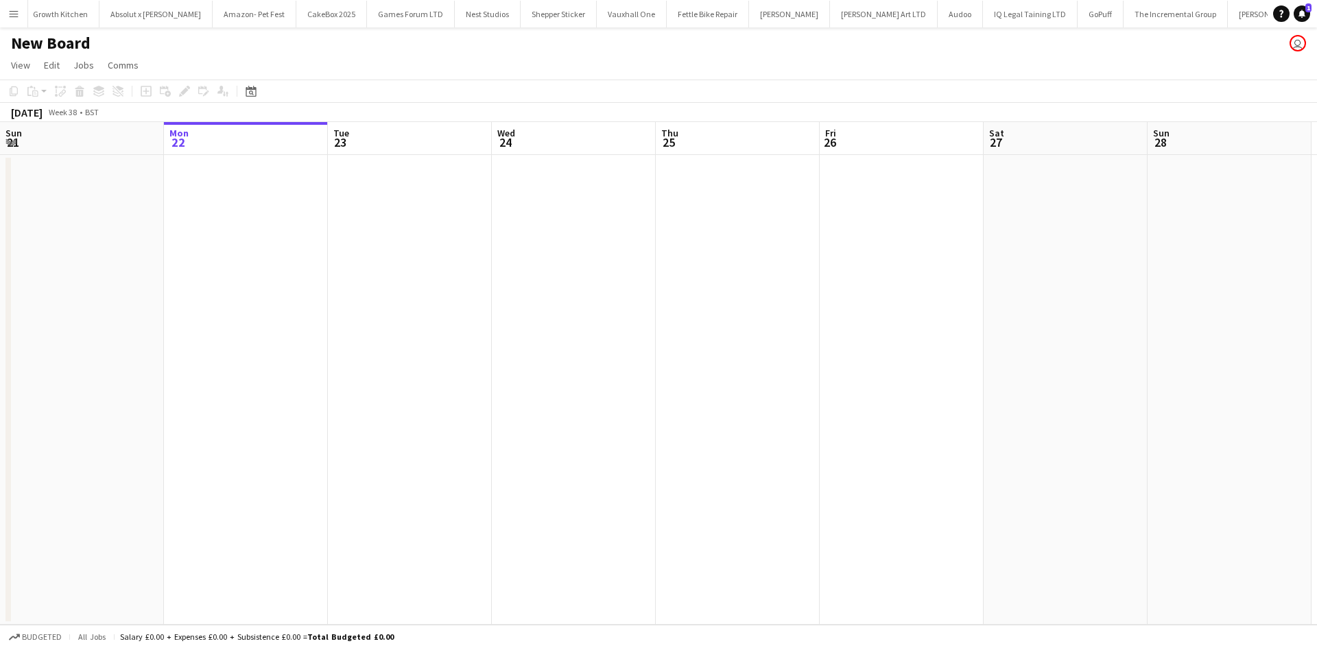
scroll to position [0, 1774]
click at [9, 14] on app-icon "Menu" at bounding box center [13, 13] width 11 height 11
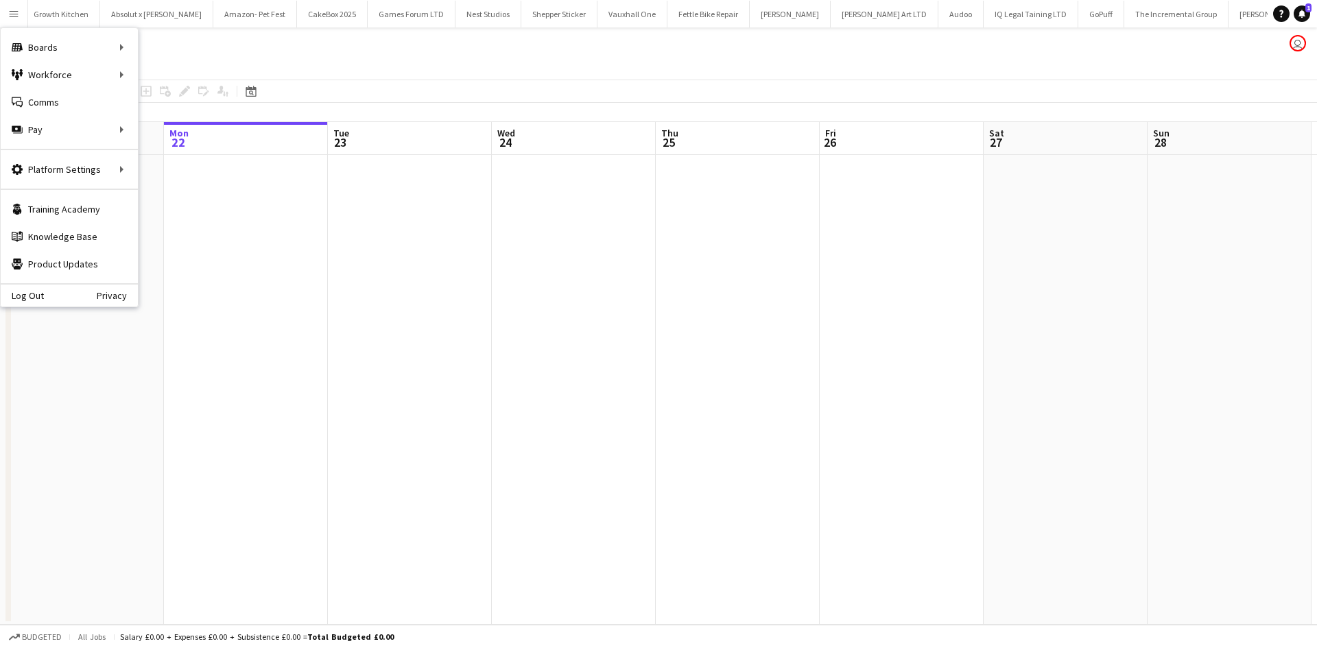
click at [355, 62] on app-page-menu "View Day view expanded Day view collapsed Month view Date picker Jump to [DATE]…" at bounding box center [658, 66] width 1317 height 26
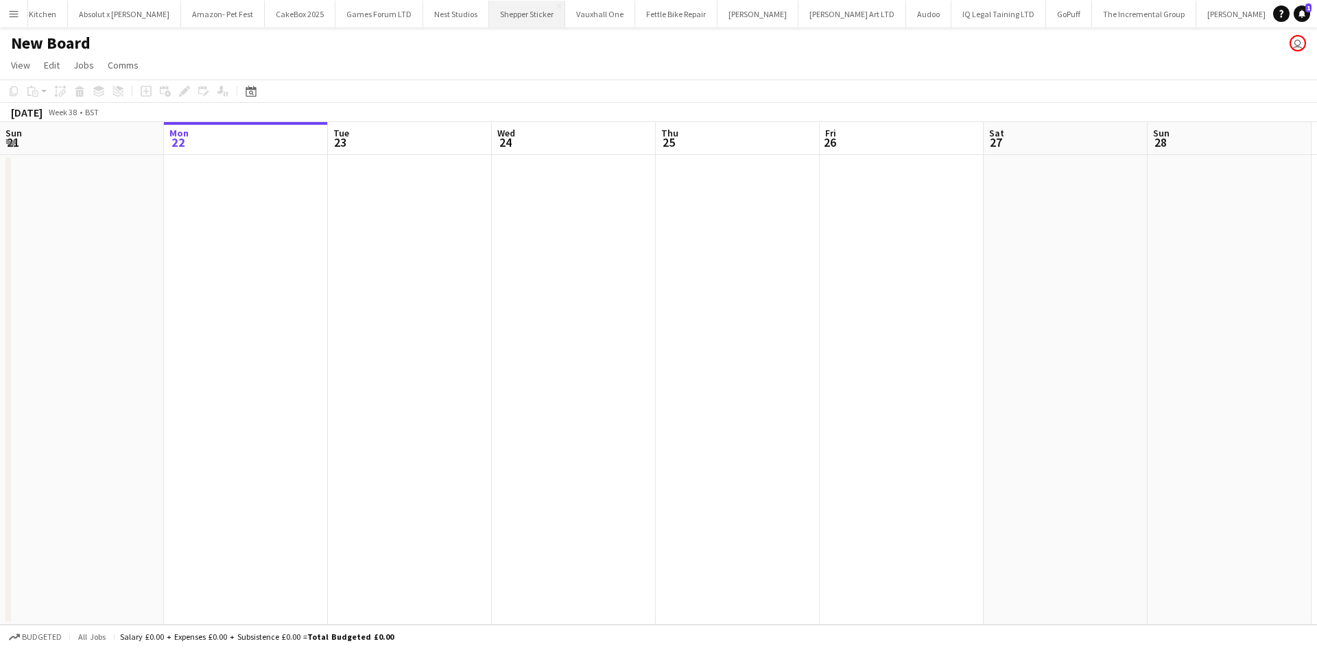
scroll to position [0, 1892]
click at [10, 16] on app-icon "Menu" at bounding box center [13, 13] width 11 height 11
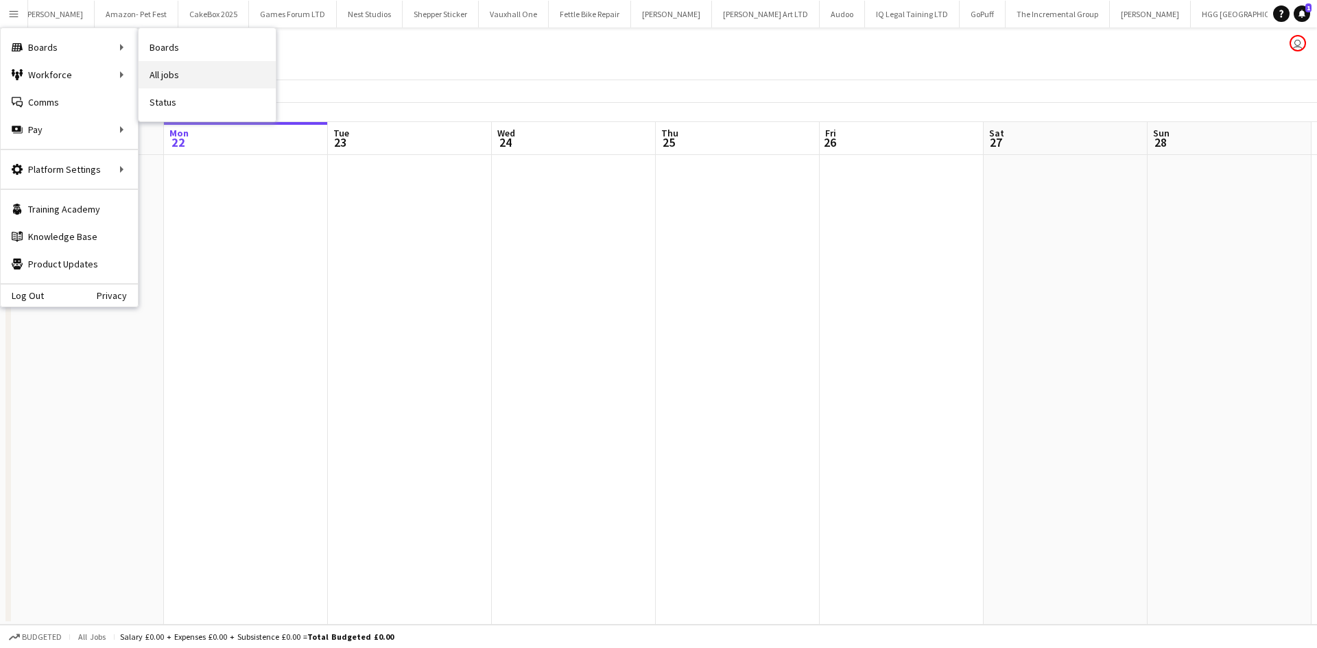
click at [193, 64] on link "All jobs" at bounding box center [207, 74] width 137 height 27
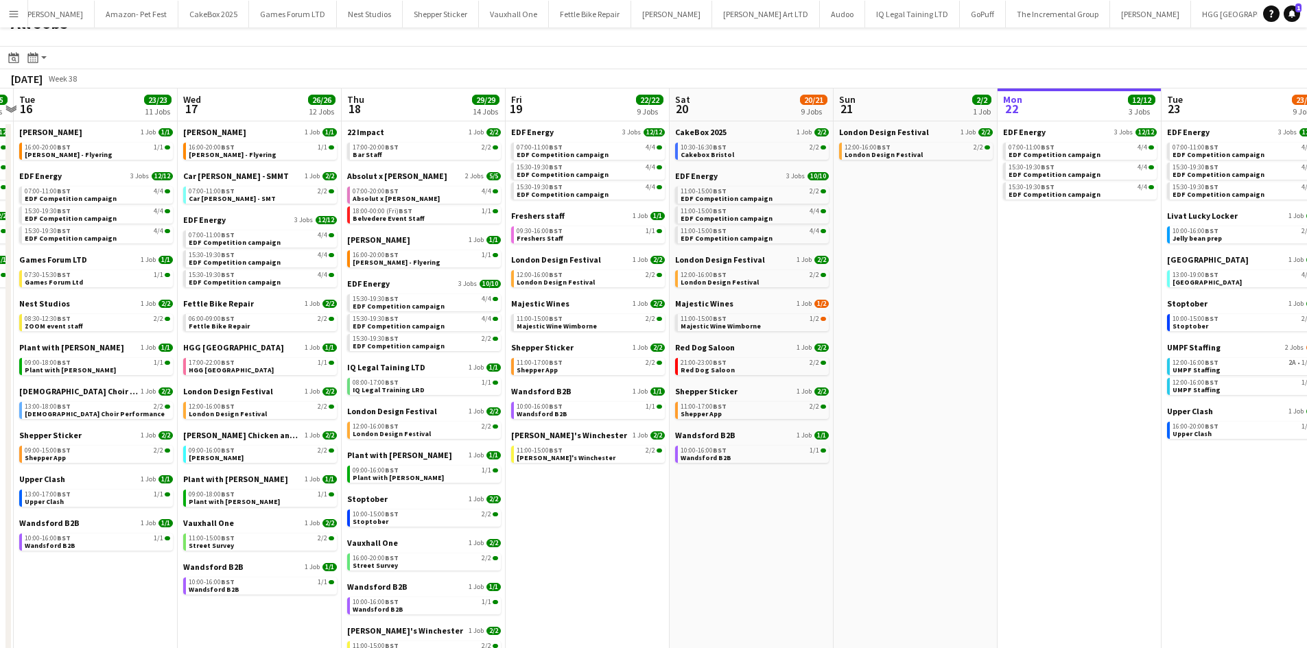
scroll to position [0, 313]
click at [400, 179] on span "Absolut x [PERSON_NAME]" at bounding box center [398, 176] width 100 height 10
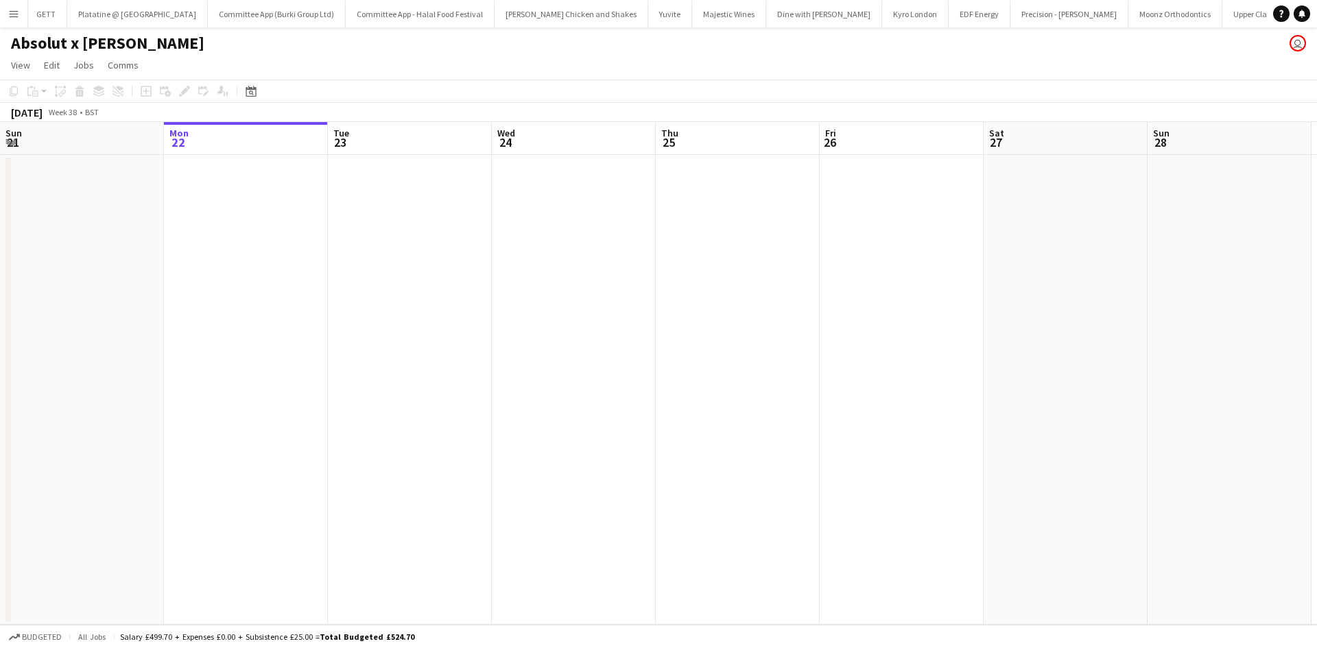
scroll to position [0, 553]
click at [735, 270] on app-date-cell at bounding box center [738, 390] width 164 height 470
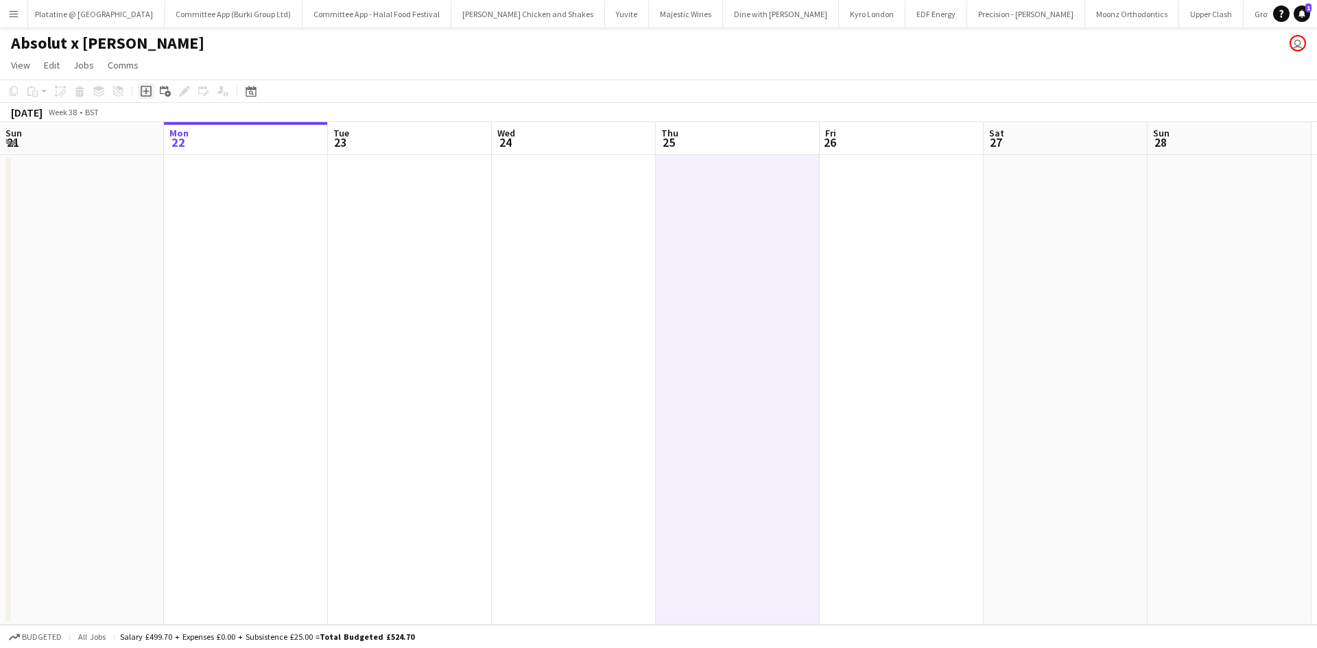
click at [143, 93] on icon "Add job" at bounding box center [146, 91] width 11 height 11
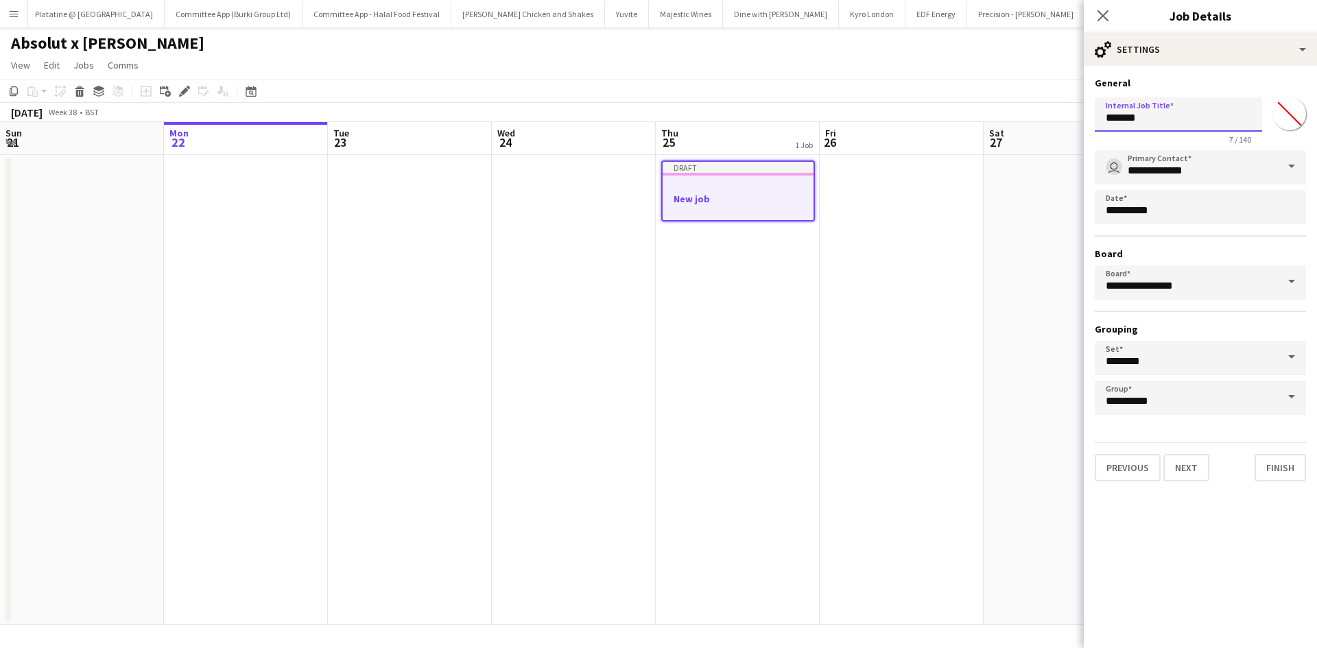
drag, startPoint x: 1188, startPoint y: 122, endPoint x: 998, endPoint y: 158, distance: 193.3
click at [998, 158] on body "Menu Boards Boards Boards All jobs Status Workforce Workforce My Workforce Recr…" at bounding box center [658, 324] width 1317 height 648
type input "**********"
click at [1309, 103] on form "**********" at bounding box center [1200, 279] width 233 height 405
click at [1294, 108] on input "*******" at bounding box center [1289, 113] width 49 height 49
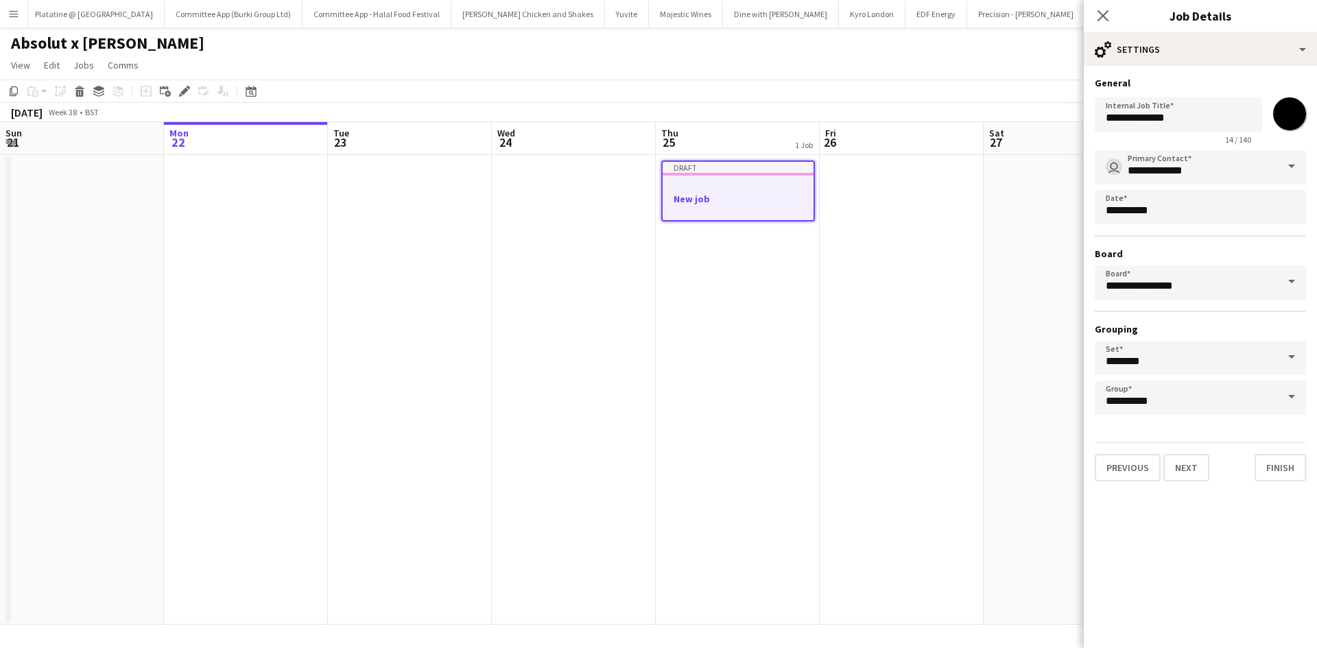
type input "*******"
click at [1210, 467] on div "Previous Next Finish" at bounding box center [1200, 461] width 211 height 39
click at [1256, 467] on button "Finish" at bounding box center [1279, 467] width 51 height 27
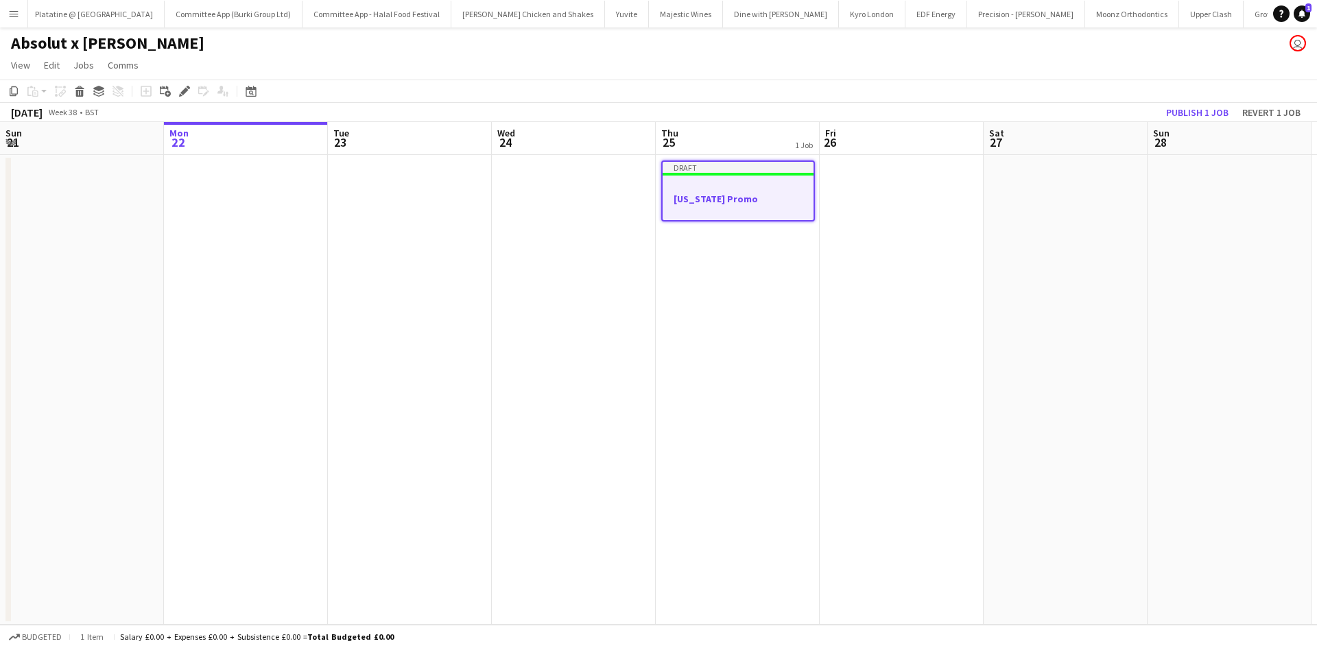
click at [762, 252] on app-date-cell "Draft Maryland Promo" at bounding box center [738, 390] width 164 height 470
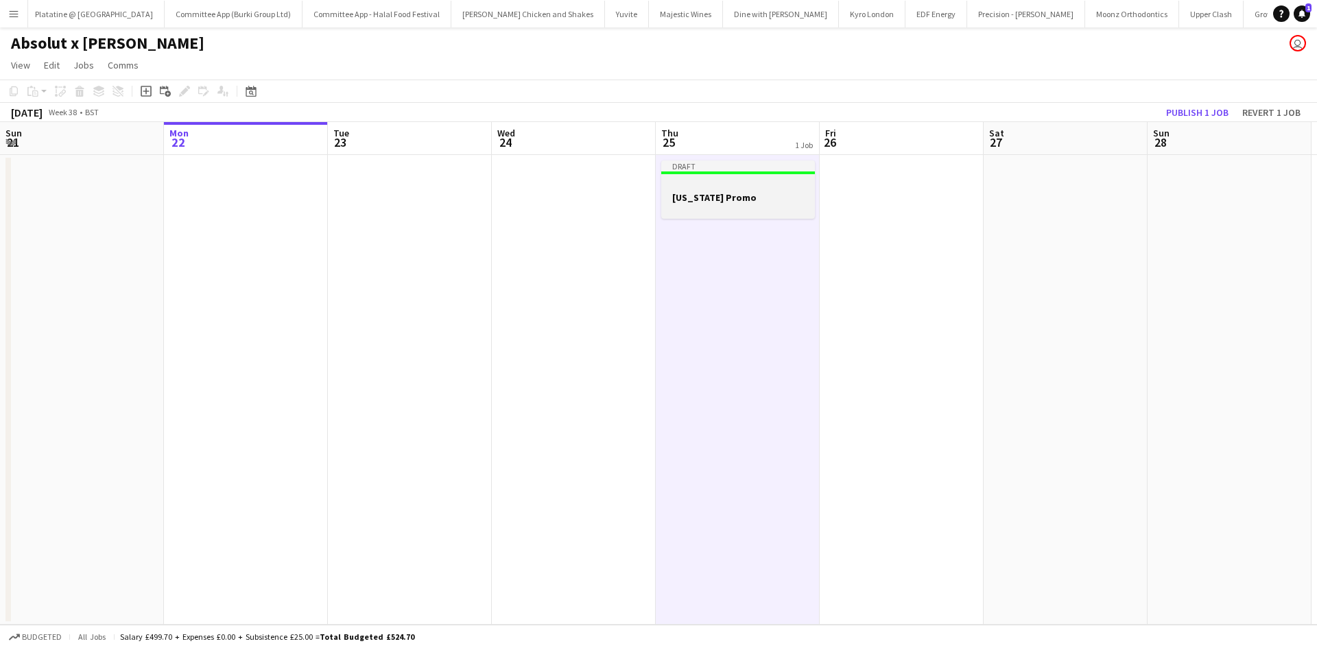
click at [730, 182] on div at bounding box center [738, 185] width 154 height 10
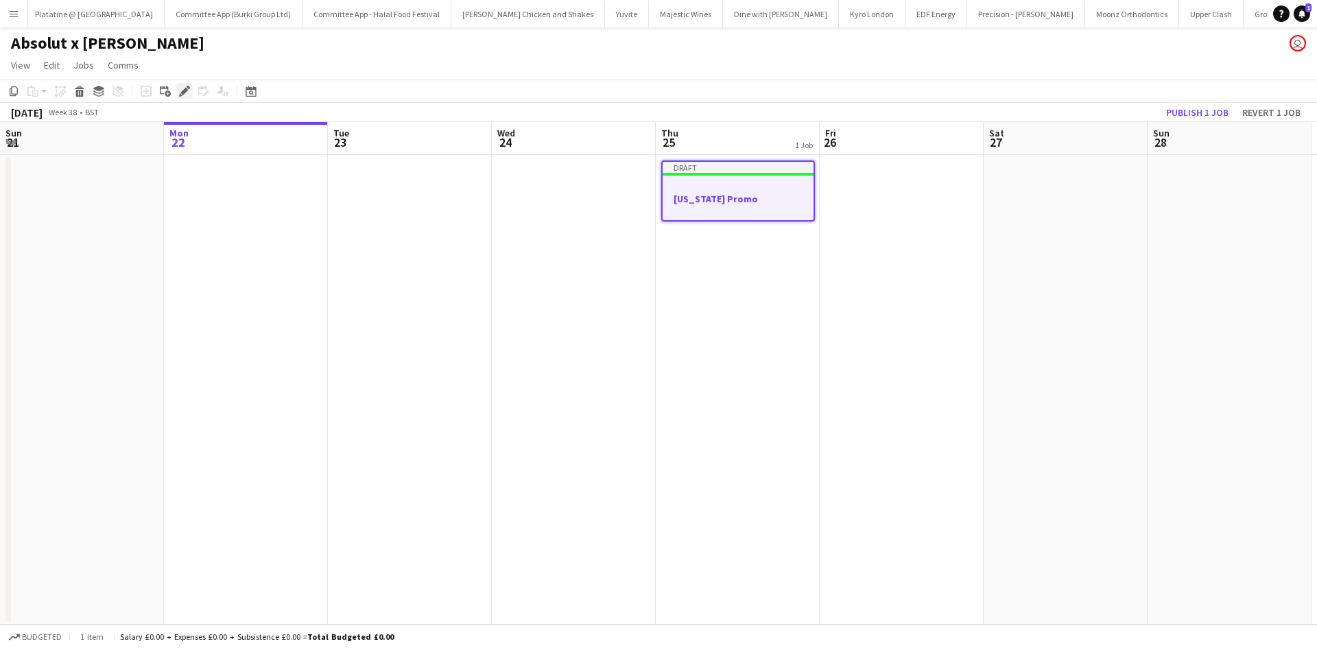
click at [187, 91] on icon at bounding box center [184, 92] width 8 height 8
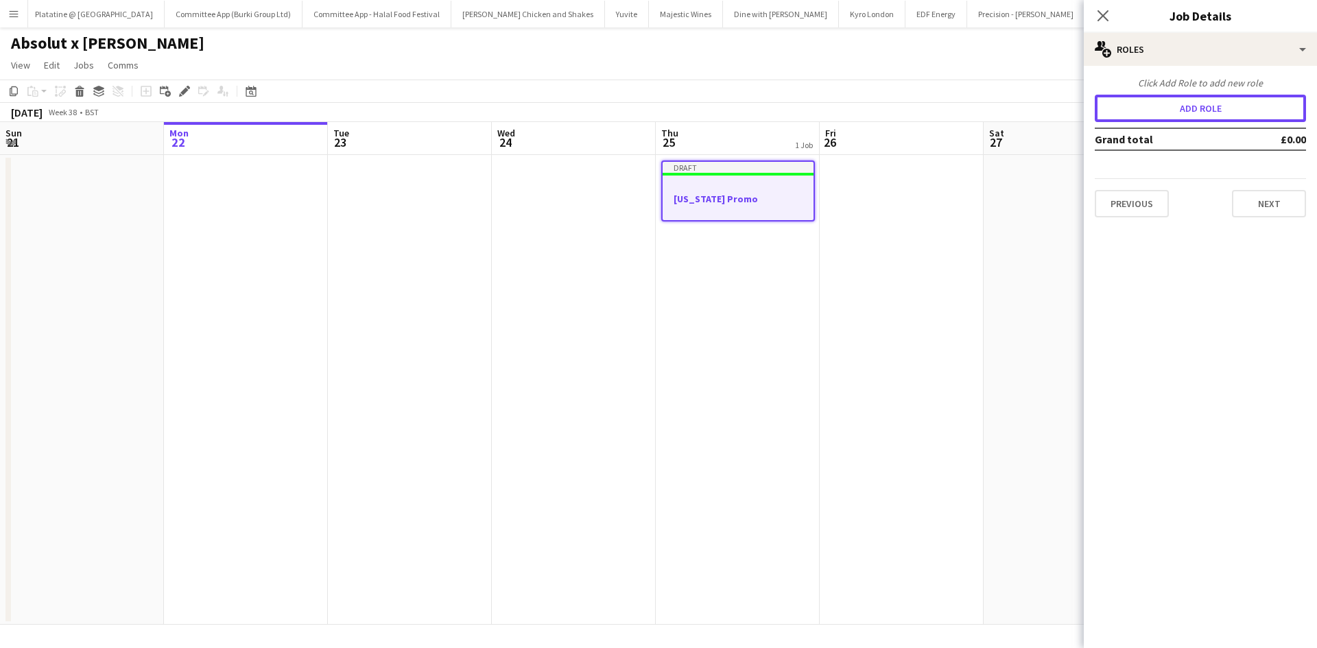
click at [1233, 101] on button "Add role" at bounding box center [1200, 108] width 211 height 27
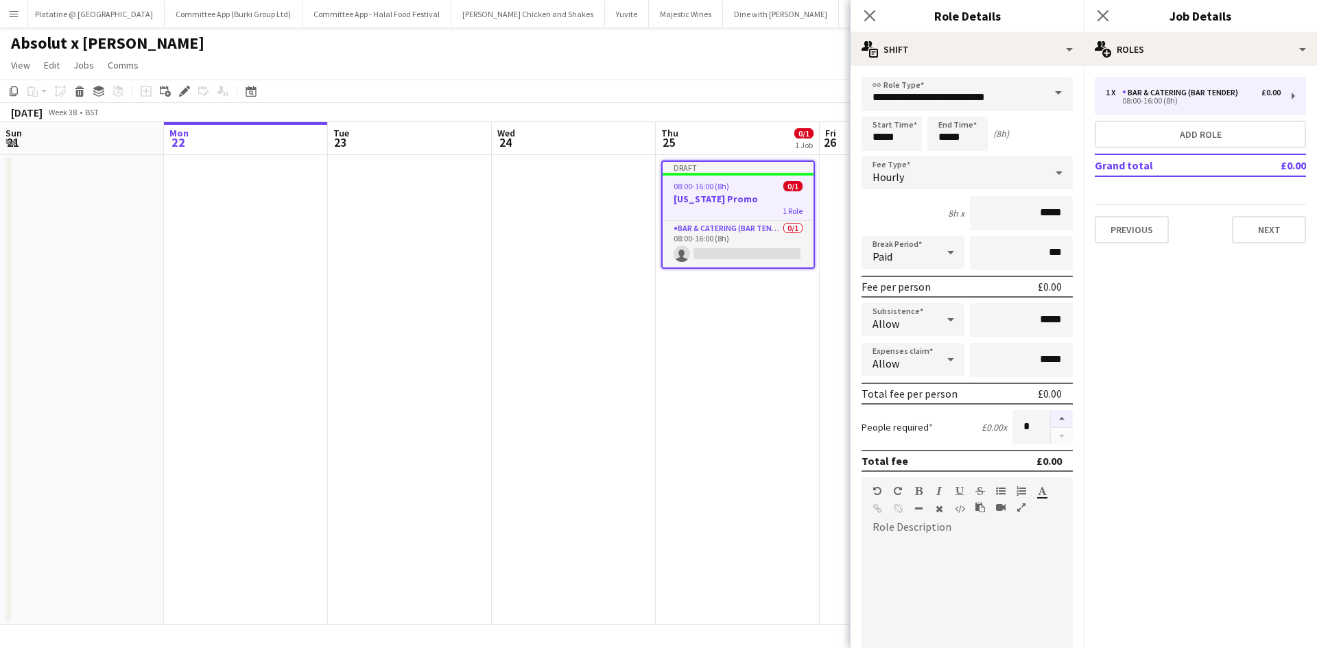
click at [1051, 417] on button "button" at bounding box center [1062, 419] width 22 height 18
type input "*"
drag, startPoint x: 905, startPoint y: 141, endPoint x: 754, endPoint y: 156, distance: 151.0
click at [754, 156] on body "Menu Boards Boards Boards All jobs Status Workforce Workforce My Workforce Recr…" at bounding box center [658, 324] width 1317 height 648
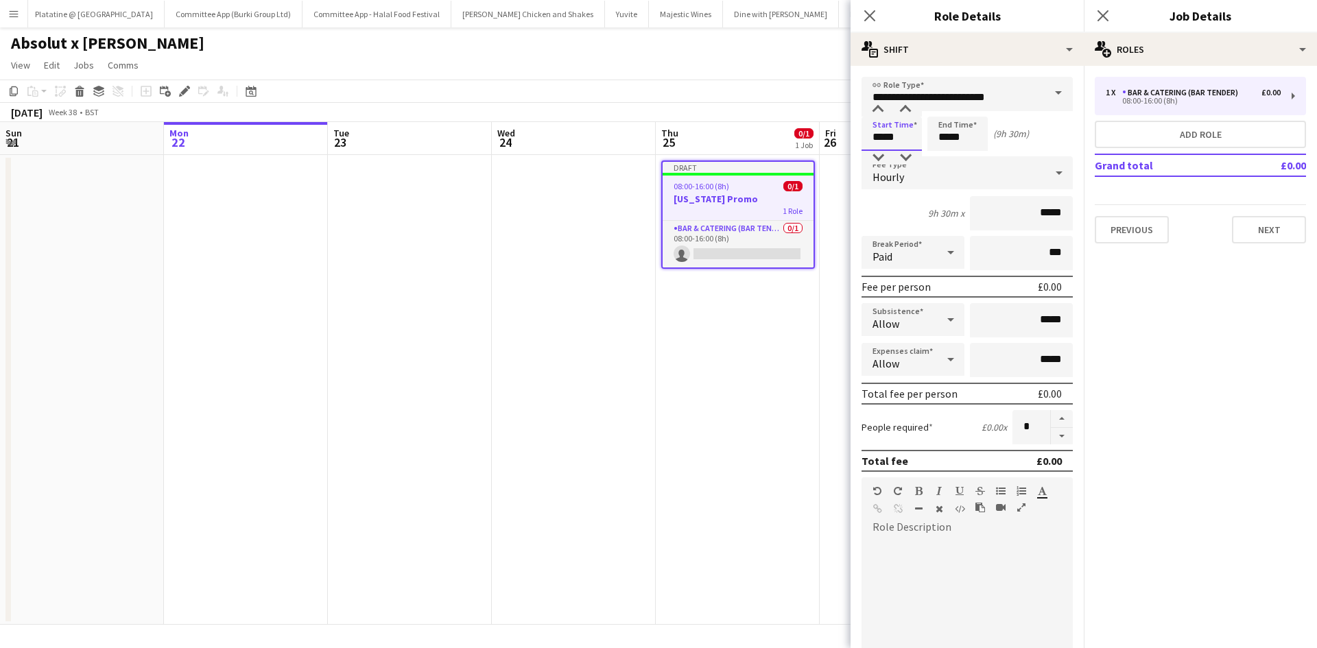
type input "*****"
click at [955, 134] on input "*****" at bounding box center [957, 134] width 60 height 34
type input "*****"
drag, startPoint x: 1030, startPoint y: 215, endPoint x: 1110, endPoint y: 224, distance: 80.1
click at [1110, 224] on body "Menu Boards Boards Boards All jobs Status Workforce Workforce My Workforce Recr…" at bounding box center [658, 324] width 1317 height 648
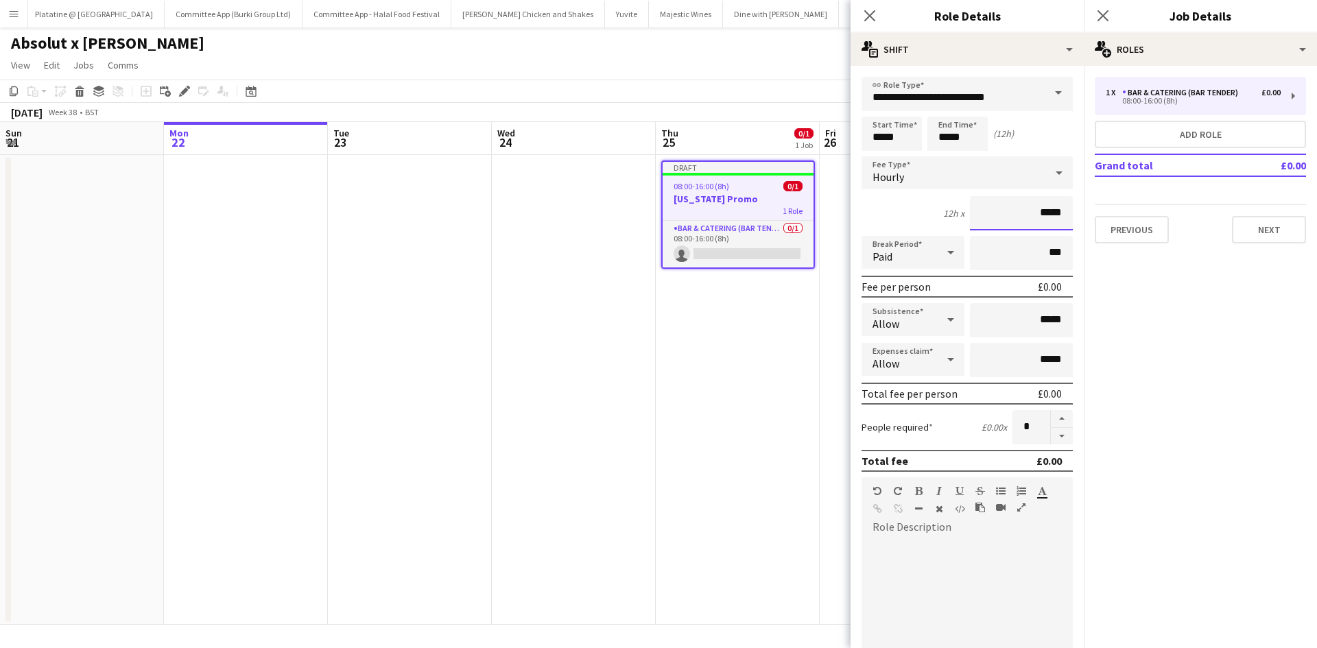
drag, startPoint x: 1032, startPoint y: 216, endPoint x: 1082, endPoint y: 215, distance: 50.1
click at [1082, 215] on mat-expansion-panel "**********" at bounding box center [966, 357] width 233 height 582
type input "***"
drag, startPoint x: 1027, startPoint y: 326, endPoint x: 1058, endPoint y: 317, distance: 32.8
click at [1058, 317] on input "*****" at bounding box center [1021, 320] width 103 height 34
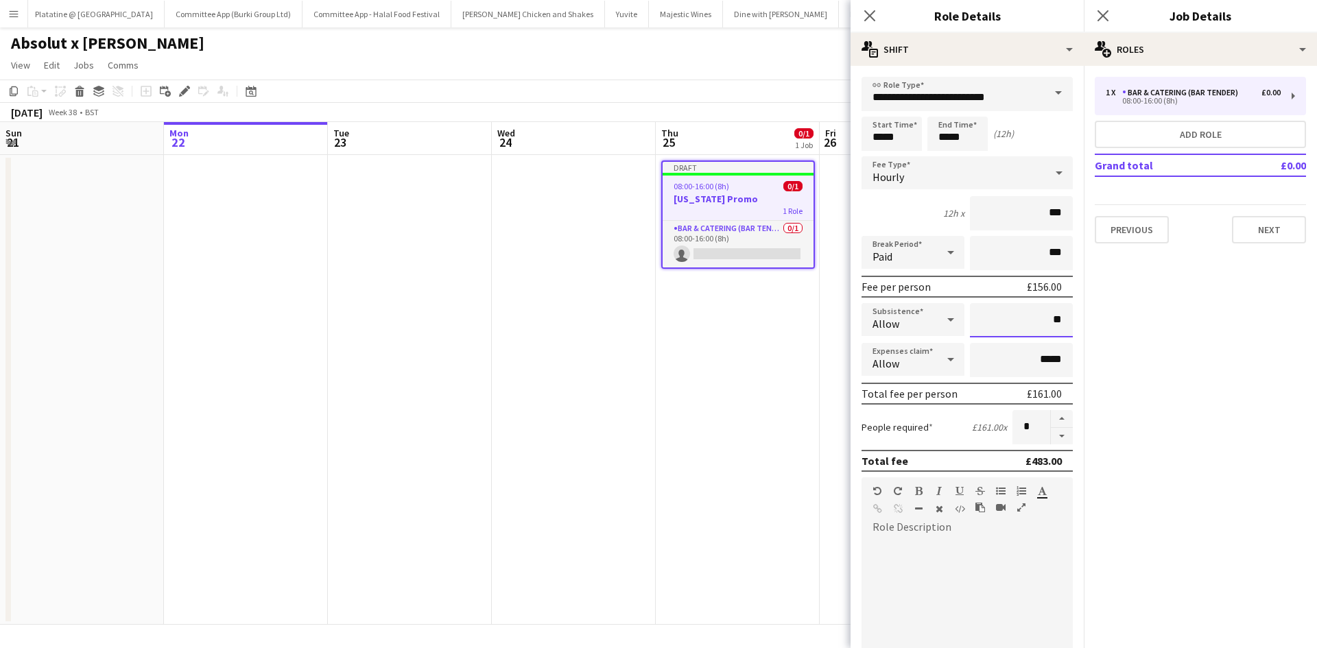
type input "**"
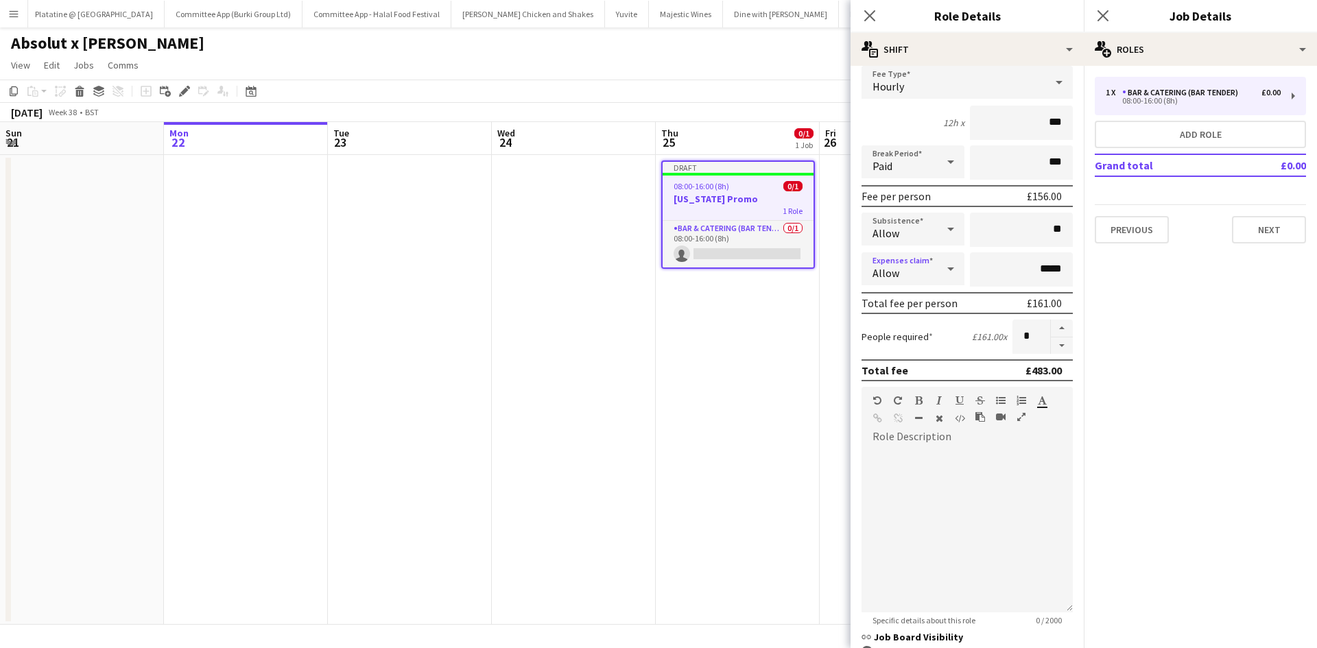
scroll to position [98, 0]
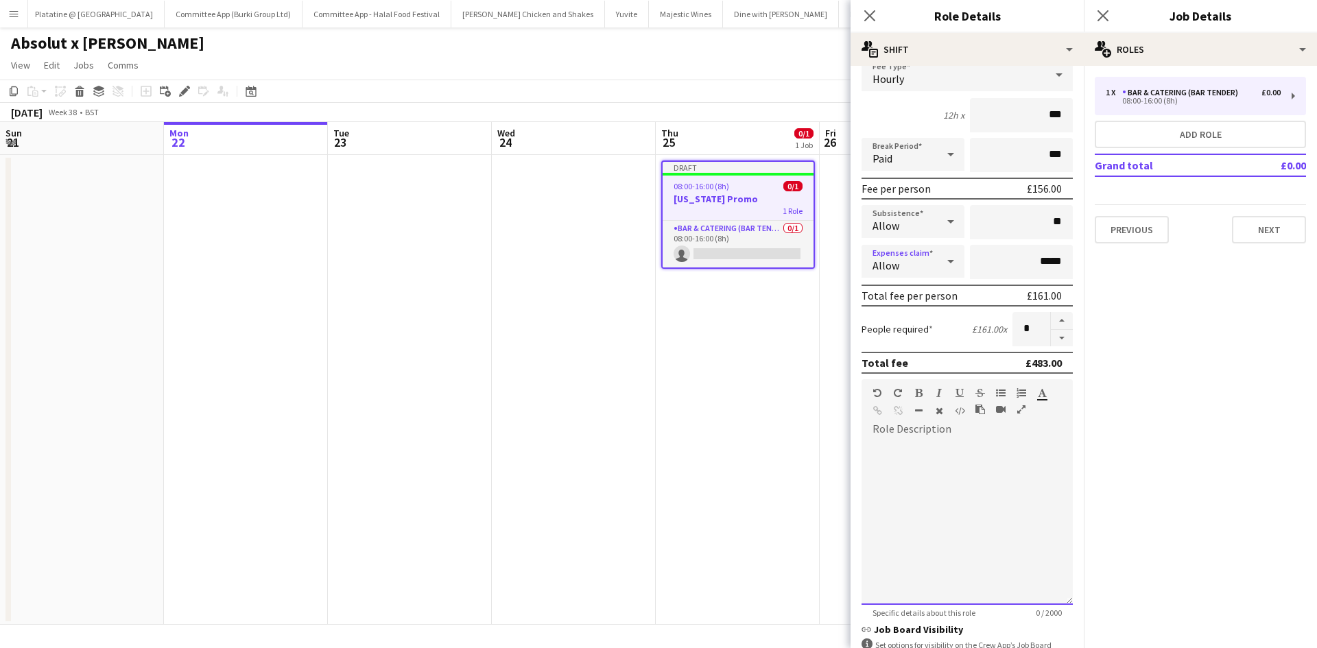
click at [998, 464] on div at bounding box center [966, 522] width 211 height 165
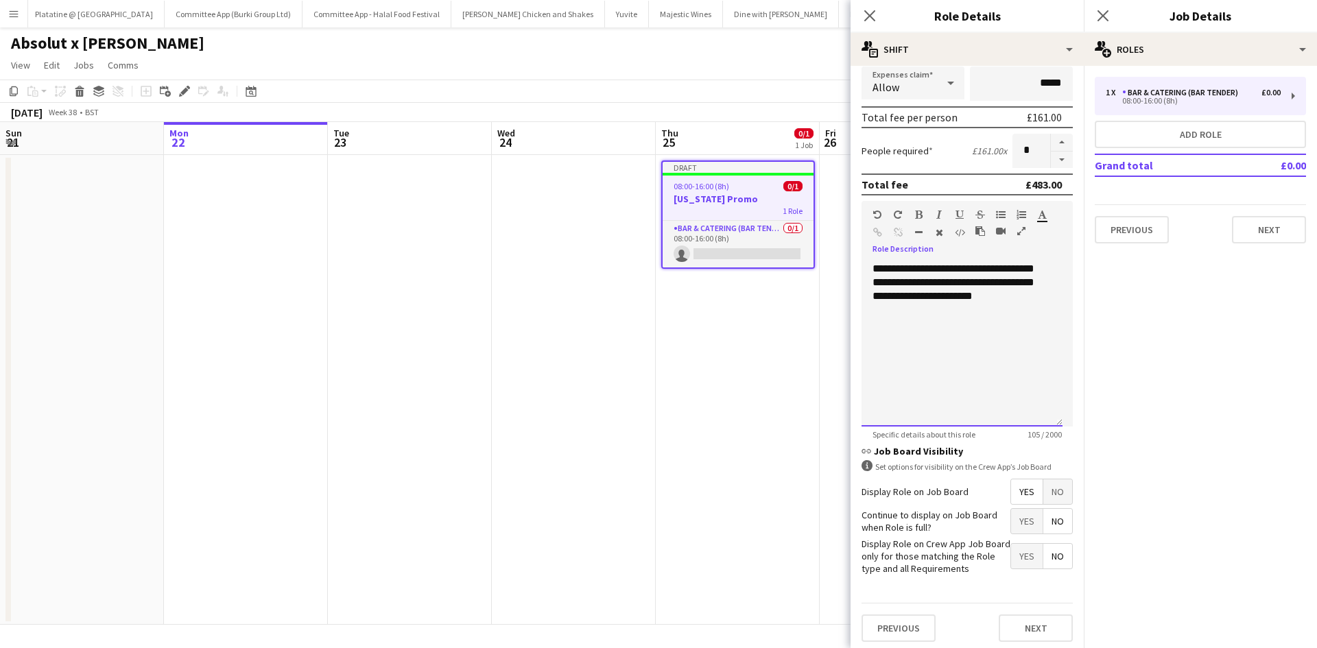
scroll to position [281, 0]
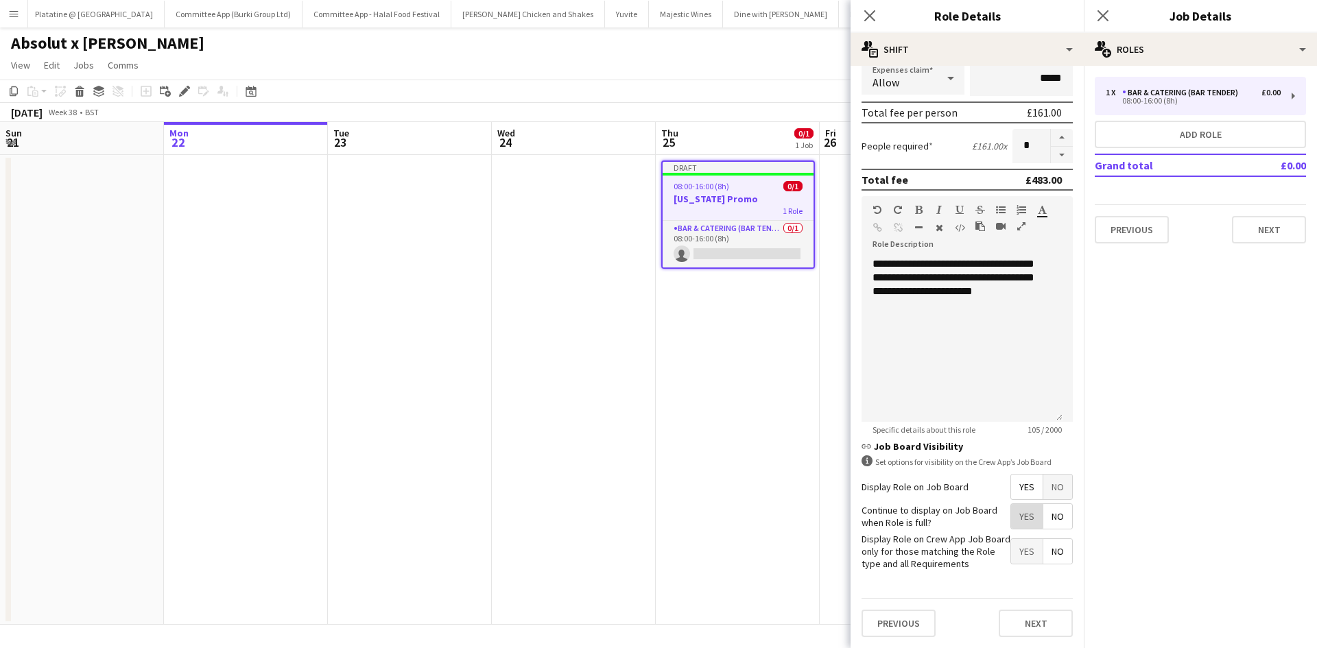
click at [1014, 514] on span "Yes" at bounding box center [1027, 516] width 32 height 25
click at [1002, 617] on button "Next" at bounding box center [1036, 623] width 74 height 27
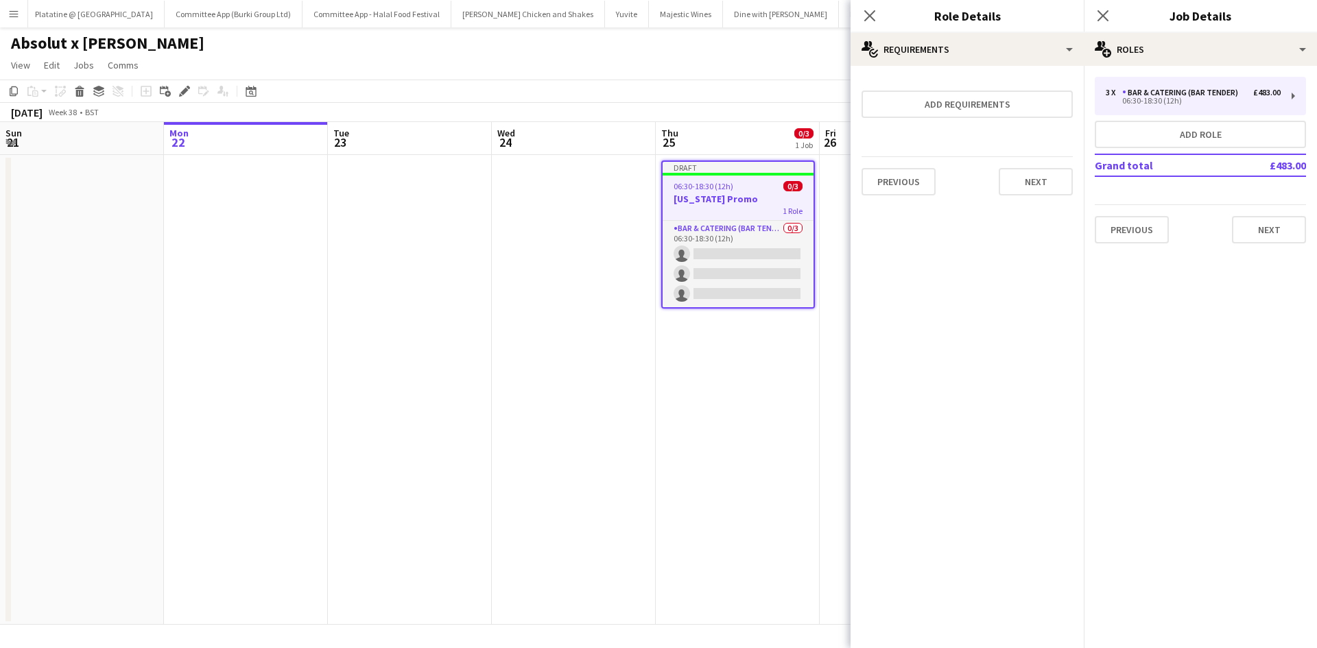
scroll to position [0, 0]
click at [1042, 184] on button "Next" at bounding box center [1036, 181] width 74 height 27
click at [1068, 185] on button "Finish" at bounding box center [1046, 183] width 51 height 27
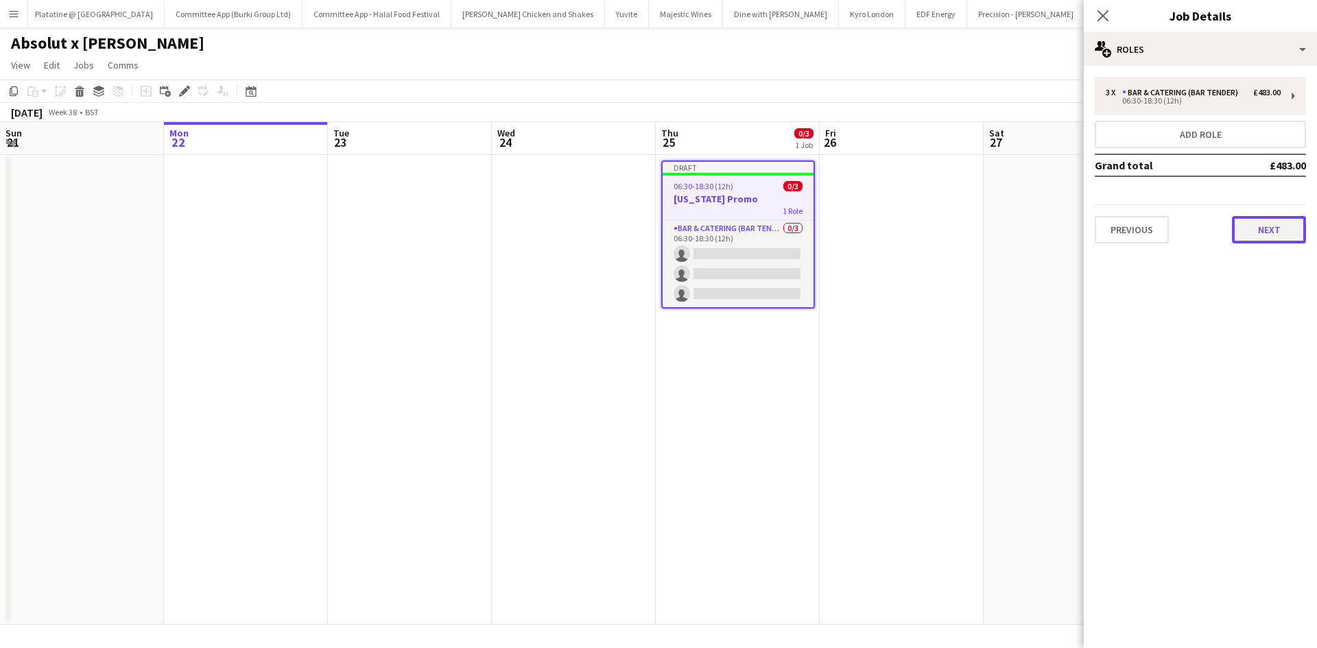
click at [1255, 224] on button "Next" at bounding box center [1269, 229] width 74 height 27
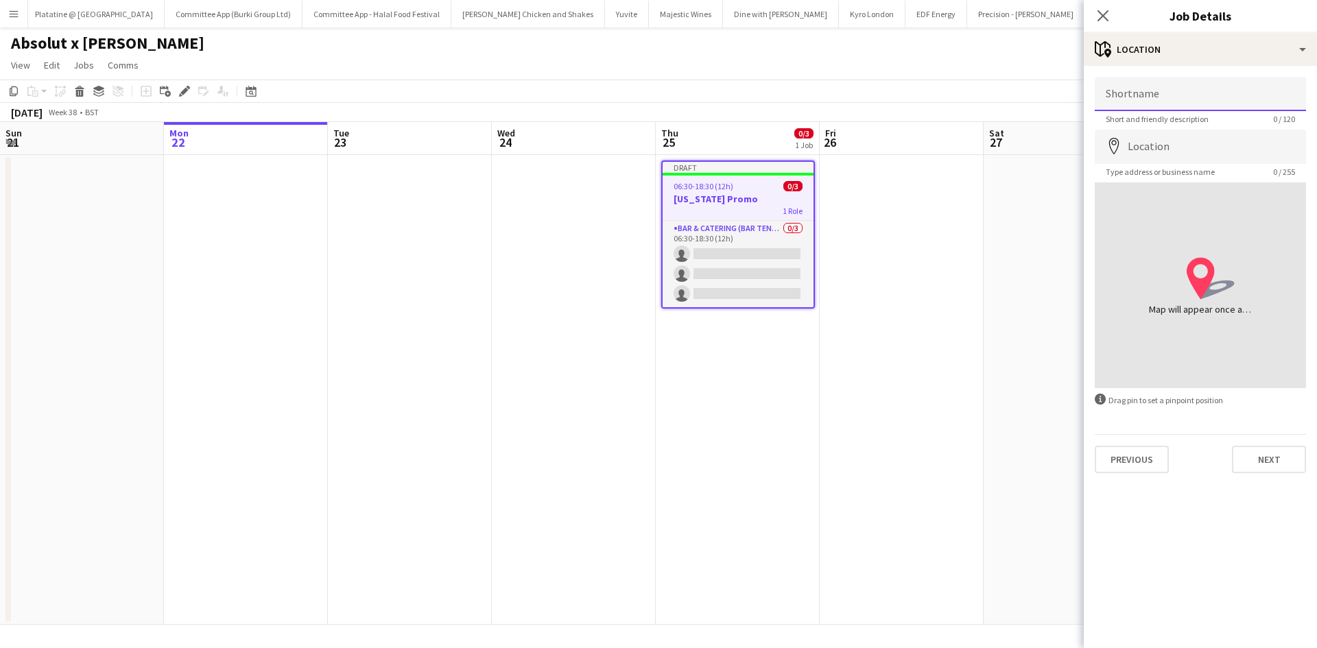
click at [1154, 98] on input "Shortname" at bounding box center [1200, 94] width 211 height 34
type input "*"
type input "**********"
click at [1199, 147] on input "Location" at bounding box center [1200, 147] width 211 height 34
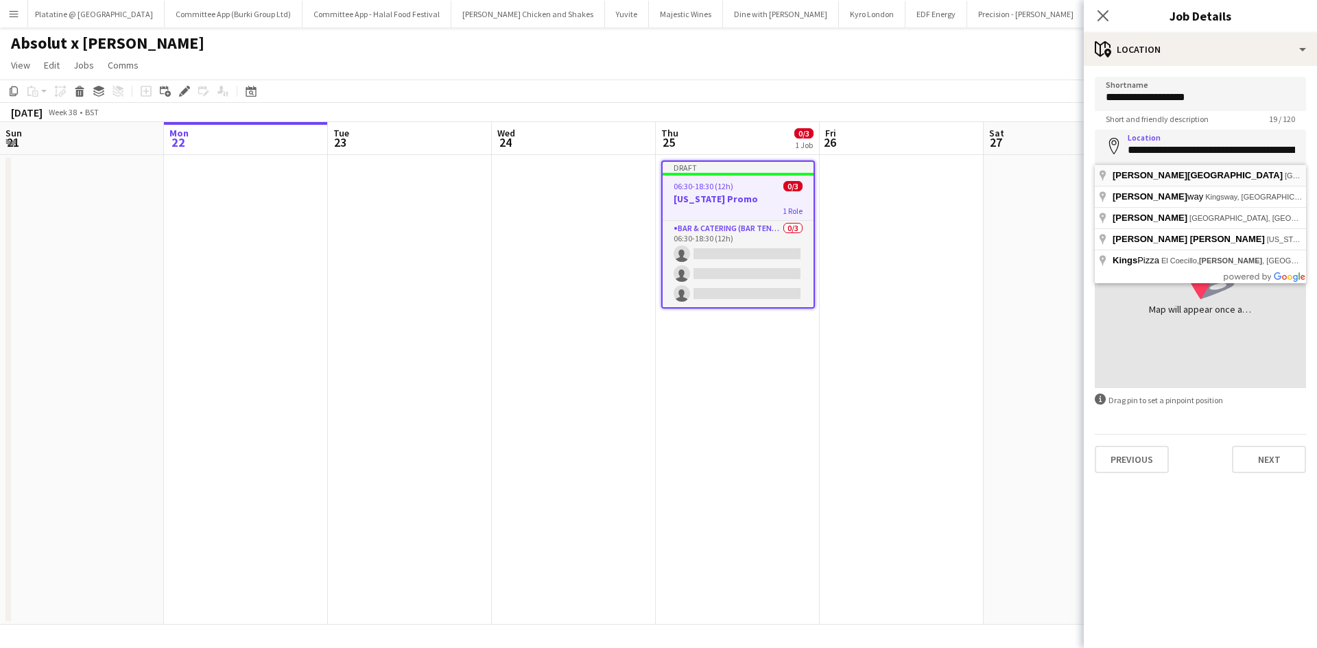
type input "**********"
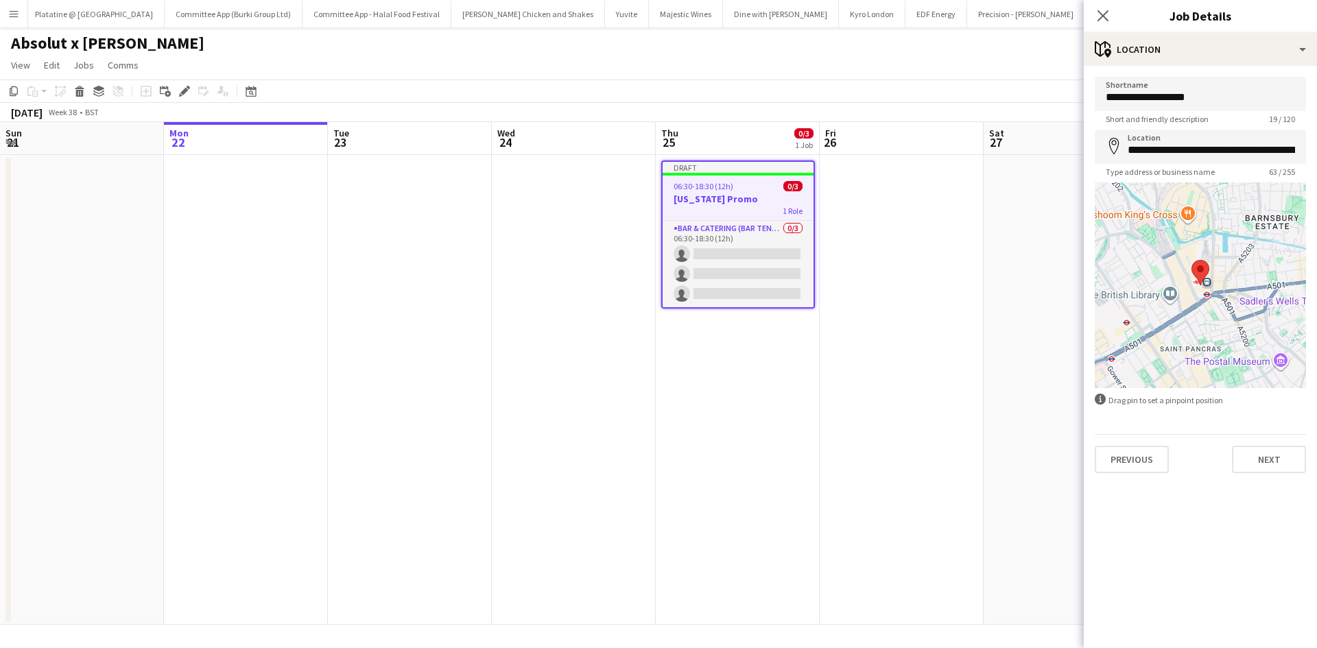
click at [1274, 431] on form "**********" at bounding box center [1200, 275] width 233 height 396
click at [1268, 464] on button "Next" at bounding box center [1269, 459] width 74 height 27
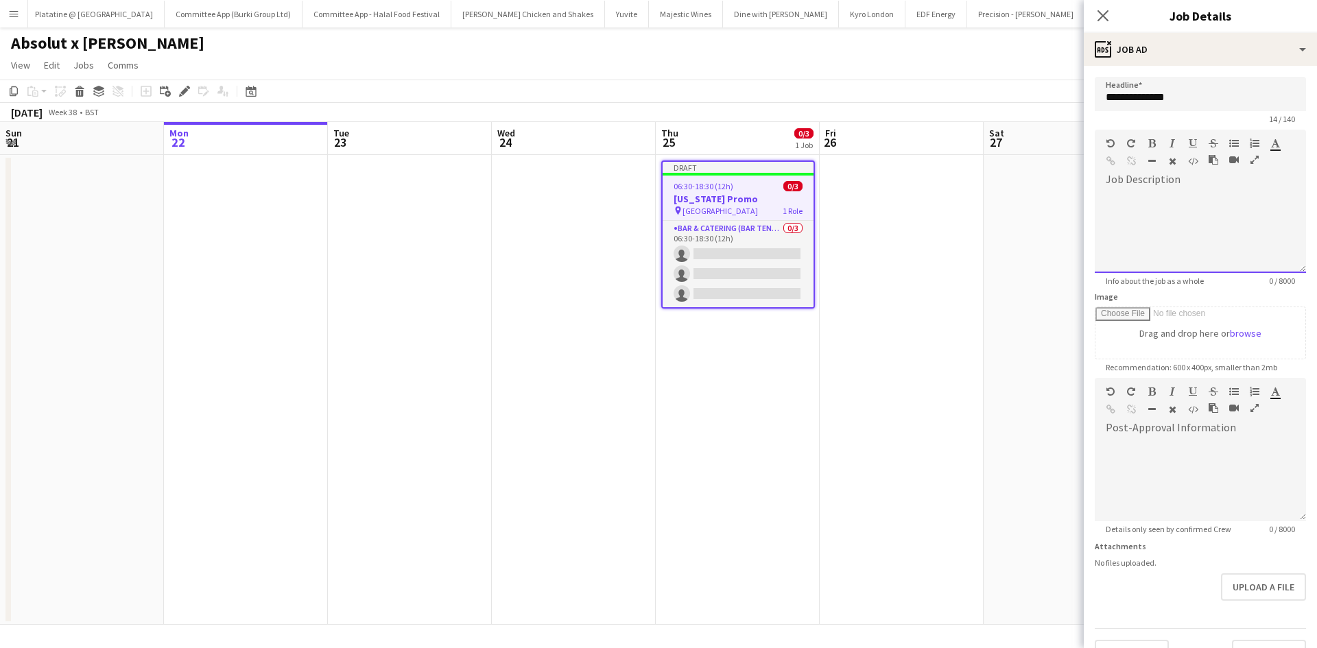
click at [1183, 209] on div at bounding box center [1200, 232] width 211 height 82
click at [1156, 222] on div at bounding box center [1200, 232] width 211 height 82
paste div
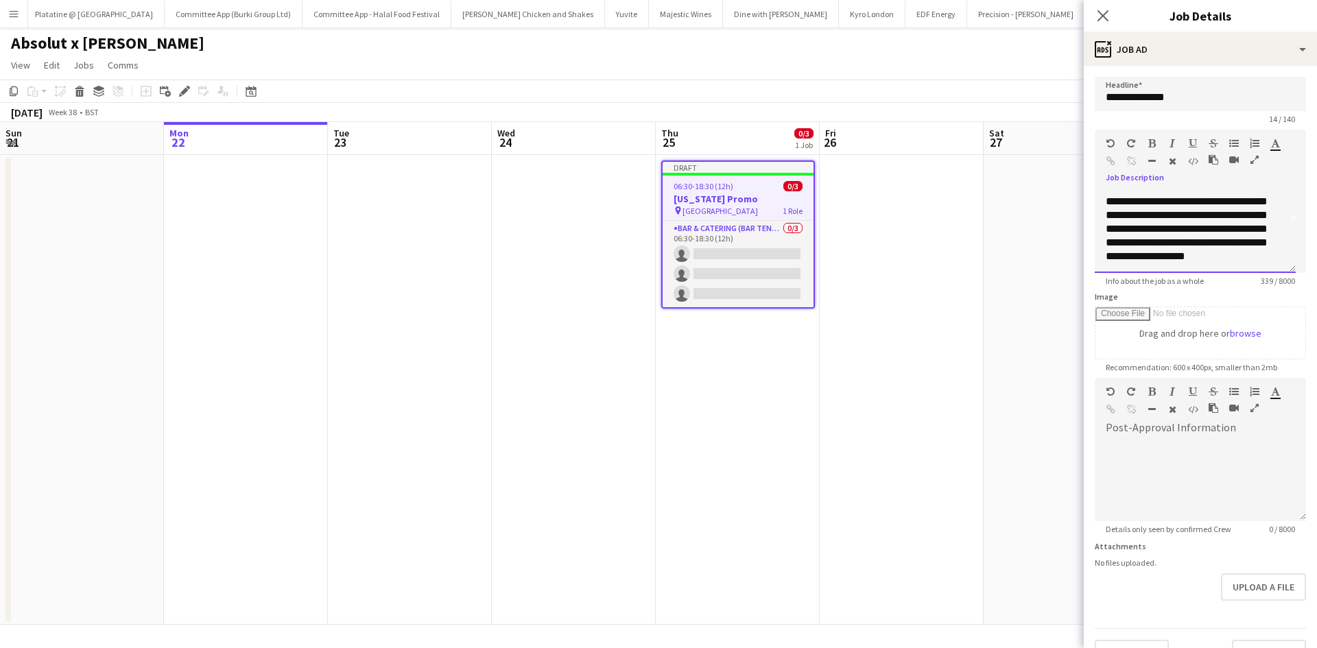
scroll to position [66, 0]
click at [1258, 263] on div "**********" at bounding box center [1195, 232] width 201 height 82
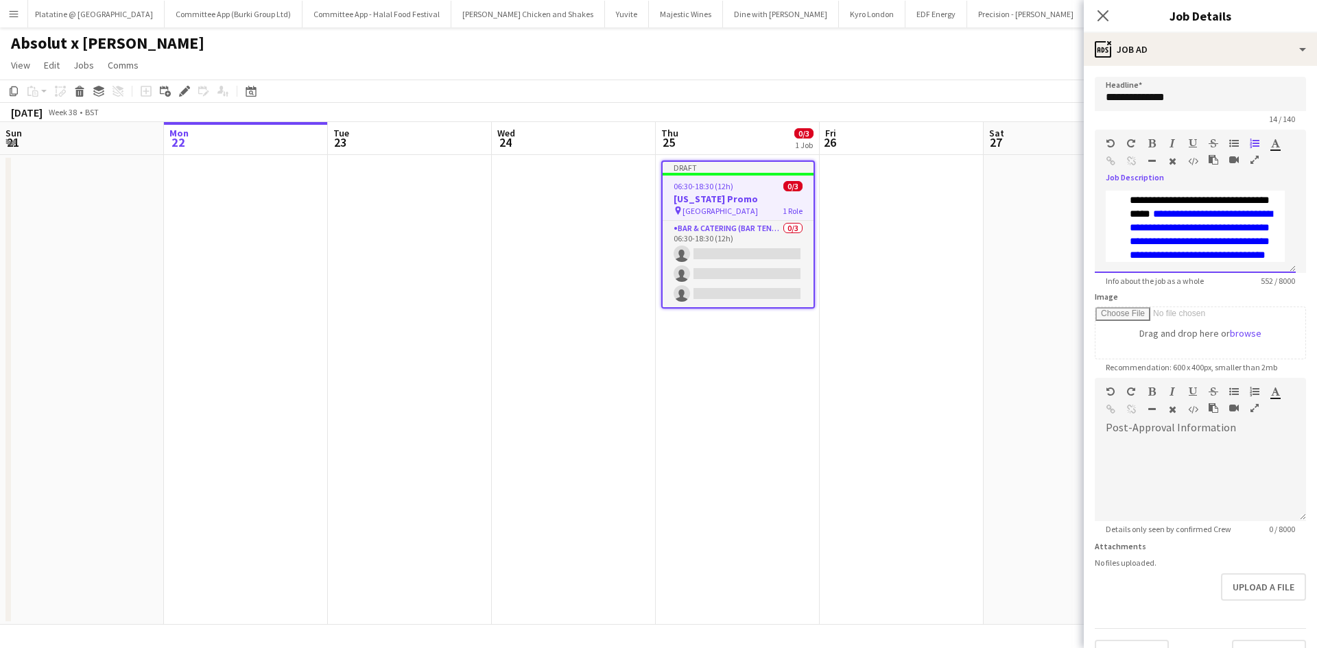
scroll to position [176, 0]
click at [1107, 146] on icon "button" at bounding box center [1110, 144] width 8 height 10
click at [1112, 138] on button "button" at bounding box center [1111, 143] width 10 height 11
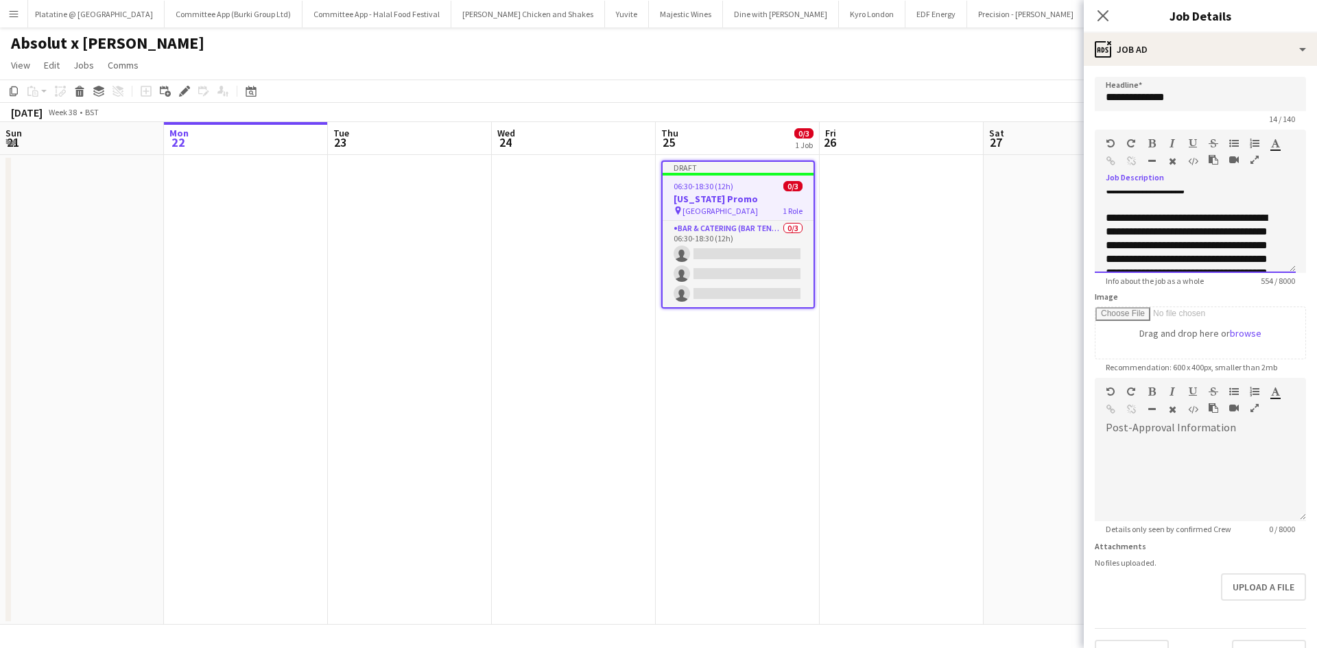
scroll to position [116, 0]
drag, startPoint x: 1146, startPoint y: 260, endPoint x: 1174, endPoint y: 229, distance: 41.8
click at [1174, 229] on span "**********" at bounding box center [1187, 252] width 162 height 79
click at [1105, 231] on div "**********" at bounding box center [1195, 232] width 201 height 82
click at [1228, 143] on div at bounding box center [1188, 146] width 82 height 16
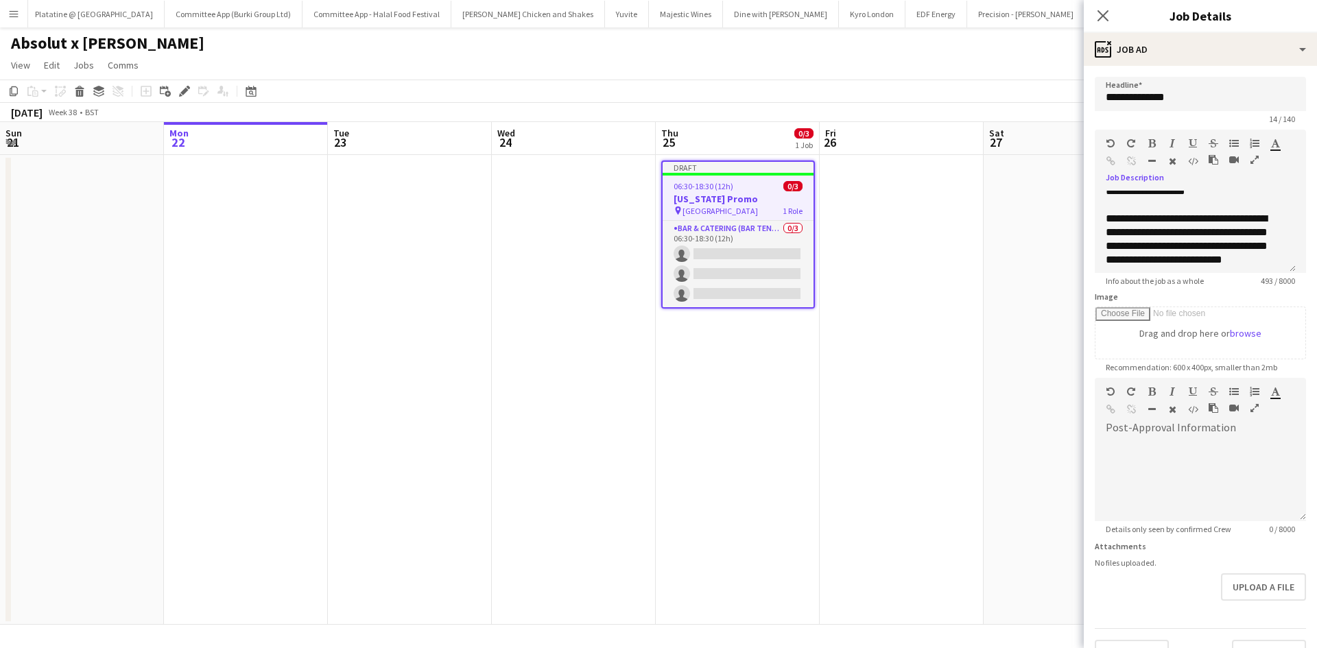
click at [1234, 143] on icon "button" at bounding box center [1234, 144] width 10 height 10
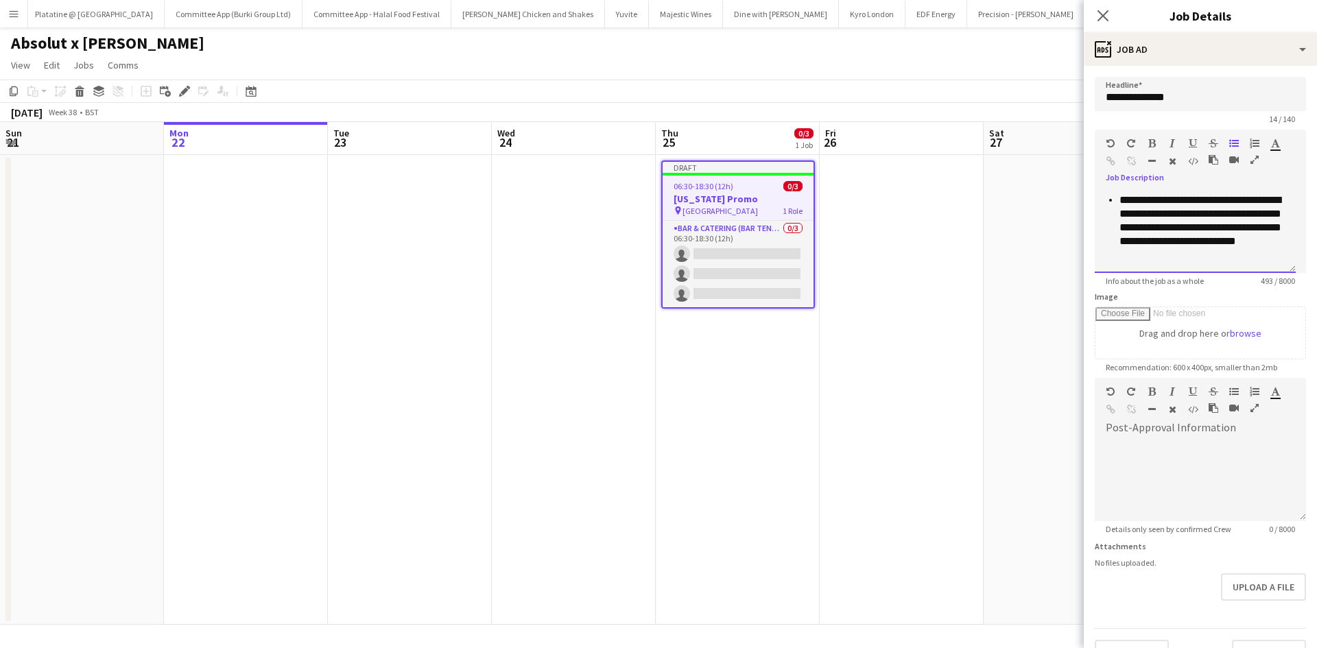
click at [1228, 239] on li "**********" at bounding box center [1201, 220] width 165 height 55
click at [1122, 242] on li at bounding box center [1201, 242] width 165 height 14
drag, startPoint x: 1206, startPoint y: 252, endPoint x: 1200, endPoint y: 205, distance: 47.7
click at [1200, 205] on span "**********" at bounding box center [1200, 220] width 162 height 51
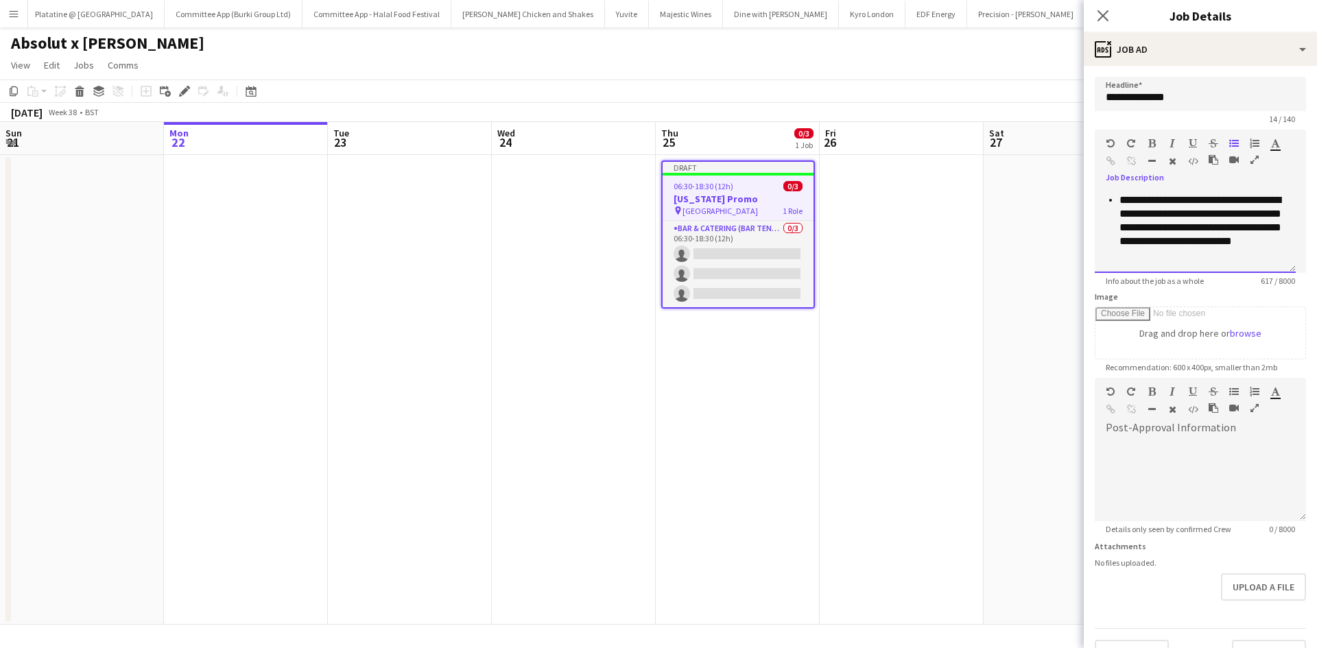
scroll to position [176, 0]
click at [1187, 245] on li "**********" at bounding box center [1201, 234] width 165 height 27
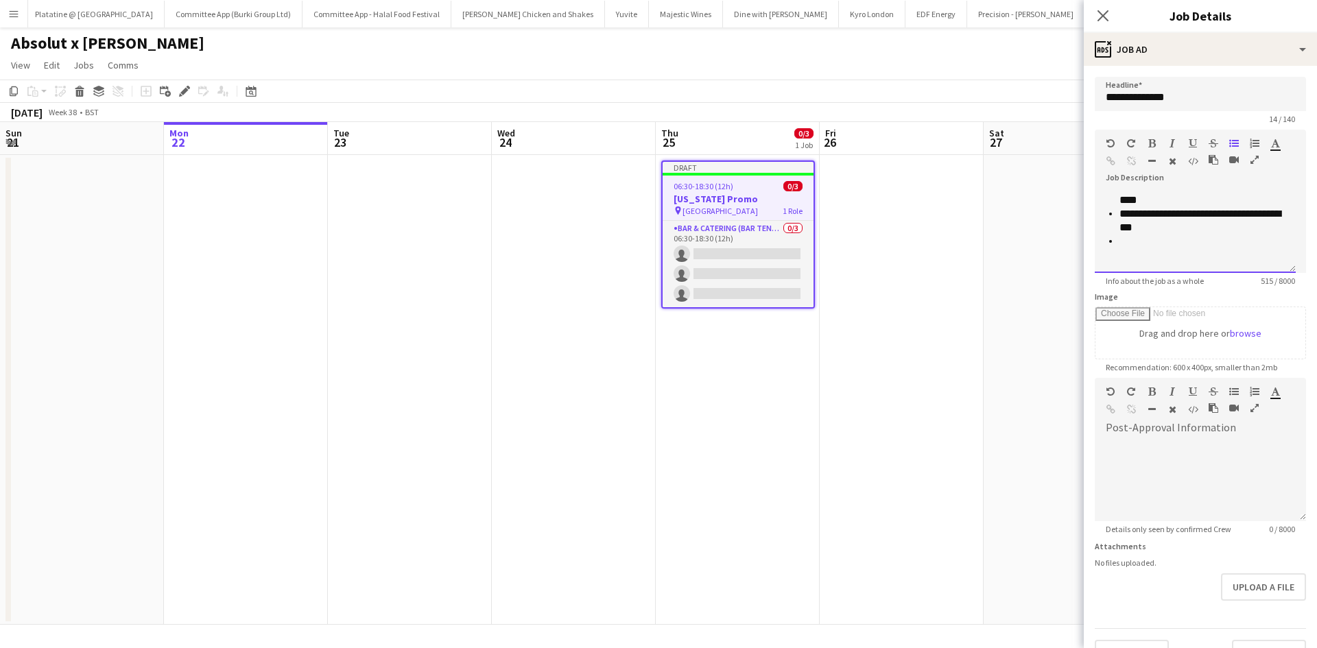
click at [1127, 240] on li at bounding box center [1201, 242] width 165 height 14
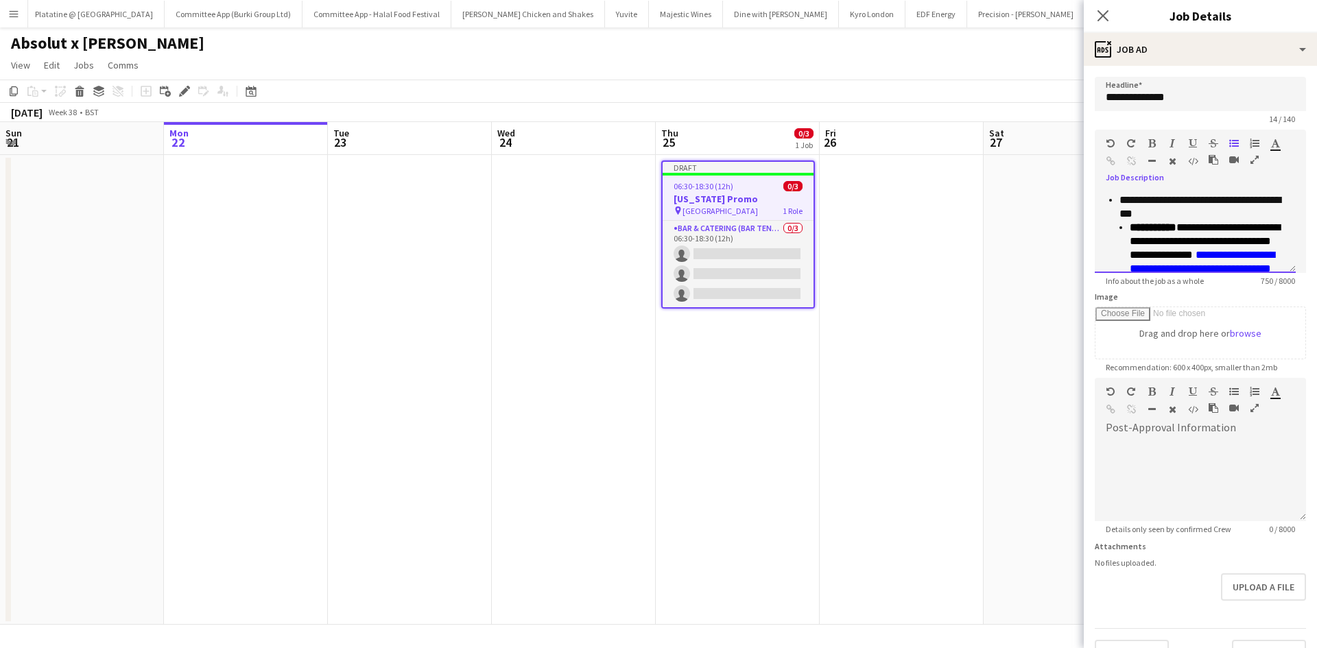
scroll to position [261, 0]
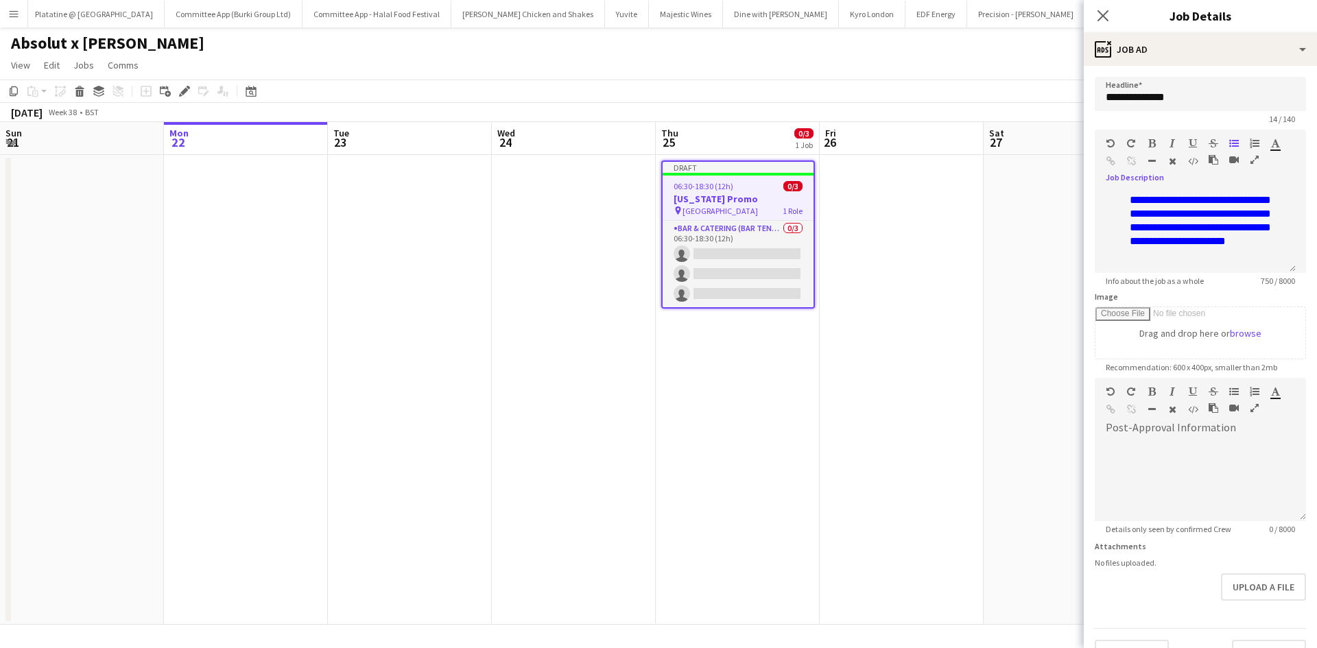
click at [1112, 146] on icon "button" at bounding box center [1110, 144] width 8 height 10
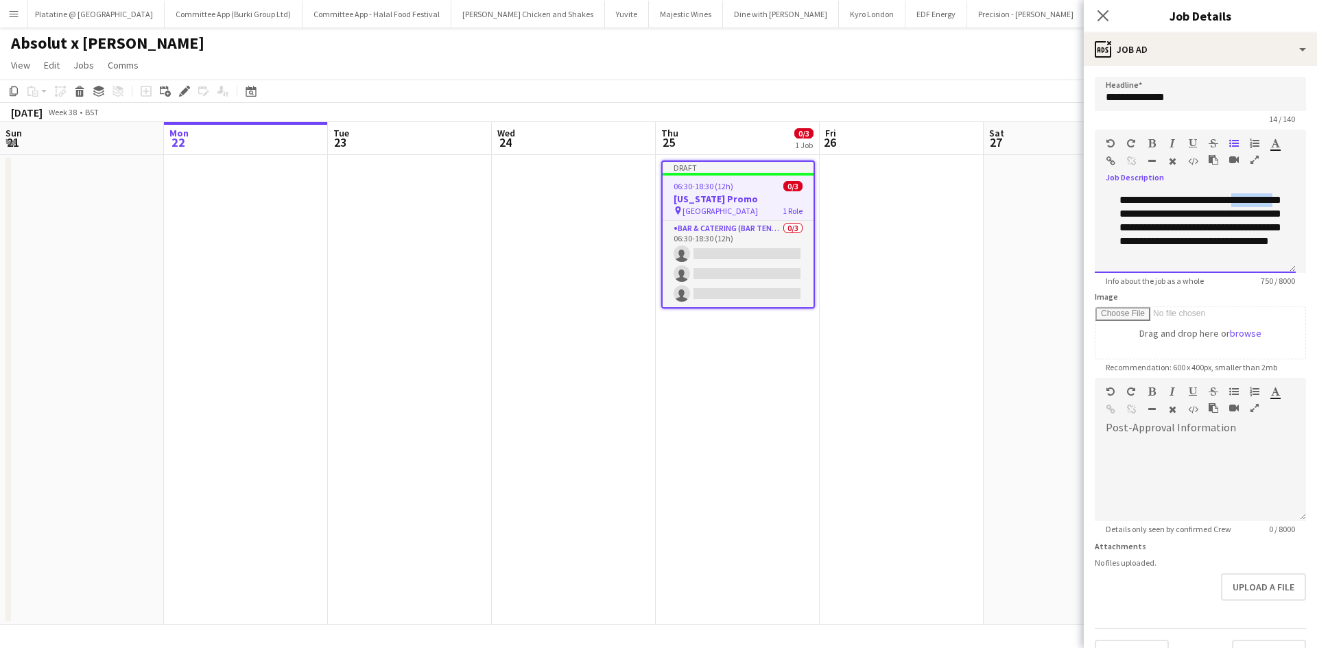
scroll to position [234, 0]
drag, startPoint x: 1209, startPoint y: 241, endPoint x: 1171, endPoint y: 198, distance: 56.8
click at [1171, 198] on span "**********" at bounding box center [1200, 213] width 162 height 79
click at [1175, 198] on span "**********" at bounding box center [1200, 217] width 162 height 79
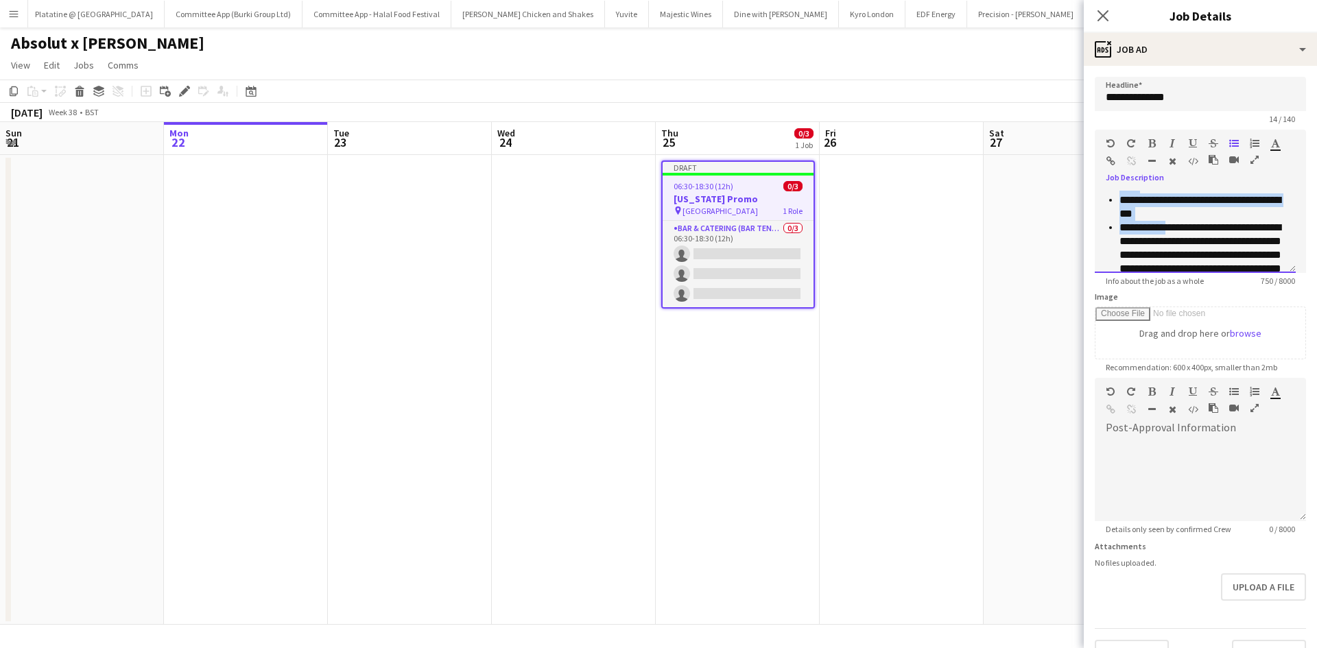
drag, startPoint x: 1174, startPoint y: 198, endPoint x: 1191, endPoint y: 204, distance: 18.2
click at [1191, 204] on ul "**********" at bounding box center [1195, 221] width 179 height 165
click at [1177, 246] on span "**********" at bounding box center [1200, 264] width 162 height 79
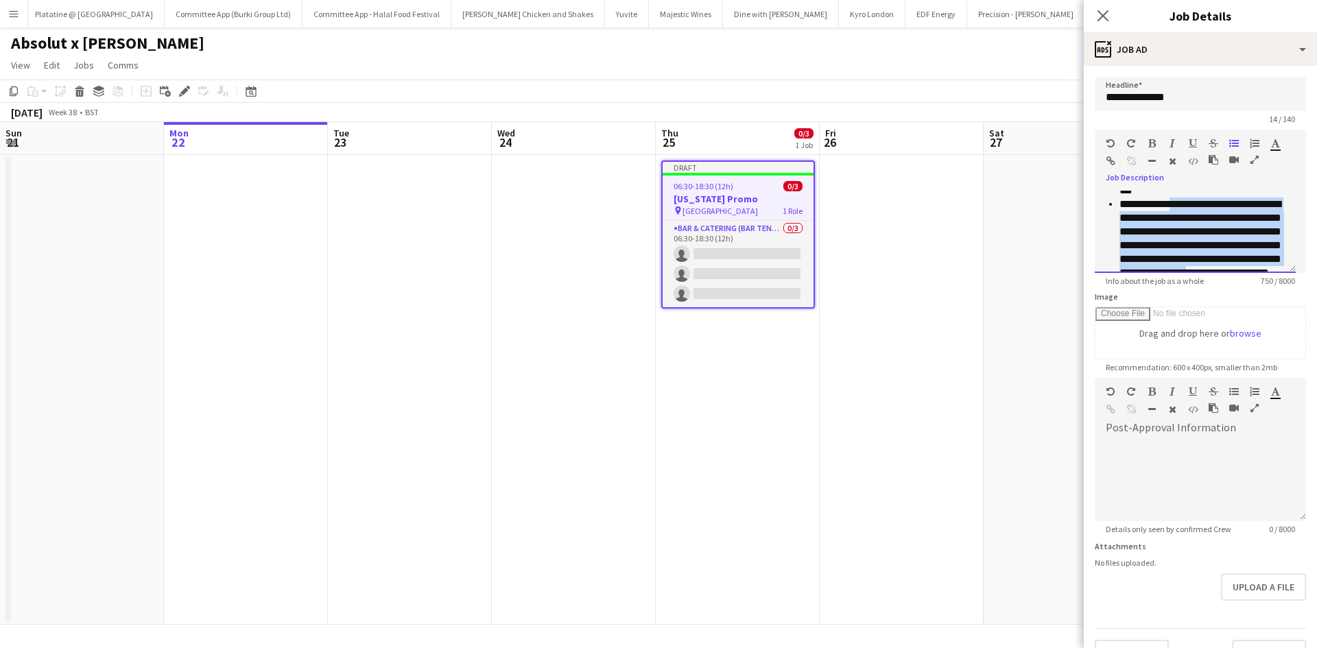
scroll to position [285, 0]
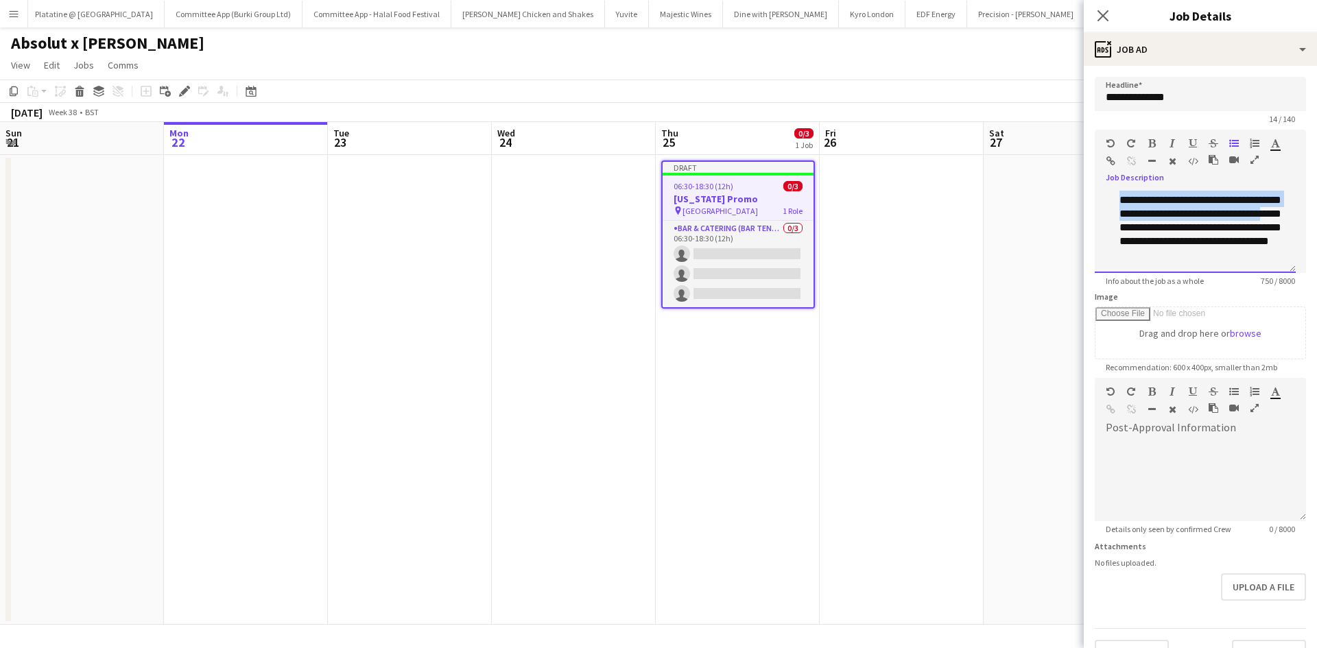
drag, startPoint x: 1175, startPoint y: 246, endPoint x: 1211, endPoint y: 204, distance: 54.5
click at [1211, 204] on span "**********" at bounding box center [1200, 206] width 162 height 79
click at [1209, 223] on span "**********" at bounding box center [1200, 206] width 162 height 79
click at [1222, 214] on span "**********" at bounding box center [1200, 206] width 162 height 79
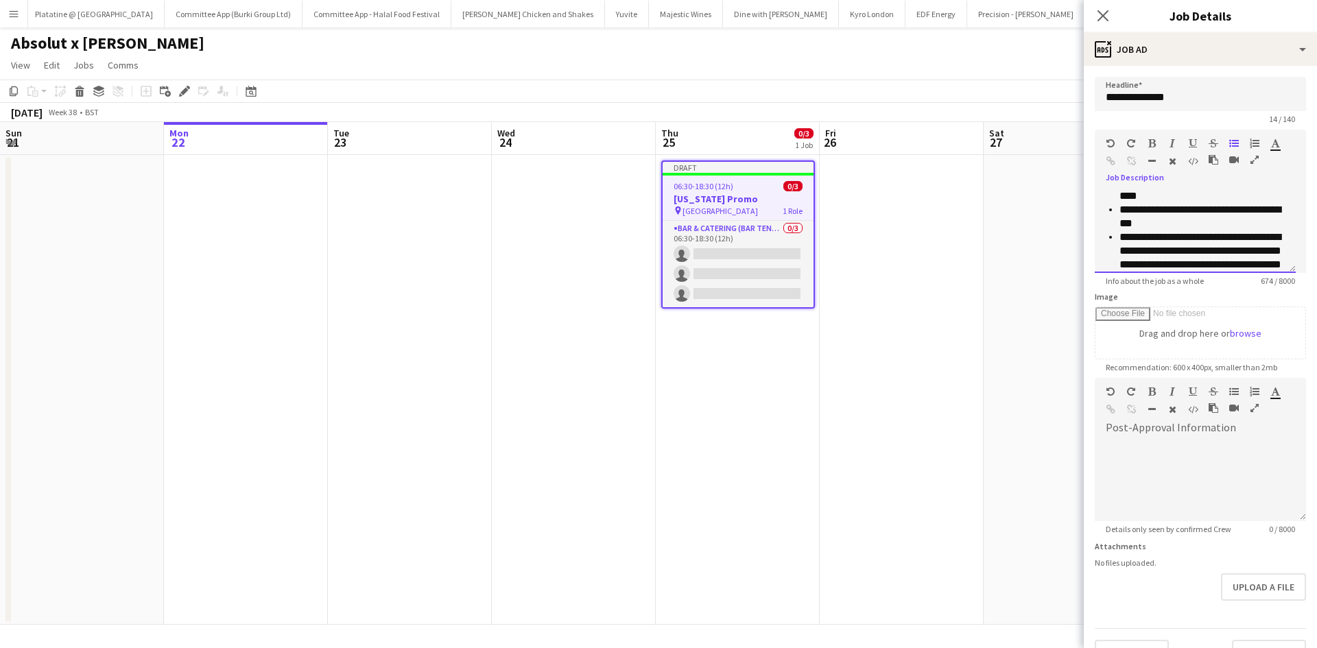
scroll to position [244, 0]
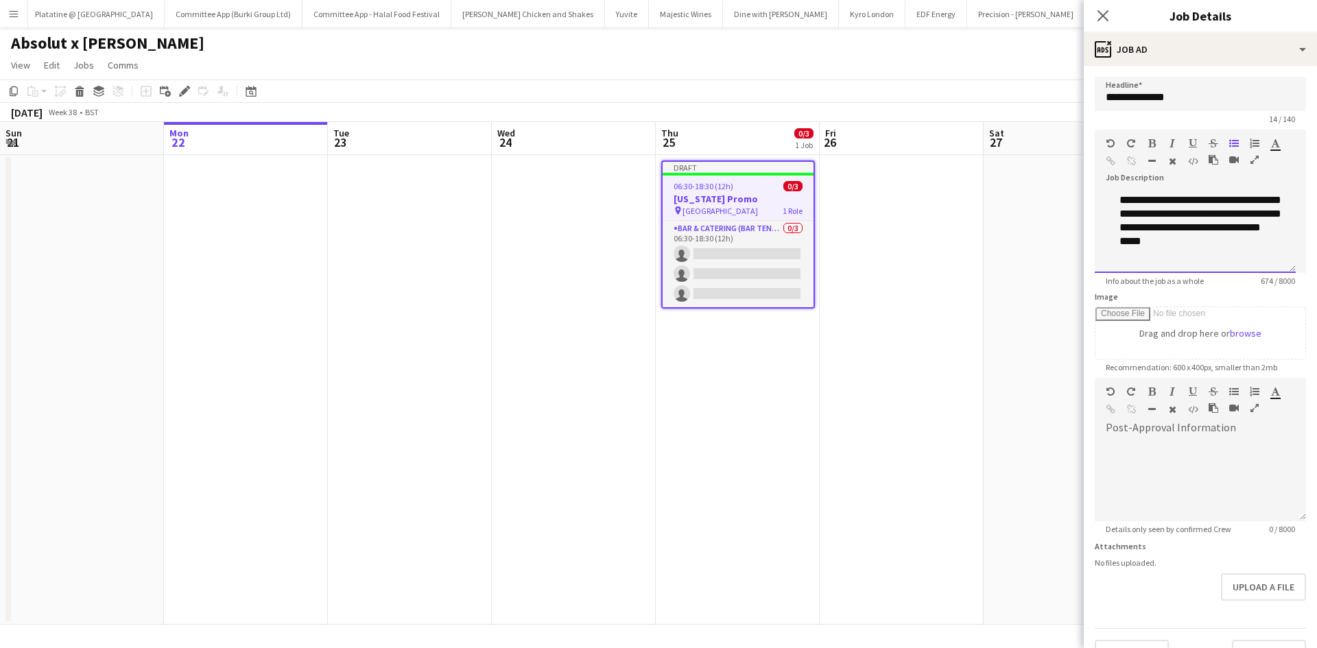
click at [1255, 248] on div at bounding box center [1195, 255] width 179 height 14
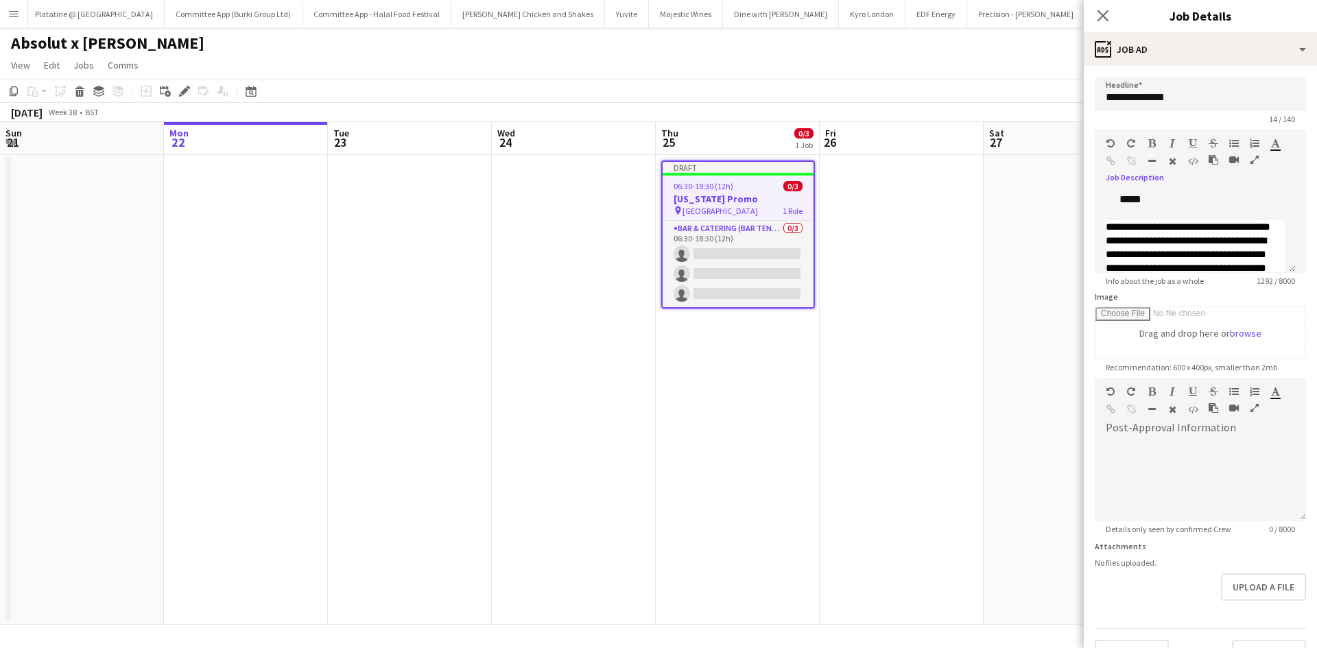
click at [1115, 145] on button "button" at bounding box center [1111, 143] width 10 height 11
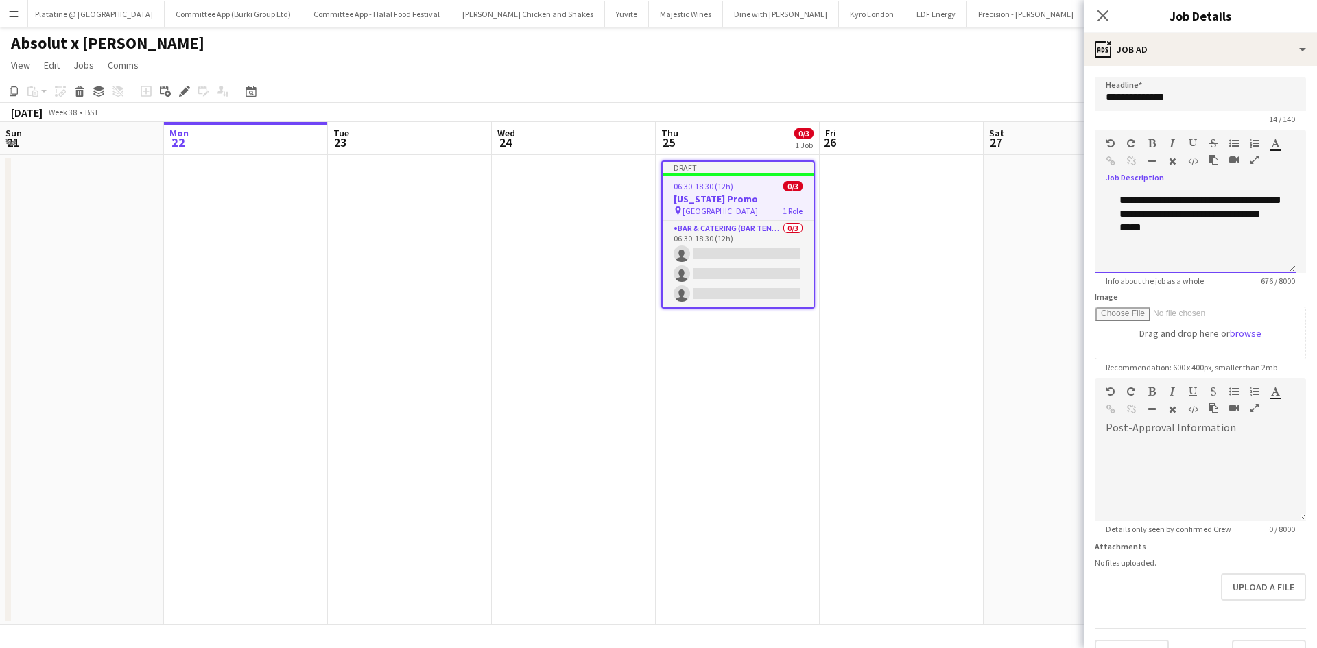
scroll to position [503, 0]
click at [1109, 140] on icon "button" at bounding box center [1110, 144] width 8 height 10
click at [1108, 146] on icon "button" at bounding box center [1110, 144] width 8 height 10
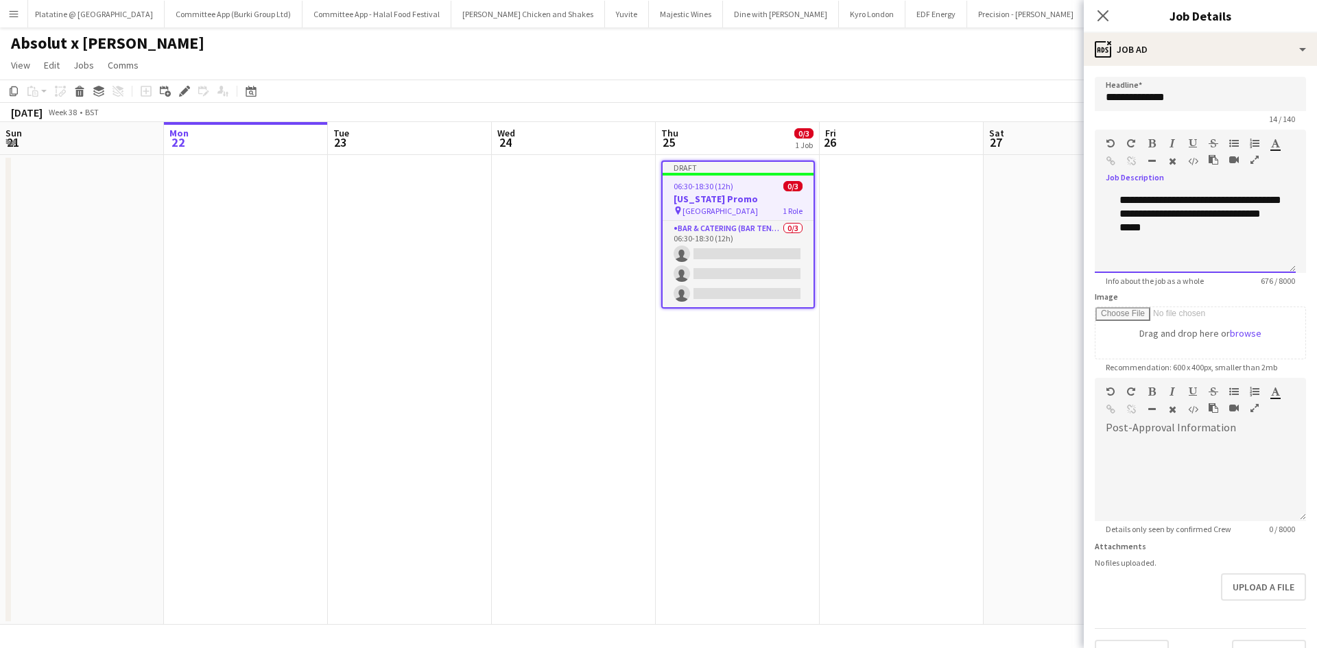
click at [1106, 248] on div at bounding box center [1195, 242] width 179 height 14
click at [1110, 253] on div at bounding box center [1195, 255] width 179 height 14
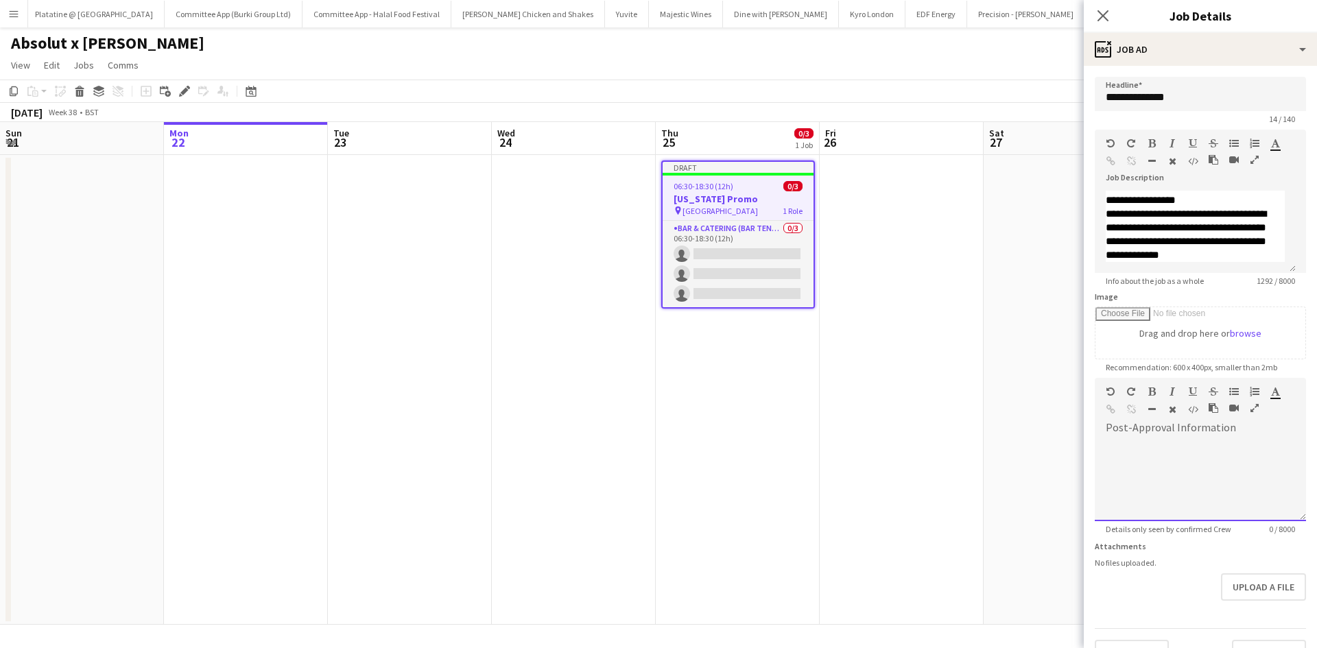
click at [1142, 475] on div at bounding box center [1200, 480] width 211 height 82
click at [1110, 444] on span at bounding box center [1106, 438] width 22 height 19
click at [1102, 442] on span at bounding box center [1106, 438] width 22 height 19
paste div
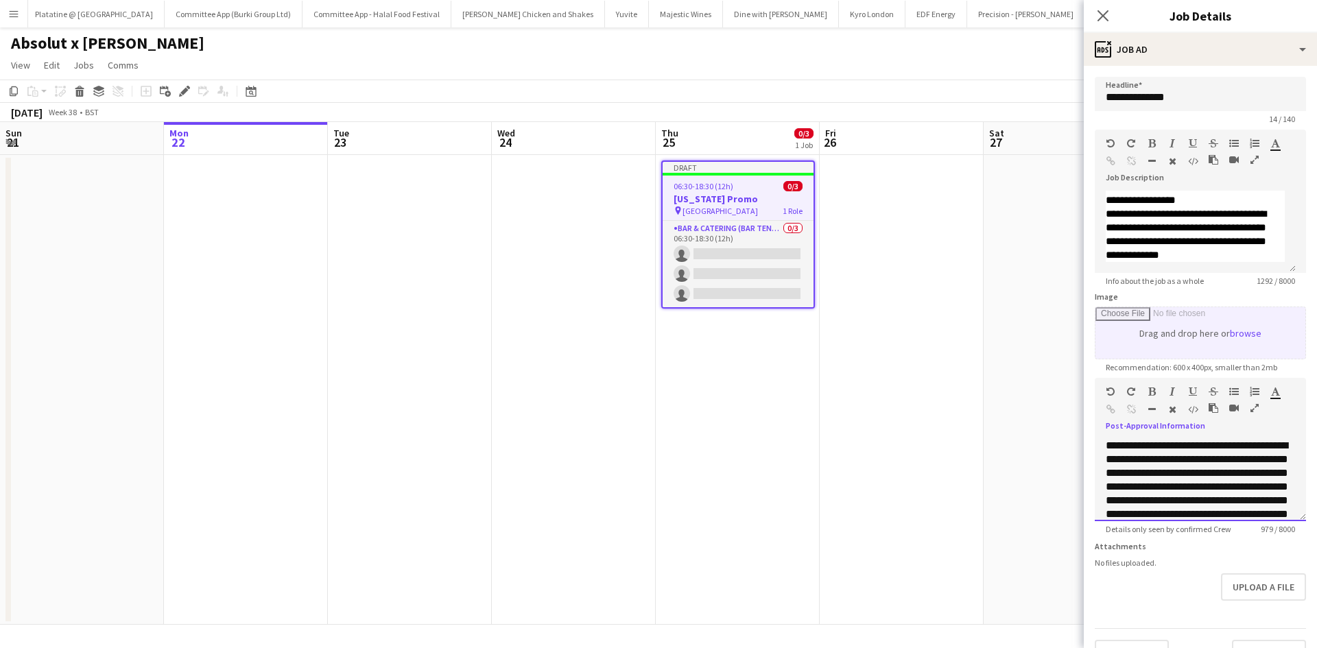
scroll to position [358, 0]
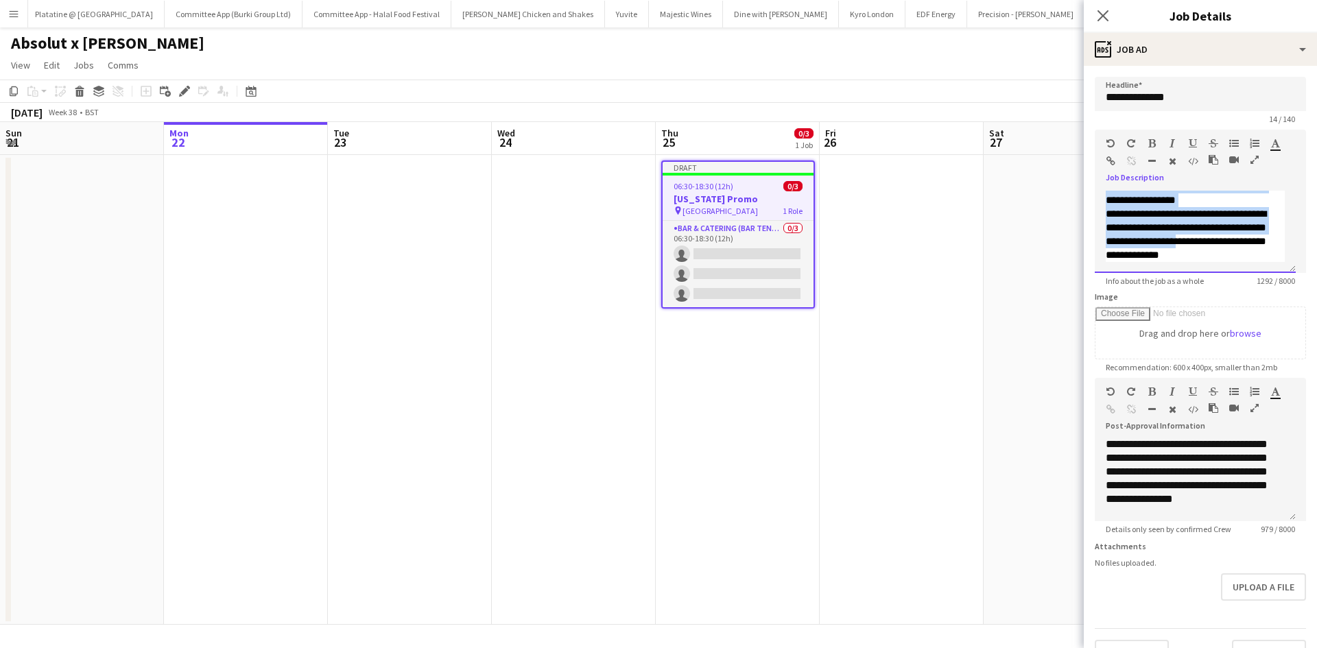
drag, startPoint x: 1152, startPoint y: 241, endPoint x: 1107, endPoint y: 200, distance: 60.7
click at [1107, 200] on span "**********" at bounding box center [1195, 145] width 179 height 233
click at [1110, 206] on font "**********" at bounding box center [1186, 160] width 160 height 93
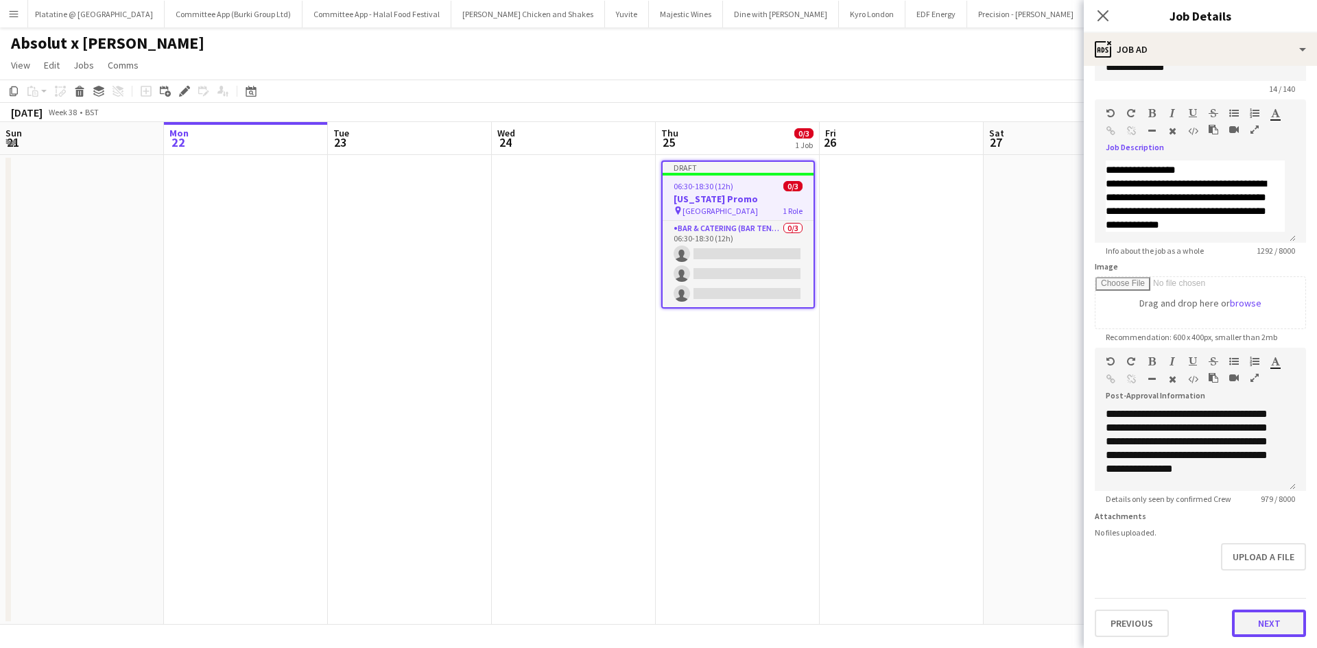
click at [1245, 629] on button "Next" at bounding box center [1269, 623] width 74 height 27
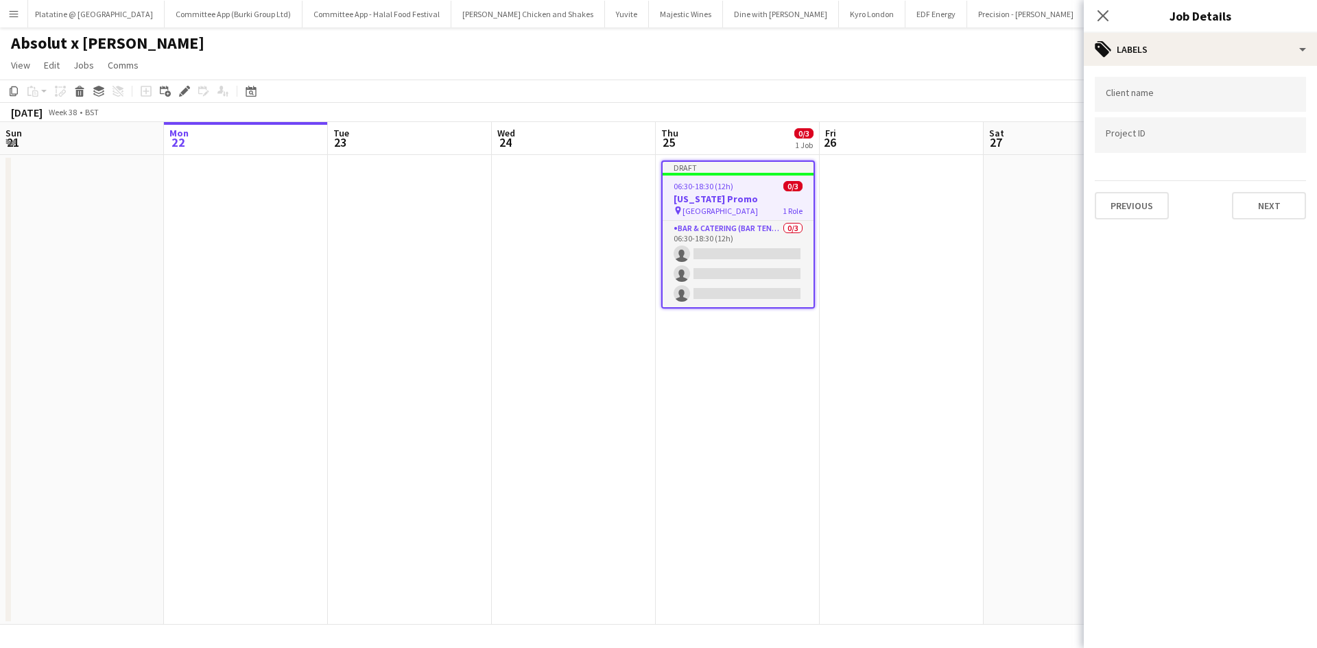
scroll to position [0, 0]
click at [1267, 209] on button "Next" at bounding box center [1269, 205] width 74 height 27
click at [1251, 137] on button "Next" at bounding box center [1269, 141] width 74 height 27
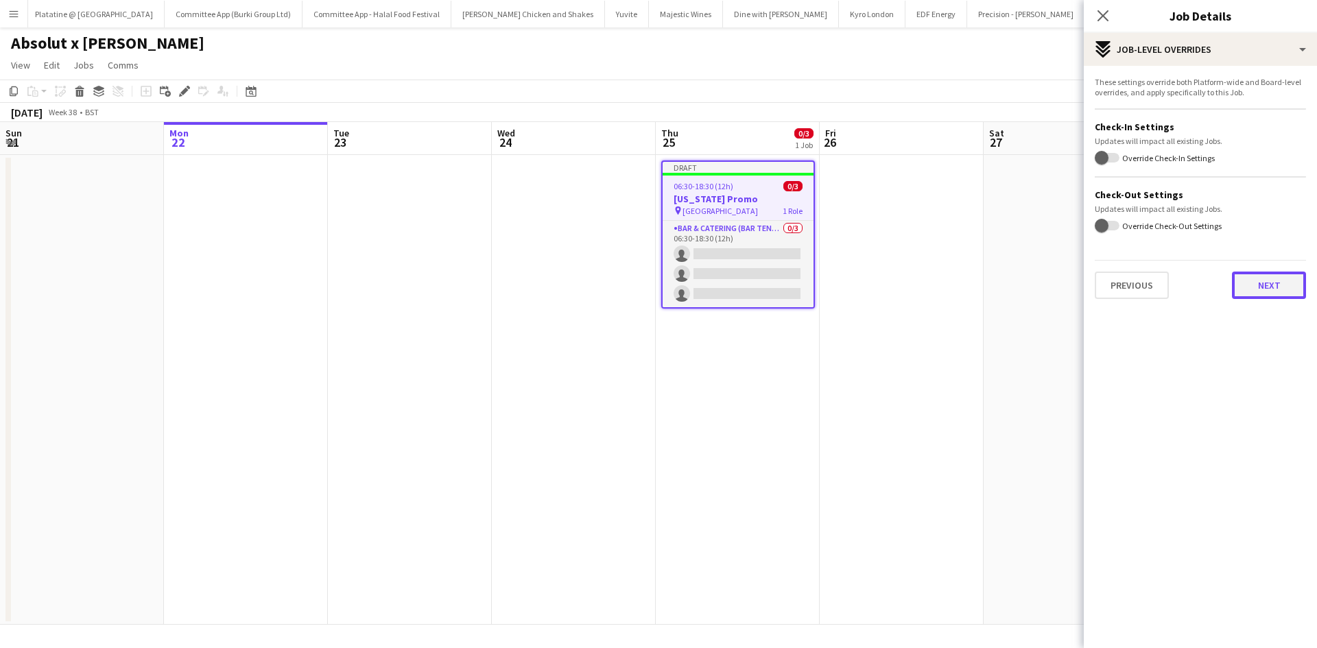
click at [1254, 287] on button "Next" at bounding box center [1269, 285] width 74 height 27
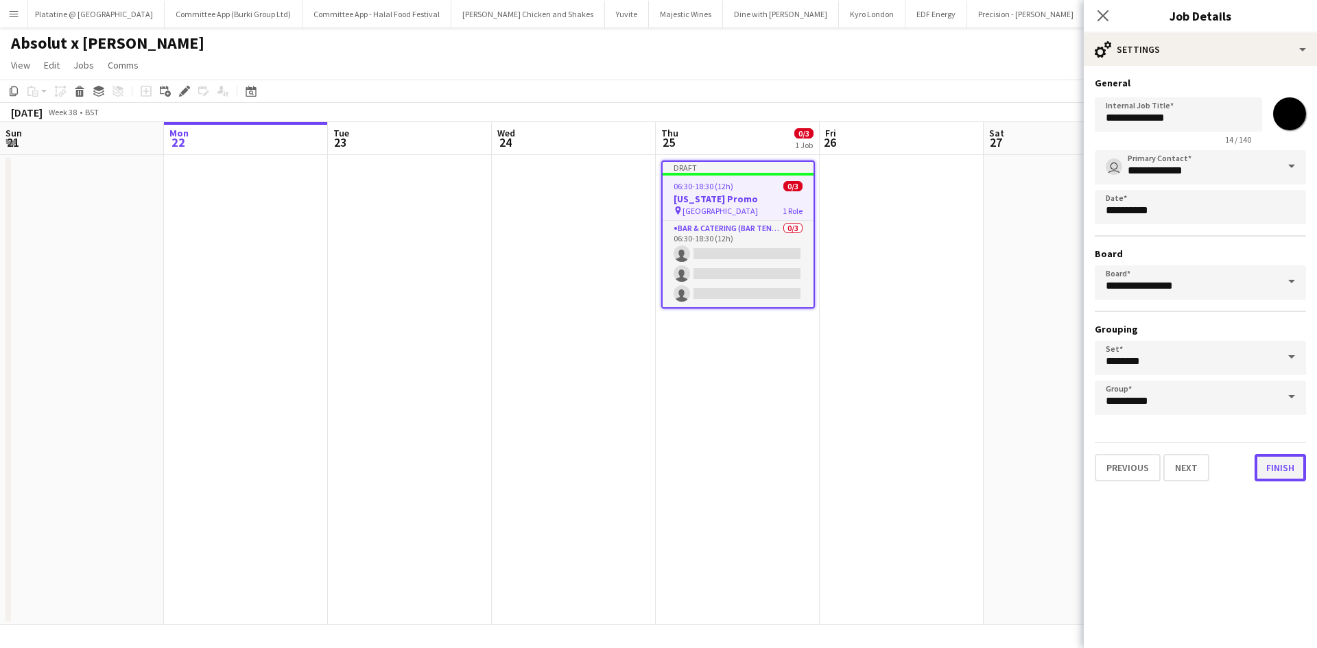
click at [1267, 459] on button "Finish" at bounding box center [1279, 467] width 51 height 27
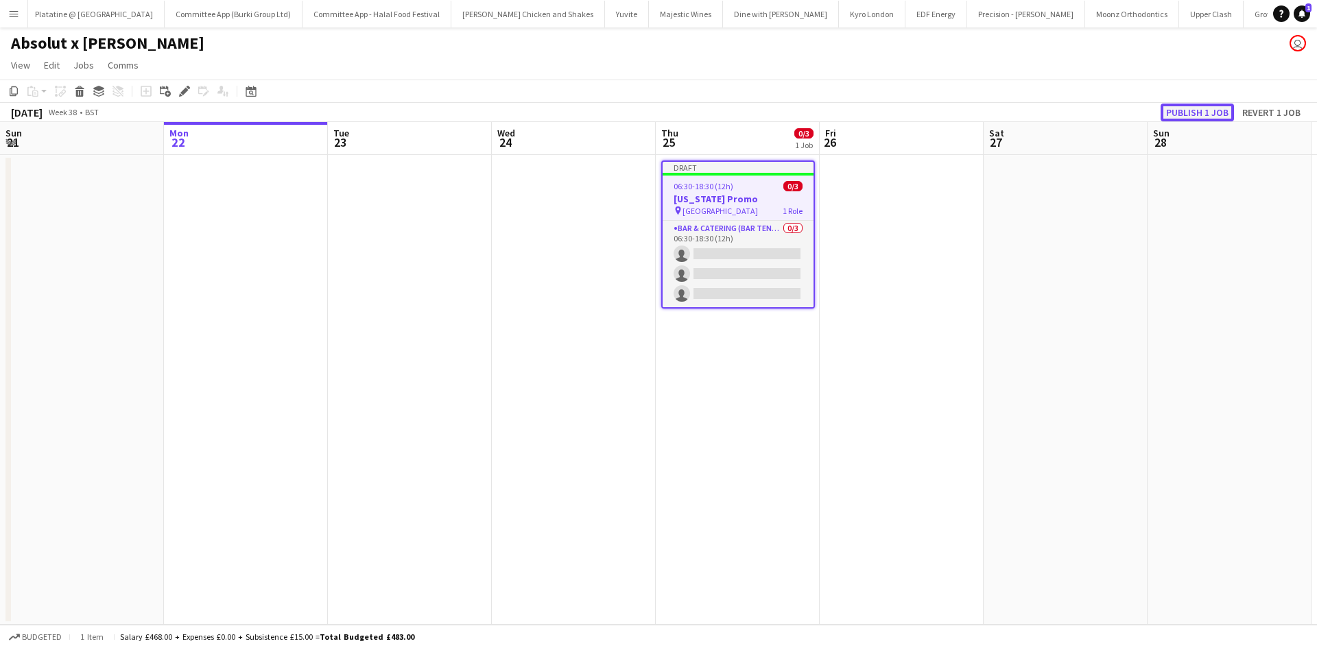
click at [1182, 112] on button "Publish 1 job" at bounding box center [1196, 113] width 73 height 18
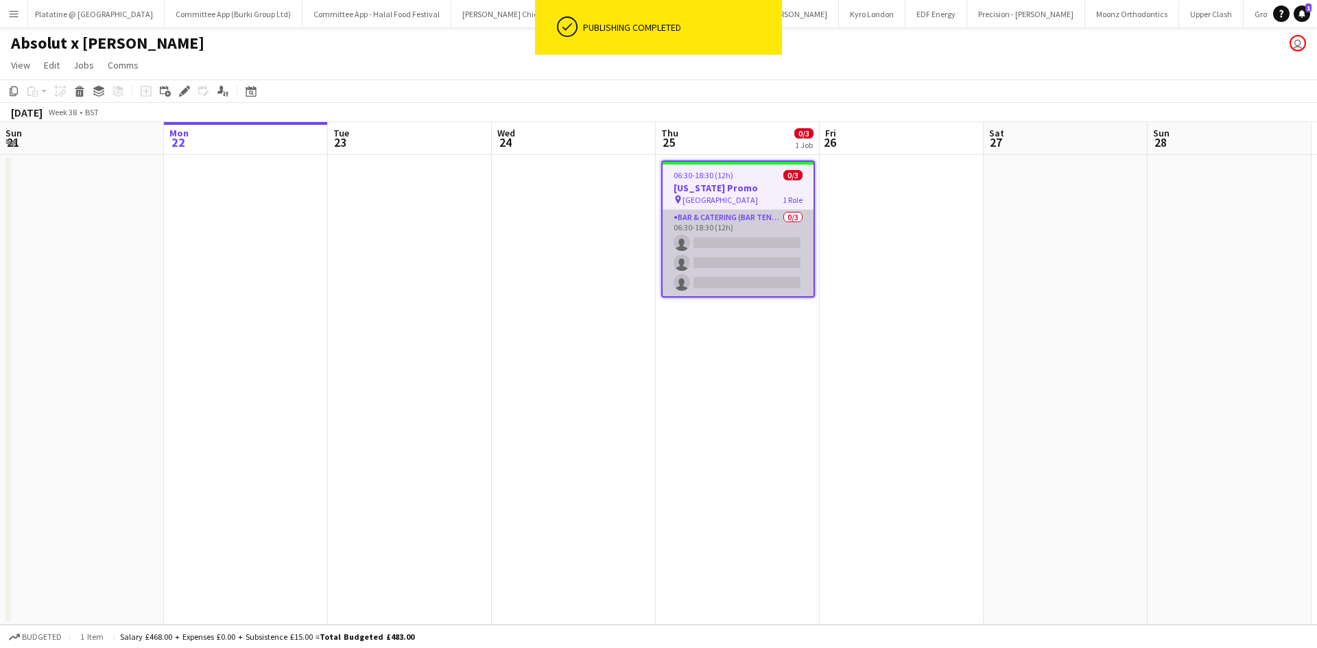
click at [723, 255] on app-card-role "Bar & Catering (Bar Tender) 0/3 06:30-18:30 (12h) single-neutral-actions single…" at bounding box center [738, 253] width 151 height 86
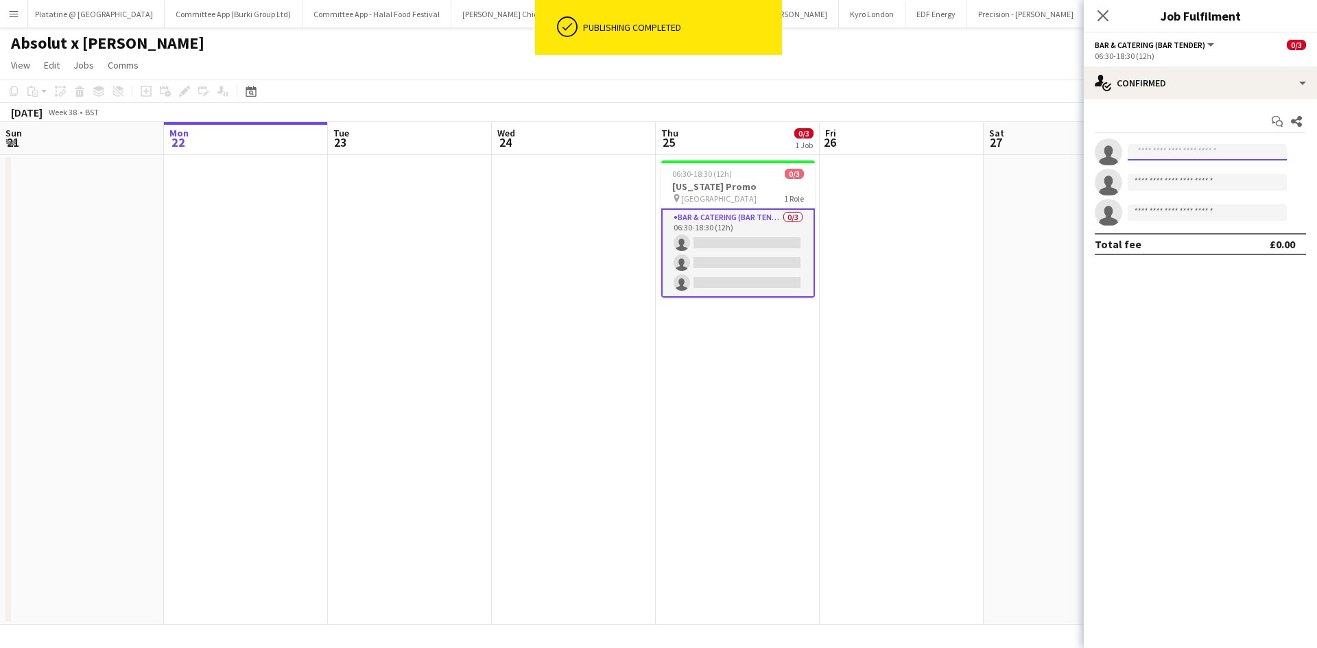
click at [1167, 160] on body "ok-circled Publishing completed Menu Boards Boards Boards All jobs Status Workf…" at bounding box center [658, 324] width 1317 height 648
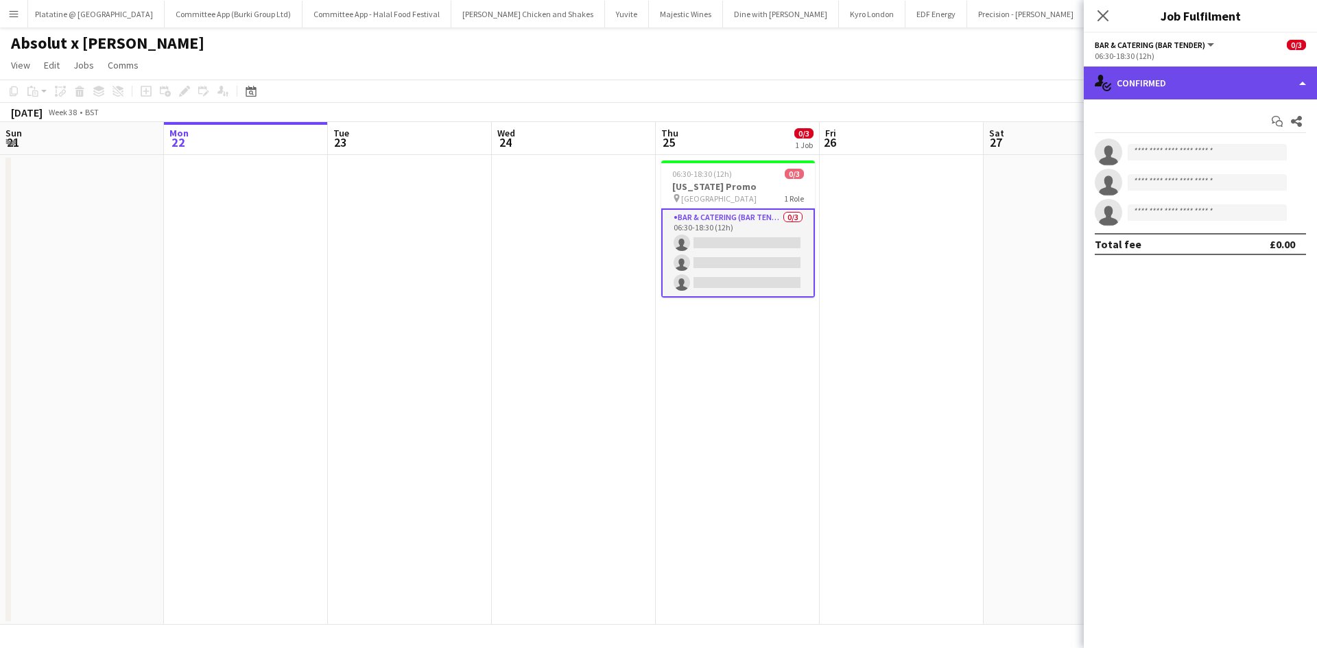
click at [1196, 78] on div "single-neutral-actions-check-2 Confirmed" at bounding box center [1200, 83] width 233 height 33
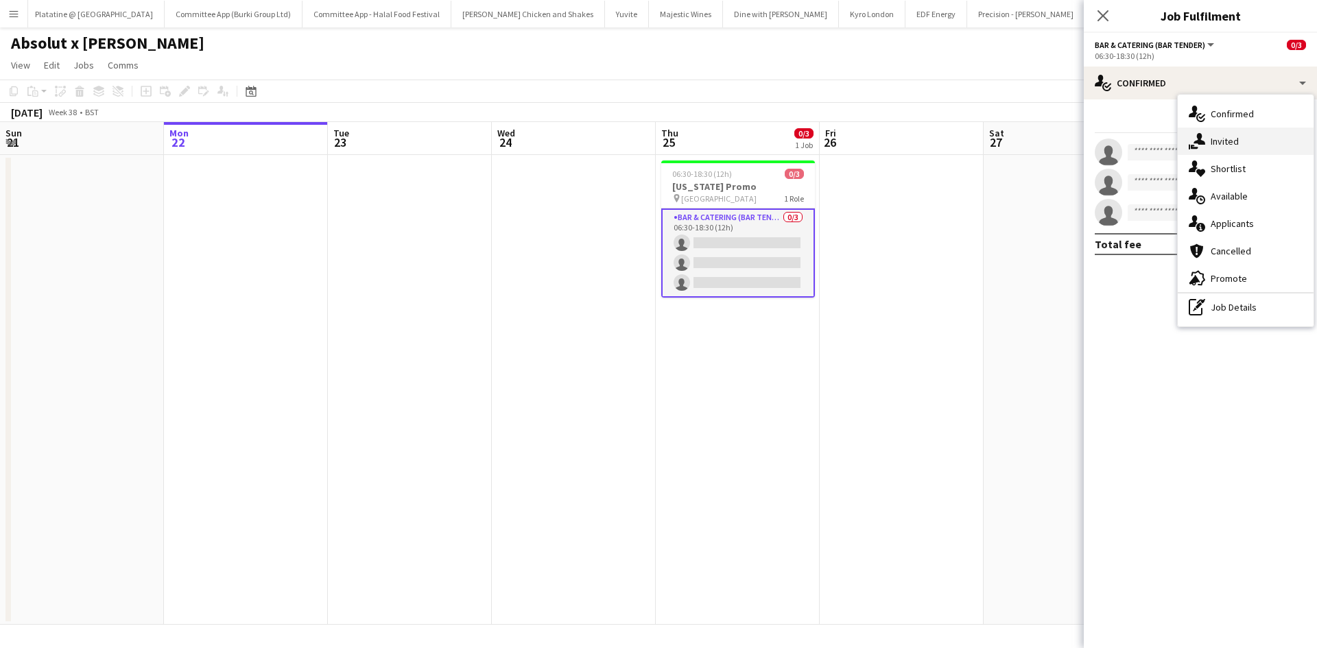
click at [1230, 134] on div "single-neutral-actions-share-1 Invited" at bounding box center [1246, 141] width 136 height 27
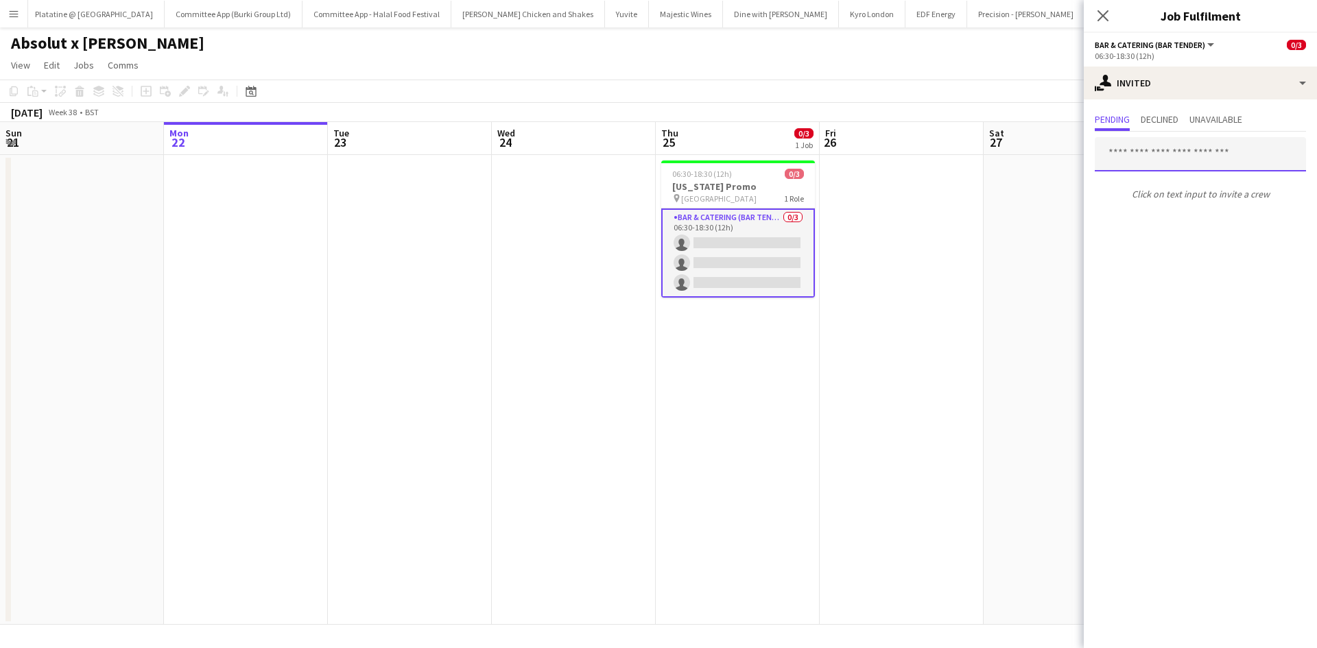
click at [1136, 160] on input "text" at bounding box center [1200, 154] width 211 height 34
drag, startPoint x: 1166, startPoint y: 154, endPoint x: 947, endPoint y: 149, distance: 218.9
click at [947, 149] on body "Menu Boards Boards Boards All jobs Status Workforce Workforce My Workforce Recr…" at bounding box center [658, 324] width 1317 height 648
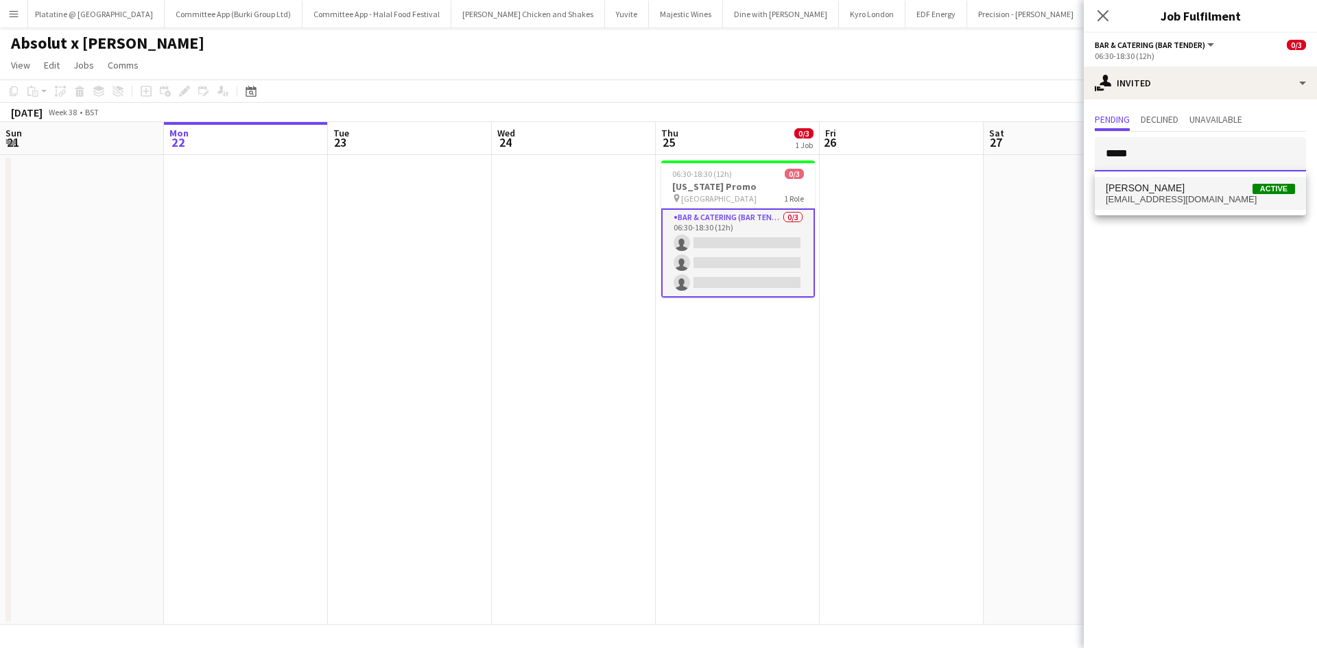
type input "*****"
click at [1125, 204] on span "omahamedqadar@gmail.com" at bounding box center [1200, 199] width 189 height 11
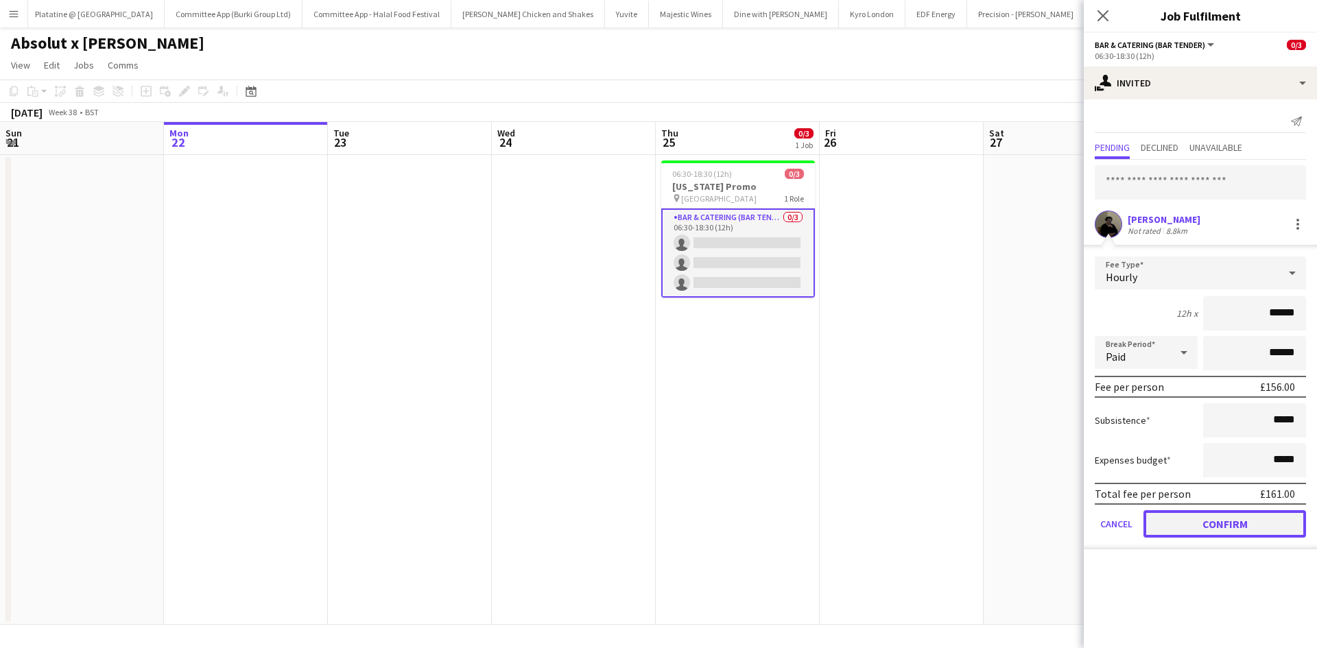
click at [1196, 521] on button "Confirm" at bounding box center [1224, 523] width 163 height 27
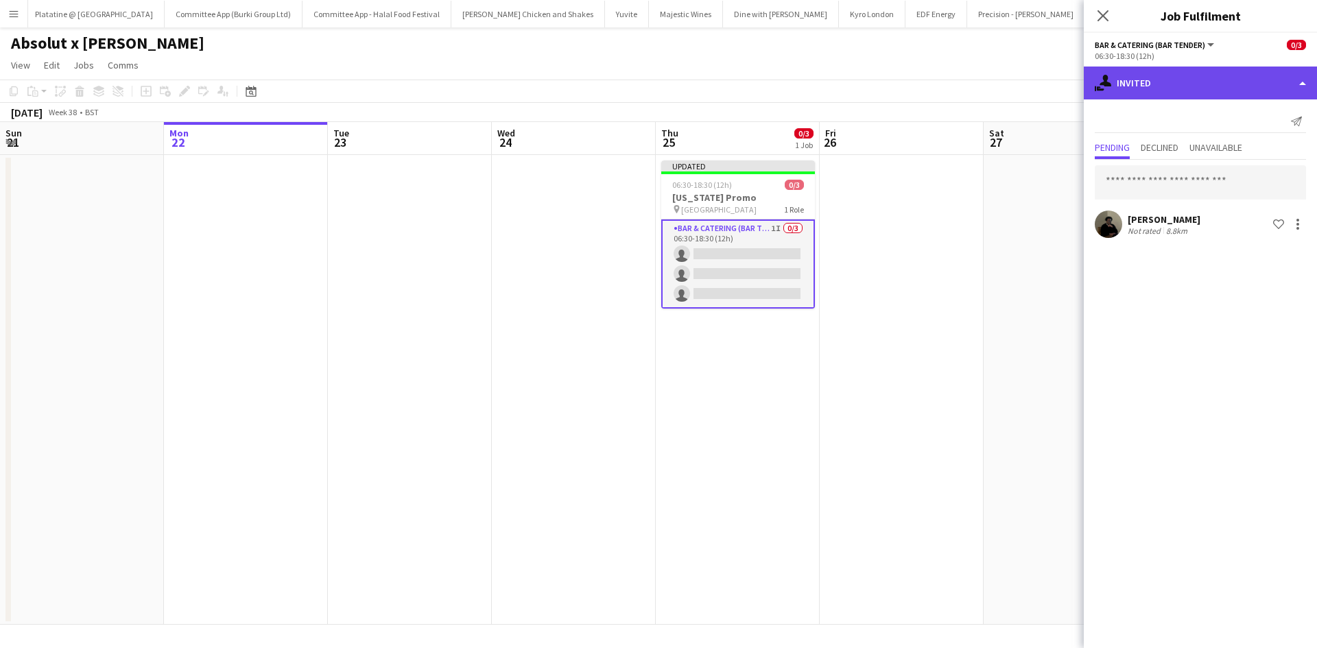
click at [1144, 88] on div "single-neutral-actions-share-1 Invited" at bounding box center [1200, 83] width 233 height 33
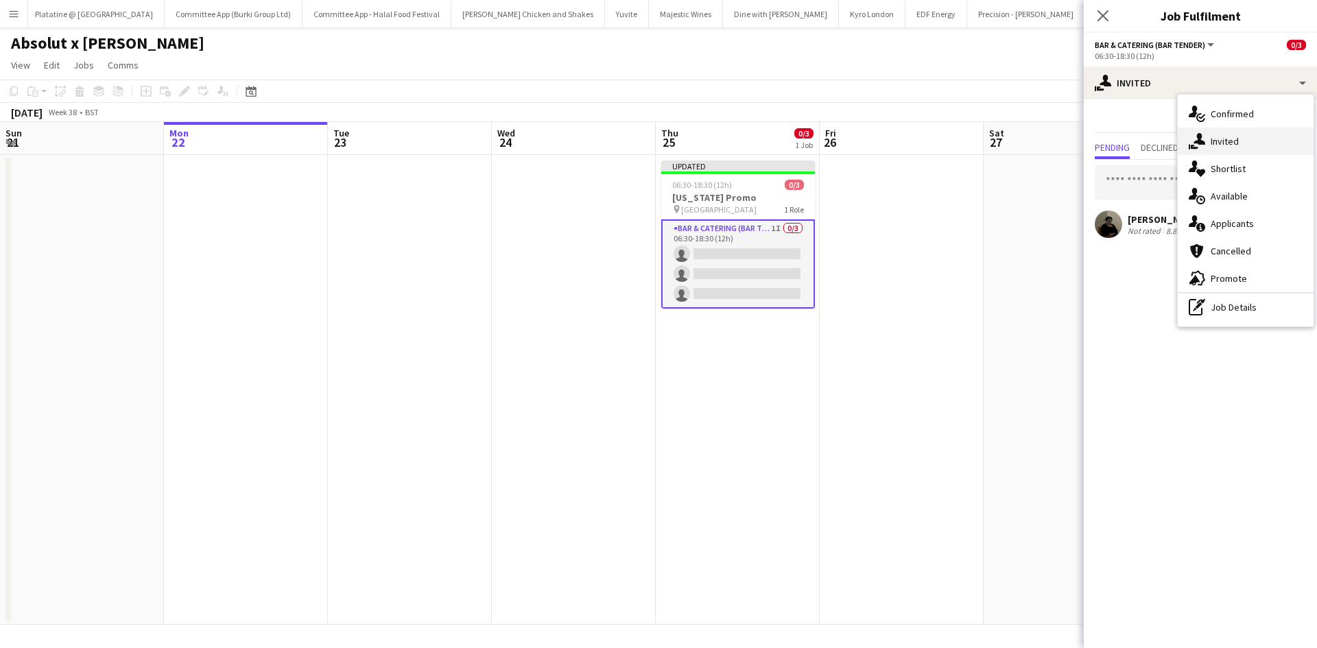
click at [1237, 135] on span "Invited" at bounding box center [1225, 141] width 28 height 12
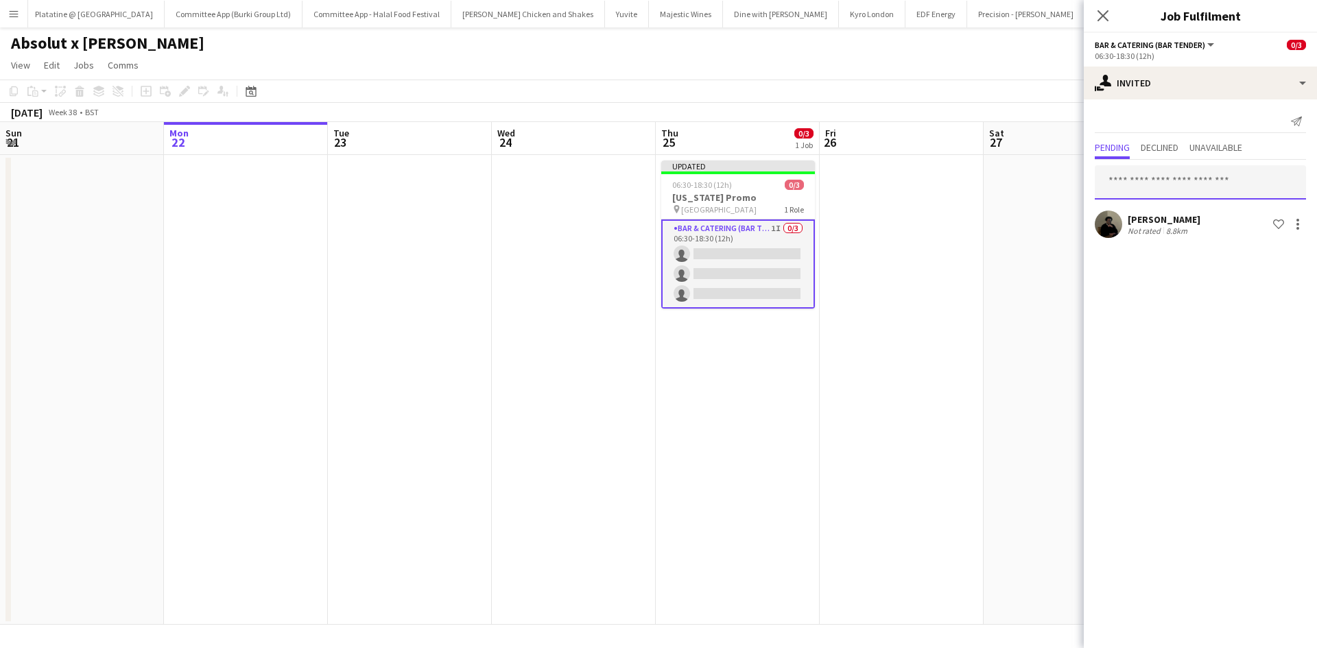
click at [1175, 186] on input "text" at bounding box center [1200, 182] width 211 height 34
type input "*****"
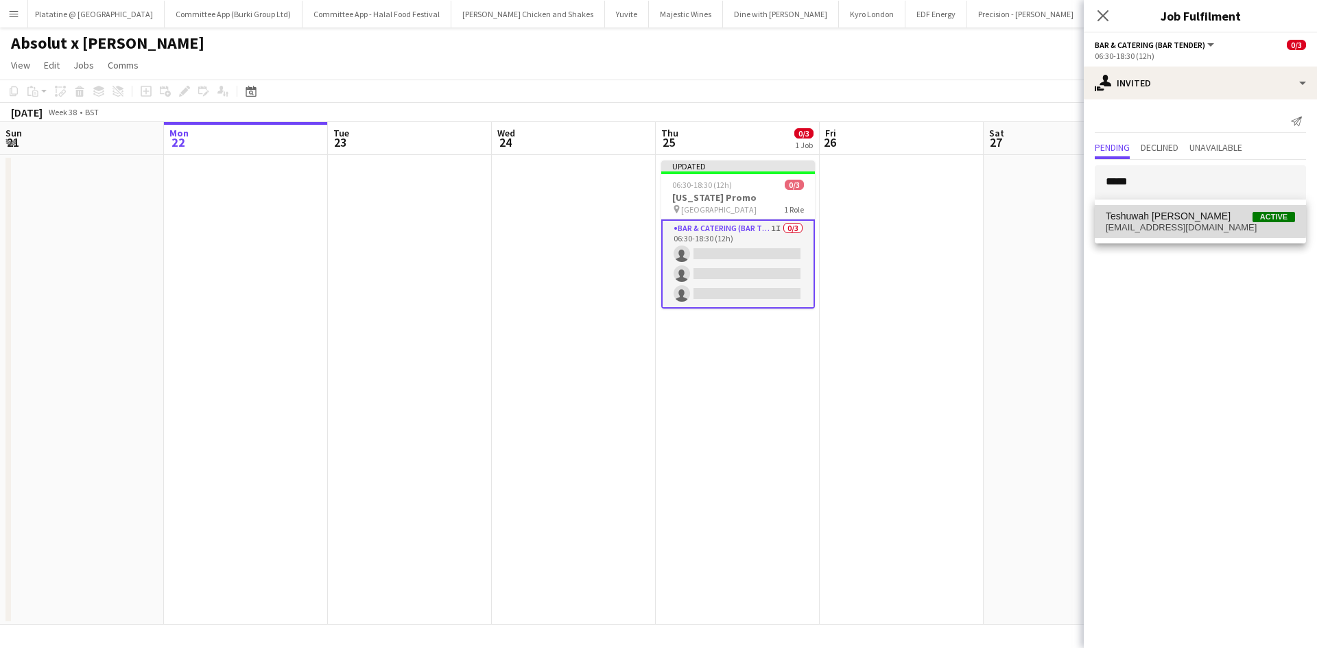
click at [1171, 217] on span "Teshuwah [PERSON_NAME]" at bounding box center [1168, 217] width 125 height 12
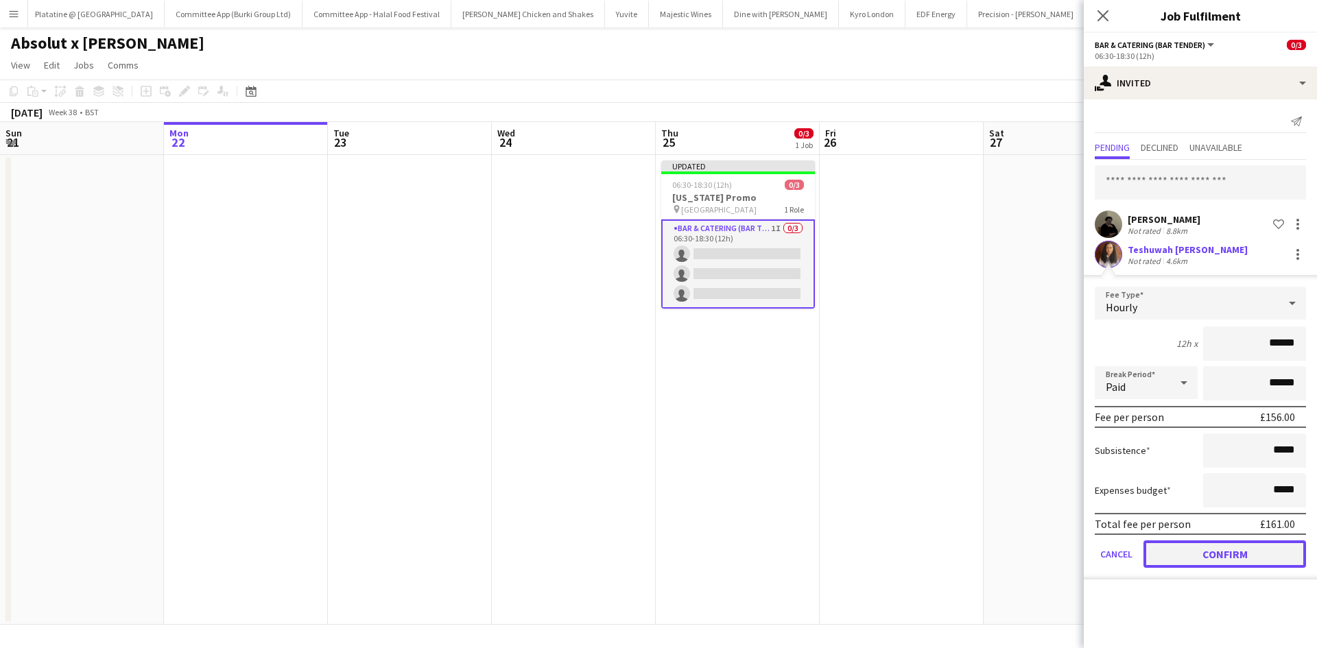
click at [1242, 556] on button "Confirm" at bounding box center [1224, 553] width 163 height 27
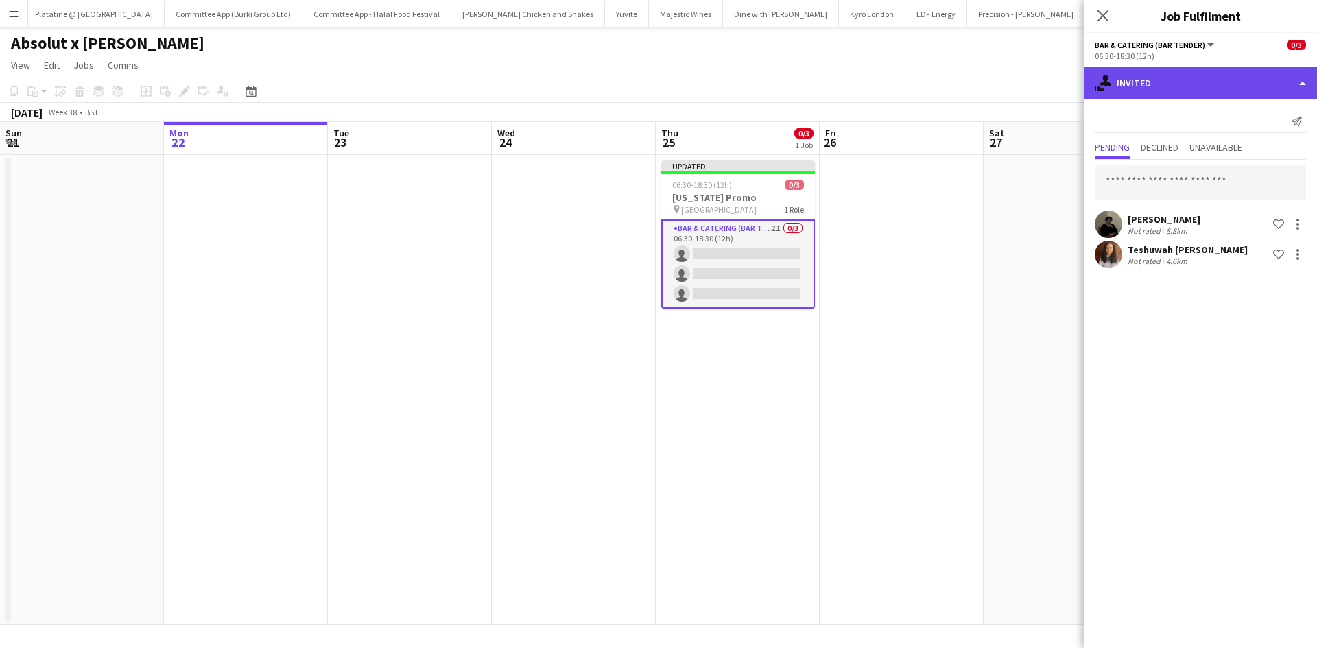
click at [1140, 79] on div "single-neutral-actions-share-1 Invited" at bounding box center [1200, 83] width 233 height 33
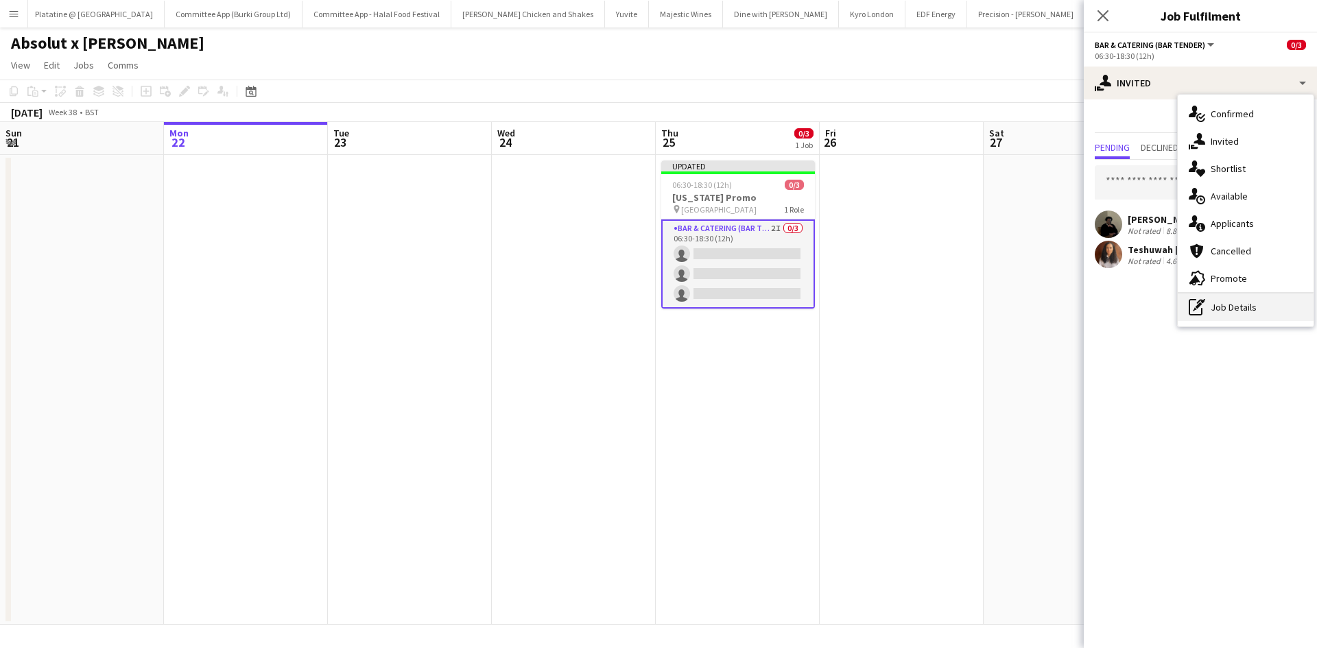
click at [1241, 299] on div "pen-write Job Details" at bounding box center [1246, 307] width 136 height 27
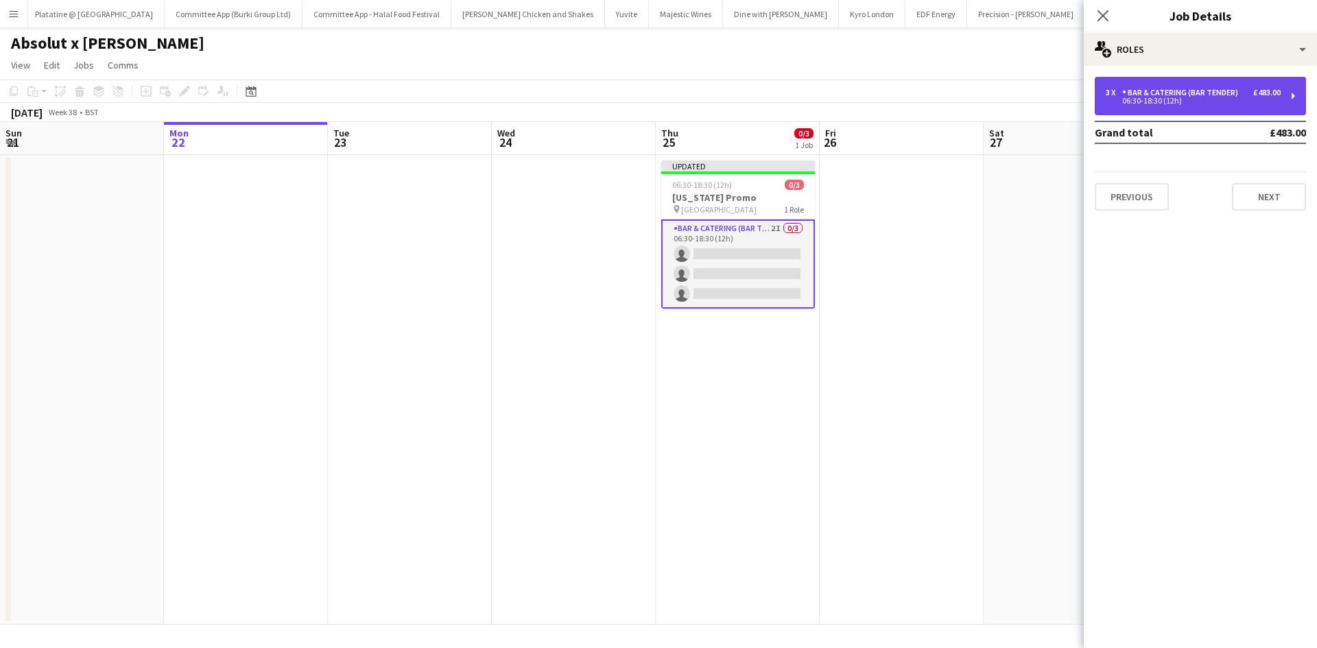
click at [1173, 82] on div "3 x Bar & Catering (Bar Tender) £483.00 06:30-18:30 (12h)" at bounding box center [1200, 96] width 211 height 38
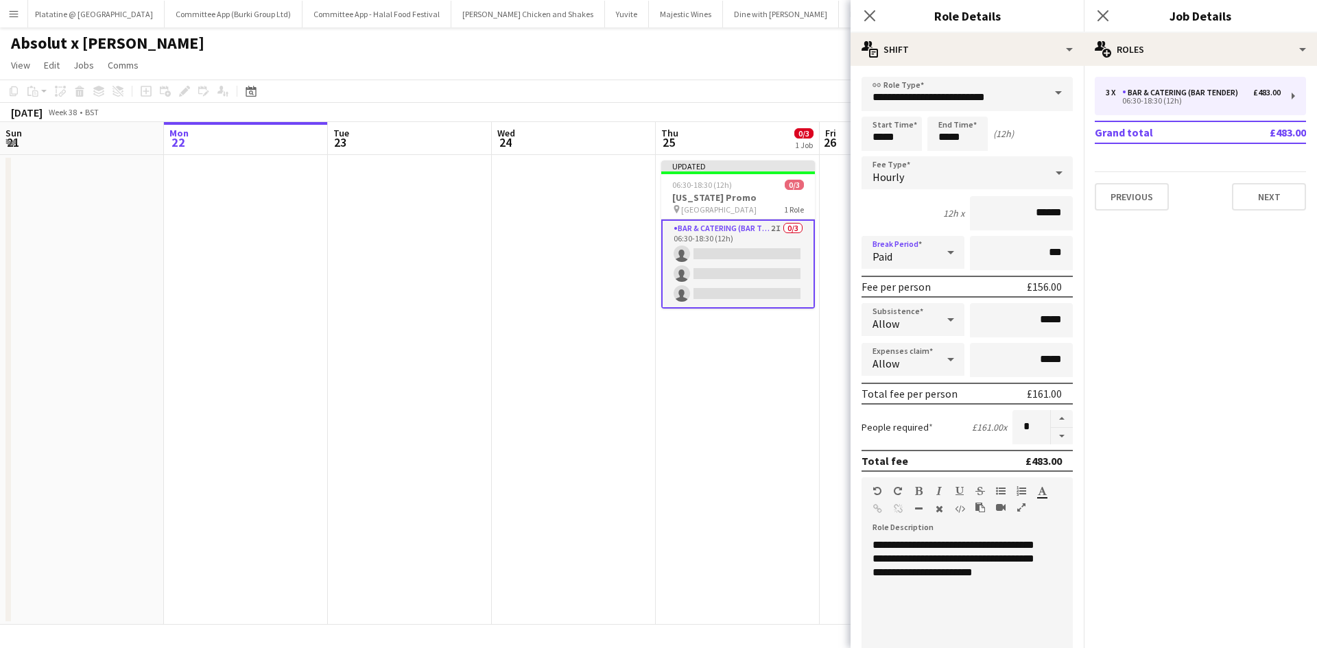
click at [924, 260] on div "Paid" at bounding box center [898, 252] width 75 height 33
click at [907, 323] on span "Unpaid" at bounding box center [910, 325] width 76 height 13
drag, startPoint x: 1002, startPoint y: 255, endPoint x: 1165, endPoint y: 264, distance: 163.5
click at [1165, 264] on body "Menu Boards Boards Boards All jobs Status Workforce Workforce My Workforce Recr…" at bounding box center [658, 324] width 1317 height 648
drag, startPoint x: 1035, startPoint y: 252, endPoint x: 1063, endPoint y: 250, distance: 28.2
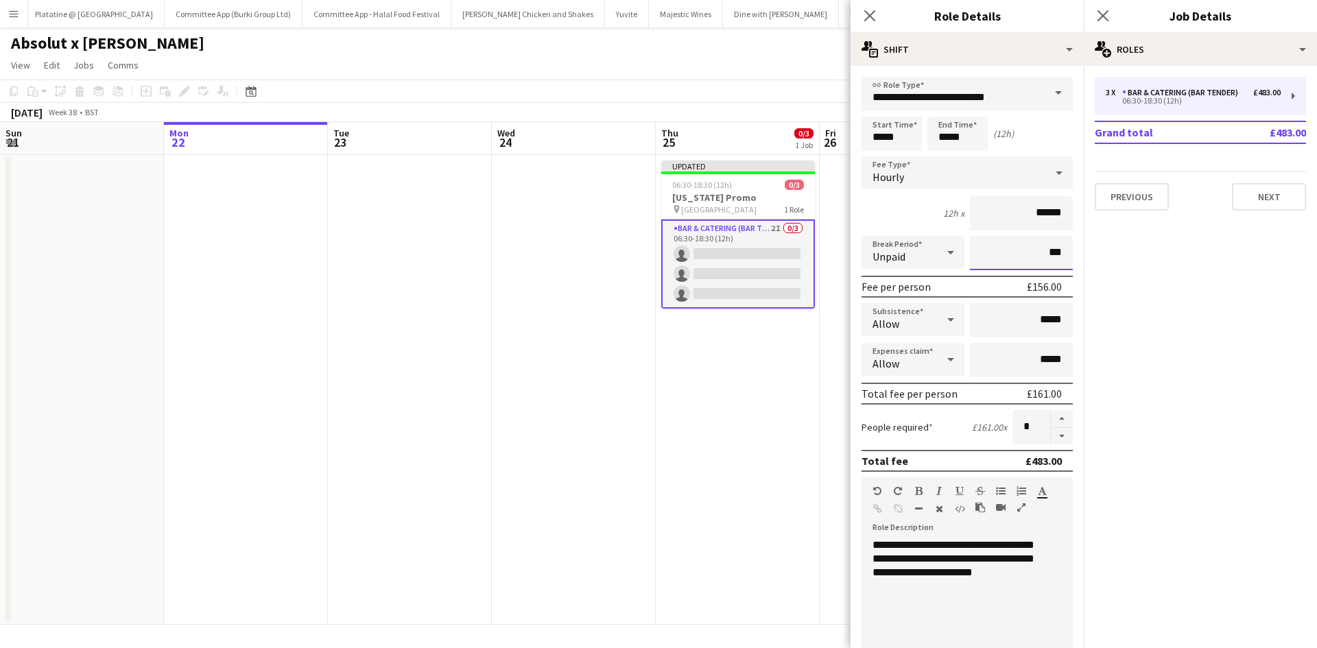
click at [1063, 250] on form "**********" at bounding box center [966, 503] width 233 height 853
type input "****"
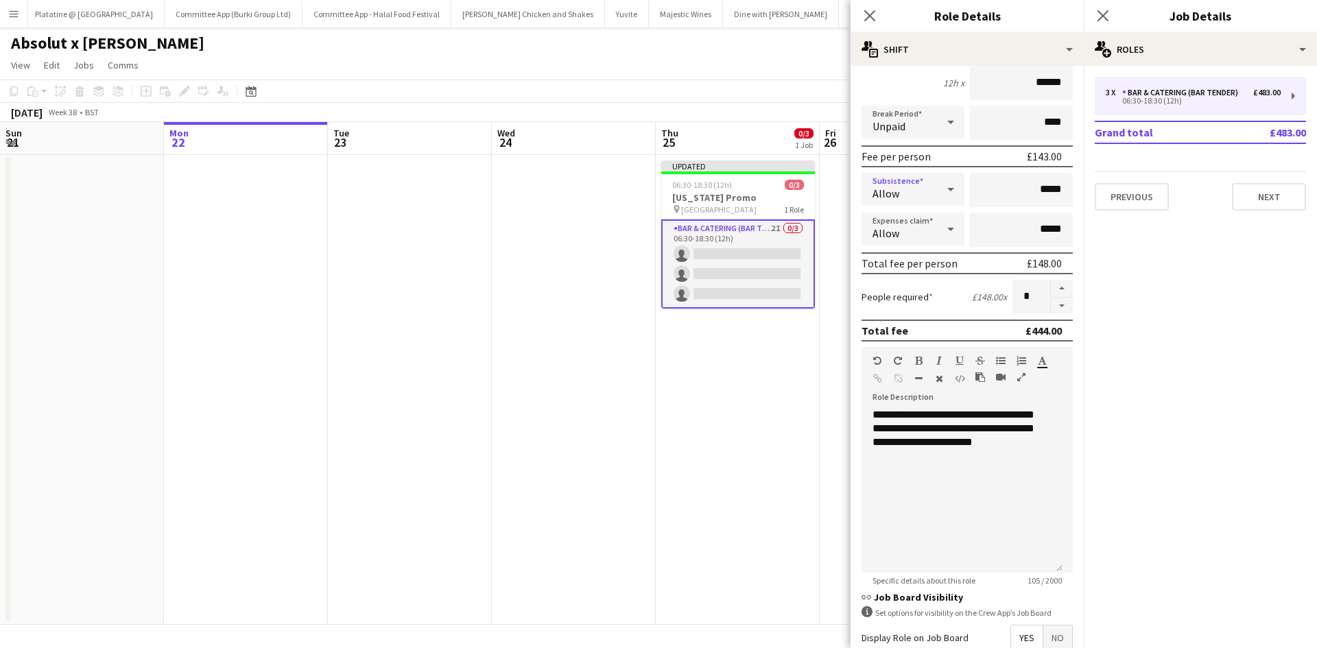
scroll to position [281, 0]
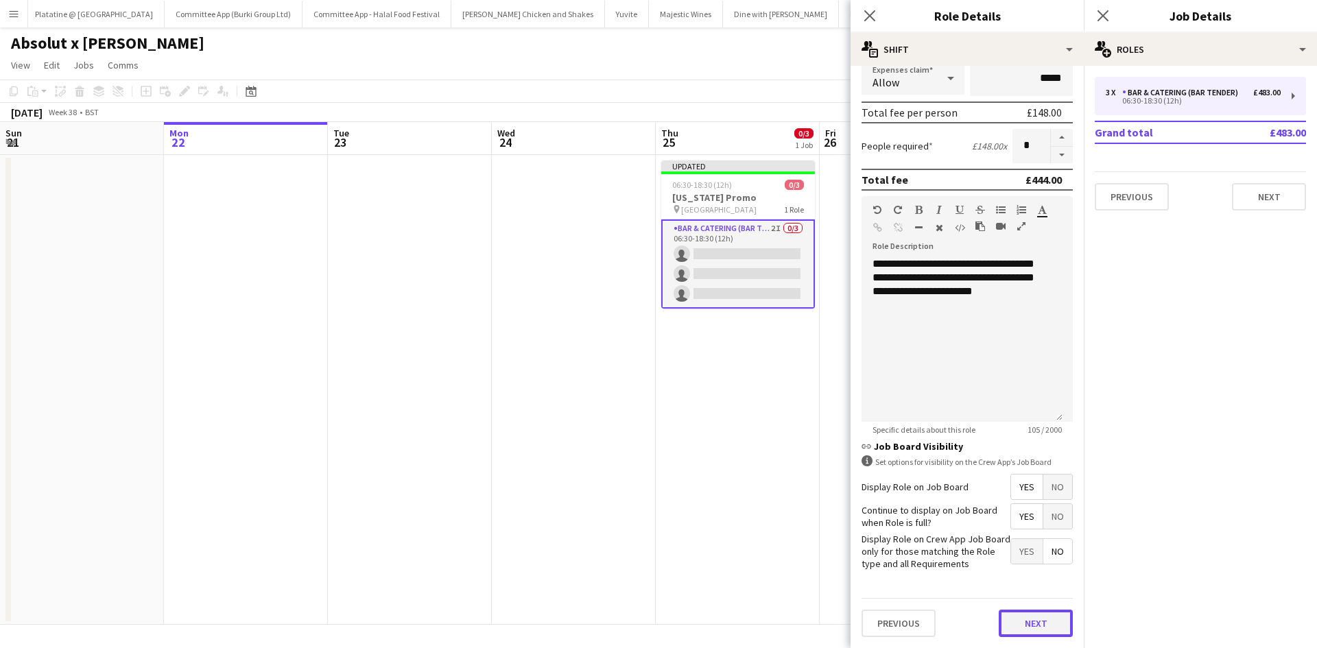
click at [1017, 623] on button "Next" at bounding box center [1036, 623] width 74 height 27
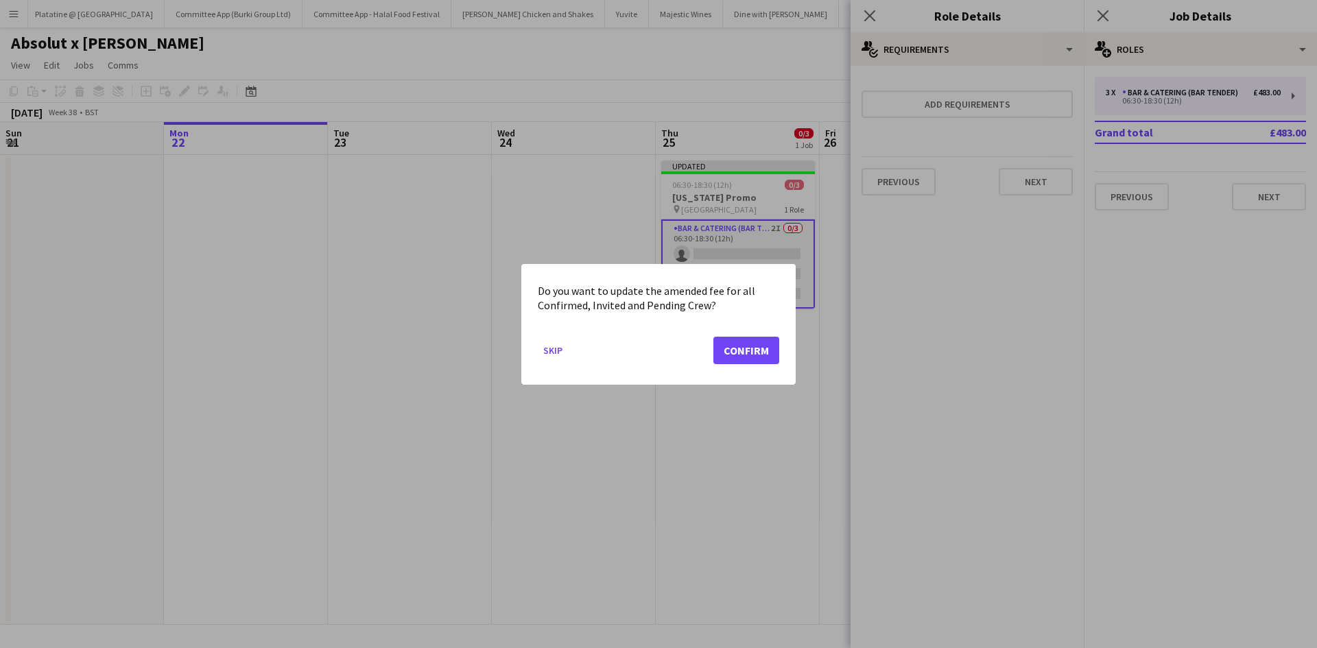
scroll to position [0, 0]
click at [737, 359] on button "Confirm" at bounding box center [746, 349] width 66 height 27
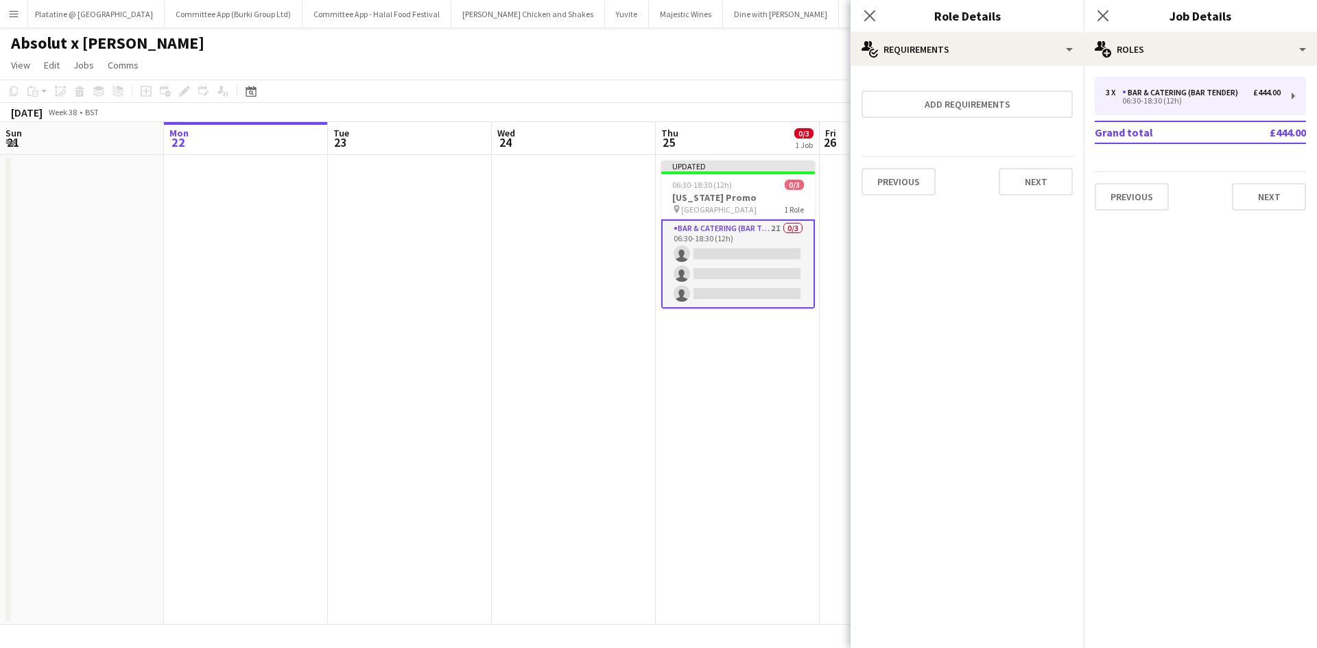
click at [764, 405] on app-date-cell "Updated 06:30-18:30 (12h) 0/3 Maryland Promo pin Kings cross station 1 Role Bar…" at bounding box center [738, 390] width 164 height 470
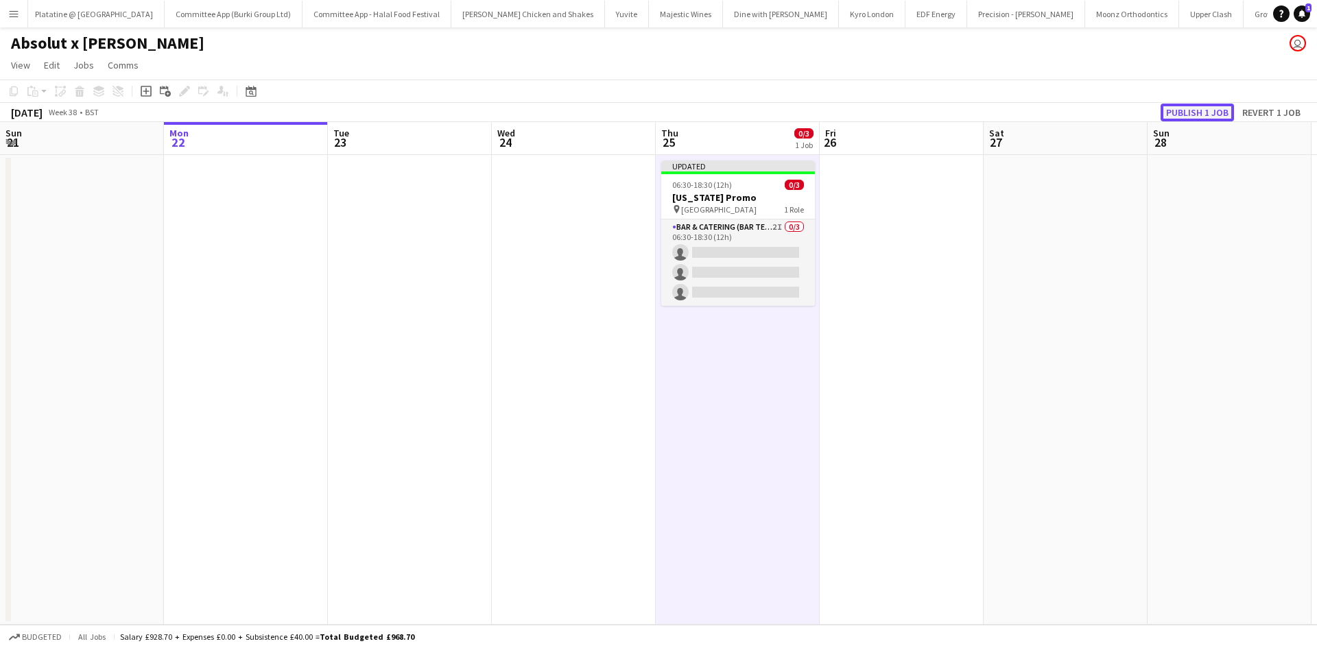
click at [1189, 115] on button "Publish 1 job" at bounding box center [1196, 113] width 73 height 18
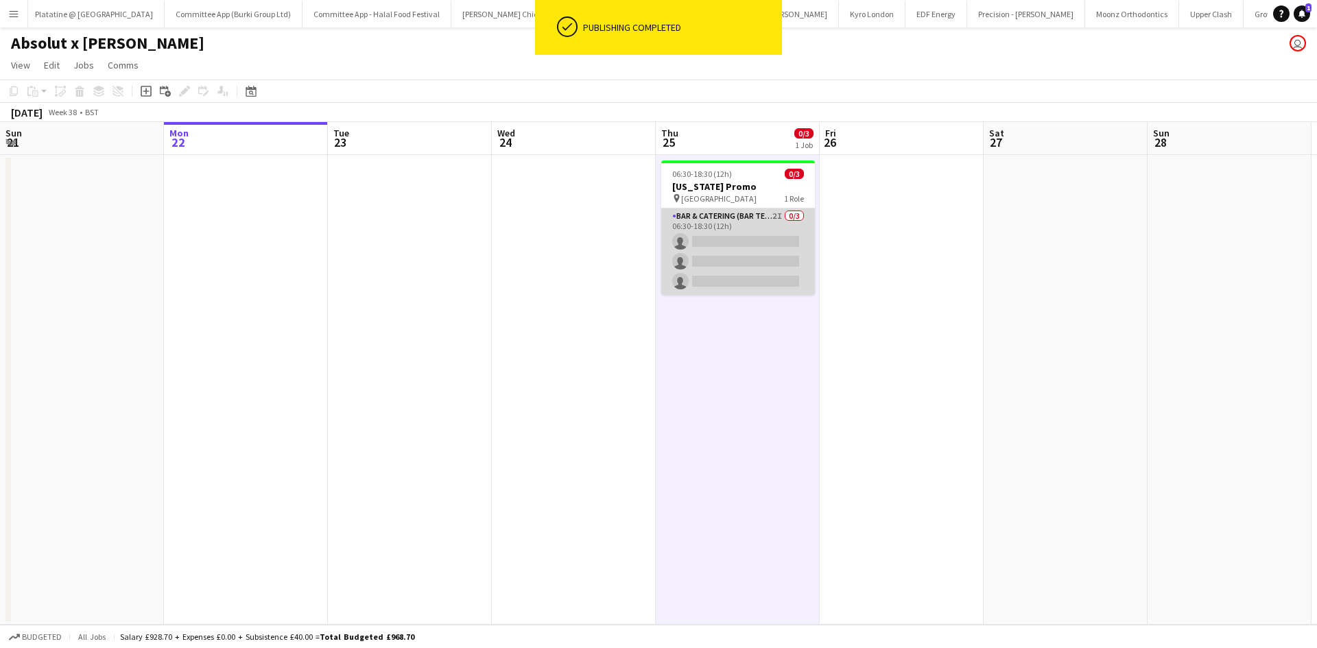
click at [723, 251] on app-card-role "Bar & Catering (Bar Tender) 2I 0/3 06:30-18:30 (12h) single-neutral-actions sin…" at bounding box center [738, 252] width 154 height 86
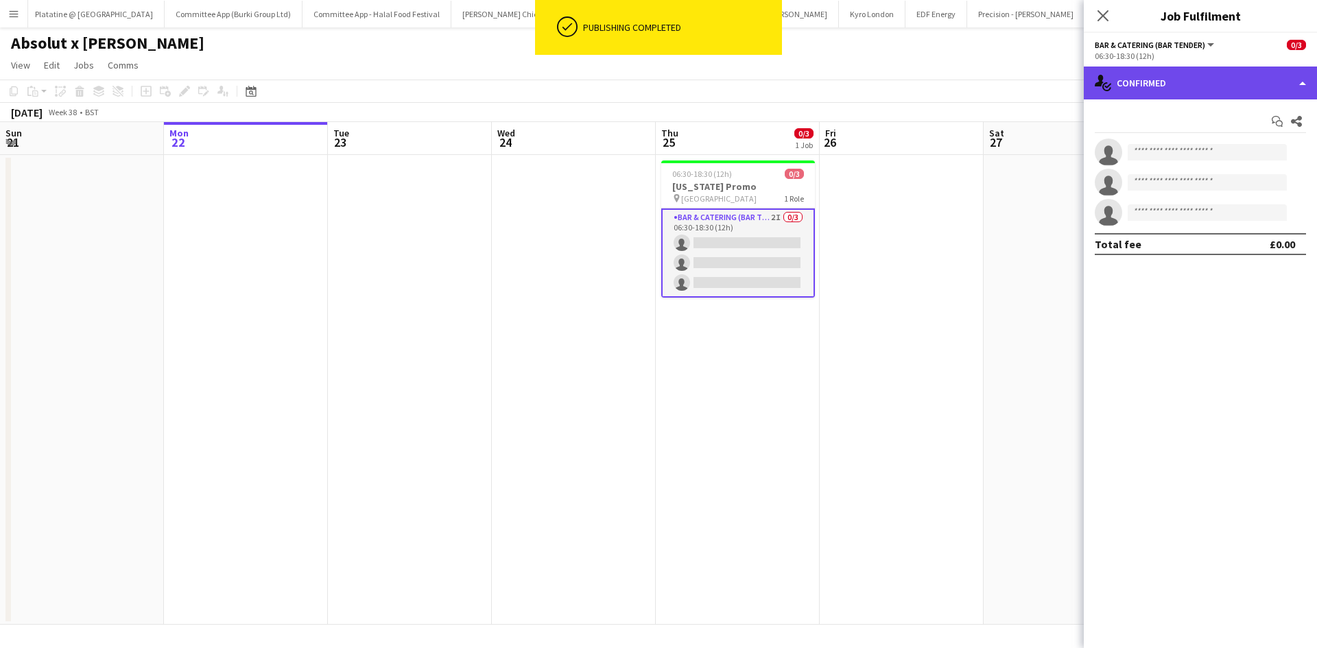
click at [1158, 82] on div "single-neutral-actions-check-2 Confirmed" at bounding box center [1200, 83] width 233 height 33
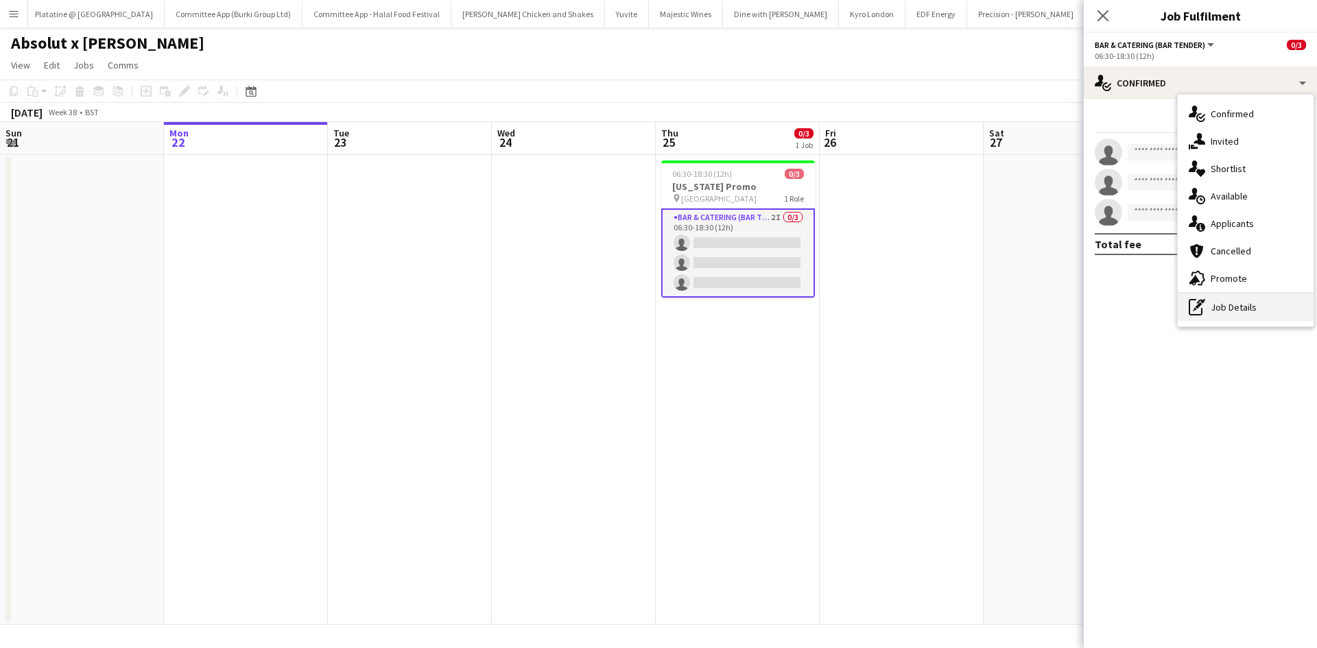
click at [1213, 308] on div "pen-write Job Details" at bounding box center [1246, 307] width 136 height 27
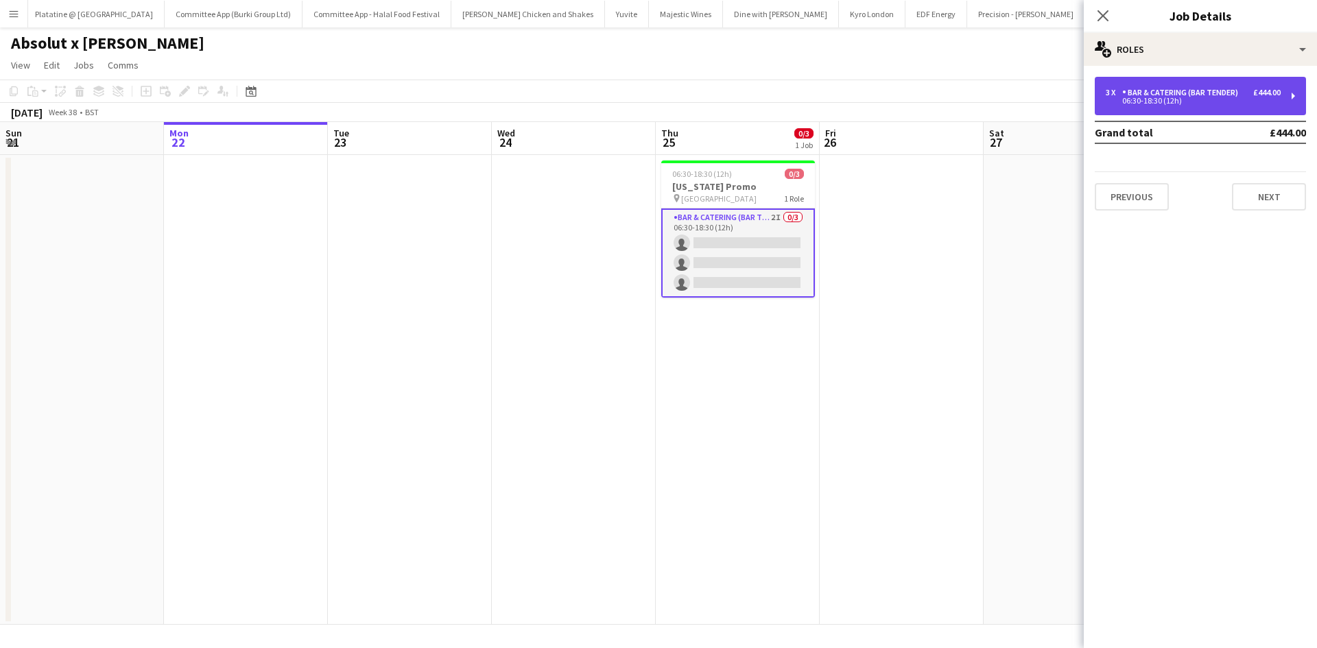
click at [1177, 88] on div "Bar & Catering (Bar Tender)" at bounding box center [1182, 93] width 121 height 10
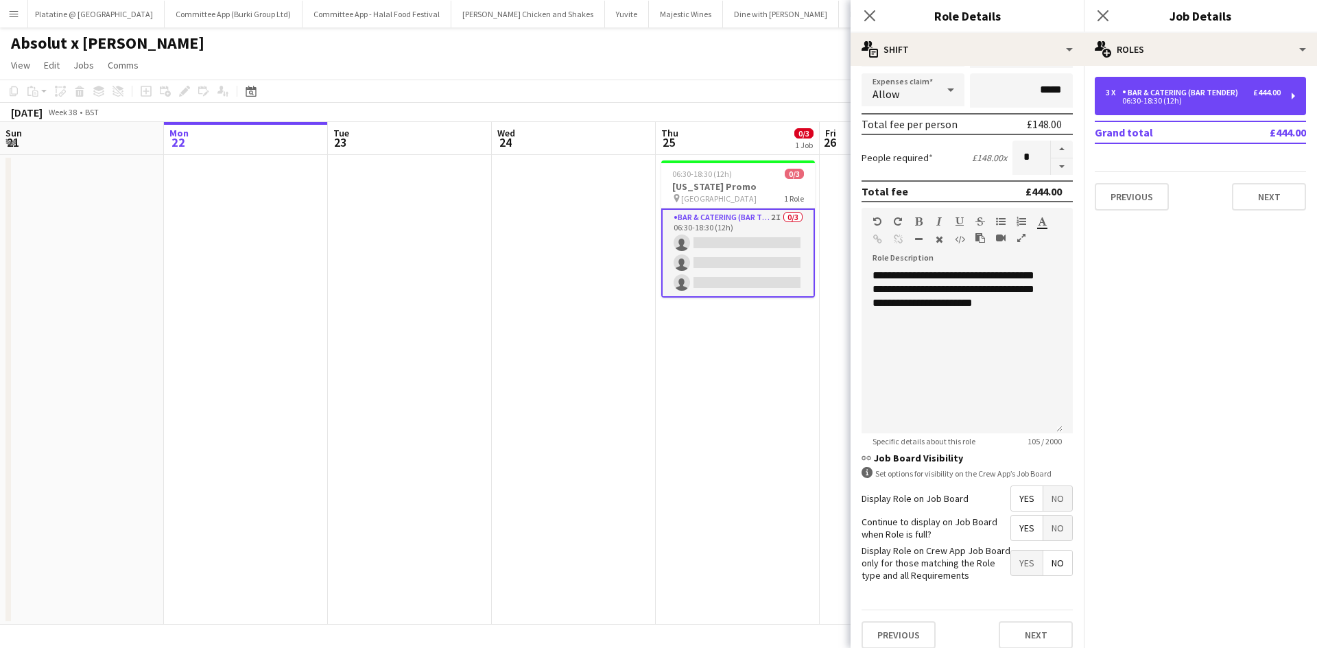
scroll to position [281, 0]
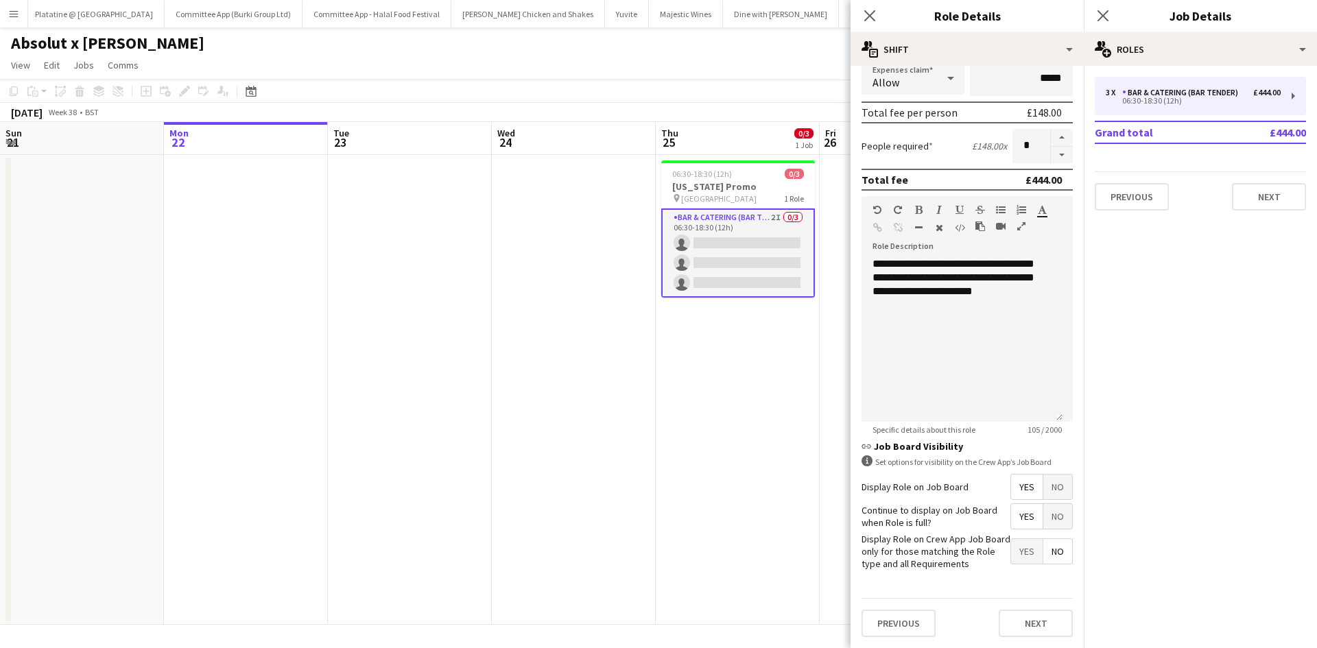
click at [749, 412] on app-date-cell "06:30-18:30 (12h) 0/3 Maryland Promo pin Kings cross station 1 Role Bar & Cater…" at bounding box center [738, 390] width 164 height 470
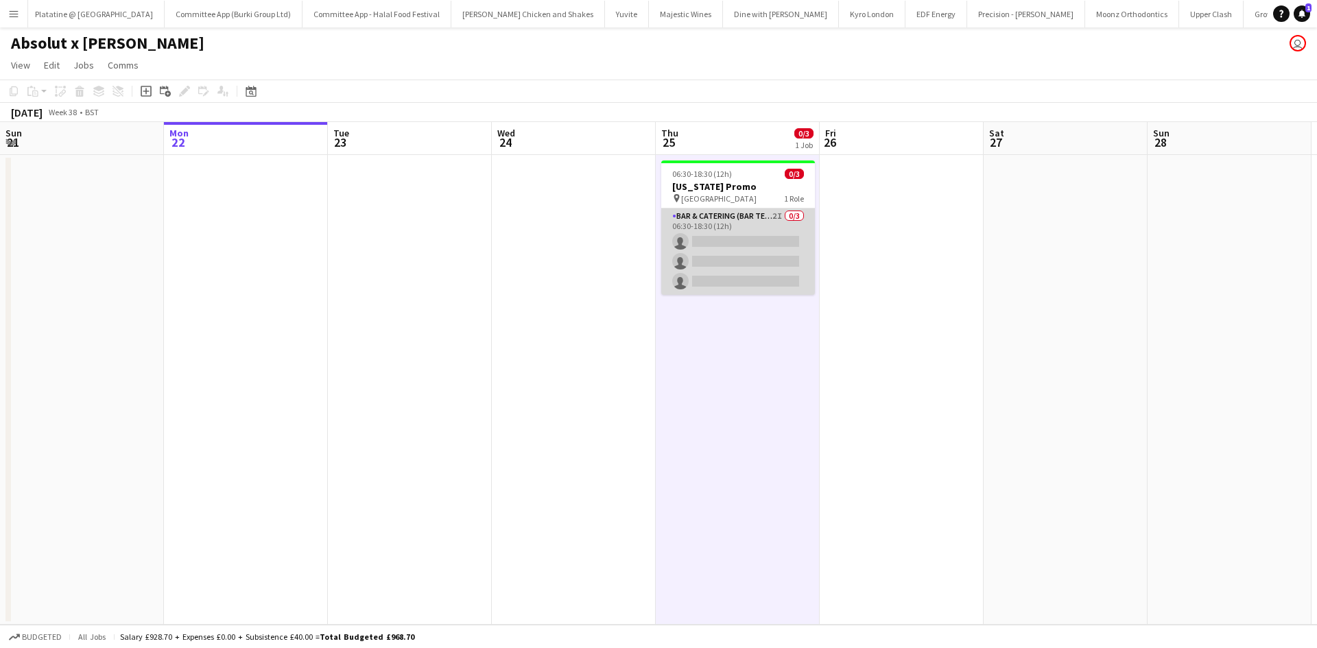
click at [740, 255] on app-card-role "Bar & Catering (Bar Tender) 2I 0/3 06:30-18:30 (12h) single-neutral-actions sin…" at bounding box center [738, 252] width 154 height 86
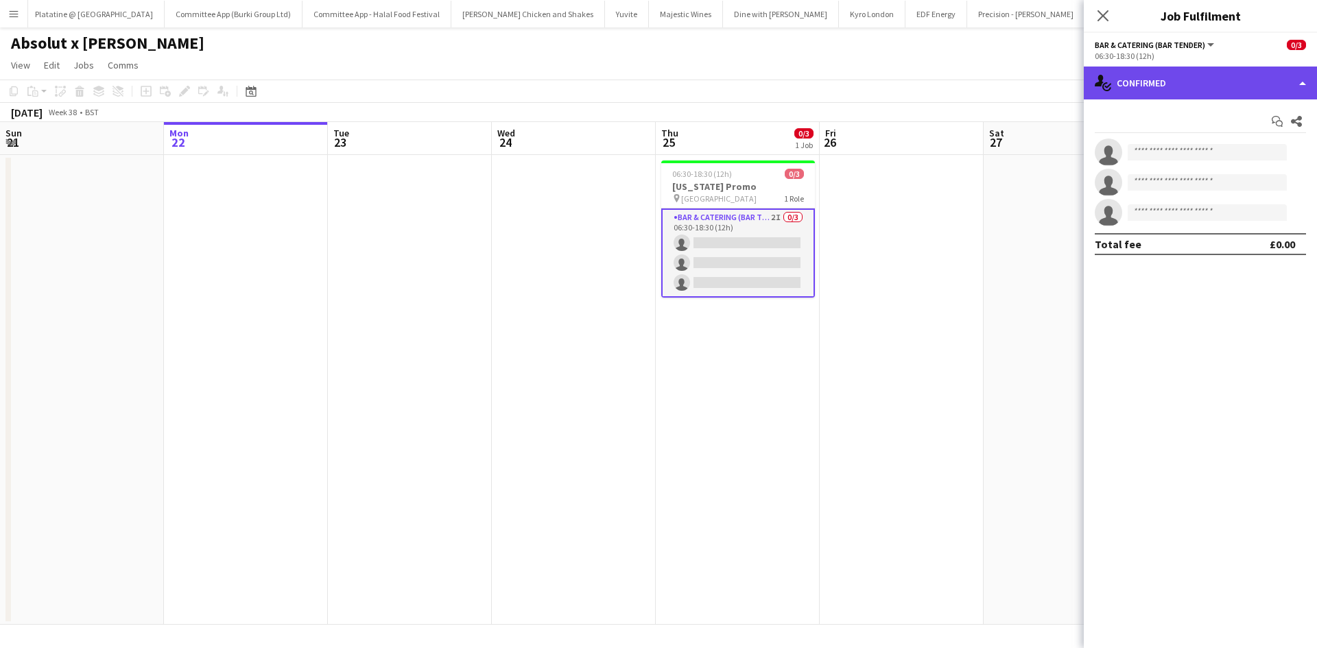
click at [1119, 87] on div "single-neutral-actions-check-2 Confirmed" at bounding box center [1200, 83] width 233 height 33
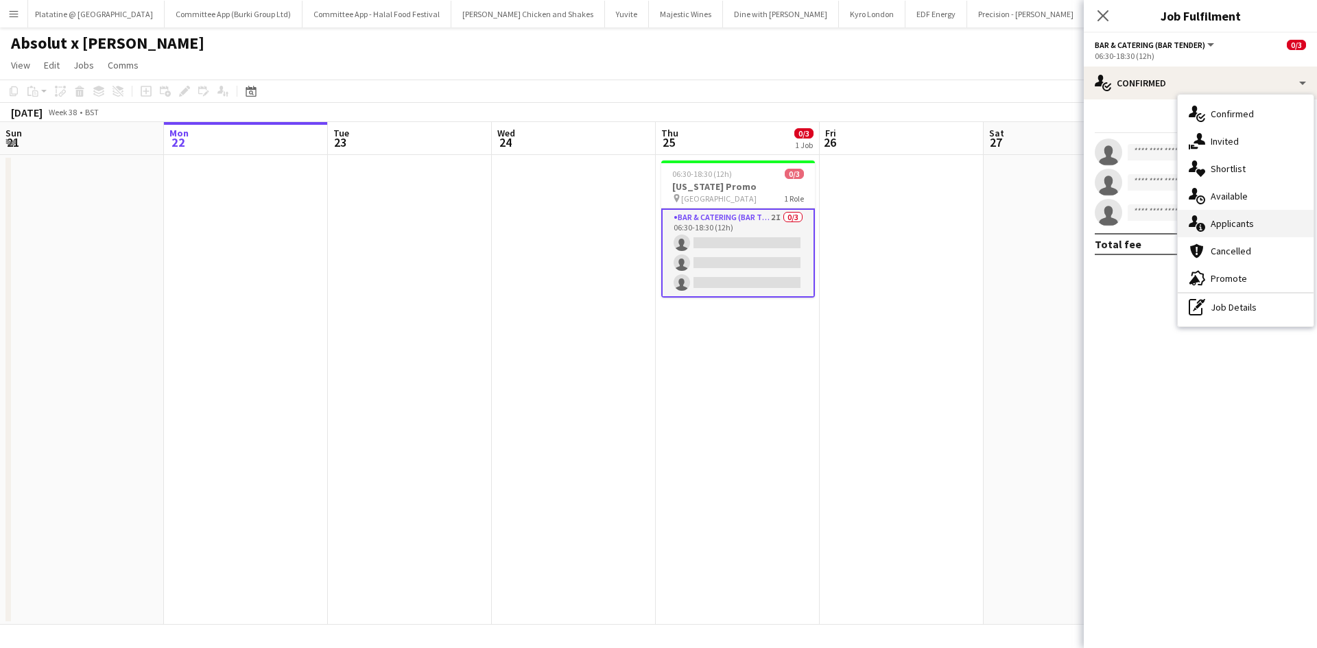
click at [1206, 213] on div "single-neutral-actions-information Applicants" at bounding box center [1246, 223] width 136 height 27
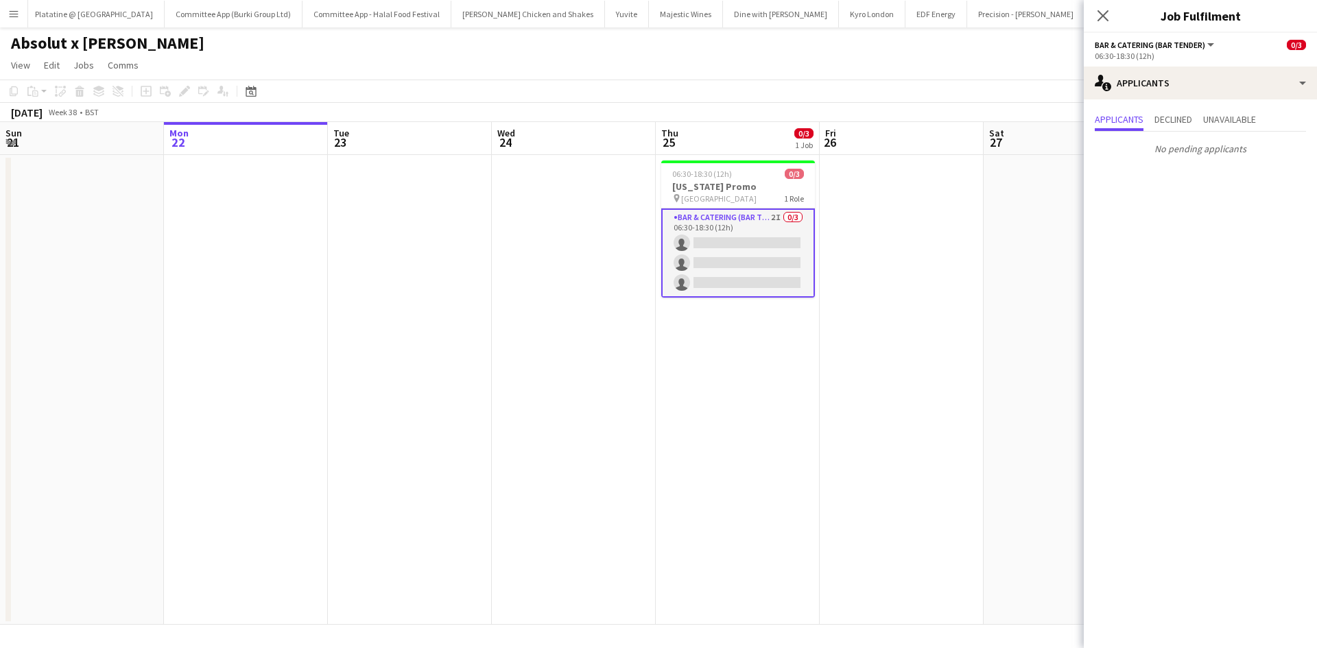
click at [1155, 101] on div "Applicants Declined Unavailable No pending applicants" at bounding box center [1200, 135] width 233 height 72
click at [758, 261] on app-card-role "Bar & Catering (Bar Tender) 2I 0/3 06:30-18:30 (12h) single-neutral-actions sin…" at bounding box center [738, 253] width 154 height 89
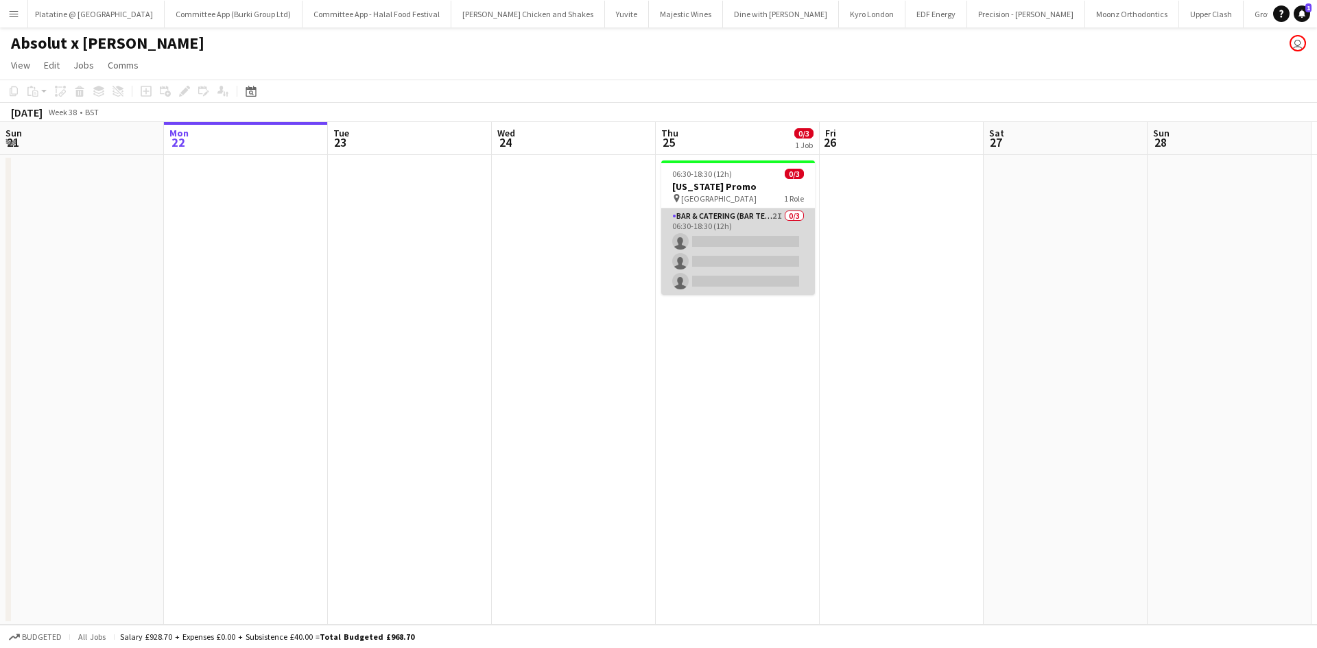
click at [711, 214] on app-card-role "Bar & Catering (Bar Tender) 2I 0/3 06:30-18:30 (12h) single-neutral-actions sin…" at bounding box center [738, 252] width 154 height 86
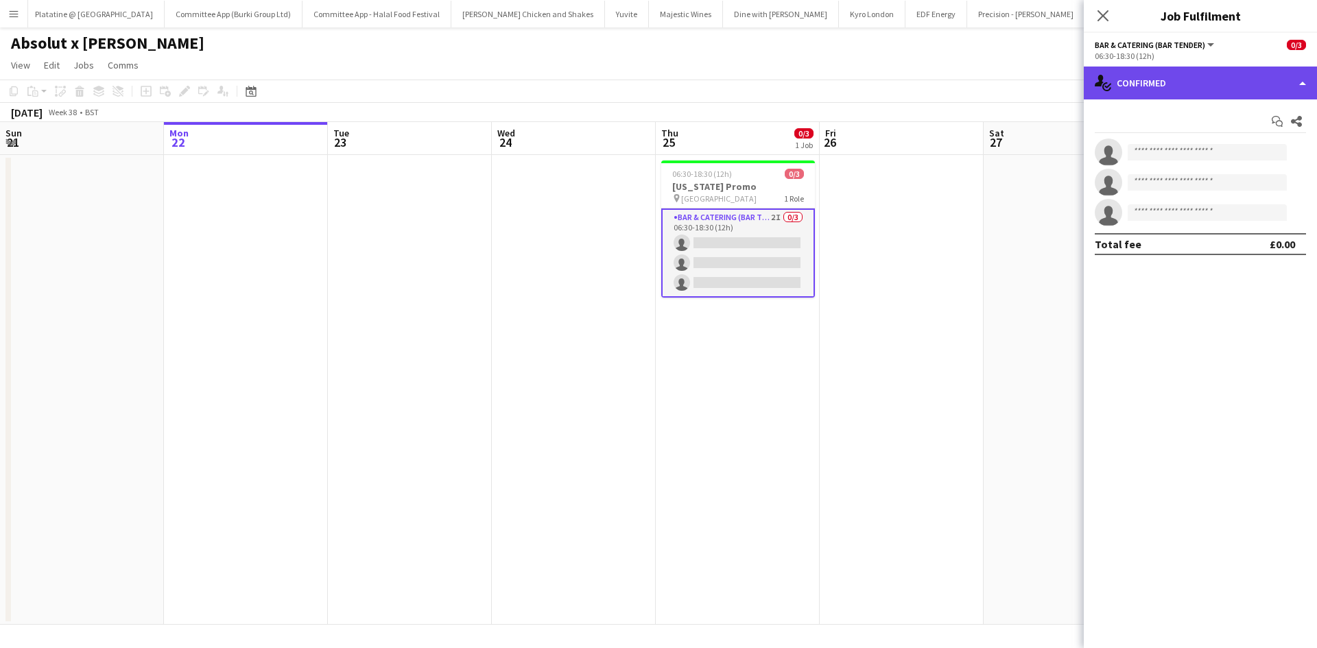
click at [1177, 93] on div "single-neutral-actions-check-2 Confirmed" at bounding box center [1200, 83] width 233 height 33
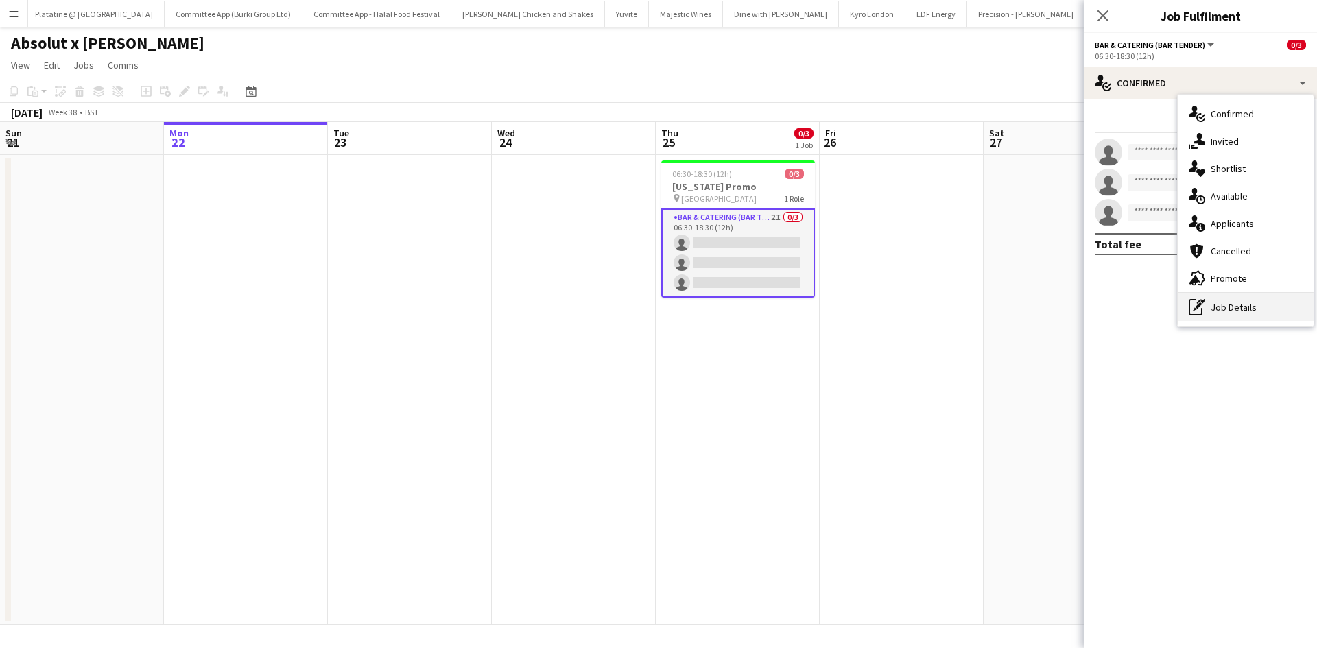
click at [1264, 305] on div "pen-write Job Details" at bounding box center [1246, 307] width 136 height 27
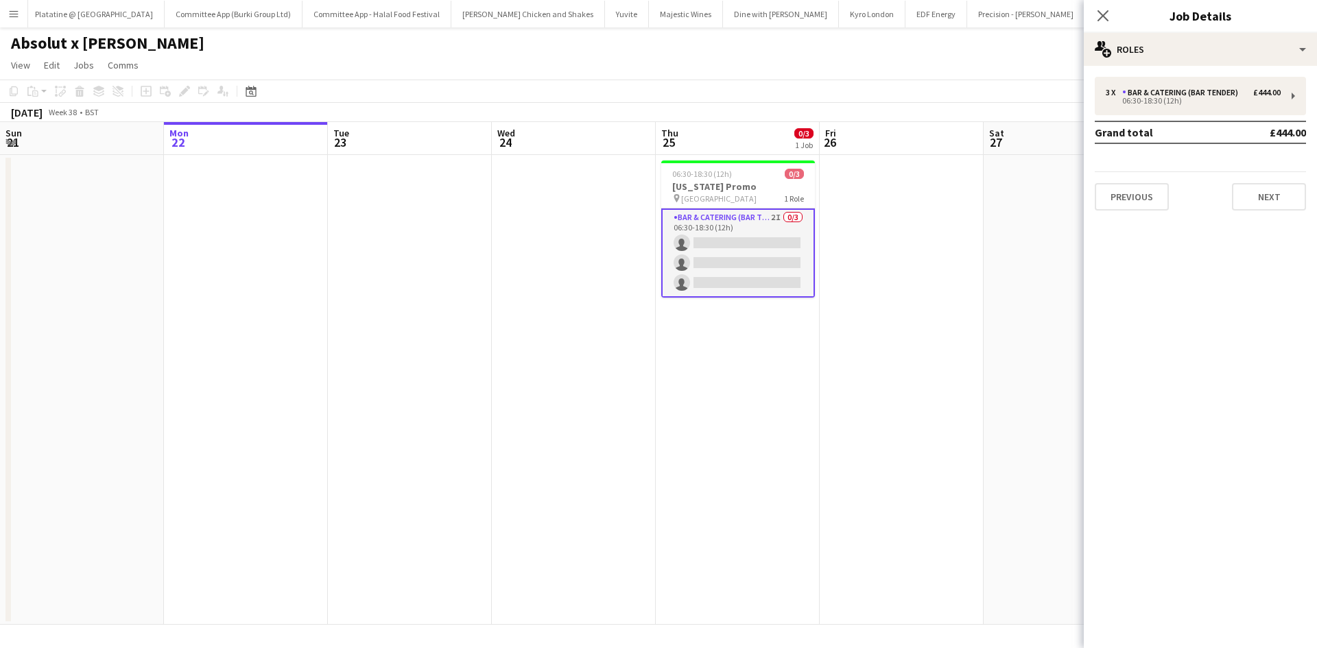
click at [1152, 127] on td "Grand total" at bounding box center [1160, 132] width 130 height 22
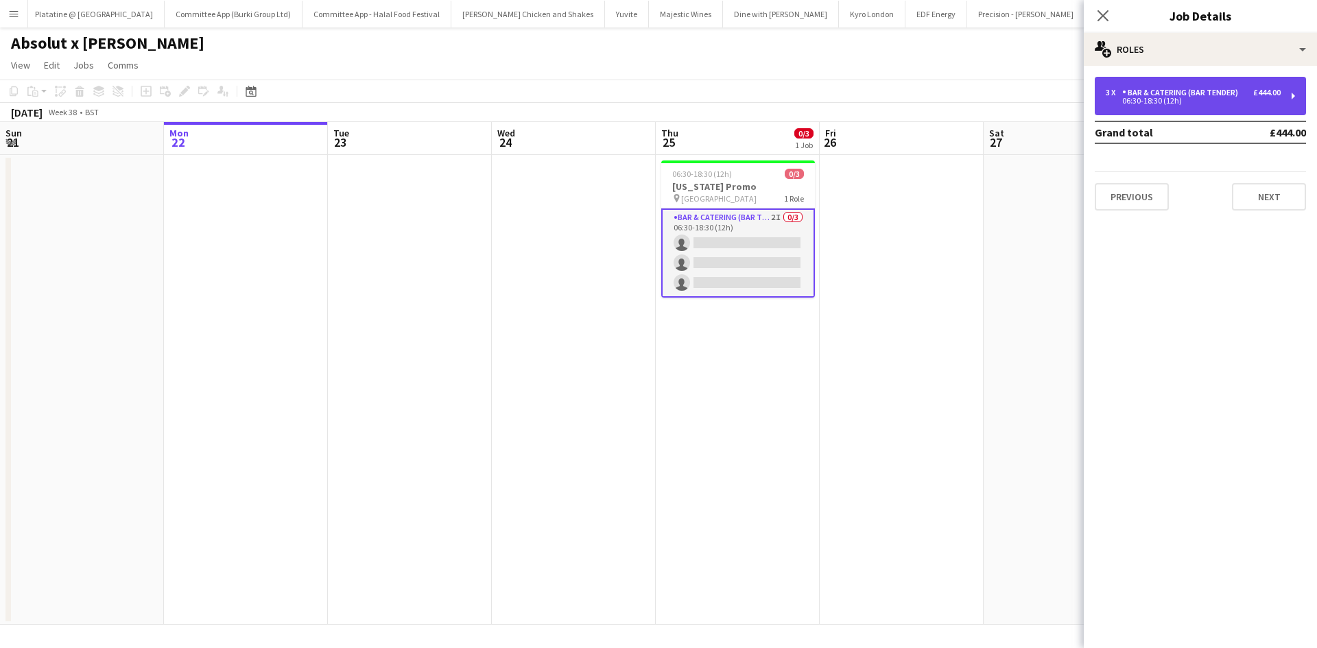
click at [1147, 107] on div "3 x Bar & Catering (Bar Tender) £444.00 06:30-18:30 (12h)" at bounding box center [1200, 96] width 211 height 38
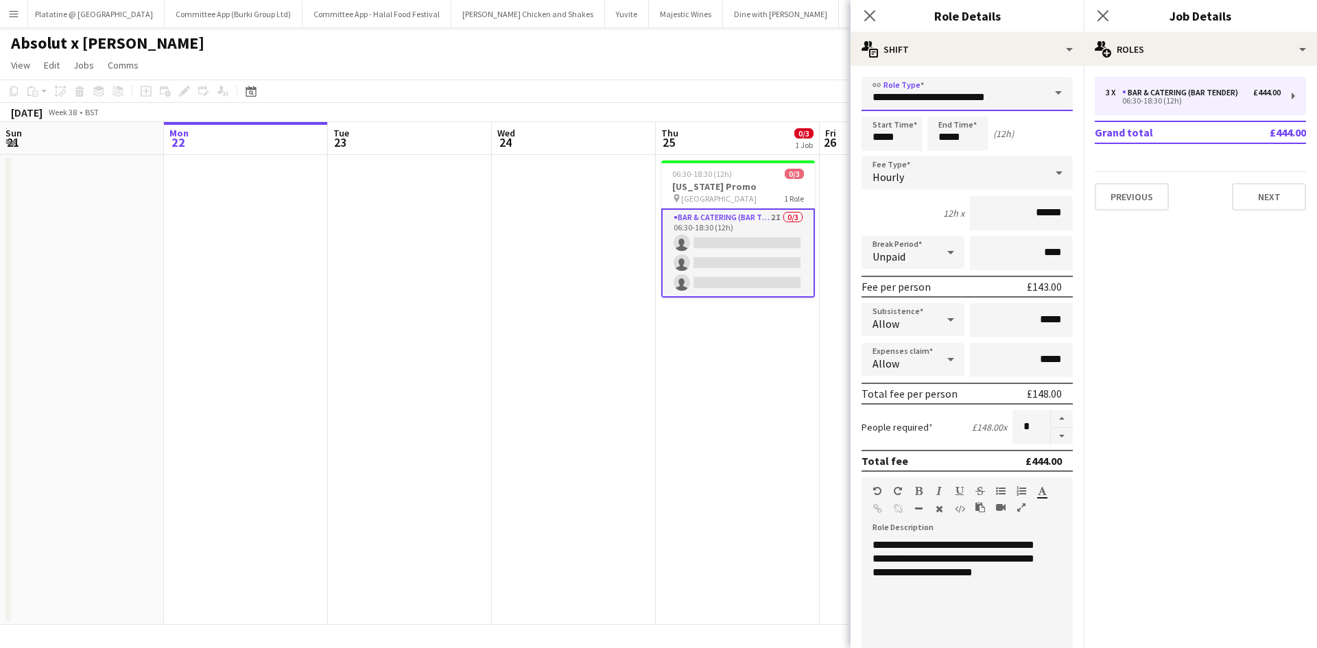
drag, startPoint x: 1012, startPoint y: 91, endPoint x: 776, endPoint y: 149, distance: 243.0
click at [776, 149] on body "Menu Boards Boards Boards All jobs Status Workforce Workforce My Workforce Recr…" at bounding box center [658, 324] width 1317 height 648
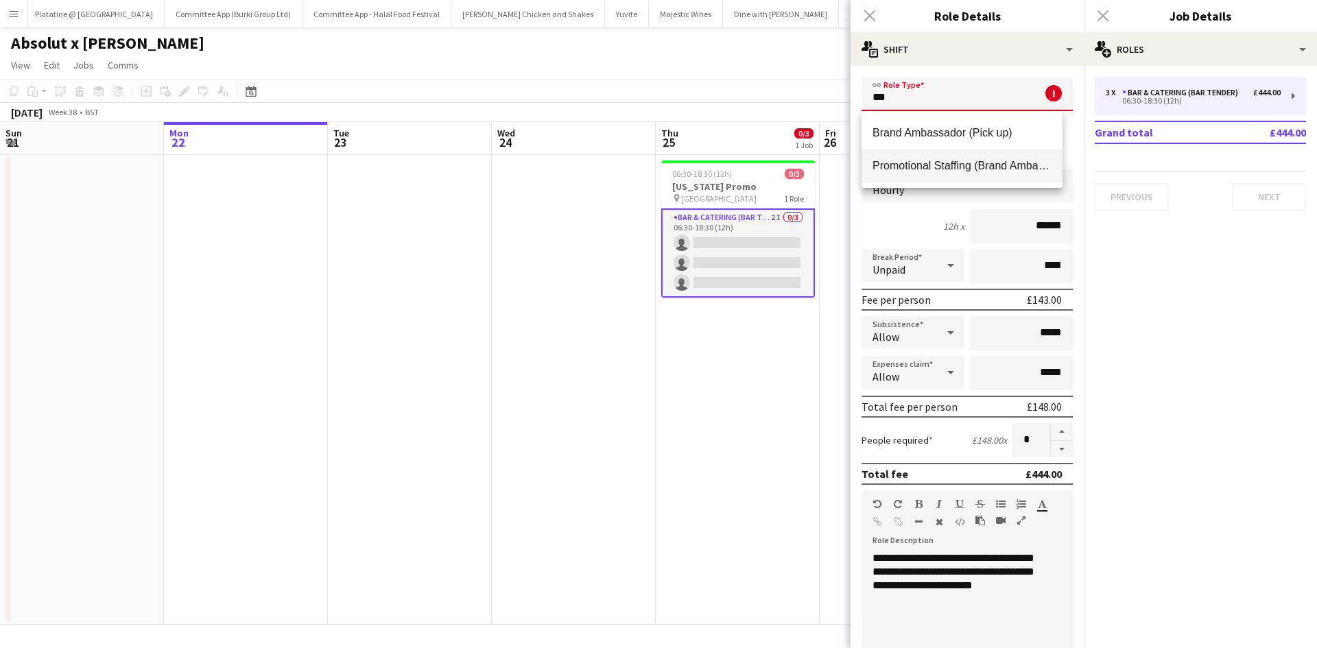
click at [1005, 157] on mat-option "Promotional Staffing (Brand Ambassadors)" at bounding box center [961, 166] width 201 height 33
type input "**********"
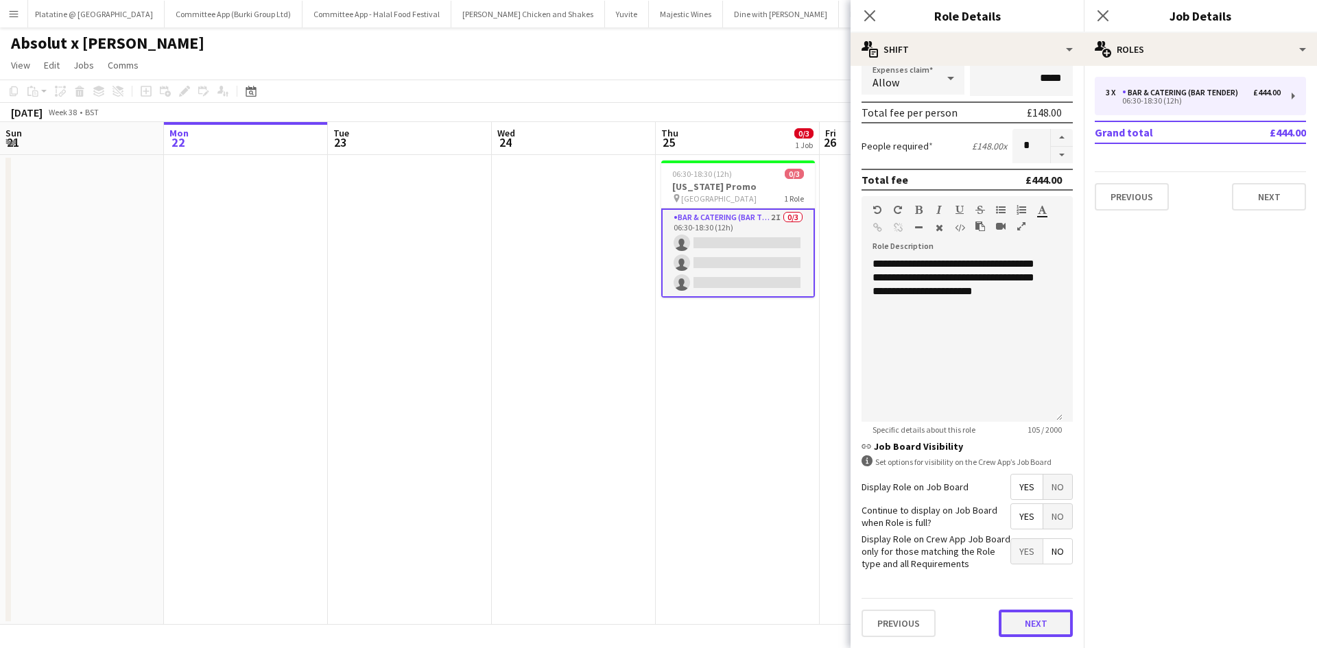
click at [1025, 622] on button "Next" at bounding box center [1036, 623] width 74 height 27
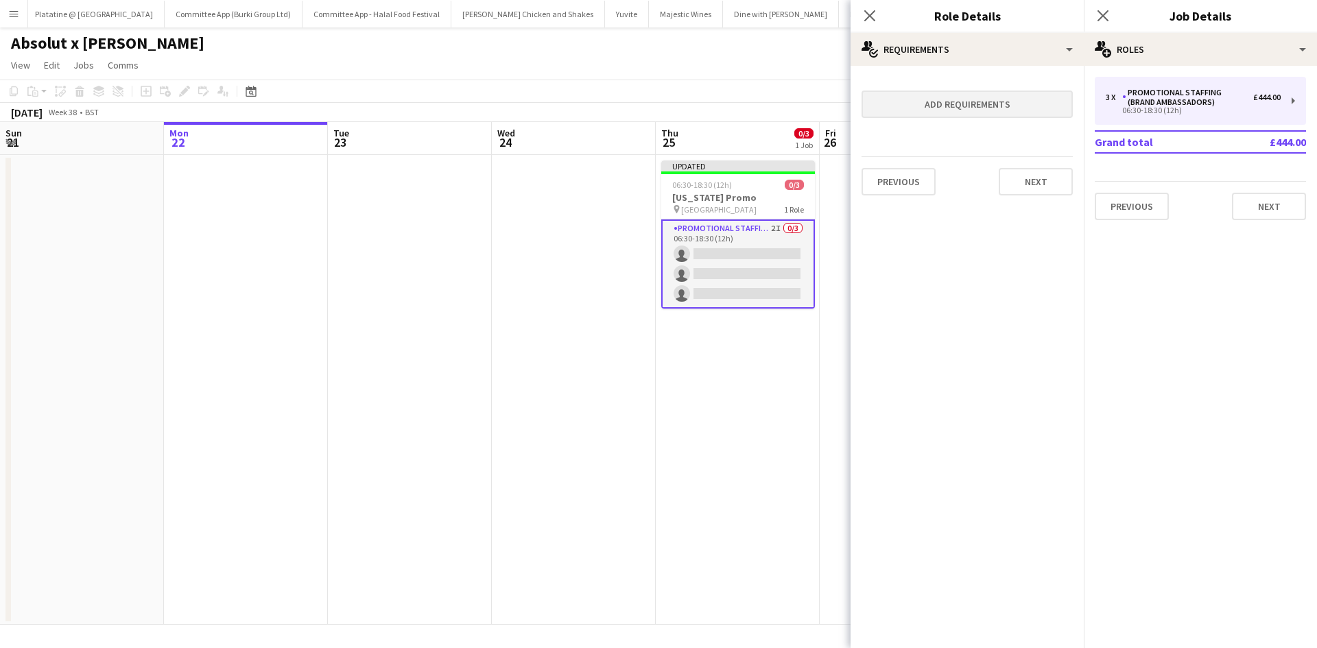
scroll to position [0, 0]
click at [1021, 183] on button "Next" at bounding box center [1036, 181] width 74 height 27
click at [1045, 182] on button "Finish" at bounding box center [1046, 183] width 51 height 27
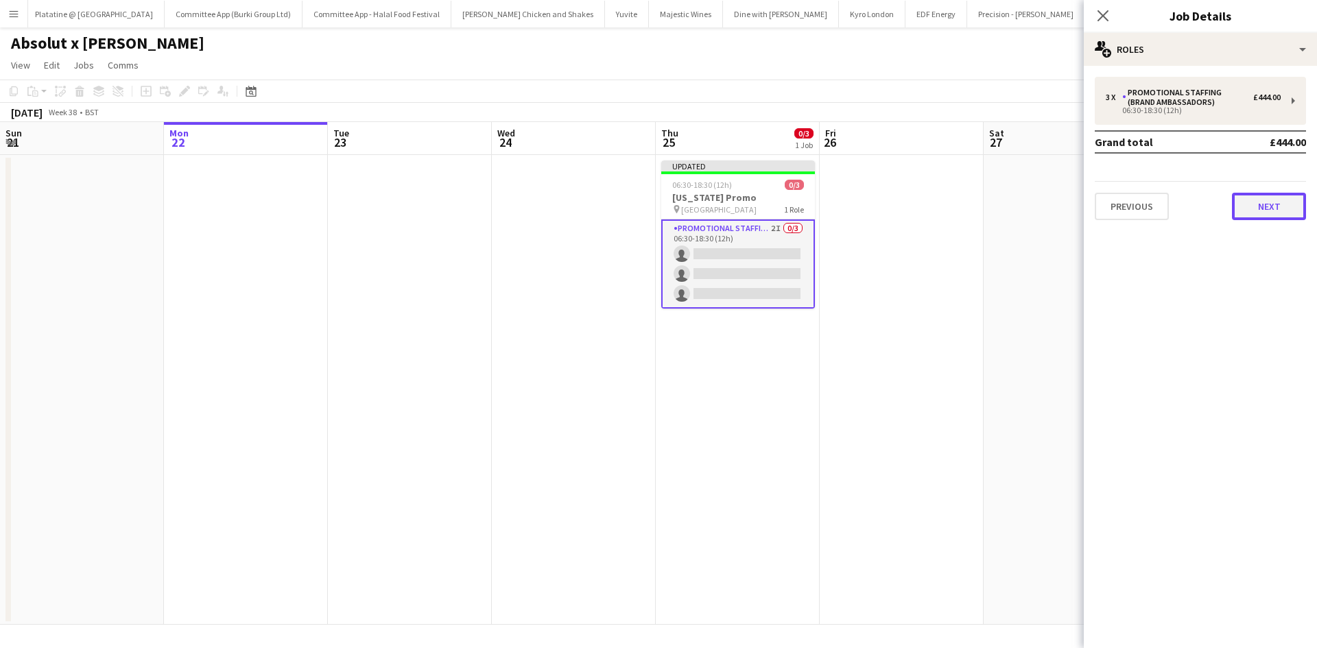
click at [1283, 215] on button "Next" at bounding box center [1269, 206] width 74 height 27
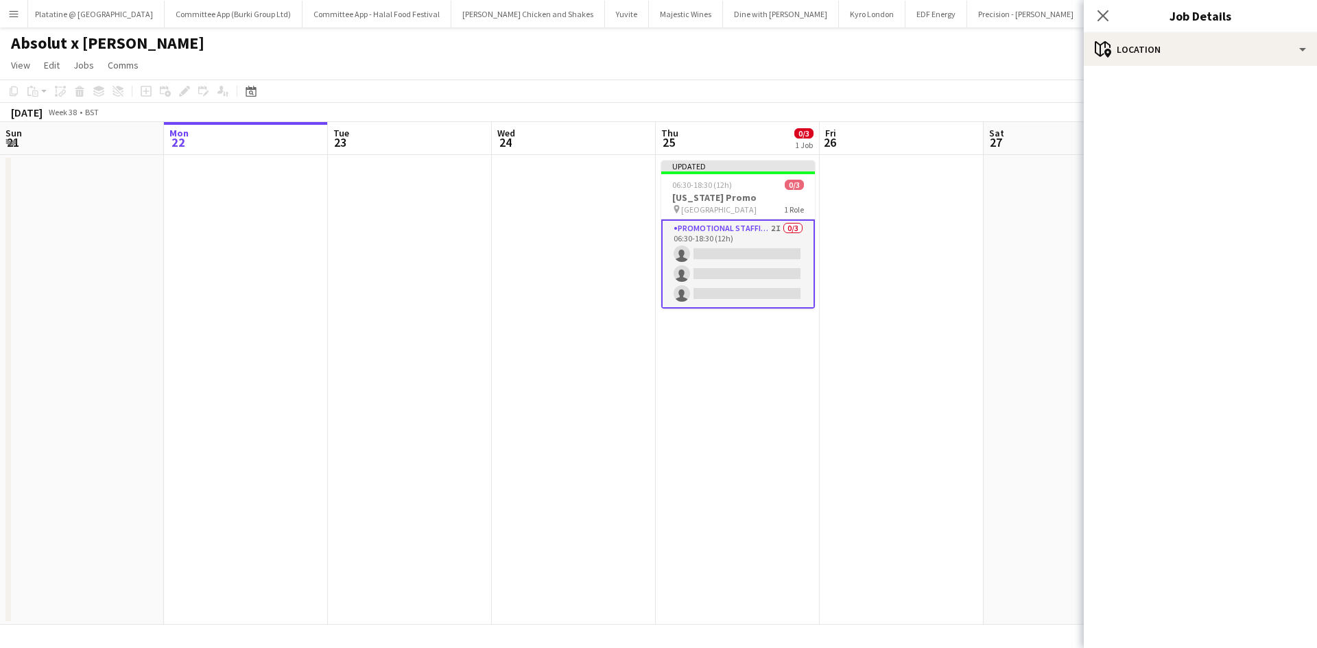
click at [905, 325] on app-date-cell at bounding box center [902, 390] width 164 height 470
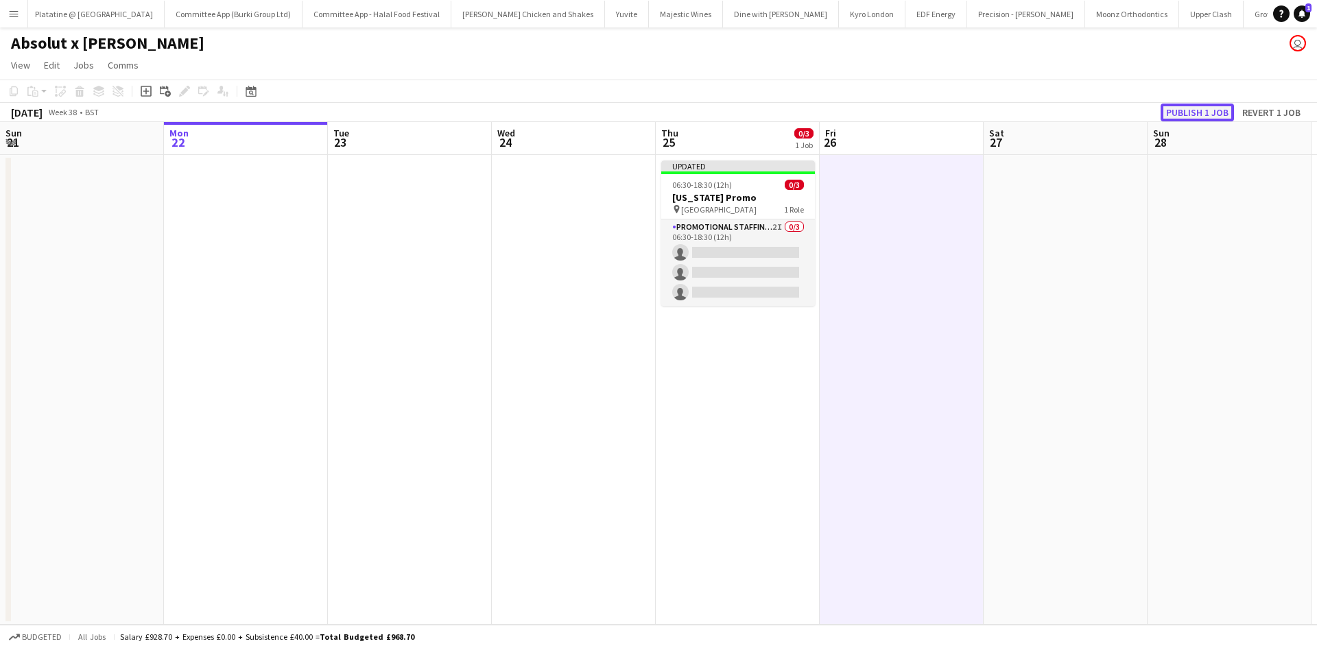
click at [1174, 104] on button "Publish 1 job" at bounding box center [1196, 113] width 73 height 18
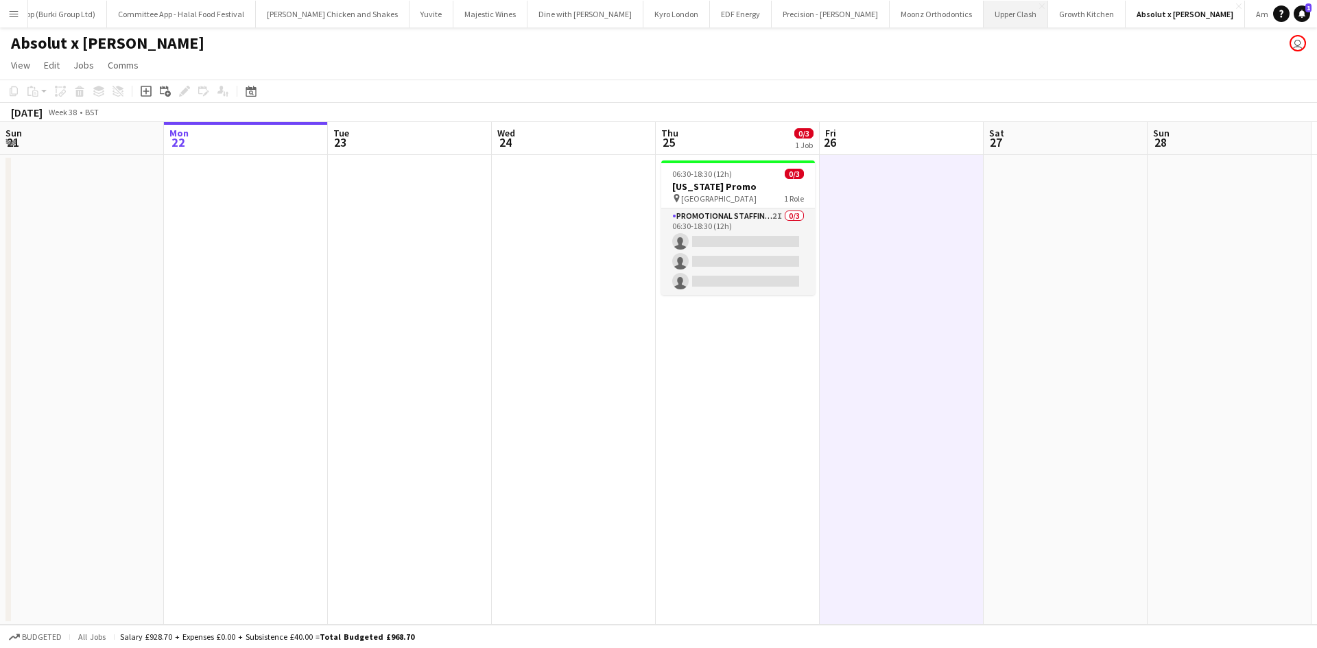
scroll to position [0, 749]
click at [1244, 8] on button "Amazon- Pet Fest Close" at bounding box center [1286, 14] width 84 height 27
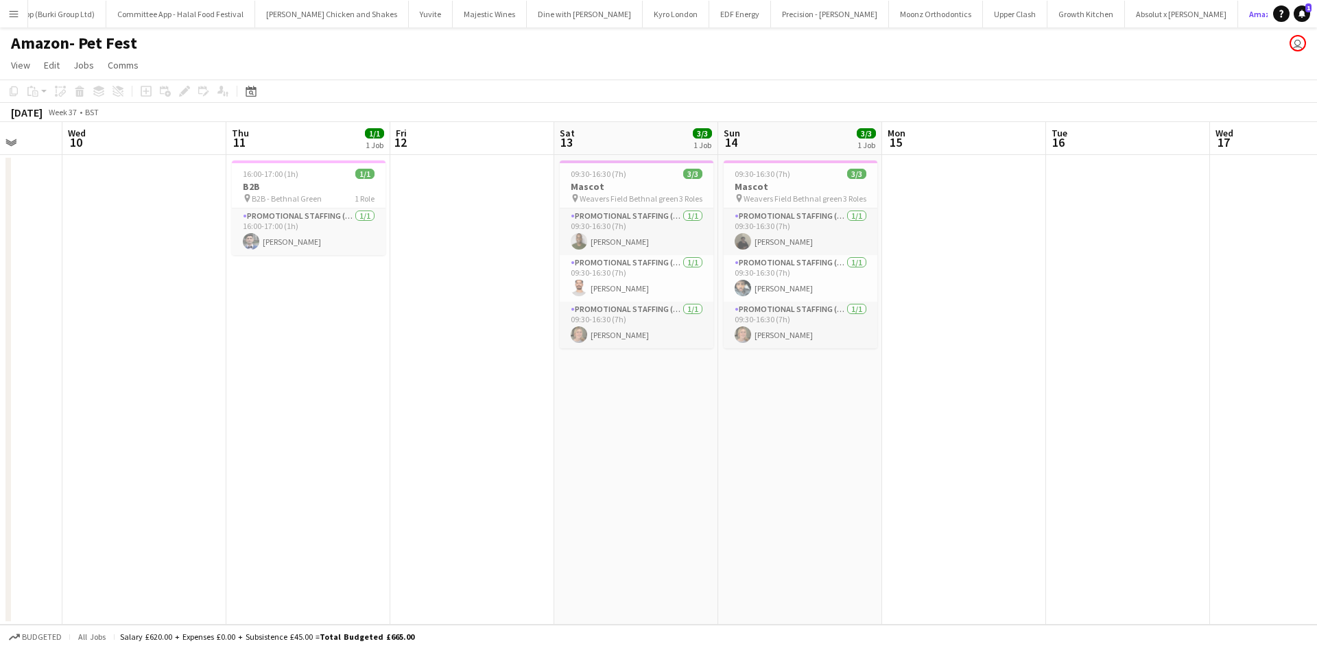
scroll to position [0, 430]
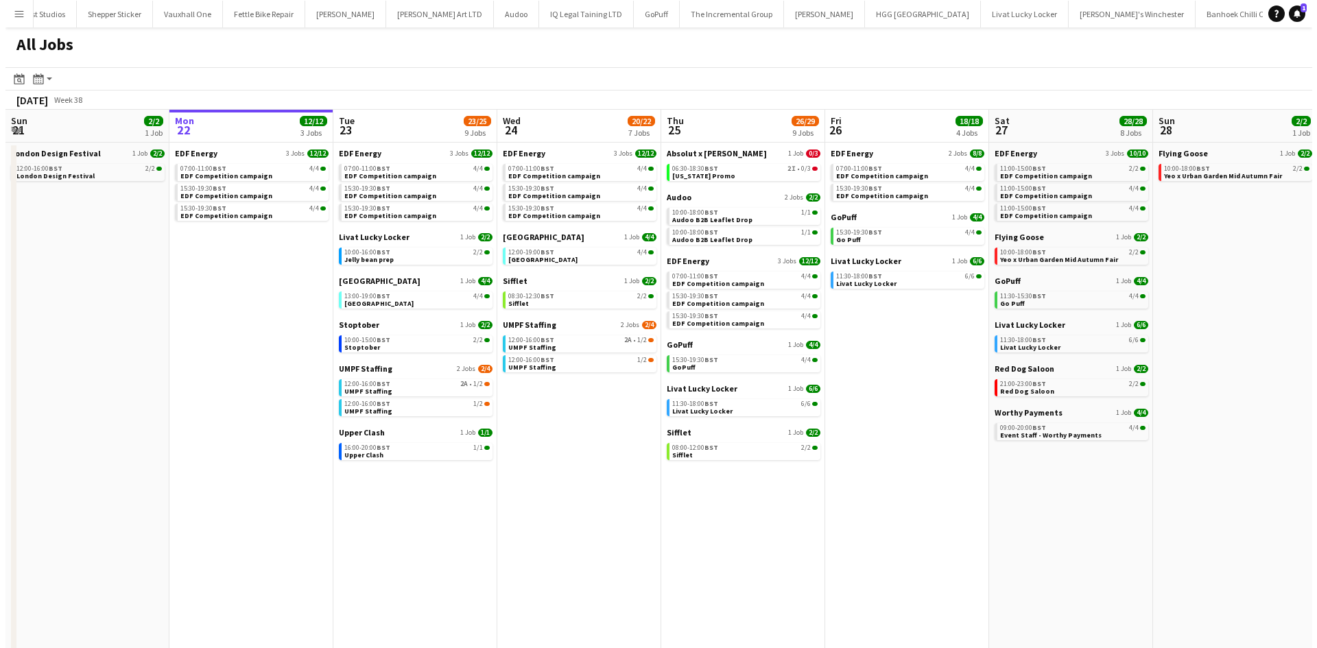
scroll to position [0, 2226]
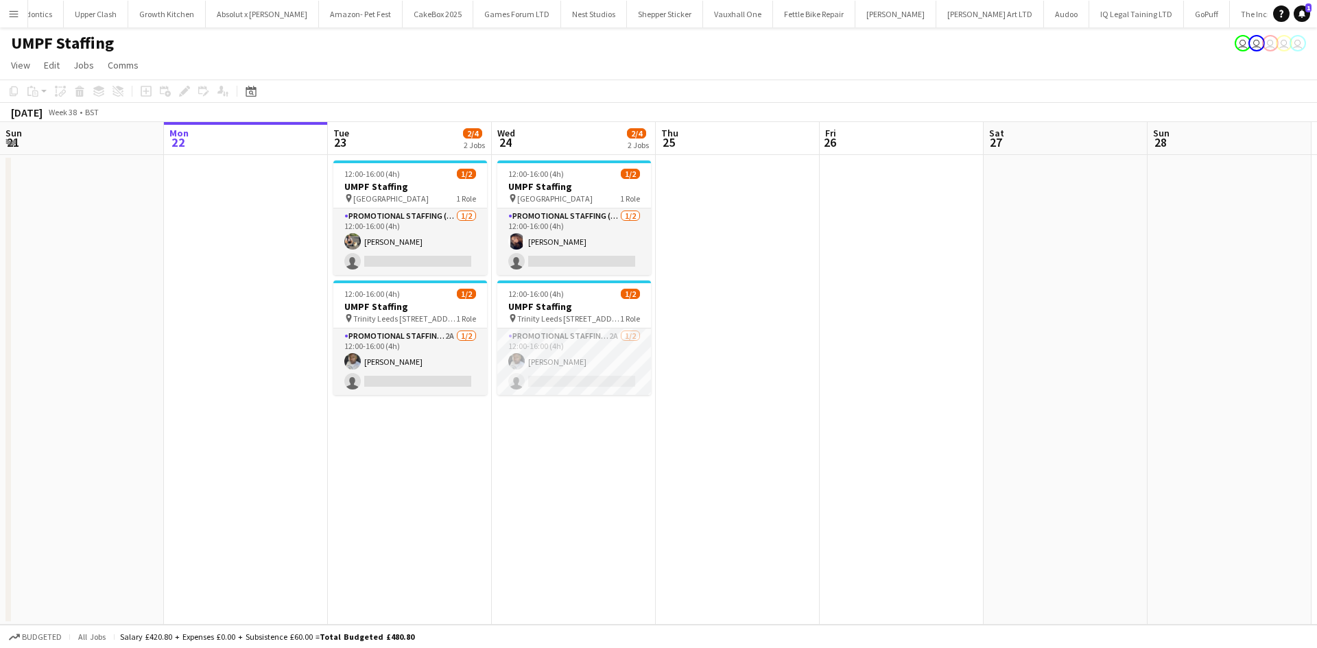
scroll to position [0, 1664]
click at [210, 11] on button "Absolut x [PERSON_NAME] Close" at bounding box center [266, 14] width 113 height 27
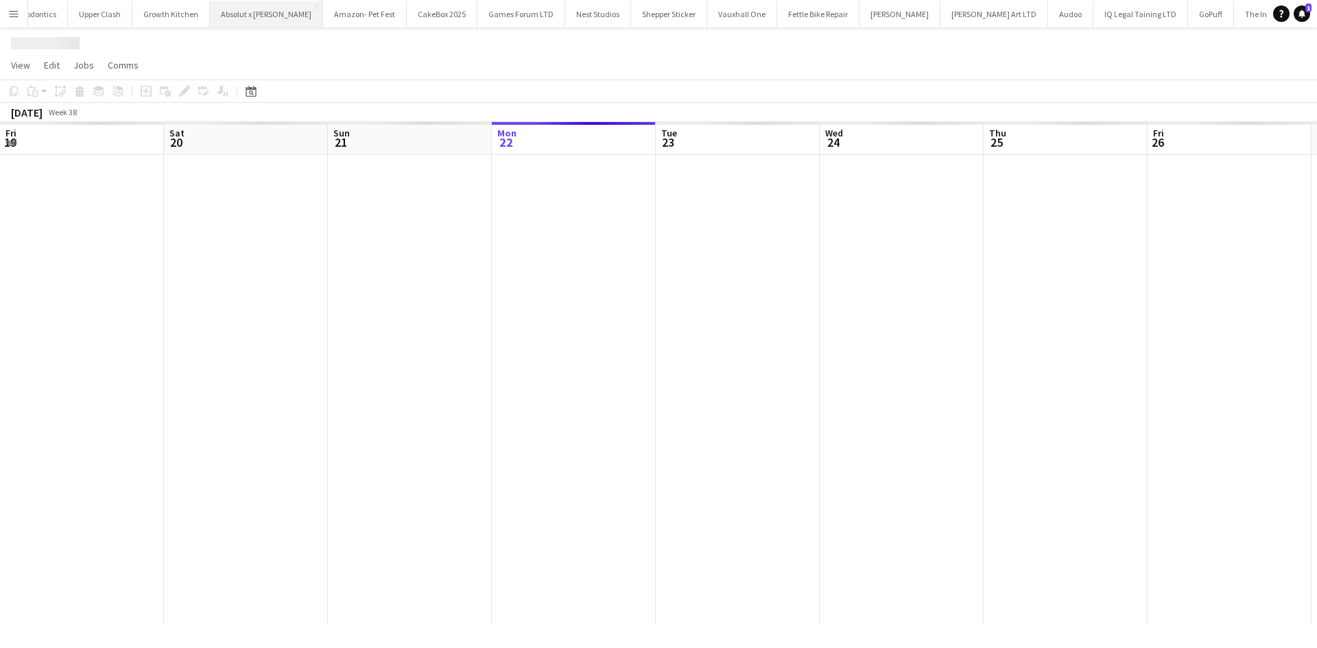
scroll to position [0, 328]
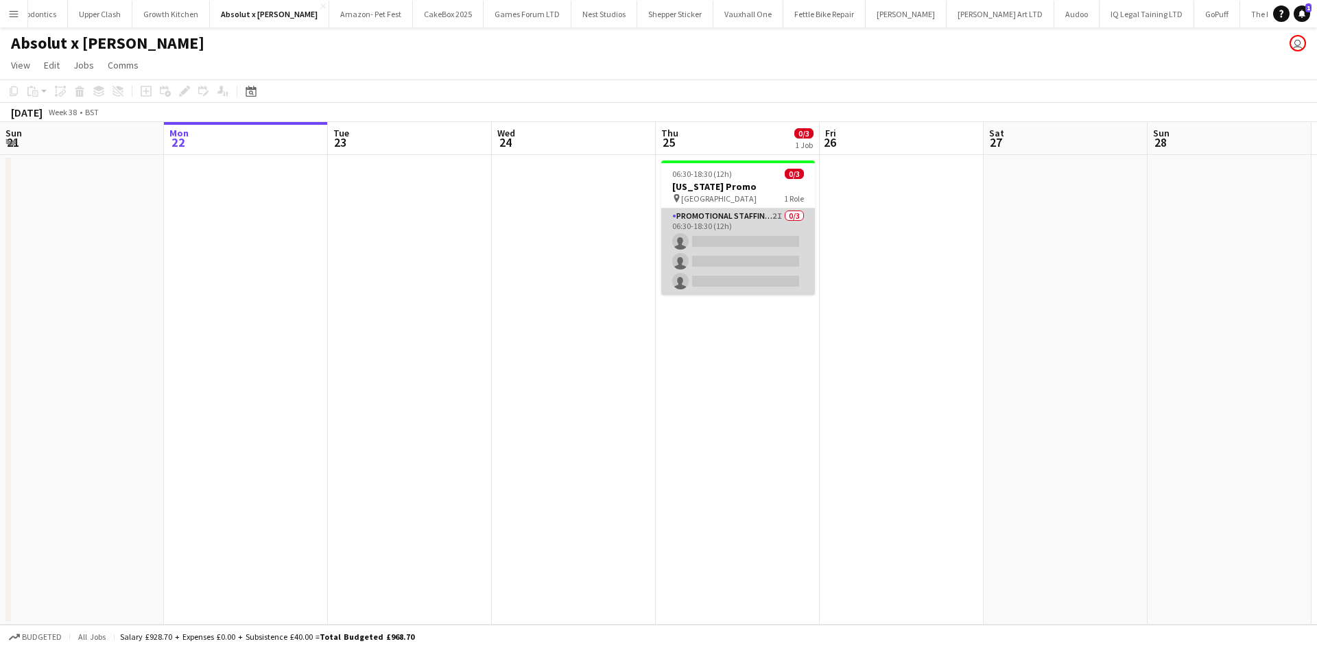
click at [733, 265] on app-card-role "Promotional Staffing (Brand Ambassadors) 2I 0/3 06:30-18:30 (12h) single-neutra…" at bounding box center [738, 252] width 154 height 86
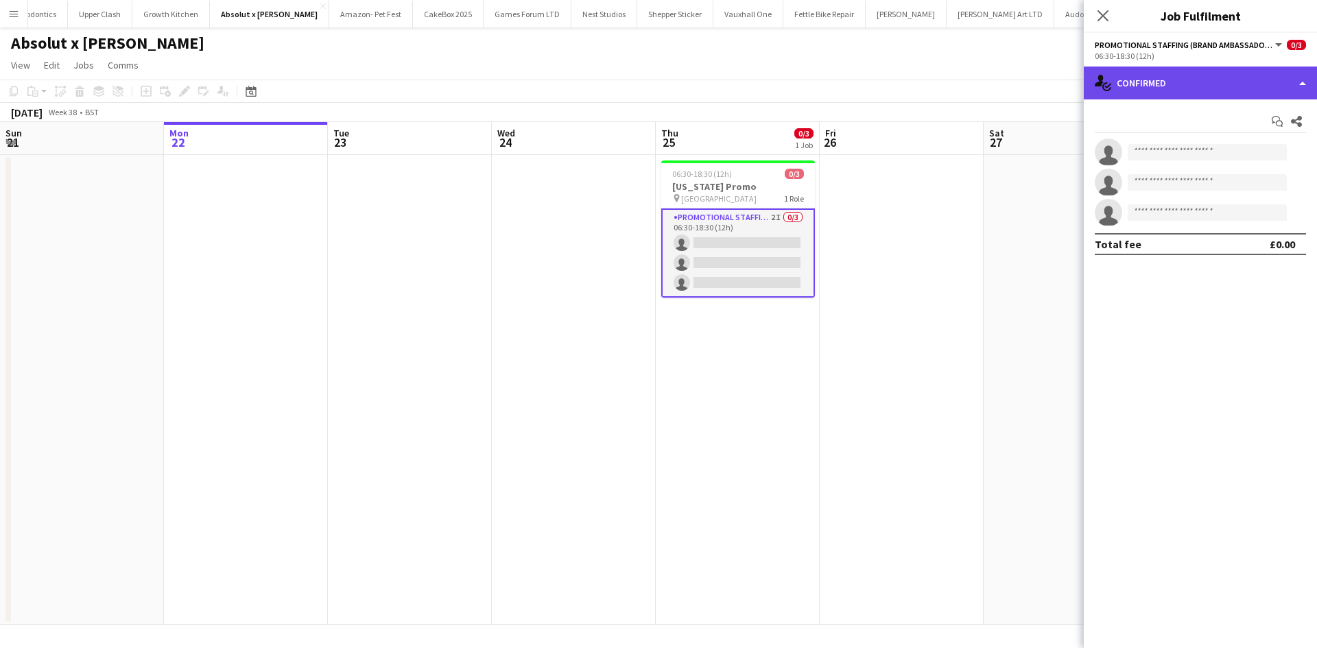
click at [1111, 71] on div "single-neutral-actions-check-2 Confirmed" at bounding box center [1200, 83] width 233 height 33
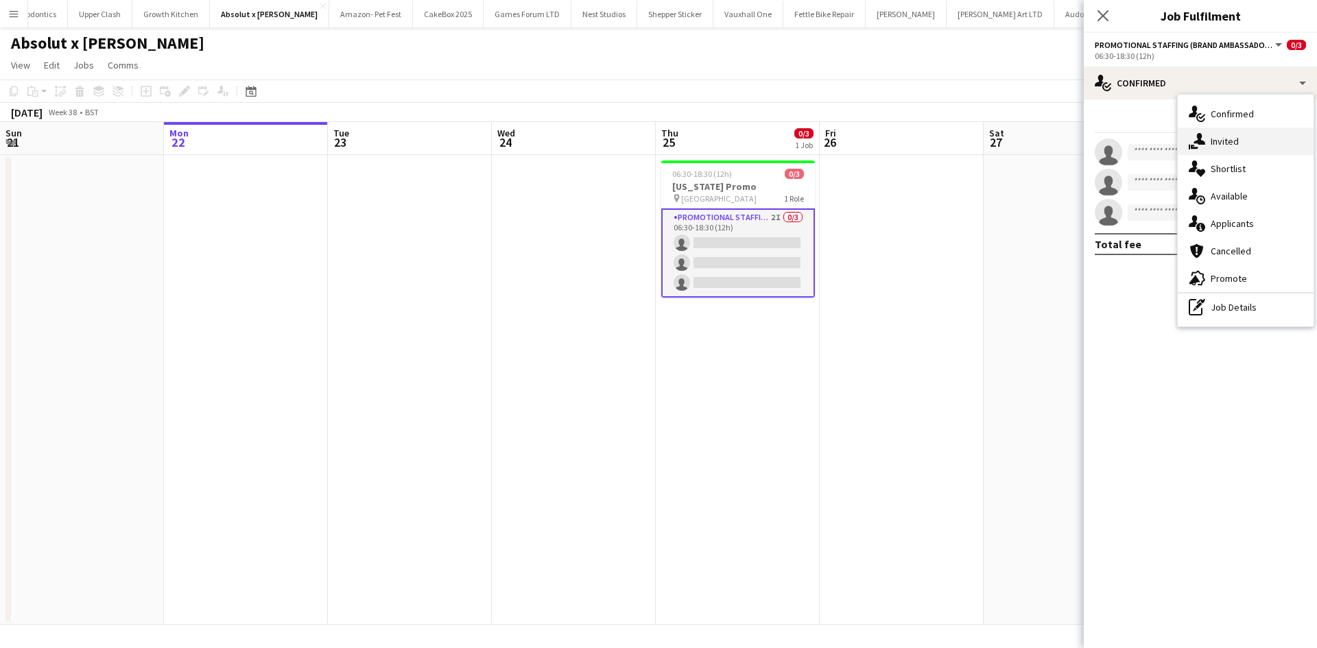
click at [1242, 134] on div "single-neutral-actions-share-1 Invited" at bounding box center [1246, 141] width 136 height 27
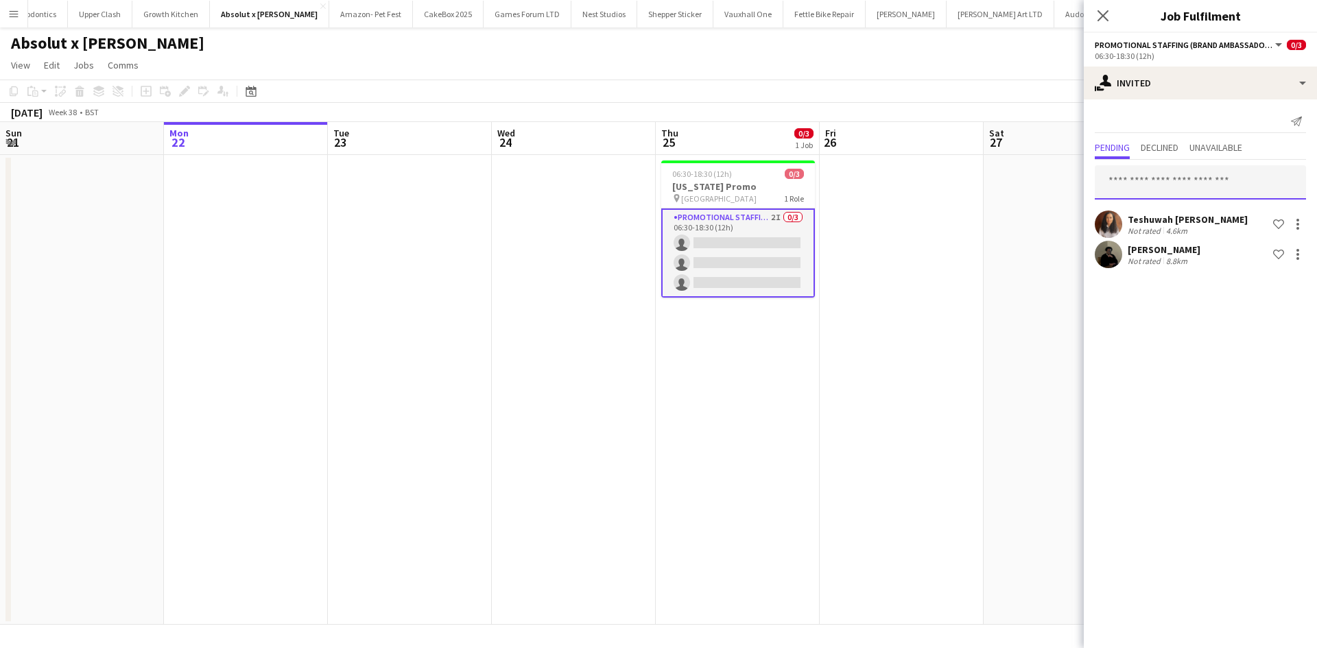
click at [1167, 187] on input "text" at bounding box center [1200, 182] width 211 height 34
type input "*******"
click at [1169, 220] on span "[PERSON_NAME] Active" at bounding box center [1200, 217] width 189 height 12
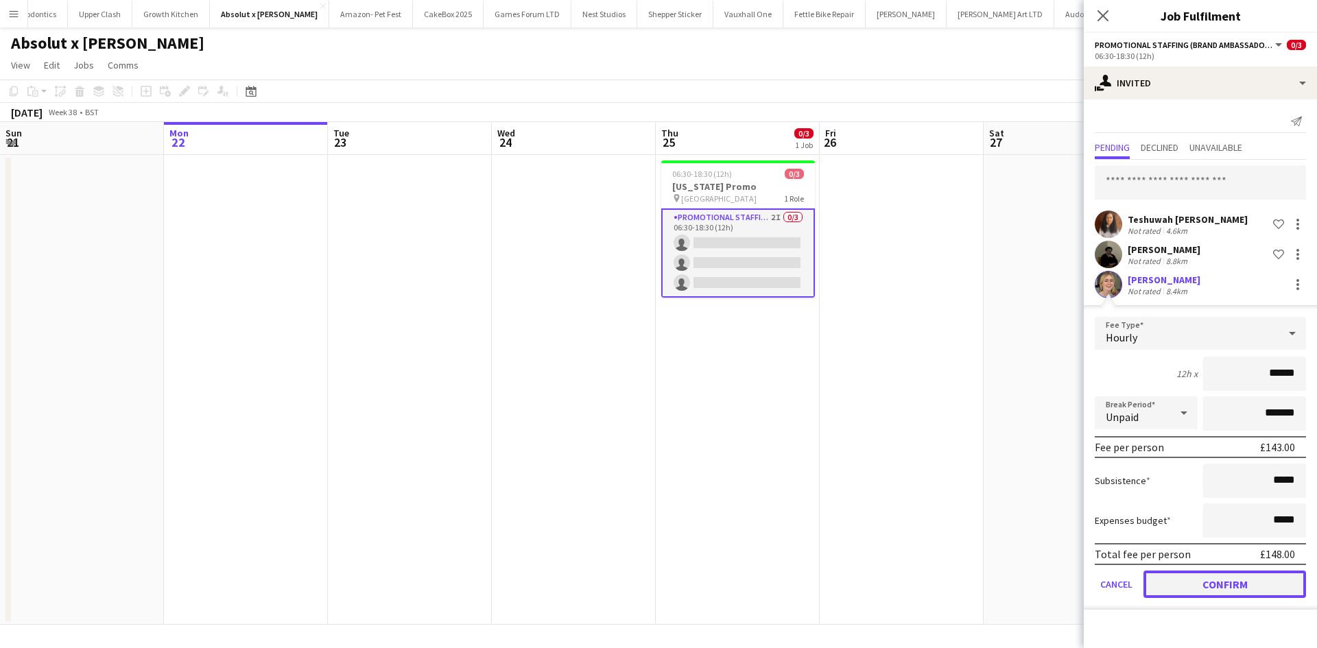
click at [1221, 587] on button "Confirm" at bounding box center [1224, 584] width 163 height 27
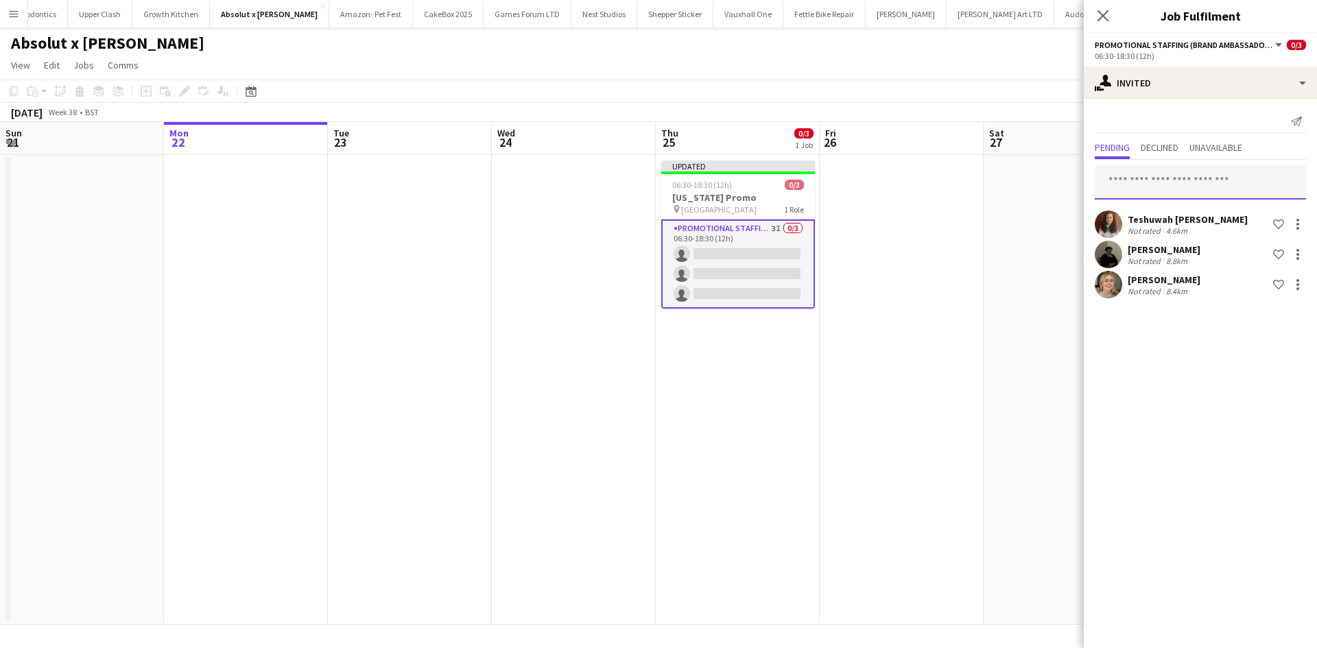
click at [1135, 180] on input "text" at bounding box center [1200, 182] width 211 height 34
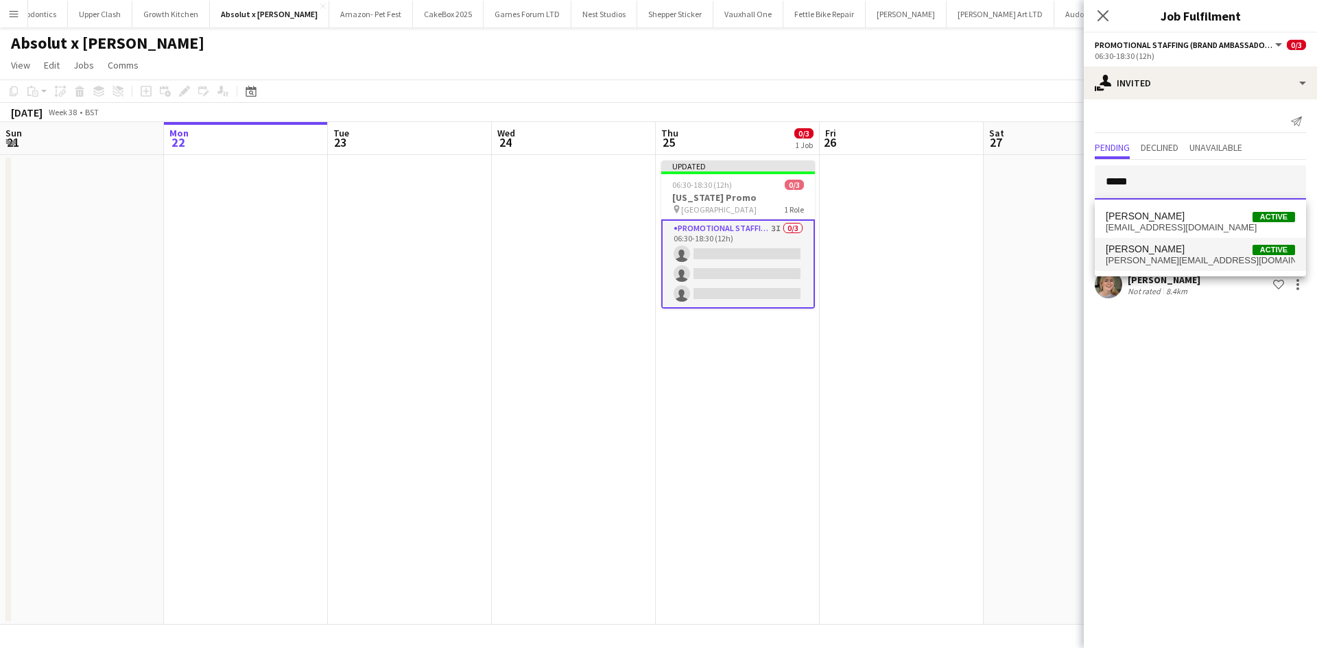
type input "*****"
click at [1182, 260] on span "[PERSON_NAME][EMAIL_ADDRESS][DOMAIN_NAME]" at bounding box center [1200, 260] width 189 height 11
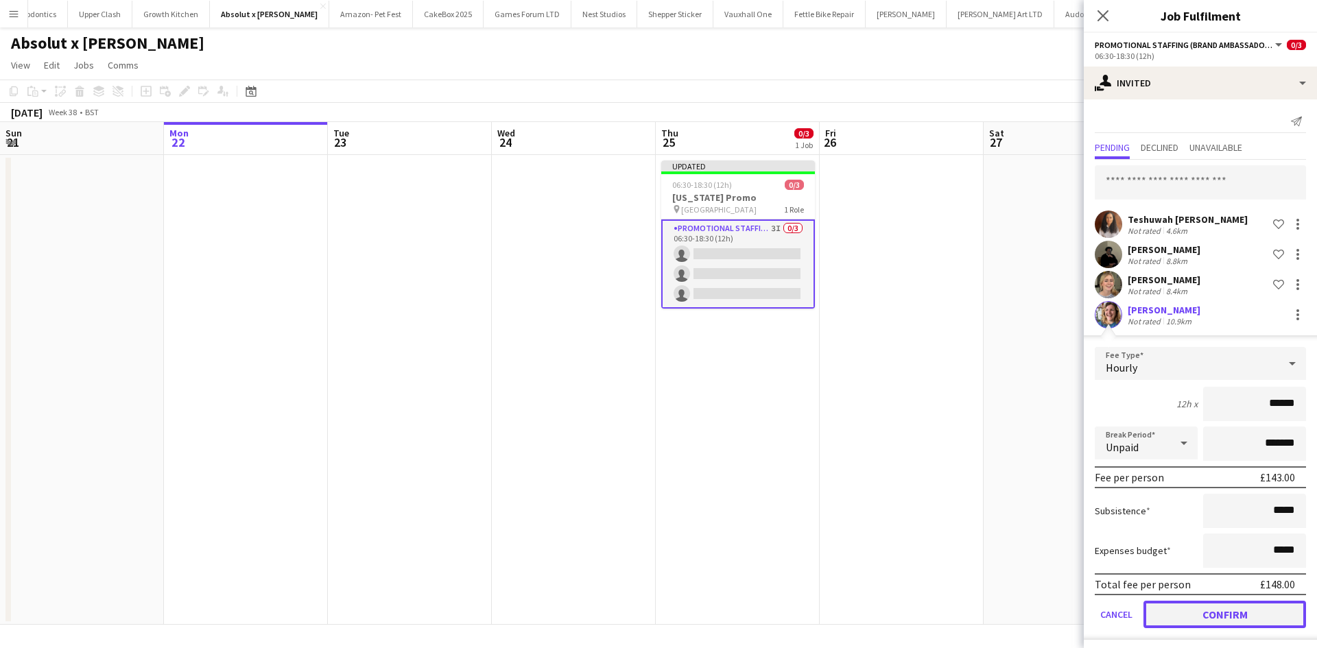
click at [1227, 615] on button "Confirm" at bounding box center [1224, 614] width 163 height 27
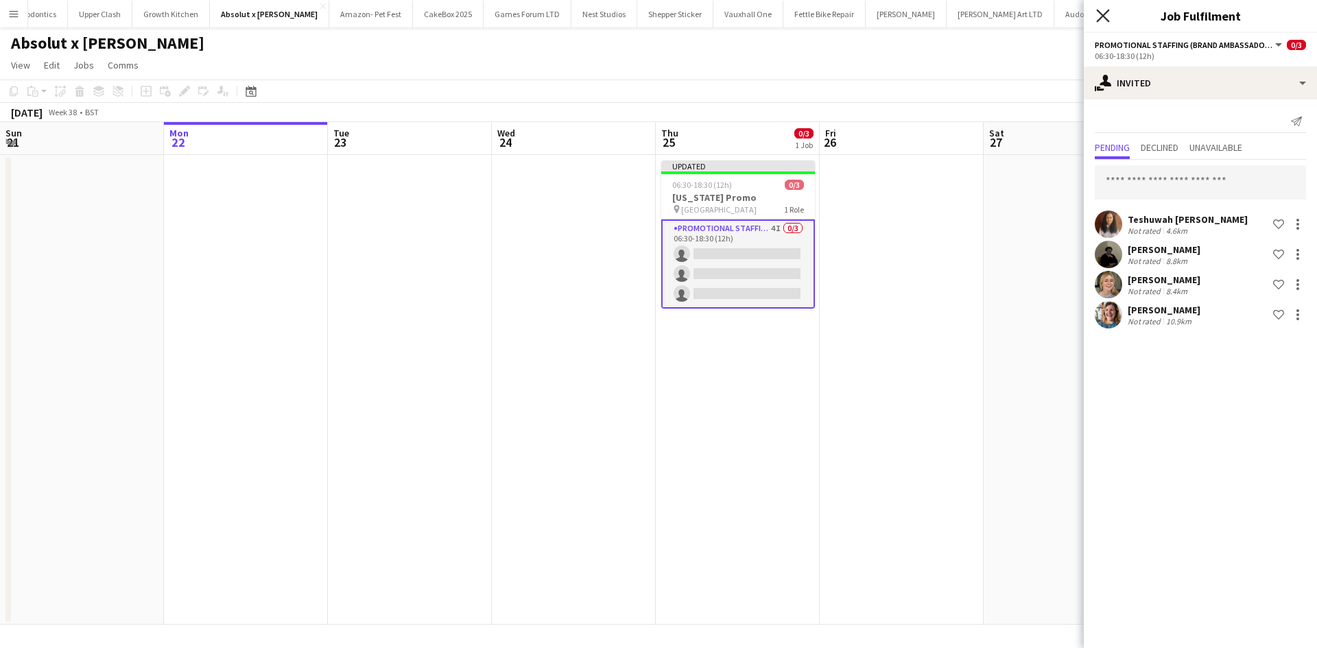
click at [1106, 12] on icon at bounding box center [1102, 15] width 13 height 13
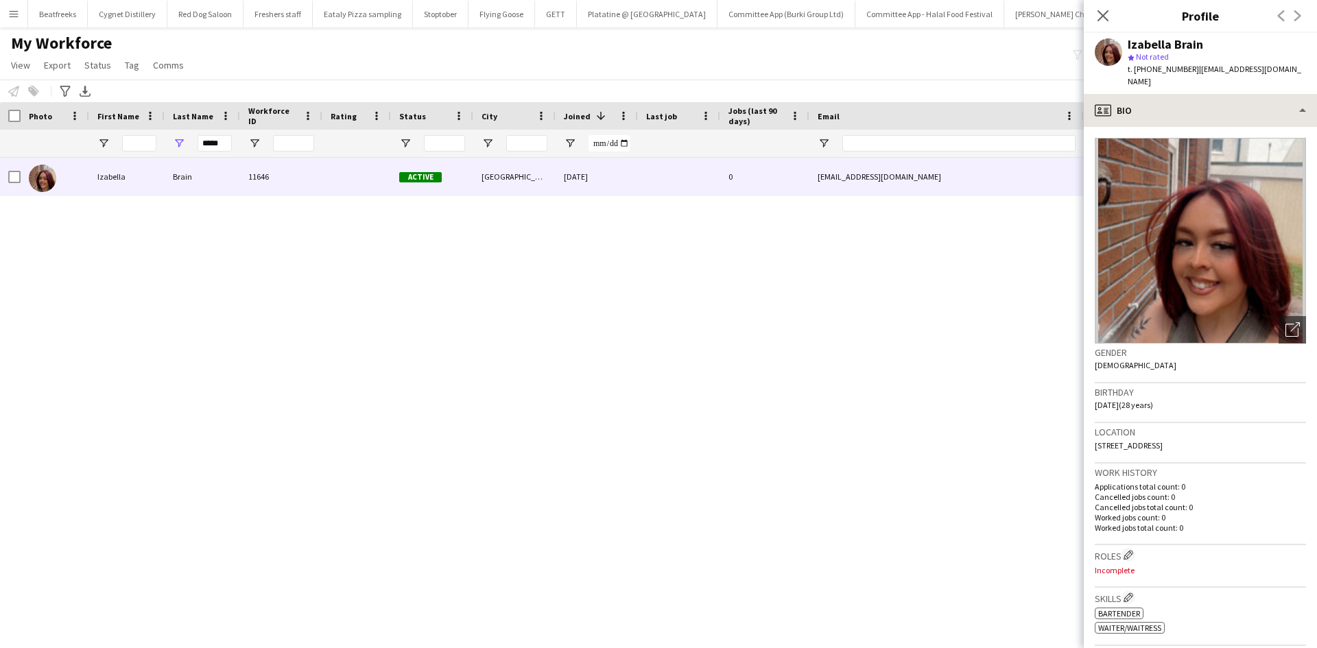
scroll to position [0, 2215]
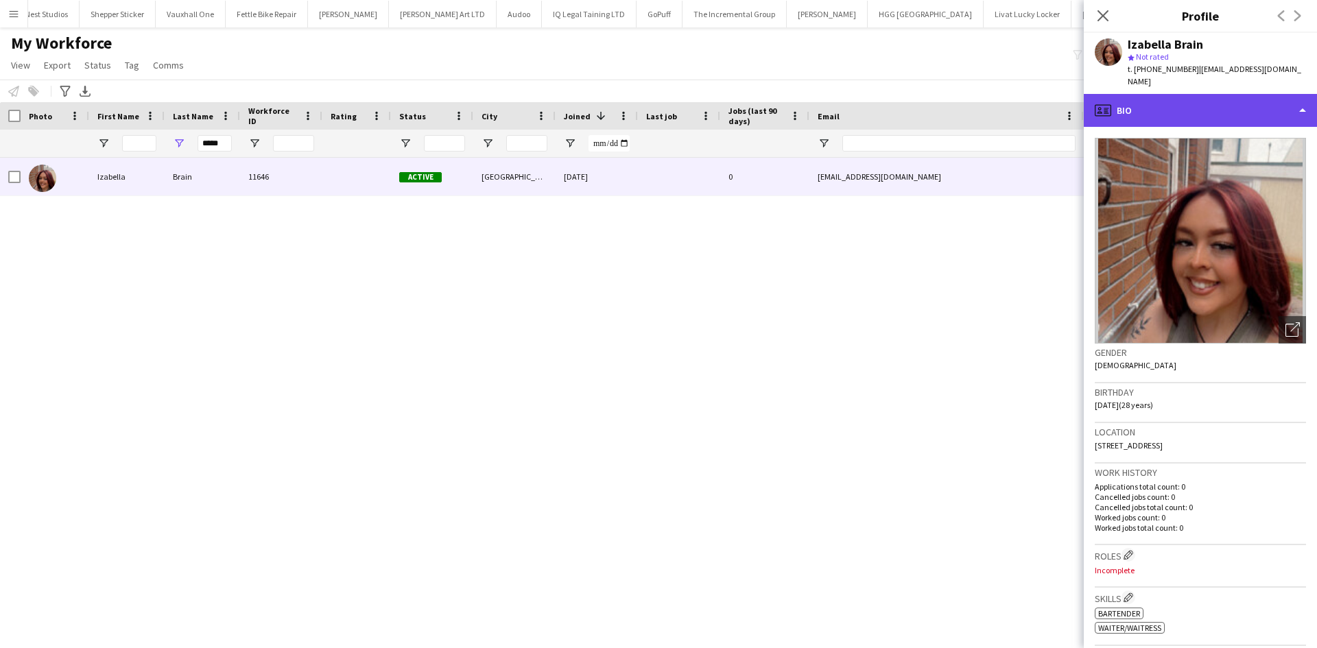
click at [1154, 94] on div "profile Bio" at bounding box center [1200, 110] width 233 height 33
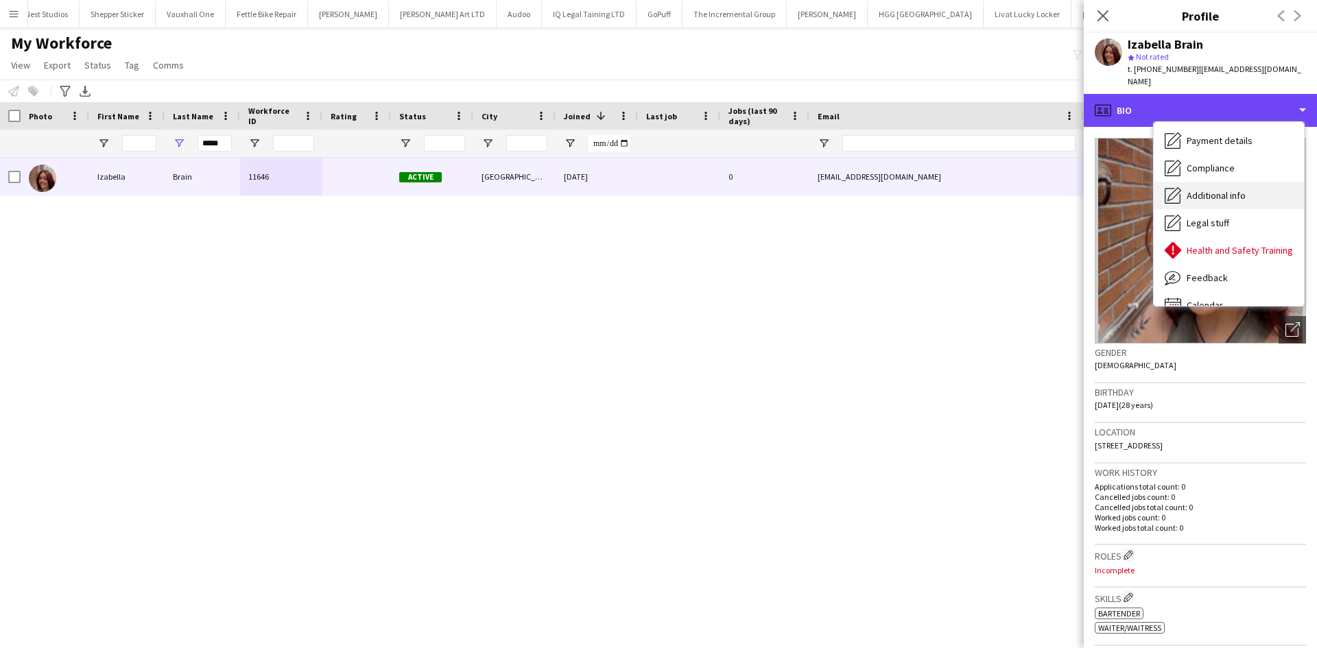
scroll to position [184, 0]
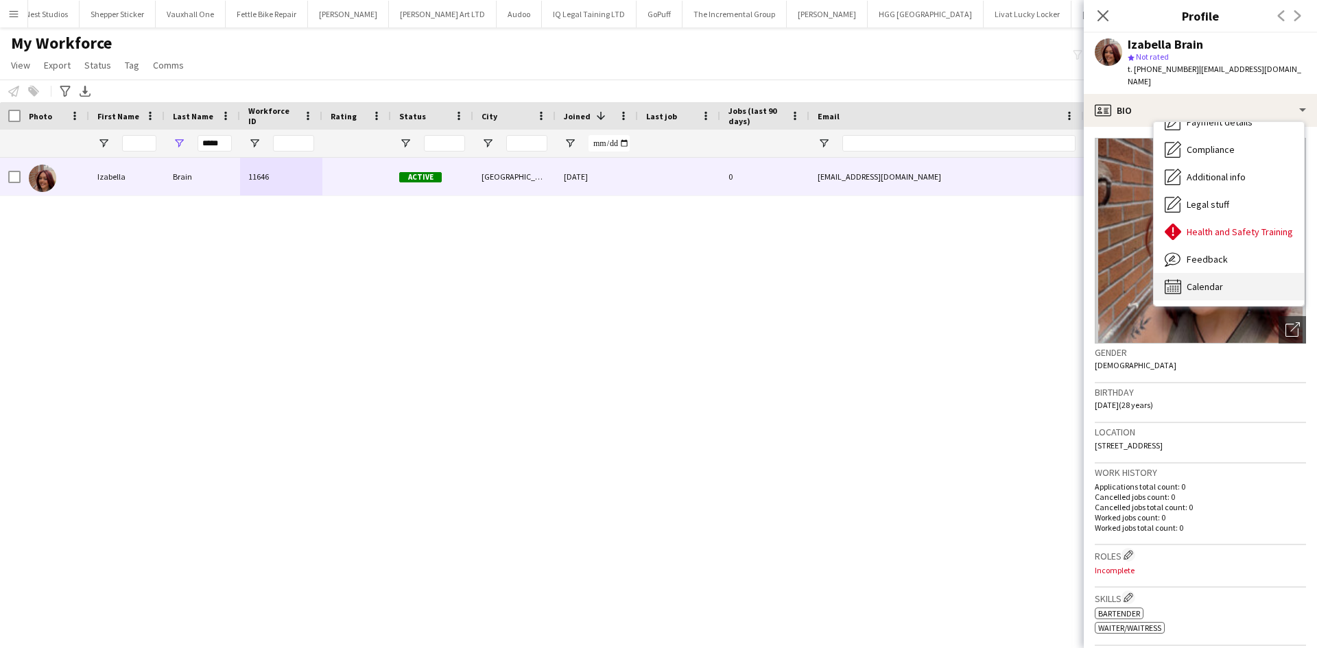
click at [1204, 281] on span "Calendar" at bounding box center [1205, 287] width 36 height 12
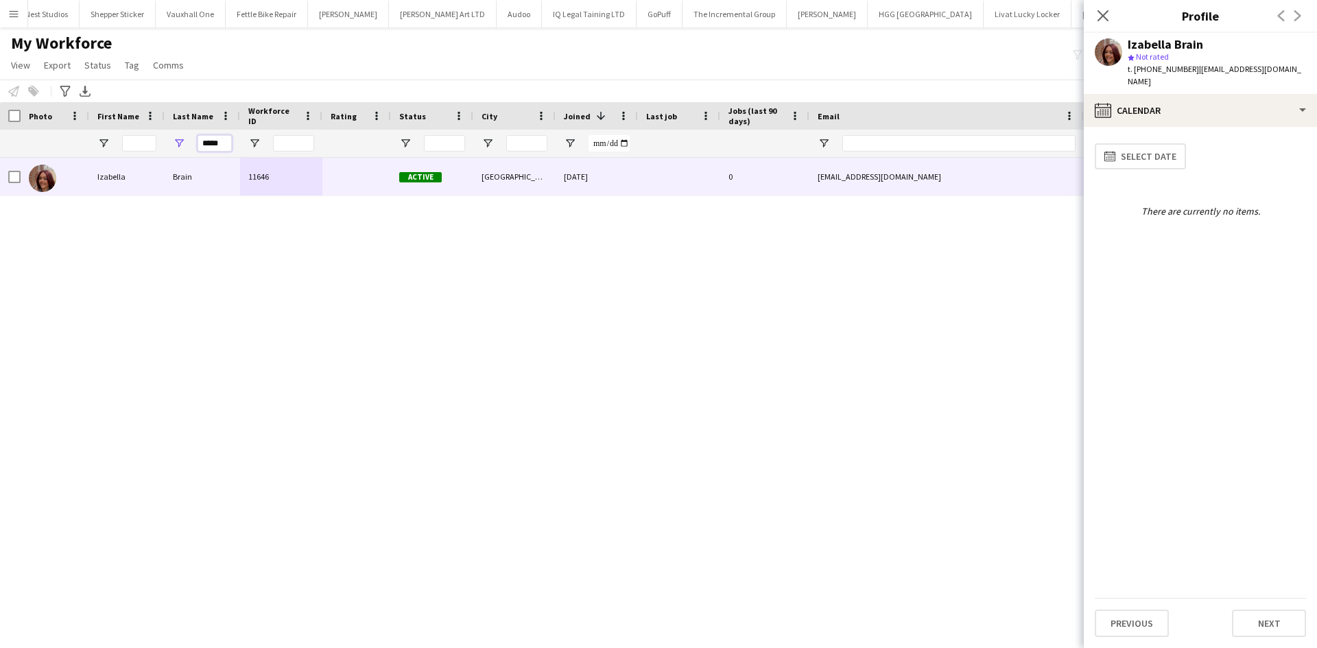
drag, startPoint x: 167, startPoint y: 169, endPoint x: 134, endPoint y: 184, distance: 35.6
click at [134, 184] on div "Workforce Details Photo First Name" at bounding box center [658, 363] width 1317 height 522
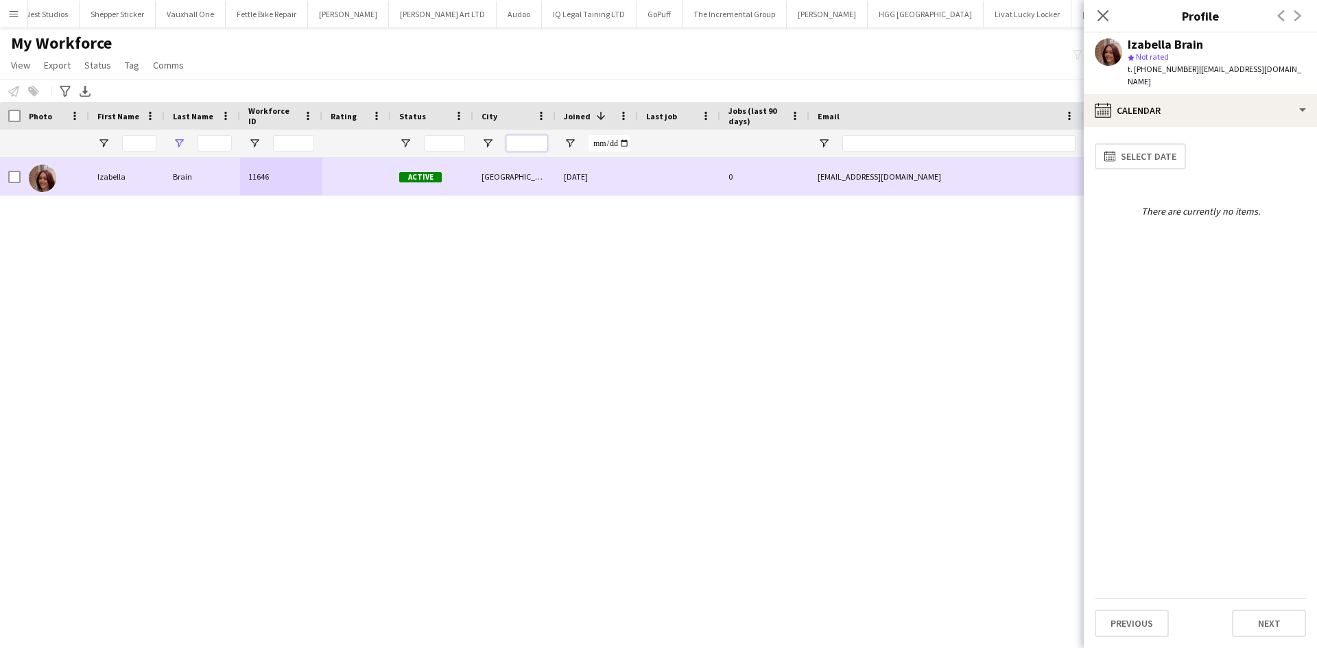
click at [514, 139] on input "City Filter Input" at bounding box center [526, 143] width 41 height 16
click at [515, 142] on input "City Filter Input" at bounding box center [526, 143] width 41 height 16
click at [514, 139] on input "City Filter Input" at bounding box center [526, 143] width 41 height 16
click at [515, 140] on input "City Filter Input" at bounding box center [526, 143] width 41 height 16
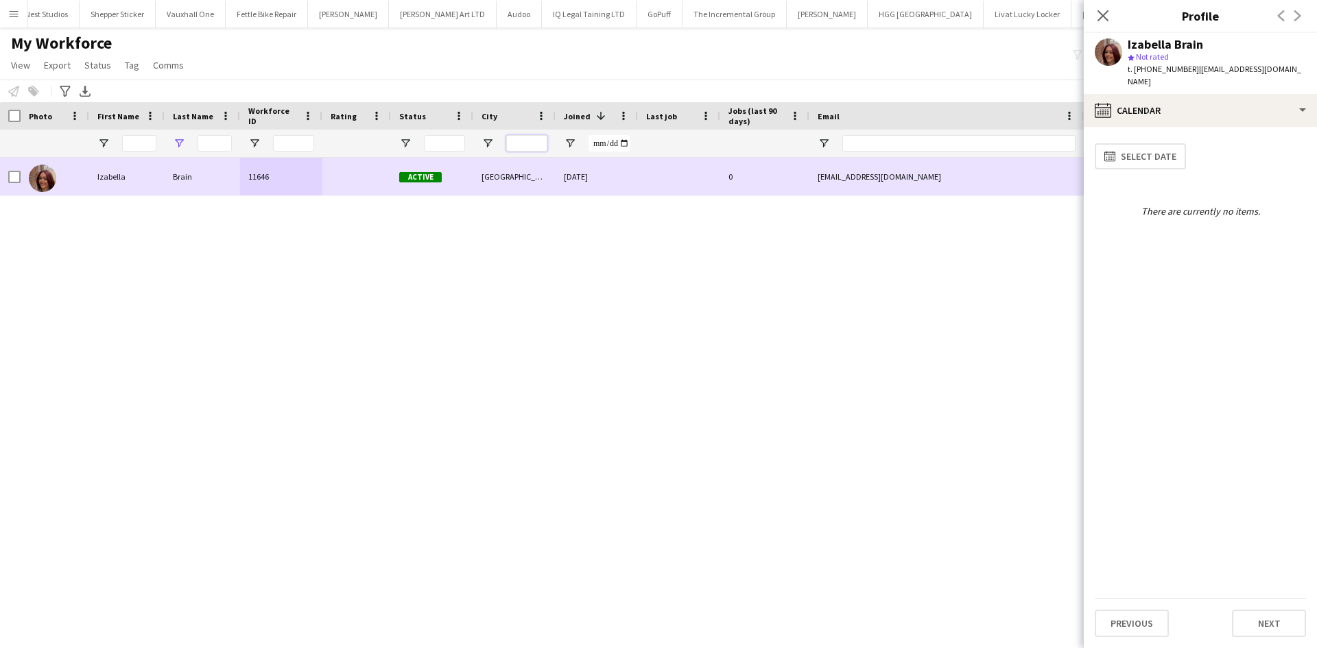
click at [515, 140] on input "City Filter Input" at bounding box center [526, 143] width 41 height 16
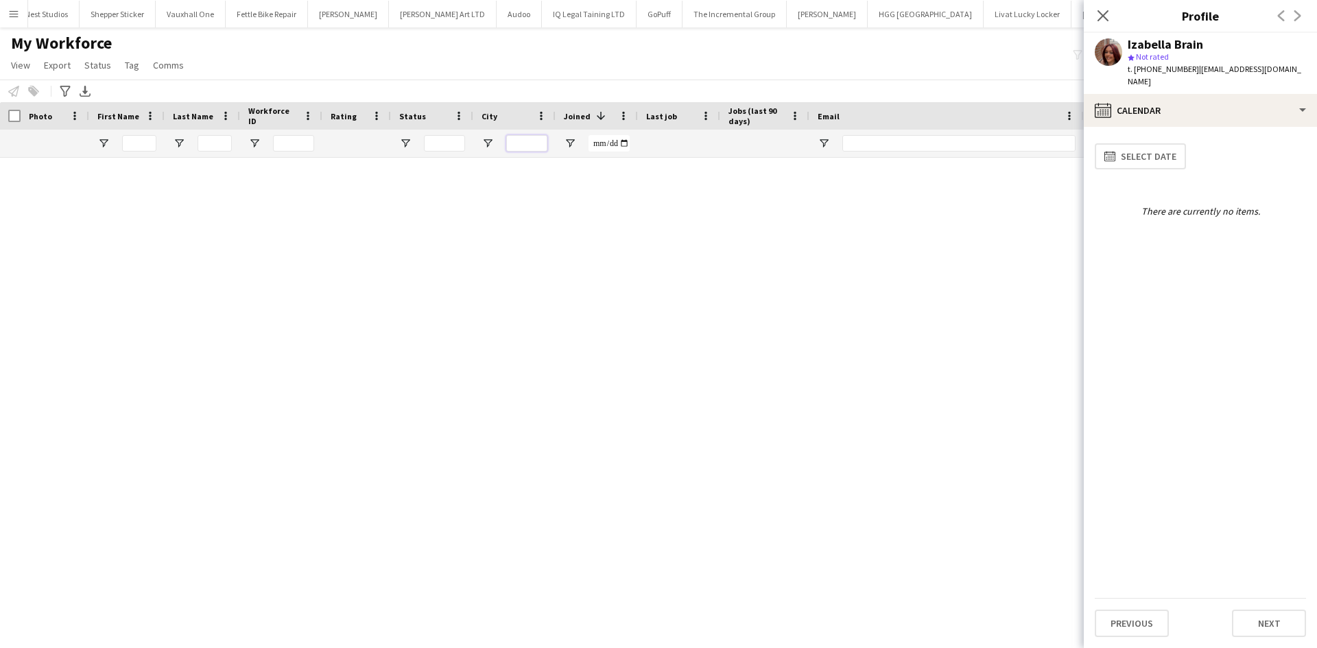
click at [515, 142] on input "City Filter Input" at bounding box center [526, 143] width 41 height 16
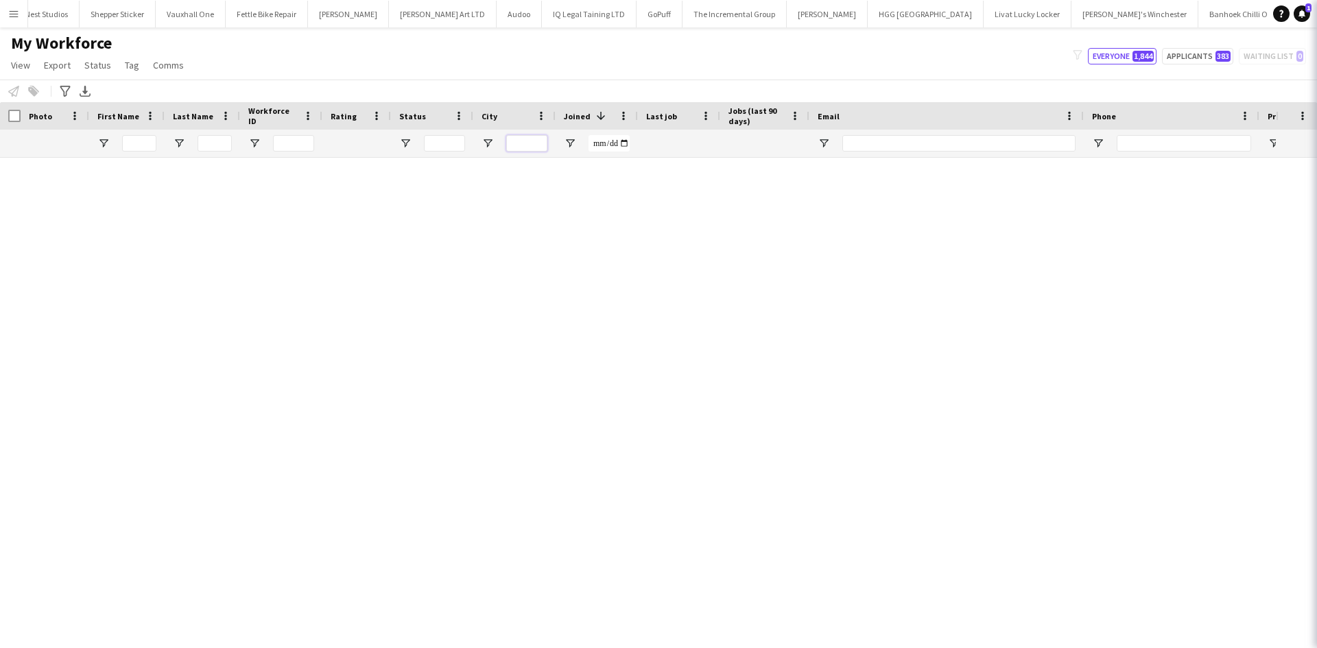
click at [515, 142] on input "City Filter Input" at bounding box center [526, 143] width 41 height 16
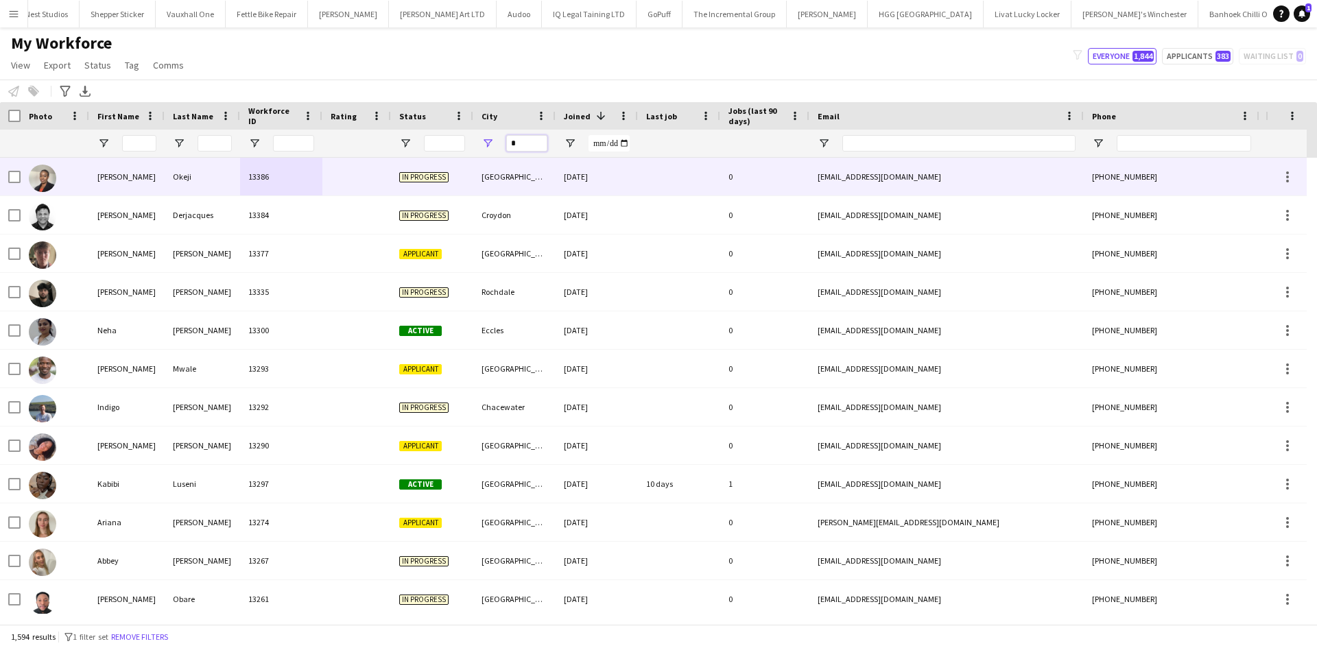
type input "*"
click at [529, 176] on div "Leicester" at bounding box center [514, 177] width 82 height 38
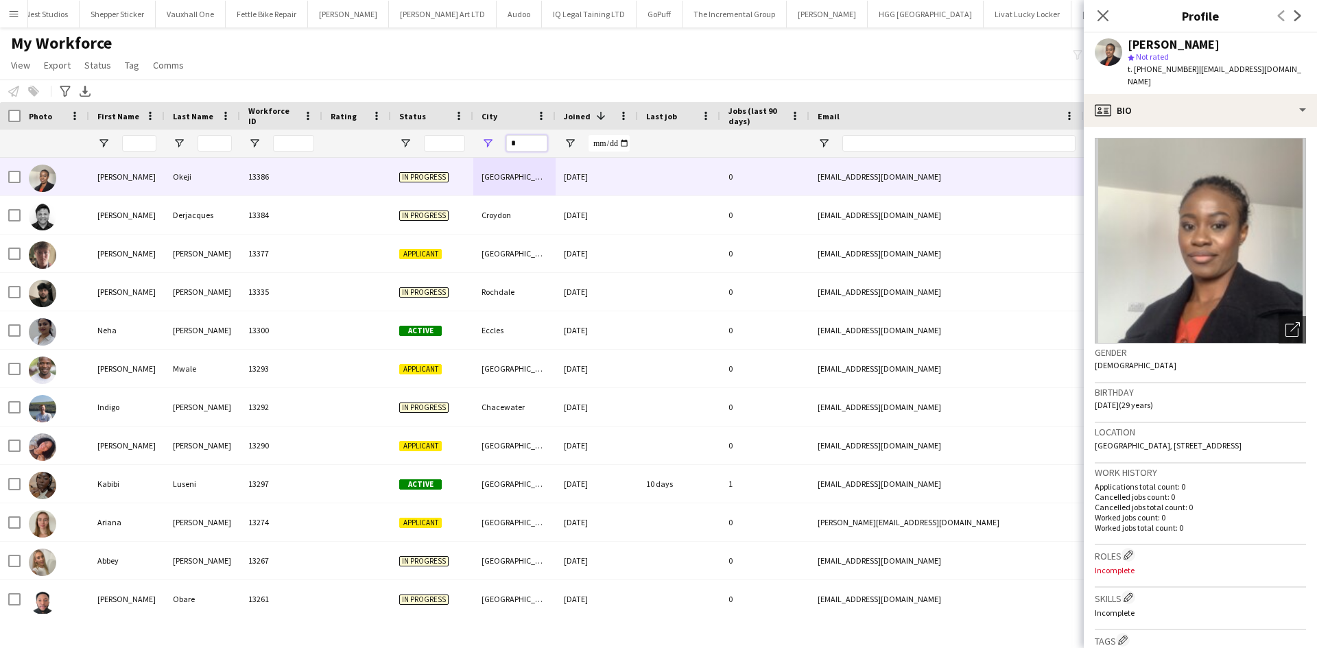
click at [531, 143] on input "*" at bounding box center [526, 143] width 41 height 16
click at [514, 144] on input "City Filter Input" at bounding box center [526, 143] width 41 height 16
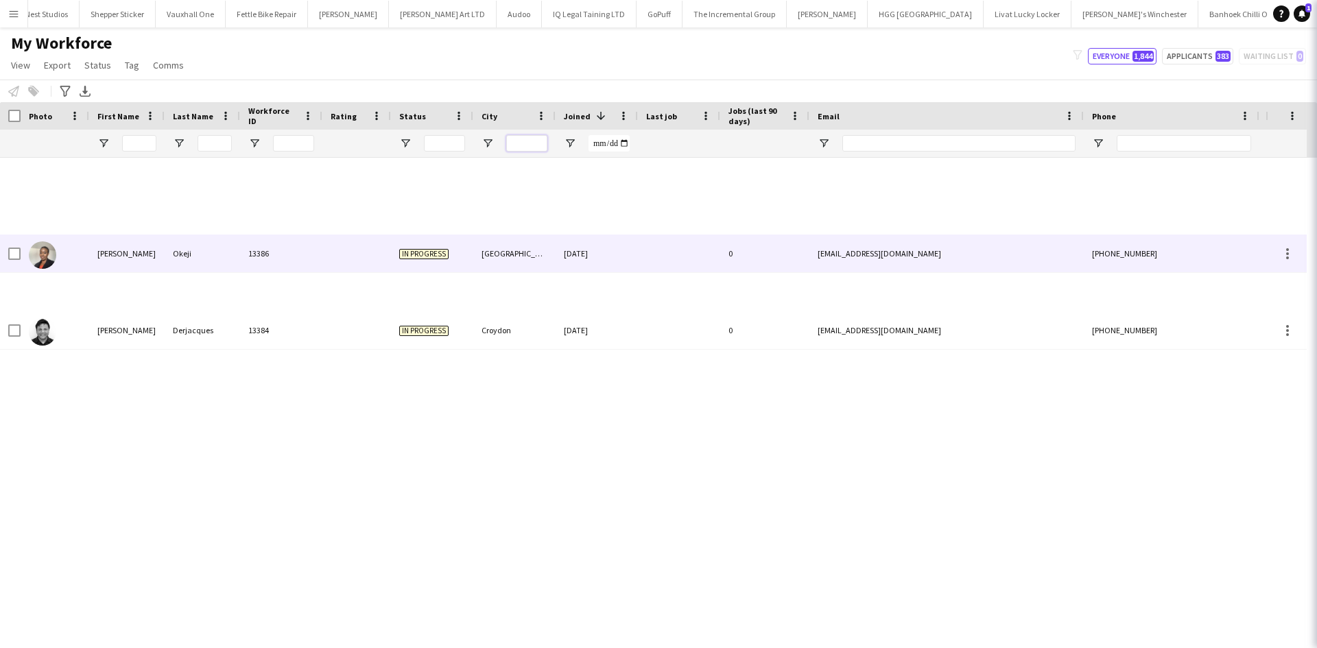
click at [531, 144] on input "City Filter Input" at bounding box center [526, 143] width 41 height 16
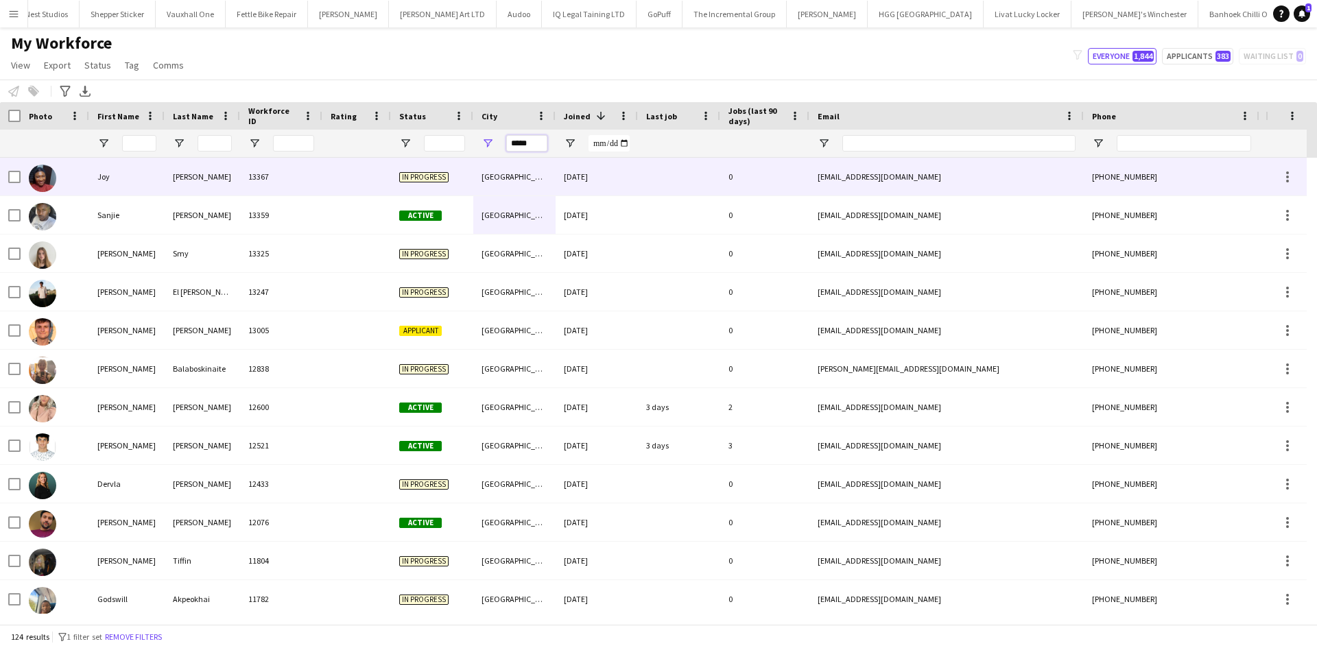
type input "*****"
click at [564, 192] on div "19-09-2025" at bounding box center [597, 177] width 82 height 38
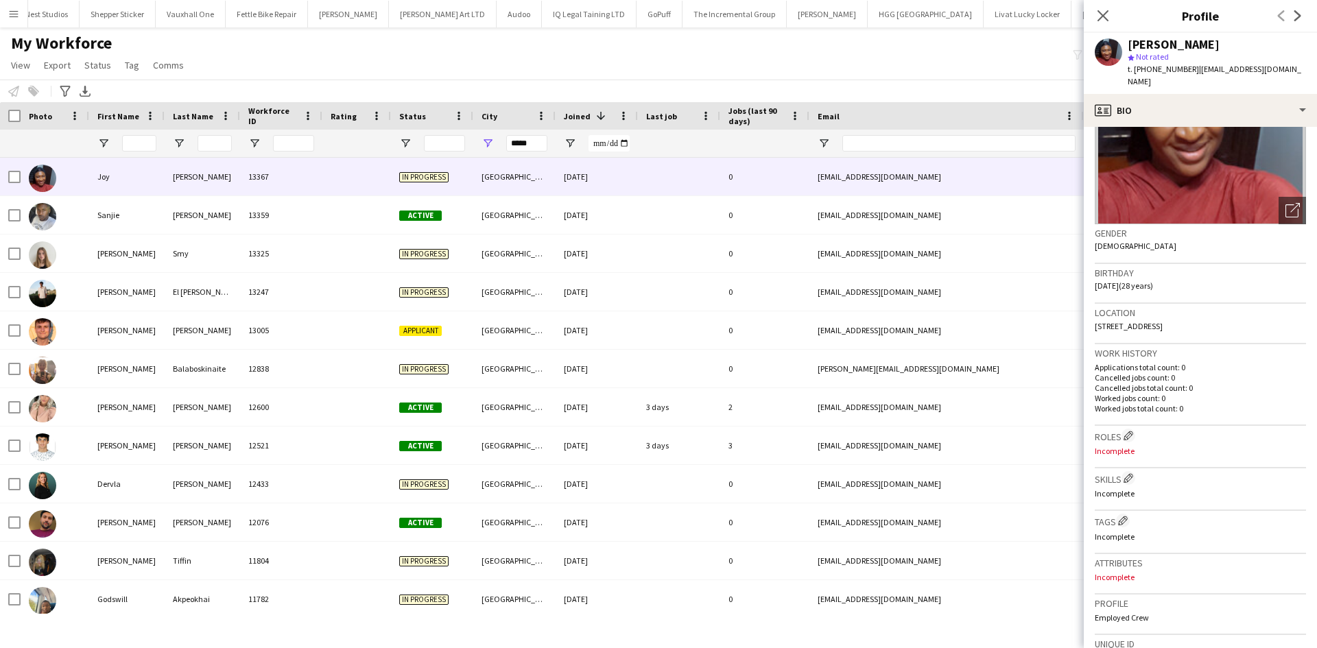
scroll to position [119, 0]
click at [1092, 14] on div "Close pop-in" at bounding box center [1103, 16] width 38 height 32
drag, startPoint x: 535, startPoint y: 147, endPoint x: 420, endPoint y: 154, distance: 114.8
click at [420, 154] on div at bounding box center [743, 143] width 1487 height 27
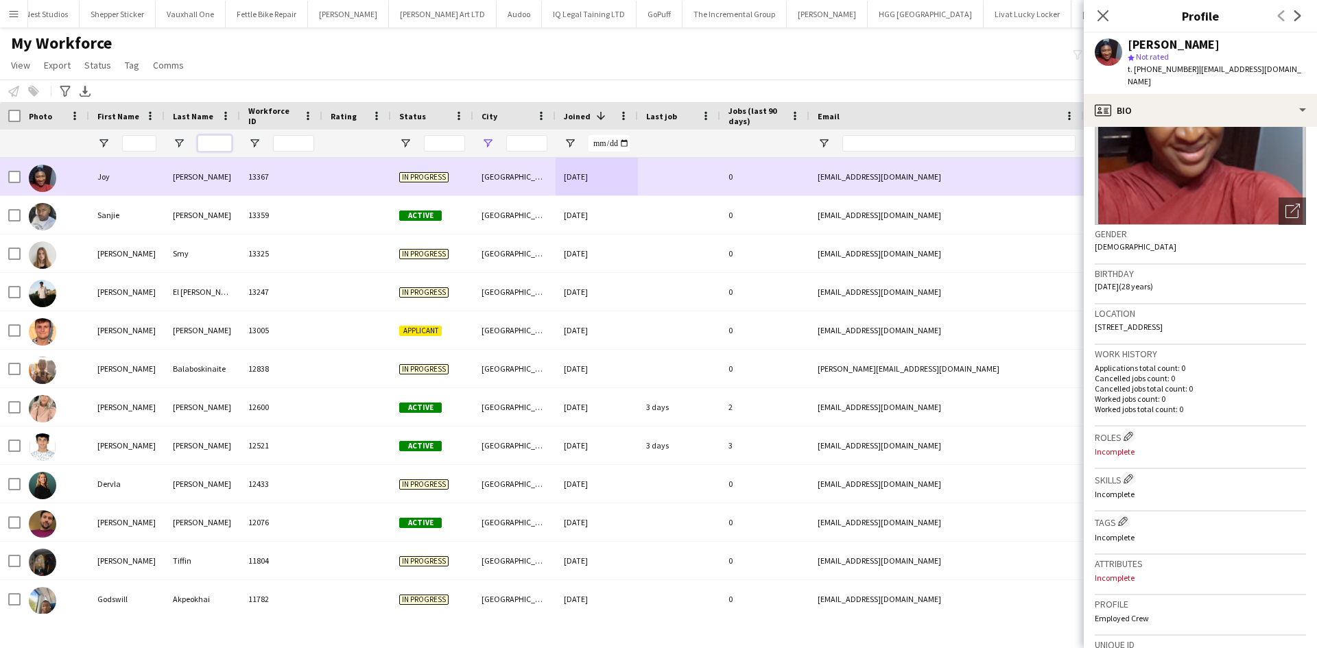
click at [208, 147] on input "Last Name Filter Input" at bounding box center [215, 143] width 34 height 16
click at [208, 144] on input "Last Name Filter Input" at bounding box center [215, 143] width 34 height 16
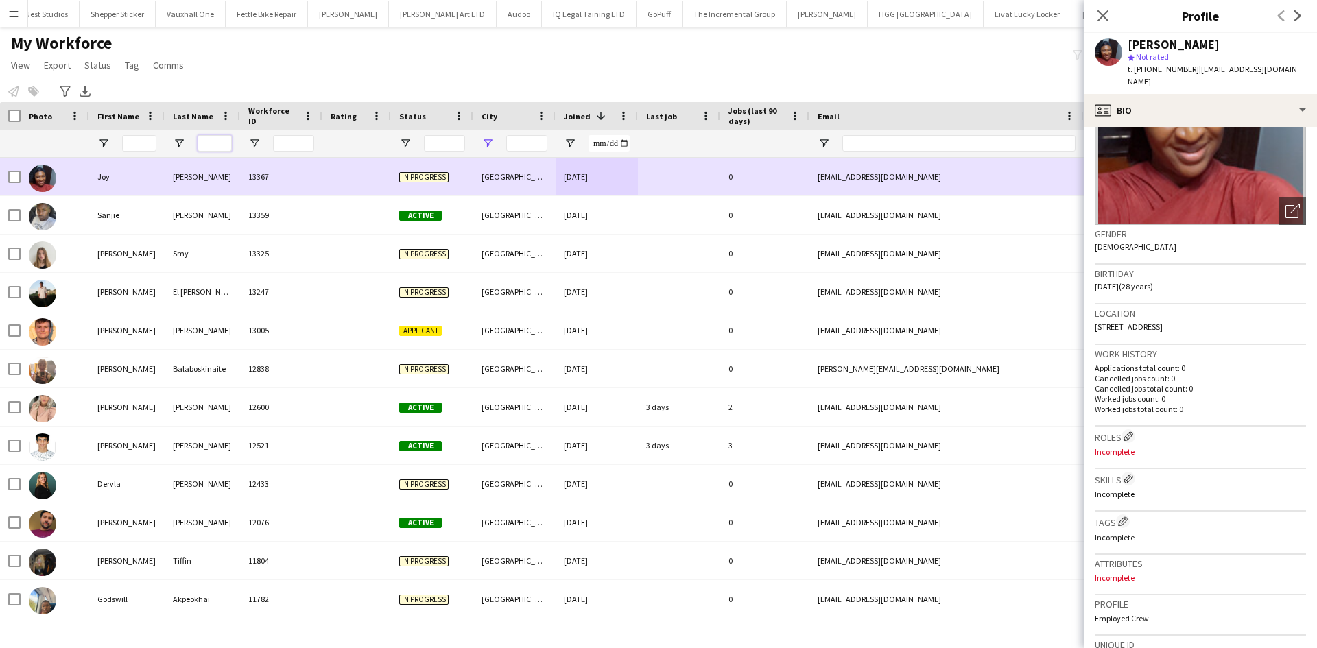
click at [208, 144] on input "Last Name Filter Input" at bounding box center [215, 143] width 34 height 16
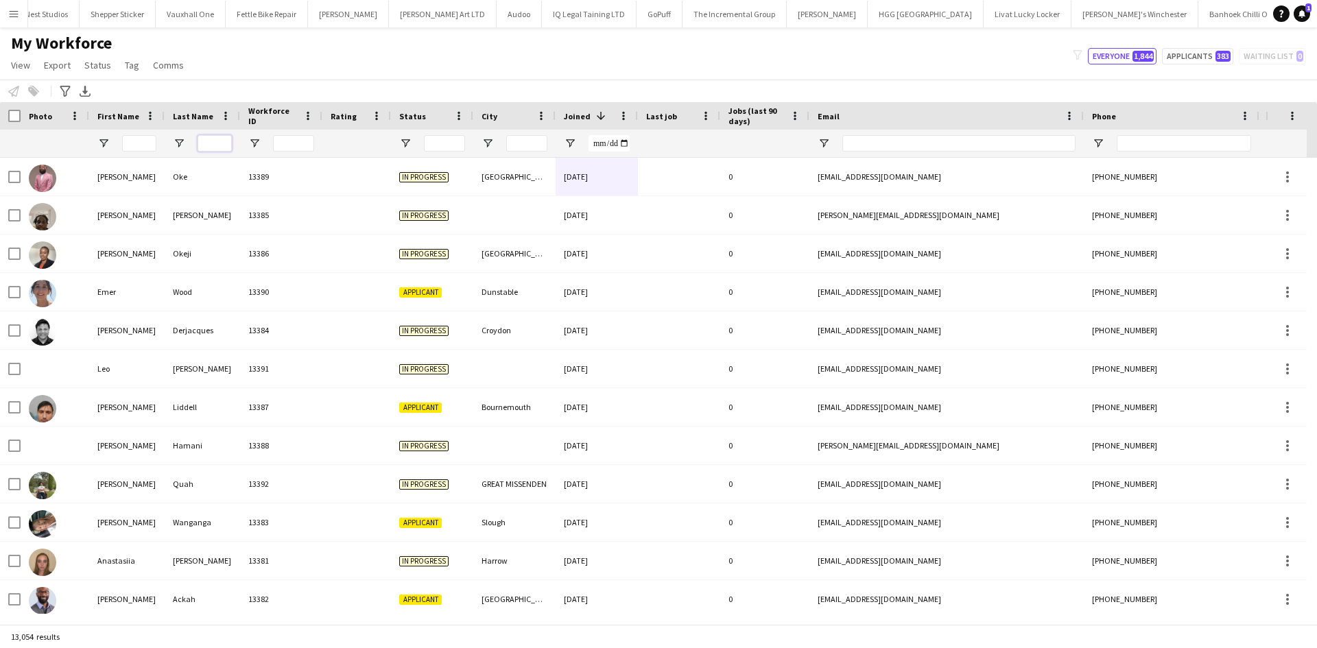
click at [215, 146] on input "Last Name Filter Input" at bounding box center [215, 143] width 34 height 16
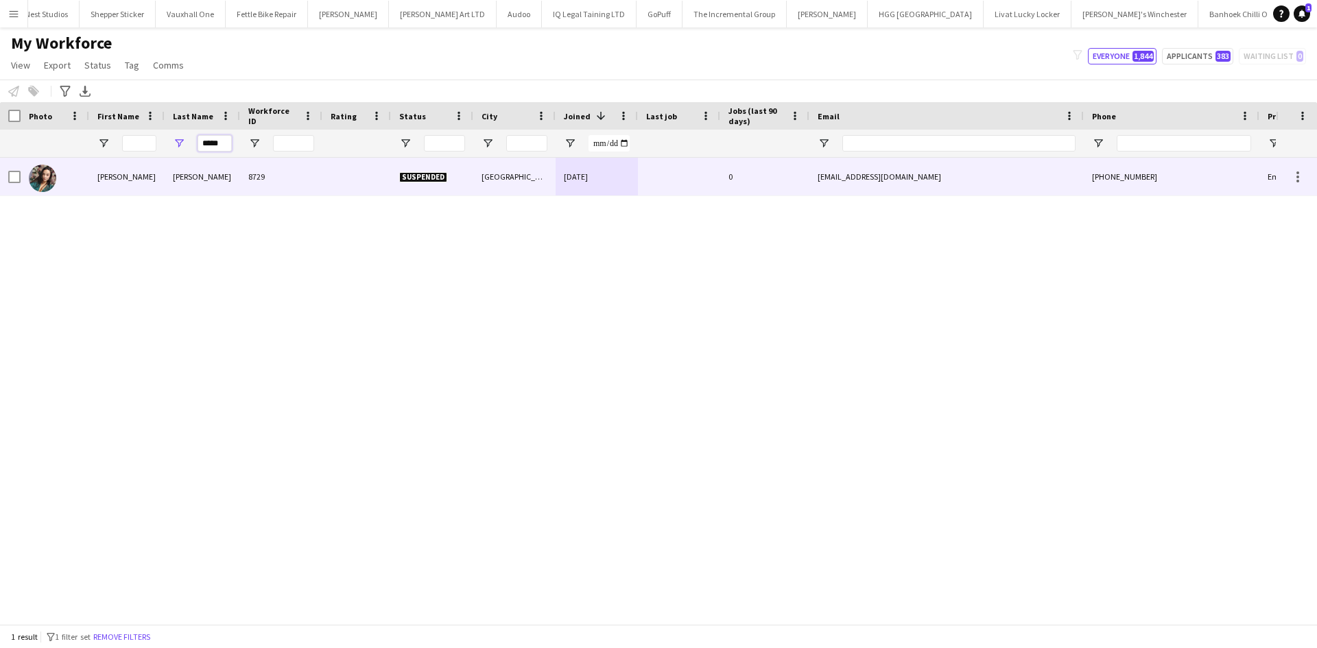
type input "*****"
click at [198, 182] on div "Alvarez Cebrian" at bounding box center [202, 177] width 75 height 38
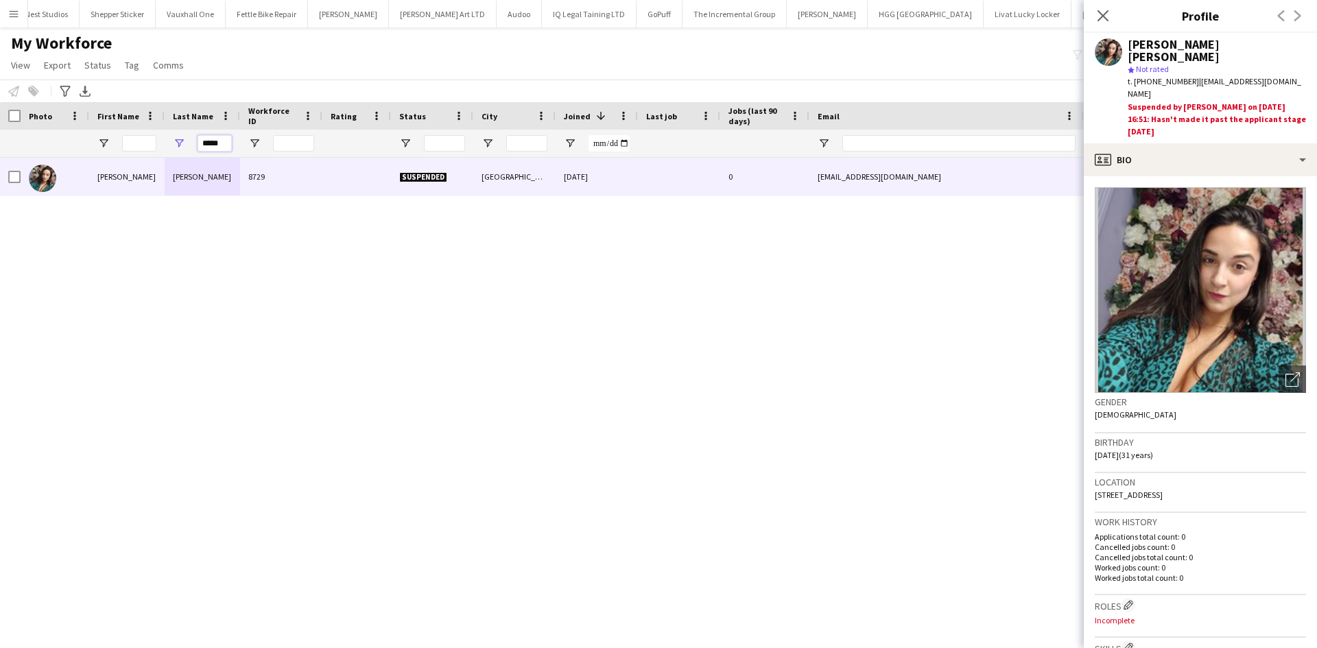
drag, startPoint x: 226, startPoint y: 143, endPoint x: 165, endPoint y: 146, distance: 60.4
click at [165, 146] on div "*****" at bounding box center [202, 143] width 75 height 27
click at [130, 141] on input "First Name Filter Input" at bounding box center [139, 143] width 34 height 16
click at [130, 136] on input "First Name Filter Input" at bounding box center [139, 143] width 34 height 16
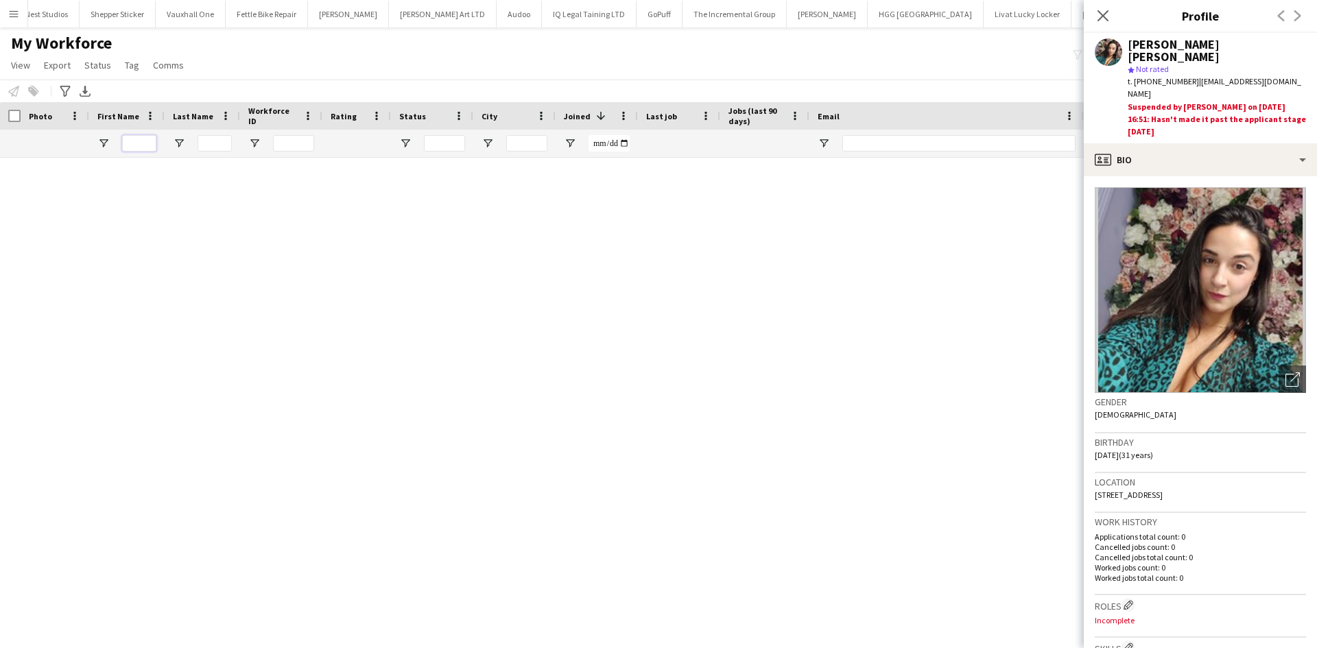
click at [132, 137] on input "First Name Filter Input" at bounding box center [139, 143] width 34 height 16
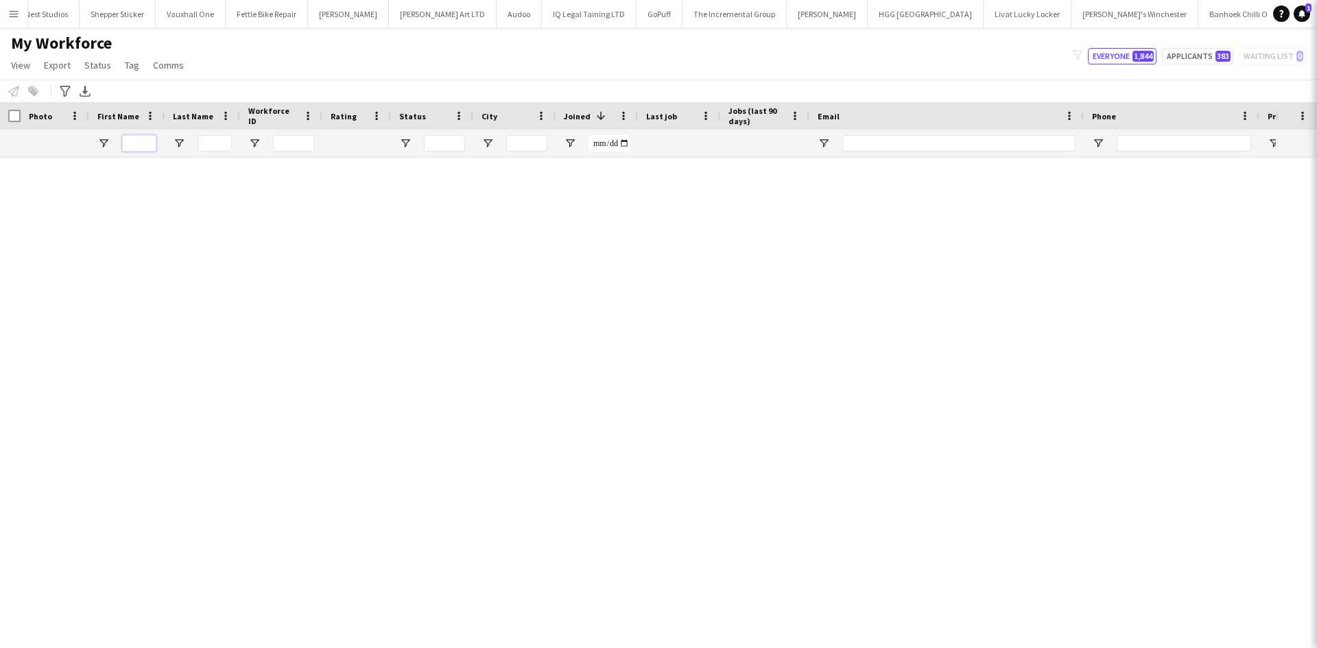
click at [132, 137] on input "First Name Filter Input" at bounding box center [139, 143] width 34 height 16
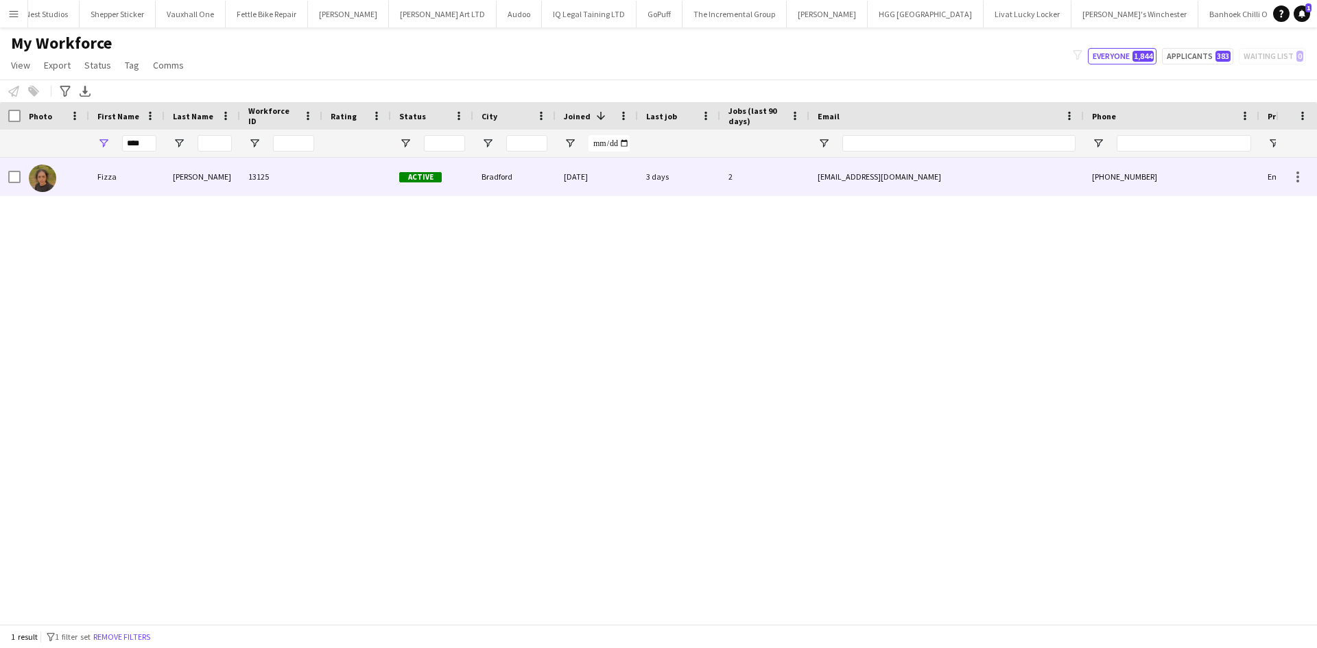
click at [262, 182] on div "13125" at bounding box center [281, 177] width 82 height 38
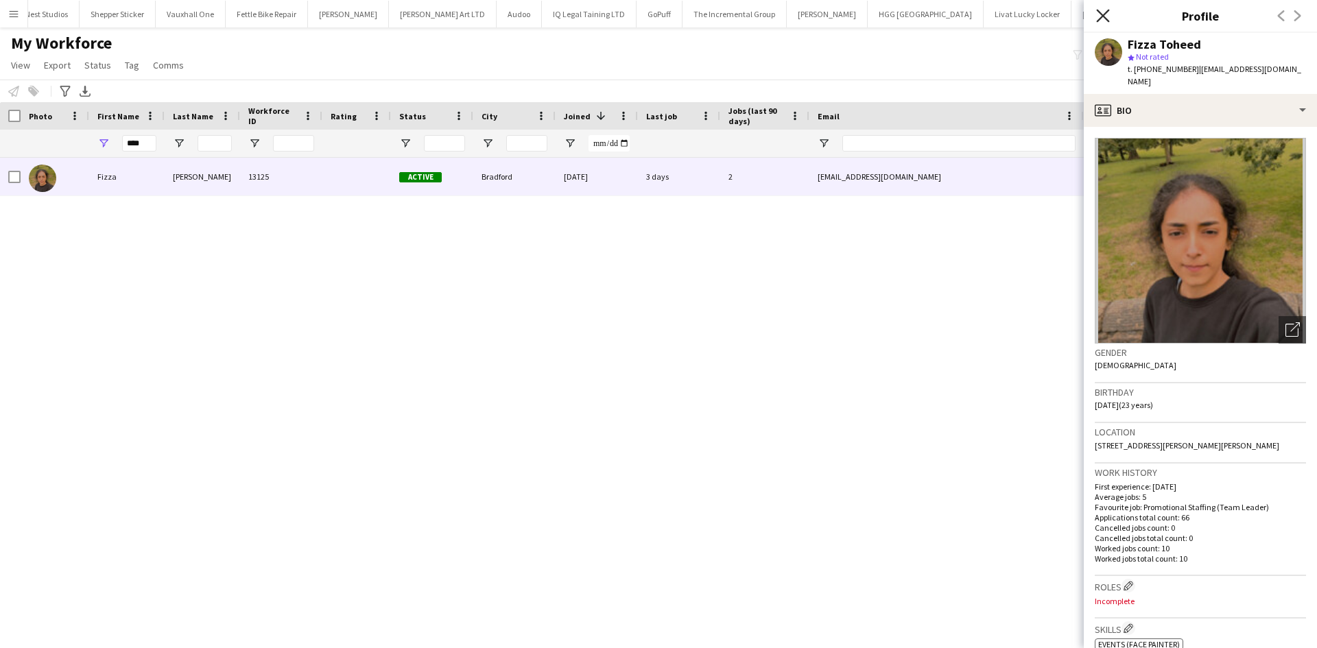
click at [1104, 14] on icon at bounding box center [1102, 15] width 13 height 13
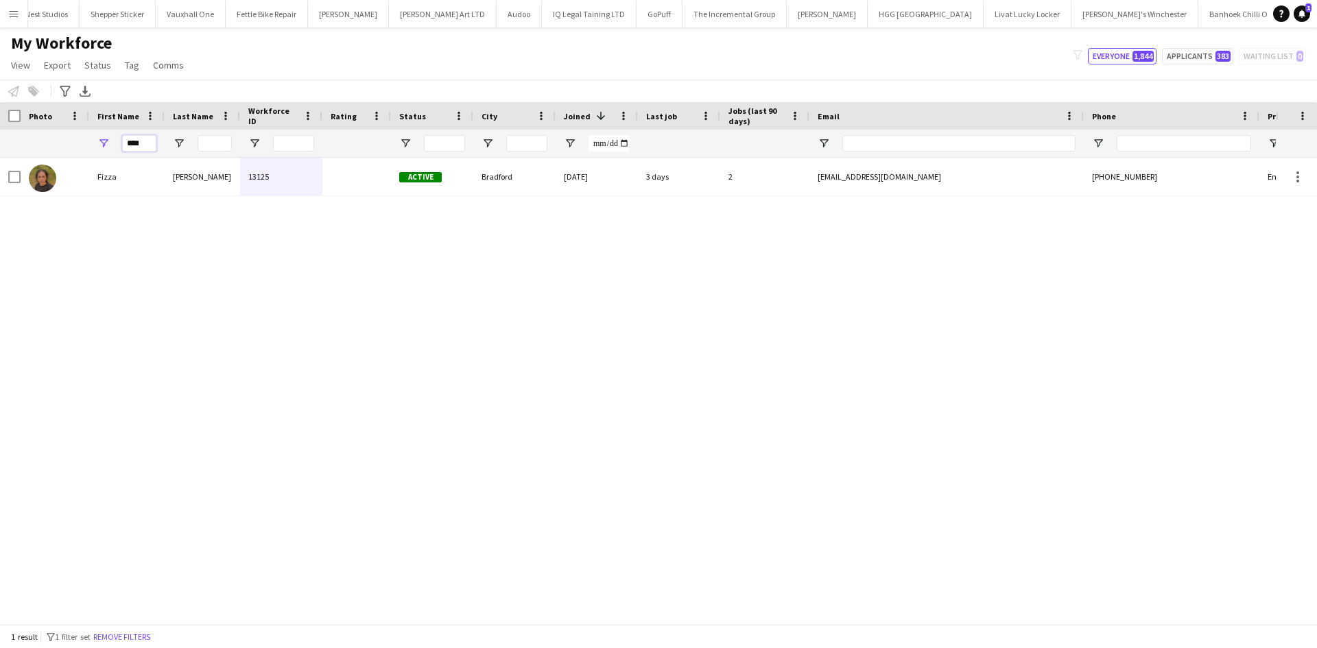
click at [147, 145] on input "****" at bounding box center [139, 143] width 34 height 16
type input "*"
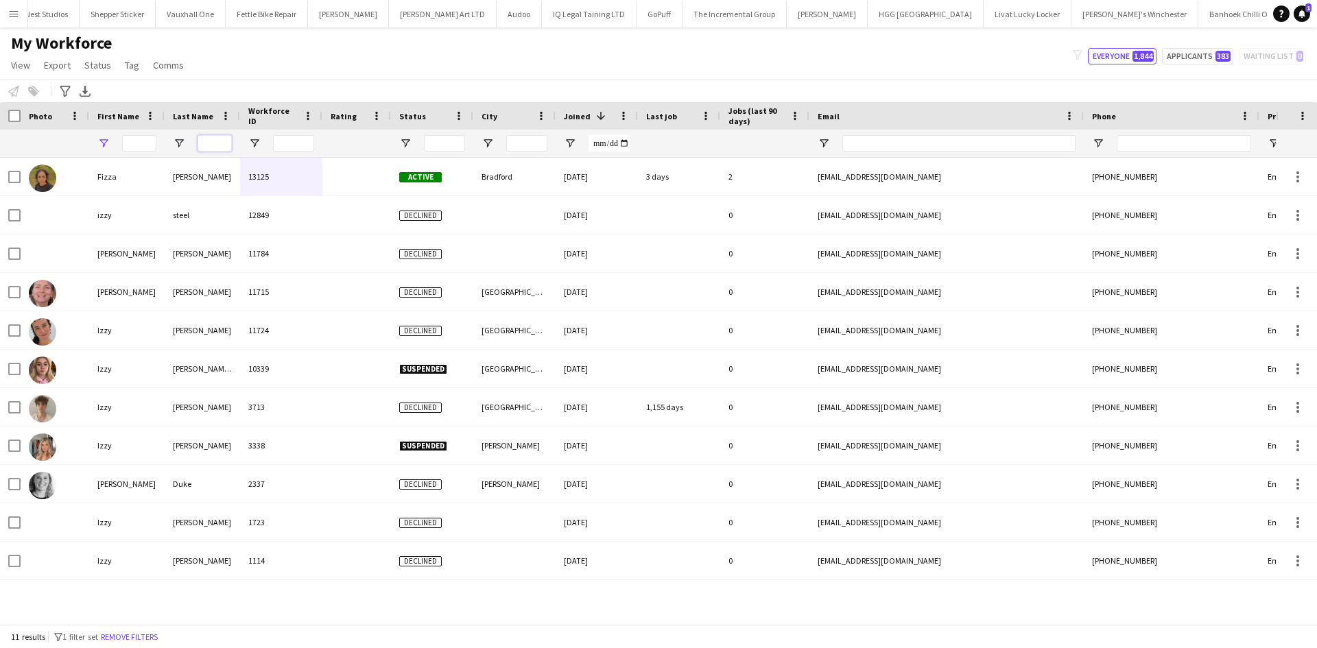
click at [211, 143] on input "Last Name Filter Input" at bounding box center [215, 143] width 34 height 16
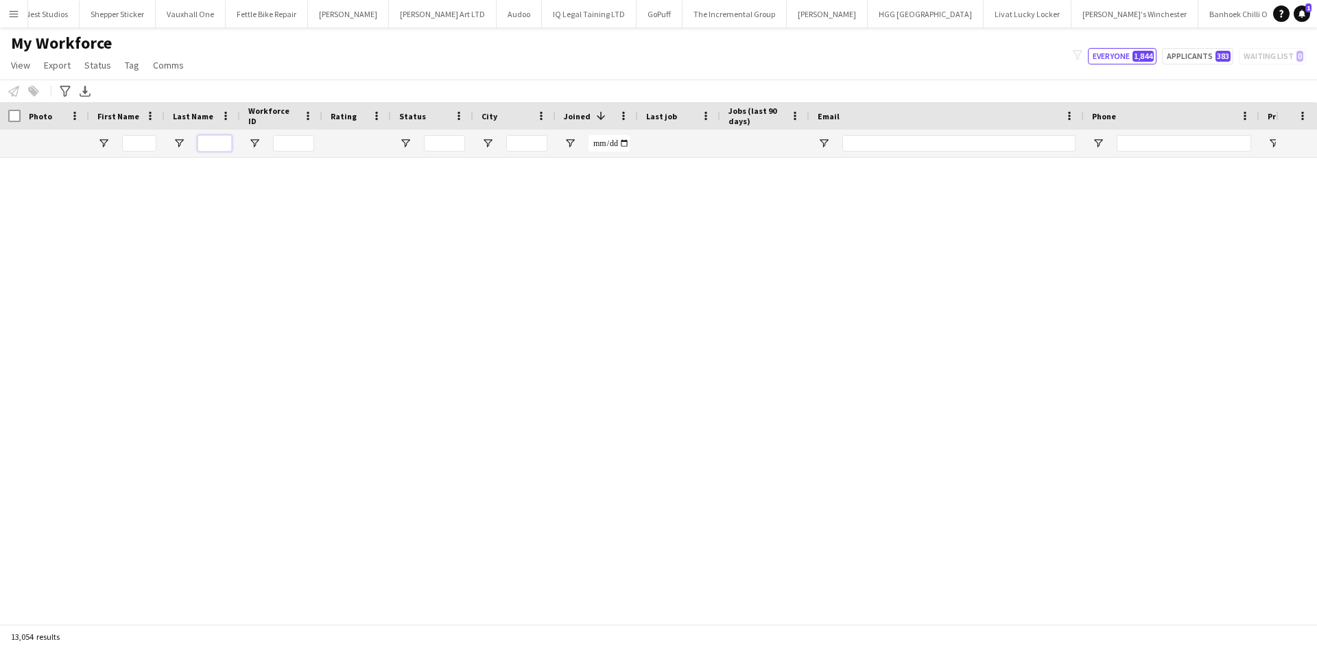
click at [211, 143] on input "Last Name Filter Input" at bounding box center [215, 143] width 34 height 16
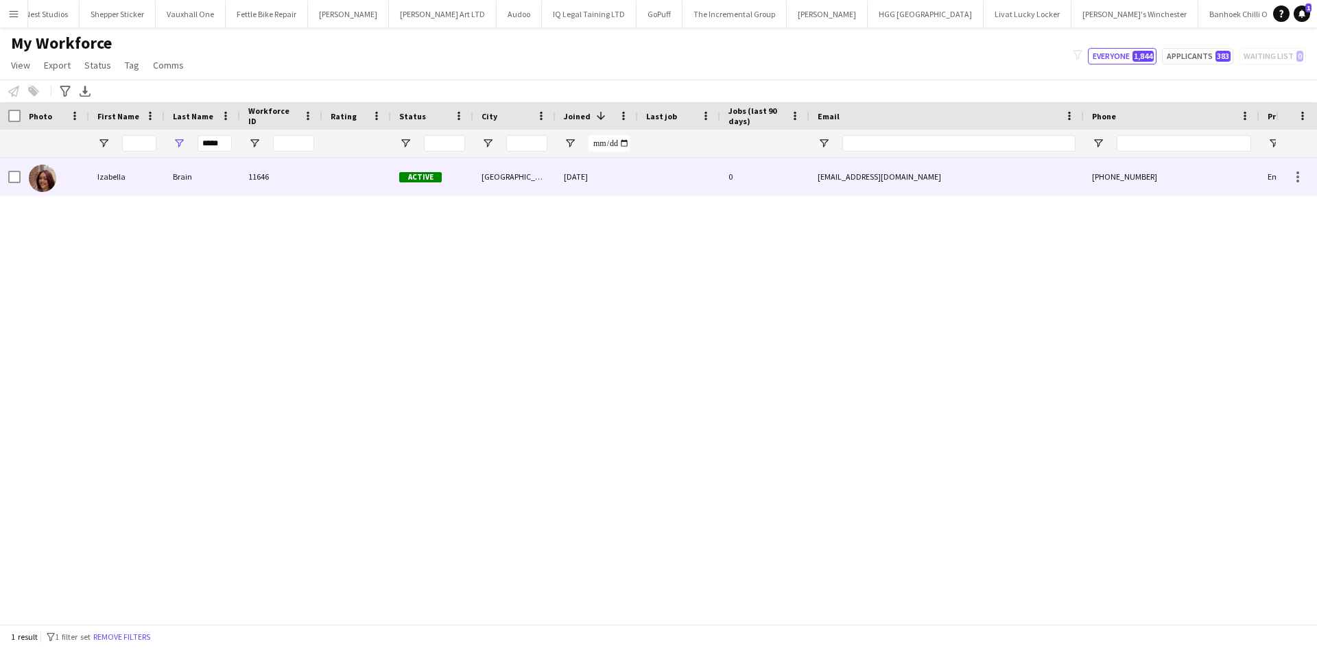
click at [184, 181] on div "Brain" at bounding box center [202, 177] width 75 height 38
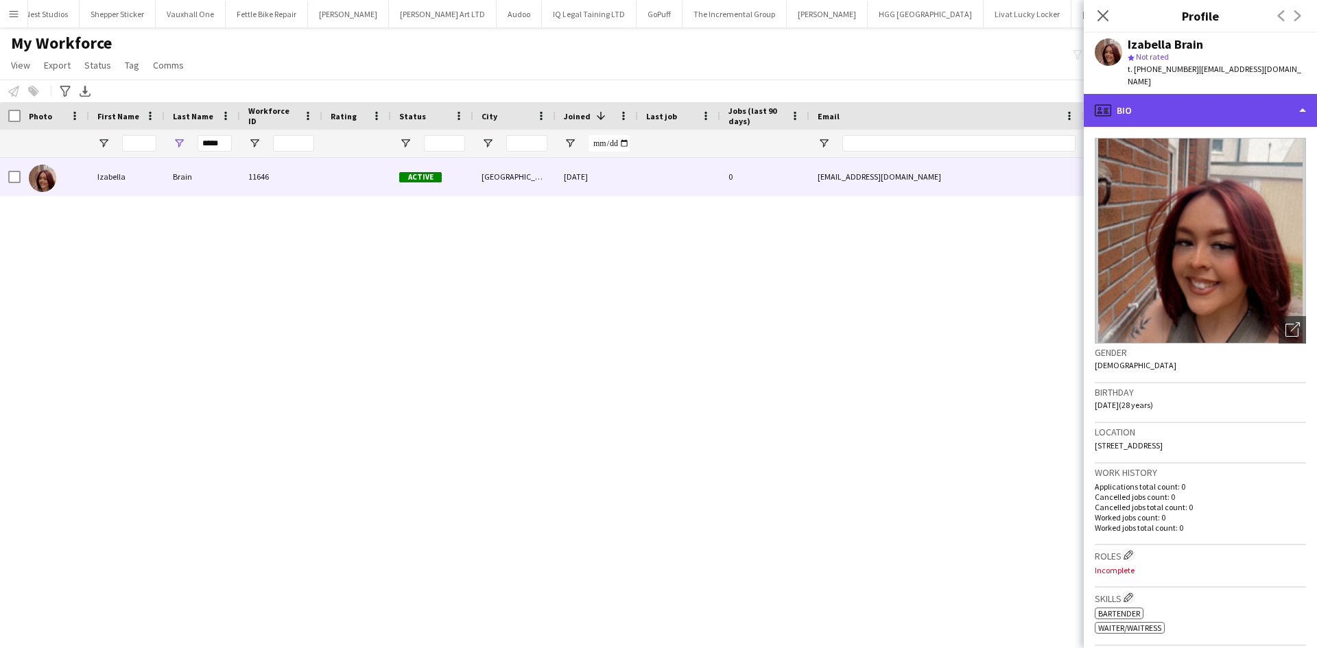
click at [1149, 94] on div "profile Bio" at bounding box center [1200, 110] width 233 height 33
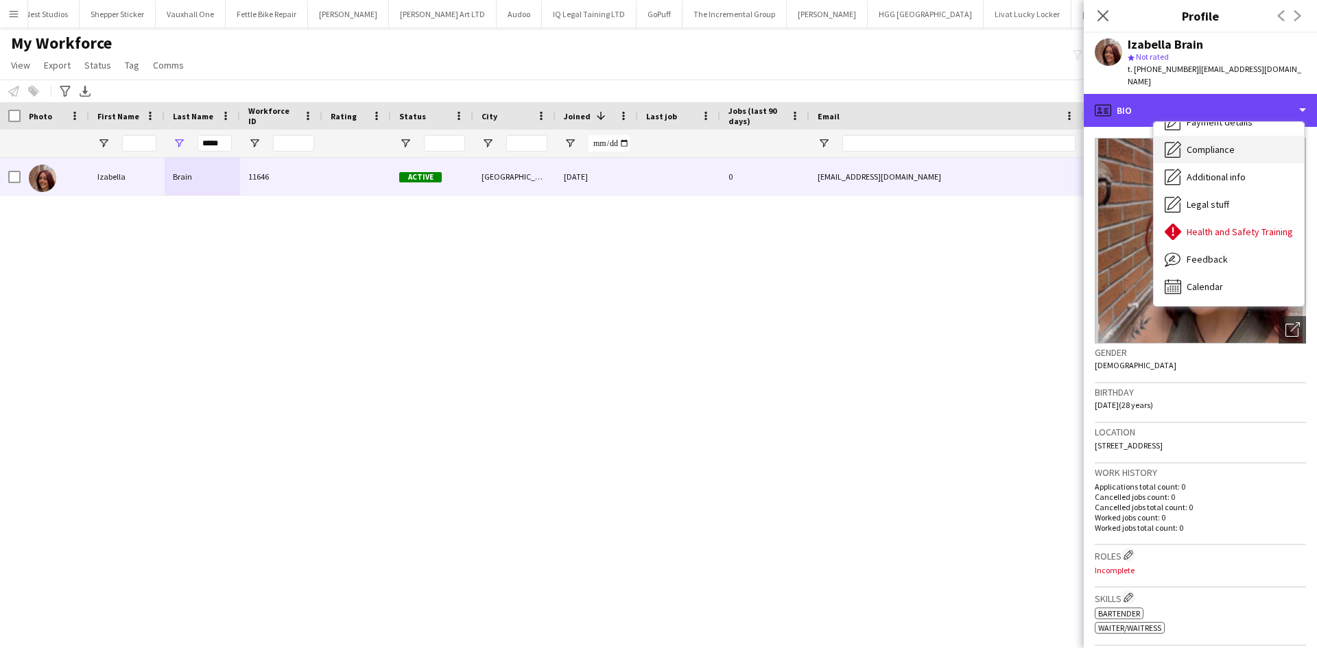
scroll to position [100, 0]
click at [1202, 108] on div "profile Bio" at bounding box center [1200, 110] width 233 height 33
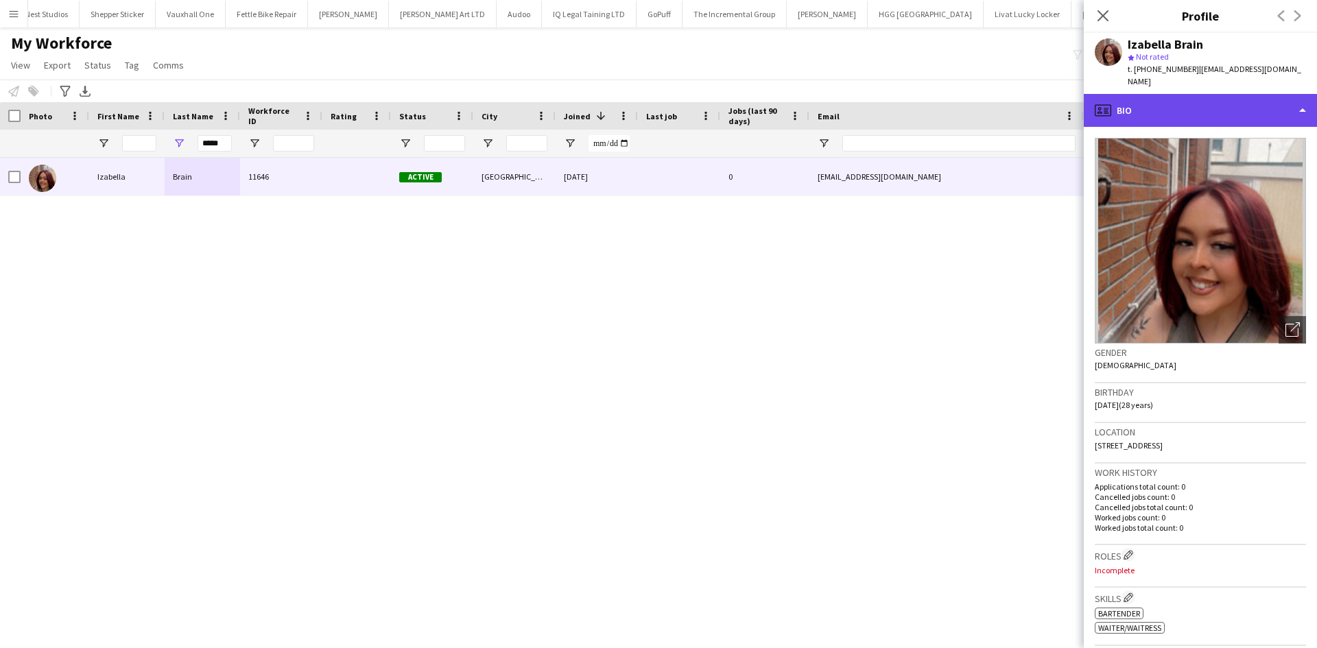
click at [1160, 94] on div "profile Bio" at bounding box center [1200, 110] width 233 height 33
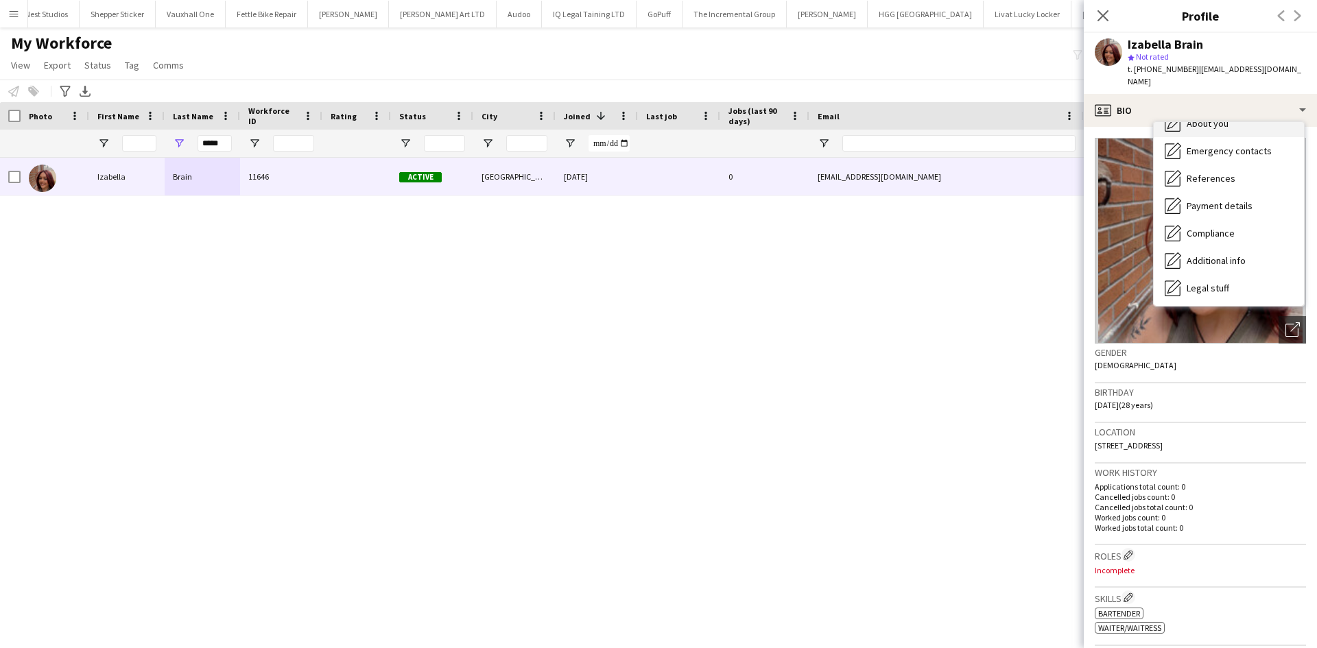
click at [1211, 117] on span "About you" at bounding box center [1208, 123] width 42 height 12
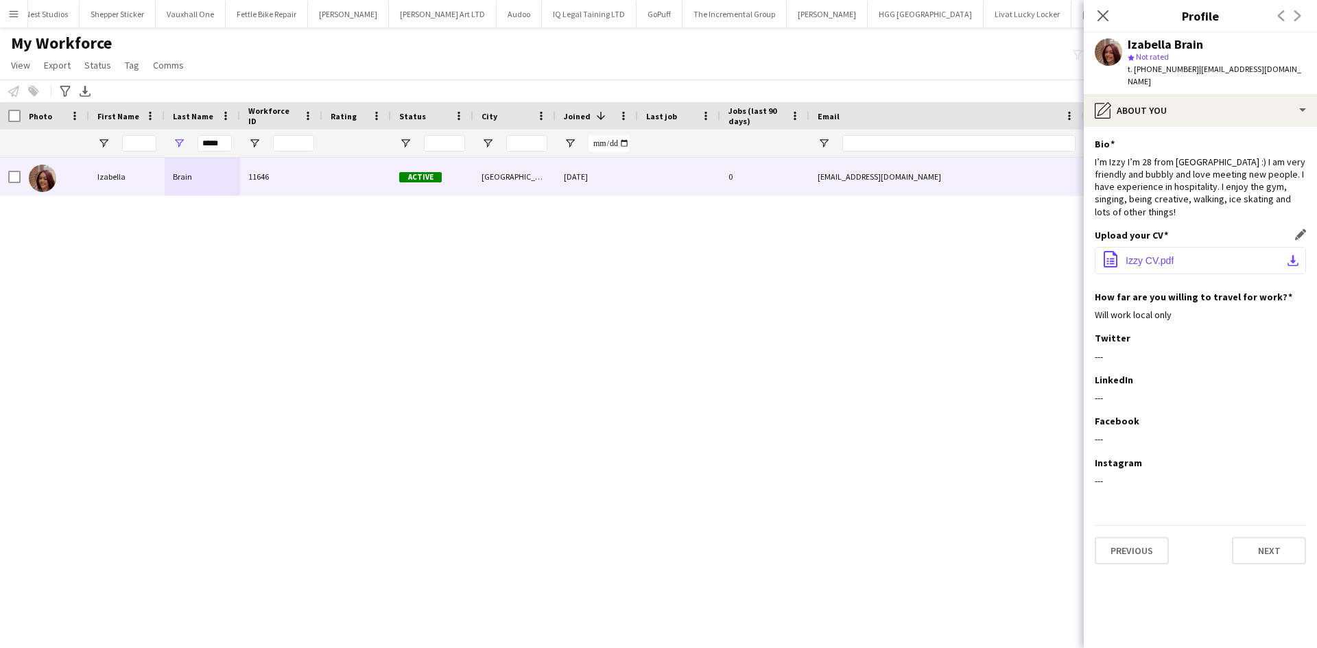
click at [1154, 247] on button "office-file-sheet Izzy CV.pdf download-bottom" at bounding box center [1200, 260] width 211 height 27
click at [1124, 252] on button "office-file-sheet Izzy CV.pdf download-bottom" at bounding box center [1200, 260] width 211 height 27
drag, startPoint x: 223, startPoint y: 143, endPoint x: 147, endPoint y: 146, distance: 75.5
click at [147, 146] on div "*****" at bounding box center [743, 143] width 1487 height 27
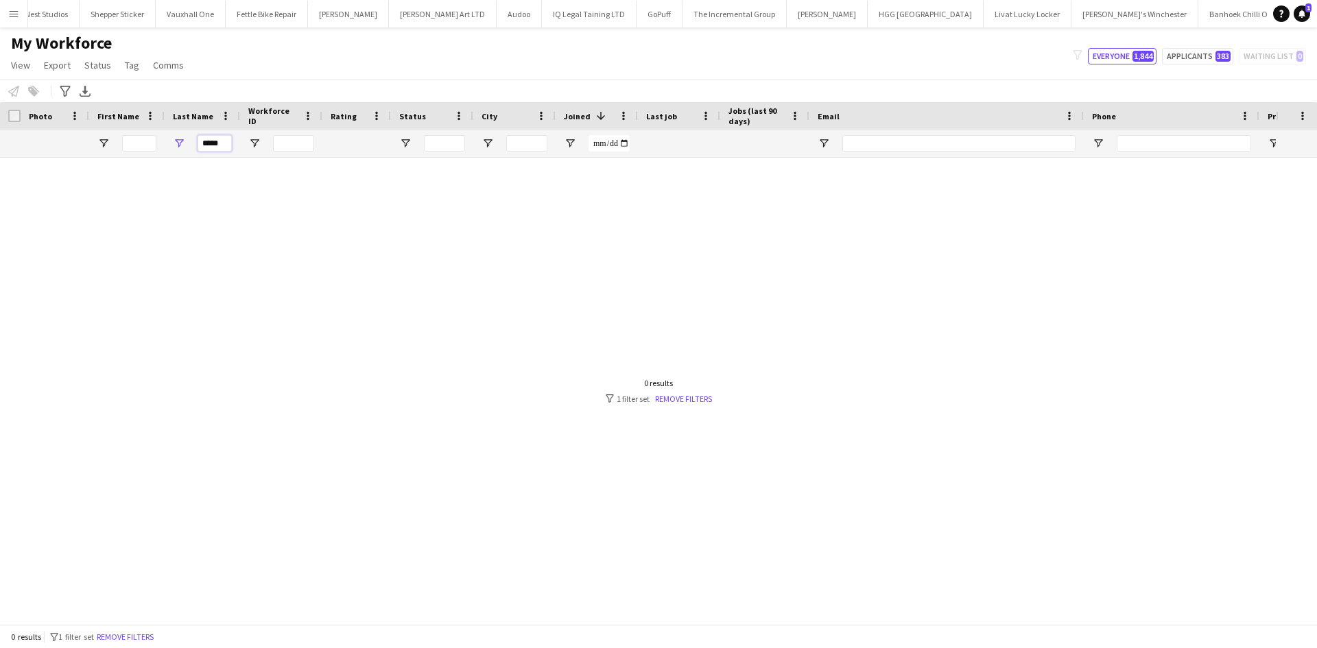
click at [226, 147] on input "*****" at bounding box center [215, 143] width 34 height 16
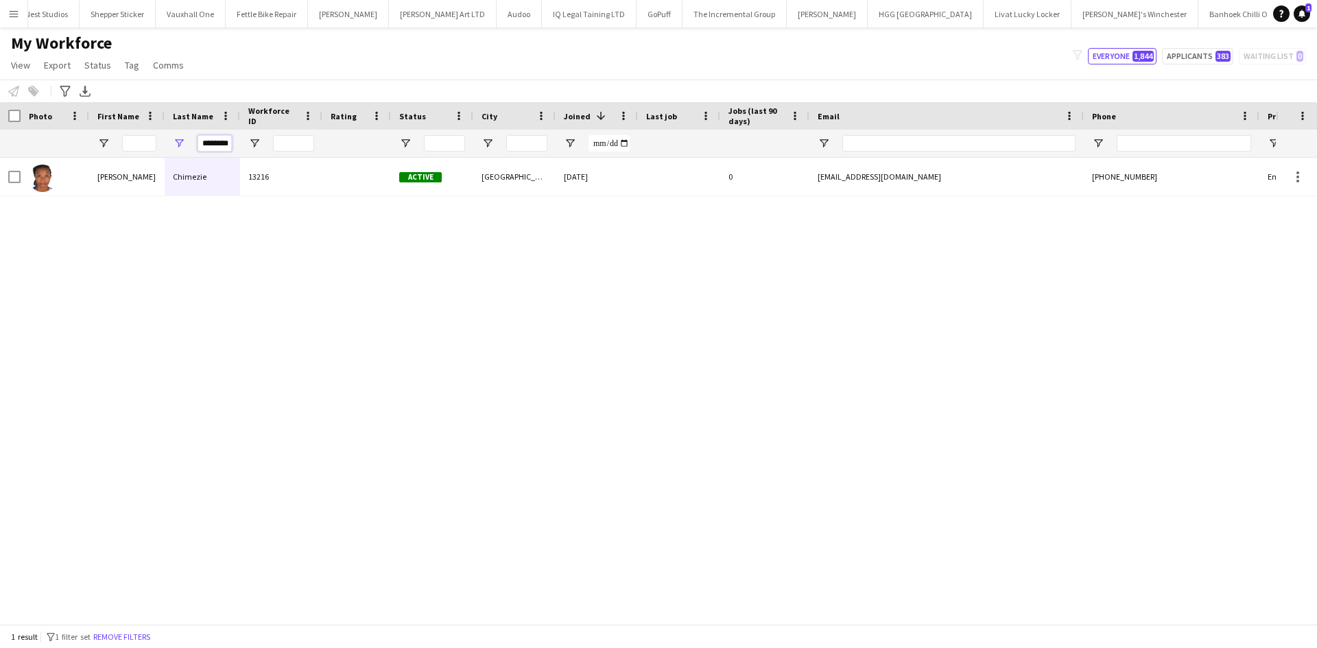
scroll to position [0, 3]
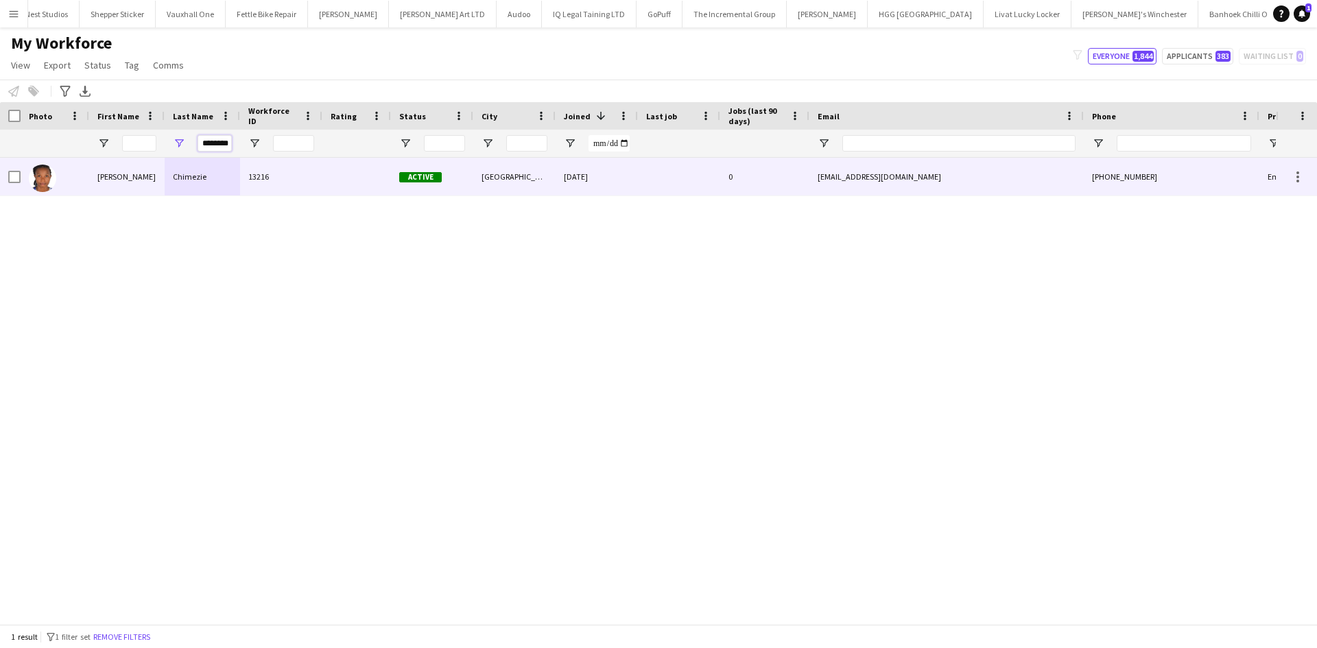
type input "********"
click at [280, 176] on div "13216" at bounding box center [281, 177] width 82 height 38
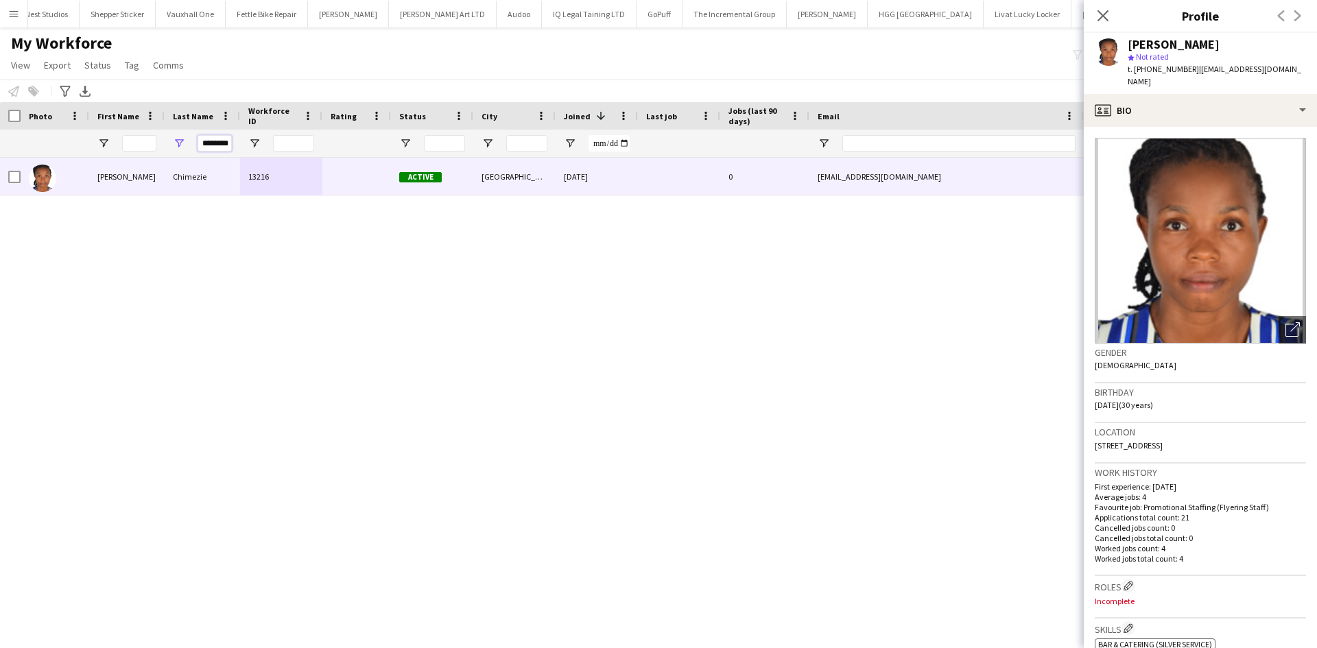
scroll to position [0, 3]
drag, startPoint x: 199, startPoint y: 144, endPoint x: 263, endPoint y: 146, distance: 63.8
click at [263, 146] on div "********" at bounding box center [743, 143] width 1487 height 27
click at [146, 142] on input "First Name Filter Input" at bounding box center [139, 143] width 34 height 16
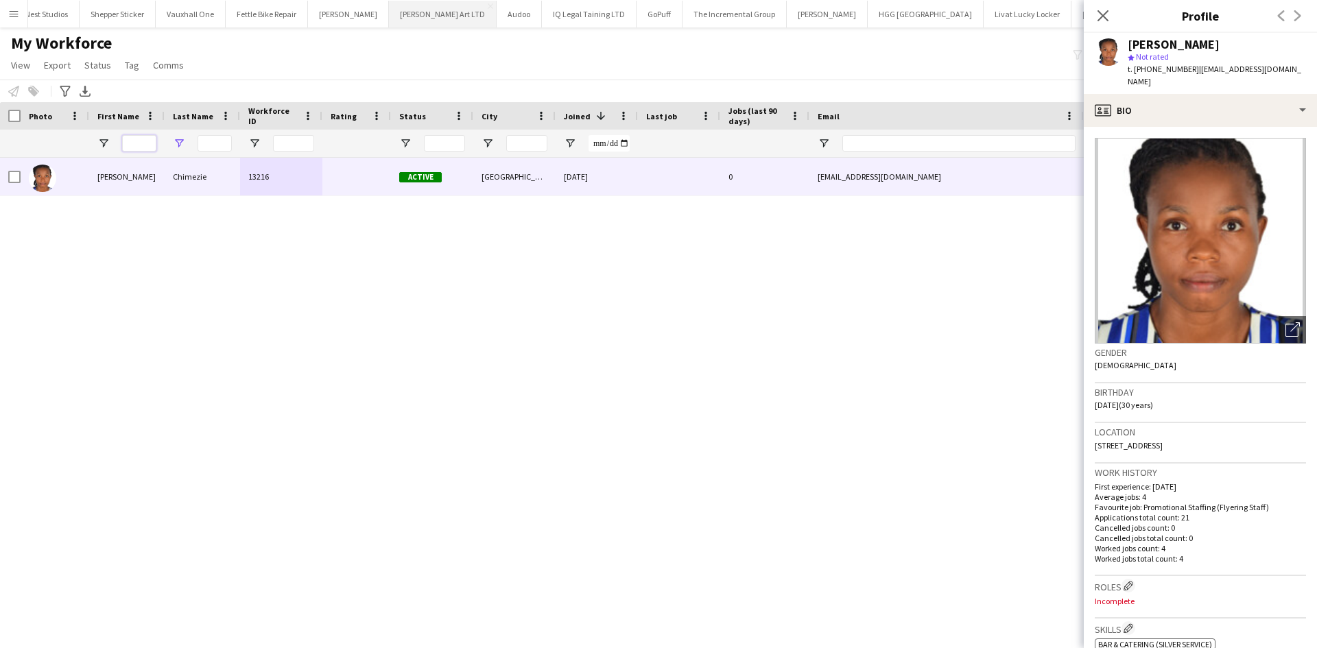
click at [139, 145] on input "First Name Filter Input" at bounding box center [139, 143] width 34 height 16
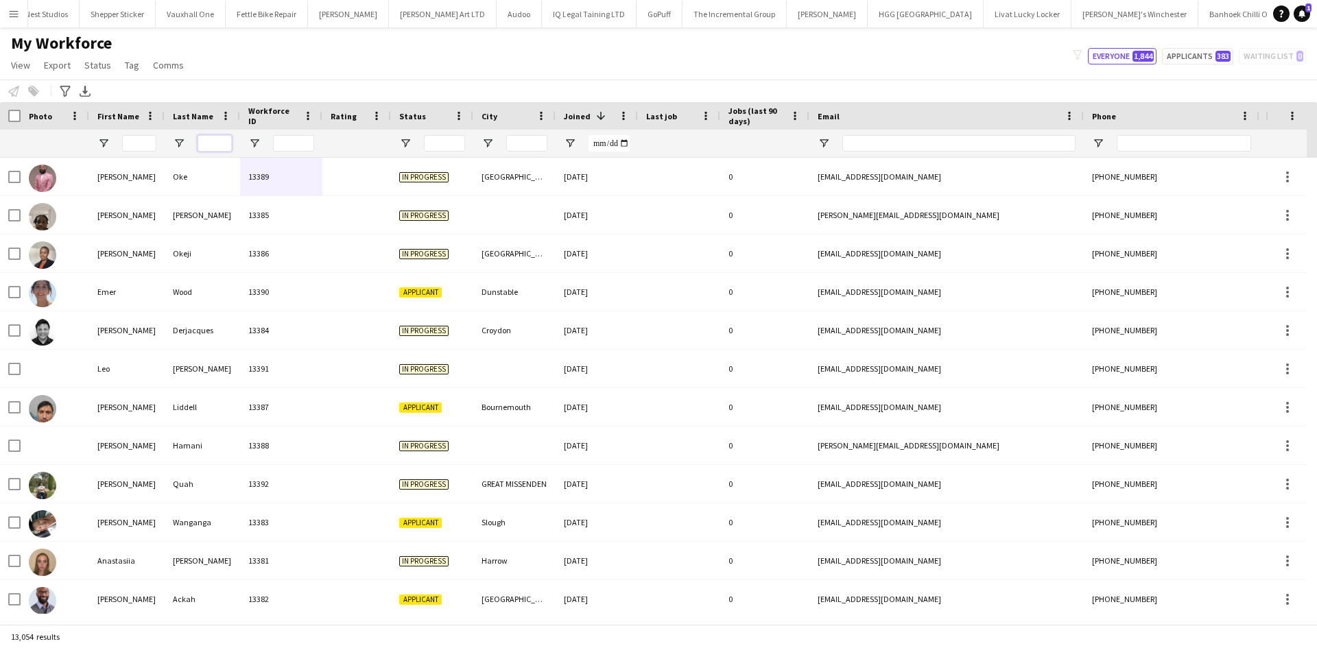
click at [220, 141] on input "Last Name Filter Input" at bounding box center [215, 143] width 34 height 16
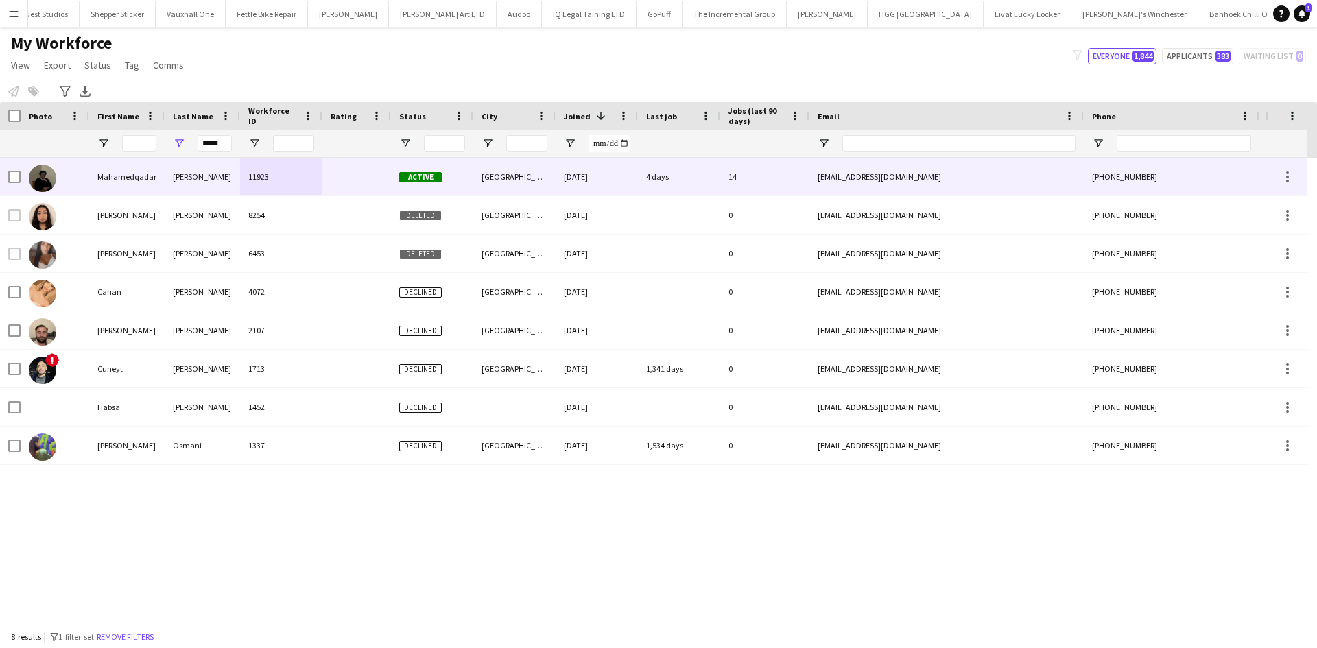
click at [230, 178] on div "Osman" at bounding box center [202, 177] width 75 height 38
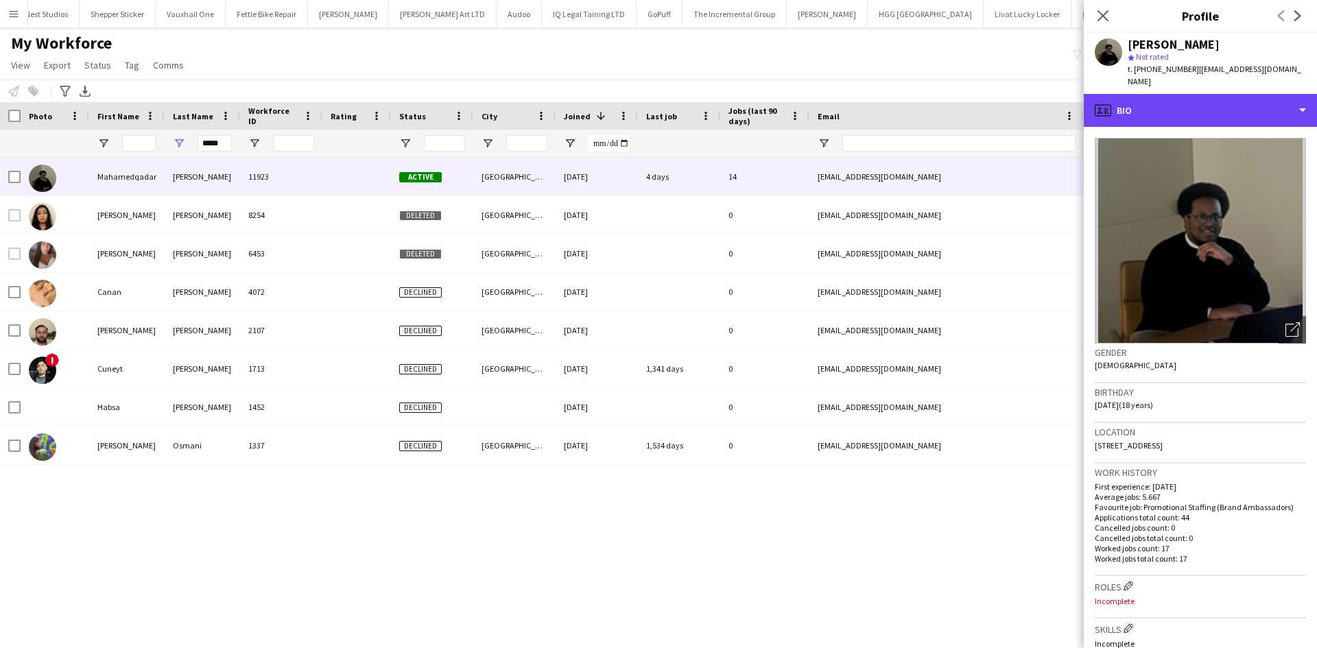
click at [1164, 94] on div "profile Bio" at bounding box center [1200, 110] width 233 height 33
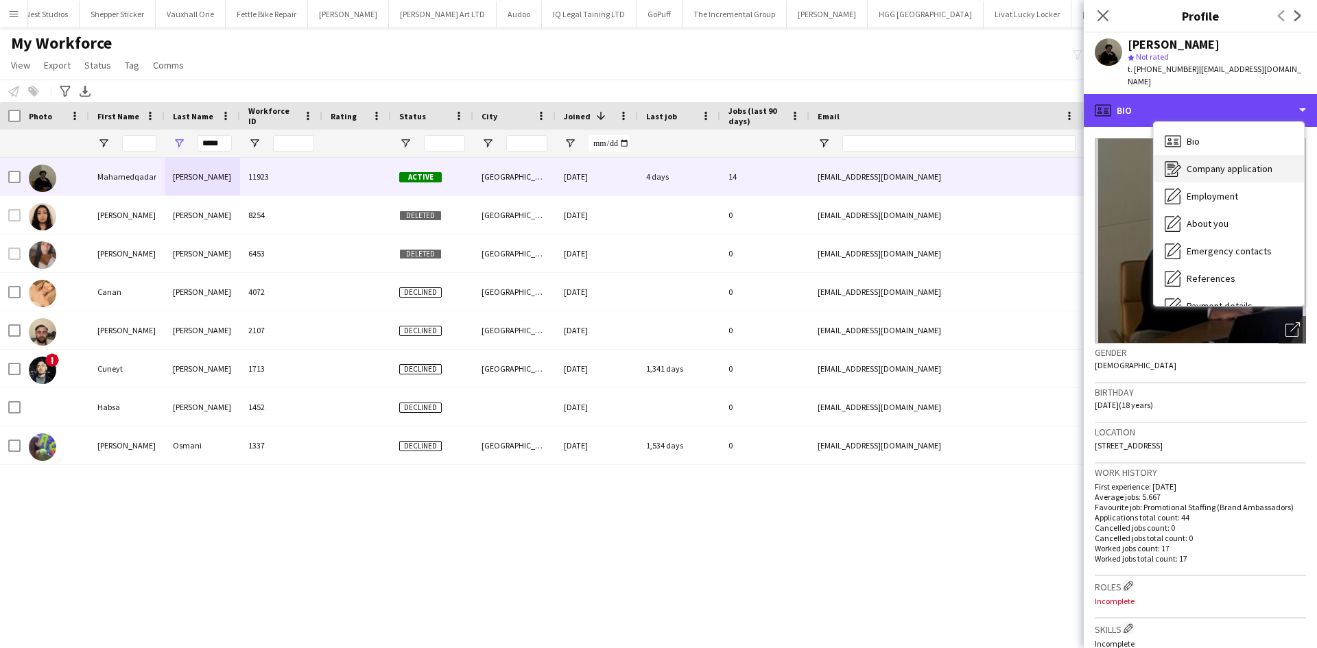
scroll to position [184, 0]
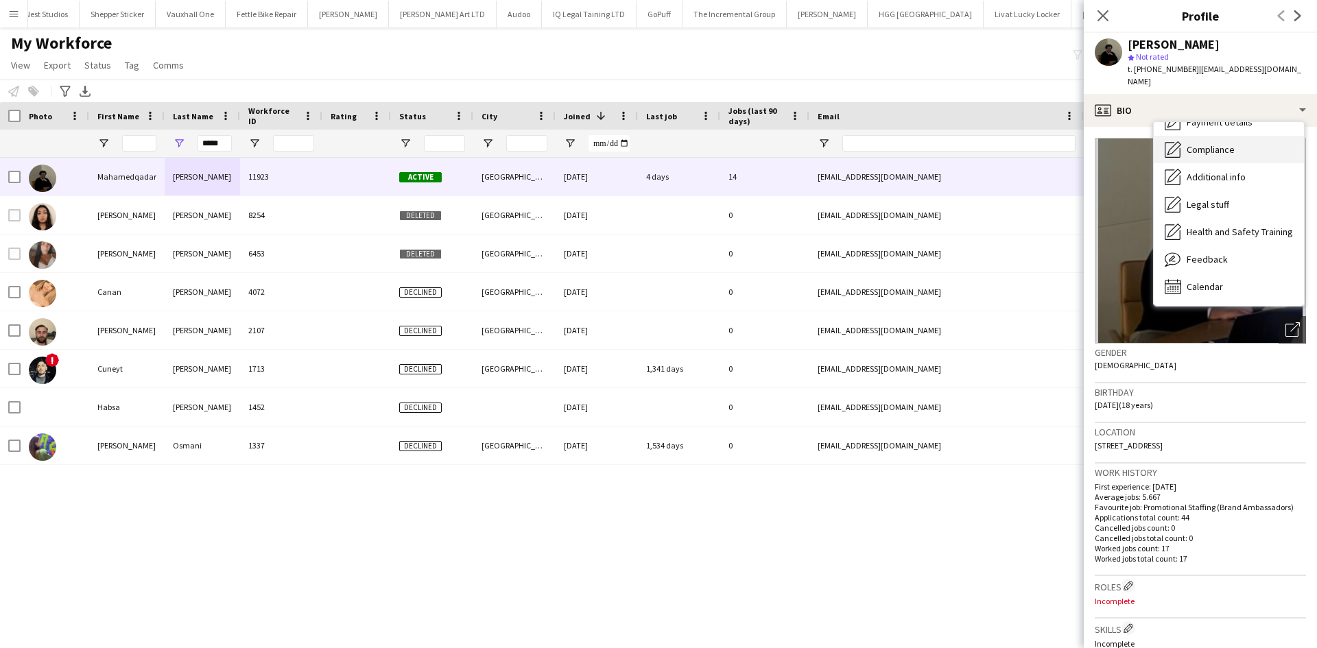
click at [1199, 143] on span "Compliance" at bounding box center [1211, 149] width 48 height 12
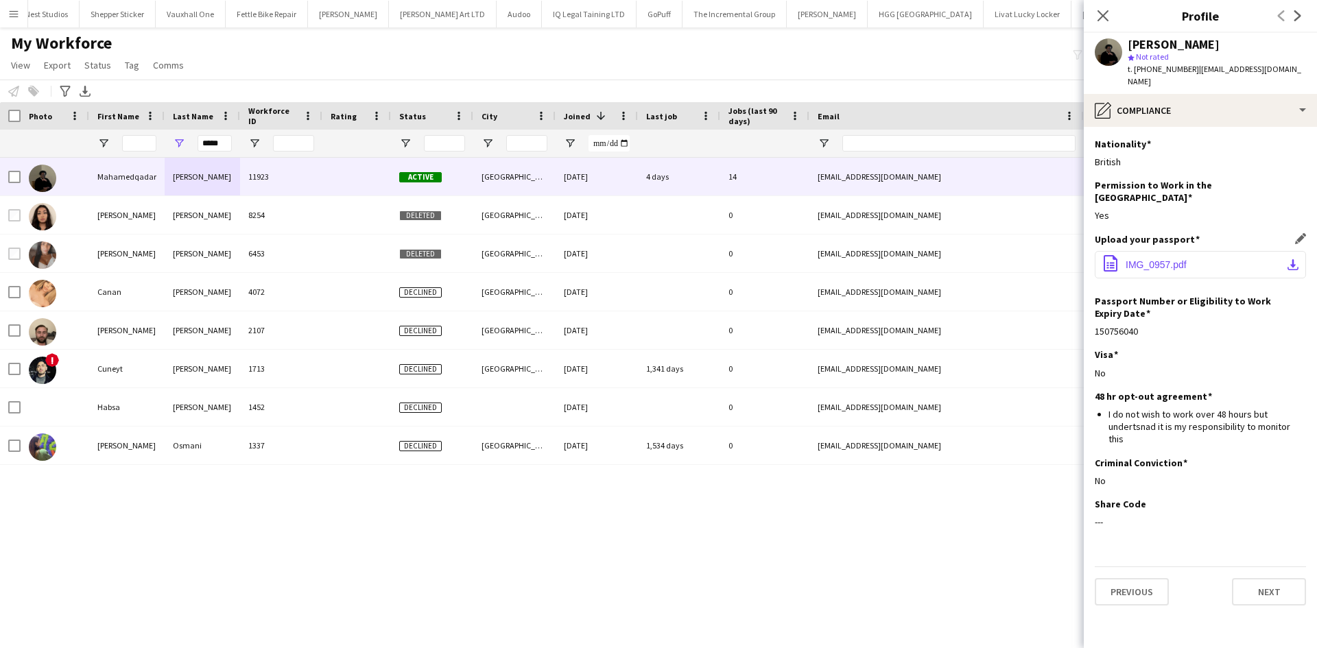
click at [1279, 251] on button "office-file-sheet IMG_0957.pdf download-bottom" at bounding box center [1200, 264] width 211 height 27
drag, startPoint x: 1252, startPoint y: 47, endPoint x: 1128, endPoint y: 48, distance: 124.8
click at [1128, 48] on div "Mahamedqadar Osman" at bounding box center [1217, 44] width 178 height 12
click at [160, 145] on div "*****" at bounding box center [743, 143] width 1487 height 27
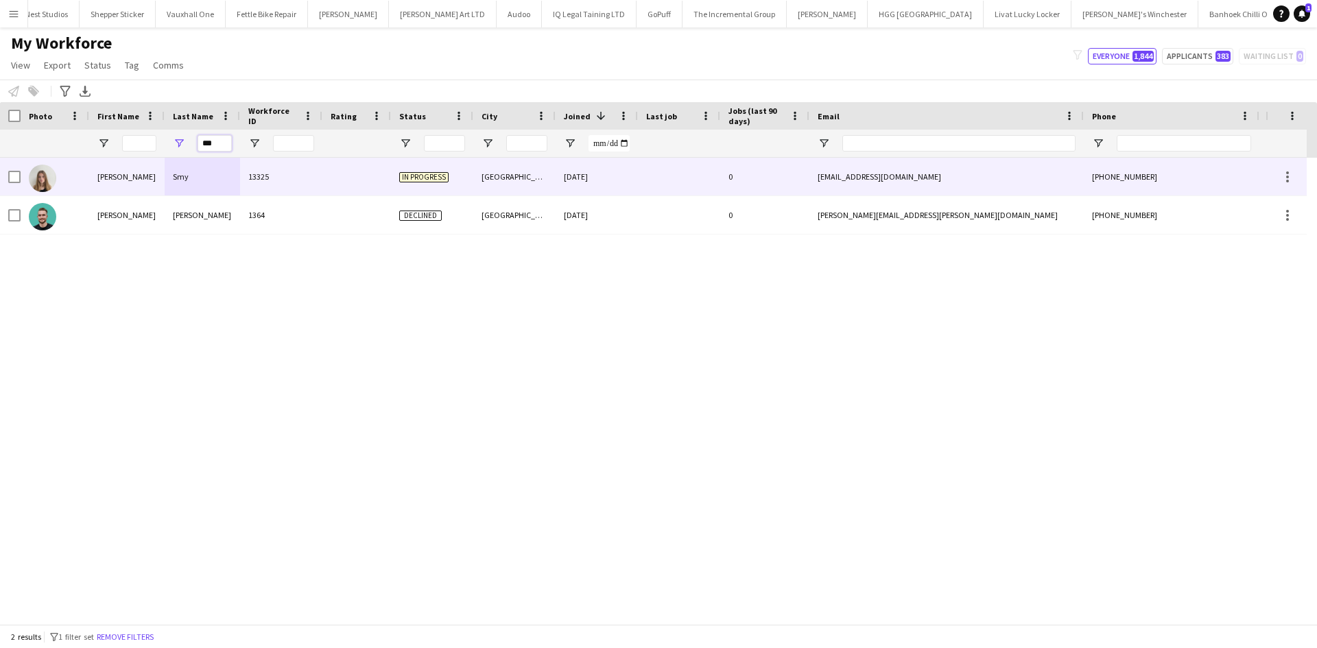
type input "***"
click at [284, 180] on div "13325" at bounding box center [281, 177] width 82 height 38
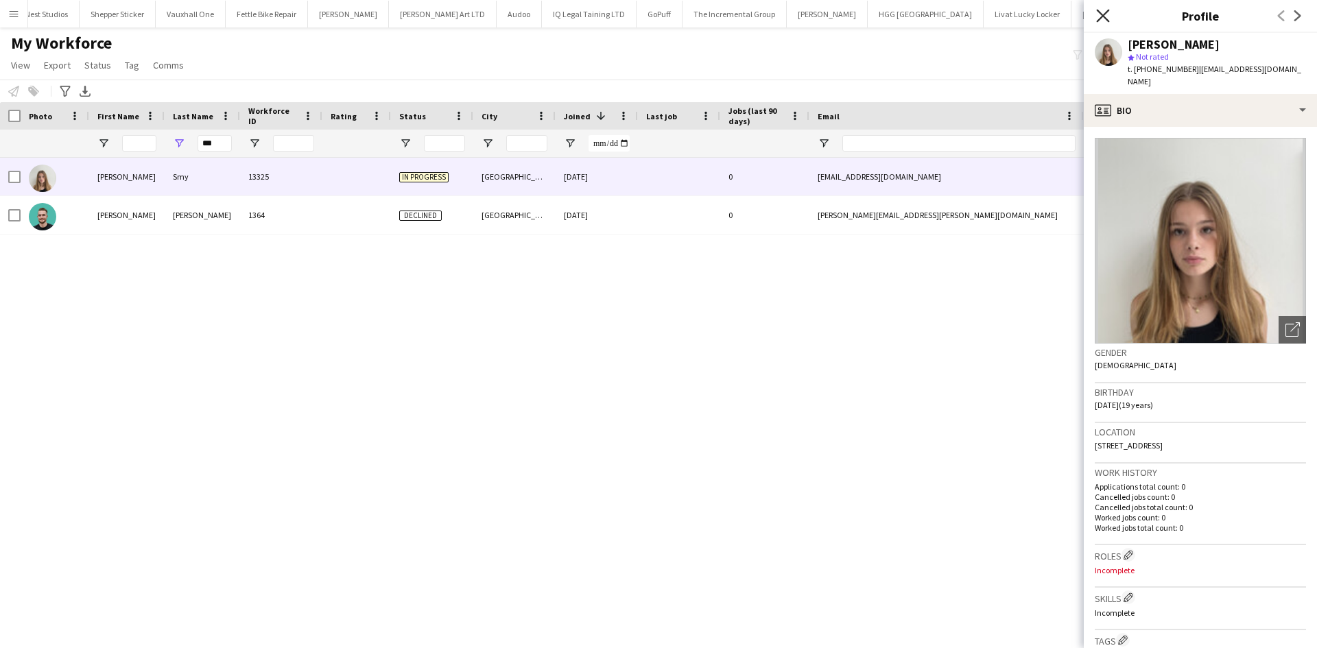
click at [1099, 18] on icon "Close pop-in" at bounding box center [1102, 15] width 13 height 13
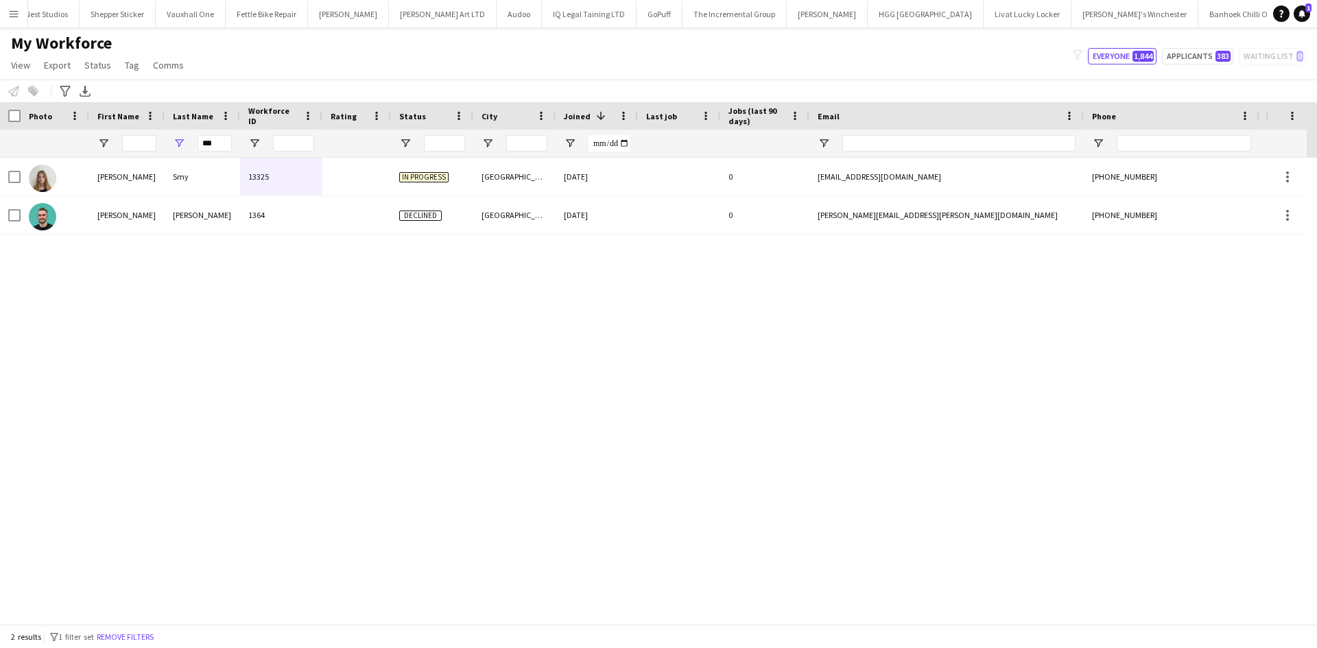
drag, startPoint x: 1178, startPoint y: 16, endPoint x: 1136, endPoint y: 19, distance: 42.0
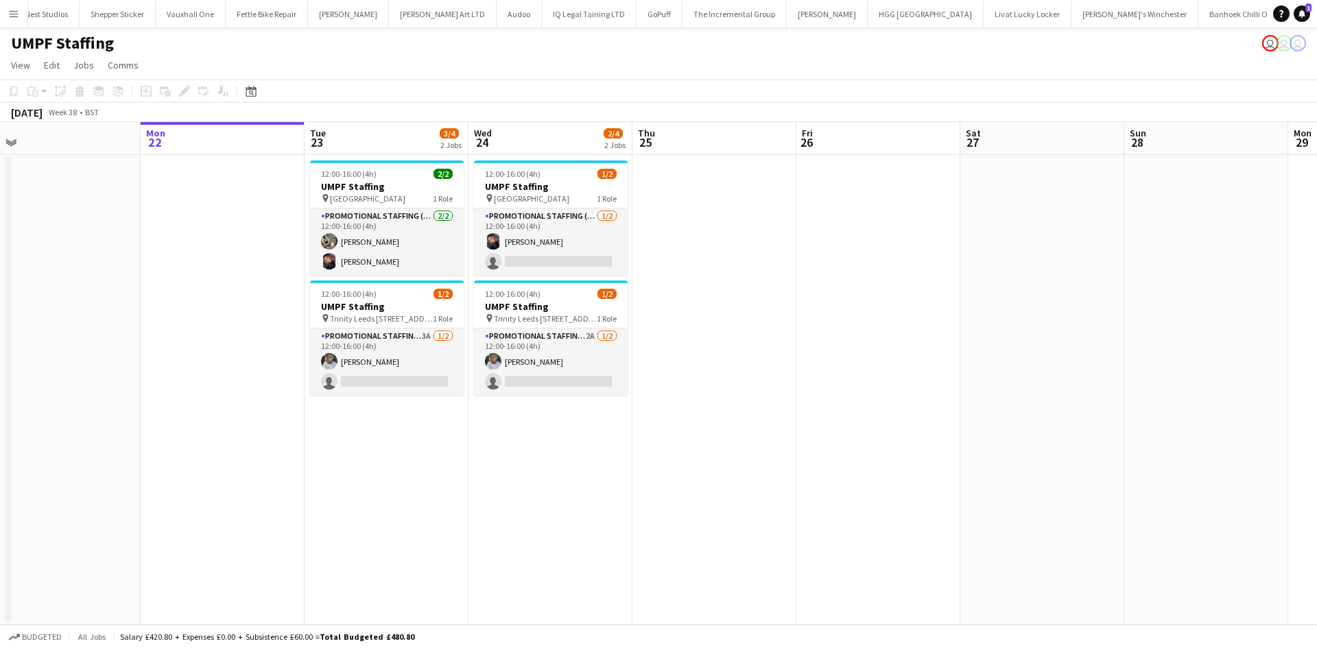
scroll to position [0, 350]
click at [658, 248] on app-date-cell at bounding box center [715, 390] width 164 height 470
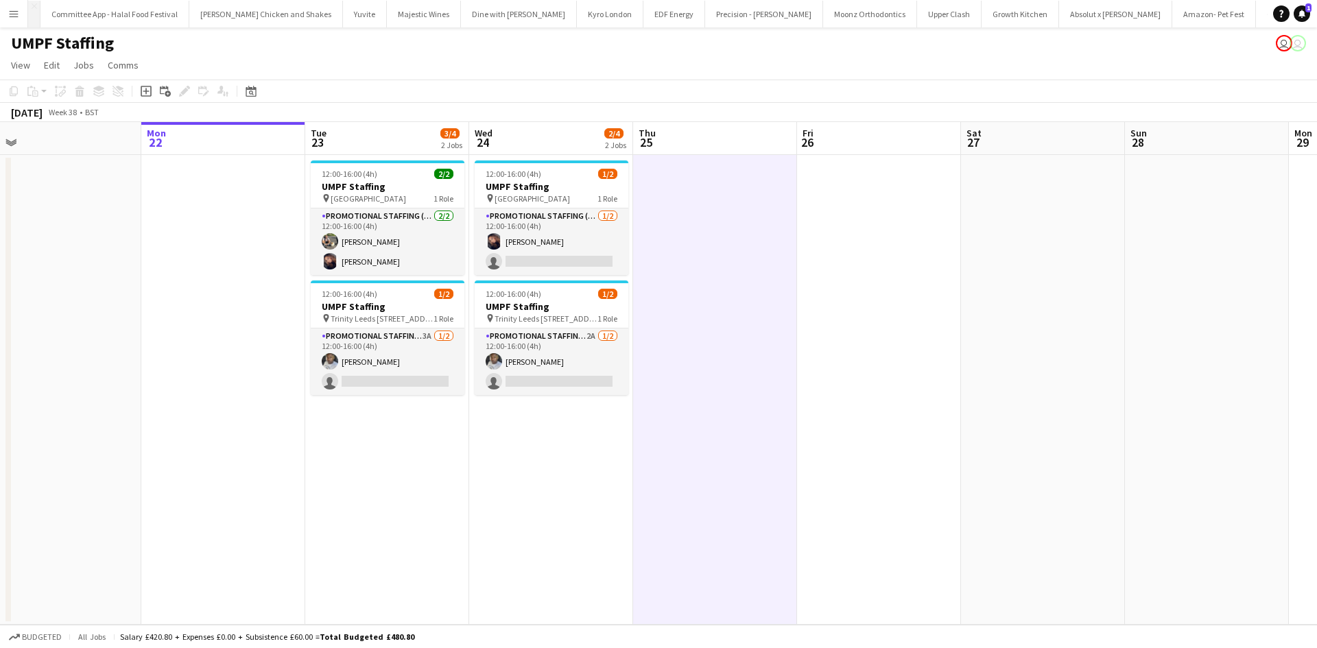
scroll to position [0, 819]
drag, startPoint x: 1043, startPoint y: 5, endPoint x: 1058, endPoint y: 11, distance: 16.3
click at [1168, 5] on button "Amazon- Pet Fest Close" at bounding box center [1210, 14] width 84 height 27
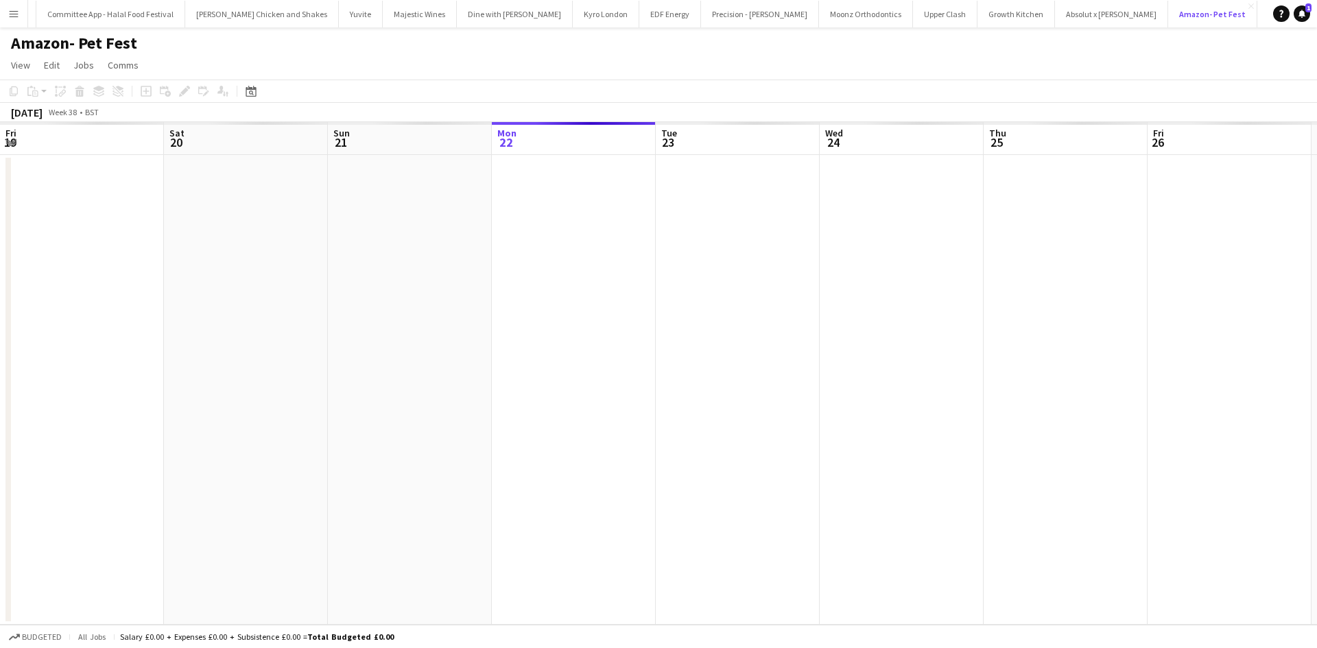
scroll to position [0, 328]
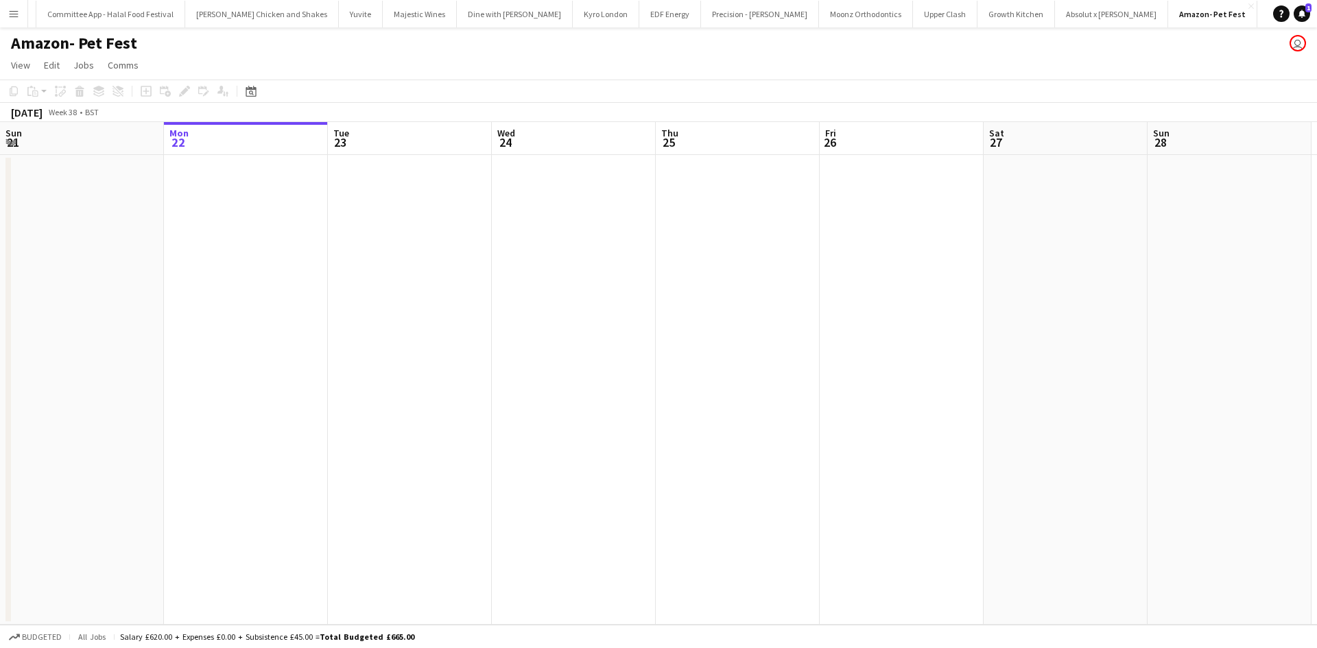
click at [93, 44] on h1 "Amazon- Pet Fest" at bounding box center [74, 43] width 126 height 21
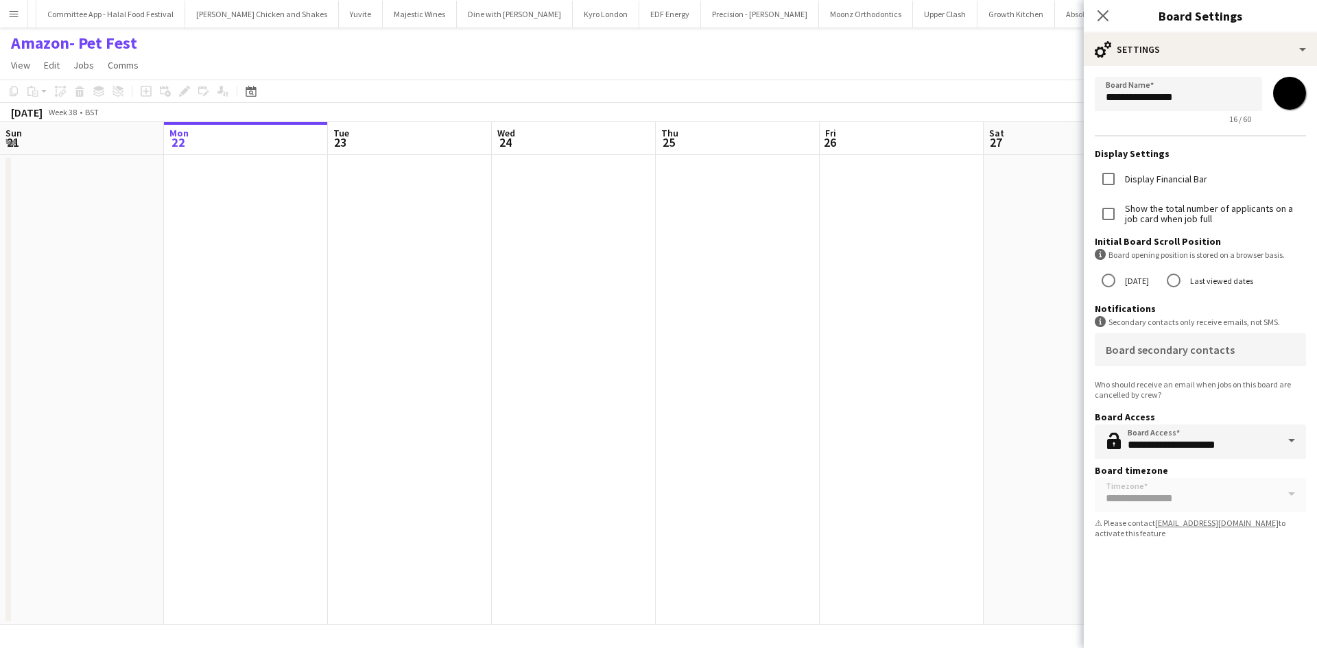
click at [115, 45] on h1 "Amazon- Pet Fest" at bounding box center [74, 43] width 126 height 21
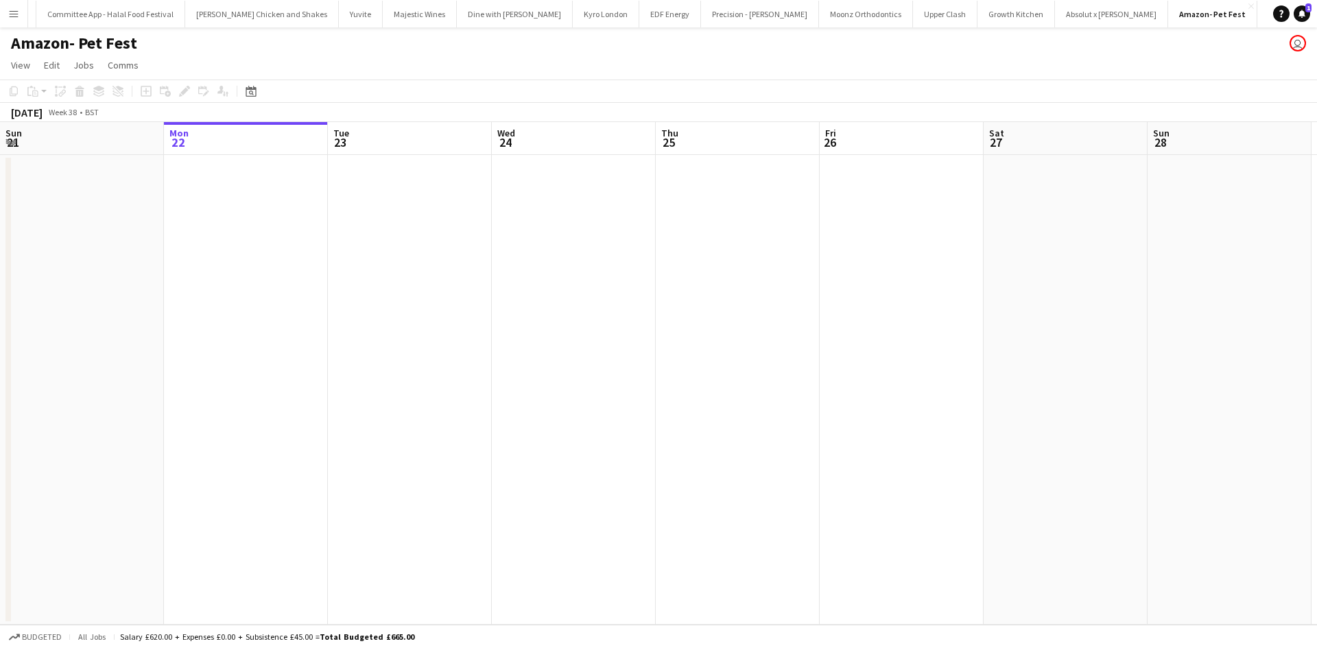
click at [115, 45] on h1 "Amazon- Pet Fest" at bounding box center [74, 43] width 126 height 21
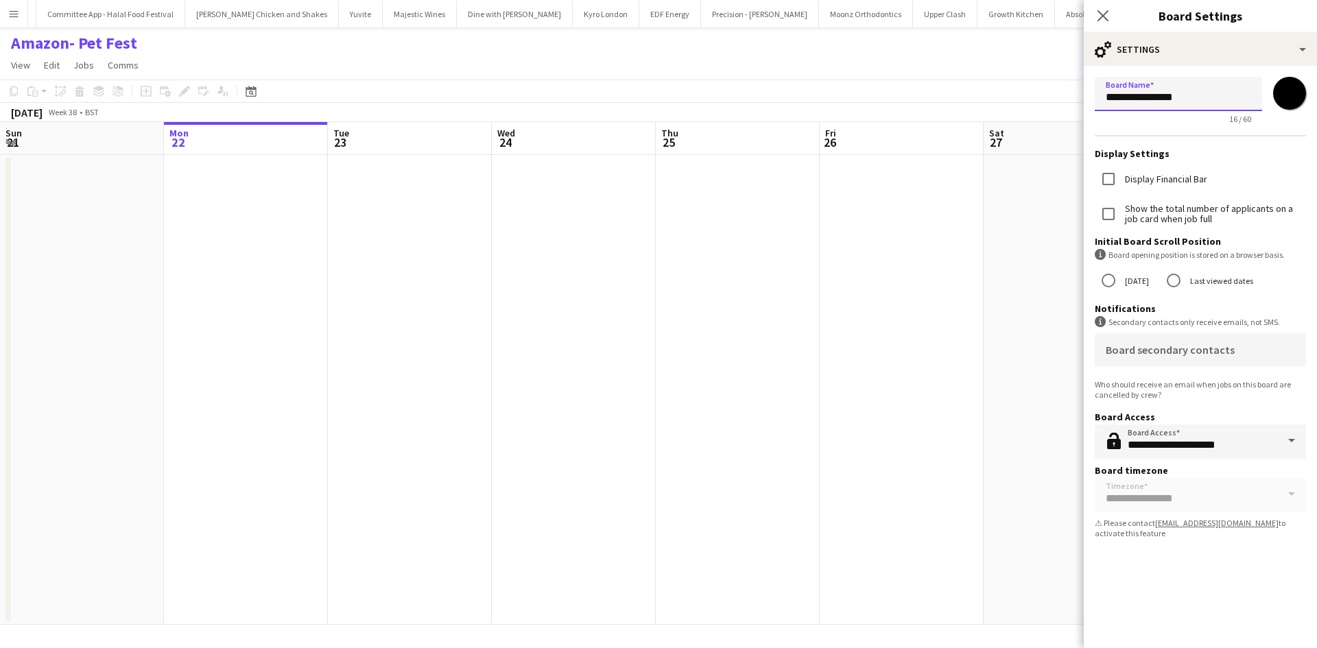
drag, startPoint x: 1195, startPoint y: 95, endPoint x: 942, endPoint y: 119, distance: 255.0
click at [942, 119] on body "Menu Boards Boards Boards All jobs Status Workforce Workforce My Workforce Recr…" at bounding box center [658, 324] width 1317 height 648
type input "**********"
click at [855, 307] on app-date-cell at bounding box center [902, 390] width 164 height 470
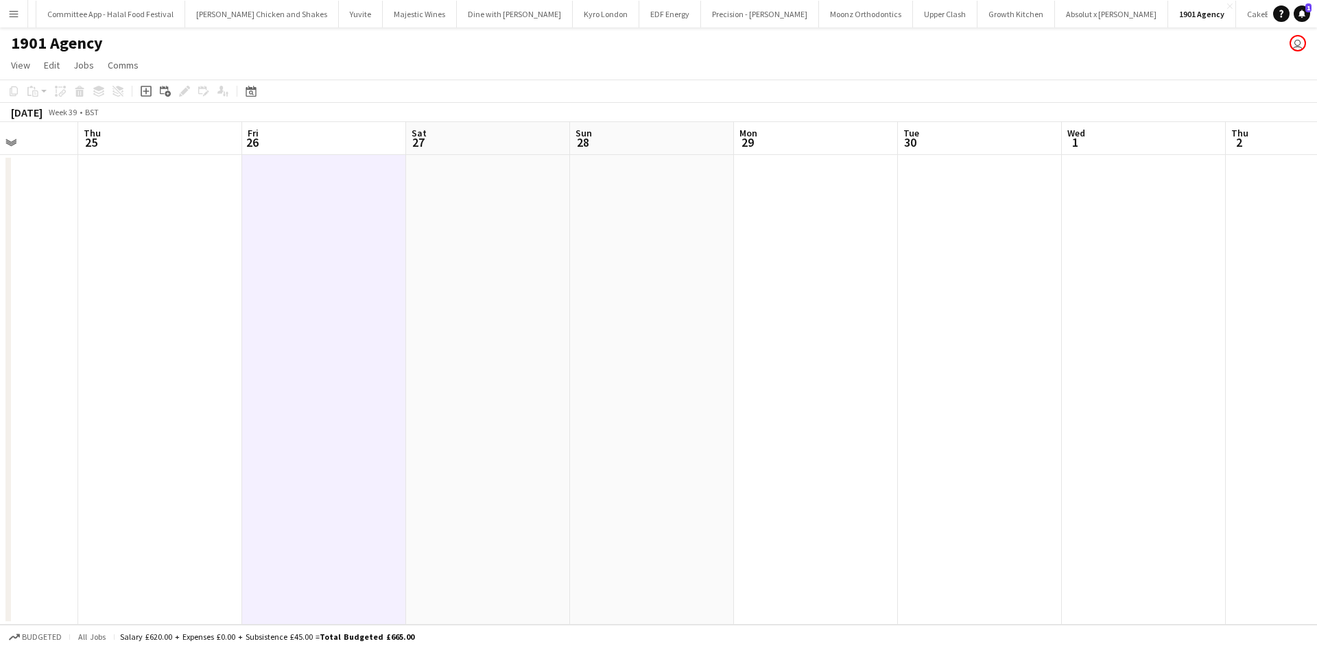
scroll to position [0, 416]
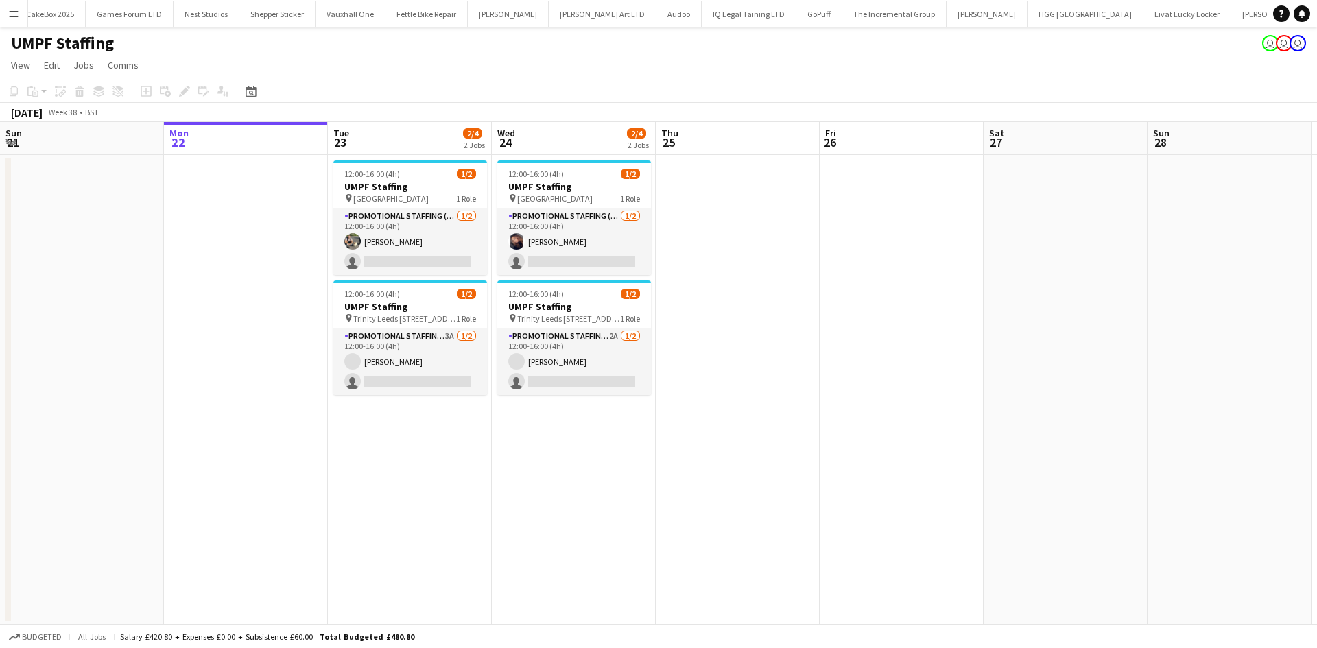
scroll to position [0, 2140]
click at [391, 237] on app-card-role "Promotional Staffing (Brand Ambassadors) [DATE] 12:00-16:00 (4h) [PERSON_NAME] …" at bounding box center [410, 242] width 154 height 67
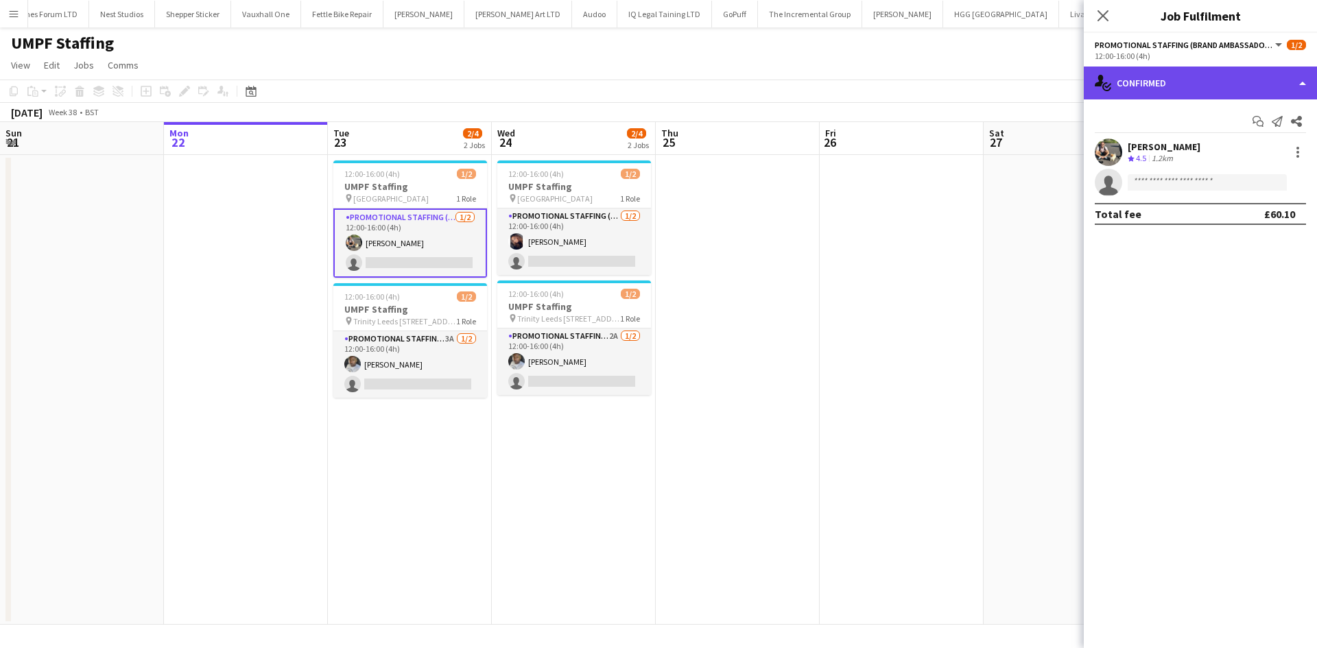
click at [1167, 80] on div "single-neutral-actions-check-2 Confirmed" at bounding box center [1200, 83] width 233 height 33
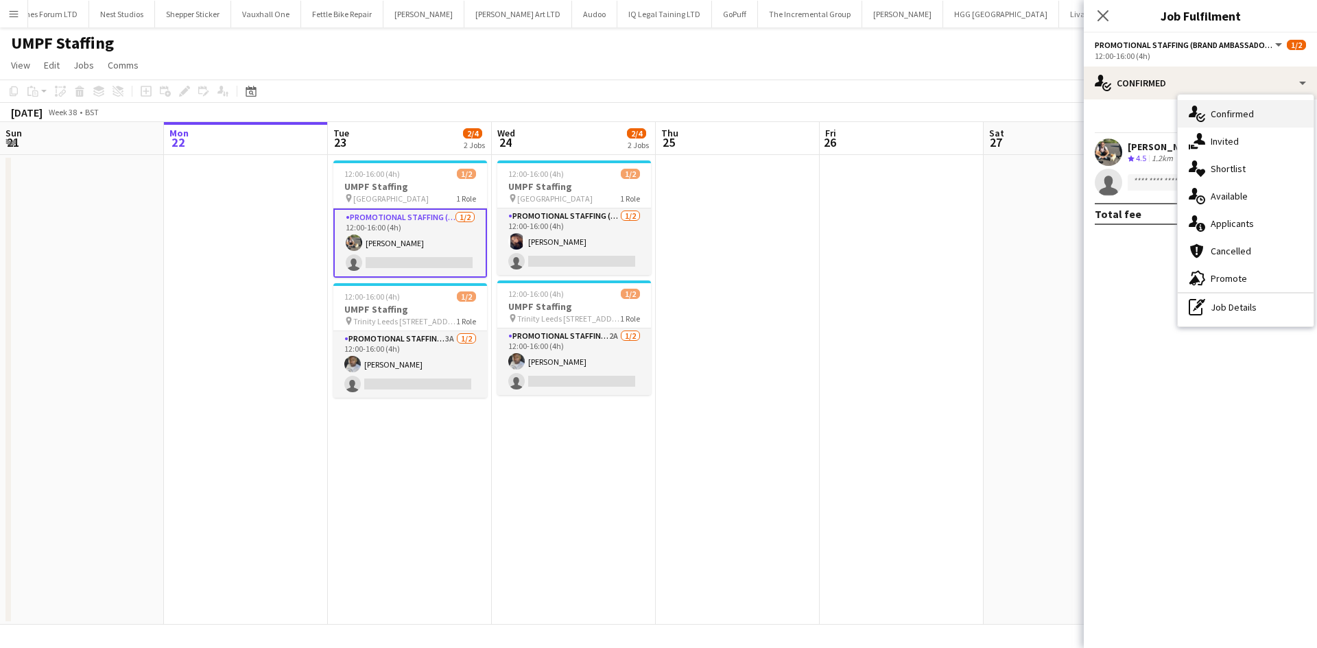
click at [1239, 104] on div "single-neutral-actions-check-2 Confirmed" at bounding box center [1246, 113] width 136 height 27
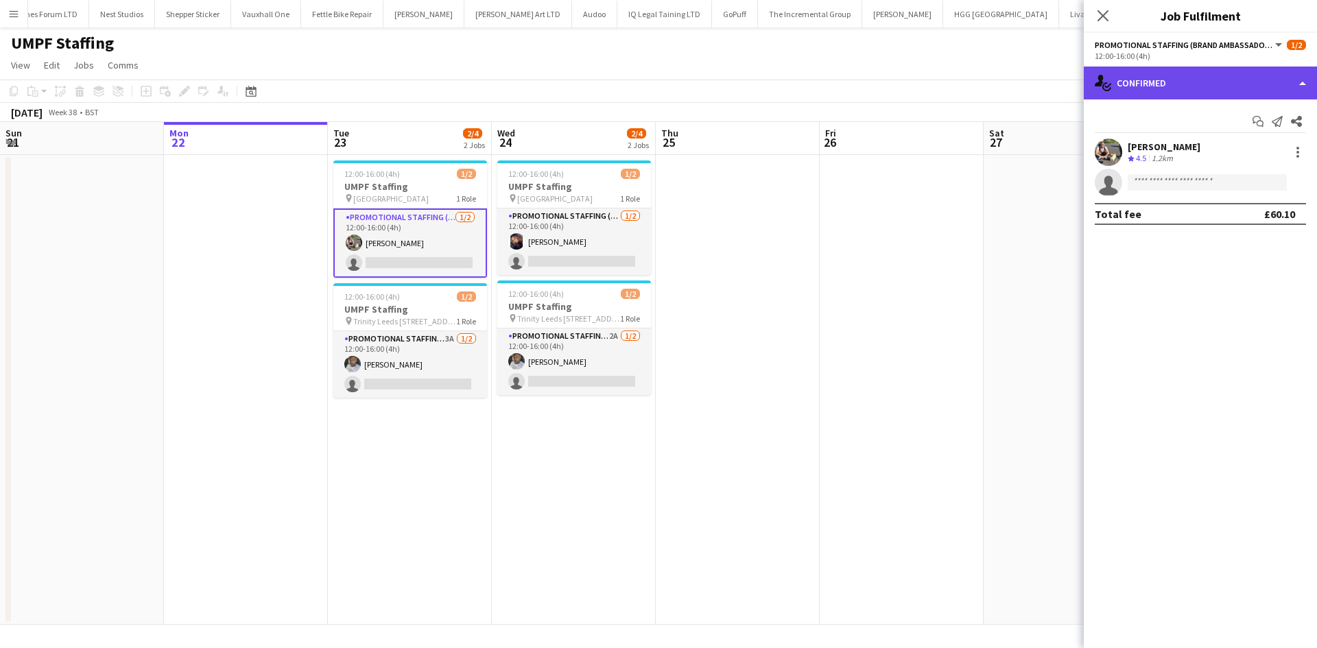
click at [1204, 84] on div "single-neutral-actions-check-2 Confirmed" at bounding box center [1200, 83] width 233 height 33
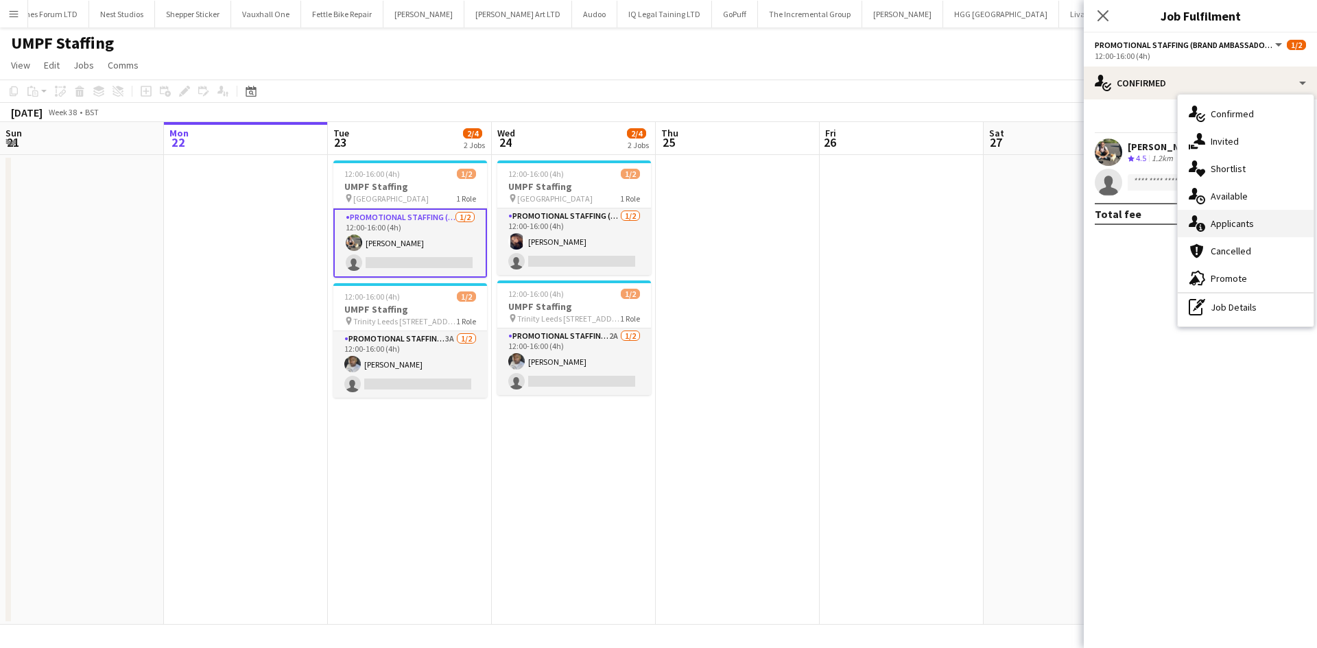
click at [1228, 219] on span "Applicants" at bounding box center [1232, 223] width 43 height 12
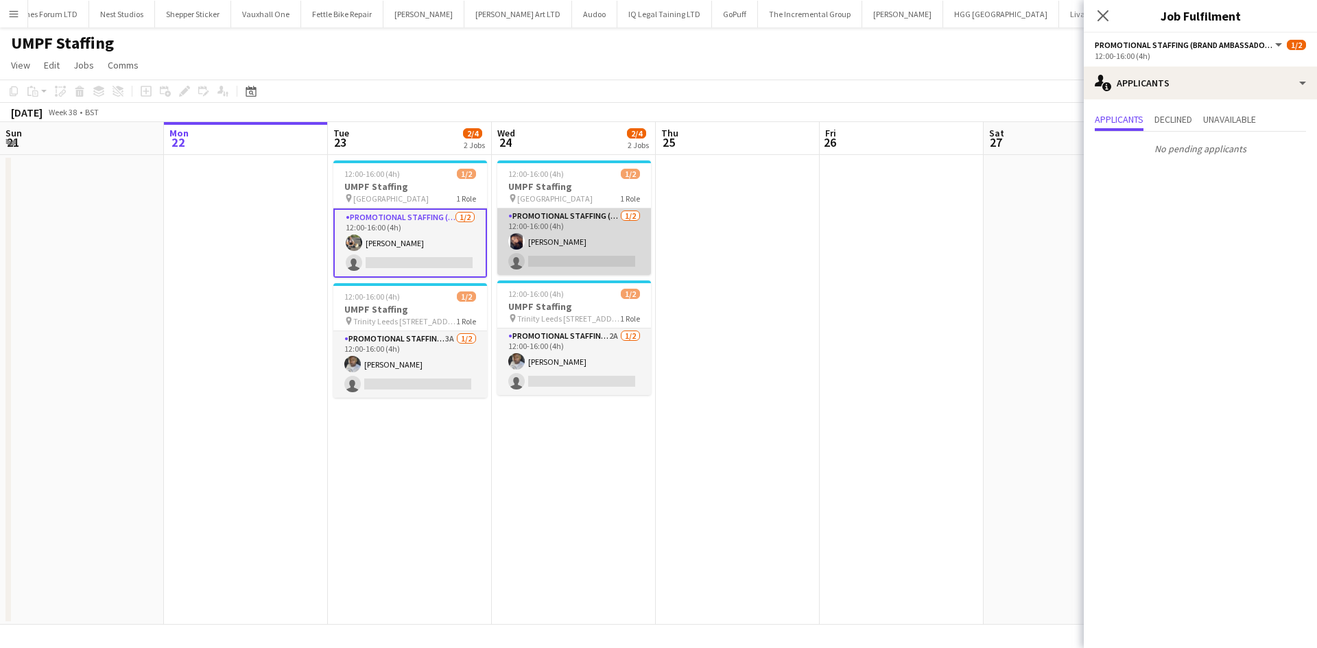
click at [562, 267] on app-card-role "Promotional Staffing (Brand Ambassadors) [DATE] 12:00-16:00 (4h) [PERSON_NAME] …" at bounding box center [574, 242] width 154 height 67
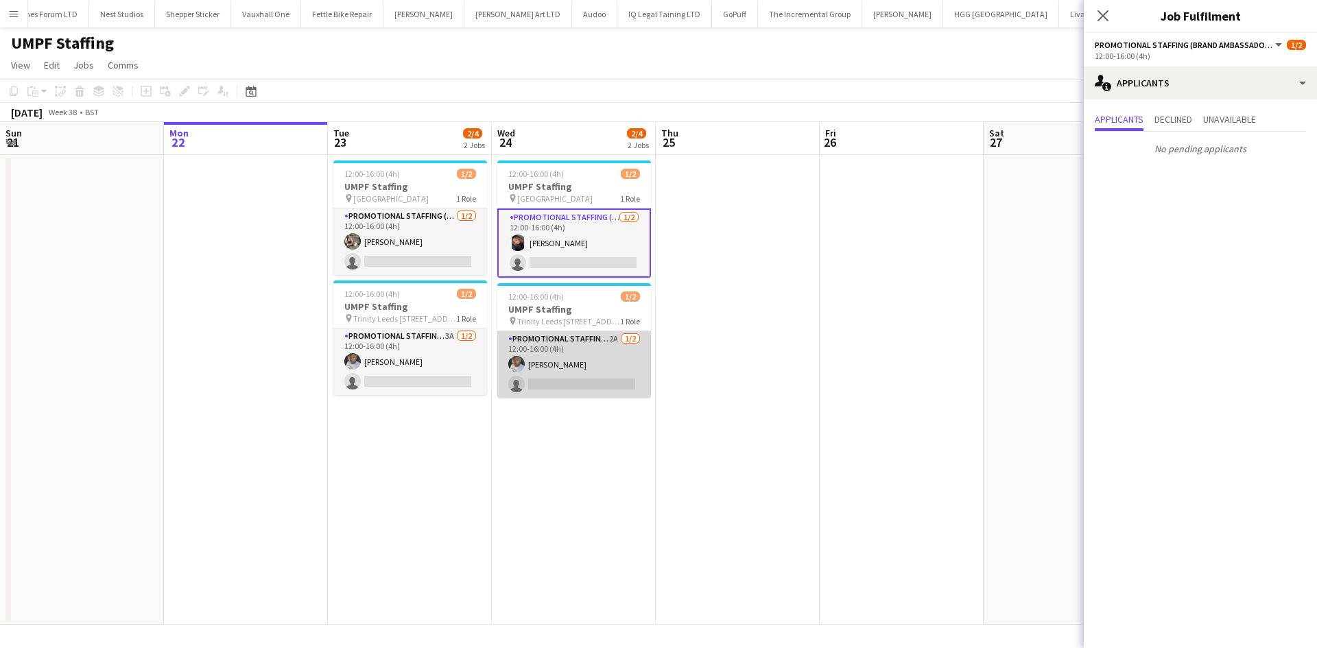
drag, startPoint x: 533, startPoint y: 366, endPoint x: 554, endPoint y: 371, distance: 22.0
click at [533, 366] on app-card-role "Promotional Staffing (Brand Ambassadors) 2A [DATE] 12:00-16:00 (4h) [PERSON_NAM…" at bounding box center [574, 364] width 154 height 67
click at [707, 363] on app-date-cell at bounding box center [738, 390] width 164 height 470
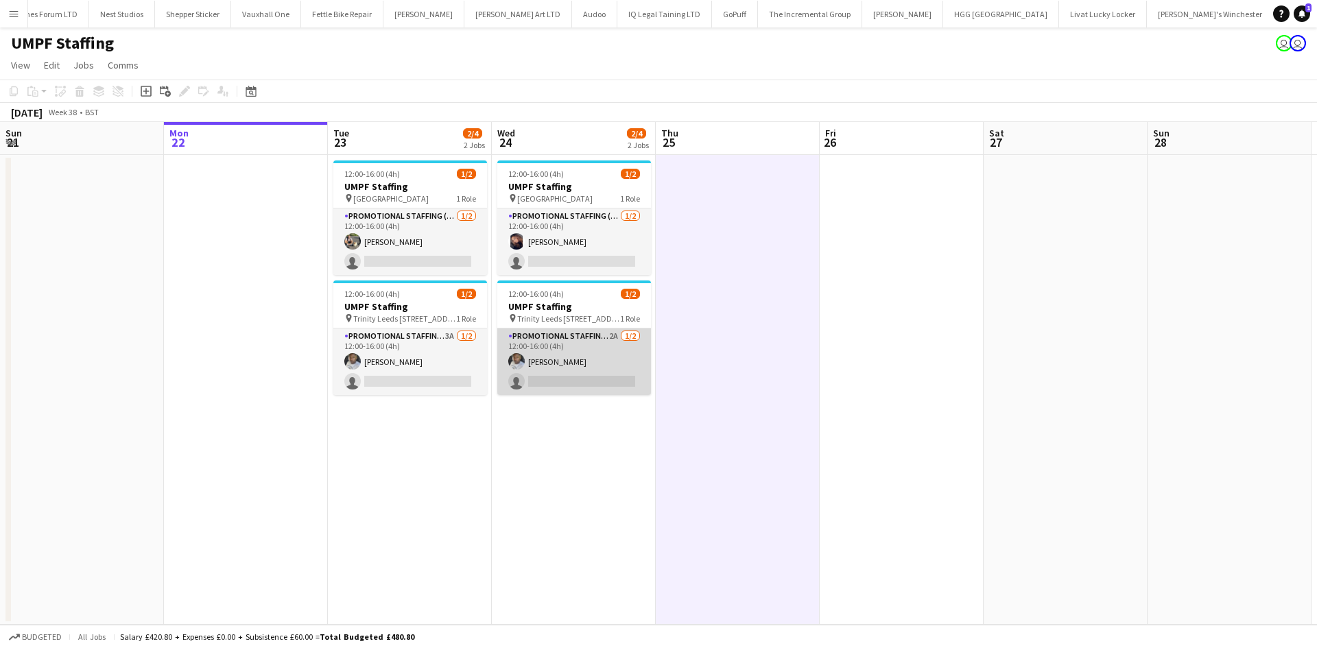
click at [533, 358] on app-card-role "Promotional Staffing (Brand Ambassadors) 2A [DATE] 12:00-16:00 (4h) [PERSON_NAM…" at bounding box center [574, 362] width 154 height 67
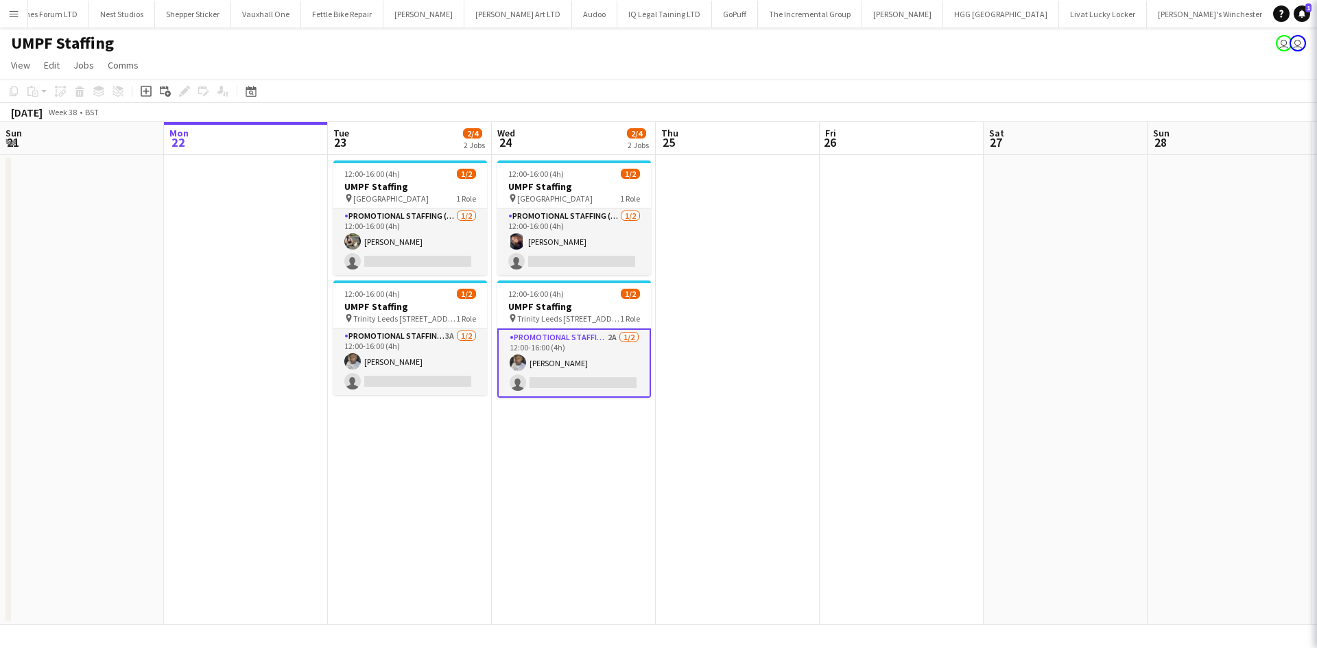
click at [541, 366] on app-card-role "Promotional Staffing (Brand Ambassadors) 2A [DATE] 12:00-16:00 (4h) [PERSON_NAM…" at bounding box center [574, 363] width 154 height 69
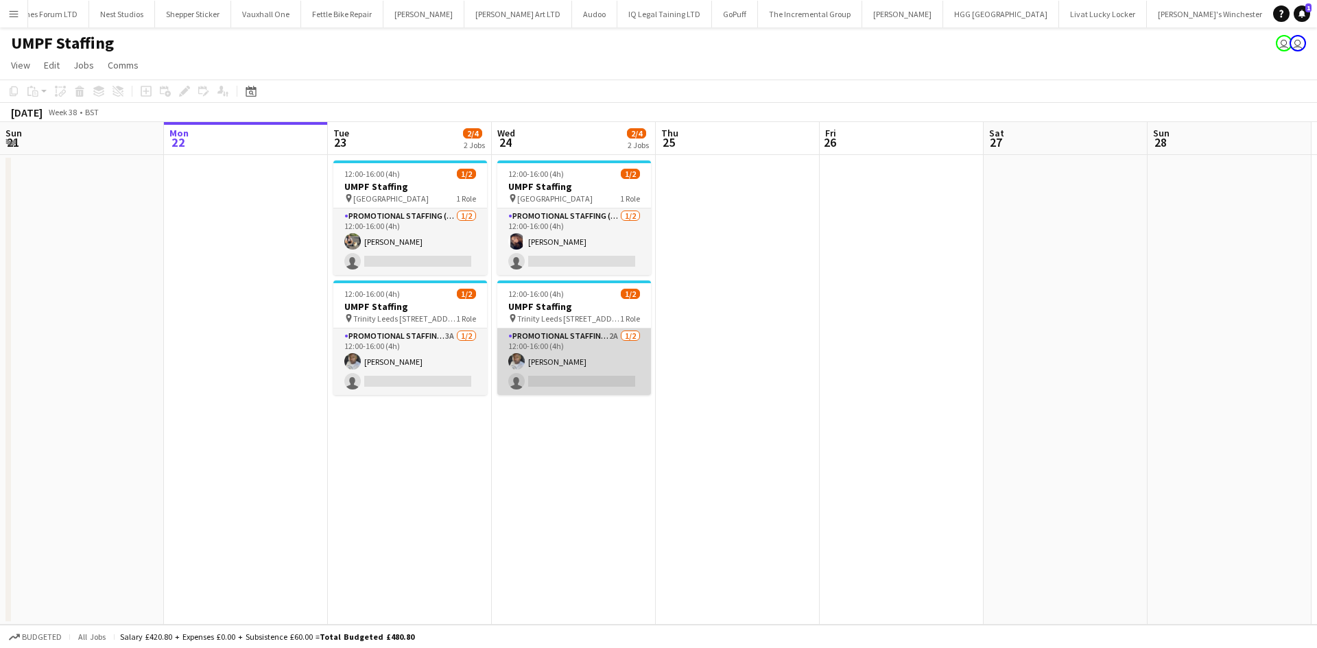
click at [575, 354] on app-card-role "Promotional Staffing (Brand Ambassadors) 2A [DATE] 12:00-16:00 (4h) [PERSON_NAM…" at bounding box center [574, 362] width 154 height 67
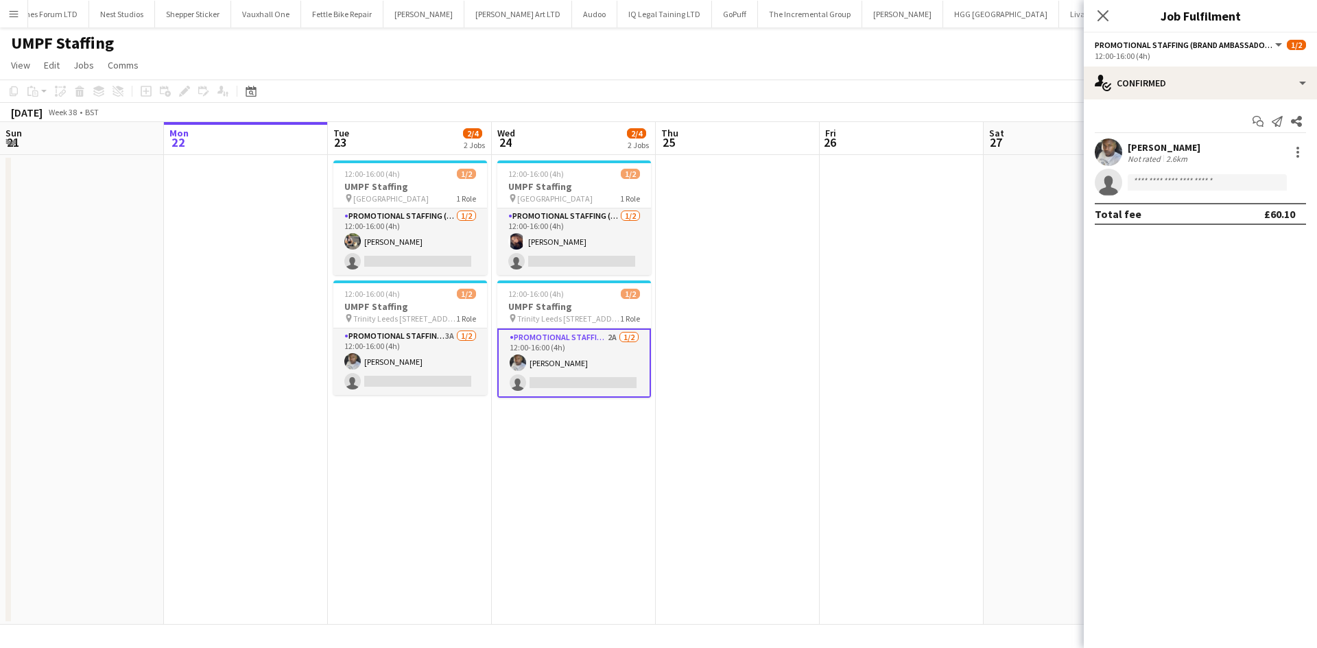
click at [1137, 152] on div "[PERSON_NAME]" at bounding box center [1164, 147] width 73 height 12
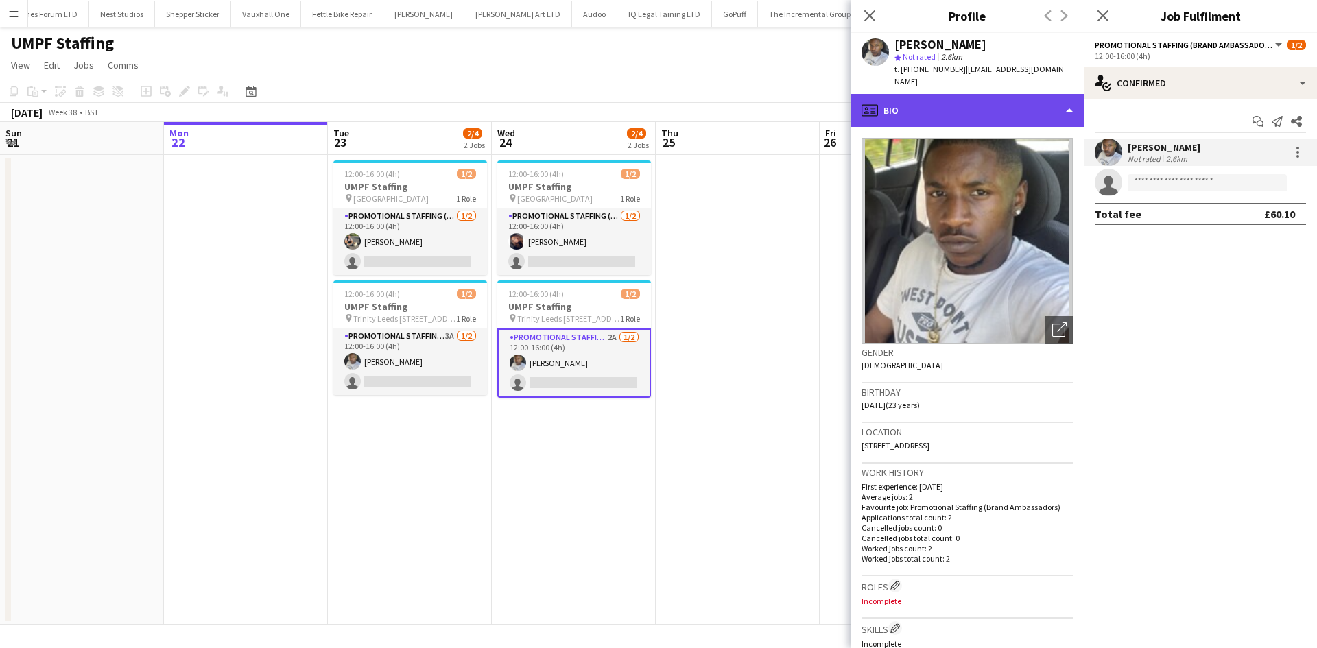
click at [929, 113] on div "profile Bio" at bounding box center [966, 110] width 233 height 33
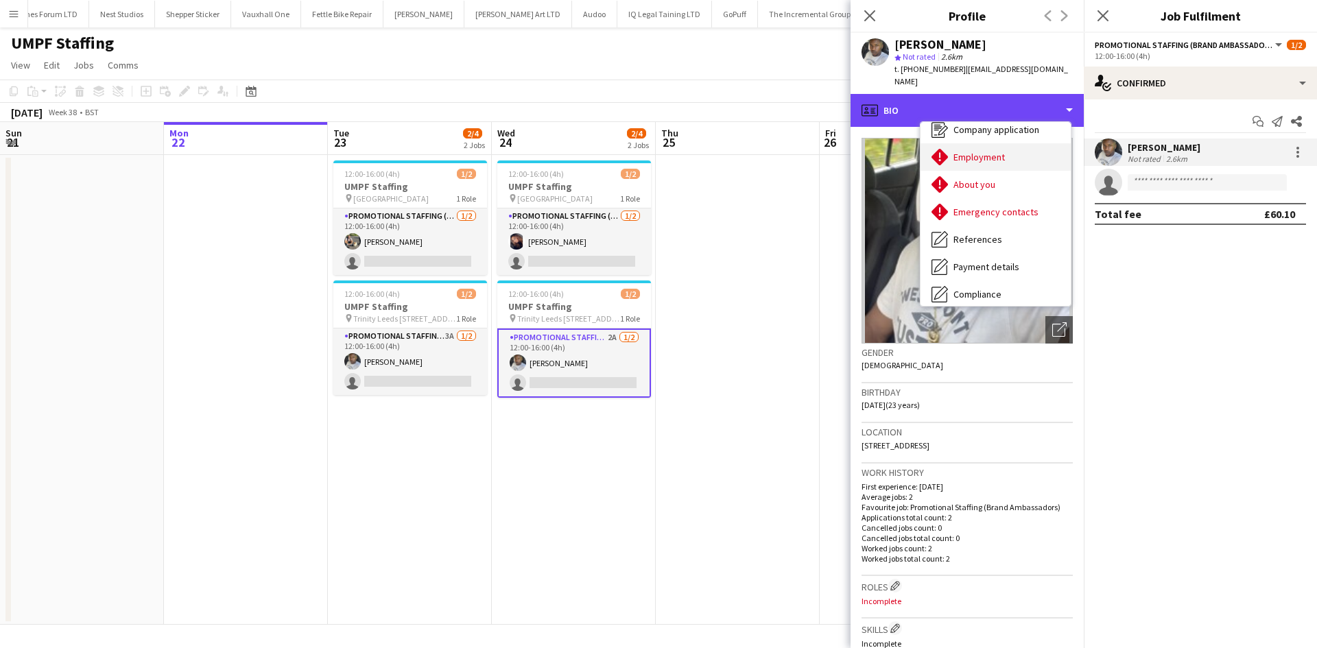
scroll to position [58, 0]
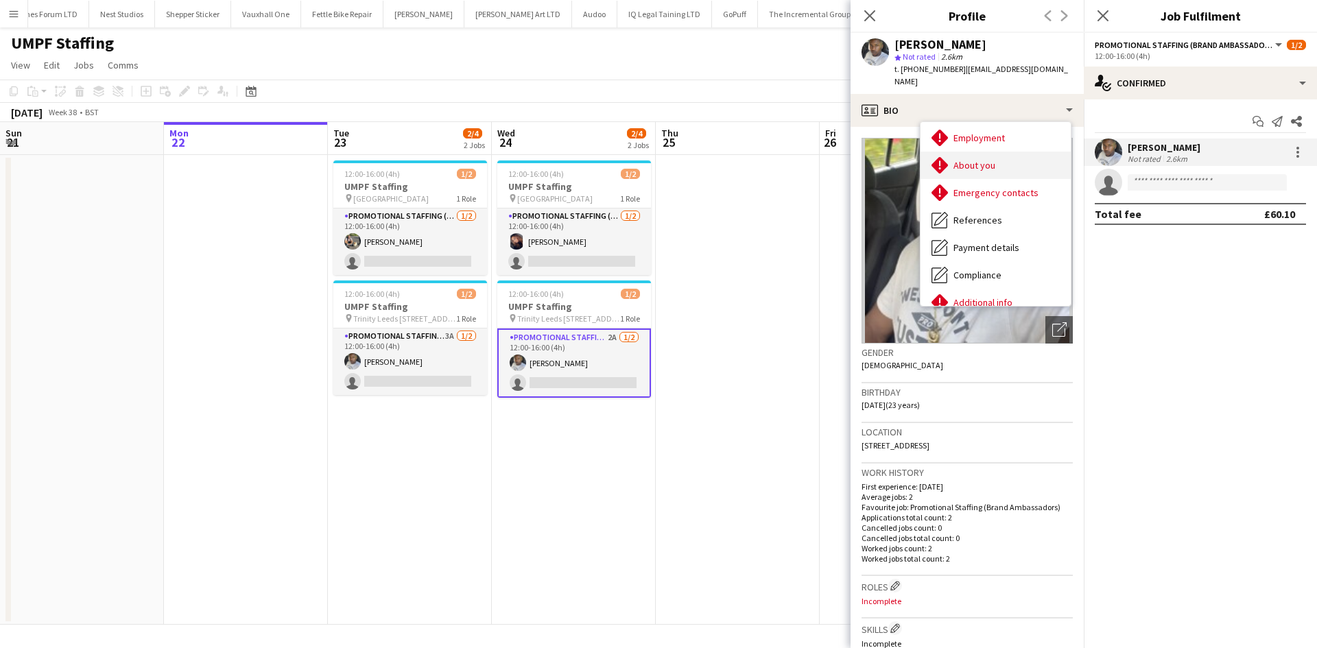
click at [988, 159] on span "About you" at bounding box center [974, 165] width 42 height 12
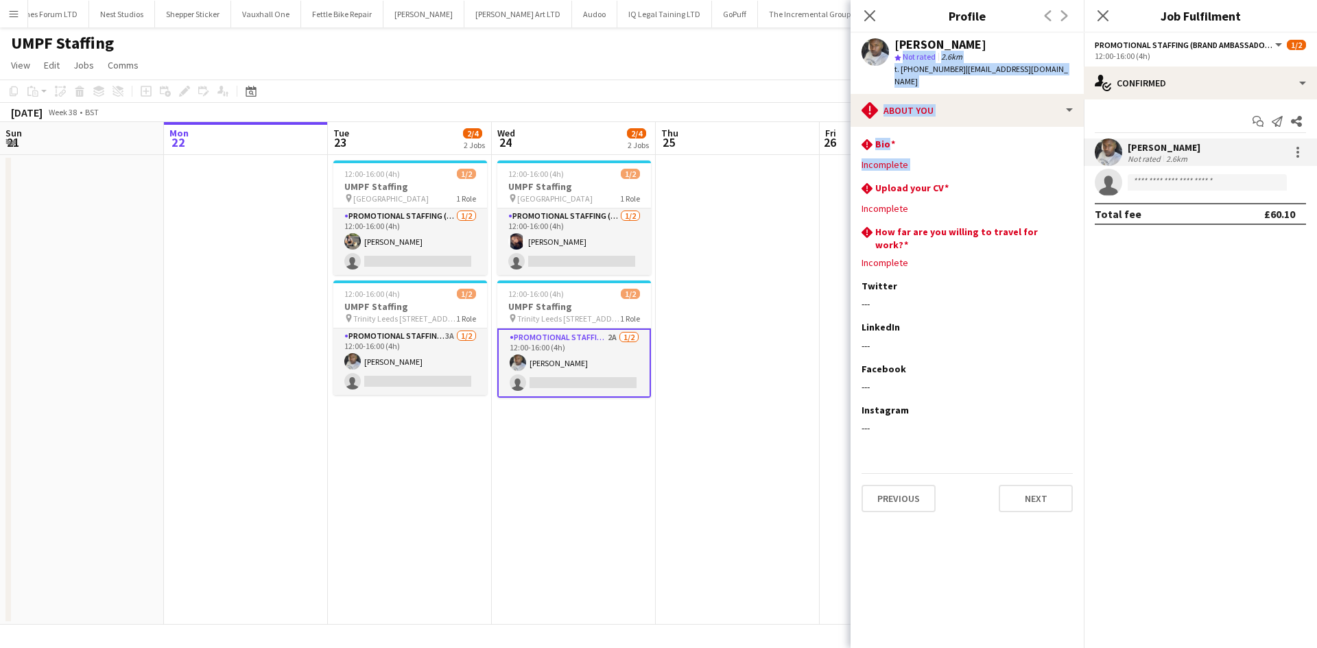
drag, startPoint x: 988, startPoint y: 152, endPoint x: 893, endPoint y: 60, distance: 131.9
click at [893, 60] on app-crew-profile "Close pop-in Profile Previous Next [PERSON_NAME] star Not rated 2.6km t. [PHONE…" at bounding box center [966, 324] width 233 height 648
click at [868, 12] on icon "Close pop-in" at bounding box center [869, 15] width 13 height 13
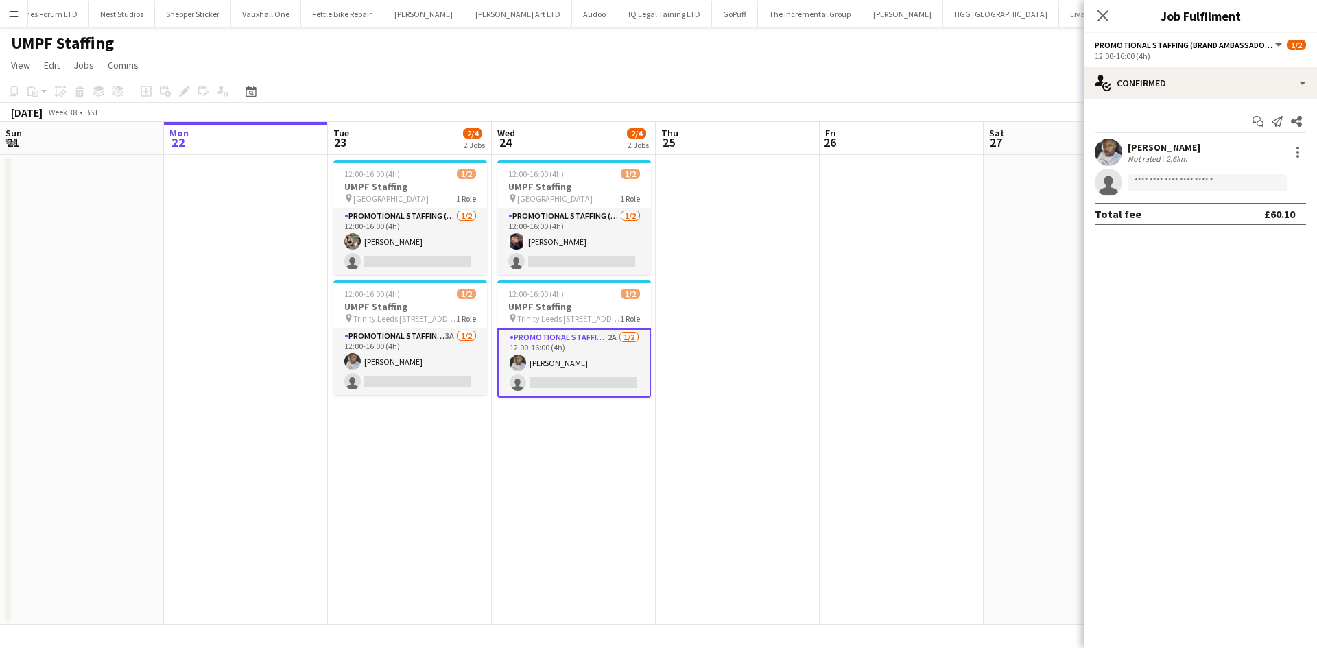
click at [667, 345] on app-date-cell at bounding box center [738, 390] width 164 height 470
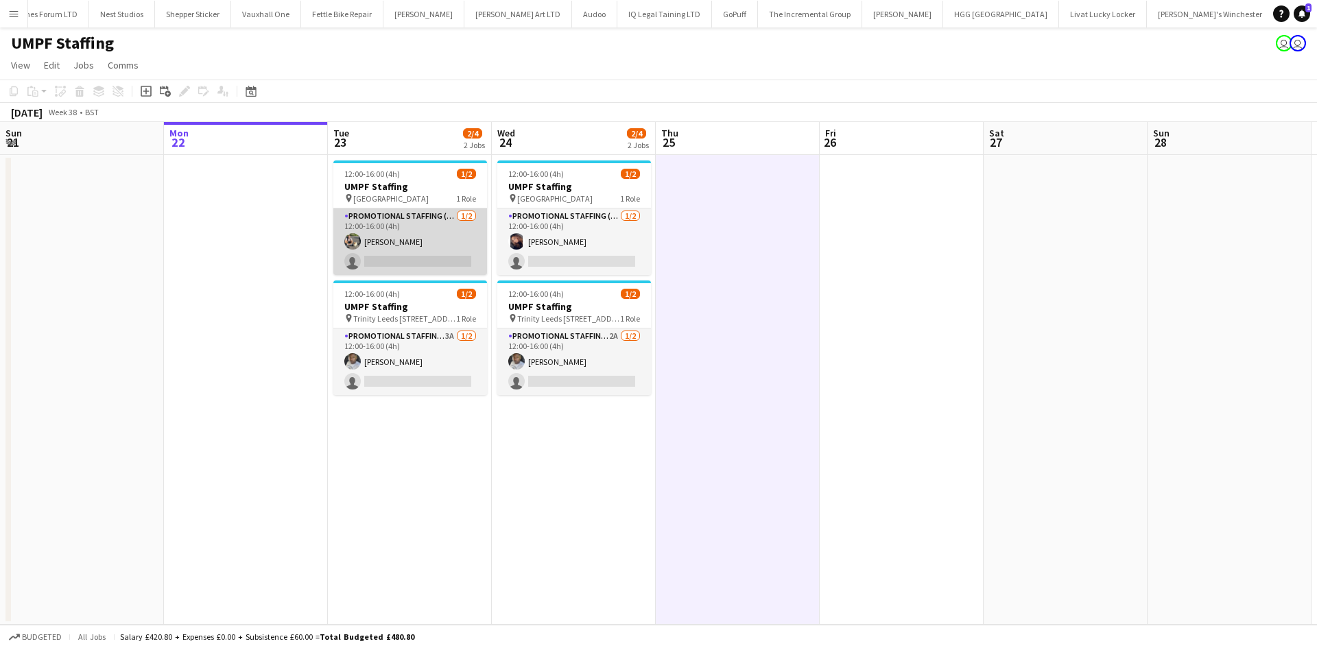
click at [401, 255] on app-card-role "Promotional Staffing (Brand Ambassadors) [DATE] 12:00-16:00 (4h) [PERSON_NAME] …" at bounding box center [410, 242] width 154 height 67
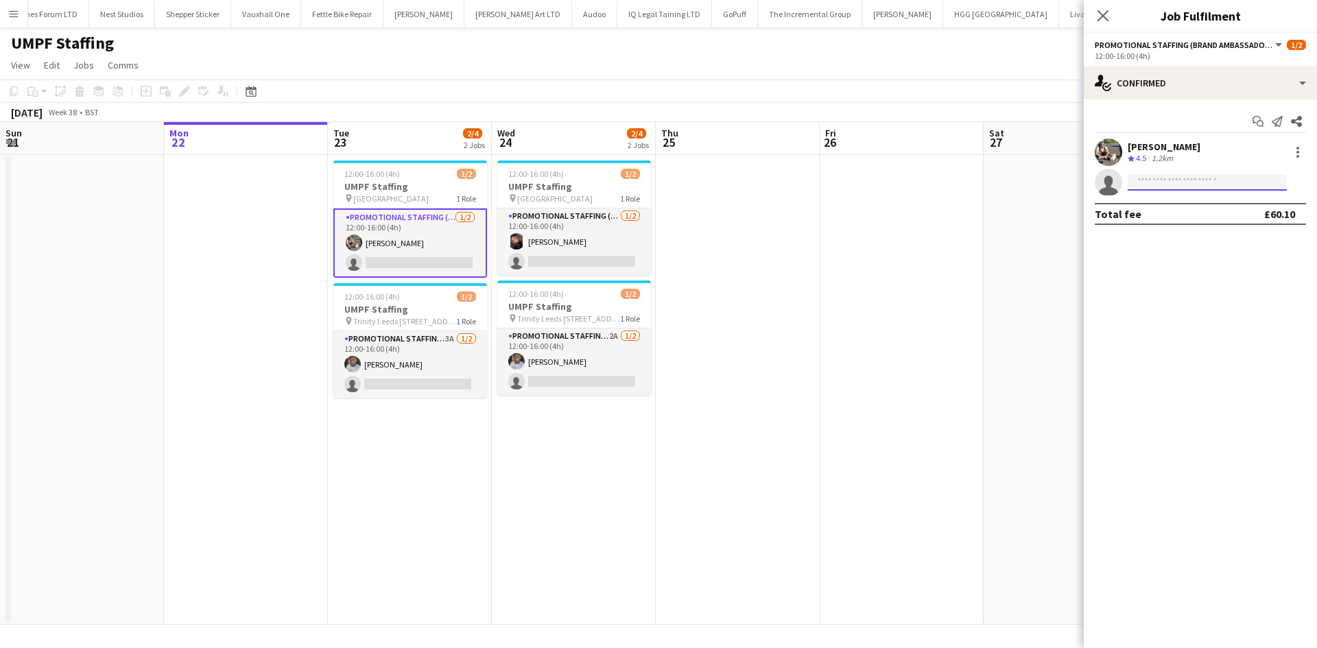
click at [1203, 187] on input at bounding box center [1207, 182] width 159 height 16
type input "****"
click at [1161, 210] on span "[EMAIL_ADDRESS][DOMAIN_NAME]" at bounding box center [1207, 213] width 137 height 11
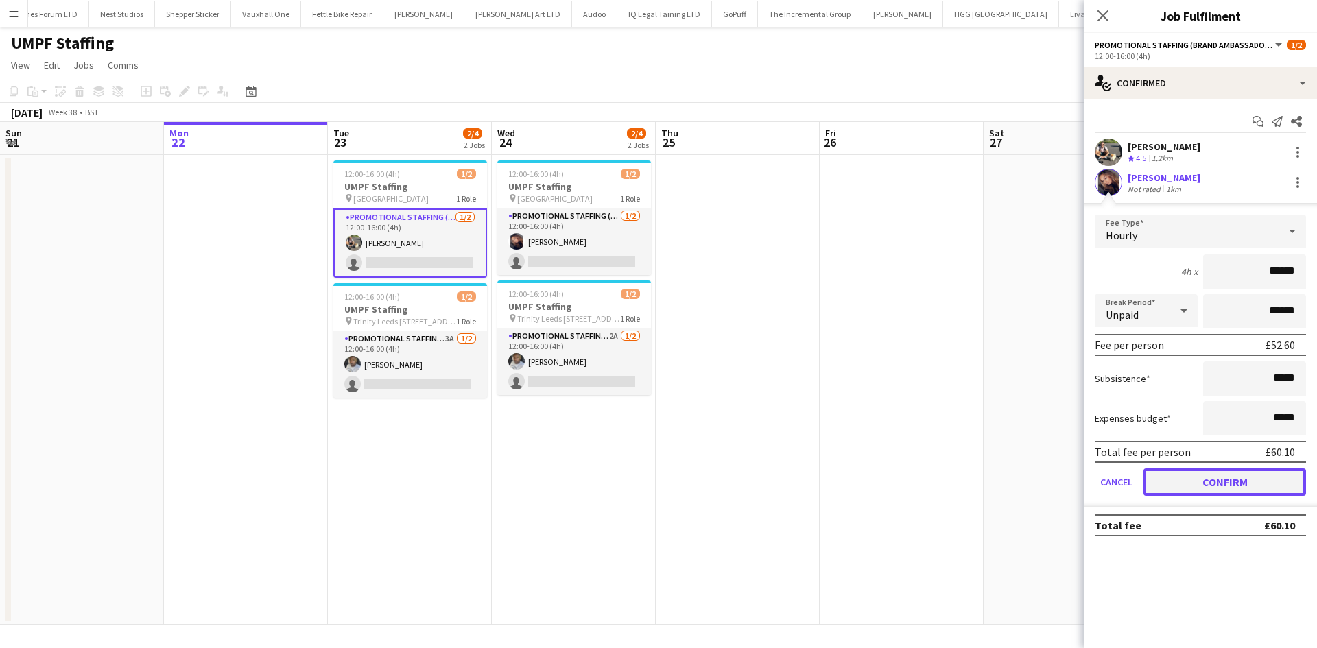
click at [1223, 490] on button "Confirm" at bounding box center [1224, 481] width 163 height 27
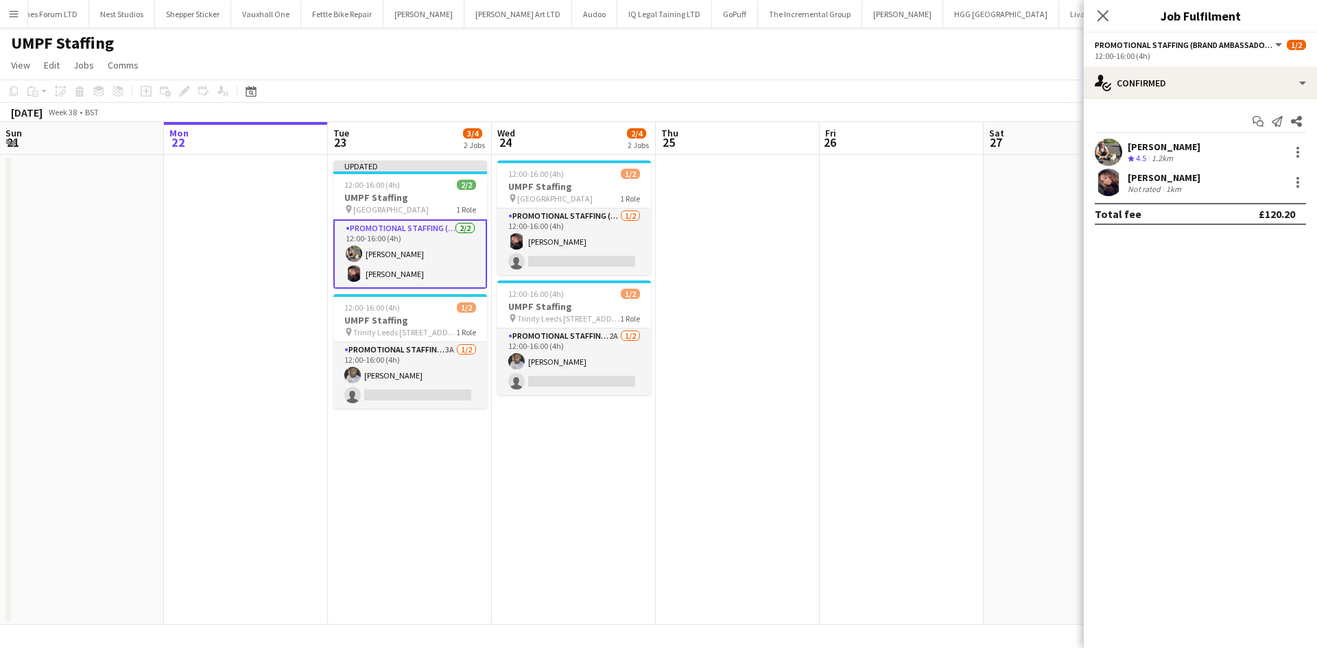
click at [794, 144] on app-board-header-date "Thu 25" at bounding box center [738, 138] width 164 height 33
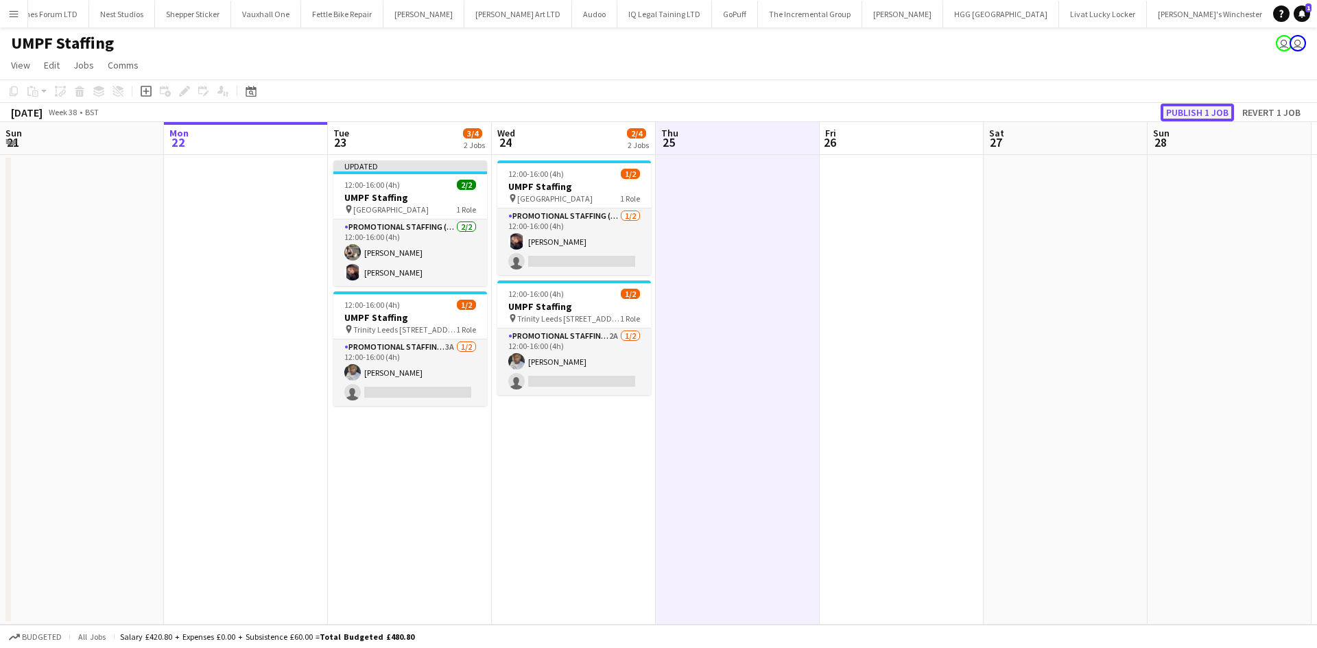
click at [1167, 110] on button "Publish 1 job" at bounding box center [1196, 113] width 73 height 18
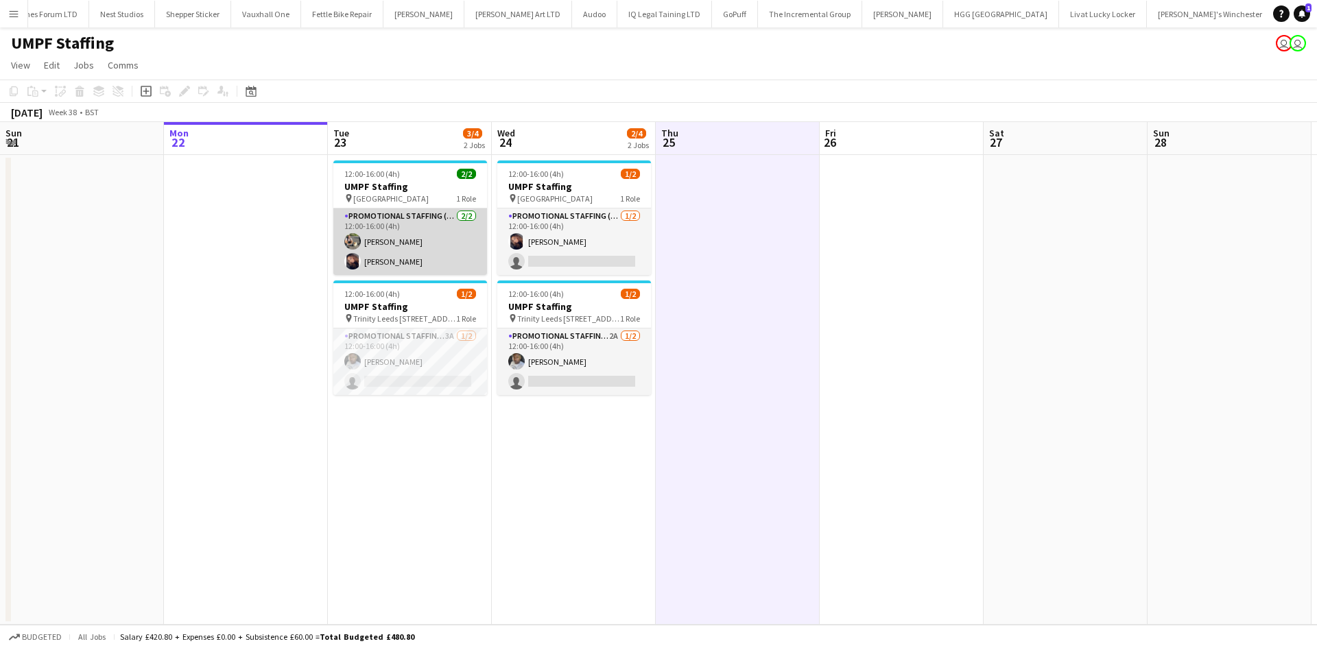
click at [399, 248] on app-card-role "Promotional Staffing (Brand Ambassadors) [DATE] 12:00-16:00 (4h) [PERSON_NAME] …" at bounding box center [410, 242] width 154 height 67
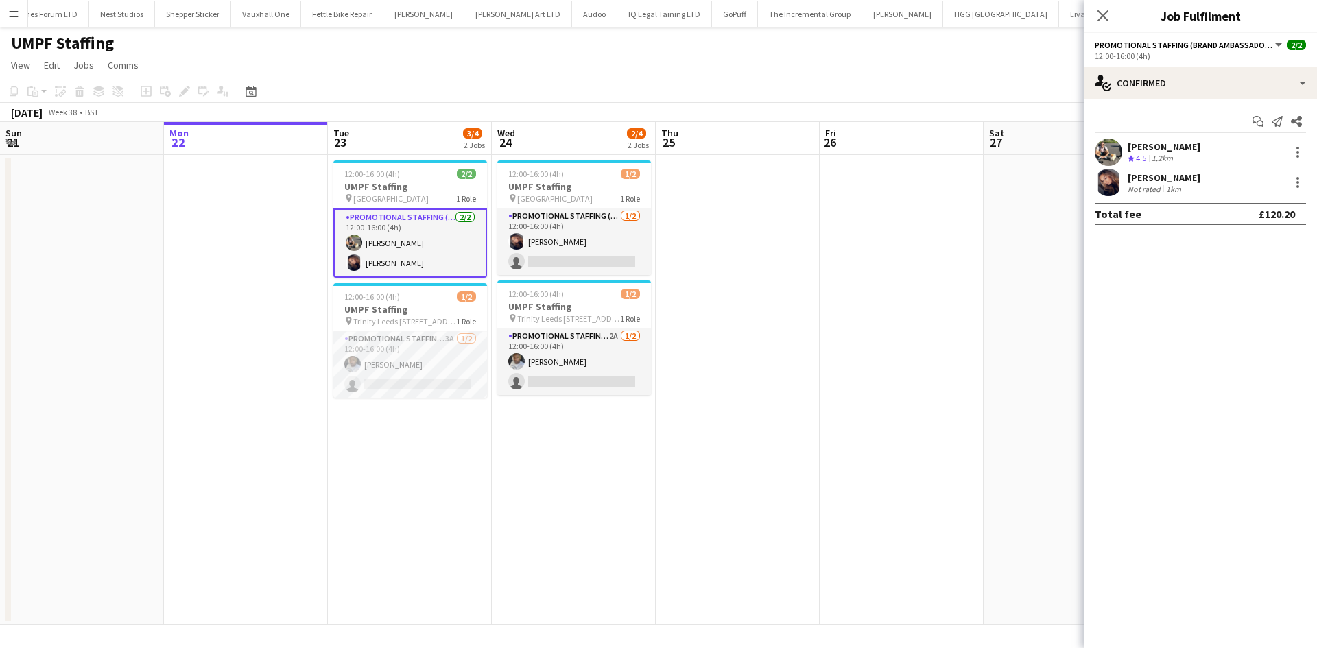
click at [1130, 144] on div "[PERSON_NAME]" at bounding box center [1164, 147] width 73 height 12
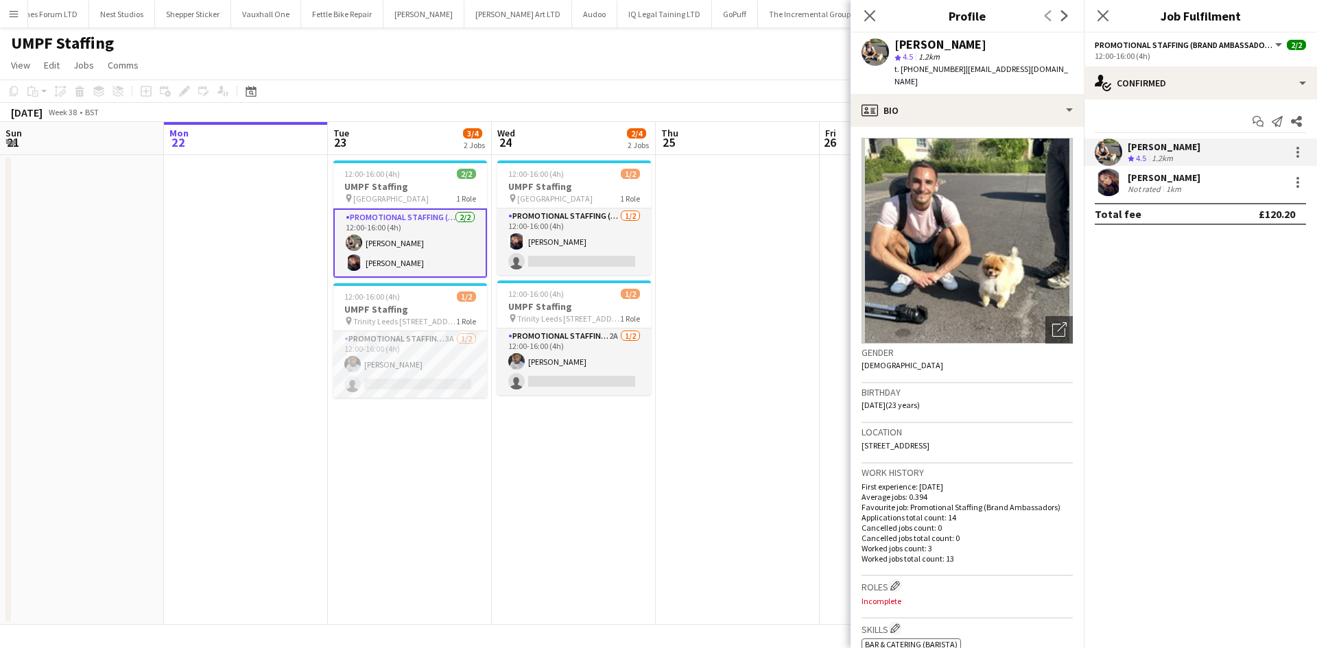
click at [1158, 415] on mat-expansion-panel "check Confirmed Start chat Send notification Share [PERSON_NAME] Crew rating 4.…" at bounding box center [1200, 373] width 233 height 549
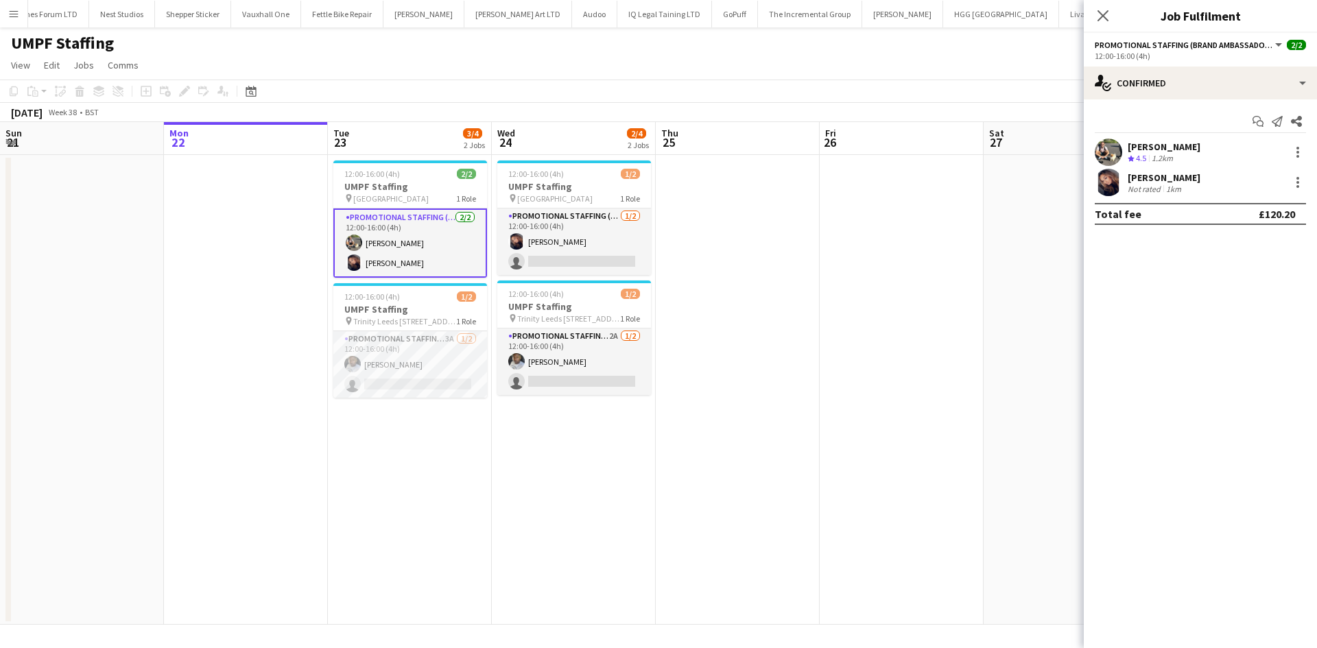
click at [1178, 160] on div "Crew rating 4.5 1.2km" at bounding box center [1164, 159] width 73 height 12
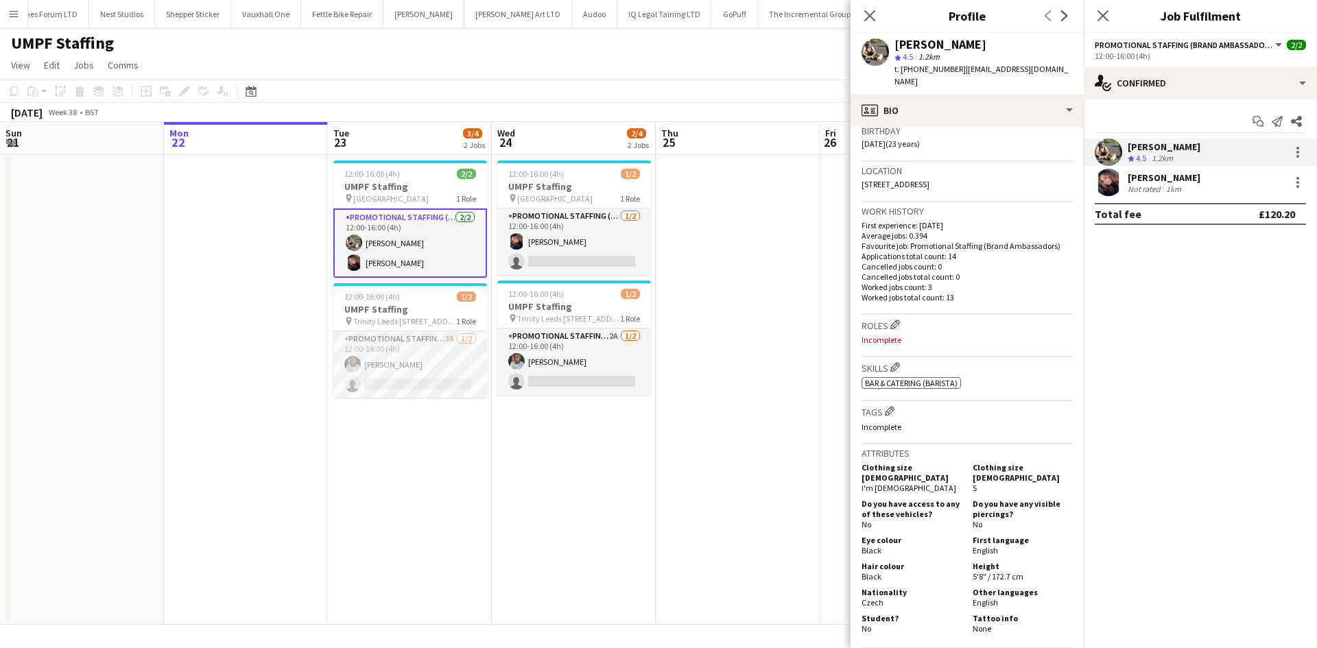
scroll to position [261, 0]
click at [1144, 187] on div "Not rated" at bounding box center [1146, 189] width 36 height 10
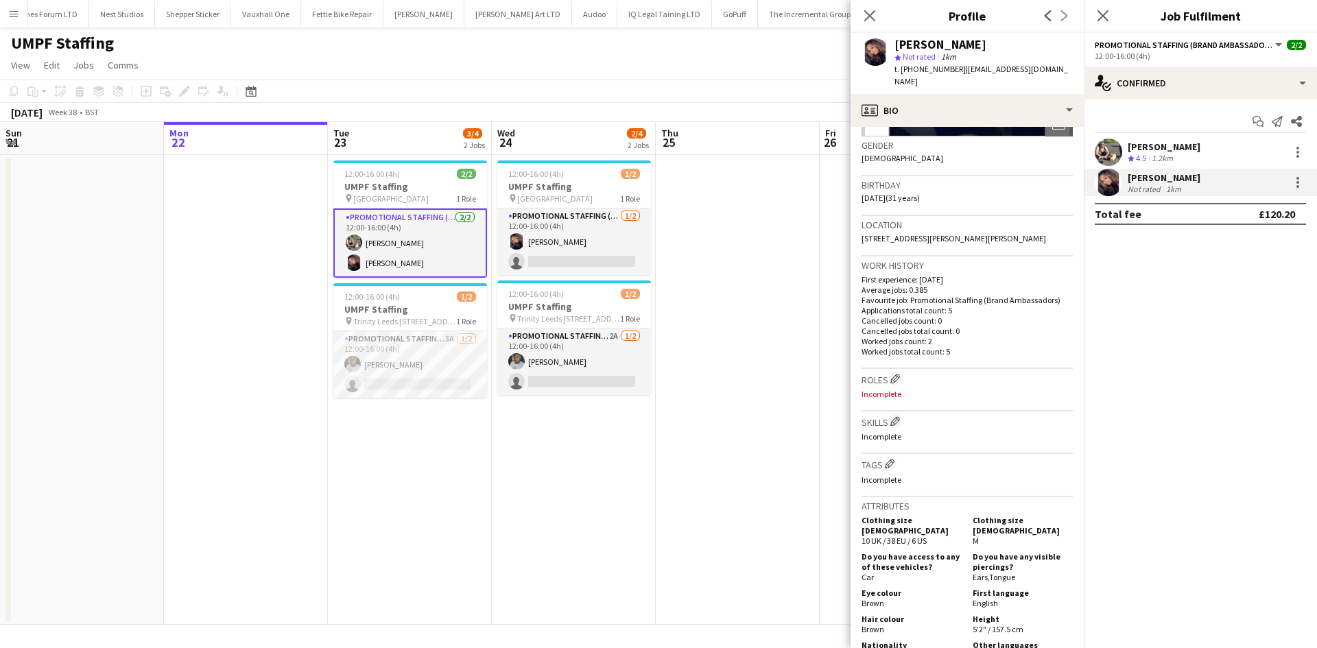
scroll to position [223, 0]
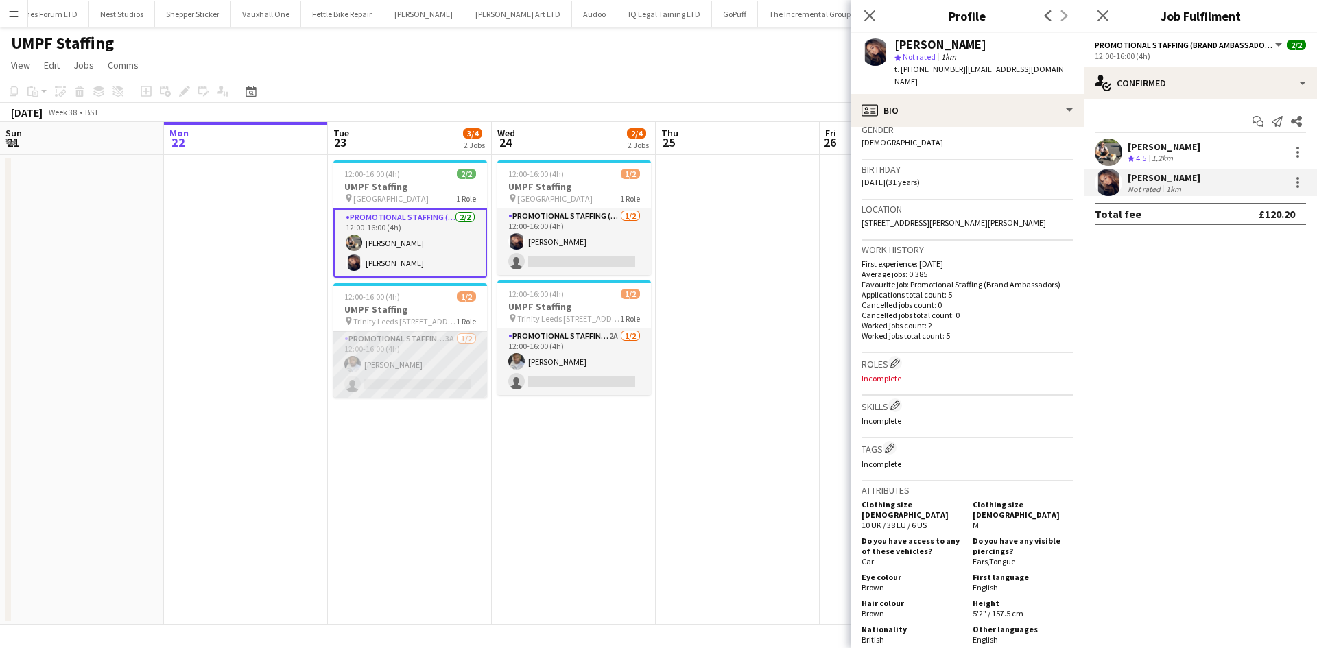
click at [379, 364] on app-card-role "Promotional Staffing (Brand Ambassadors) 3A [DATE] 12:00-16:00 (4h) [PERSON_NAM…" at bounding box center [410, 364] width 154 height 67
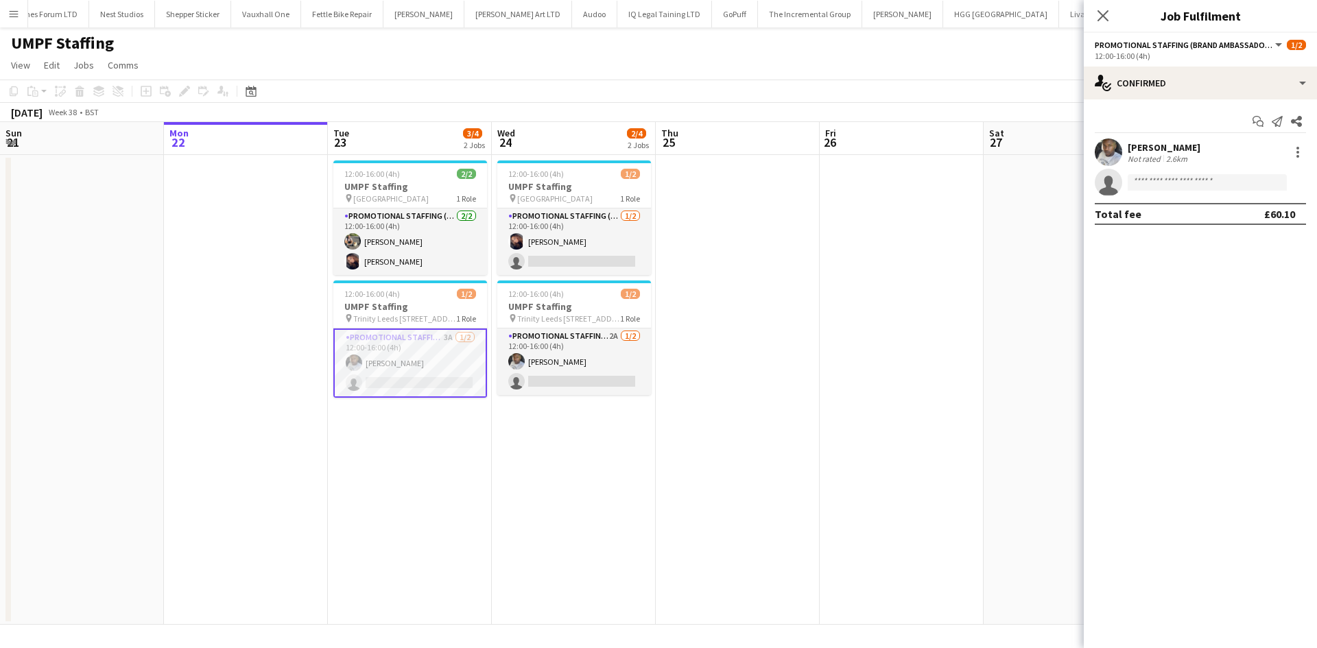
click at [1130, 159] on div "Not rated" at bounding box center [1146, 159] width 36 height 10
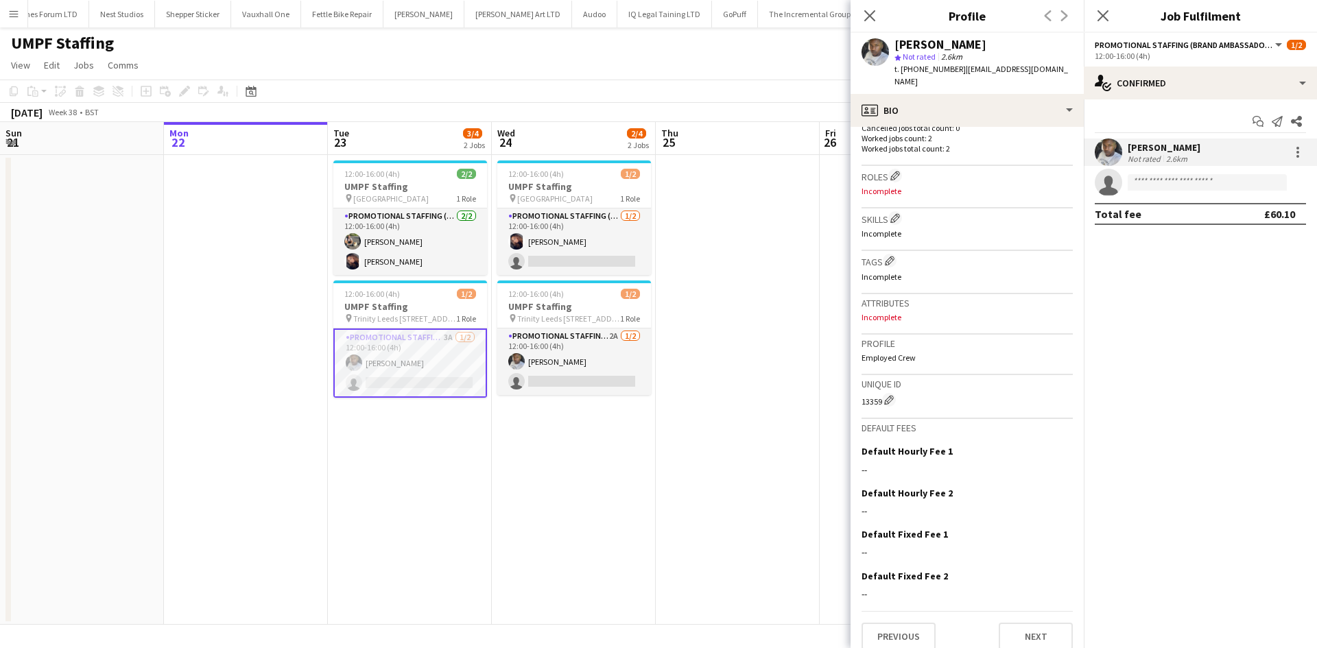
scroll to position [0, 0]
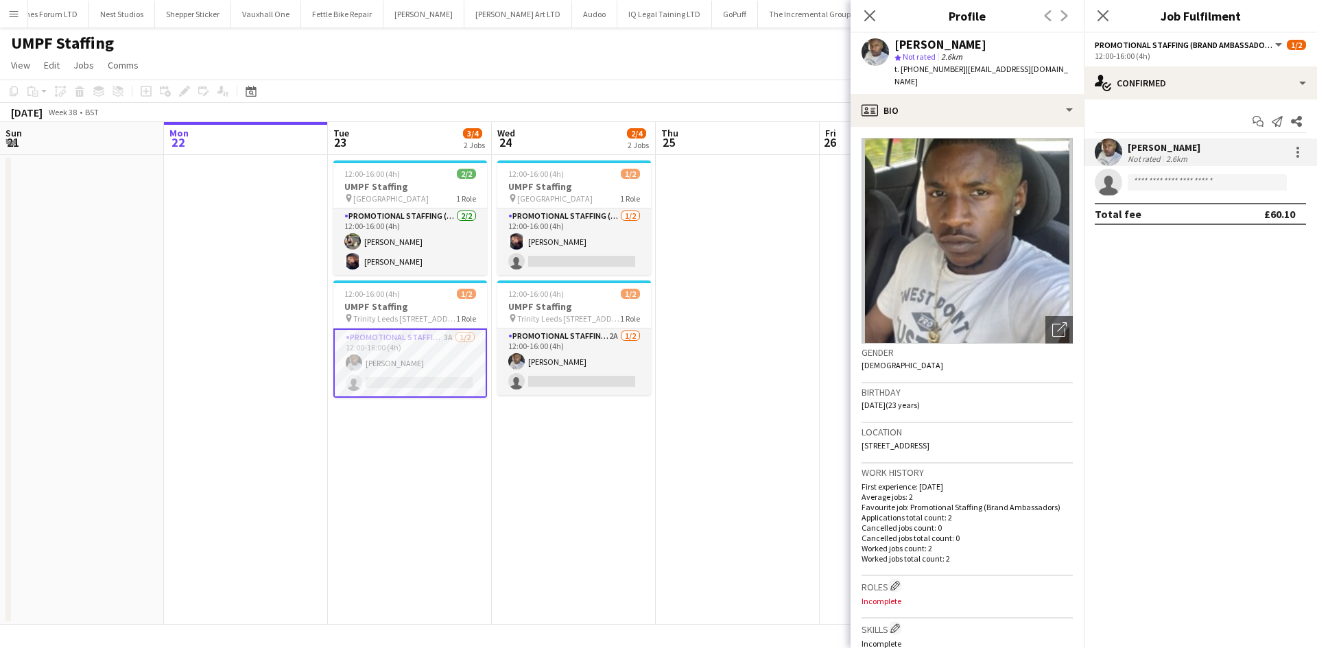
click at [967, 263] on img at bounding box center [966, 241] width 211 height 206
click at [866, 23] on app-icon "Close pop-in" at bounding box center [870, 16] width 20 height 20
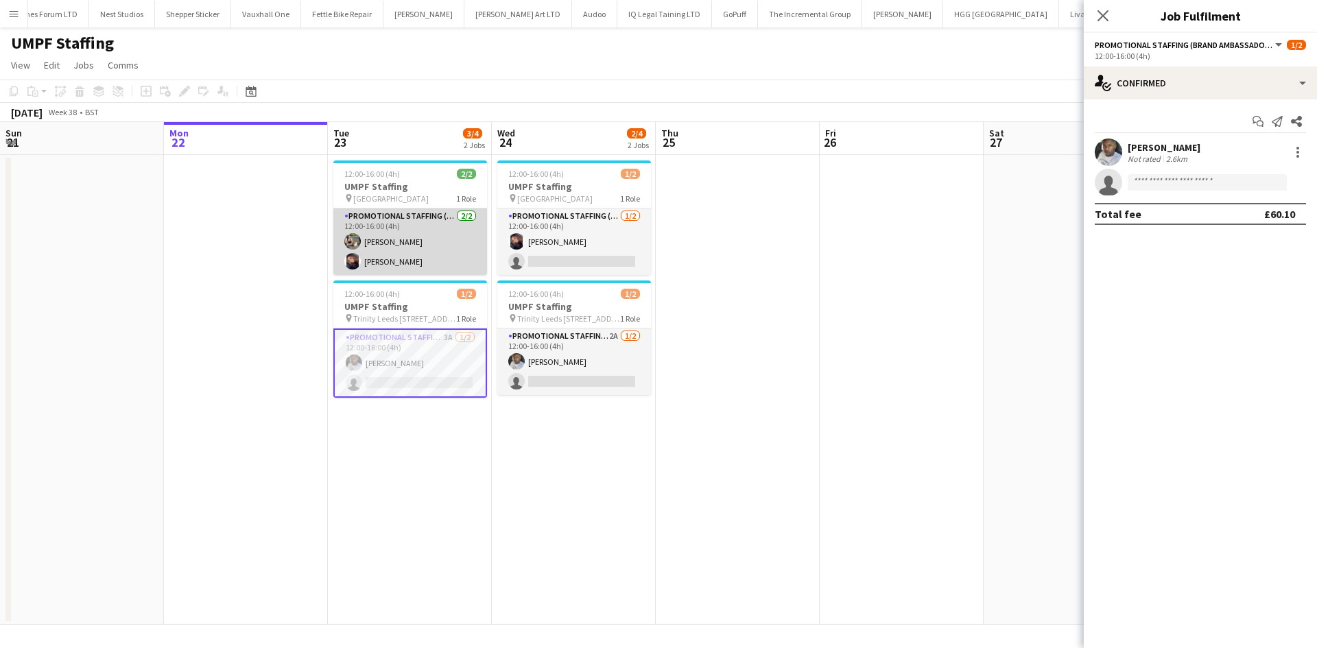
click at [372, 267] on app-card-role "Promotional Staffing (Brand Ambassadors) [DATE] 12:00-16:00 (4h) [PERSON_NAME] …" at bounding box center [410, 242] width 154 height 67
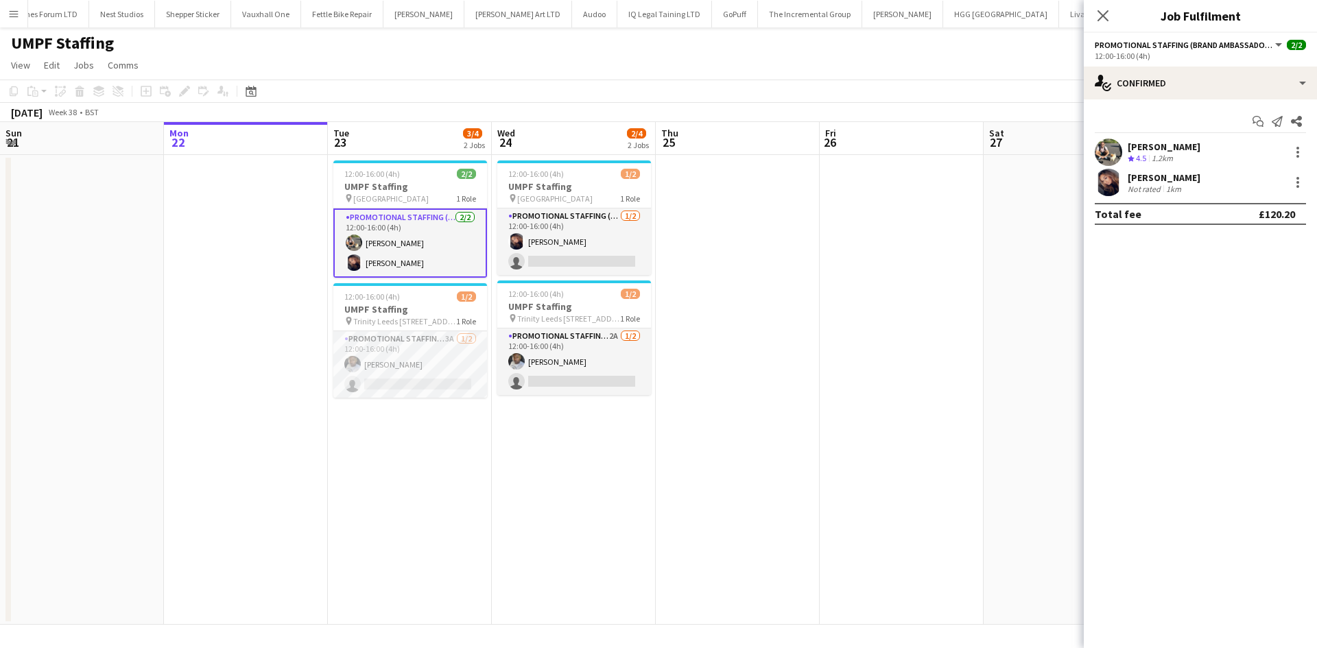
click at [1106, 140] on app-user-avatar at bounding box center [1108, 152] width 27 height 27
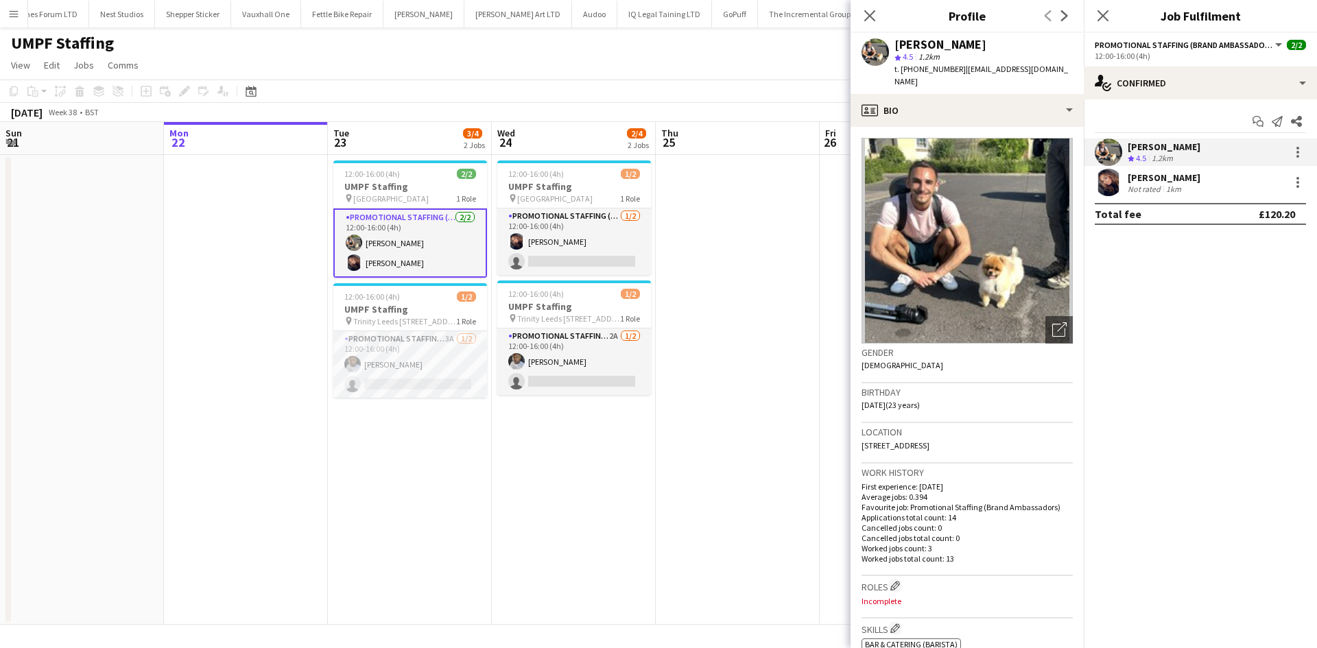
click at [788, 397] on app-date-cell at bounding box center [738, 390] width 164 height 470
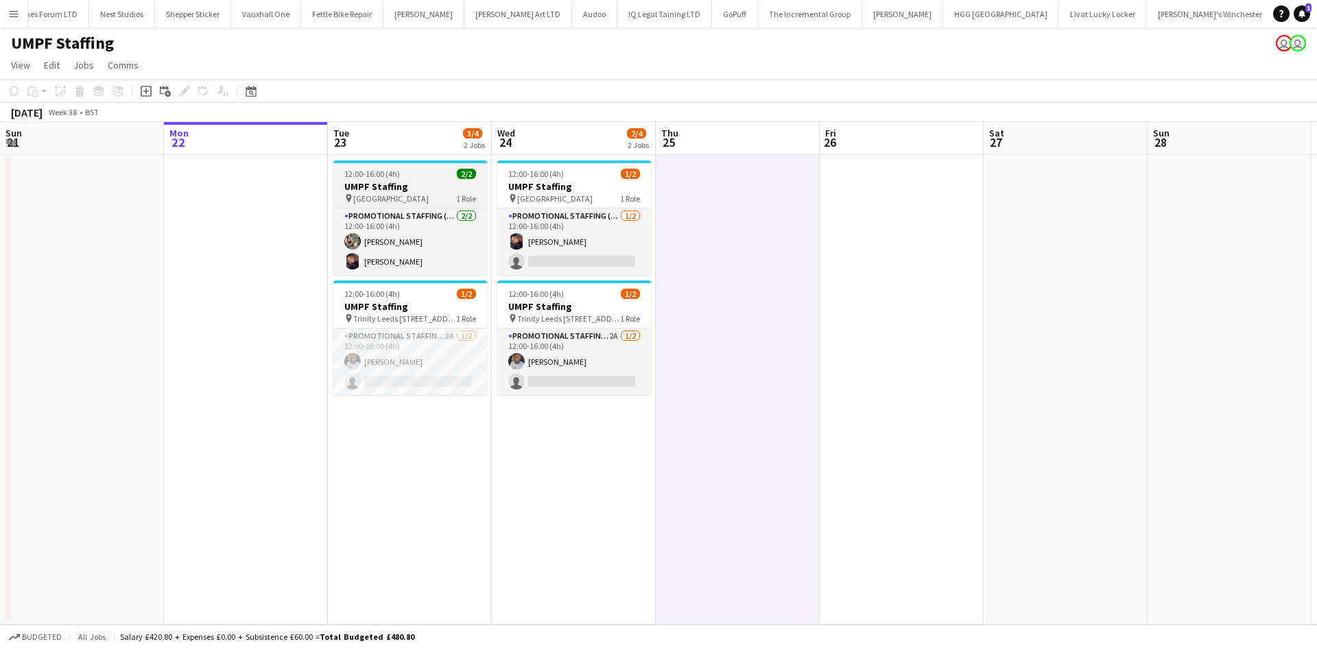
scroll to position [0, 328]
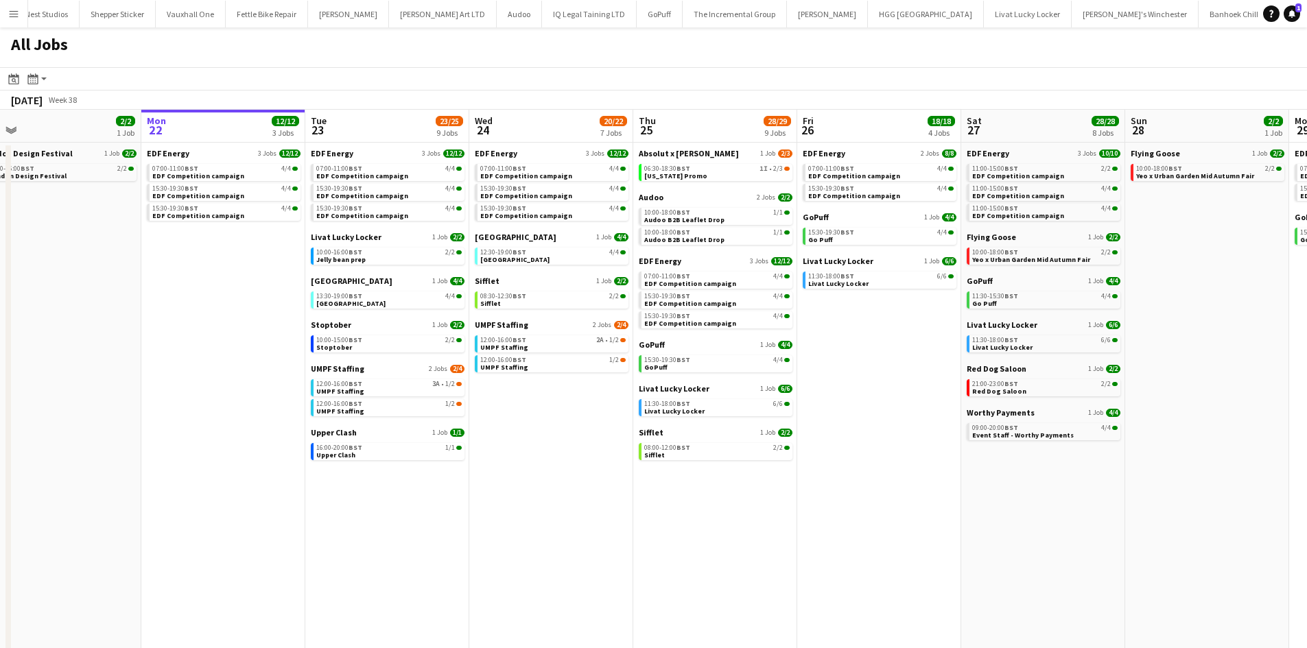
drag, startPoint x: 166, startPoint y: 124, endPoint x: 251, endPoint y: 234, distance: 138.8
click at [166, 124] on app-all-jobs-date-header "Mon 22 12/12 3 Jobs" at bounding box center [223, 126] width 164 height 33
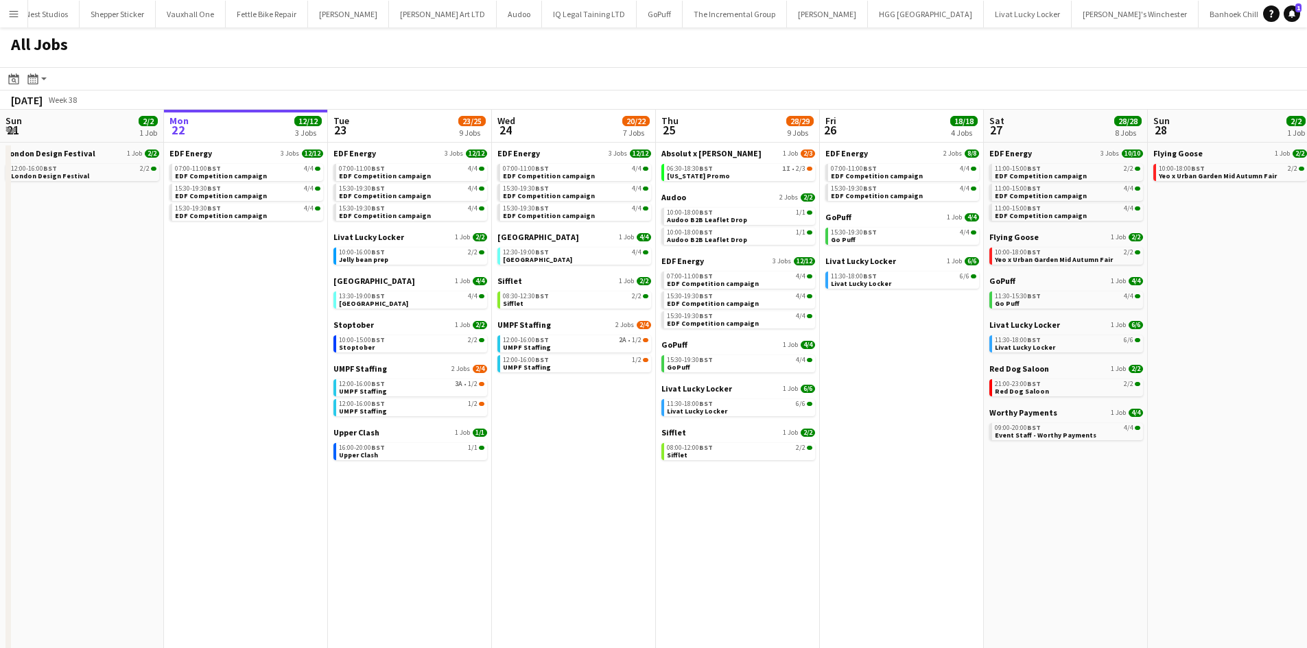
scroll to position [0, 329]
click at [525, 427] on app-date-cell "EDF Energy 3 Jobs [DATE] 07:00-11:00 BST 4/4 EDF Competition campaign 15:30-19:…" at bounding box center [573, 432] width 164 height 578
